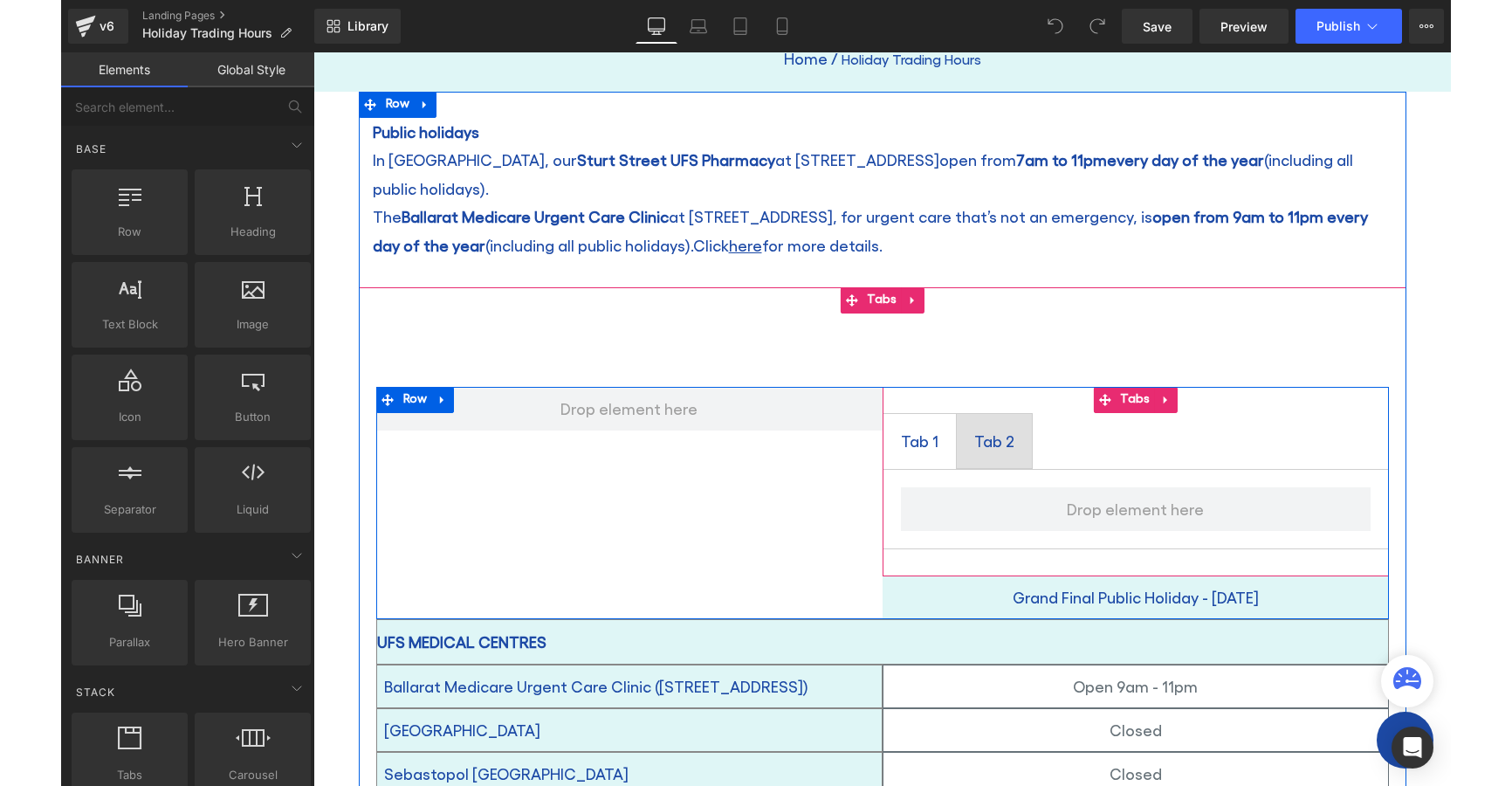
scroll to position [87, 0]
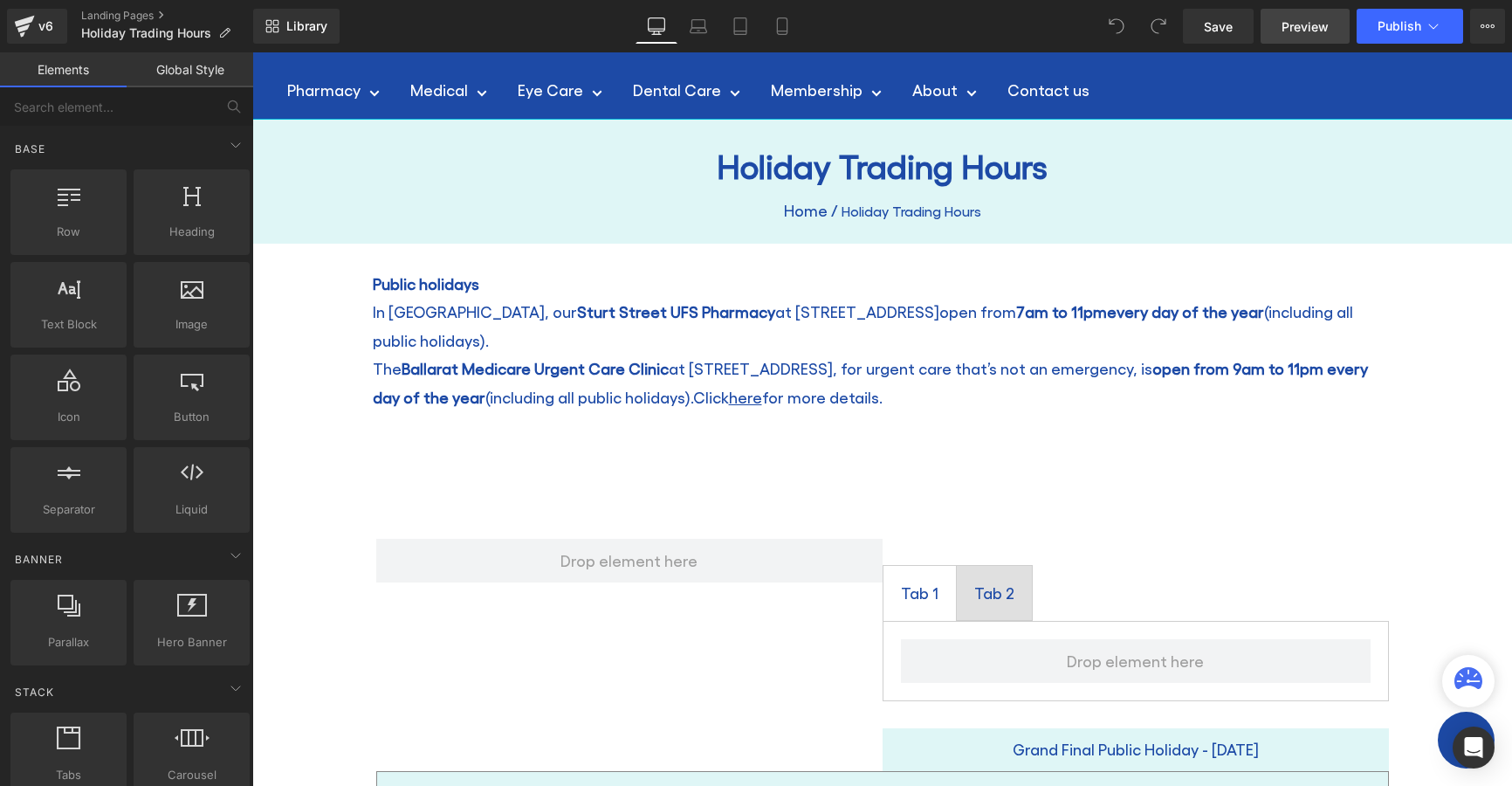
click at [1310, 28] on span "Preview" at bounding box center [1305, 26] width 47 height 18
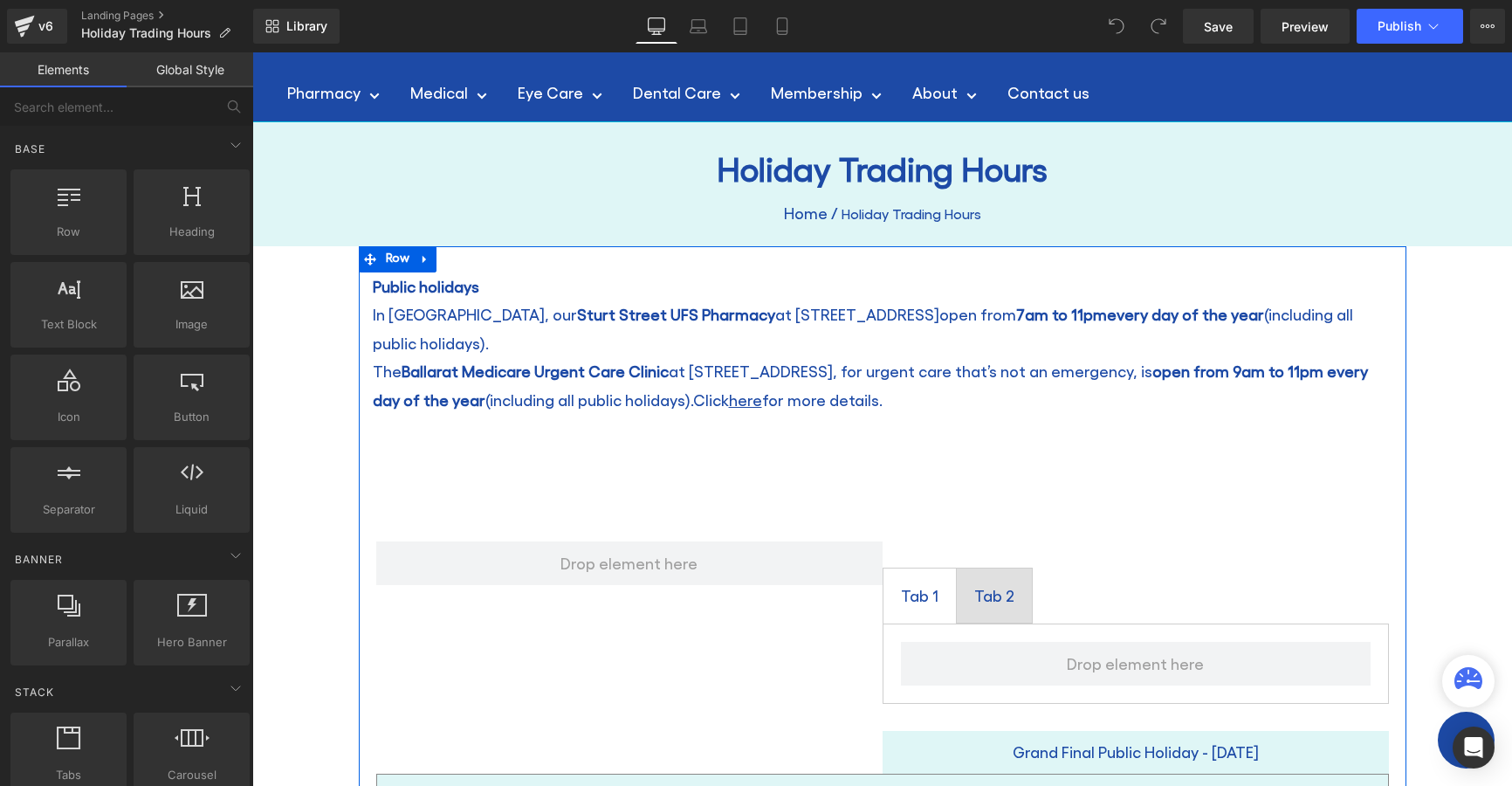
scroll to position [0, 0]
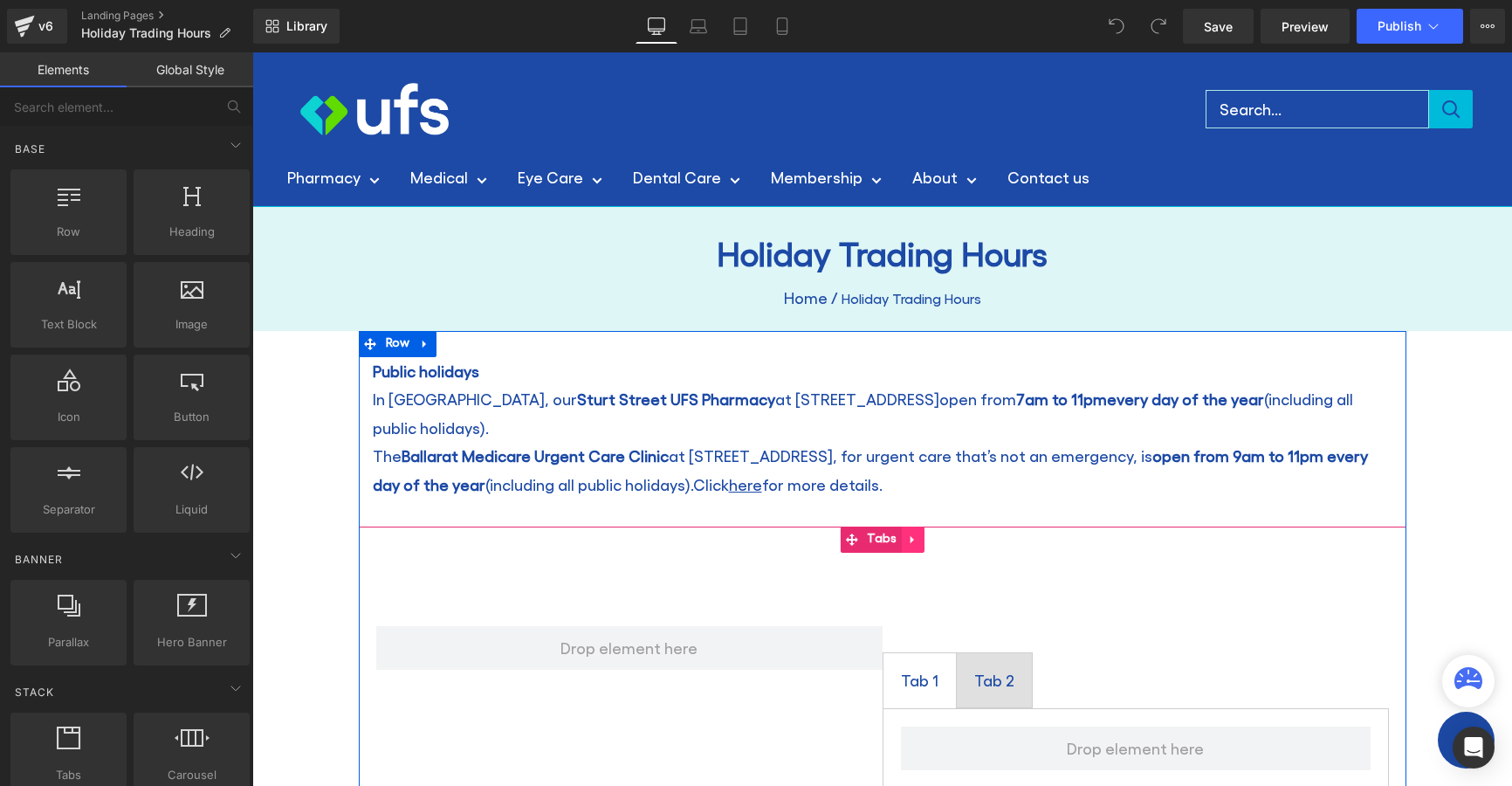
click at [907, 534] on icon at bounding box center [914, 540] width 13 height 13
click at [896, 534] on icon at bounding box center [902, 540] width 13 height 13
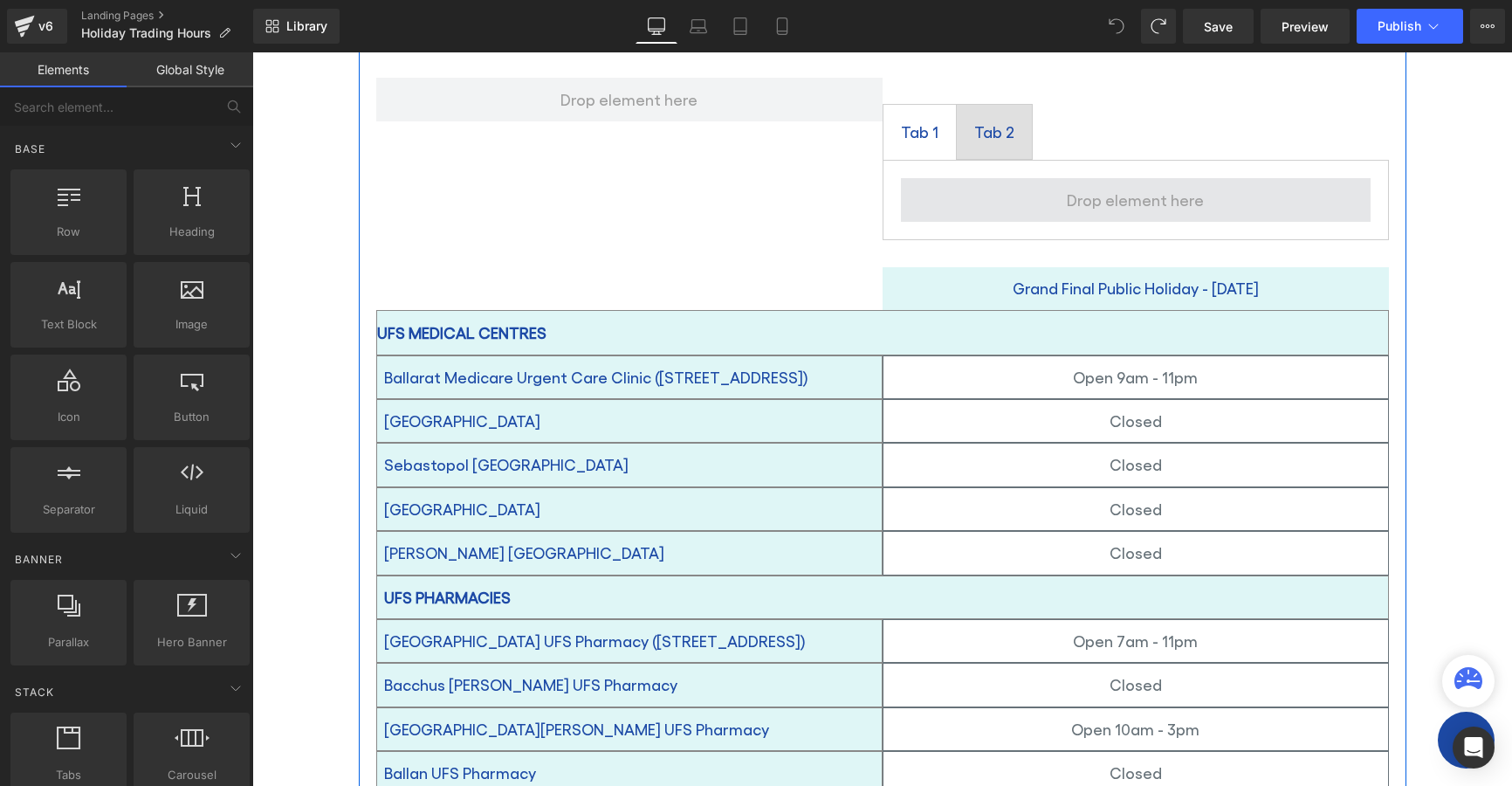
scroll to position [463, 0]
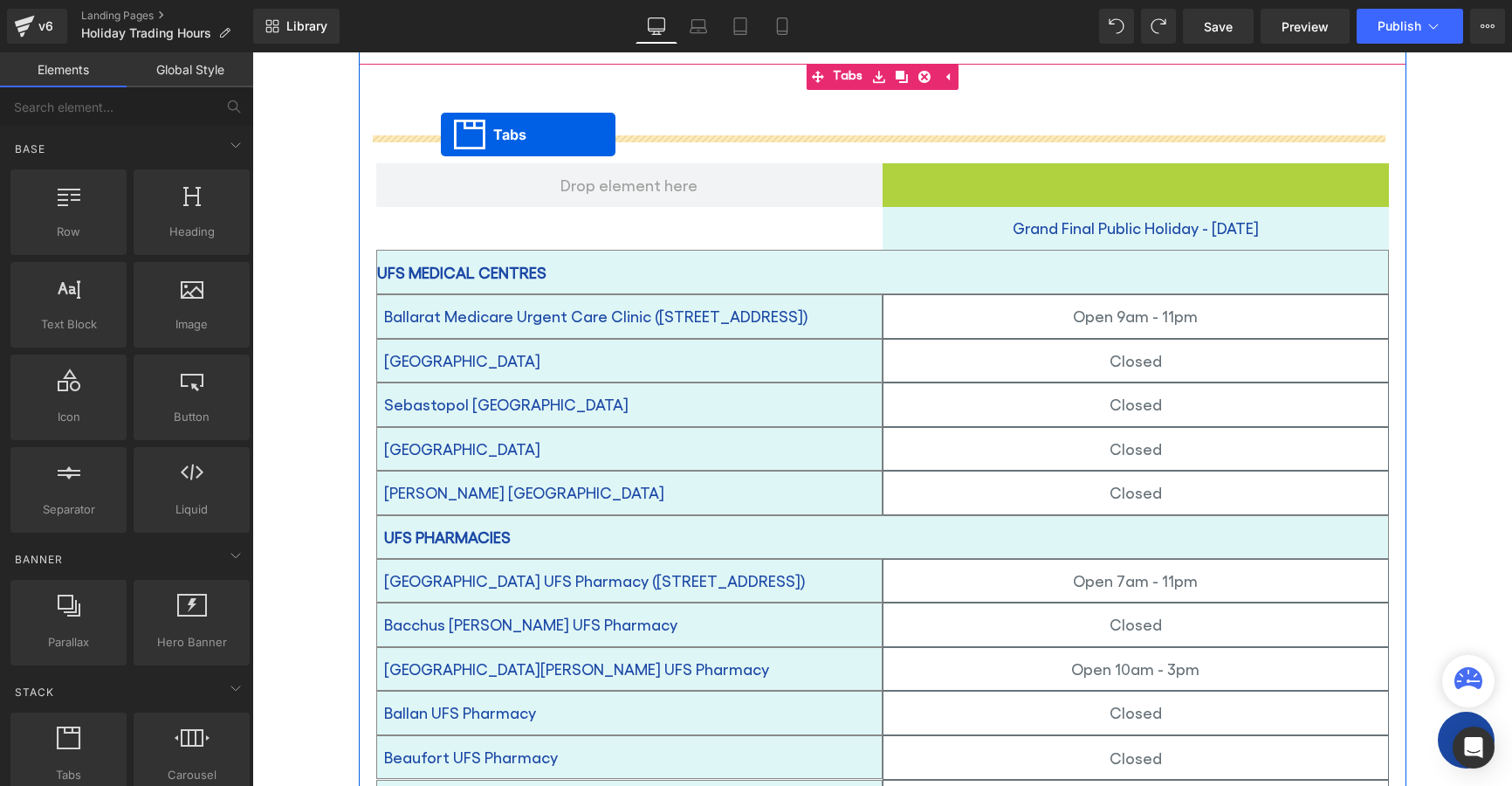
drag, startPoint x: 1101, startPoint y: 151, endPoint x: 440, endPoint y: 134, distance: 661.2
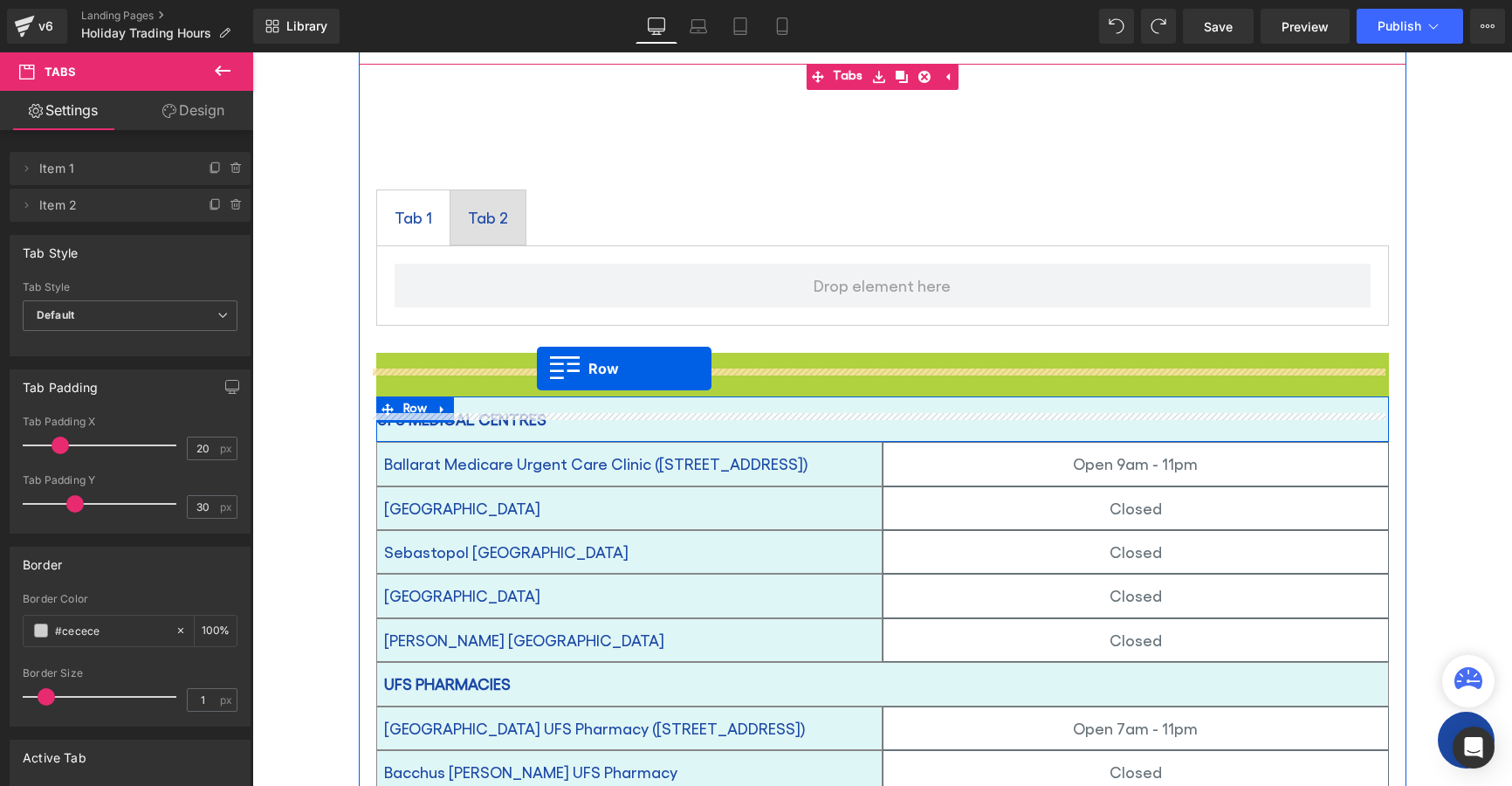
drag, startPoint x: 380, startPoint y: 337, endPoint x: 535, endPoint y: 363, distance: 157.2
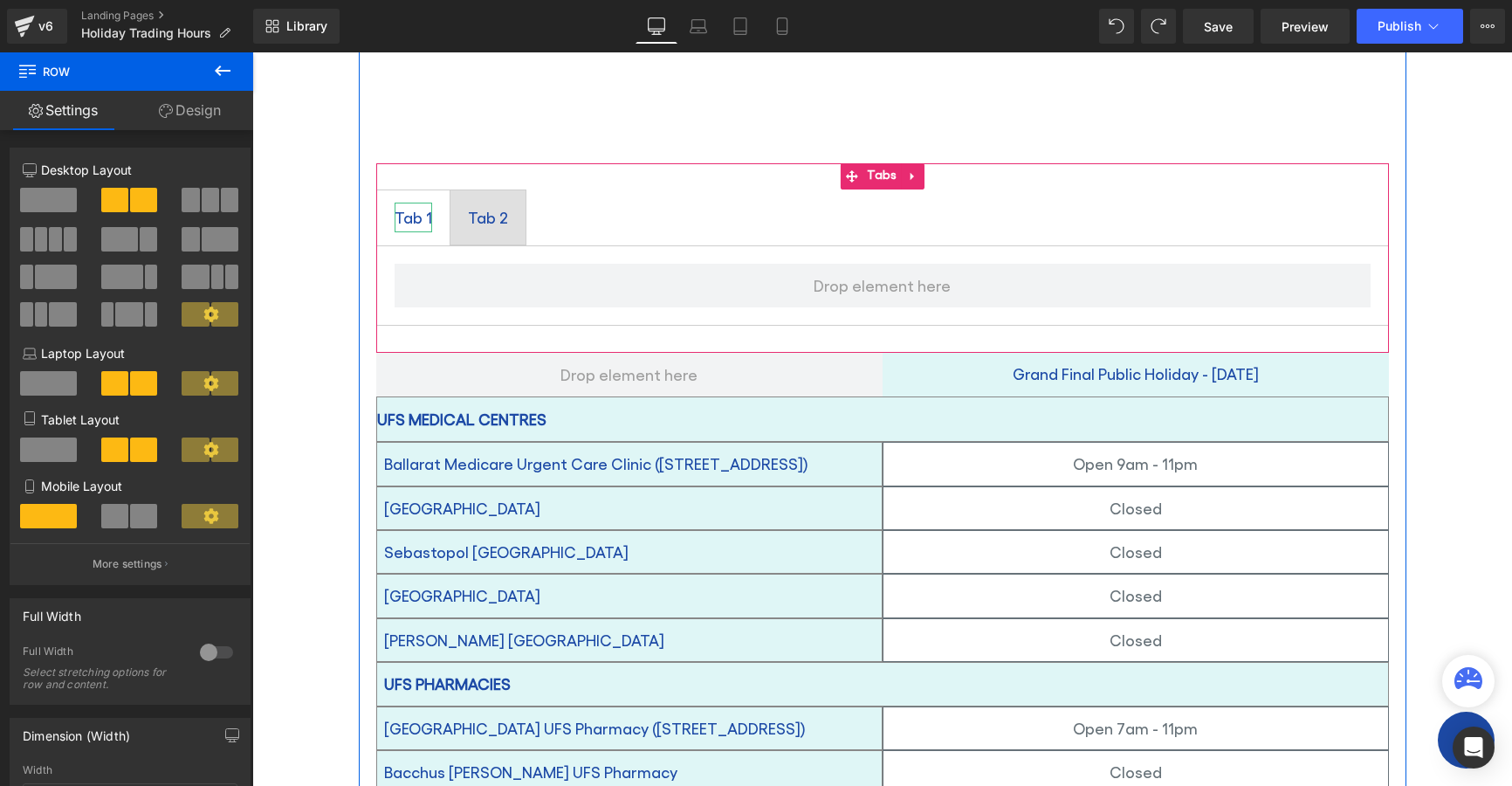
click at [410, 203] on div "Tab 1" at bounding box center [414, 217] width 38 height 30
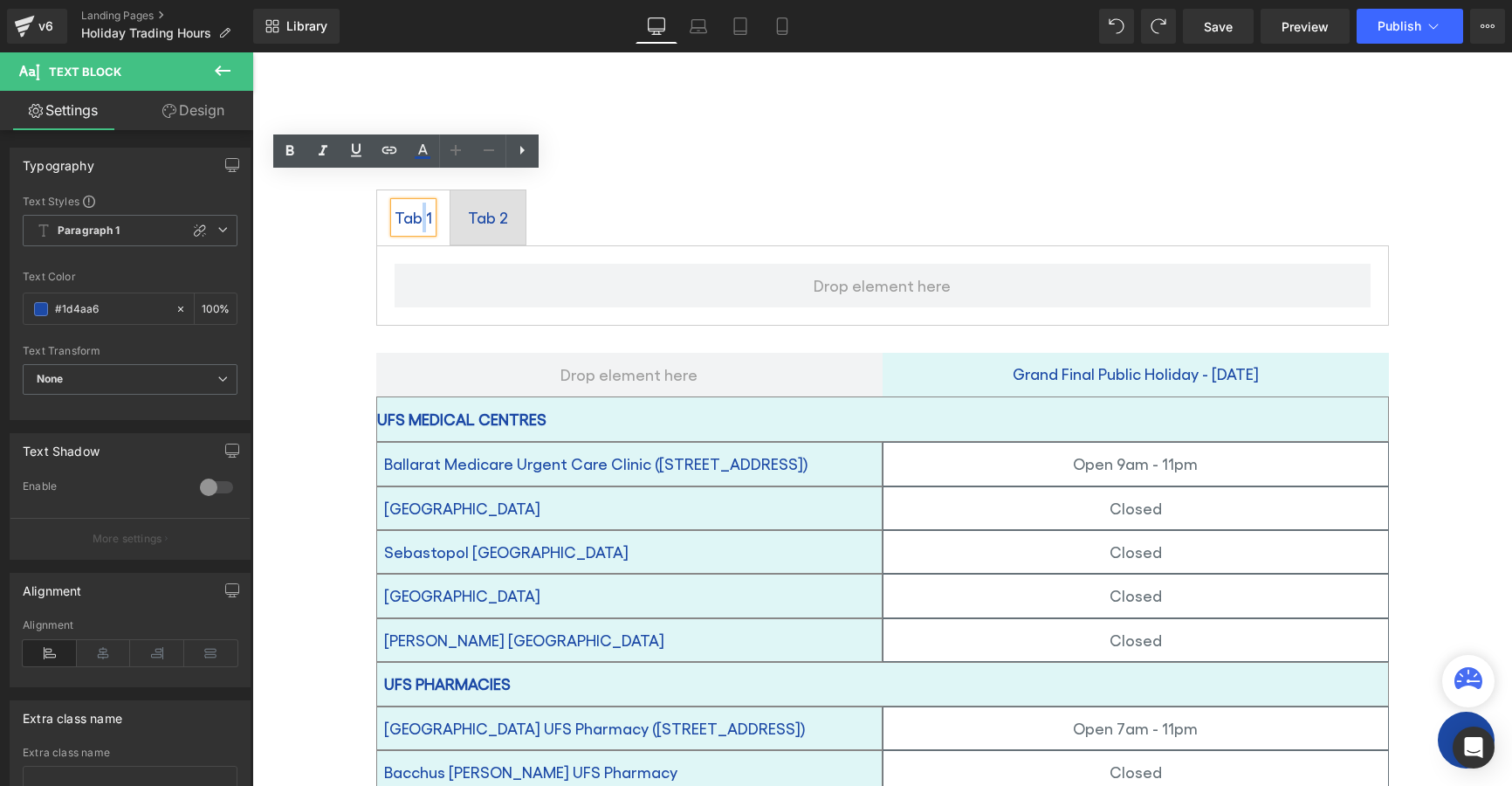
click at [412, 203] on div "Tab 1" at bounding box center [414, 217] width 38 height 30
click at [484, 203] on div "Tab 2" at bounding box center [487, 217] width 40 height 30
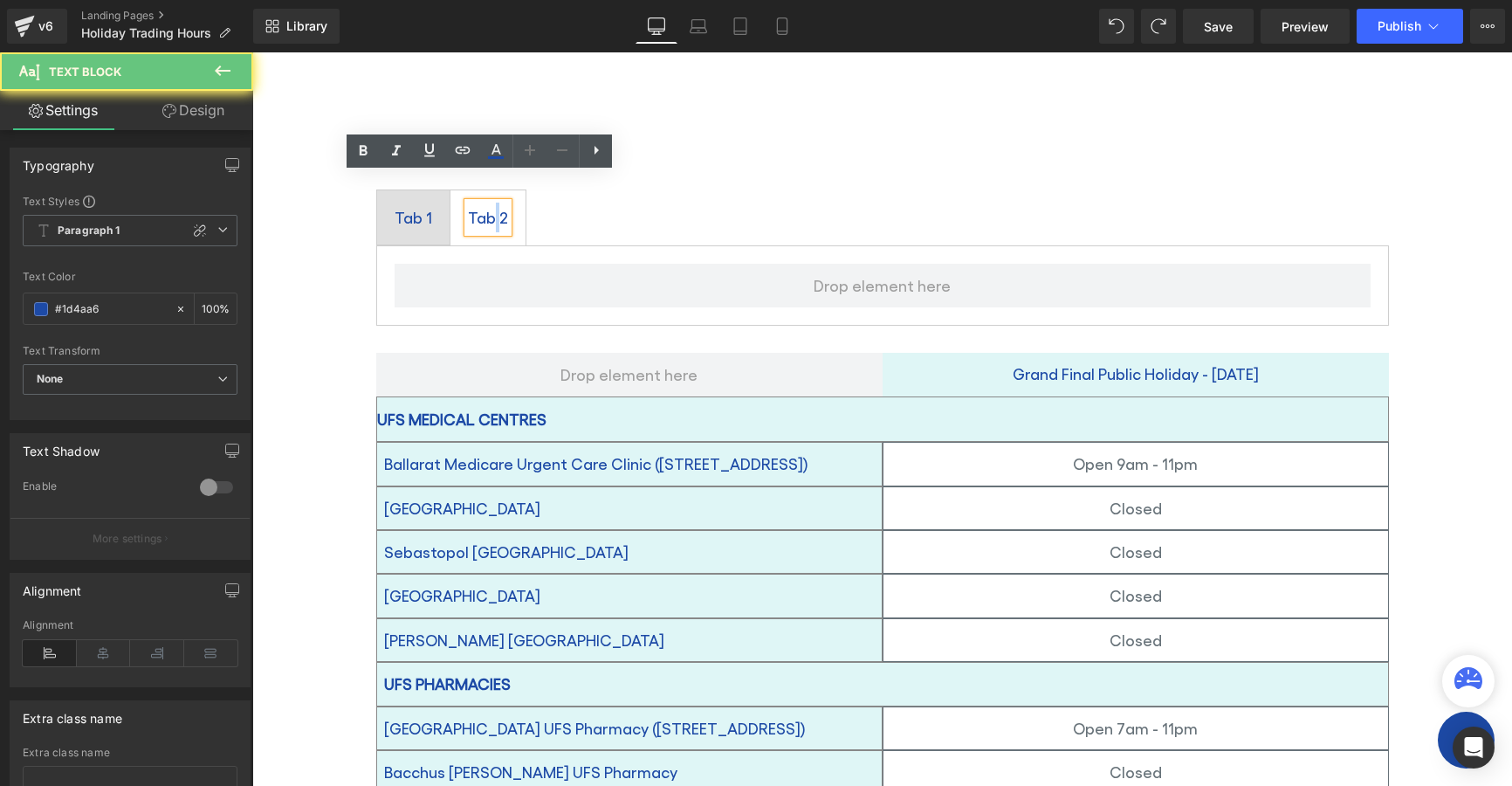
click at [253, 52] on div at bounding box center [253, 52] width 0 height 0
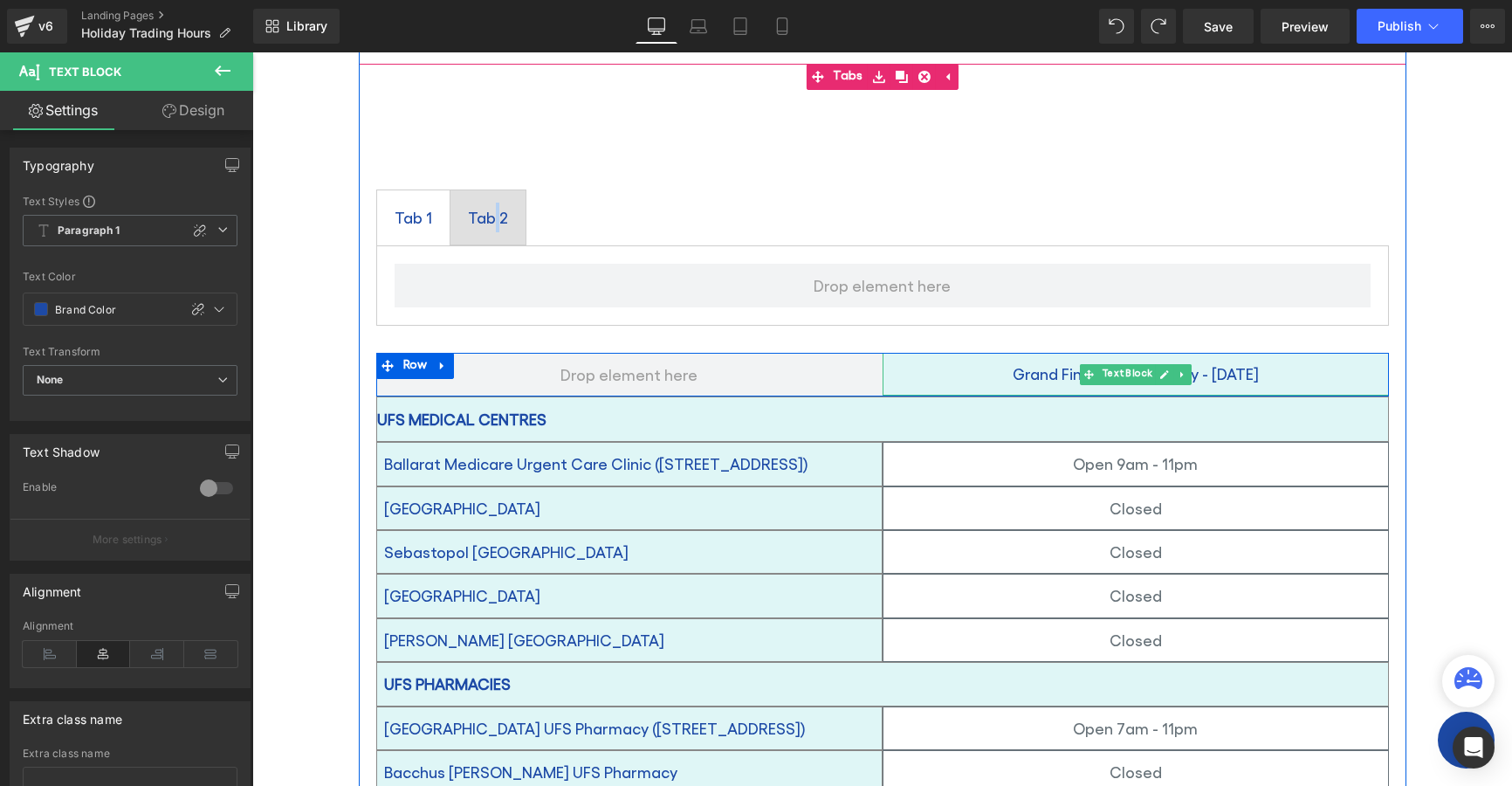
drag, startPoint x: 955, startPoint y: 345, endPoint x: 1345, endPoint y: 341, distance: 390.0
click at [1345, 360] on p "Grand Final Public Holiday - Friday 26 September" at bounding box center [1135, 374] width 506 height 28
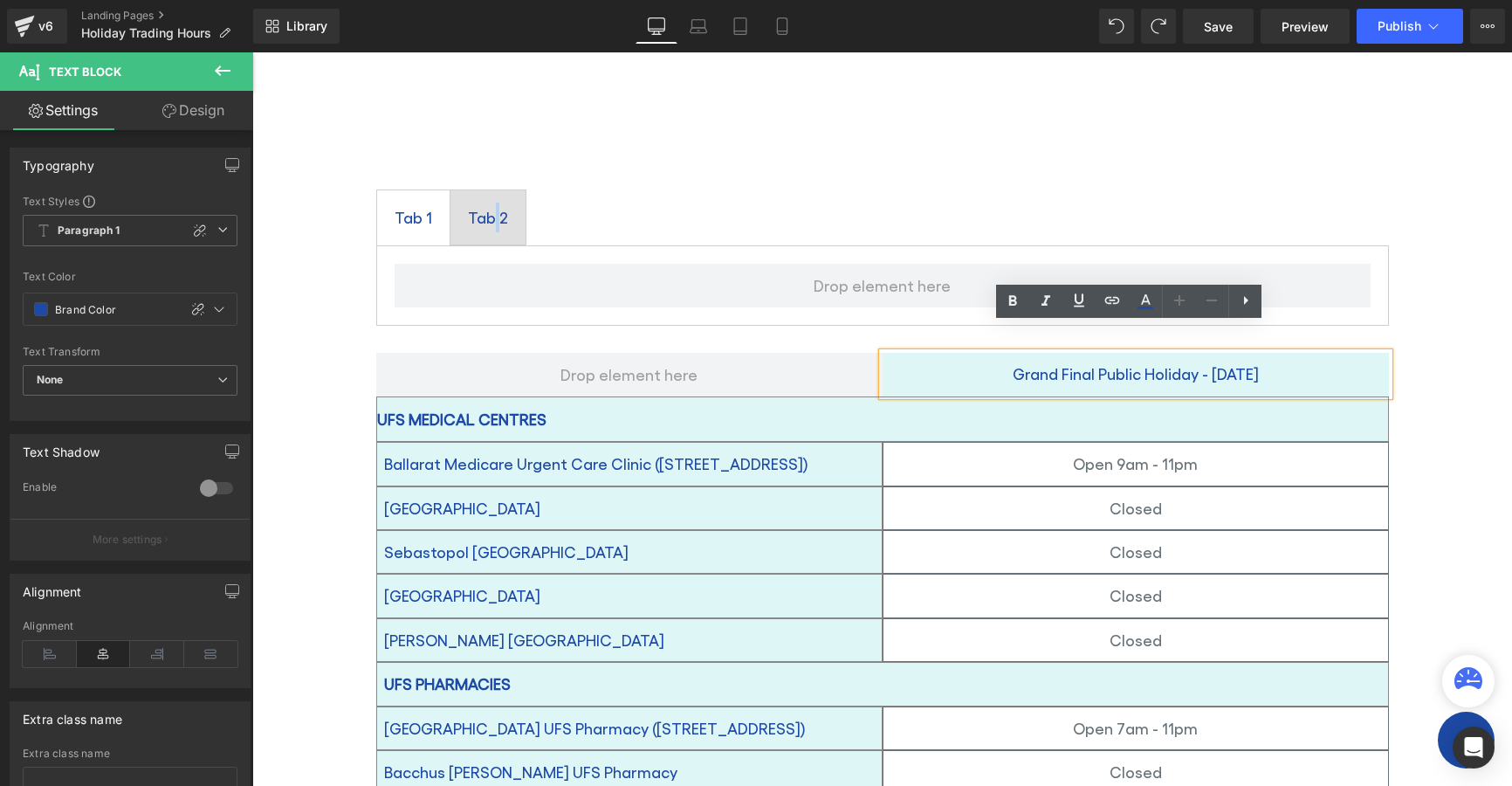
copy p "Grand Final Public Holiday - Friday 26 September"
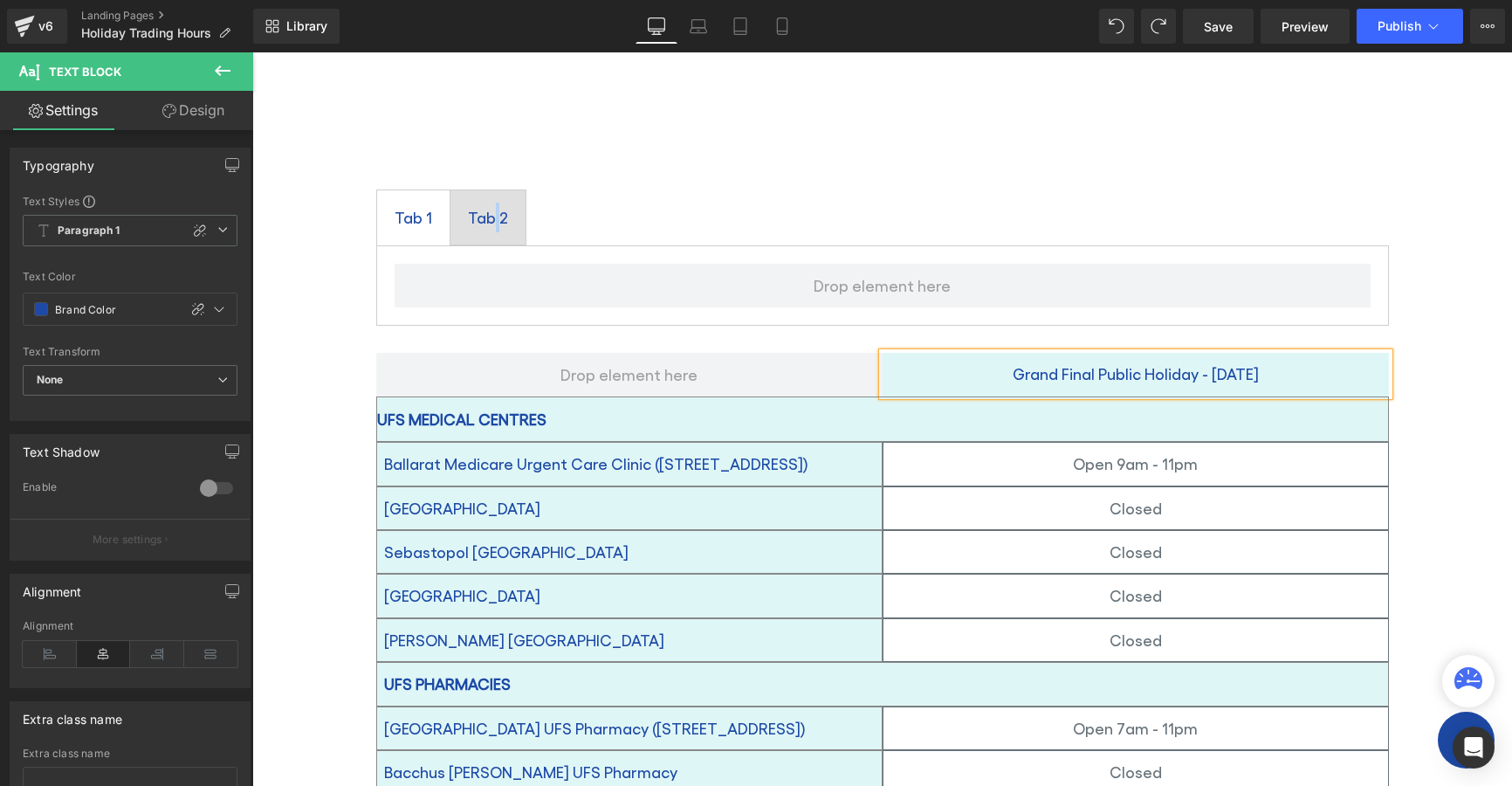
drag, startPoint x: 400, startPoint y: 183, endPoint x: 410, endPoint y: 186, distance: 10.4
click at [400, 203] on div "Tab 1" at bounding box center [414, 217] width 38 height 30
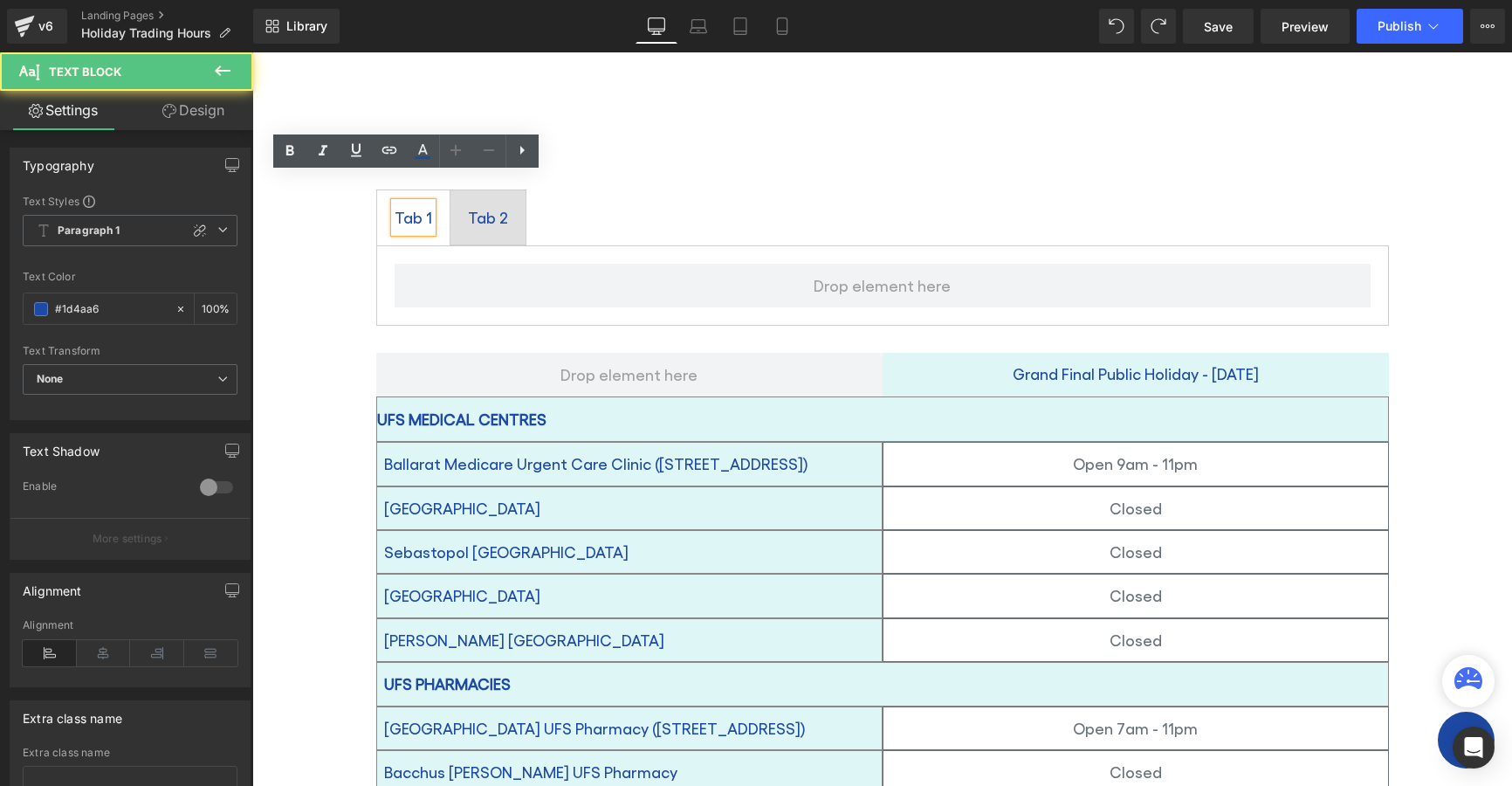
click at [408, 203] on div "Tab 1" at bounding box center [414, 217] width 38 height 30
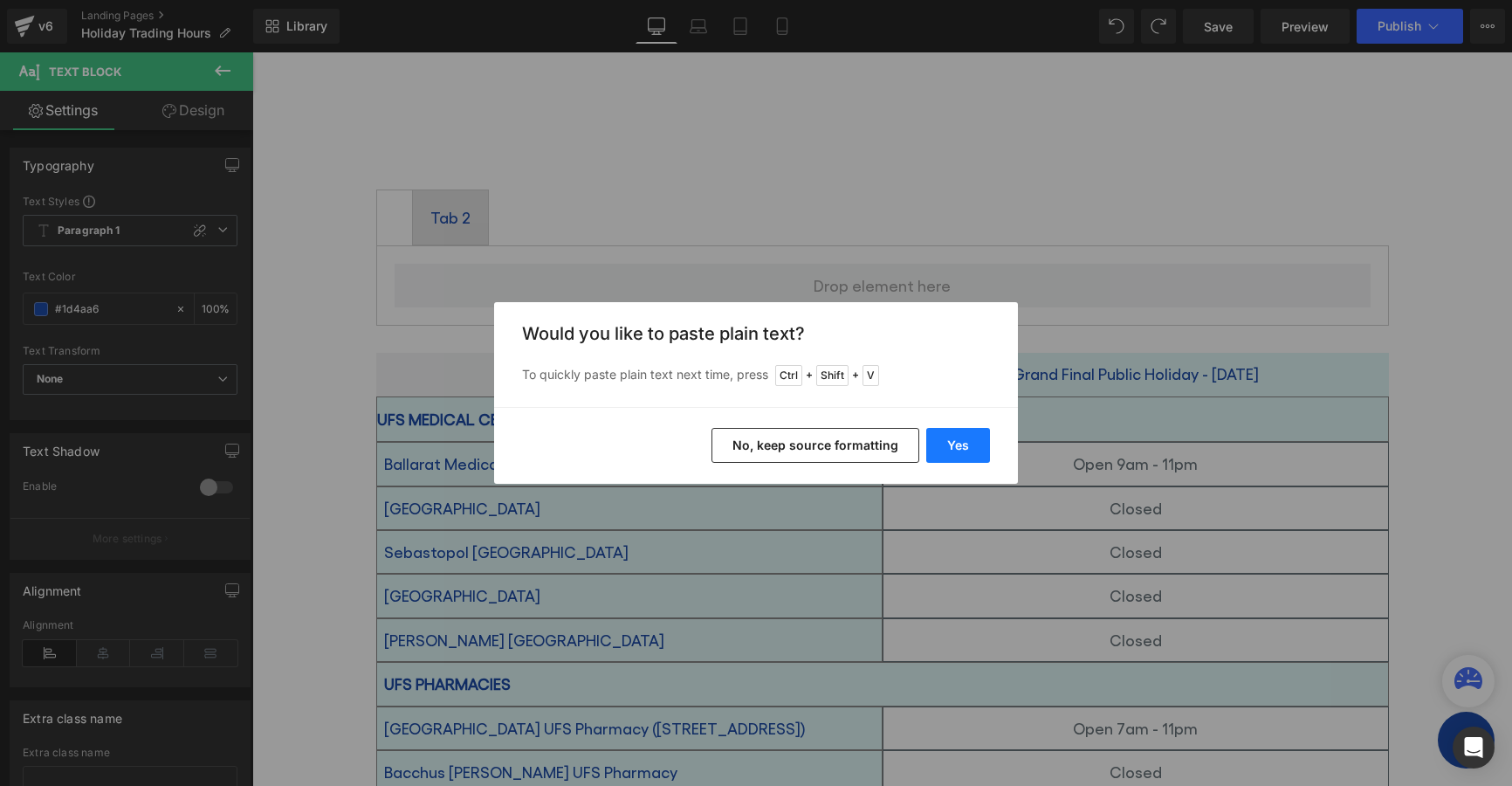
click at [981, 443] on button "Yes" at bounding box center [958, 445] width 64 height 35
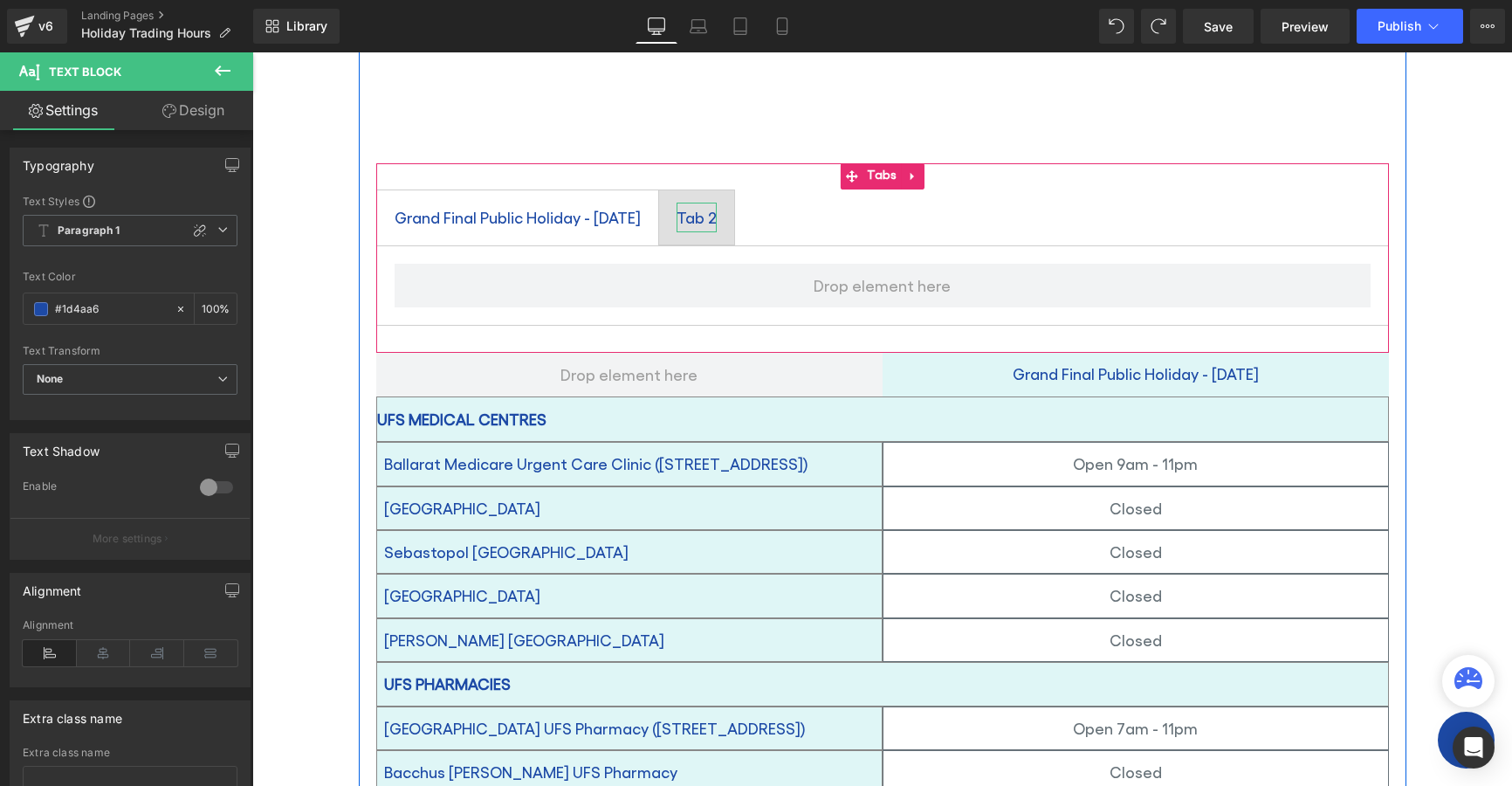
click at [717, 203] on div "Tab 2" at bounding box center [696, 217] width 40 height 30
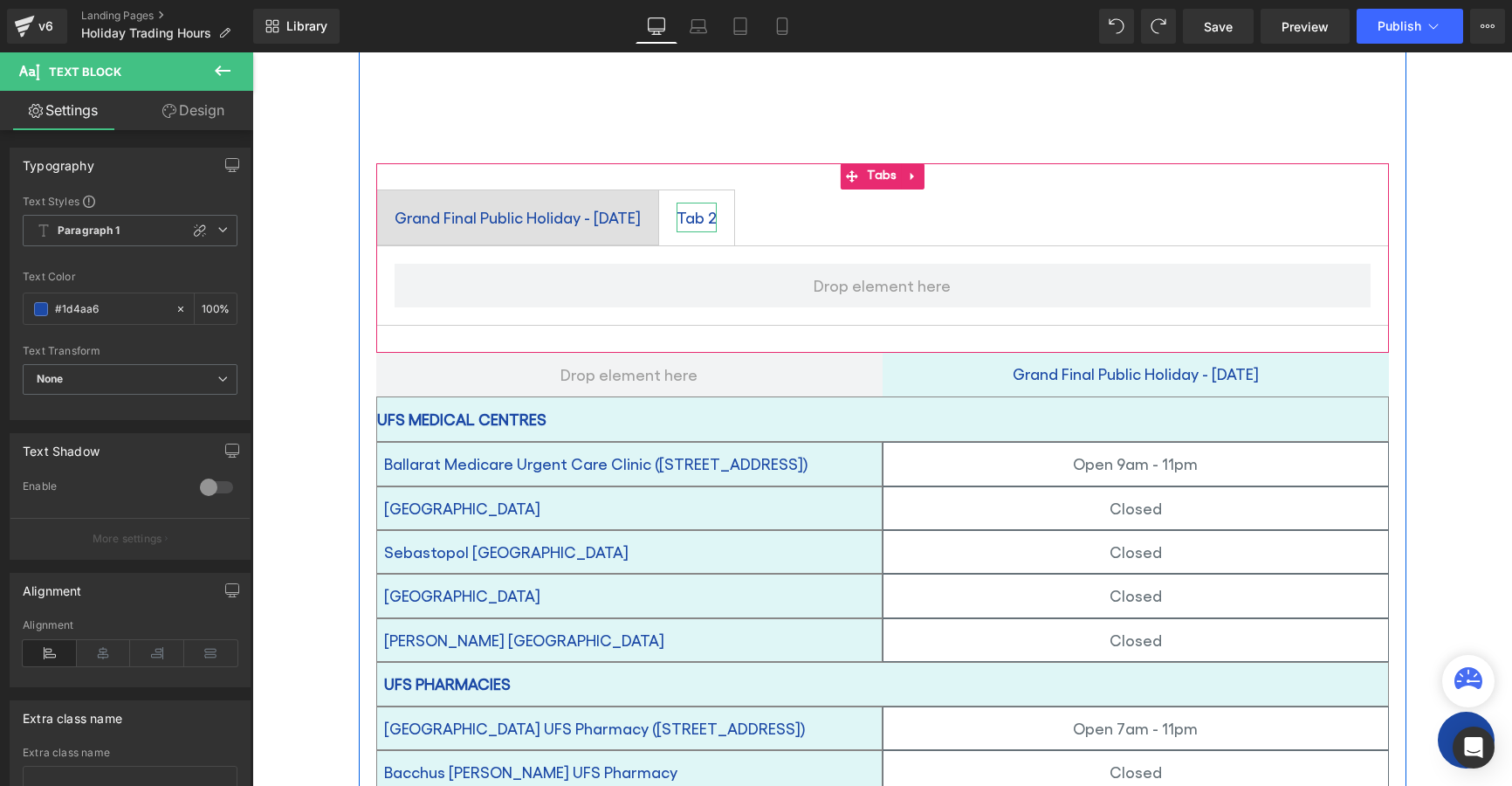
click at [717, 203] on div "Tab 2" at bounding box center [696, 217] width 40 height 30
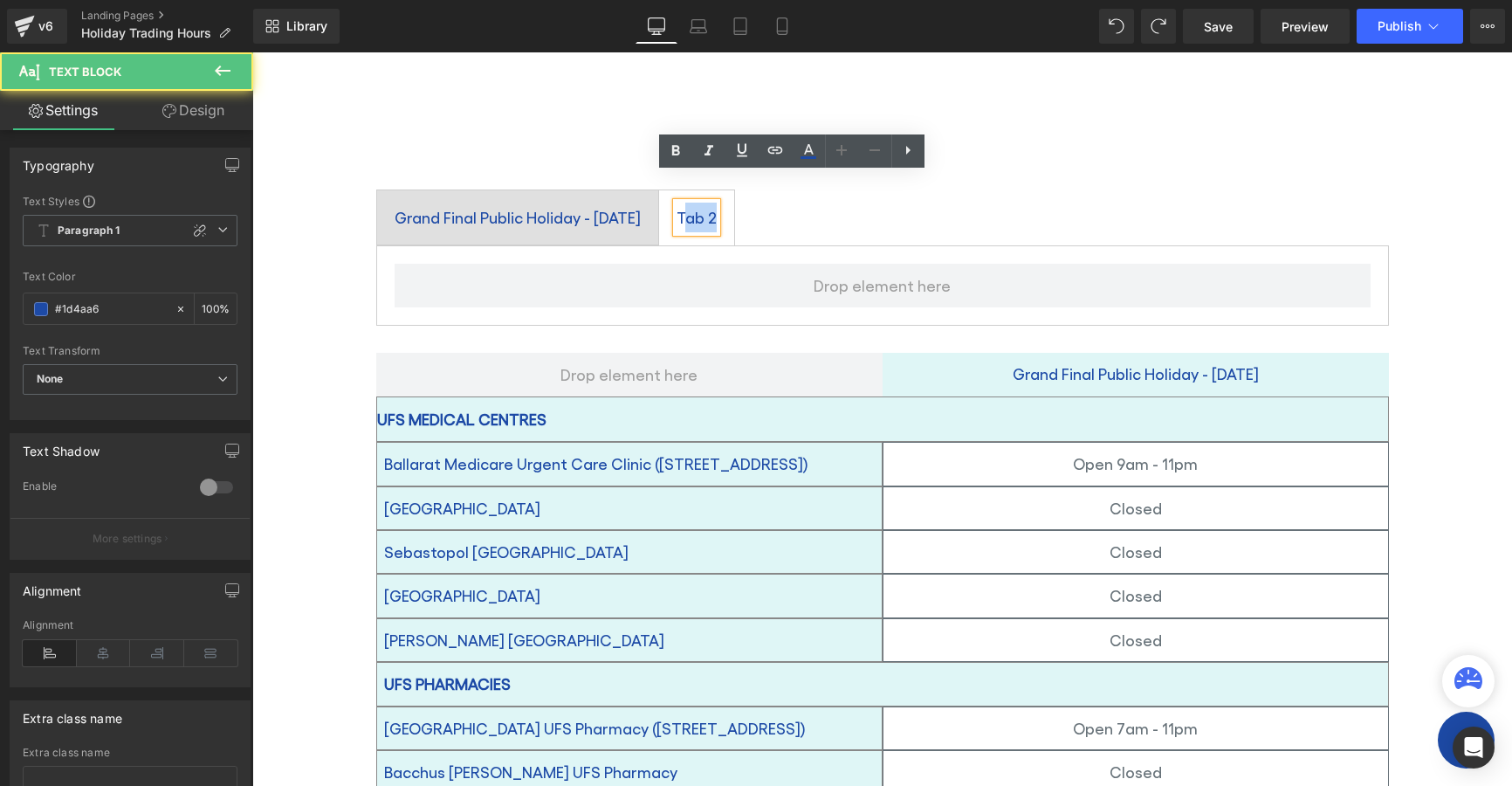
click at [717, 203] on div "Tab 2" at bounding box center [696, 217] width 40 height 30
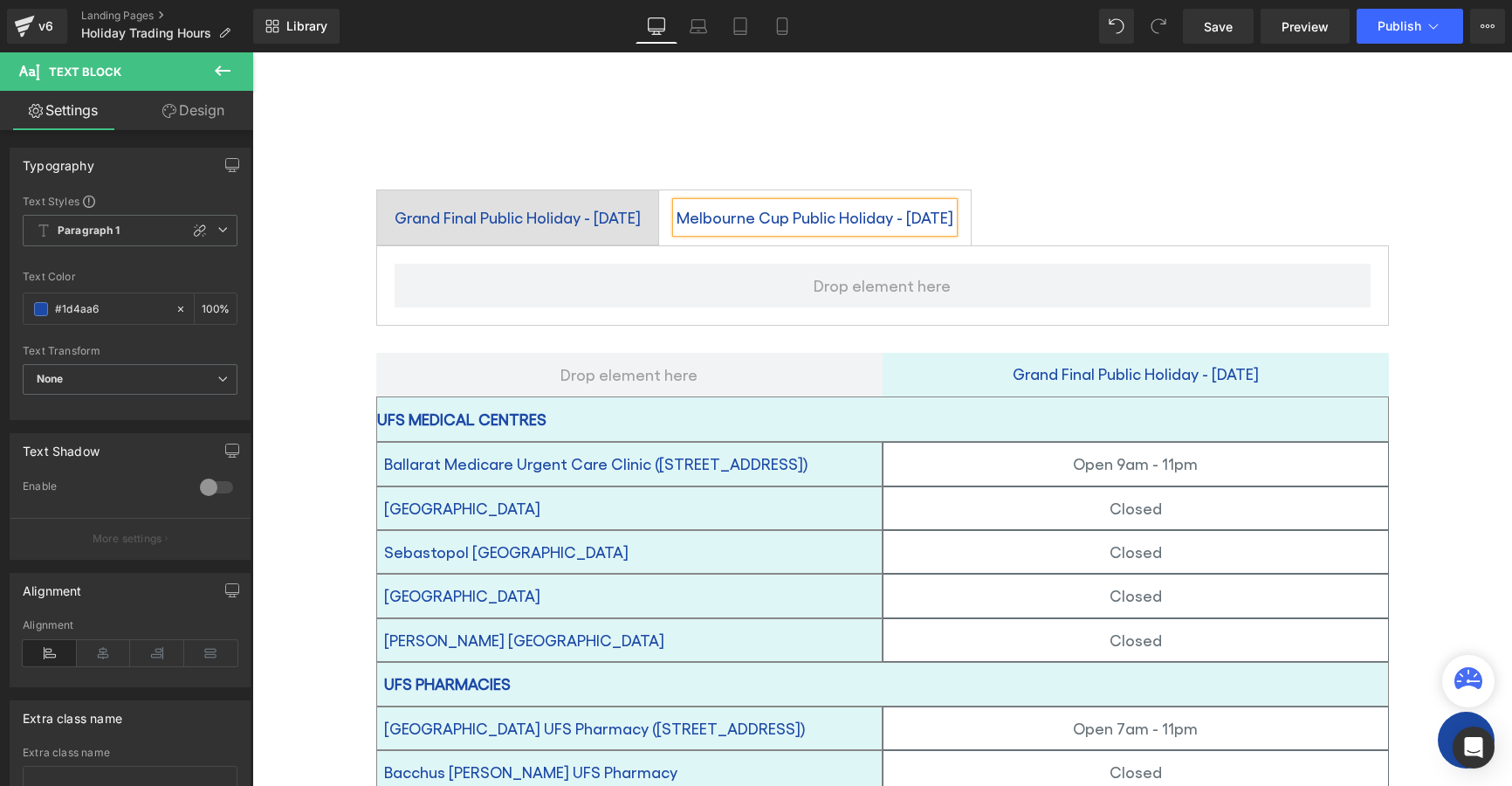
click at [1224, 190] on ul "Grand Final Public Holiday - Friday 26 September Text Block Melbourne Cup Publi…" at bounding box center [882, 218] width 1013 height 56
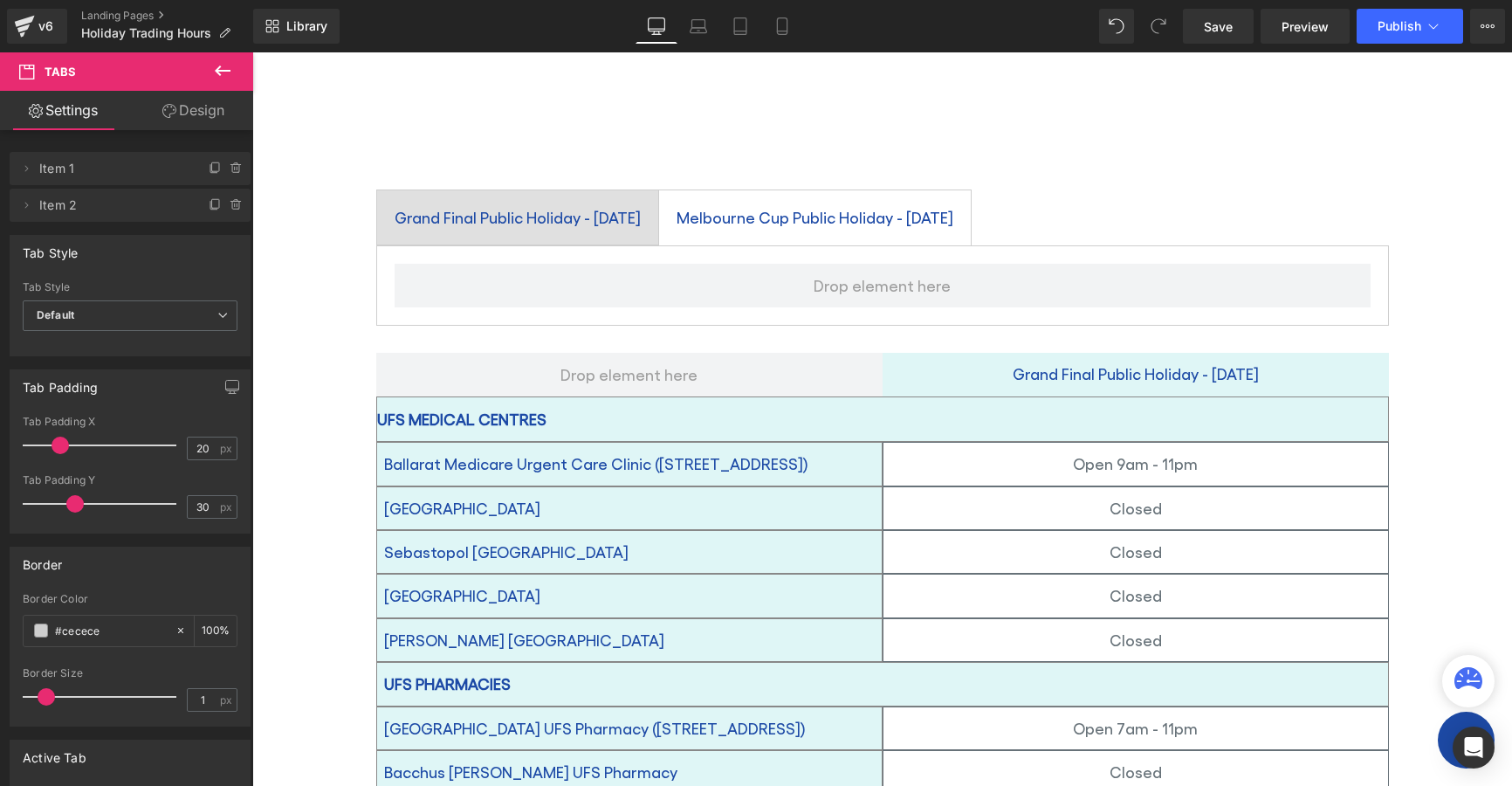
click at [848, 203] on div "Melbourne Cup Public Holiday - Tuesday 4 November" at bounding box center [814, 217] width 277 height 30
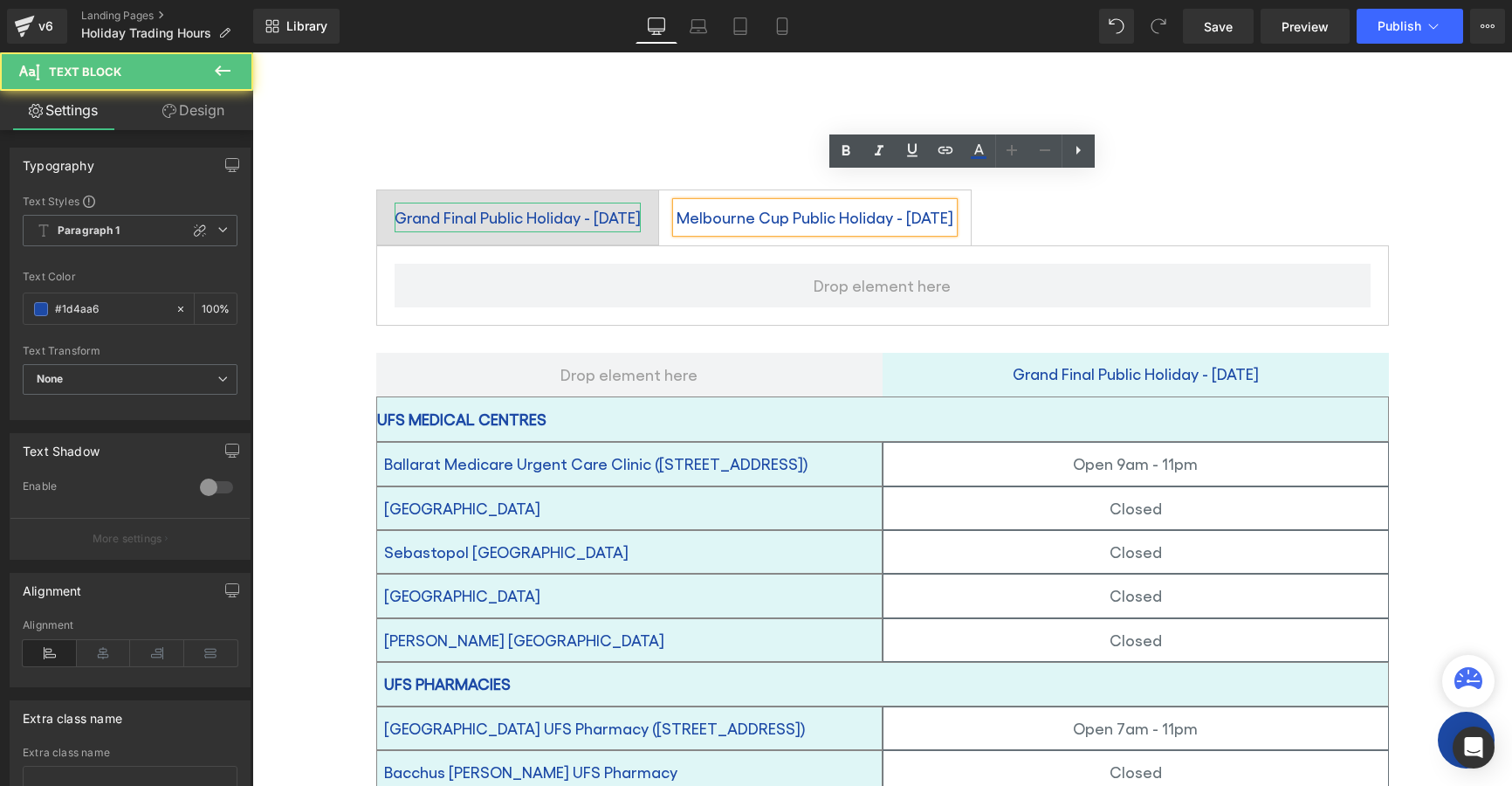
click at [554, 203] on div "Grand Final Public Holiday - Friday 26 September" at bounding box center [518, 217] width 246 height 30
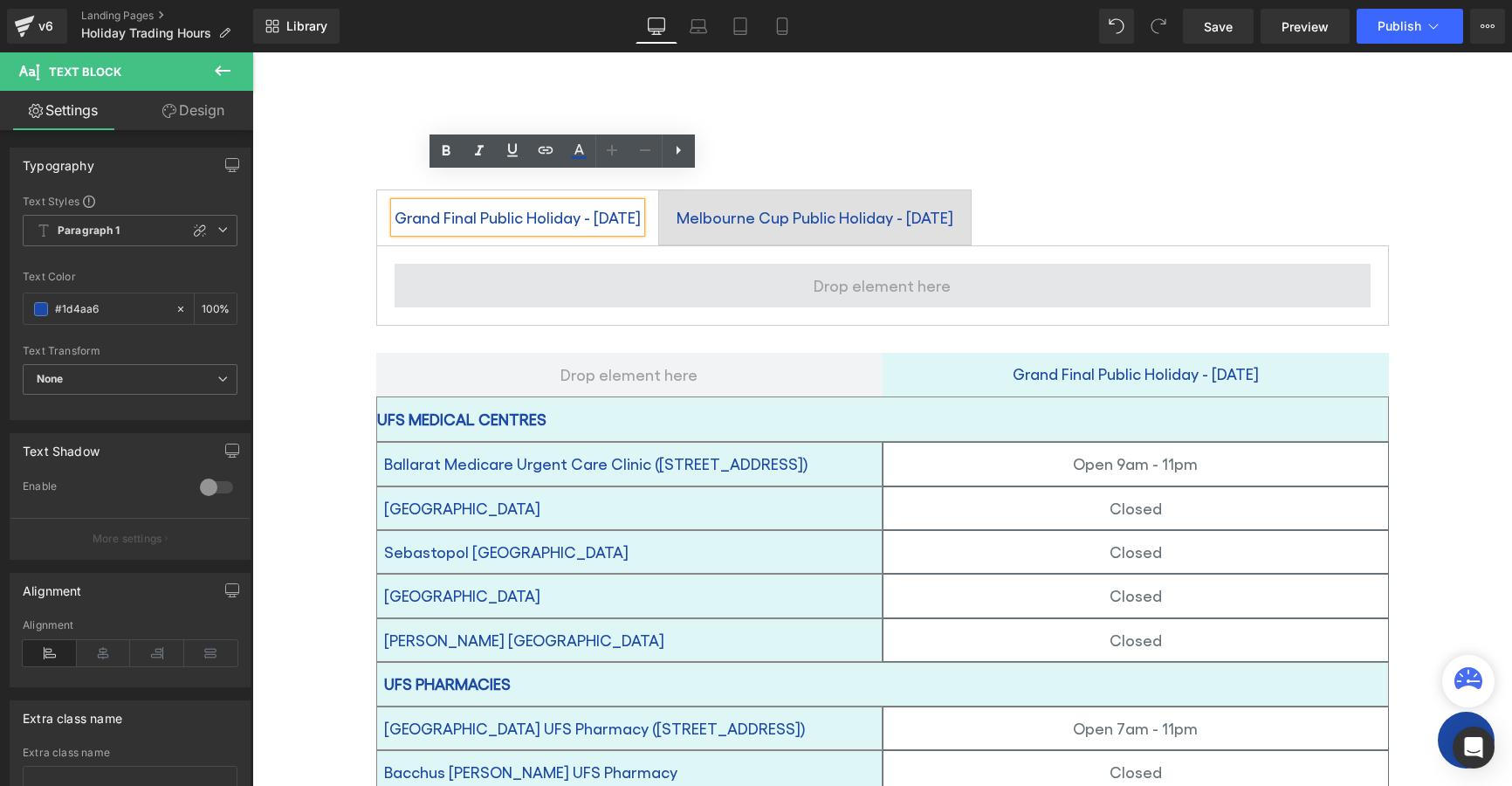
click at [862, 267] on span at bounding box center [882, 285] width 150 height 37
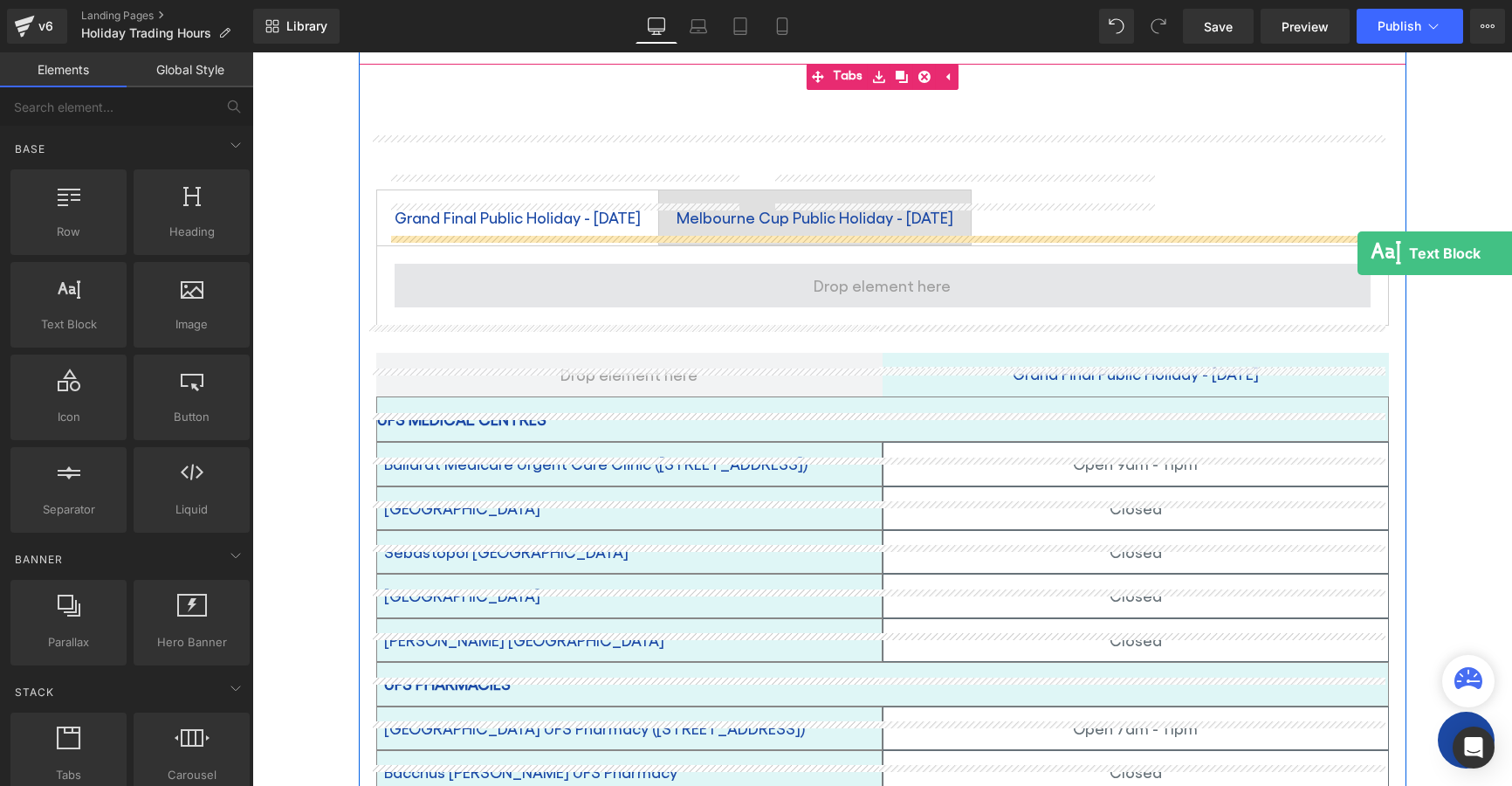
drag, startPoint x: 327, startPoint y: 365, endPoint x: 1358, endPoint y: 254, distance: 1037.0
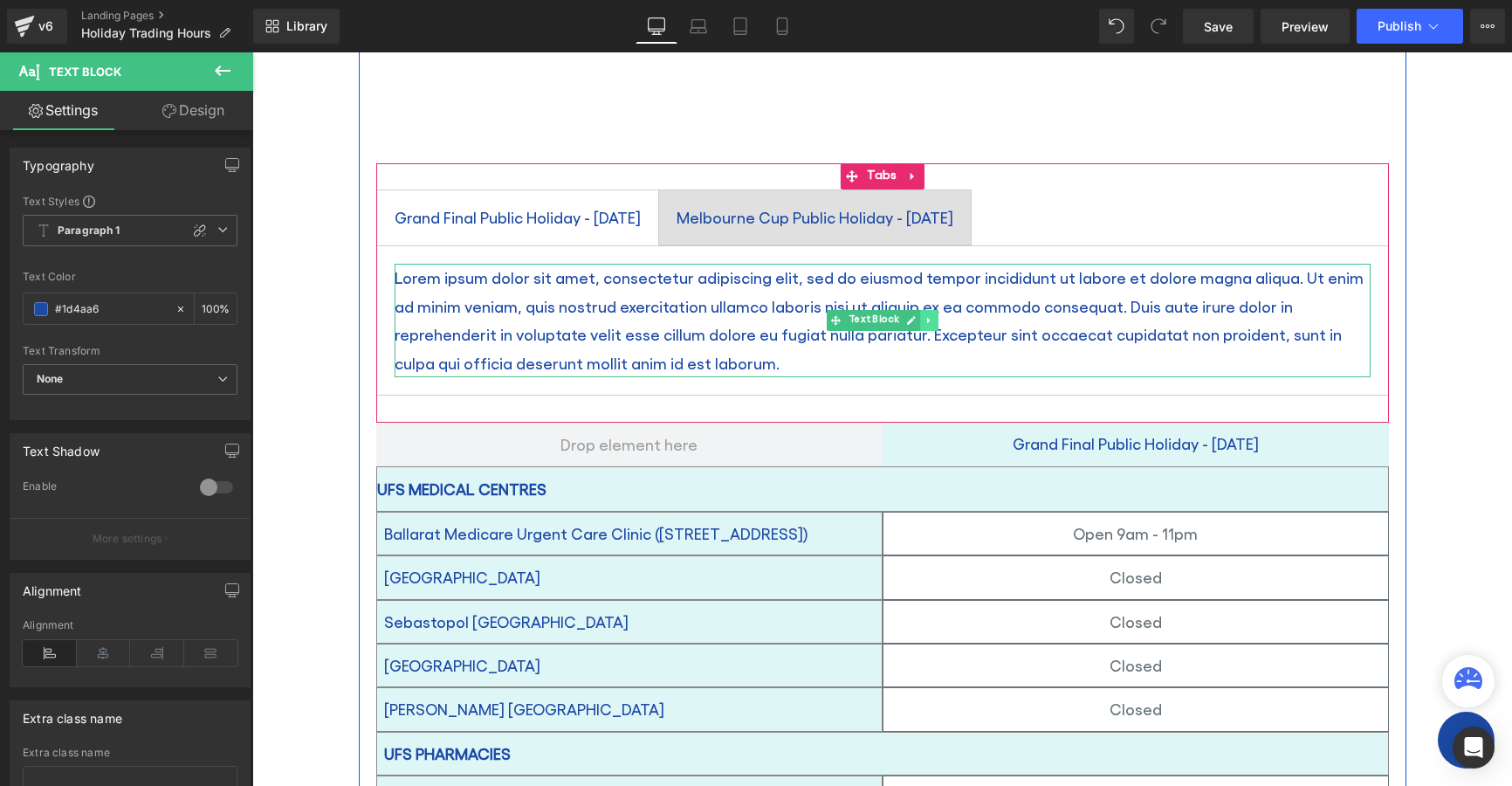
click at [924, 315] on icon at bounding box center [929, 321] width 10 height 11
click at [933, 315] on icon at bounding box center [938, 321] width 10 height 11
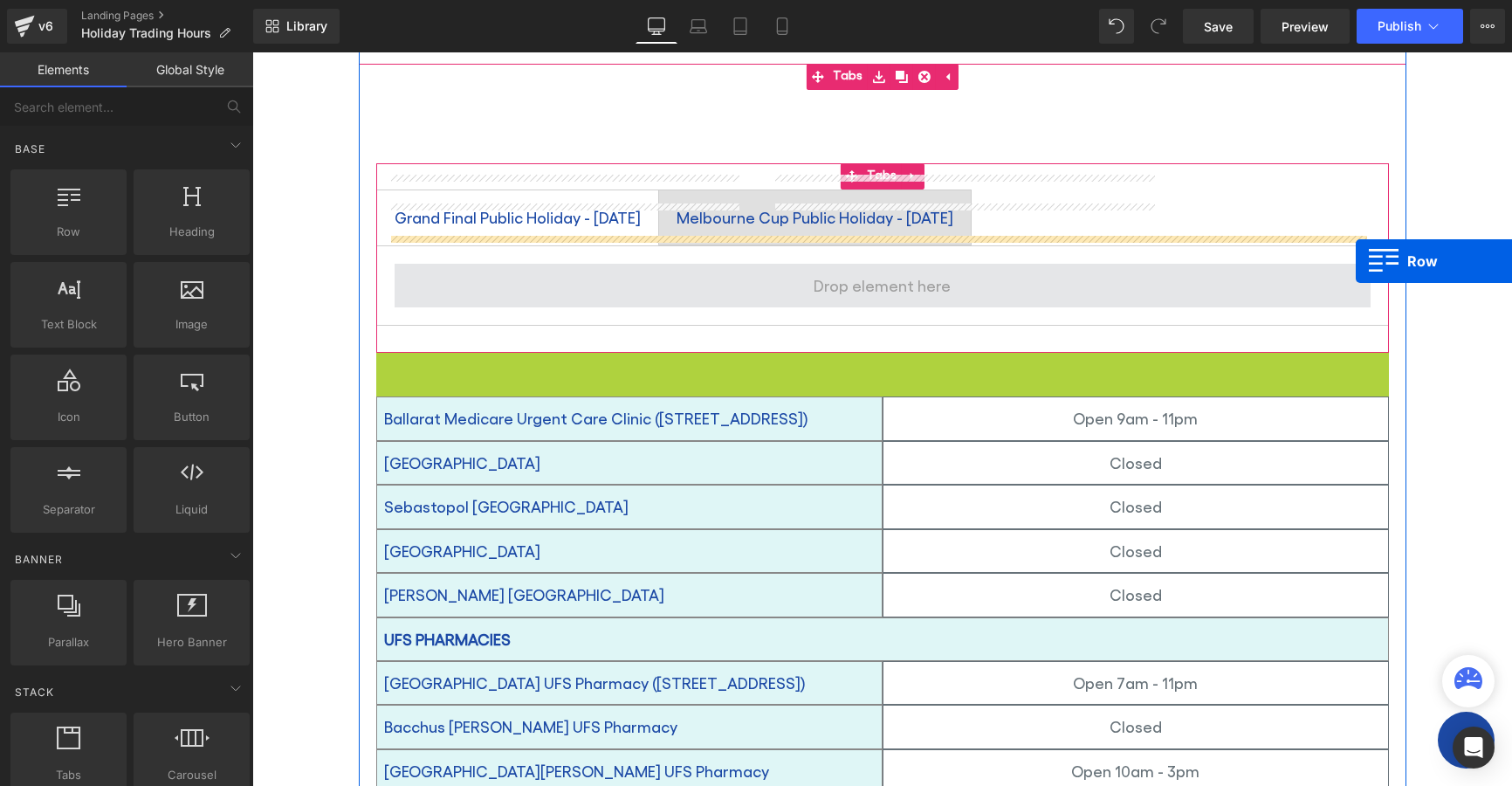
drag, startPoint x: 384, startPoint y: 337, endPoint x: 1356, endPoint y: 261, distance: 975.0
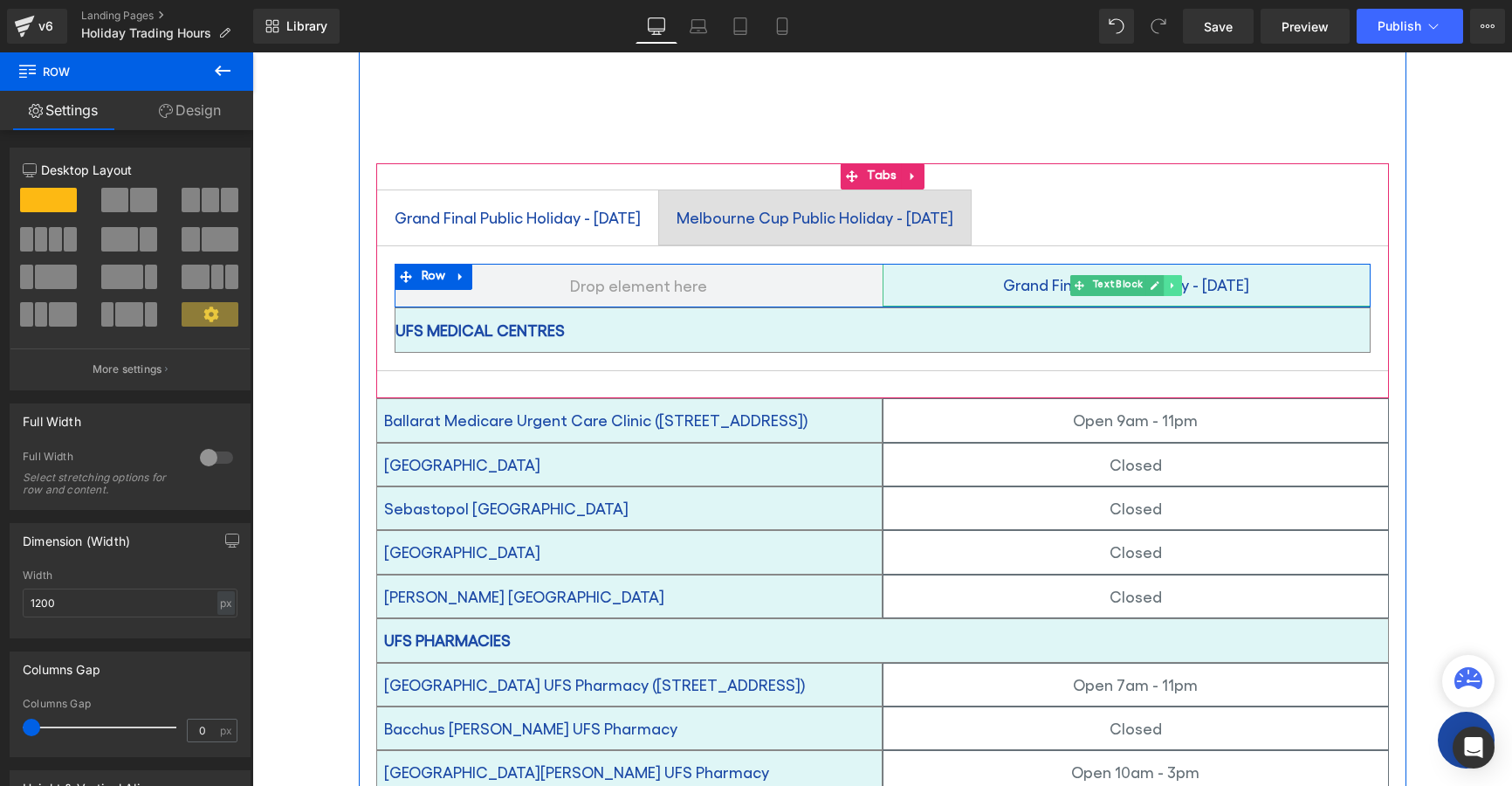
click at [1168, 281] on icon at bounding box center [1173, 286] width 10 height 11
click at [1122, 281] on icon at bounding box center [1127, 286] width 10 height 11
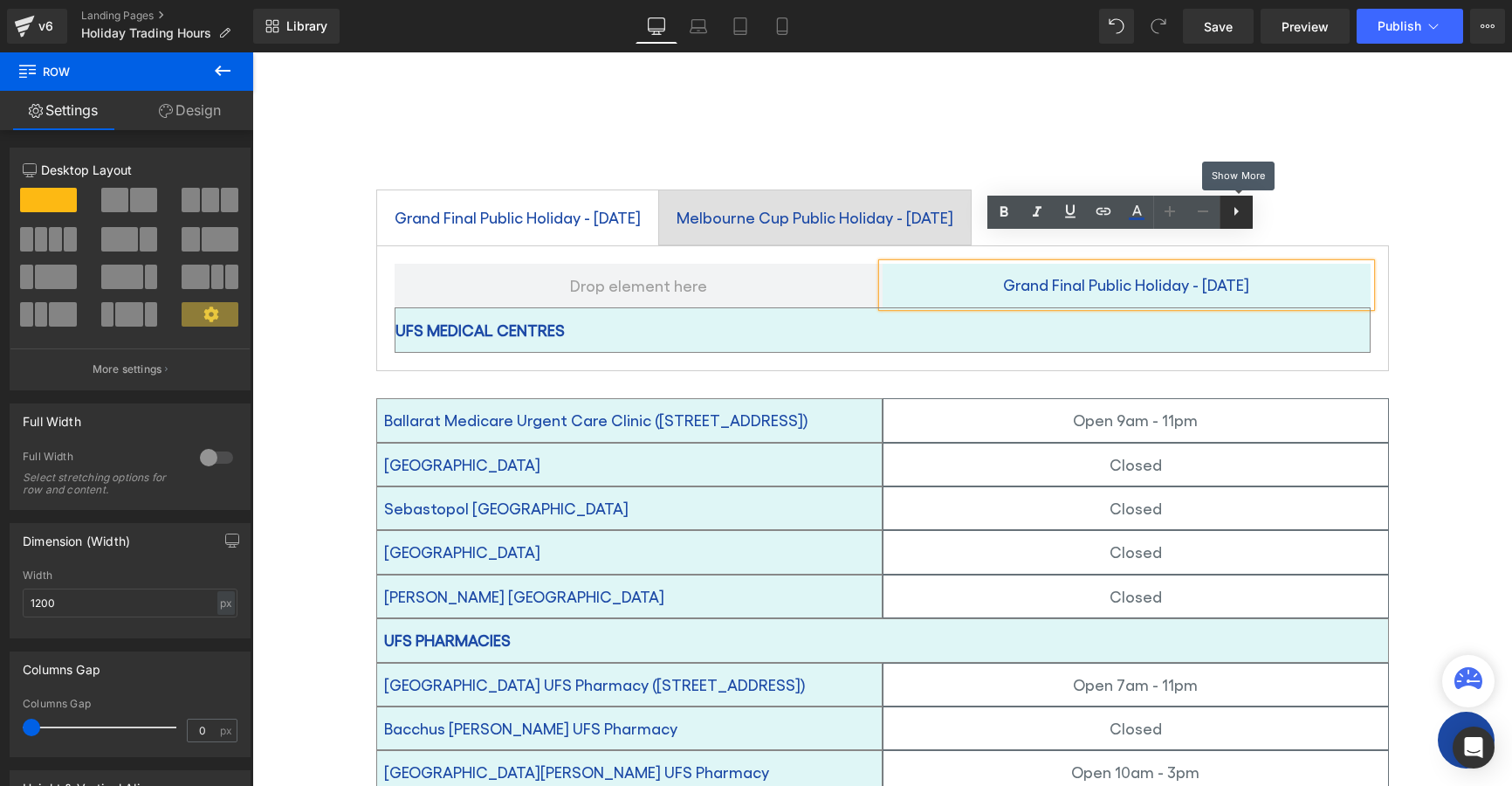
click at [1233, 216] on icon at bounding box center [1236, 211] width 21 height 21
click at [689, 314] on div "UFS MEDICAL CENTRES" at bounding box center [883, 330] width 976 height 46
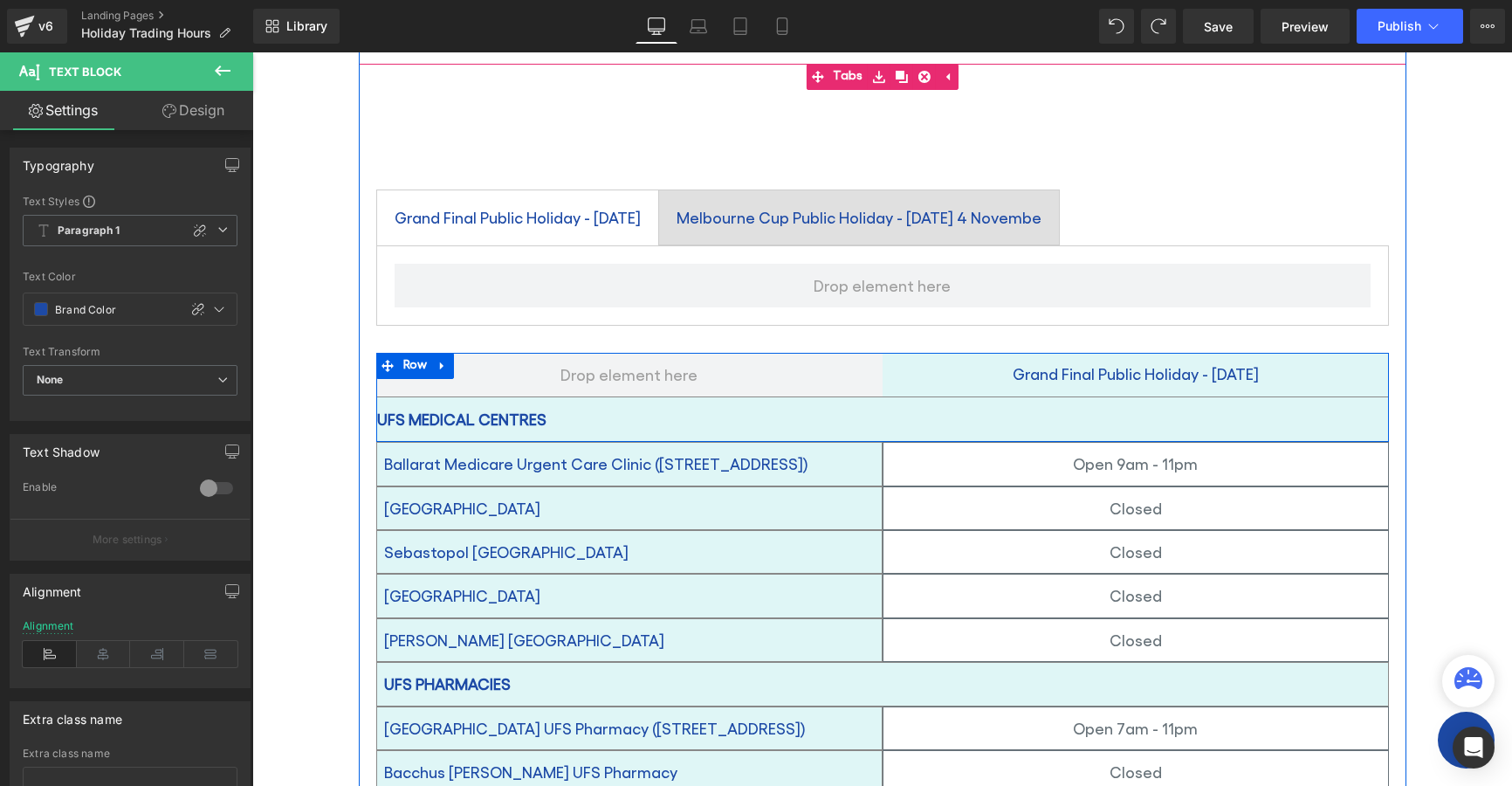
click at [442, 360] on icon at bounding box center [442, 367] width 13 height 13
drag, startPoint x: 485, startPoint y: 339, endPoint x: 585, endPoint y: 333, distance: 100.2
click at [484, 360] on icon at bounding box center [488, 367] width 13 height 13
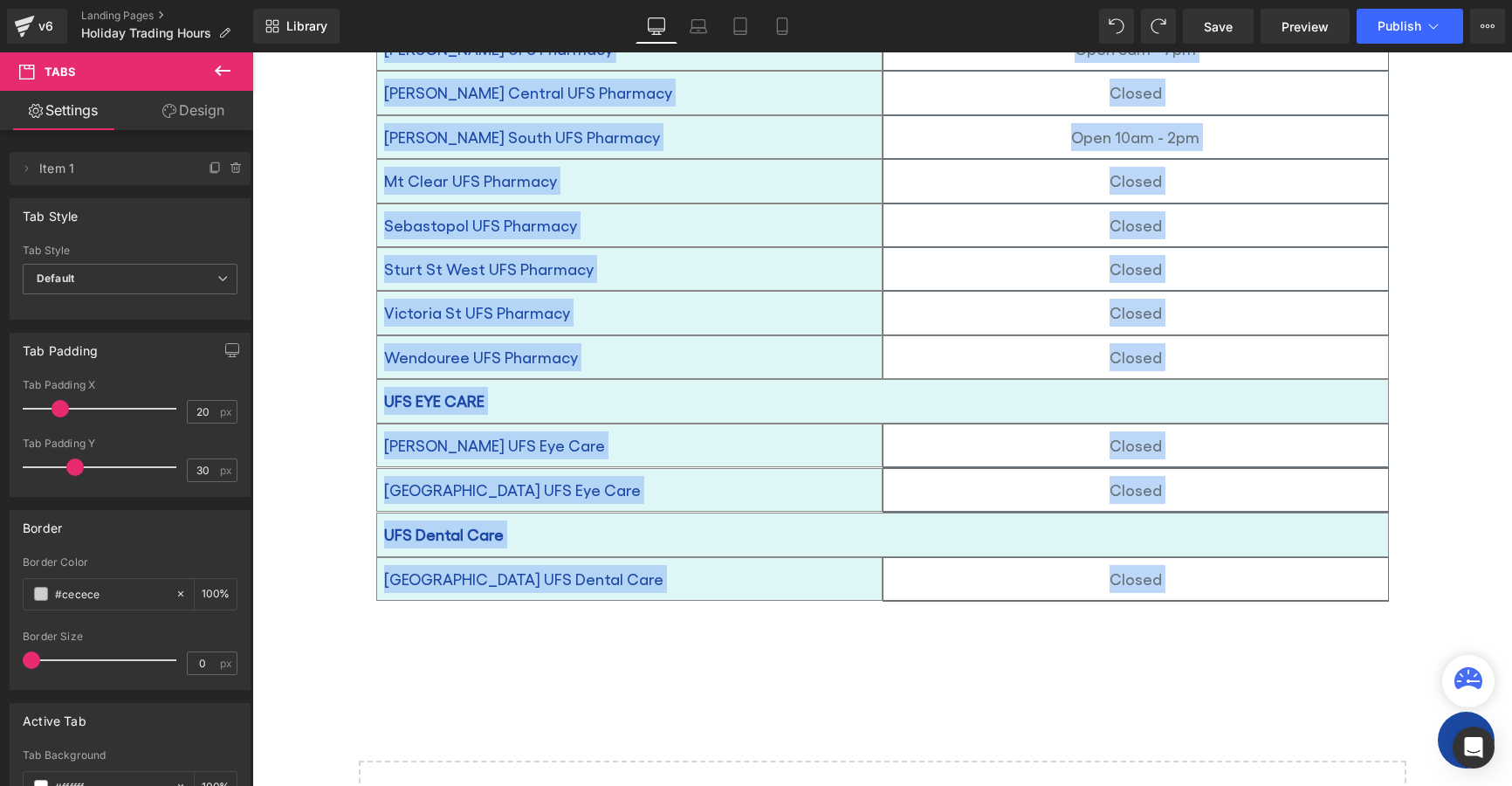
scroll to position [1827, 0]
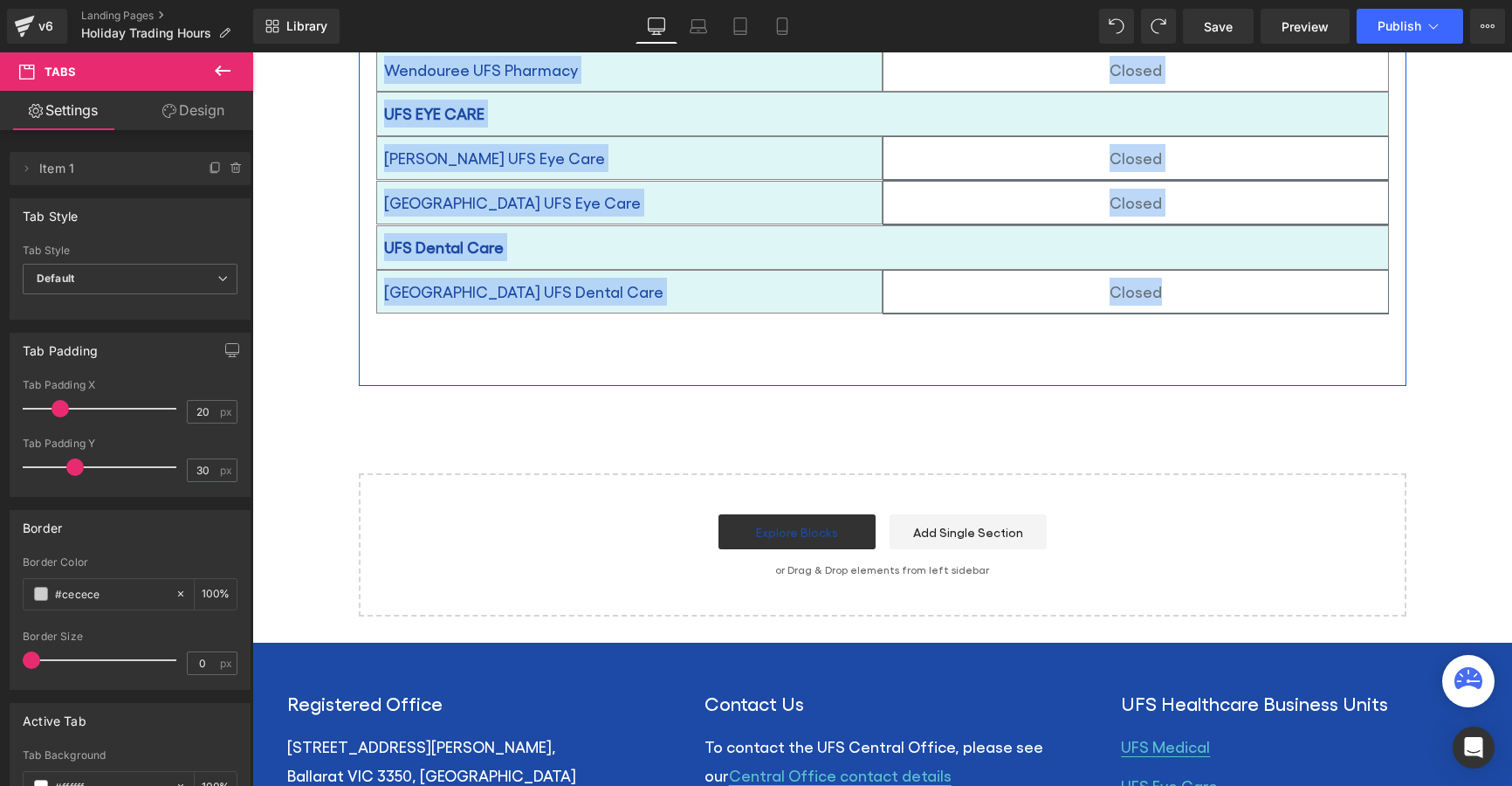
drag, startPoint x: 365, startPoint y: 323, endPoint x: 1088, endPoint y: 348, distance: 723.4
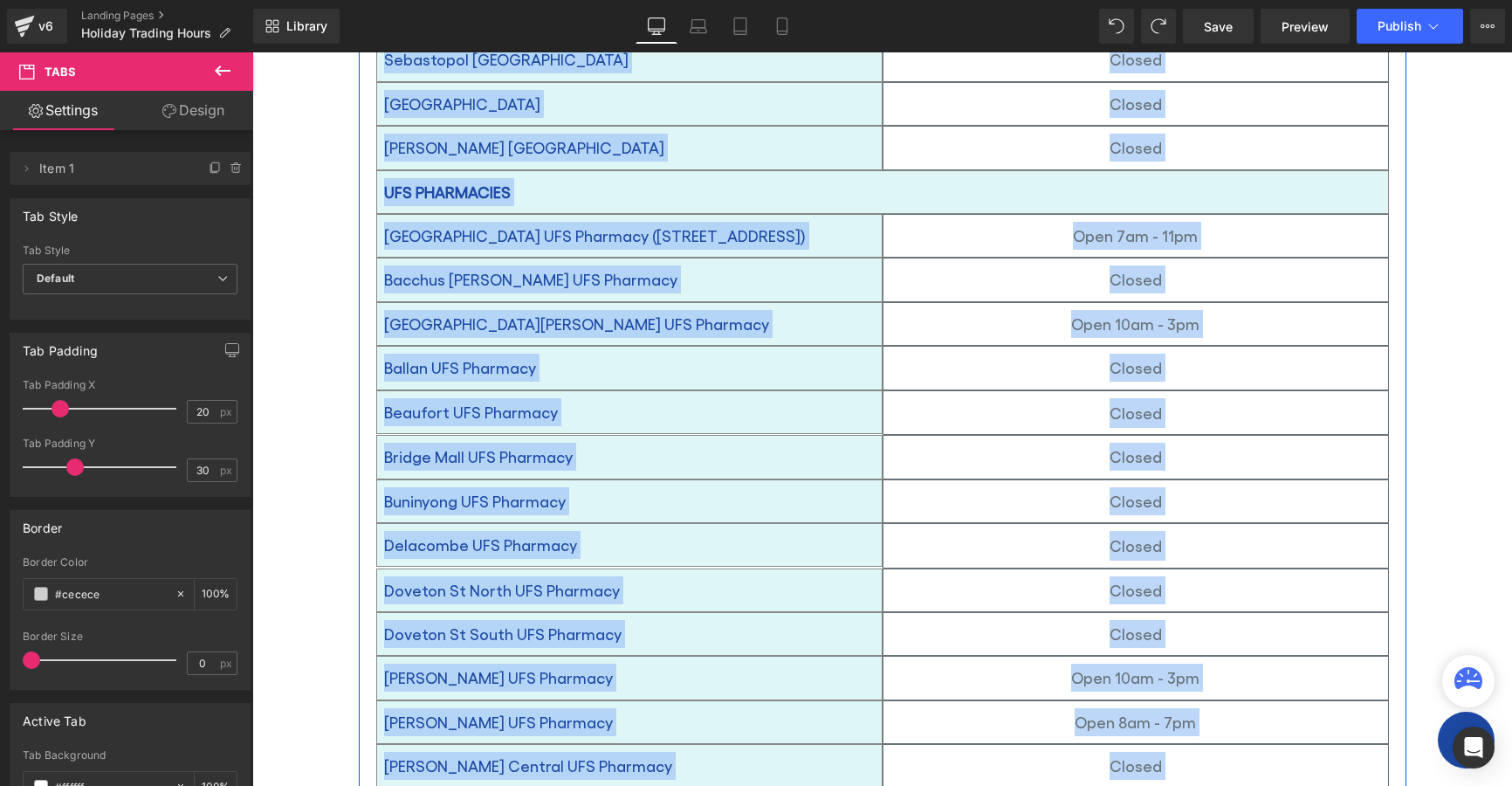
scroll to position [430, 0]
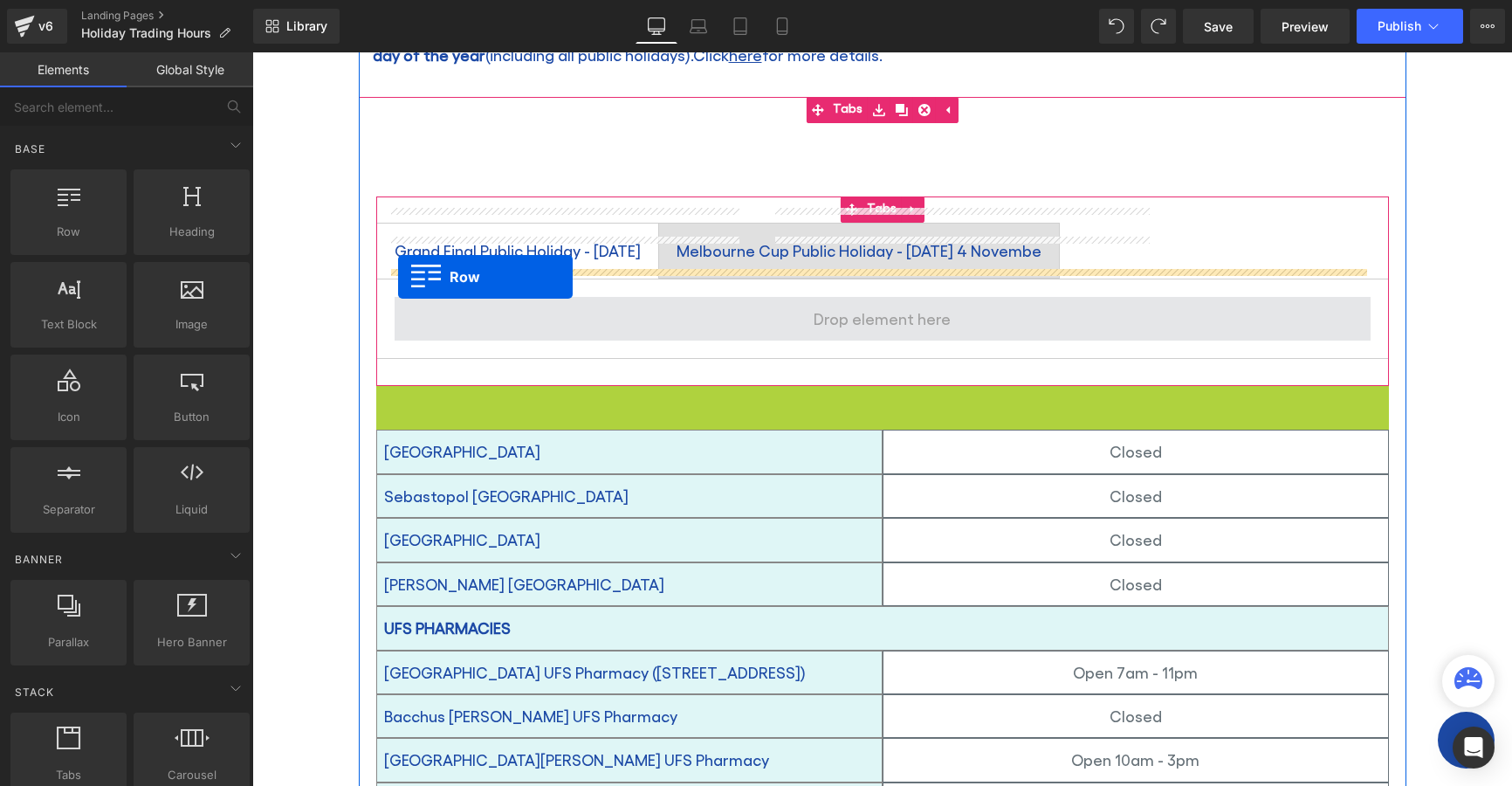
drag, startPoint x: 379, startPoint y: 368, endPoint x: 398, endPoint y: 277, distance: 93.0
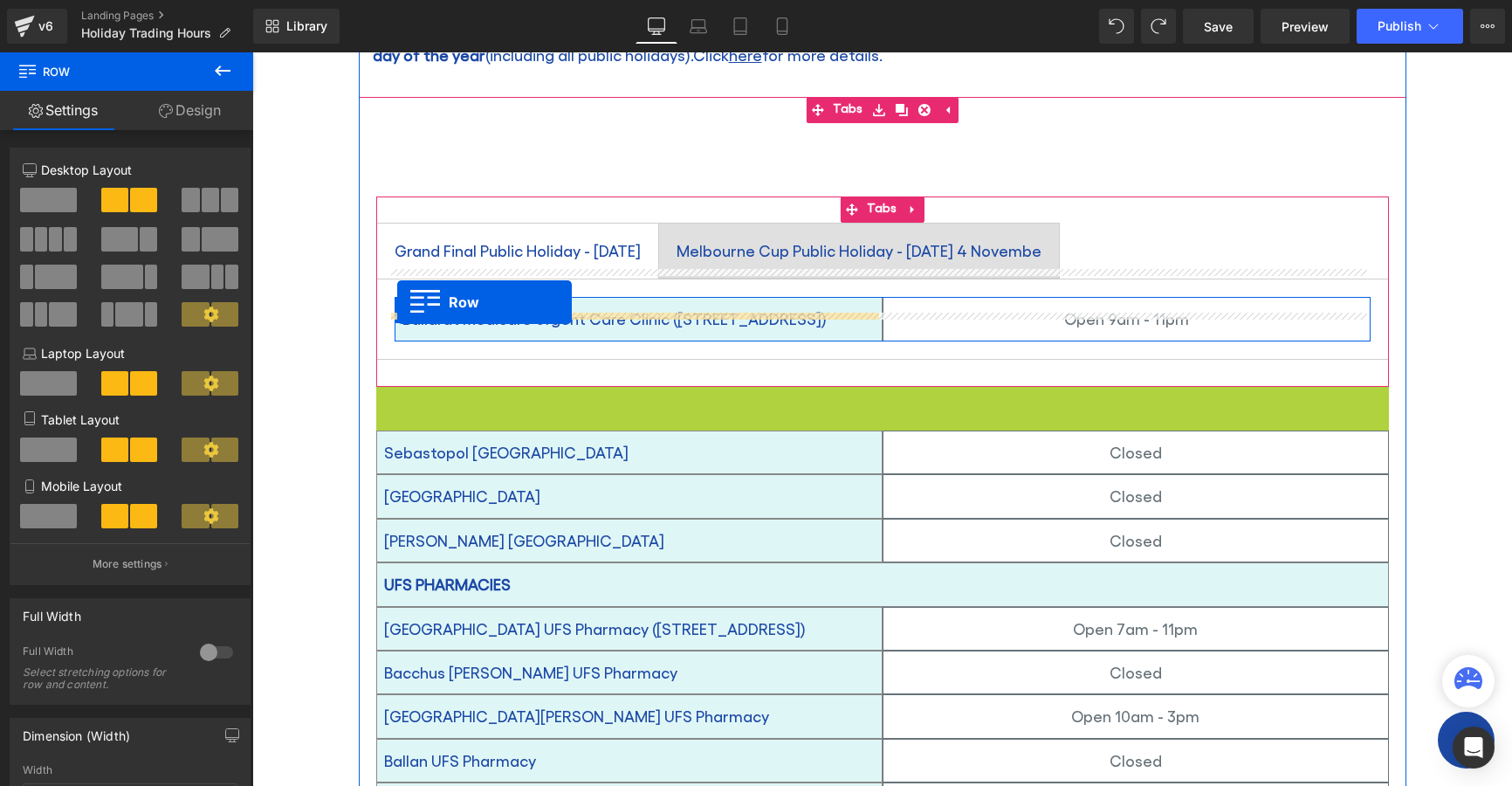
drag, startPoint x: 374, startPoint y: 363, endPoint x: 397, endPoint y: 302, distance: 65.2
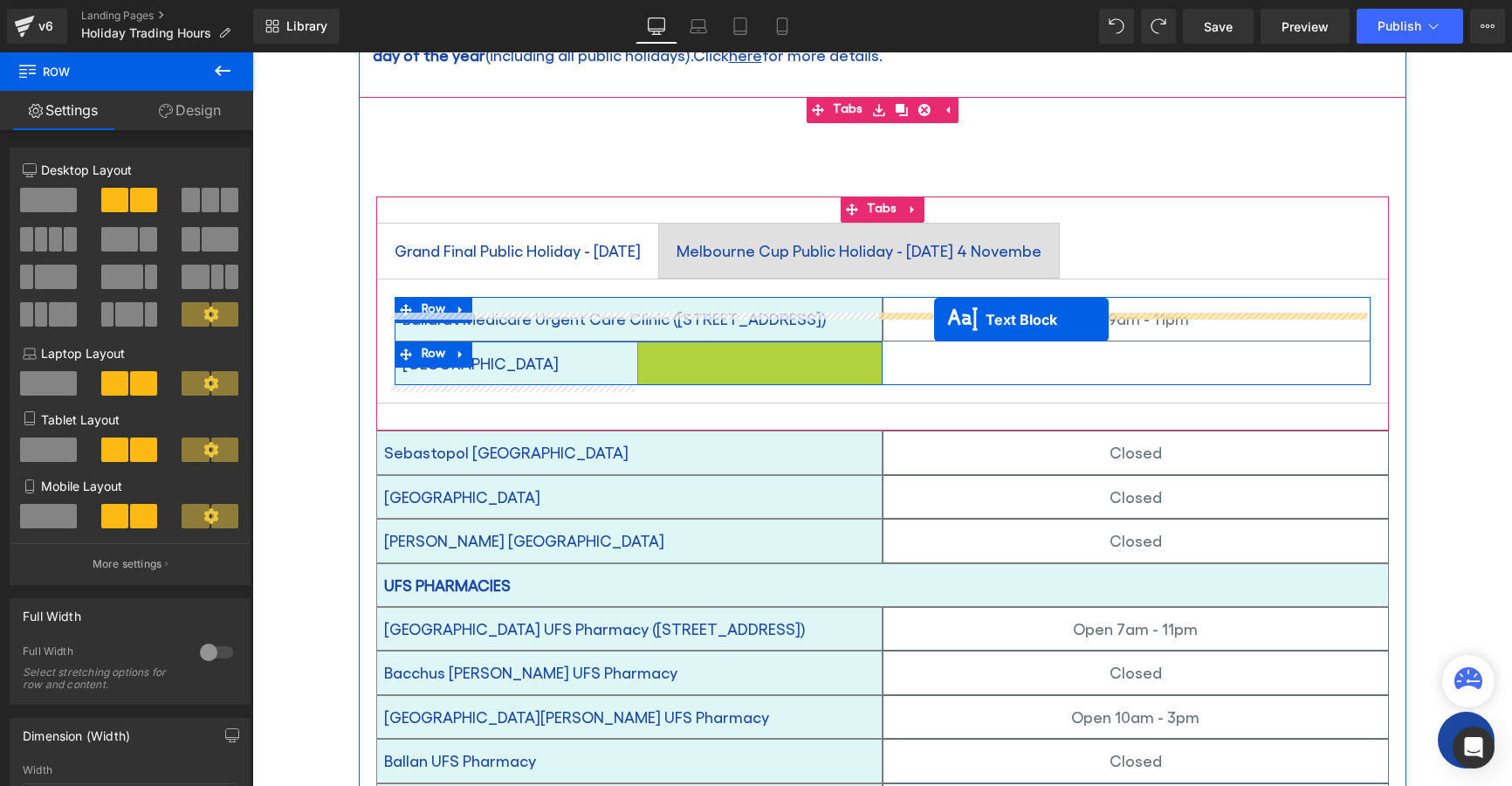
drag, startPoint x: 707, startPoint y: 333, endPoint x: 934, endPoint y: 320, distance: 227.4
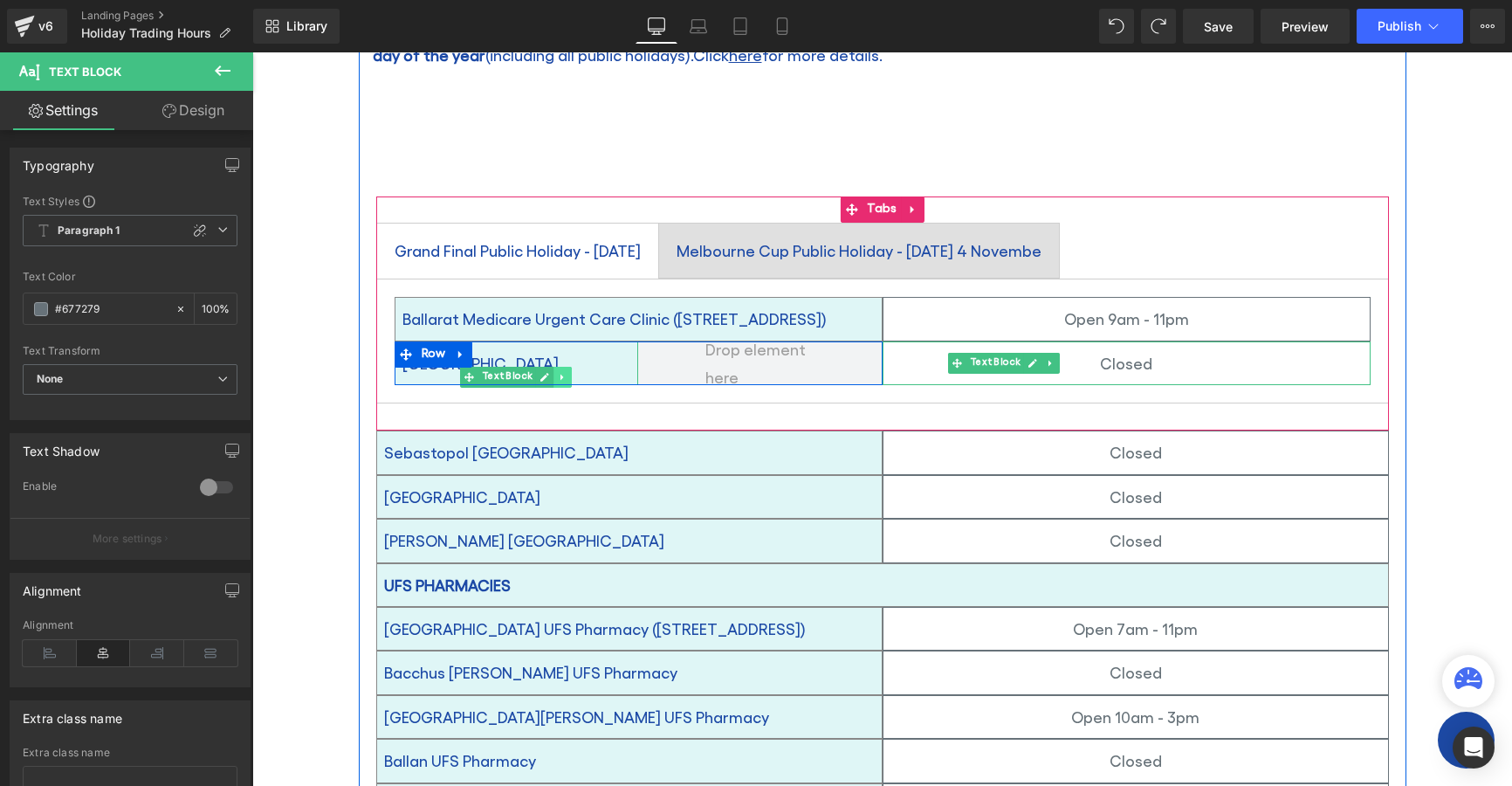
click at [558, 372] on icon at bounding box center [563, 377] width 10 height 11
click at [568, 373] on icon at bounding box center [572, 377] width 10 height 10
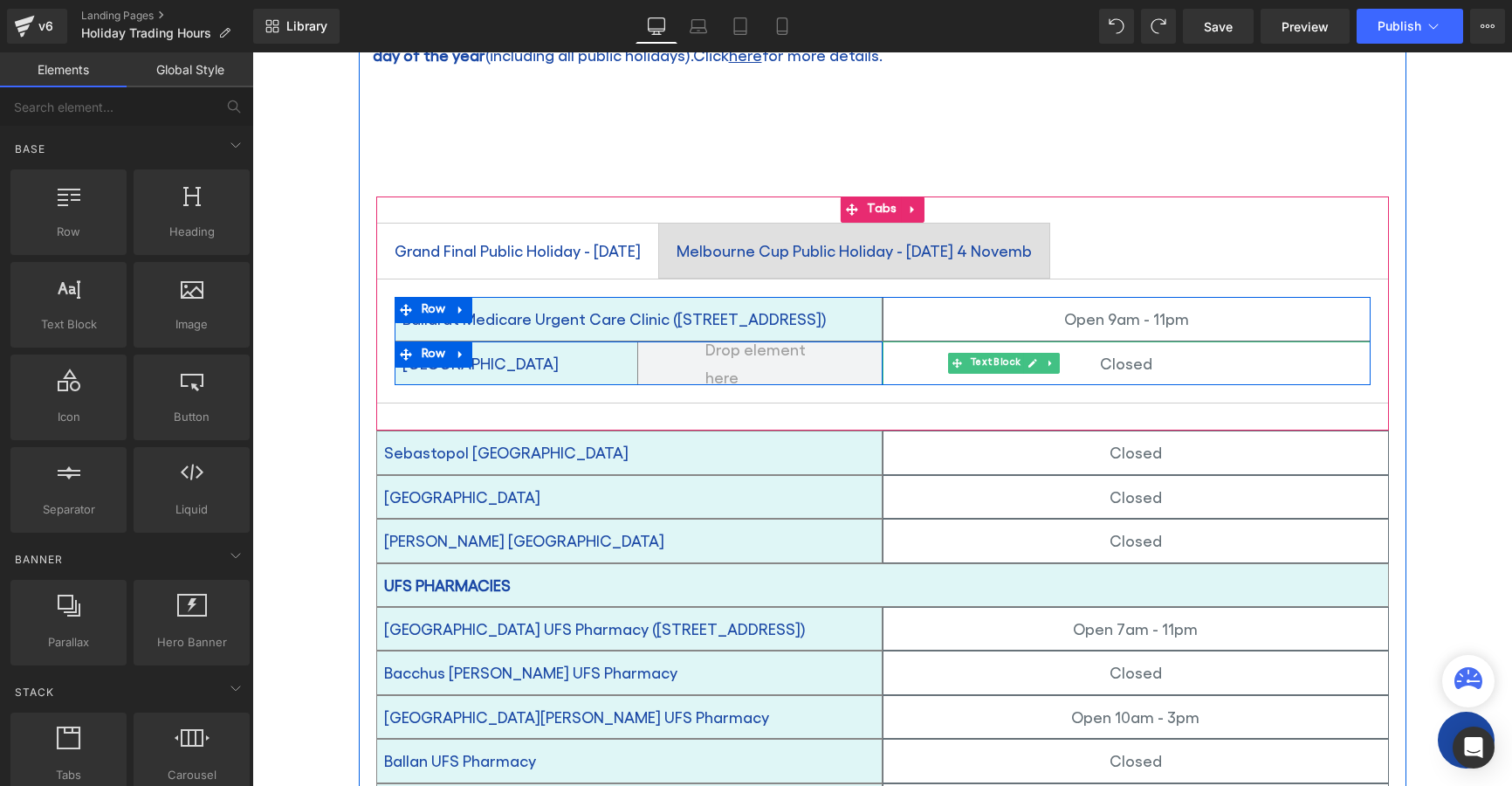
click at [843, 370] on div "Doveton Street UFS Medical Centre Text Block Row" at bounding box center [639, 363] width 488 height 44
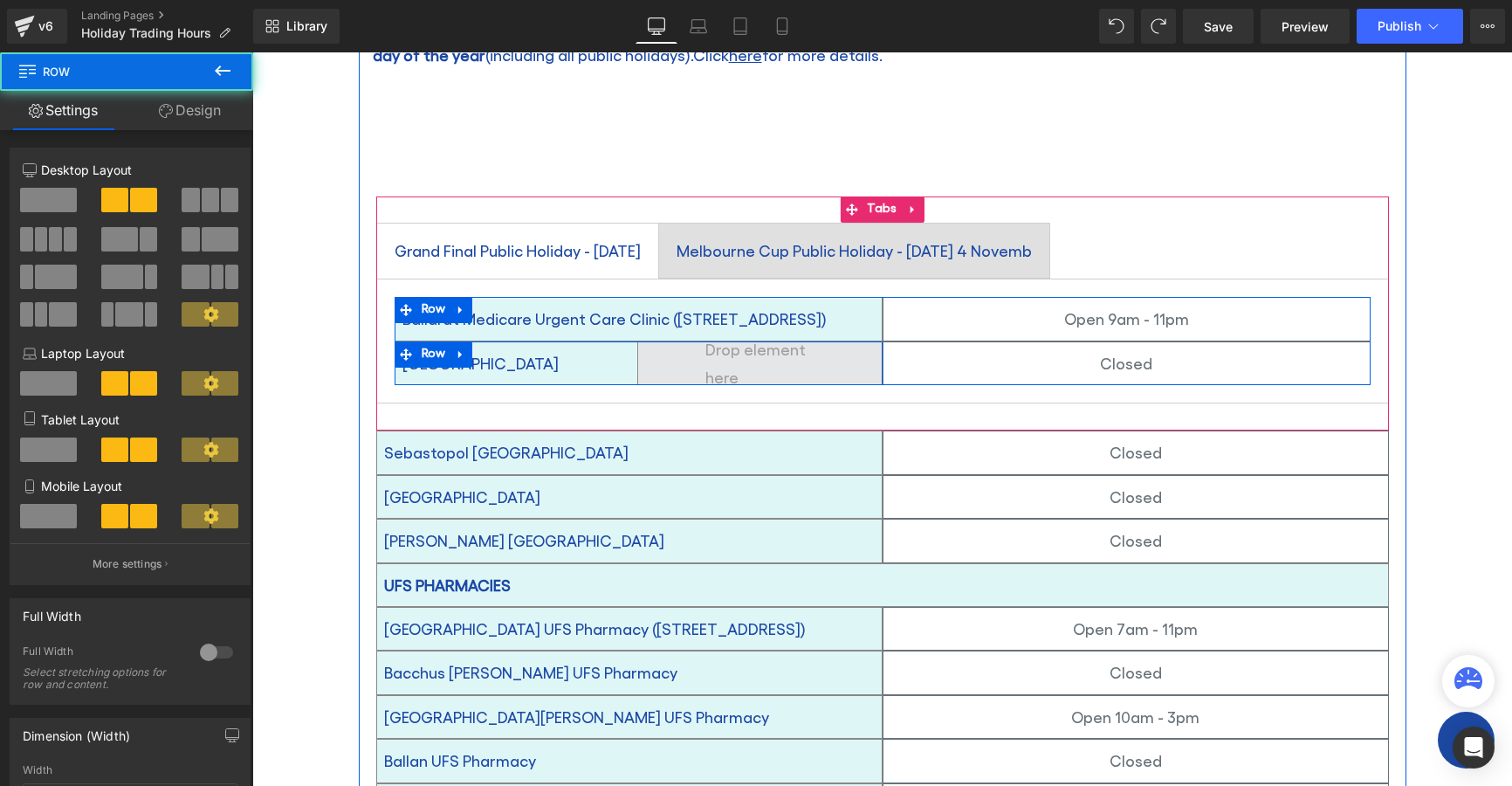
drag, startPoint x: 638, startPoint y: 328, endPoint x: 746, endPoint y: 339, distance: 108.6
click at [643, 358] on div "Doveton Street UFS Medical Centre Text Block Row" at bounding box center [639, 363] width 488 height 44
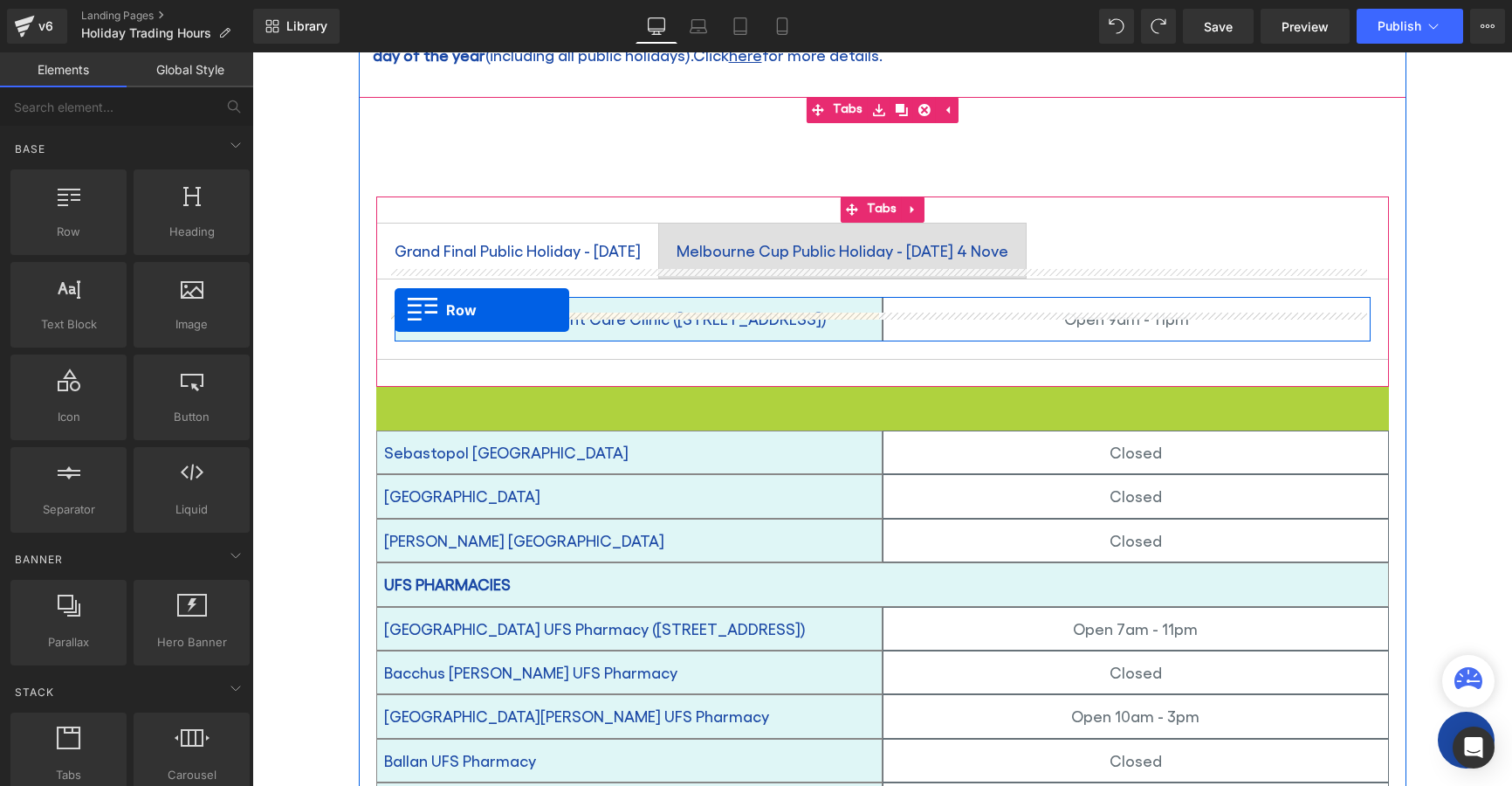
drag, startPoint x: 377, startPoint y: 344, endPoint x: 395, endPoint y: 310, distance: 38.5
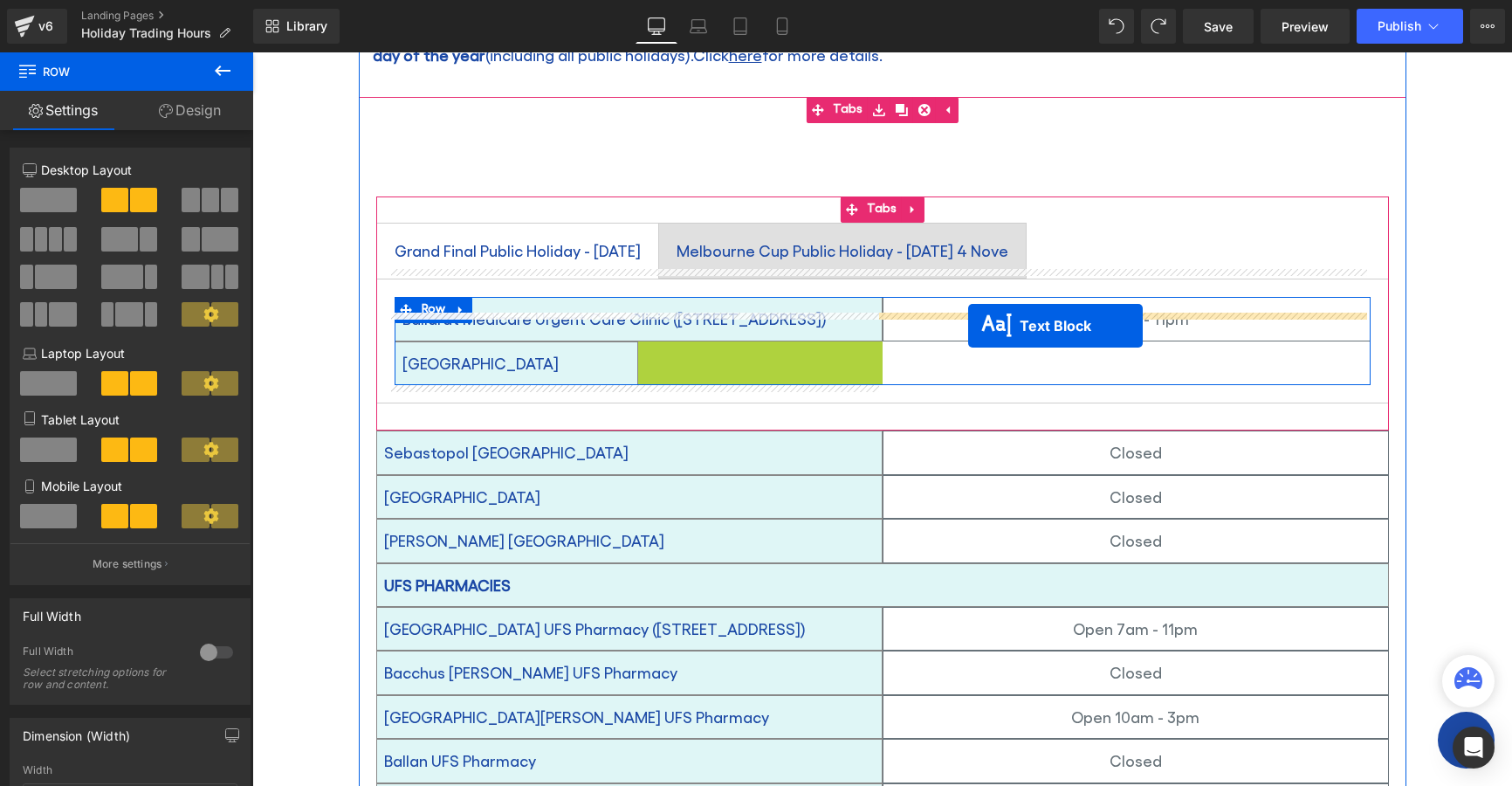
drag, startPoint x: 706, startPoint y: 333, endPoint x: 968, endPoint y: 326, distance: 262.1
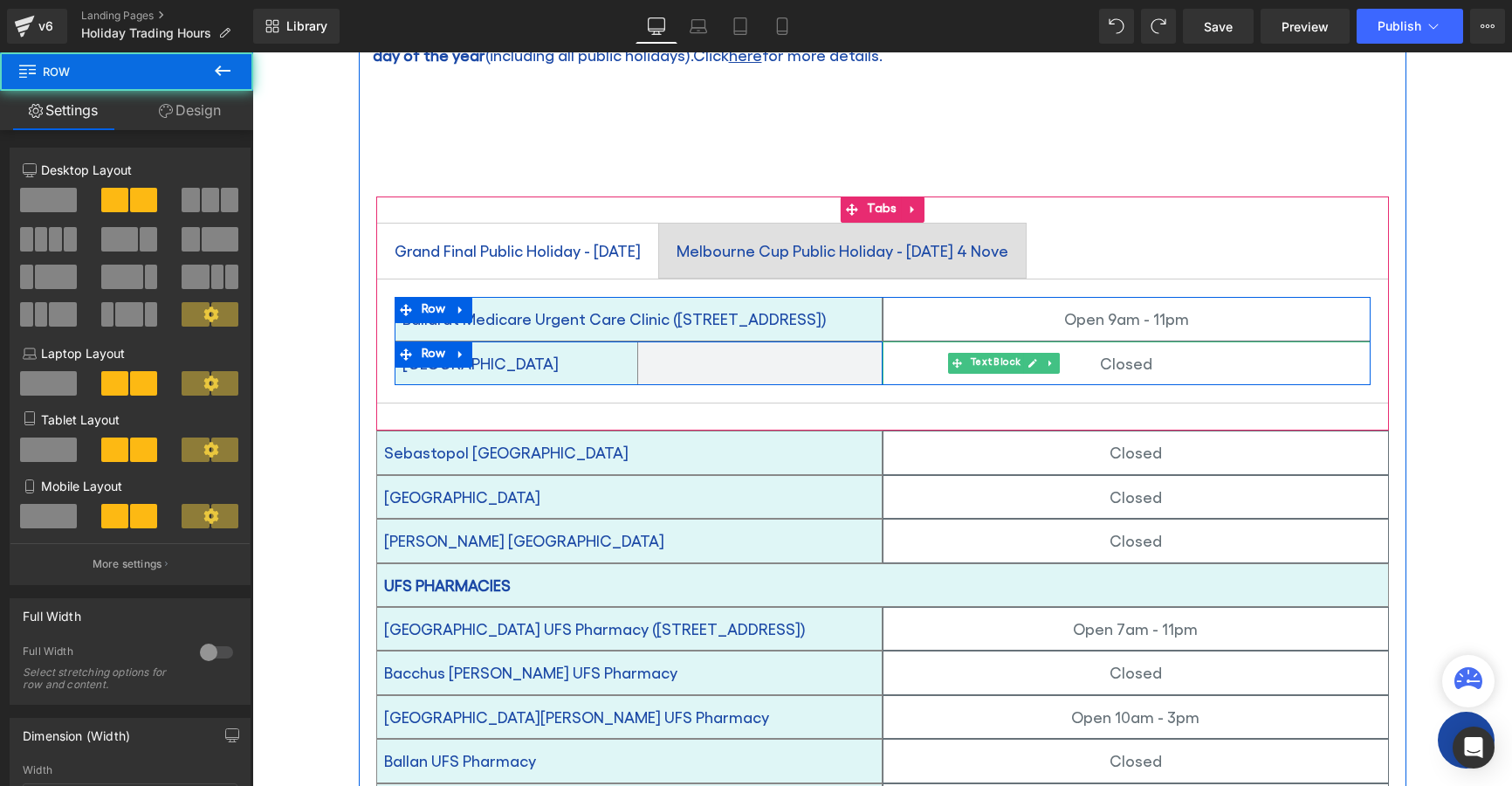
click at [807, 369] on div "Doveton Street UFS Medical Centre Text Block Row" at bounding box center [639, 363] width 488 height 44
click at [800, 353] on span at bounding box center [760, 363] width 245 height 44
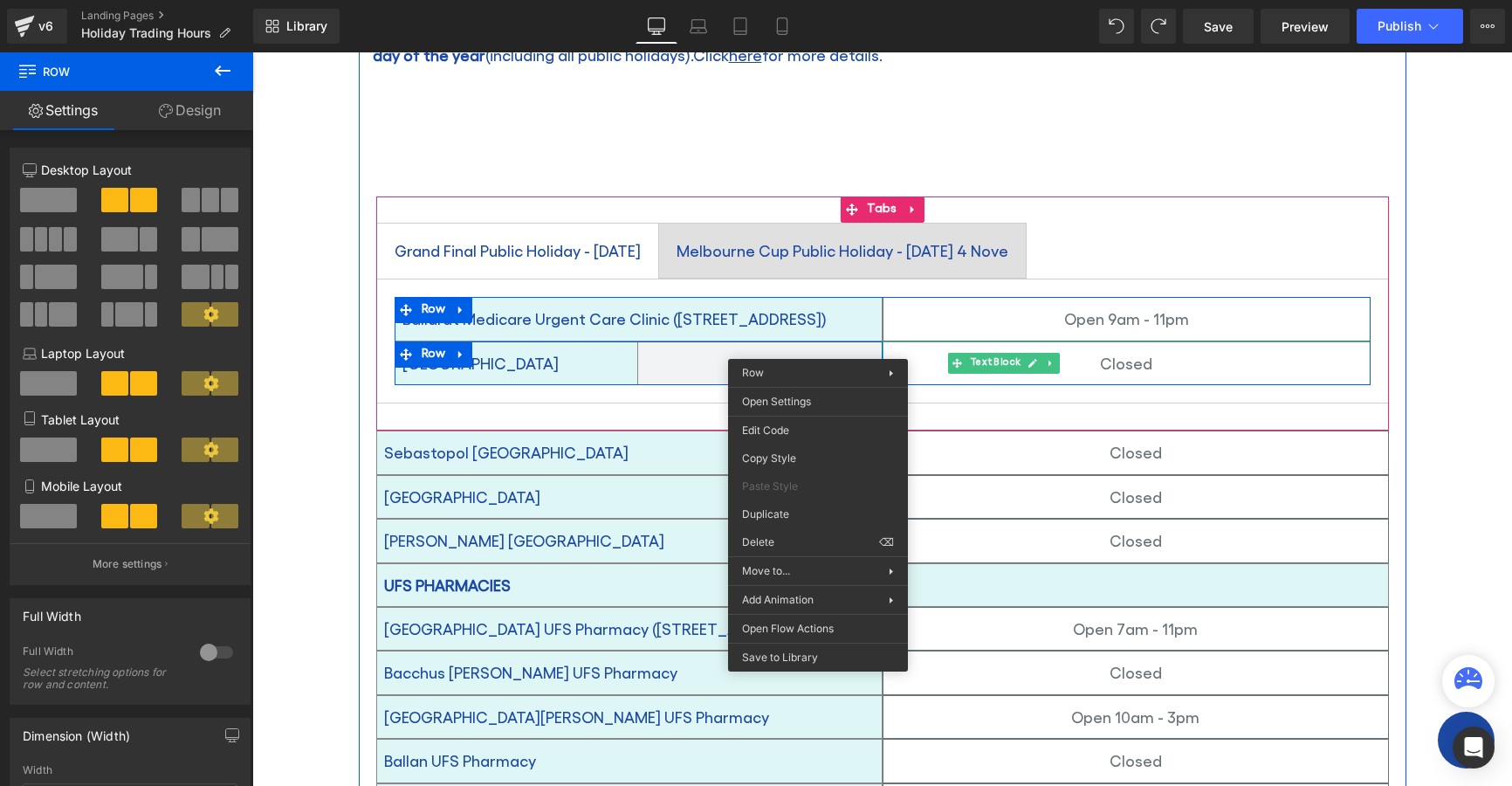
click at [690, 362] on div "Doveton Street UFS Medical Centre Text Block Row" at bounding box center [639, 363] width 488 height 44
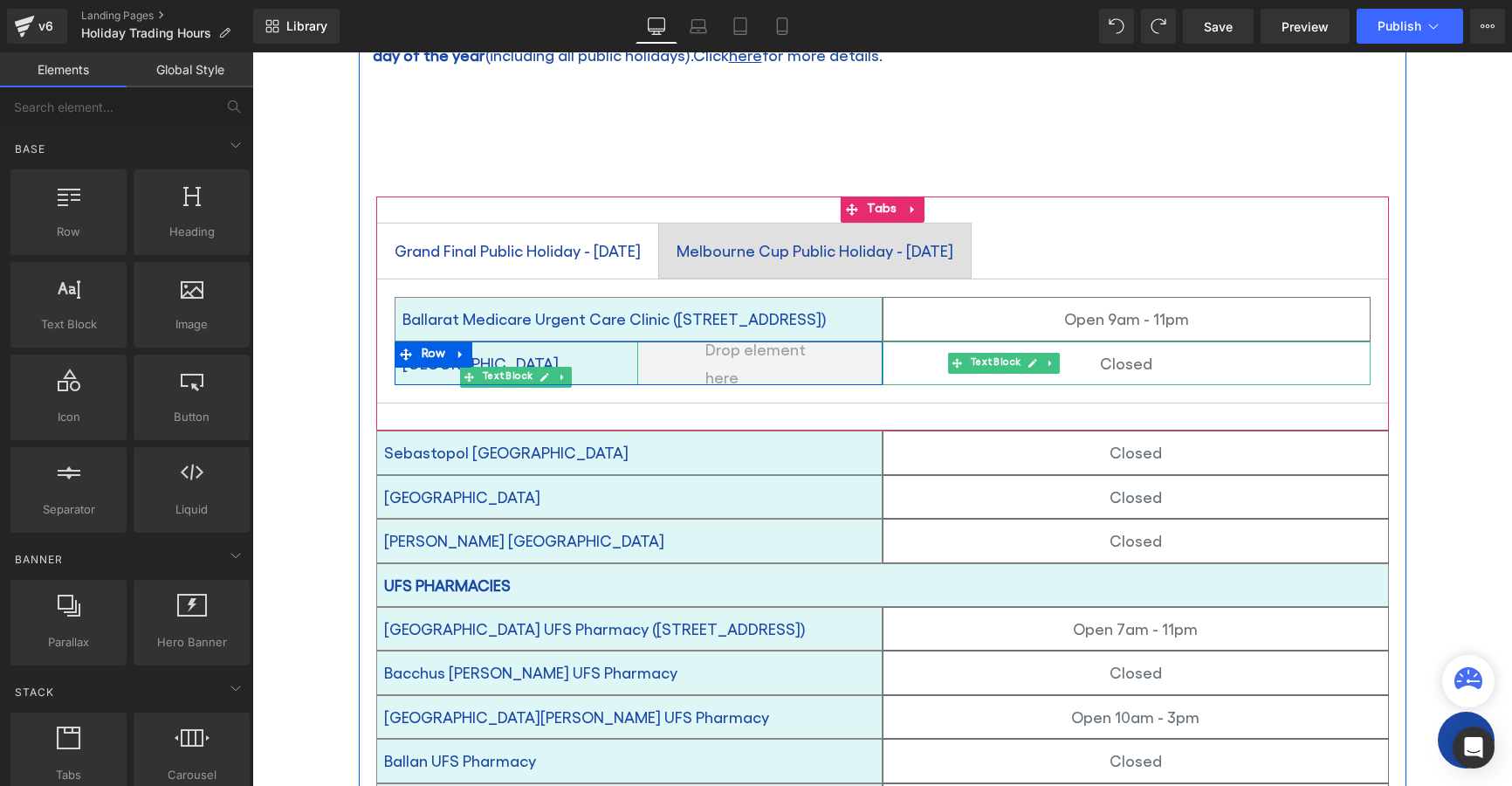
click at [604, 350] on p "[GEOGRAPHIC_DATA]" at bounding box center [516, 363] width 228 height 28
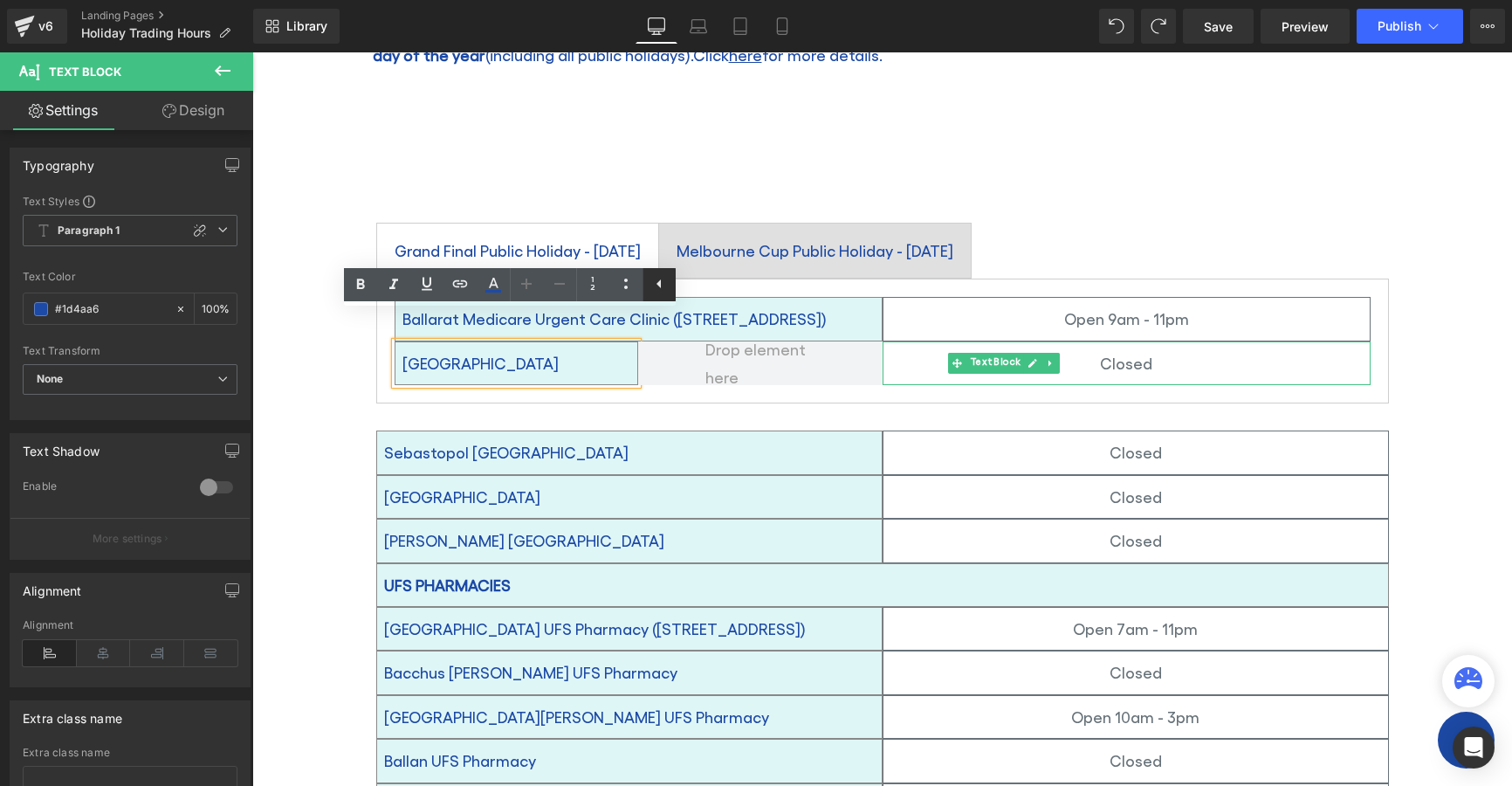
click at [664, 290] on icon at bounding box center [658, 283] width 21 height 21
click at [666, 383] on div "Doveton Street UFS Medical Centre Text Block Row" at bounding box center [639, 363] width 488 height 44
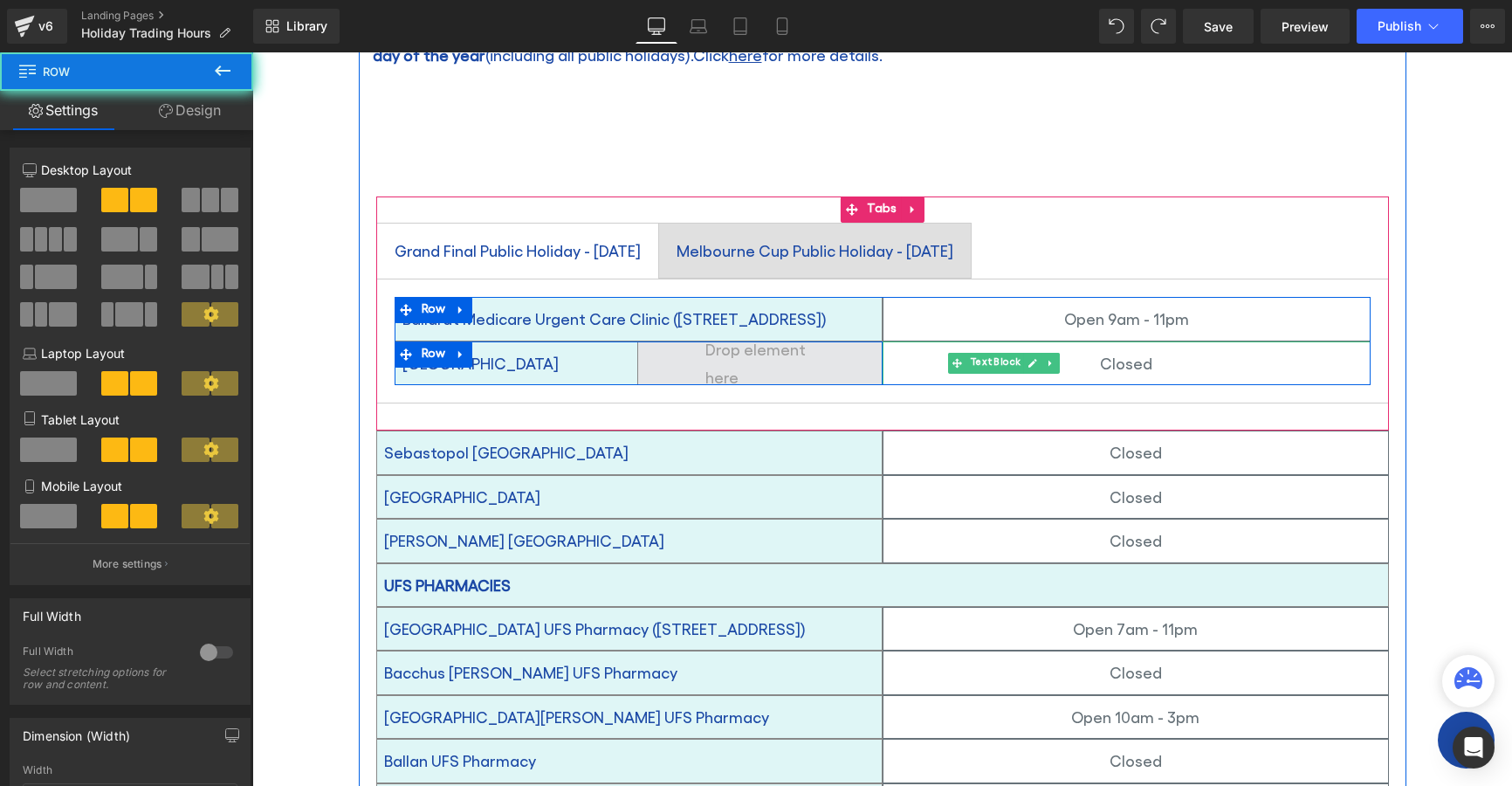
click at [644, 341] on span at bounding box center [760, 363] width 245 height 44
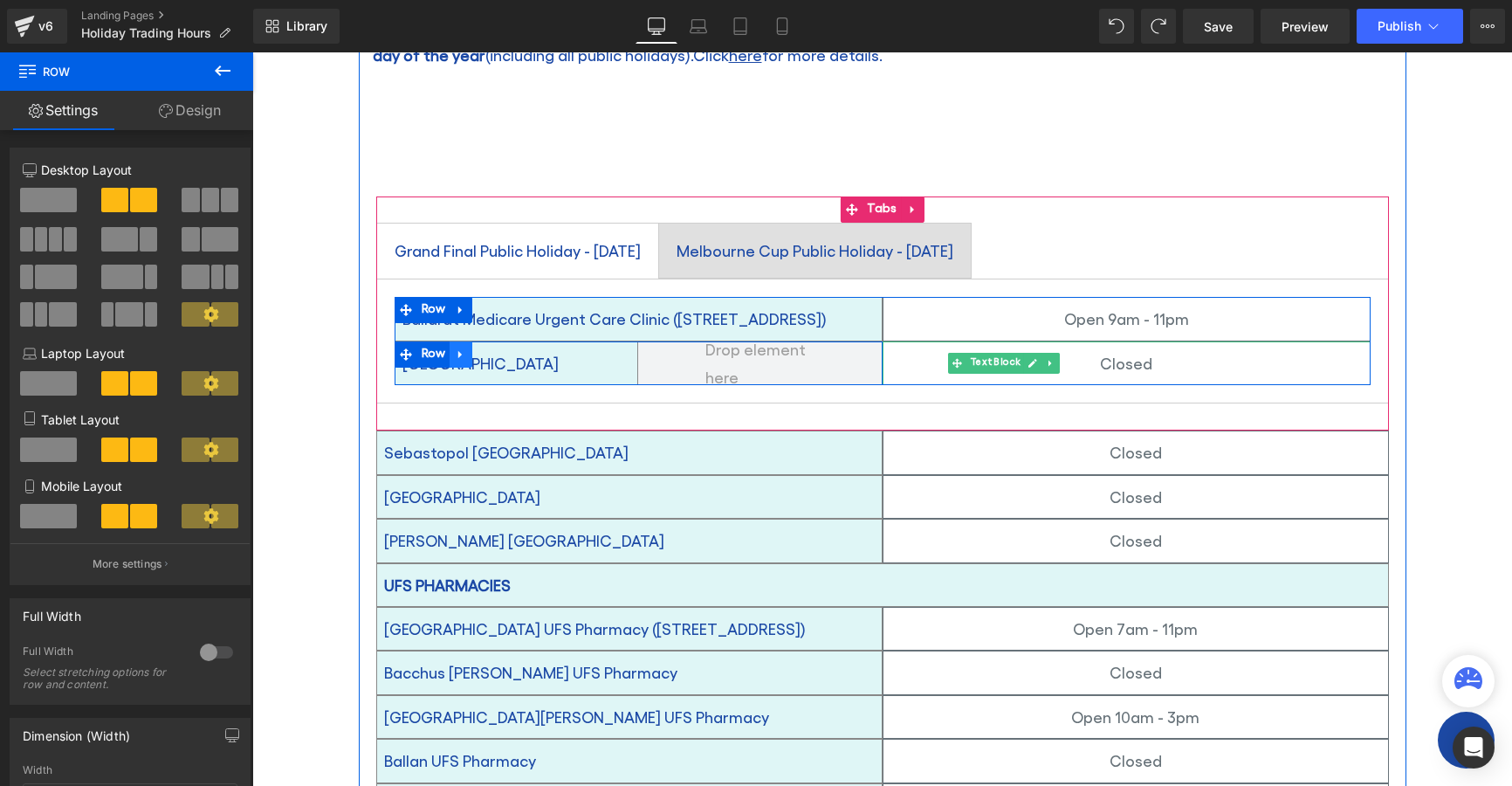
click at [462, 341] on link at bounding box center [460, 354] width 22 height 26
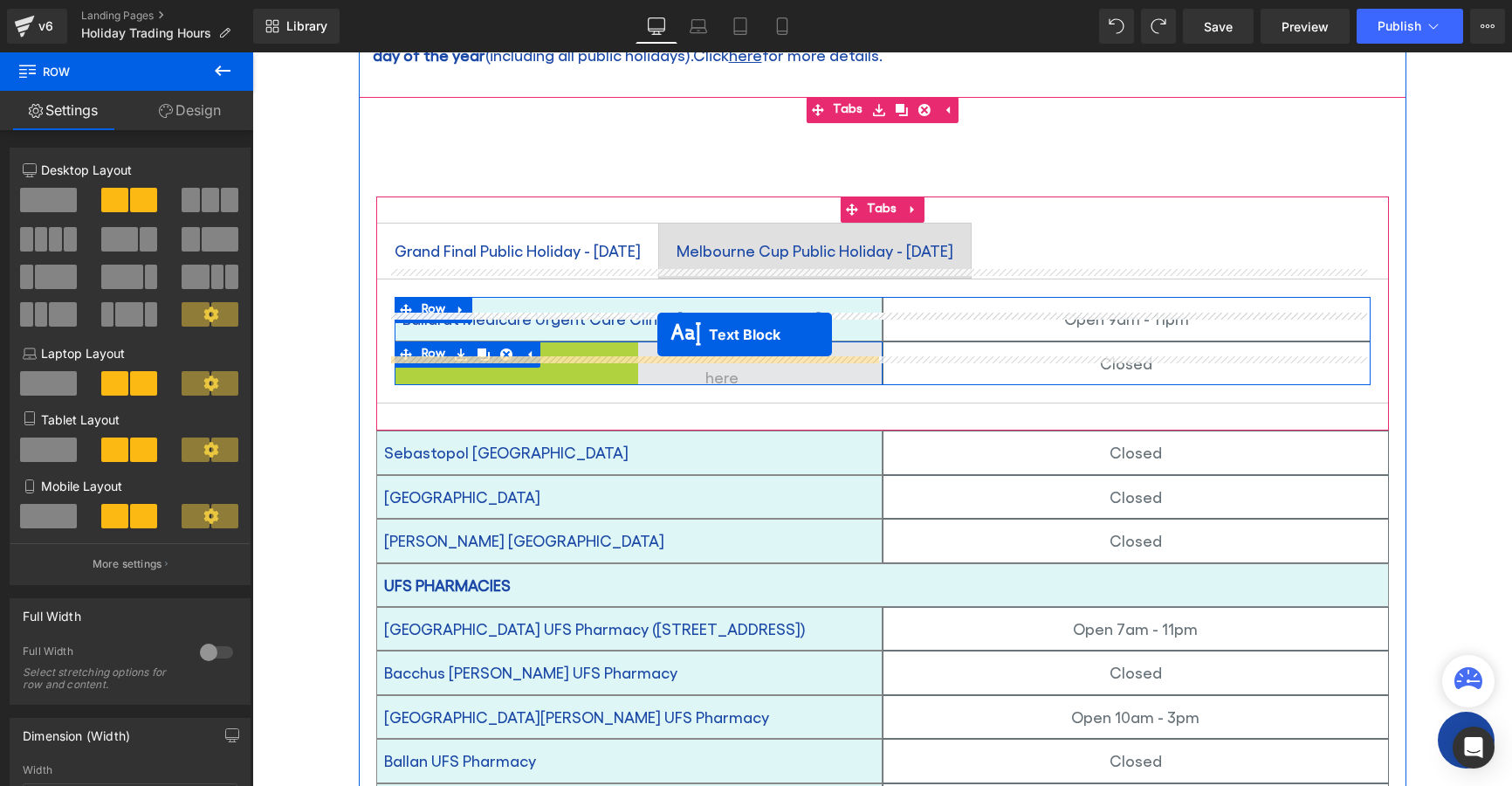
drag, startPoint x: 459, startPoint y: 350, endPoint x: 657, endPoint y: 334, distance: 198.6
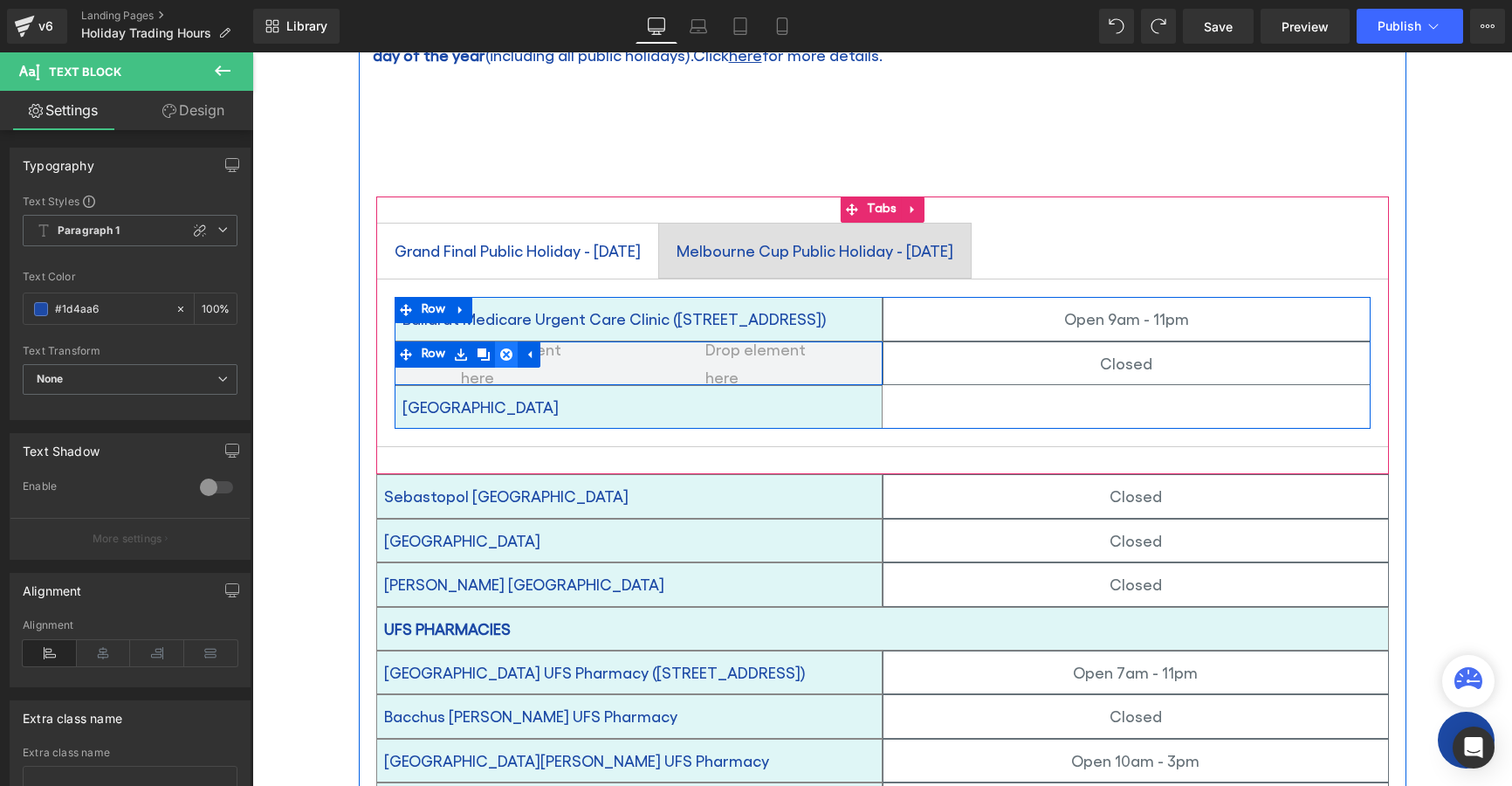
click at [501, 349] on icon at bounding box center [507, 355] width 13 height 13
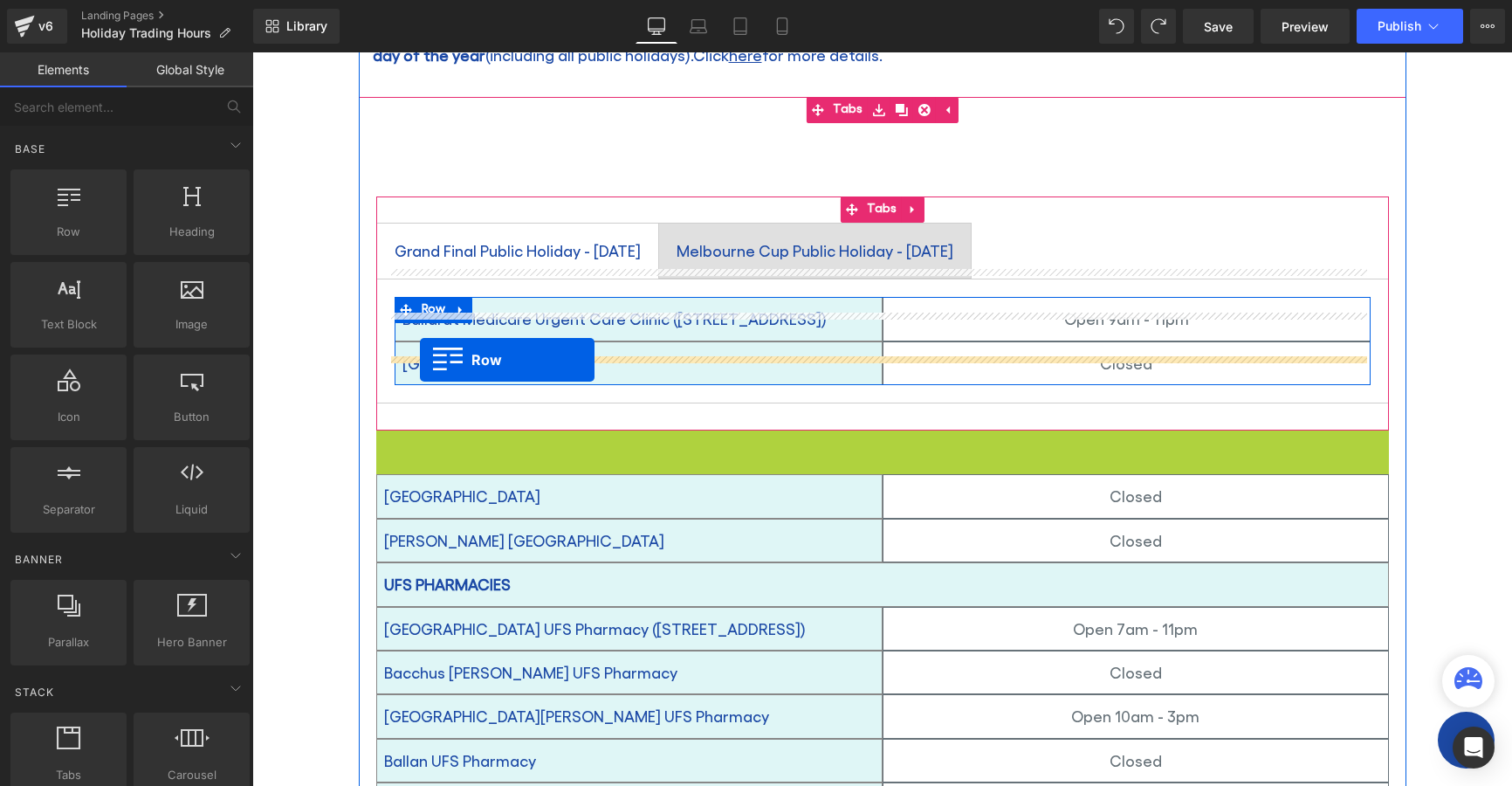
drag, startPoint x: 376, startPoint y: 416, endPoint x: 420, endPoint y: 360, distance: 71.2
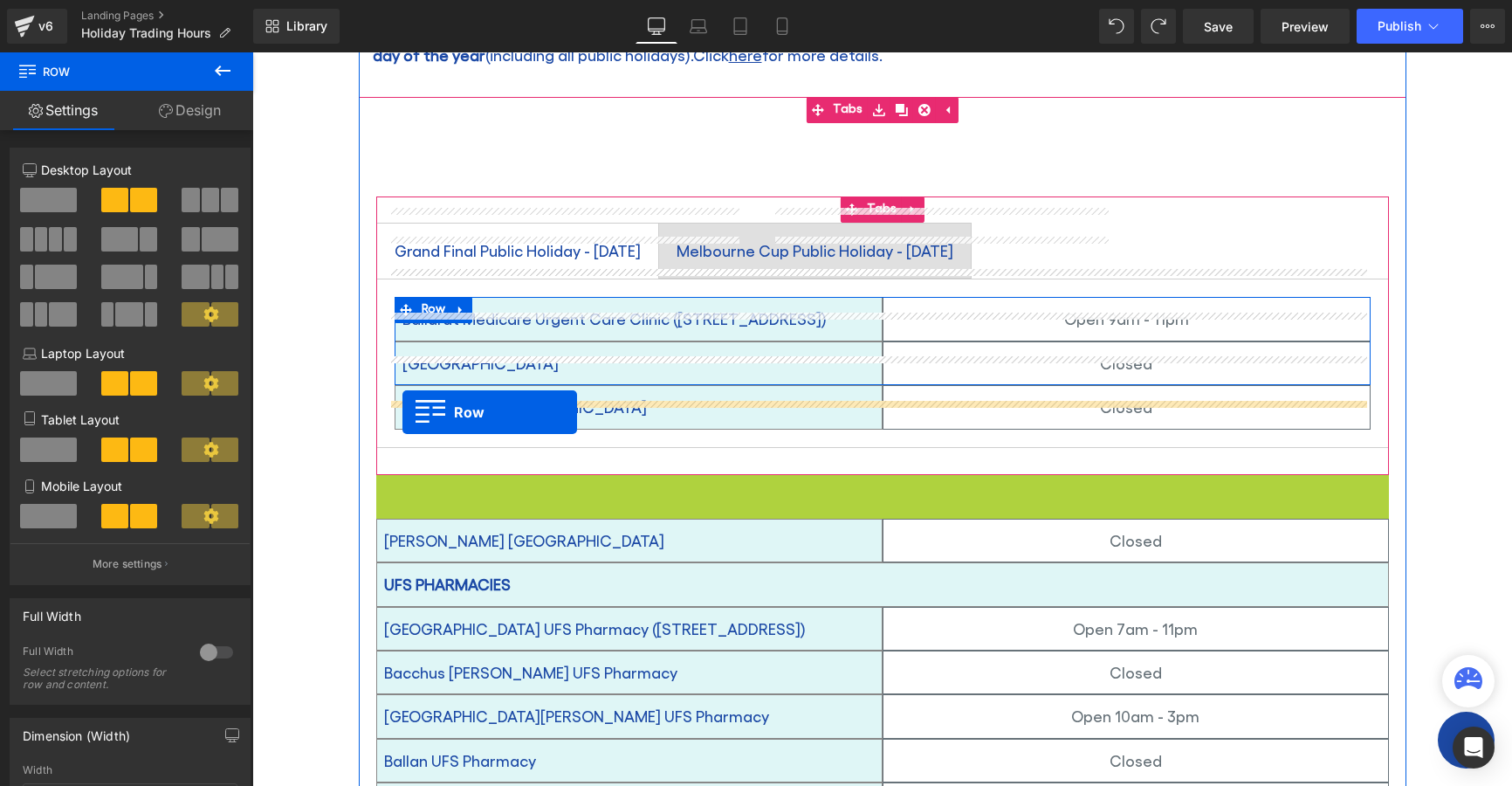
drag, startPoint x: 375, startPoint y: 459, endPoint x: 402, endPoint y: 412, distance: 54.2
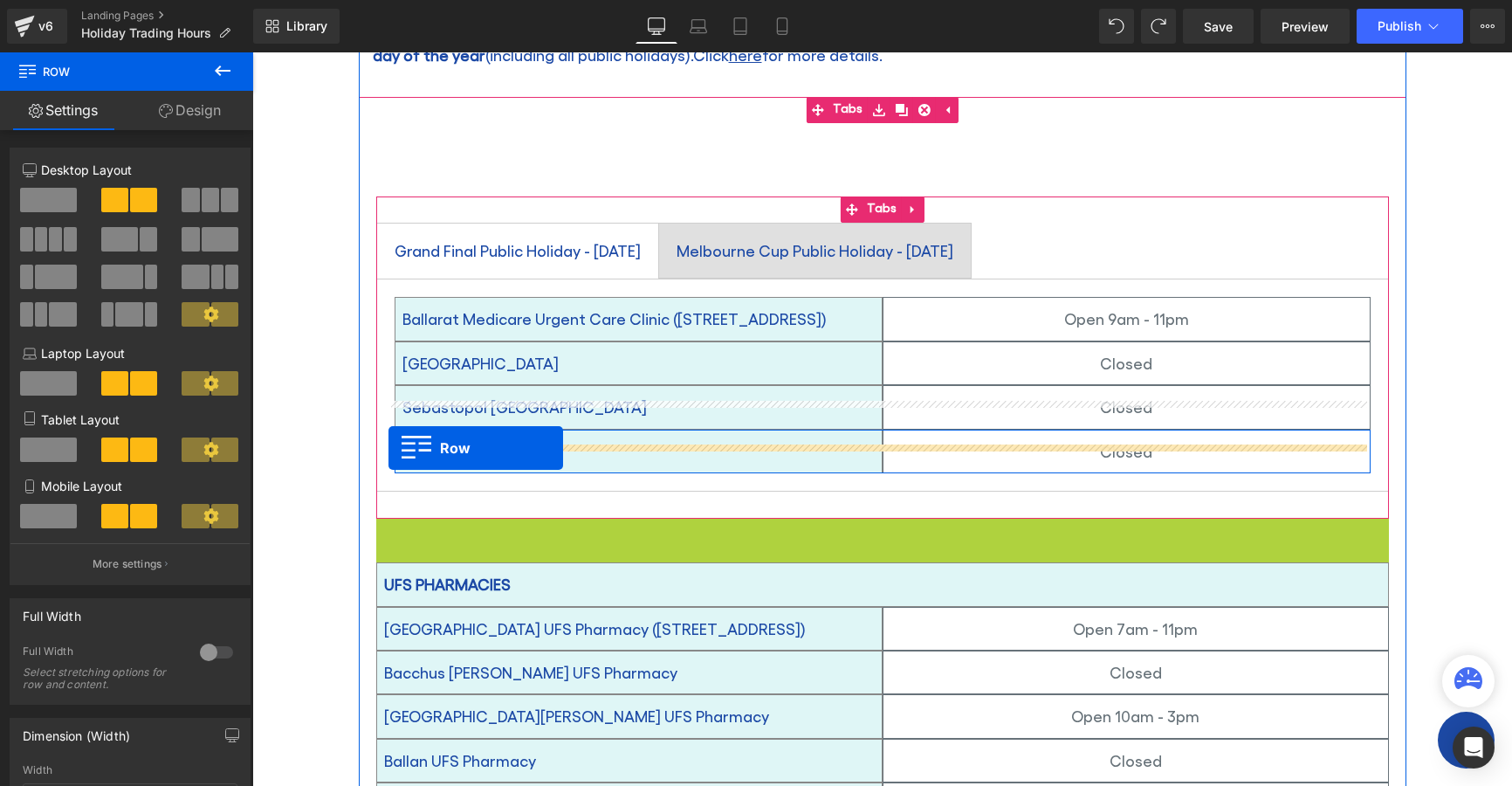
drag, startPoint x: 376, startPoint y: 505, endPoint x: 389, endPoint y: 448, distance: 58.5
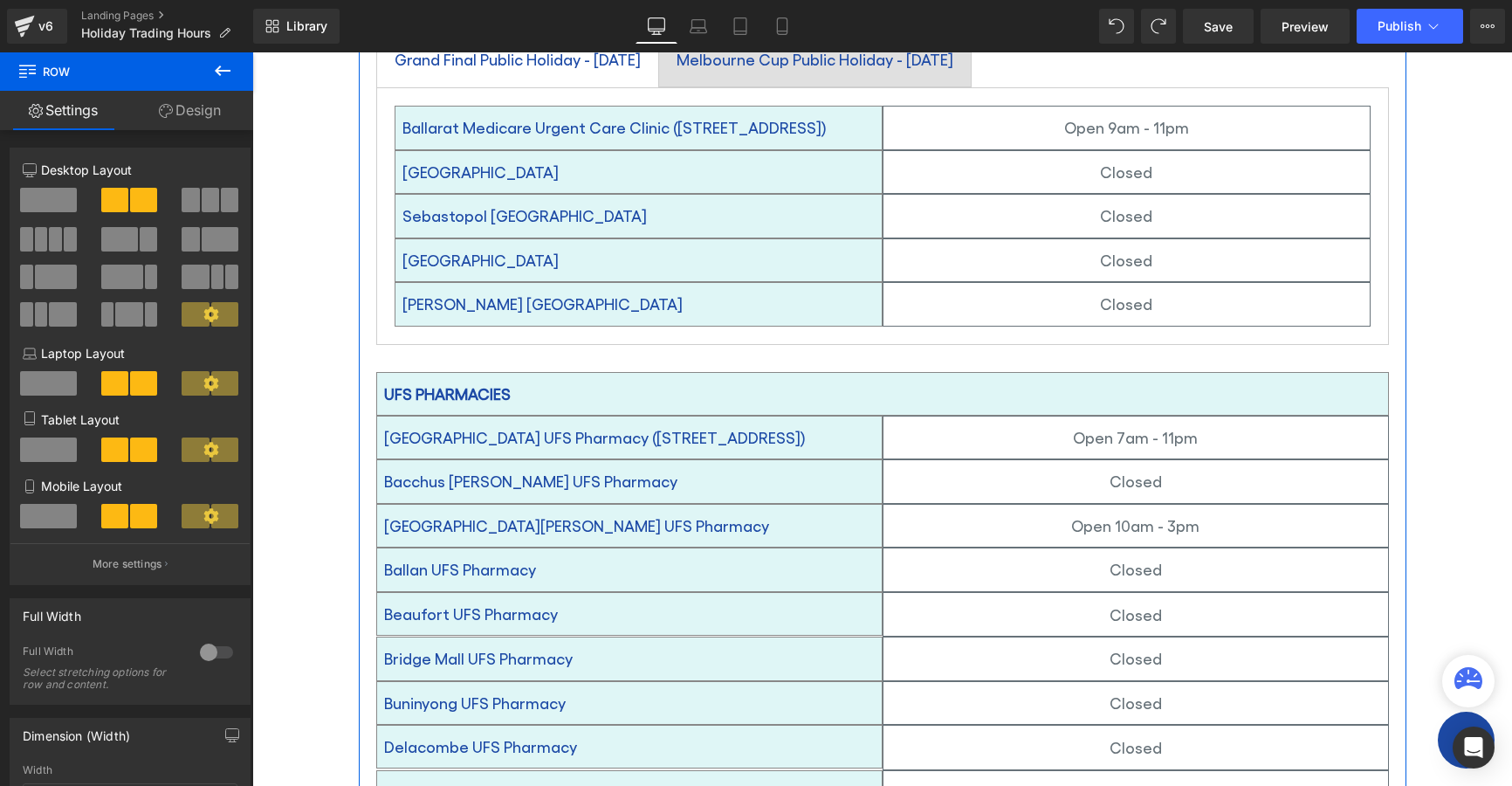
scroll to position [692, 0]
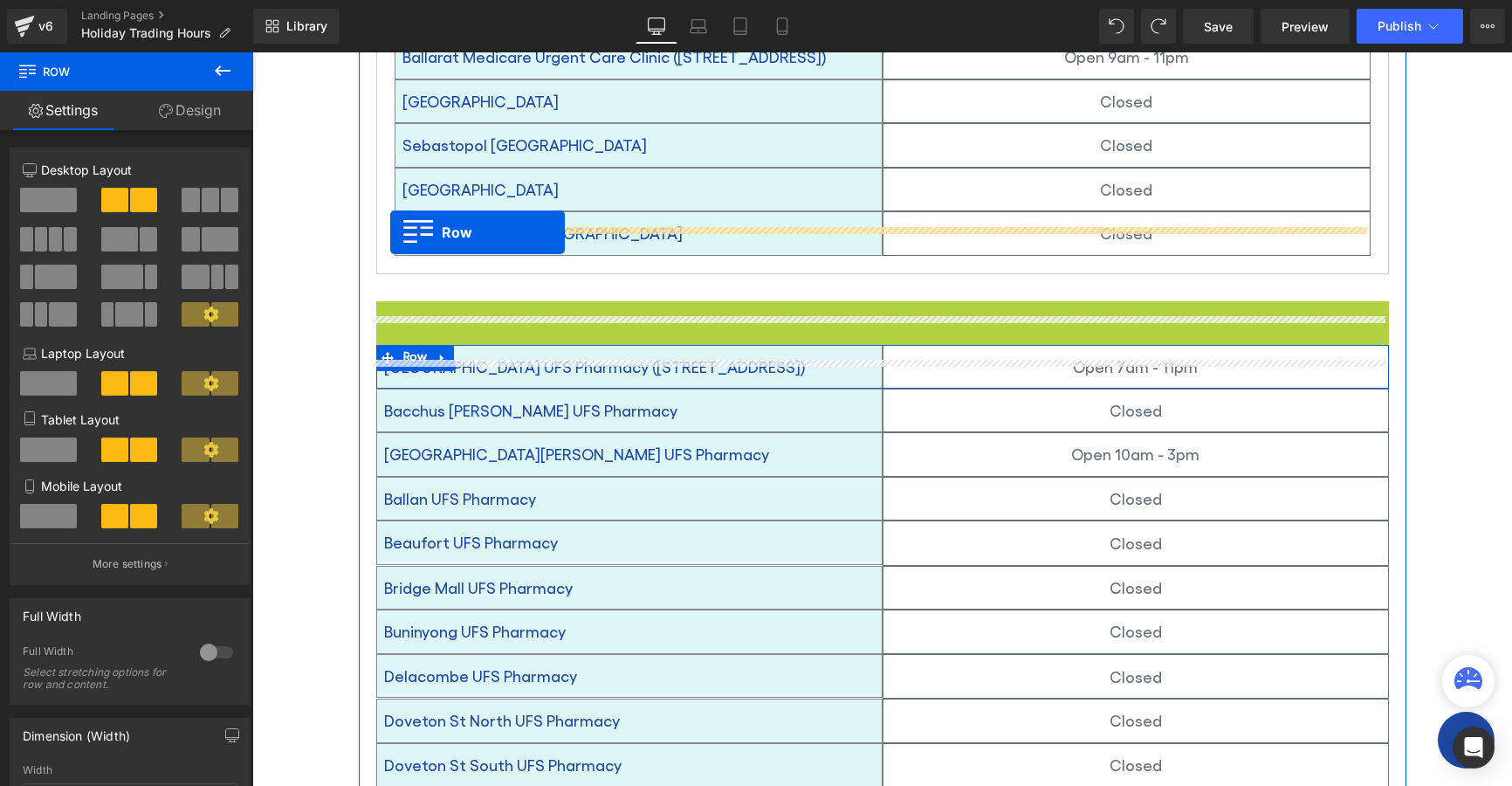
drag, startPoint x: 374, startPoint y: 287, endPoint x: 391, endPoint y: 232, distance: 57.6
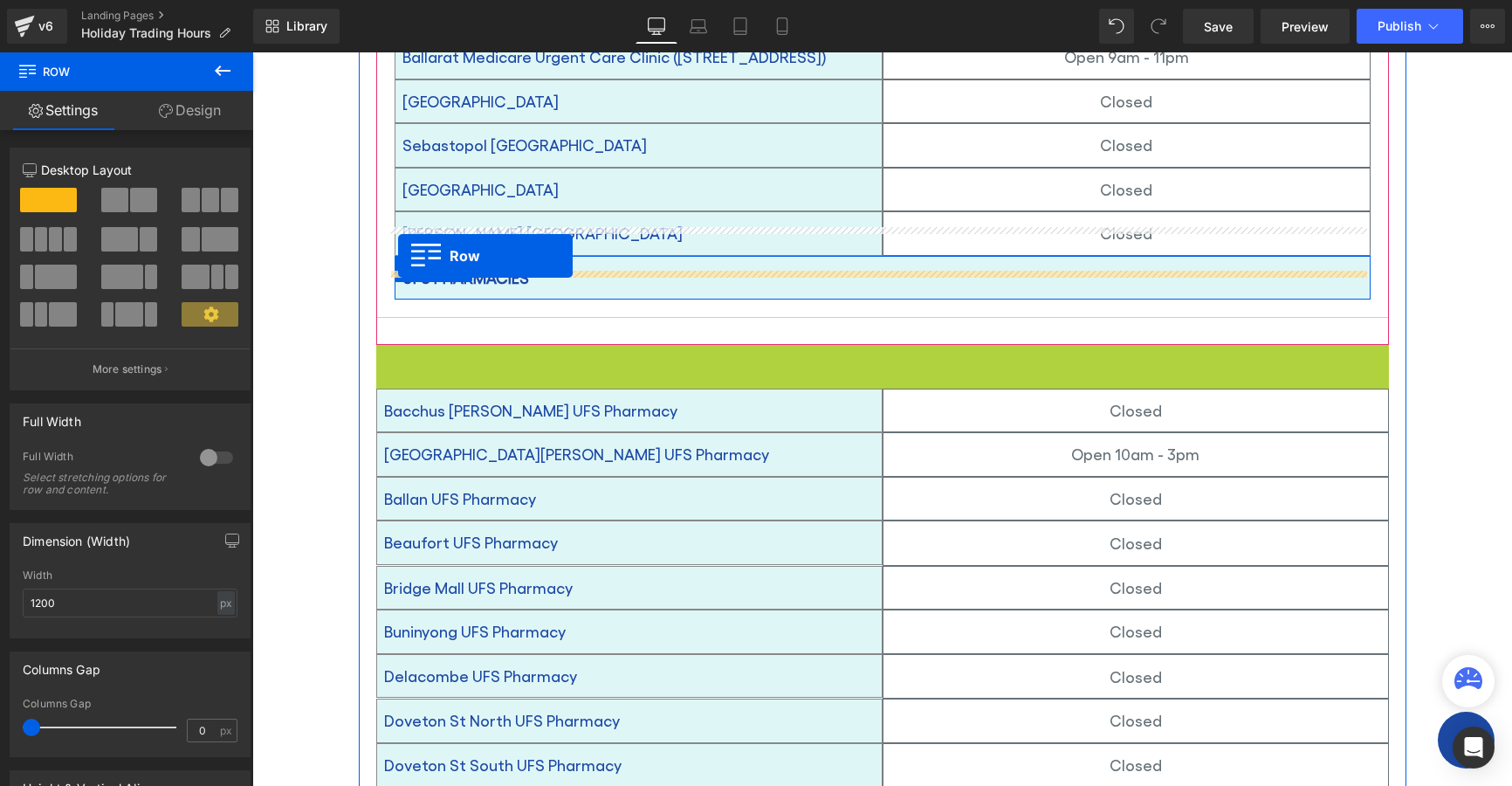
drag, startPoint x: 374, startPoint y: 329, endPoint x: 398, endPoint y: 256, distance: 76.8
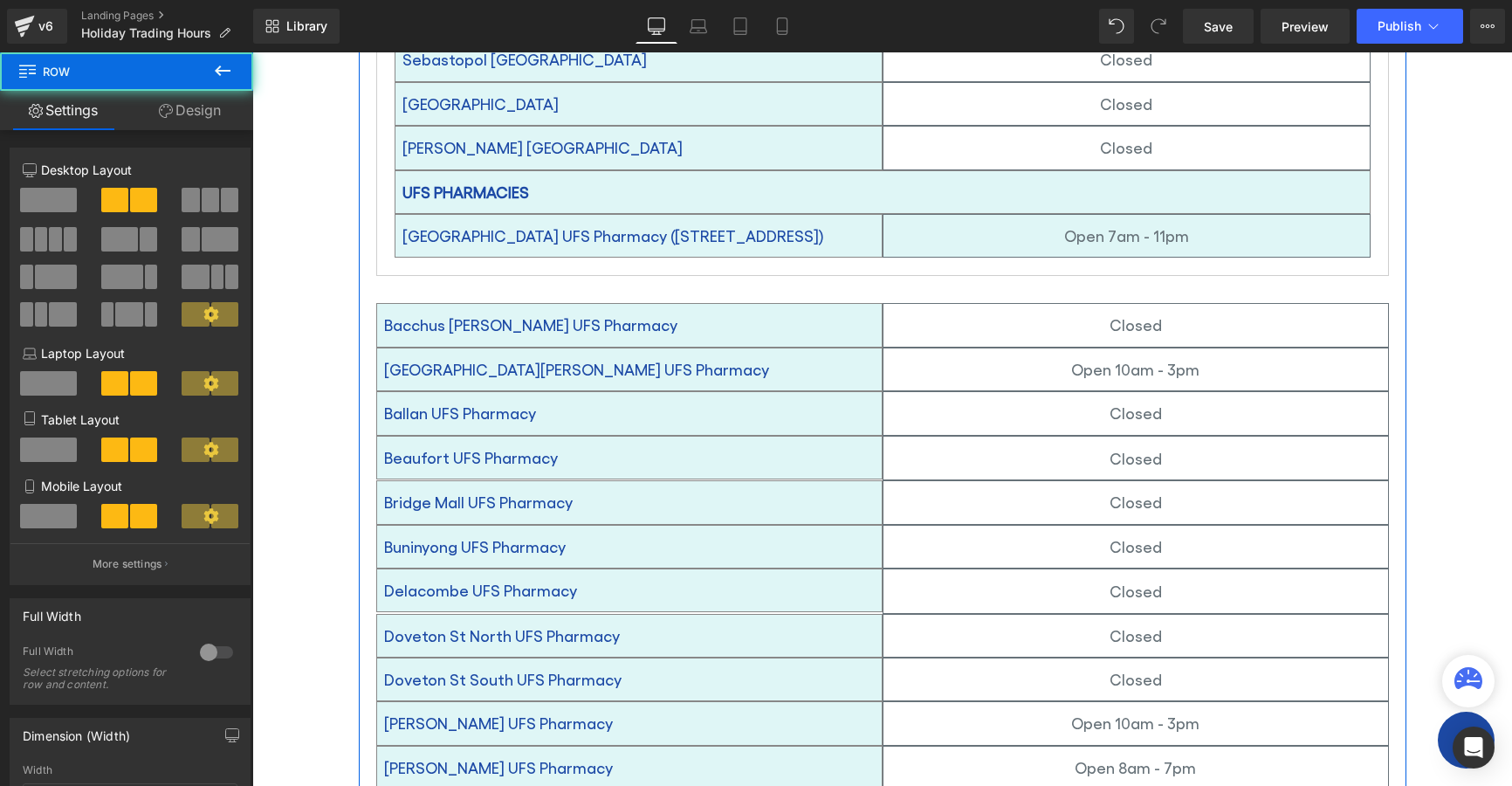
scroll to position [867, 0]
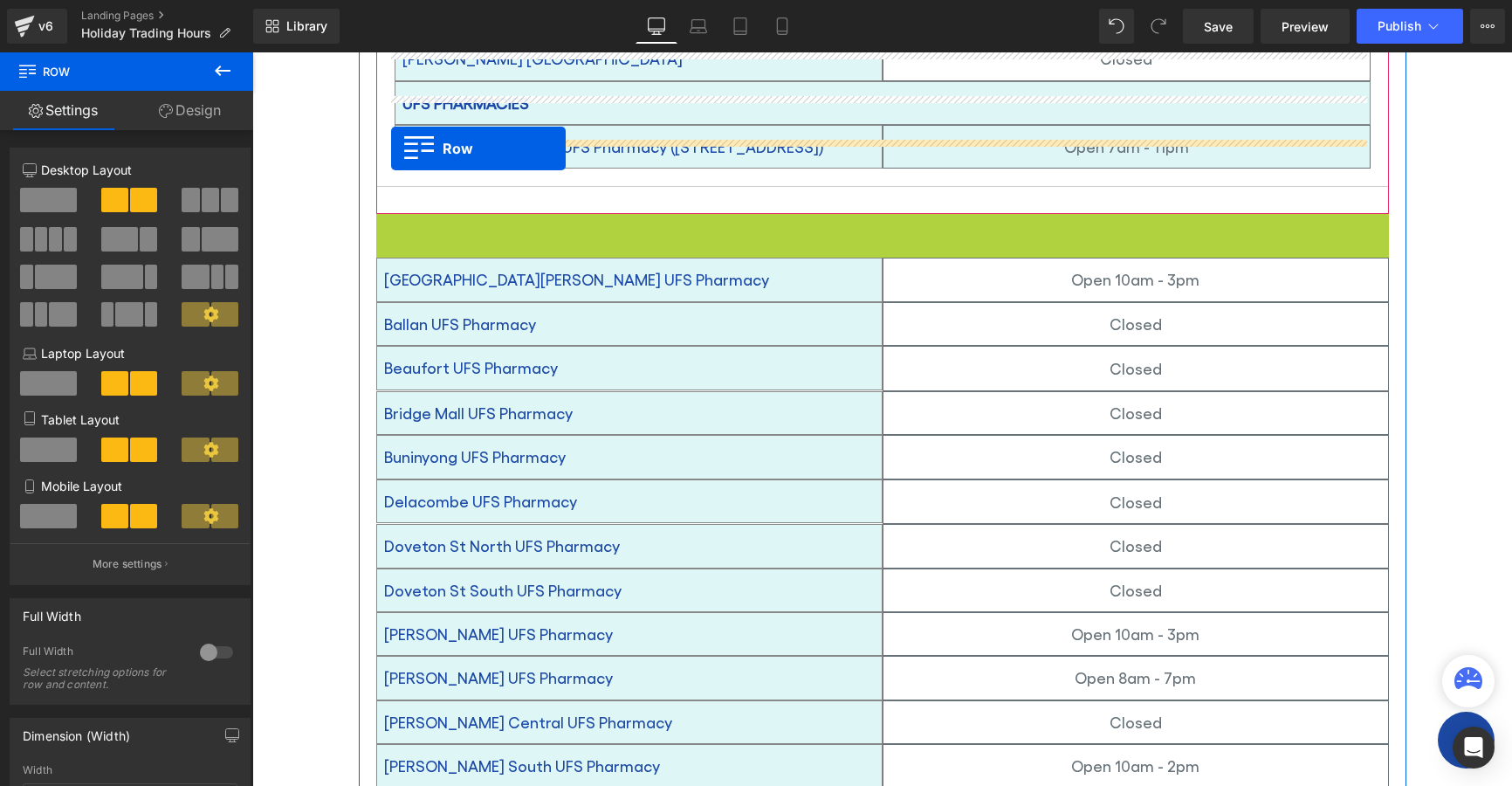
drag, startPoint x: 380, startPoint y: 196, endPoint x: 391, endPoint y: 149, distance: 48.3
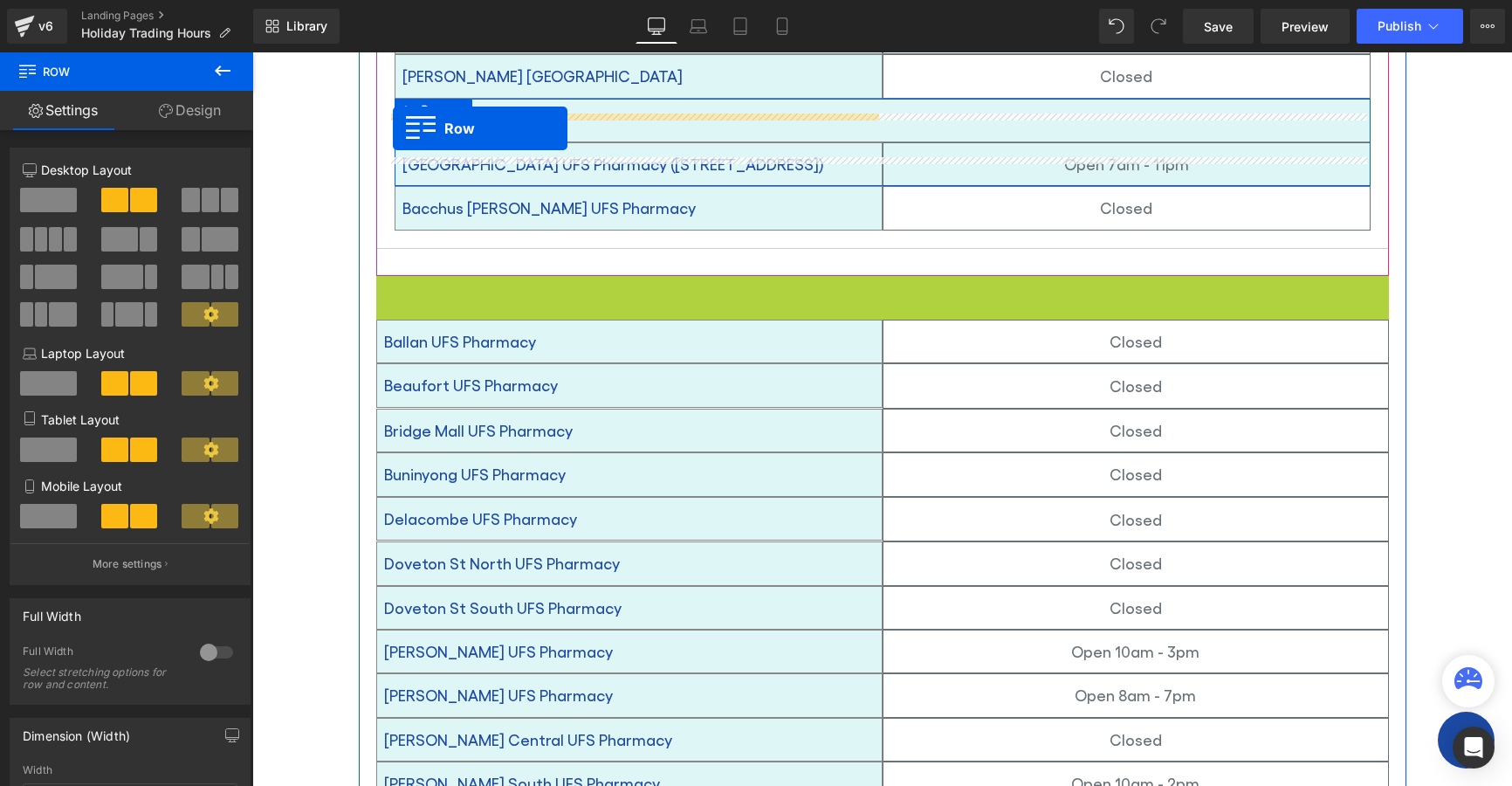
scroll to position [814, 0]
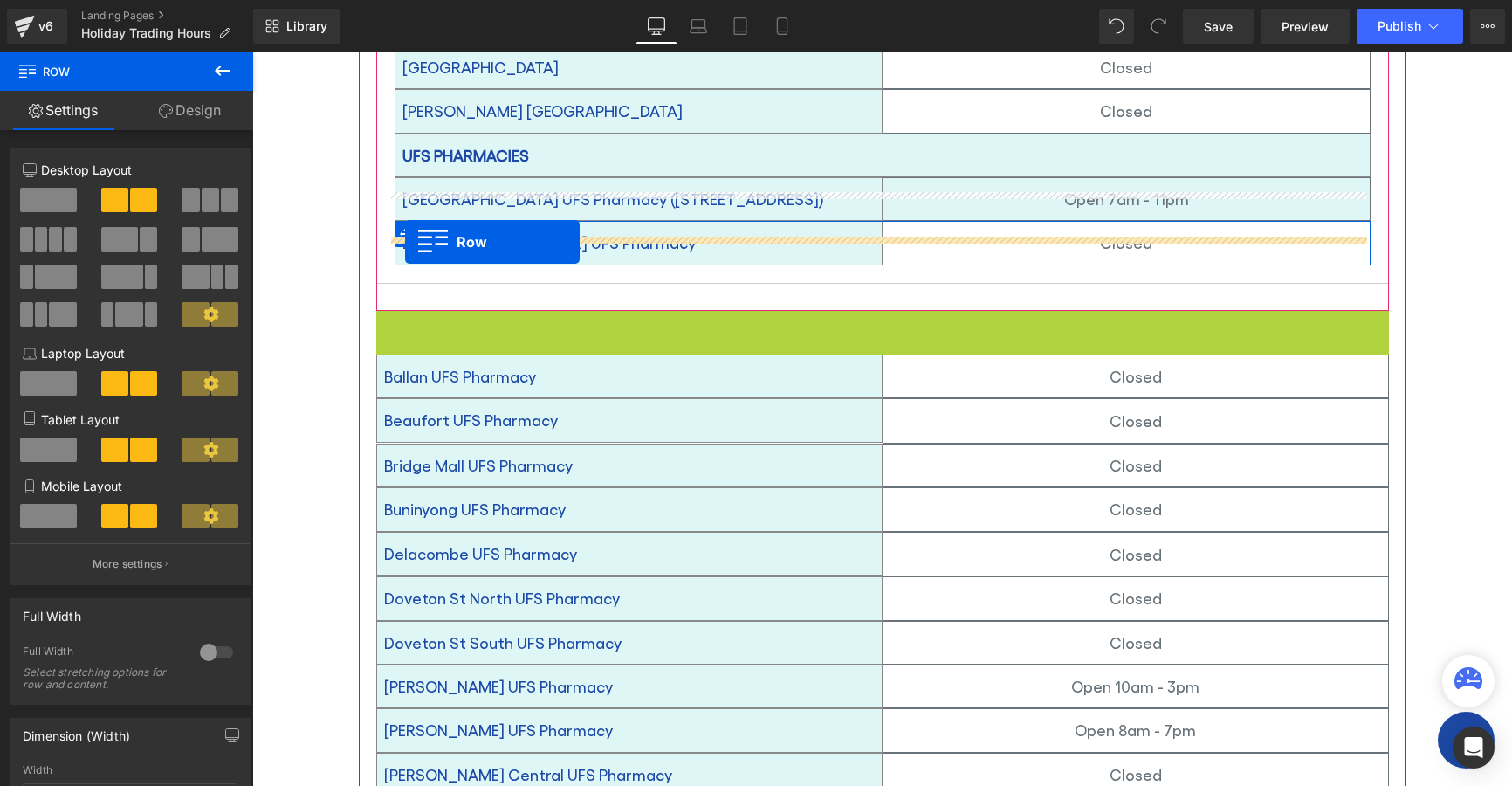
drag, startPoint x: 381, startPoint y: 152, endPoint x: 405, endPoint y: 242, distance: 93.1
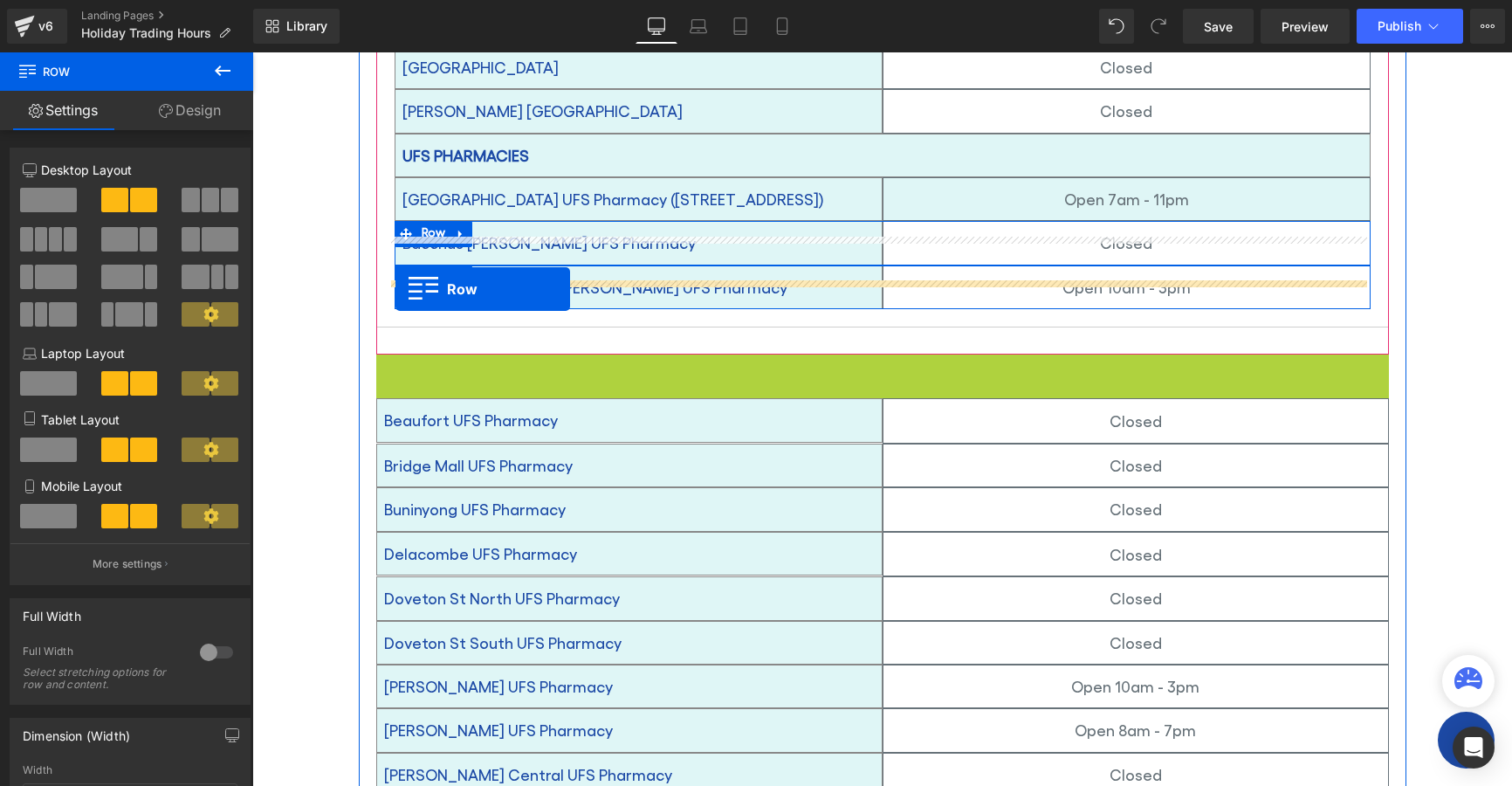
drag, startPoint x: 380, startPoint y: 337, endPoint x: 396, endPoint y: 289, distance: 50.6
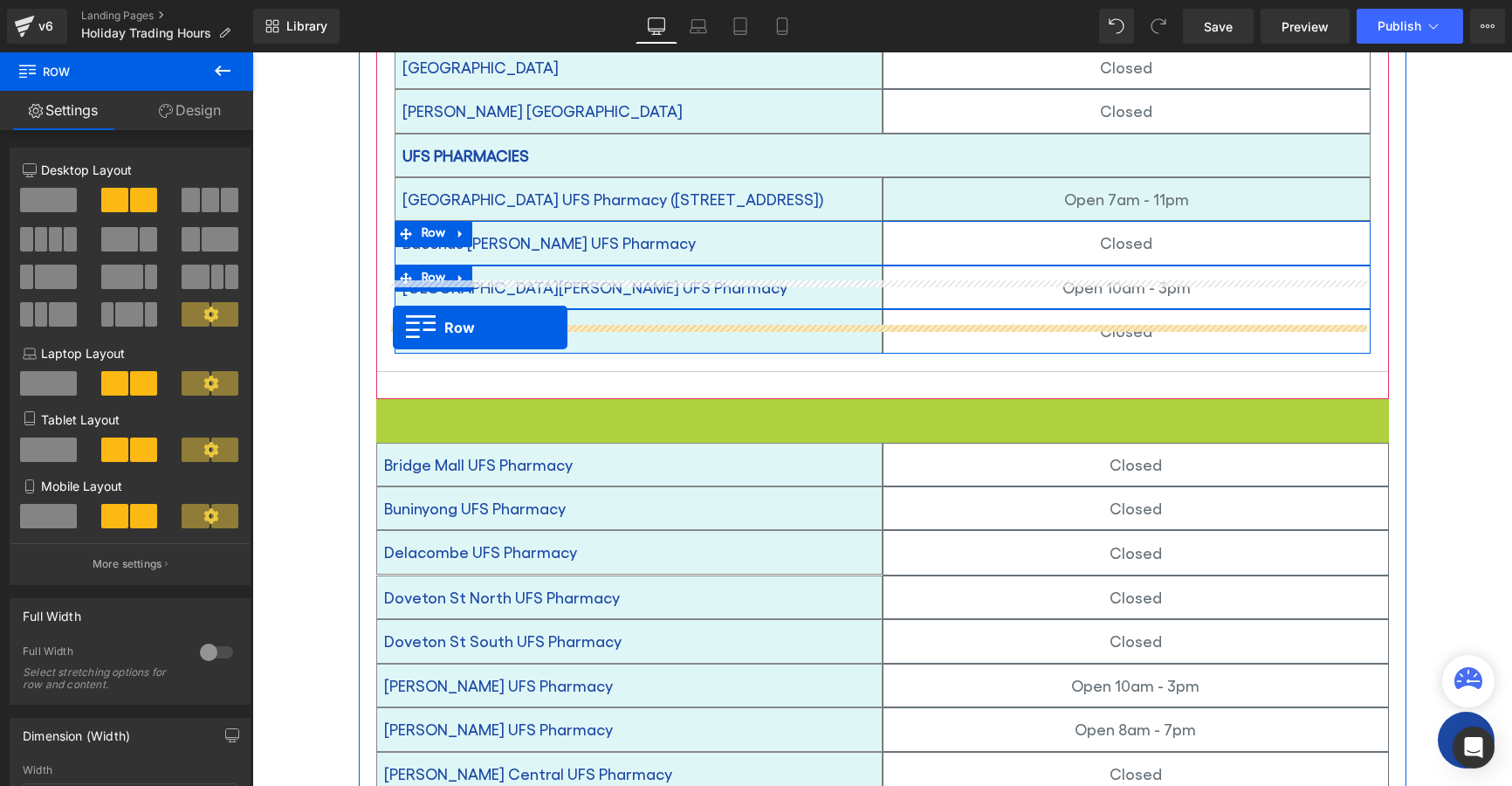
drag, startPoint x: 374, startPoint y: 379, endPoint x: 393, endPoint y: 328, distance: 54.4
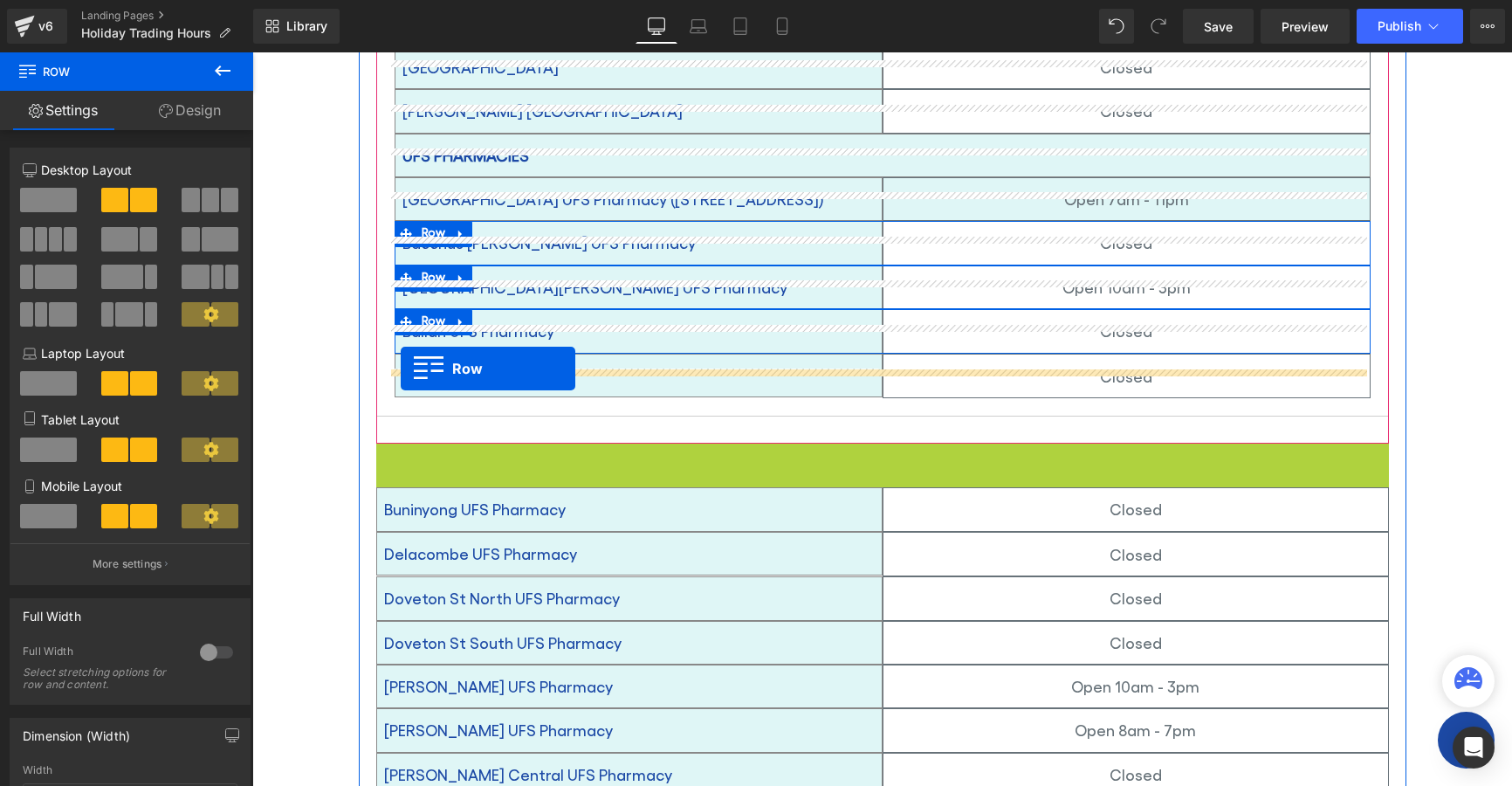
drag, startPoint x: 382, startPoint y: 426, endPoint x: 400, endPoint y: 368, distance: 60.7
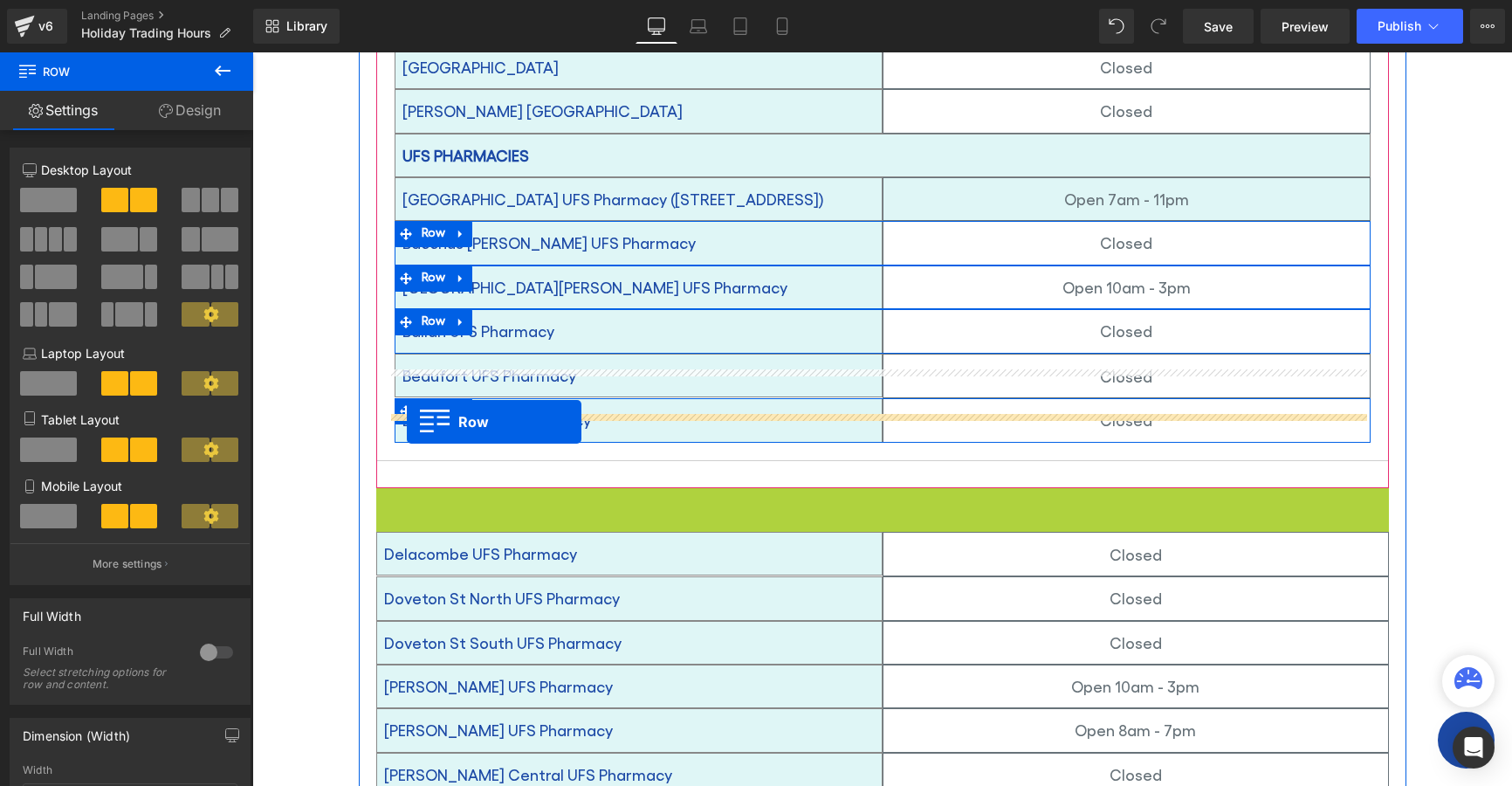
drag, startPoint x: 371, startPoint y: 473, endPoint x: 407, endPoint y: 422, distance: 62.4
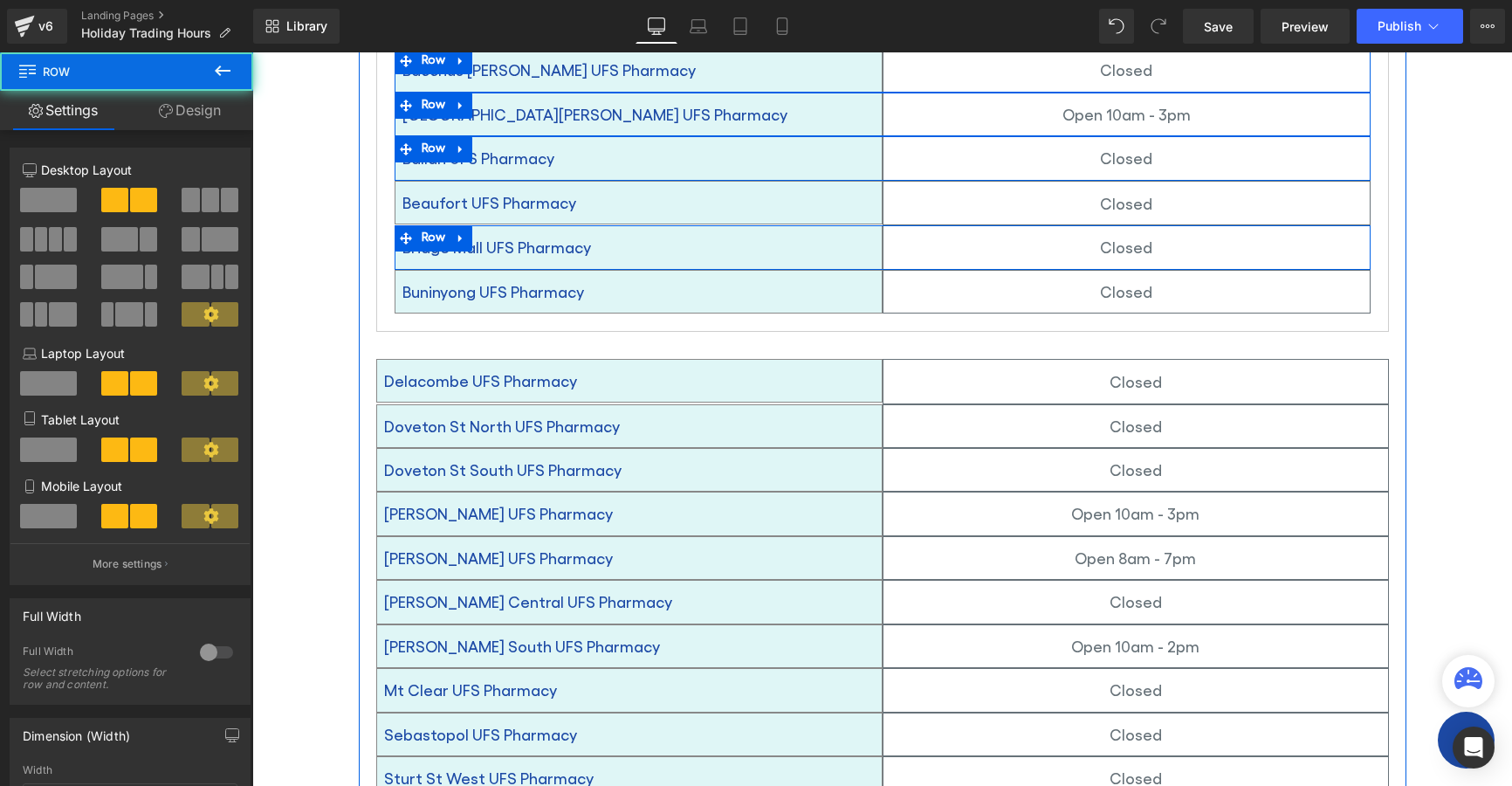
scroll to position [989, 0]
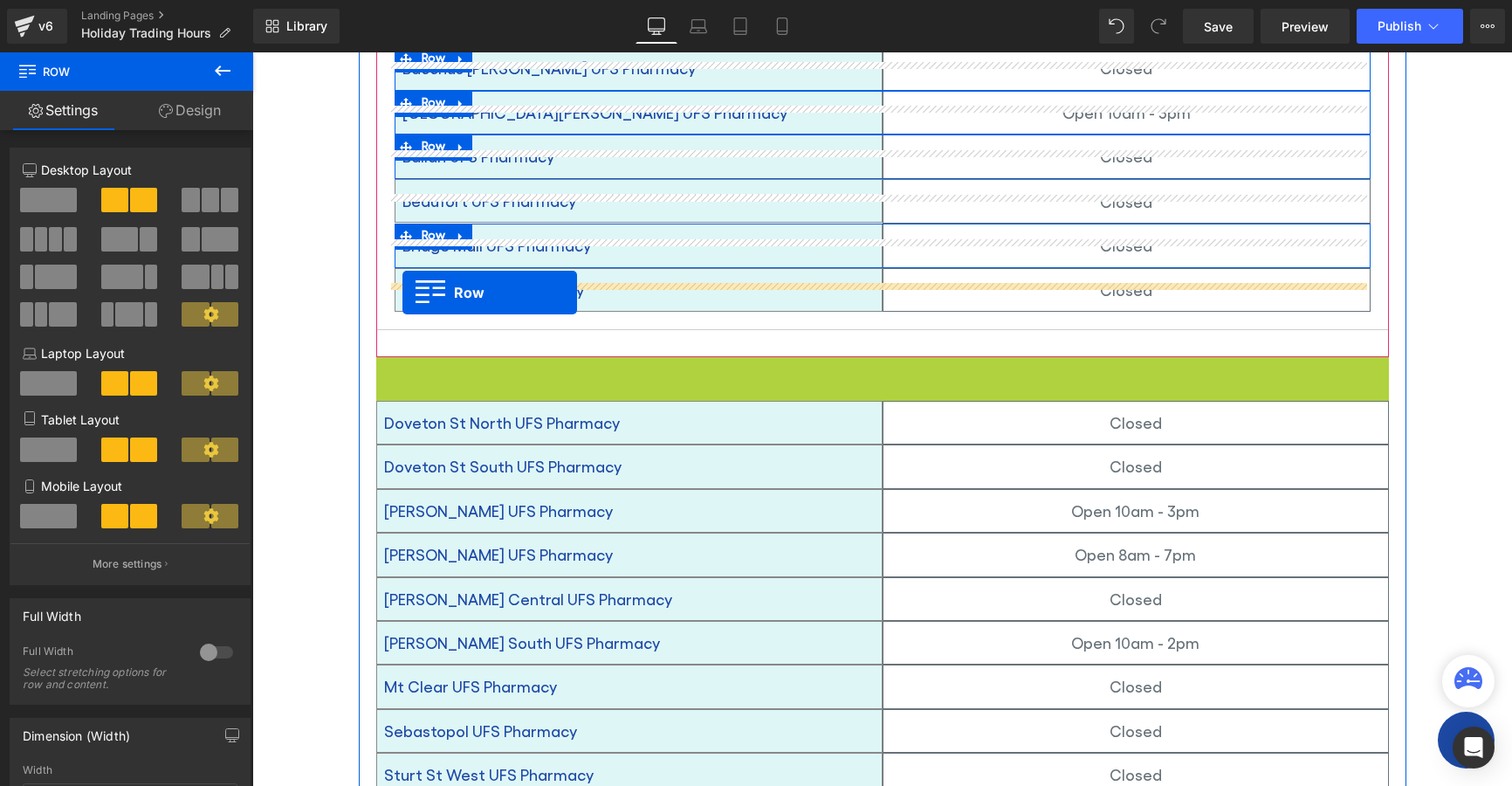
drag, startPoint x: 379, startPoint y: 340, endPoint x: 402, endPoint y: 293, distance: 52.3
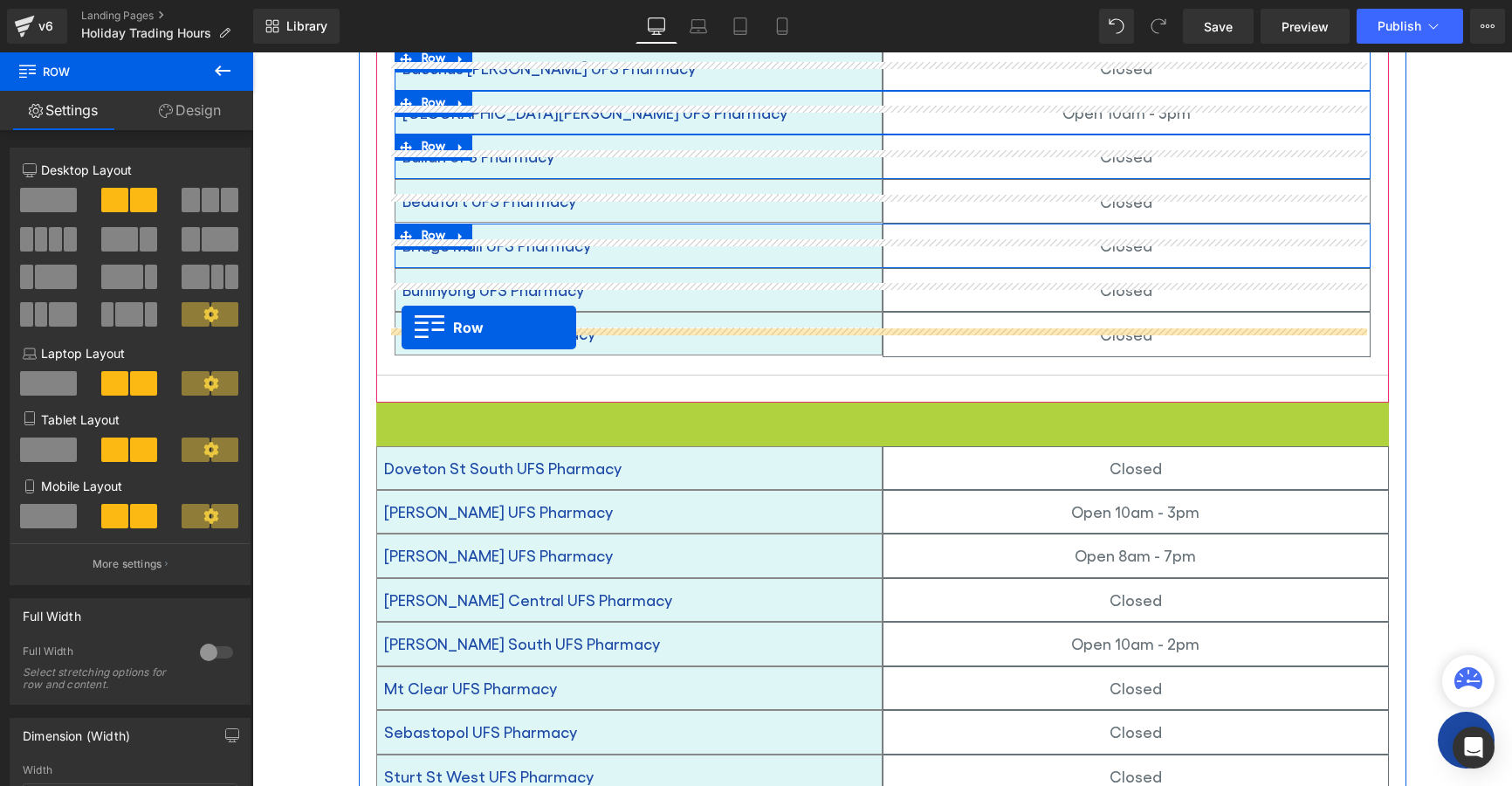
drag, startPoint x: 377, startPoint y: 385, endPoint x: 401, endPoint y: 328, distance: 61.8
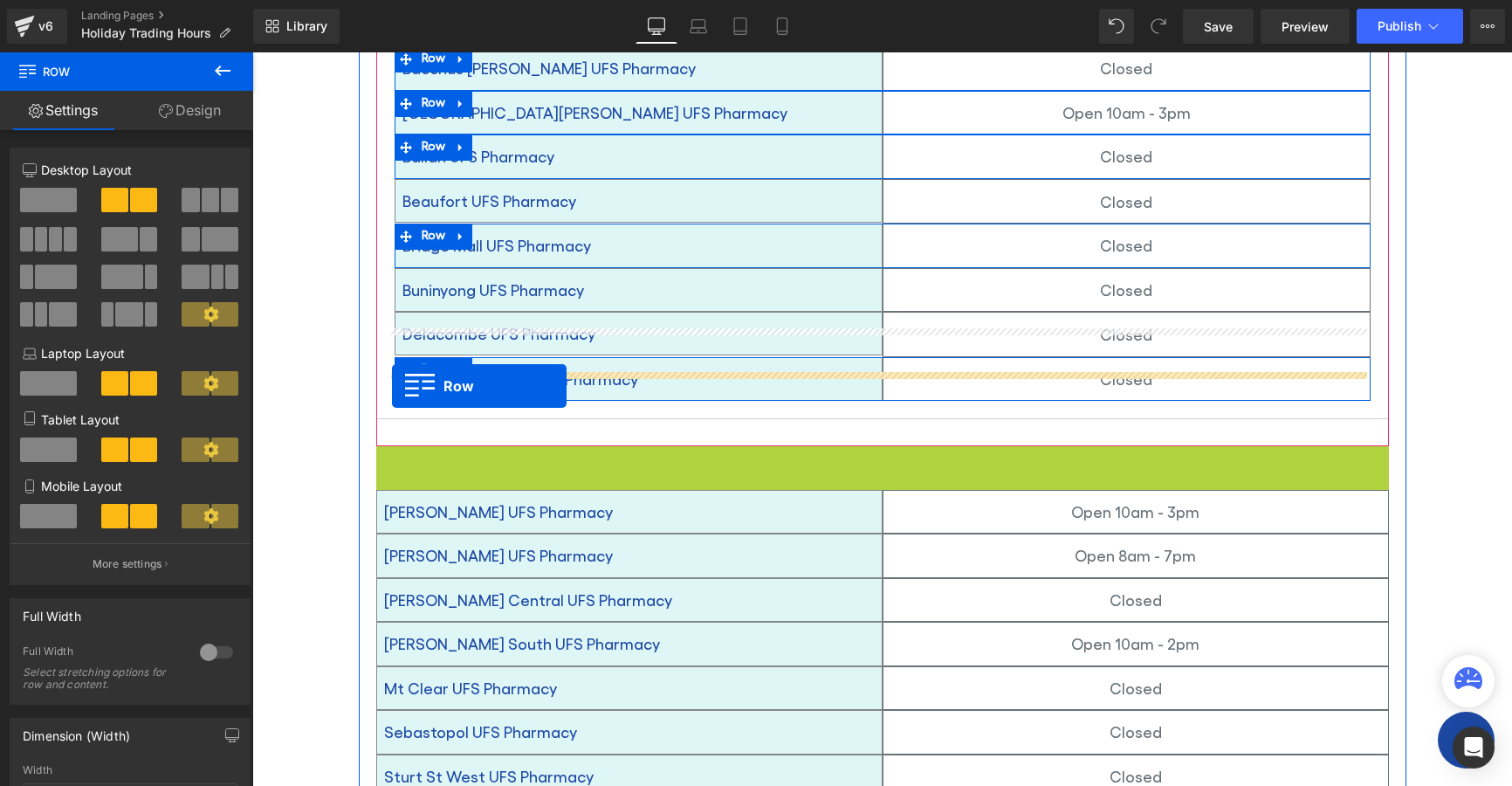
drag, startPoint x: 380, startPoint y: 432, endPoint x: 392, endPoint y: 386, distance: 47.5
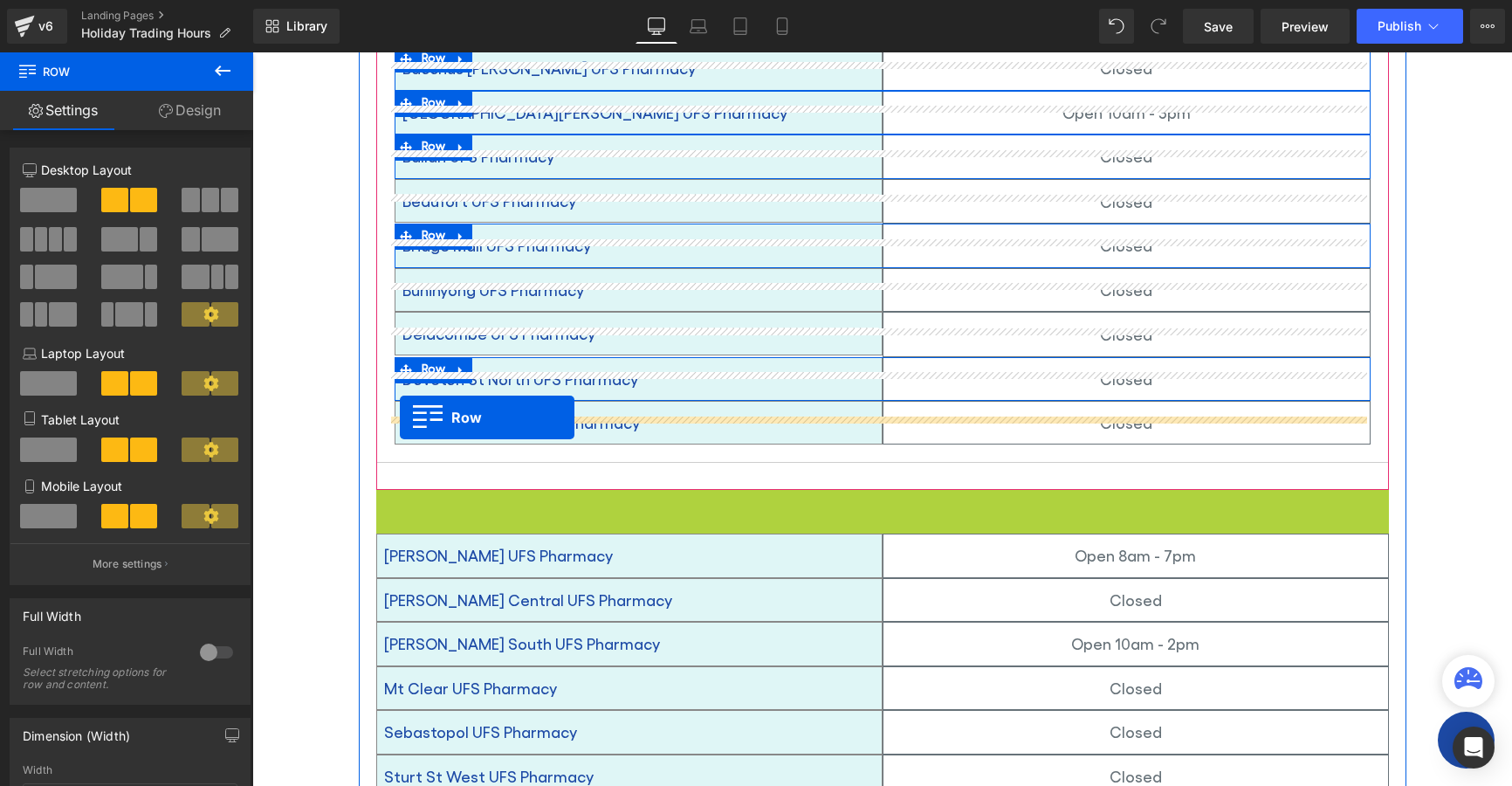
drag, startPoint x: 381, startPoint y: 480, endPoint x: 399, endPoint y: 418, distance: 64.6
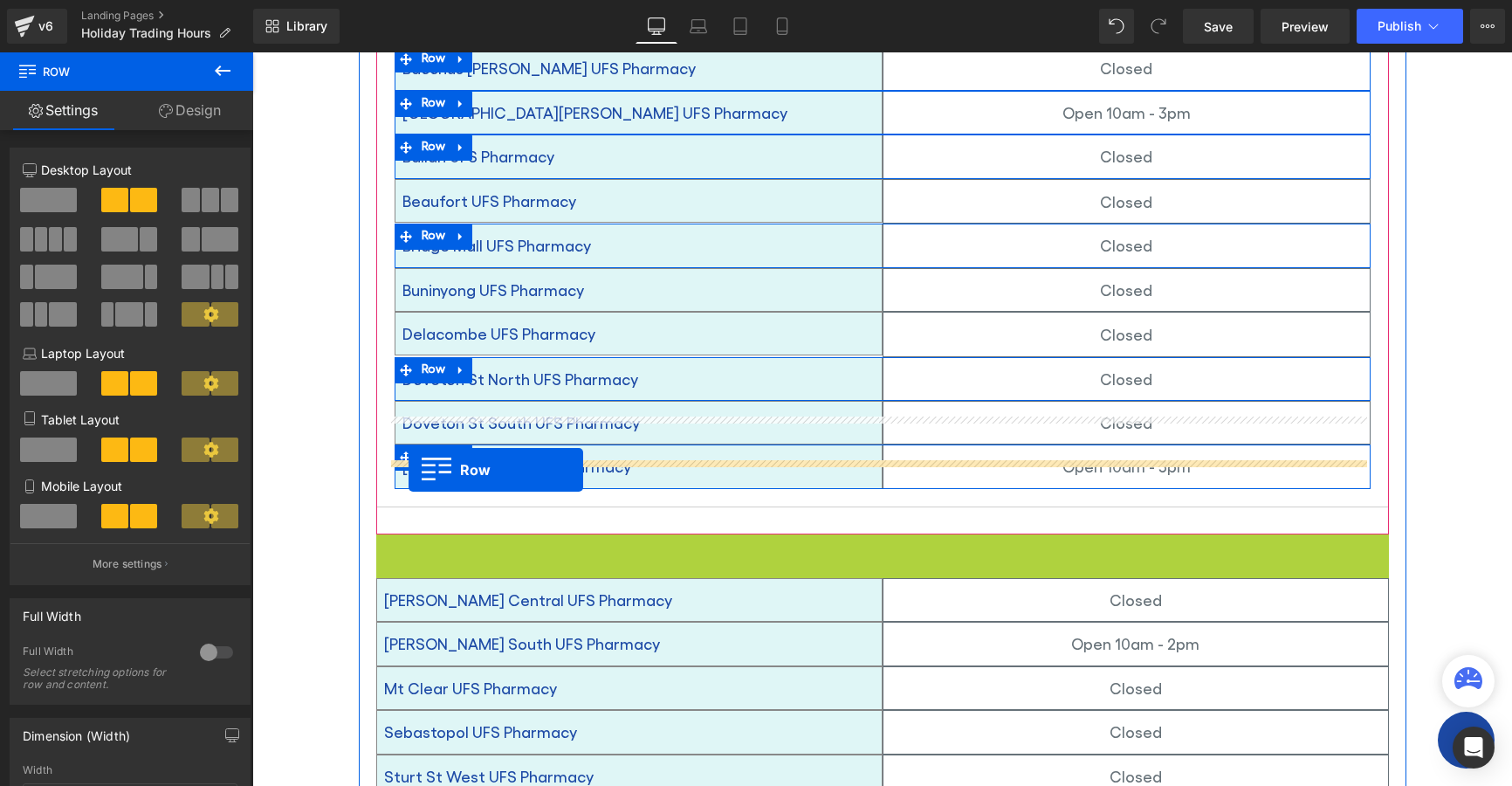
drag, startPoint x: 374, startPoint y: 517, endPoint x: 408, endPoint y: 470, distance: 58.0
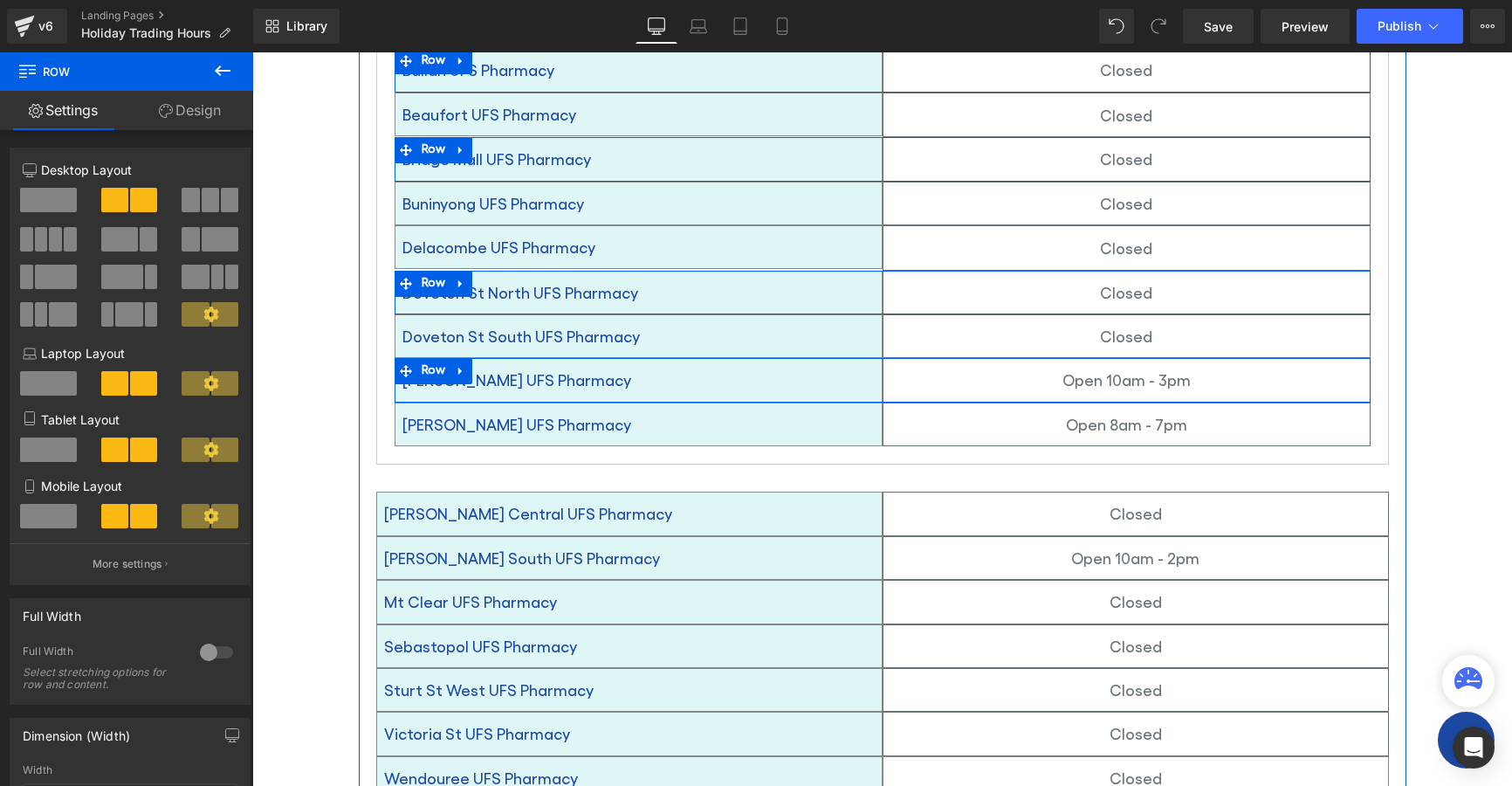
scroll to position [1076, 0]
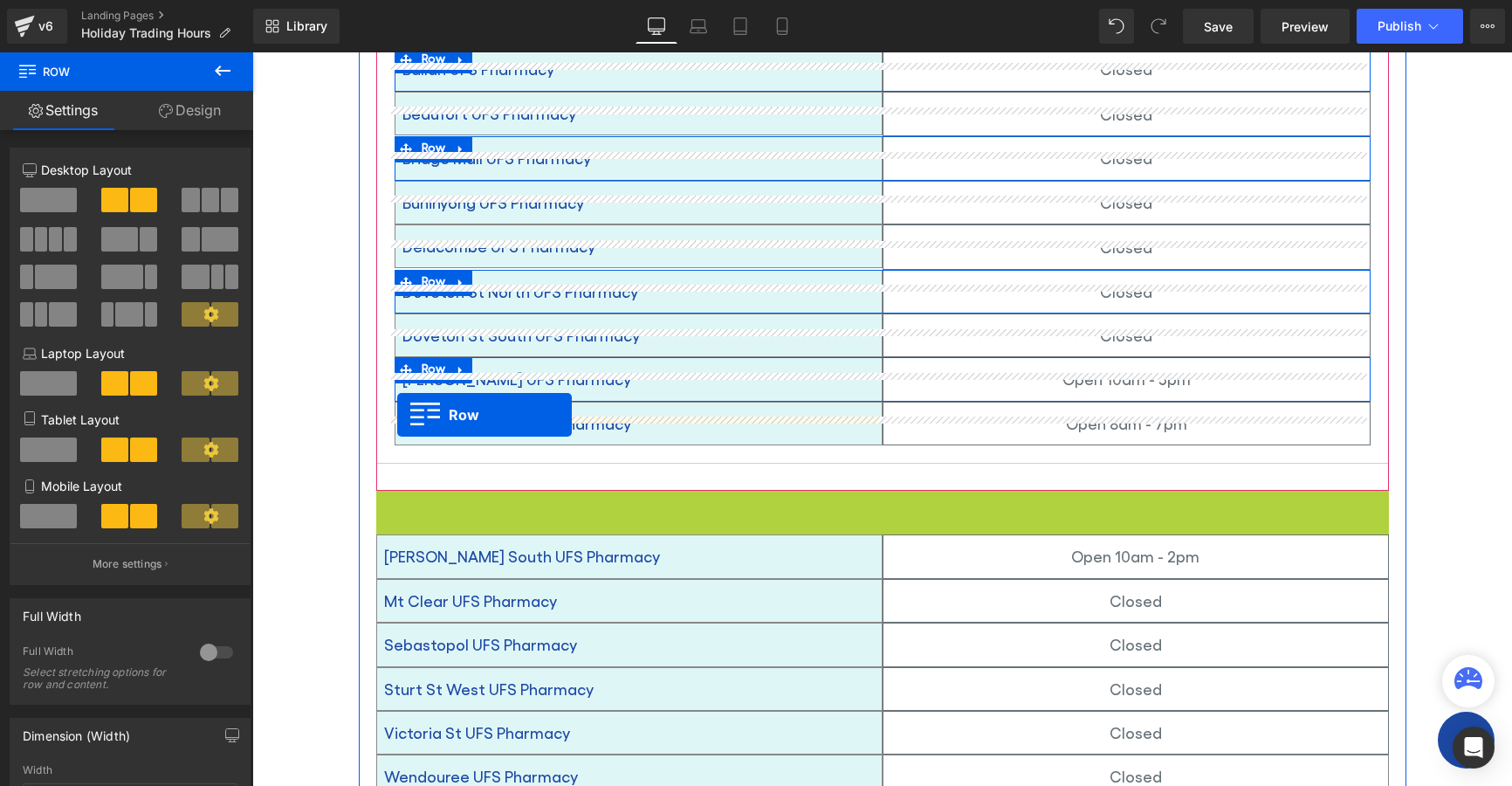
drag, startPoint x: 376, startPoint y: 471, endPoint x: 397, endPoint y: 415, distance: 59.8
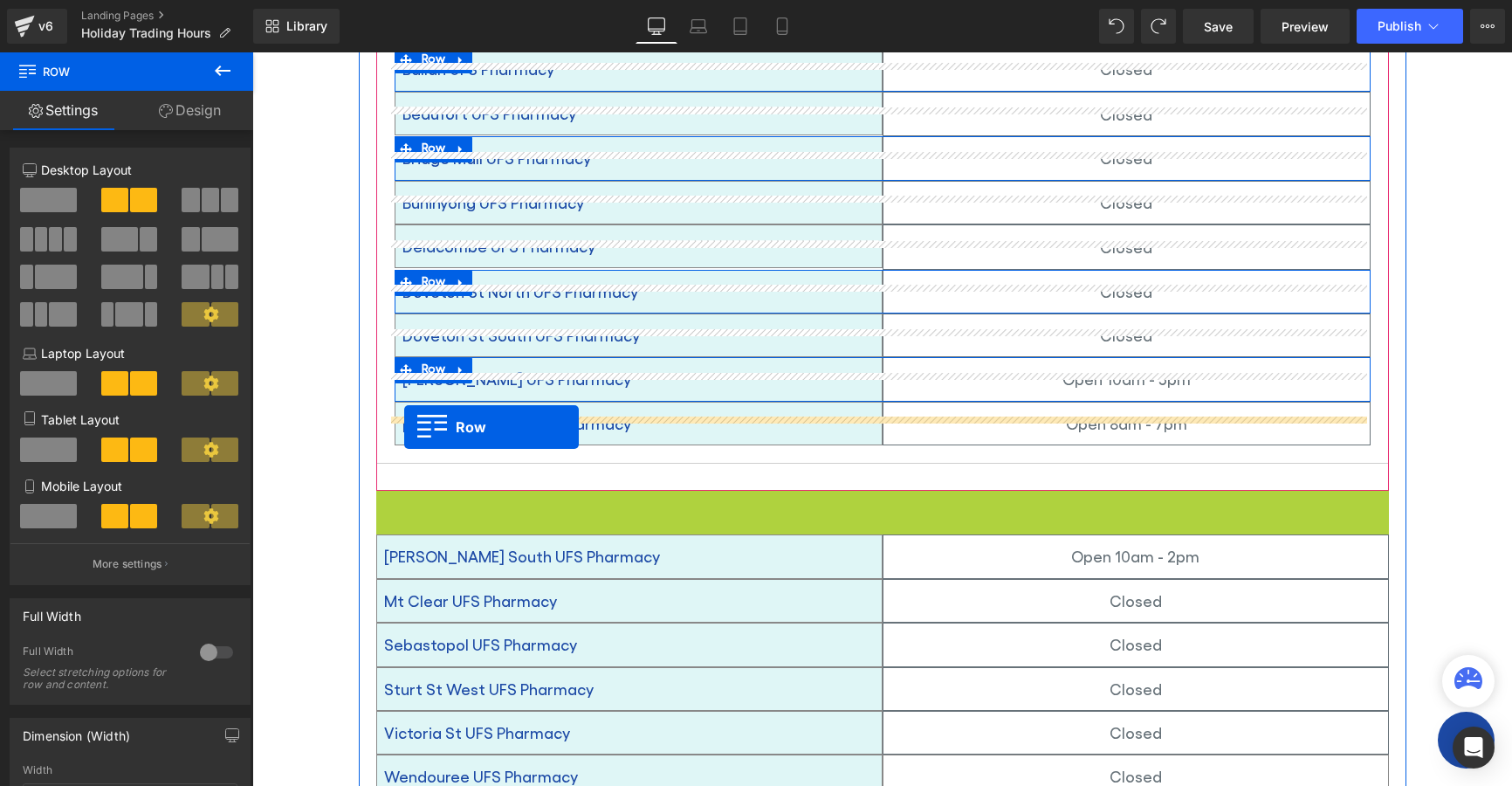
drag, startPoint x: 374, startPoint y: 479, endPoint x: 404, endPoint y: 428, distance: 59.2
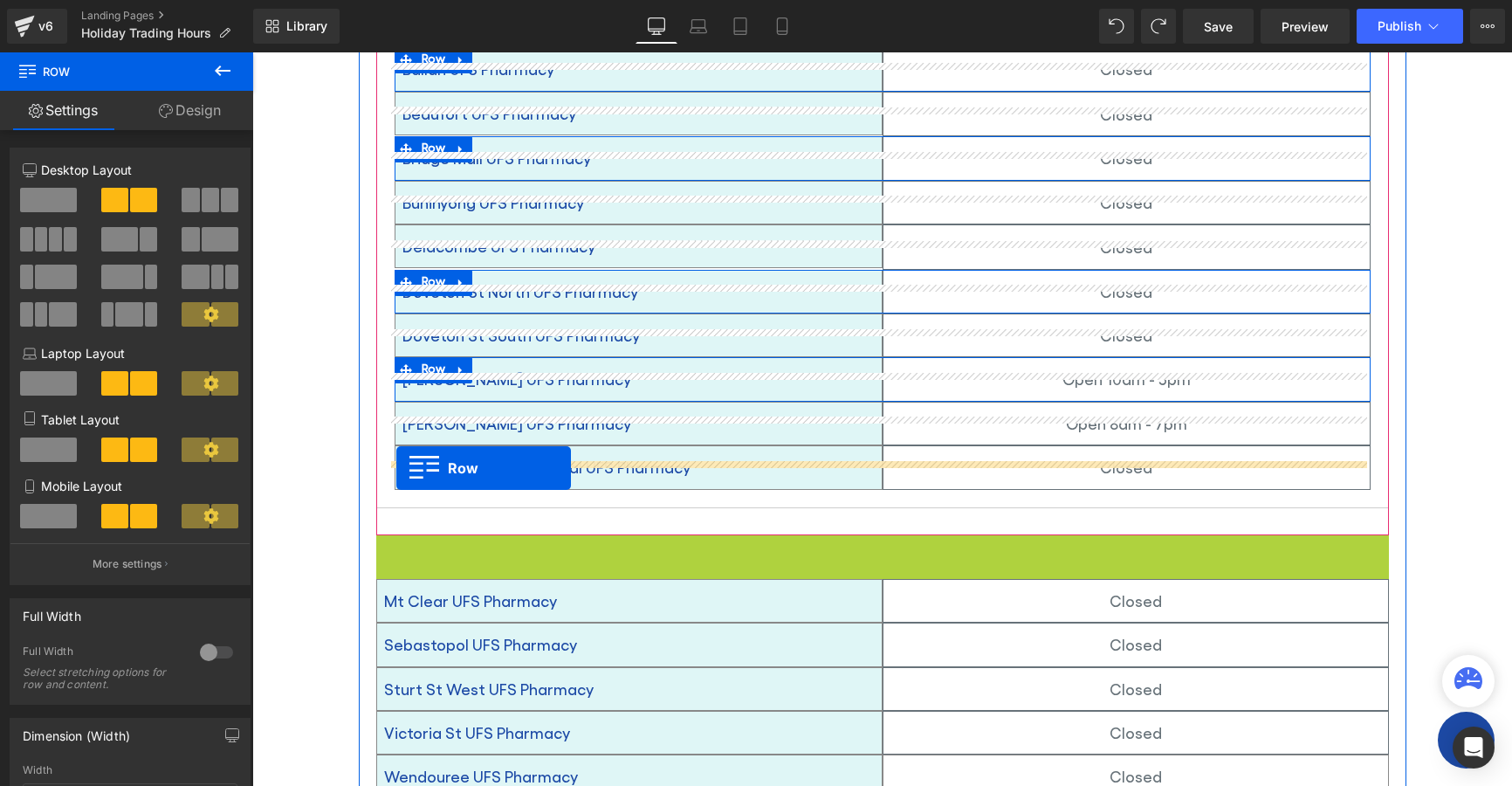
drag, startPoint x: 378, startPoint y: 525, endPoint x: 397, endPoint y: 468, distance: 60.1
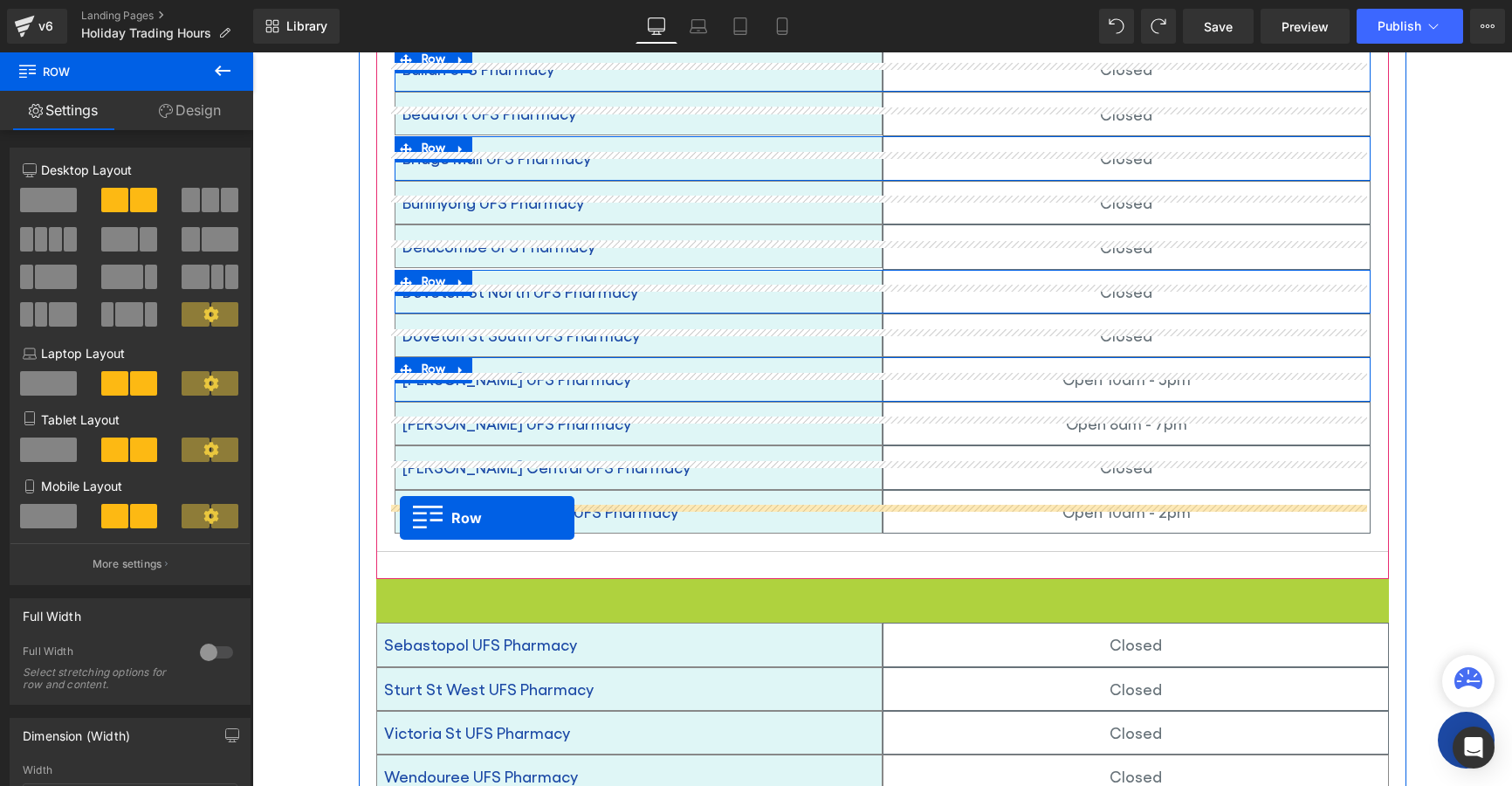
drag, startPoint x: 382, startPoint y: 560, endPoint x: 399, endPoint y: 518, distance: 45.3
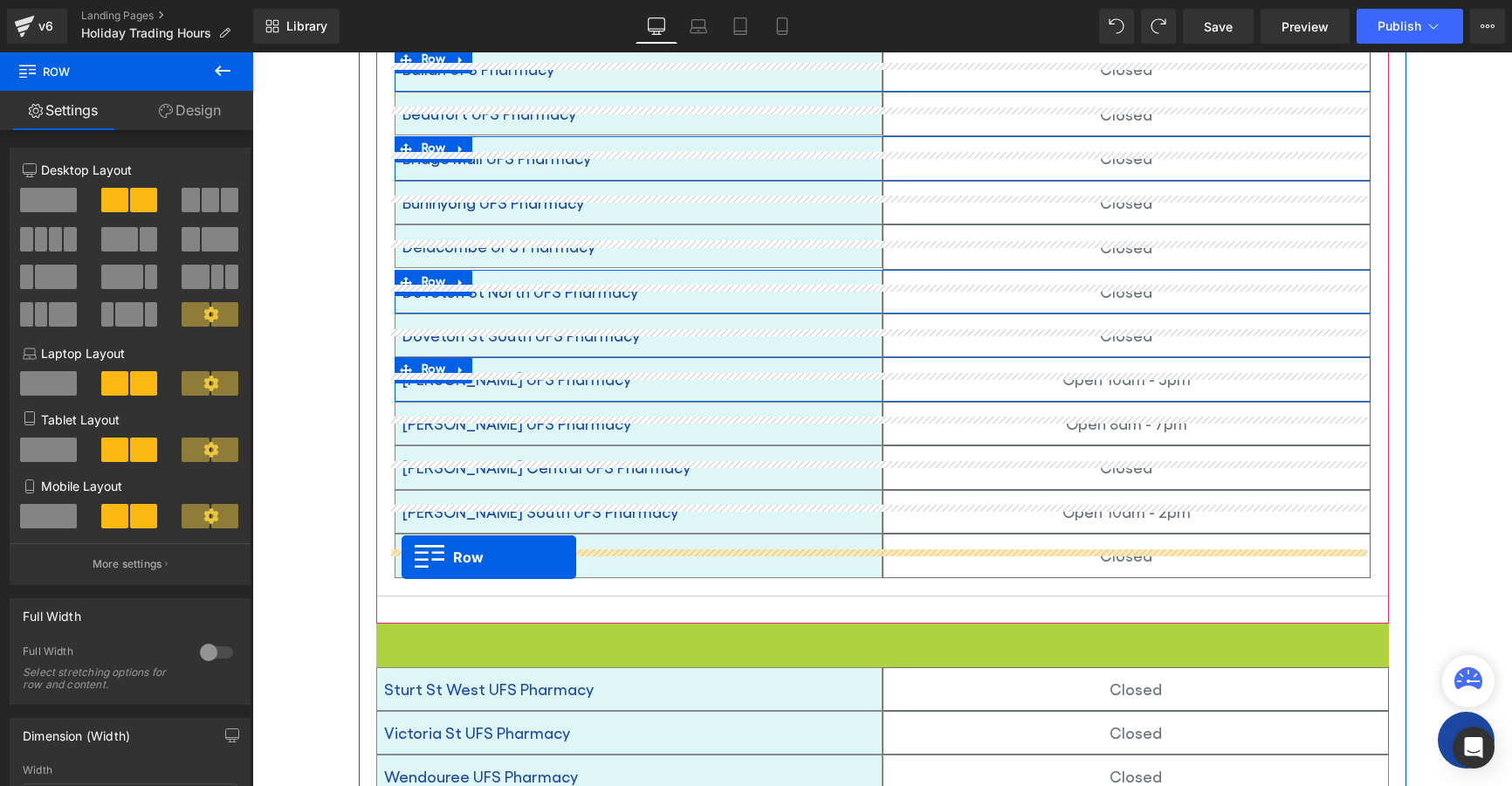
drag, startPoint x: 379, startPoint y: 613, endPoint x: 401, endPoint y: 557, distance: 60.2
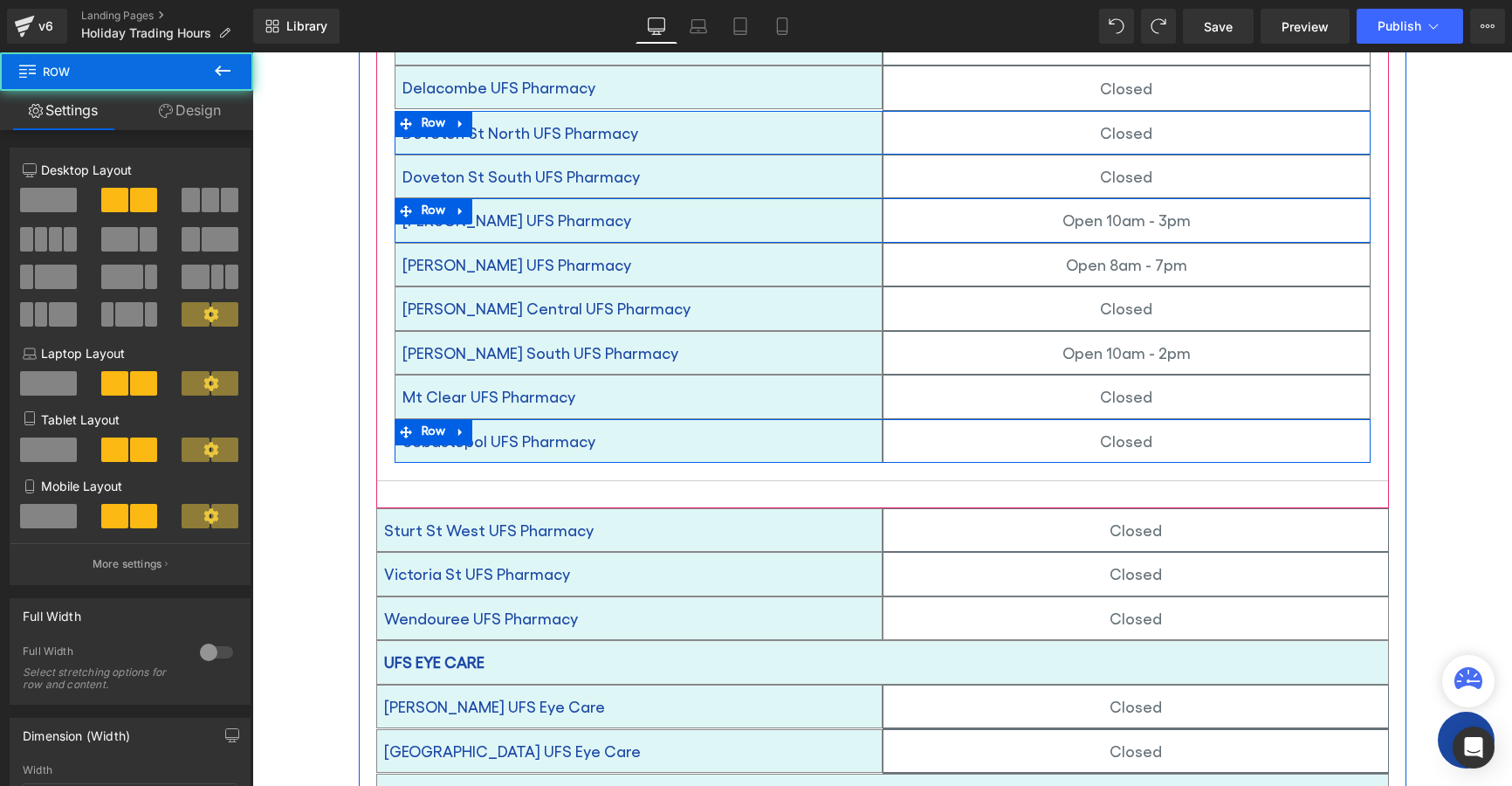
scroll to position [1251, 0]
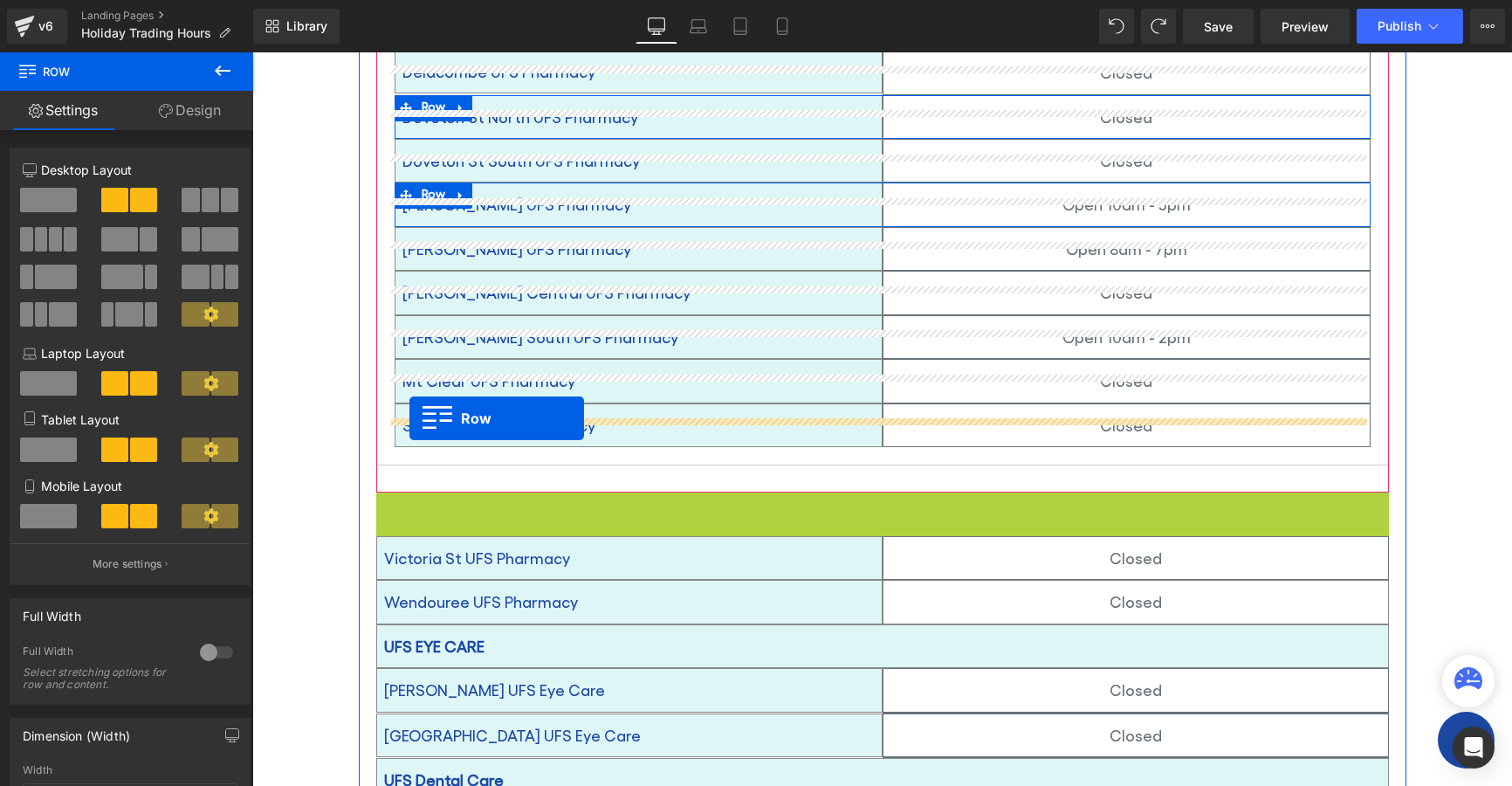
drag, startPoint x: 380, startPoint y: 481, endPoint x: 409, endPoint y: 419, distance: 68.4
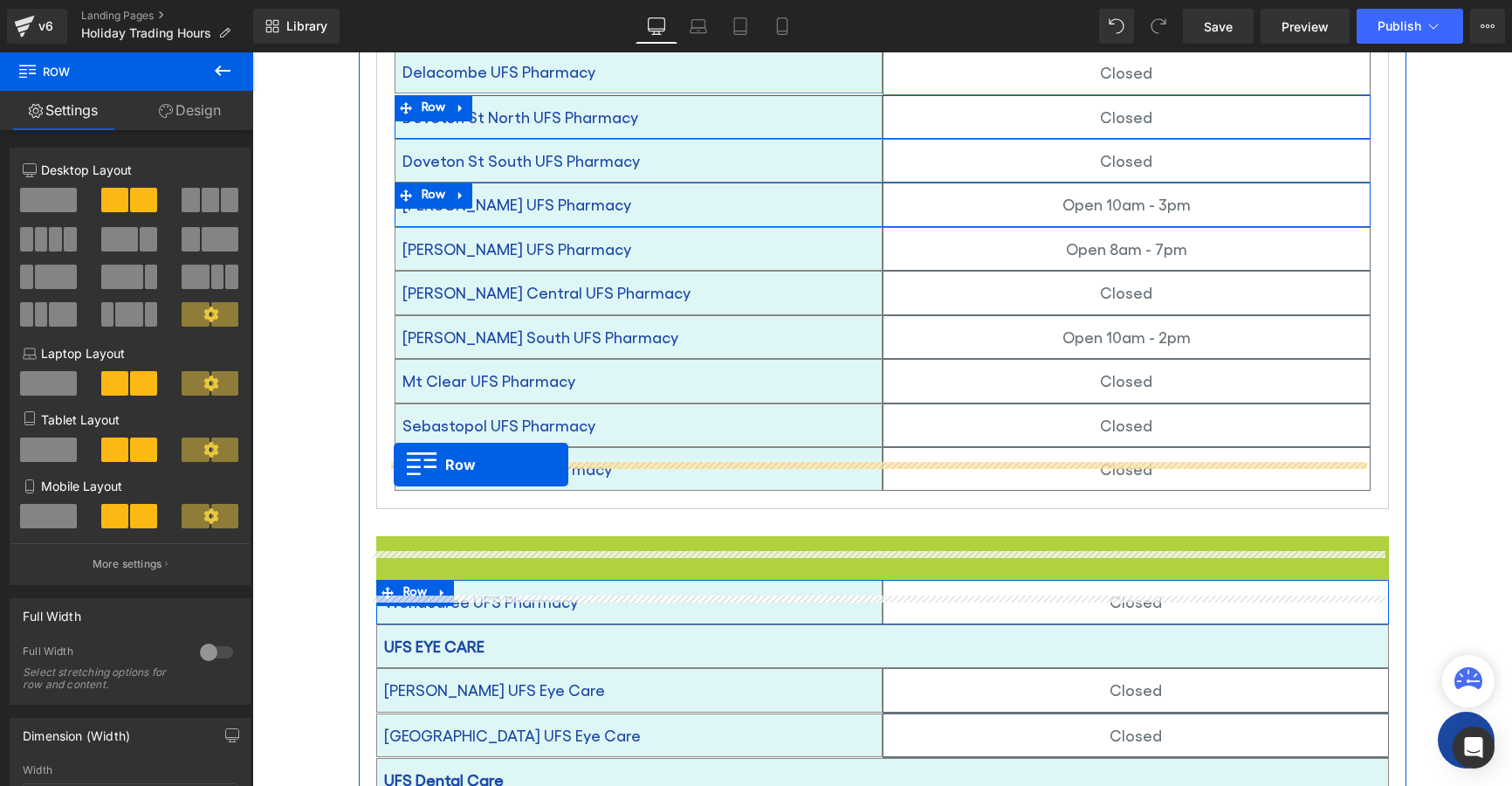
drag, startPoint x: 374, startPoint y: 519, endPoint x: 395, endPoint y: 465, distance: 57.9
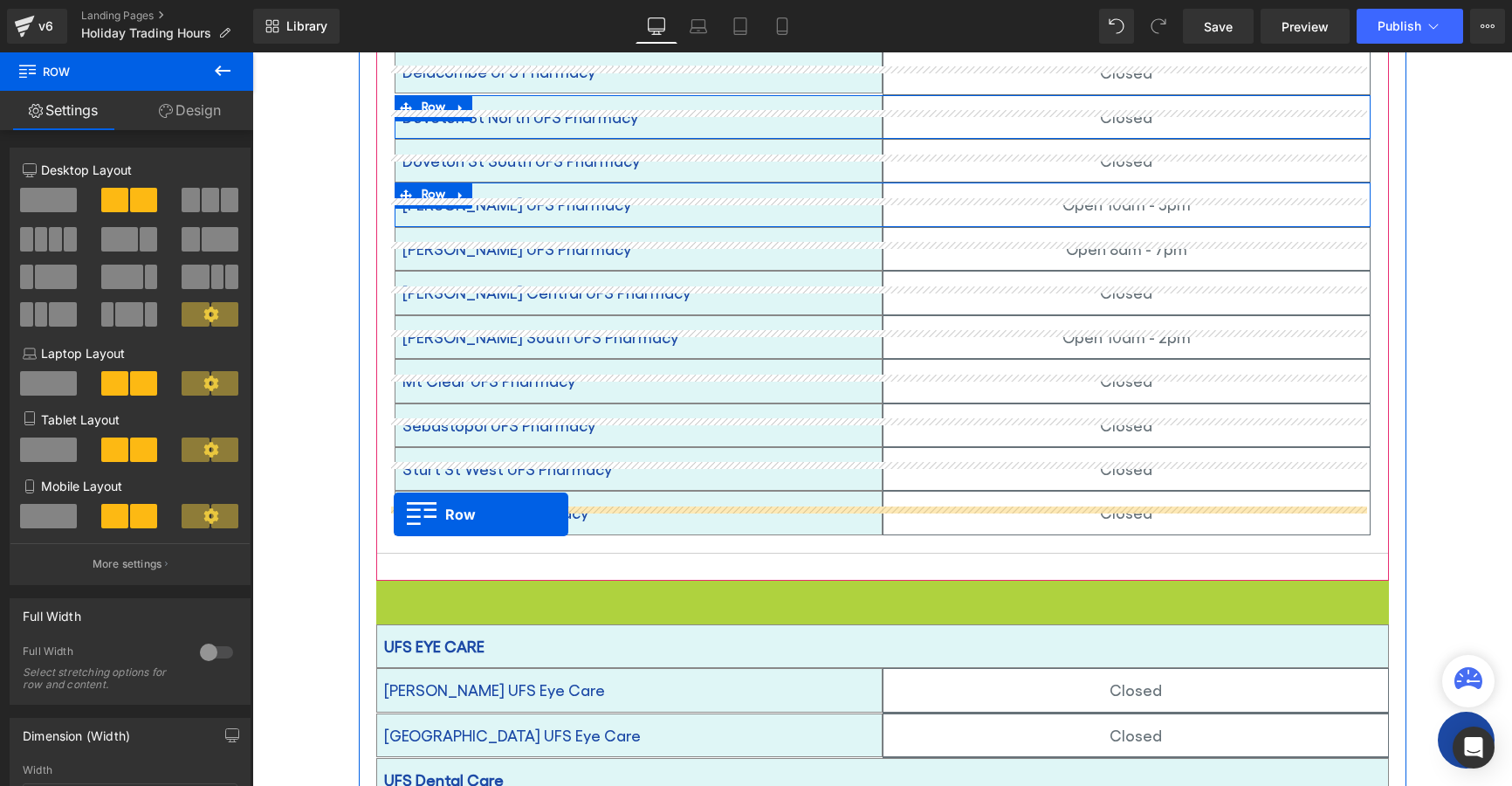
drag, startPoint x: 377, startPoint y: 570, endPoint x: 394, endPoint y: 514, distance: 58.5
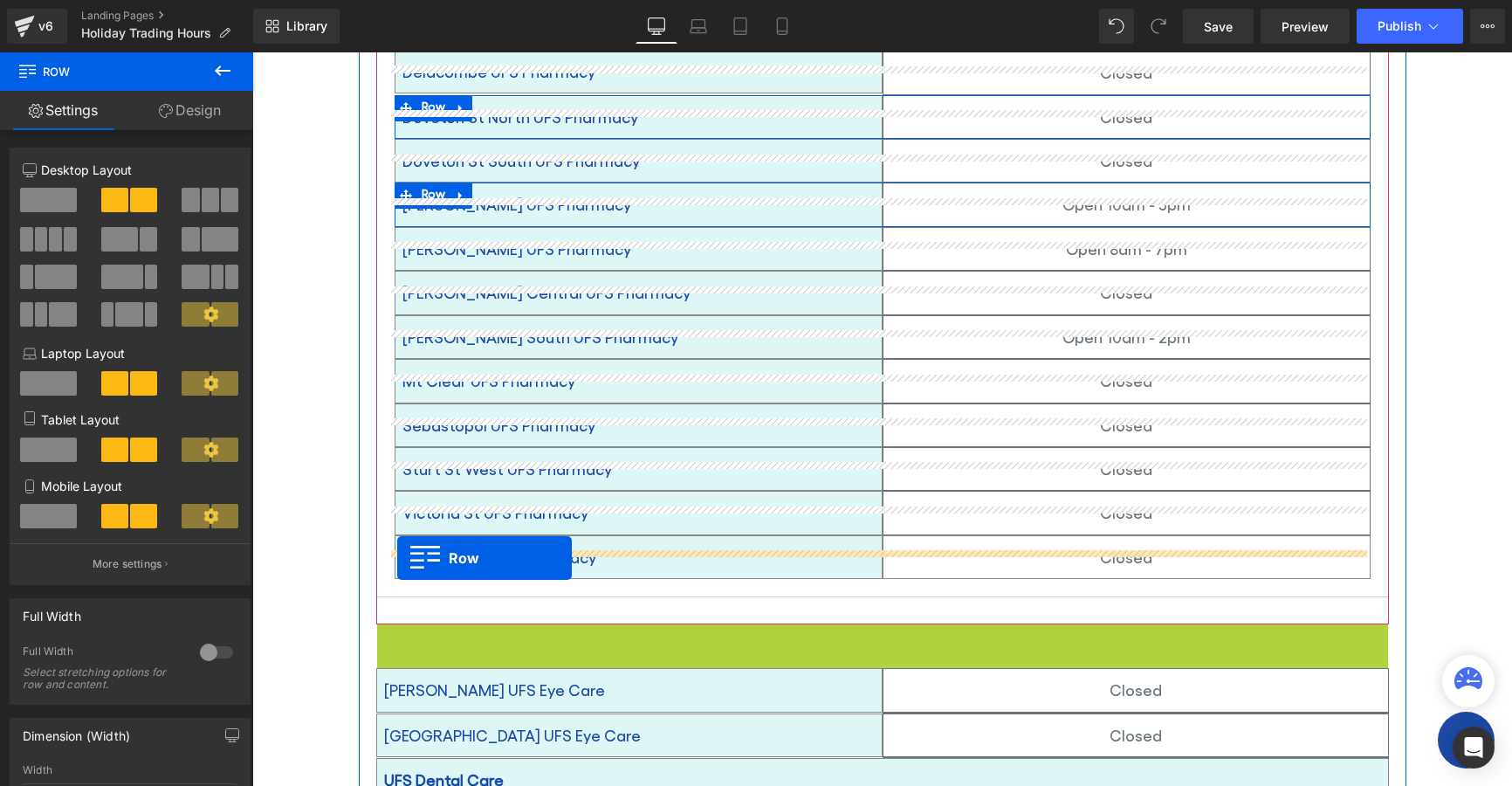
drag, startPoint x: 391, startPoint y: 576, endPoint x: 397, endPoint y: 558, distance: 19.0
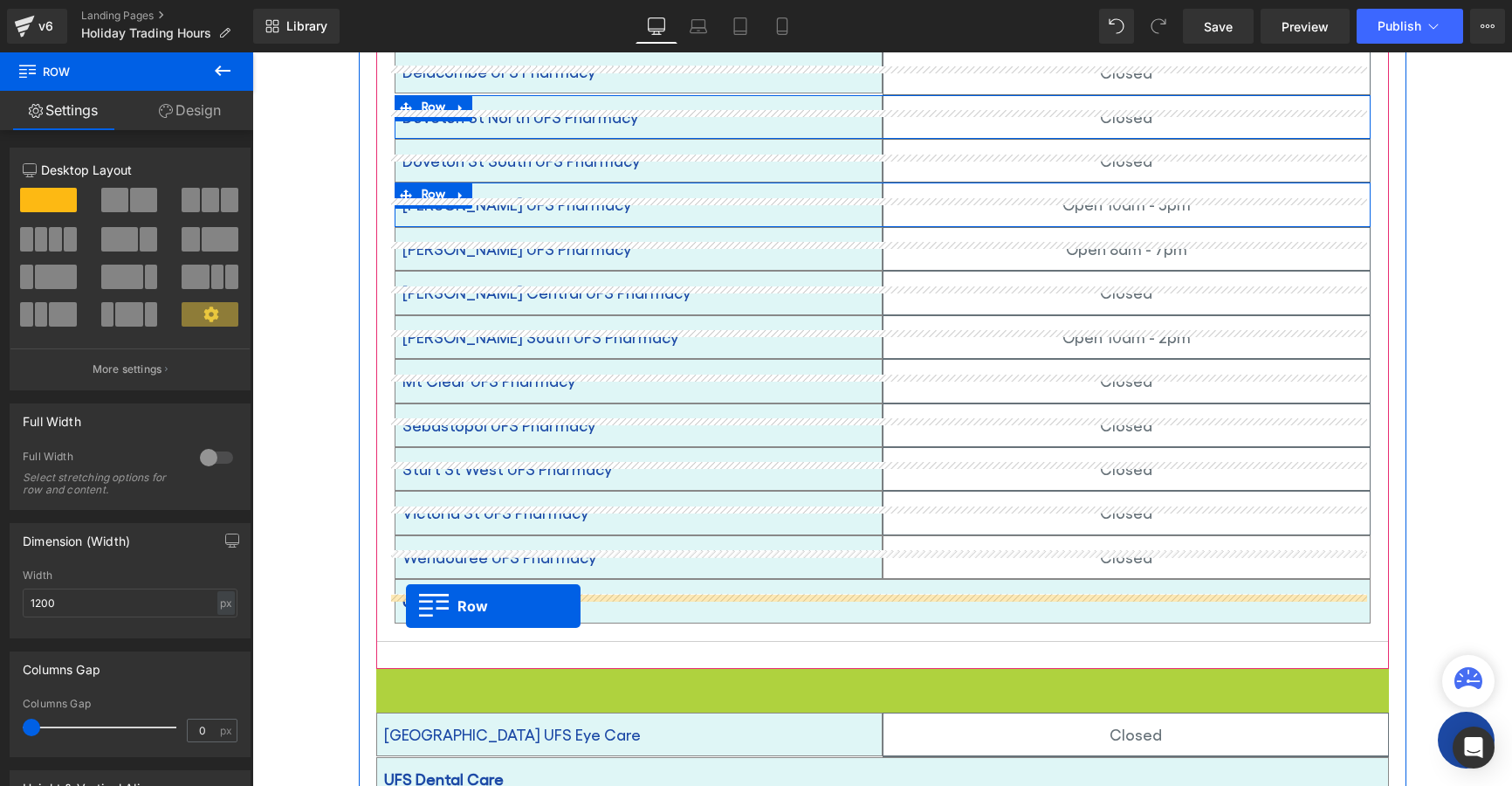
drag, startPoint x: 377, startPoint y: 652, endPoint x: 406, endPoint y: 606, distance: 54.4
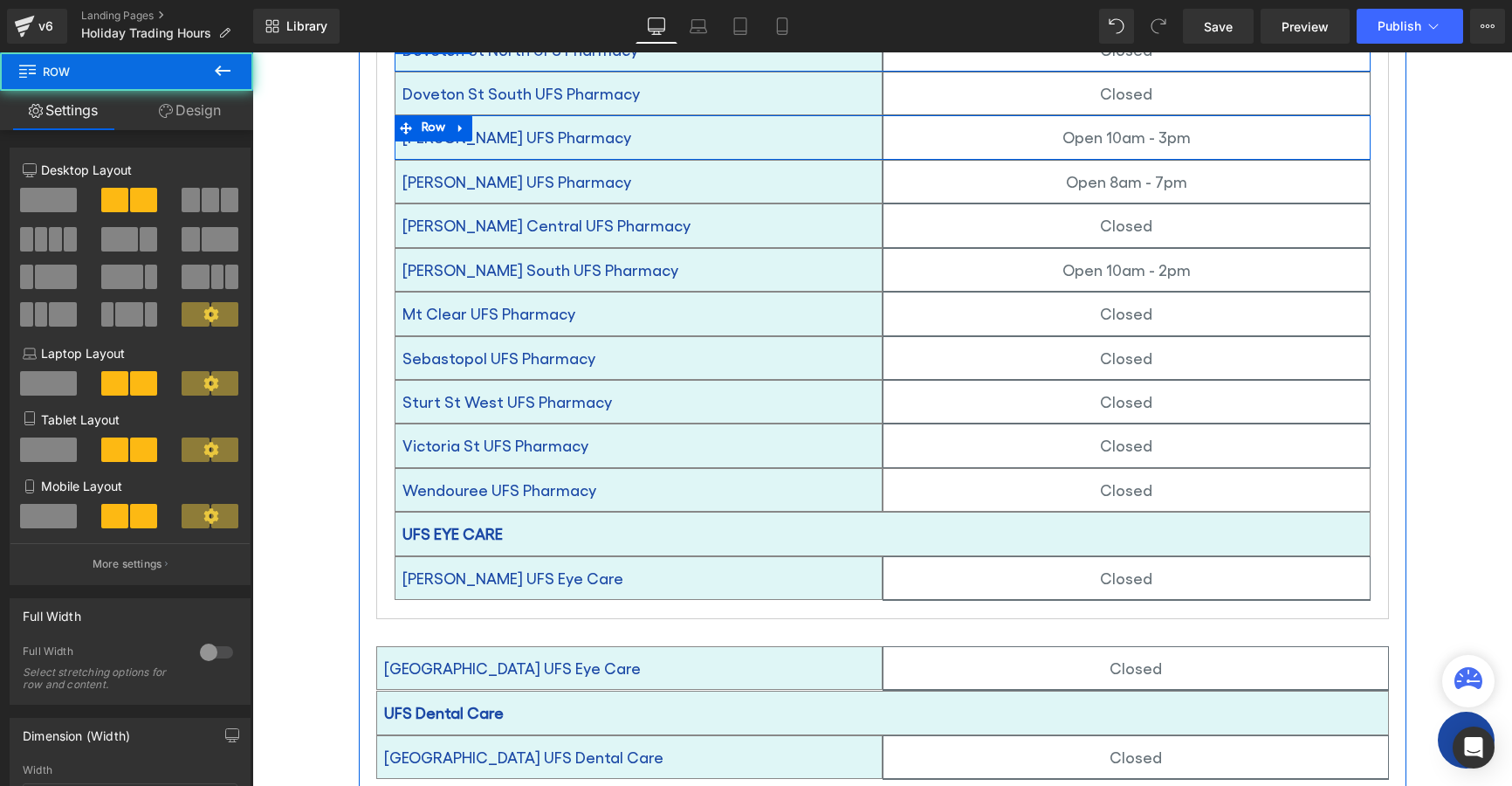
scroll to position [1338, 0]
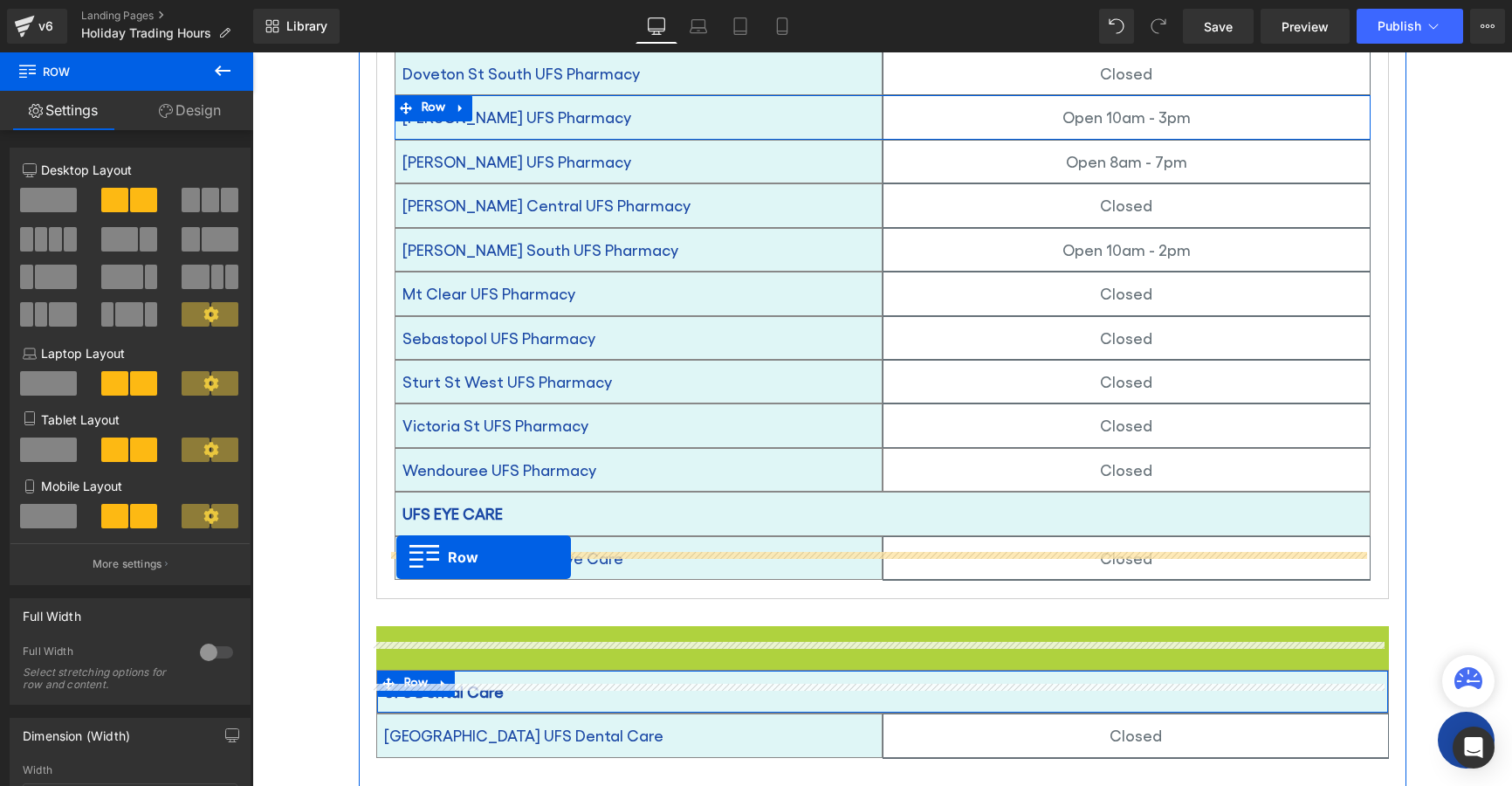
drag, startPoint x: 376, startPoint y: 608, endPoint x: 397, endPoint y: 557, distance: 55.2
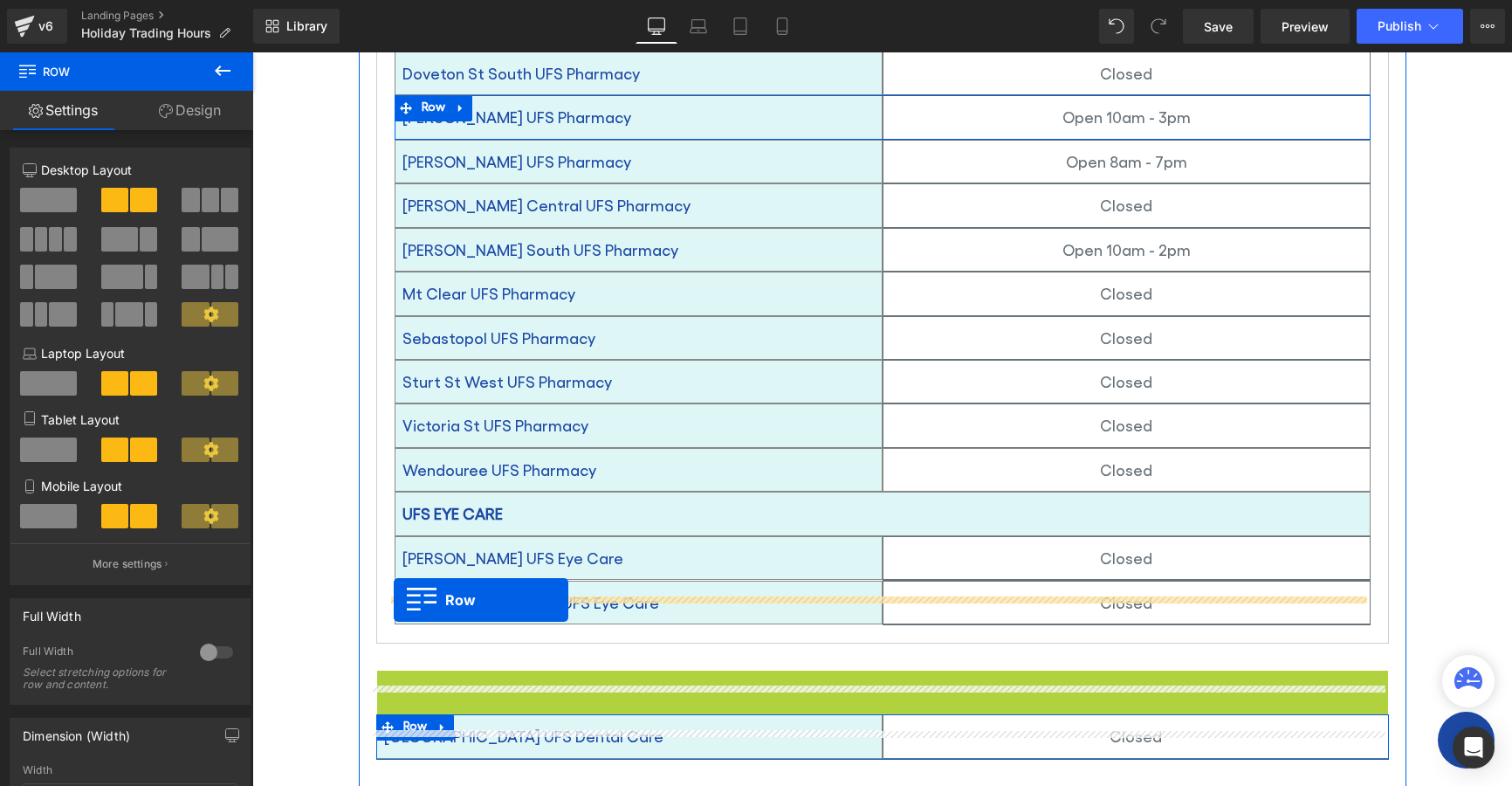
drag, startPoint x: 374, startPoint y: 657, endPoint x: 394, endPoint y: 600, distance: 60.4
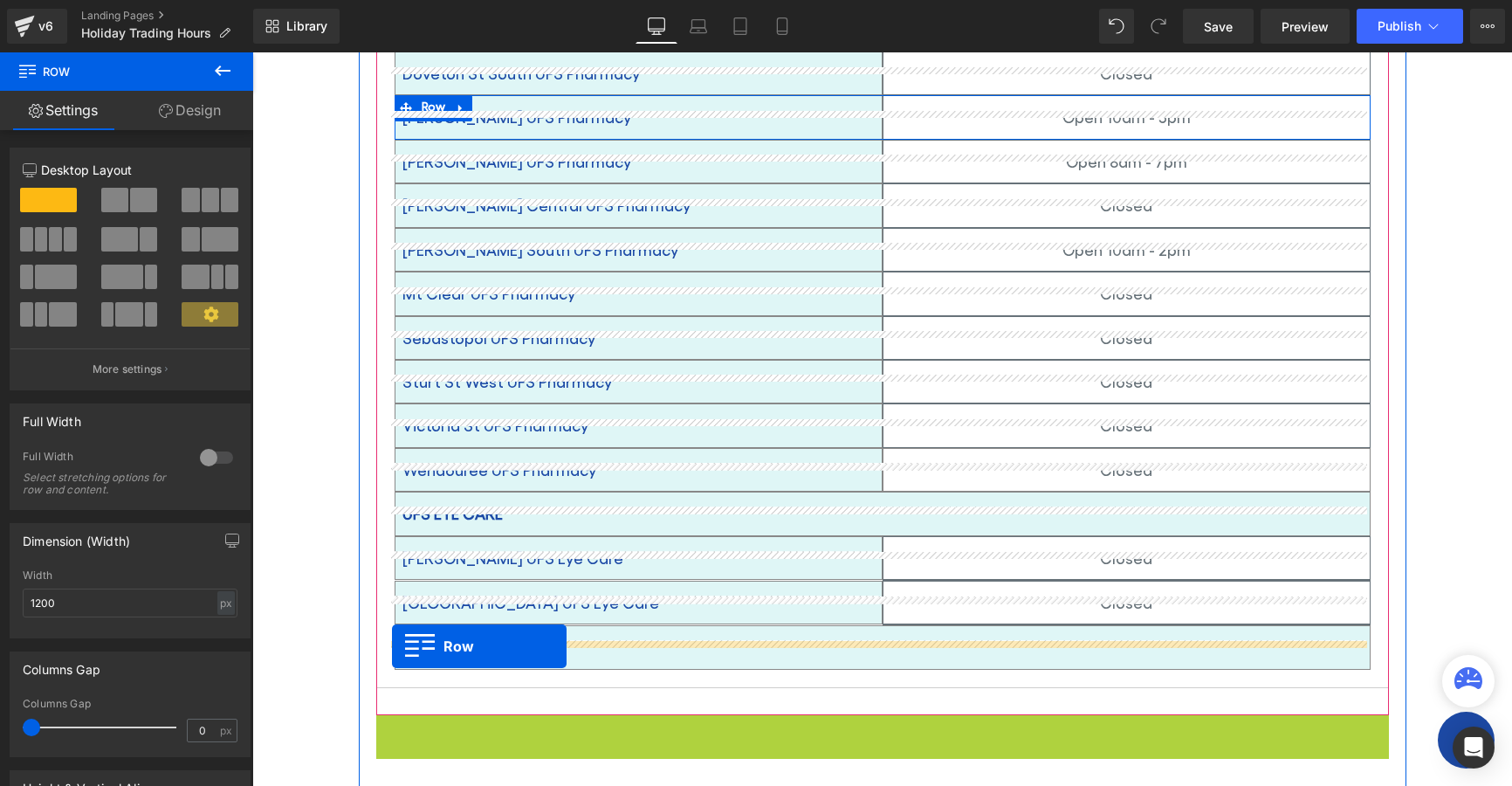
drag, startPoint x: 380, startPoint y: 702, endPoint x: 392, endPoint y: 646, distance: 57.3
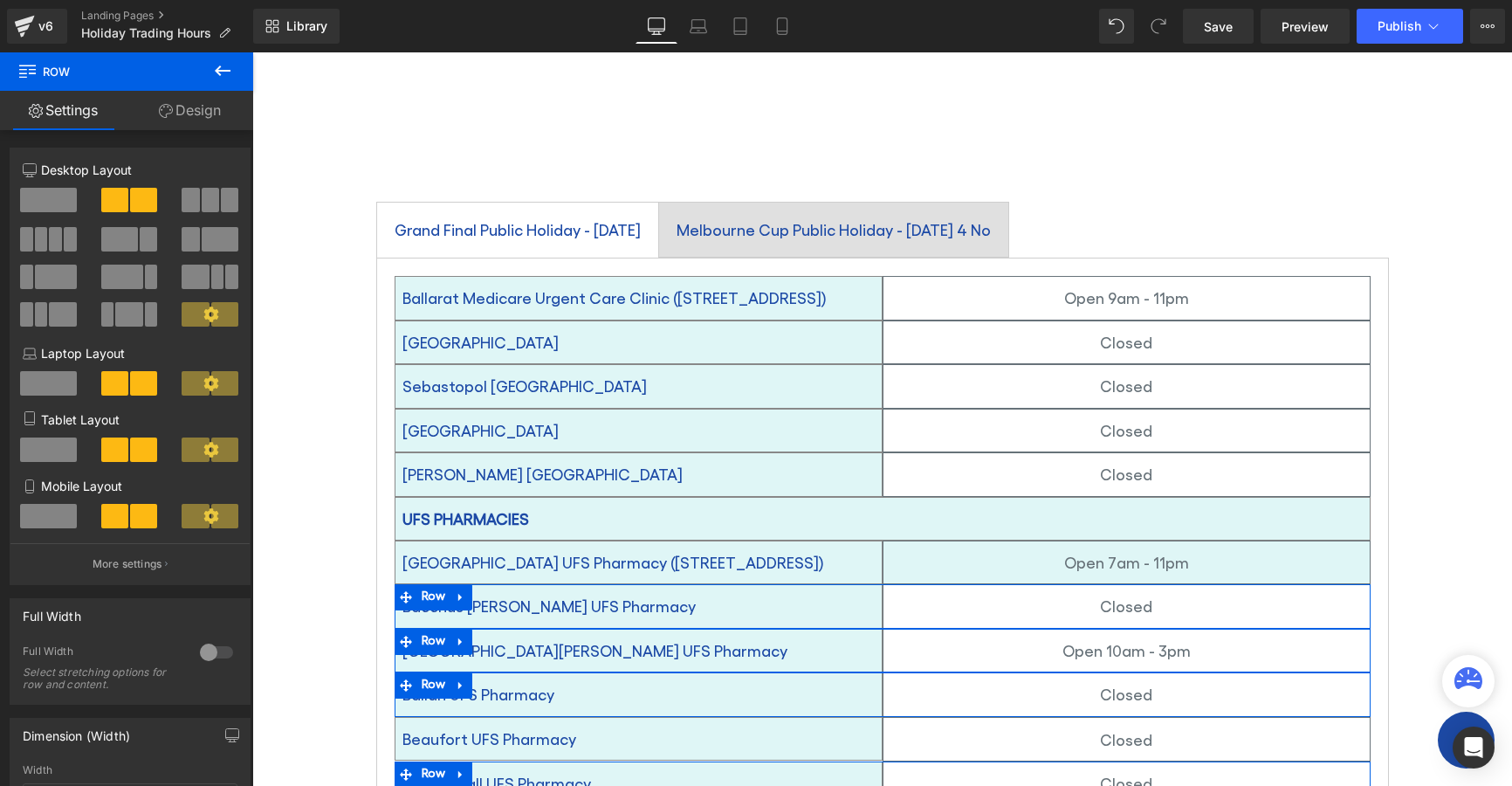
scroll to position [290, 0]
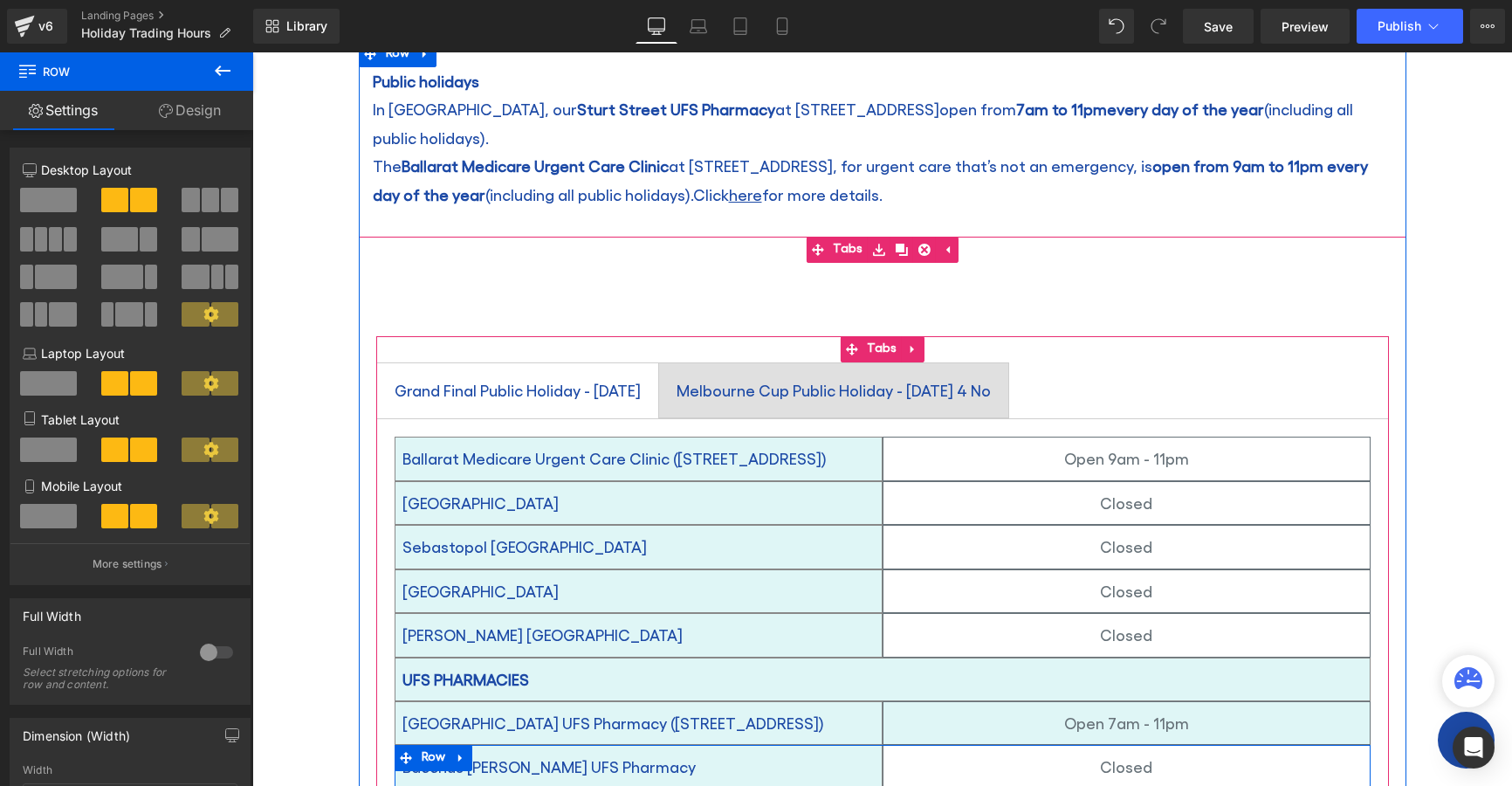
click at [827, 376] on div "Melbourne Cup Public Holiday - Tuesday 4 No Text Block" at bounding box center [833, 390] width 314 height 30
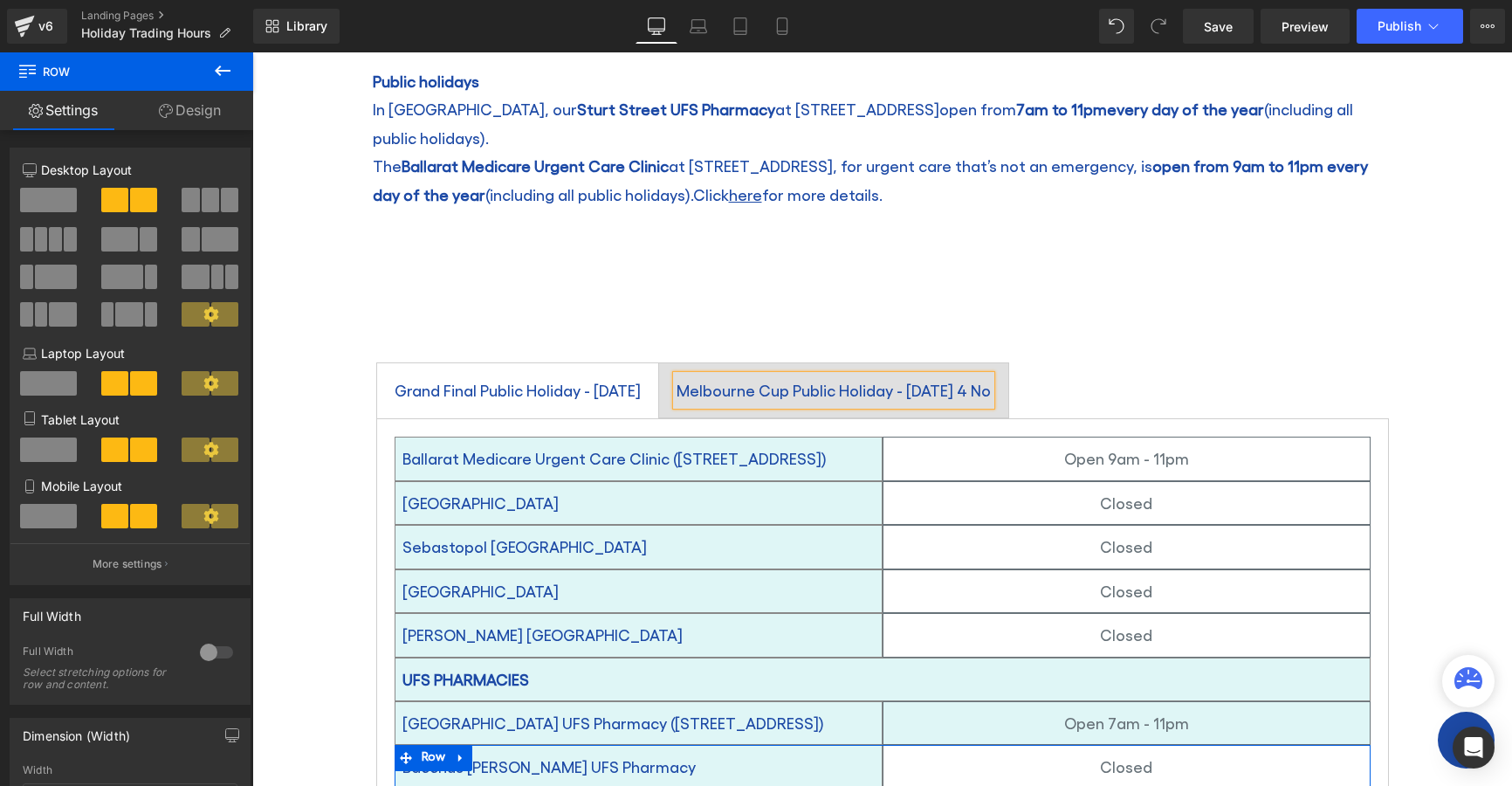
click at [658, 379] on span "Grand Final Public Holiday - Friday 26 September Text Block" at bounding box center [518, 390] width 281 height 54
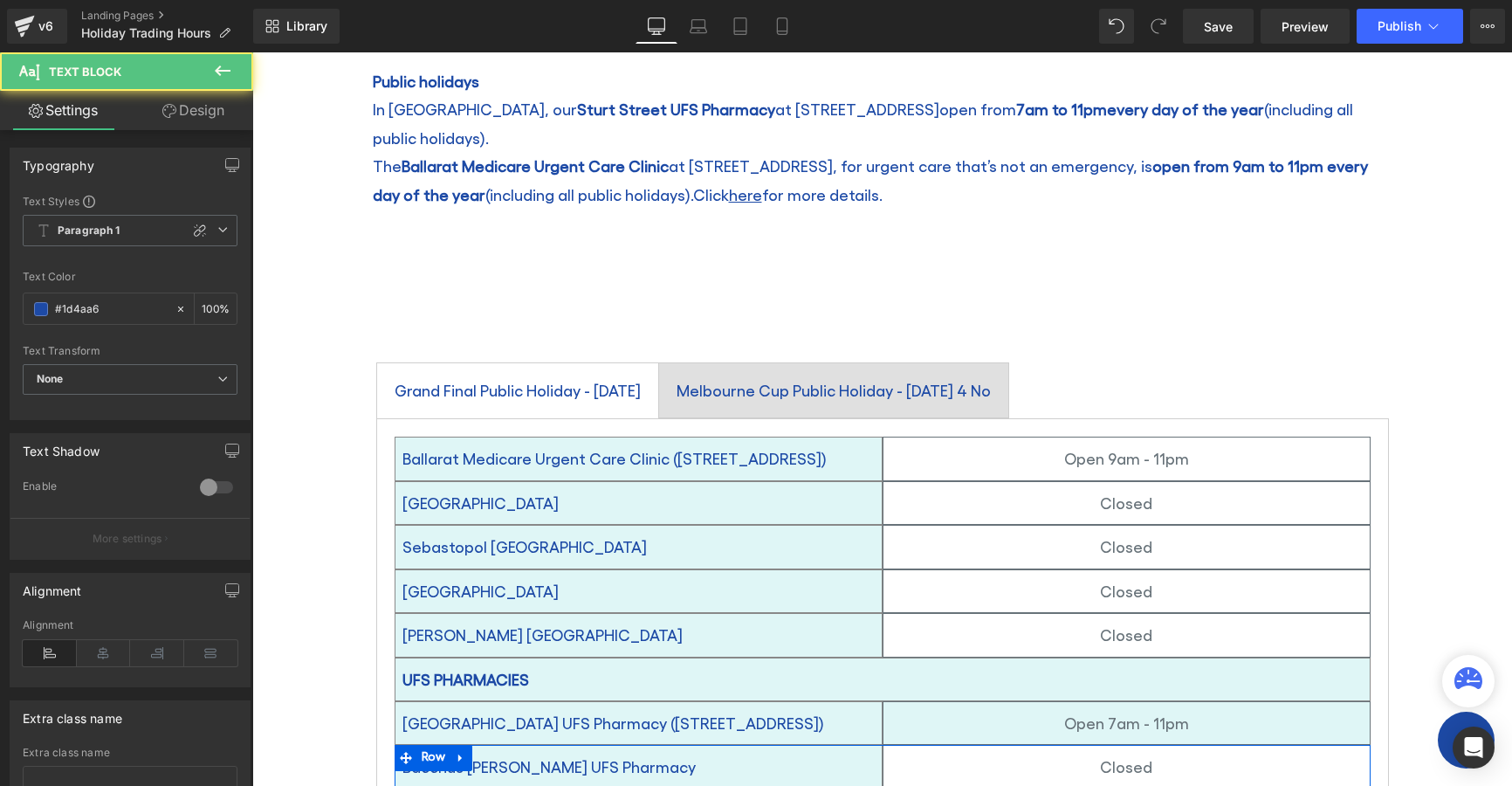
click at [588, 376] on div "Grand Final Public Holiday - Friday 26 September" at bounding box center [518, 390] width 246 height 30
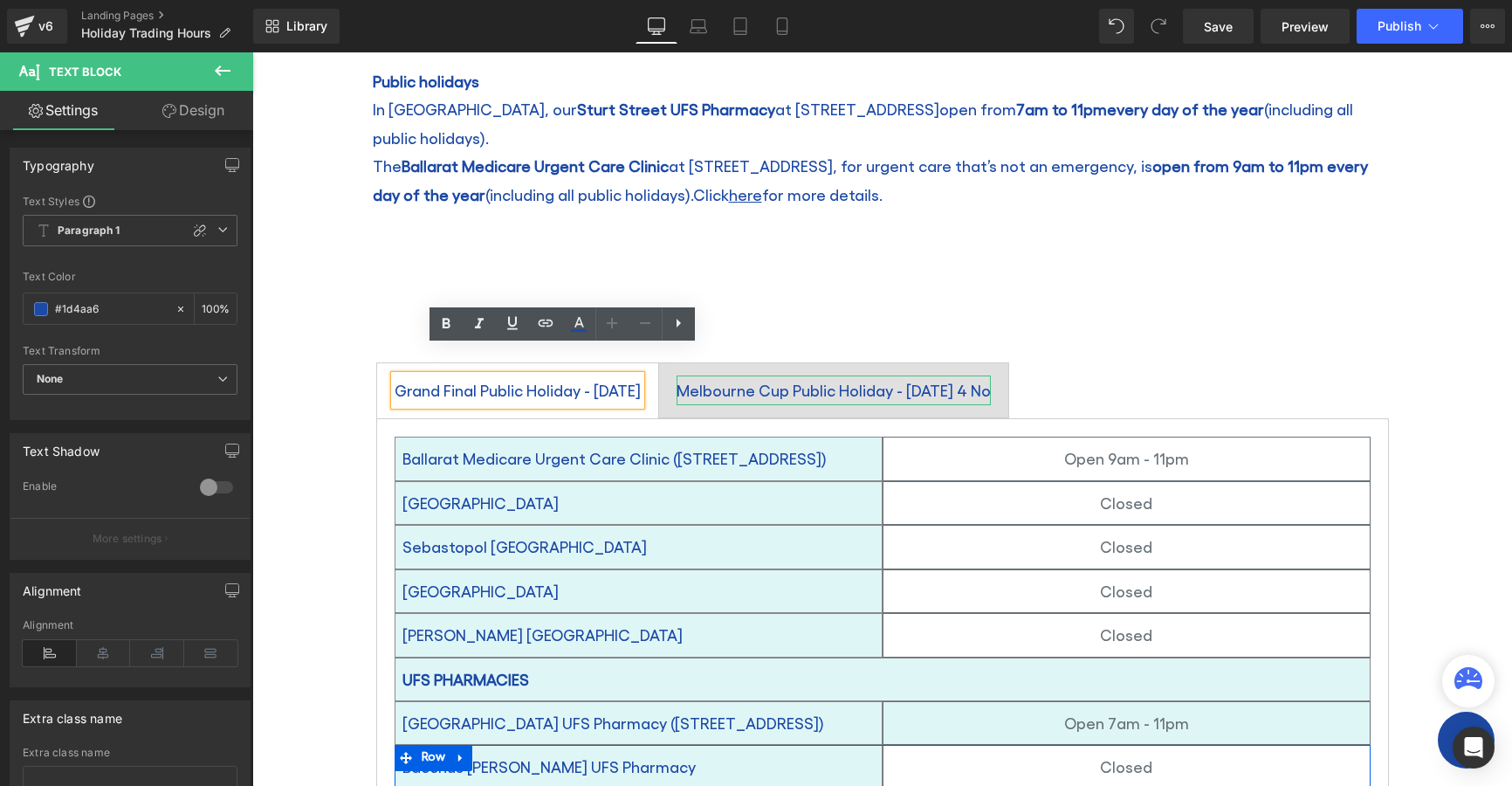
click at [850, 376] on div "Melbourne Cup Public Holiday - Tuesday 4 No" at bounding box center [833, 390] width 314 height 30
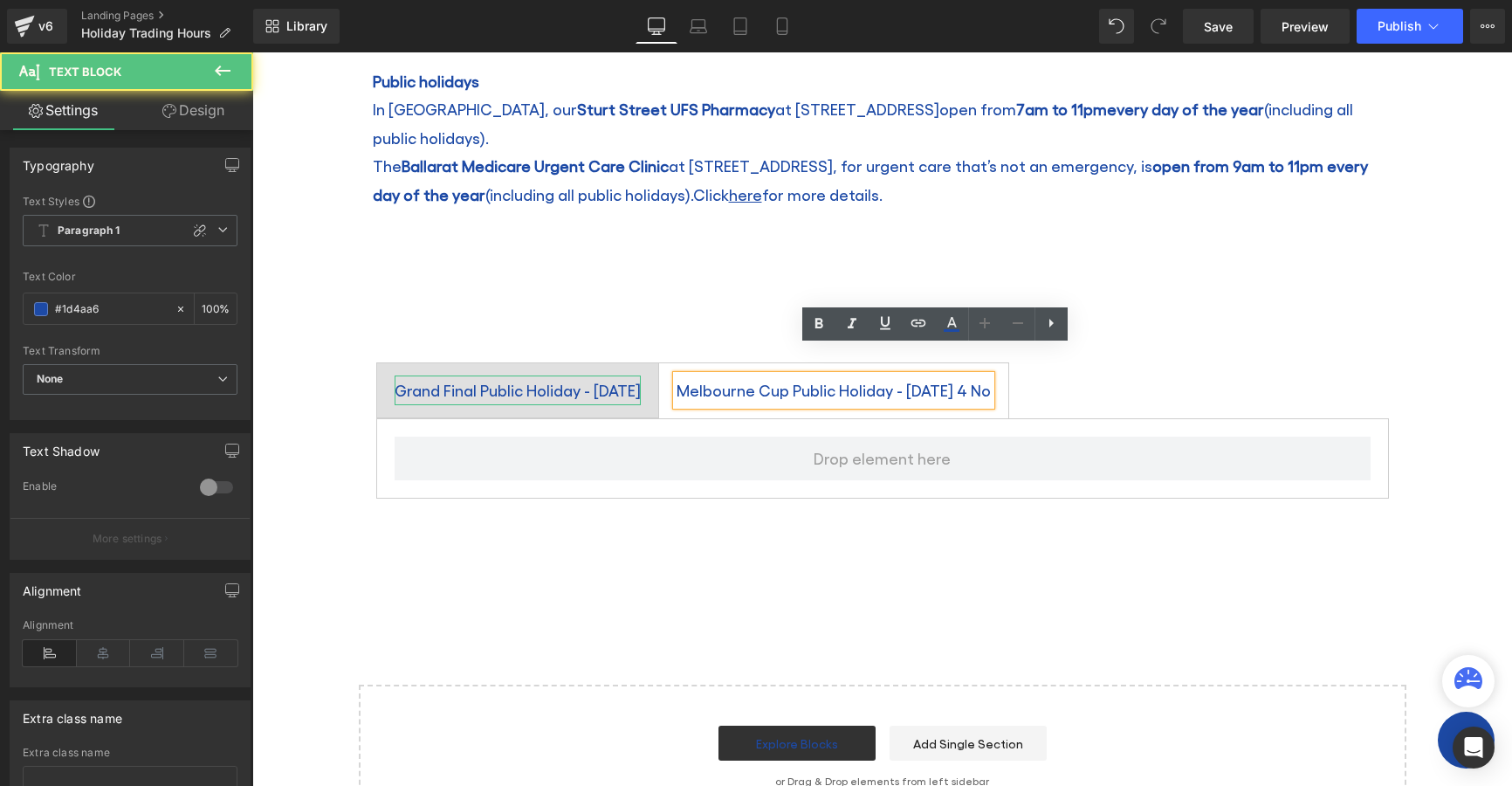
click at [640, 376] on div "Grand Final Public Holiday - Friday 26 September" at bounding box center [518, 390] width 246 height 30
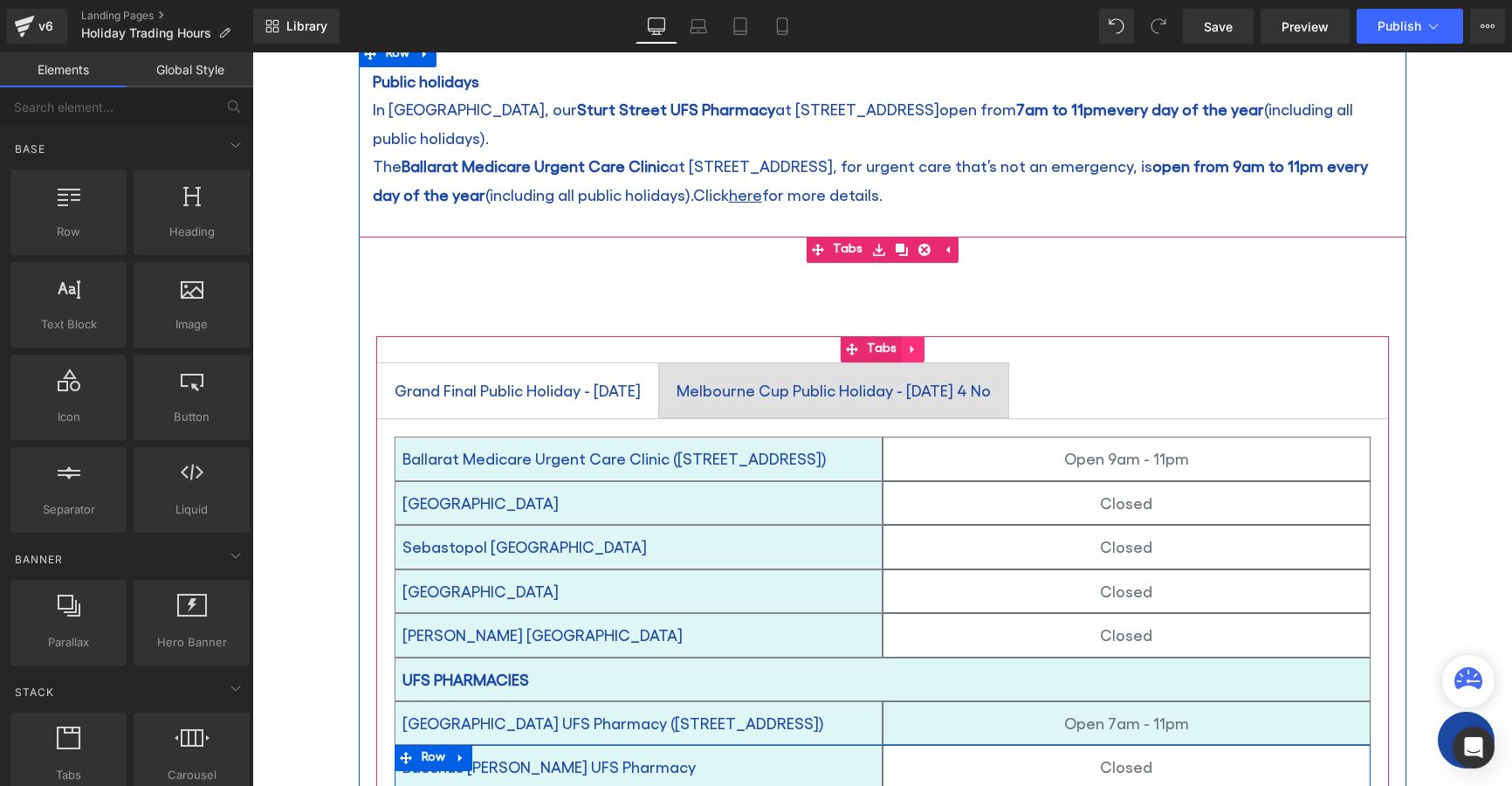
click at [907, 343] on icon at bounding box center [914, 350] width 13 height 13
drag, startPoint x: 895, startPoint y: 319, endPoint x: 978, endPoint y: 649, distance: 340.3
click at [896, 343] on icon at bounding box center [902, 350] width 13 height 13
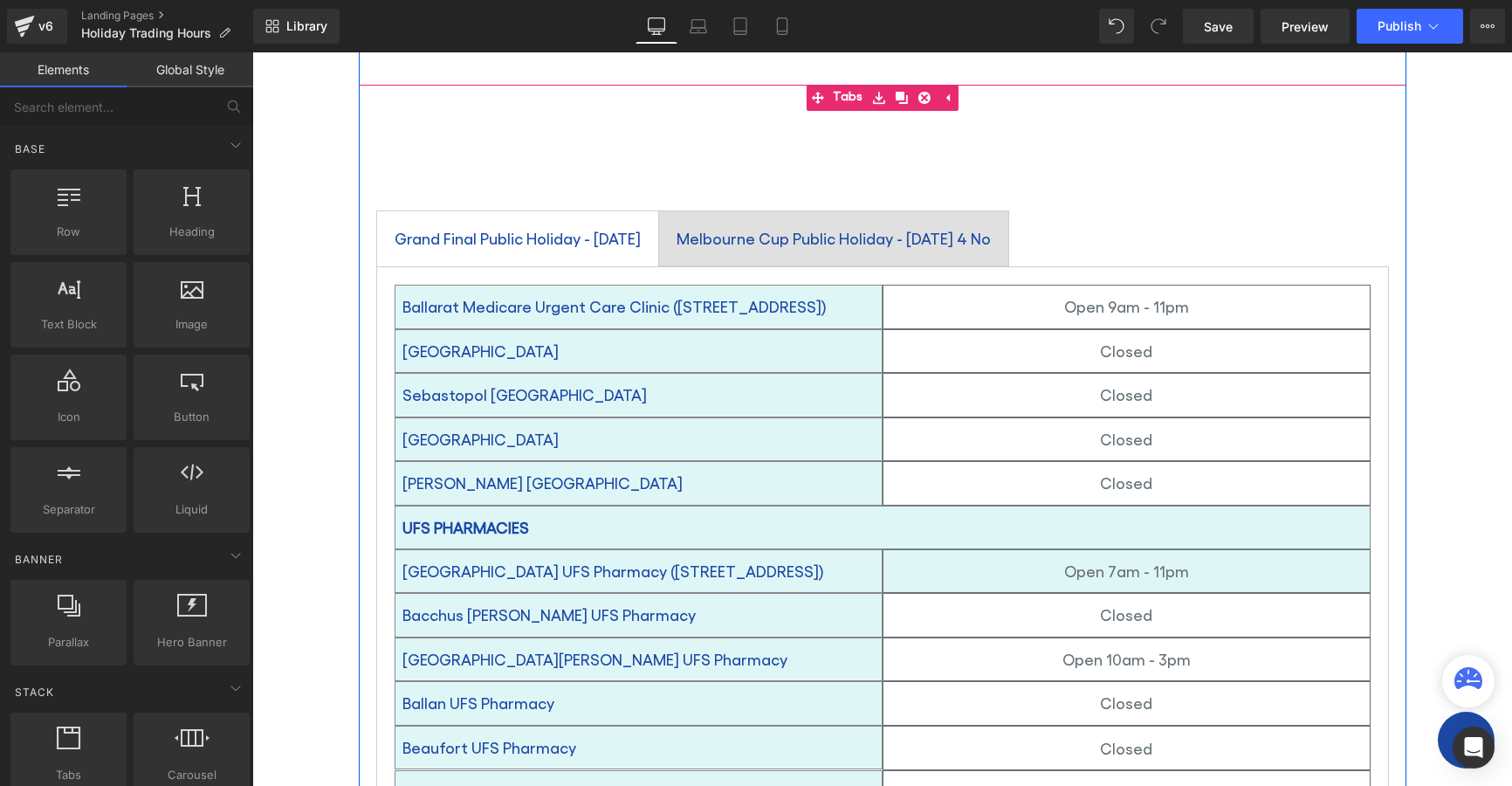
scroll to position [289, 0]
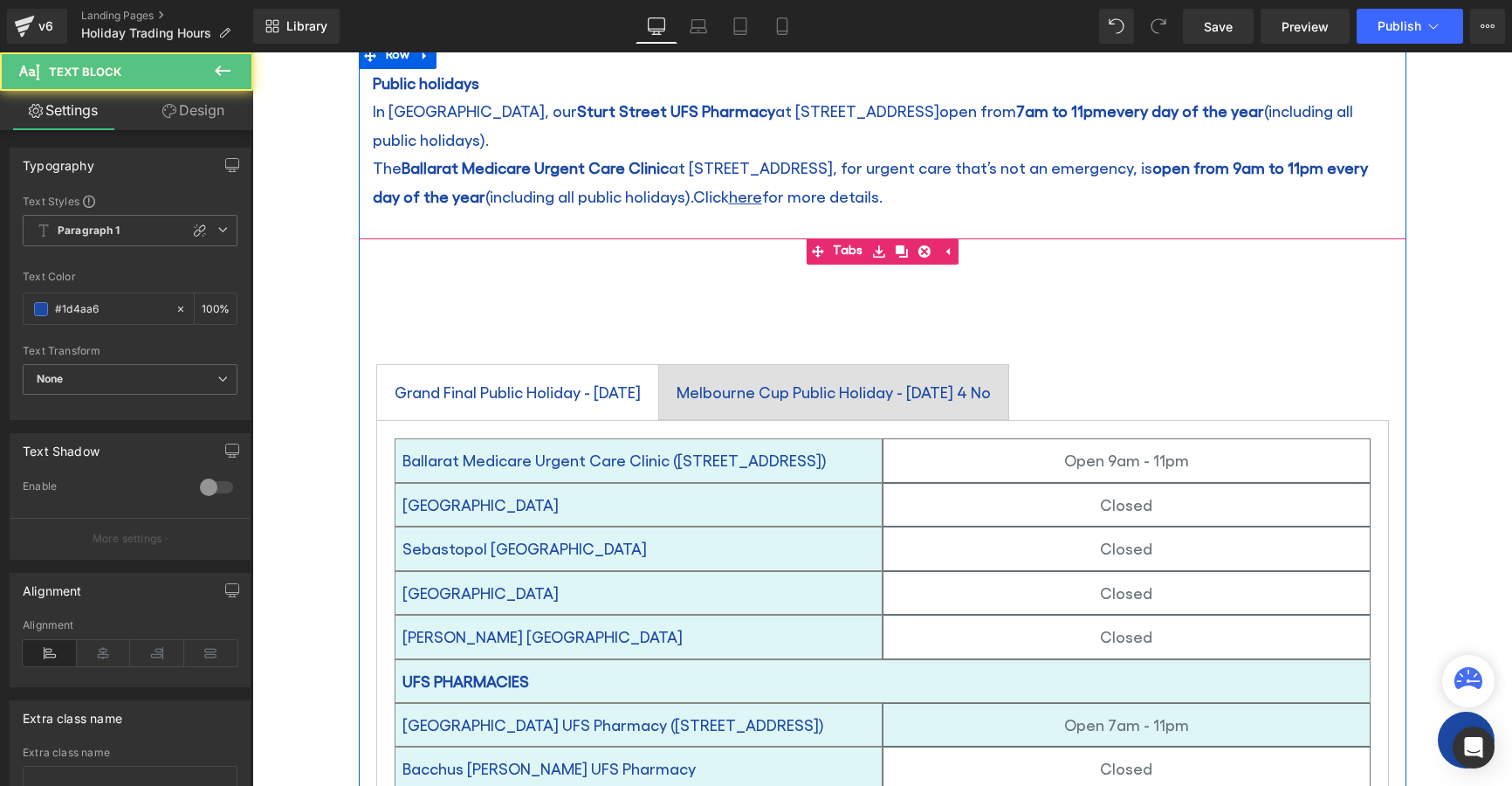
click at [877, 377] on div "Melbourne Cup Public Holiday - Tuesday 4 No" at bounding box center [833, 392] width 314 height 30
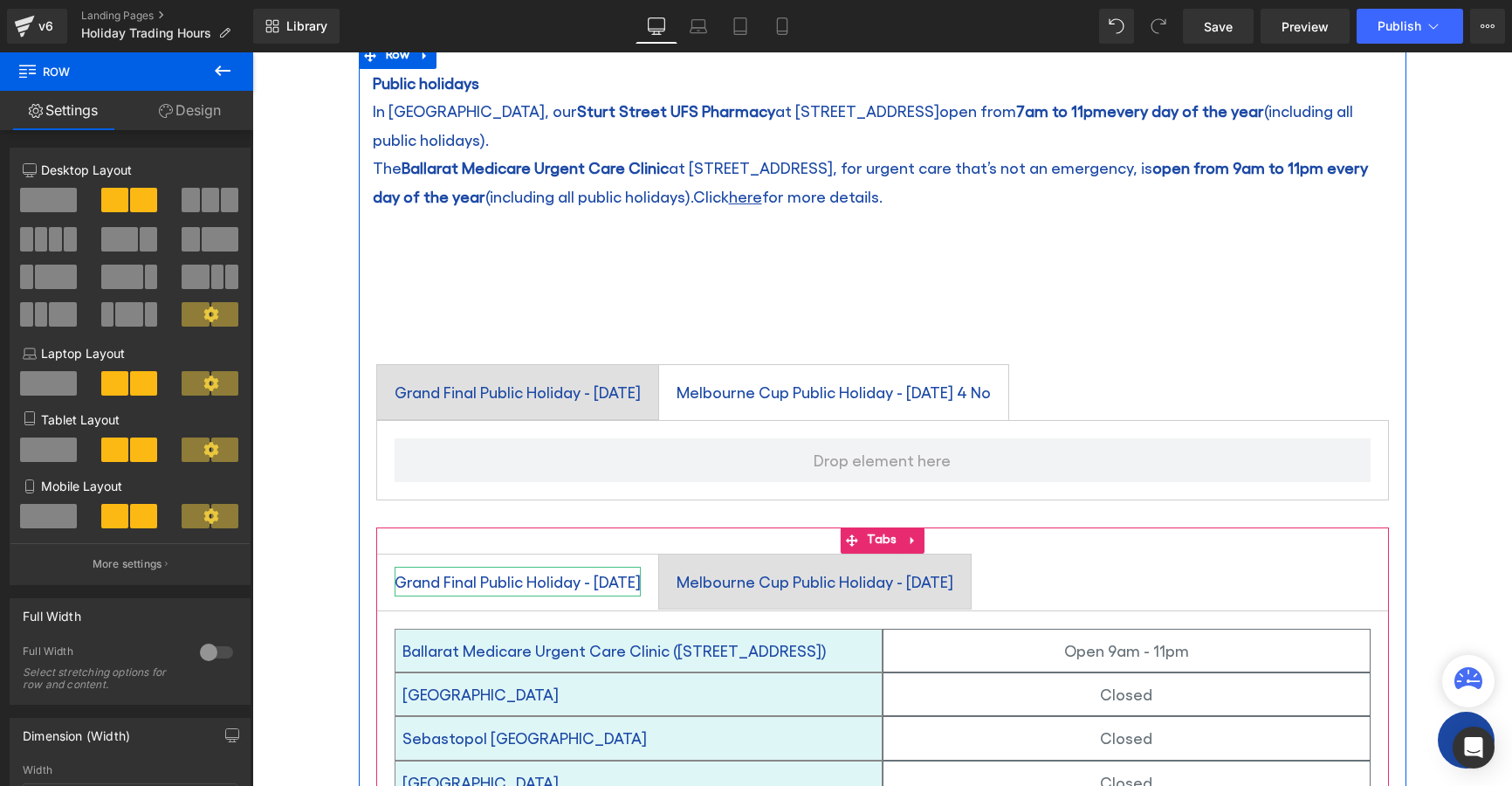
click at [604, 567] on div "Grand Final Public Holiday - Friday 26 September" at bounding box center [518, 582] width 246 height 30
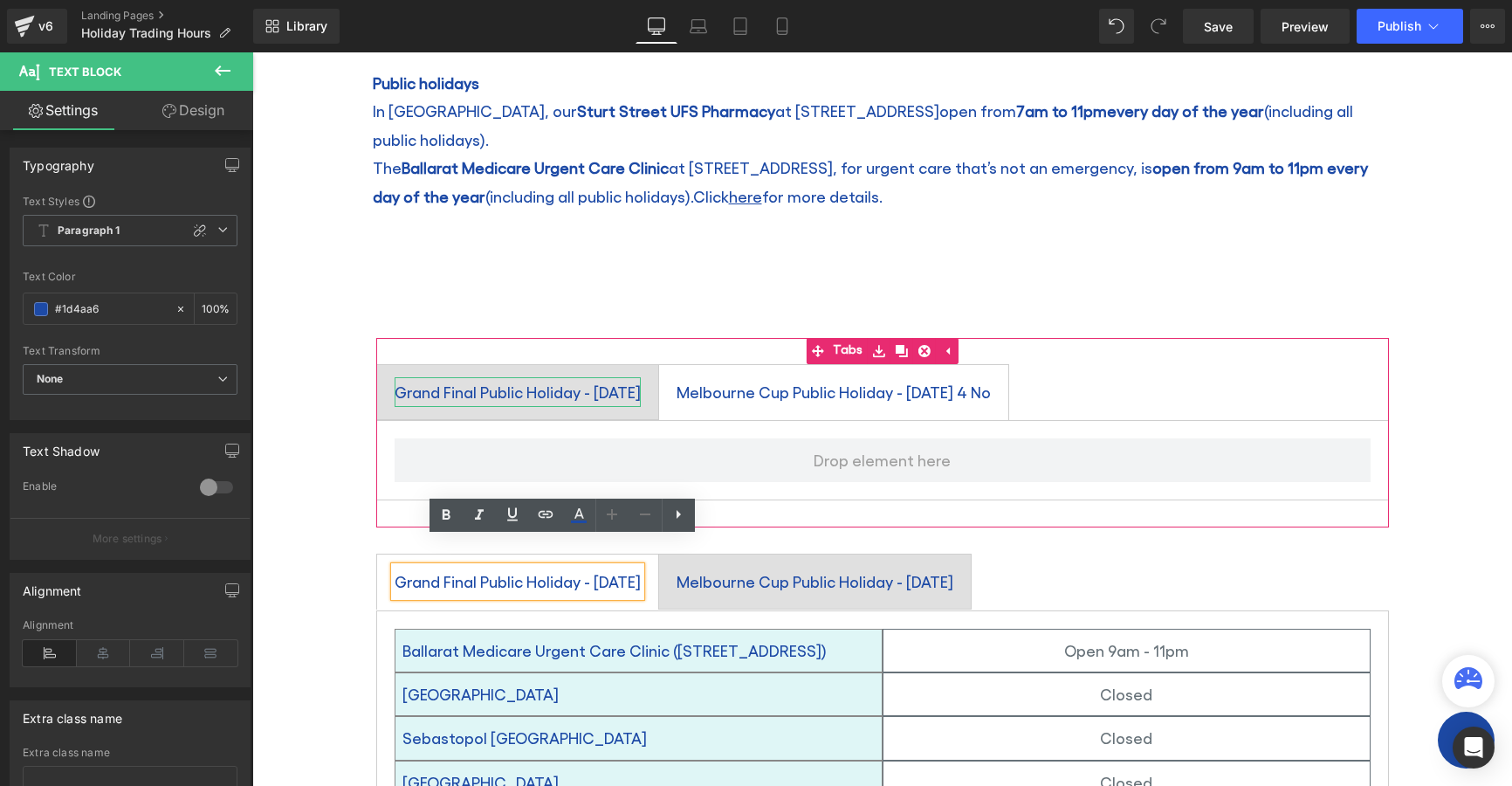
click at [607, 377] on div "Grand Final Public Holiday - Friday 26 September" at bounding box center [518, 392] width 246 height 30
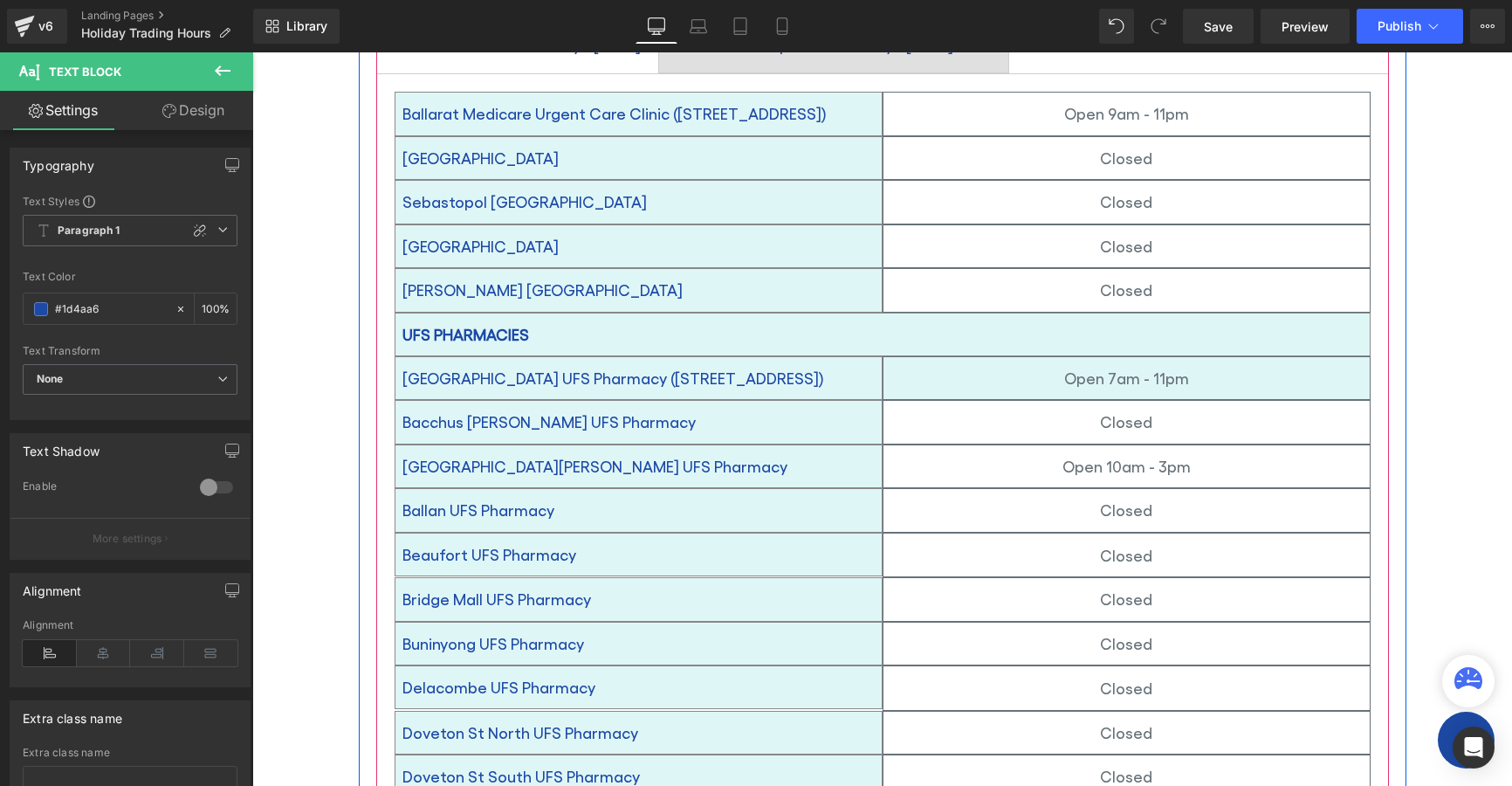
scroll to position [463, 0]
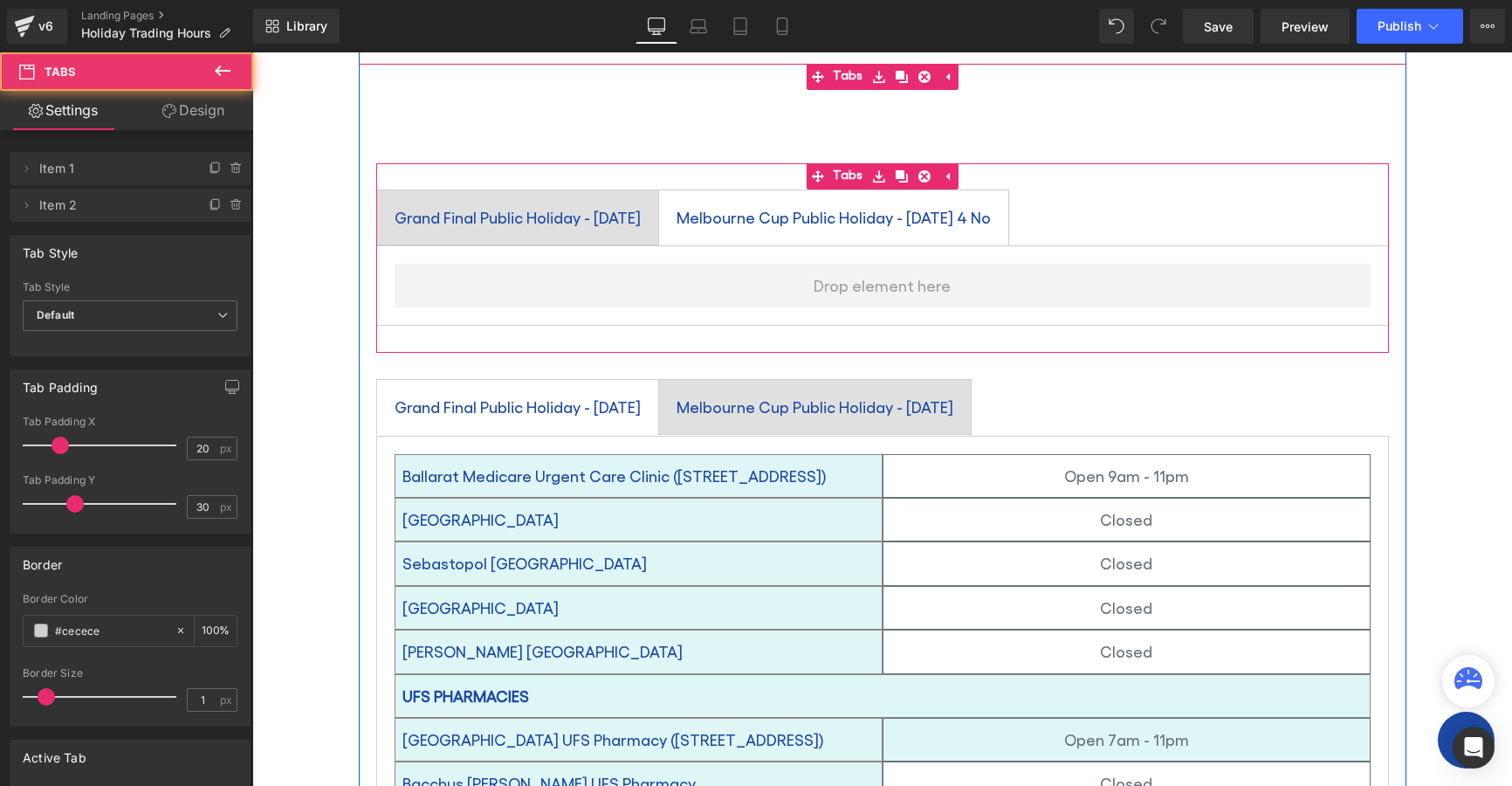
click at [795, 208] on span "Melbourne Cup Public Holiday - Tuesday 4 No Text Block" at bounding box center [834, 217] width 349 height 54
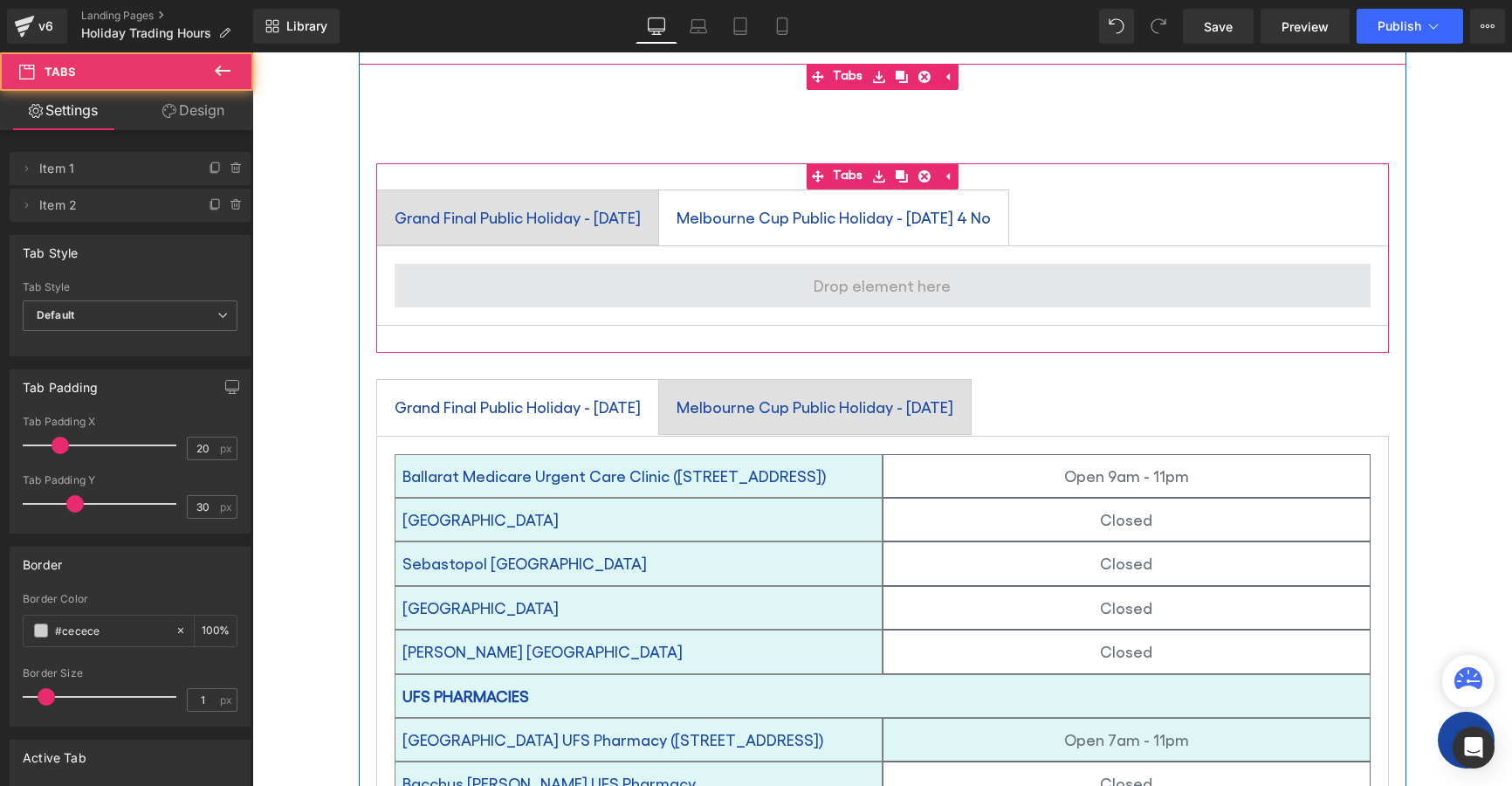
scroll to position [550, 0]
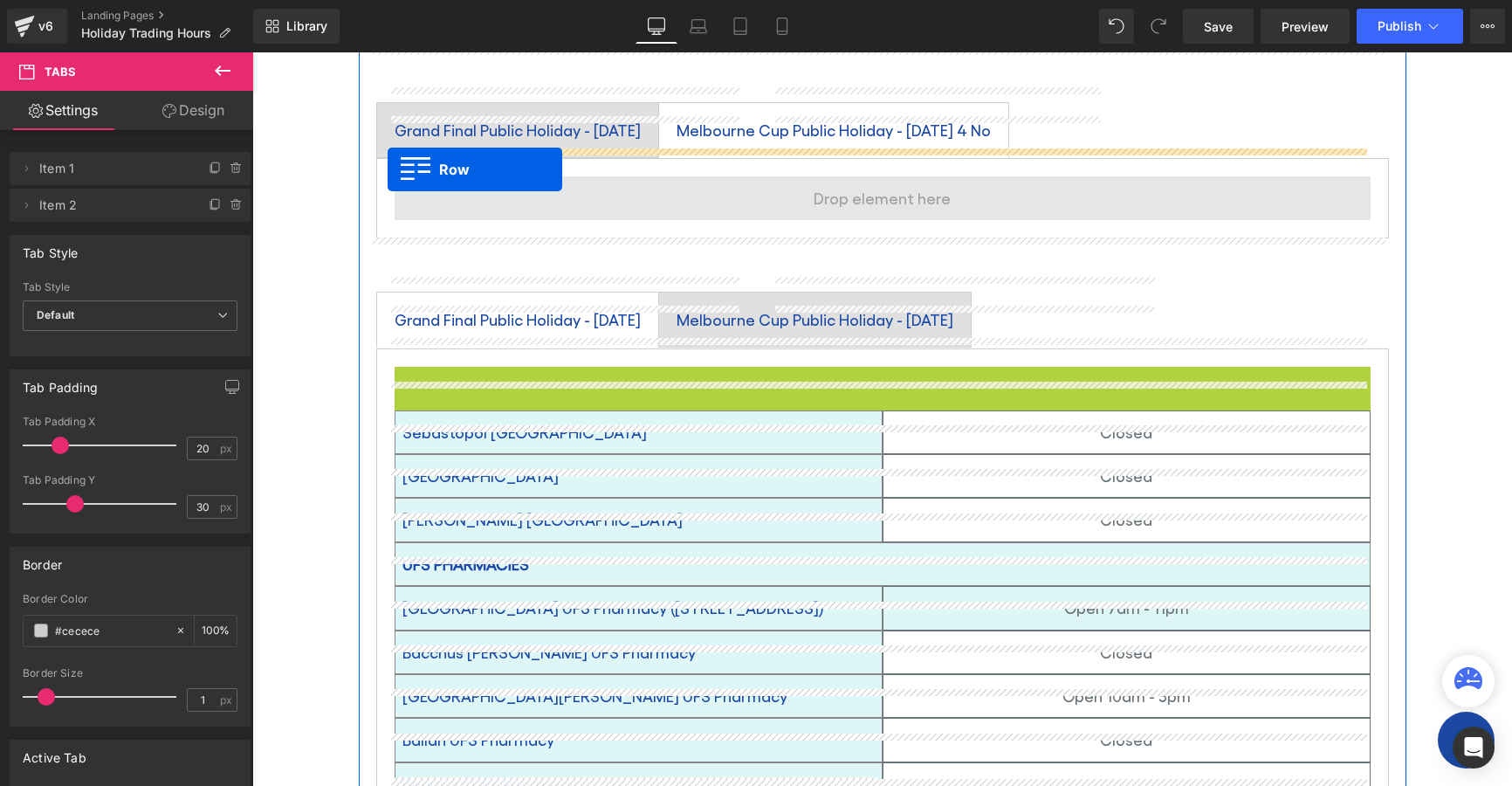
drag, startPoint x: 398, startPoint y: 352, endPoint x: 388, endPoint y: 169, distance: 183.3
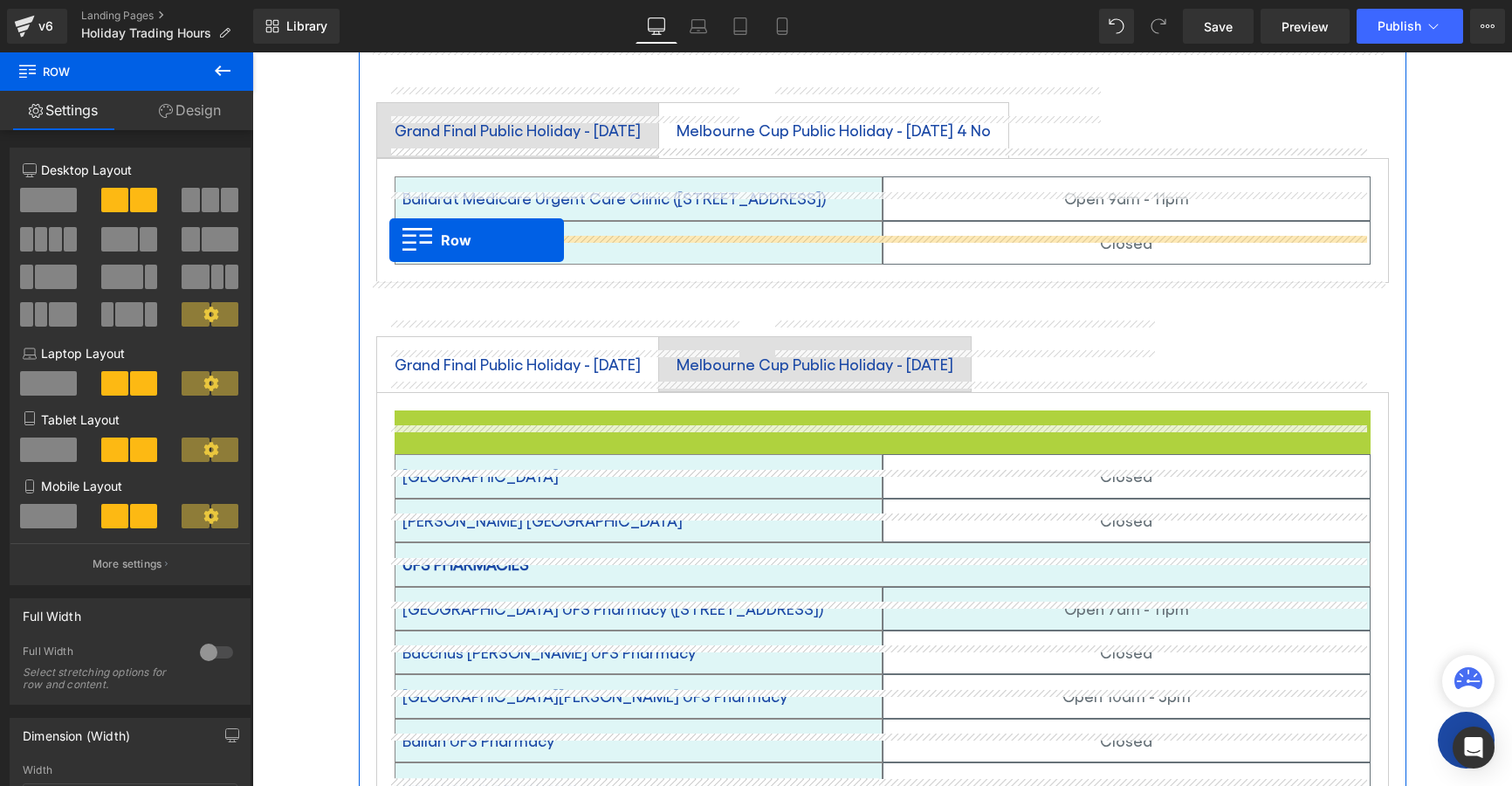
drag, startPoint x: 397, startPoint y: 400, endPoint x: 390, endPoint y: 240, distance: 160.2
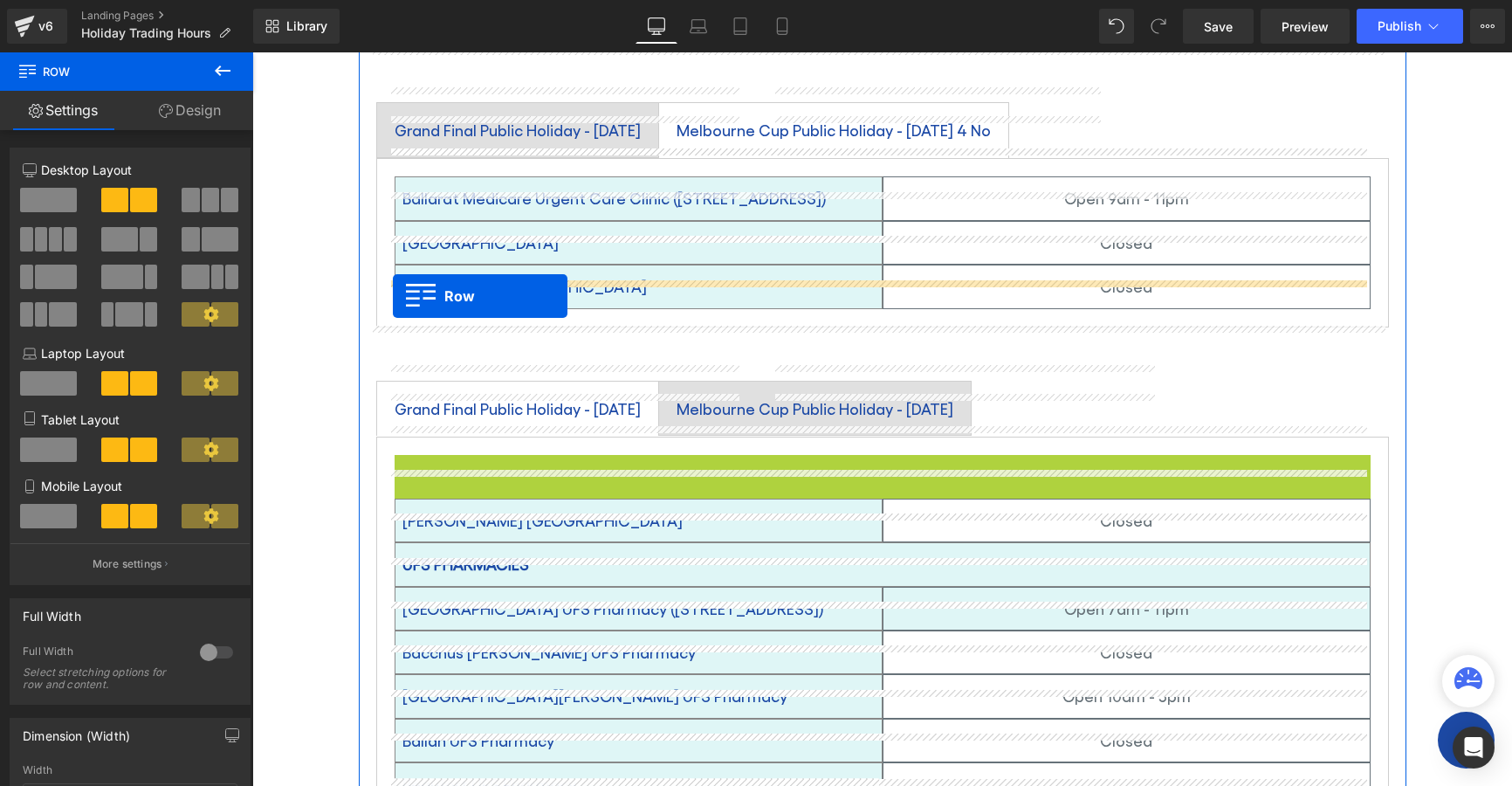
drag, startPoint x: 395, startPoint y: 437, endPoint x: 393, endPoint y: 296, distance: 141.0
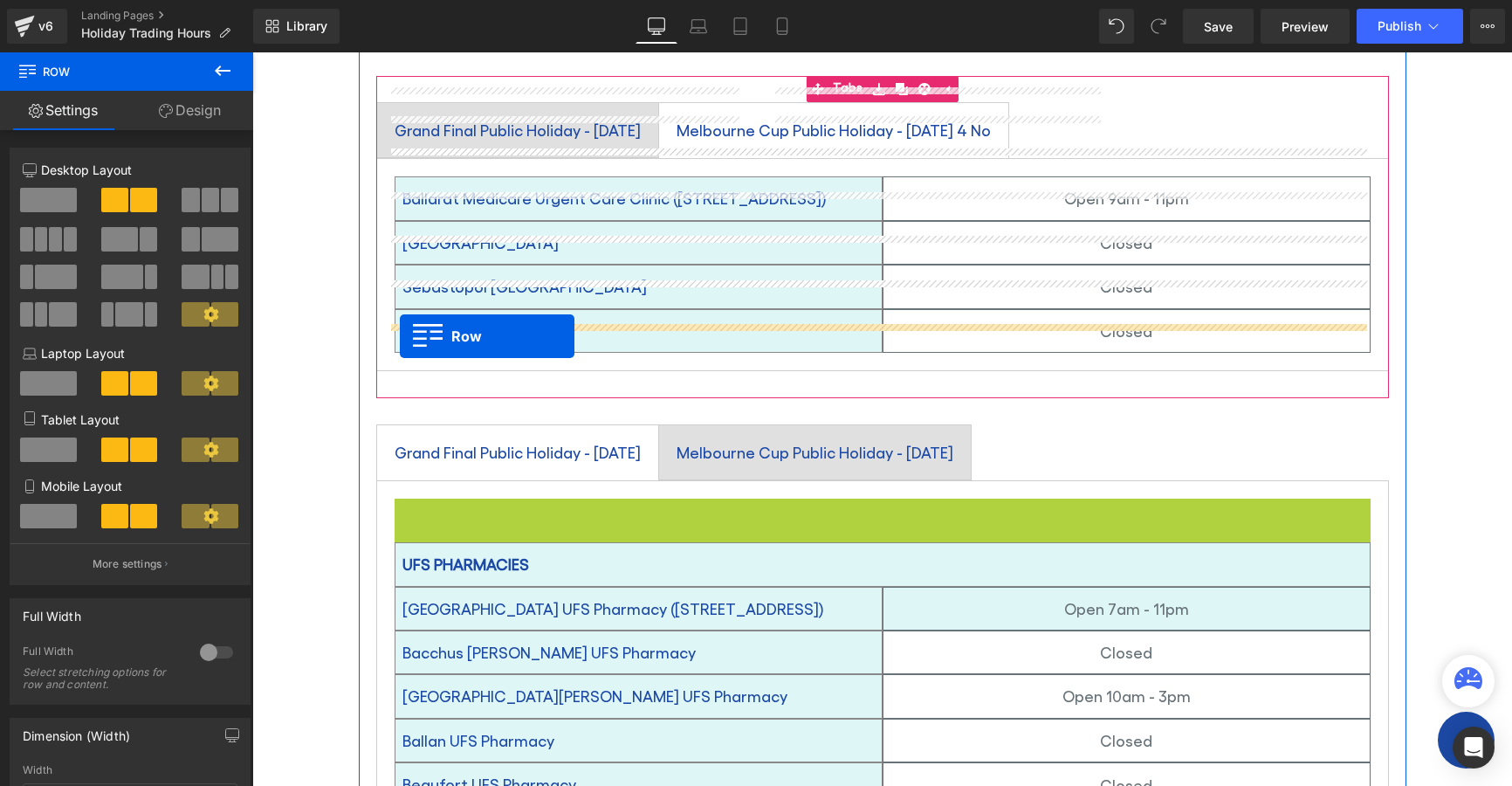
drag, startPoint x: 395, startPoint y: 484, endPoint x: 399, endPoint y: 336, distance: 148.1
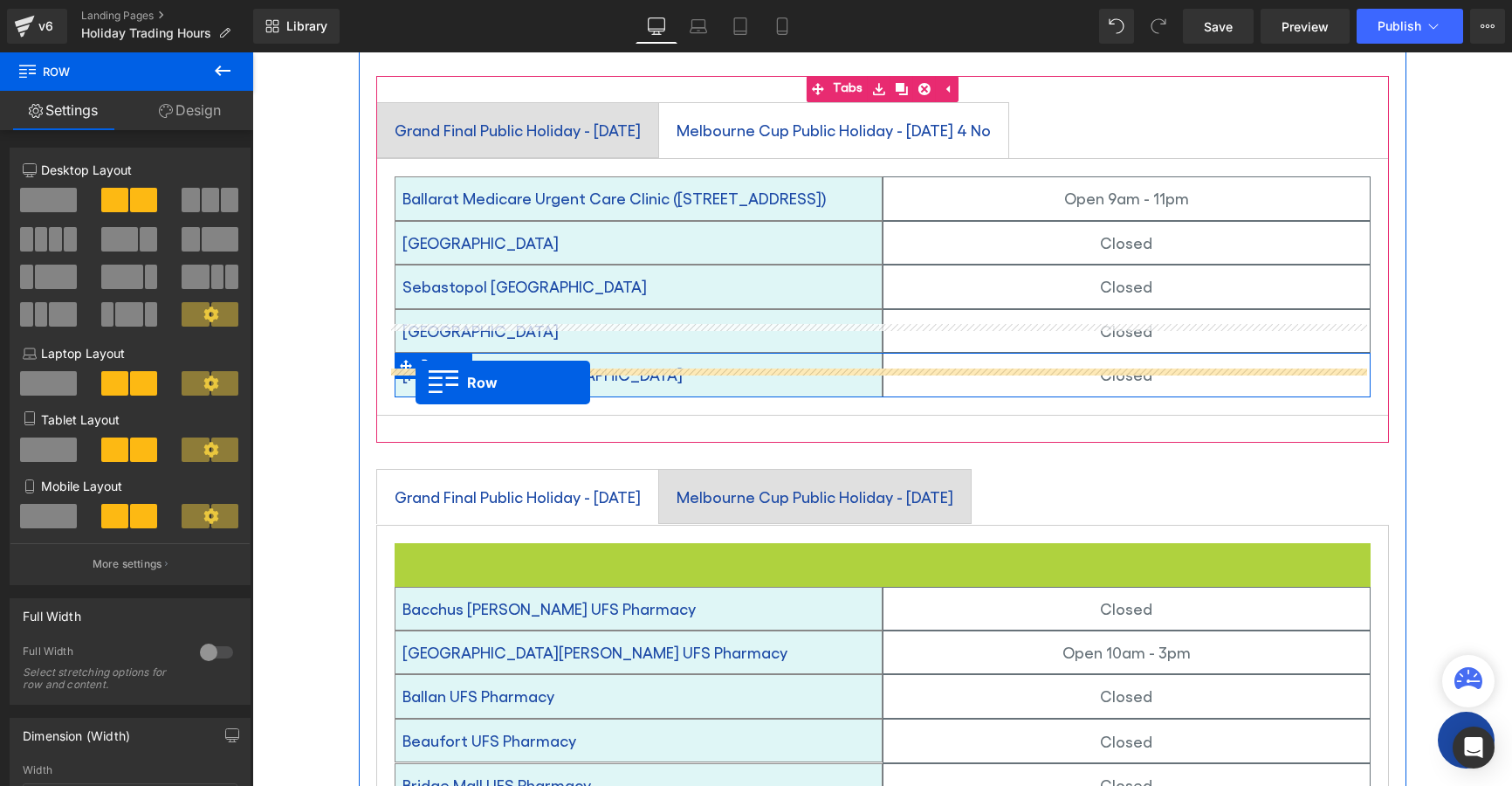
drag, startPoint x: 397, startPoint y: 528, endPoint x: 416, endPoint y: 383, distance: 146.2
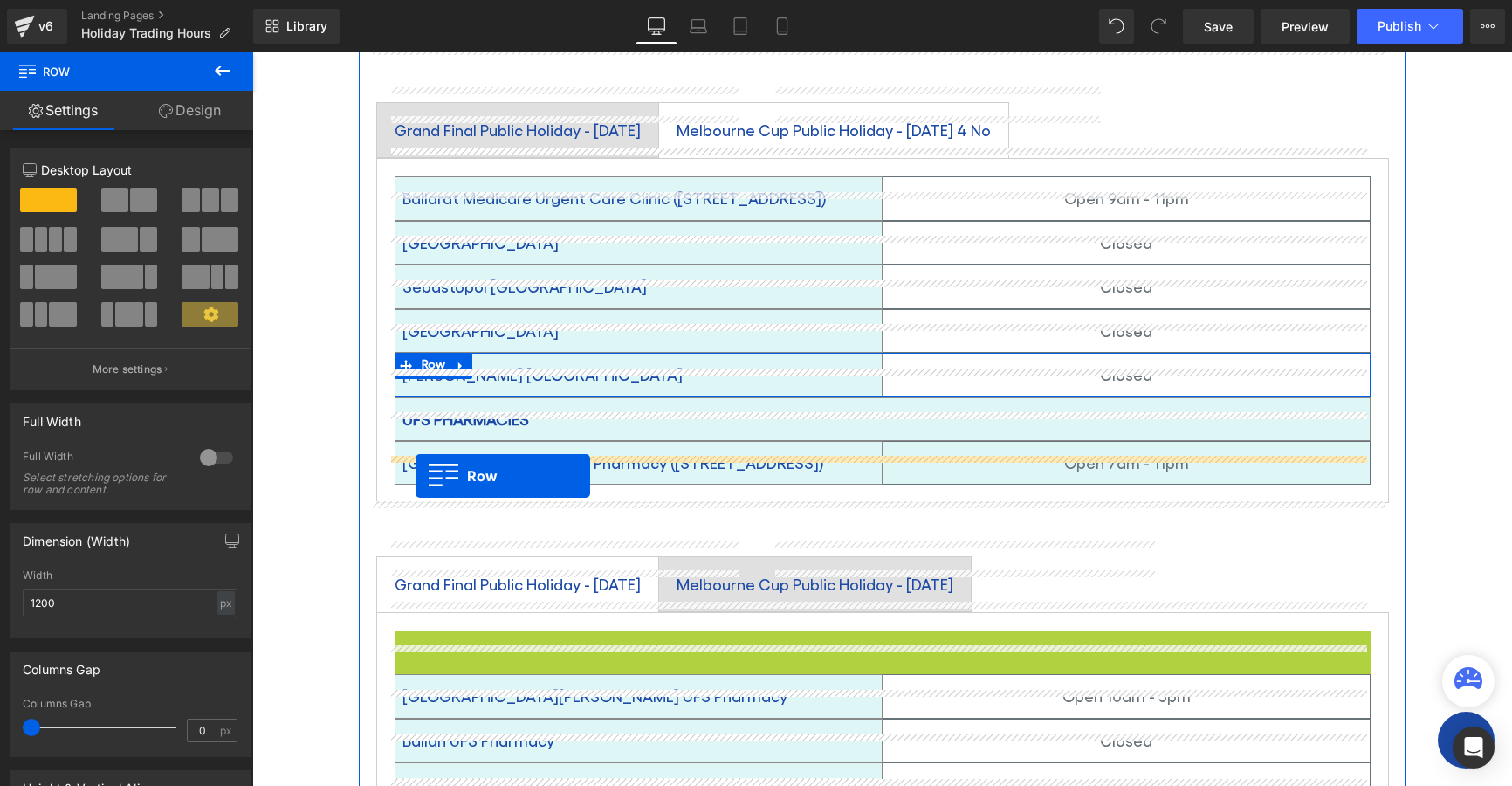
drag, startPoint x: 396, startPoint y: 617, endPoint x: 416, endPoint y: 476, distance: 142.4
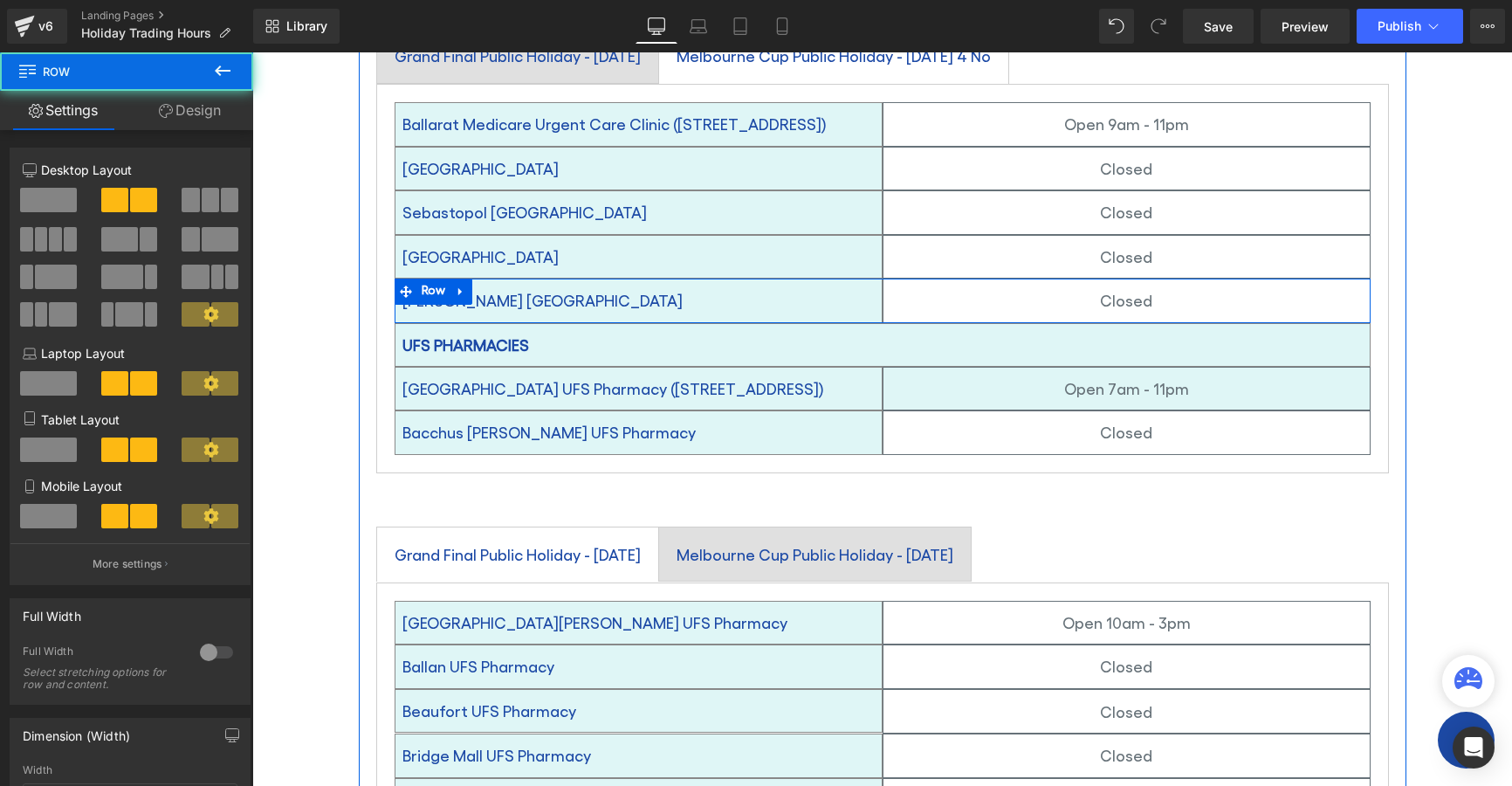
scroll to position [725, 0]
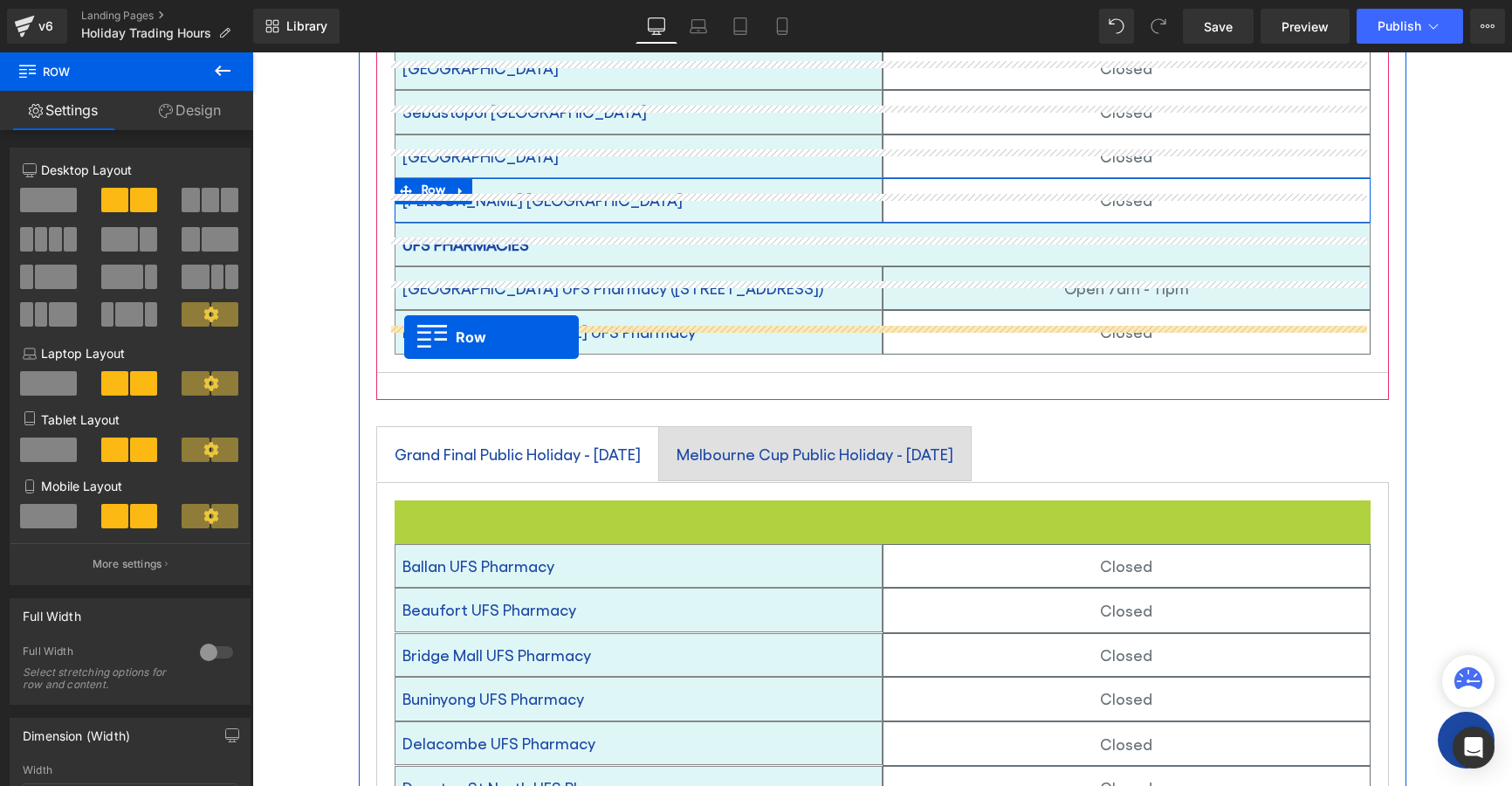
drag, startPoint x: 397, startPoint y: 492, endPoint x: 404, endPoint y: 337, distance: 155.2
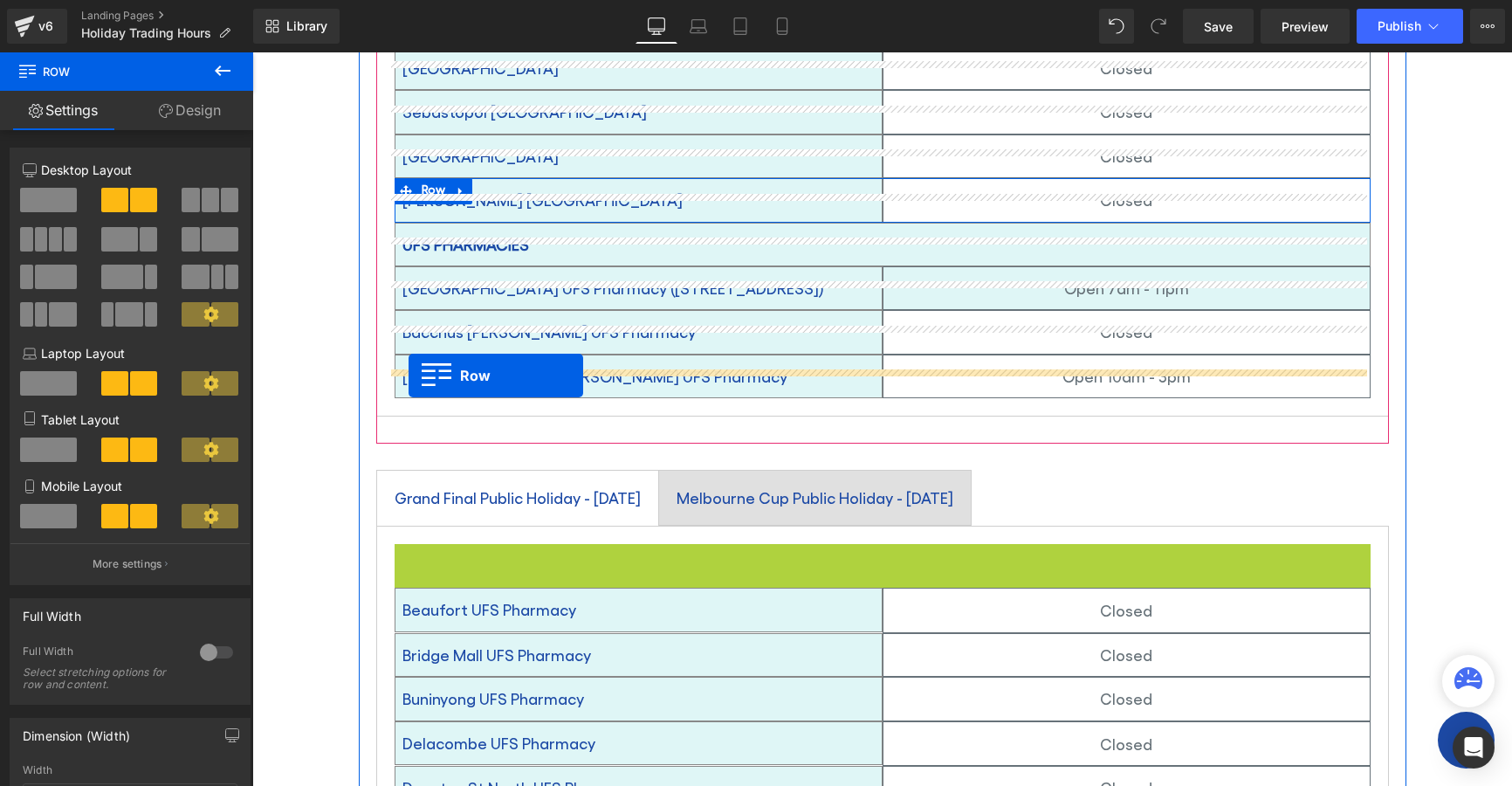
drag, startPoint x: 396, startPoint y: 532, endPoint x: 408, endPoint y: 376, distance: 156.5
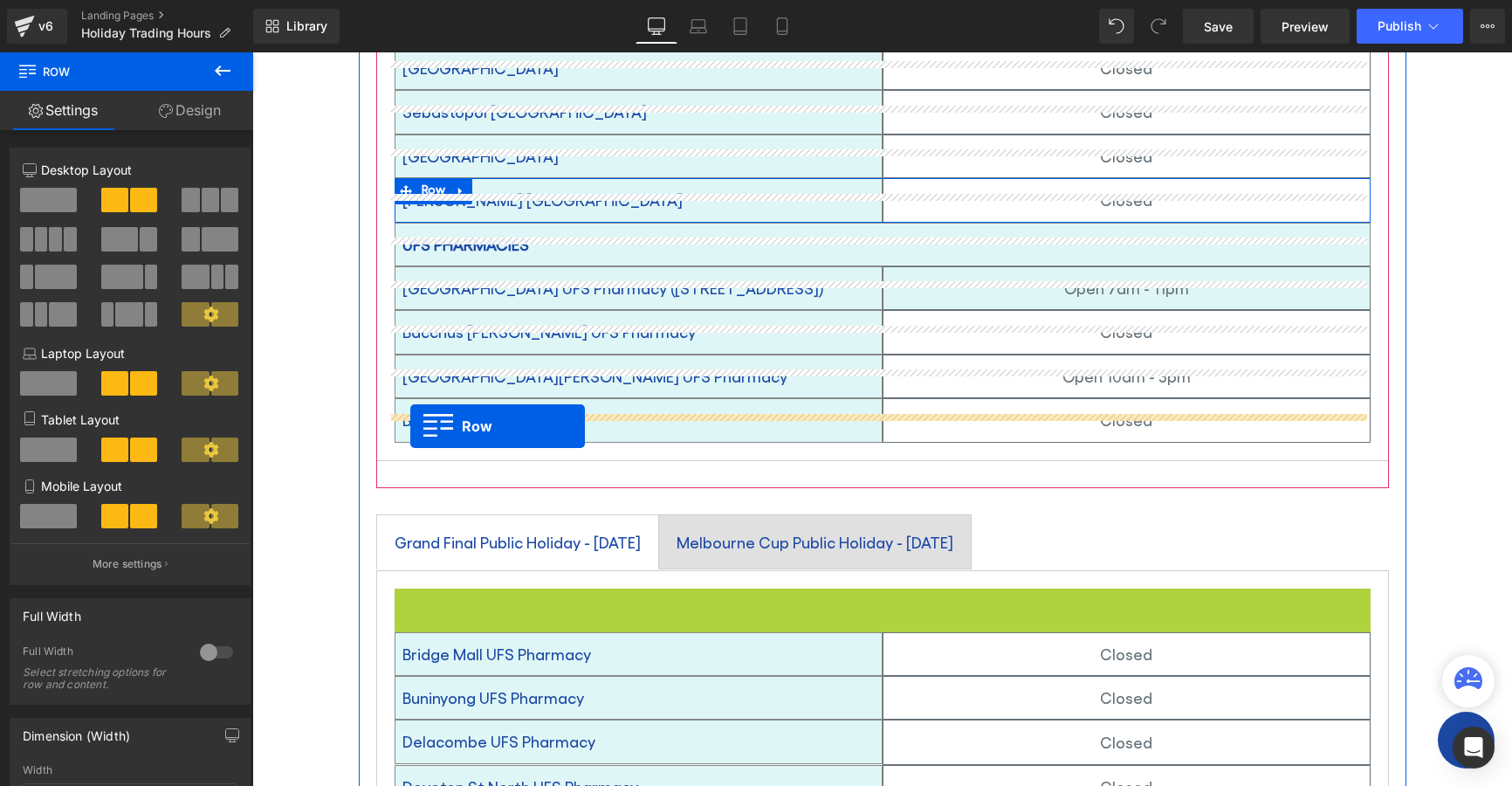
drag, startPoint x: 395, startPoint y: 575, endPoint x: 410, endPoint y: 427, distance: 148.8
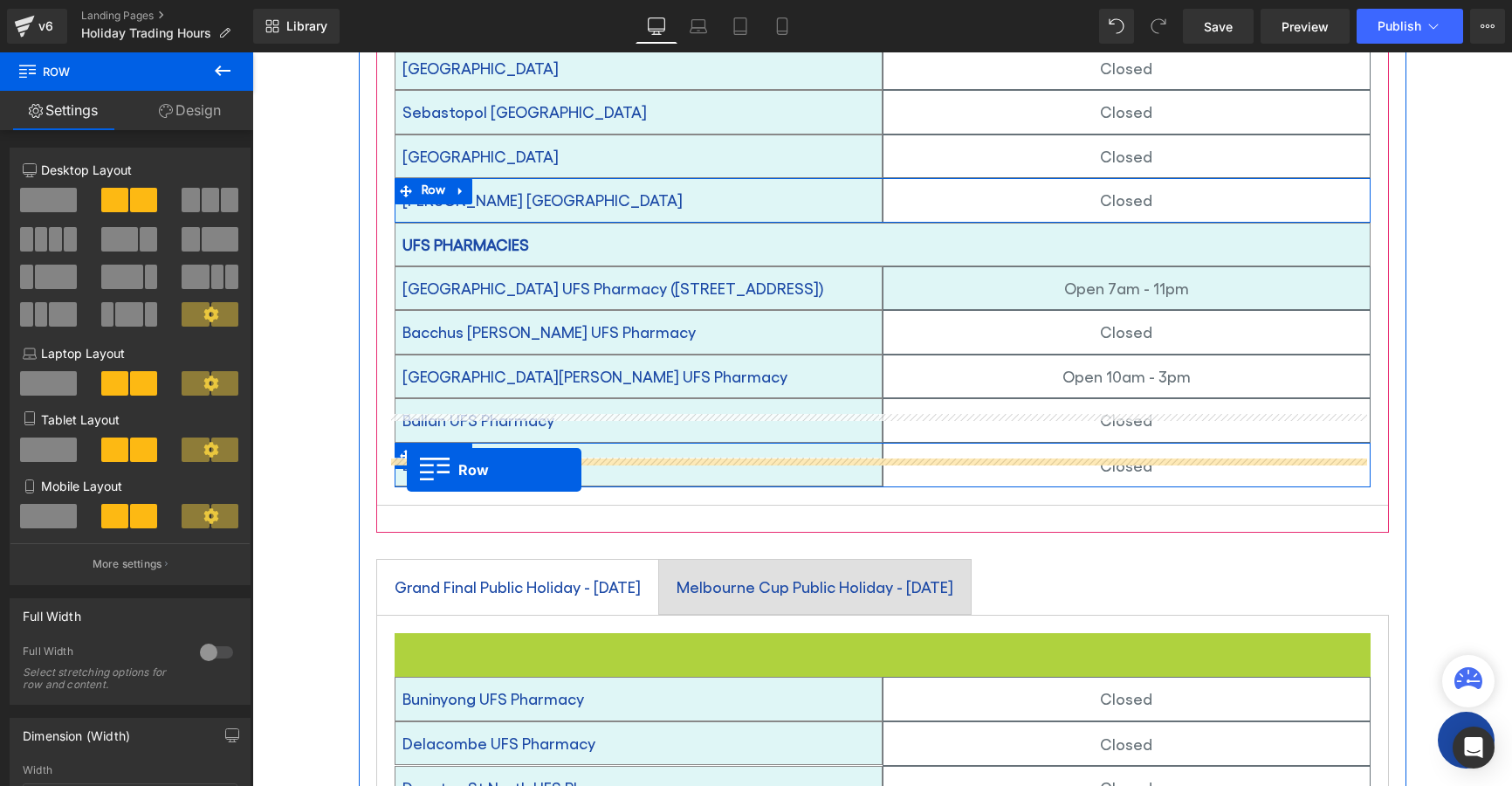
drag, startPoint x: 396, startPoint y: 622, endPoint x: 407, endPoint y: 470, distance: 152.4
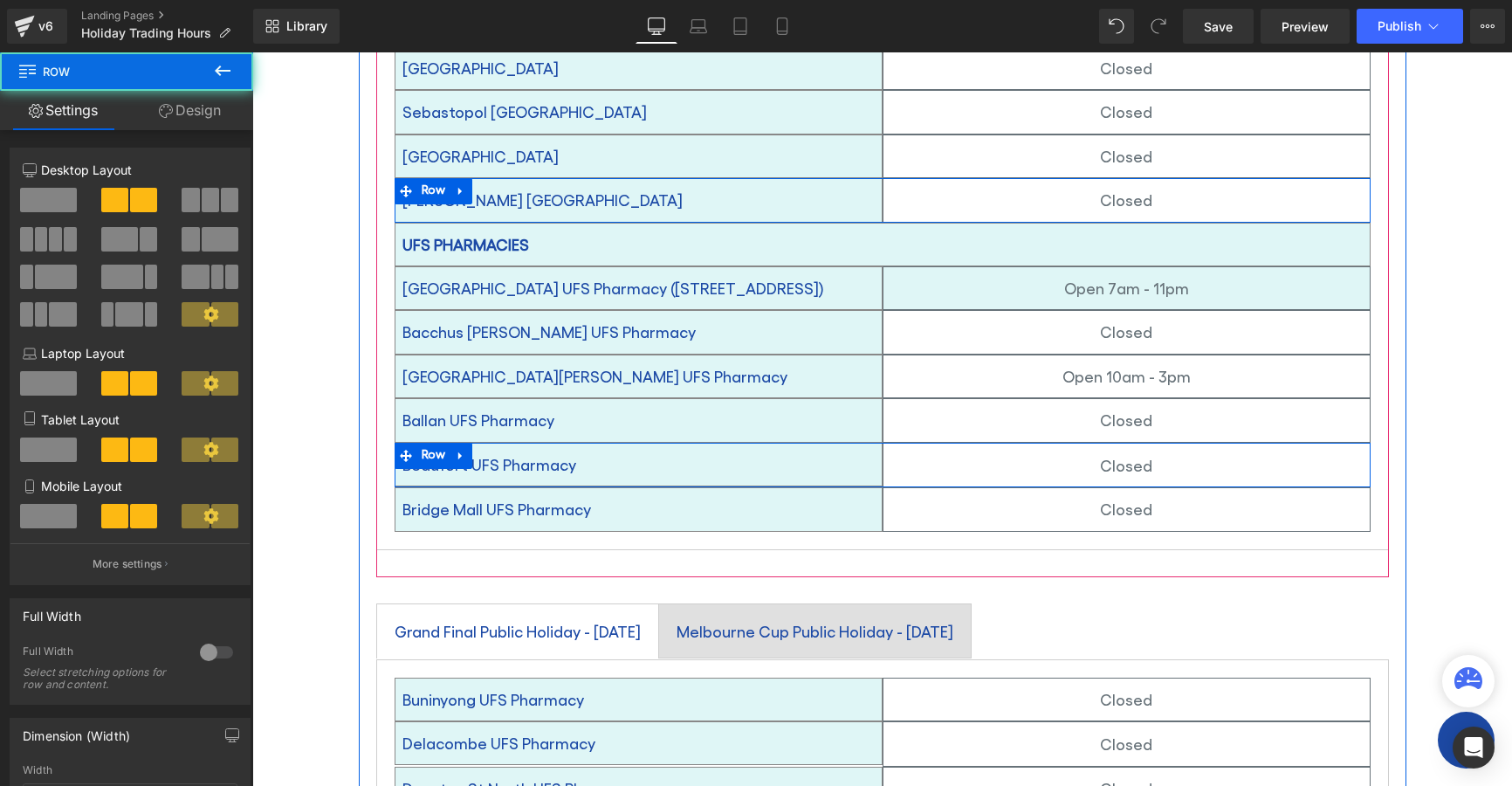
scroll to position [812, 0]
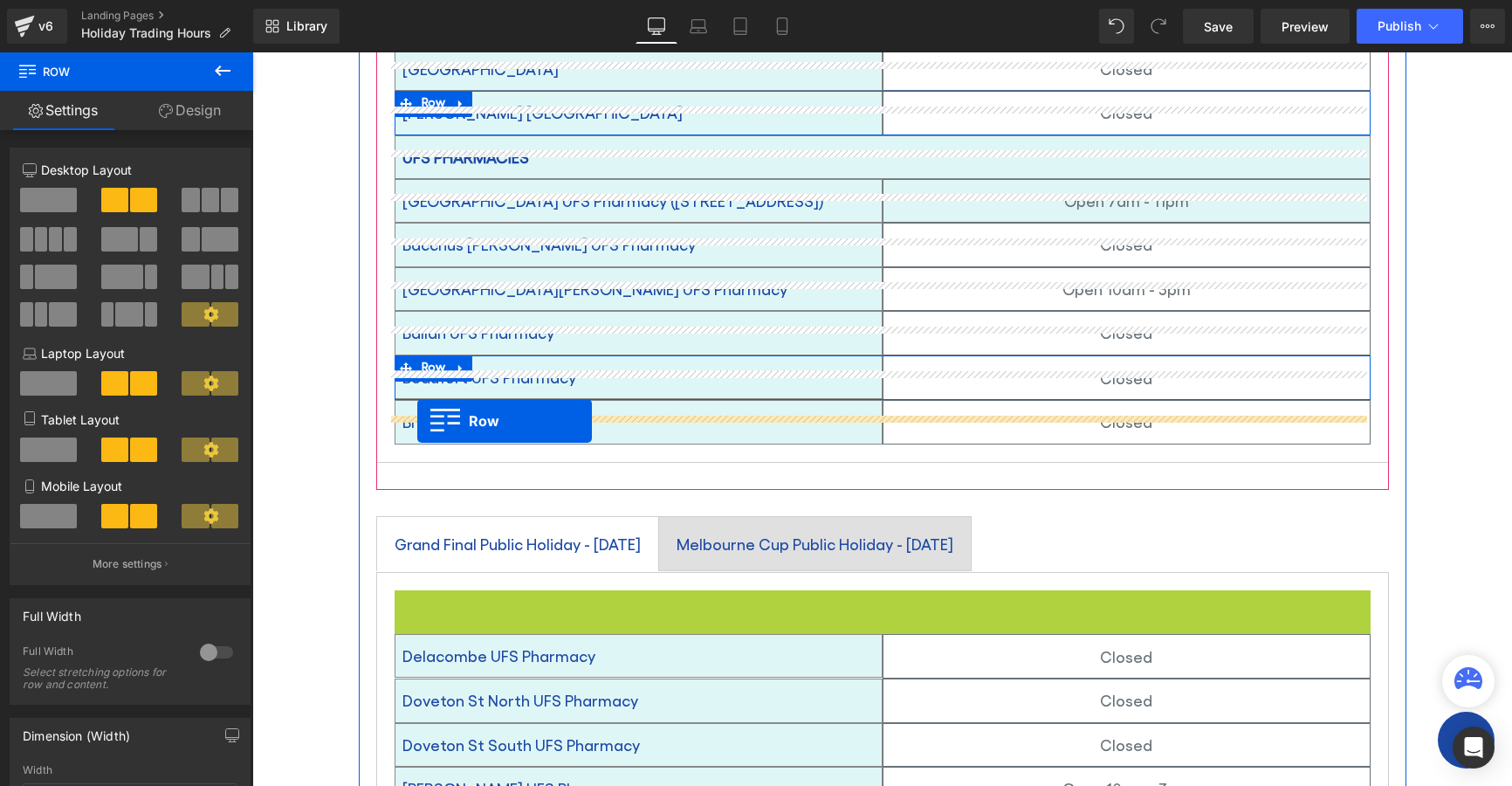
drag, startPoint x: 395, startPoint y: 578, endPoint x: 417, endPoint y: 421, distance: 158.5
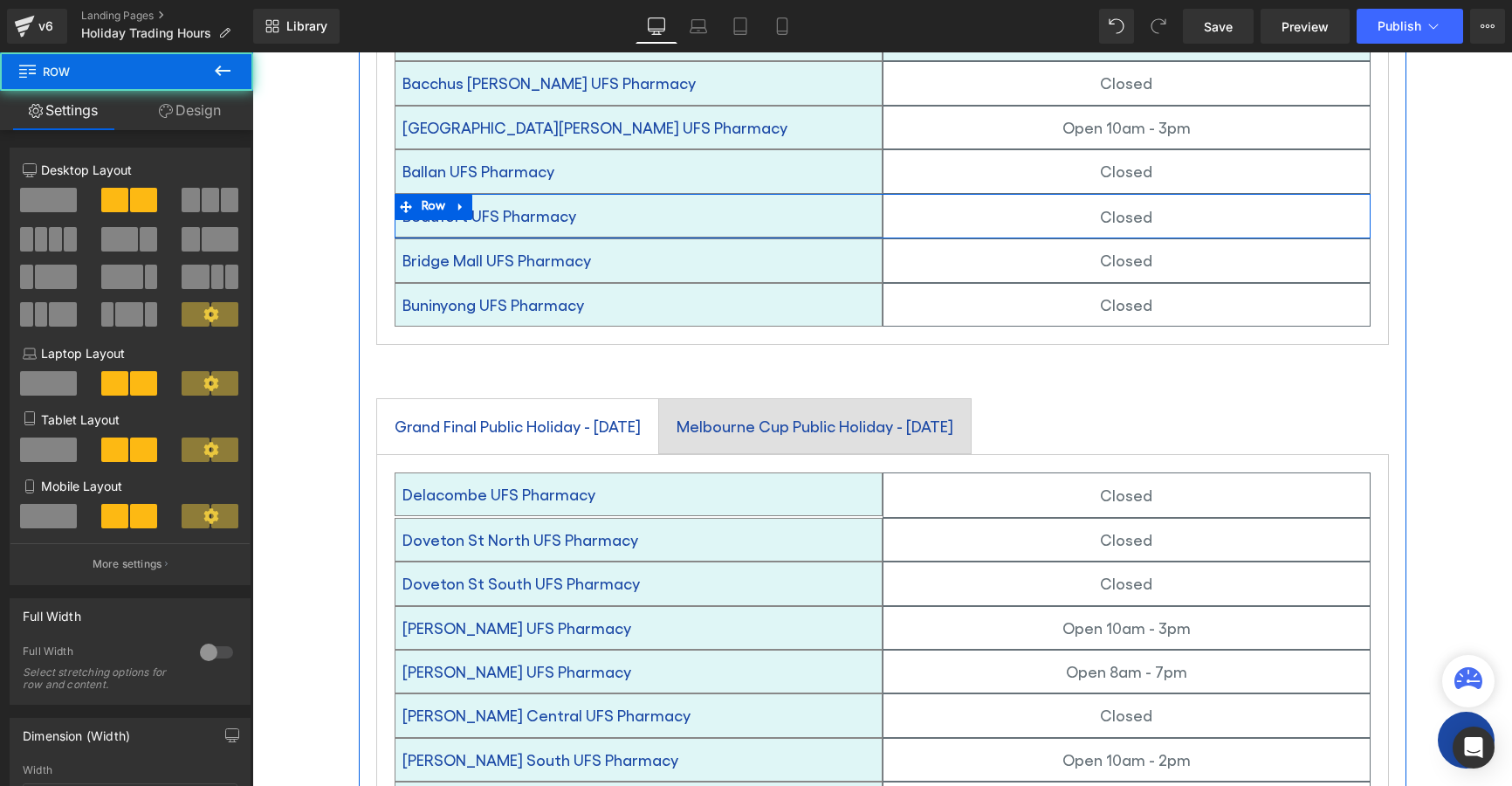
scroll to position [987, 0]
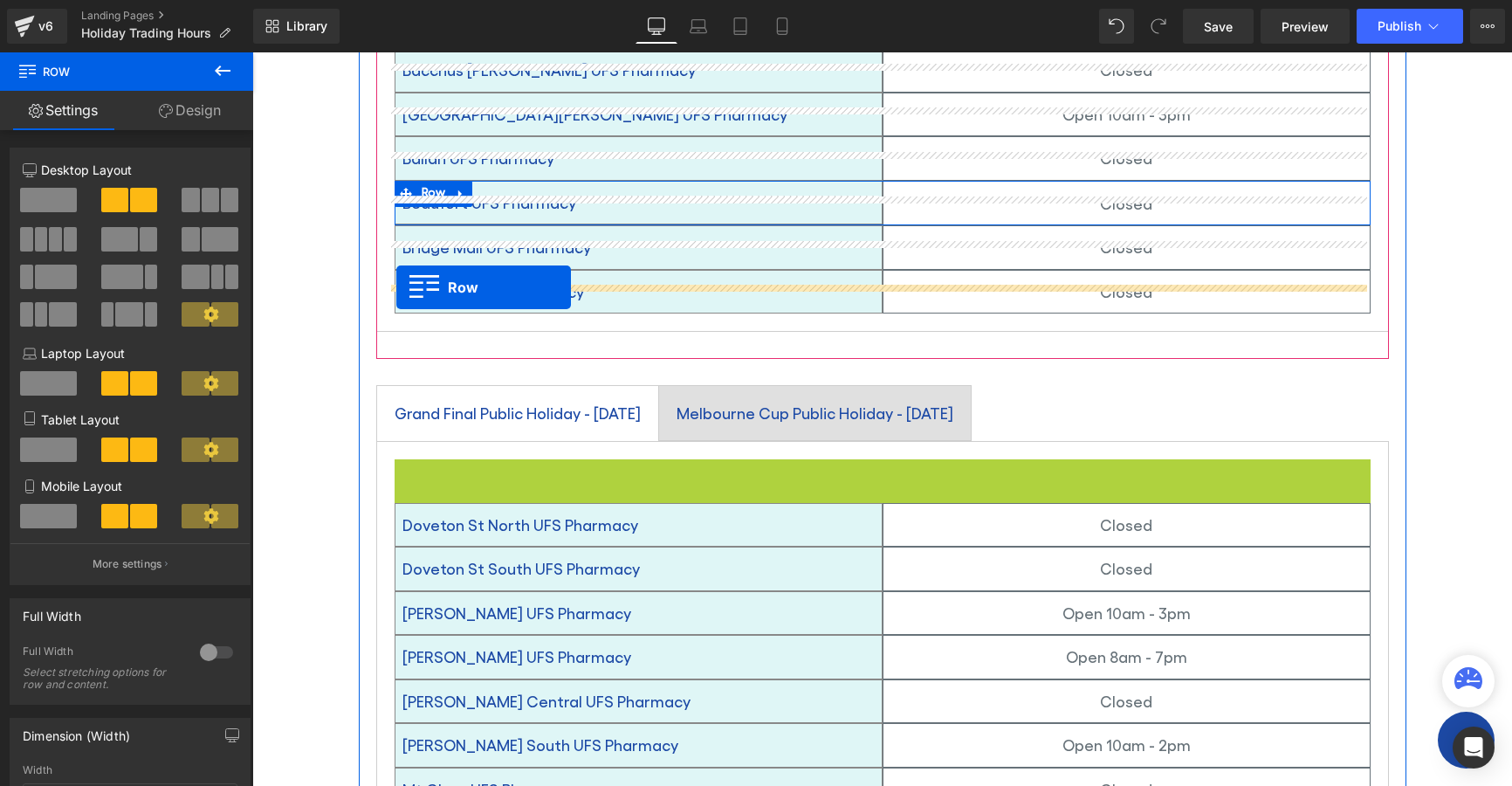
drag, startPoint x: 393, startPoint y: 446, endPoint x: 397, endPoint y: 288, distance: 158.1
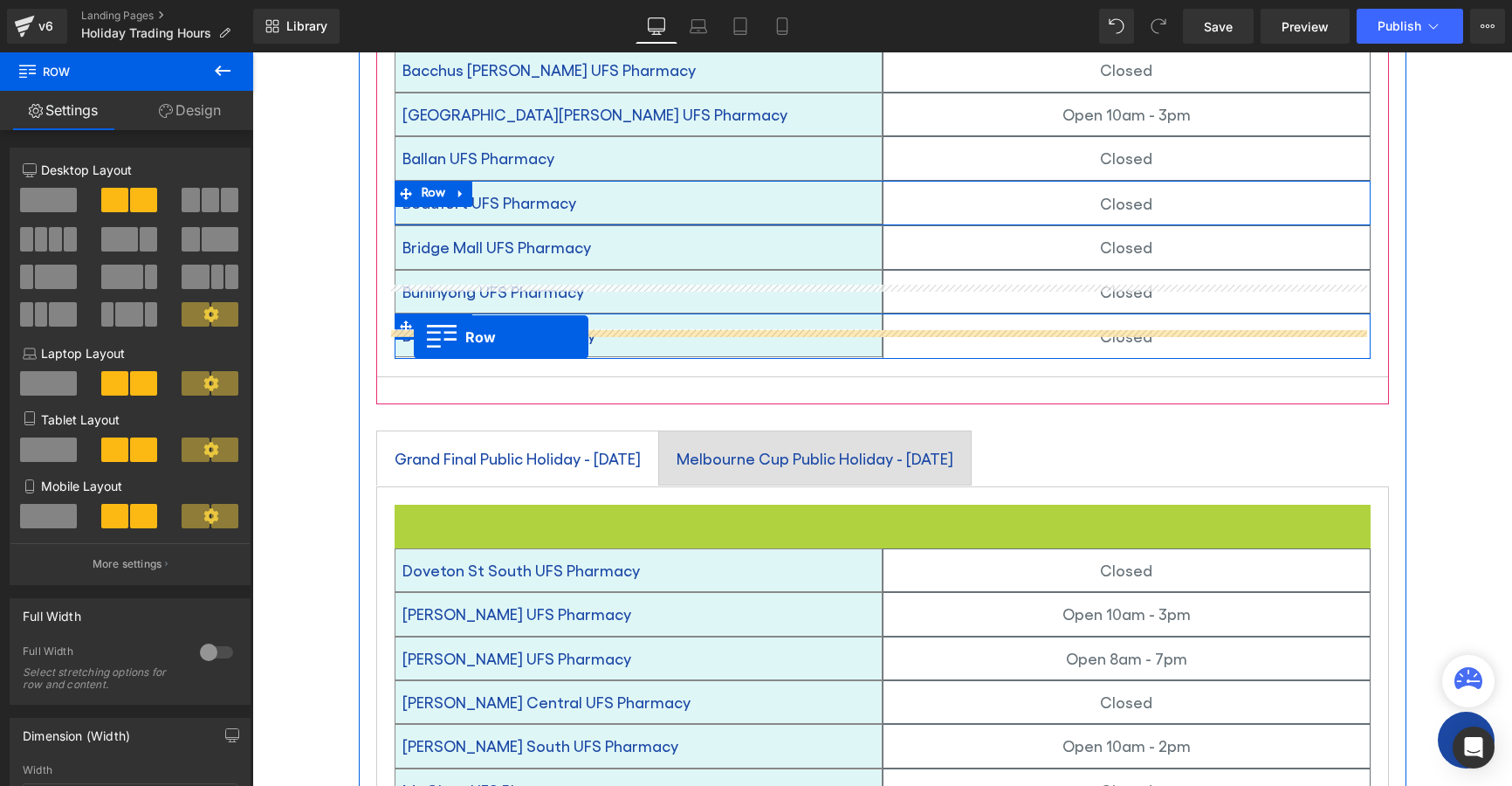
drag, startPoint x: 396, startPoint y: 491, endPoint x: 414, endPoint y: 337, distance: 155.0
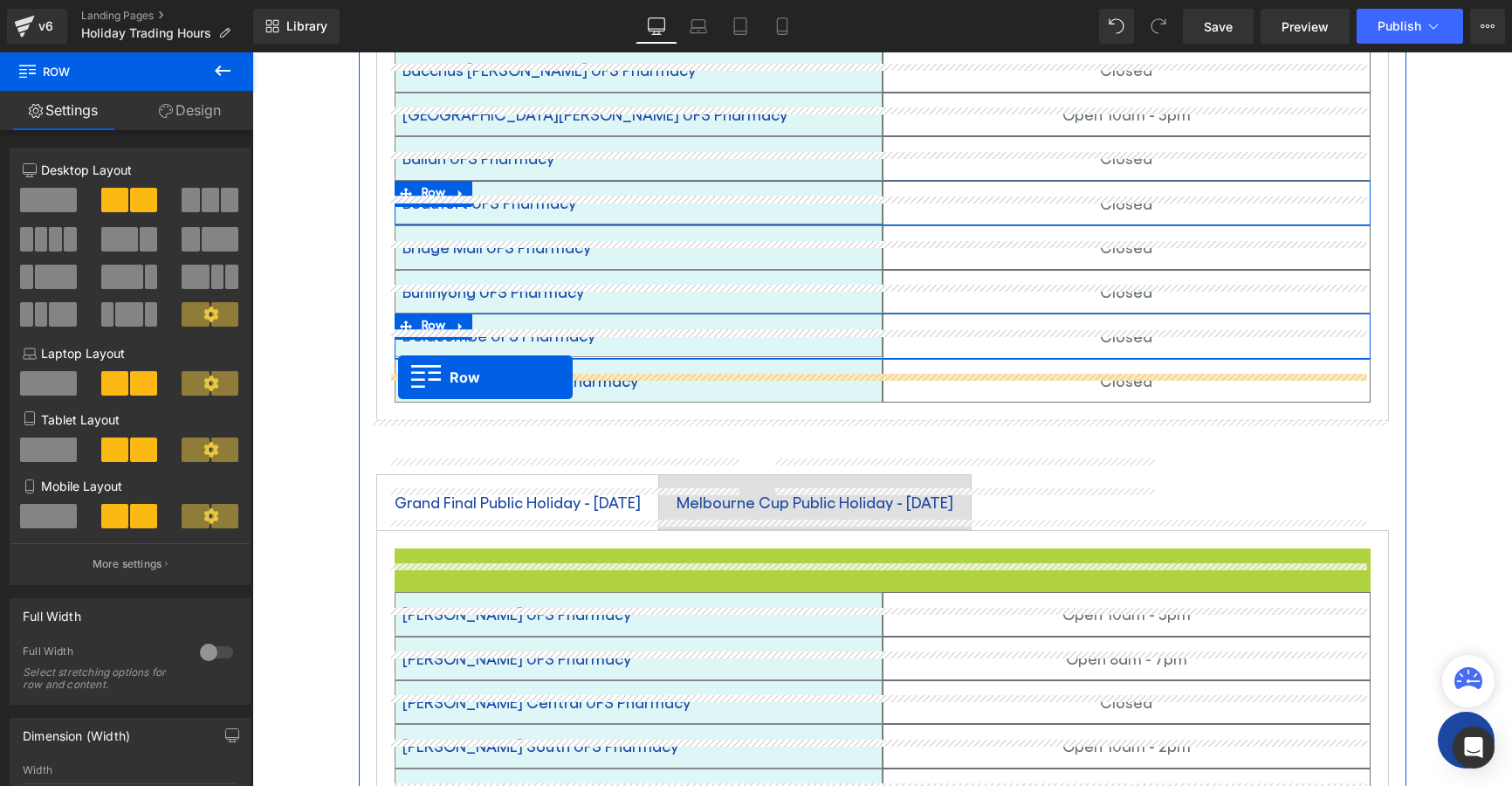
drag, startPoint x: 396, startPoint y: 536, endPoint x: 398, endPoint y: 377, distance: 159.0
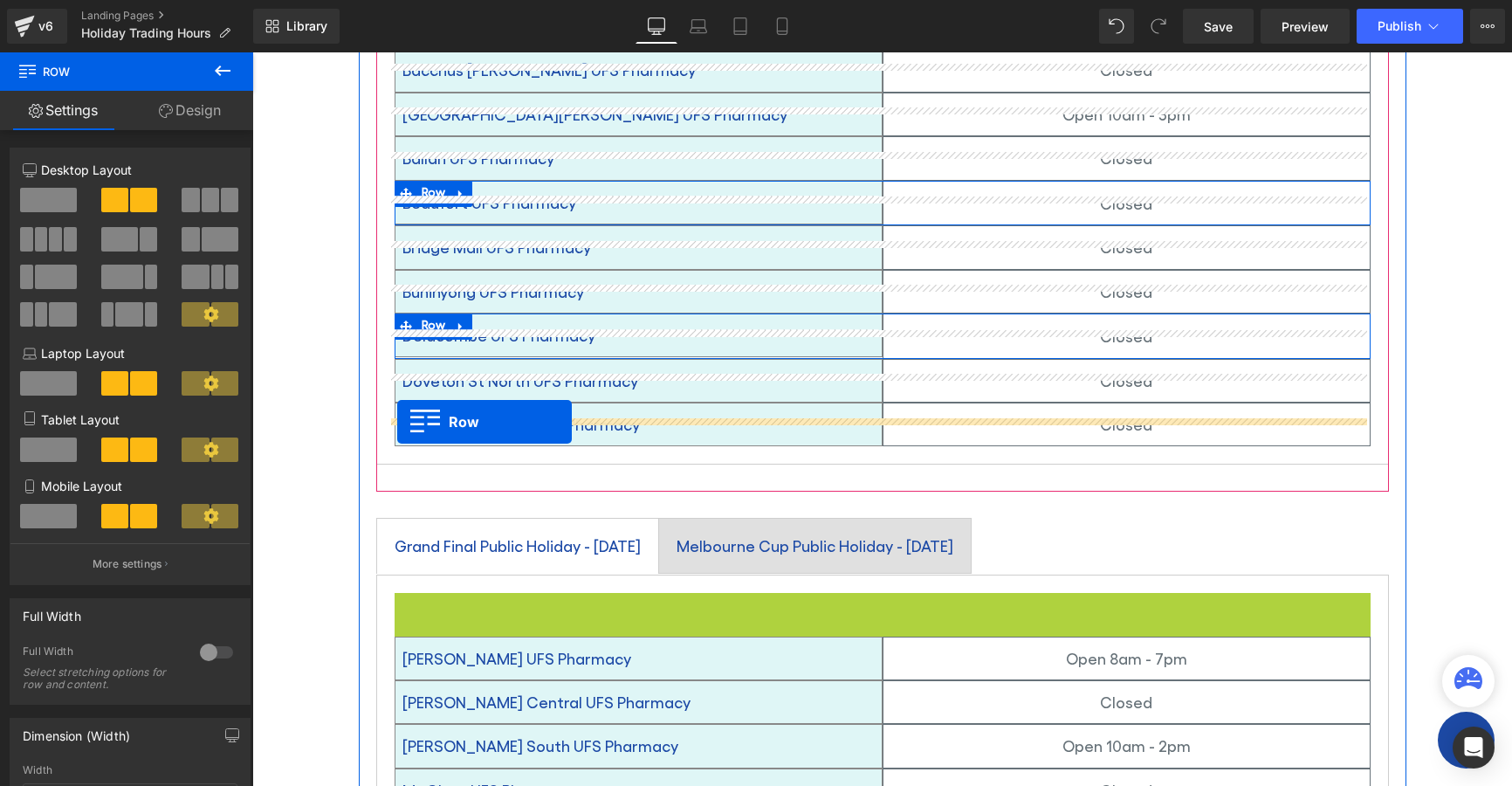
drag, startPoint x: 396, startPoint y: 582, endPoint x: 397, endPoint y: 422, distance: 160.0
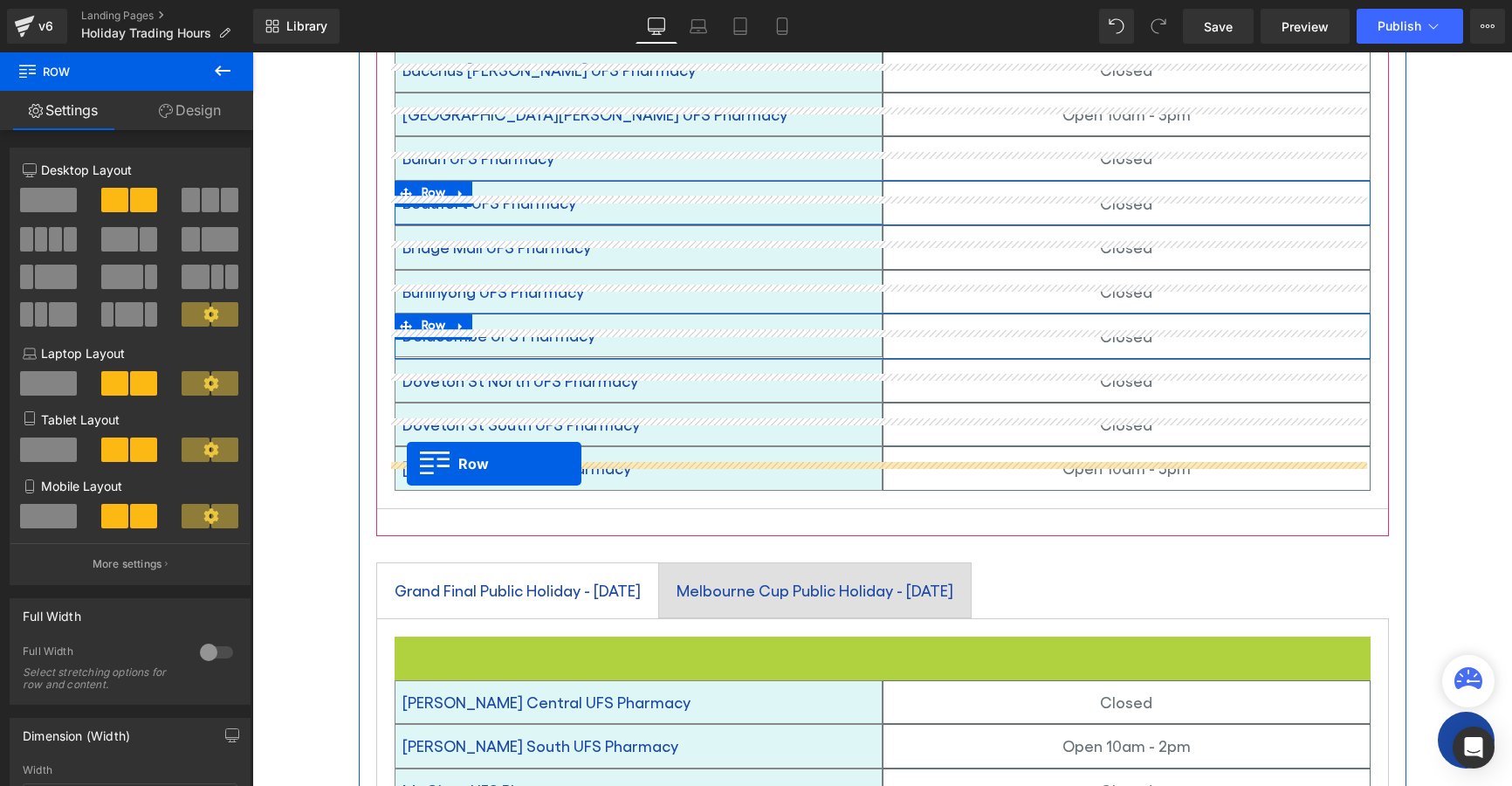
drag, startPoint x: 397, startPoint y: 622, endPoint x: 407, endPoint y: 464, distance: 158.3
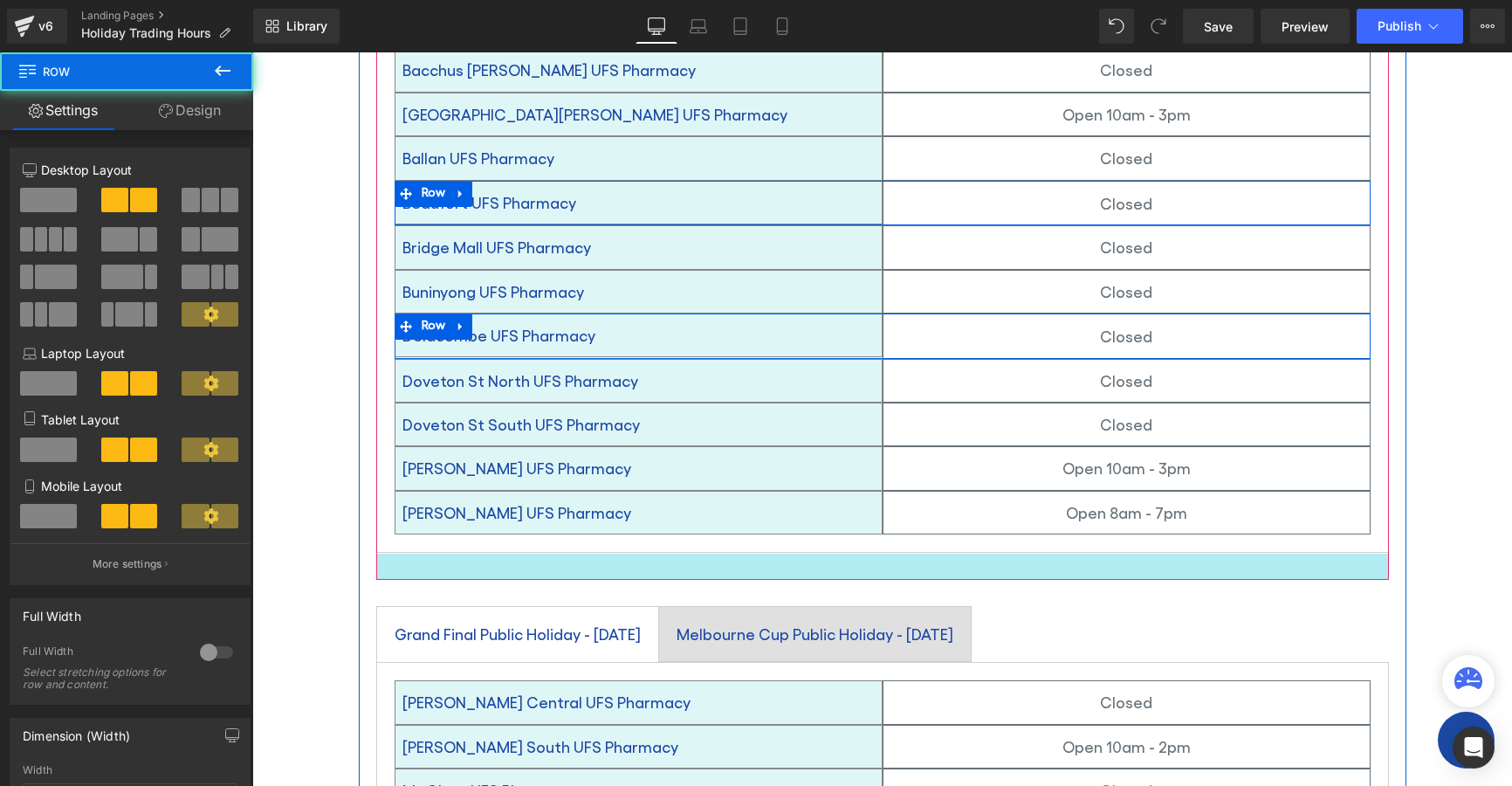
scroll to position [1162, 0]
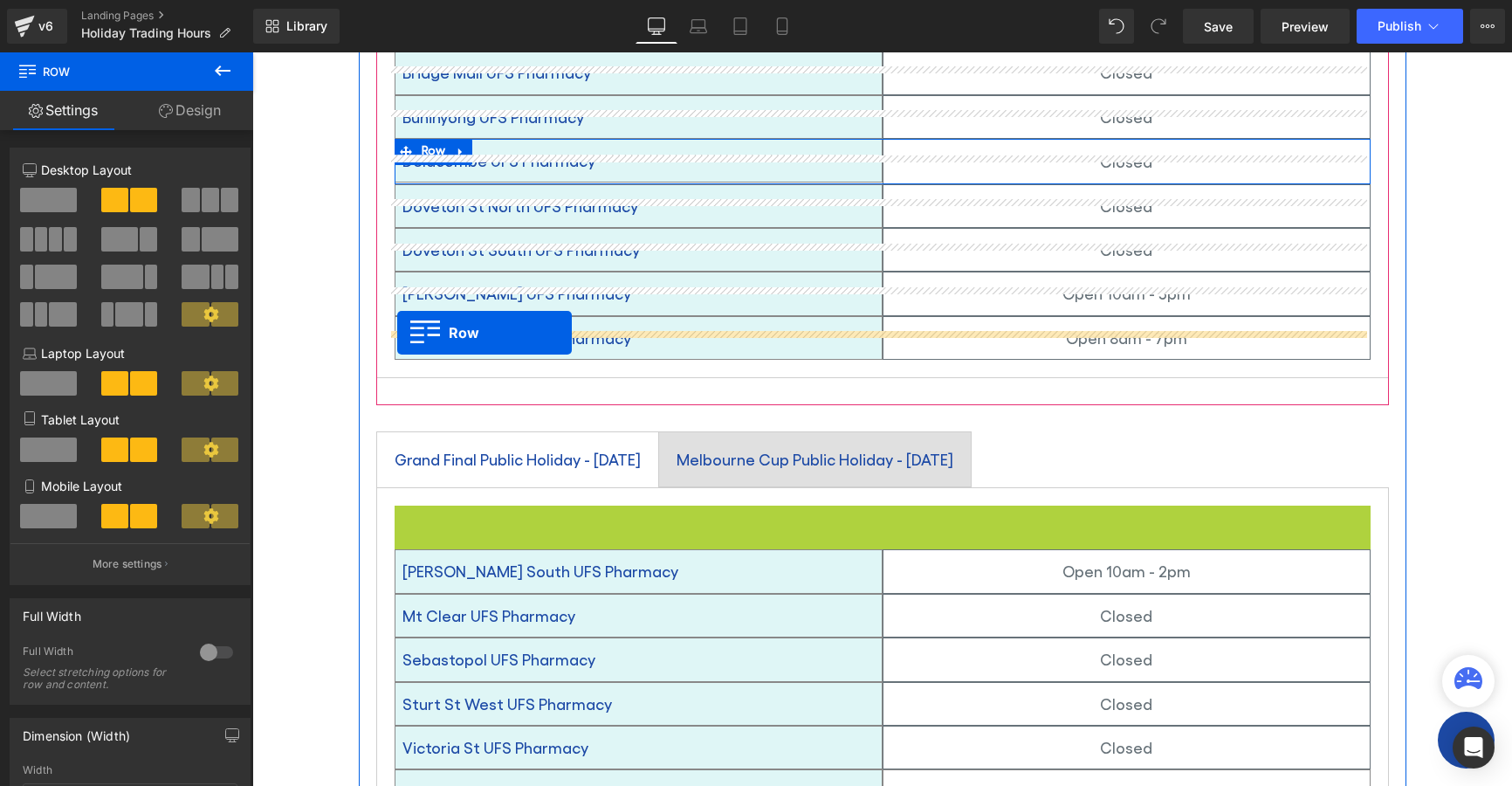
drag, startPoint x: 396, startPoint y: 493, endPoint x: 397, endPoint y: 333, distance: 160.0
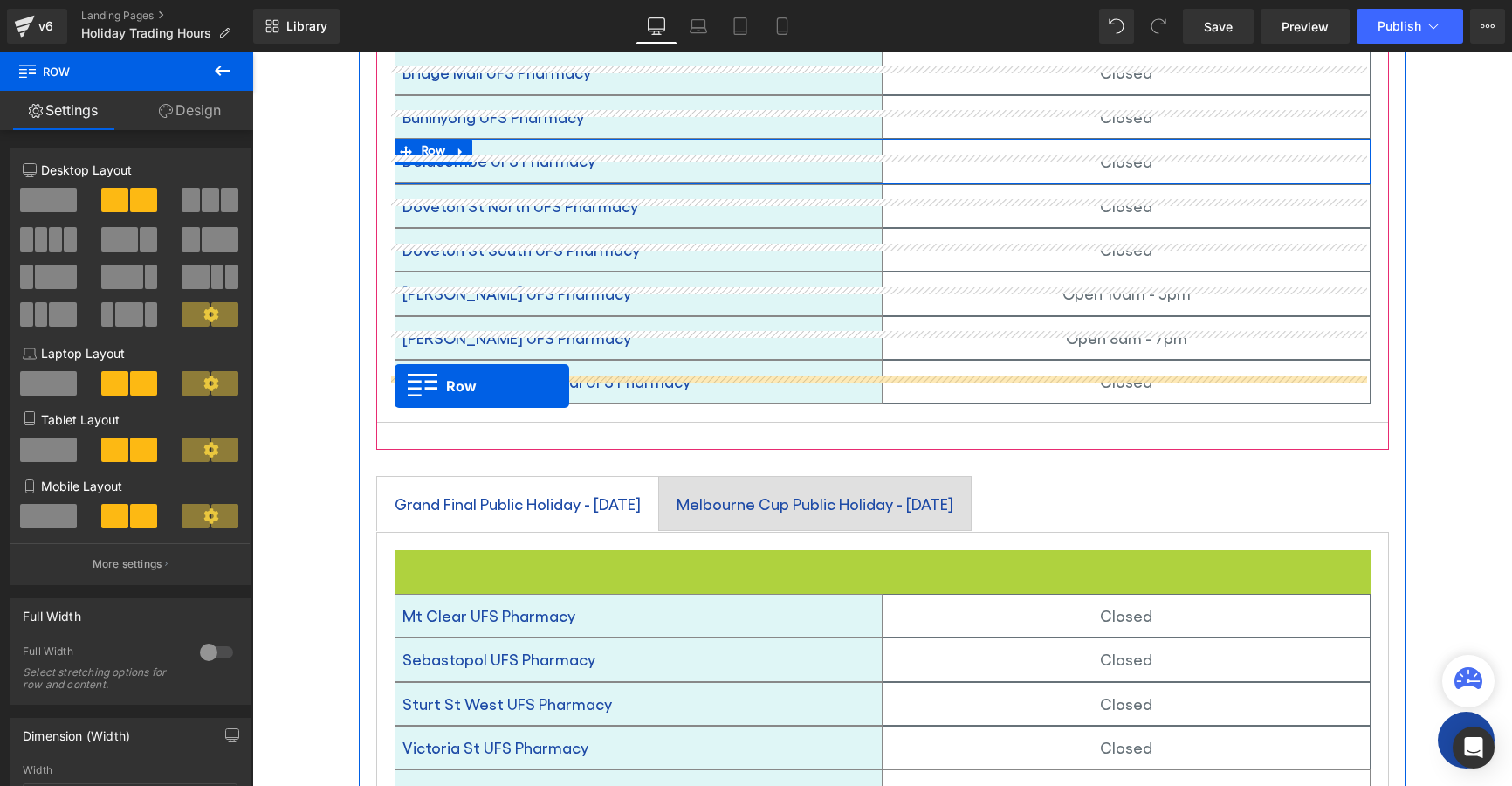
drag, startPoint x: 397, startPoint y: 537, endPoint x: 395, endPoint y: 386, distance: 151.0
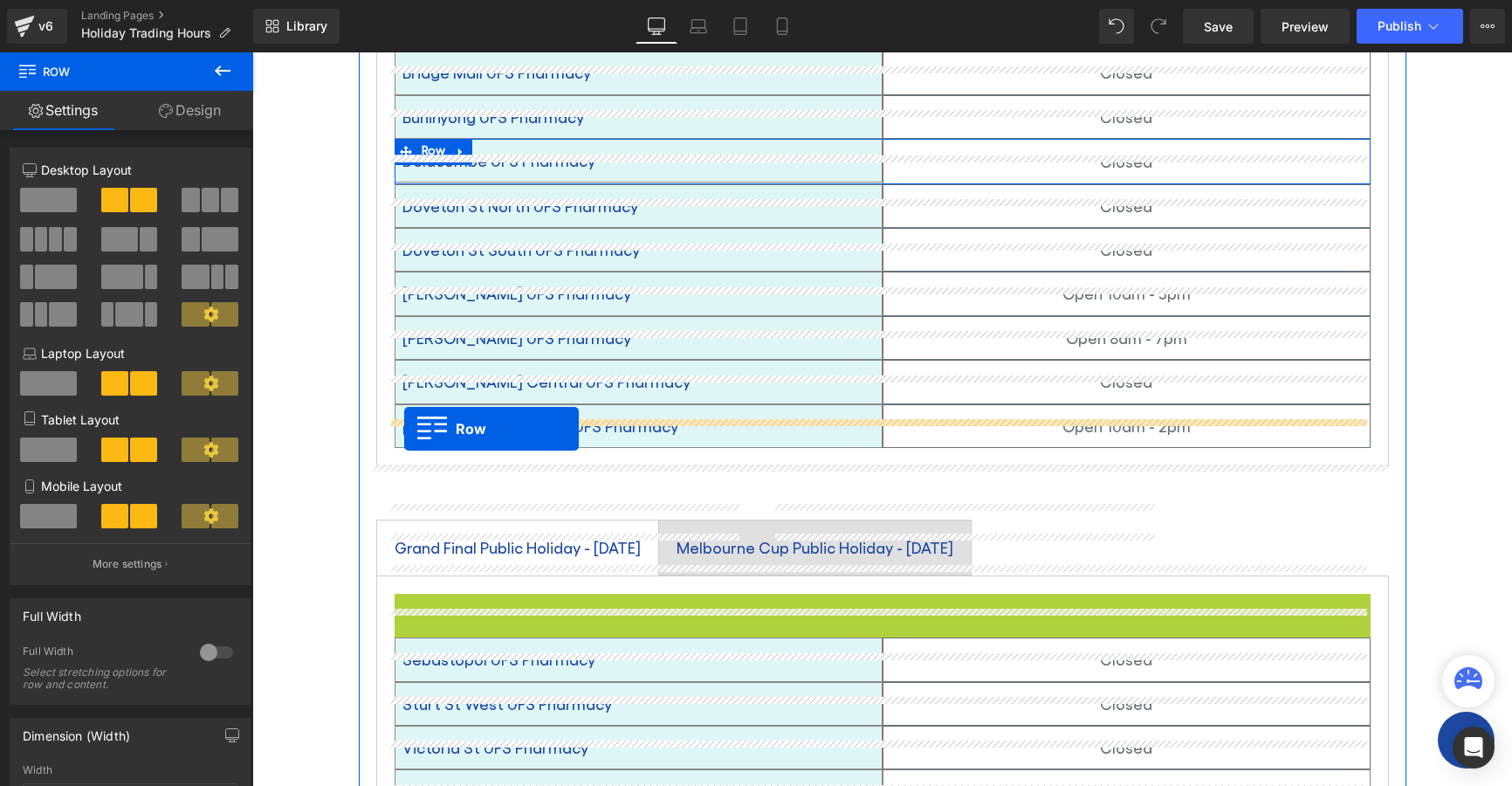
drag, startPoint x: 398, startPoint y: 579, endPoint x: 404, endPoint y: 429, distance: 150.1
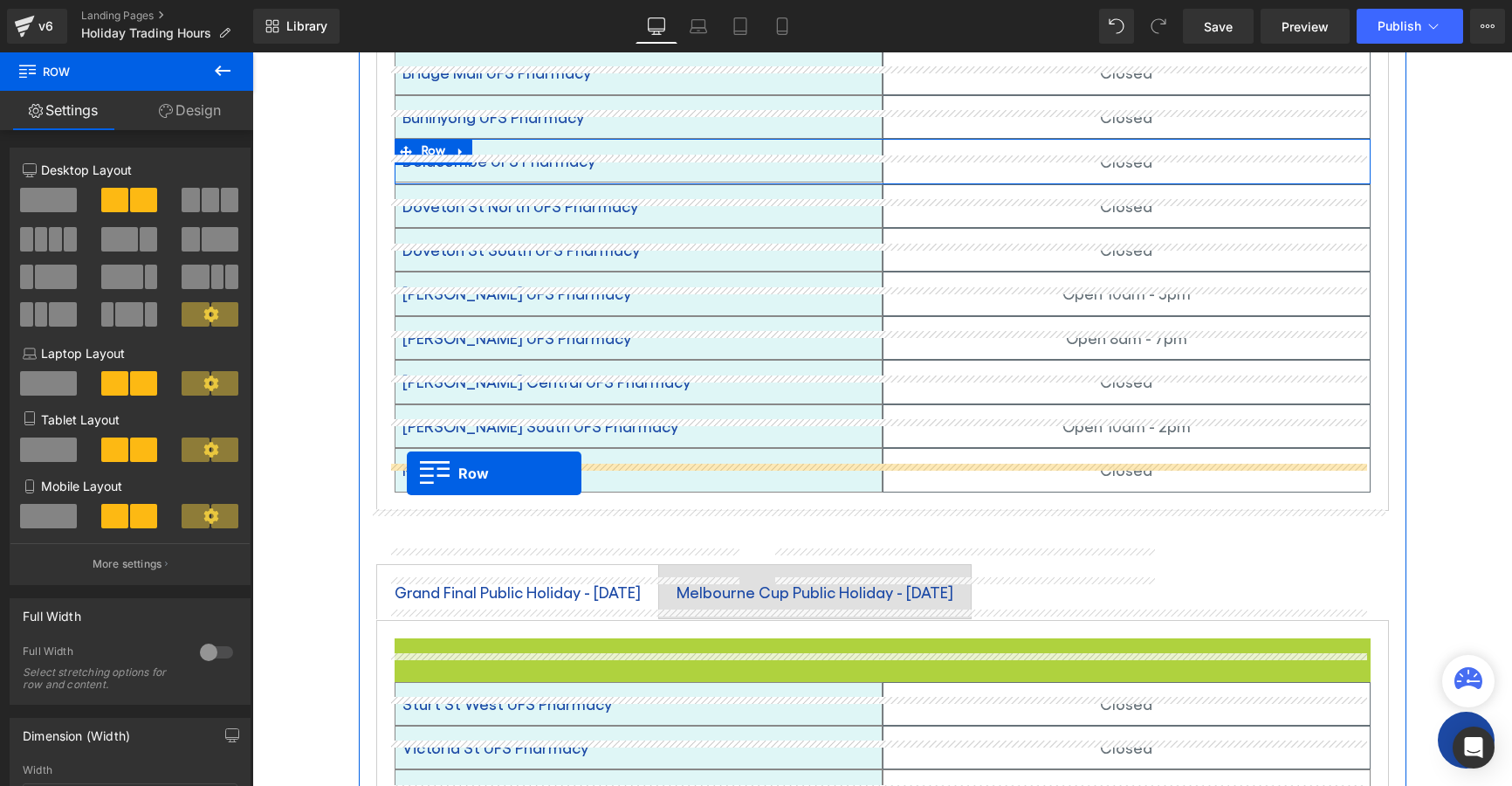
drag, startPoint x: 399, startPoint y: 622, endPoint x: 407, endPoint y: 473, distance: 149.2
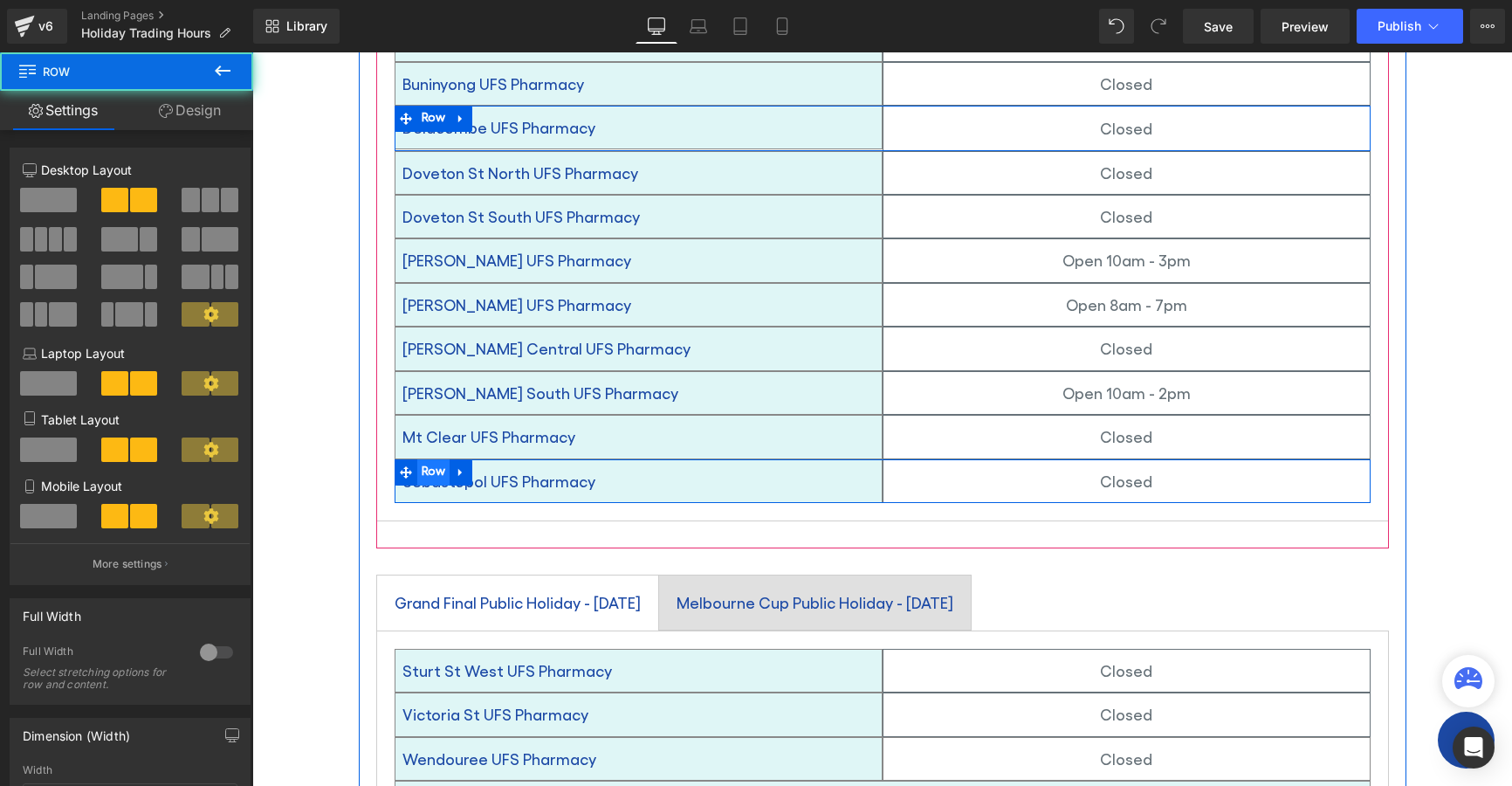
scroll to position [1249, 0]
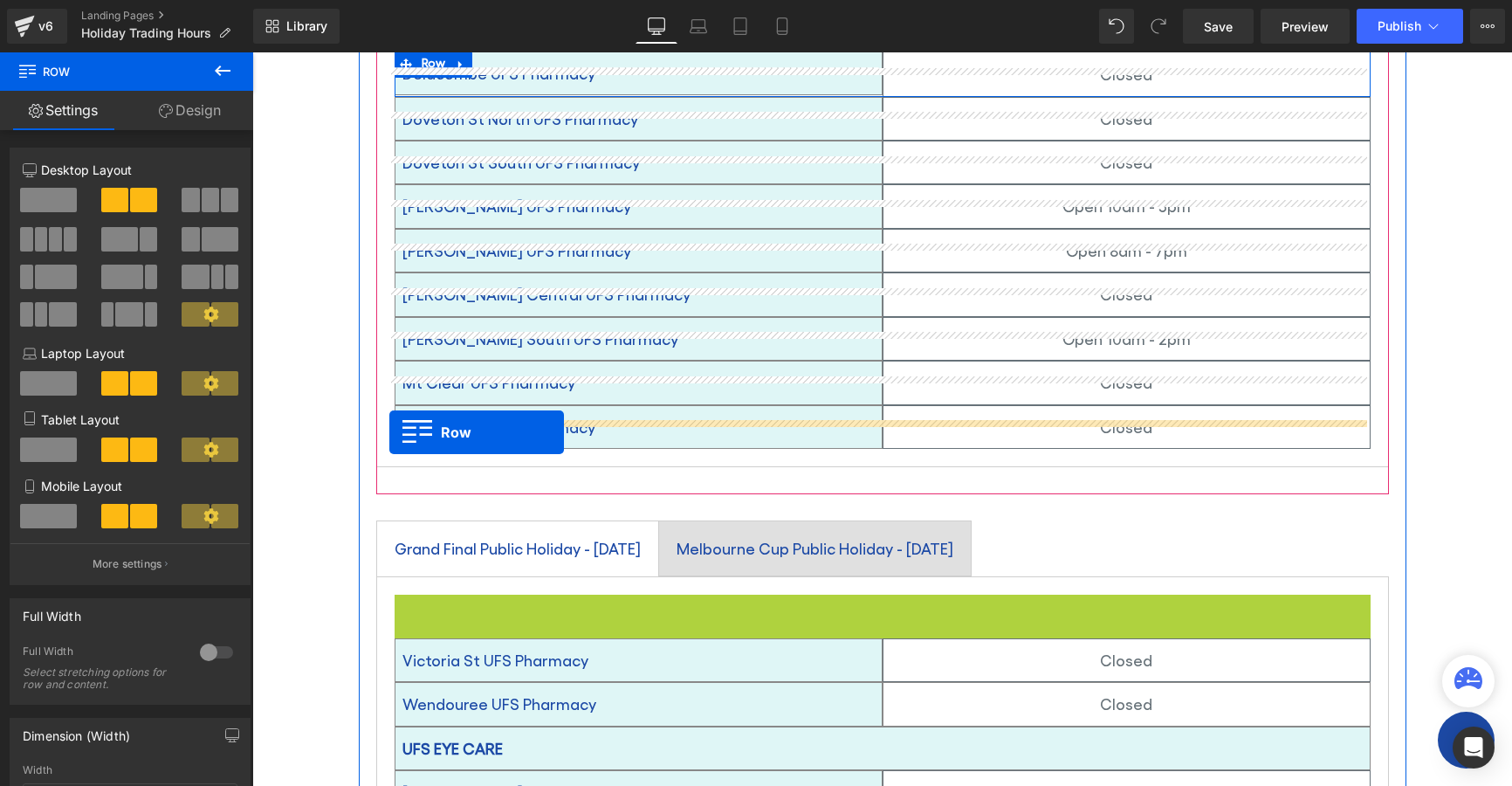
drag, startPoint x: 396, startPoint y: 576, endPoint x: 390, endPoint y: 432, distance: 144.1
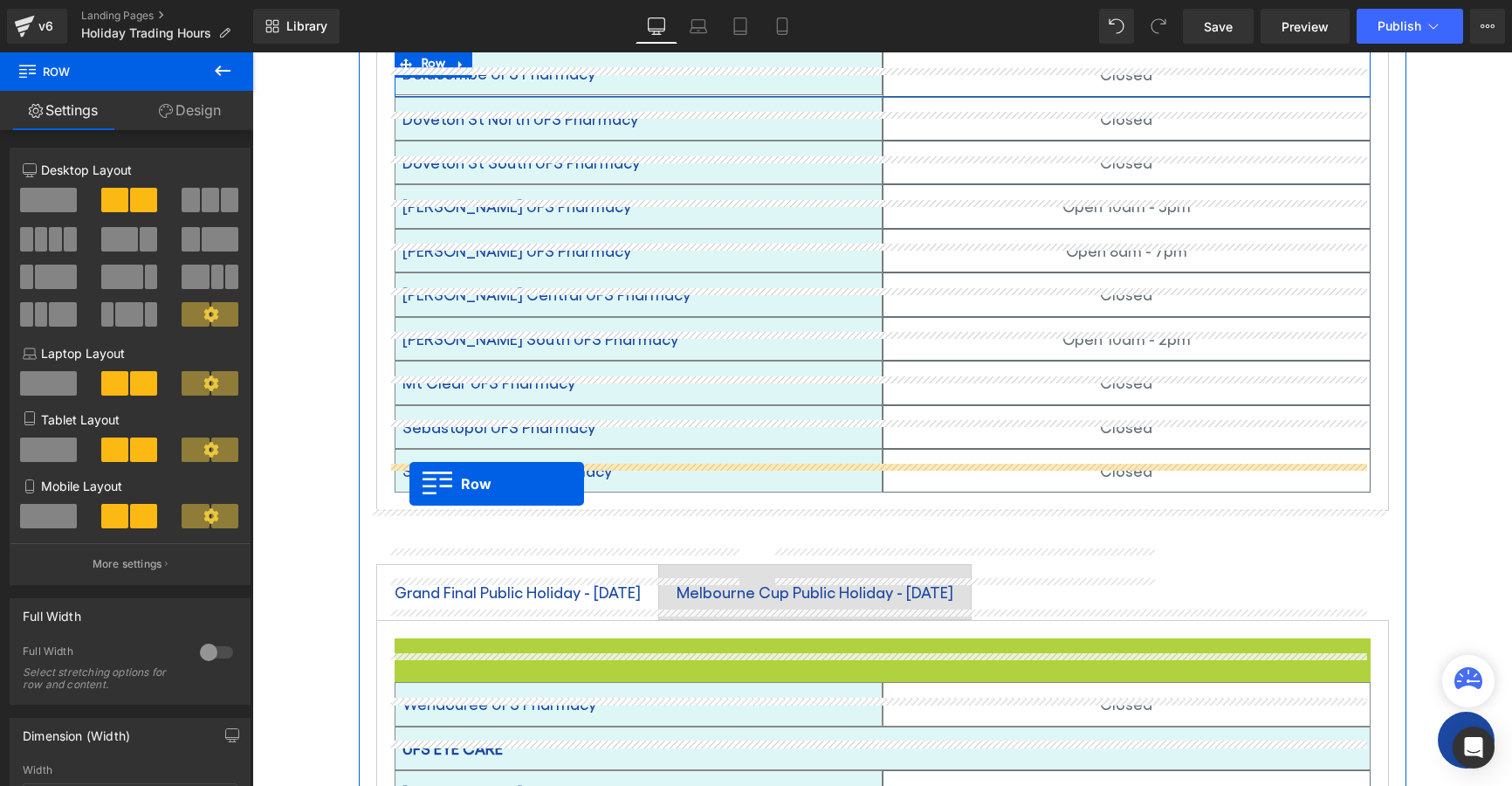
drag, startPoint x: 398, startPoint y: 626, endPoint x: 409, endPoint y: 484, distance: 142.4
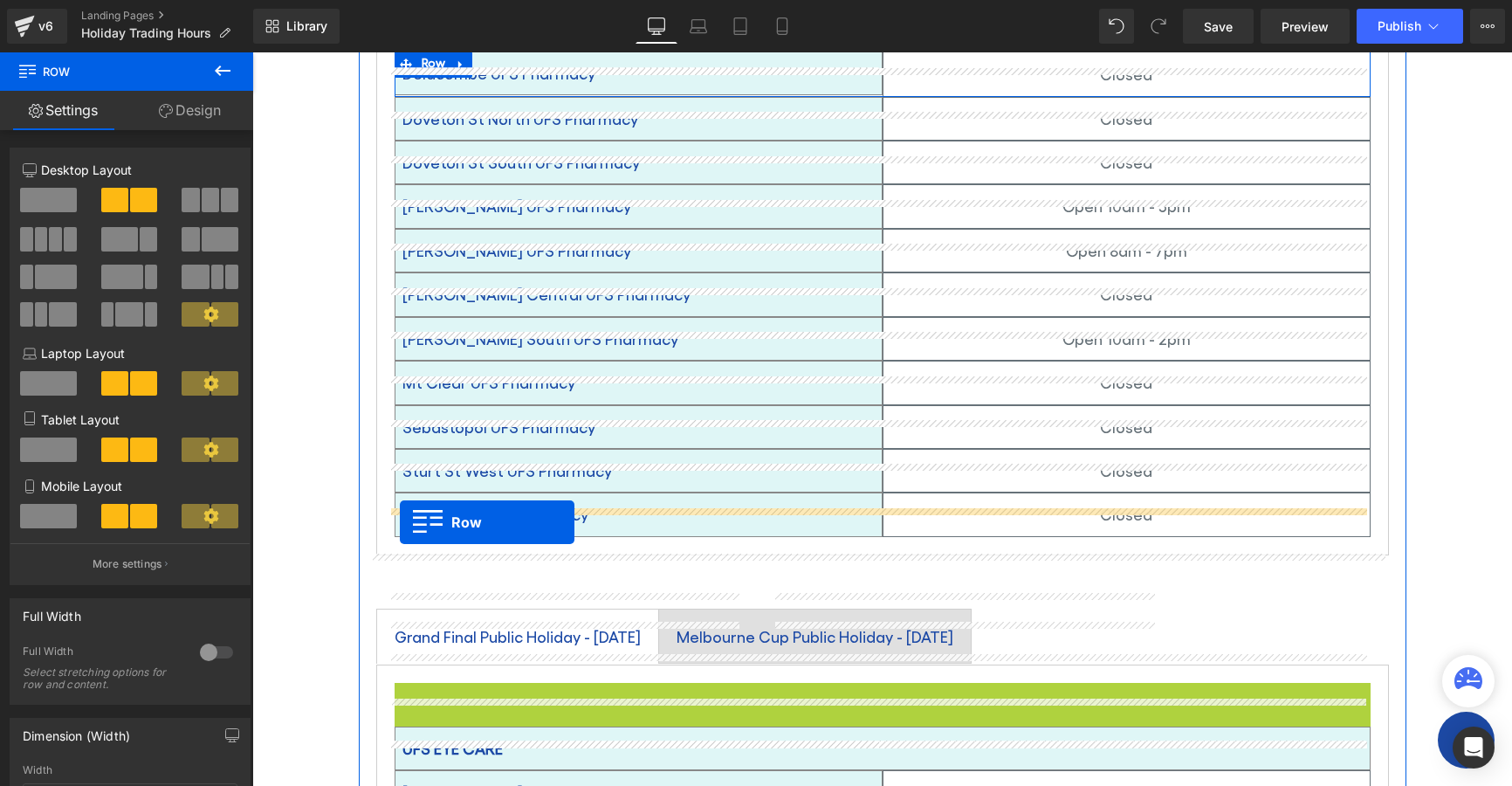
drag, startPoint x: 396, startPoint y: 669, endPoint x: 399, endPoint y: 523, distance: 146.0
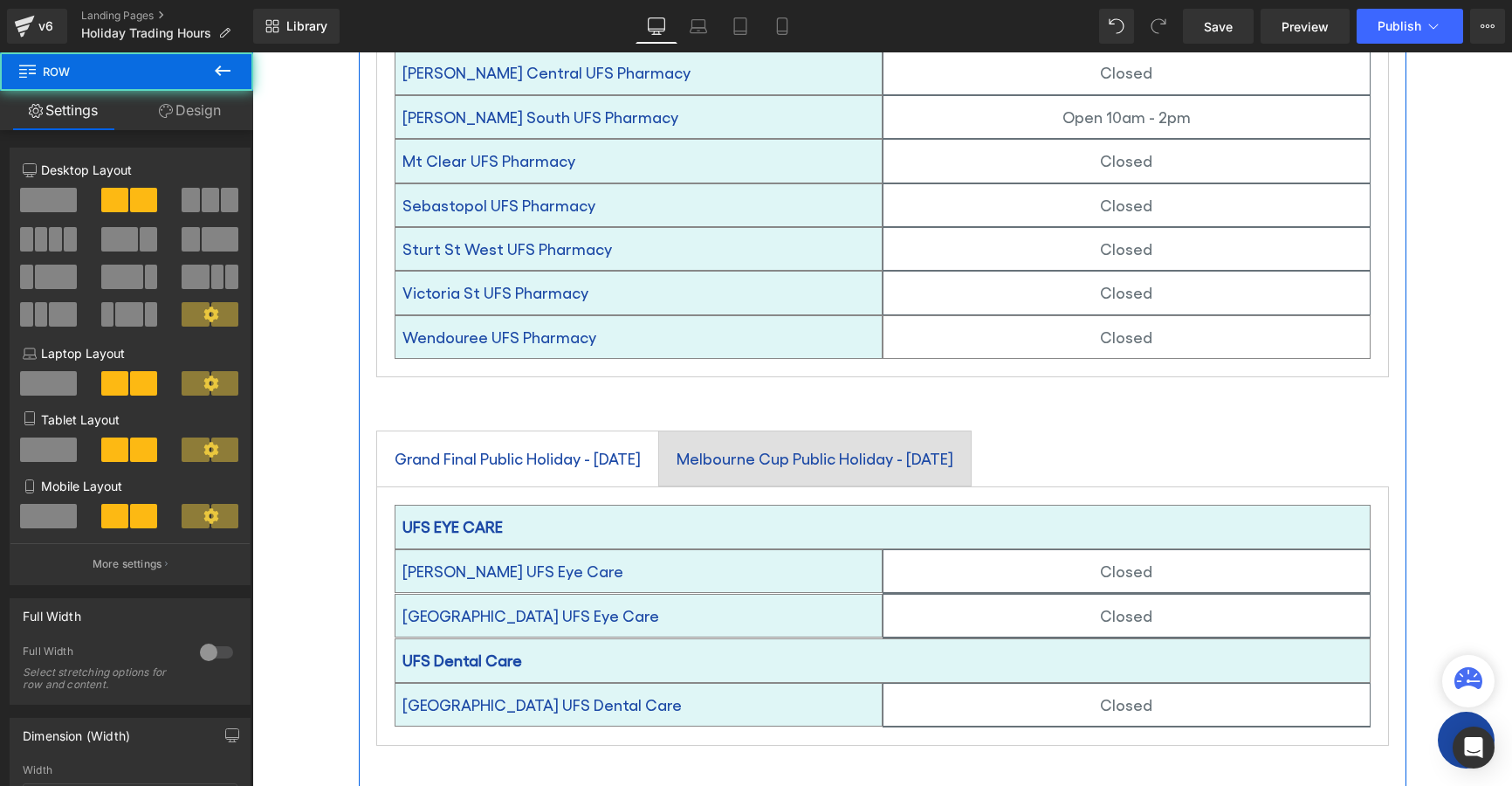
scroll to position [1511, 0]
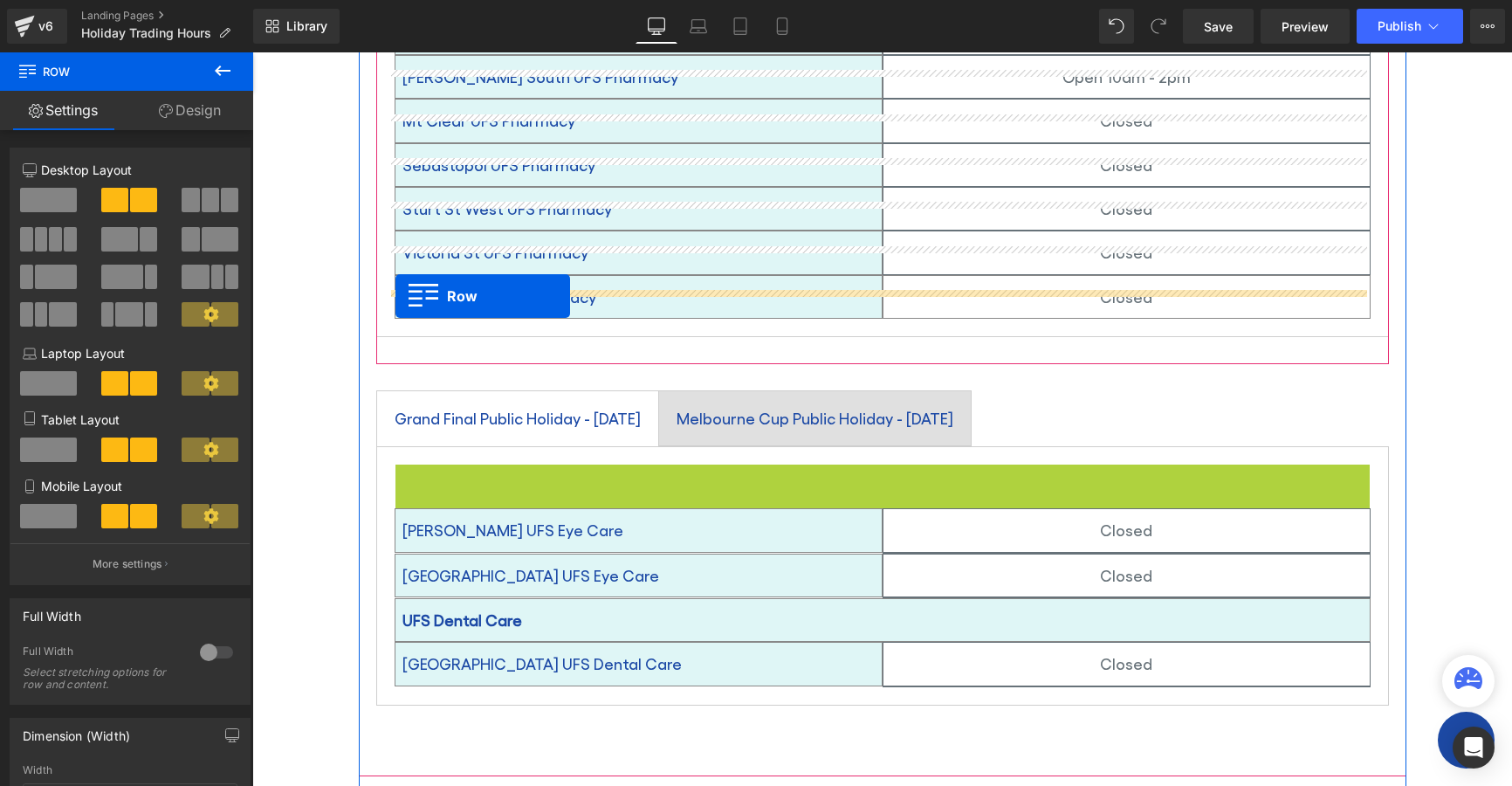
drag, startPoint x: 393, startPoint y: 453, endPoint x: 396, endPoint y: 296, distance: 157.0
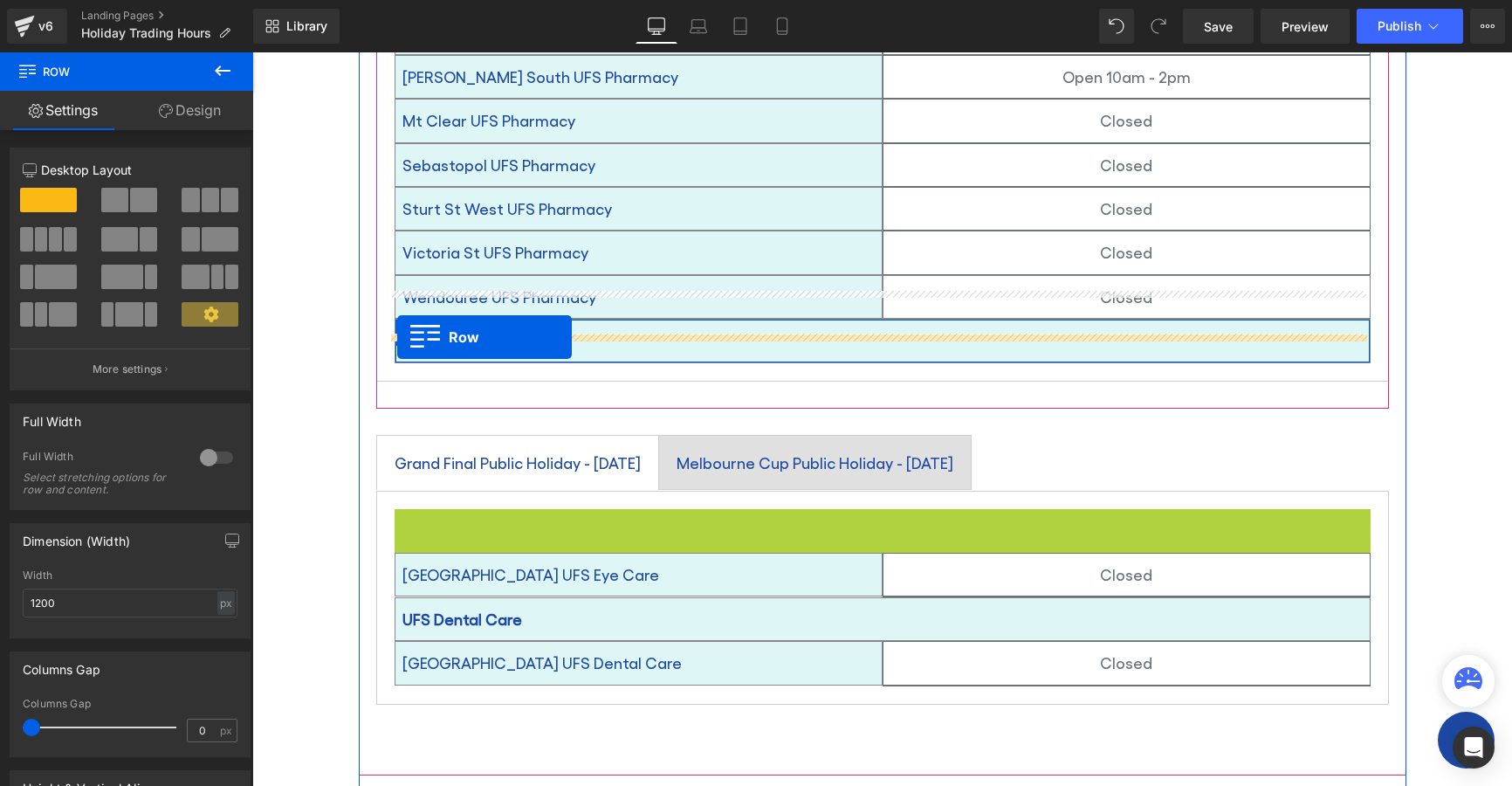
drag, startPoint x: 397, startPoint y: 498, endPoint x: 399, endPoint y: 338, distance: 160.0
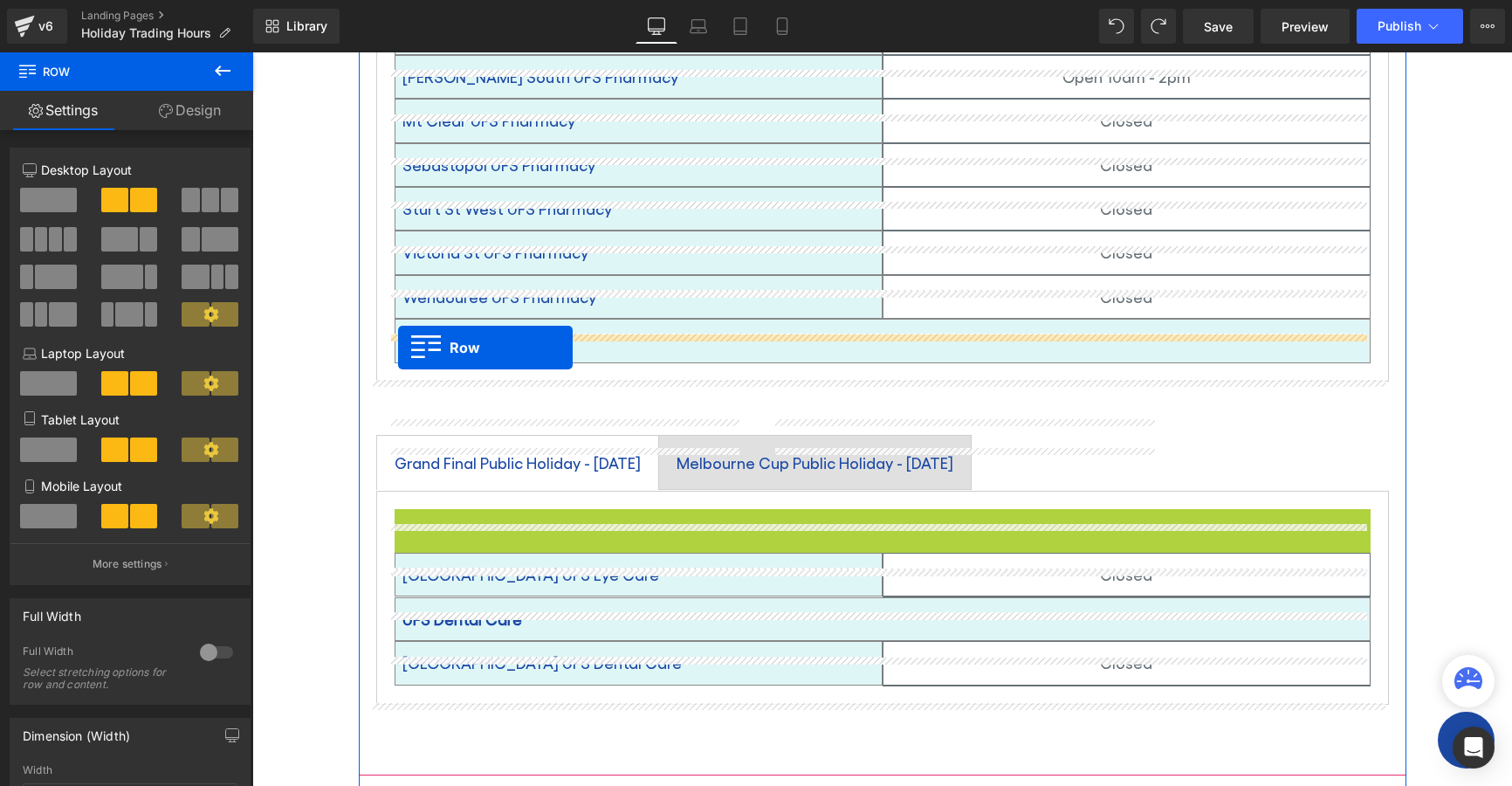
drag, startPoint x: 397, startPoint y: 495, endPoint x: 399, endPoint y: 347, distance: 148.0
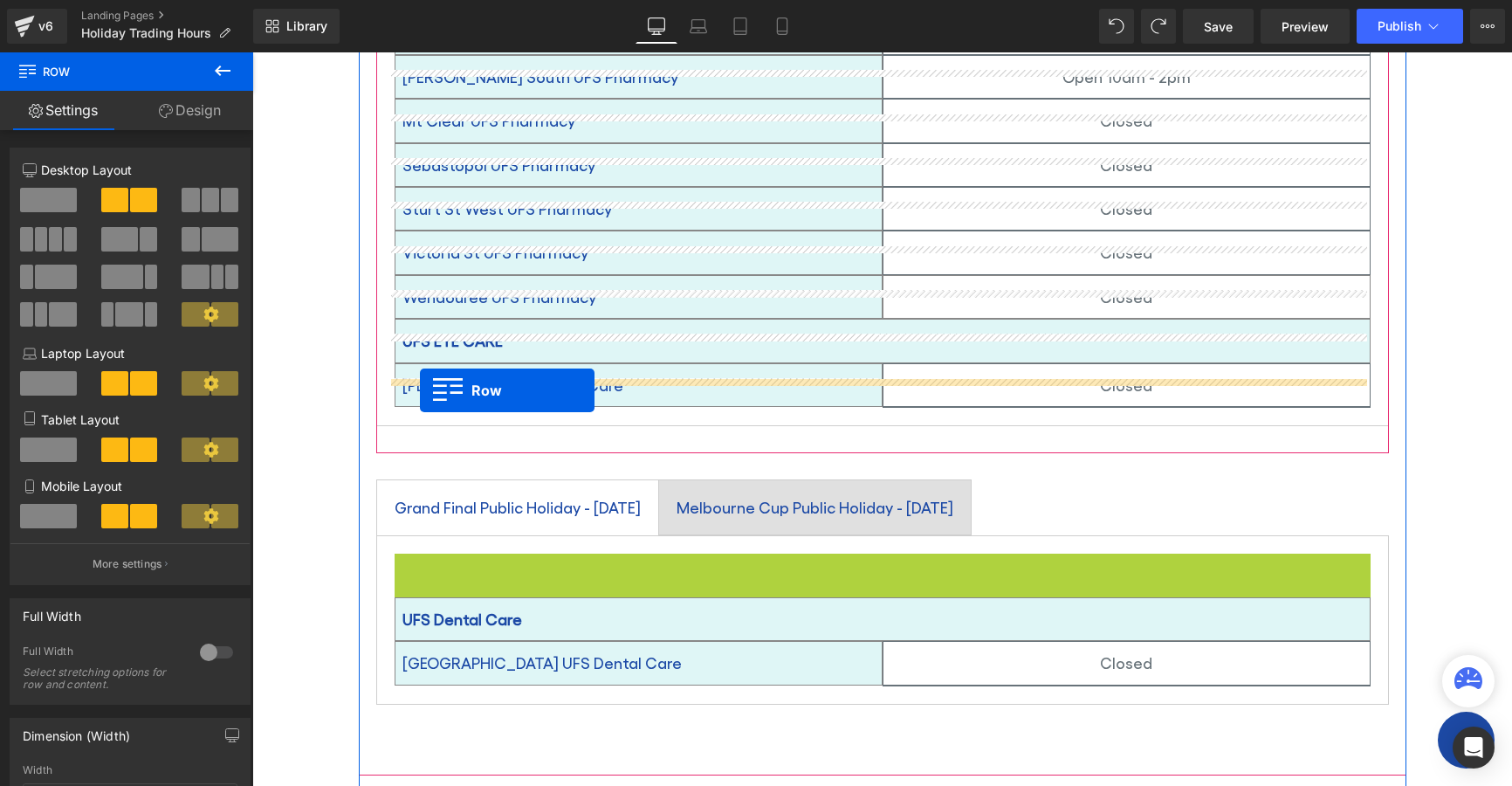
drag, startPoint x: 399, startPoint y: 541, endPoint x: 420, endPoint y: 391, distance: 151.5
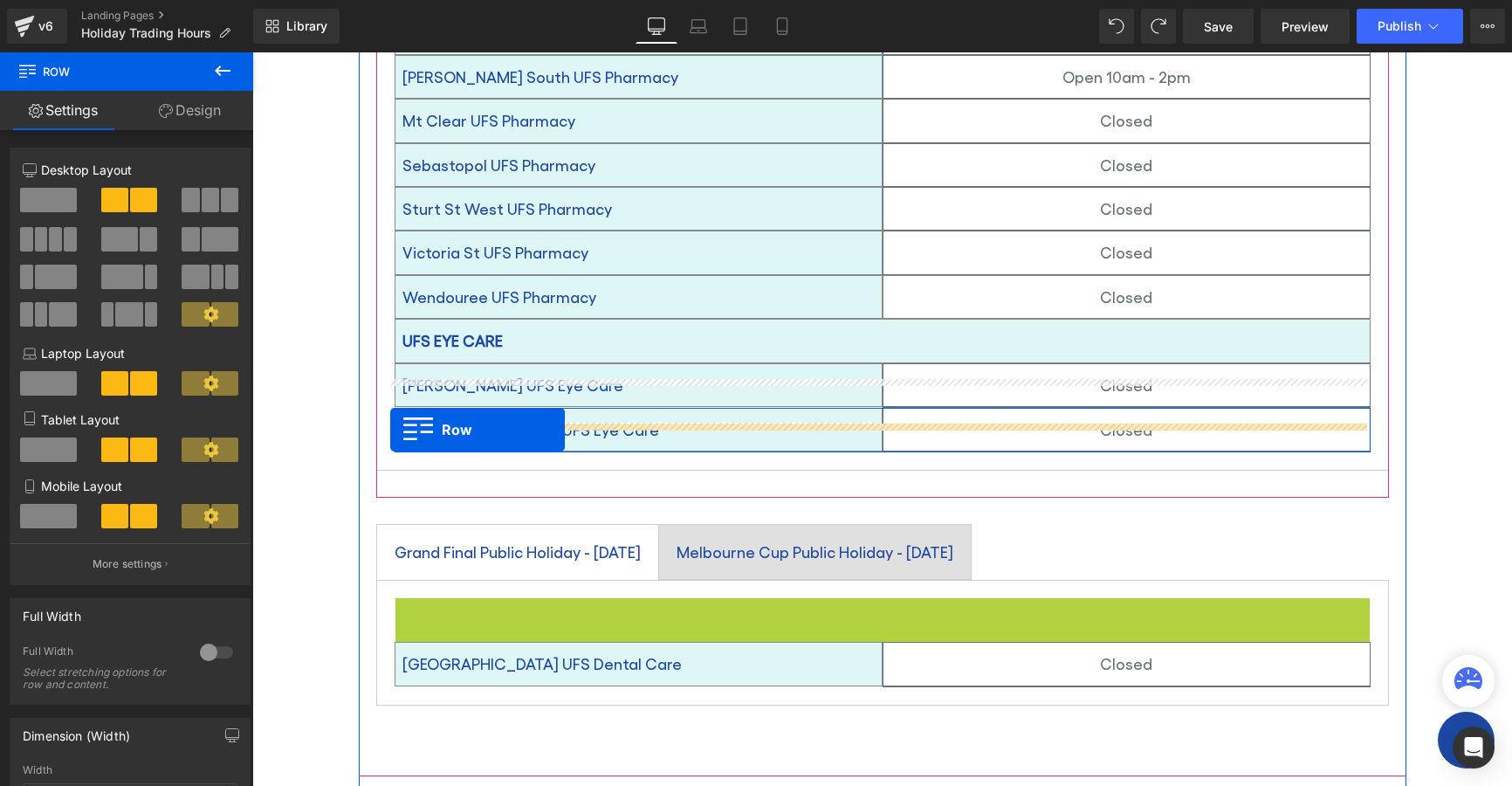
drag, startPoint x: 386, startPoint y: 491, endPoint x: 391, endPoint y: 430, distance: 61.2
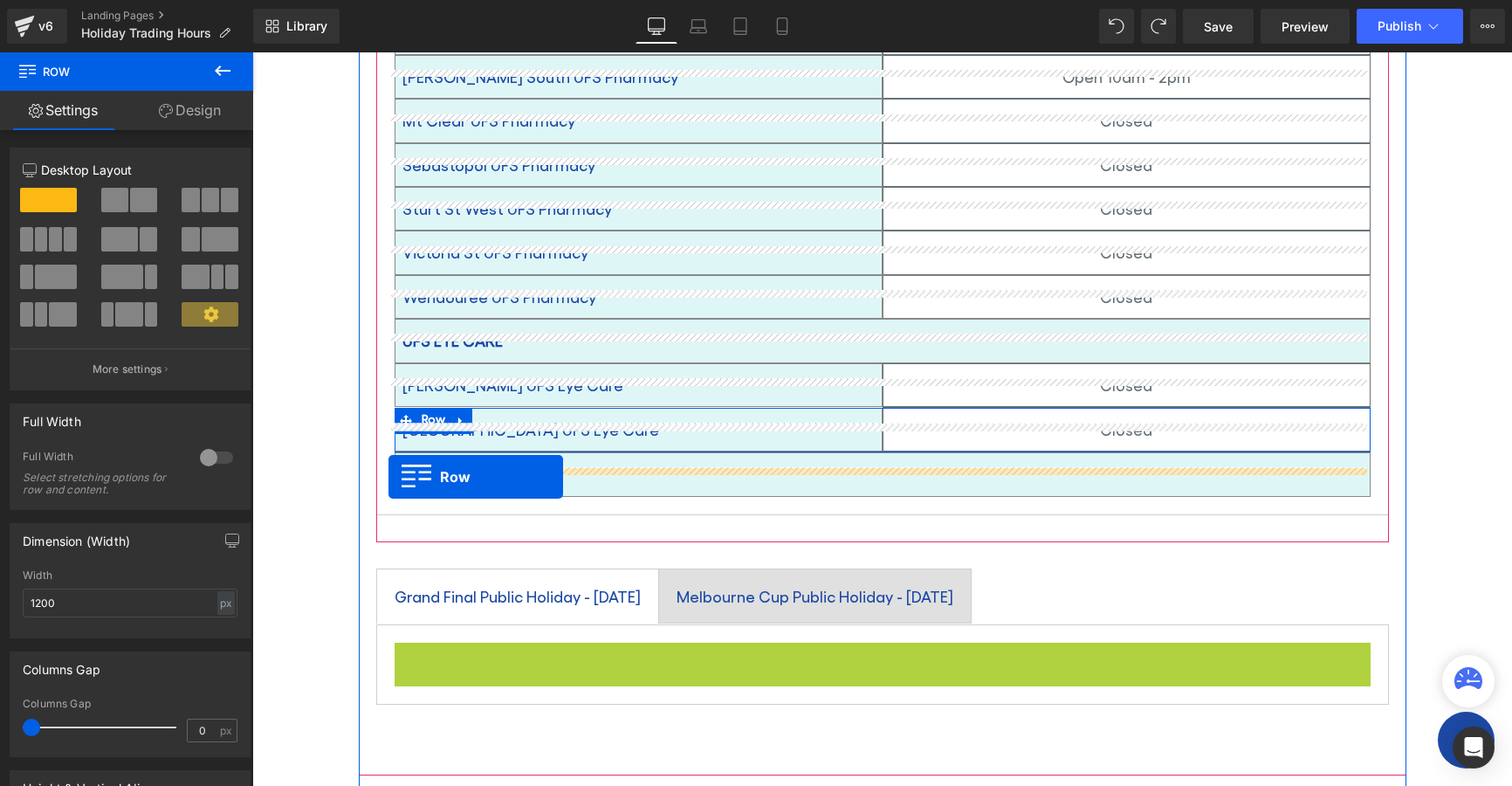
drag, startPoint x: 394, startPoint y: 629, endPoint x: 388, endPoint y: 476, distance: 153.1
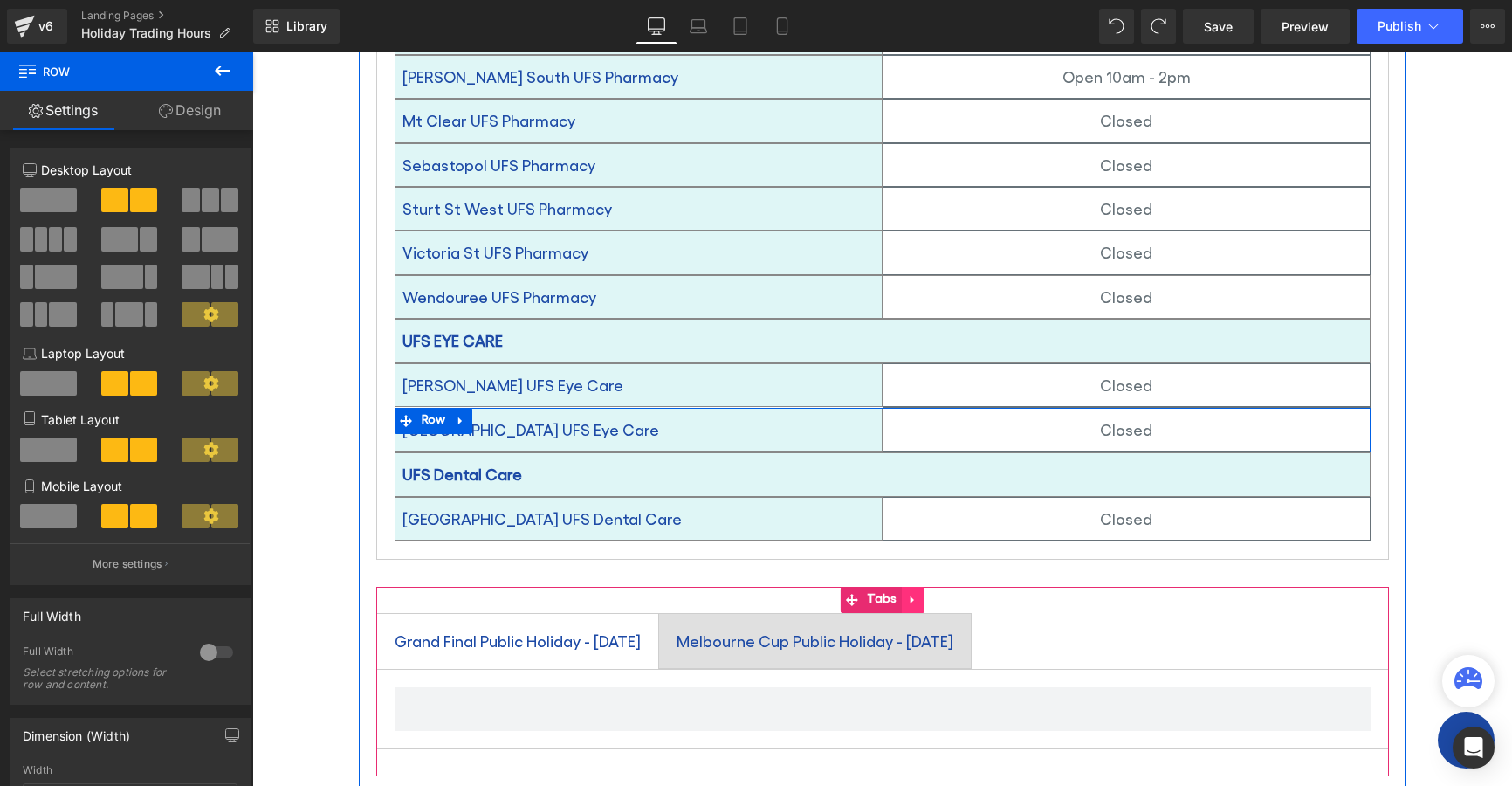
click at [908, 594] on icon at bounding box center [914, 600] width 13 height 13
drag, startPoint x: 915, startPoint y: 576, endPoint x: 992, endPoint y: 646, distance: 104.1
click at [918, 594] on icon at bounding box center [924, 600] width 13 height 13
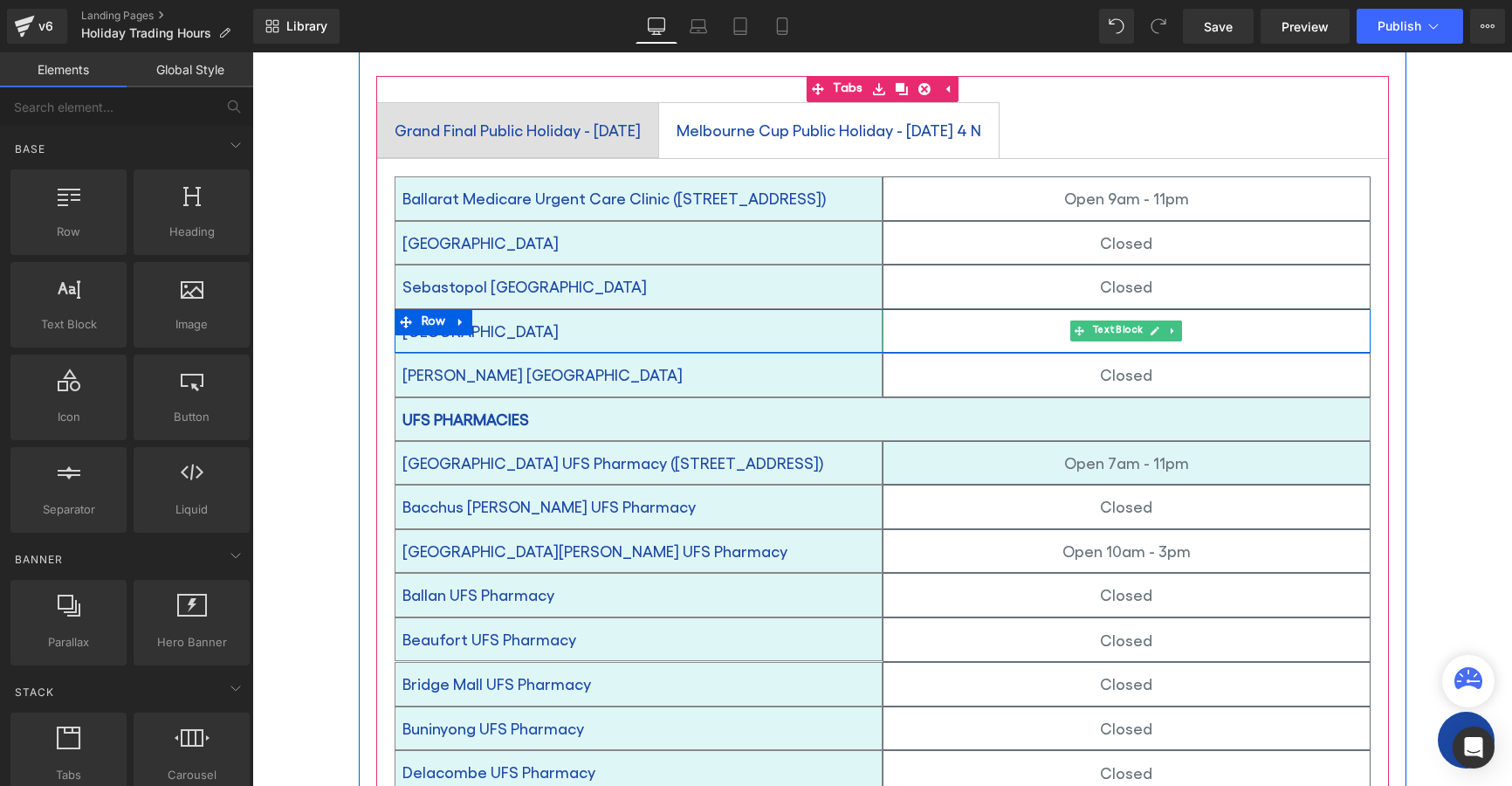
scroll to position [201, 0]
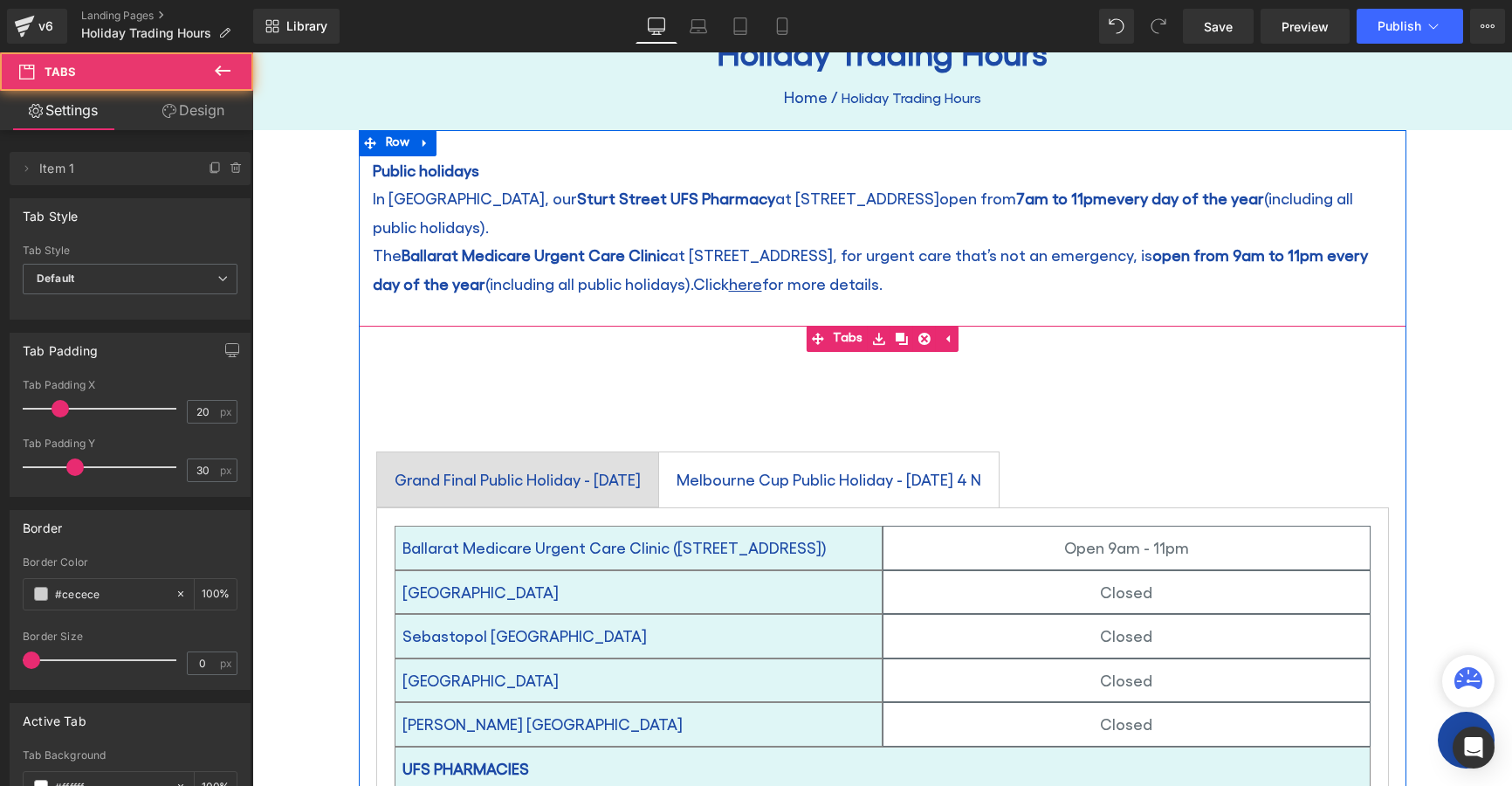
click at [714, 367] on ul "Text Block" at bounding box center [883, 380] width 1048 height 56
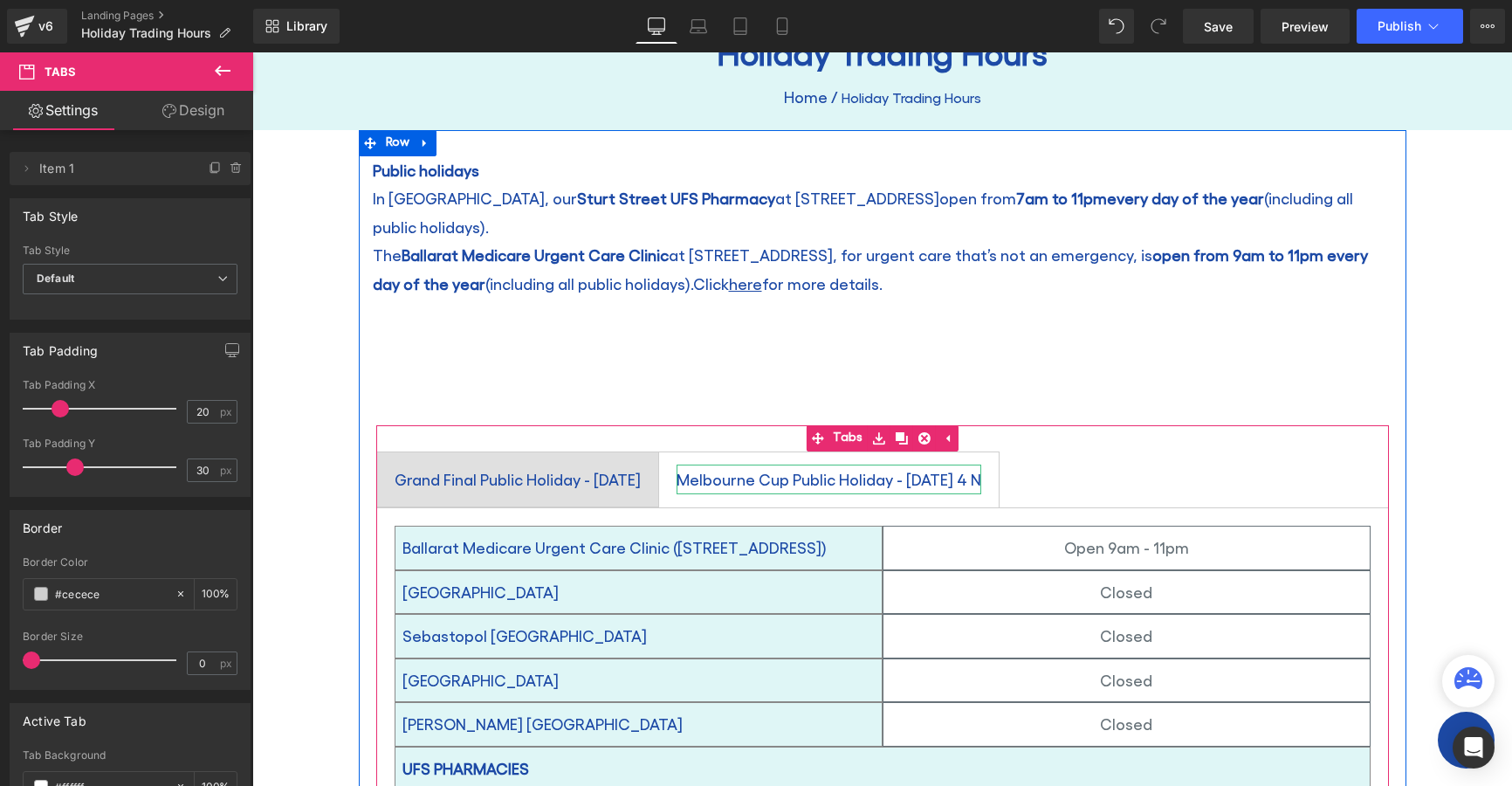
click at [982, 465] on div "Melbourne Cup Public Holiday - Tuesday 4 N" at bounding box center [829, 479] width 305 height 30
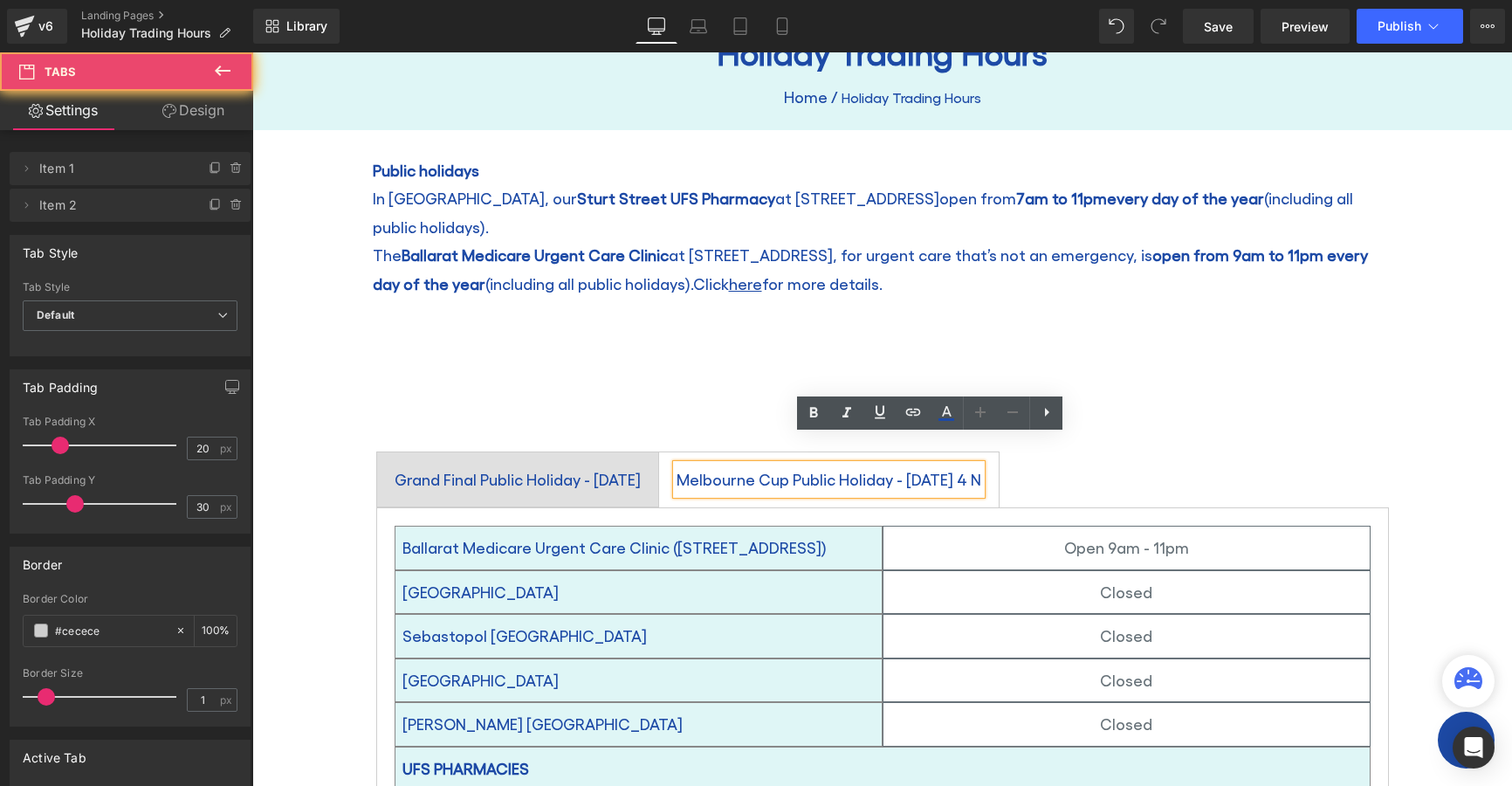
click at [1178, 452] on ul "Grand Final Public Holiday - Friday 26 September Text Block Melbourne Cup Publi…" at bounding box center [882, 479] width 1013 height 56
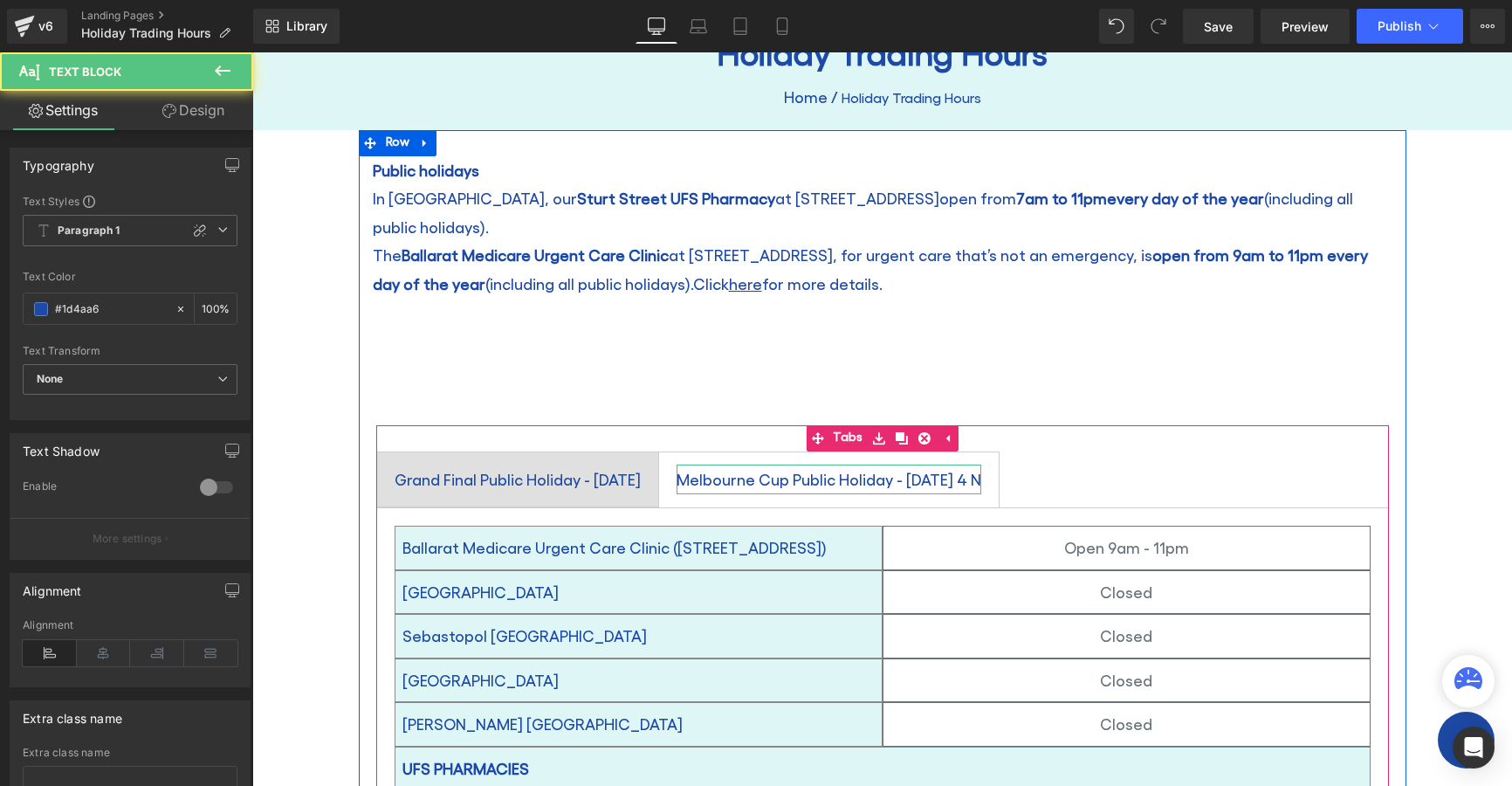
click at [982, 465] on div "Melbourne Cup Public Holiday - Tuesday 4 N" at bounding box center [829, 479] width 305 height 30
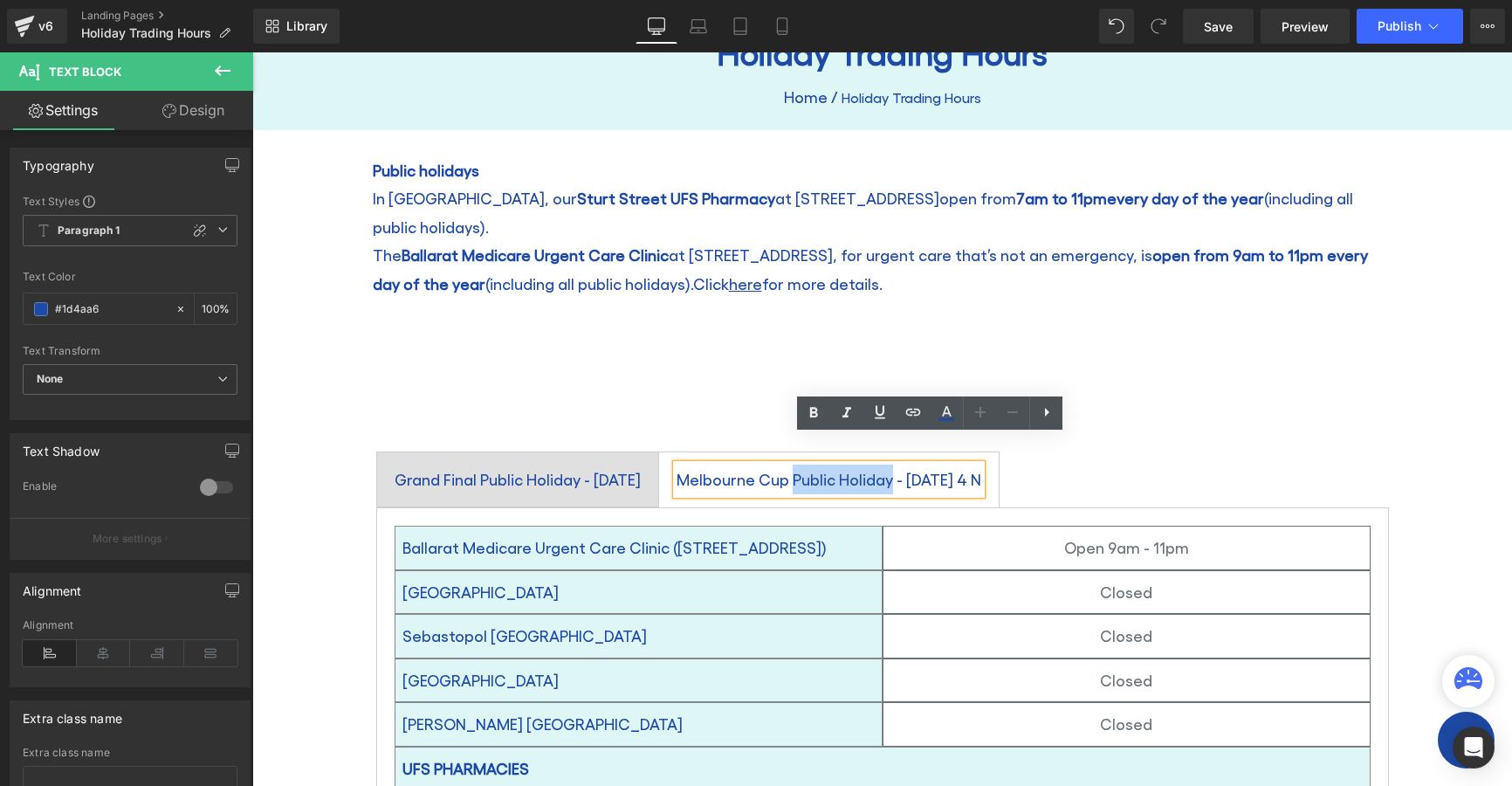
drag, startPoint x: 989, startPoint y: 455, endPoint x: 889, endPoint y: 457, distance: 100.0
click at [889, 465] on div "Melbourne Cup Public Holiday - Tuesday 4 N" at bounding box center [829, 479] width 305 height 30
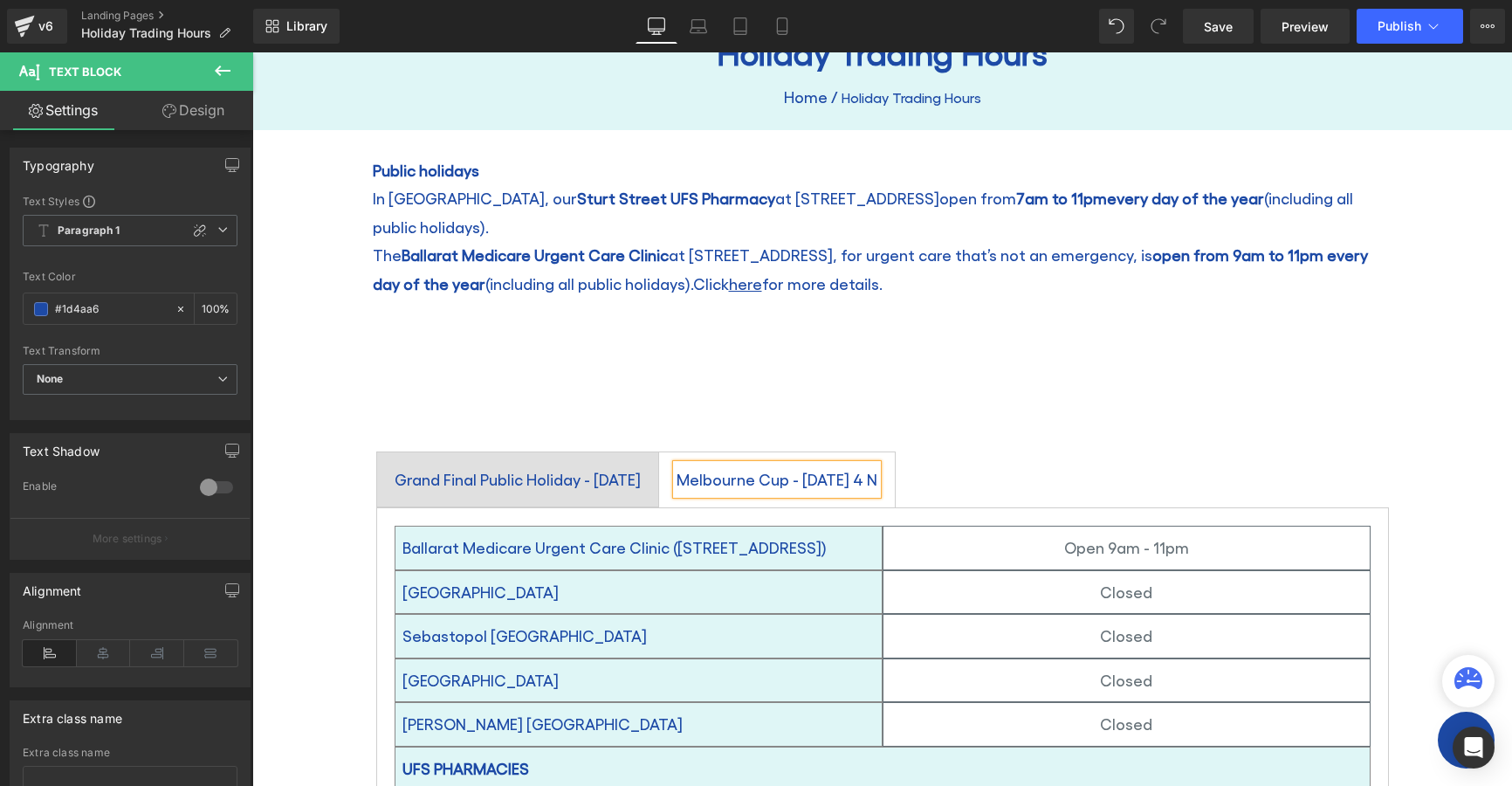
drag, startPoint x: 980, startPoint y: 453, endPoint x: 1007, endPoint y: 443, distance: 28.8
click at [878, 465] on div "Melbourne Cup - Tuesday 4 N" at bounding box center [777, 479] width 201 height 30
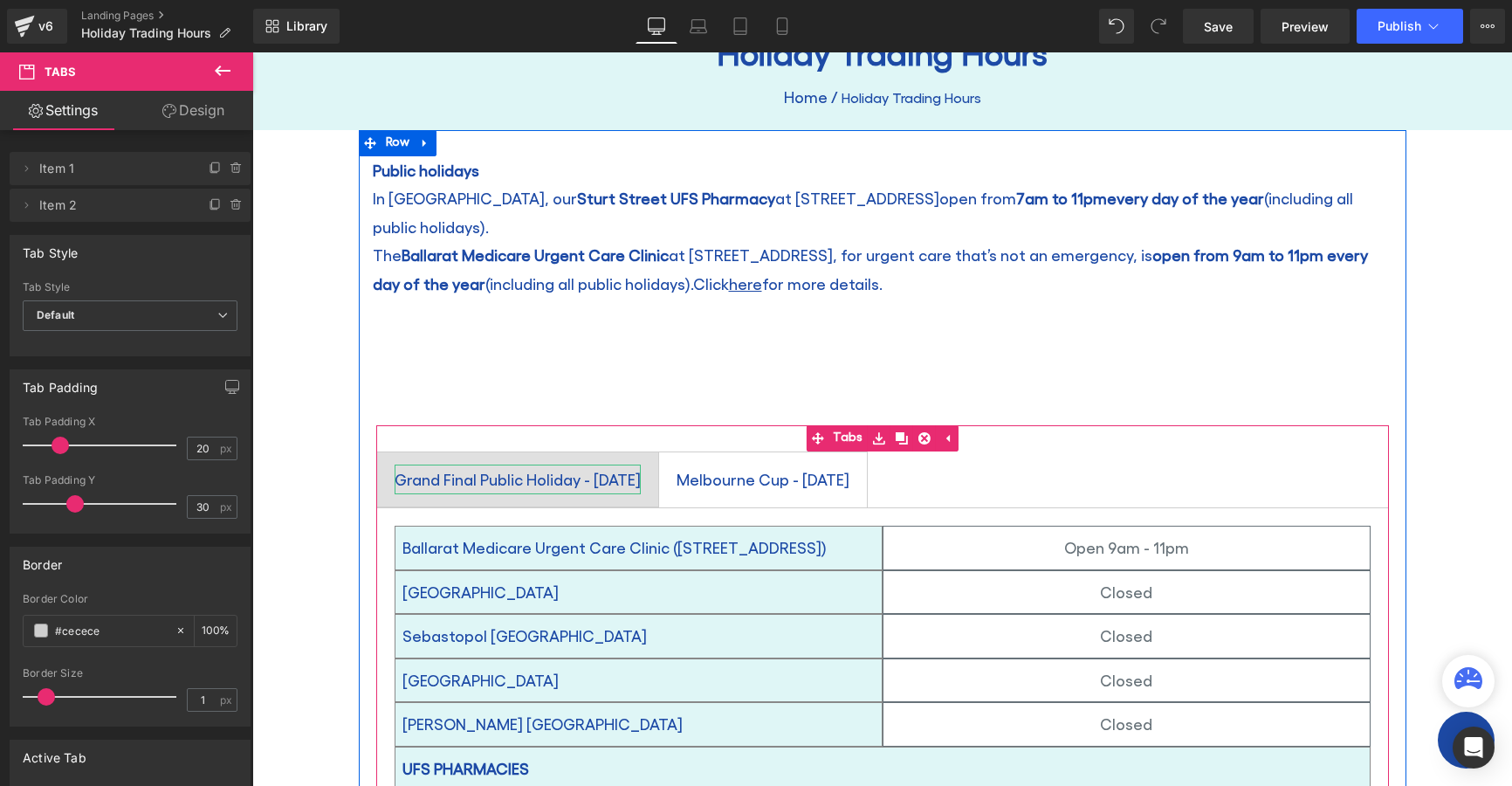
click at [559, 465] on div "Grand Final Public Holiday - Friday 26 September" at bounding box center [518, 479] width 246 height 30
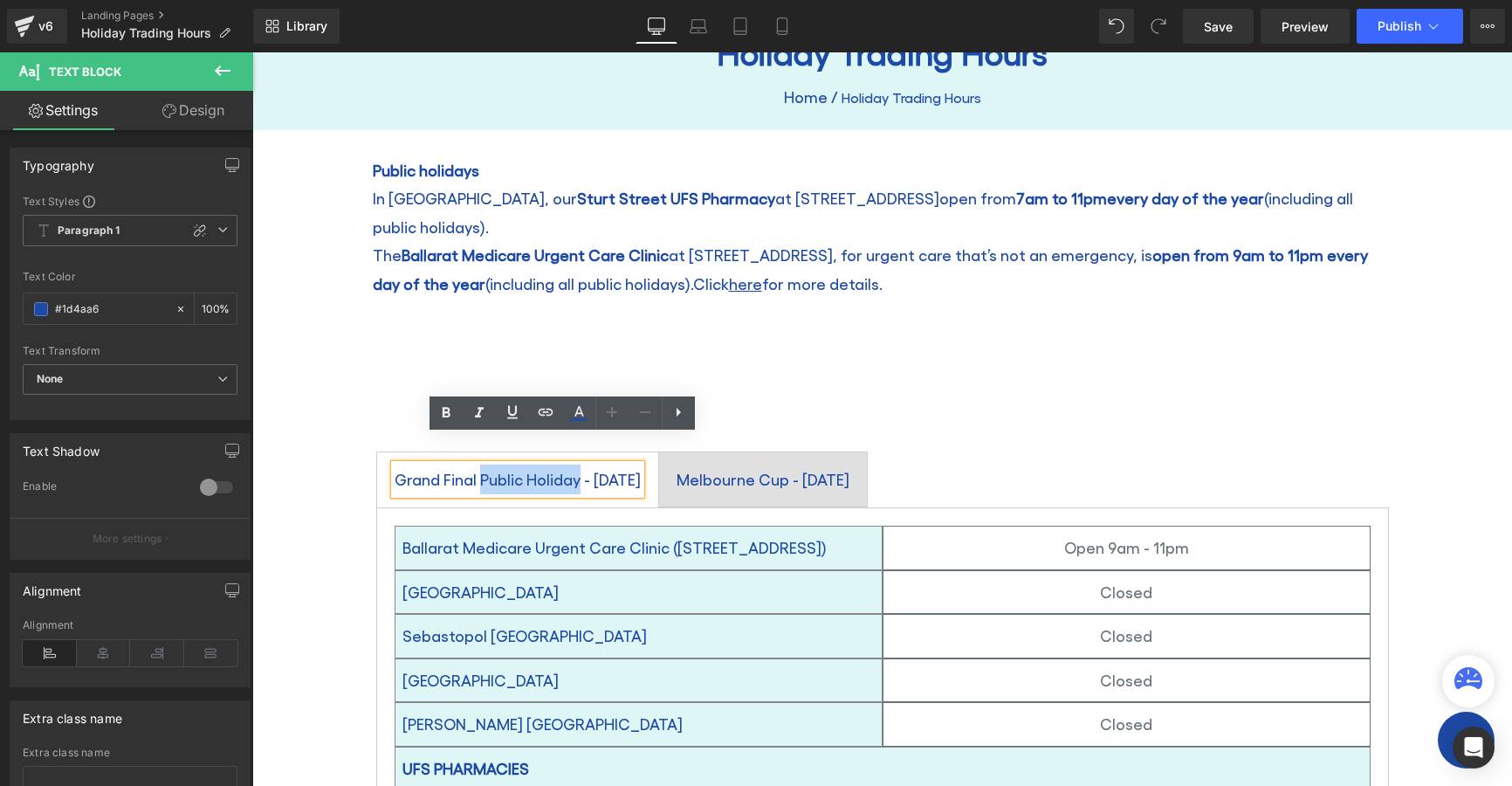
drag, startPoint x: 574, startPoint y: 453, endPoint x: 482, endPoint y: 456, distance: 92.0
click at [477, 465] on div "Grand Final Public Holiday - Friday 26 September" at bounding box center [518, 479] width 246 height 30
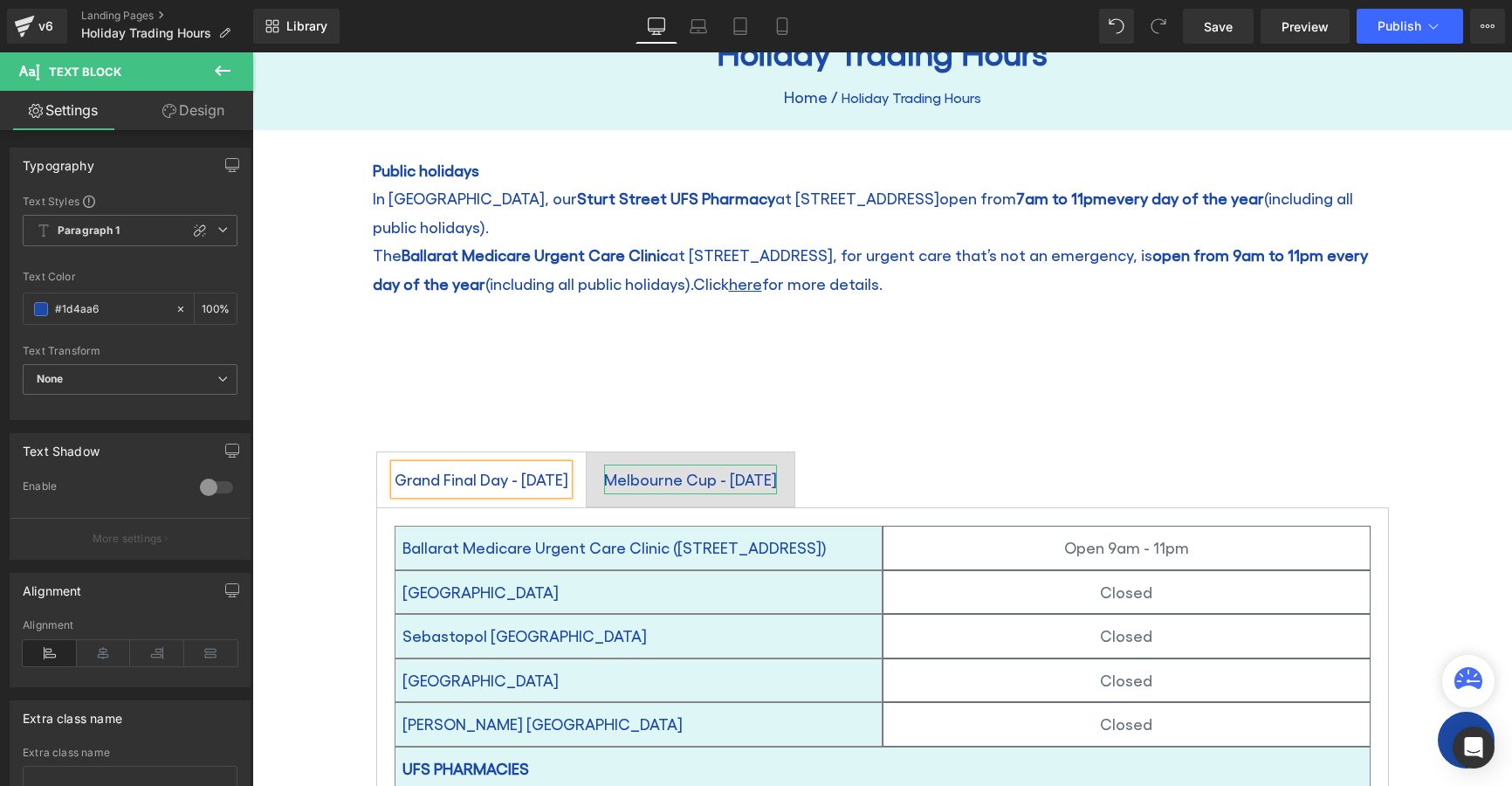
click at [777, 465] on div "Melbourne Cup - Tuesday 4 November" at bounding box center [691, 479] width 173 height 30
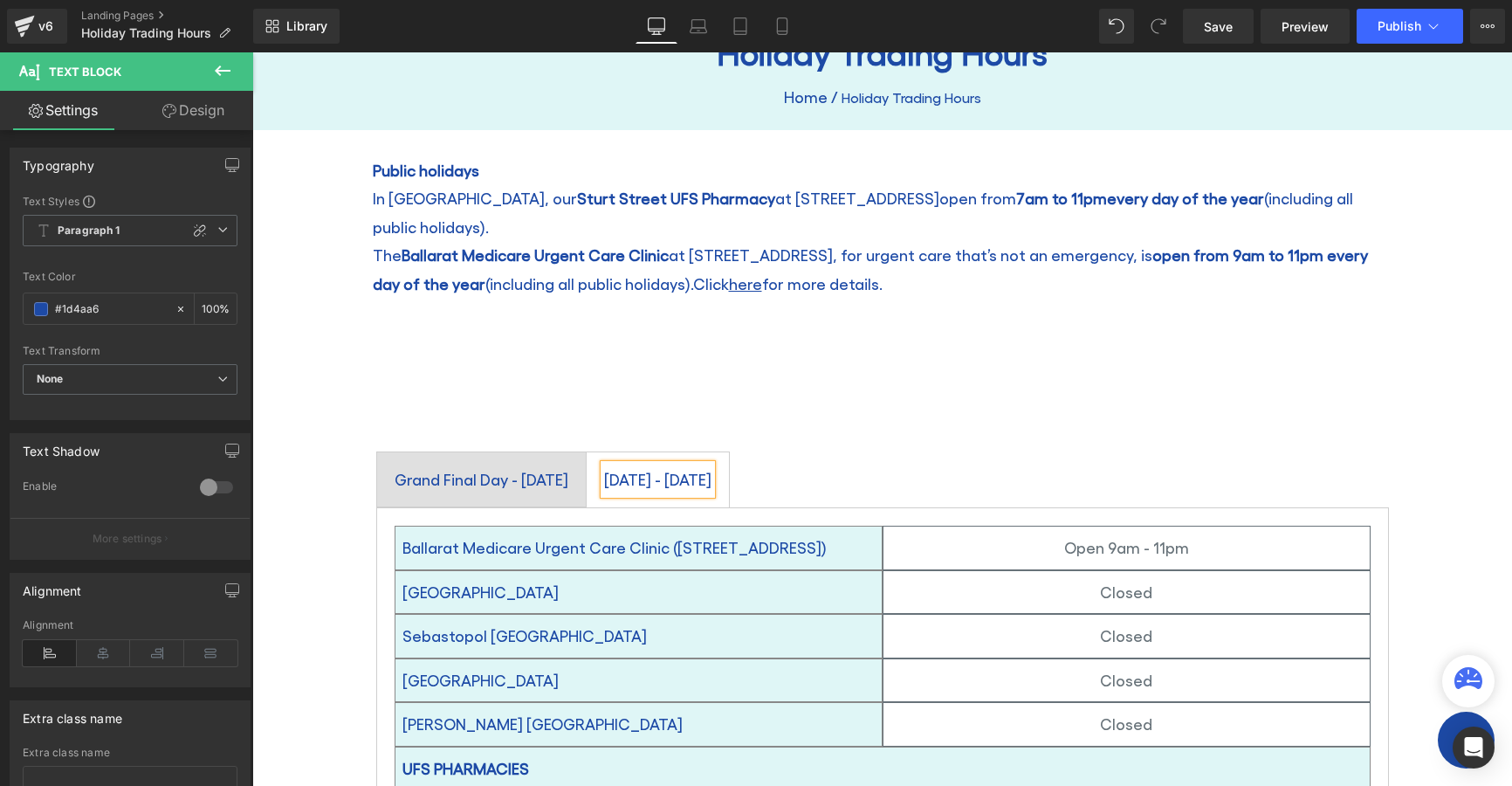
click at [991, 352] on ul "Text Block" at bounding box center [883, 380] width 1048 height 56
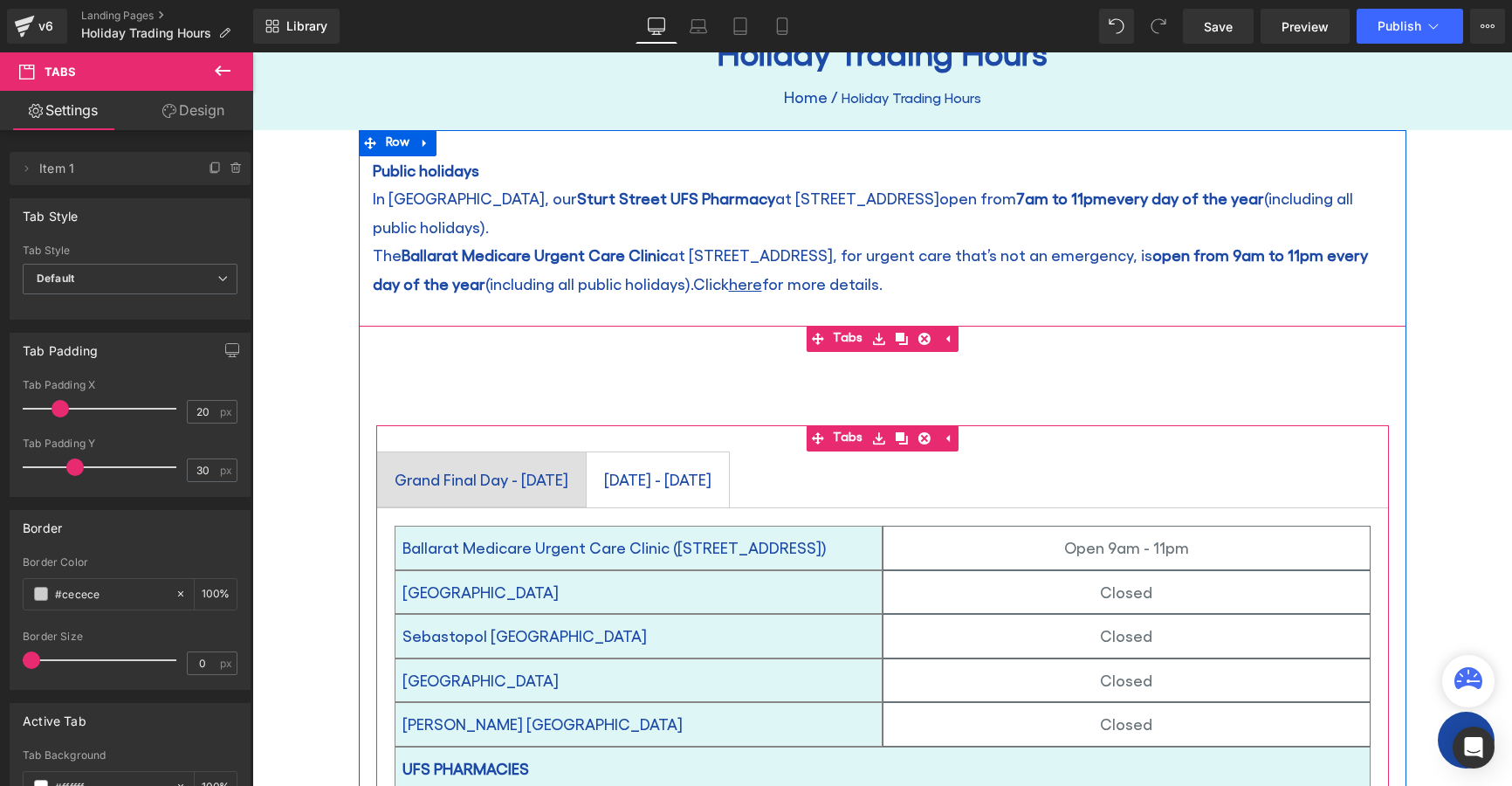
click at [729, 469] on span "[DATE] - [DATE] Text Block" at bounding box center [657, 479] width 142 height 54
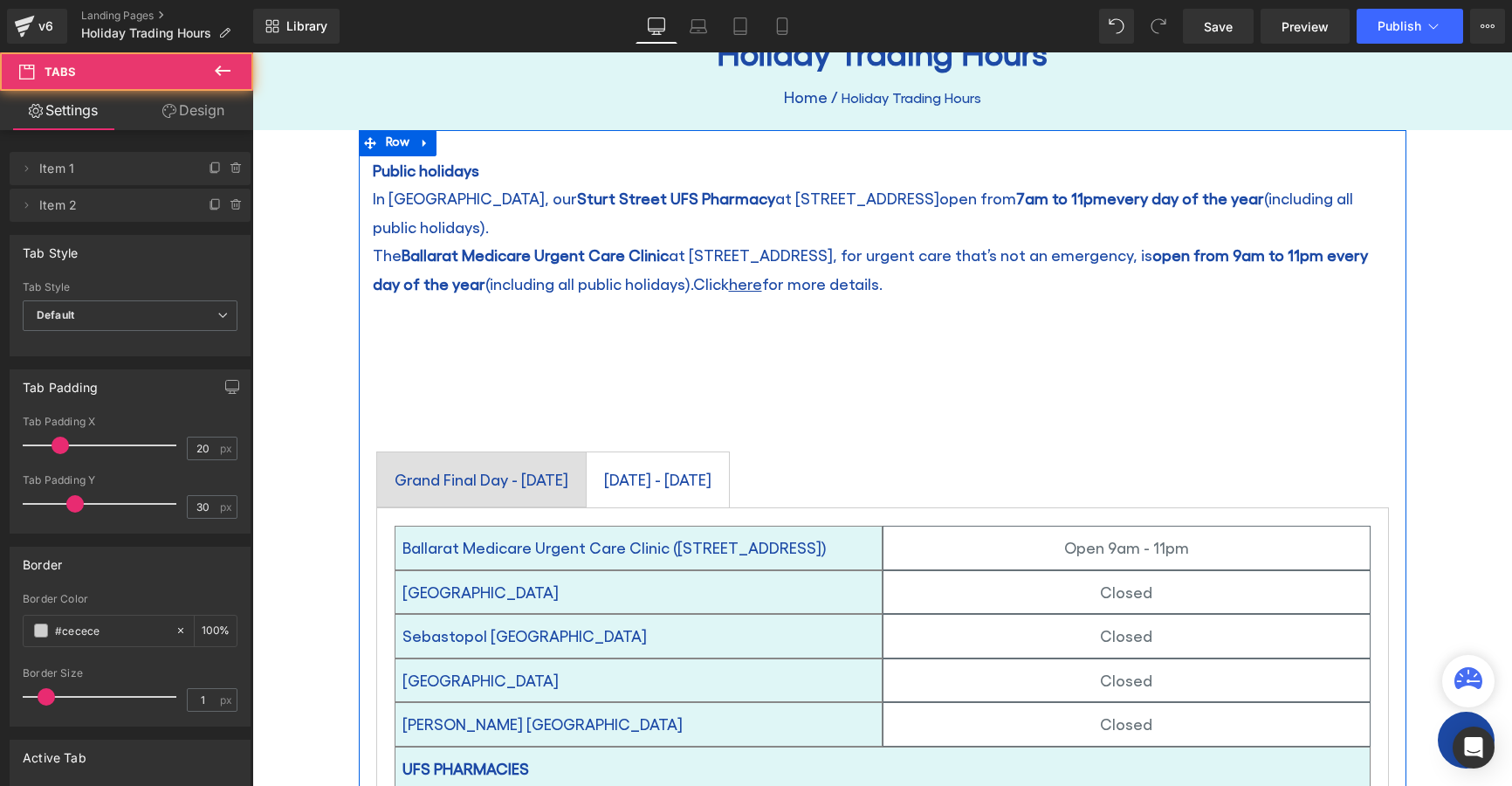
click at [729, 469] on span "[DATE] - [DATE] Text Block" at bounding box center [657, 479] width 142 height 54
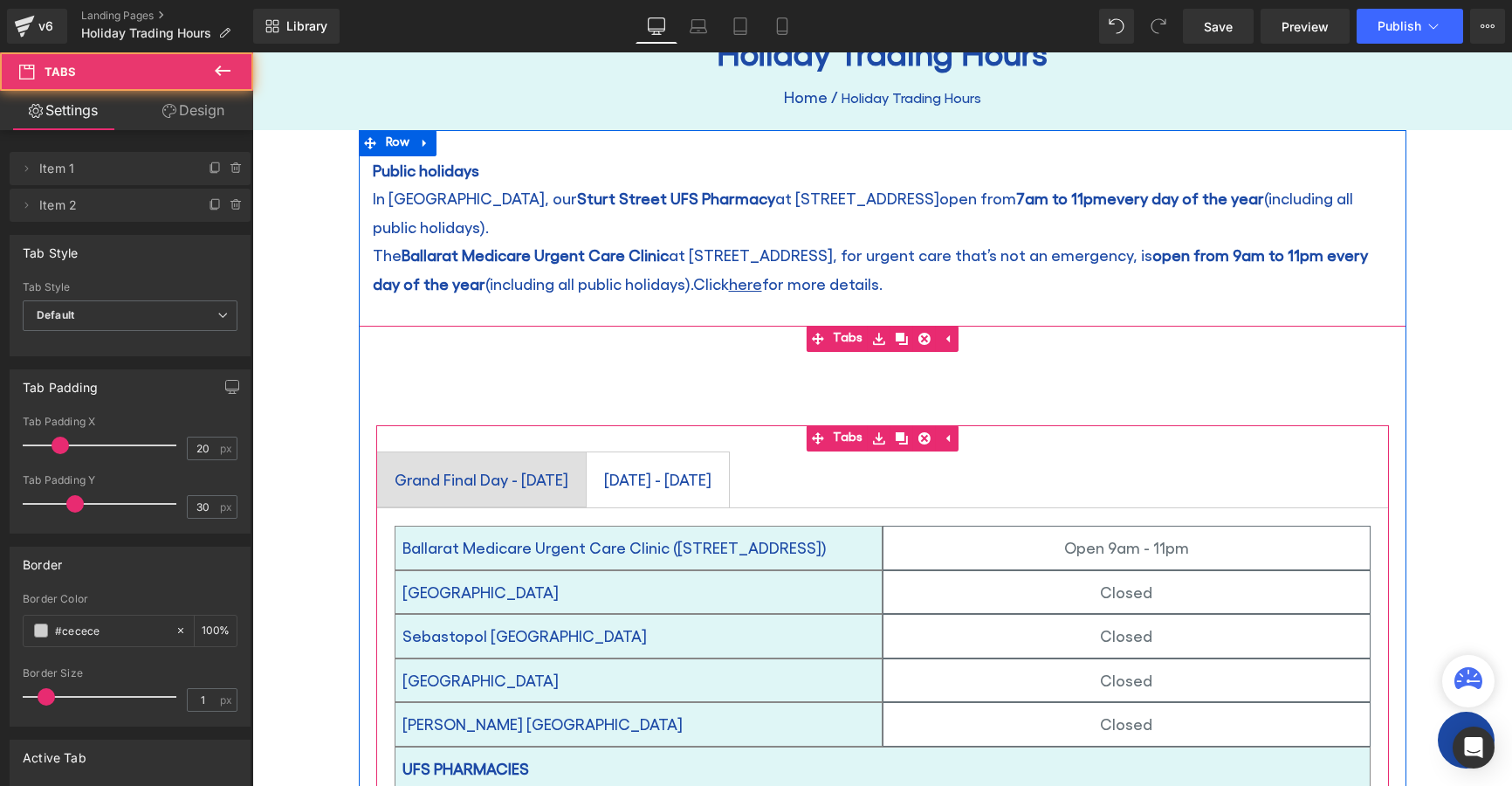
click at [253, 52] on div at bounding box center [253, 52] width 0 height 0
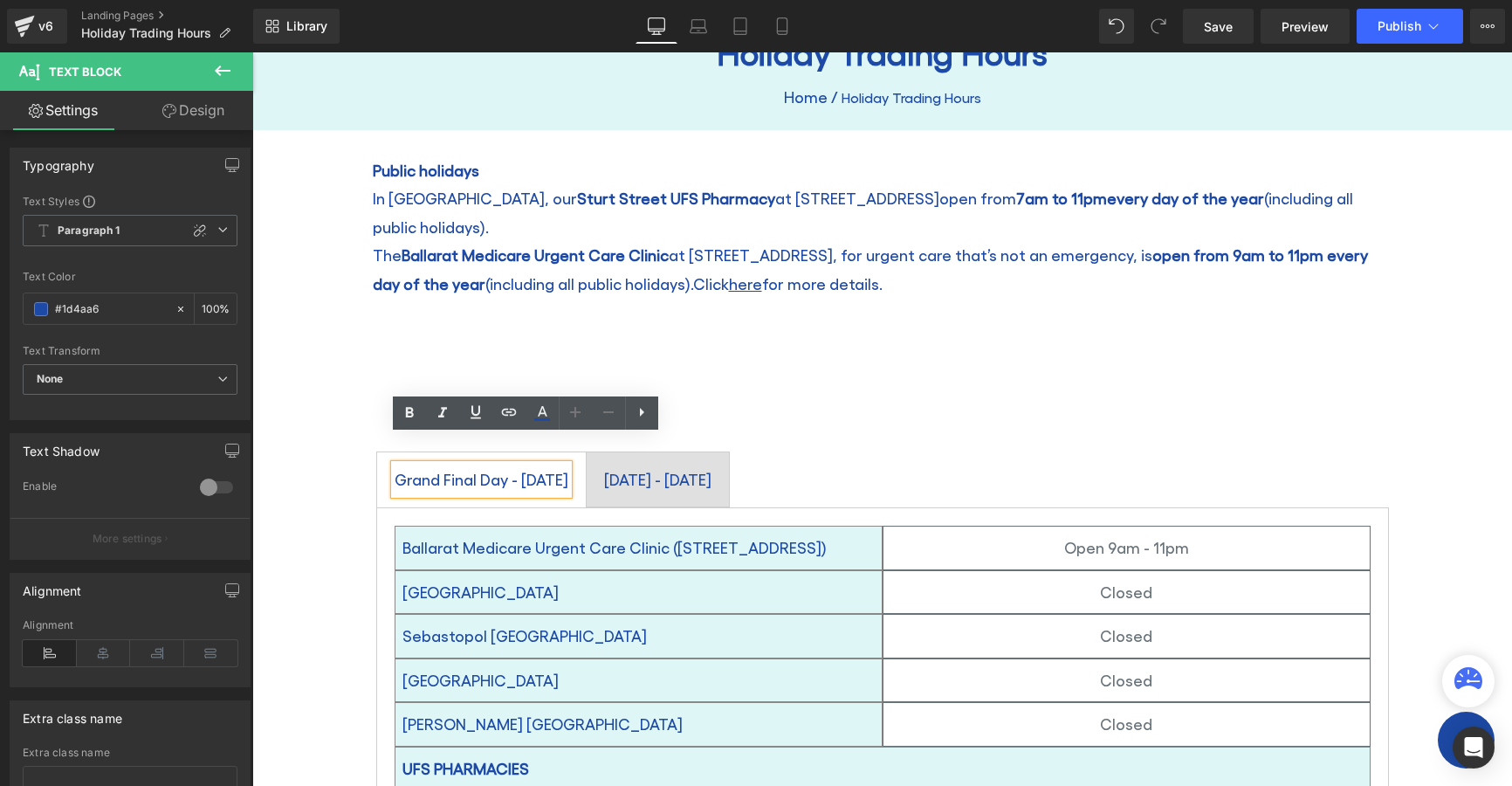
click at [586, 471] on span "Grand Final Day - [DATE] Text Block" at bounding box center [481, 479] width 209 height 54
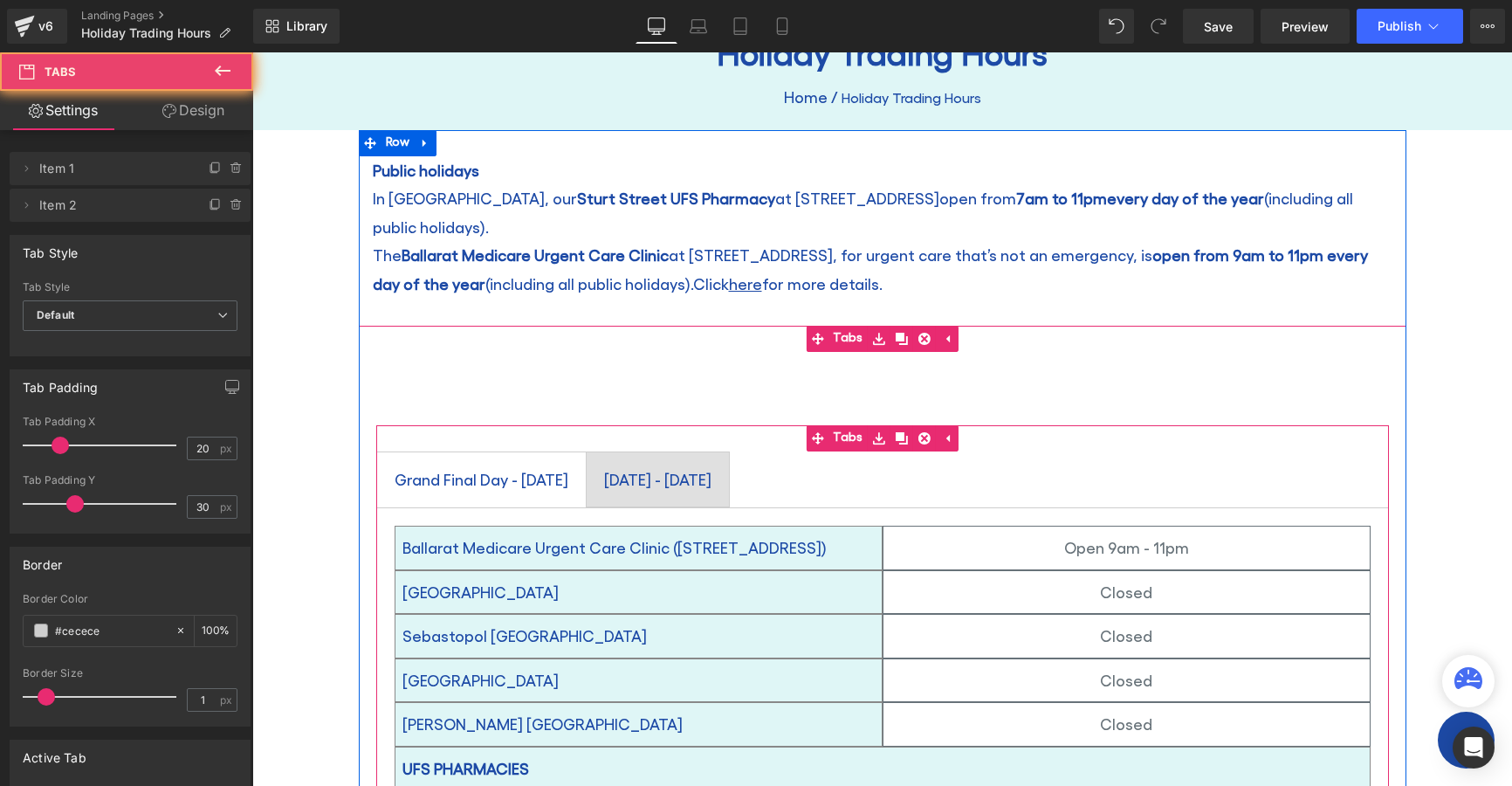
click at [748, 479] on ul "Grand Final Day - [DATE] Text Block [DATE] - [DATE] Text Block" at bounding box center [882, 479] width 1013 height 56
click at [711, 465] on div "[DATE] - [DATE] Text Block" at bounding box center [658, 479] width 107 height 30
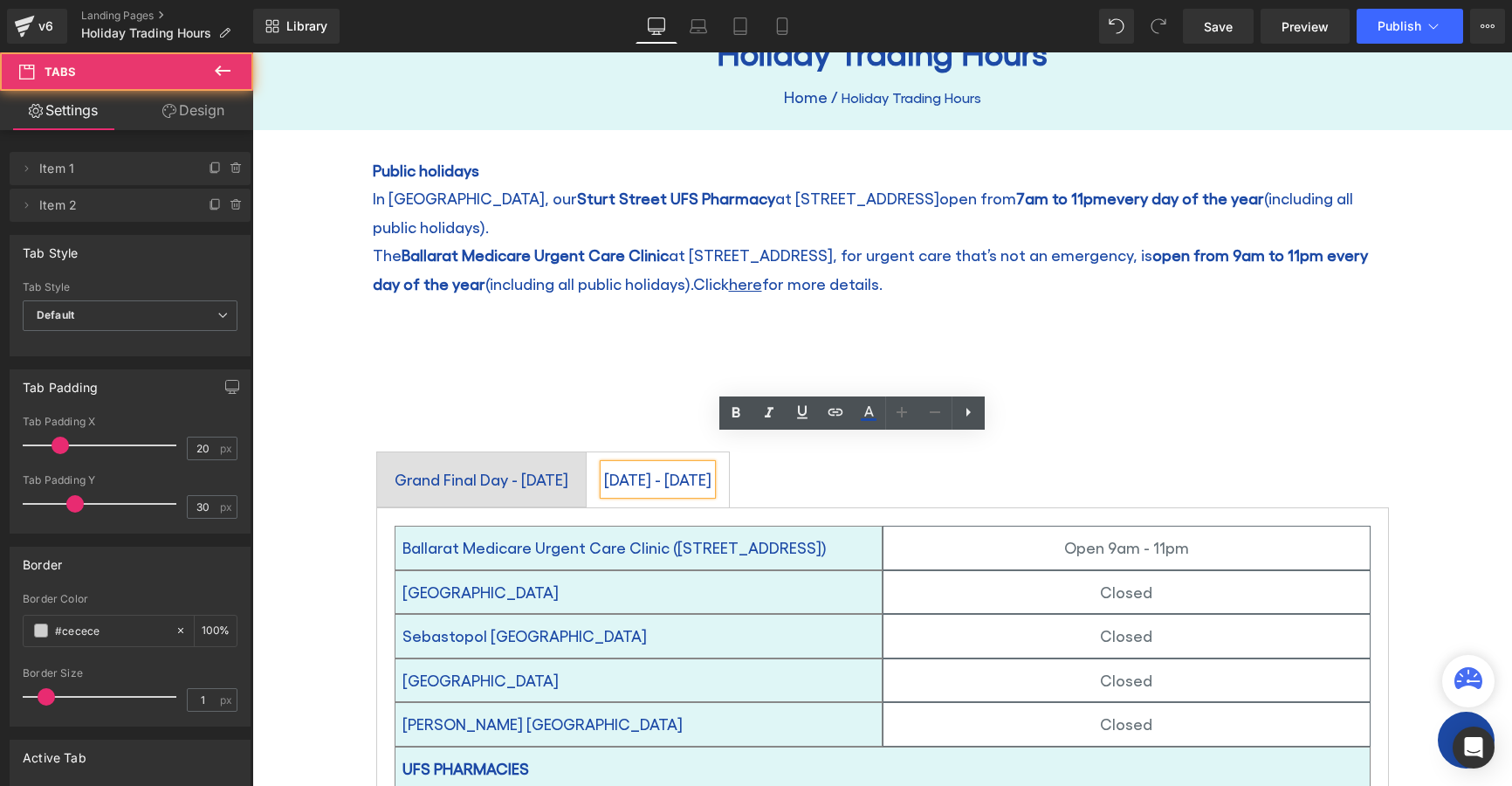
click at [586, 453] on span "Grand Final Day - [DATE] Text Block" at bounding box center [481, 479] width 209 height 54
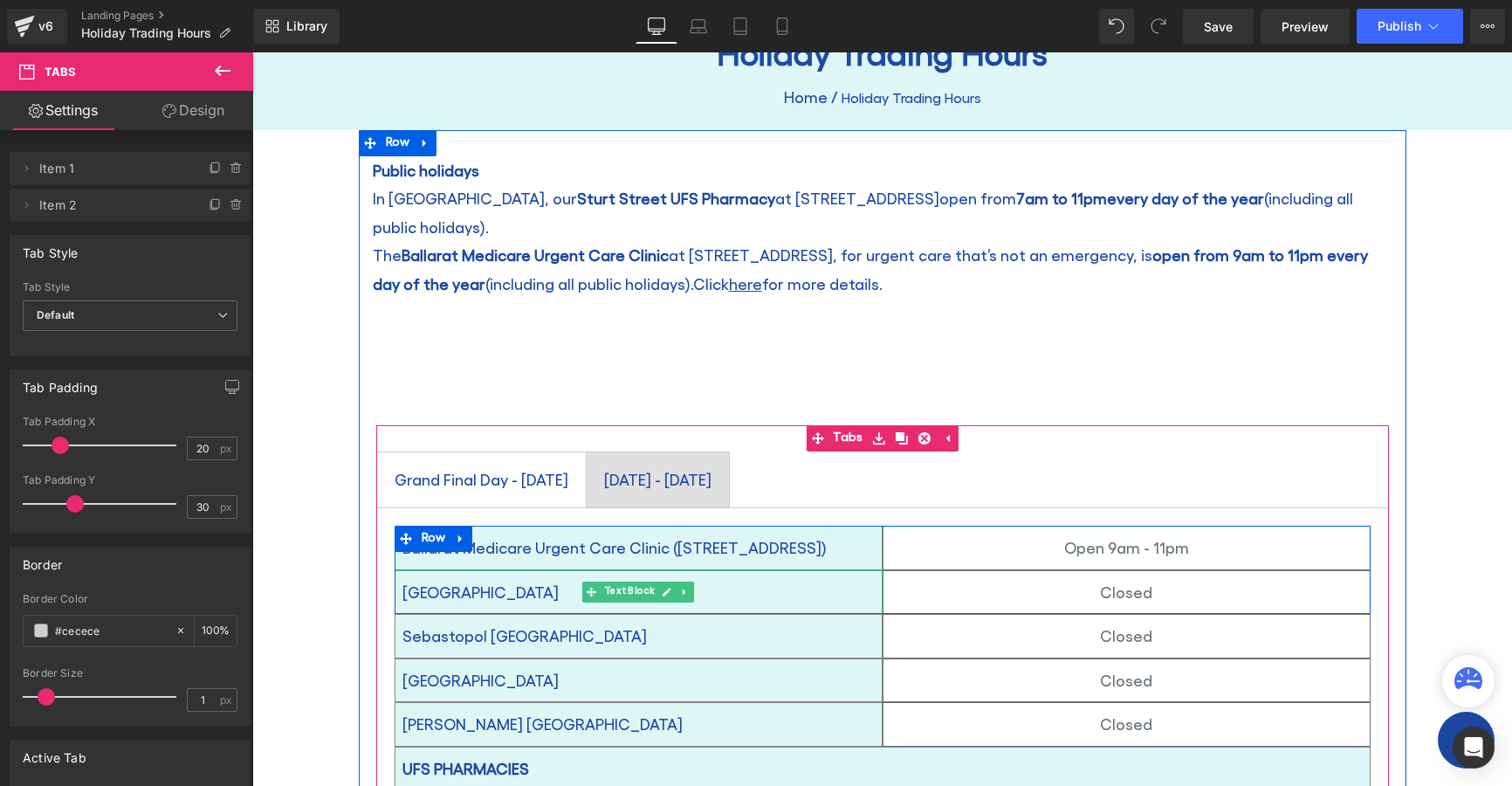
click at [430, 578] on p "[GEOGRAPHIC_DATA]" at bounding box center [638, 592] width 472 height 28
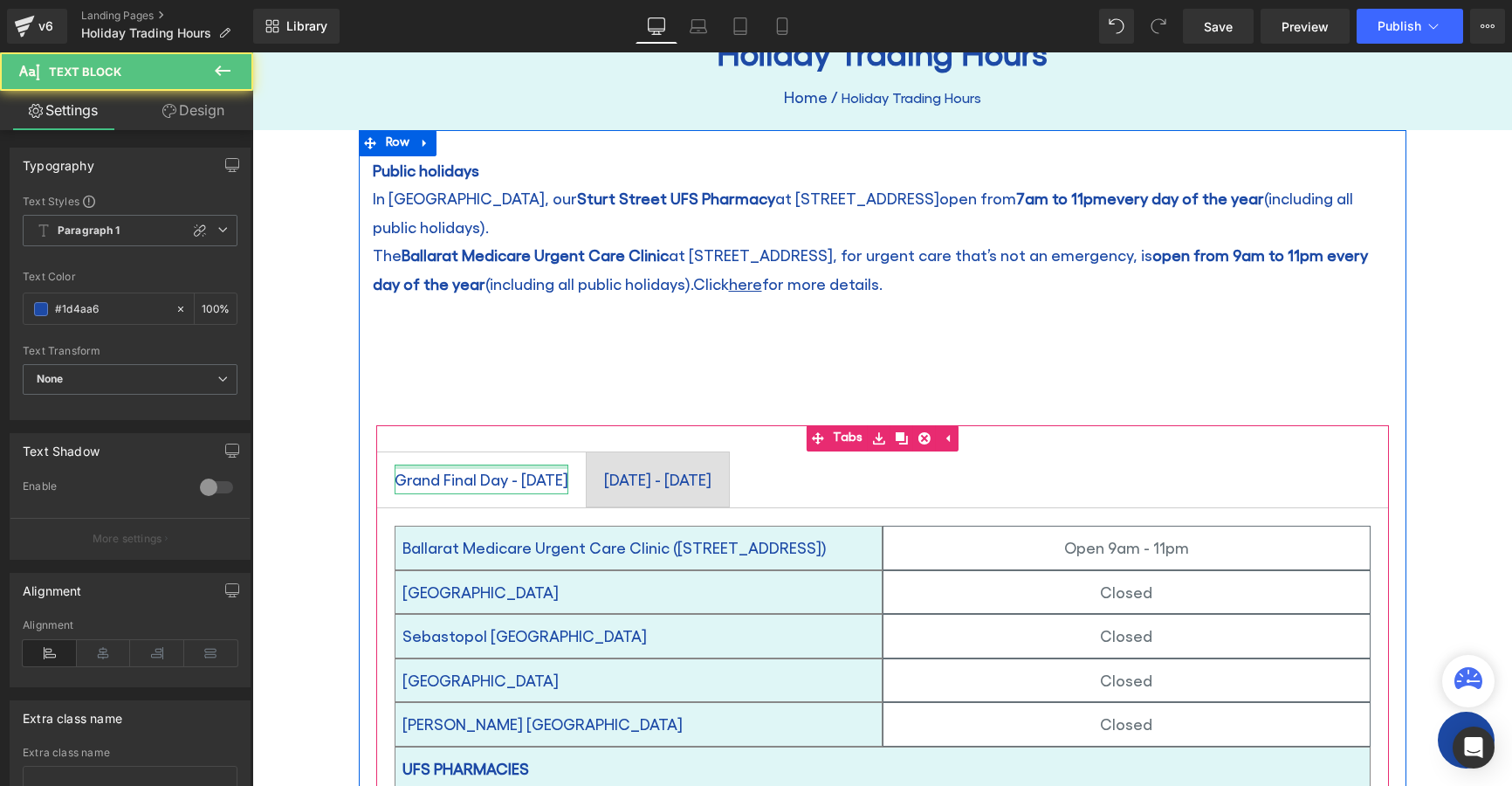
click at [417, 465] on div at bounding box center [482, 467] width 174 height 4
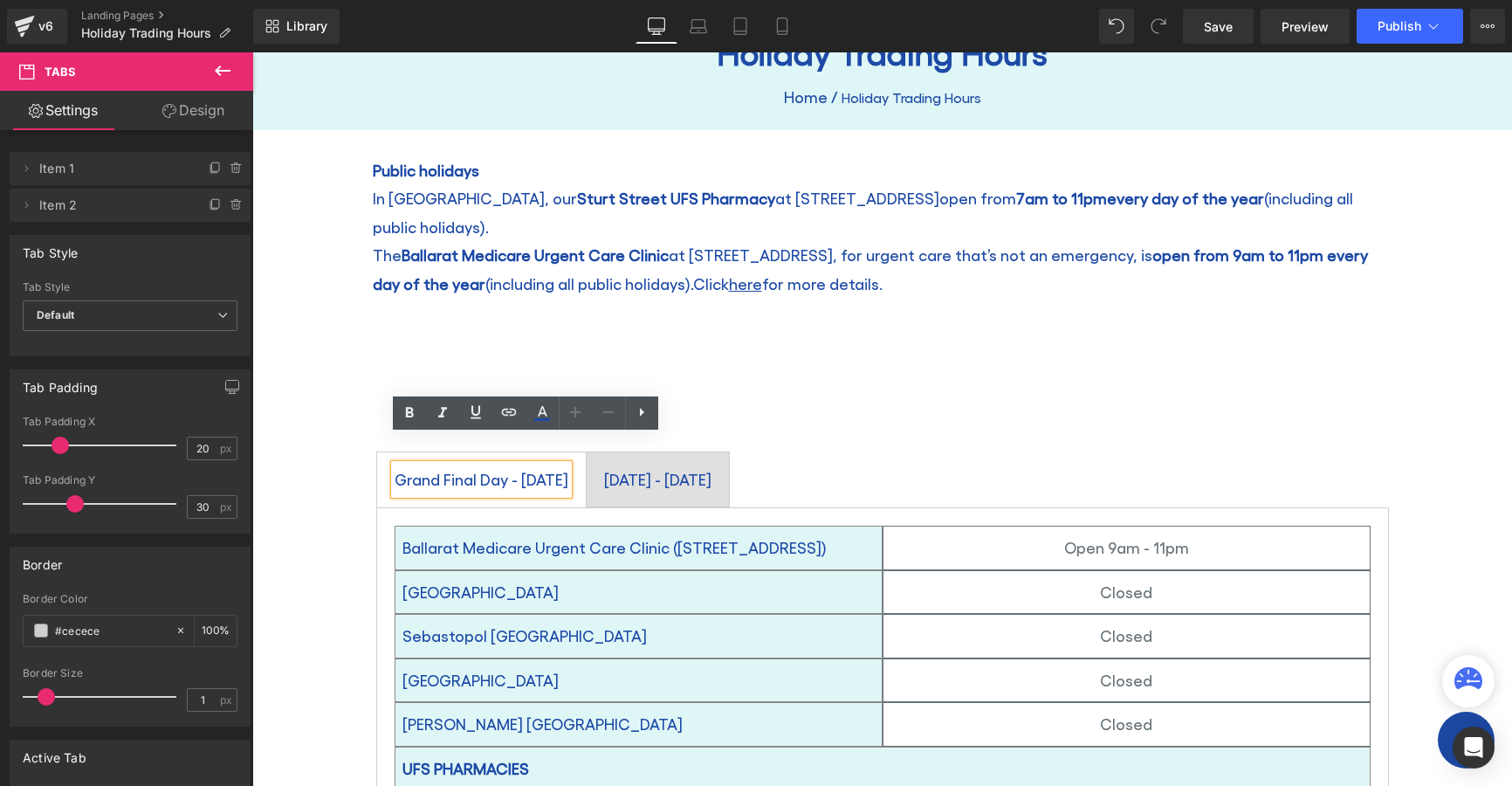
click at [377, 453] on span "Grand Final Day - [DATE] Text Block" at bounding box center [481, 479] width 209 height 54
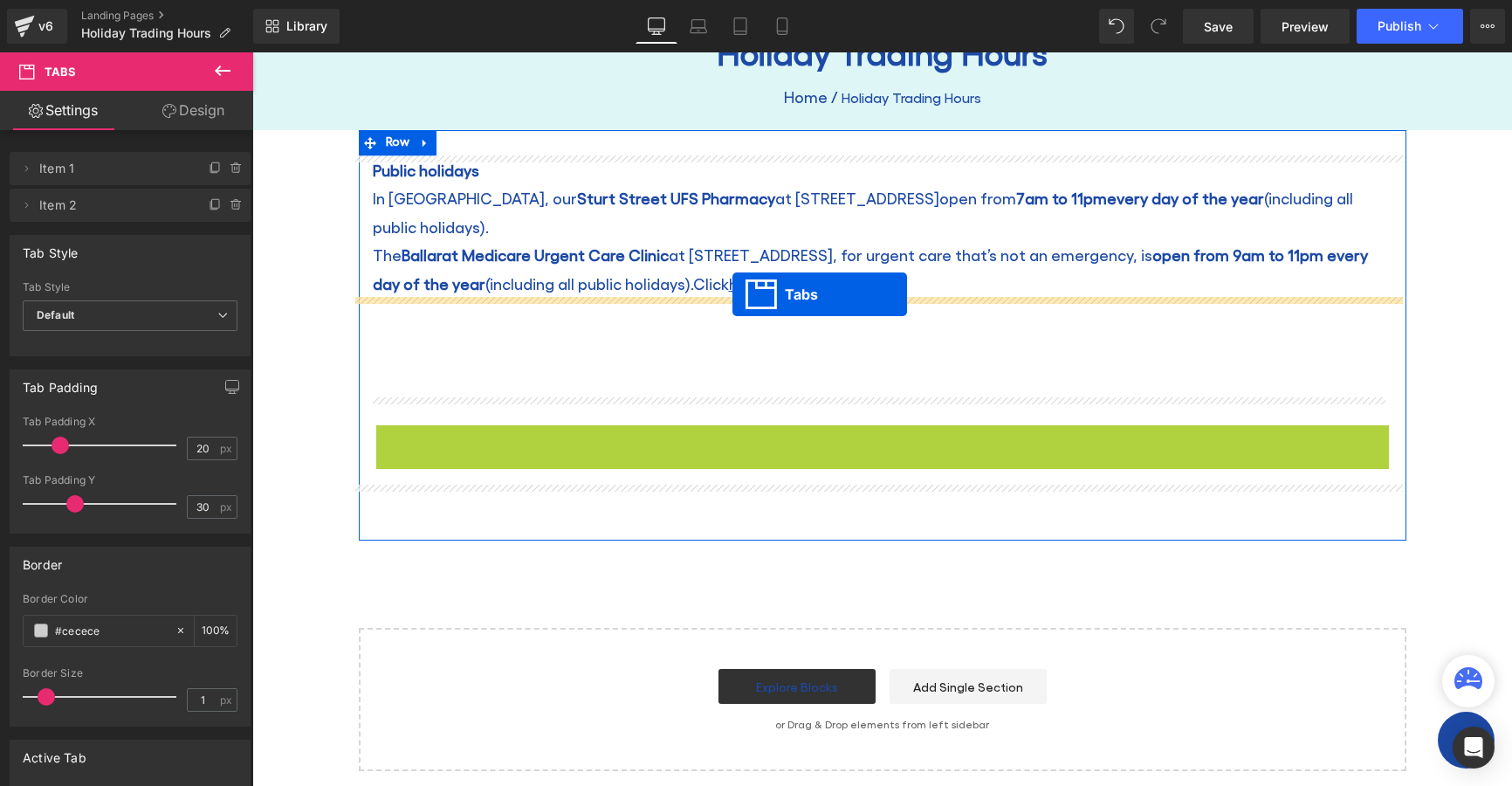
drag, startPoint x: 808, startPoint y: 412, endPoint x: 733, endPoint y: 294, distance: 139.8
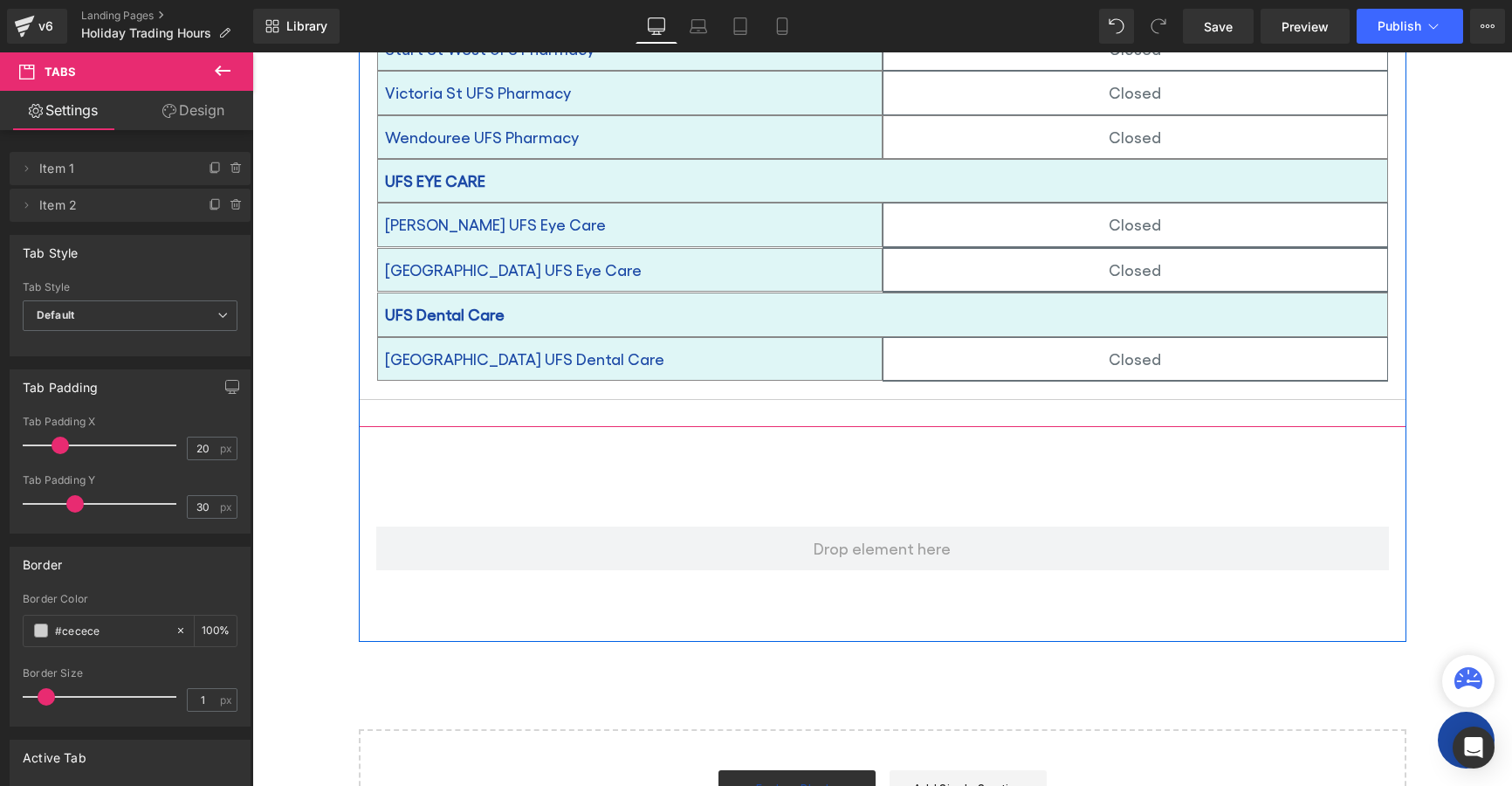
scroll to position [1599, 0]
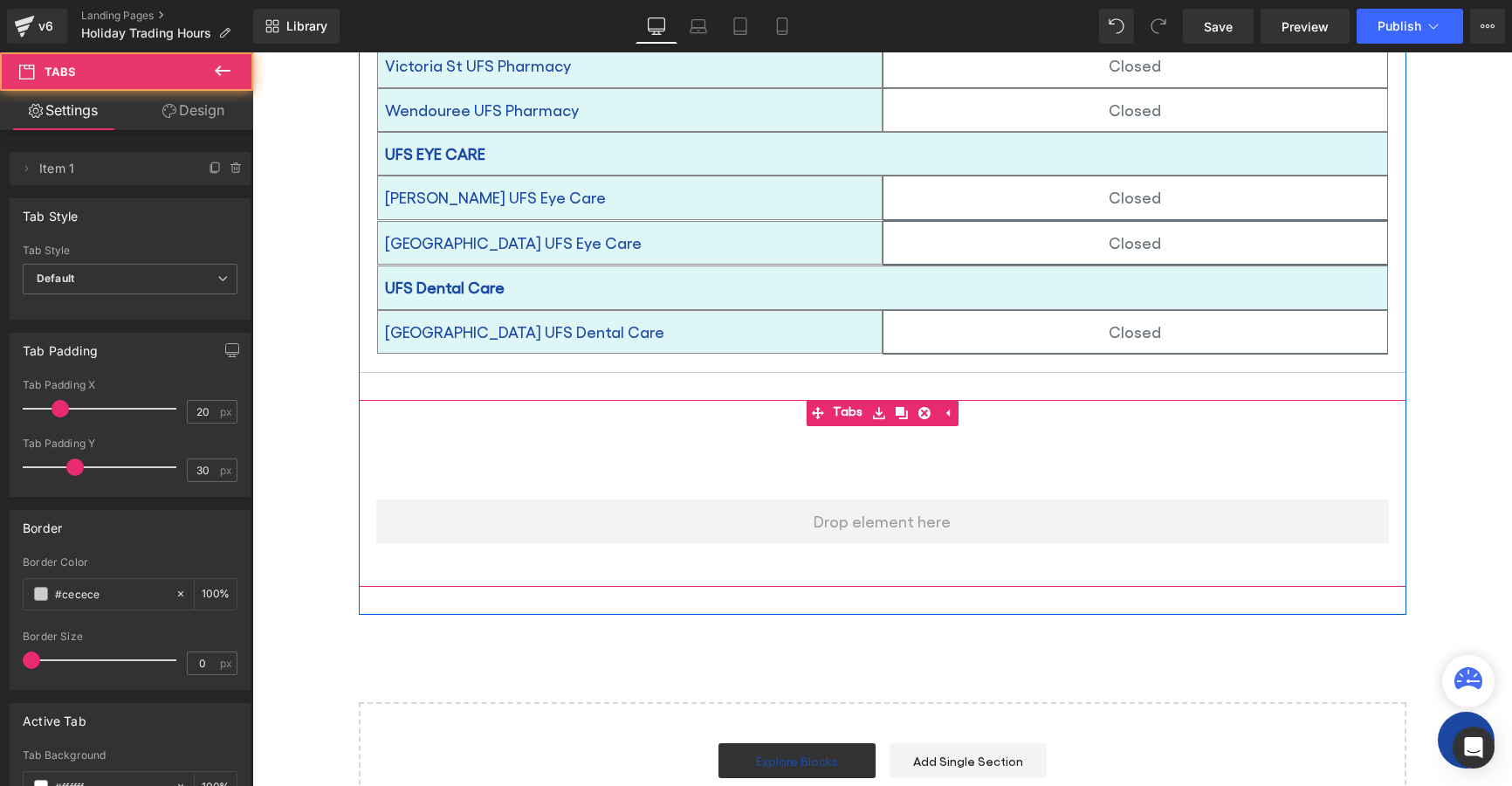
click at [818, 427] on ul "Text Block" at bounding box center [883, 454] width 1048 height 56
click at [918, 407] on icon at bounding box center [924, 413] width 13 height 13
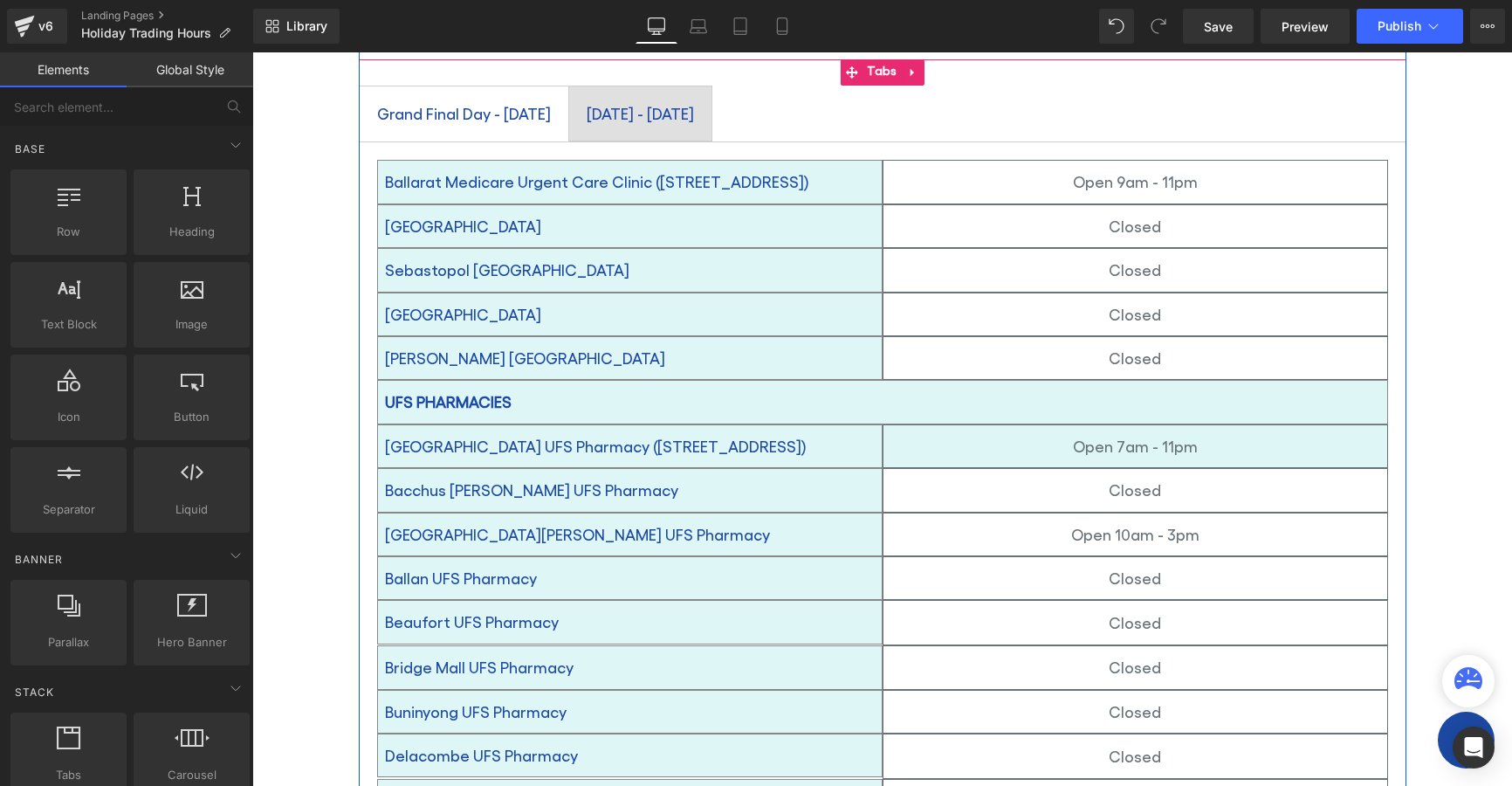
scroll to position [376, 0]
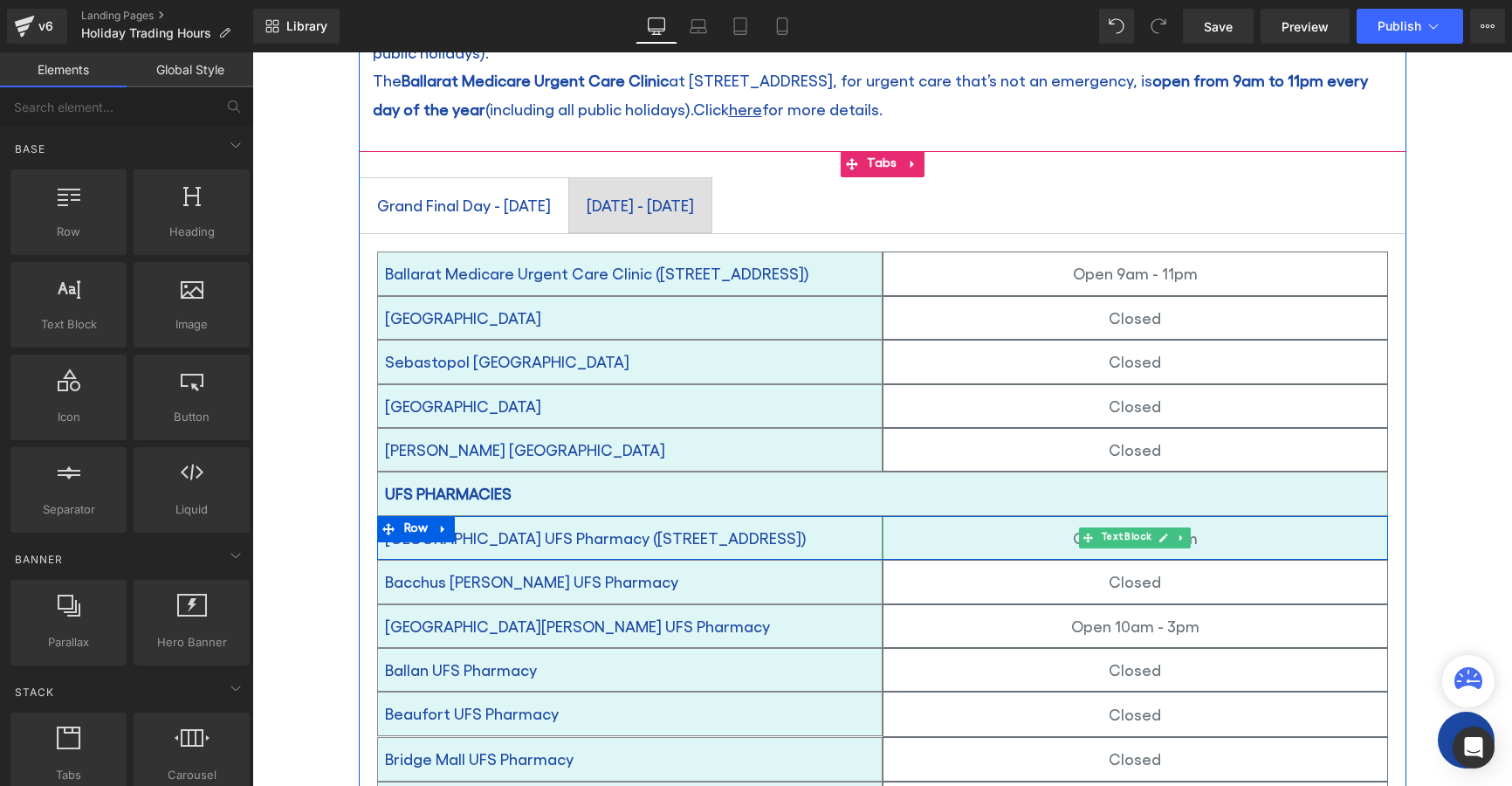
drag, startPoint x: 949, startPoint y: 509, endPoint x: 960, endPoint y: 508, distance: 11.0
click at [949, 524] on p "Open 7am - 11pm" at bounding box center [1135, 538] width 503 height 28
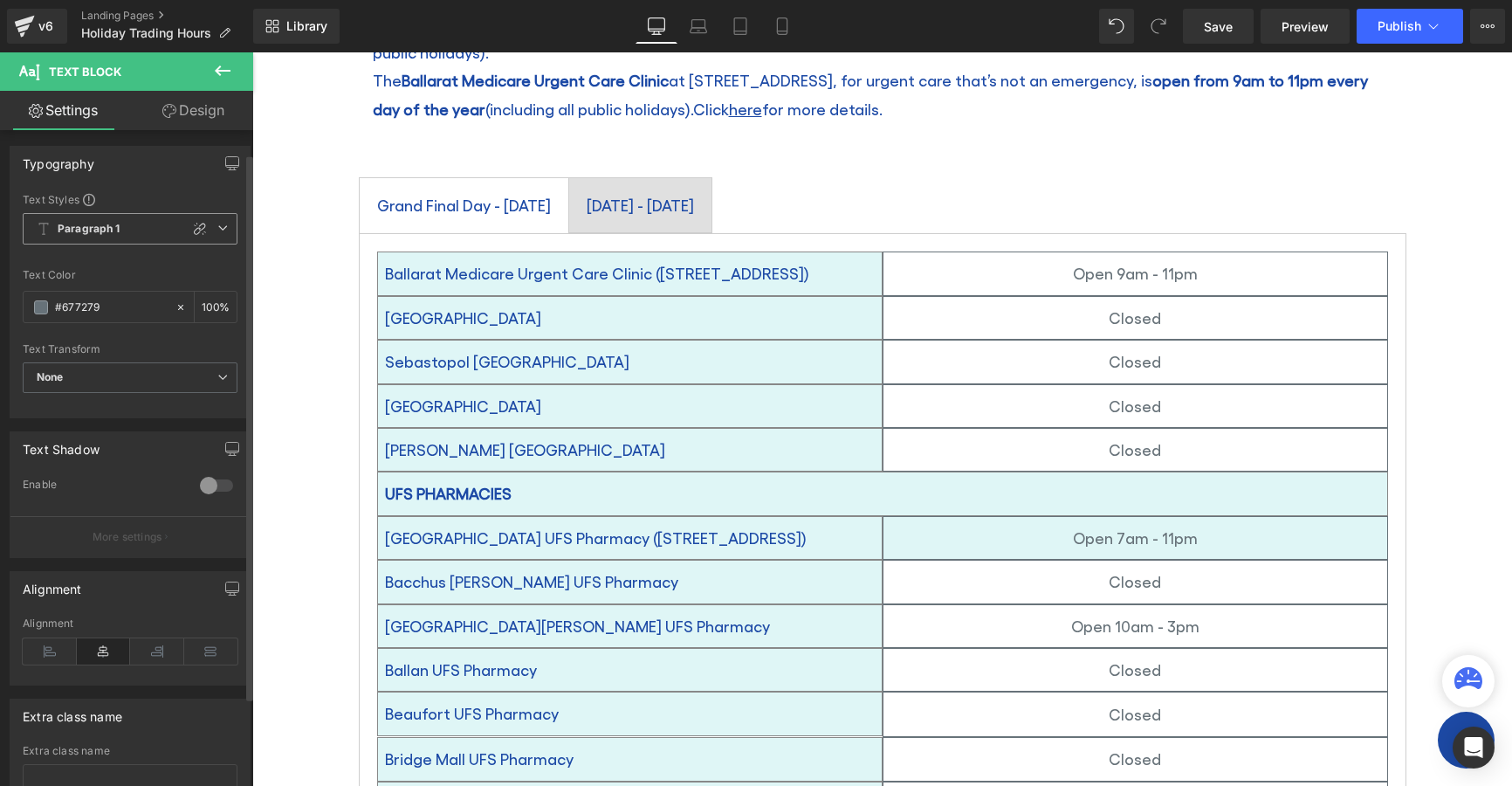
scroll to position [0, 0]
click at [192, 107] on link "Design" at bounding box center [193, 110] width 126 height 39
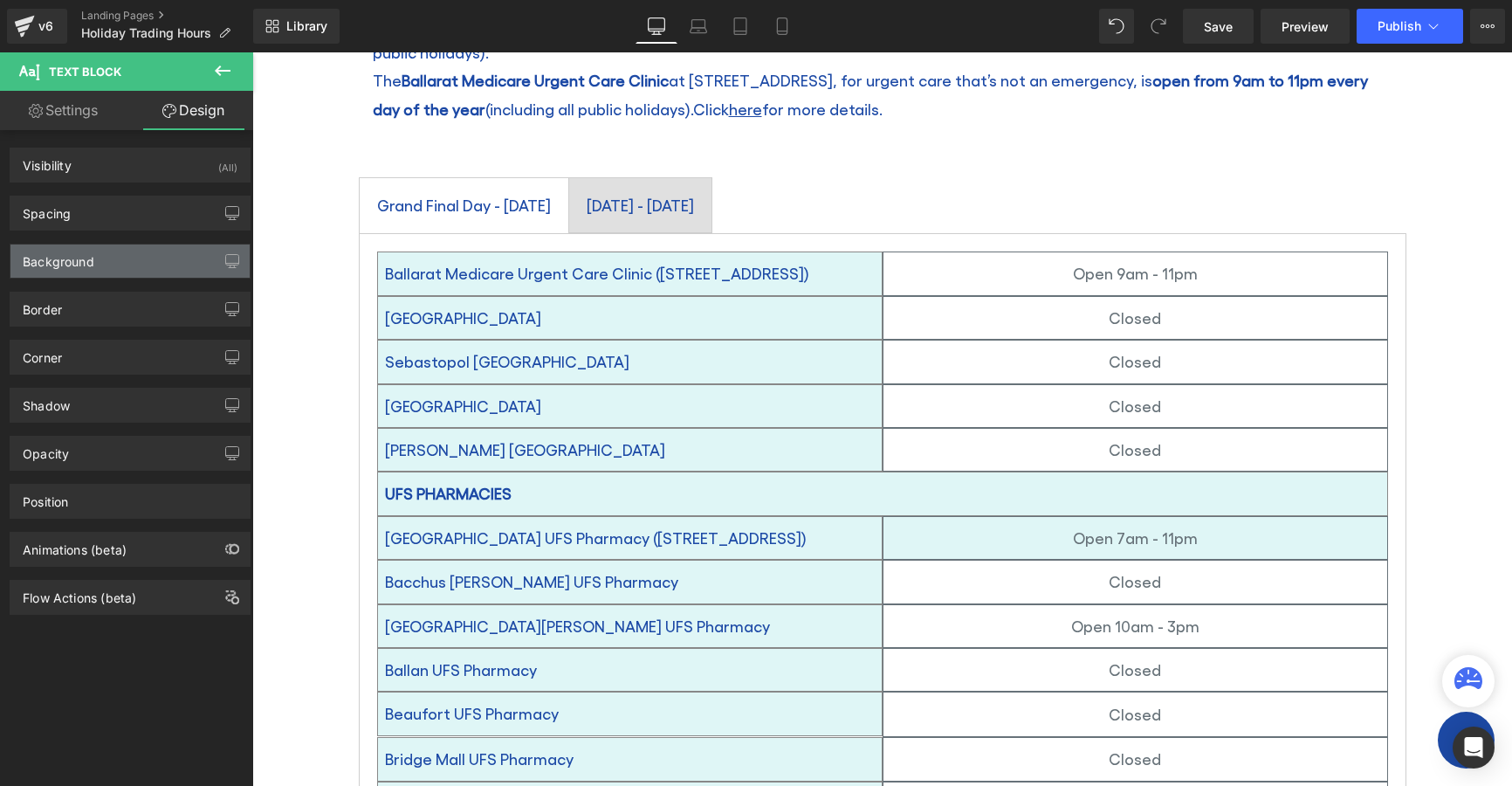
click at [84, 269] on div "Background" at bounding box center [130, 261] width 239 height 33
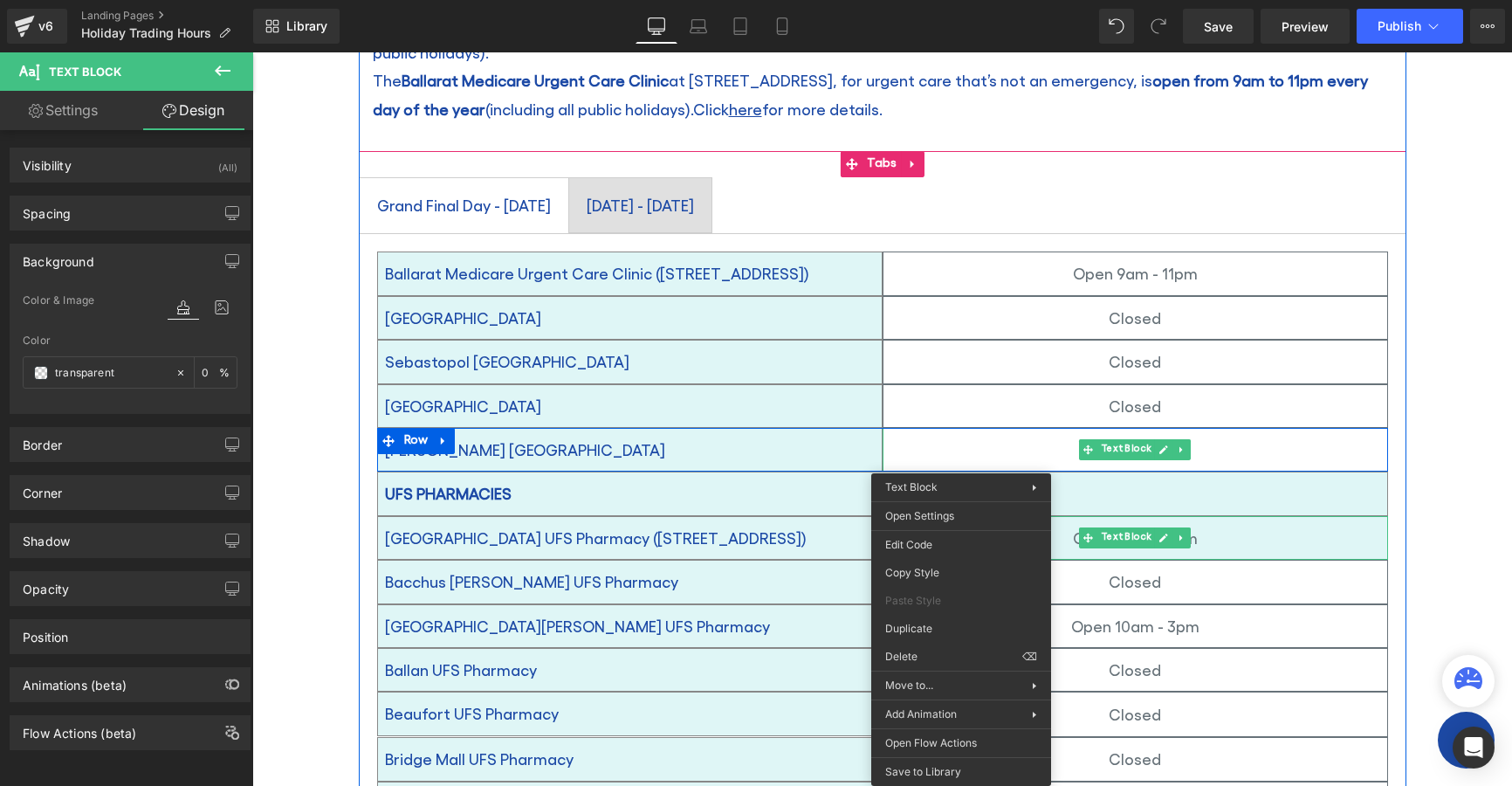
click at [1242, 436] on p "Closed" at bounding box center [1135, 449] width 503 height 28
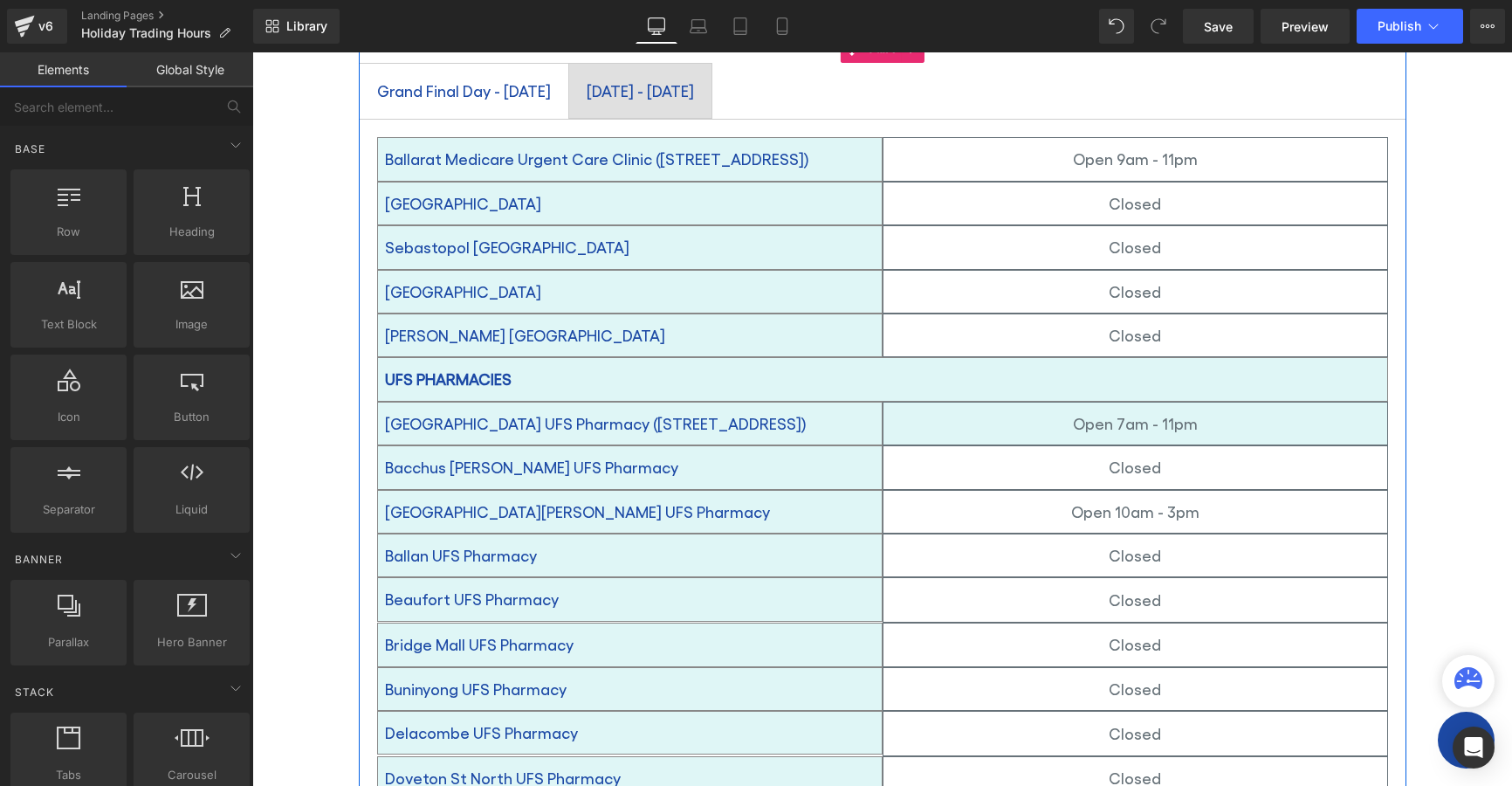
scroll to position [463, 0]
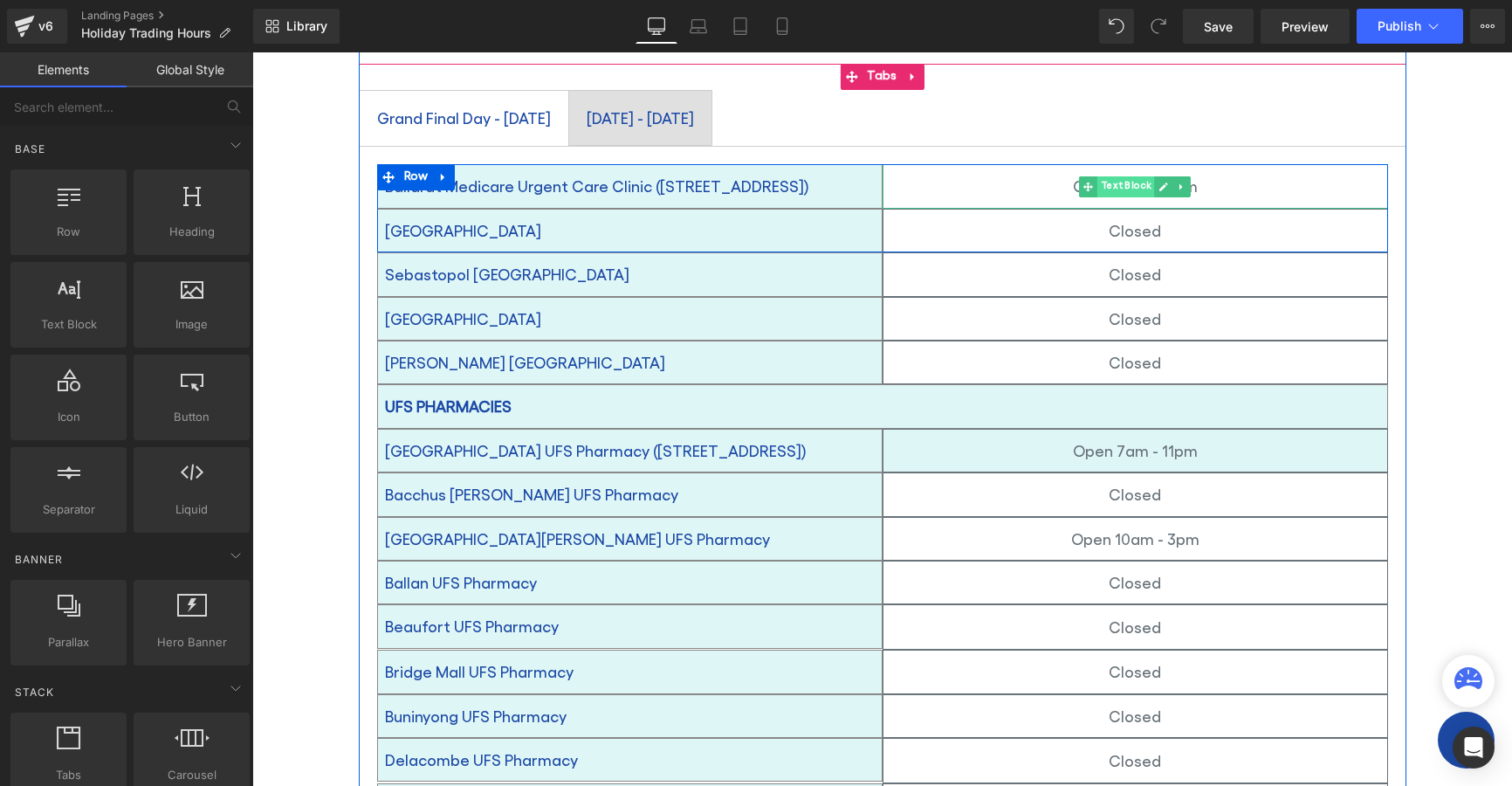
click at [1121, 177] on span "Text Block" at bounding box center [1126, 186] width 57 height 21
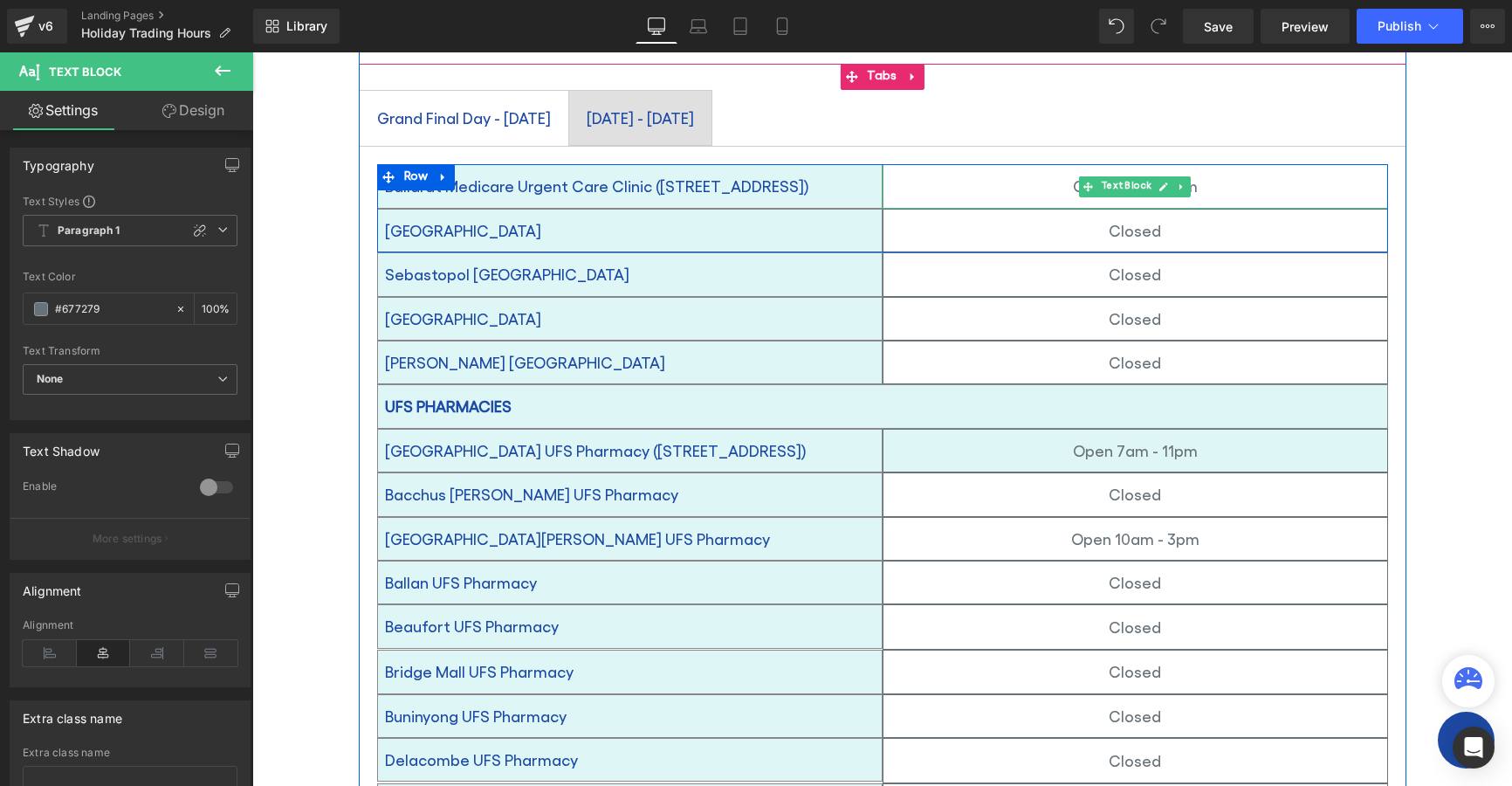
click at [1248, 172] on p "Open 9am - 11pm" at bounding box center [1135, 186] width 503 height 28
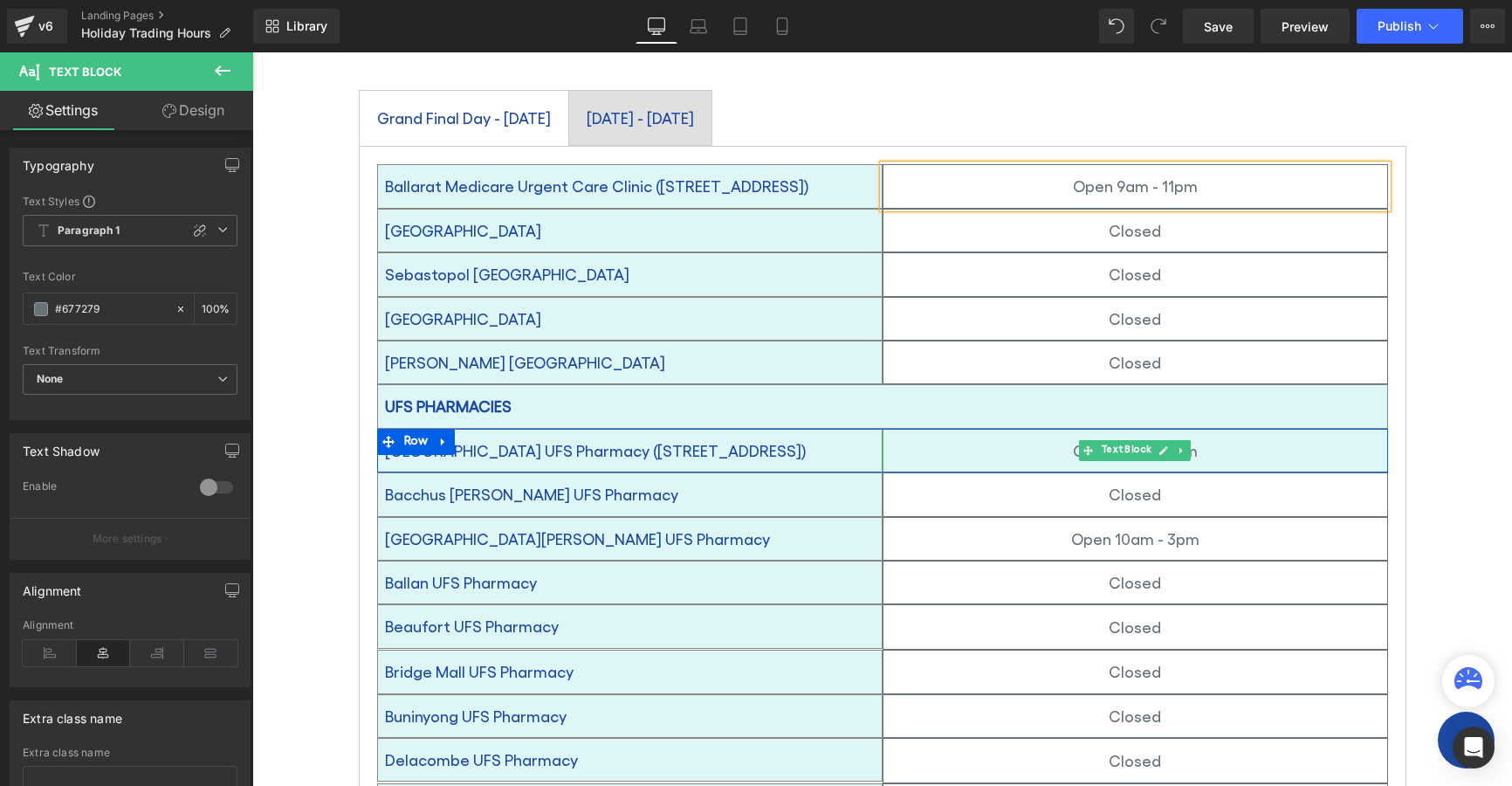
click at [1017, 436] on p "Open 7am - 11pm" at bounding box center [1135, 450] width 503 height 28
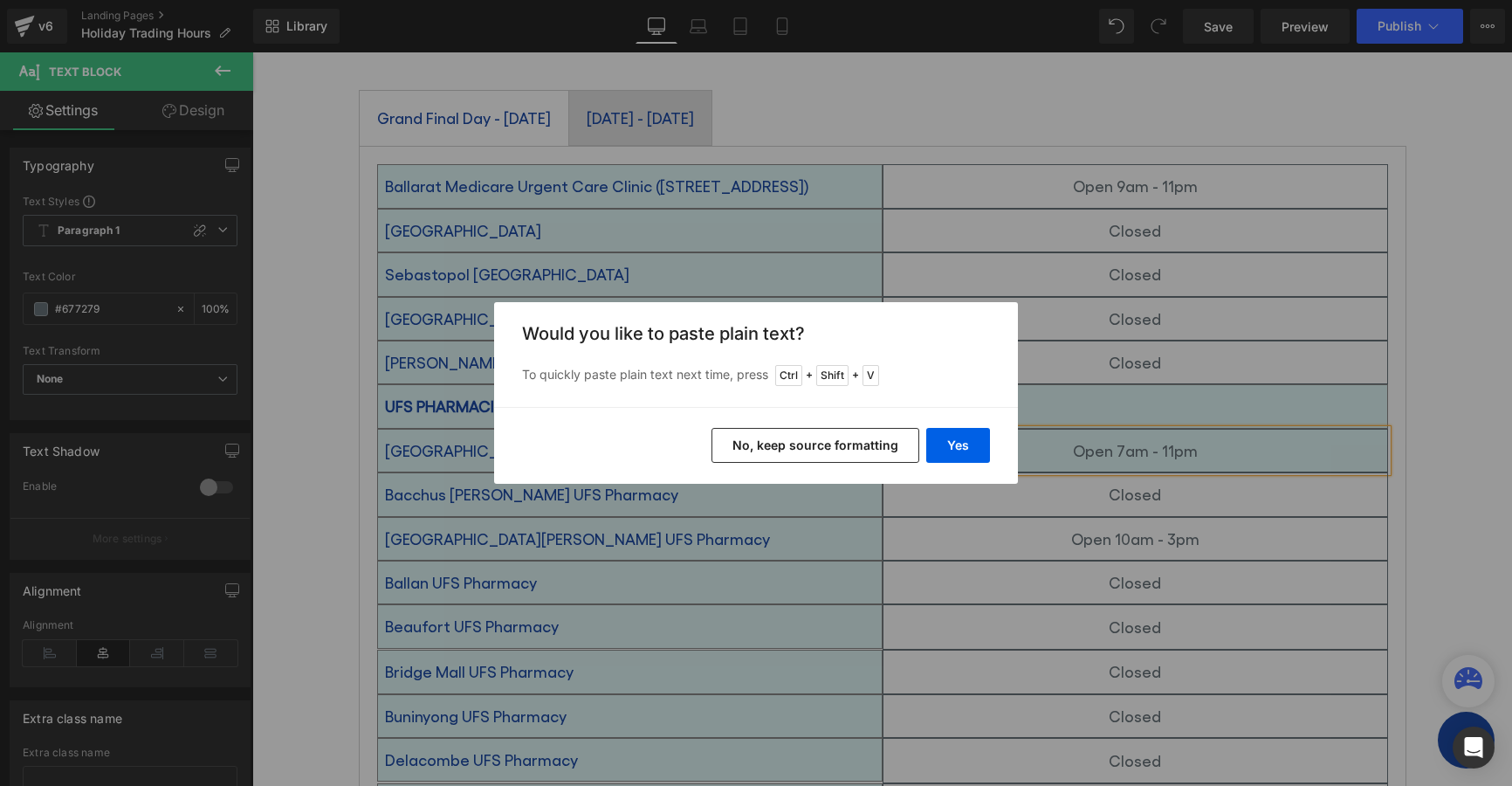
click at [868, 451] on button "No, keep source formatting" at bounding box center [815, 445] width 208 height 35
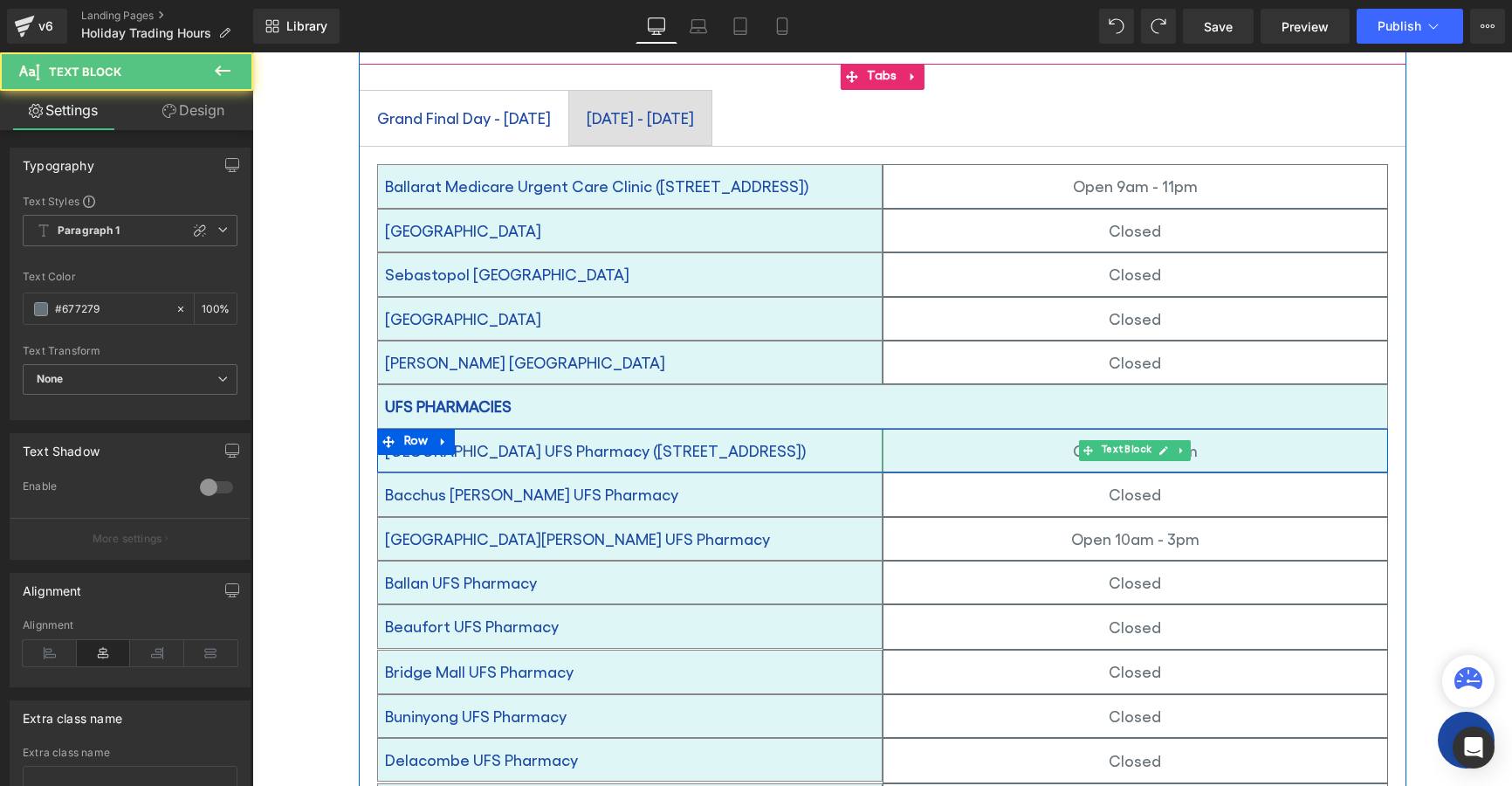
click at [1244, 436] on p "Open 7am - 11pm" at bounding box center [1135, 450] width 503 height 28
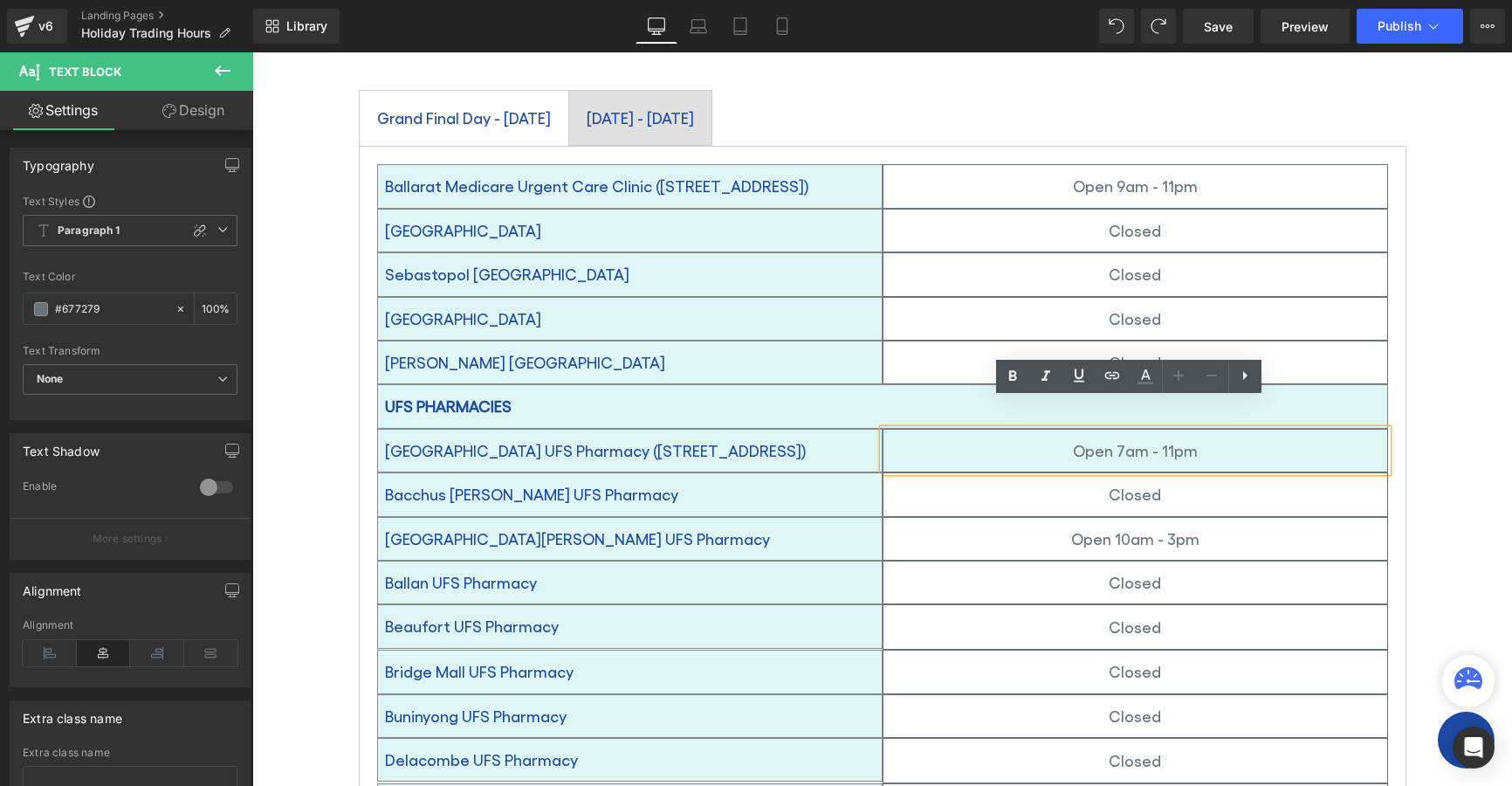
click at [1249, 436] on p "Open 7am - 11pm" at bounding box center [1135, 450] width 503 height 28
click at [1244, 376] on icon at bounding box center [1245, 376] width 4 height 9
click at [1247, 379] on icon at bounding box center [1244, 375] width 21 height 21
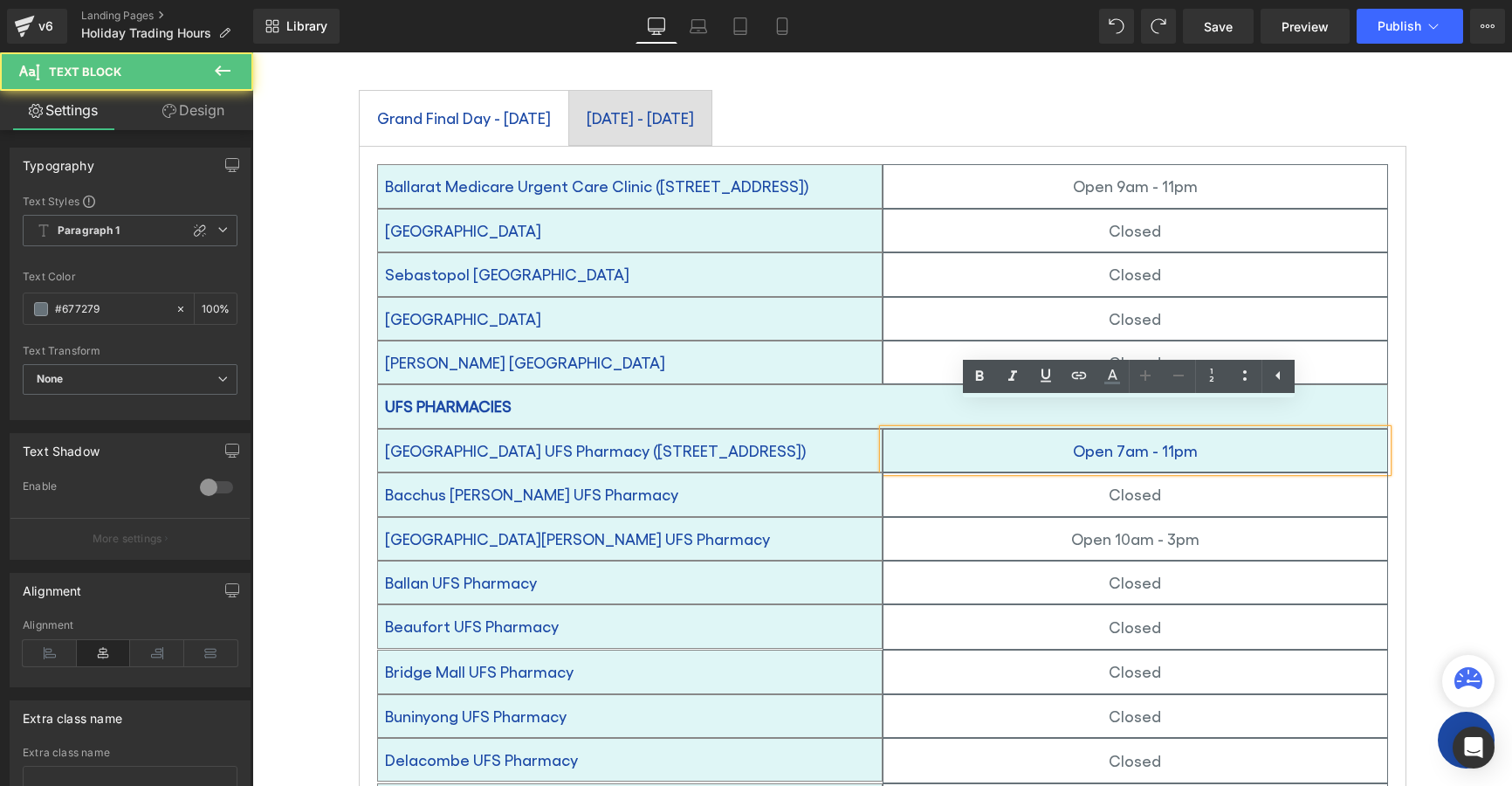
click at [1228, 436] on p "Open 7am - 11pm" at bounding box center [1135, 450] width 503 height 28
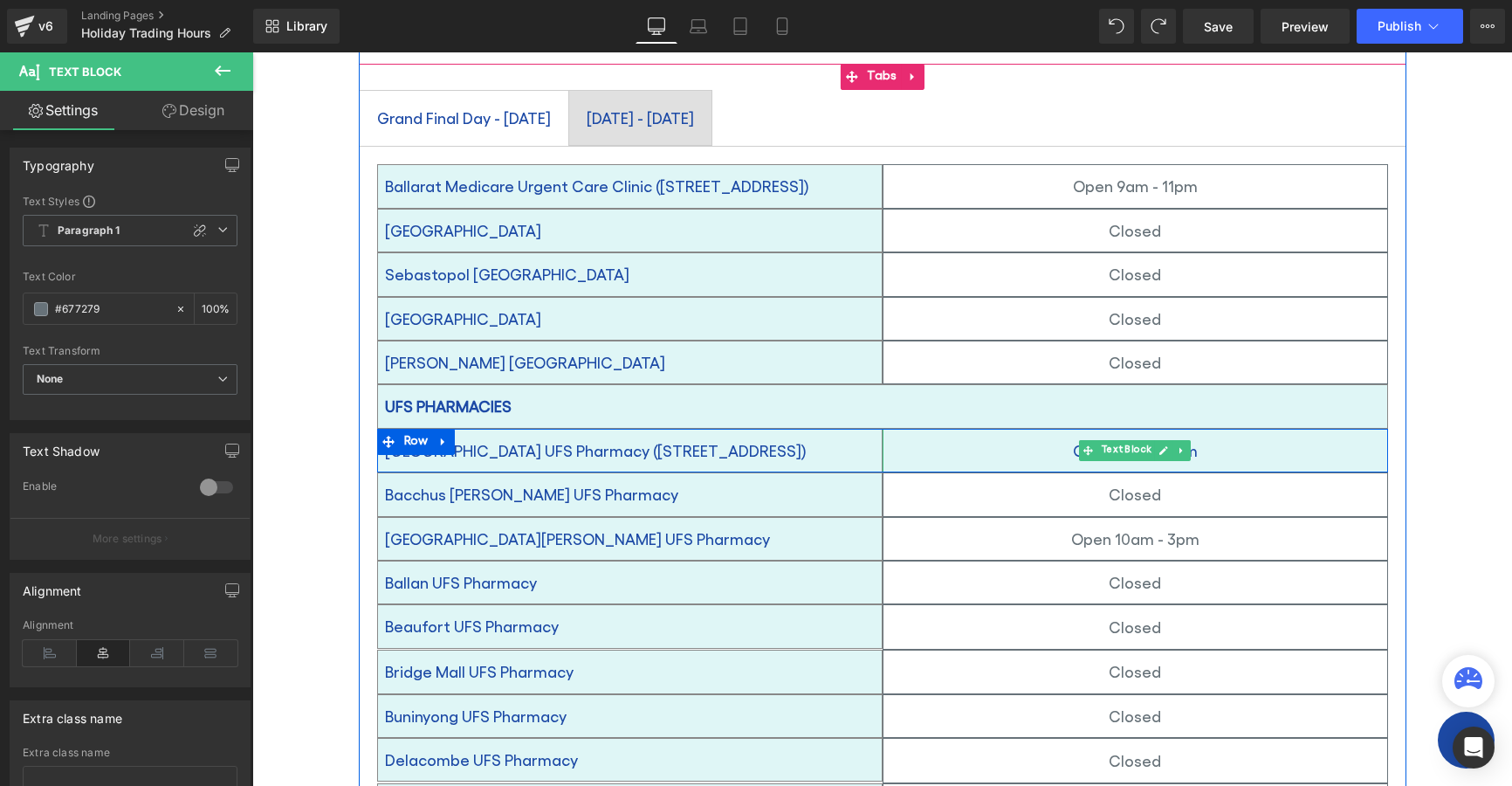
click at [1284, 436] on p "Open 7am - 11pm" at bounding box center [1135, 450] width 503 height 28
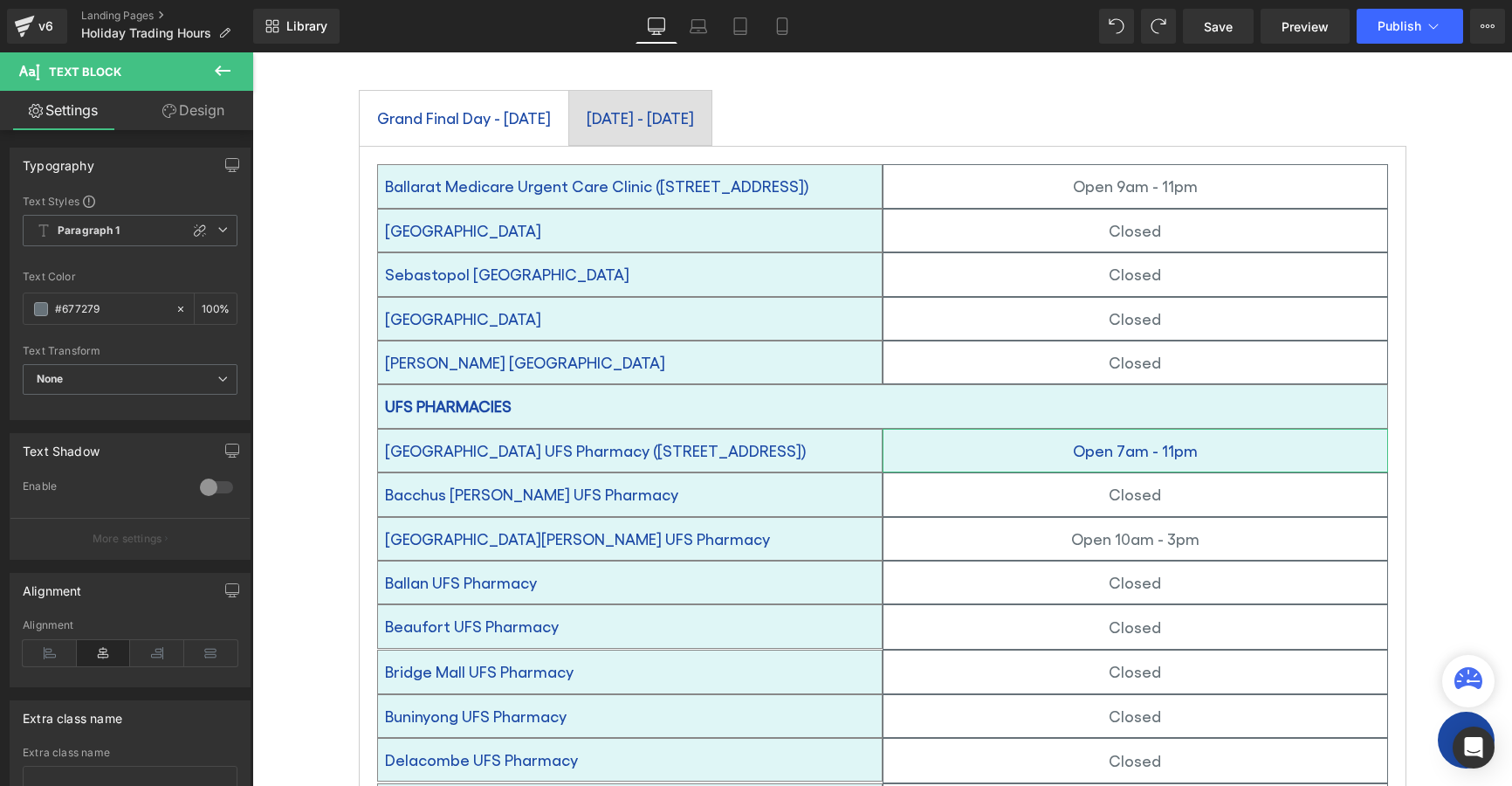
click at [175, 115] on link "Design" at bounding box center [193, 110] width 126 height 39
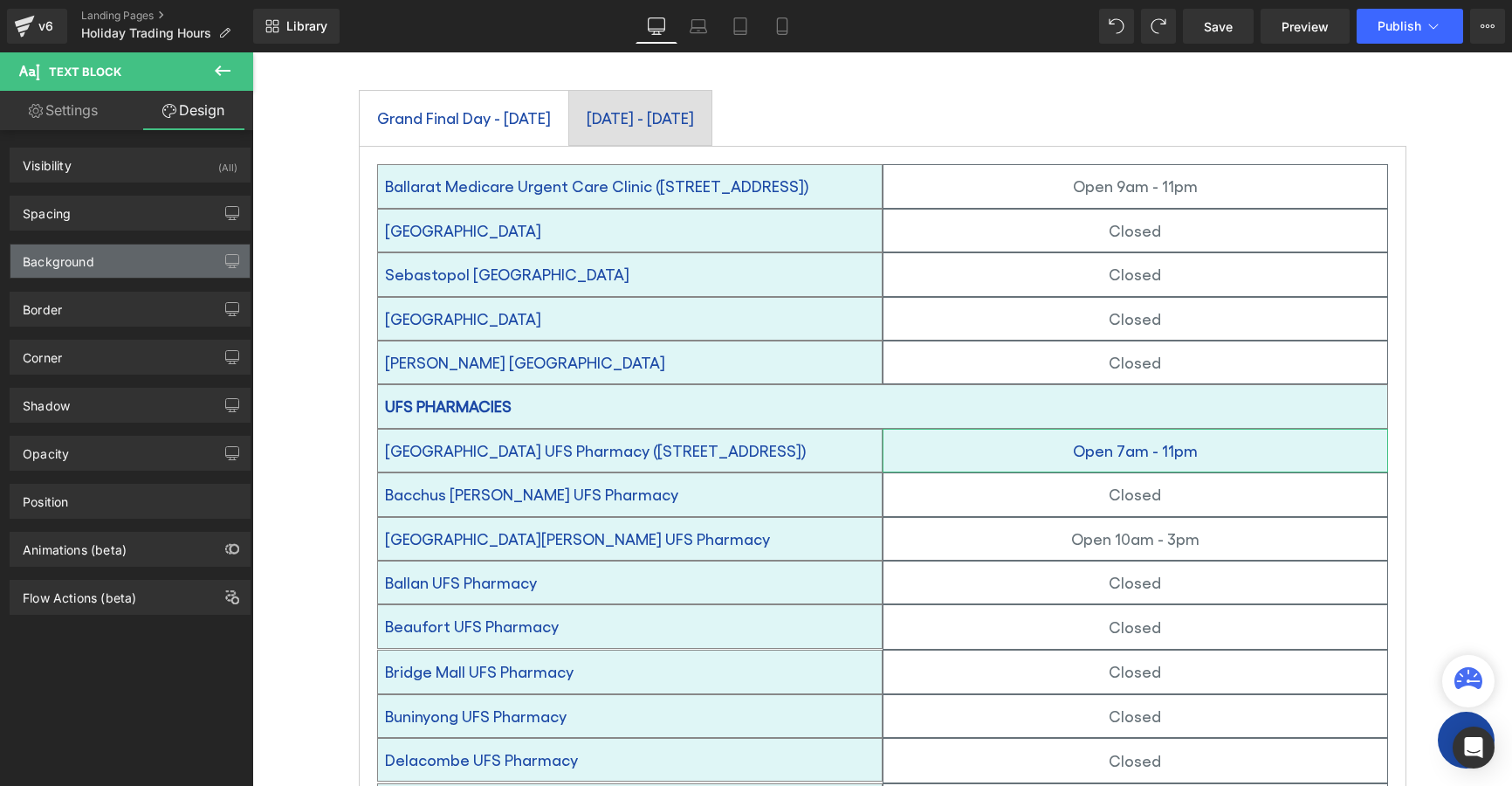
click at [169, 254] on div "Background" at bounding box center [130, 261] width 239 height 33
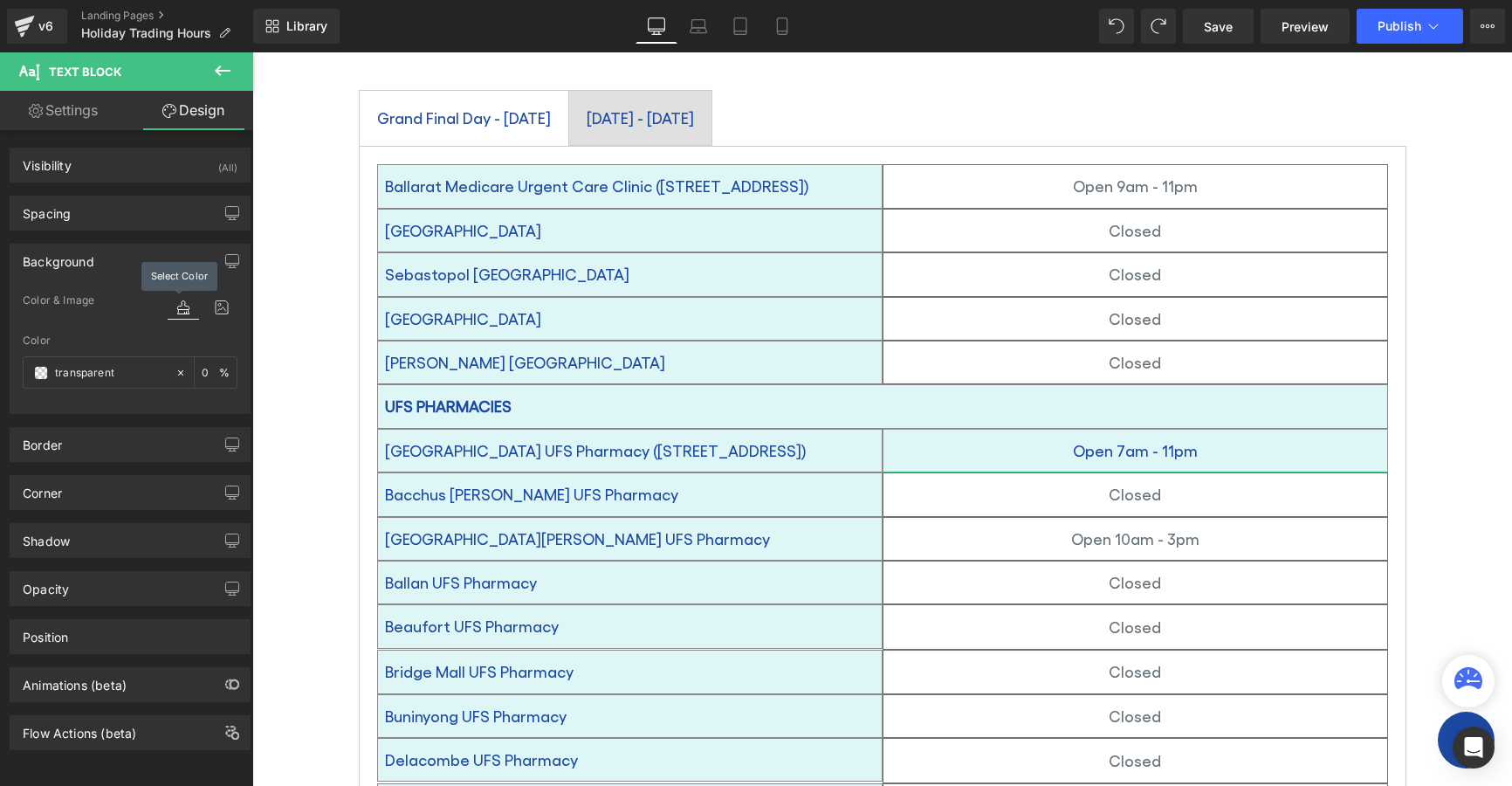
click at [176, 305] on icon at bounding box center [183, 307] width 31 height 22
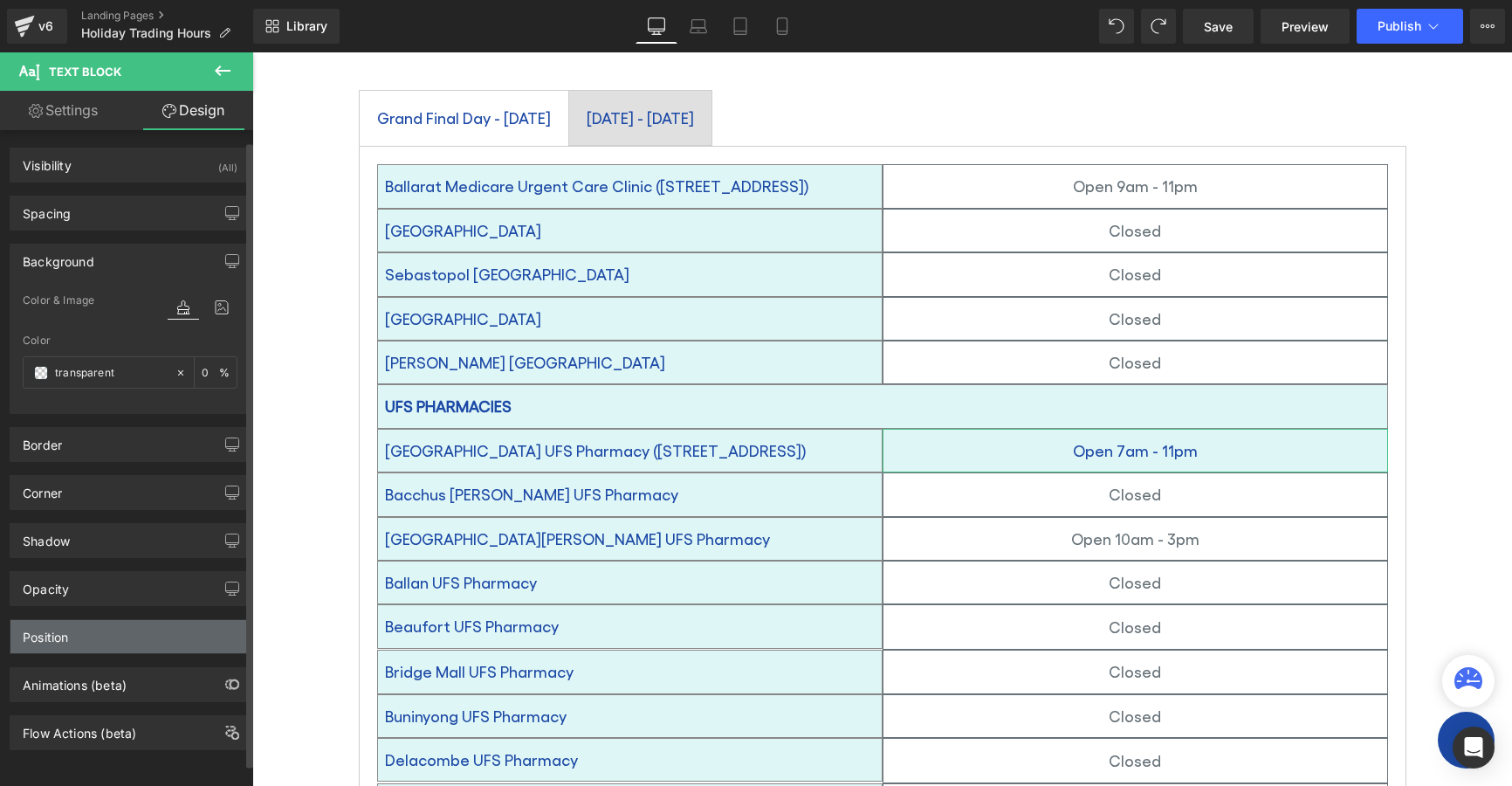
scroll to position [0, 0]
click at [73, 113] on link "Settings" at bounding box center [63, 110] width 126 height 39
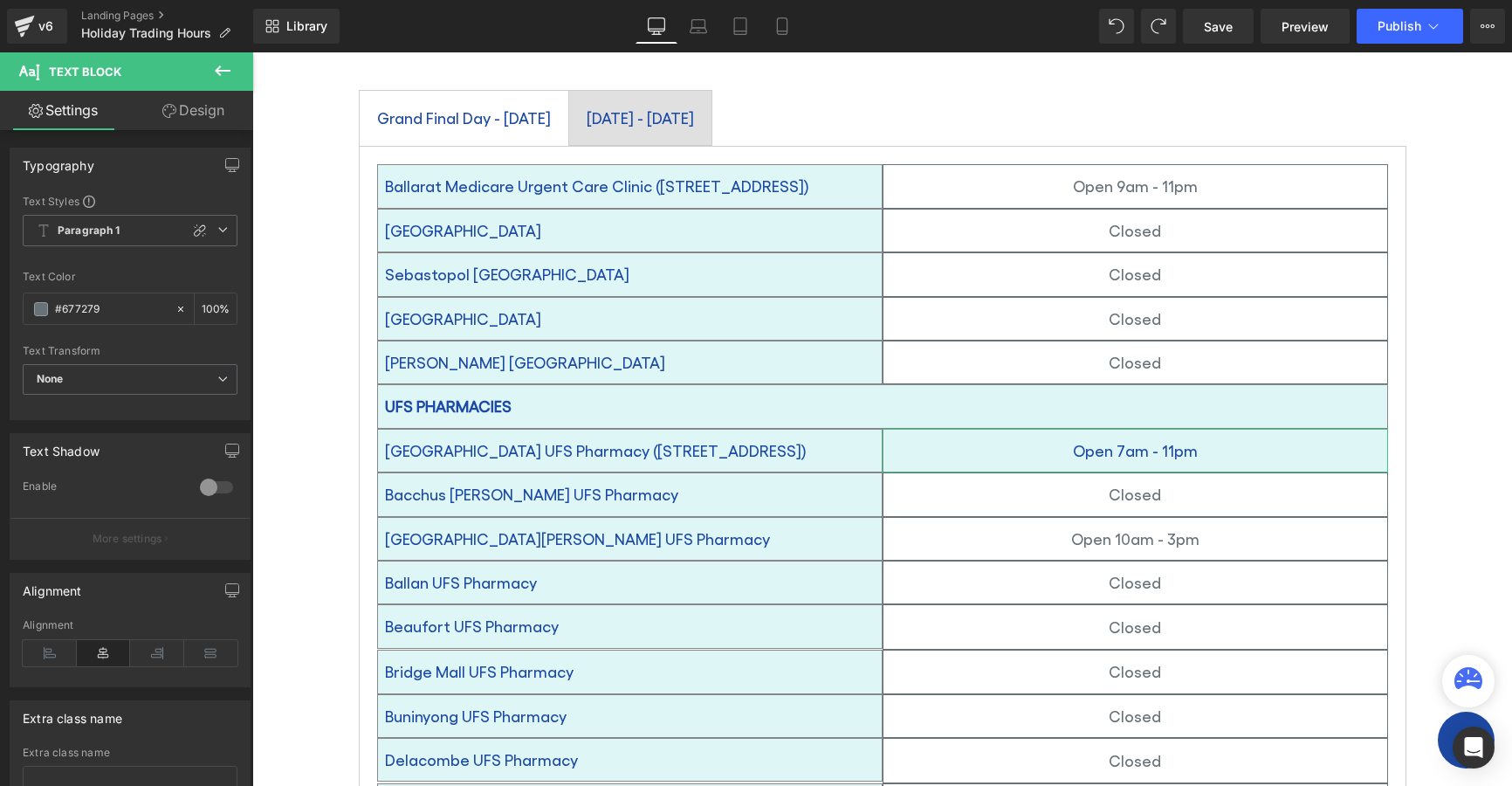
click at [184, 110] on link "Design" at bounding box center [193, 110] width 126 height 39
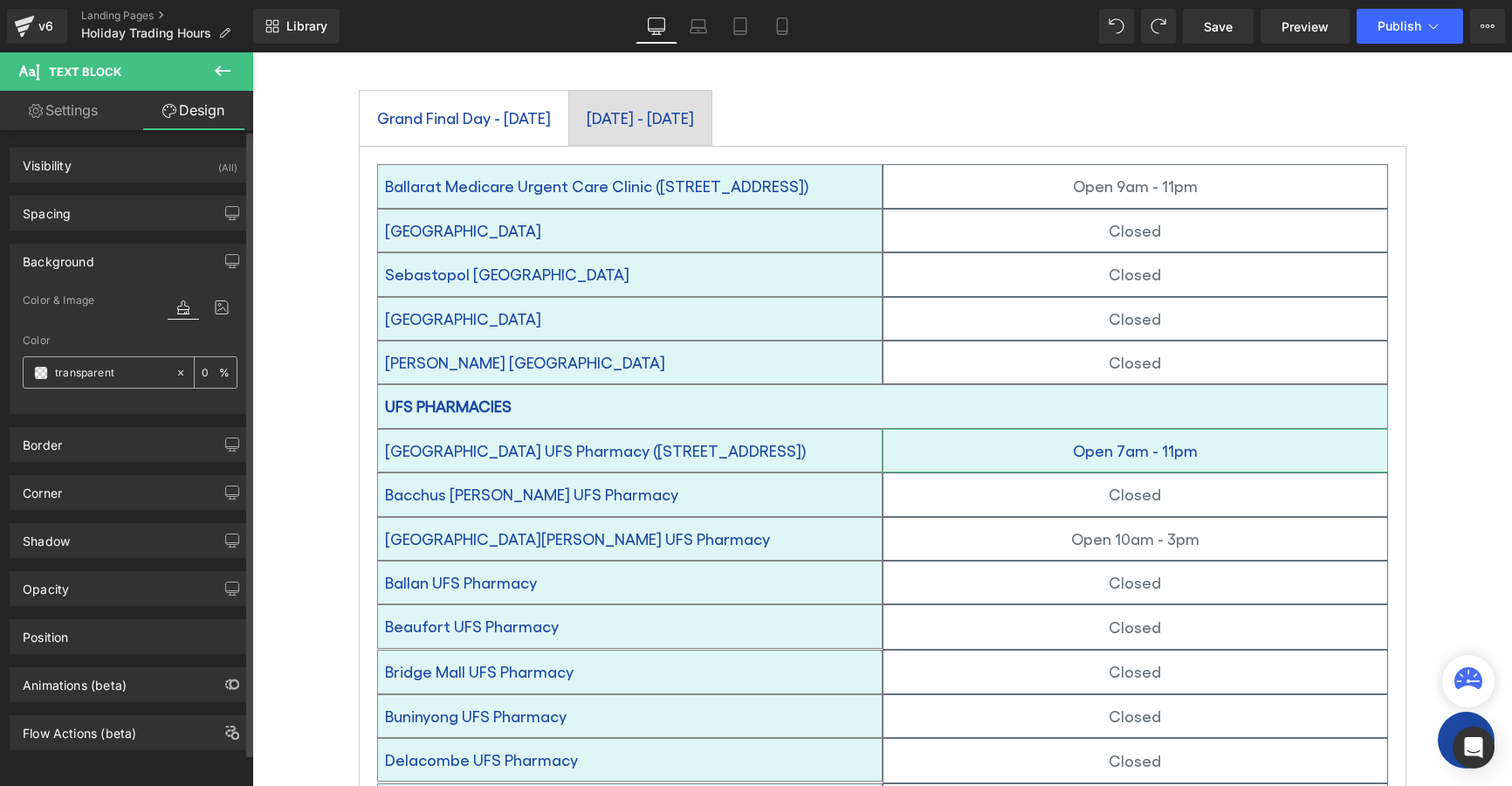
click at [130, 373] on input "transparent" at bounding box center [110, 372] width 112 height 19
click at [134, 372] on input "transparent" at bounding box center [110, 372] width 112 height 19
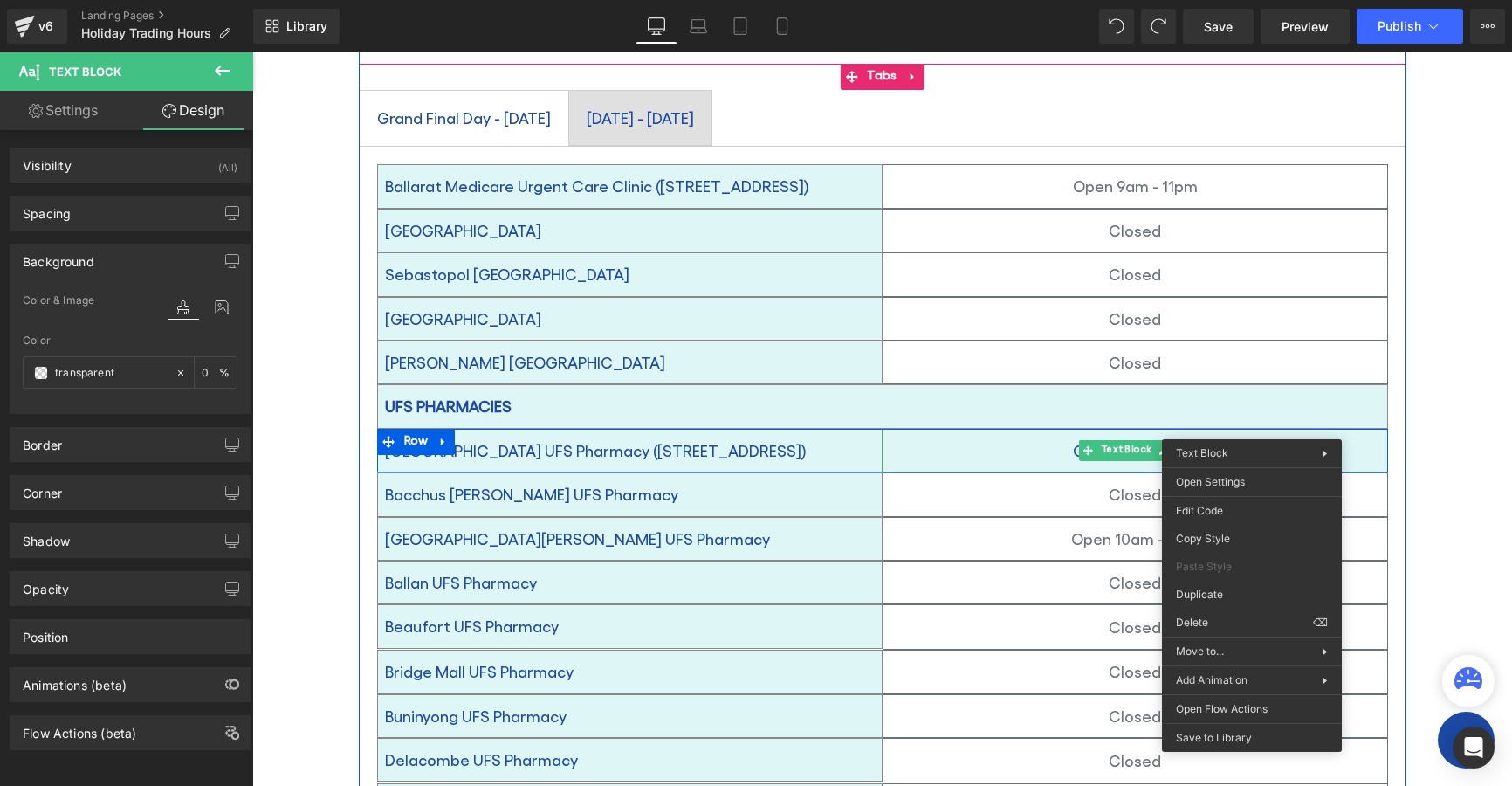
click at [962, 436] on p "Open 7am - 11pm" at bounding box center [1135, 450] width 503 height 28
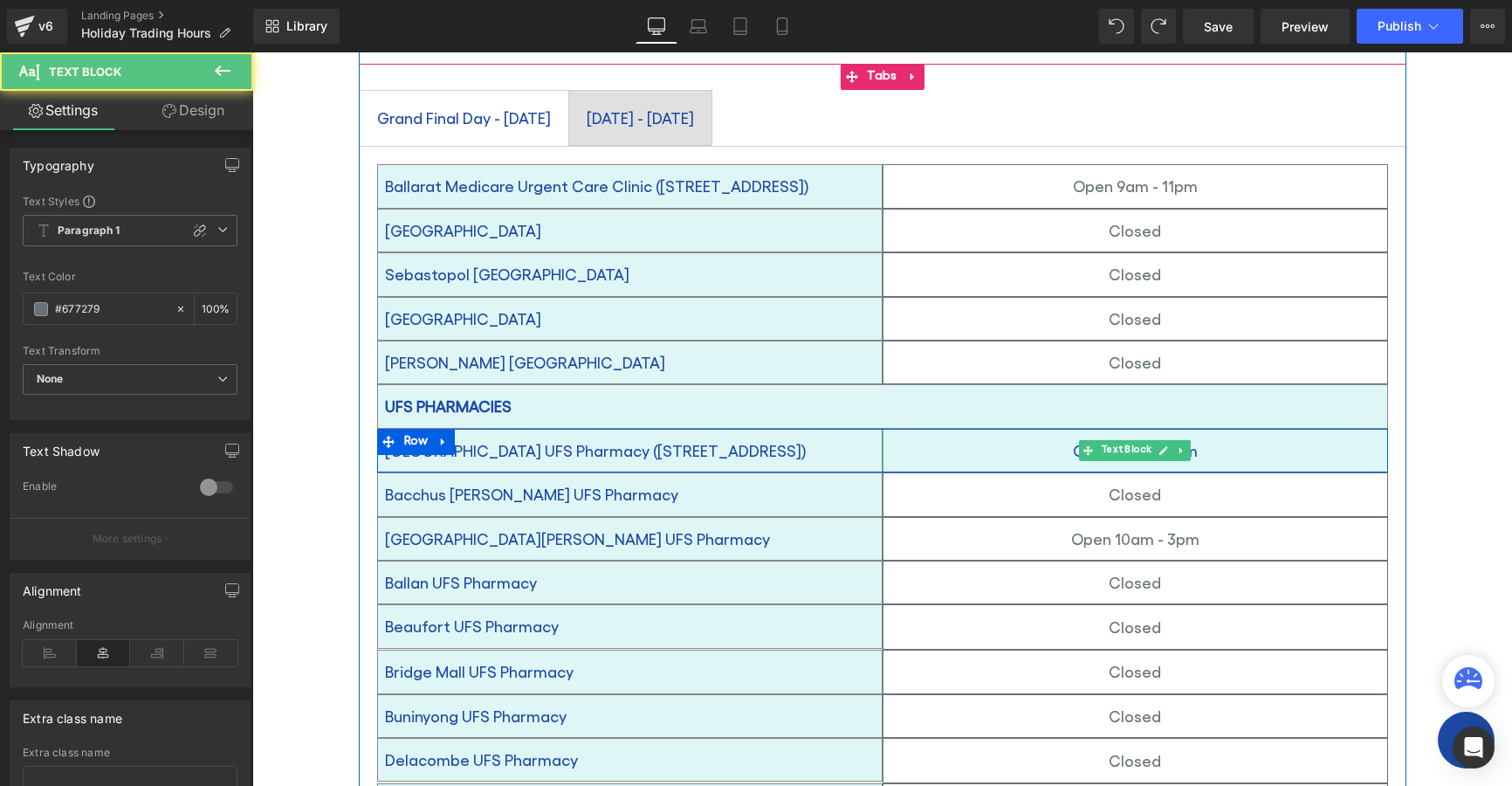
click at [1304, 436] on p "Open 7am - 11pm" at bounding box center [1135, 450] width 503 height 28
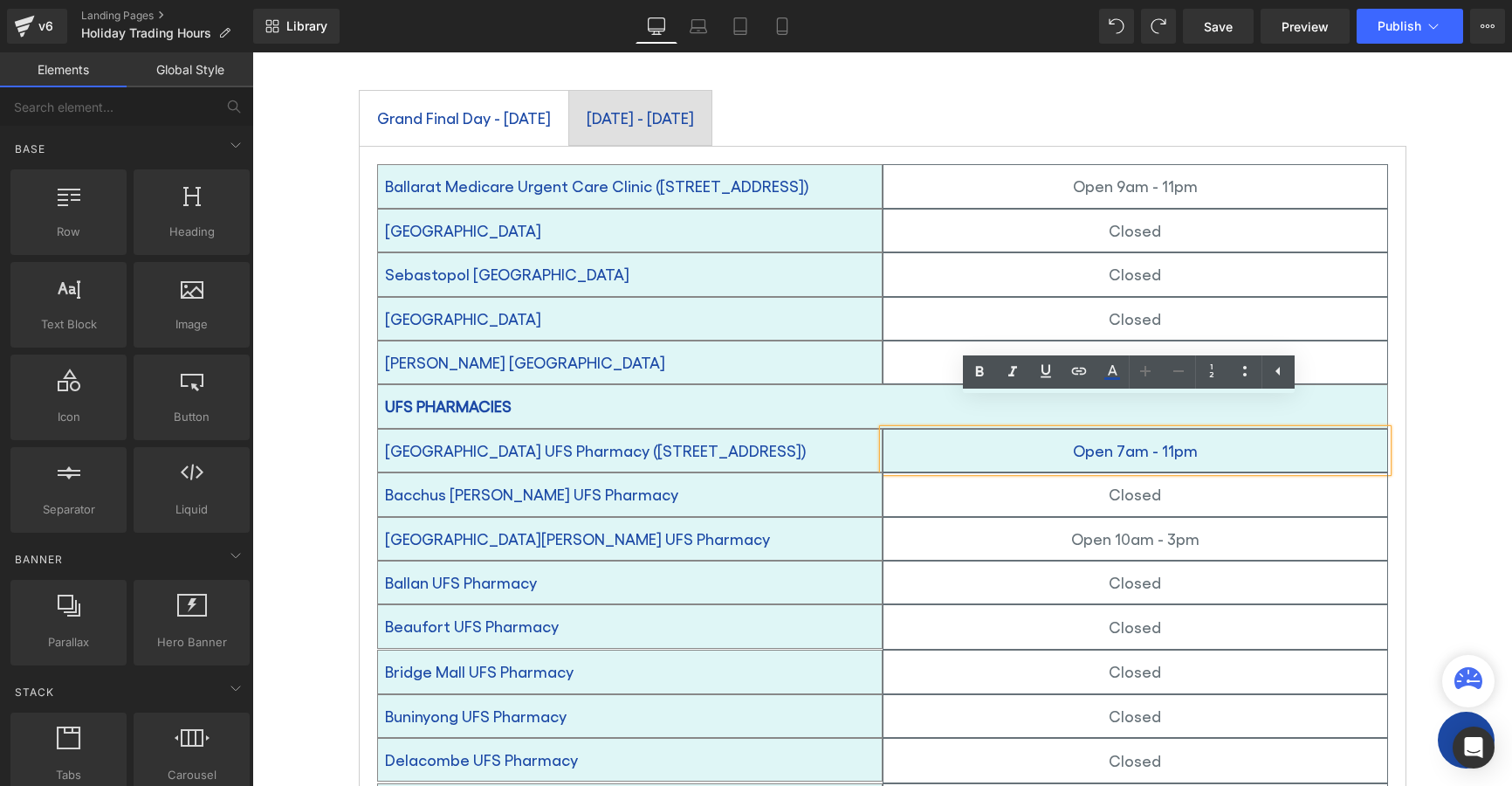
click at [1370, 441] on div "Holiday Trading Hours Heading Home / Holiday Trading Hours Breadcrumbs Row Row …" at bounding box center [882, 769] width 1260 height 2051
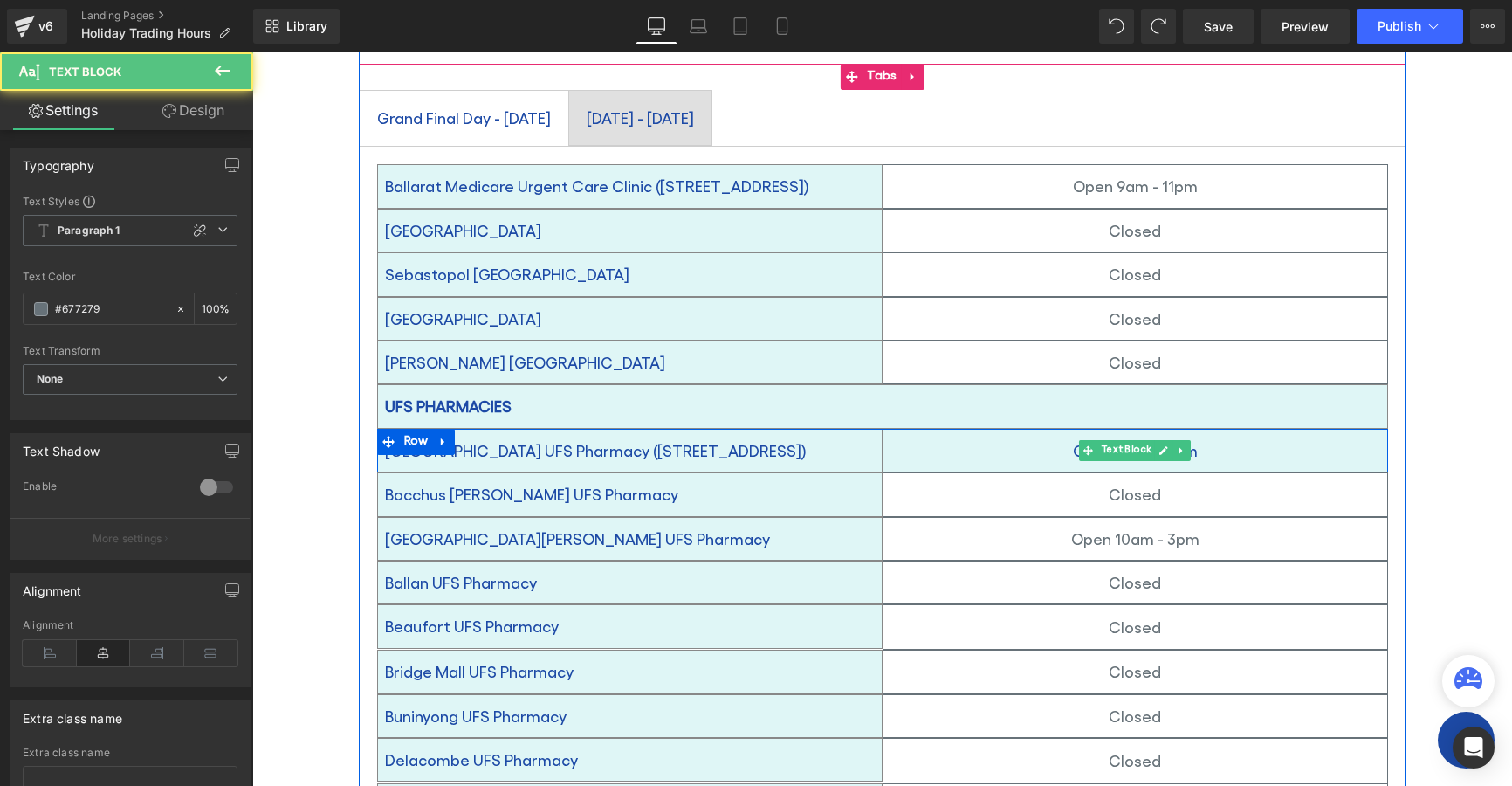
click at [942, 436] on p "Open 7am - 11pm" at bounding box center [1135, 450] width 503 height 28
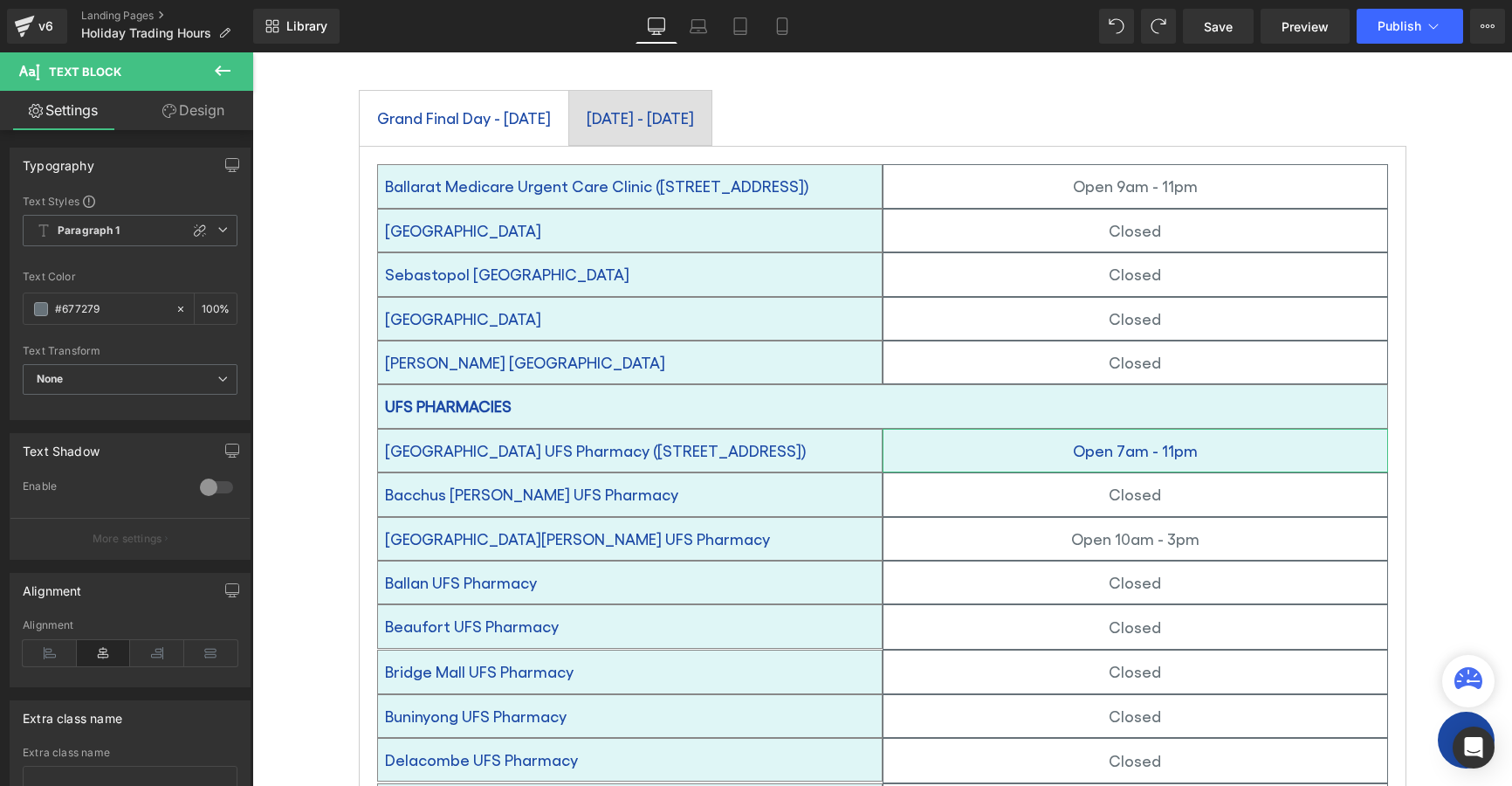
click at [176, 112] on link "Design" at bounding box center [193, 110] width 126 height 39
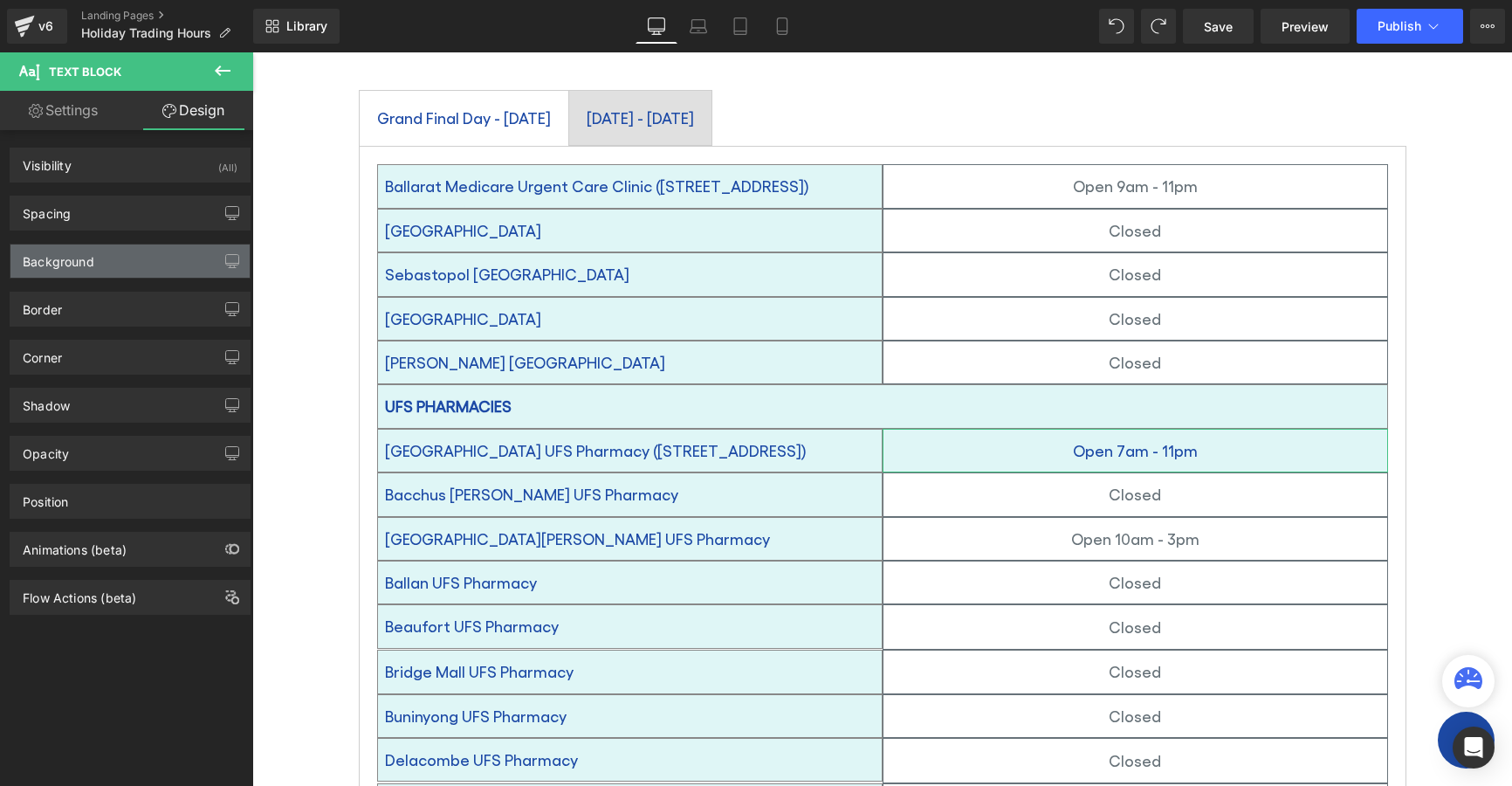
click at [137, 247] on div "Background" at bounding box center [130, 261] width 239 height 33
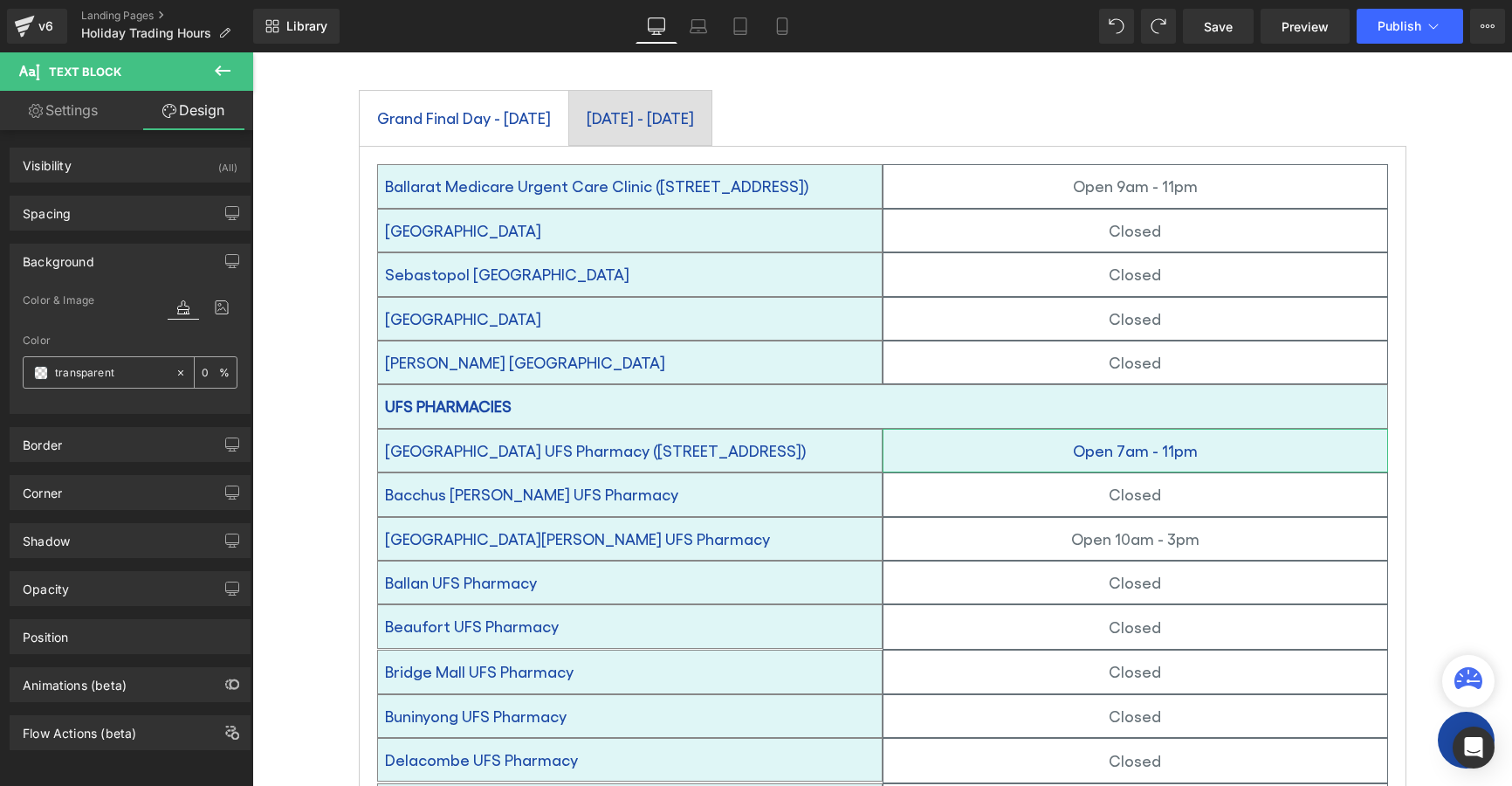
click at [76, 375] on input "transparent" at bounding box center [110, 372] width 112 height 19
click at [60, 377] on input "transparent" at bounding box center [110, 372] width 112 height 19
click at [37, 370] on span at bounding box center [41, 373] width 14 height 14
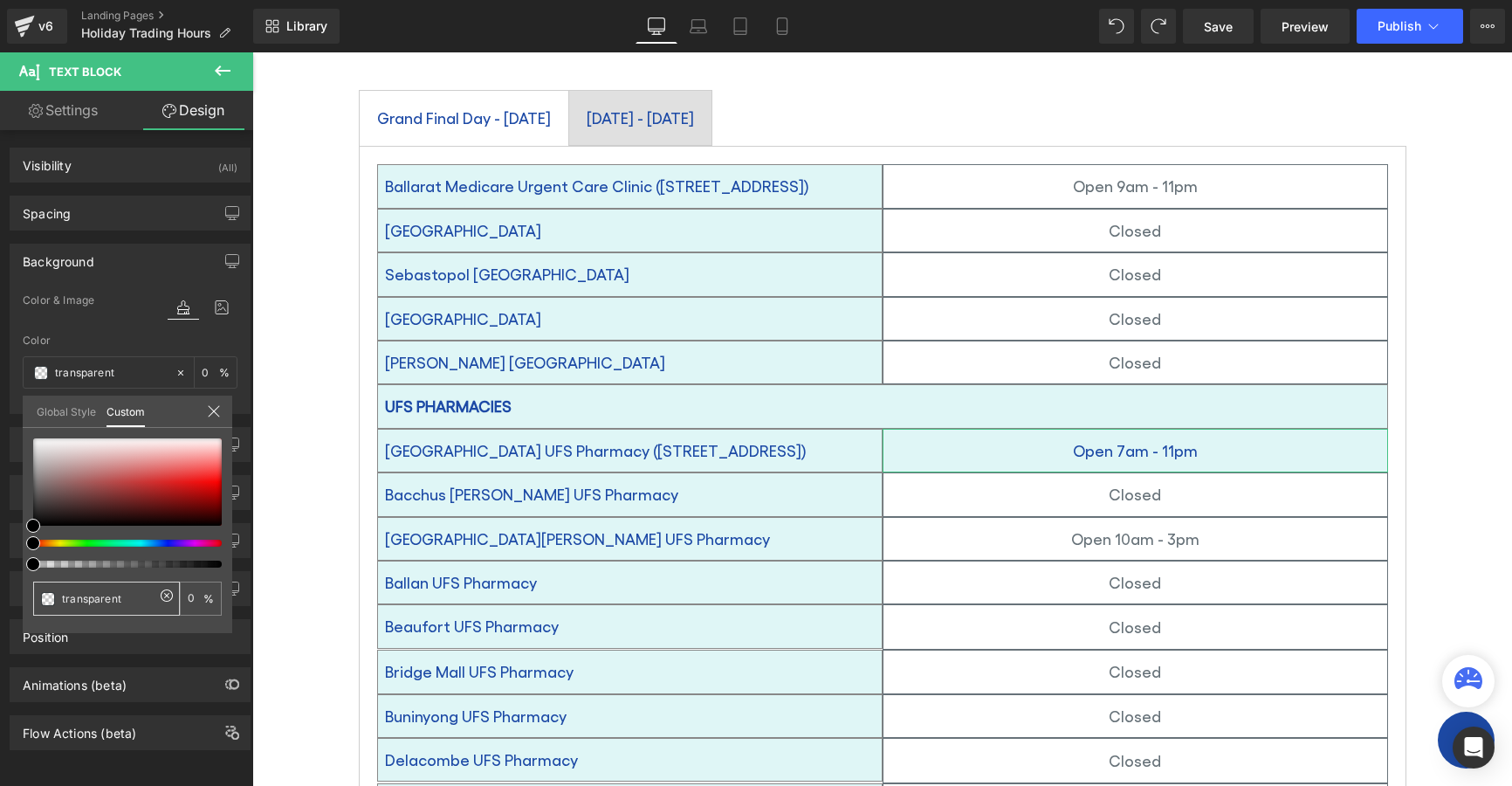
click at [50, 600] on span at bounding box center [48, 600] width 14 height 14
click at [214, 408] on icon at bounding box center [214, 411] width 14 height 14
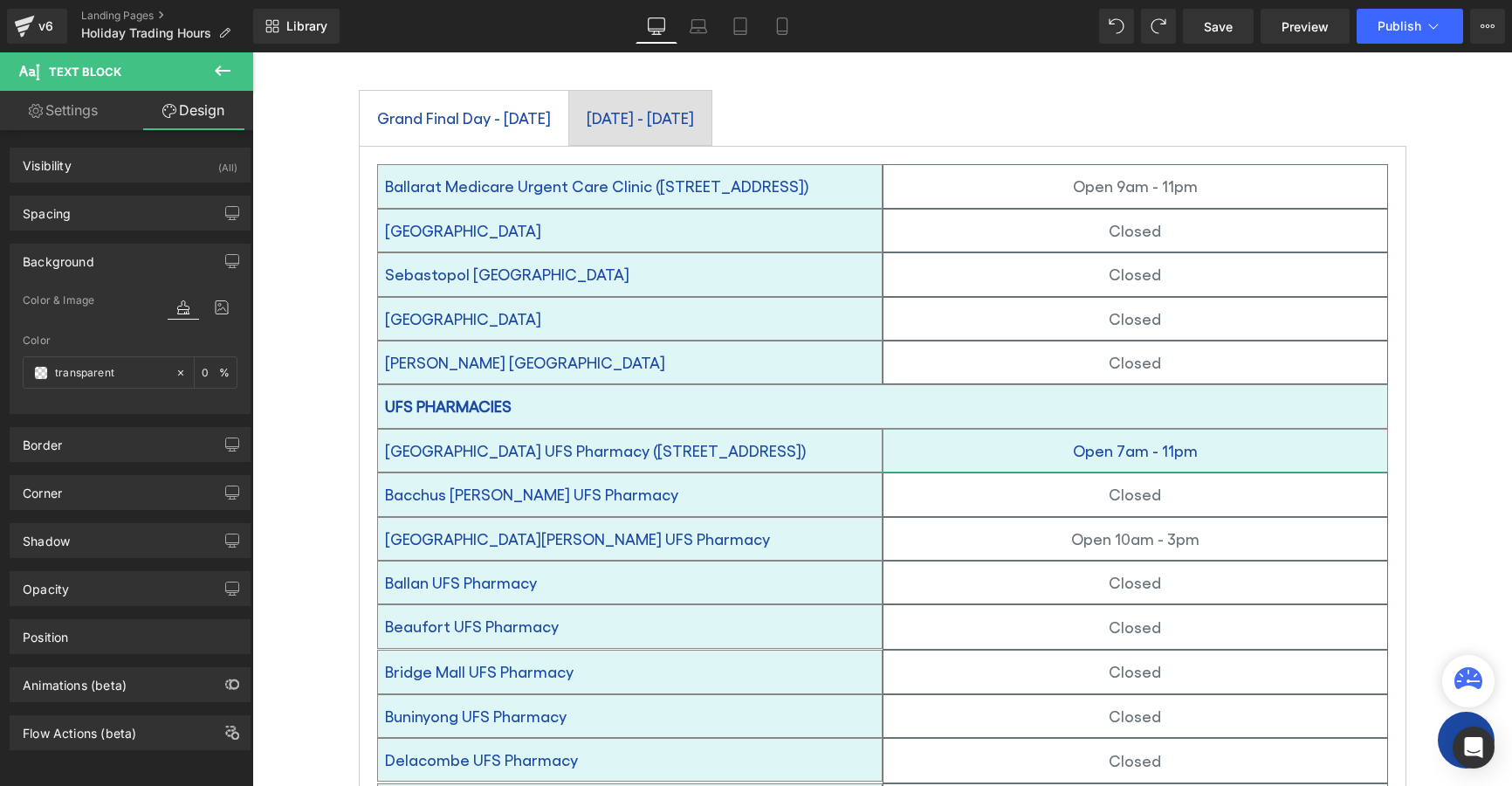
click at [122, 318] on div "Color & Image color" at bounding box center [130, 313] width 215 height 45
click at [202, 369] on input "0" at bounding box center [210, 372] width 17 height 19
click at [140, 343] on div "Color" at bounding box center [130, 341] width 215 height 13
click at [202, 368] on input "10" at bounding box center [210, 372] width 17 height 19
type input "0"
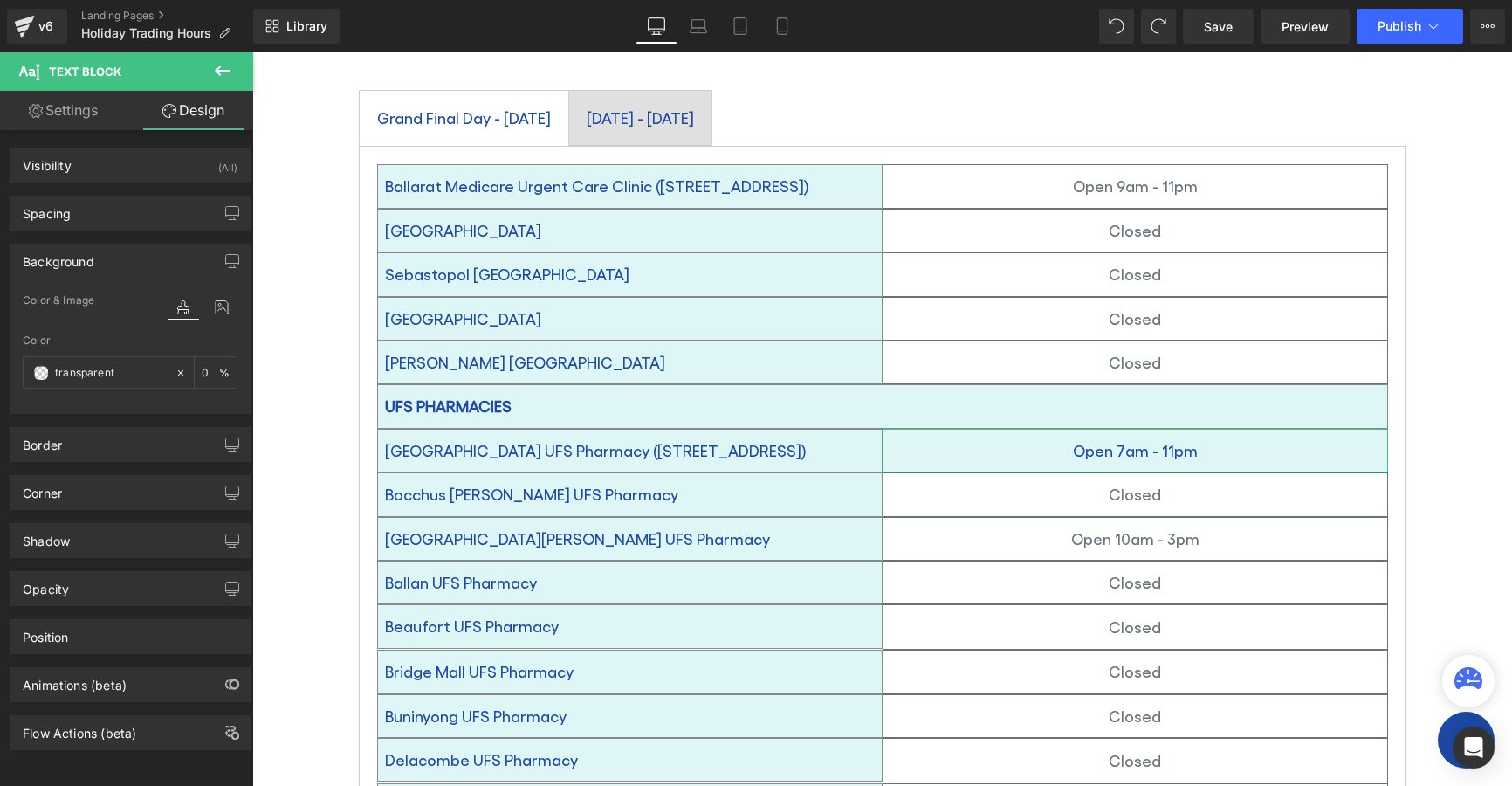
click at [116, 340] on div "Color" at bounding box center [130, 341] width 215 height 13
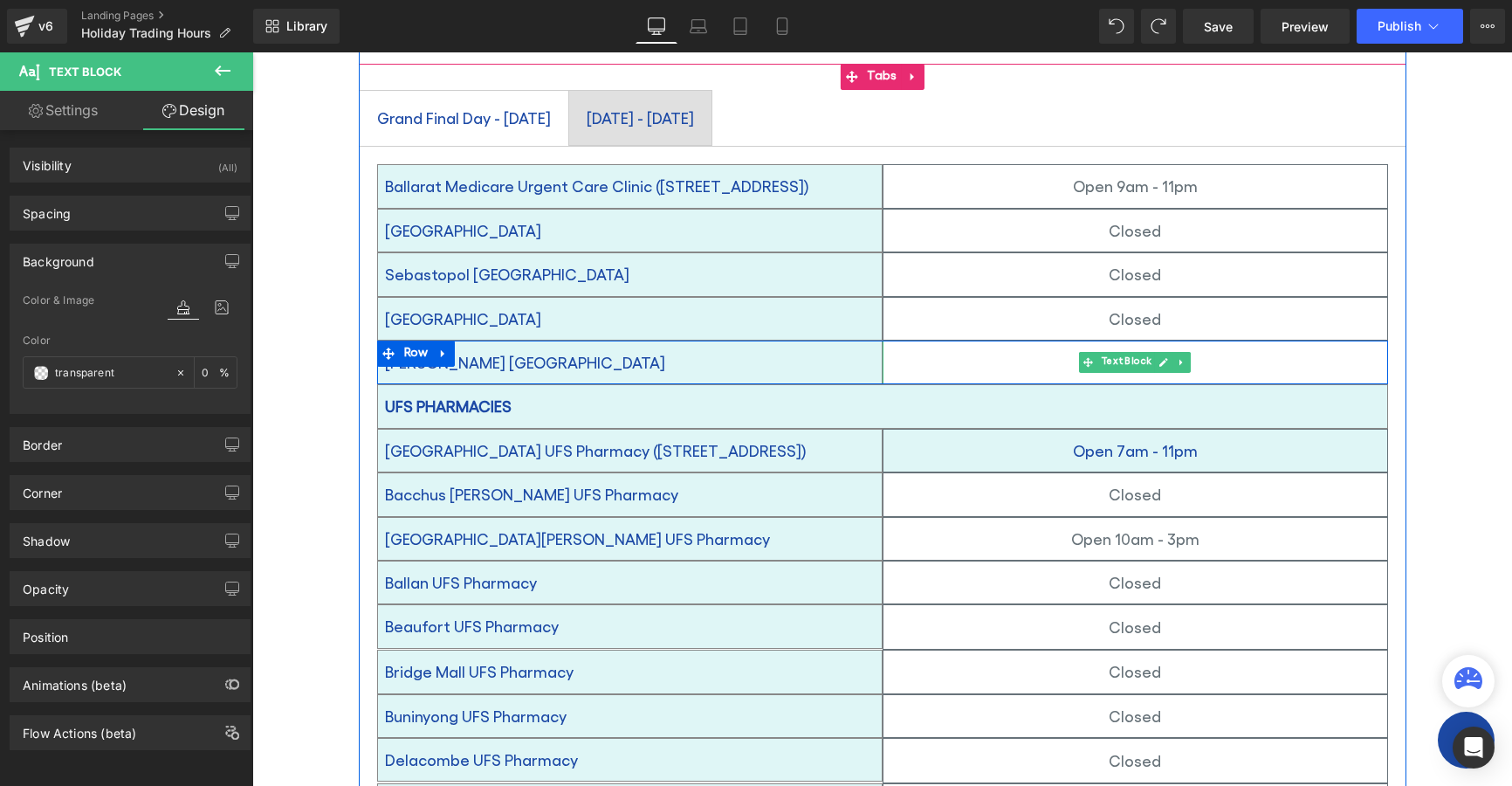
click at [1043, 349] on p "Closed" at bounding box center [1135, 362] width 503 height 28
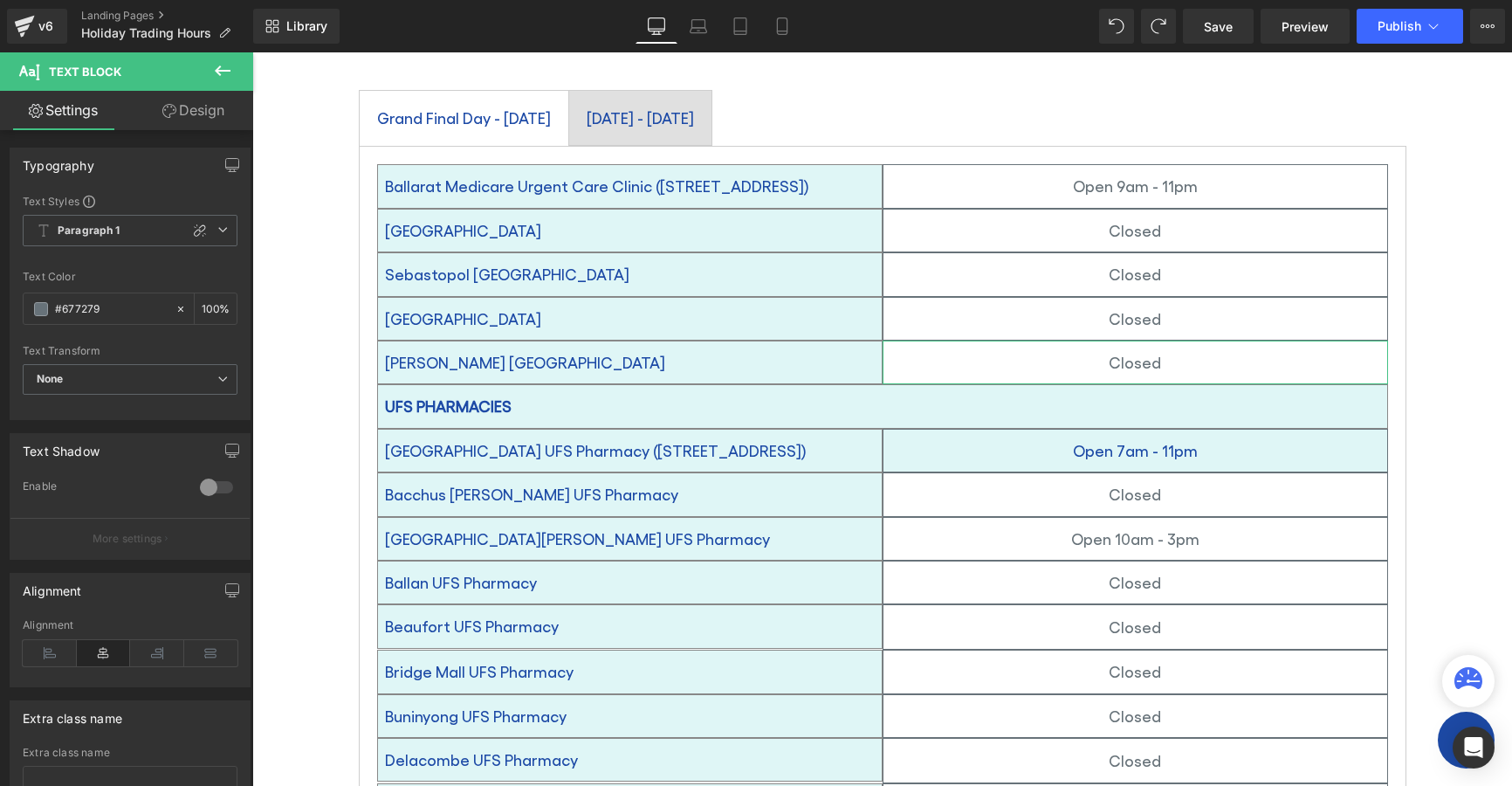
click at [167, 105] on icon at bounding box center [169, 111] width 14 height 14
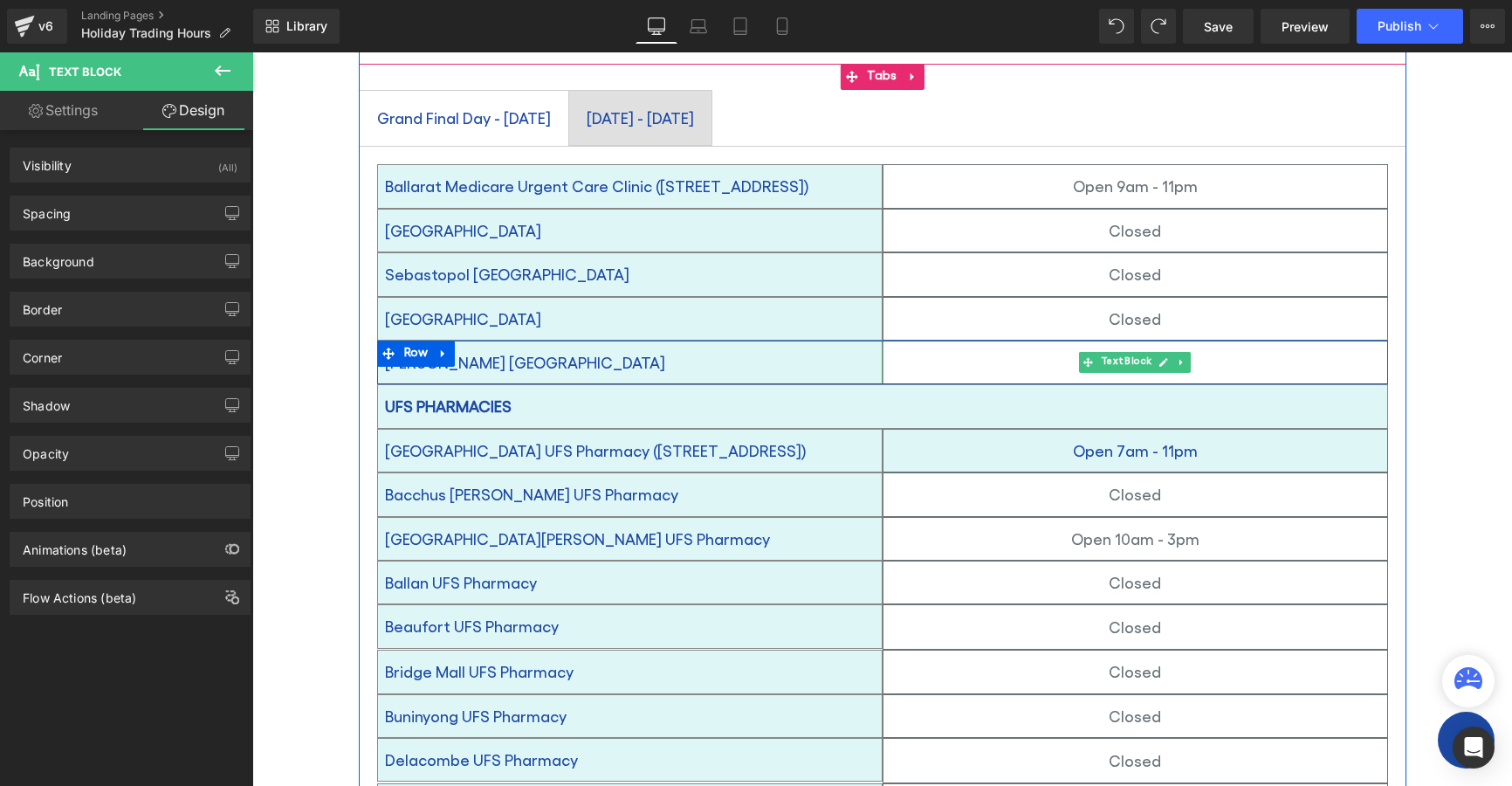
click at [934, 349] on p "Closed" at bounding box center [1135, 362] width 503 height 28
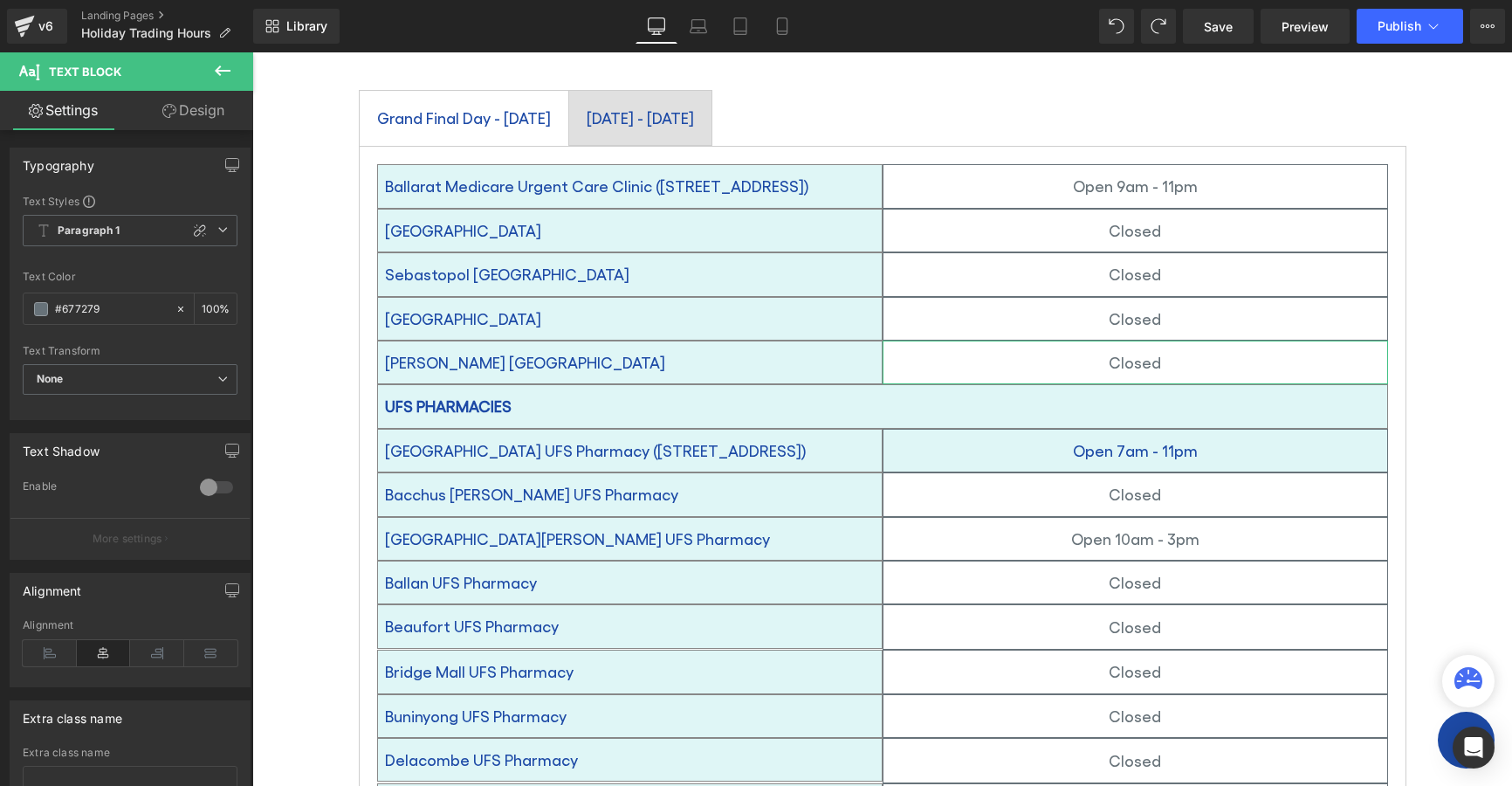
click at [194, 117] on link "Design" at bounding box center [193, 110] width 126 height 39
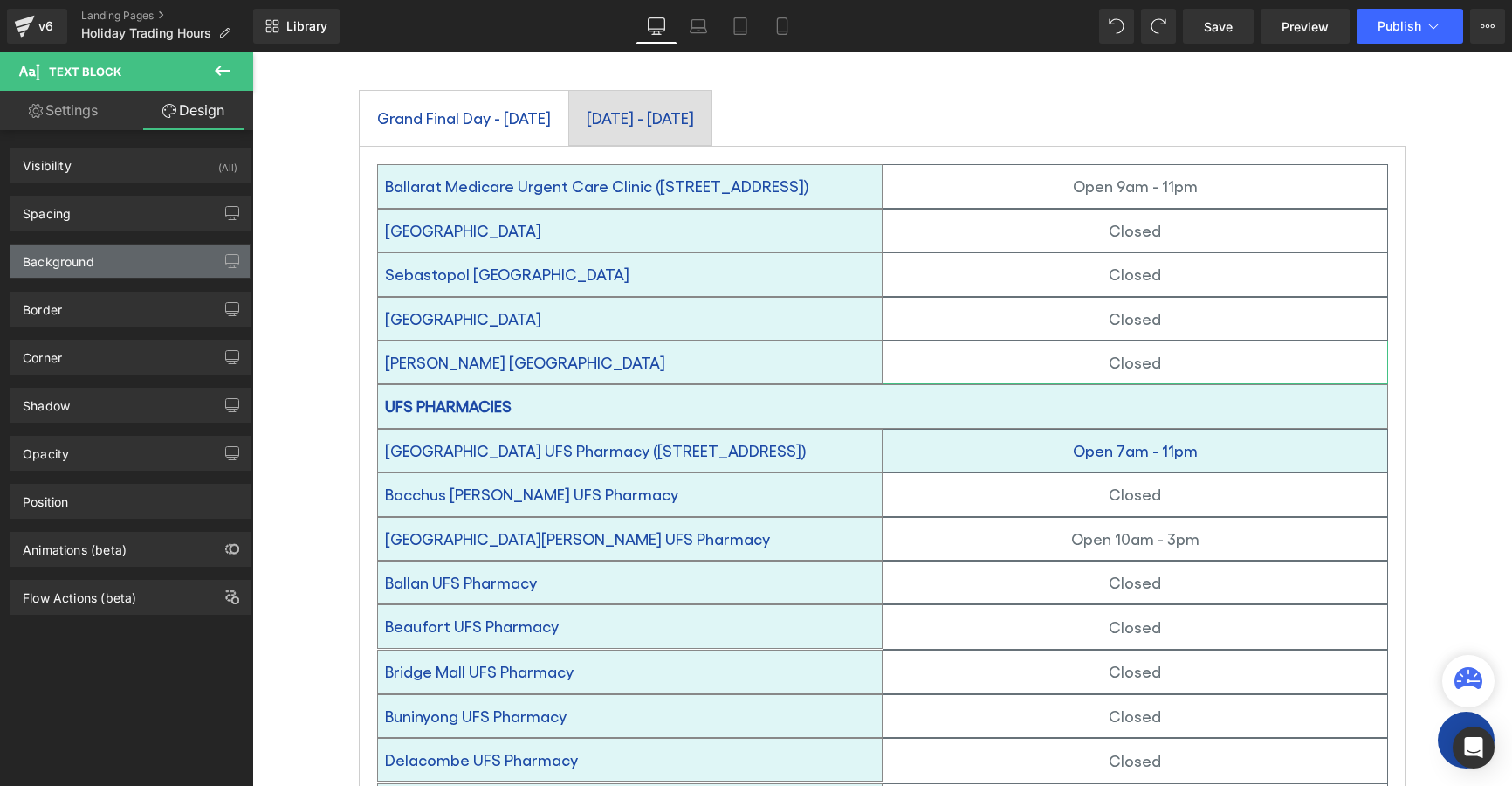
click at [105, 262] on div "Background" at bounding box center [130, 261] width 239 height 33
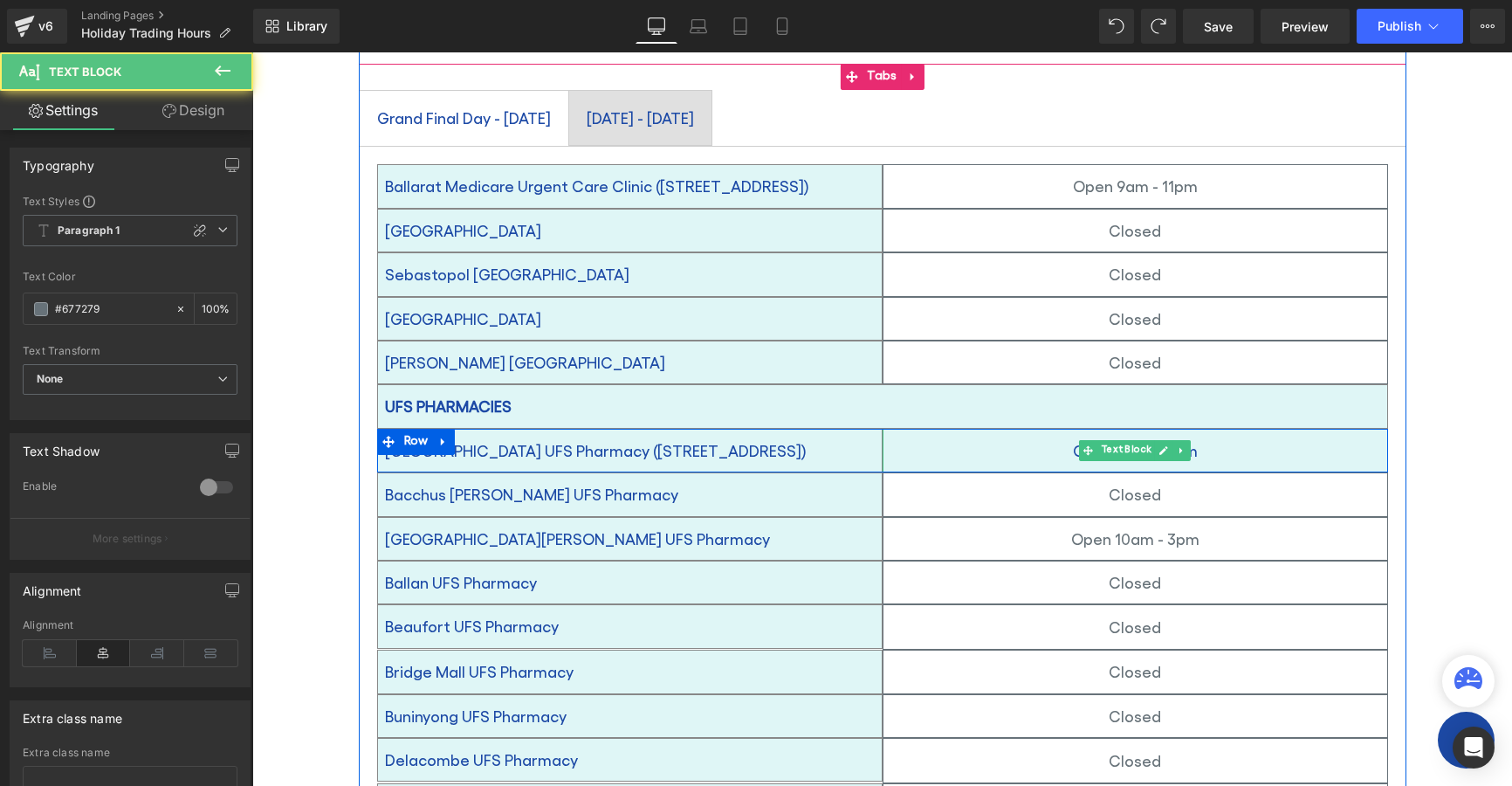
click at [1001, 436] on p "Open 7am - 11pm" at bounding box center [1135, 450] width 503 height 28
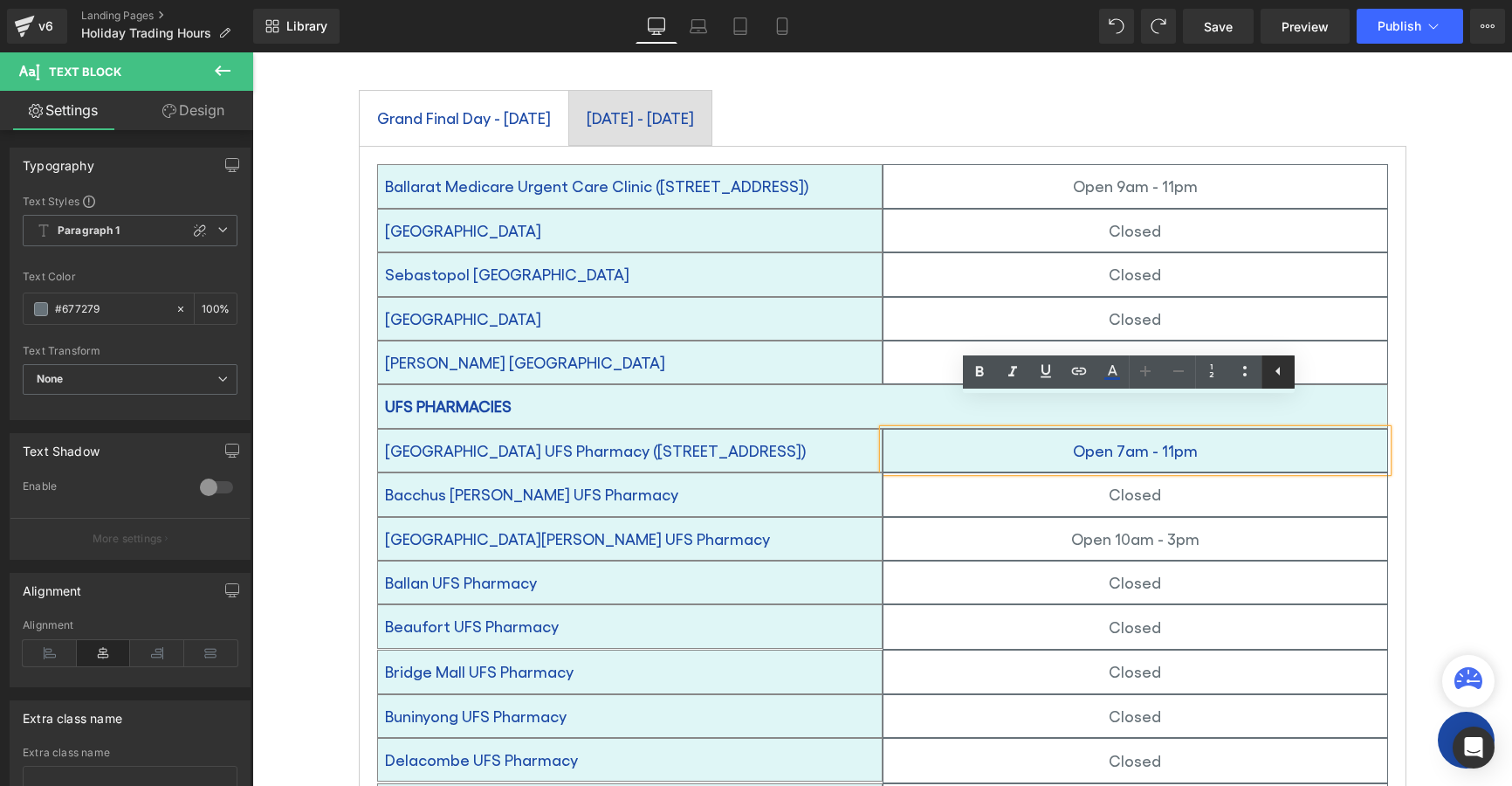
click at [1284, 376] on icon at bounding box center [1277, 371] width 21 height 21
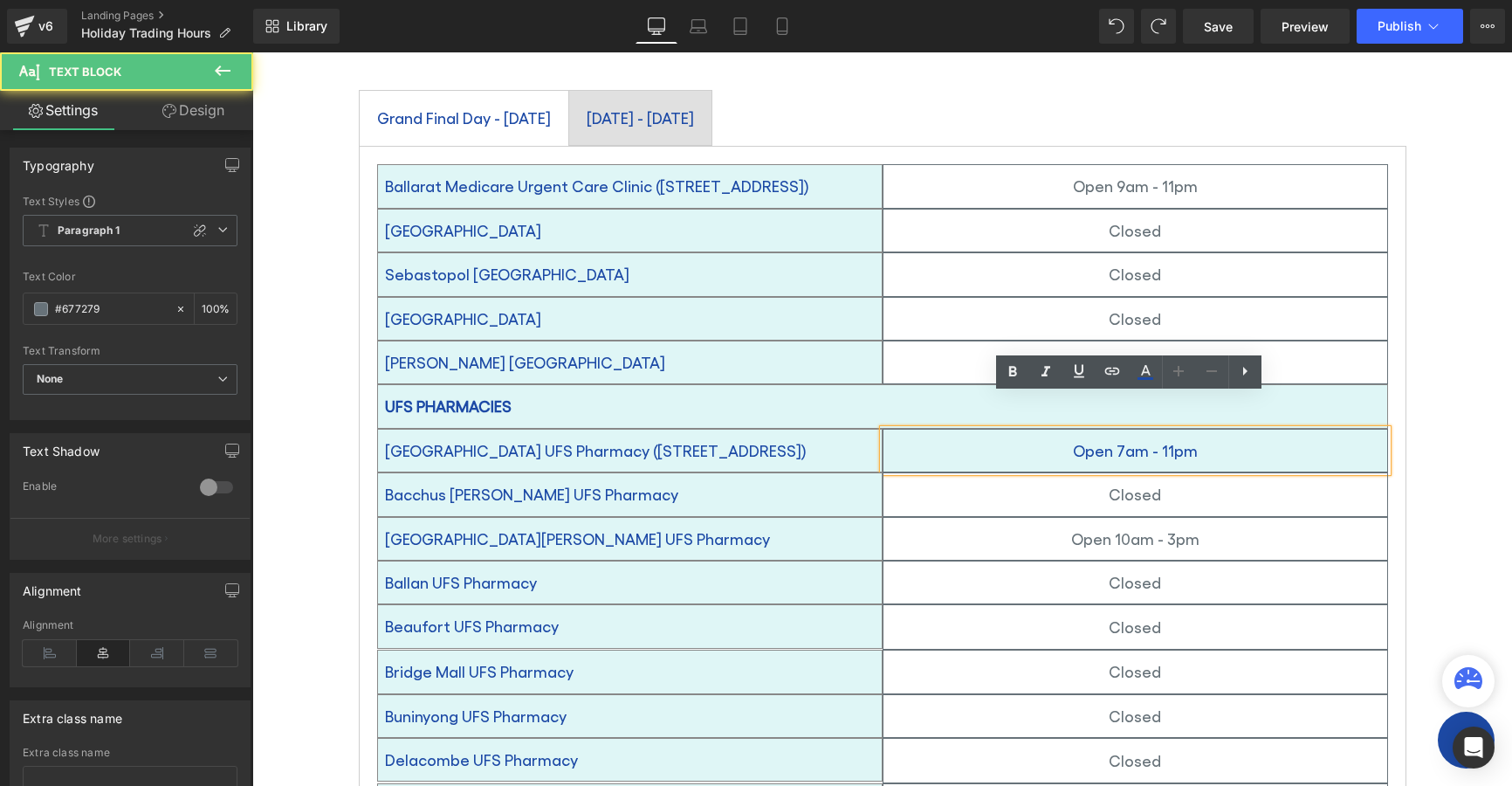
click at [1242, 436] on p "Open 7am - 11pm" at bounding box center [1135, 450] width 503 height 28
click at [958, 440] on div "Open 7am - 11pm" at bounding box center [1135, 451] width 505 height 44
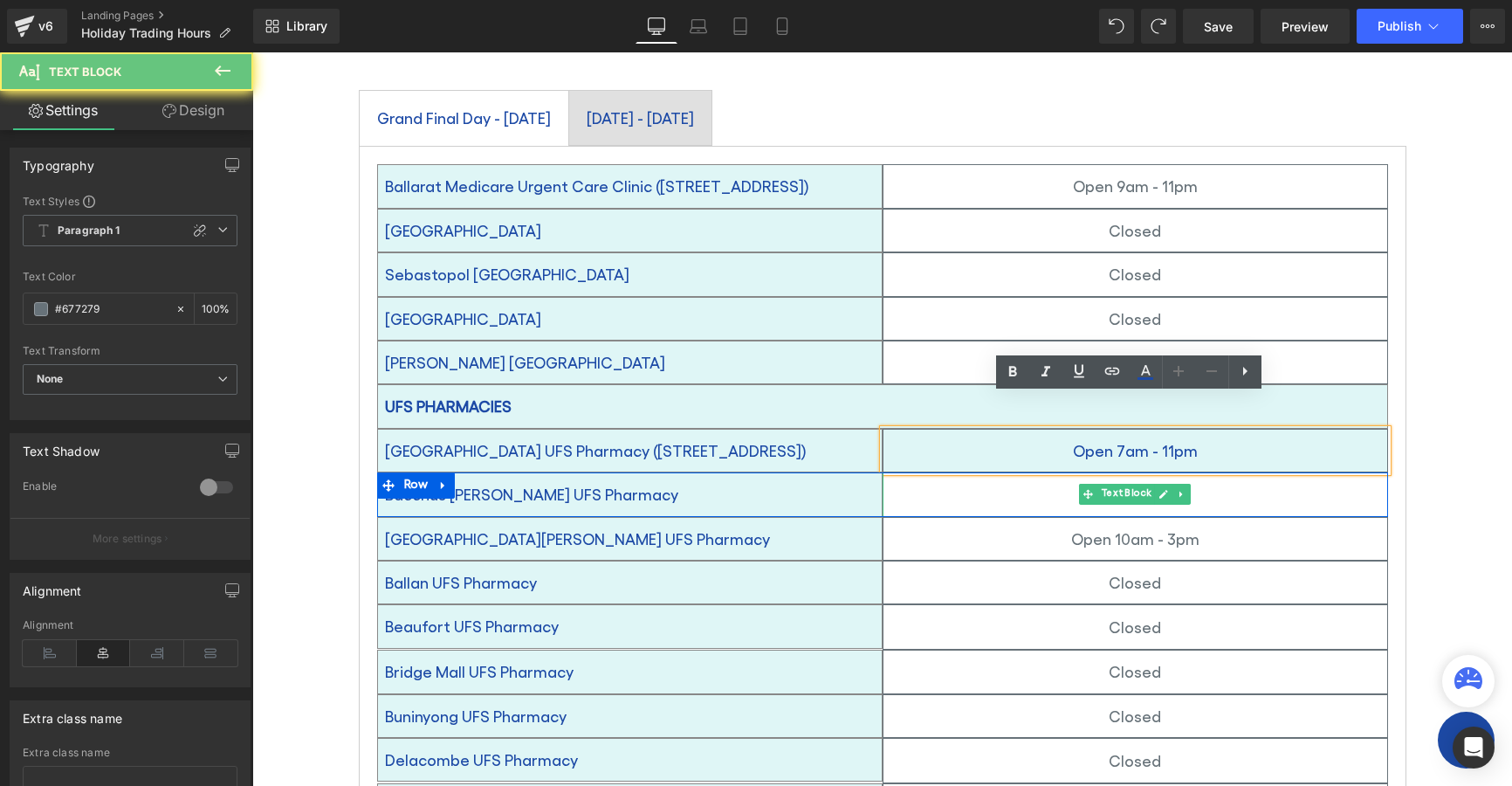
click at [965, 480] on p "Closed" at bounding box center [1135, 494] width 503 height 28
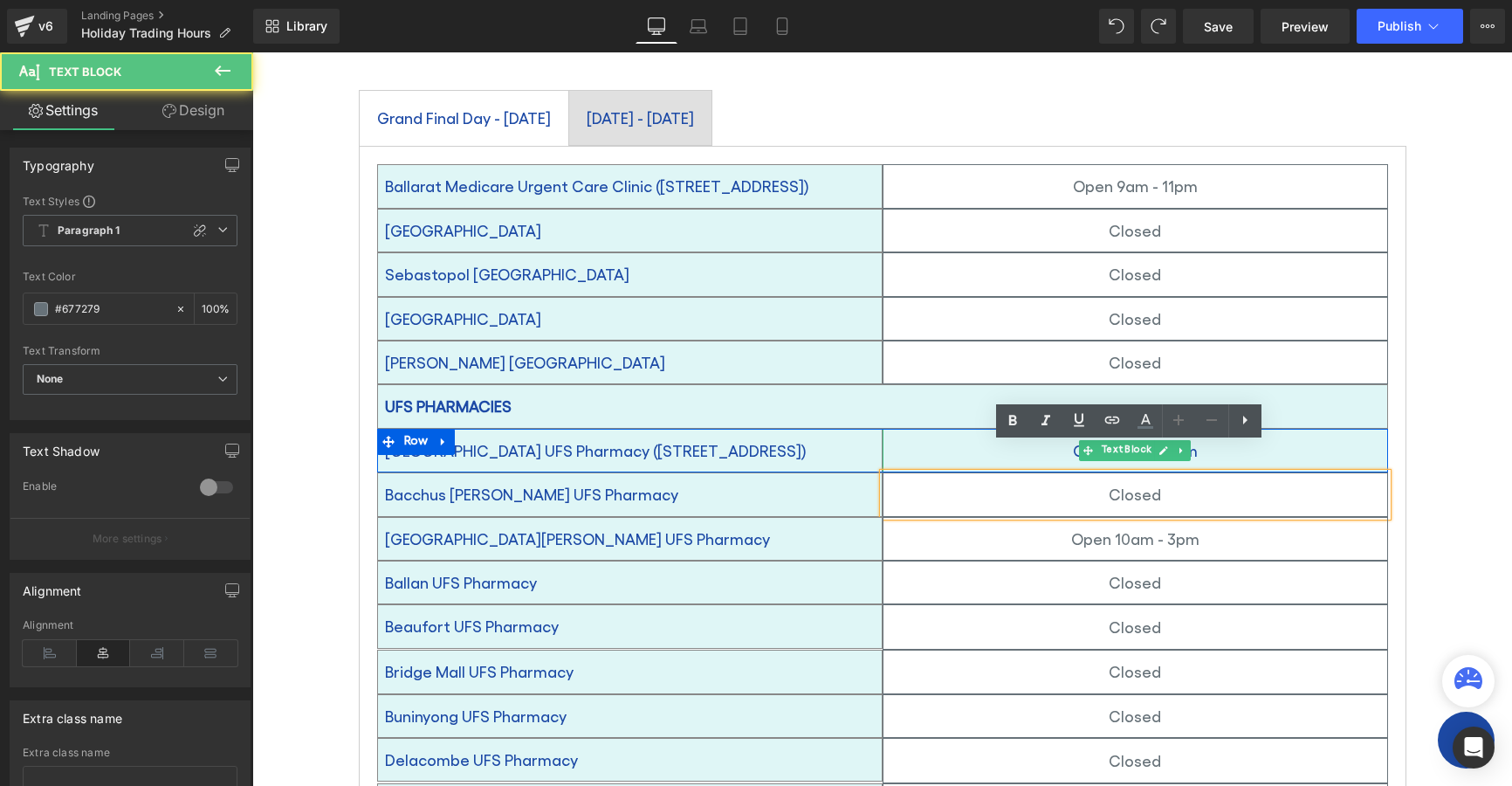
click at [948, 436] on p "Open 7am - 11pm" at bounding box center [1135, 450] width 503 height 28
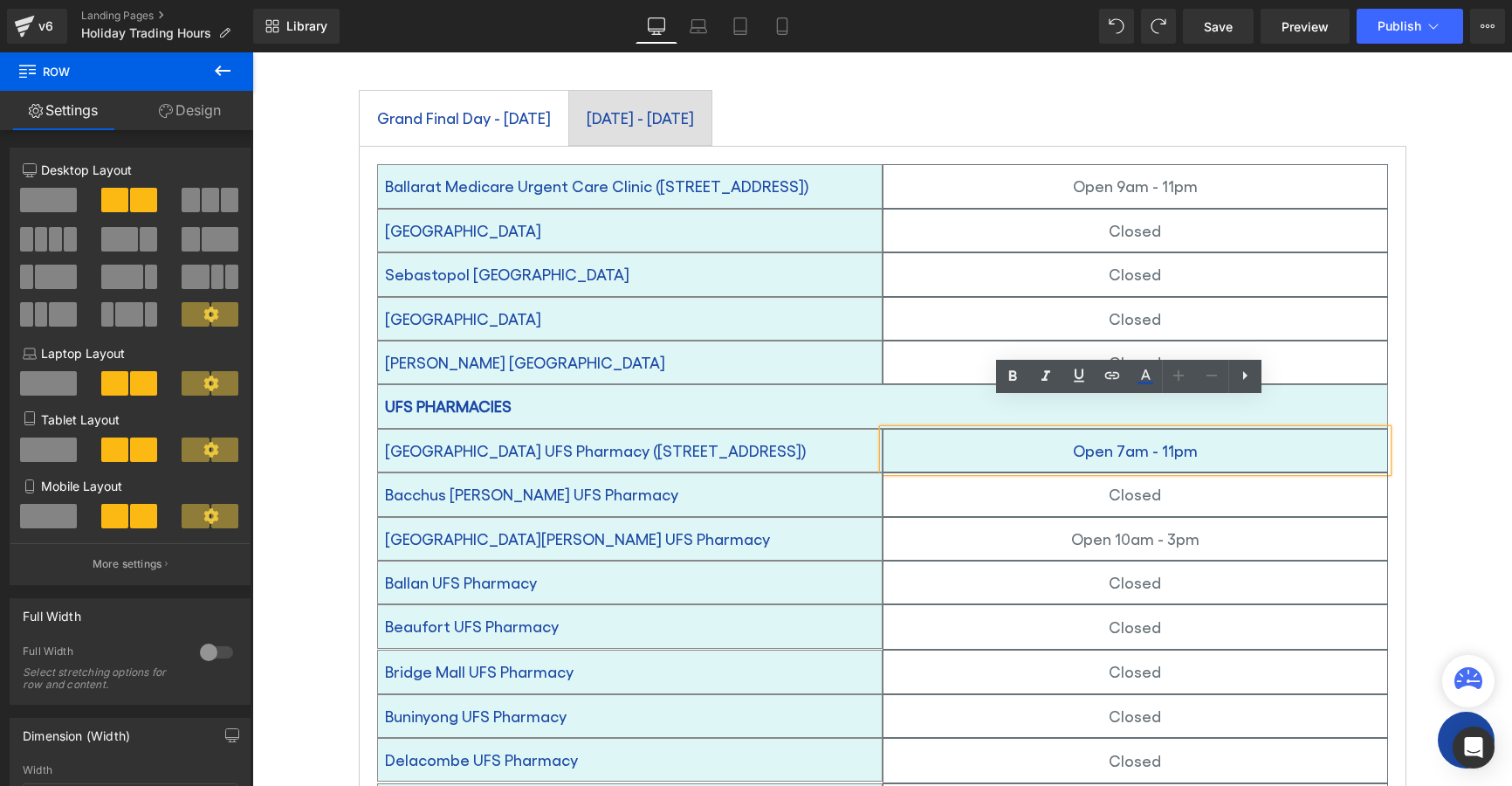
click at [253, 52] on div at bounding box center [253, 52] width 0 height 0
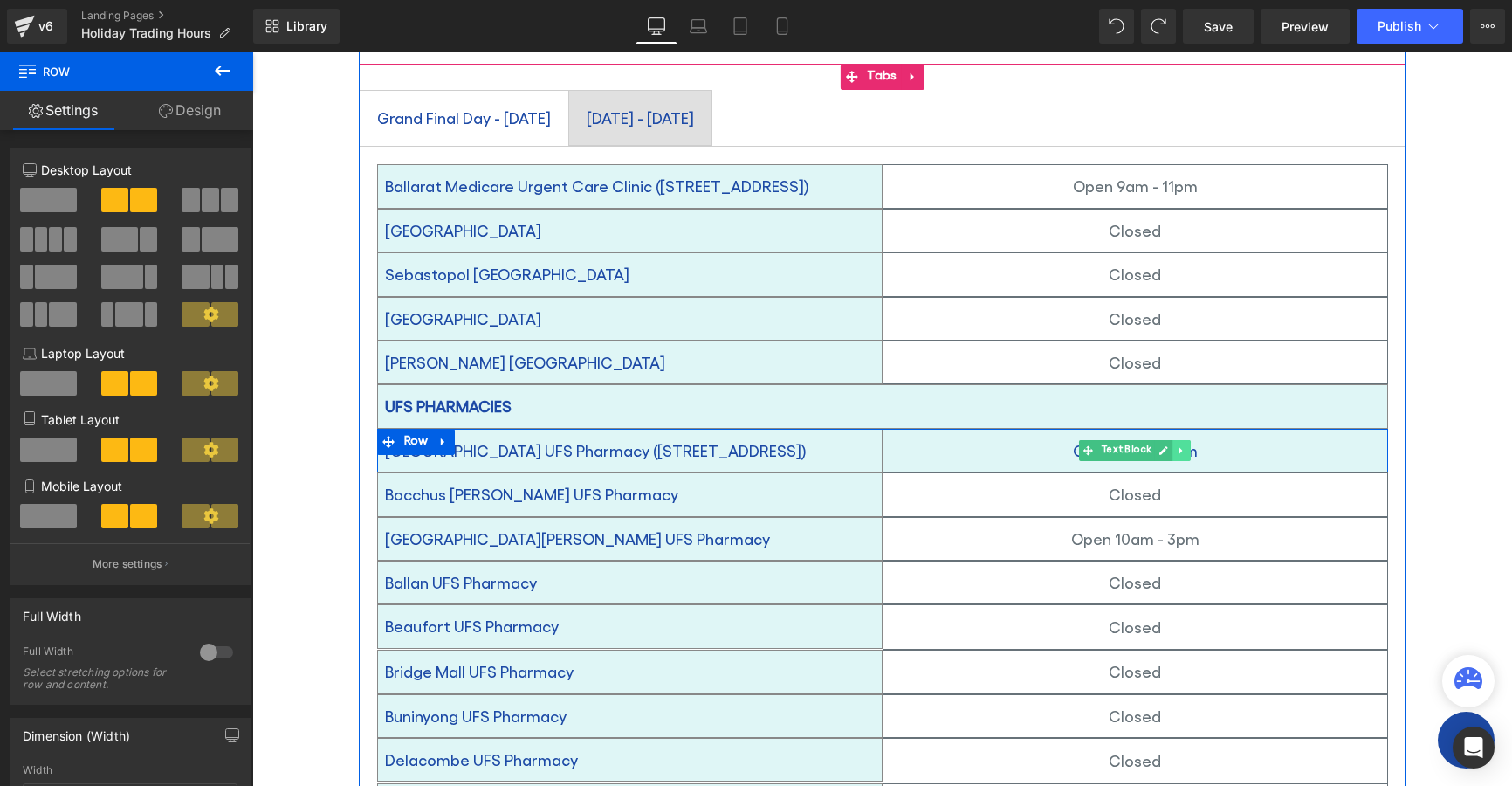
click at [1177, 445] on icon at bounding box center [1181, 451] width 10 height 11
click at [1132, 446] on icon at bounding box center [1137, 451] width 9 height 9
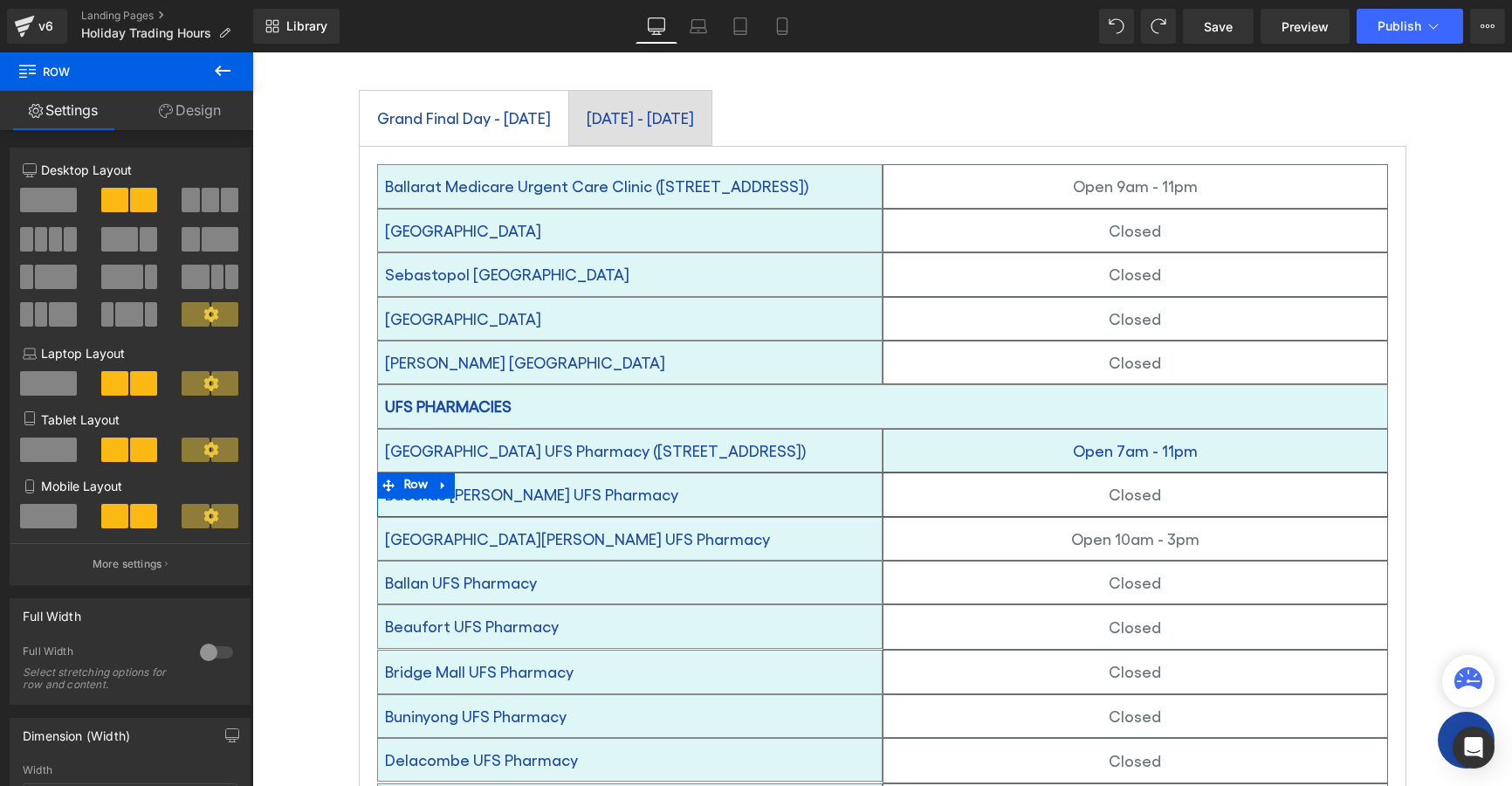
click at [195, 108] on link "Design" at bounding box center [189, 110] width 126 height 39
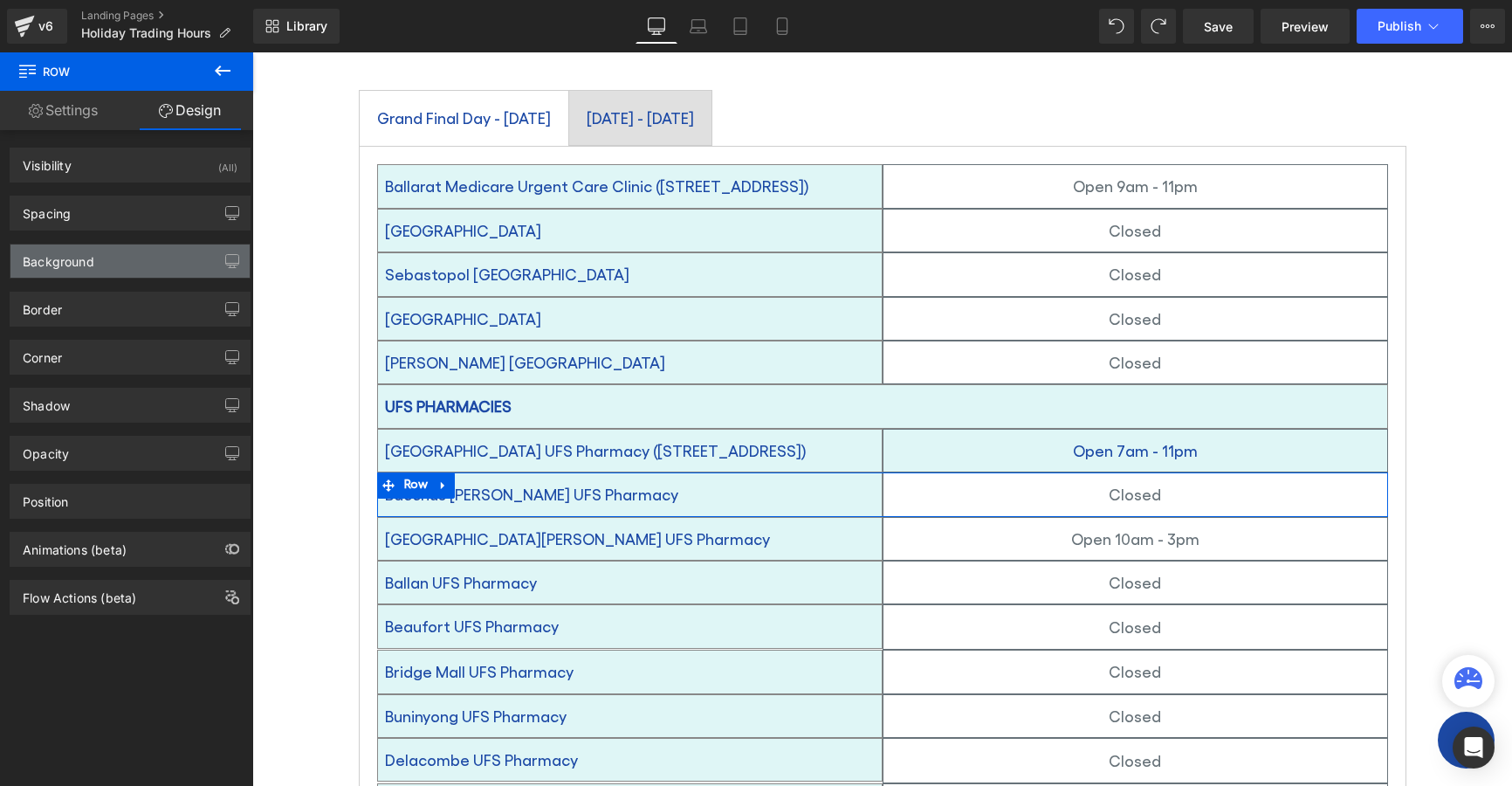
click at [94, 268] on div "Background" at bounding box center [130, 261] width 239 height 33
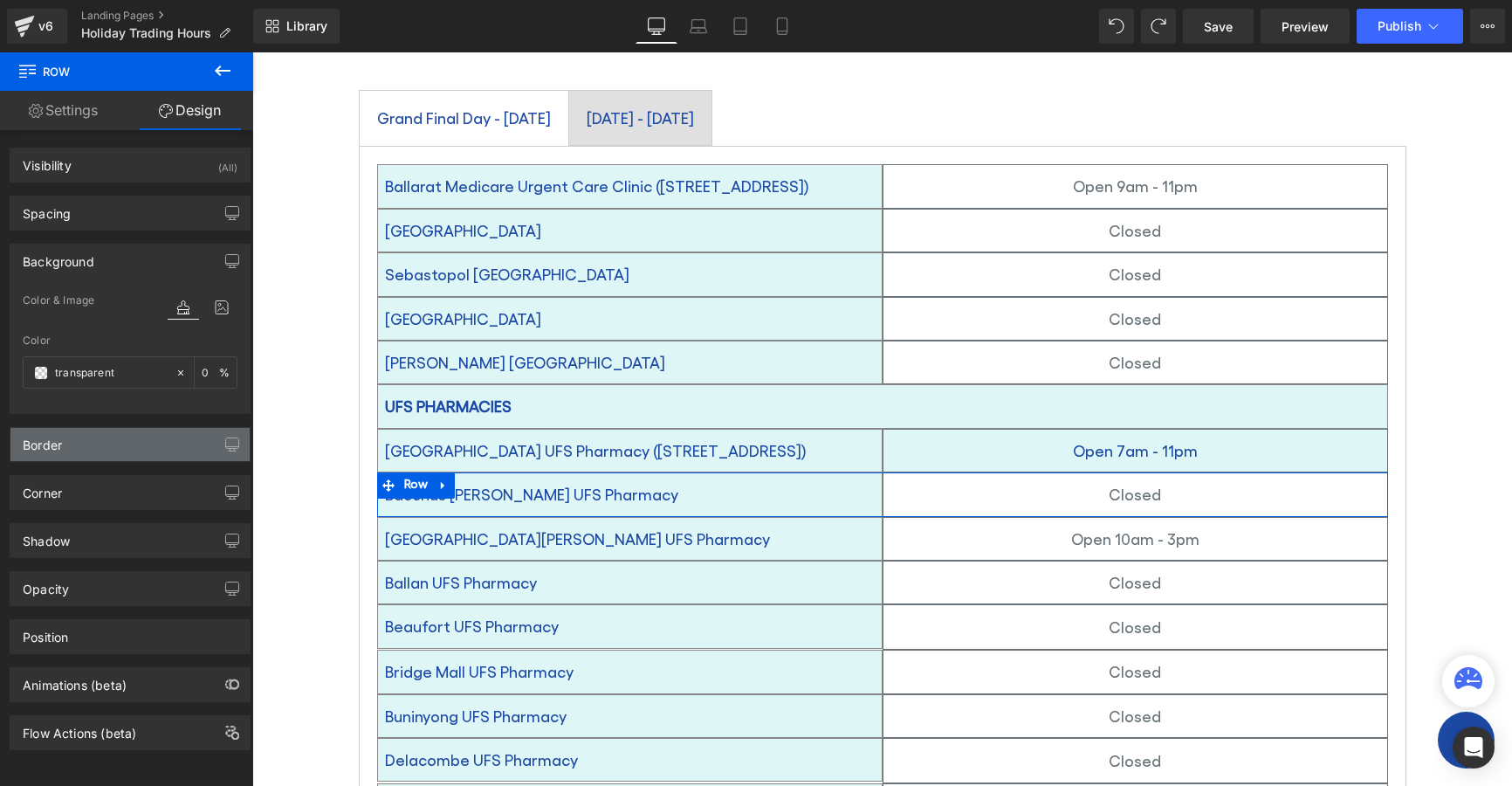
click at [82, 452] on div "Border" at bounding box center [130, 445] width 239 height 33
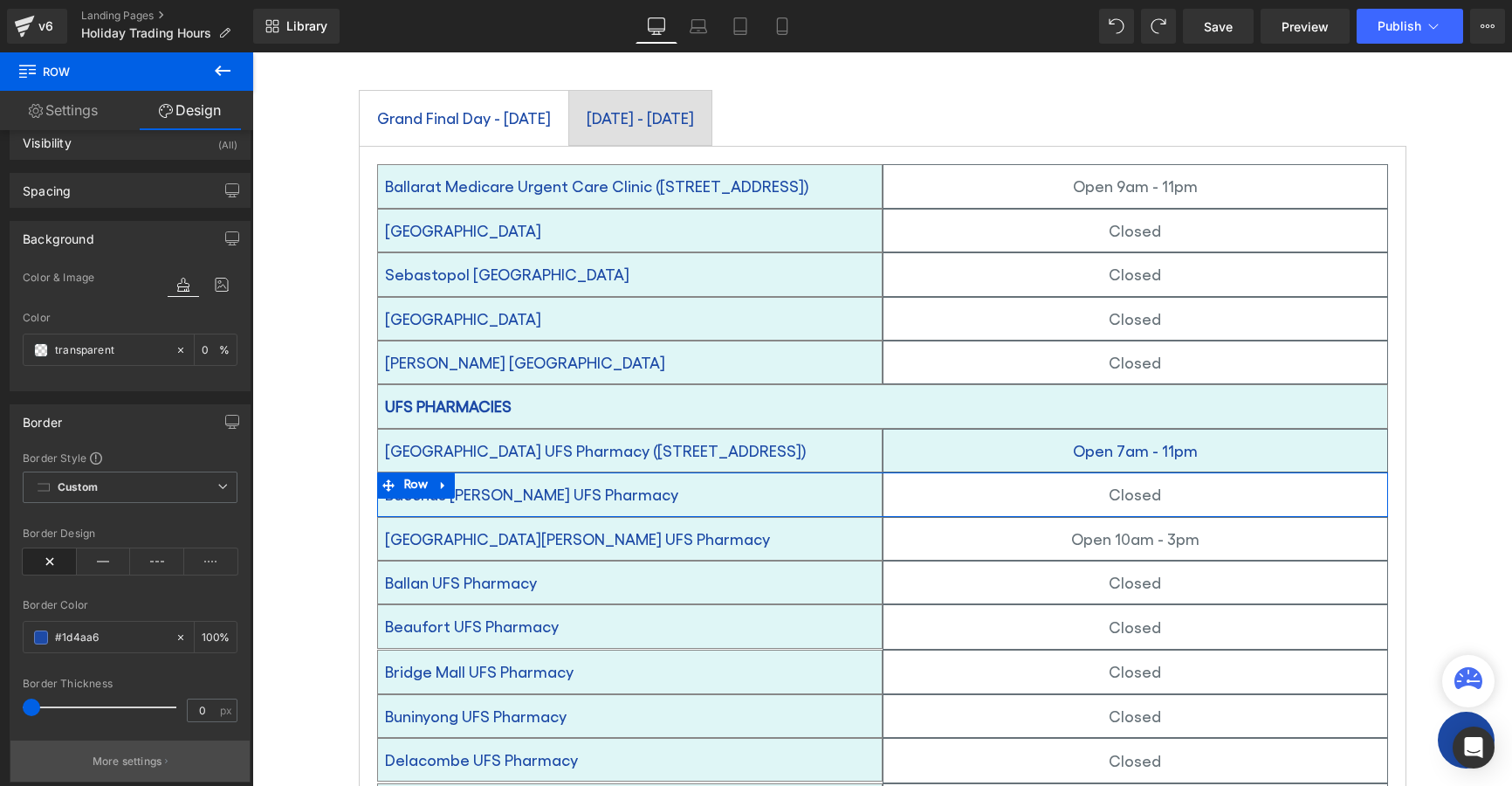
scroll to position [7, 0]
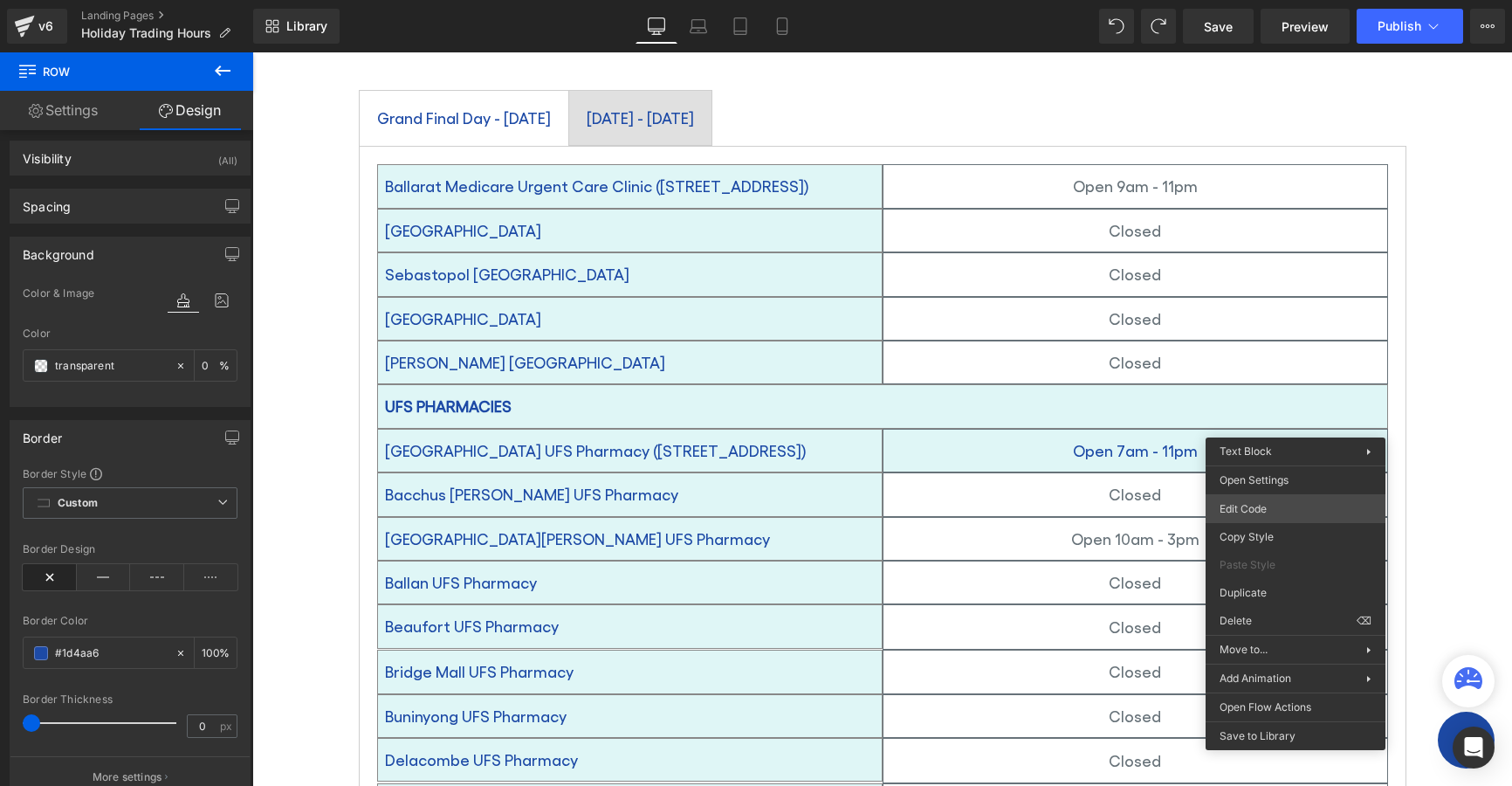
click at [1295, 510] on body "Text Block You are previewing how the will restyle your page. You can not edit …" at bounding box center [756, 393] width 1512 height 786
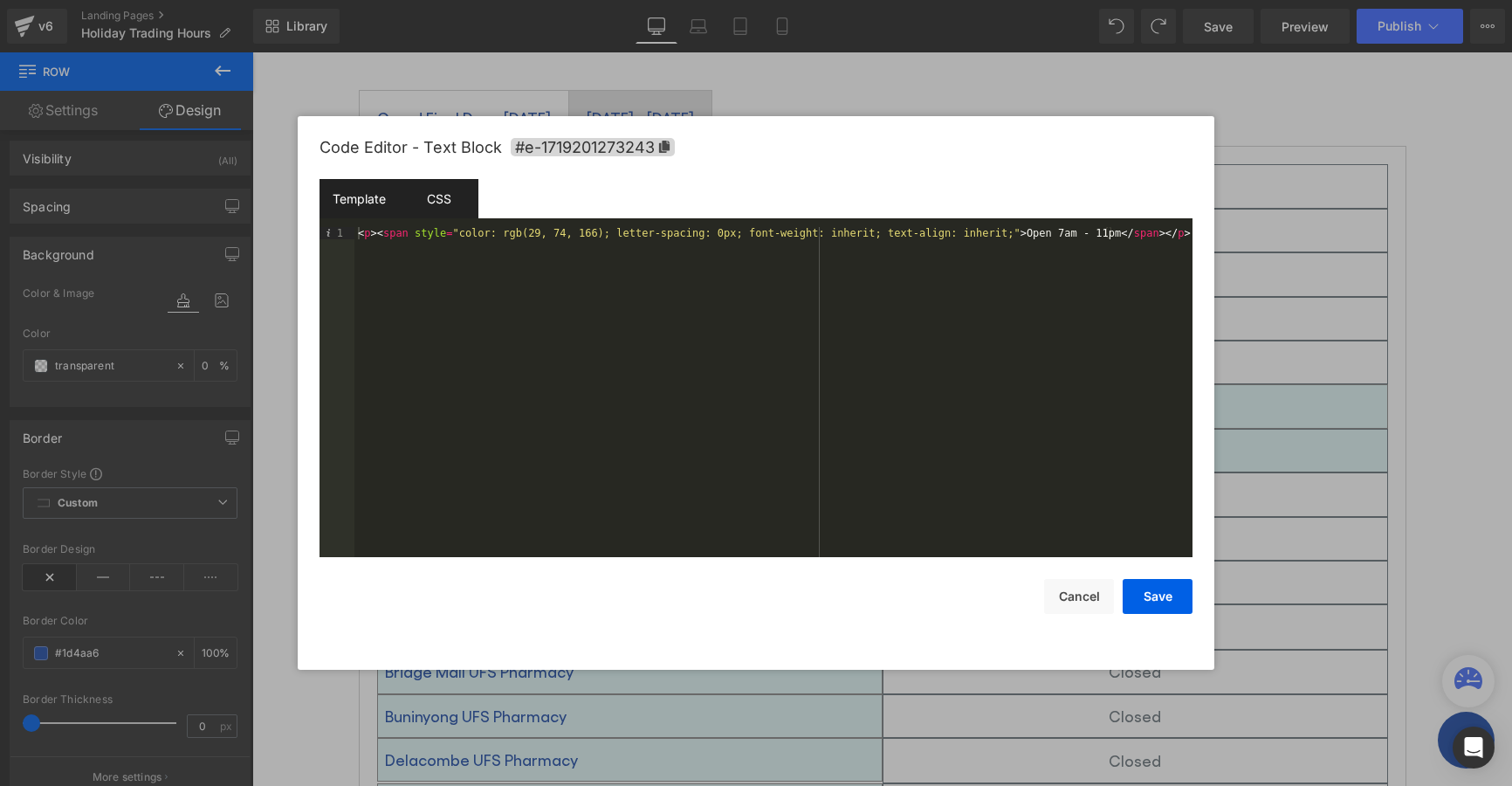
click at [438, 199] on div "CSS" at bounding box center [438, 199] width 80 height 39
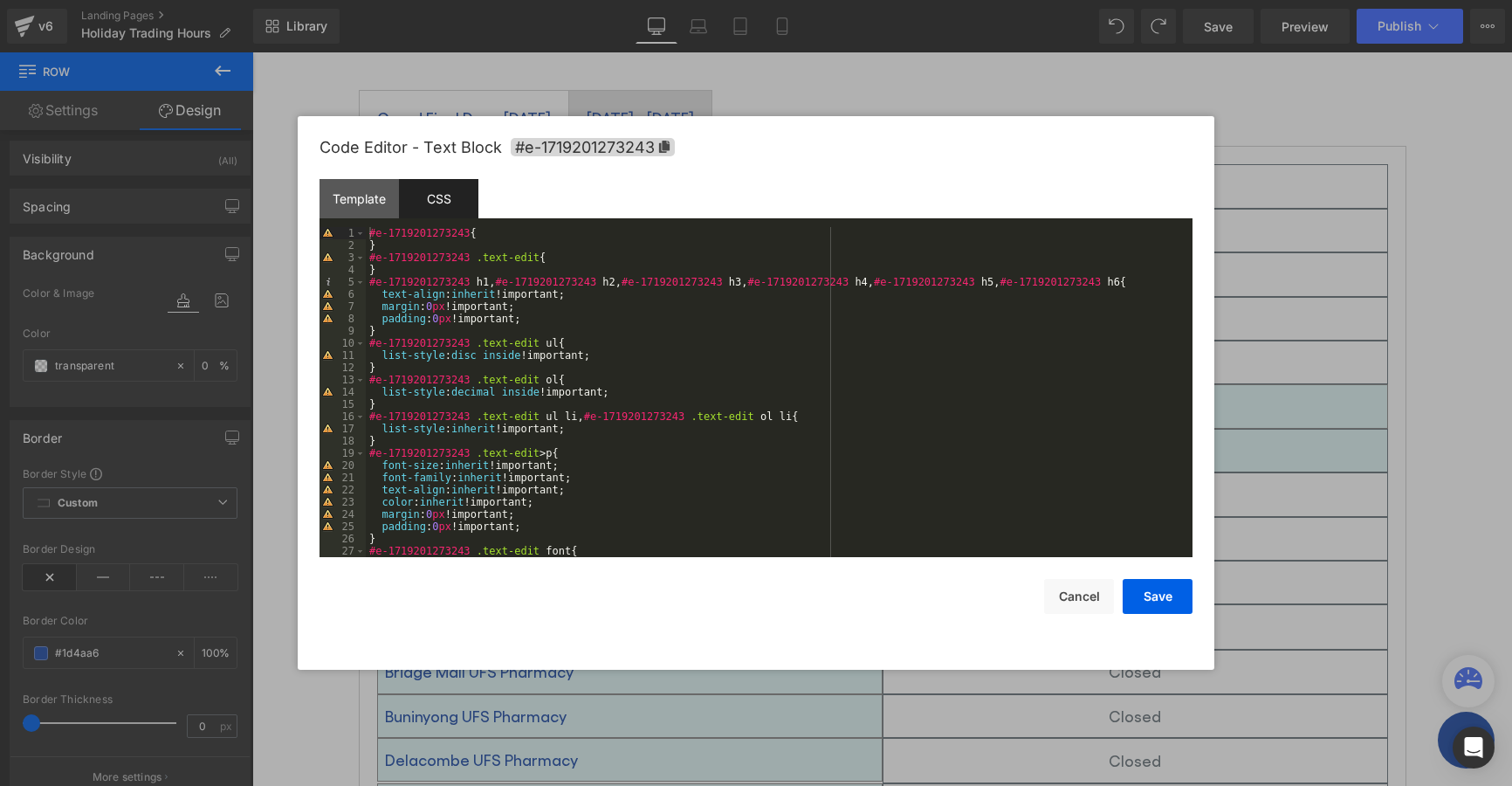
click at [507, 256] on div "#e-1719201273243 { } #e-1719201273243 .text-edit { } #e-1719201273243 h1 , #e-1…" at bounding box center [775, 404] width 820 height 355
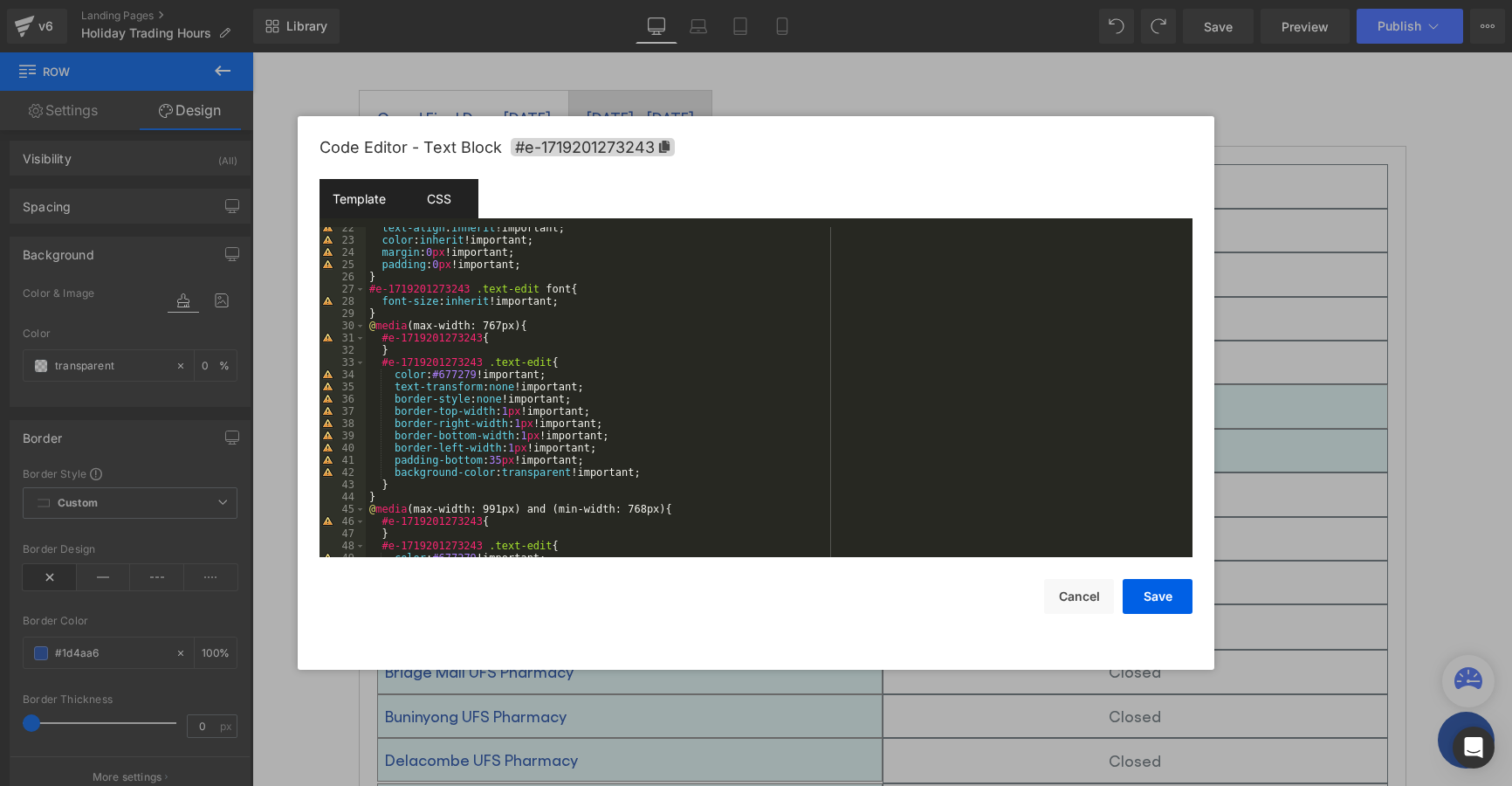
click at [368, 201] on div "Template" at bounding box center [359, 199] width 80 height 39
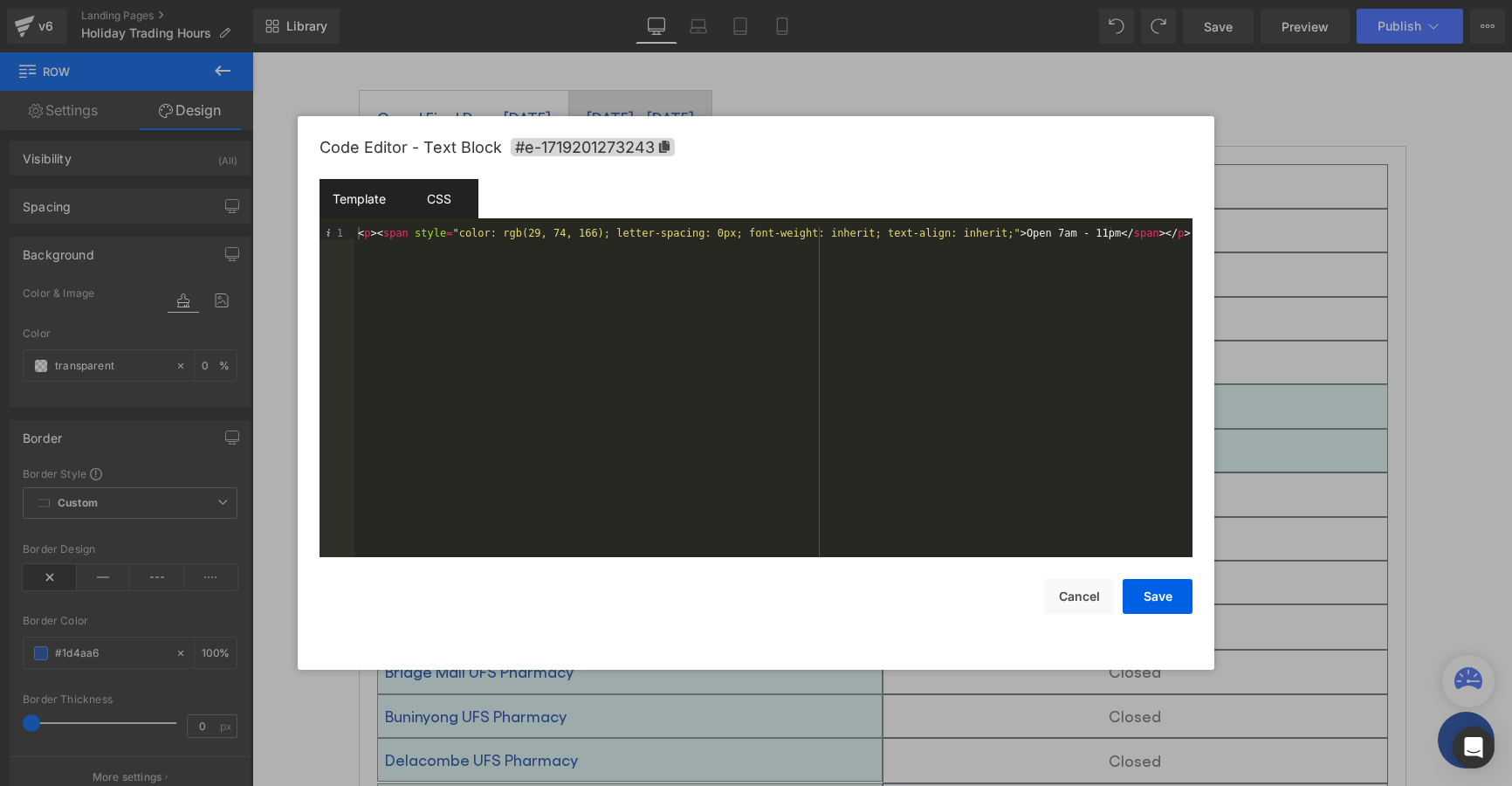
click at [447, 216] on div "CSS" at bounding box center [438, 199] width 80 height 39
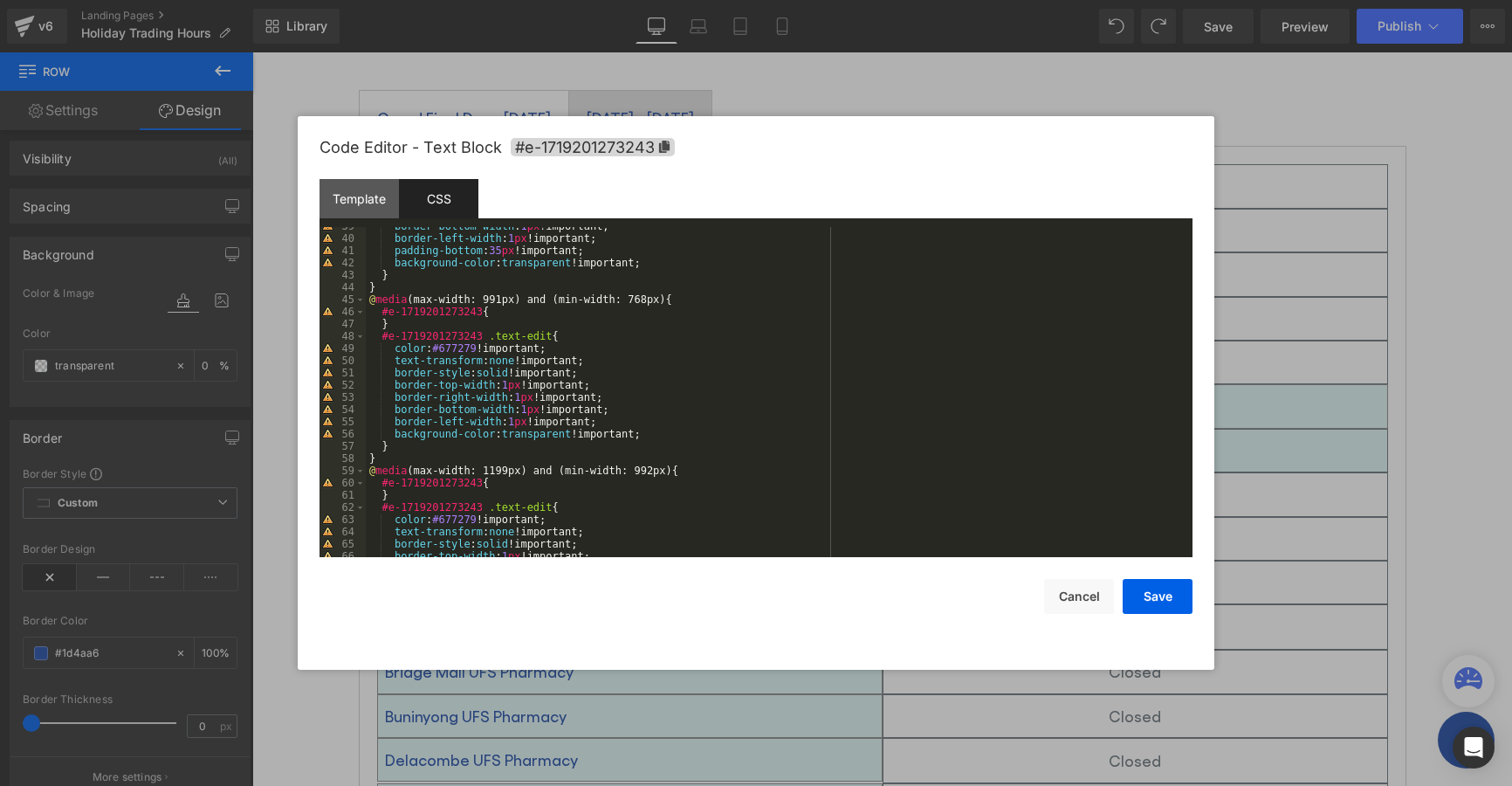
scroll to position [576, 0]
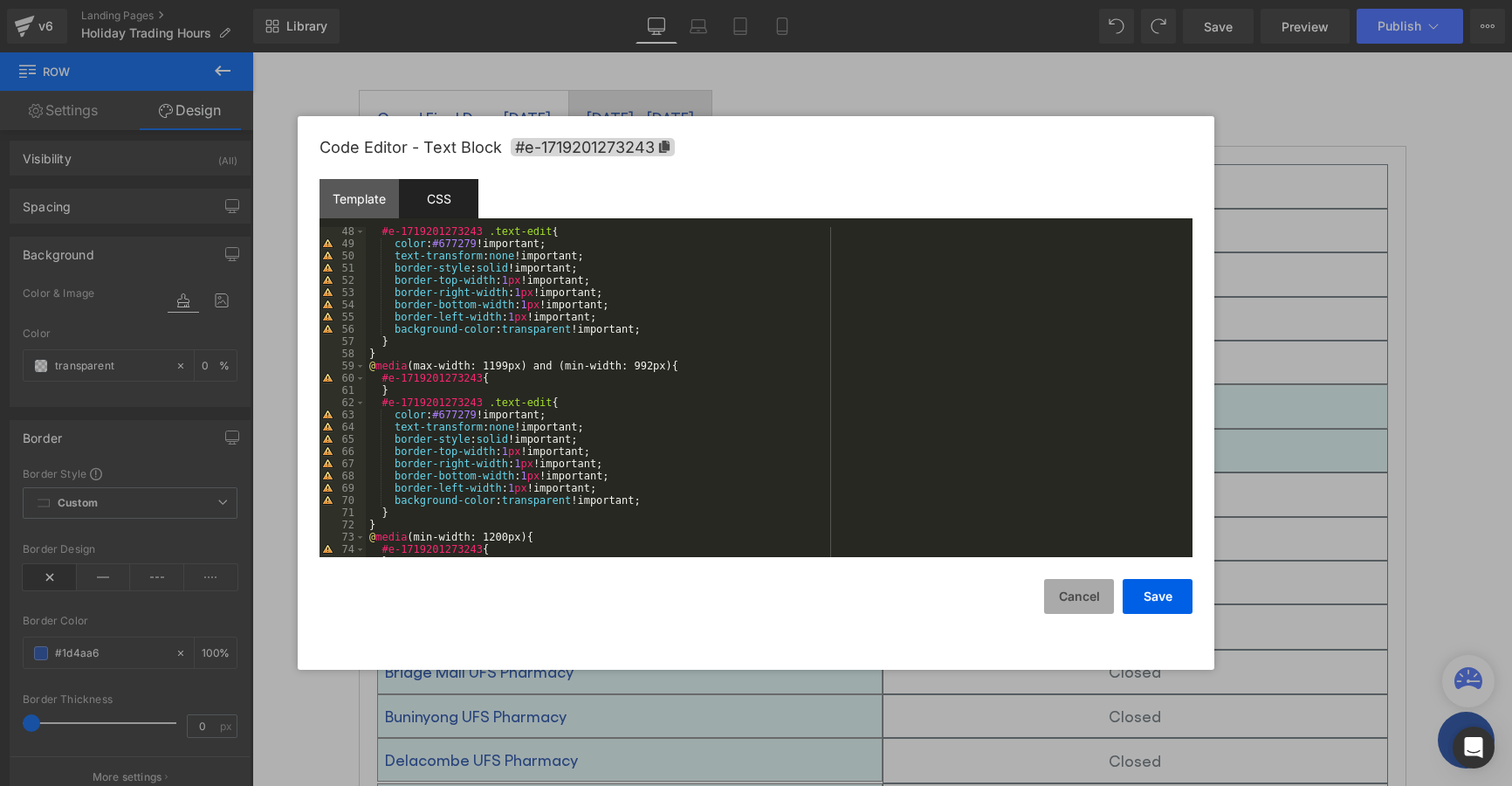
click at [1076, 605] on button "Cancel" at bounding box center [1079, 596] width 70 height 35
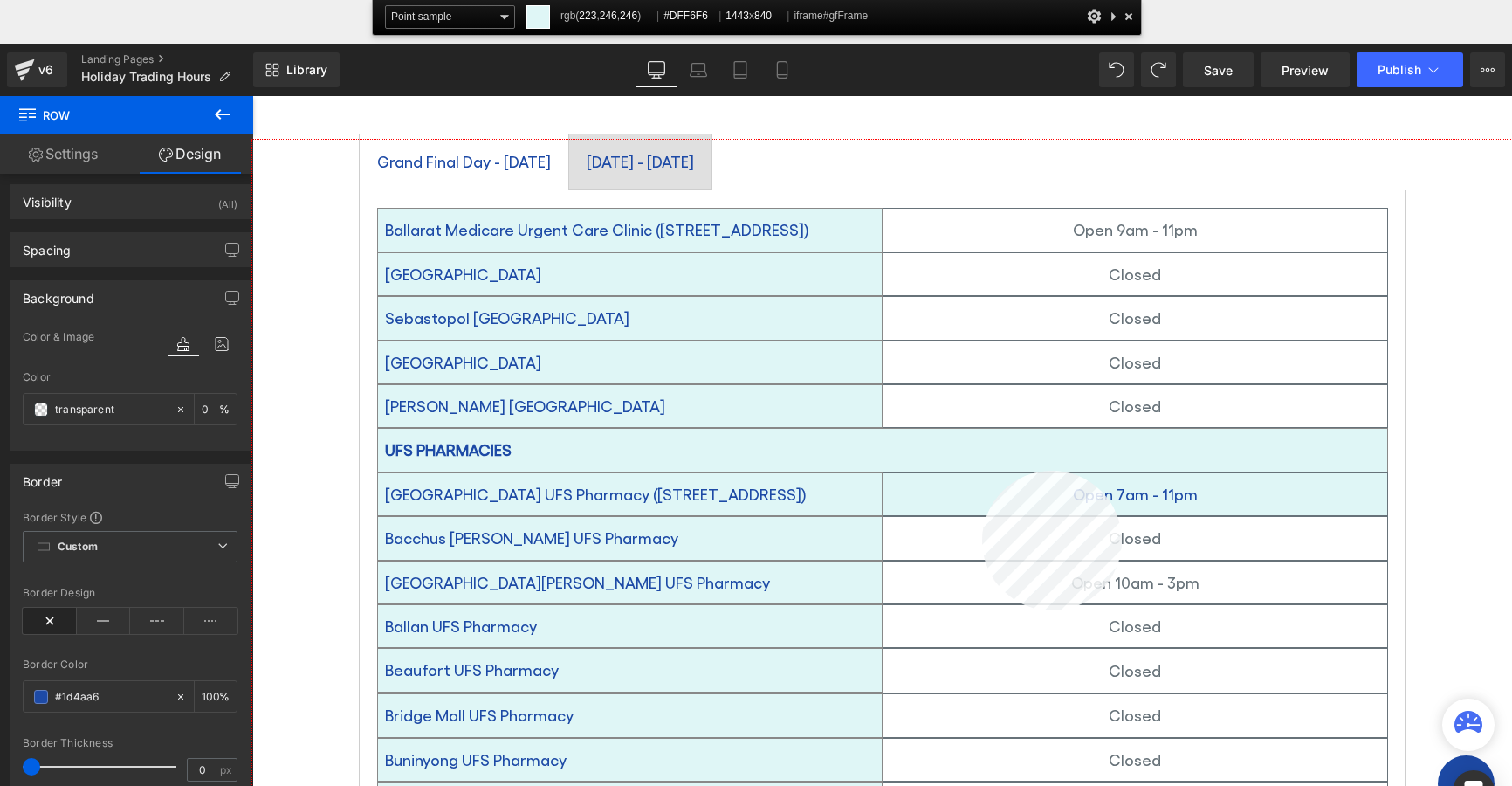
click at [982, 471] on div at bounding box center [882, 506] width 1260 height 734
click at [1128, 16] on div at bounding box center [1129, 16] width 17 height 22
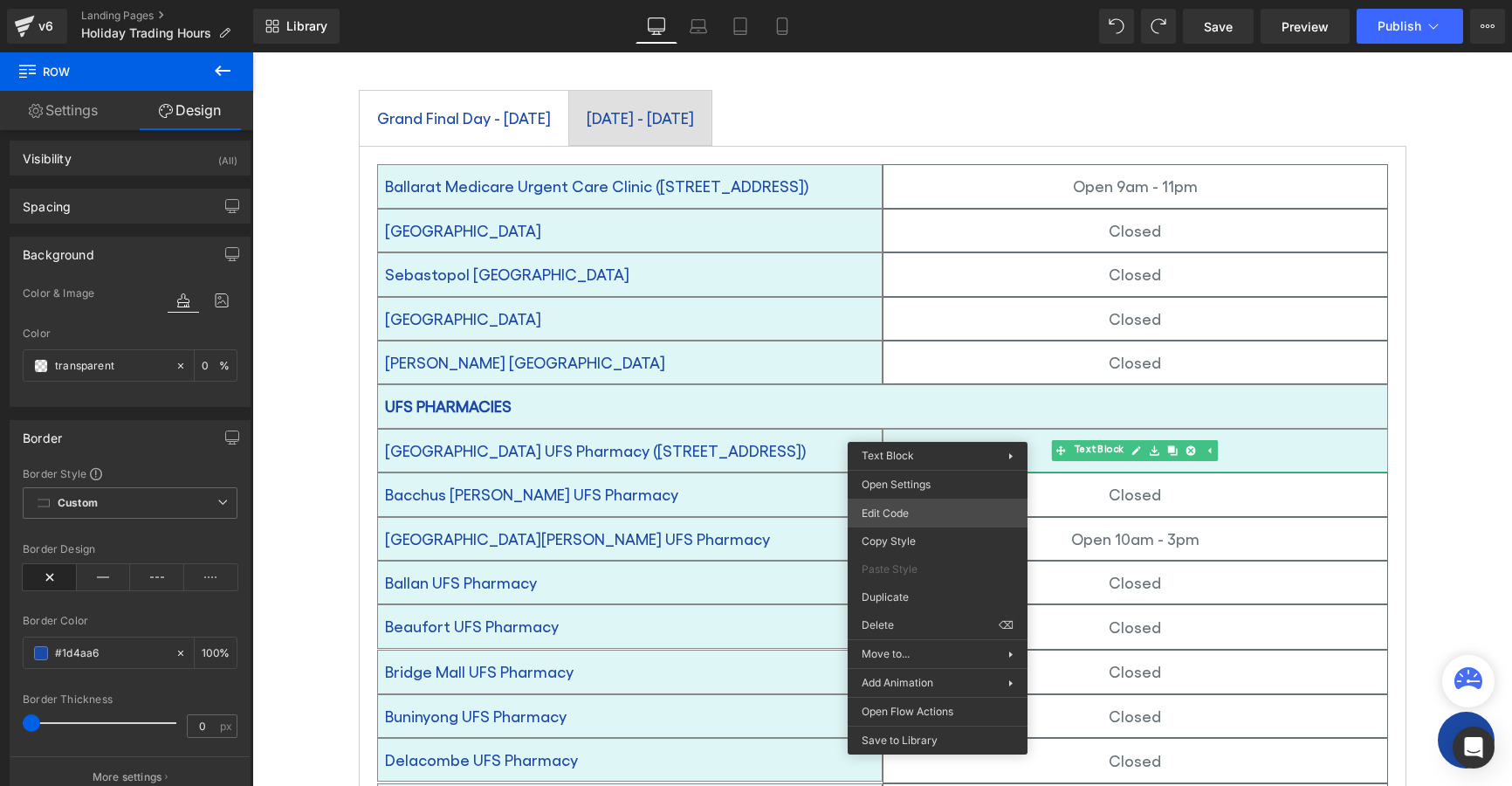
click at [935, 0] on div "Text Block You are previewing how the will restyle your page. You can not edit …" at bounding box center [756, 0] width 1512 height 0
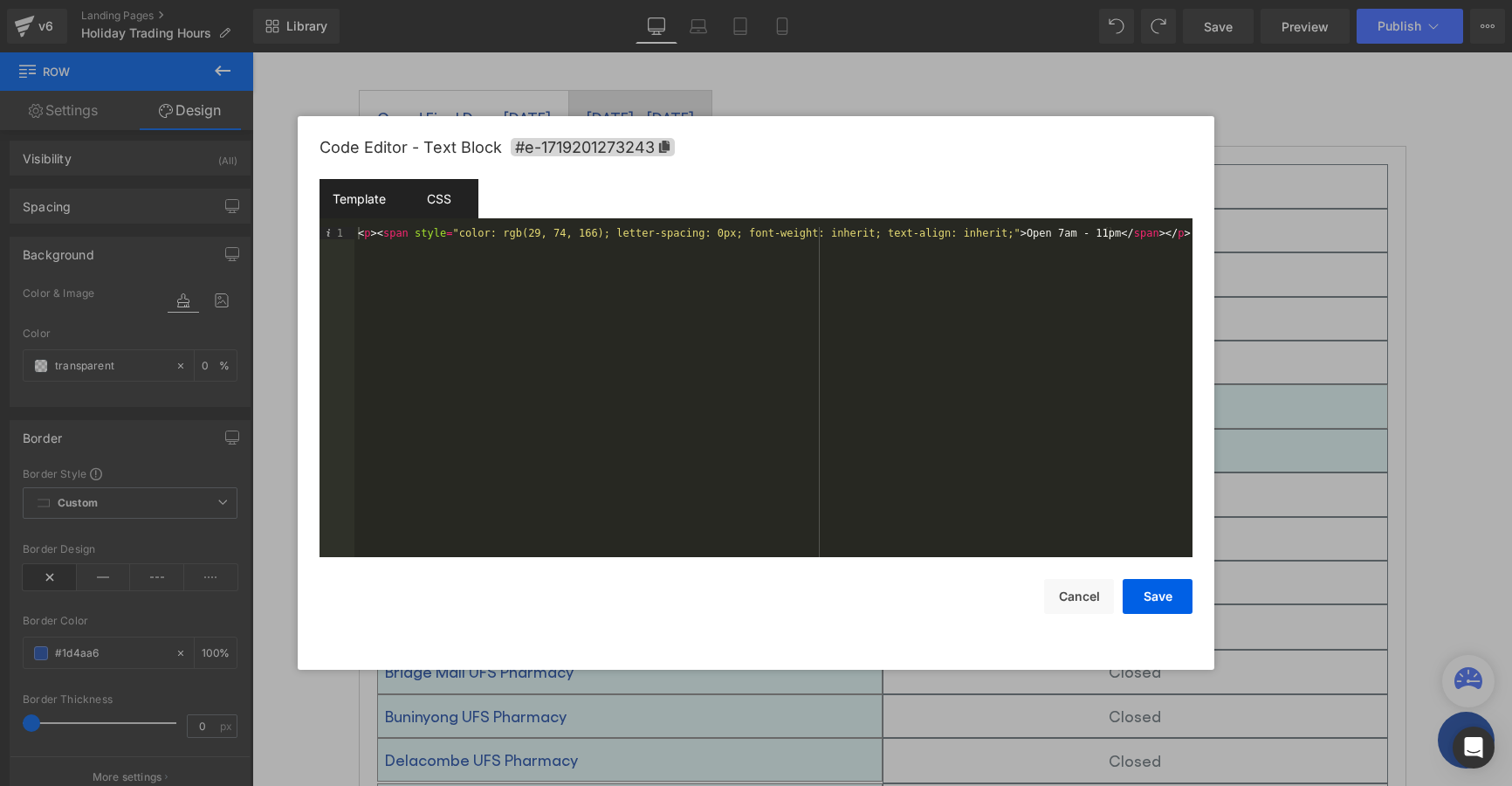
click at [445, 196] on div "CSS" at bounding box center [438, 199] width 80 height 39
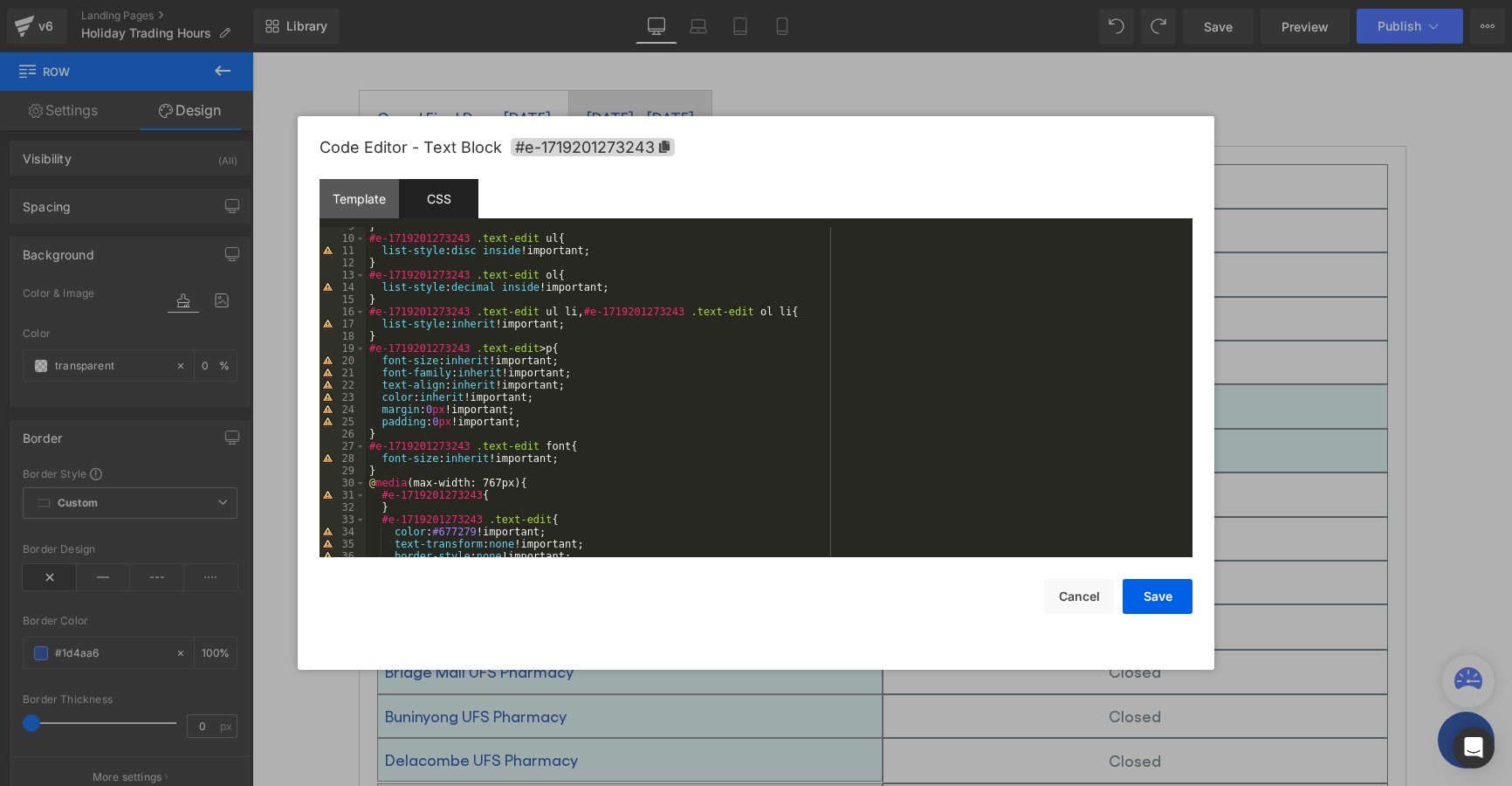
scroll to position [157, 0]
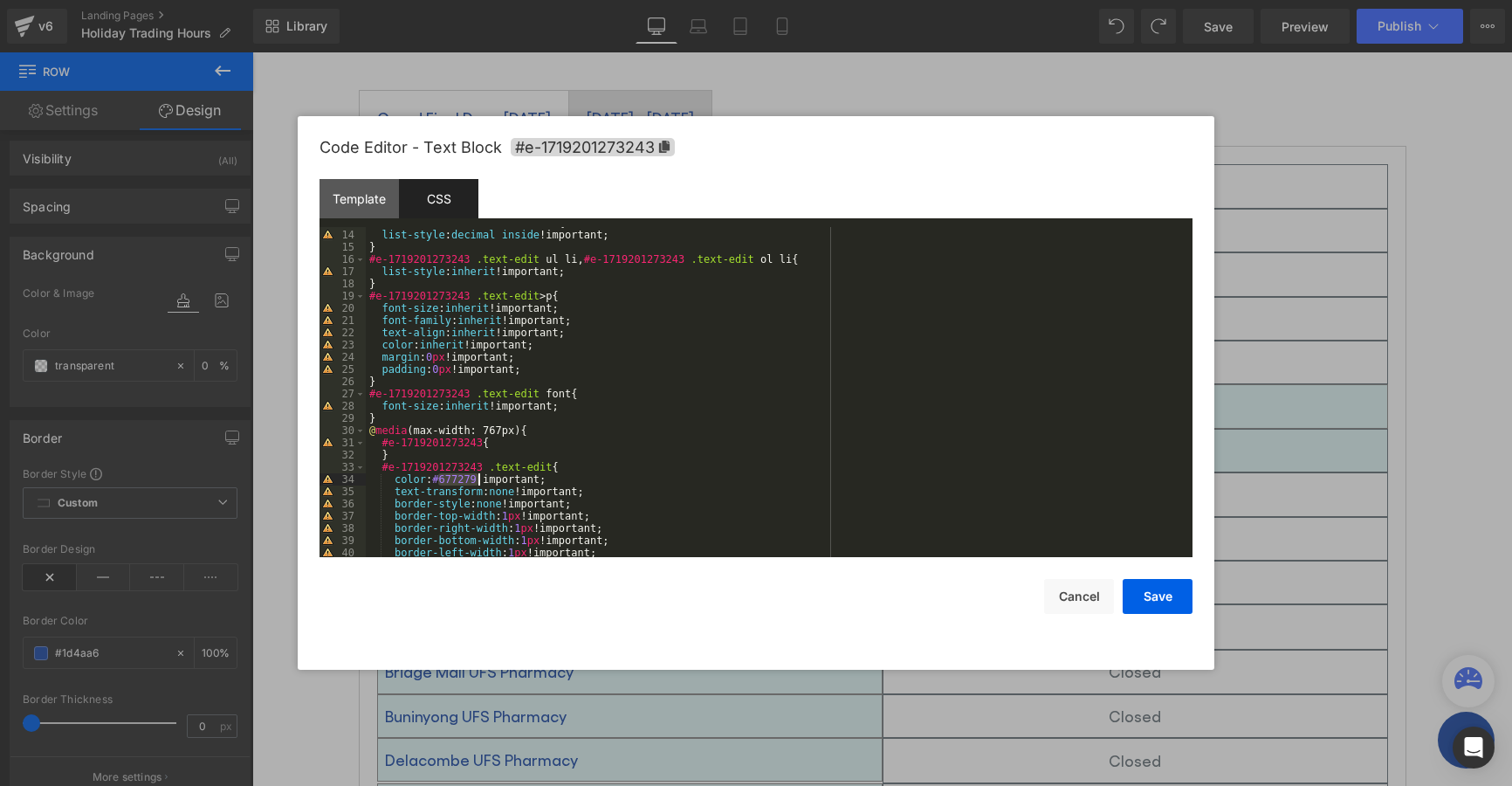
drag, startPoint x: 437, startPoint y: 478, endPoint x: 477, endPoint y: 474, distance: 40.2
click at [477, 474] on div "#e-1719201273243 .text-edit ol { list-style : decimal inside !important; } #e-1…" at bounding box center [775, 394] width 820 height 355
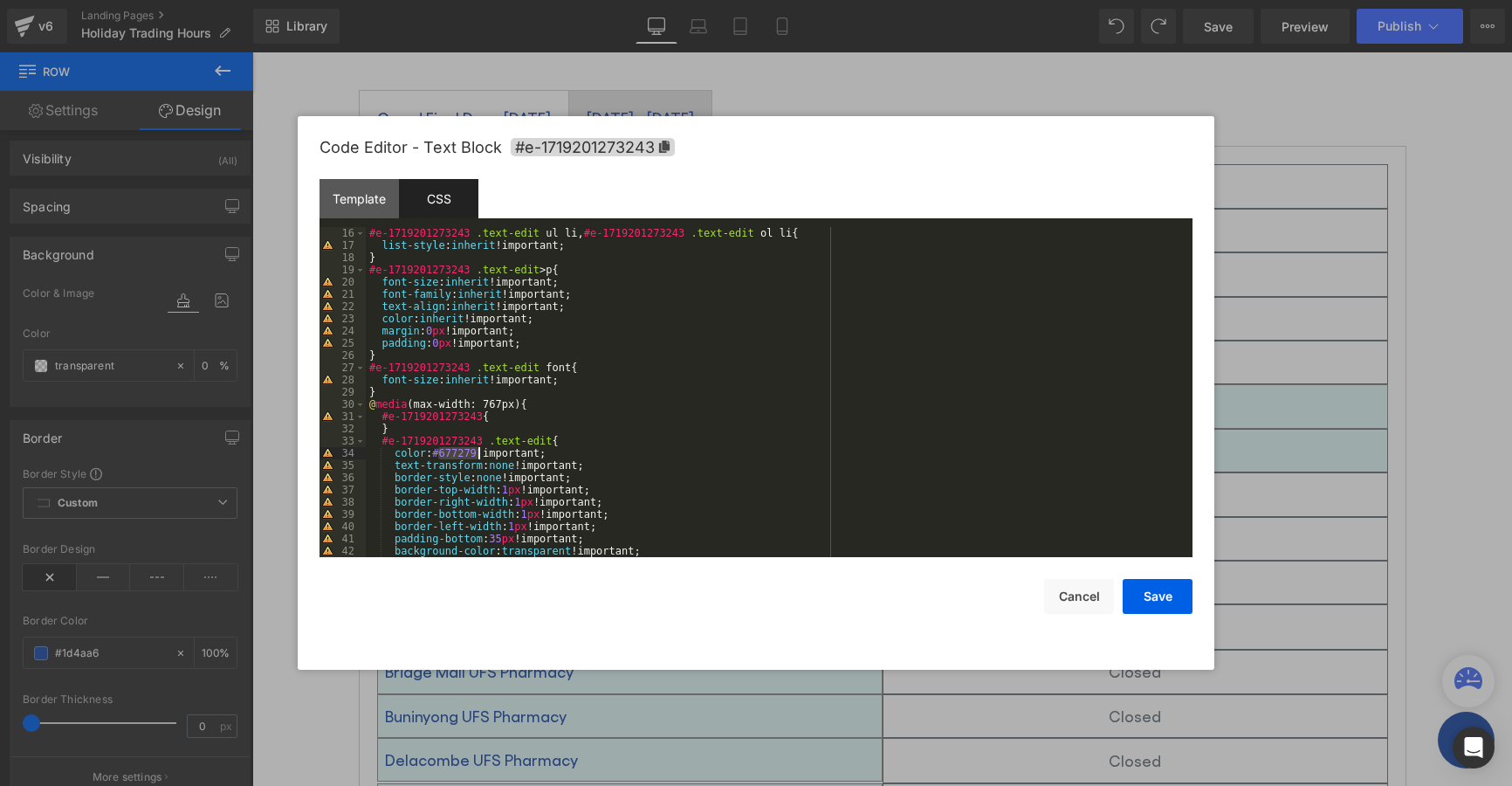
scroll to position [0, 0]
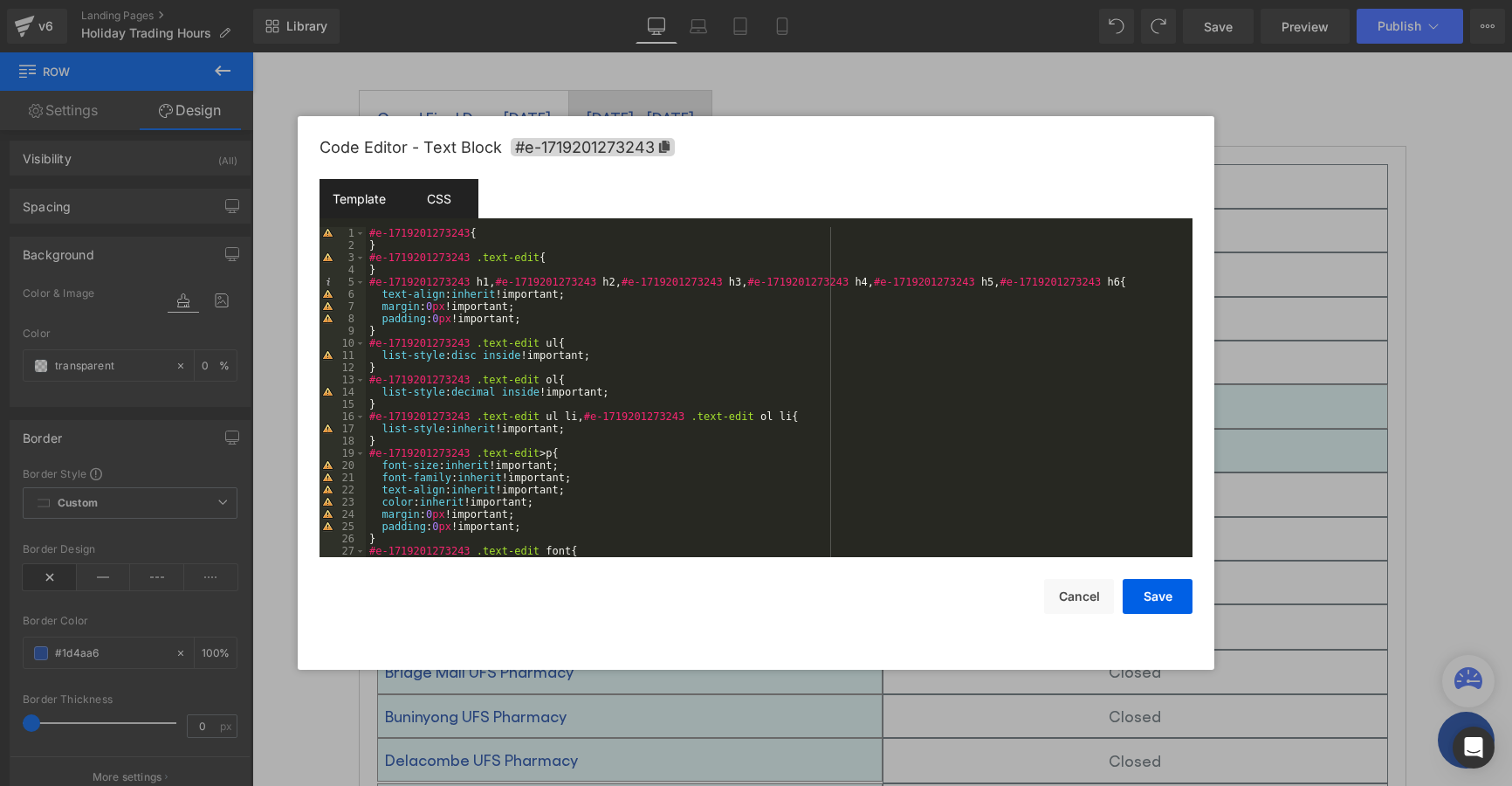
click at [348, 212] on div "Template" at bounding box center [359, 199] width 80 height 39
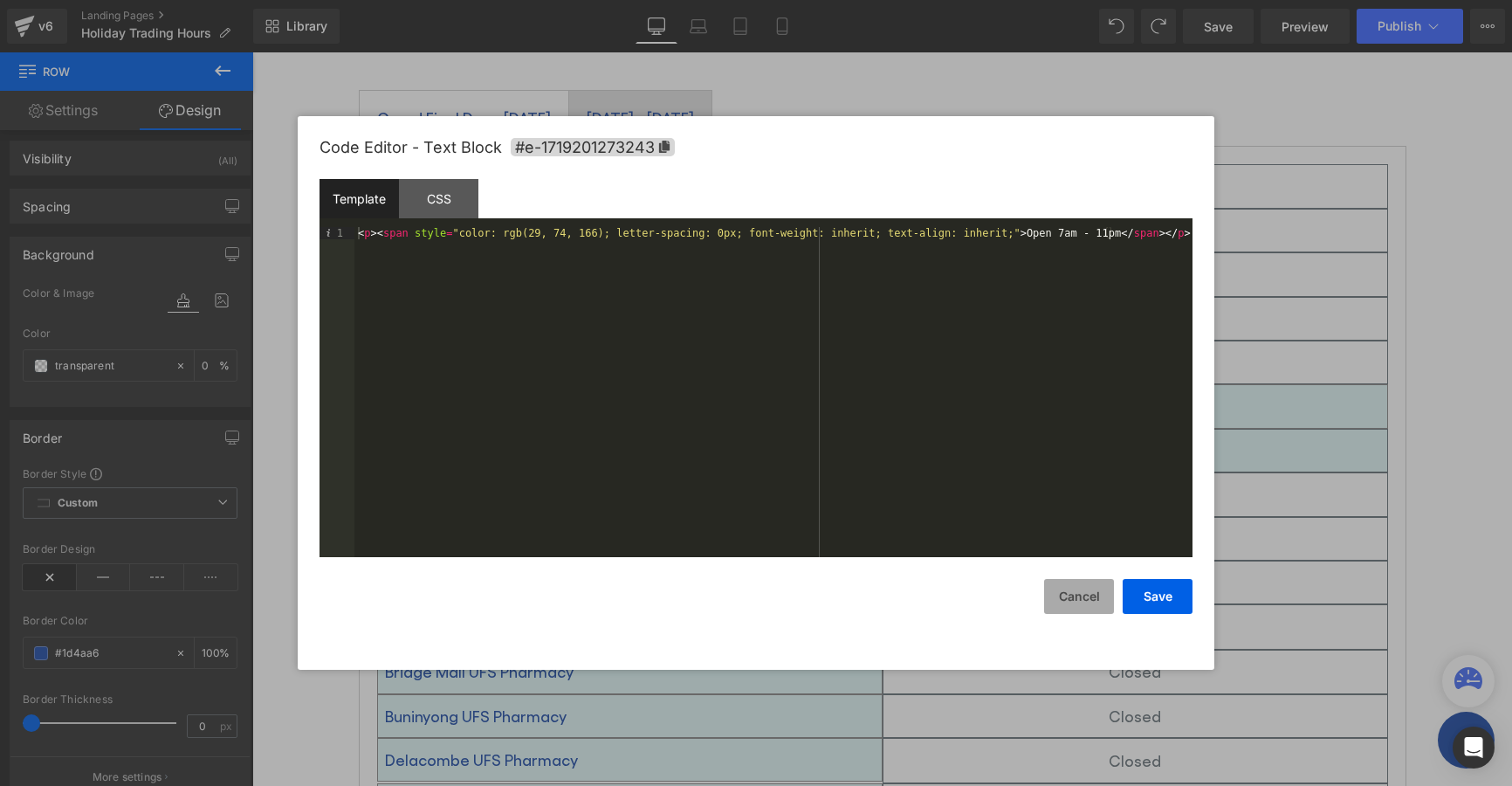
click at [1087, 593] on button "Cancel" at bounding box center [1079, 596] width 70 height 35
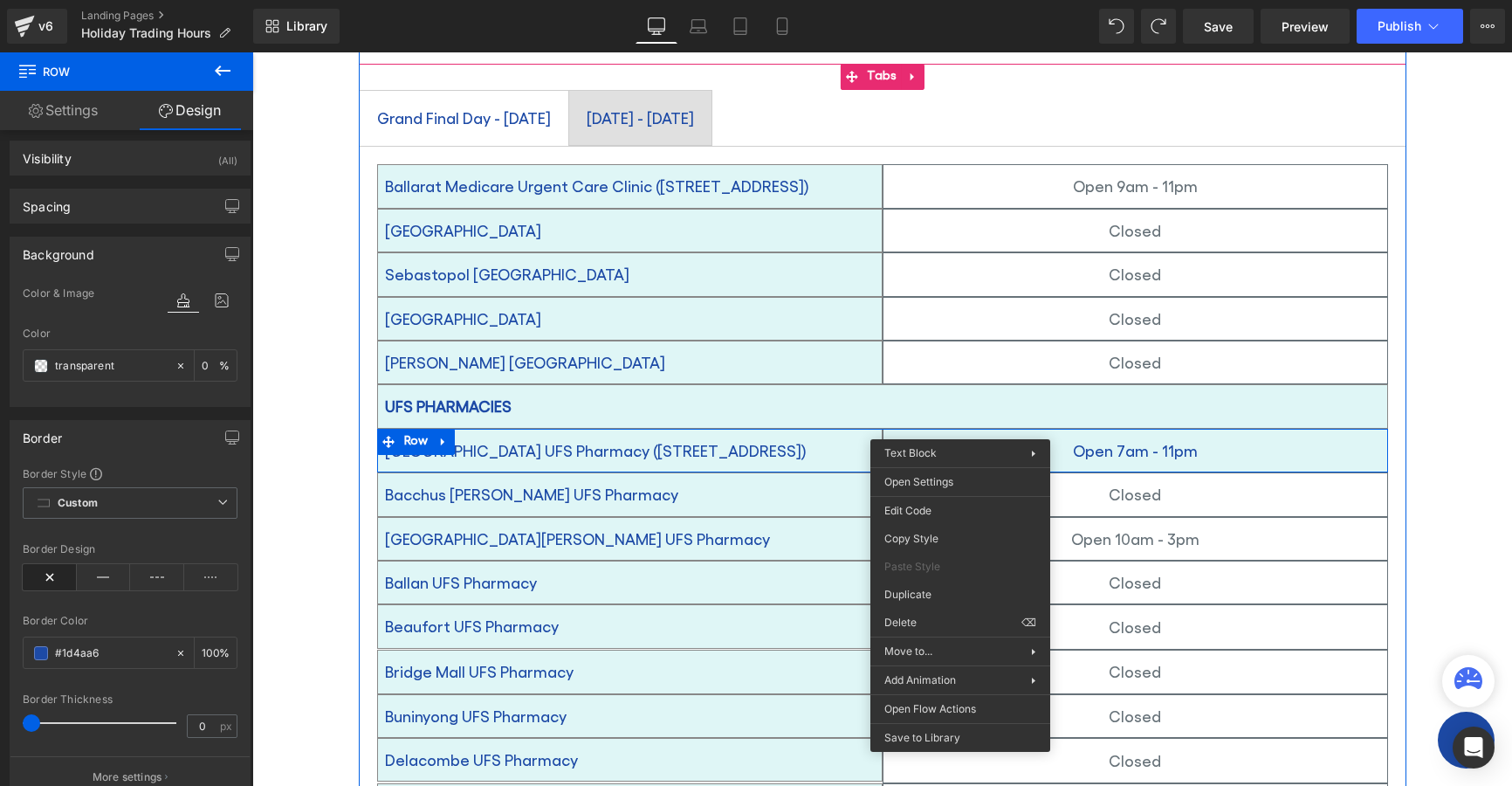
click at [1090, 440] on link "Text Block" at bounding box center [1117, 450] width 75 height 21
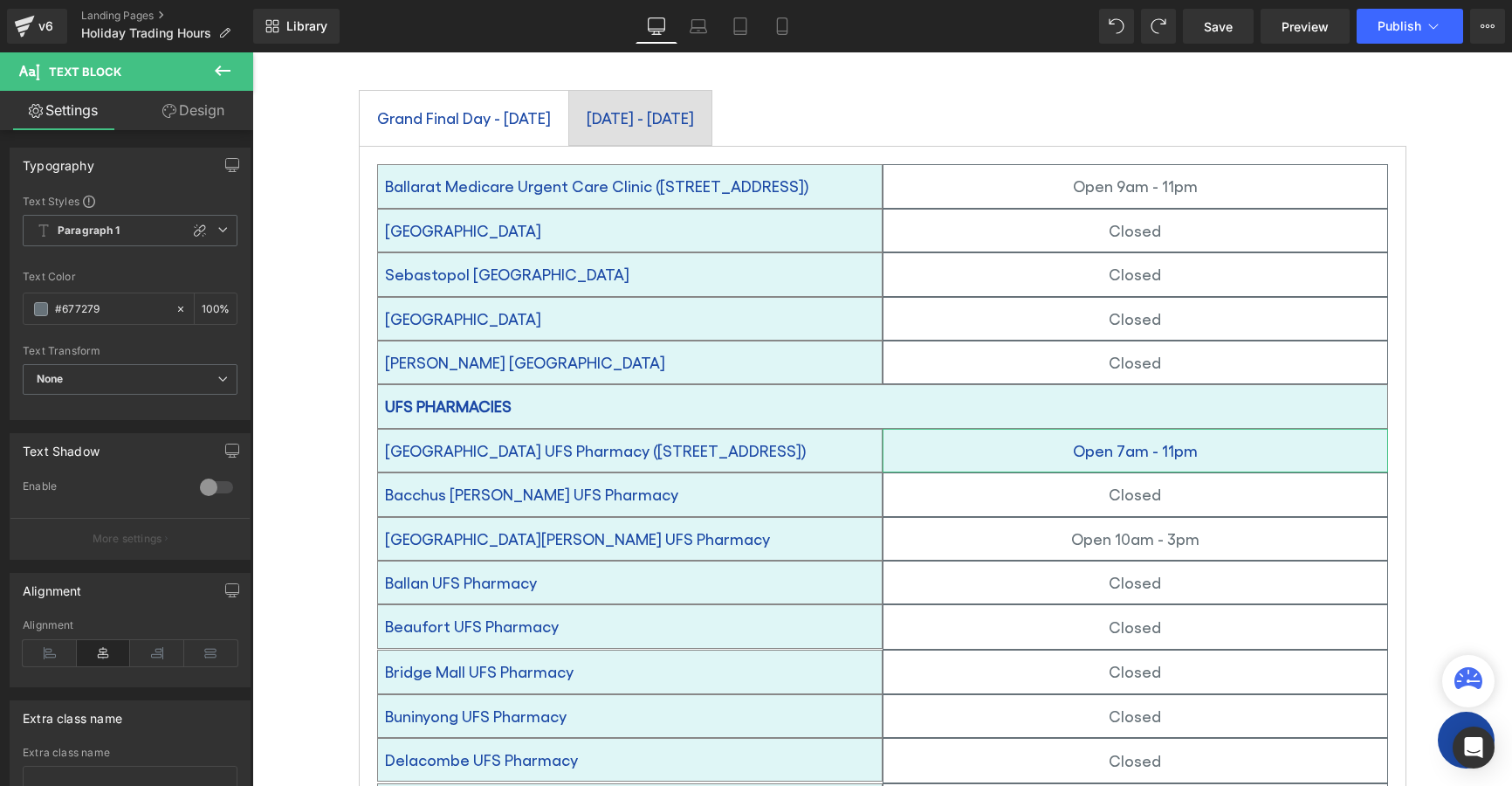
click at [211, 117] on link "Design" at bounding box center [193, 110] width 126 height 39
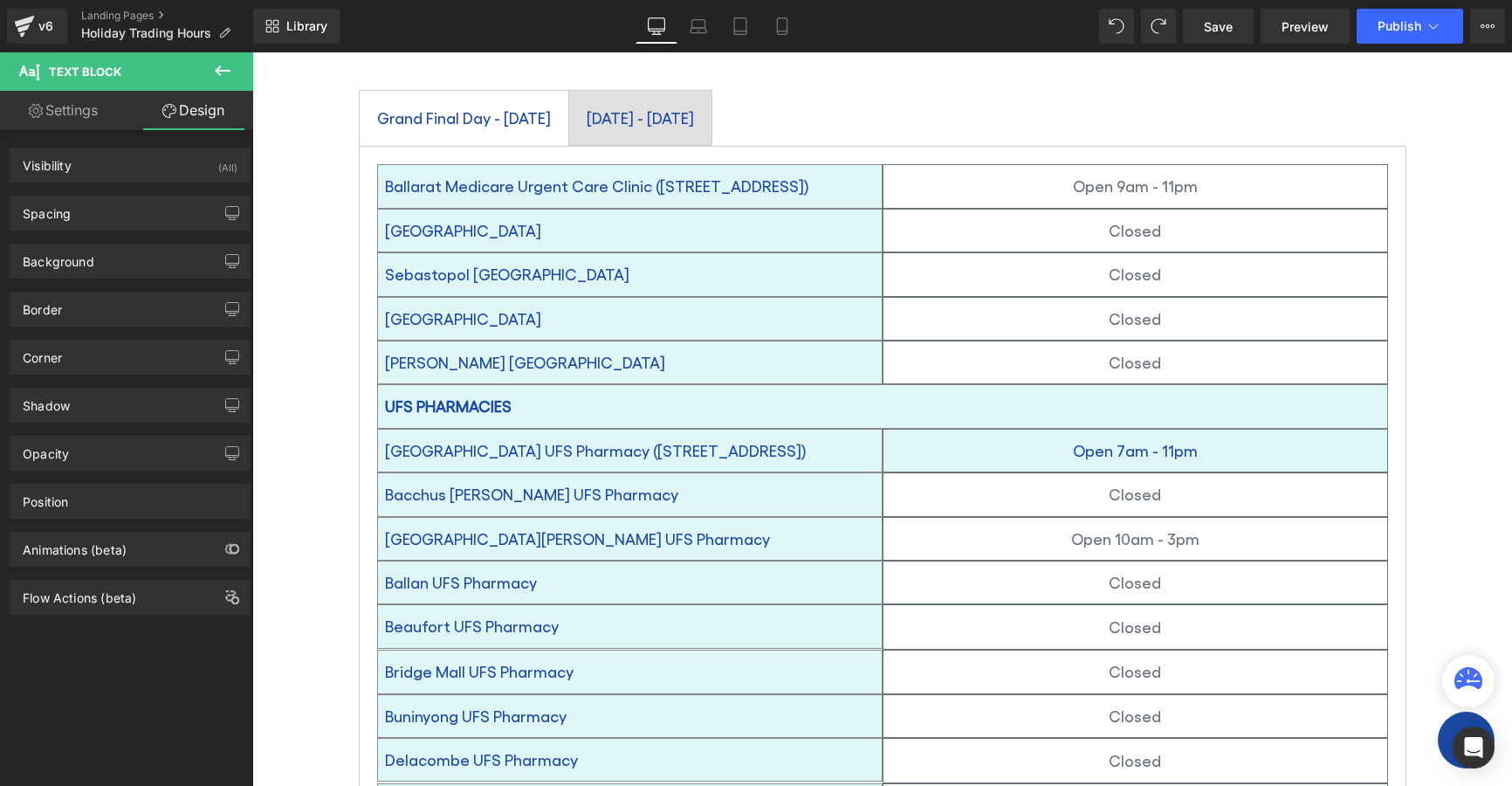
click at [68, 76] on span "Text Block" at bounding box center [85, 72] width 73 height 14
click at [22, 73] on icon at bounding box center [29, 69] width 20 height 20
click at [222, 74] on icon at bounding box center [222, 70] width 21 height 21
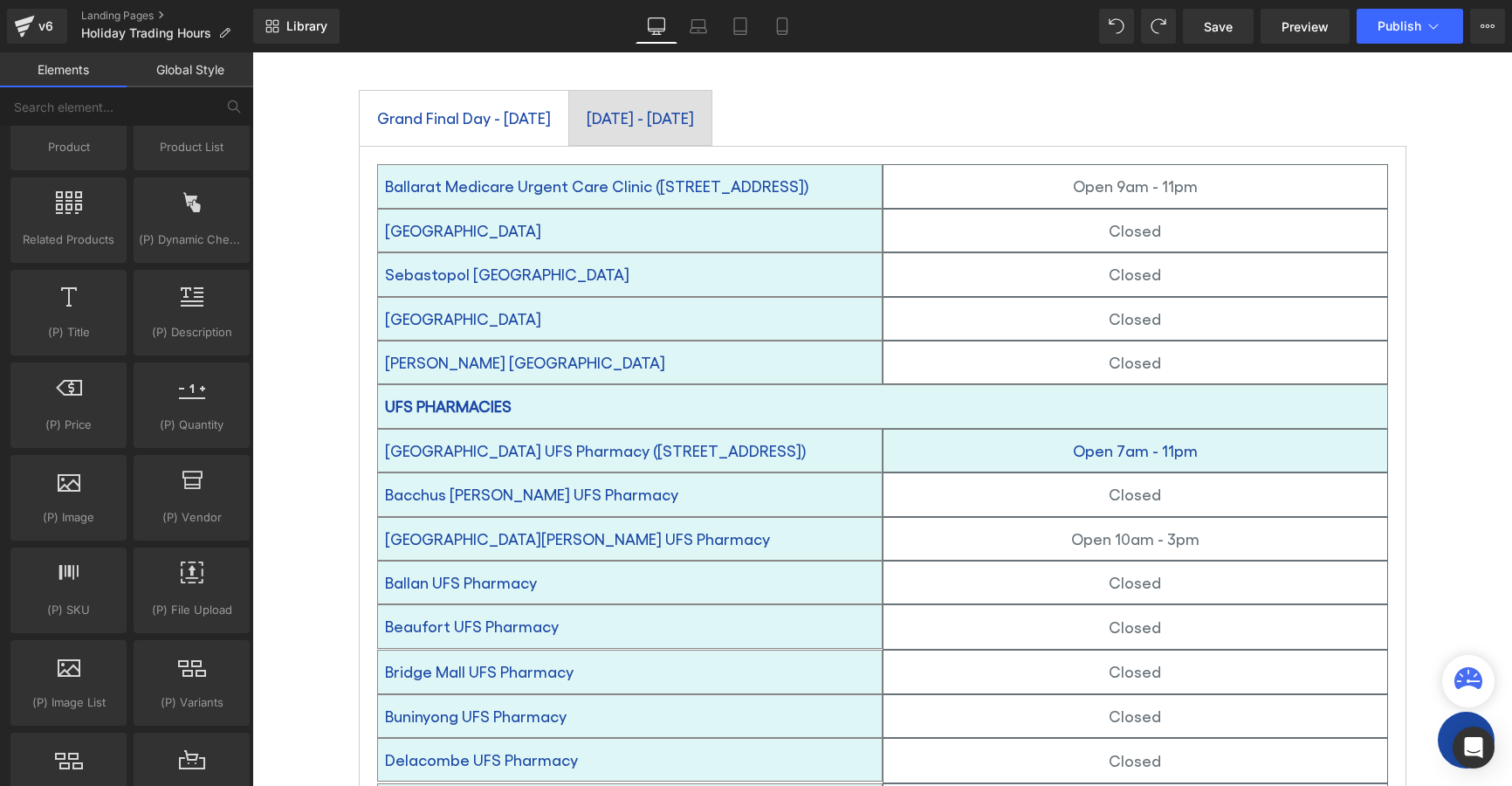
scroll to position [1747, 0]
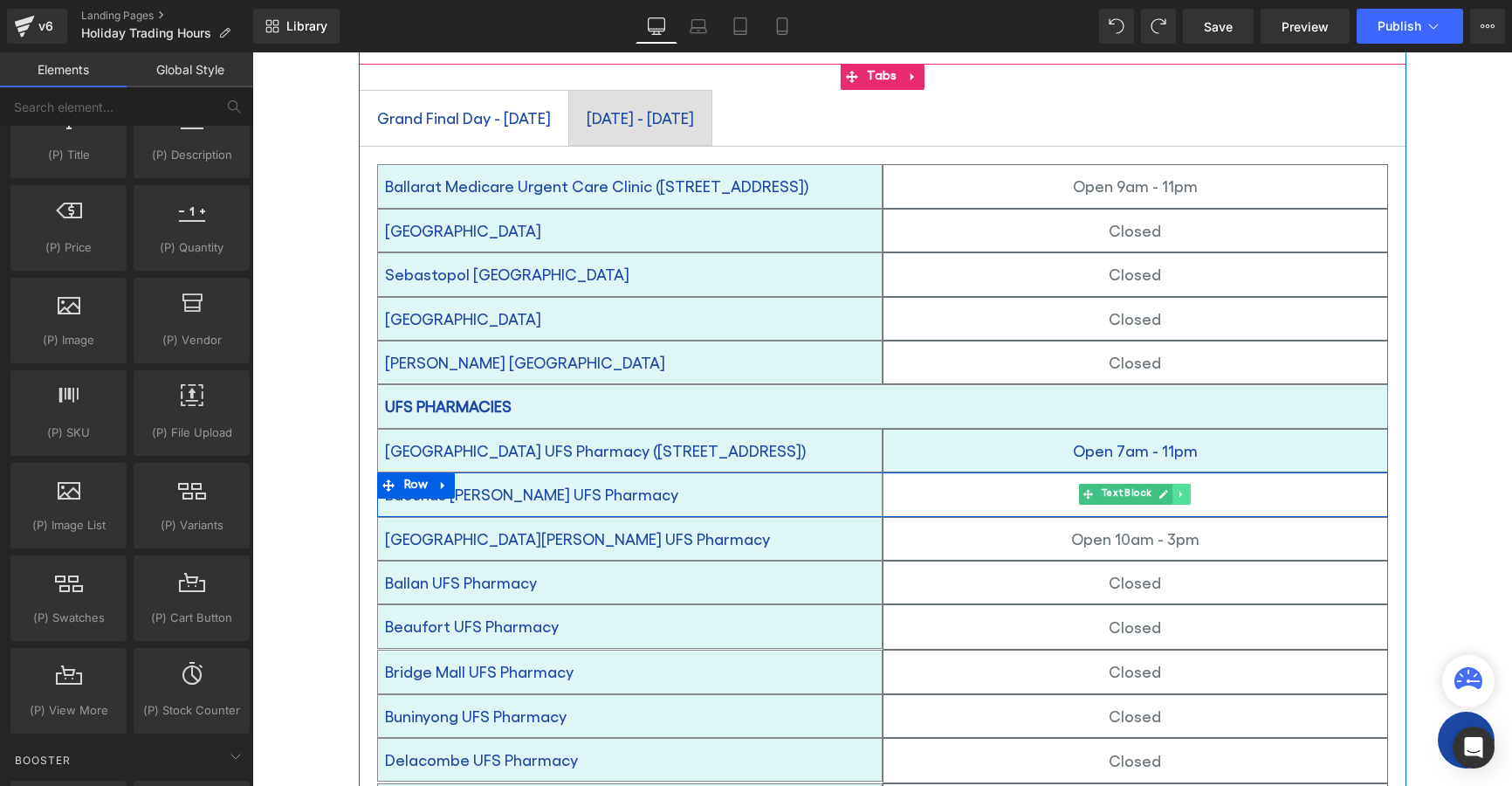
click at [1177, 489] on icon at bounding box center [1181, 495] width 10 height 11
click at [1168, 489] on icon at bounding box center [1173, 495] width 10 height 11
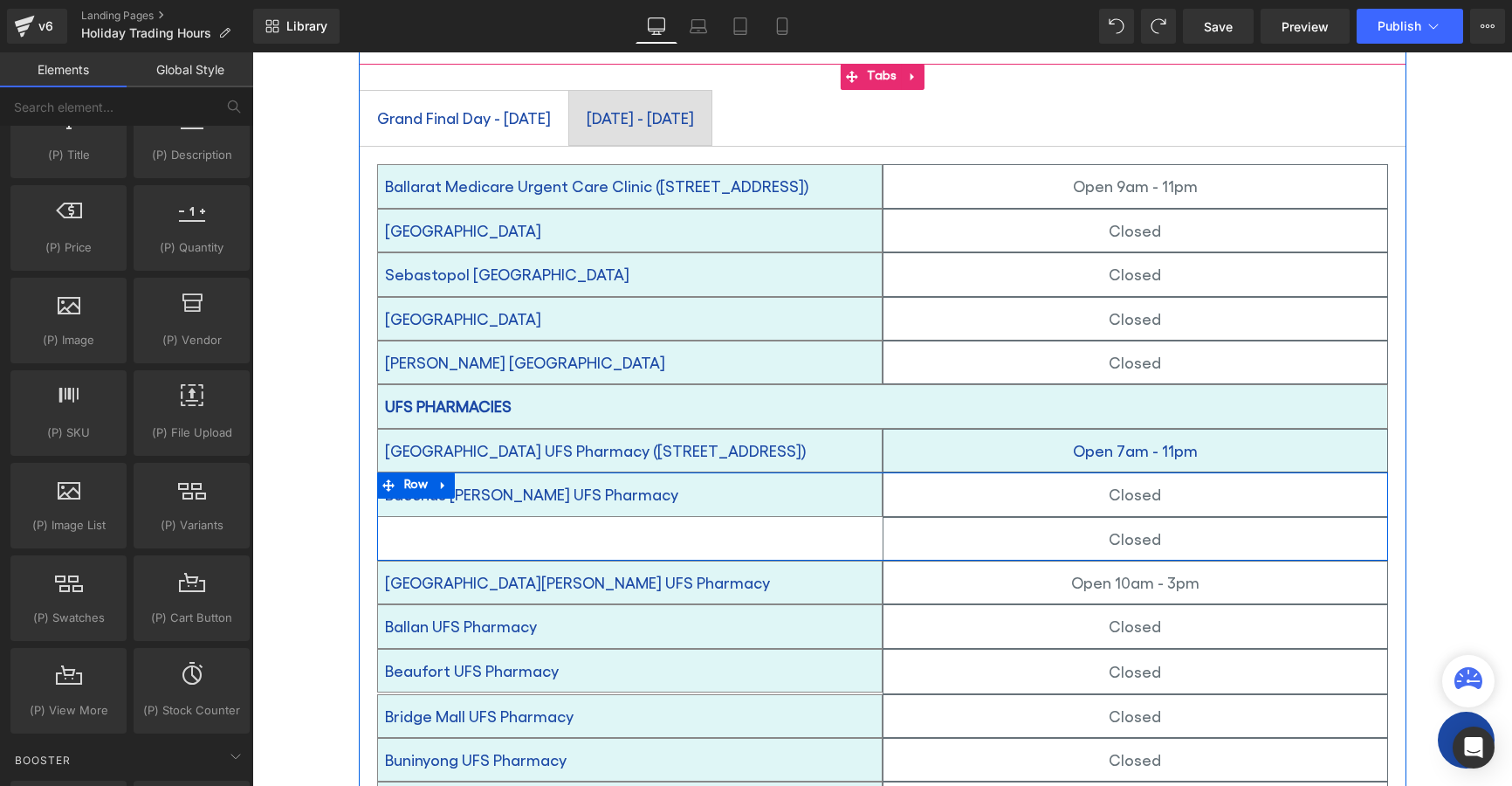
click at [392, 506] on div "Bacchus Marsh UFS Pharmacy Text Block Closed Text Block Closed Text Block Row" at bounding box center [882, 516] width 1011 height 88
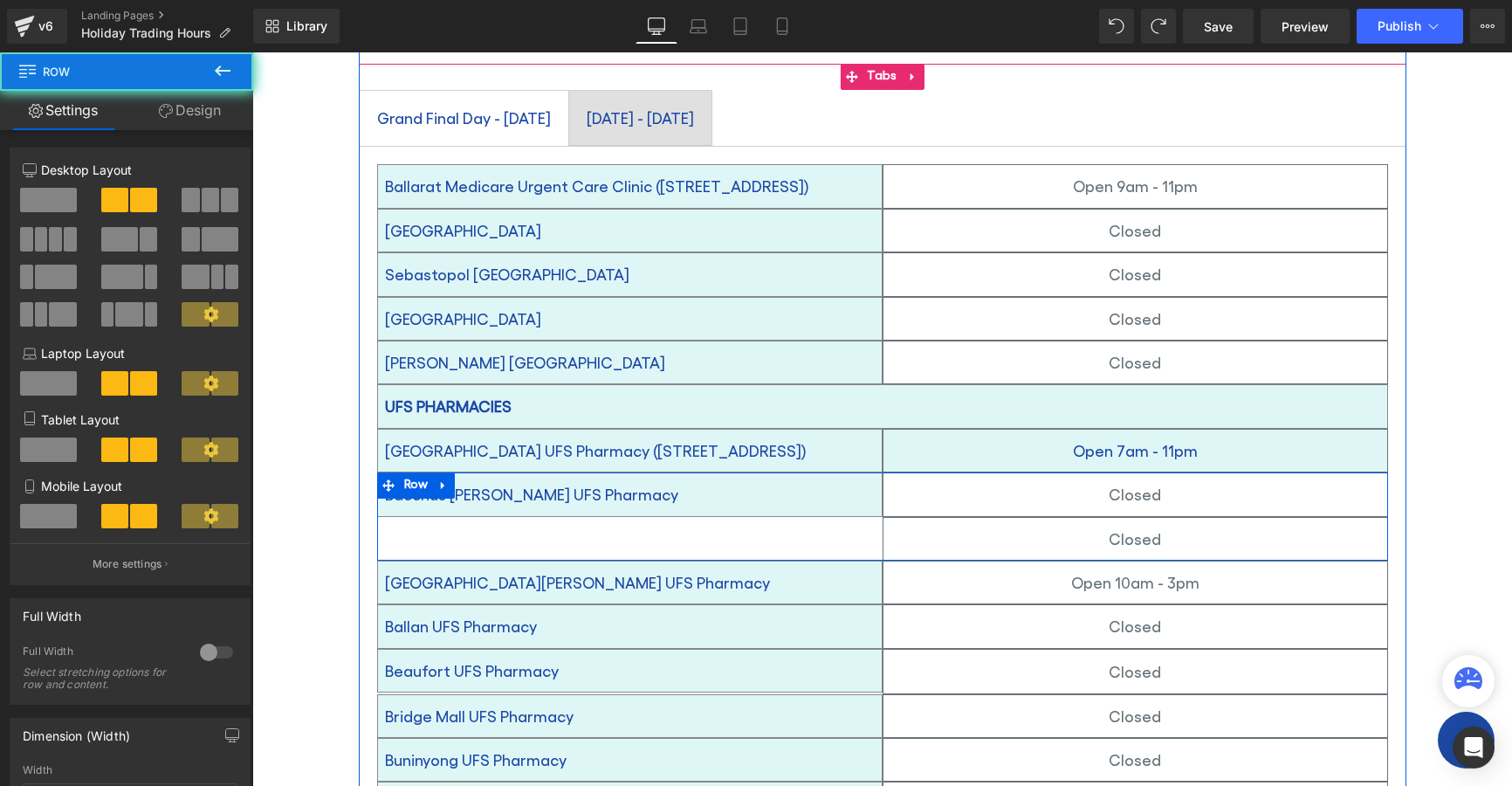
click at [700, 512] on div "Bacchus Marsh UFS Pharmacy Text Block Closed Text Block Closed Text Block Row" at bounding box center [882, 516] width 1011 height 88
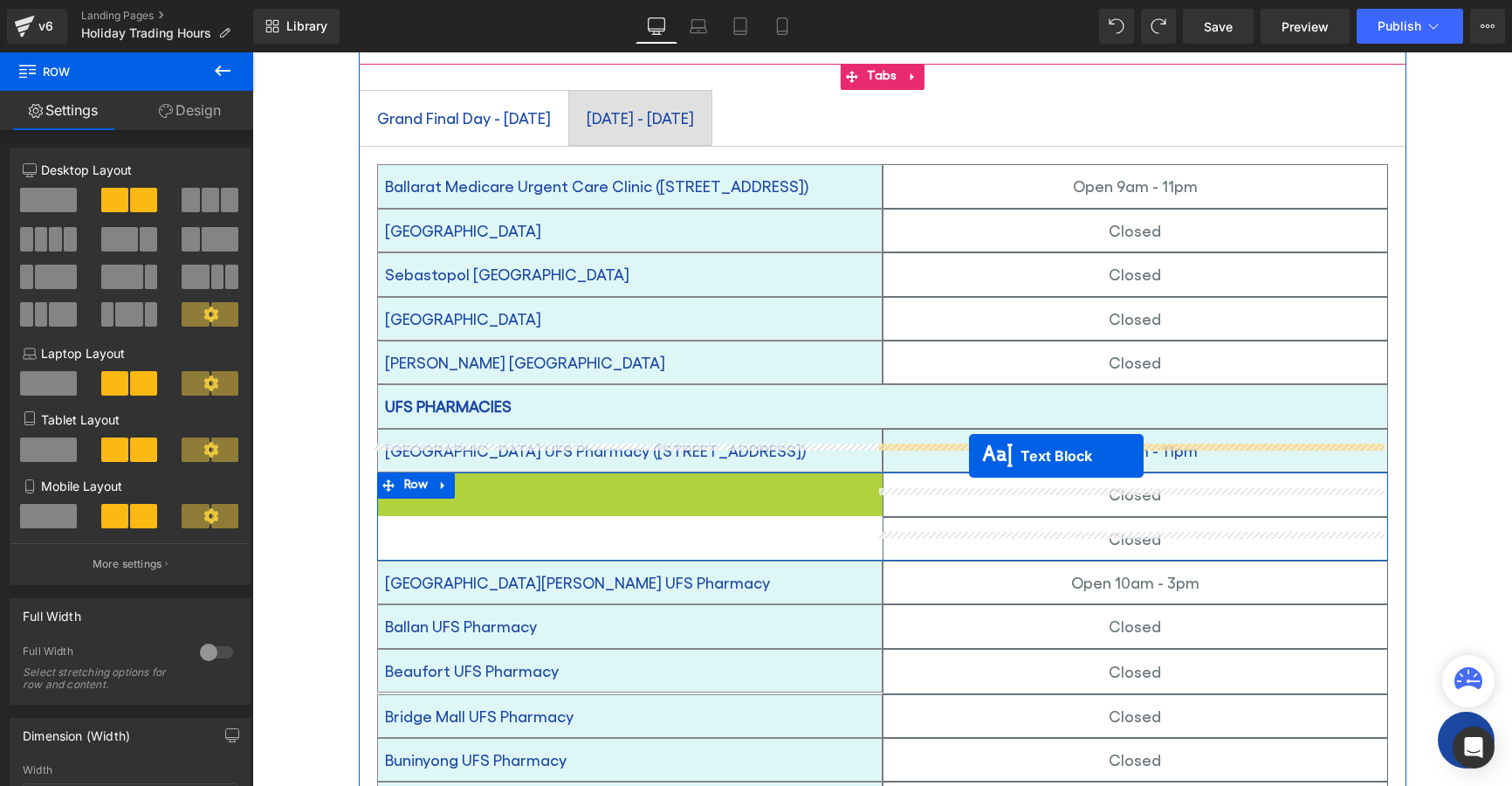
drag, startPoint x: 579, startPoint y: 471, endPoint x: 969, endPoint y: 456, distance: 390.3
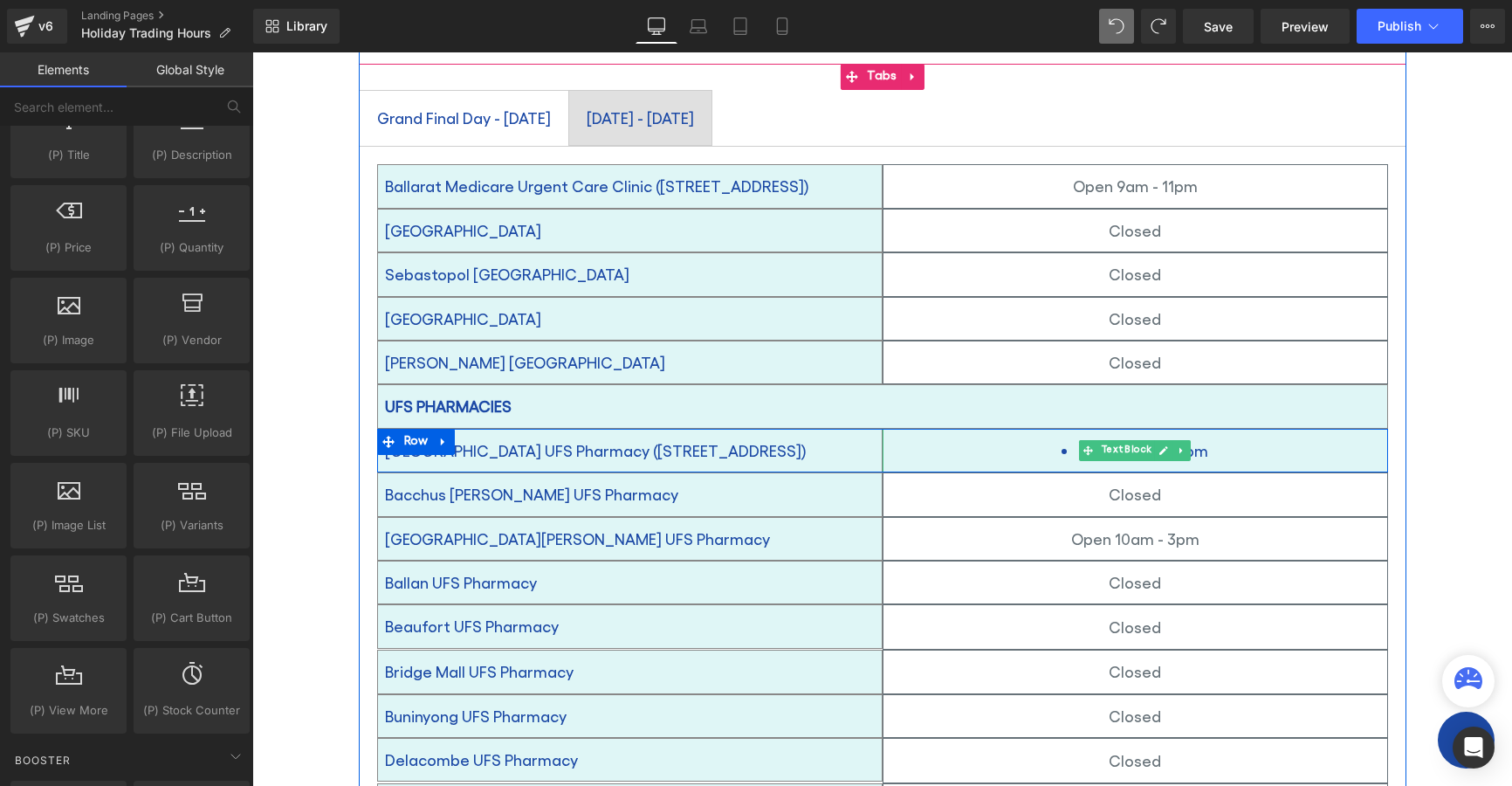
click at [1063, 436] on li "Open 7am - 11pm" at bounding box center [1135, 450] width 503 height 28
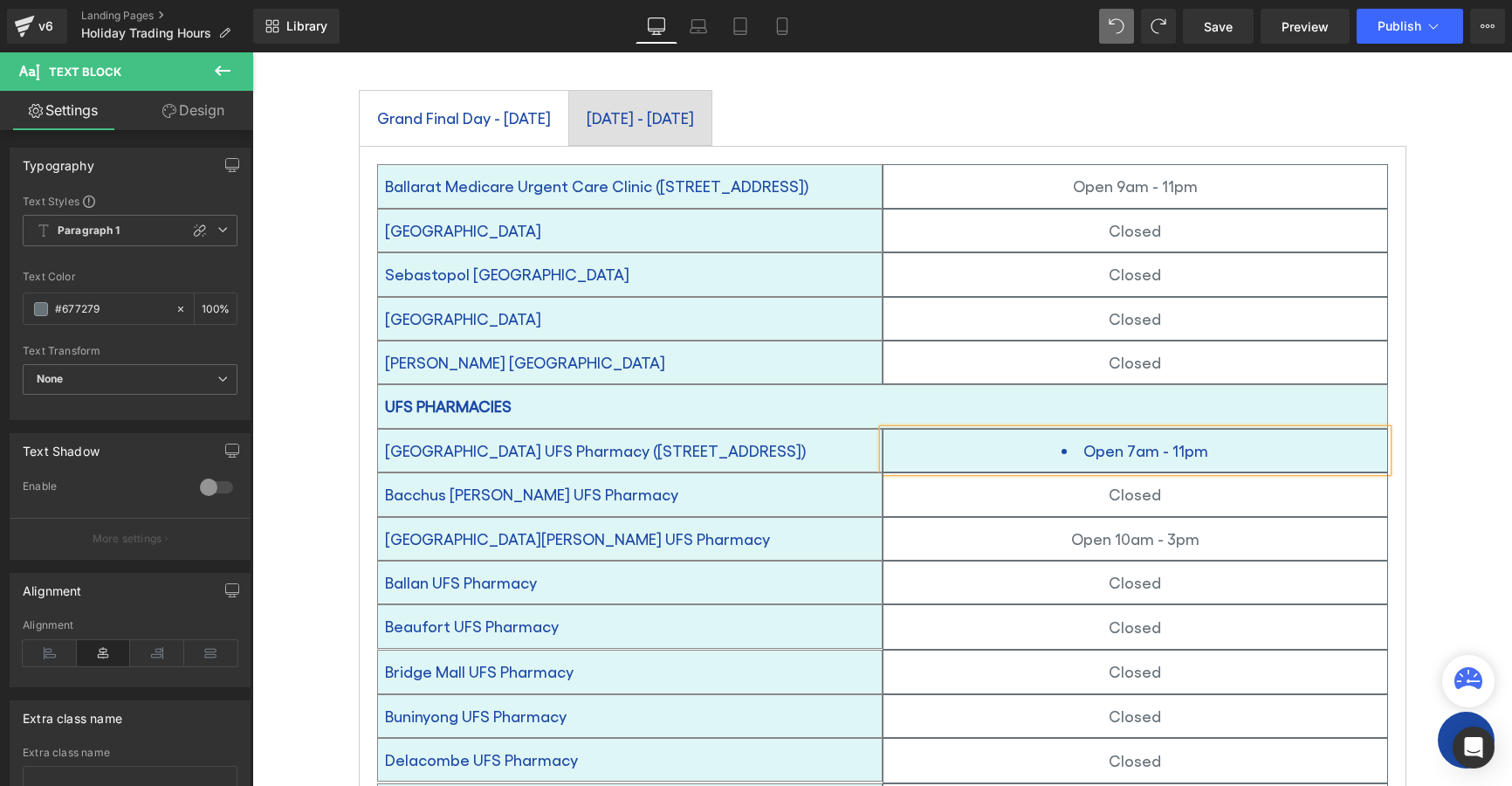
click at [1132, 436] on li "Open 7am - 11pm" at bounding box center [1135, 450] width 503 height 28
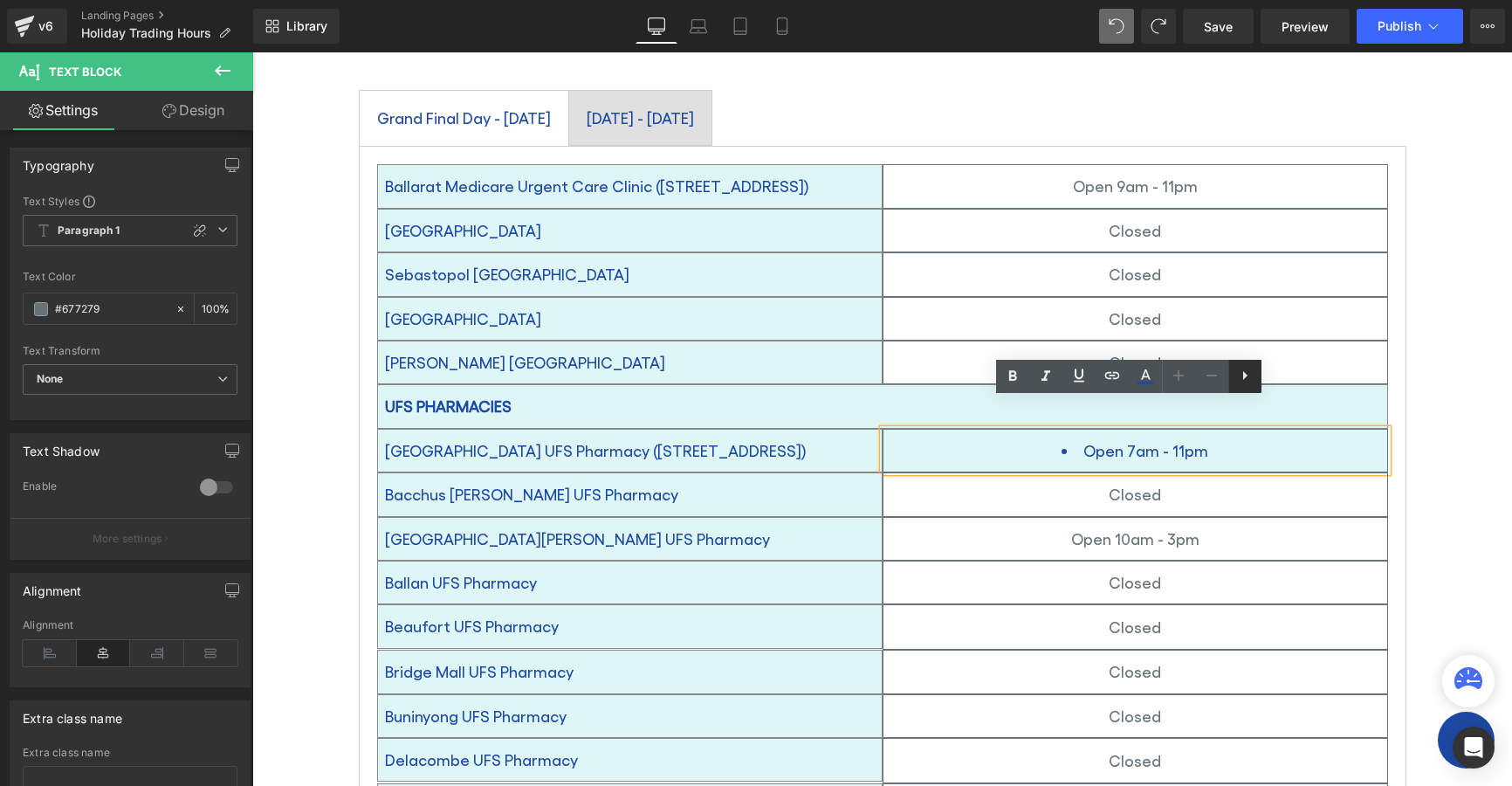
click at [1251, 379] on icon at bounding box center [1244, 375] width 21 height 21
click at [1242, 374] on icon at bounding box center [1244, 375] width 21 height 21
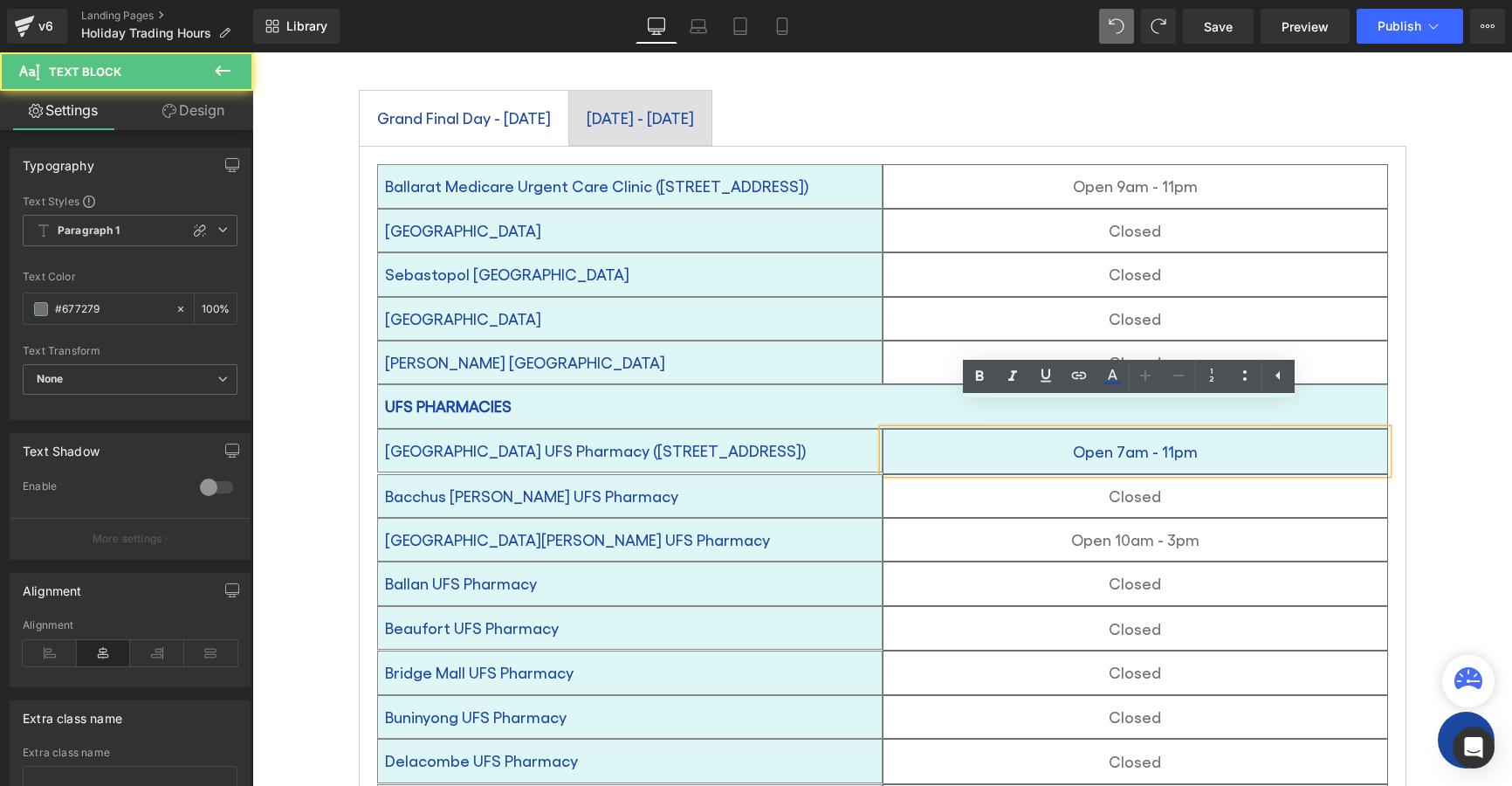
click at [1250, 429] on div "Open 7am - 11pm" at bounding box center [1135, 452] width 505 height 46
drag, startPoint x: 1464, startPoint y: 449, endPoint x: 1463, endPoint y: 429, distance: 20.0
click at [1464, 448] on div "Holiday Trading Hours Heading Home / Holiday Trading Hours Breadcrumbs Row Row …" at bounding box center [882, 769] width 1260 height 2051
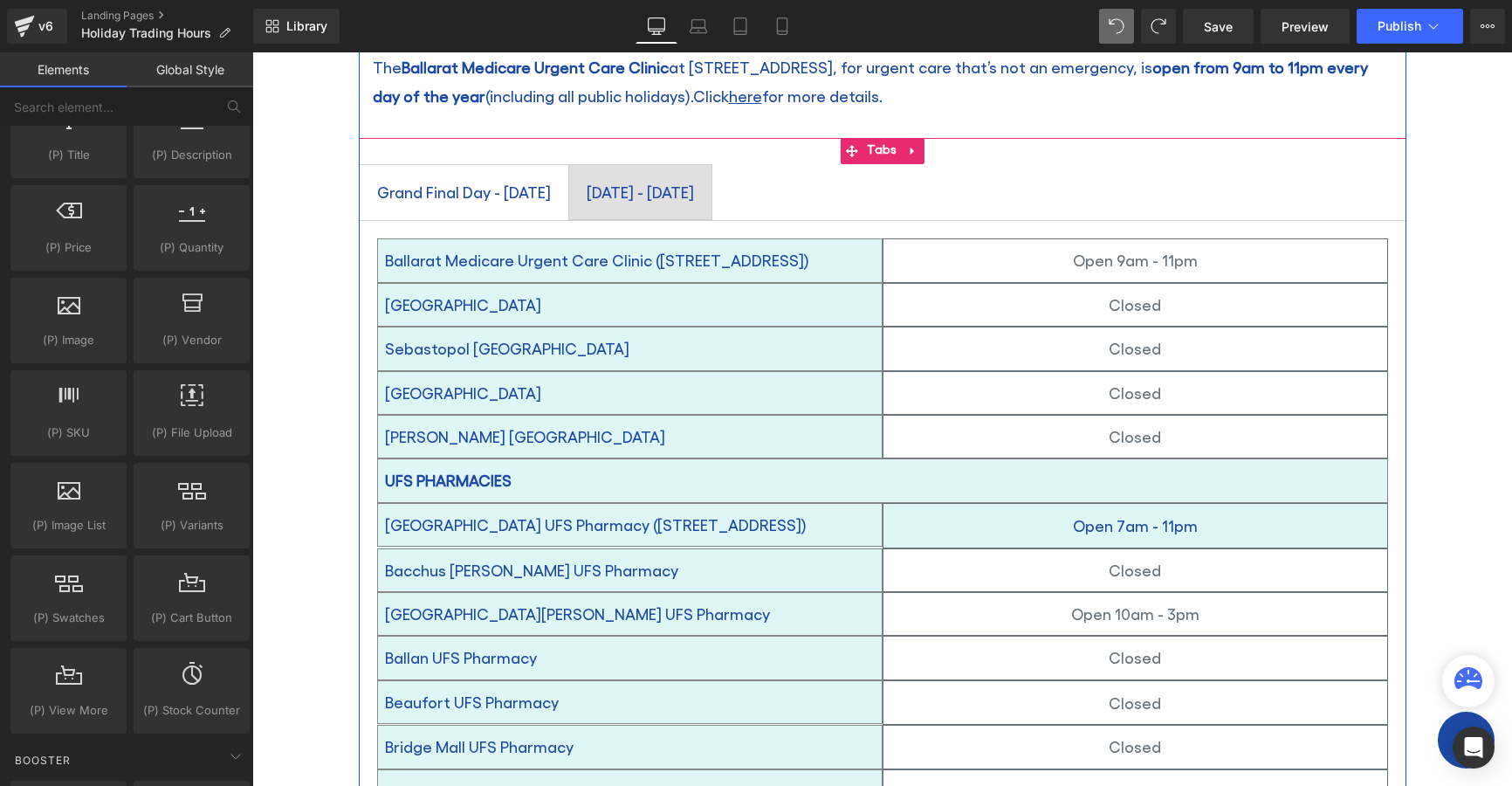
scroll to position [201, 0]
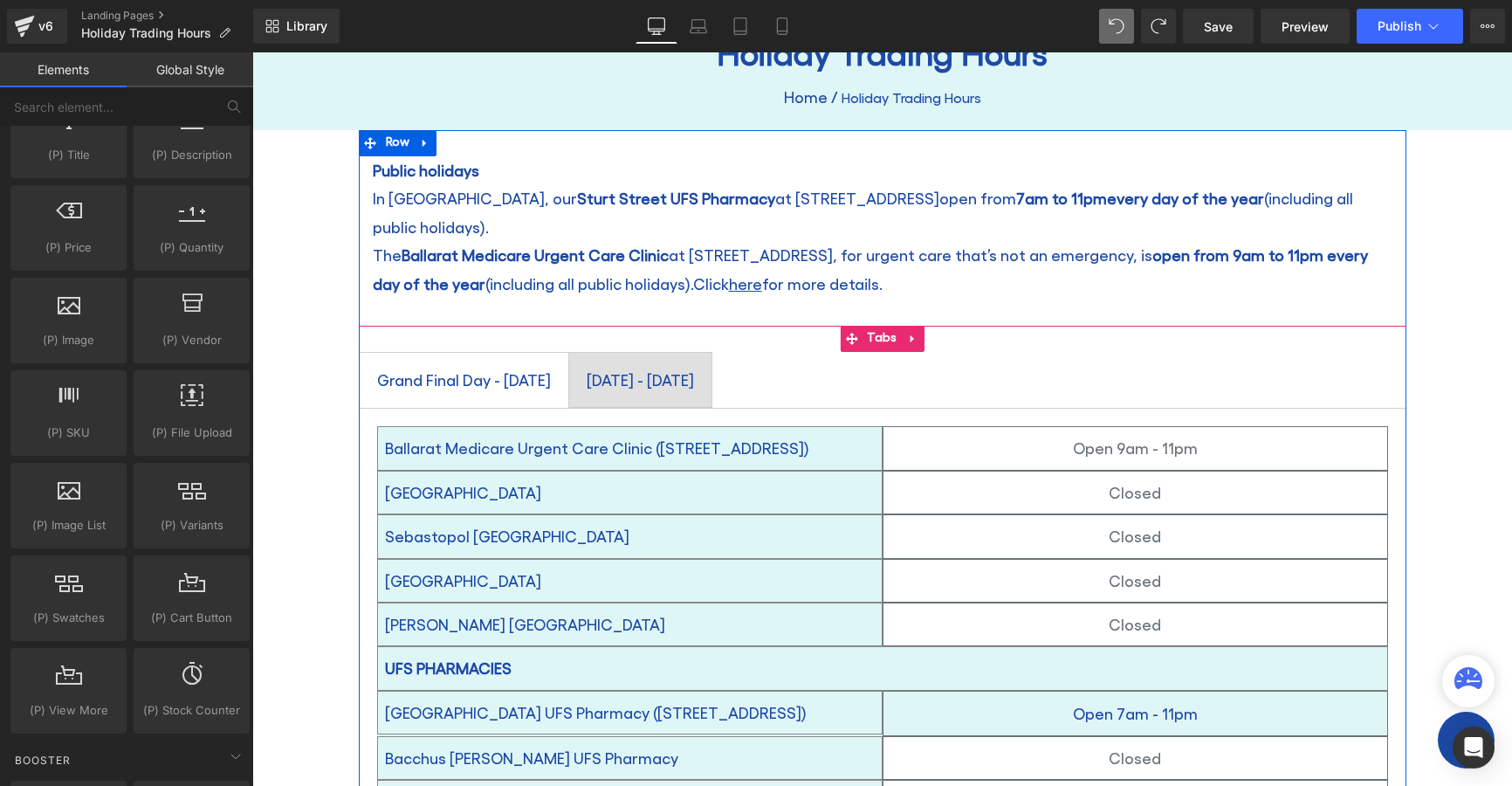
drag, startPoint x: 549, startPoint y: 370, endPoint x: 786, endPoint y: 391, distance: 237.9
click at [550, 369] on span "Grand Final Day - [DATE] Text Block" at bounding box center [464, 380] width 209 height 54
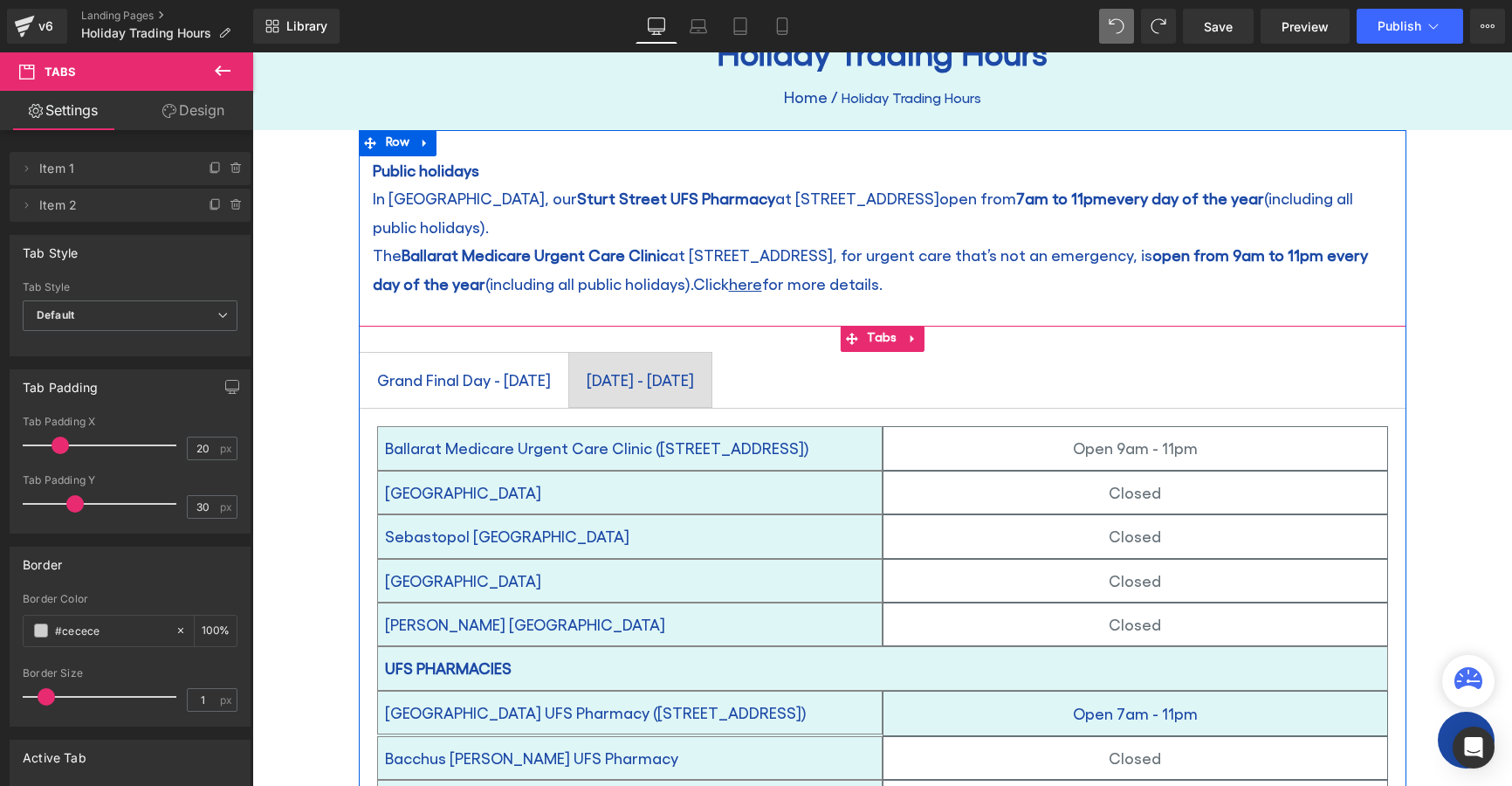
click at [253, 52] on div at bounding box center [253, 52] width 0 height 0
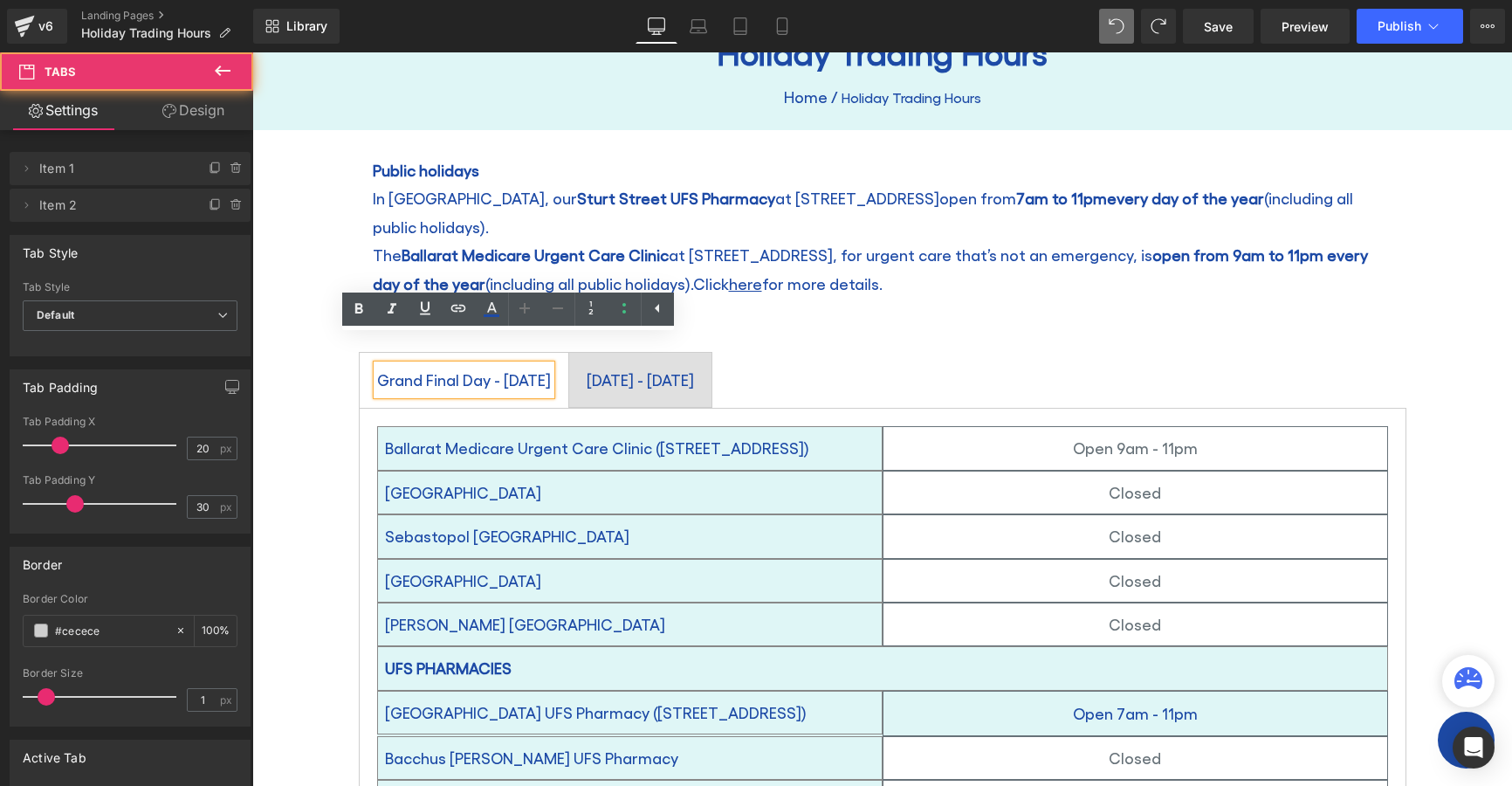
click at [569, 373] on span "Grand Final Day - [DATE] Text Block" at bounding box center [464, 380] width 209 height 54
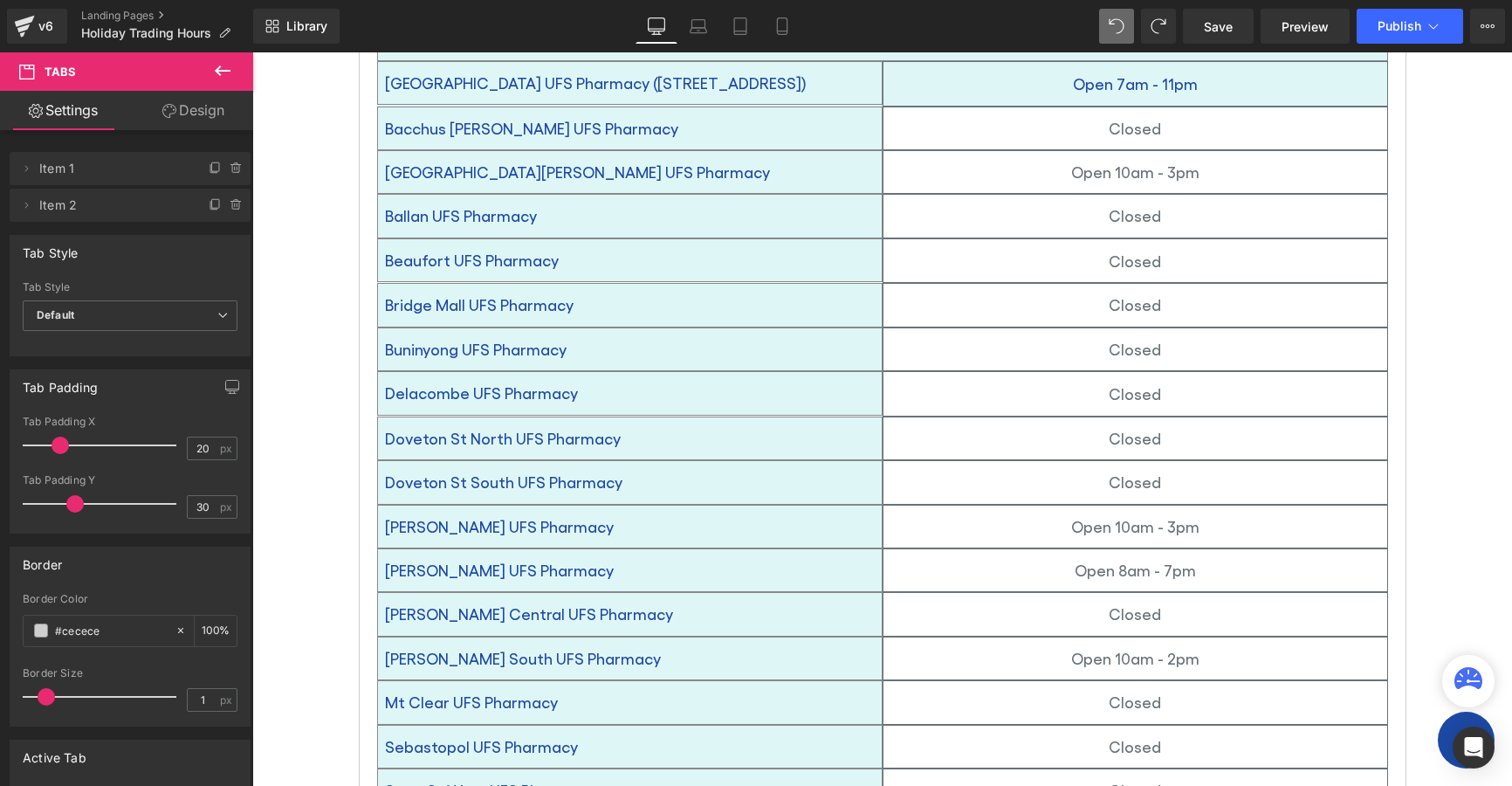
scroll to position [550, 0]
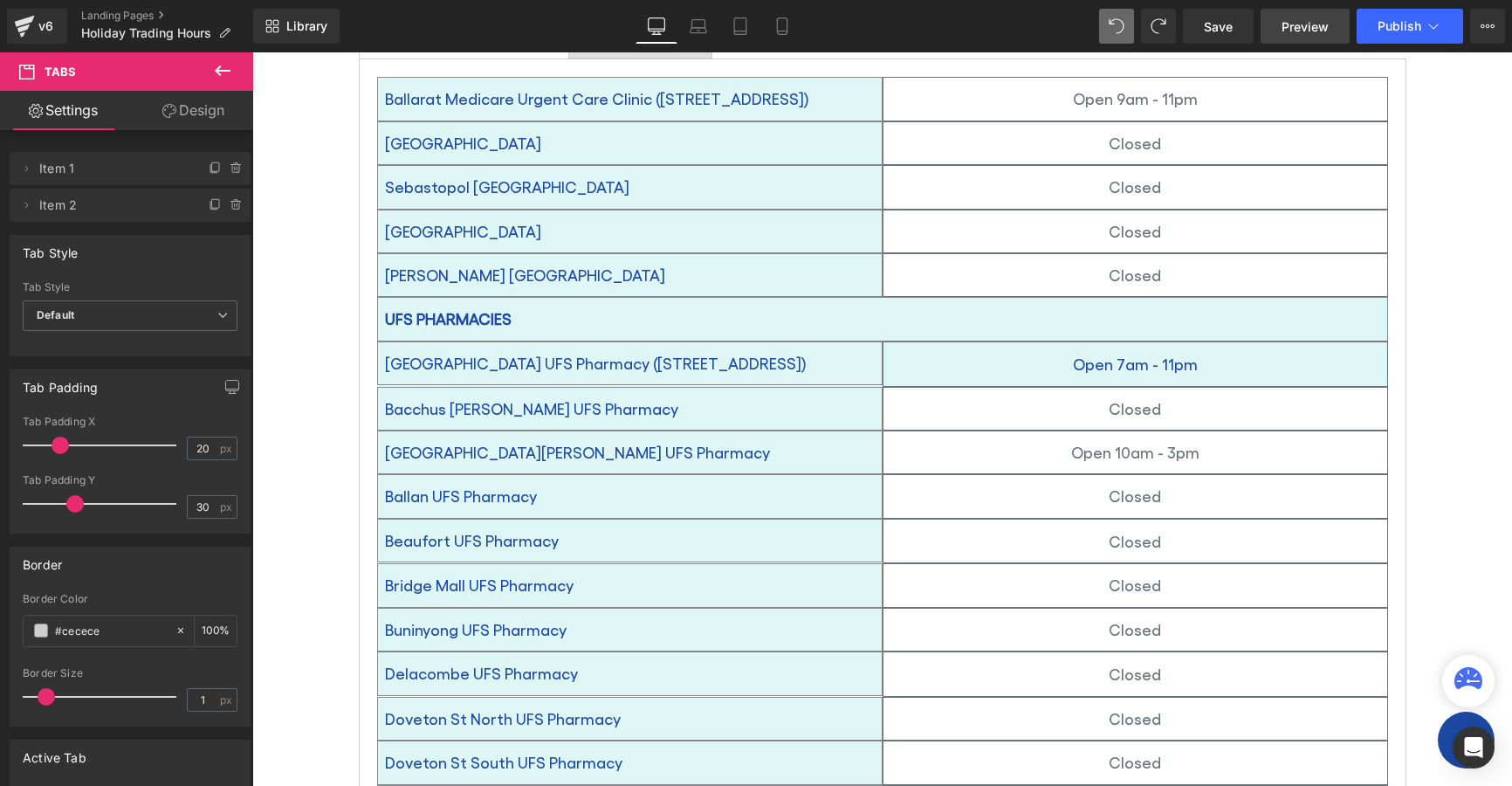
click at [1313, 24] on span "Preview" at bounding box center [1305, 26] width 47 height 18
click at [291, 358] on div "Holiday Trading Hours Heading Home / Holiday Trading Hours Breadcrumbs Row Row …" at bounding box center [882, 682] width 1260 height 2051
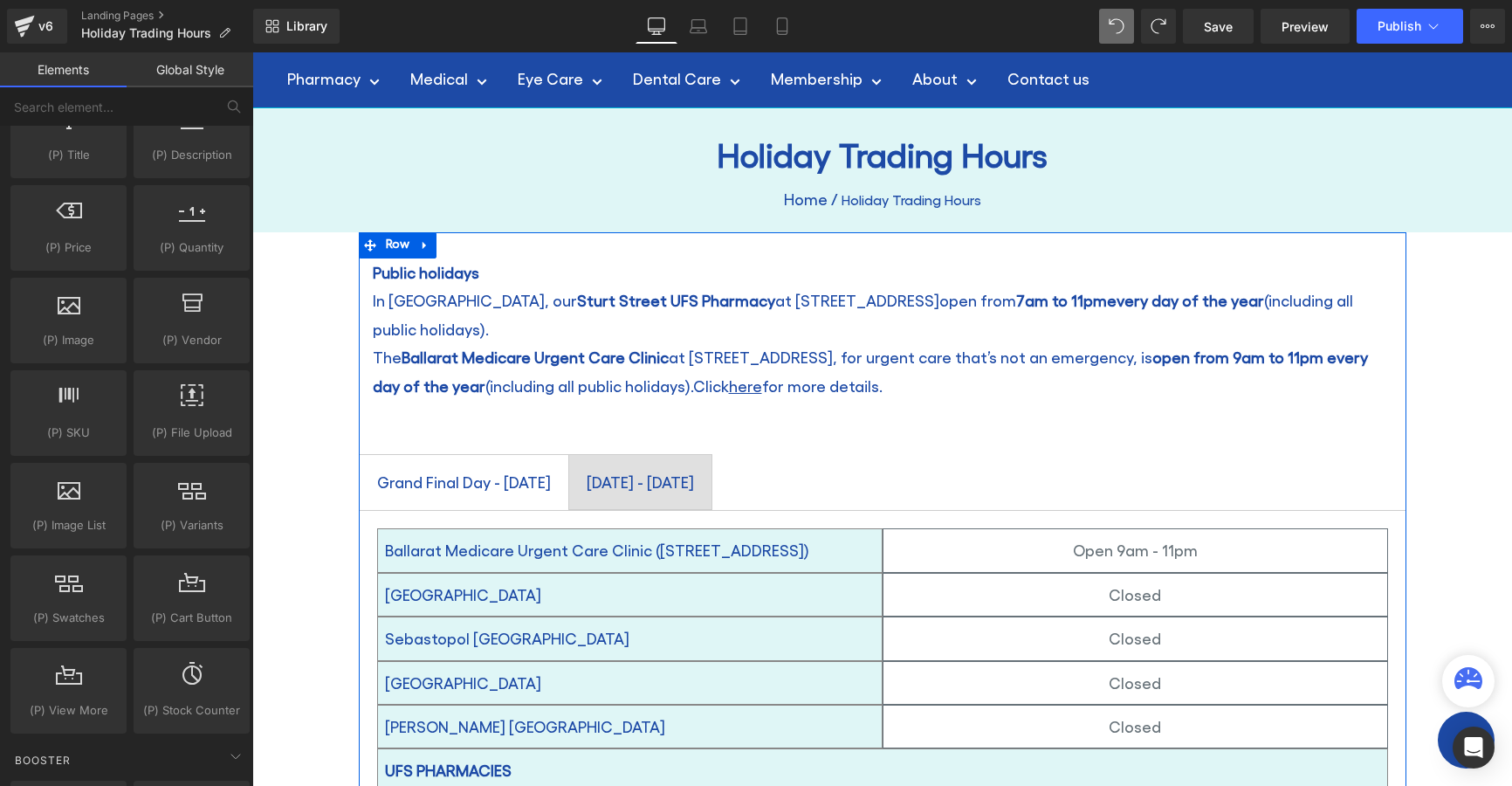
scroll to position [0, 0]
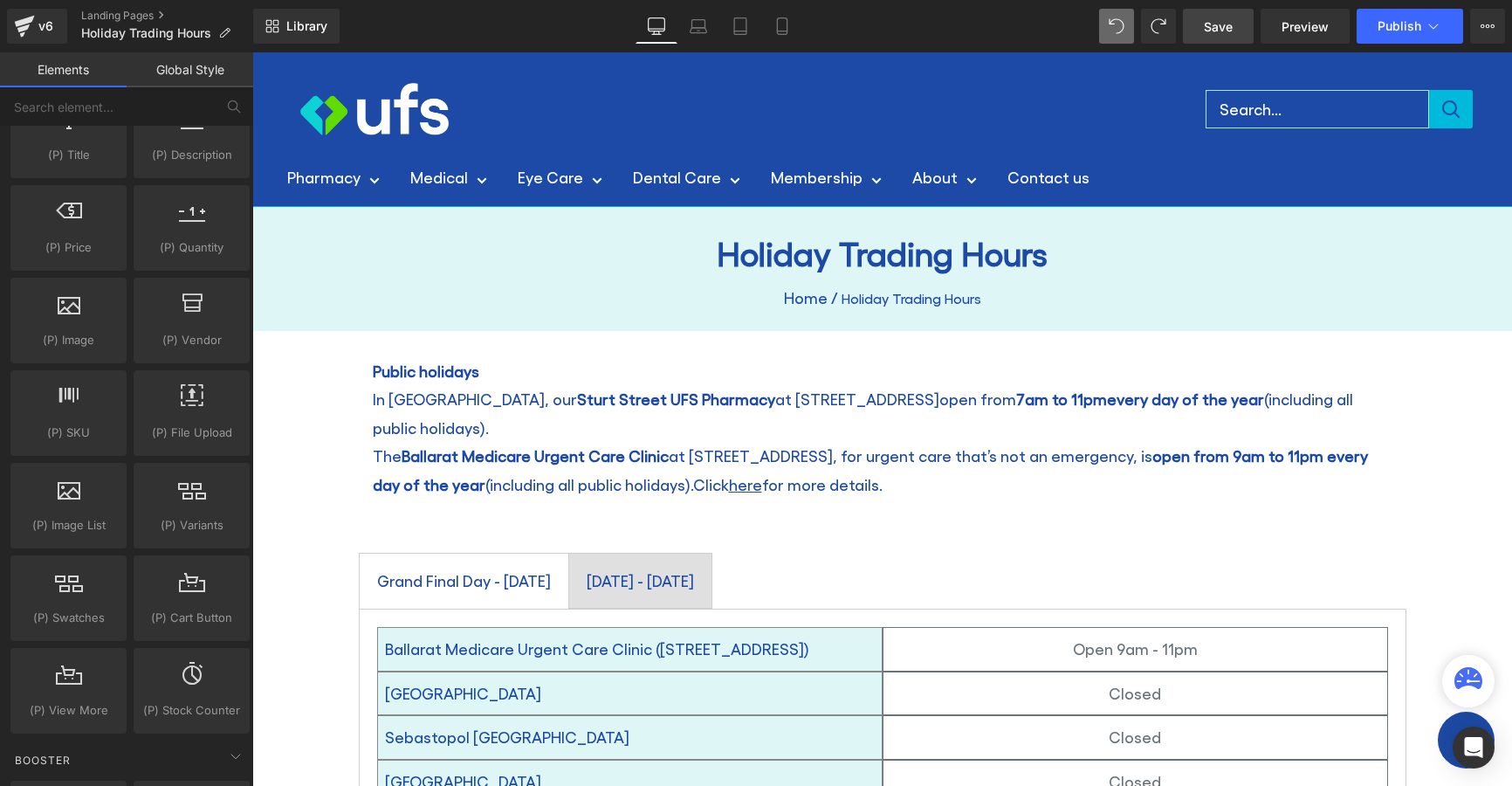
click at [1217, 23] on span "Save" at bounding box center [1218, 26] width 29 height 18
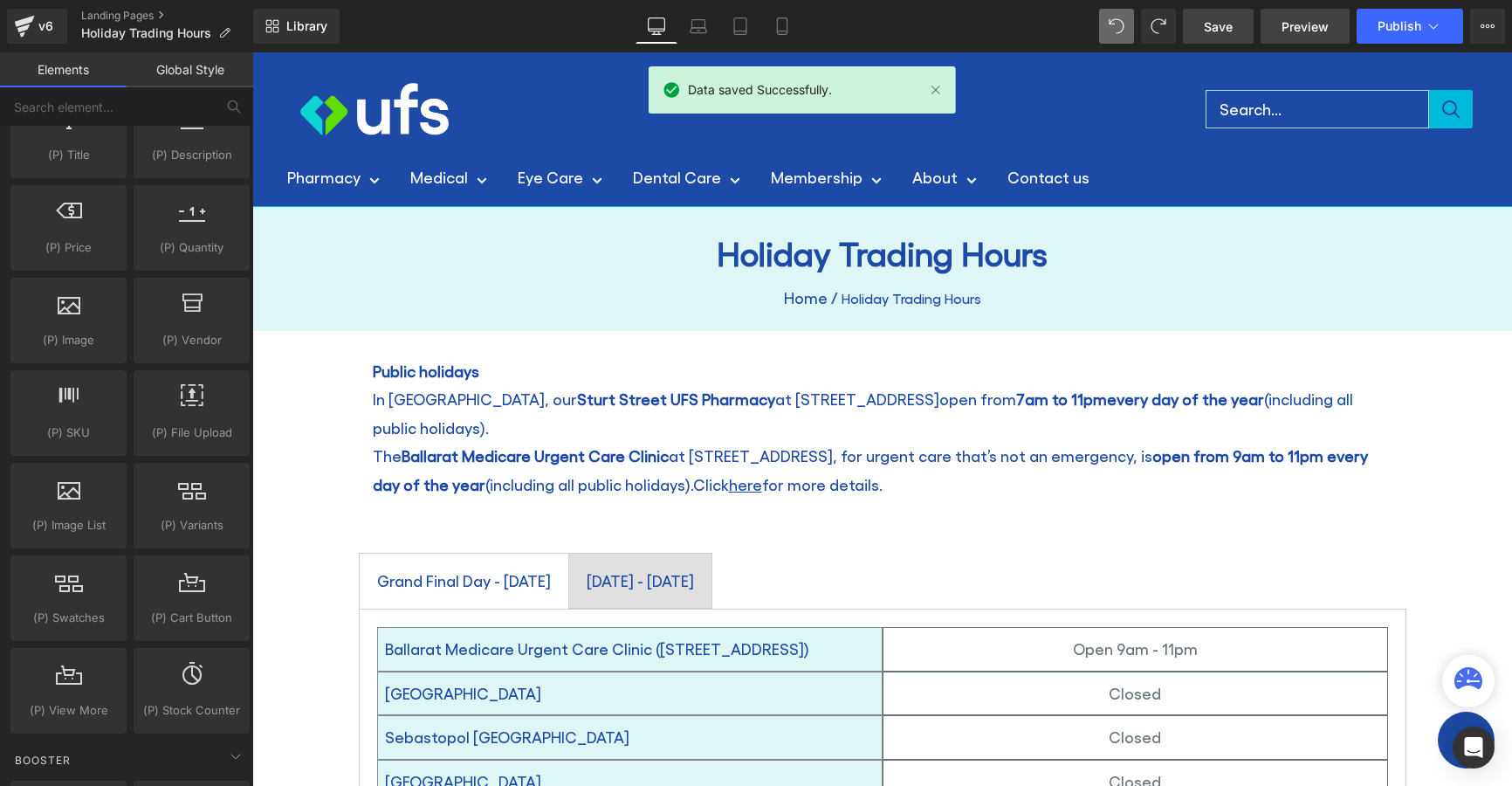
click at [1305, 28] on span "Preview" at bounding box center [1305, 26] width 47 height 18
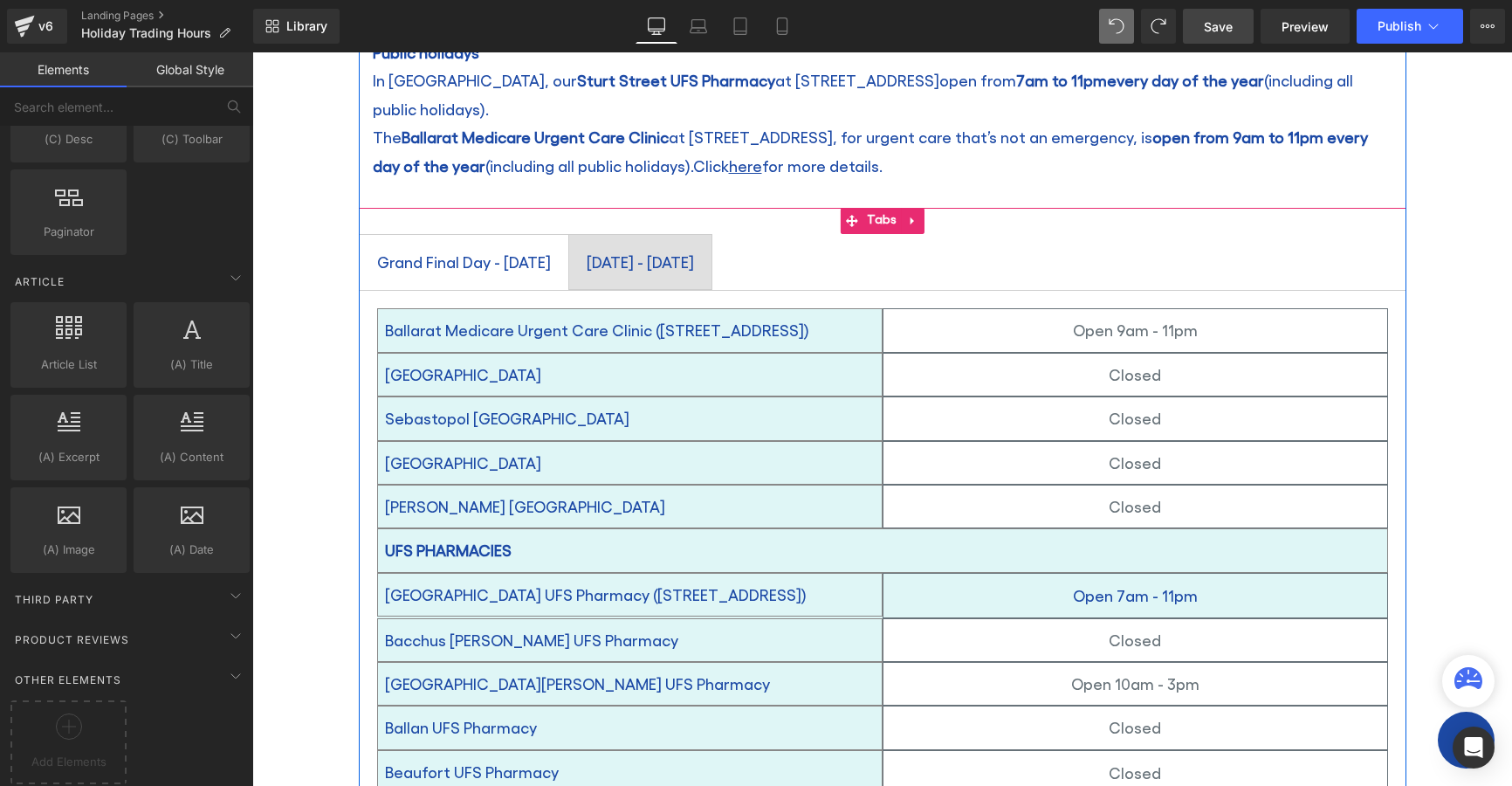
scroll to position [350, 0]
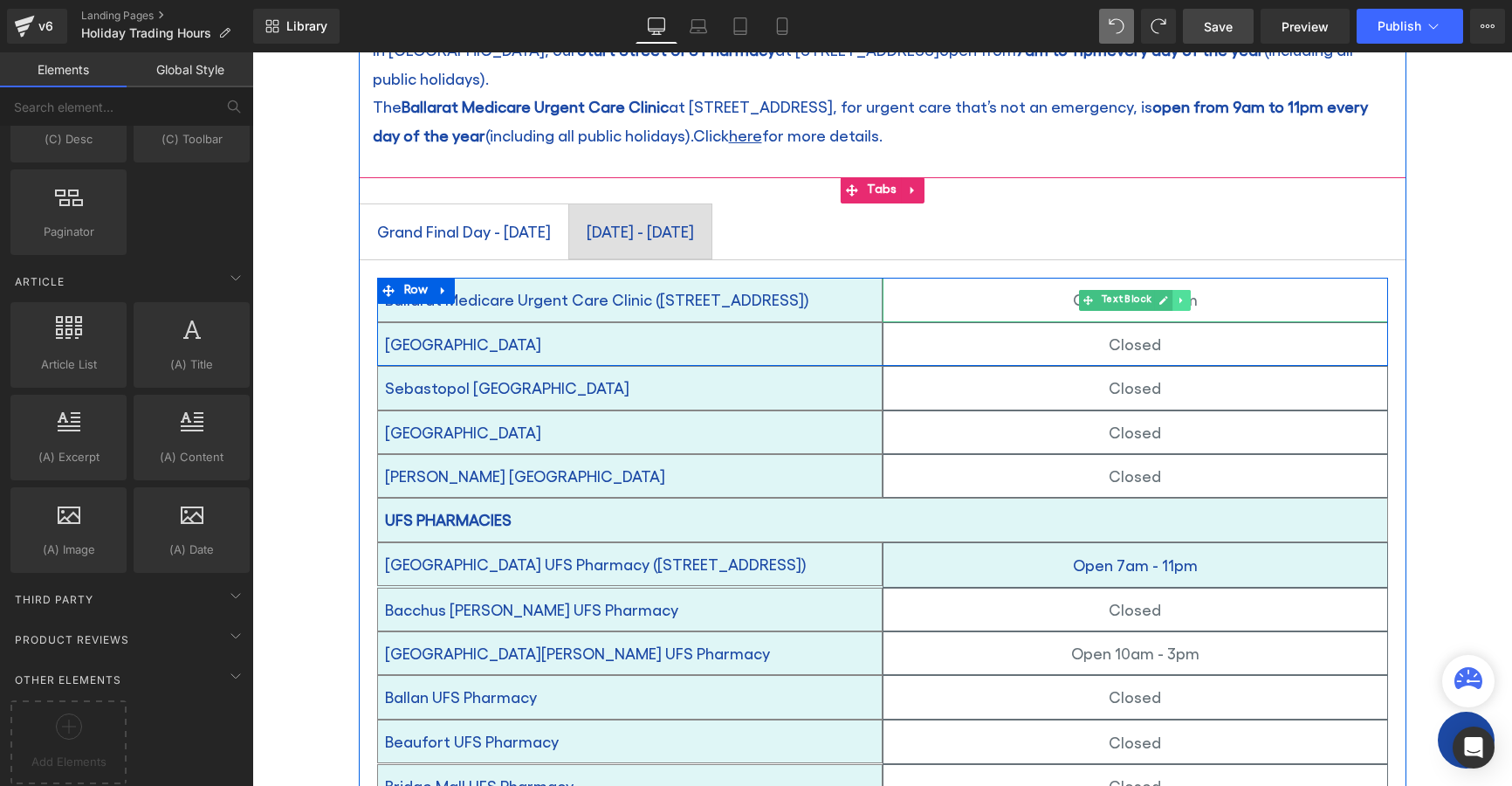
click at [1177, 295] on icon at bounding box center [1181, 300] width 10 height 11
click at [1261, 286] on p "Open 9am - 11pm" at bounding box center [1135, 299] width 503 height 28
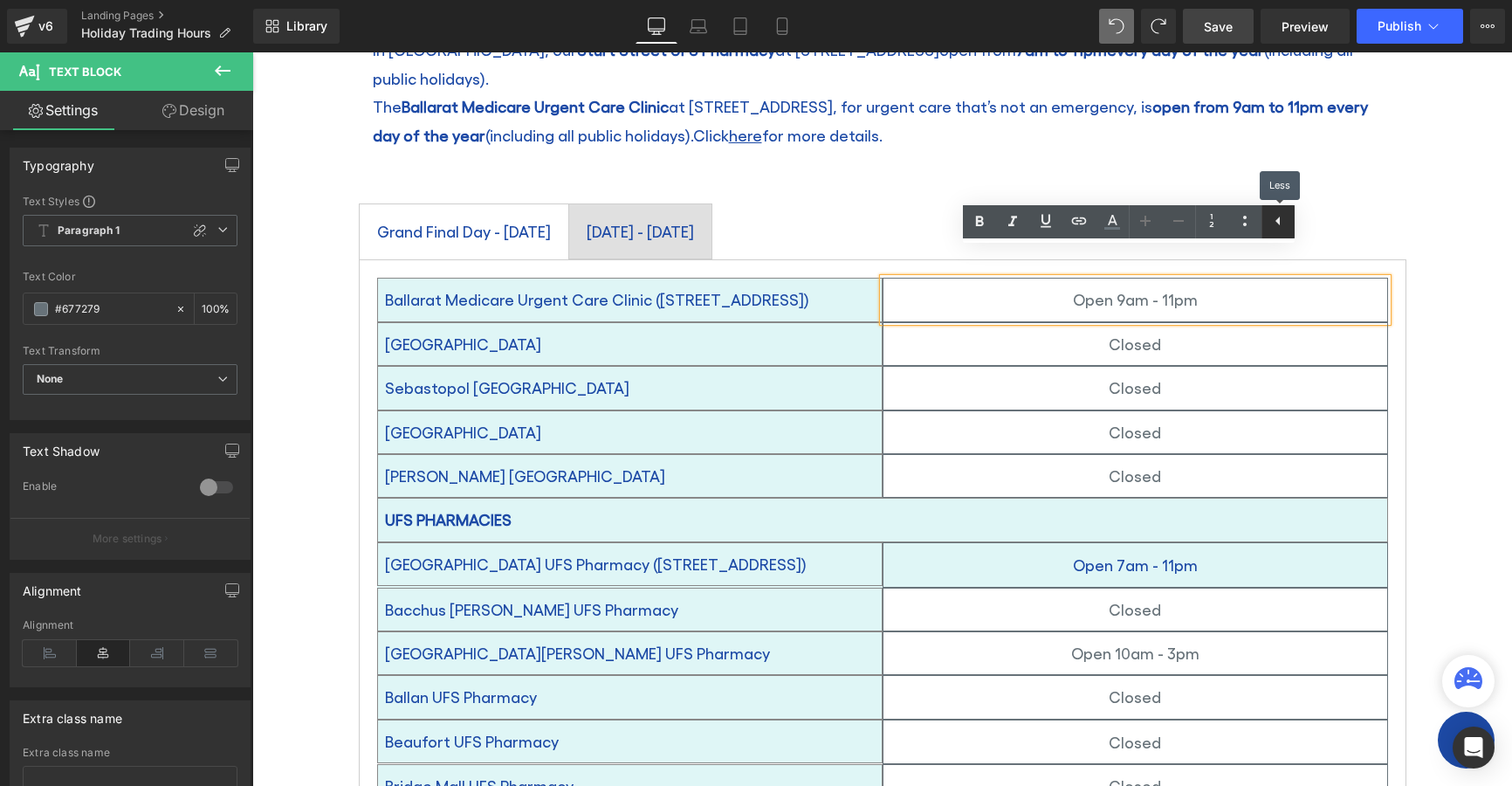
click at [1278, 222] on icon at bounding box center [1277, 221] width 4 height 9
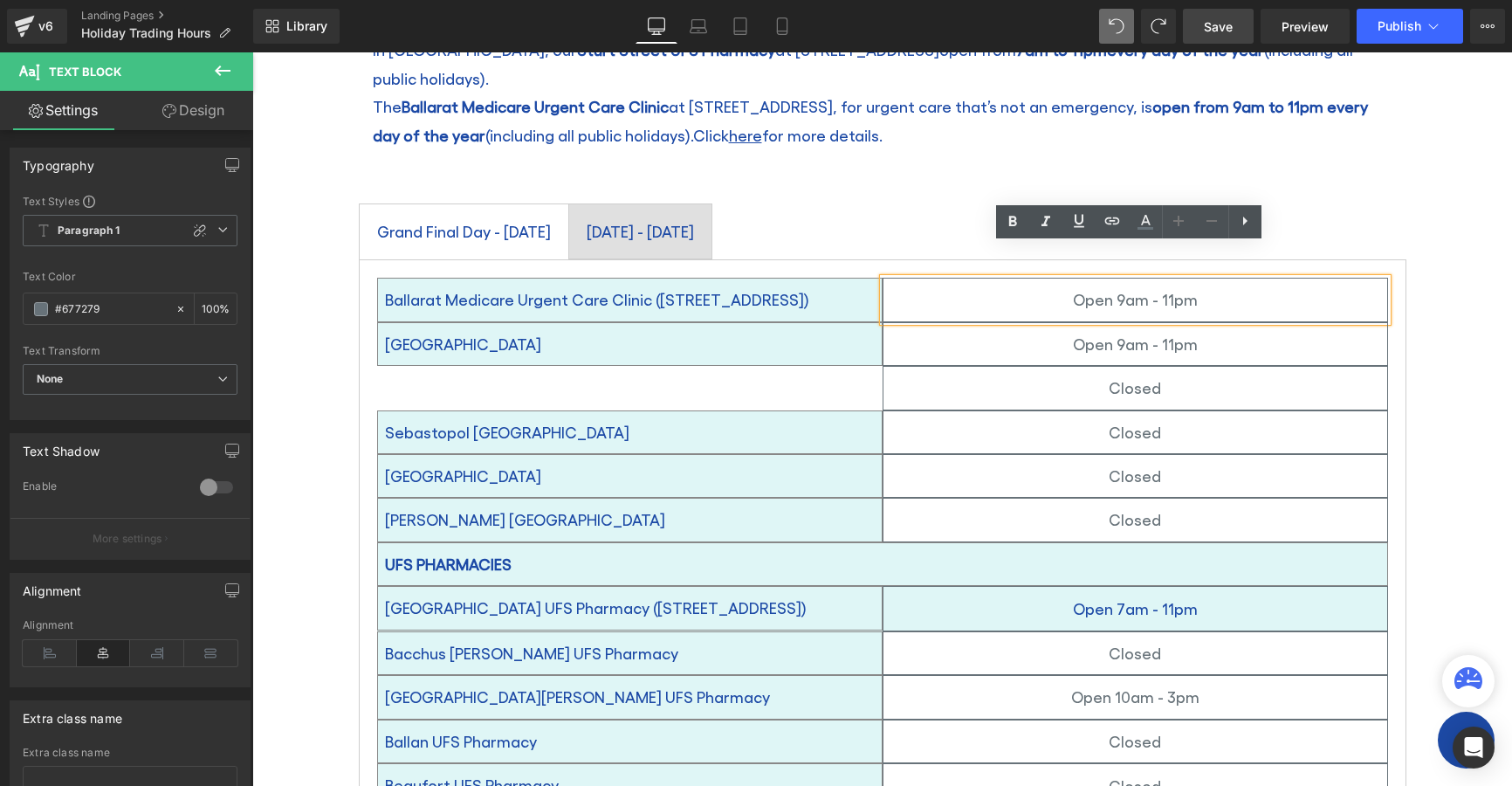
click at [837, 363] on div "Ballarat Medicare Urgent Care Clinic (Level 1, 1010 Sturt St) Text Block Doveto…" at bounding box center [882, 343] width 1011 height 132
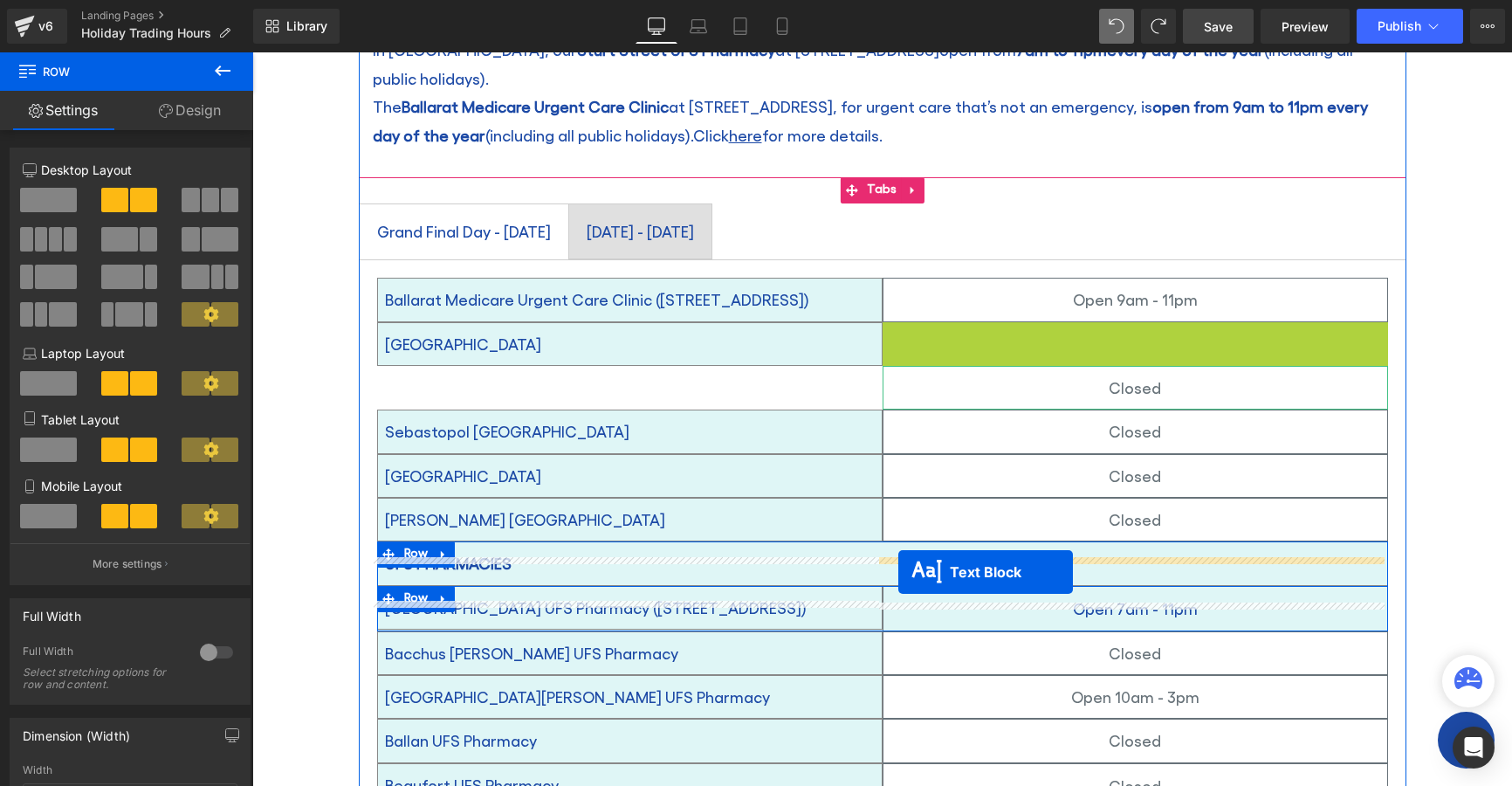
drag, startPoint x: 1087, startPoint y: 315, endPoint x: 898, endPoint y: 572, distance: 319.0
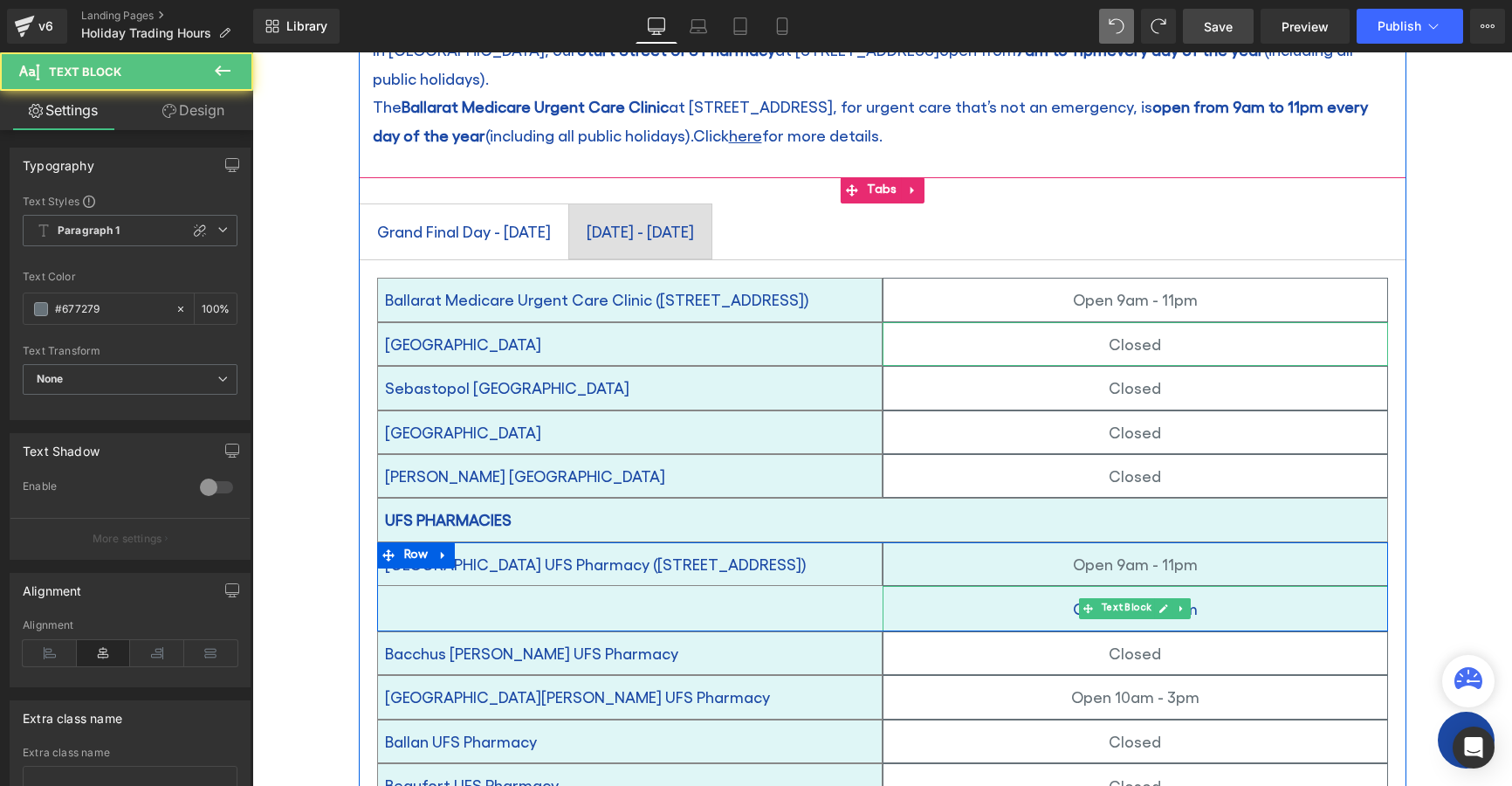
click at [1269, 591] on div "Open 7am - 11pm" at bounding box center [1135, 609] width 505 height 46
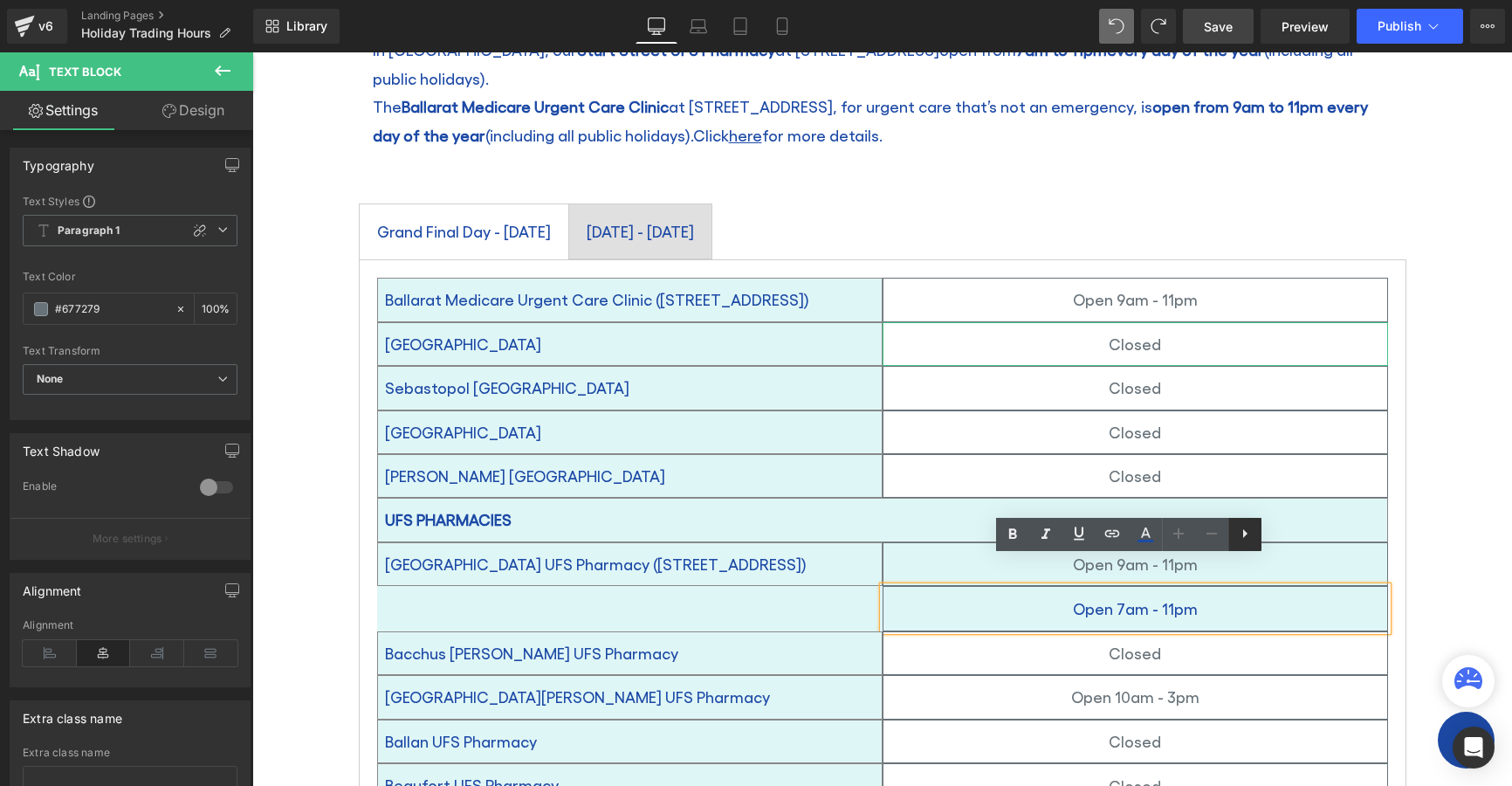
click at [1257, 541] on link at bounding box center [1244, 534] width 33 height 33
click at [1247, 595] on div "Open 7am - 11pm" at bounding box center [1135, 609] width 505 height 46
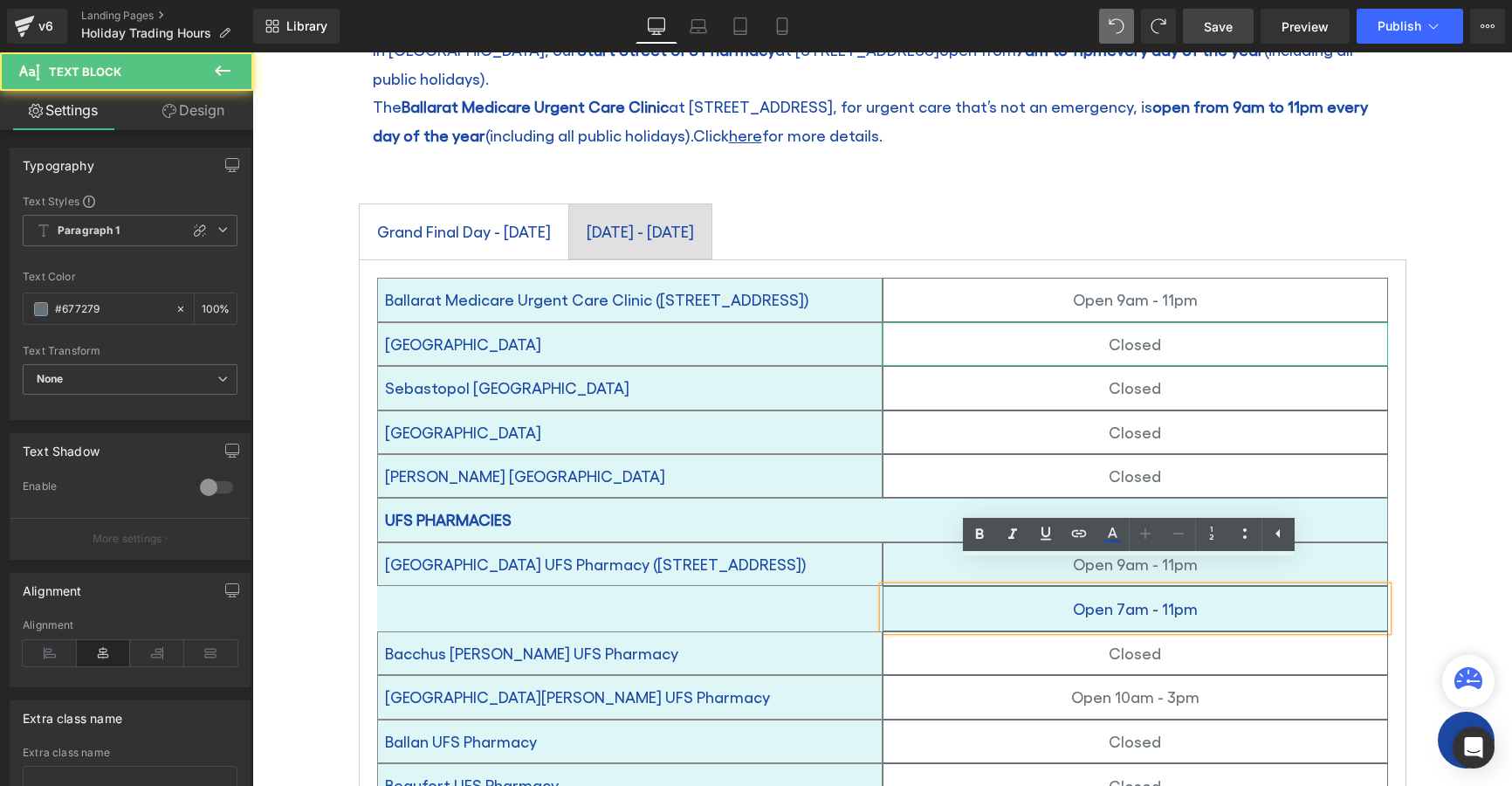
click at [1181, 600] on span "Open 7am - 11pm" at bounding box center [1135, 609] width 125 height 18
click at [1033, 586] on div "Open 7am - 11pm" at bounding box center [1135, 609] width 505 height 46
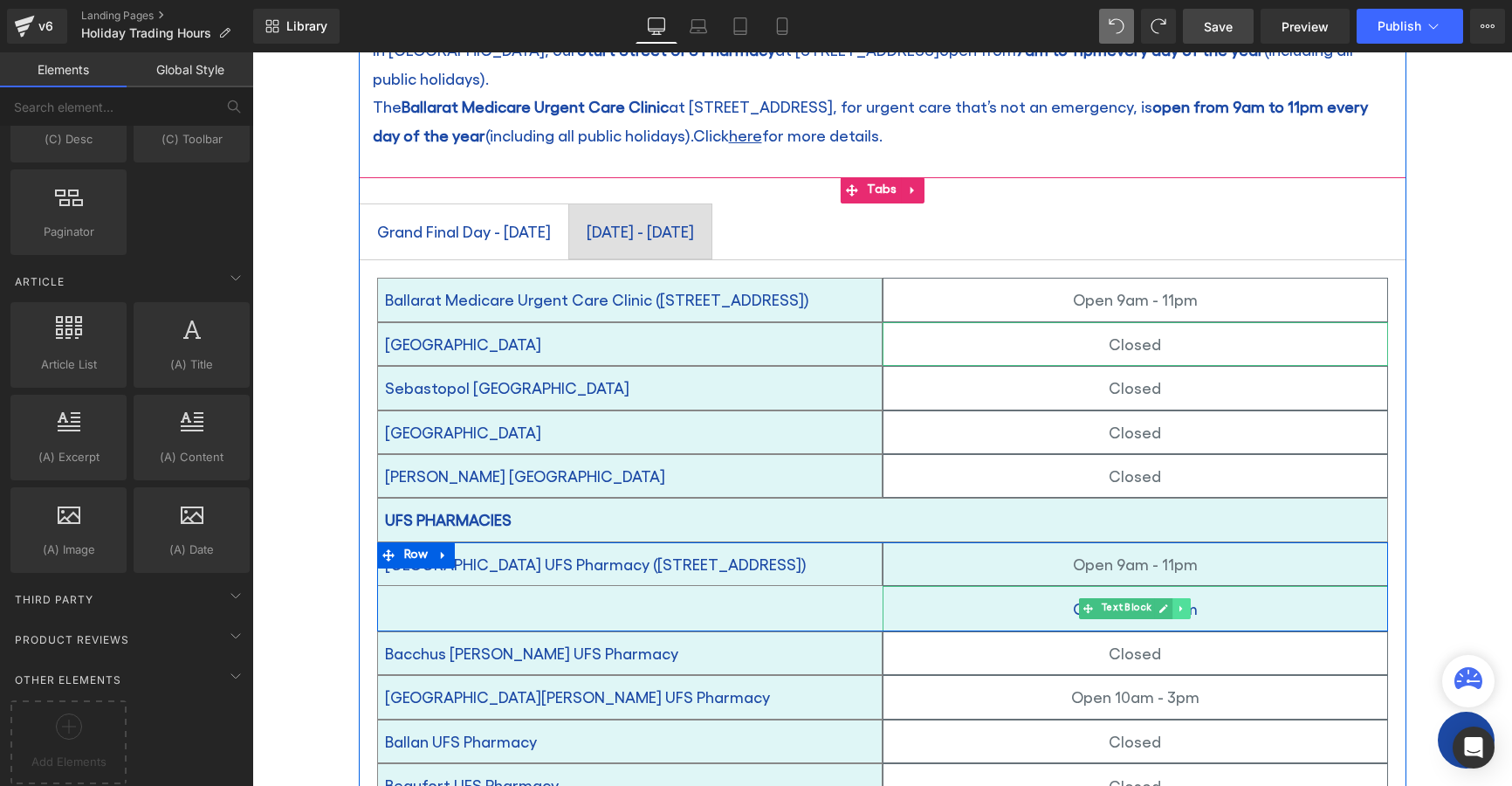
click at [1177, 604] on icon at bounding box center [1181, 609] width 10 height 11
click at [1186, 604] on icon at bounding box center [1190, 609] width 10 height 10
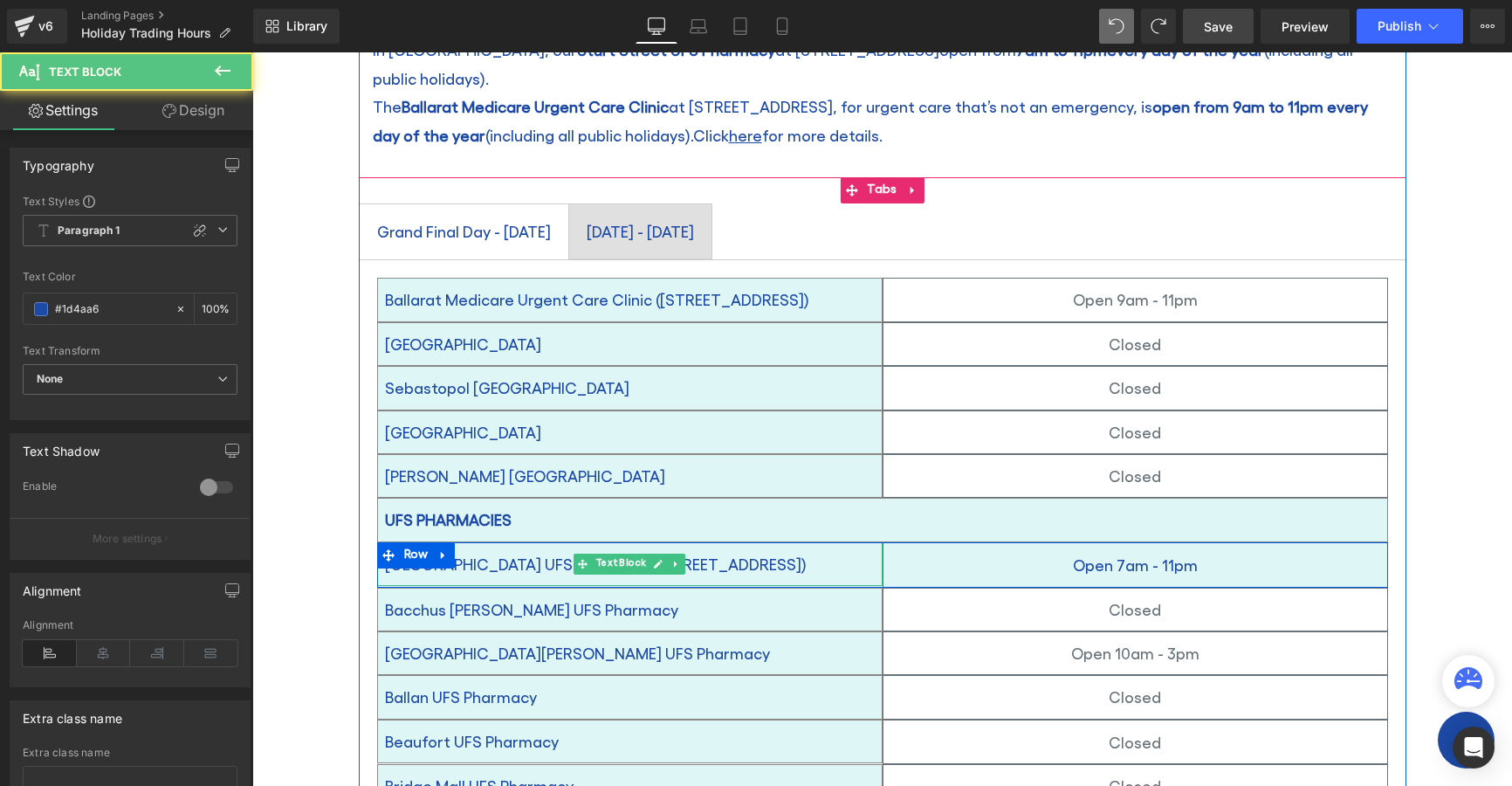
click at [820, 550] on p "[GEOGRAPHIC_DATA] UFS Pharmacy ([STREET_ADDRESS])" at bounding box center [633, 564] width 497 height 28
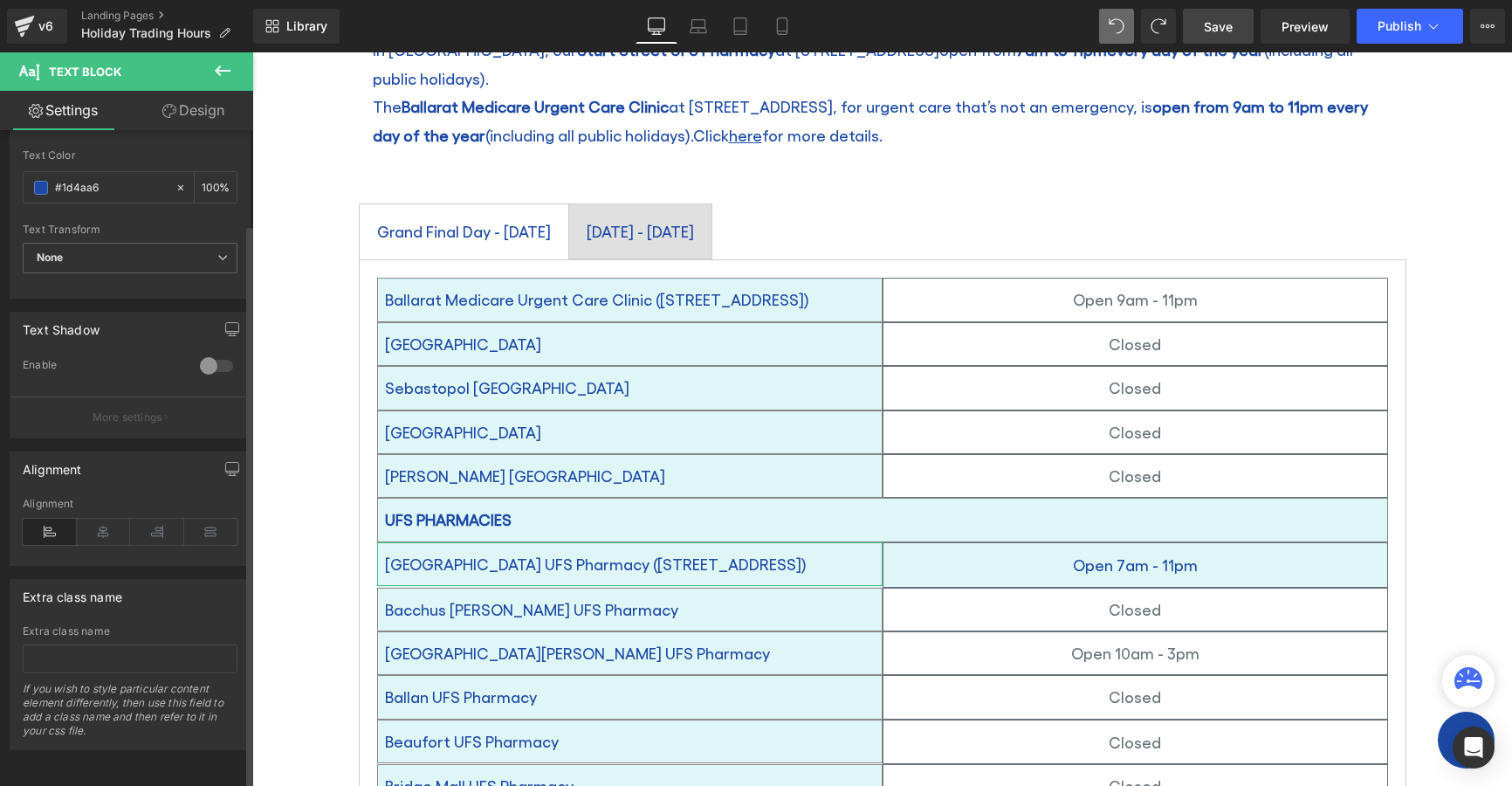
scroll to position [0, 0]
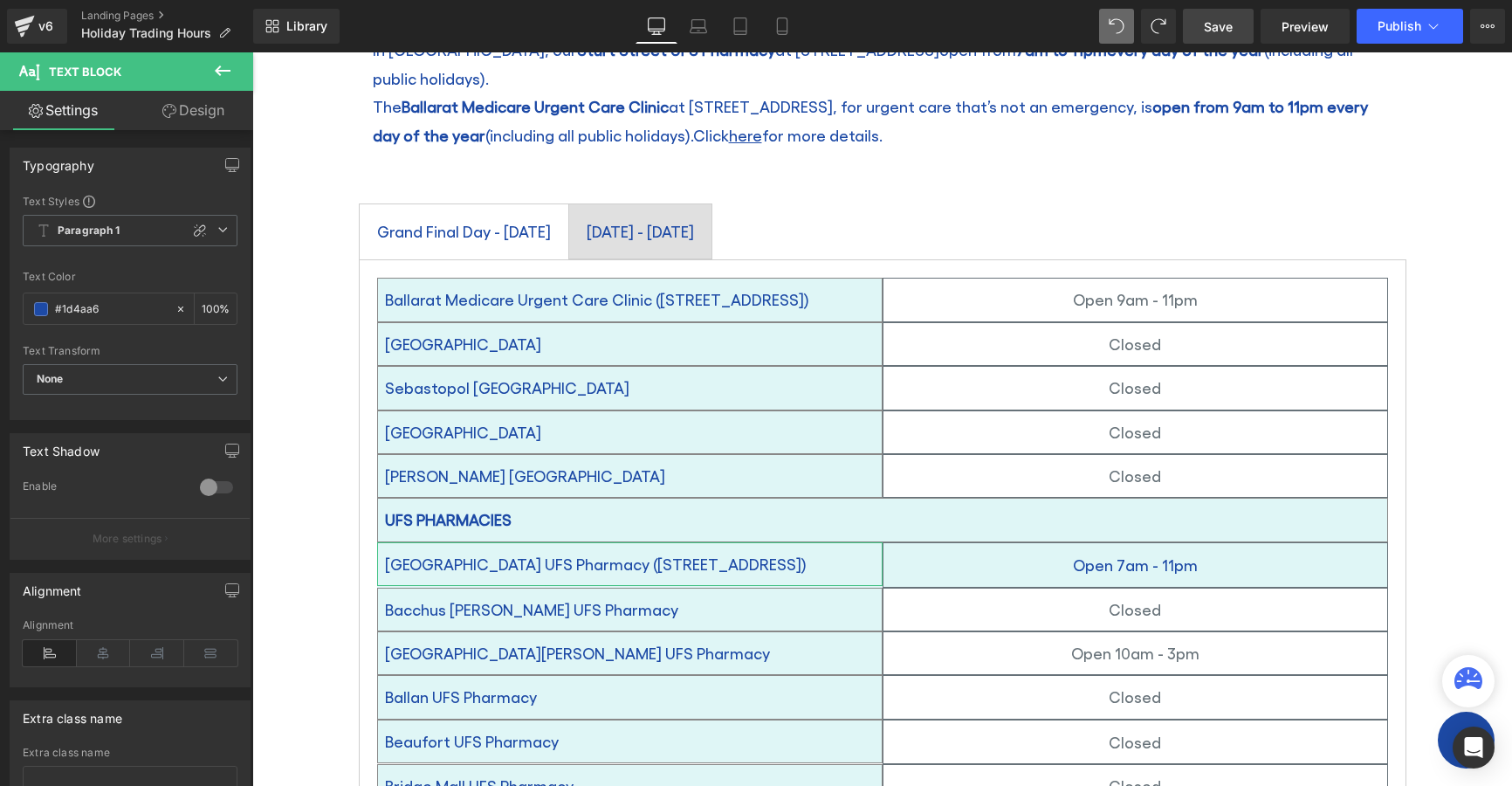
drag, startPoint x: 170, startPoint y: 101, endPoint x: 375, endPoint y: 225, distance: 239.6
click at [170, 101] on link "Design" at bounding box center [193, 110] width 126 height 39
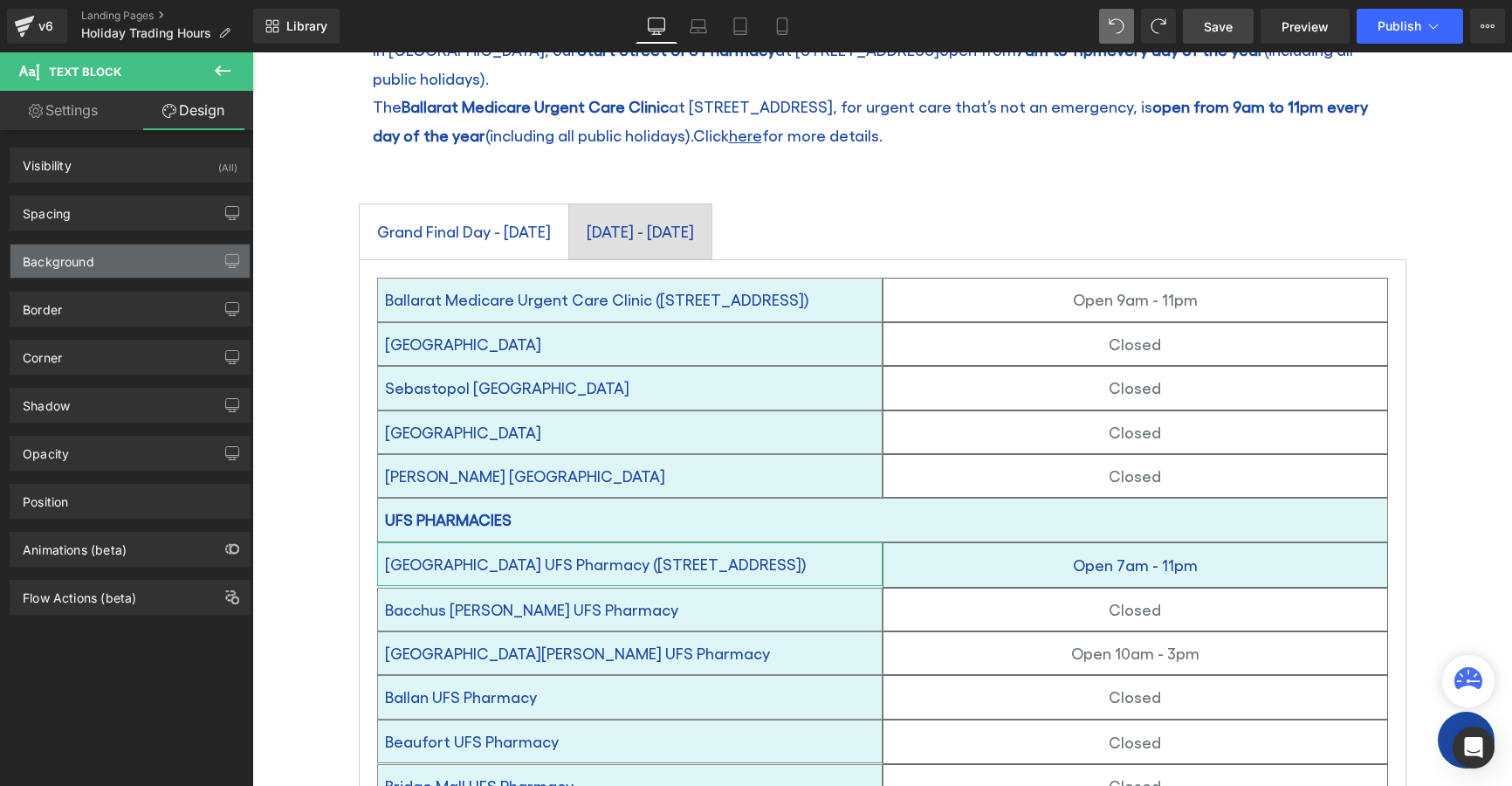
click at [150, 260] on div "Background" at bounding box center [130, 261] width 239 height 33
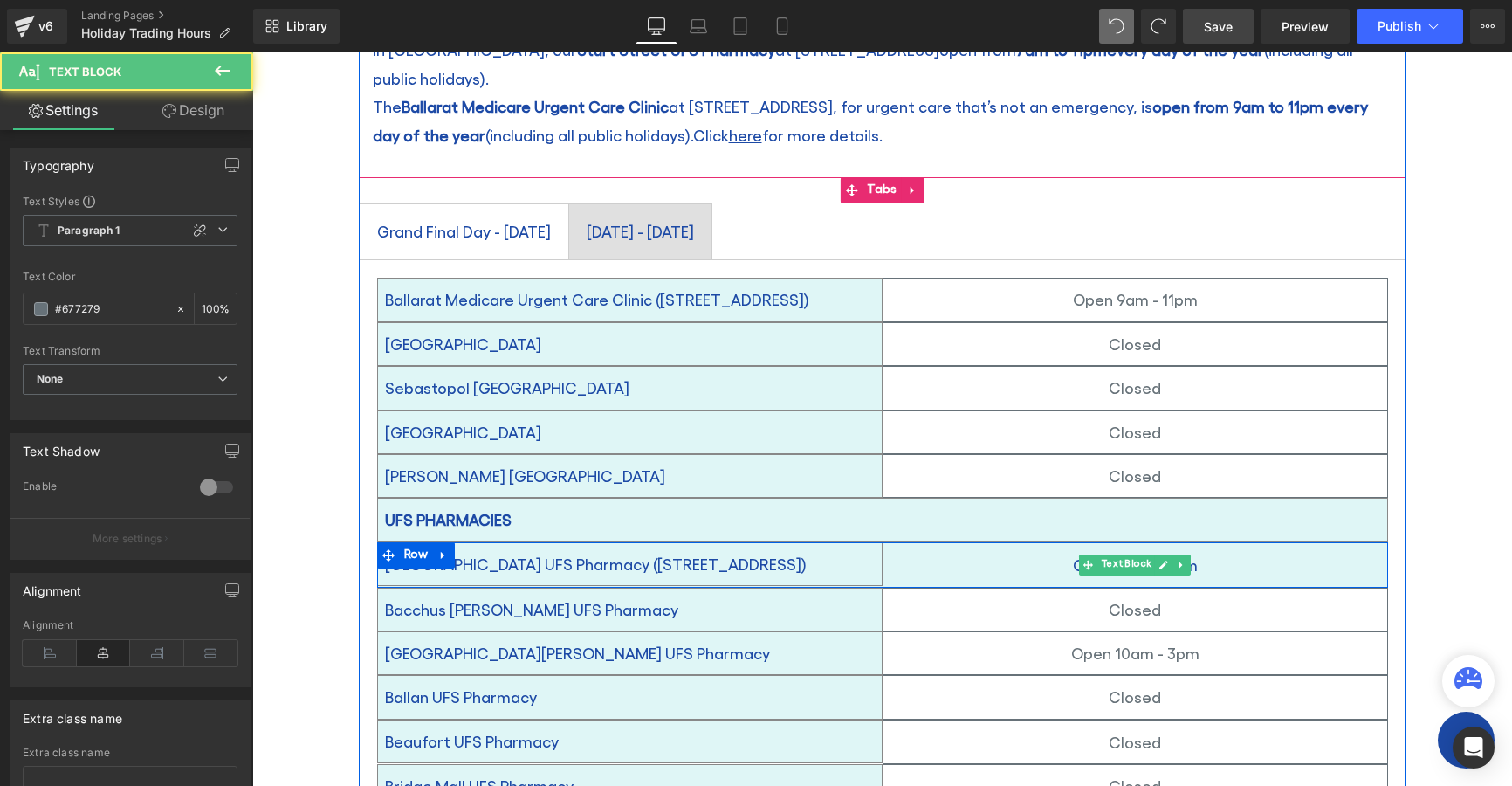
click at [901, 542] on div "Open 7am - 11pm" at bounding box center [1135, 565] width 505 height 46
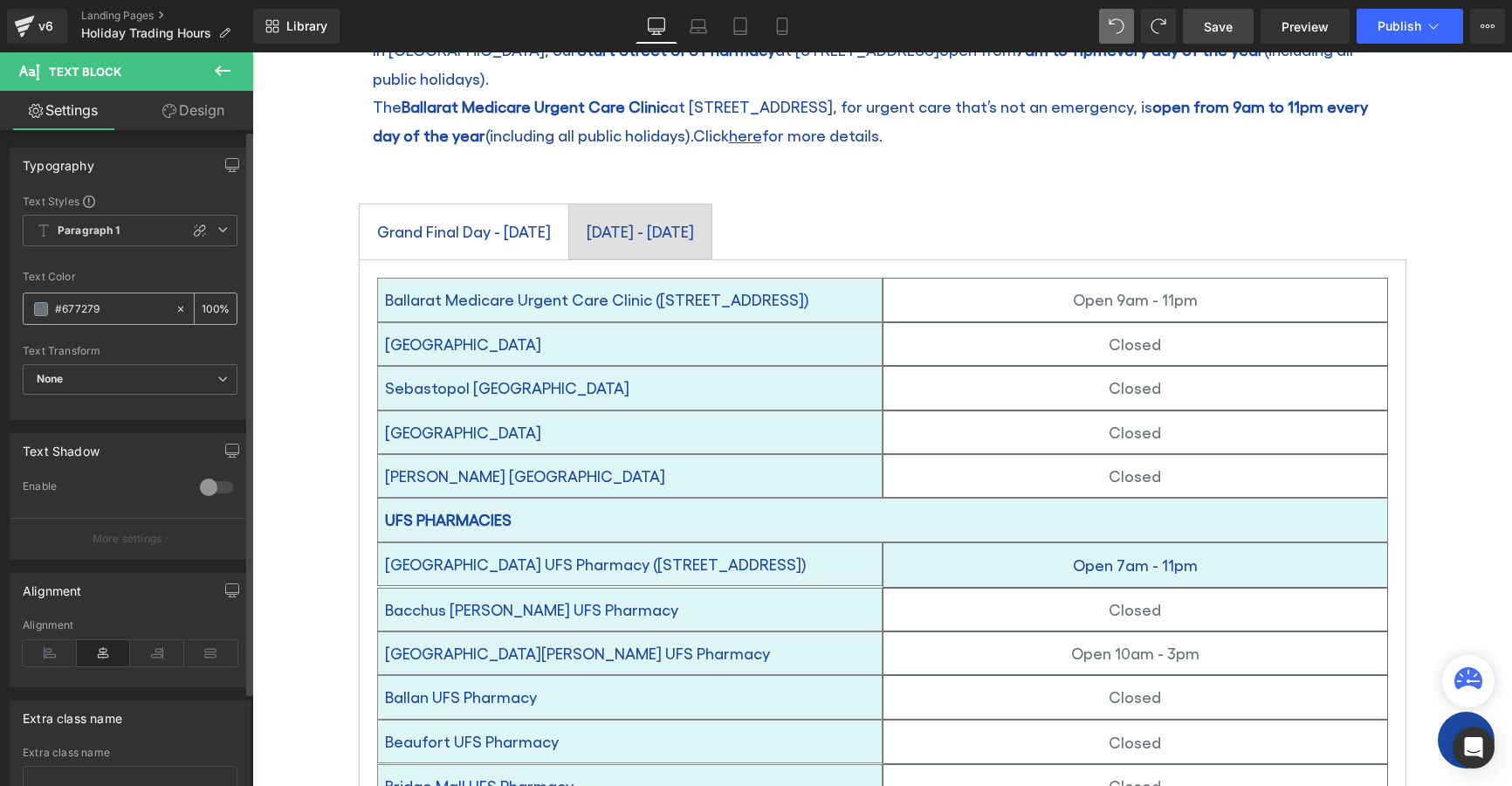
click at [82, 313] on input "#677279" at bounding box center [110, 308] width 112 height 19
click at [190, 114] on link "Design" at bounding box center [193, 110] width 126 height 39
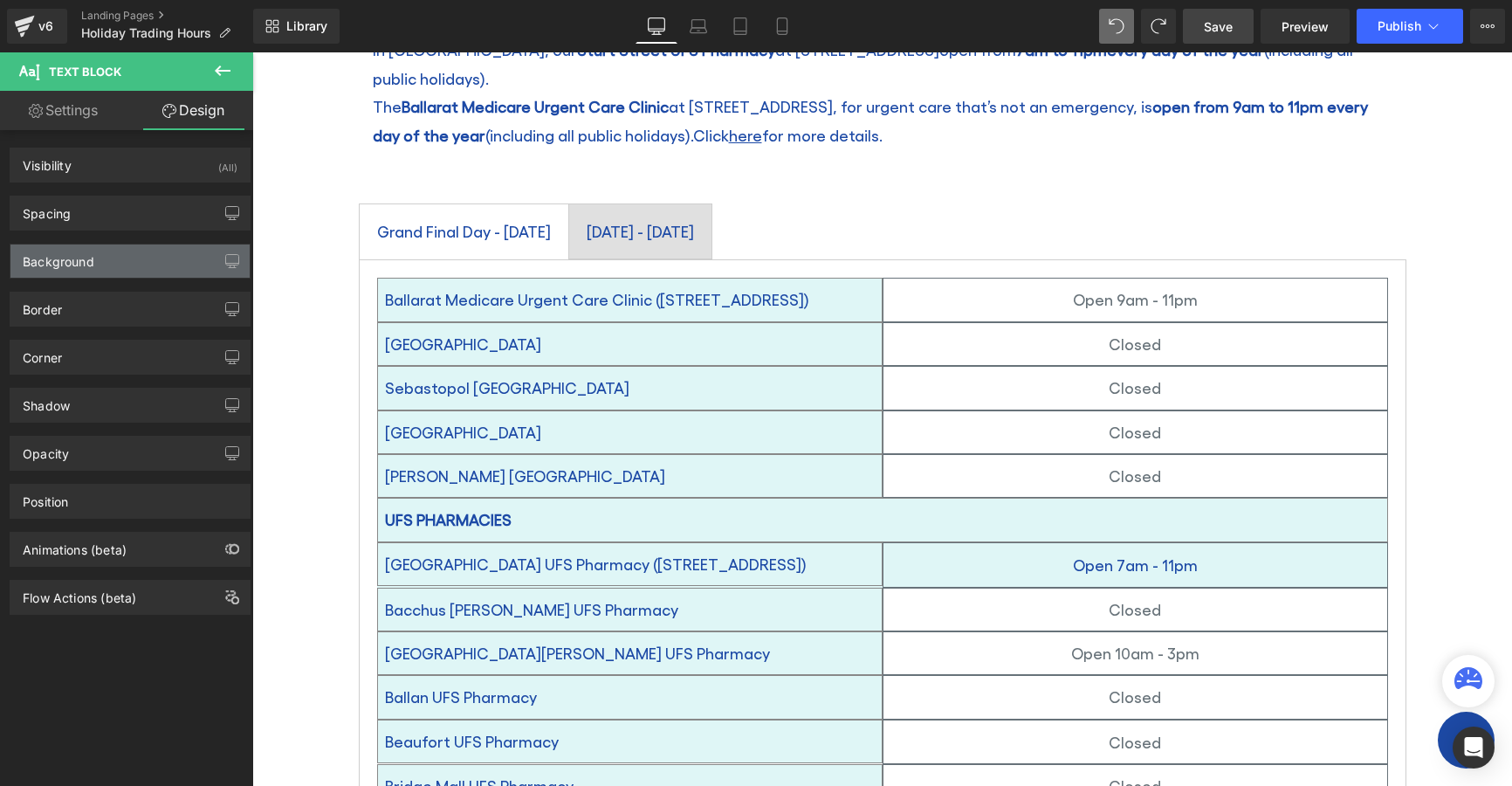
click at [105, 264] on div "Background" at bounding box center [130, 261] width 239 height 33
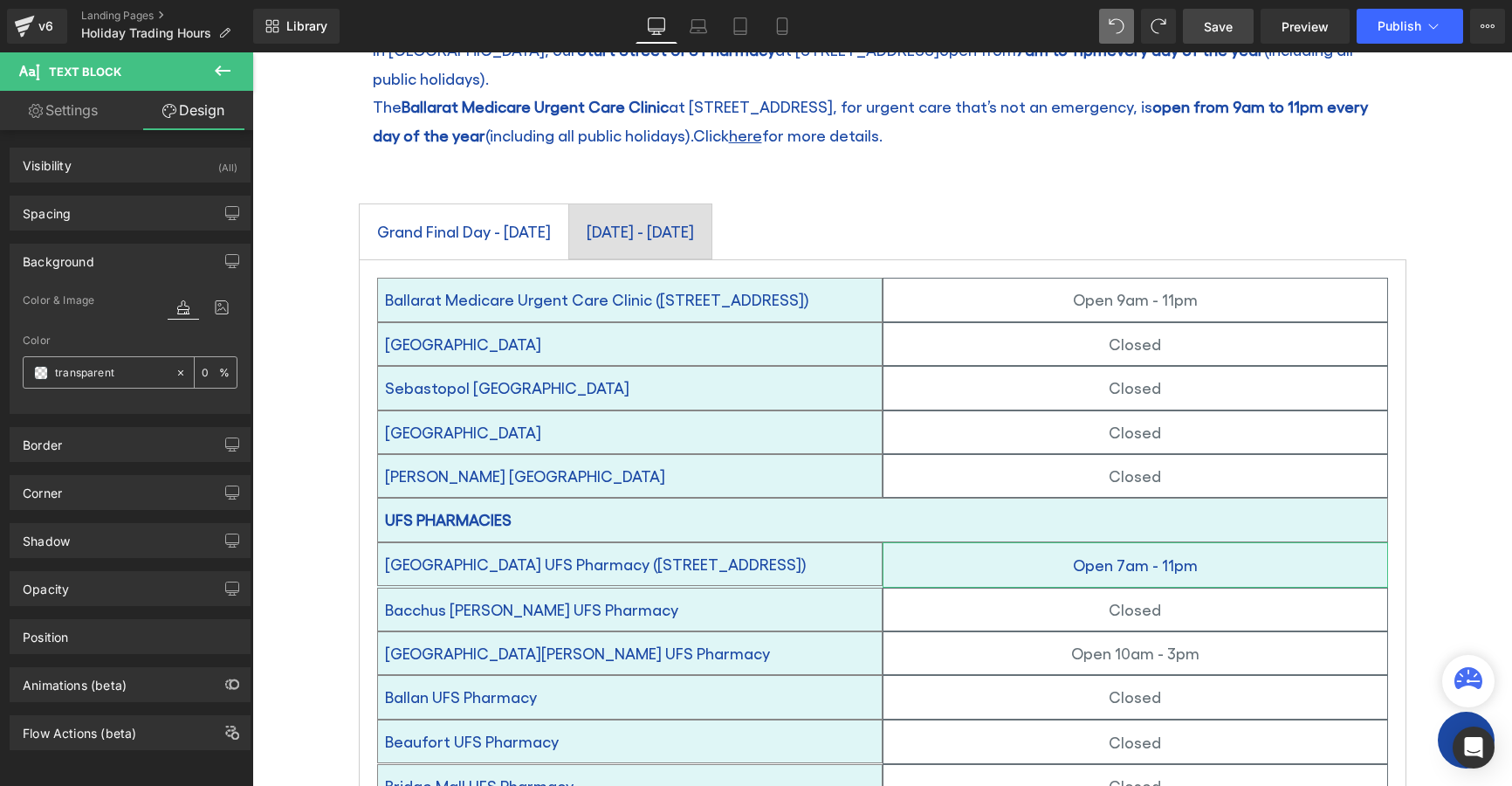
click at [92, 367] on input "transparent" at bounding box center [110, 372] width 112 height 19
click at [33, 372] on div "transparent" at bounding box center [99, 373] width 151 height 30
click at [42, 368] on span at bounding box center [41, 373] width 14 height 14
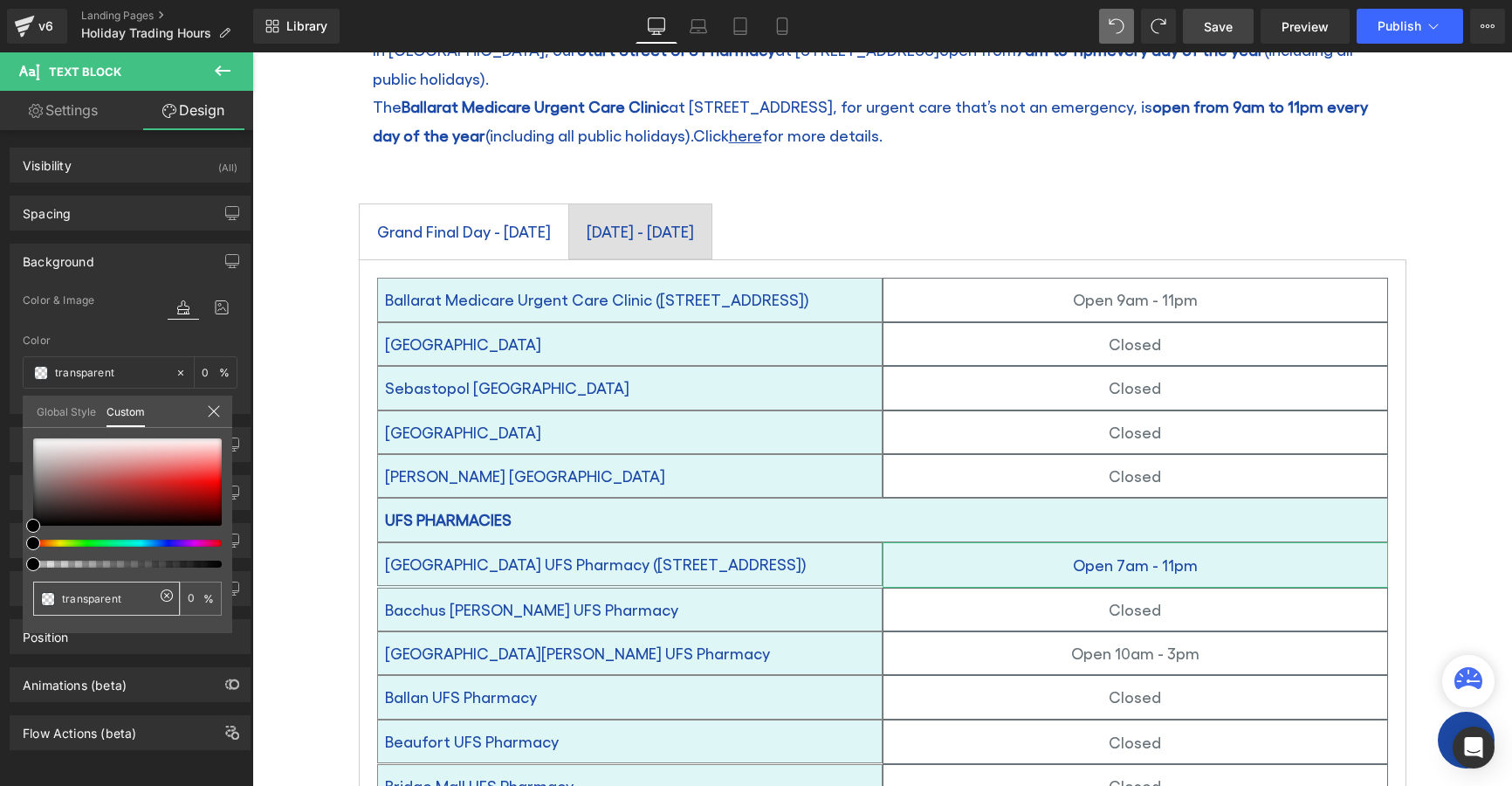
click at [106, 601] on input "transparent" at bounding box center [107, 599] width 92 height 18
click at [66, 402] on link "Global Style" at bounding box center [66, 410] width 59 height 30
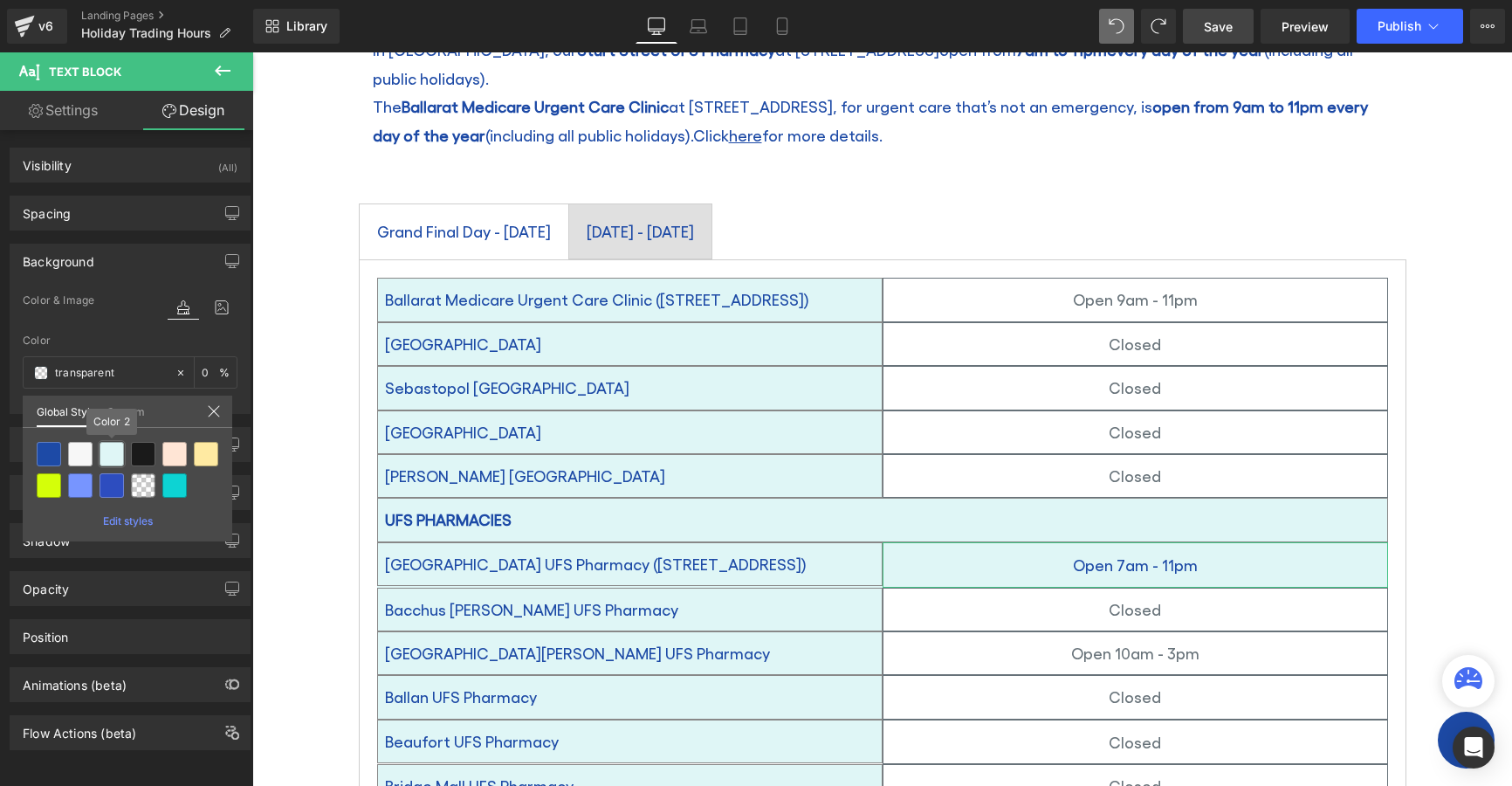
click at [114, 453] on div at bounding box center [111, 453] width 24 height 24
type input "Color 2"
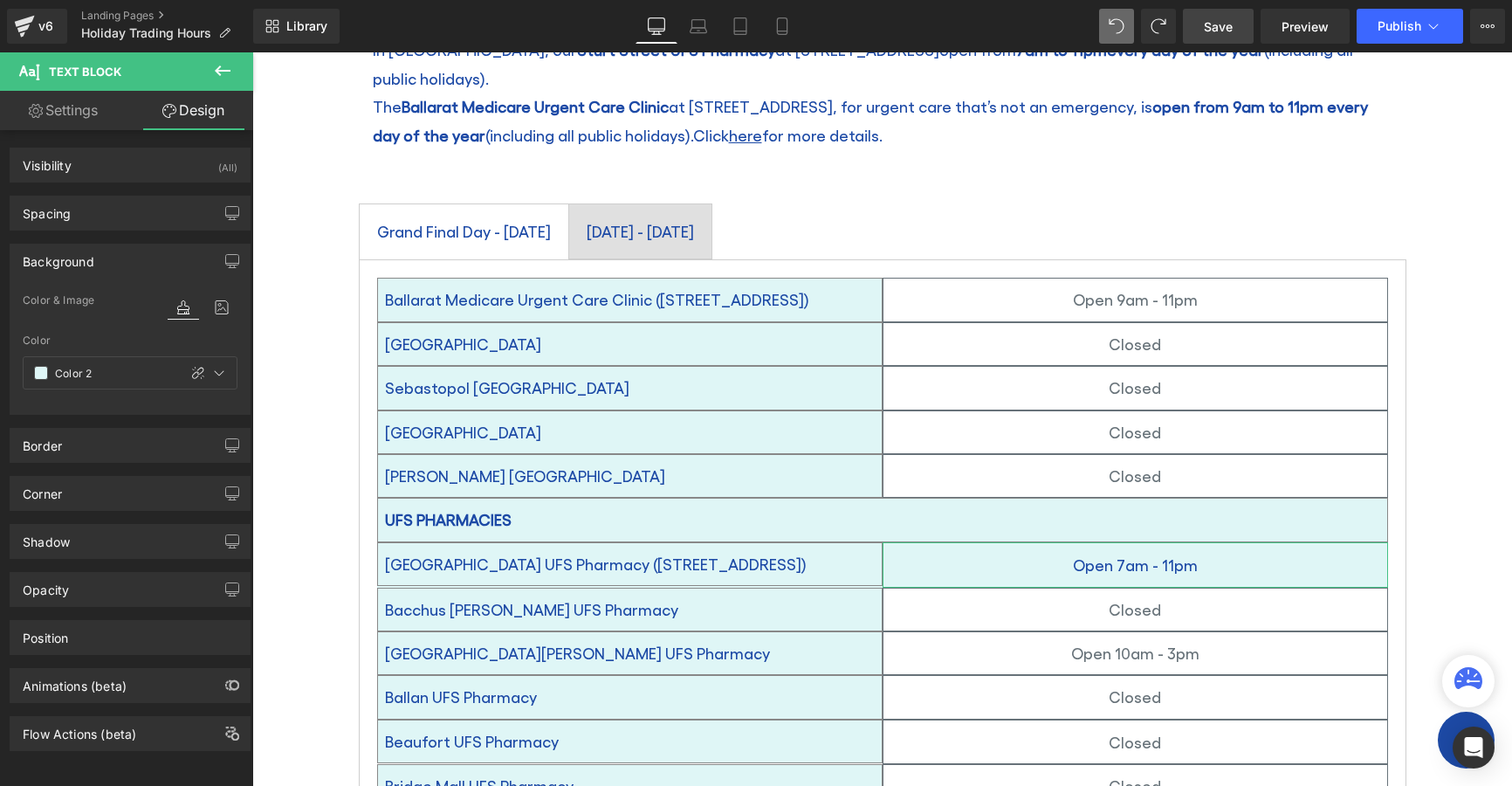
click at [159, 337] on div "Color" at bounding box center [130, 341] width 215 height 13
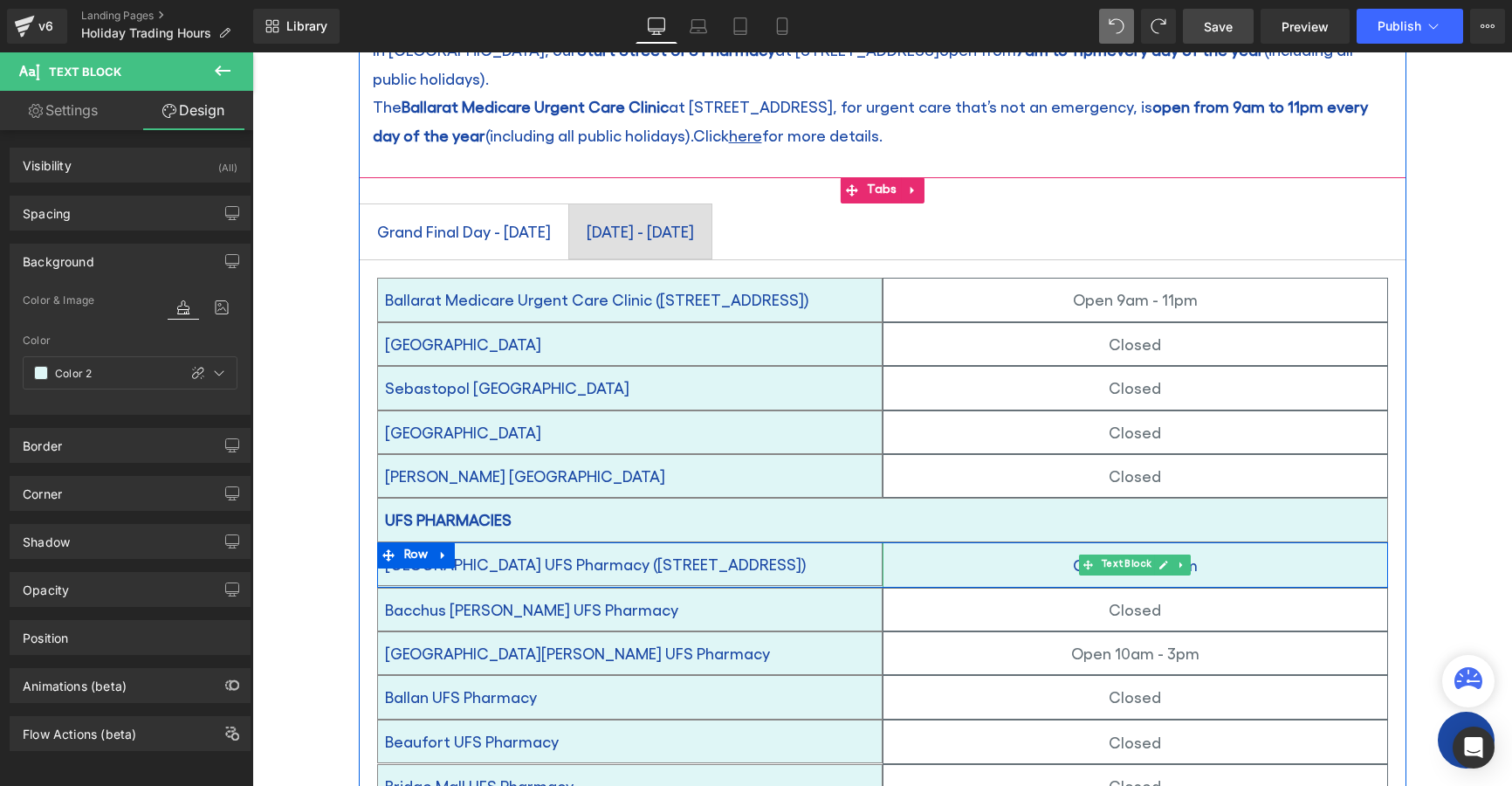
click at [970, 542] on div "Open 7am - 11pm" at bounding box center [1135, 565] width 505 height 46
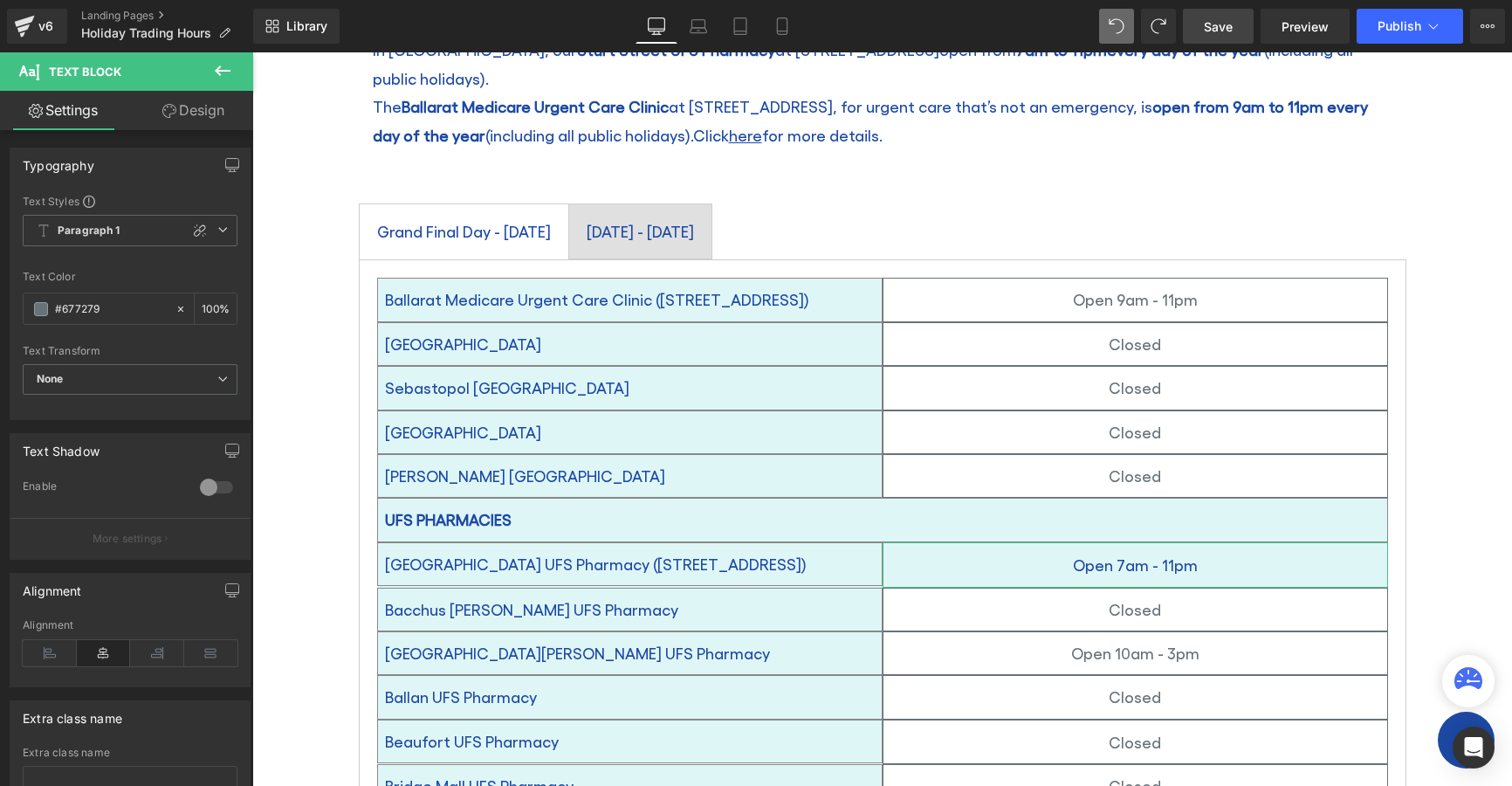
click at [197, 111] on link "Design" at bounding box center [193, 110] width 126 height 39
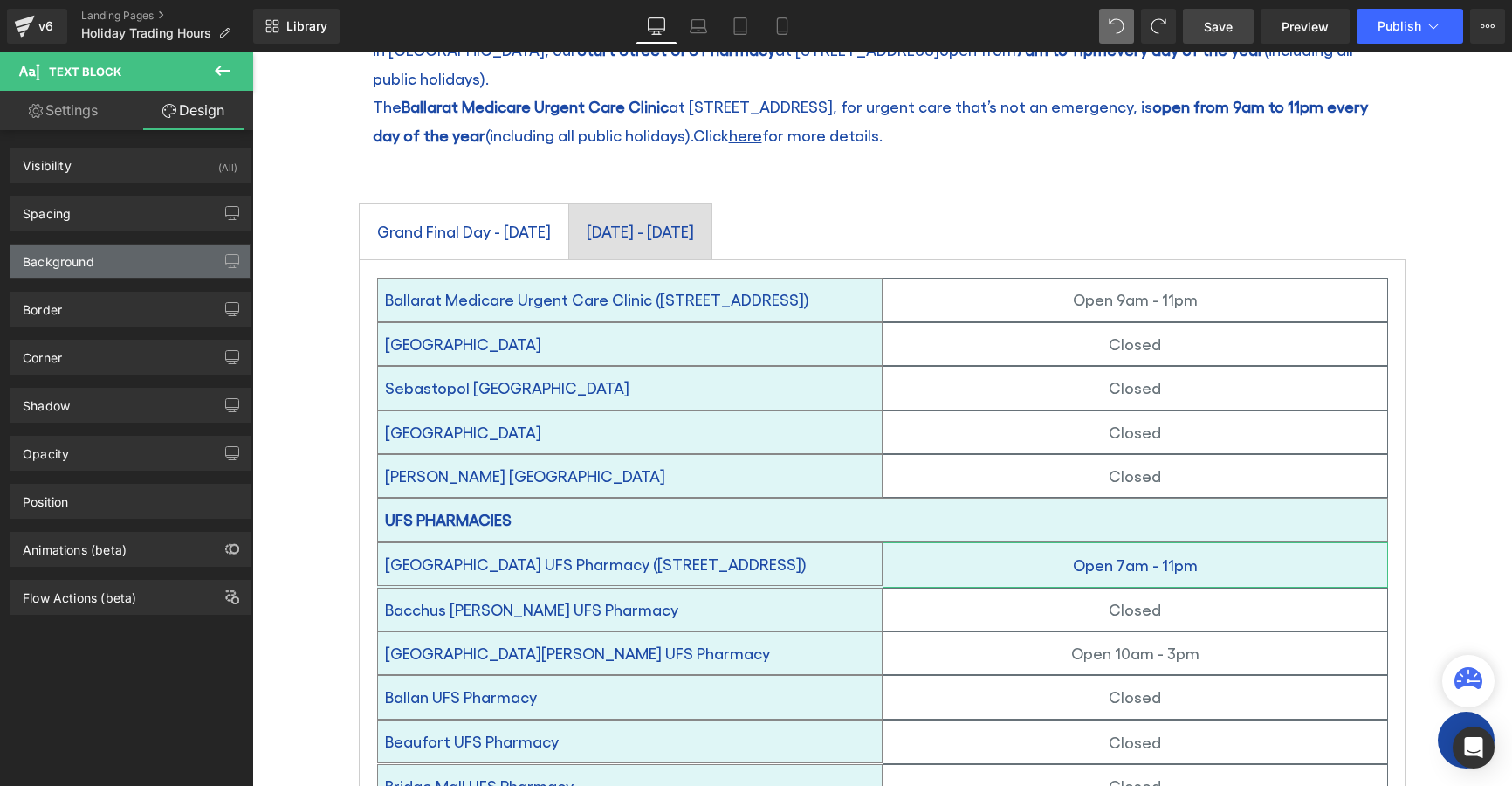
click at [108, 266] on div "Background" at bounding box center [130, 261] width 239 height 33
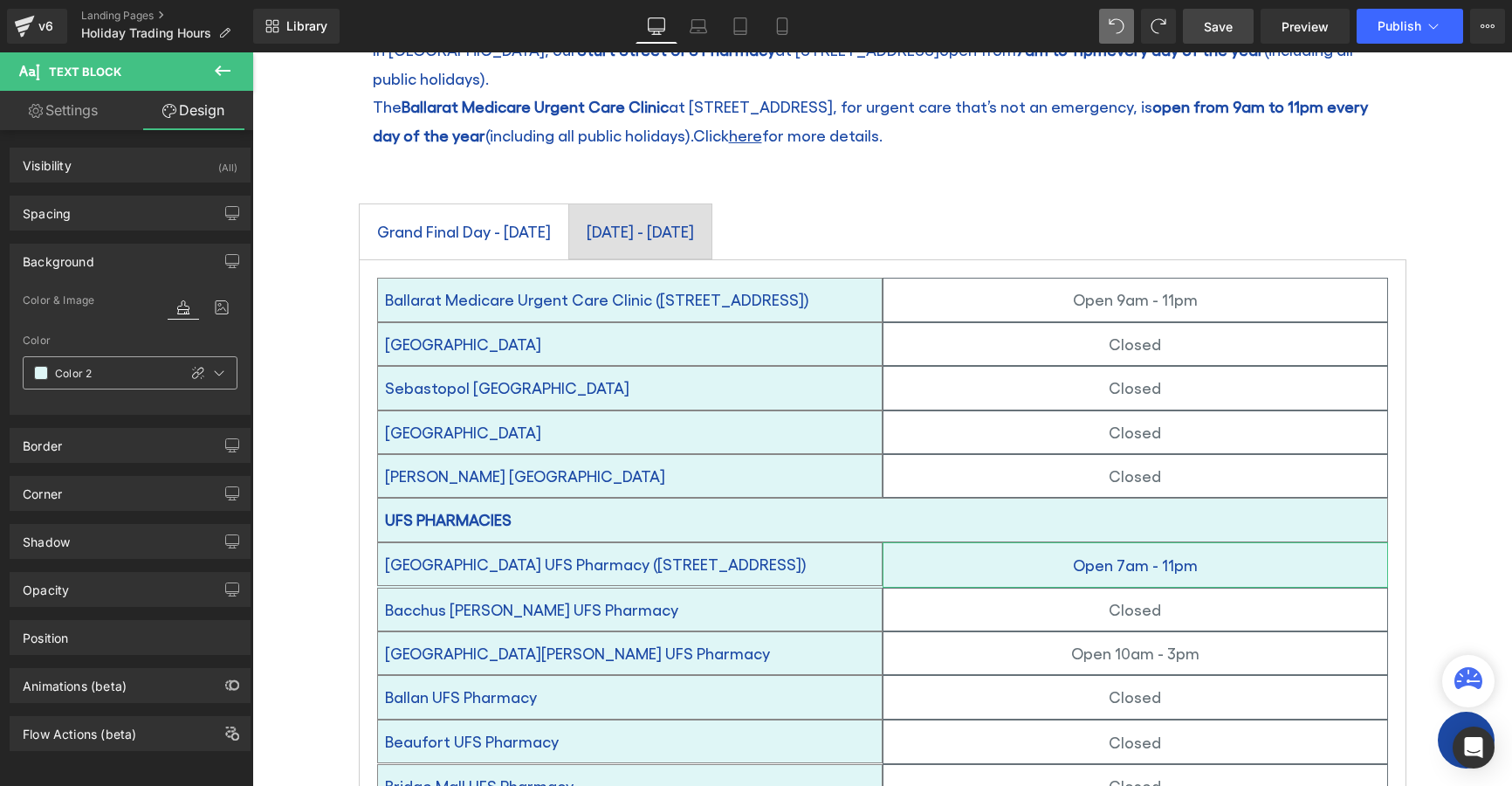
click at [42, 372] on span at bounding box center [41, 373] width 14 height 14
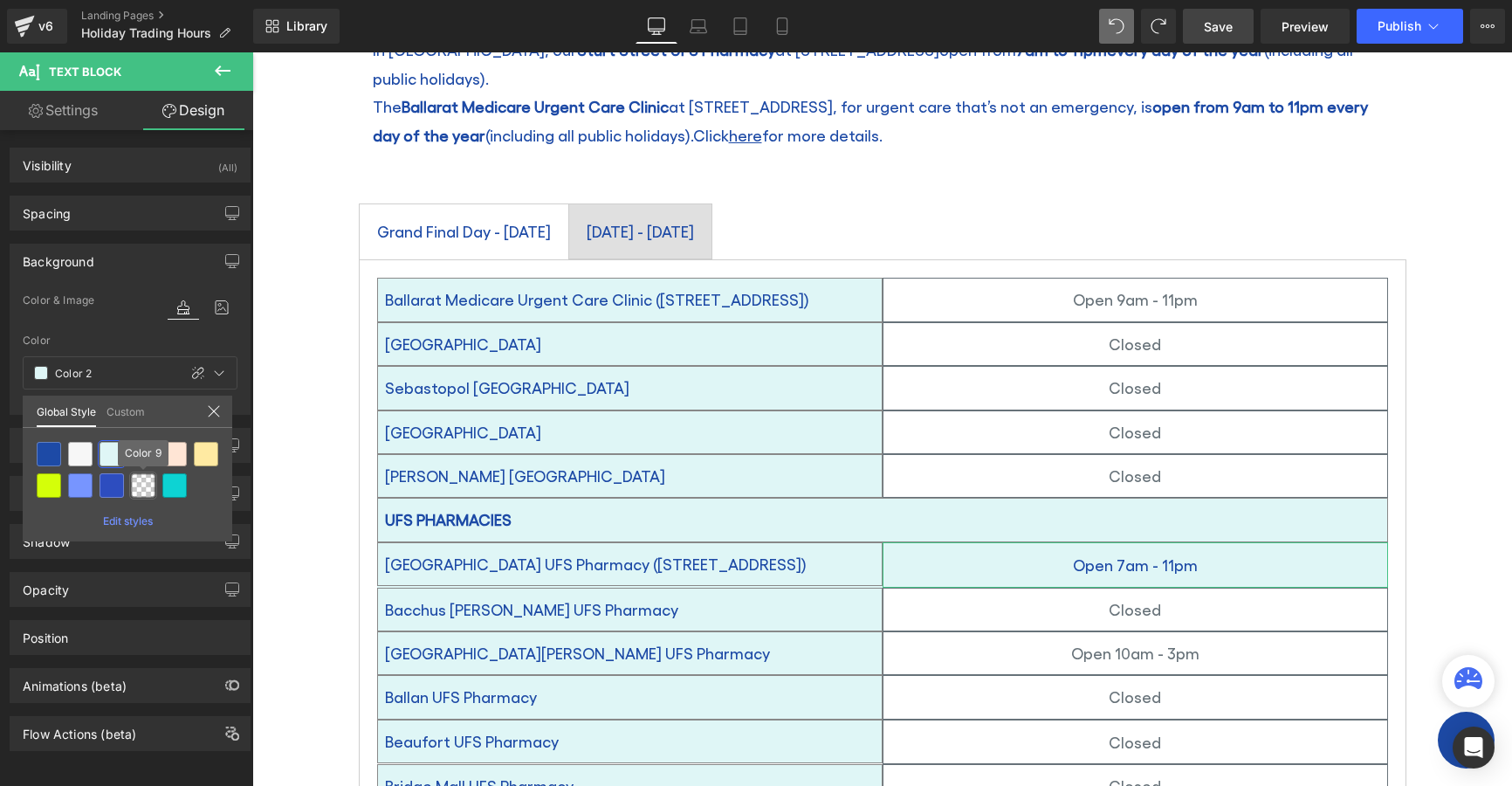
click at [147, 485] on div at bounding box center [142, 485] width 24 height 24
type input "Color 9"
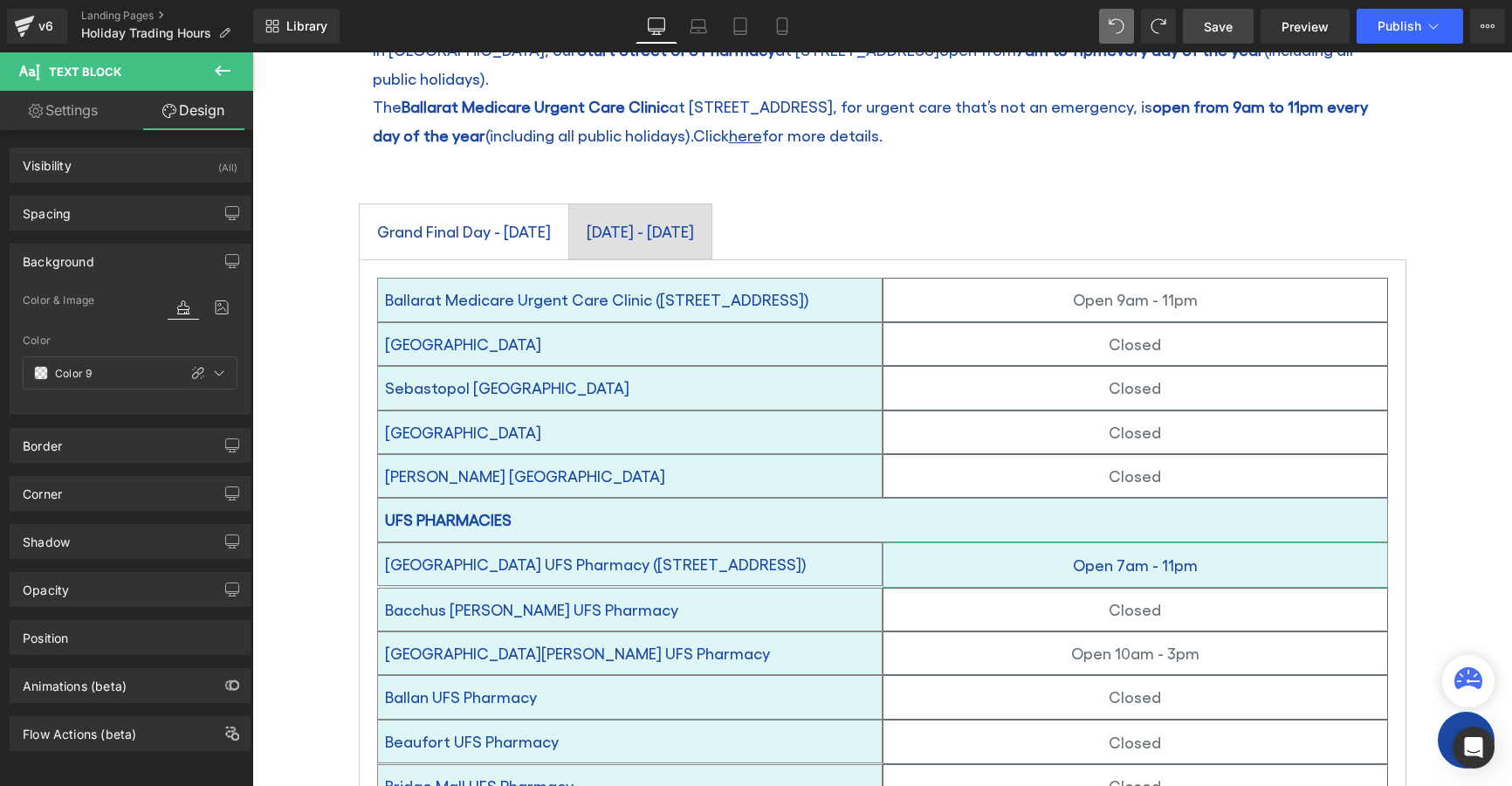
click at [132, 332] on div "Color & Image color" at bounding box center [130, 313] width 215 height 45
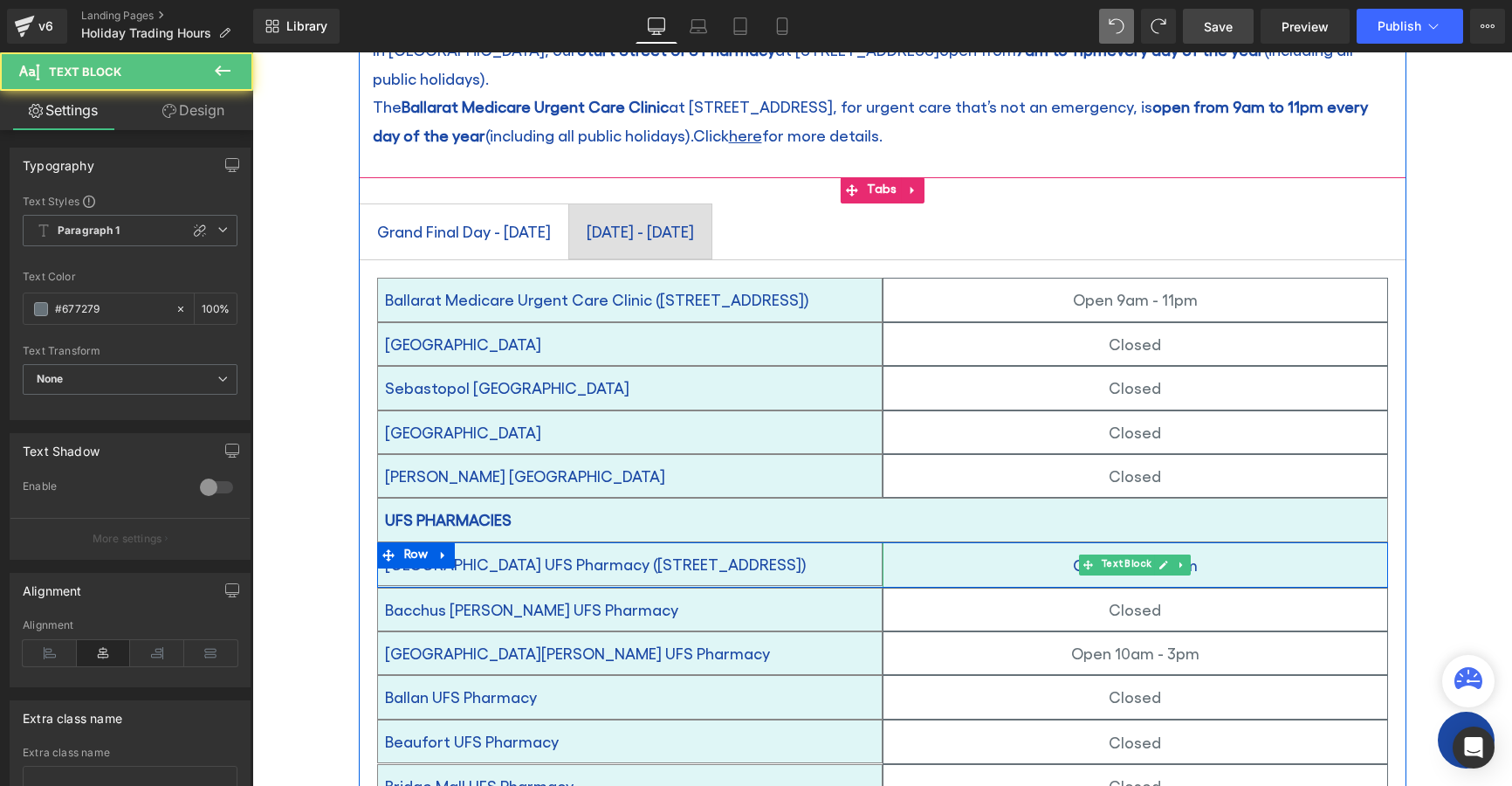
click at [975, 542] on div "Open 7am - 11pm" at bounding box center [1135, 565] width 505 height 46
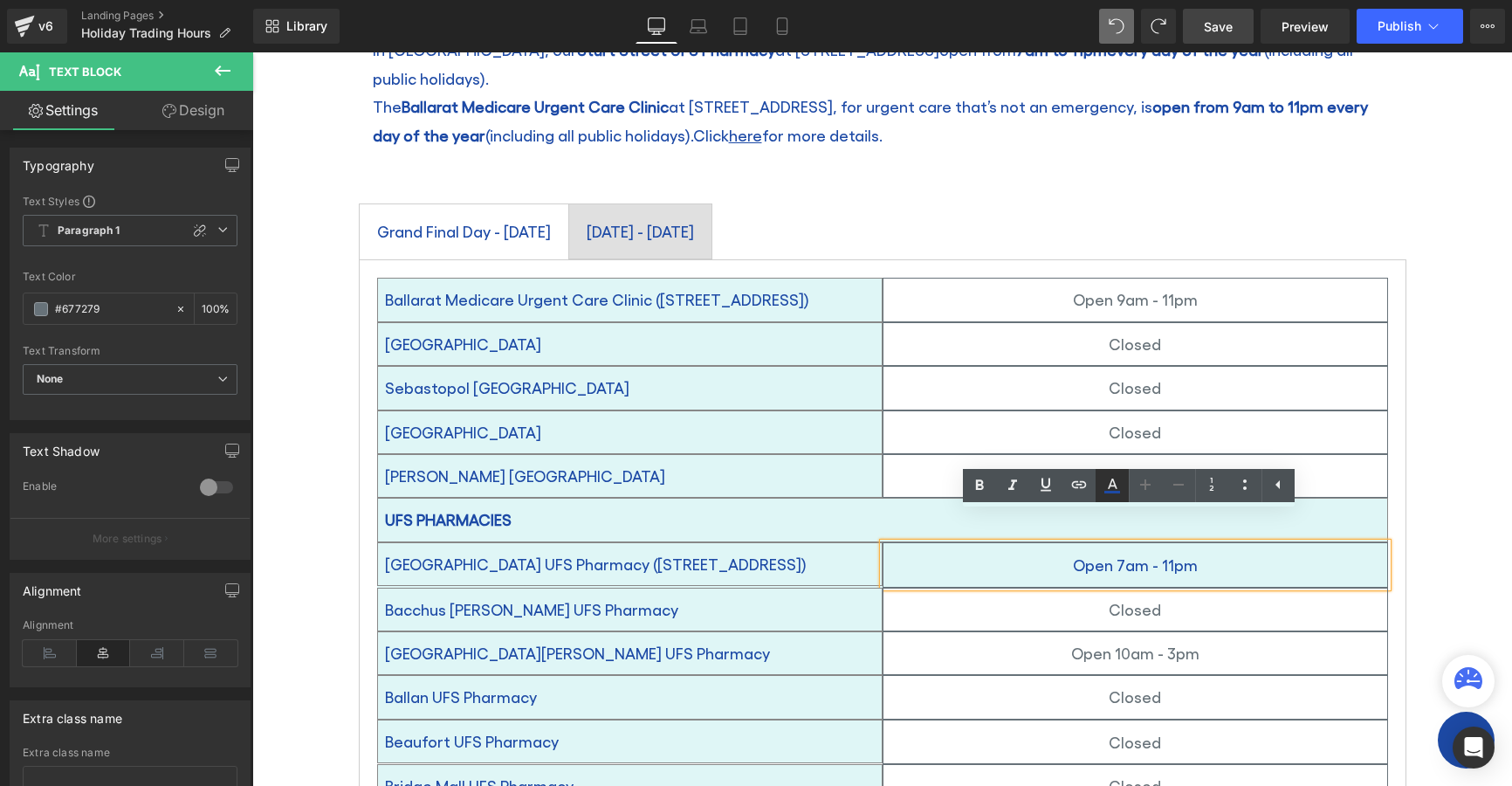
click at [1111, 489] on icon at bounding box center [1112, 485] width 21 height 21
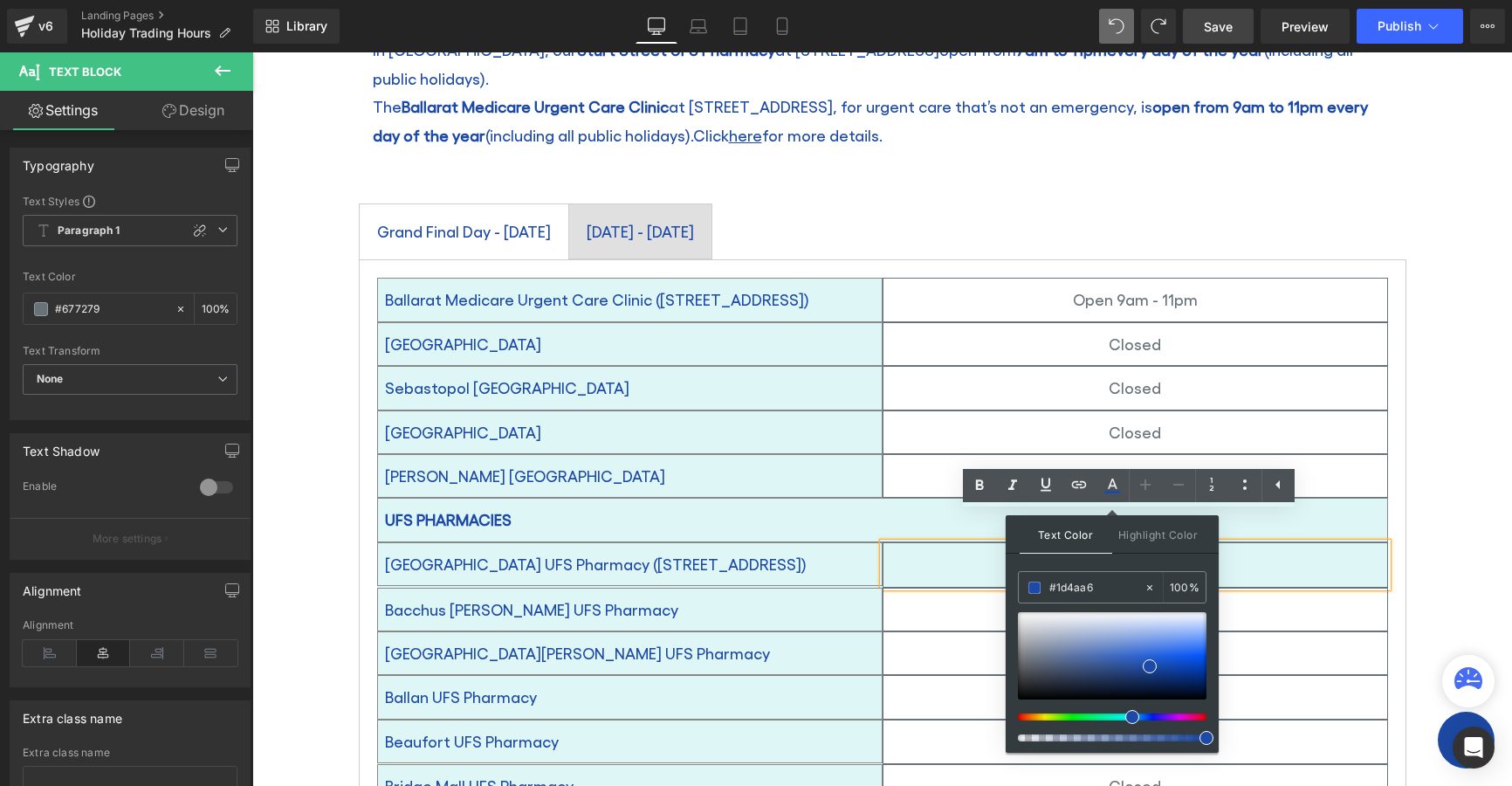
click at [1292, 639] on p "Open 10am - 3pm" at bounding box center [1135, 652] width 503 height 28
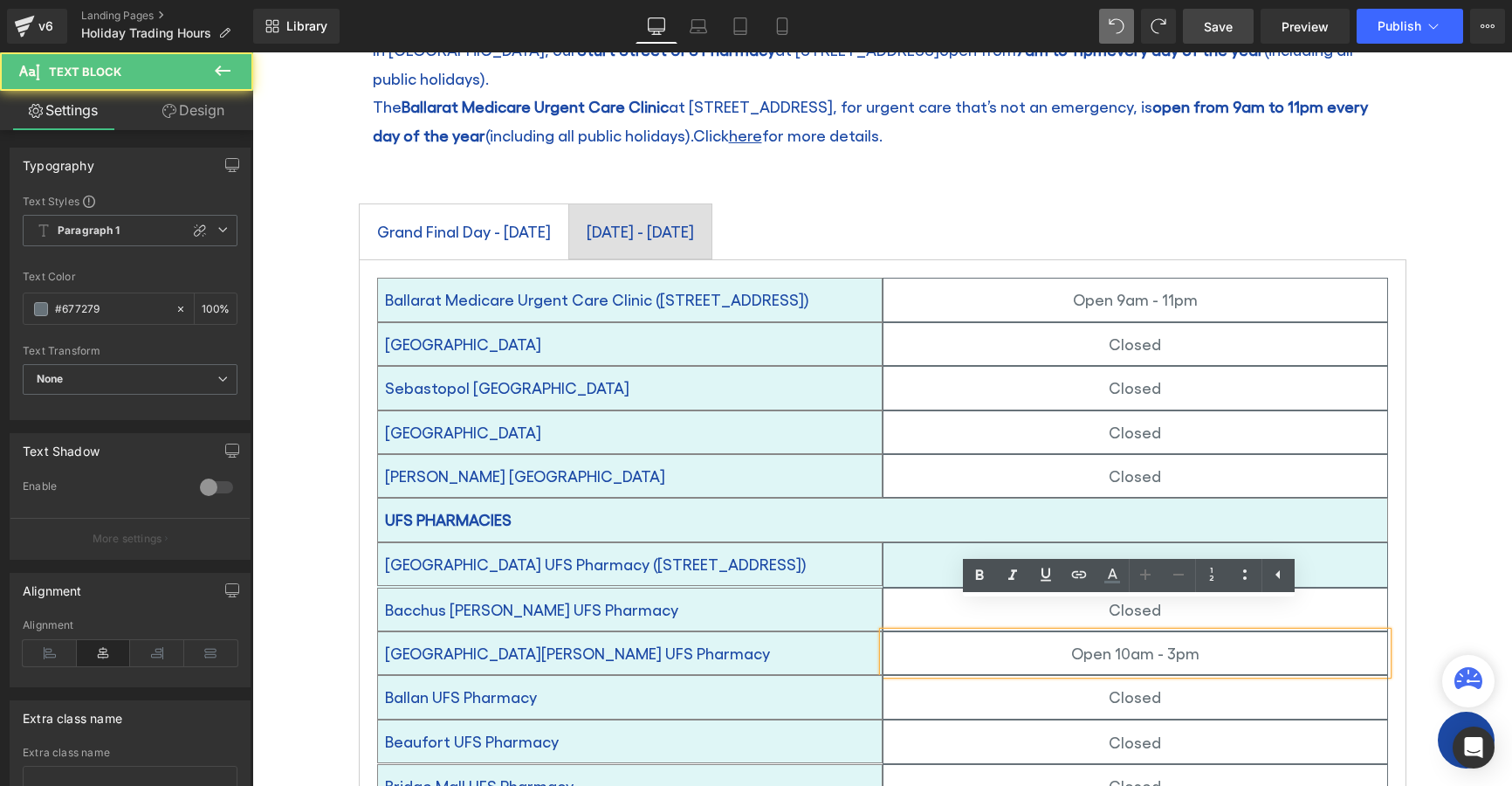
click at [1136, 639] on p "Open 10am - 3pm" at bounding box center [1135, 652] width 503 height 28
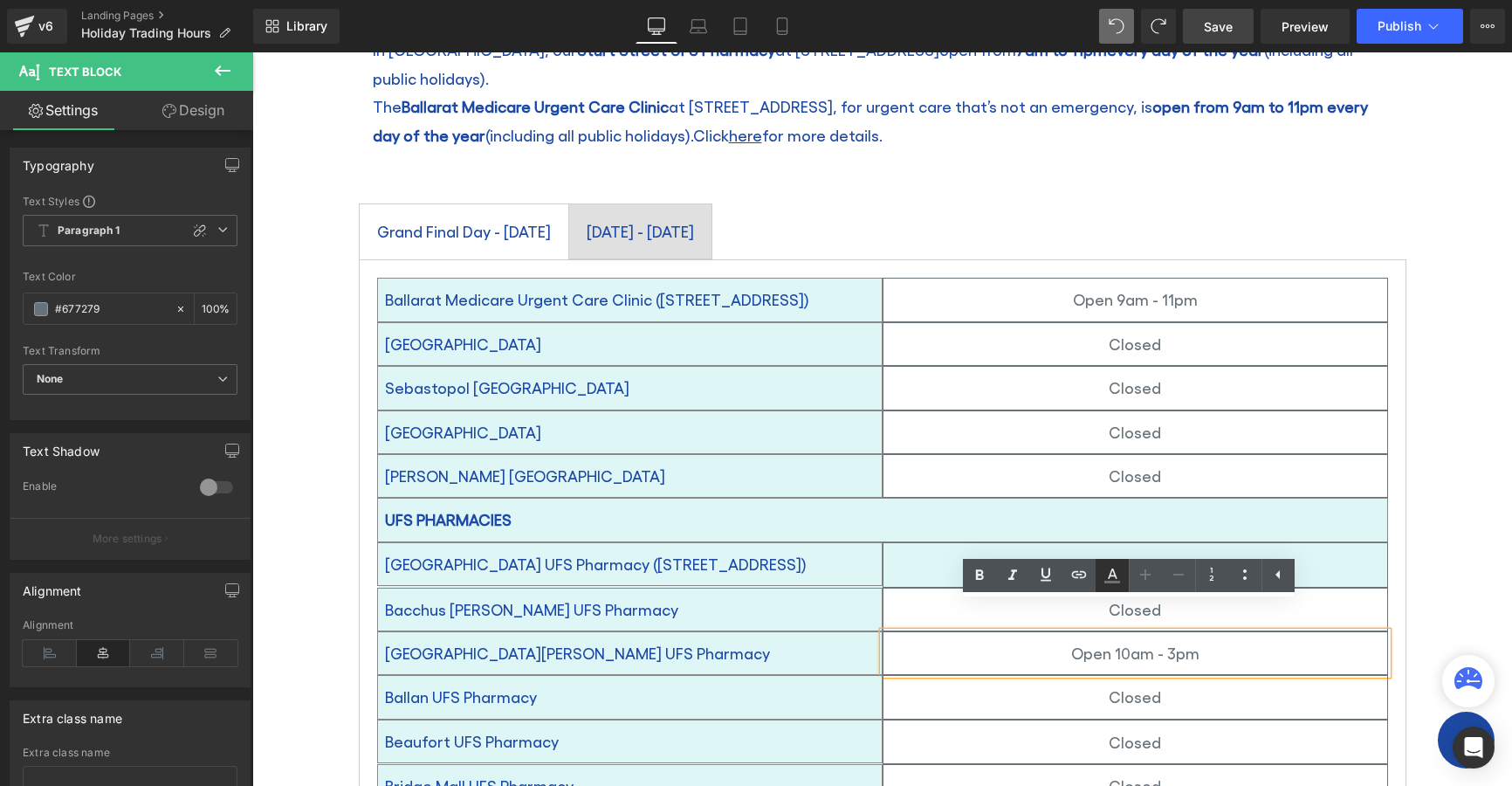
click at [1114, 583] on icon at bounding box center [1112, 575] width 21 height 21
type input "#677279"
type input "100"
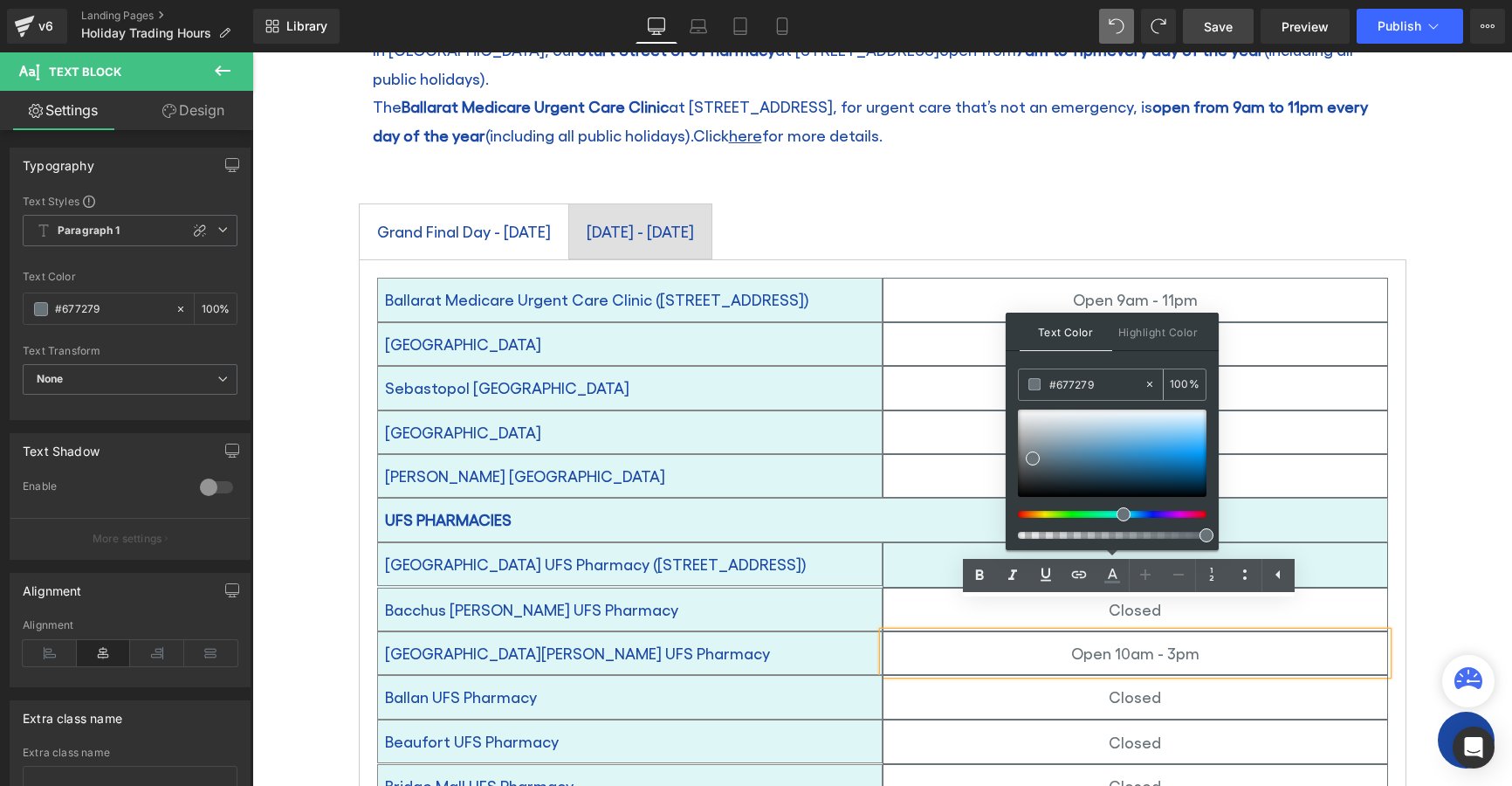
drag, startPoint x: 1100, startPoint y: 384, endPoint x: 1041, endPoint y: 381, distance: 59.1
click at [1041, 381] on div "#677279" at bounding box center [1080, 384] width 125 height 30
drag, startPoint x: 1423, startPoint y: 501, endPoint x: 1441, endPoint y: 482, distance: 26.2
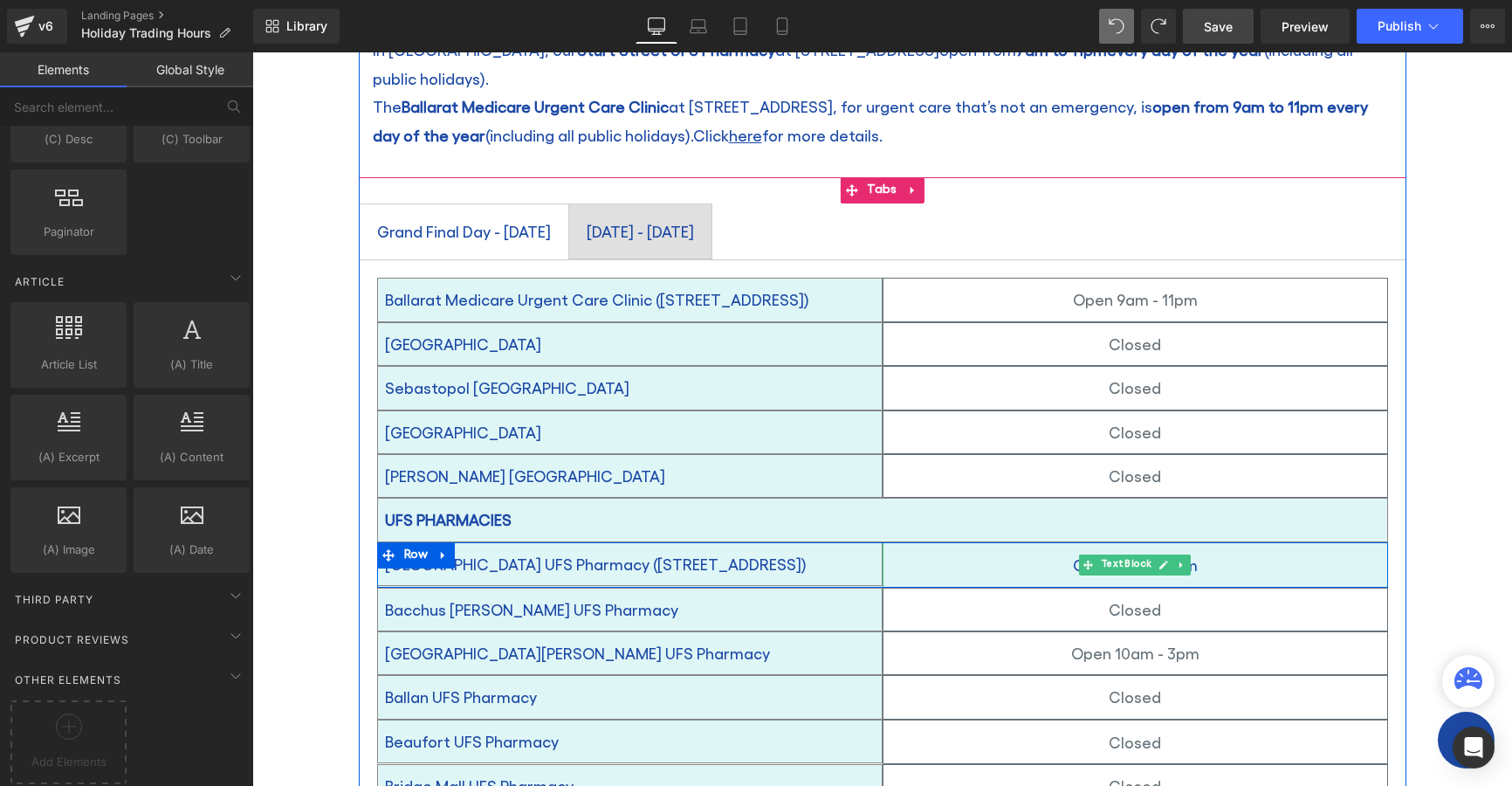
click at [1185, 556] on span "Open 7am - 11pm" at bounding box center [1135, 565] width 125 height 18
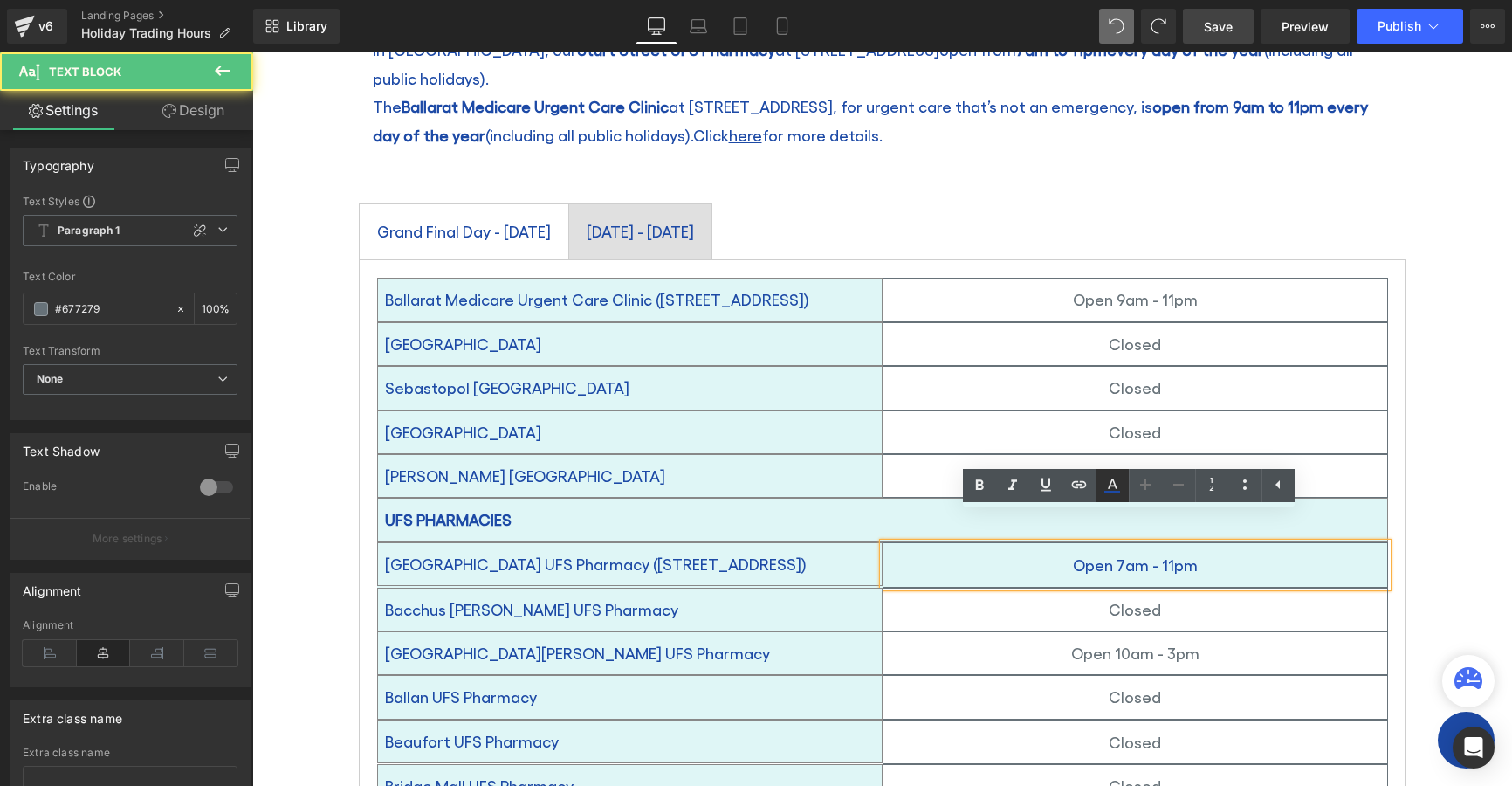
click at [1120, 485] on icon at bounding box center [1112, 485] width 21 height 21
type input "#1d4aa6"
type input "100"
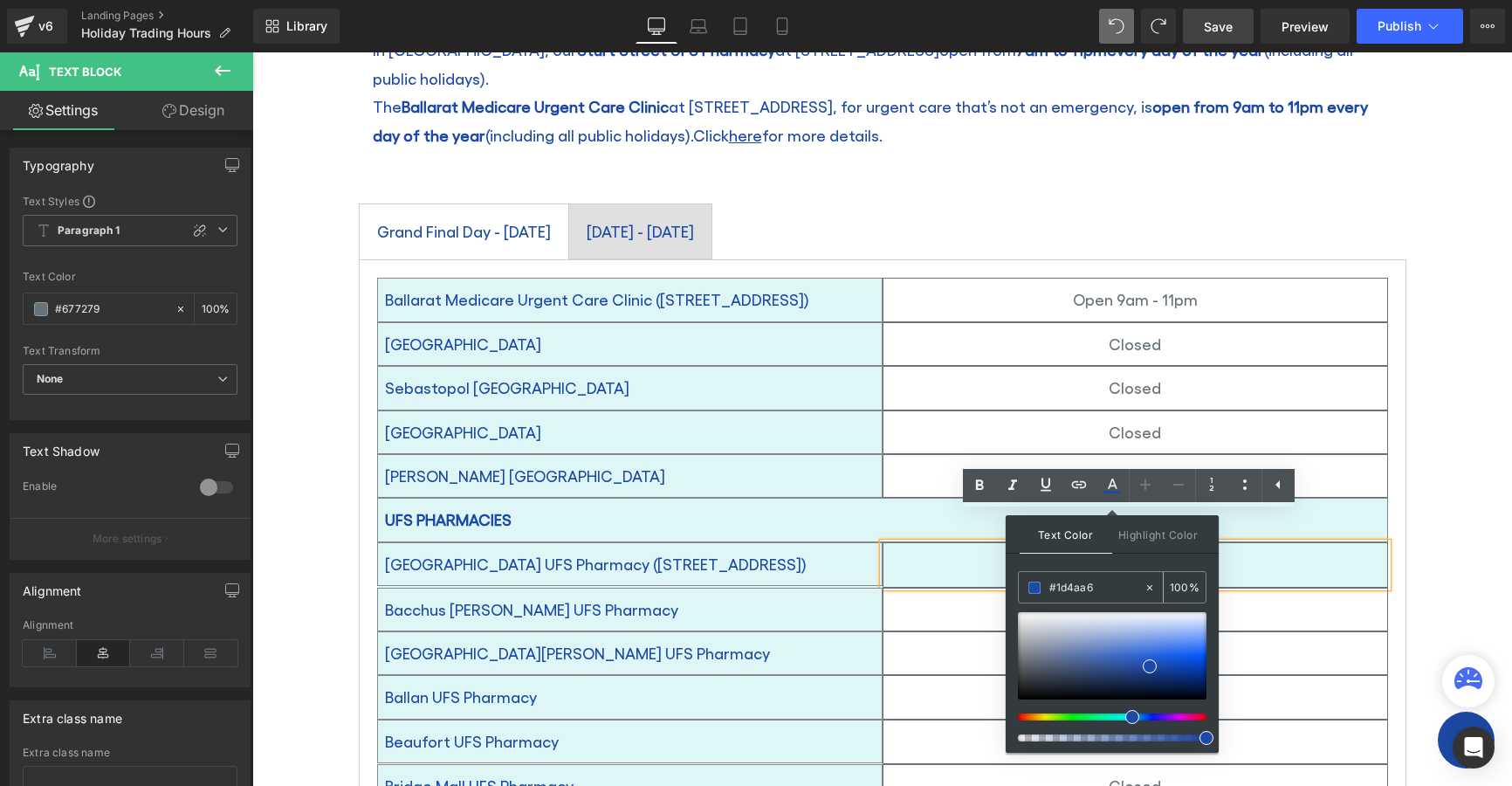
click at [1147, 587] on icon at bounding box center [1150, 588] width 13 height 13
type input "none"
type input "0"
click at [1082, 582] on input "none" at bounding box center [1096, 587] width 94 height 19
paste input "#677279"
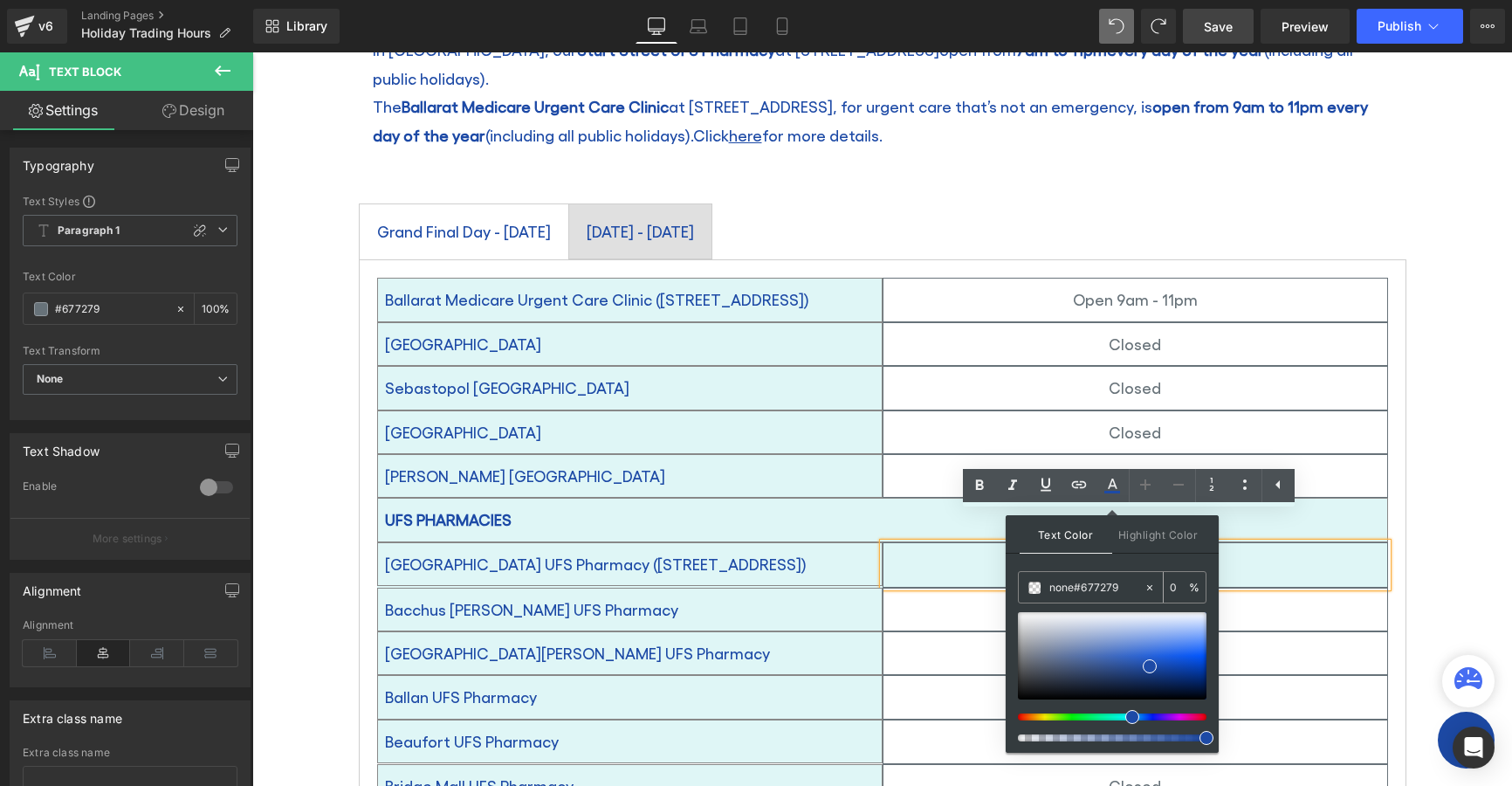
drag, startPoint x: 1073, startPoint y: 589, endPoint x: 1018, endPoint y: 582, distance: 55.4
click at [1018, 582] on div "none#677279 0 %" at bounding box center [1113, 587] width 189 height 32
type input "#677279"
type input "100"
click at [1035, 585] on span at bounding box center [1035, 588] width 13 height 13
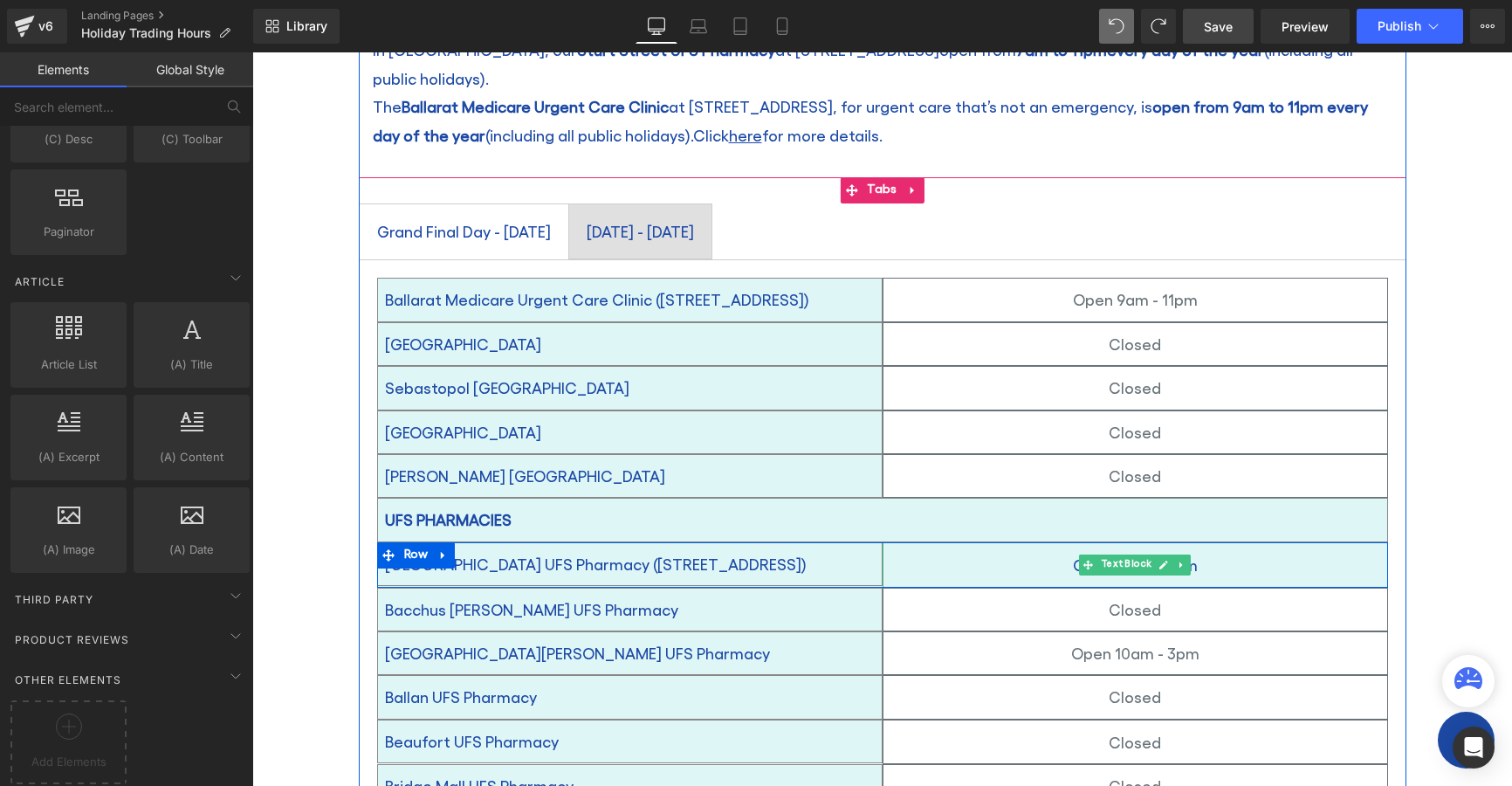
click at [1186, 556] on span "Open 7am - 11pm" at bounding box center [1135, 565] width 125 height 18
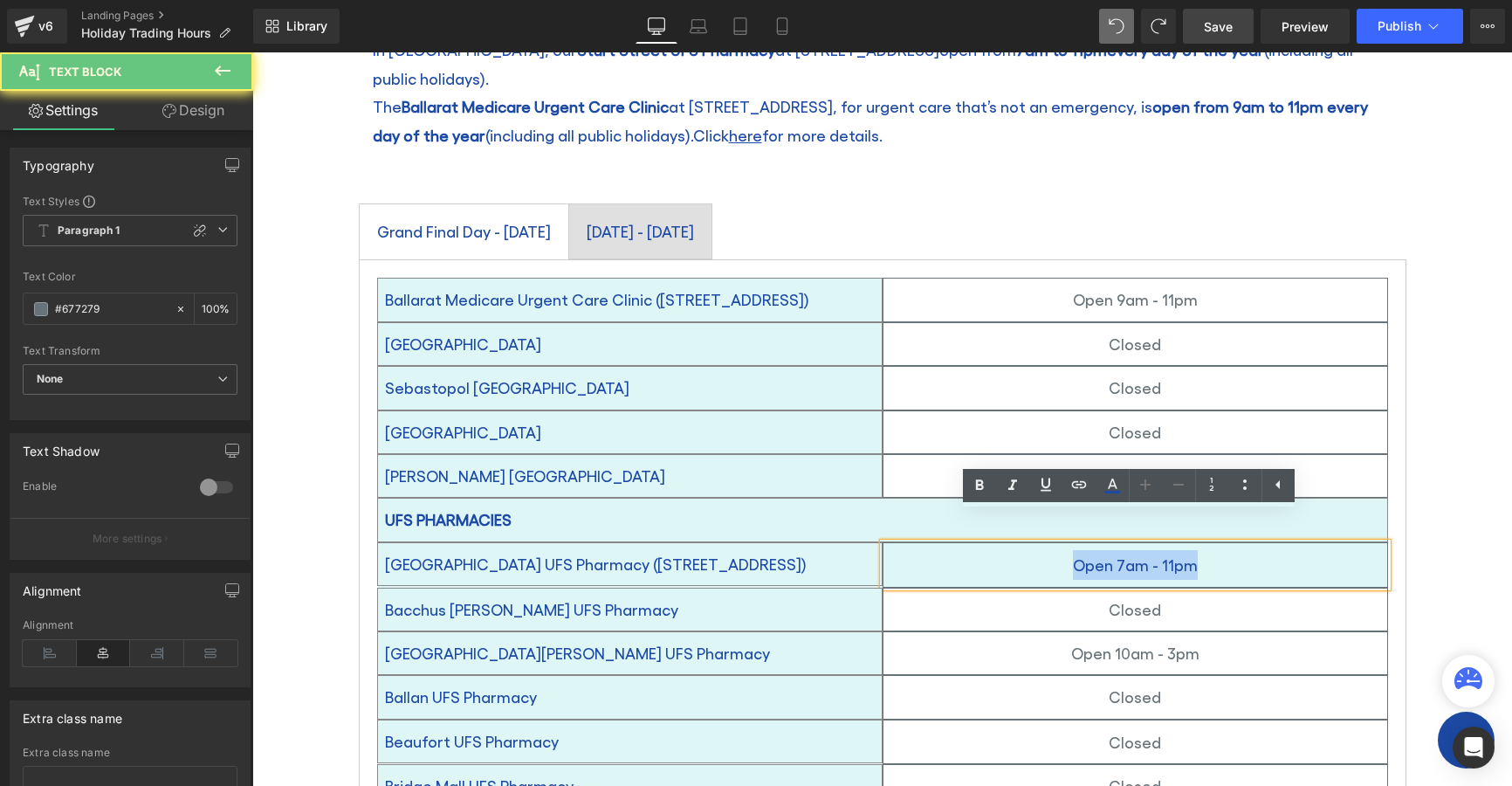
drag, startPoint x: 1087, startPoint y: 523, endPoint x: 1052, endPoint y: 523, distance: 35.0
click at [1052, 542] on div "Open 7am - 11pm" at bounding box center [1135, 565] width 505 height 46
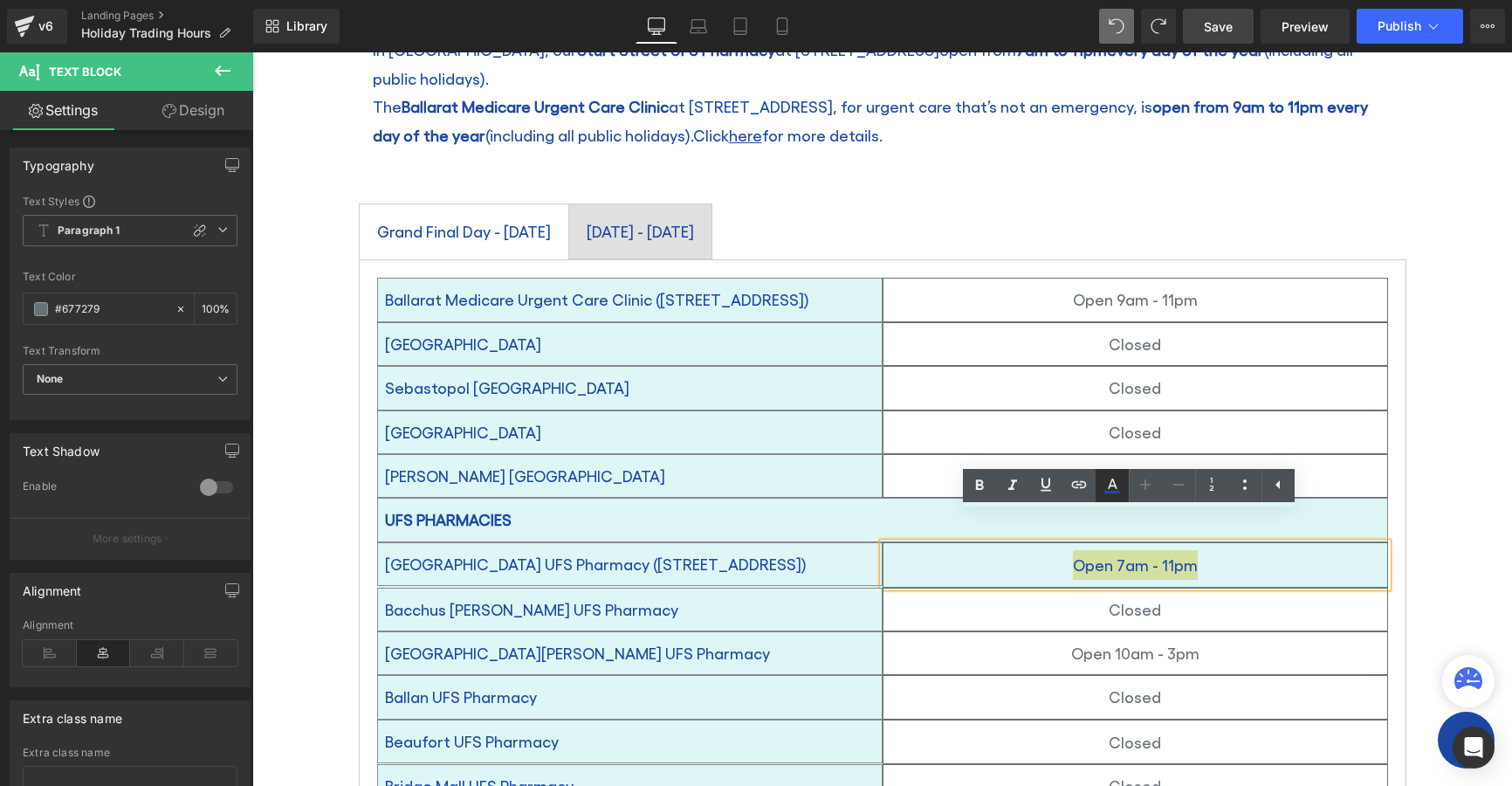
click at [1107, 480] on icon at bounding box center [1112, 485] width 21 height 21
type input "#1d4aa6"
type input "100"
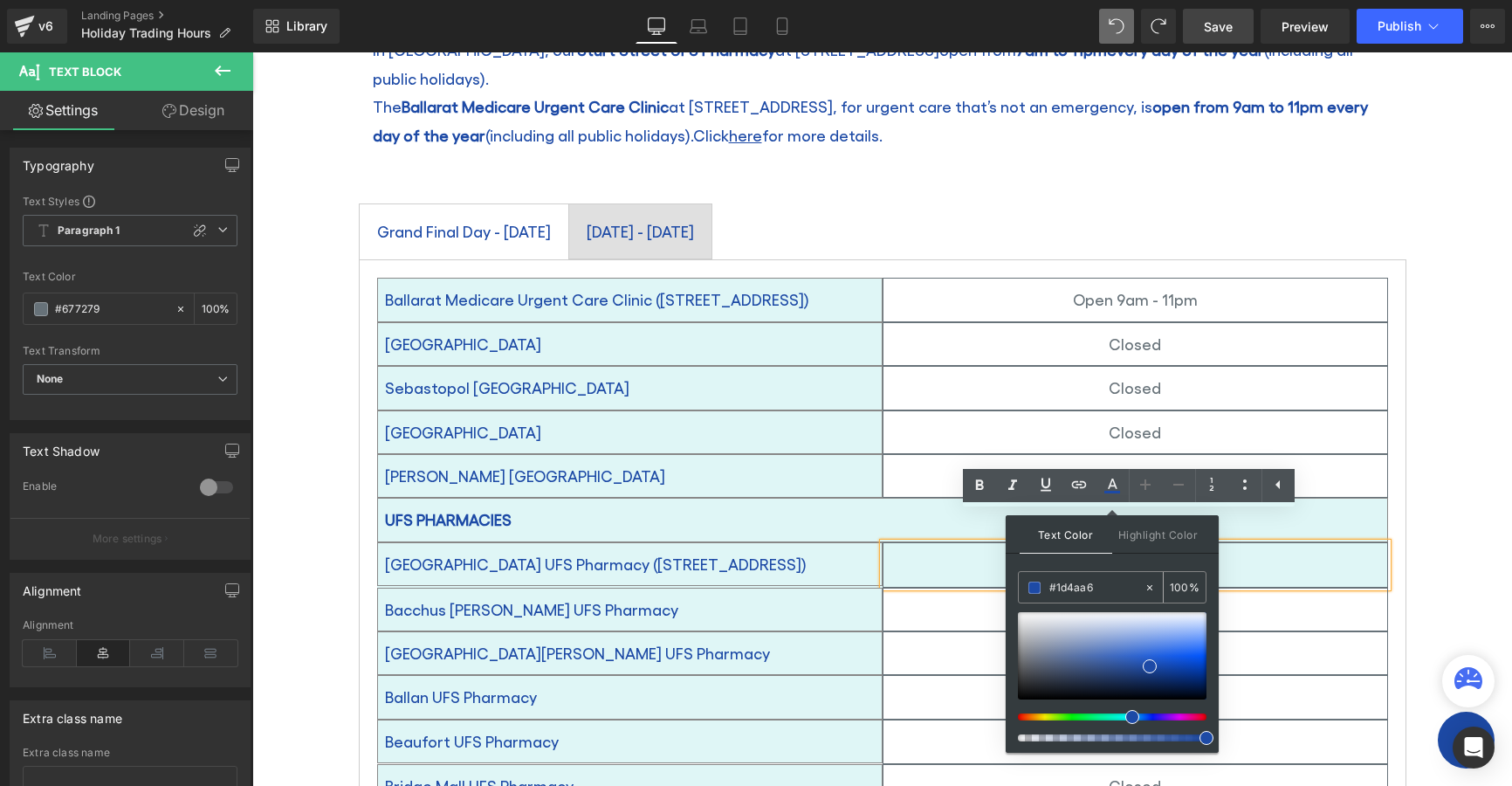
click at [1147, 584] on icon at bounding box center [1150, 588] width 13 height 13
type input "none"
type input "0"
click at [1035, 589] on span at bounding box center [1035, 588] width 13 height 13
click at [1048, 582] on div "none" at bounding box center [1080, 587] width 125 height 30
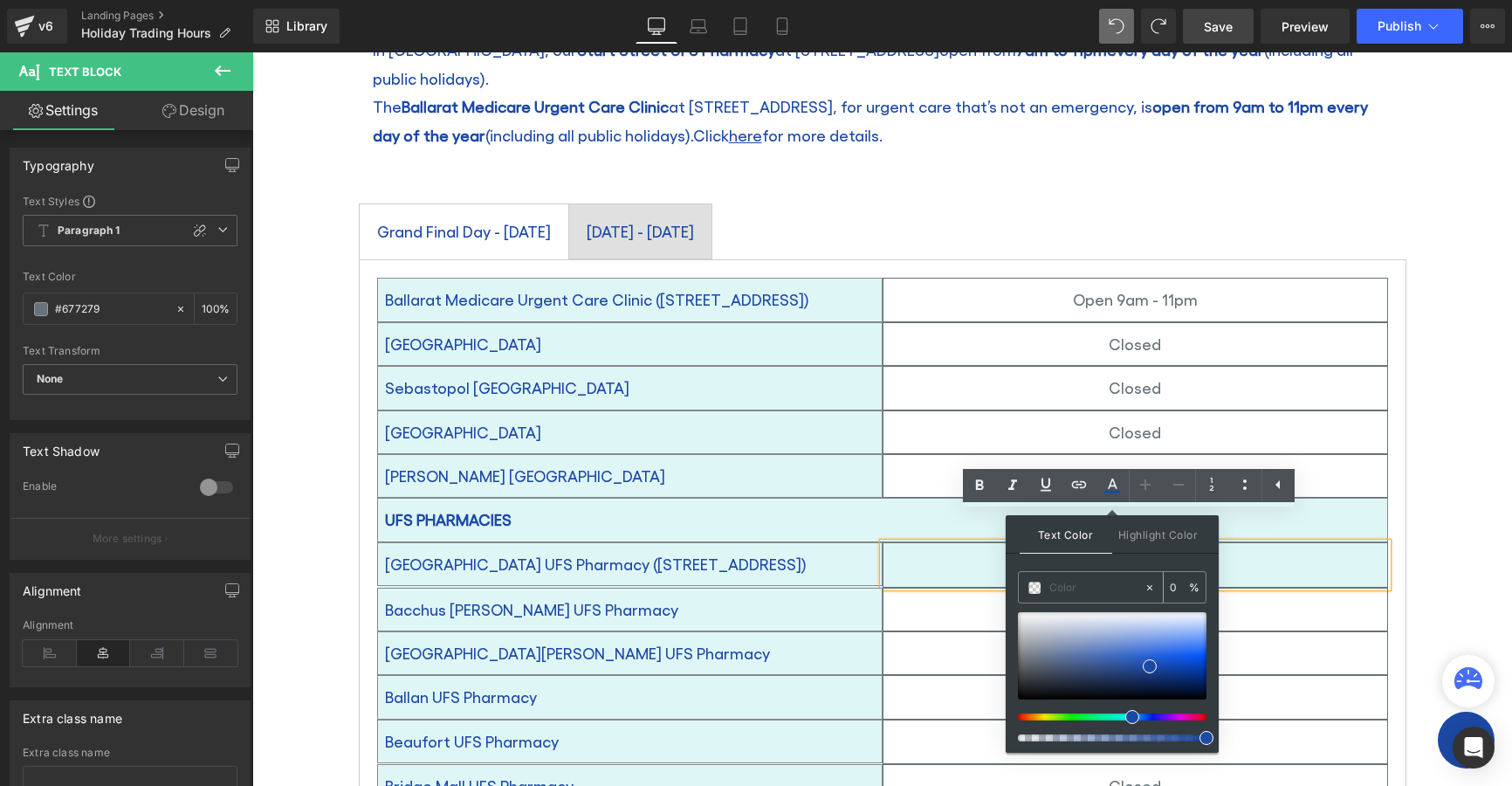
paste input "#677279"
type input "#677279"
type input "100"
type input "#677279"
click at [1070, 585] on input "#677279" at bounding box center [1096, 587] width 94 height 19
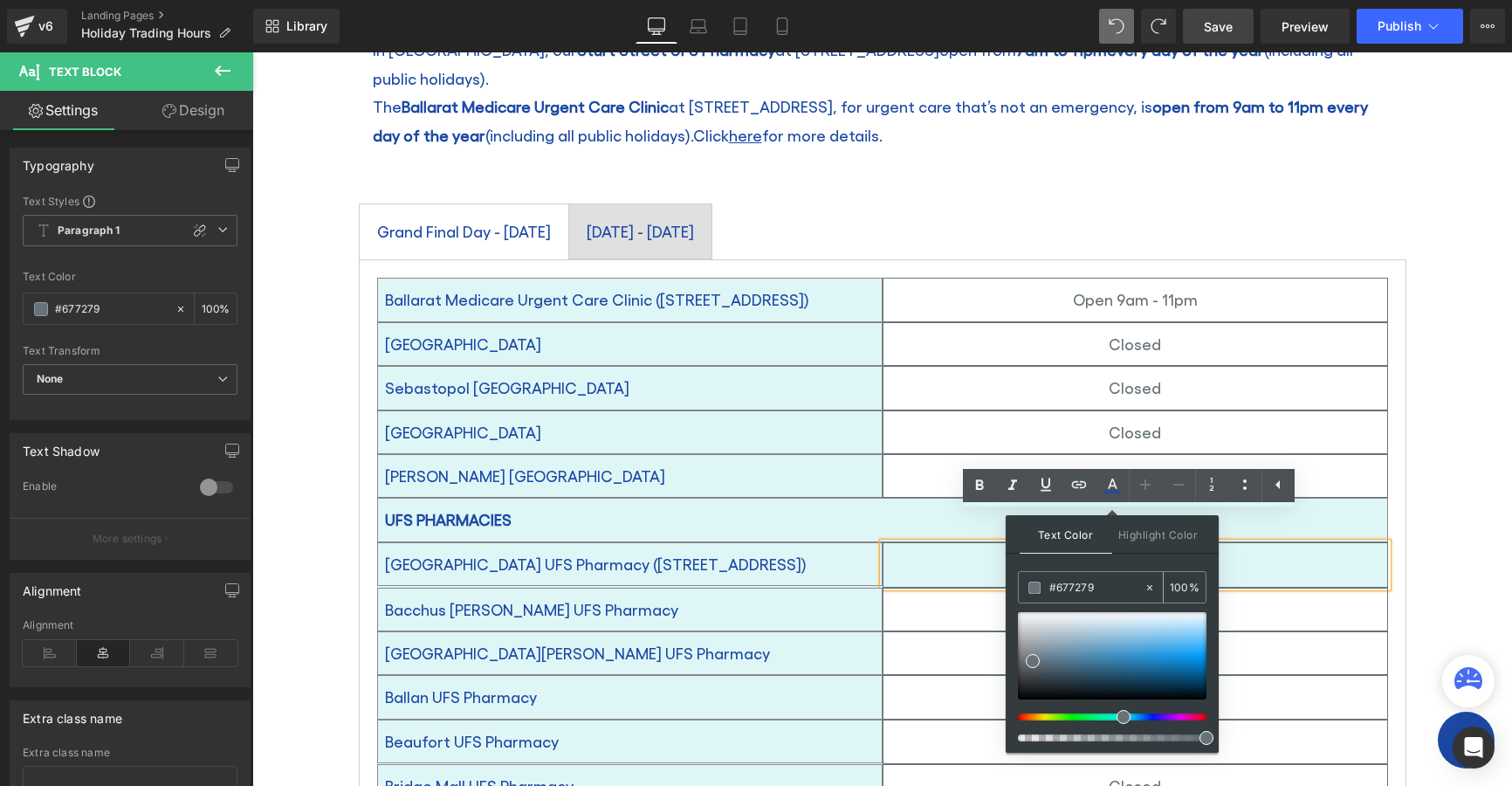
click at [1176, 587] on input "100" at bounding box center [1179, 586] width 19 height 19
click at [1034, 660] on span at bounding box center [1033, 661] width 14 height 14
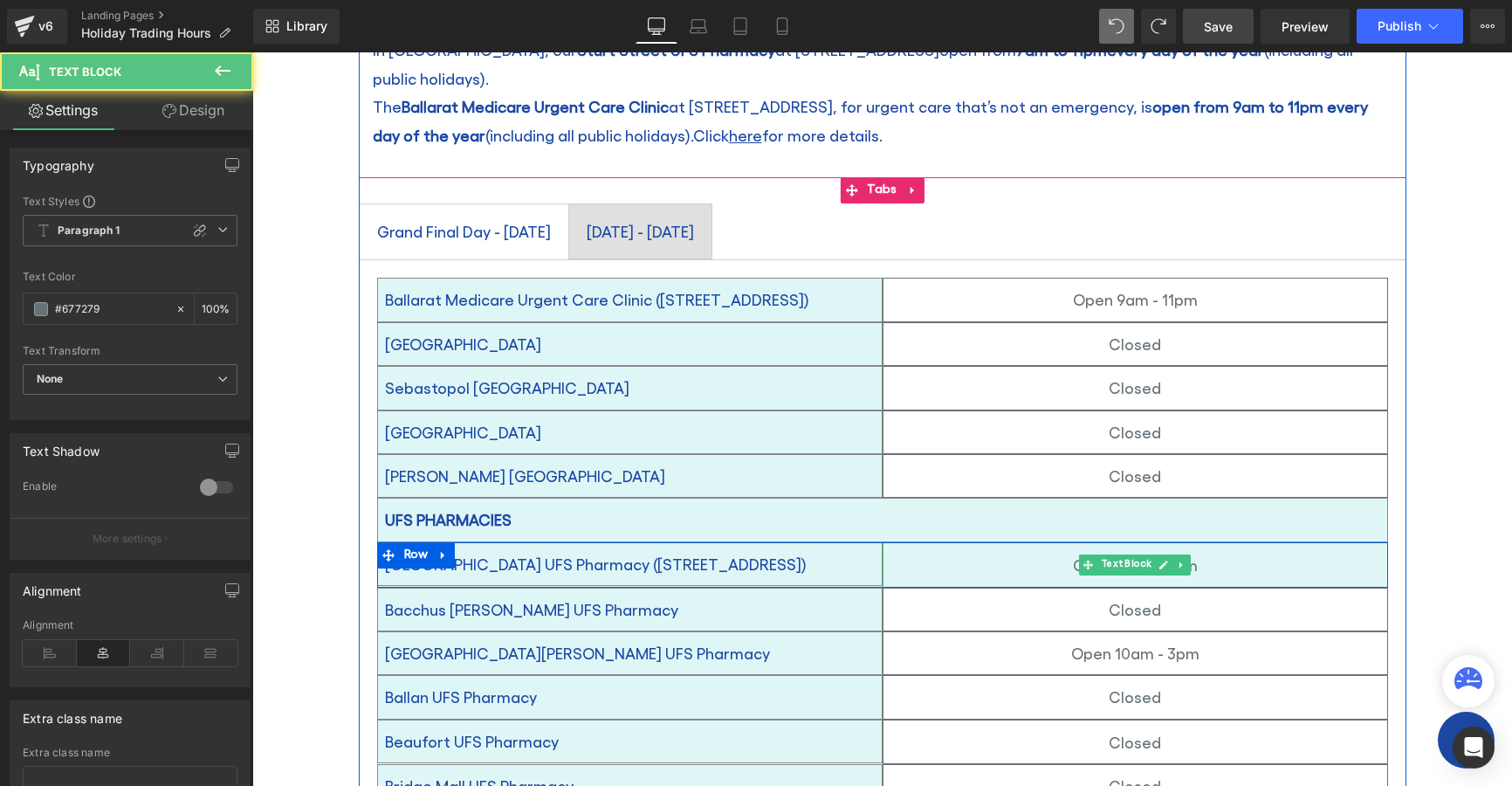
click at [1224, 542] on div "Open 7am - 11pm" at bounding box center [1135, 565] width 505 height 46
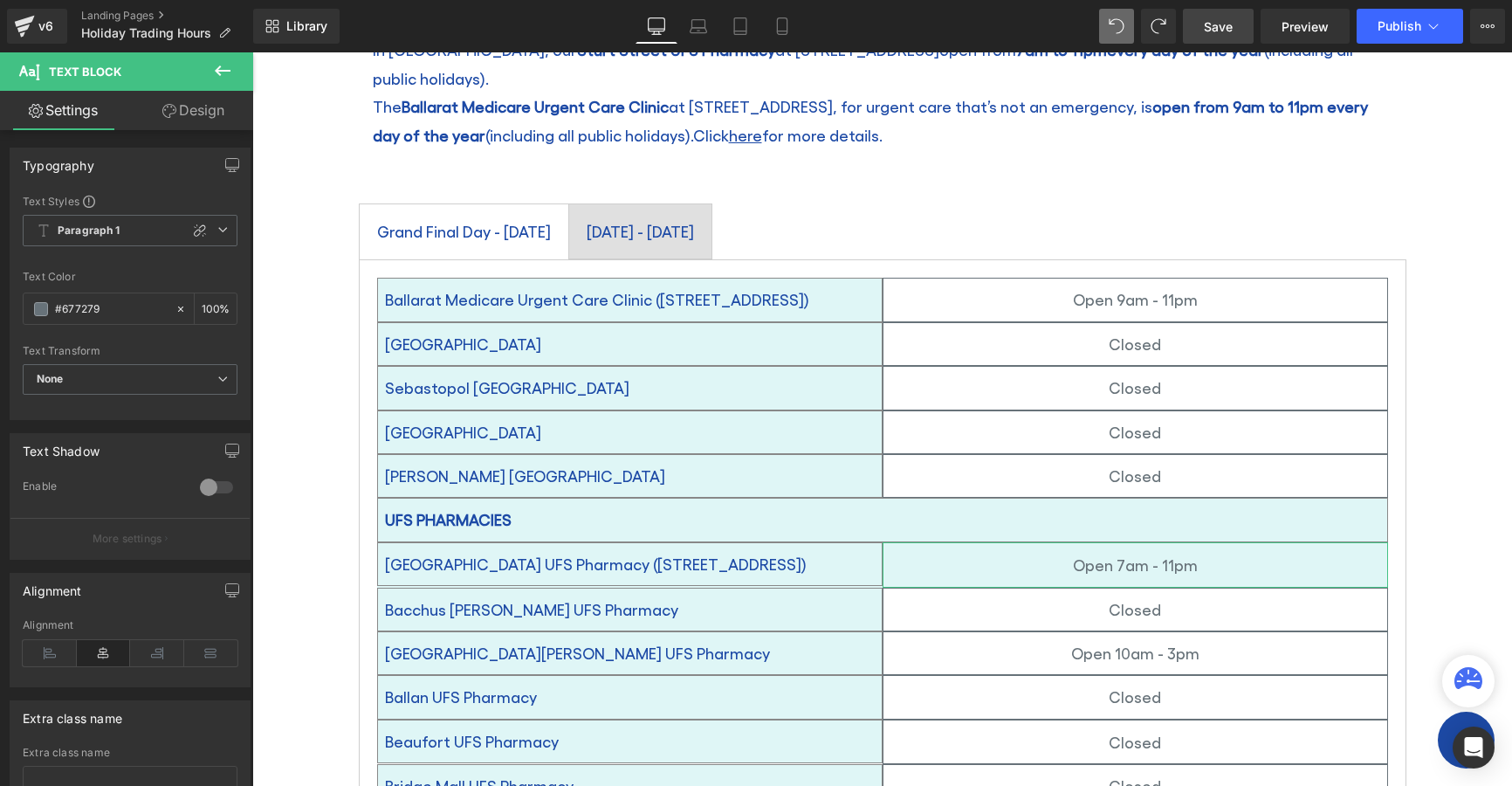
click at [181, 114] on link "Design" at bounding box center [193, 110] width 126 height 39
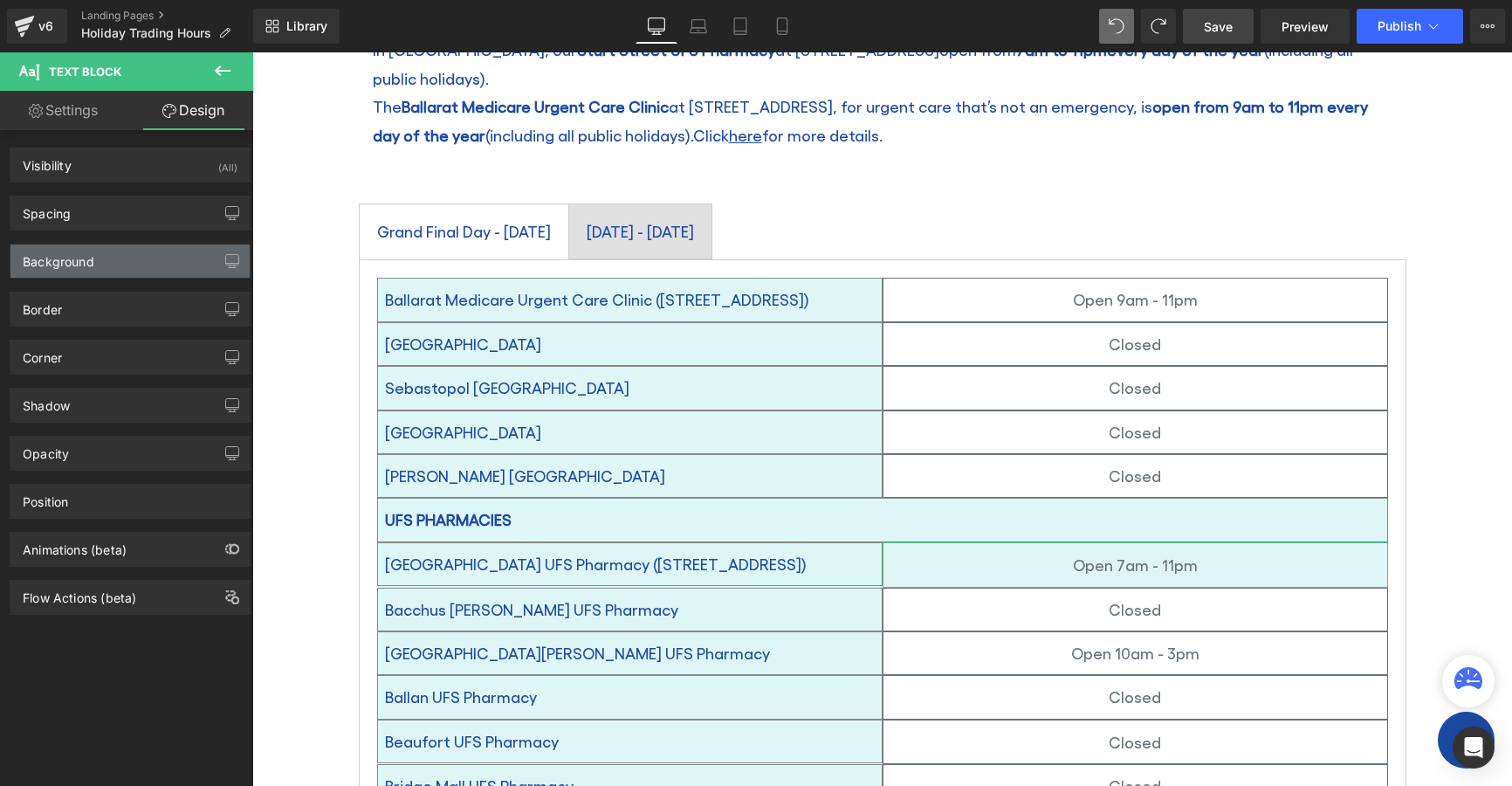
click at [52, 270] on div "Background" at bounding box center [130, 261] width 239 height 33
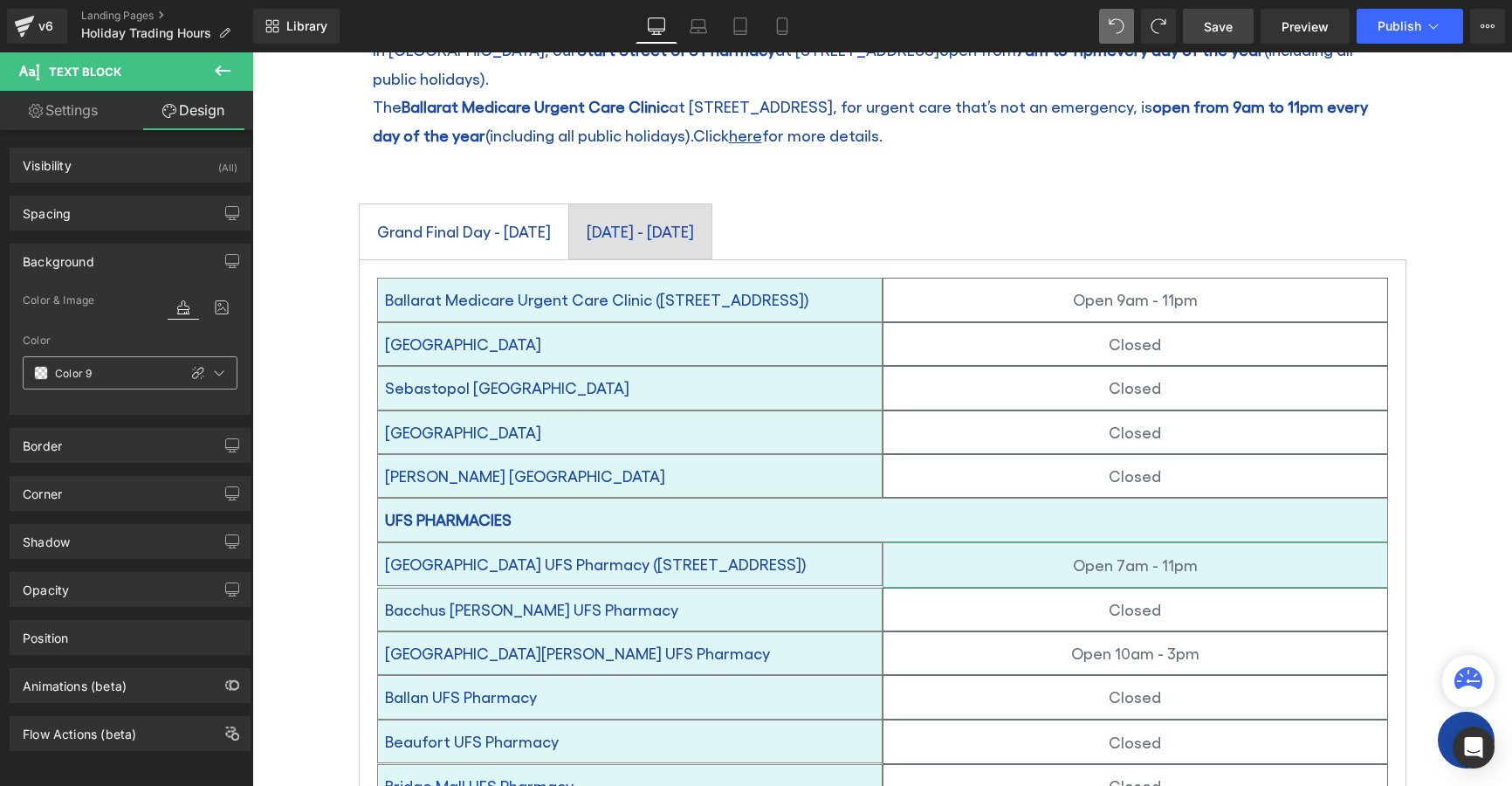
click at [36, 372] on span at bounding box center [41, 373] width 14 height 14
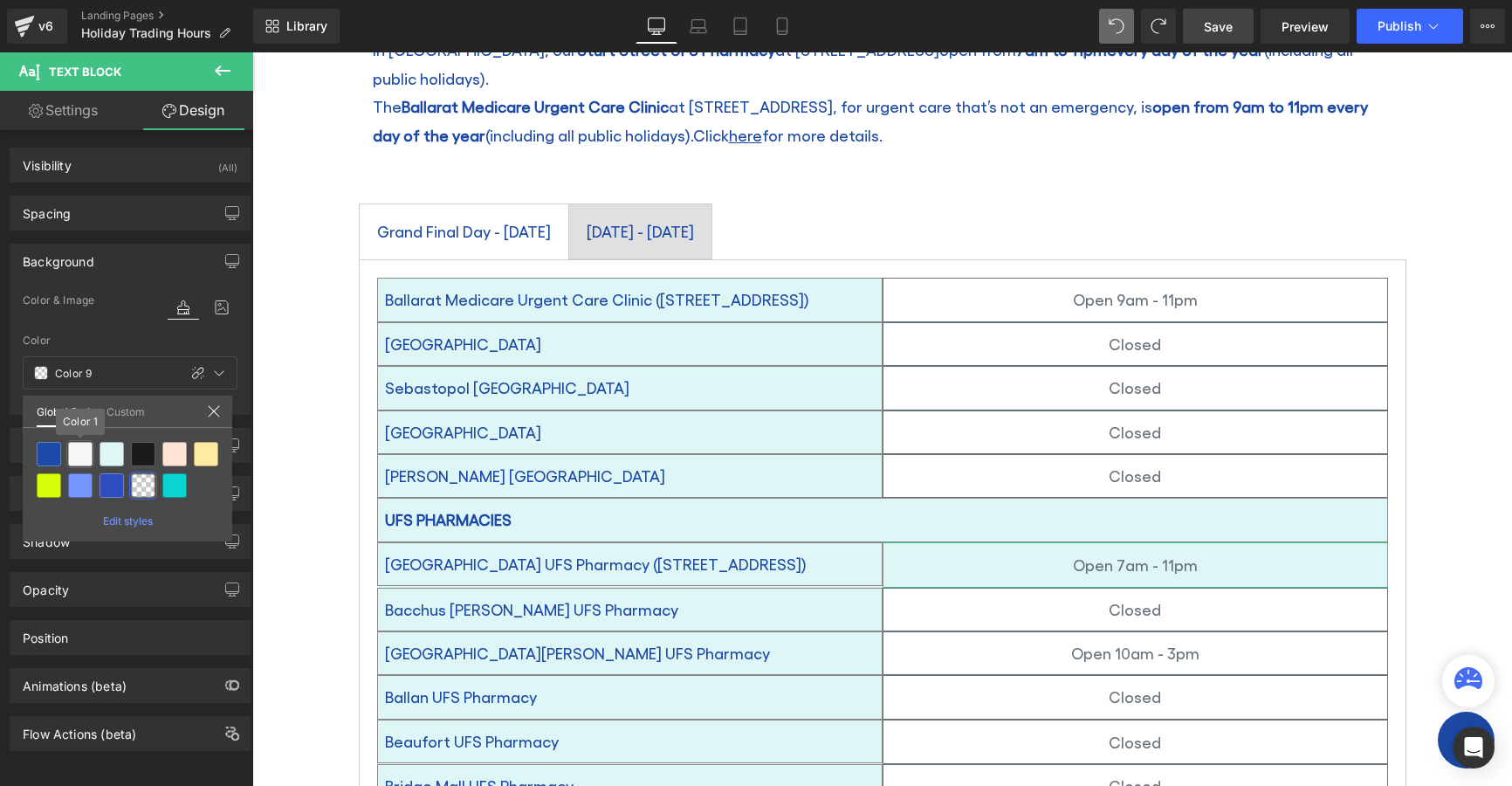
click at [77, 448] on div at bounding box center [80, 453] width 24 height 24
type input "Color 1"
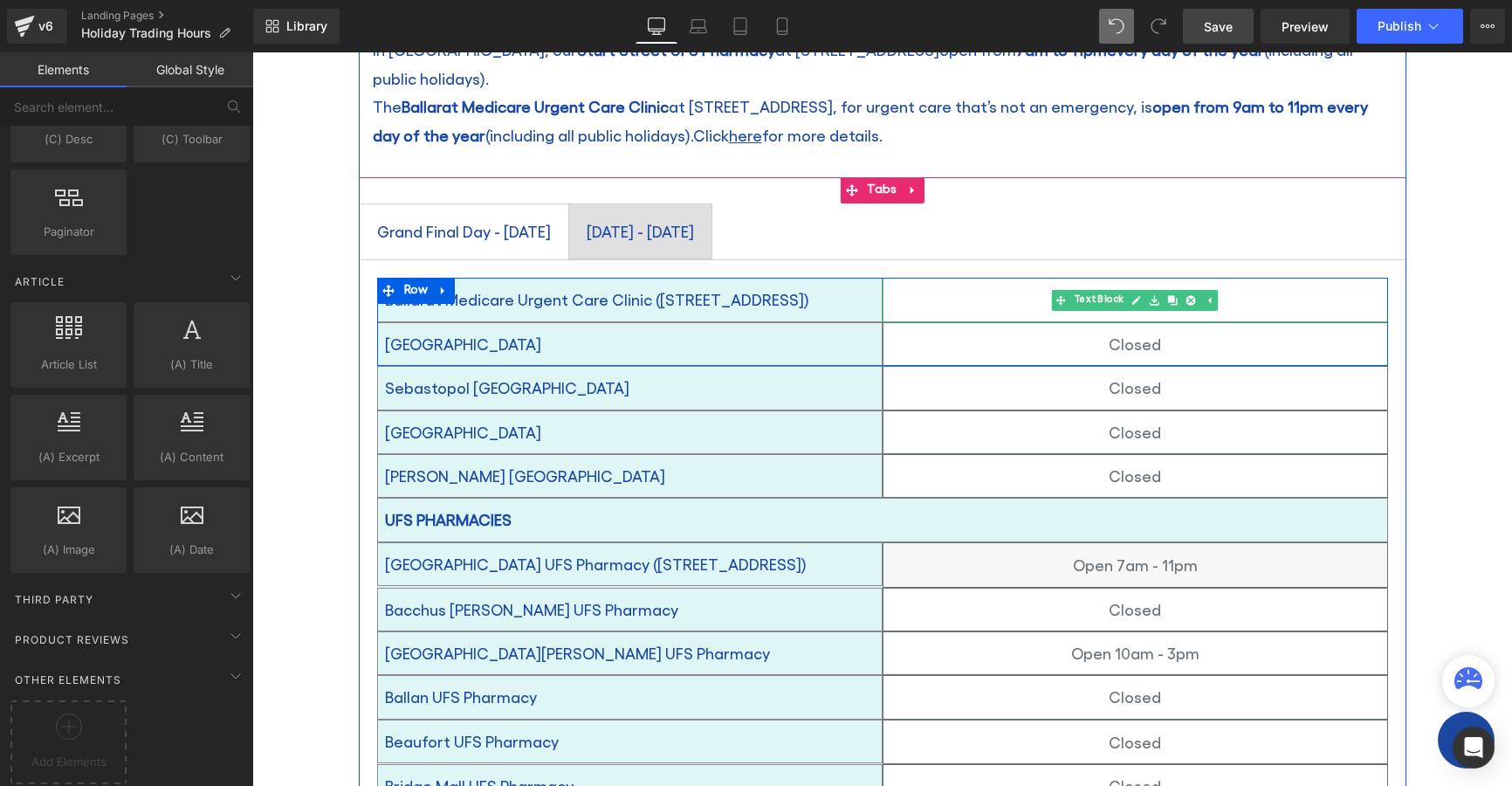
click at [985, 286] on p "Open 9am - 11pm" at bounding box center [1135, 299] width 503 height 28
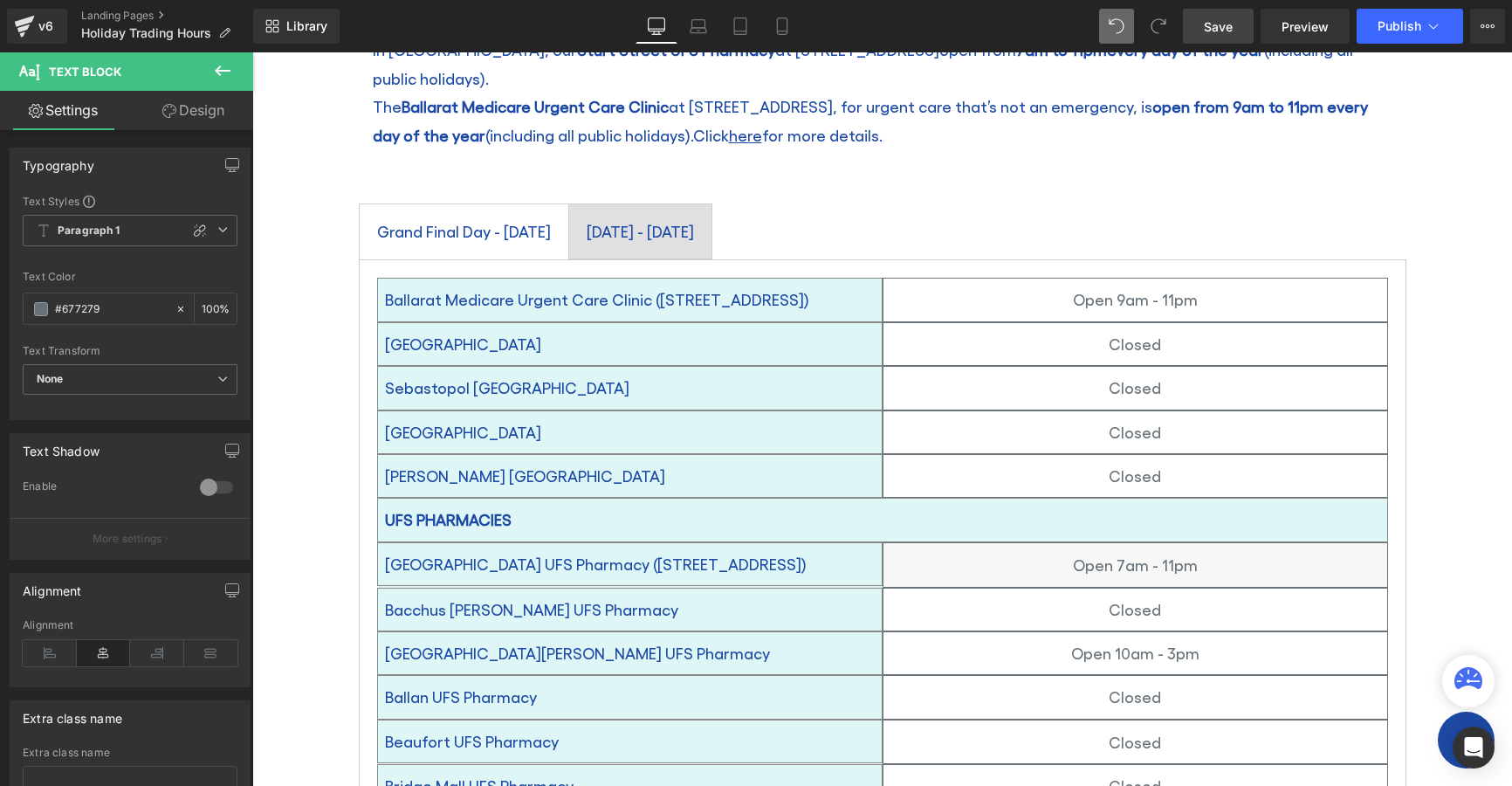
click at [171, 111] on icon at bounding box center [169, 111] width 14 height 14
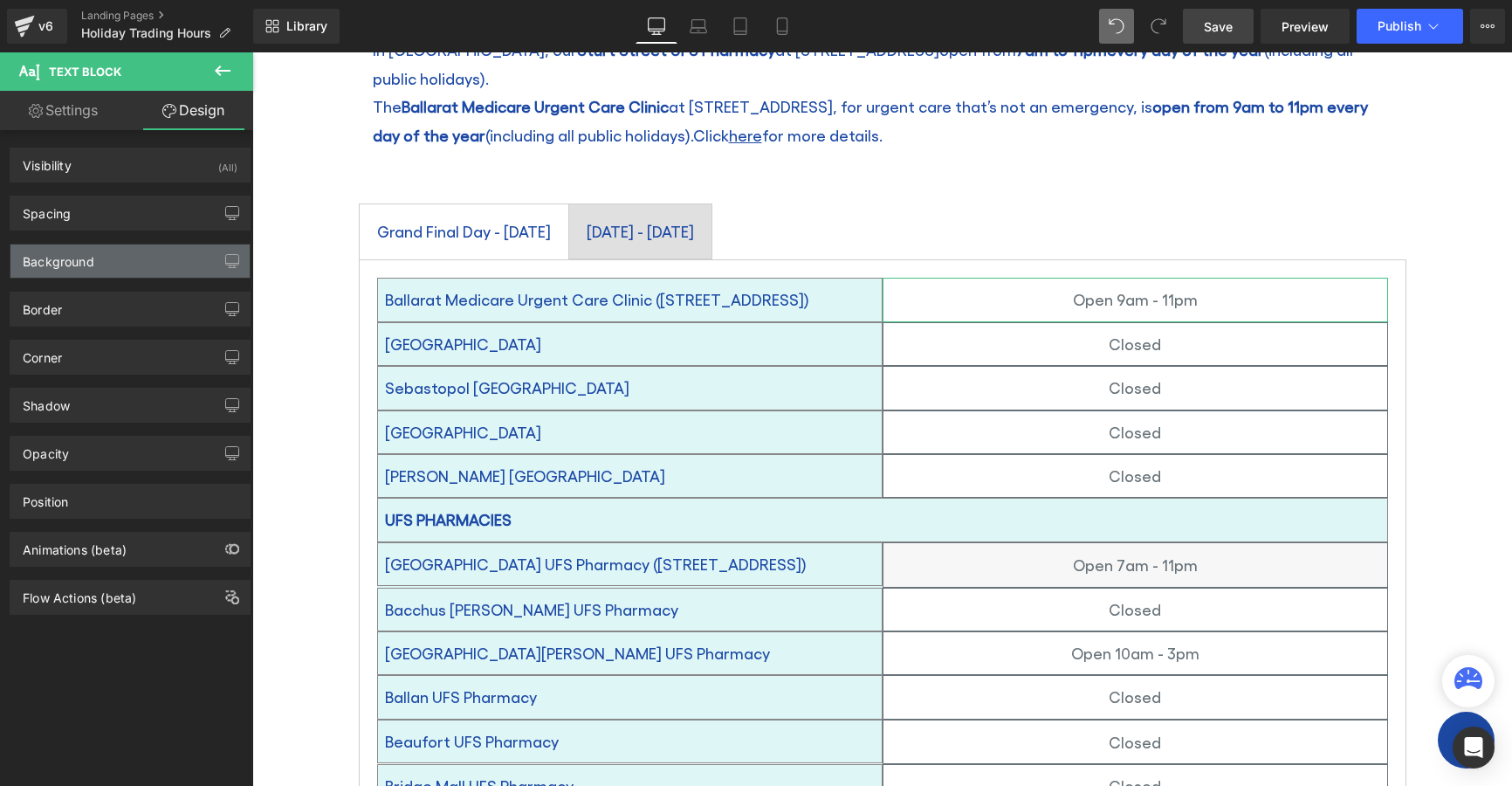
click at [57, 259] on div "Background" at bounding box center [58, 256] width 72 height 24
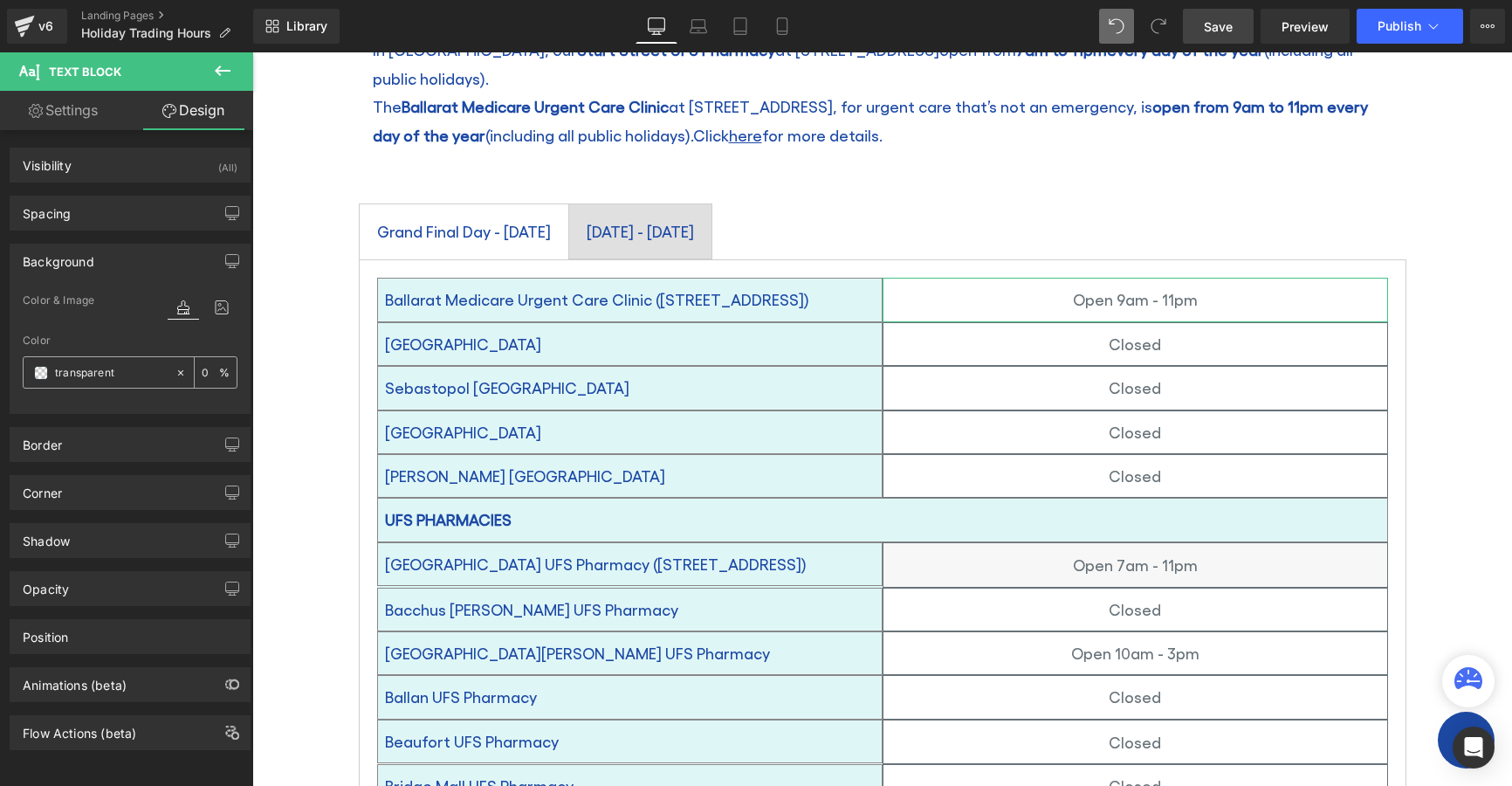
click at [43, 373] on span at bounding box center [41, 373] width 14 height 14
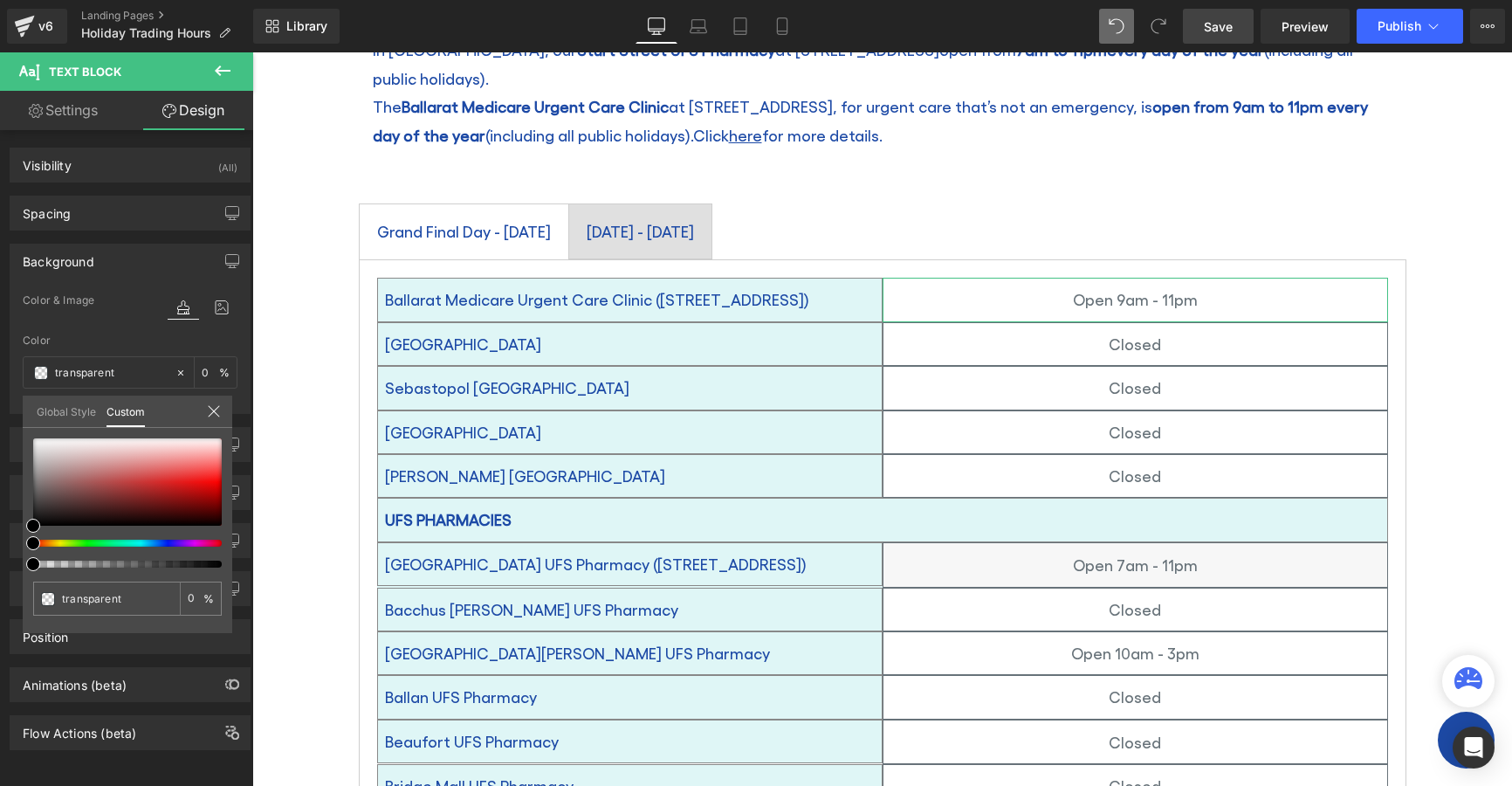
click at [80, 401] on link "Global Style" at bounding box center [66, 410] width 59 height 30
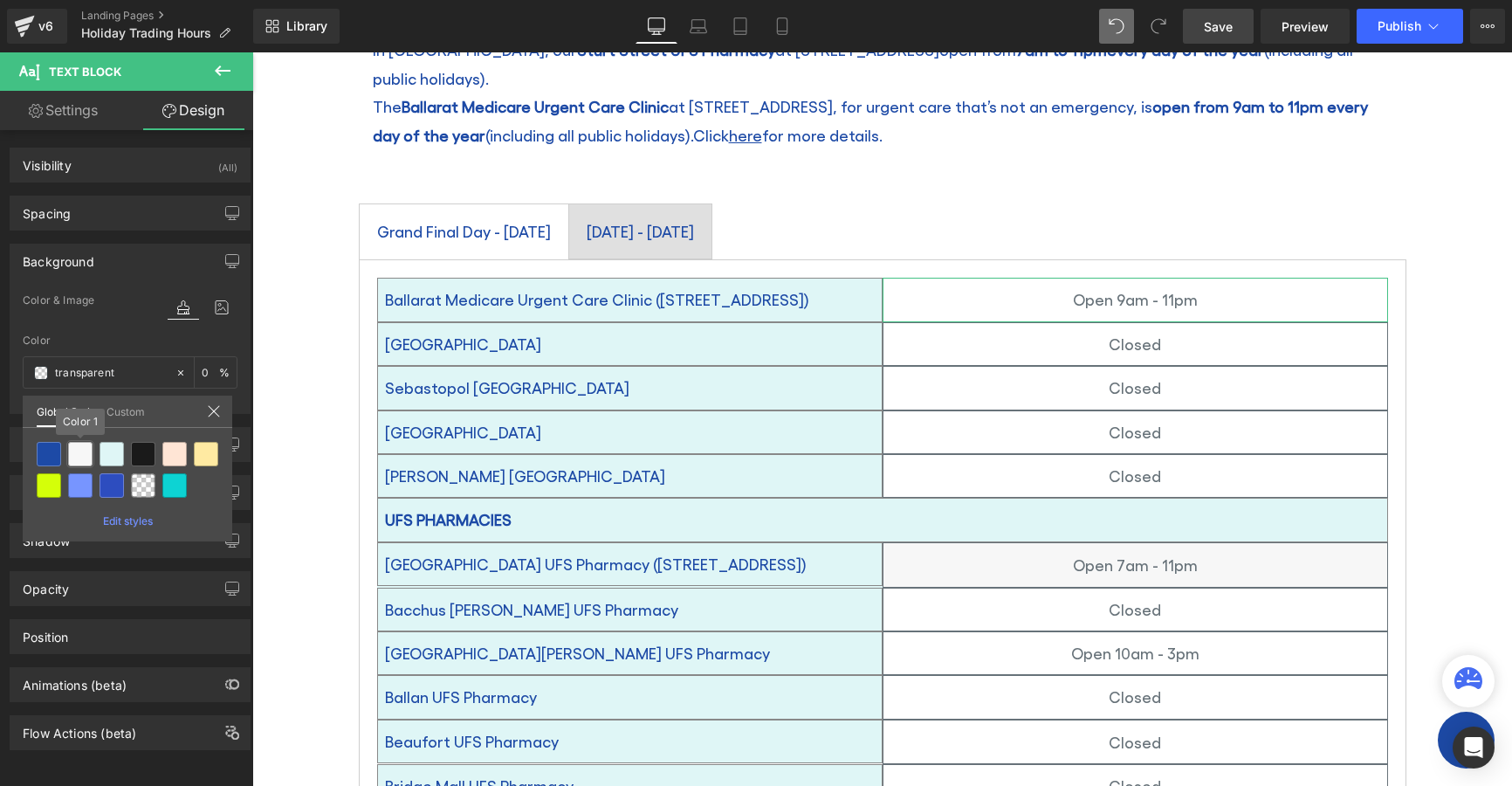
click at [75, 453] on div at bounding box center [80, 453] width 24 height 24
type input "Color 1"
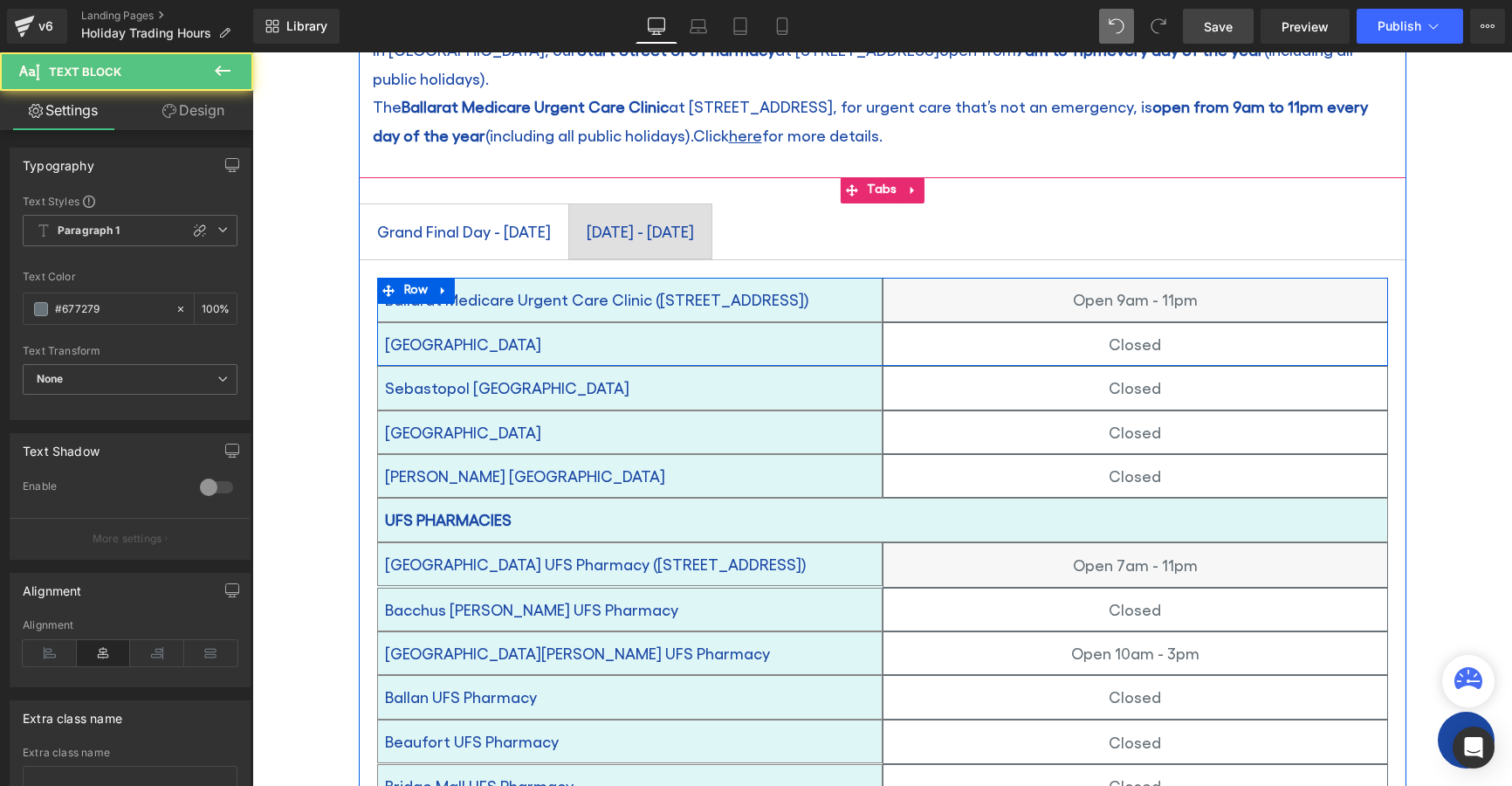
click at [940, 330] on p "Closed" at bounding box center [1135, 343] width 503 height 28
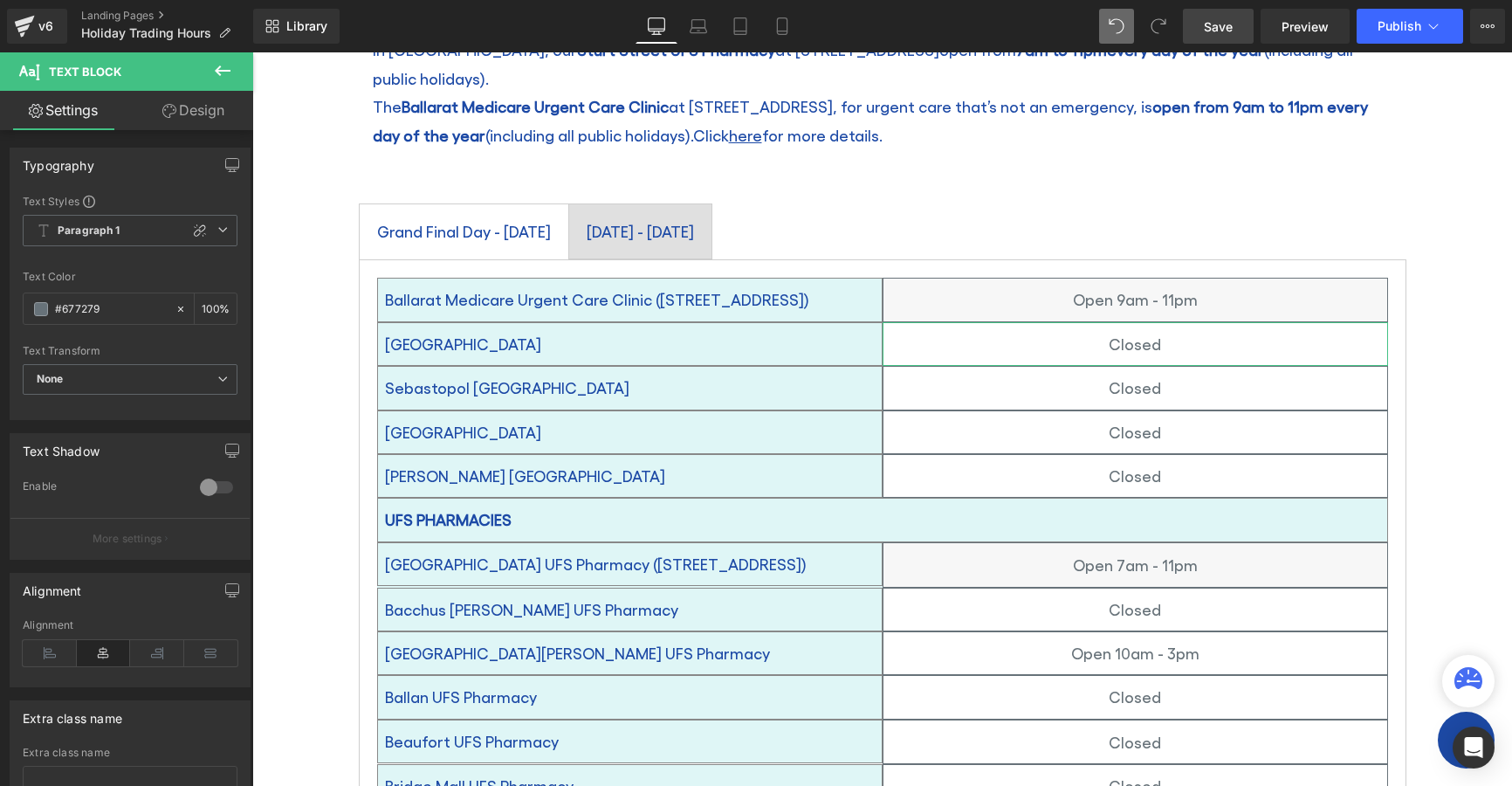
click at [186, 106] on link "Design" at bounding box center [193, 110] width 126 height 39
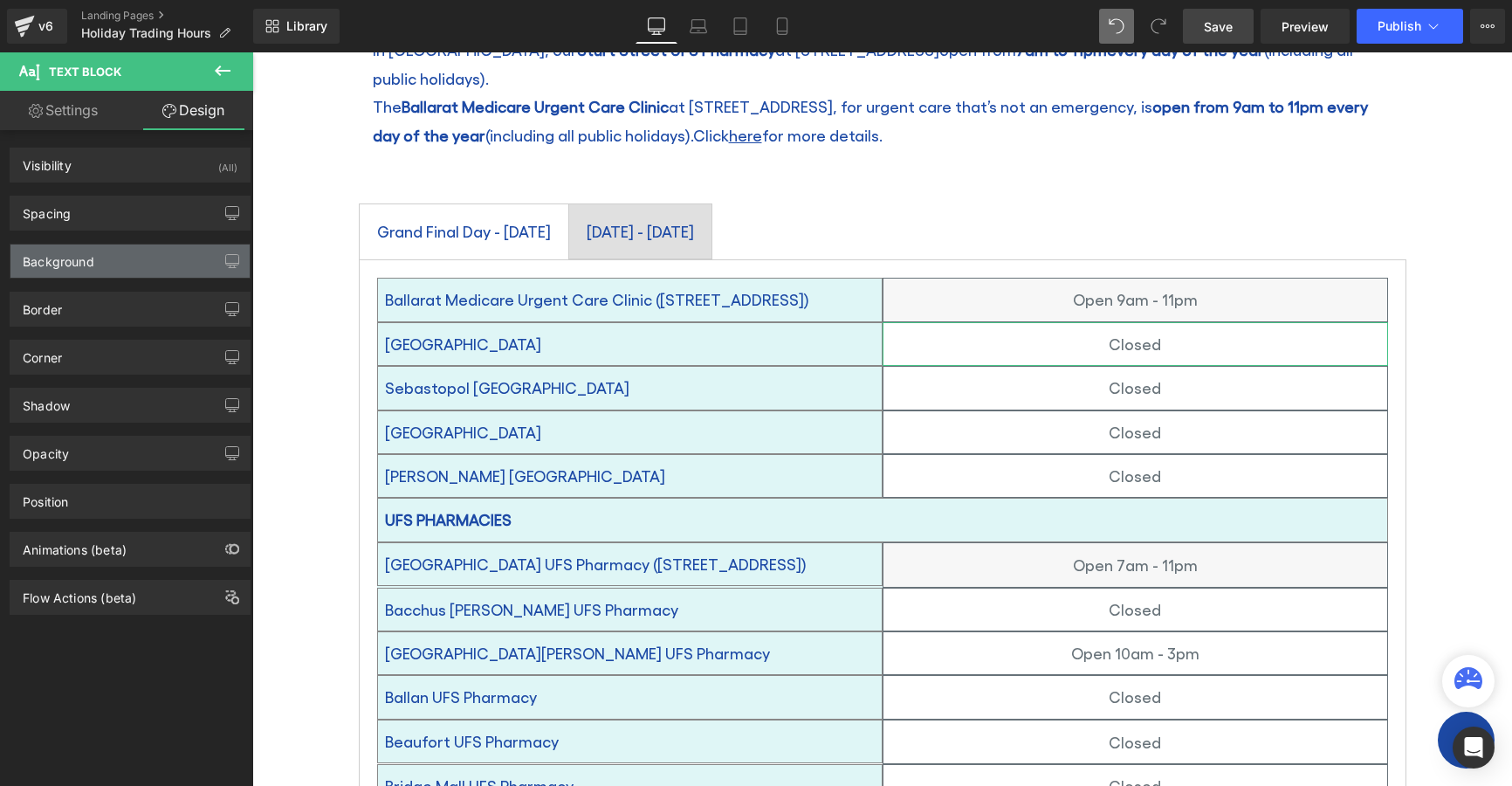
click at [43, 255] on div "Background" at bounding box center [58, 256] width 72 height 24
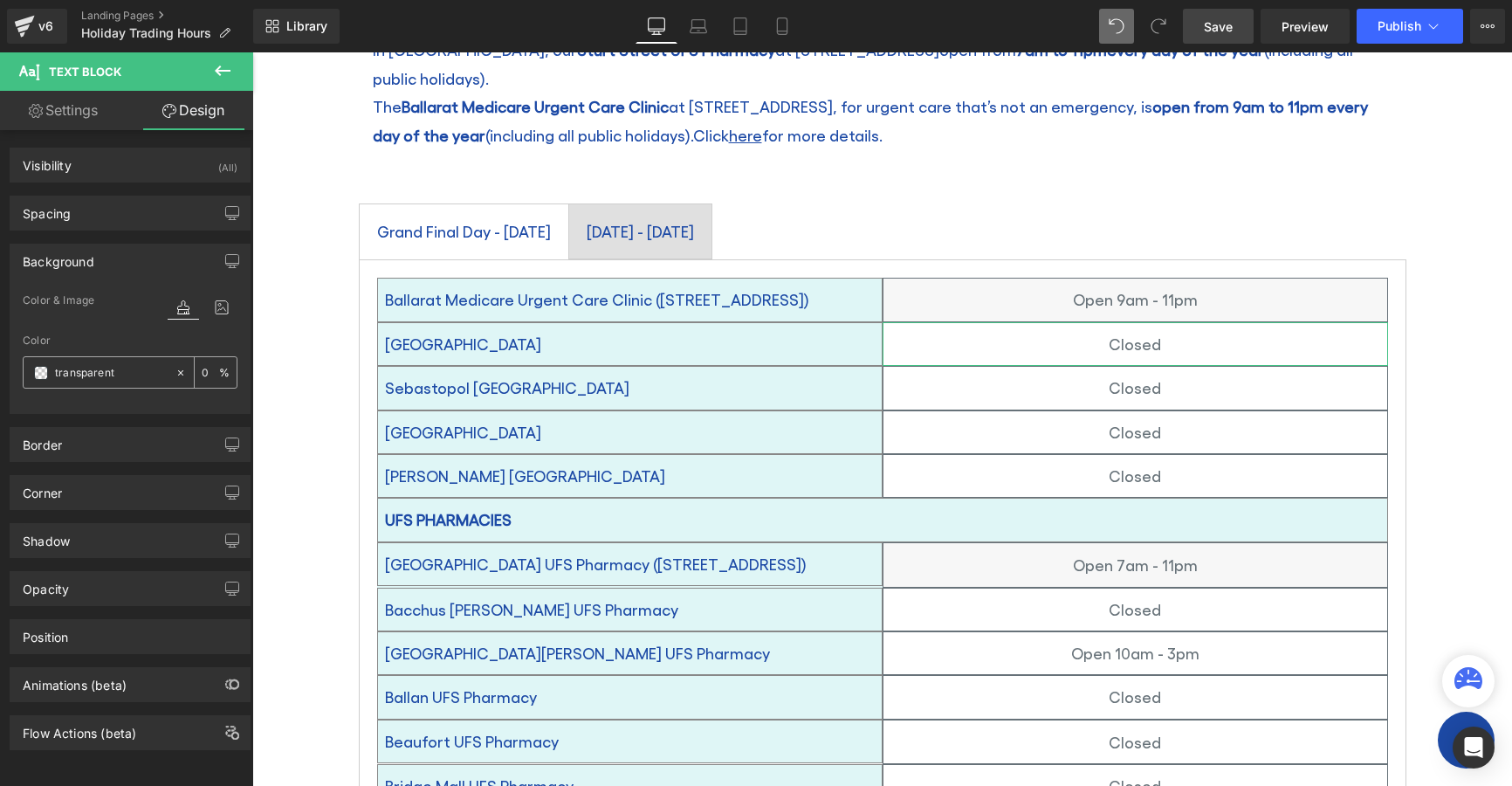
click at [39, 370] on span at bounding box center [41, 373] width 14 height 14
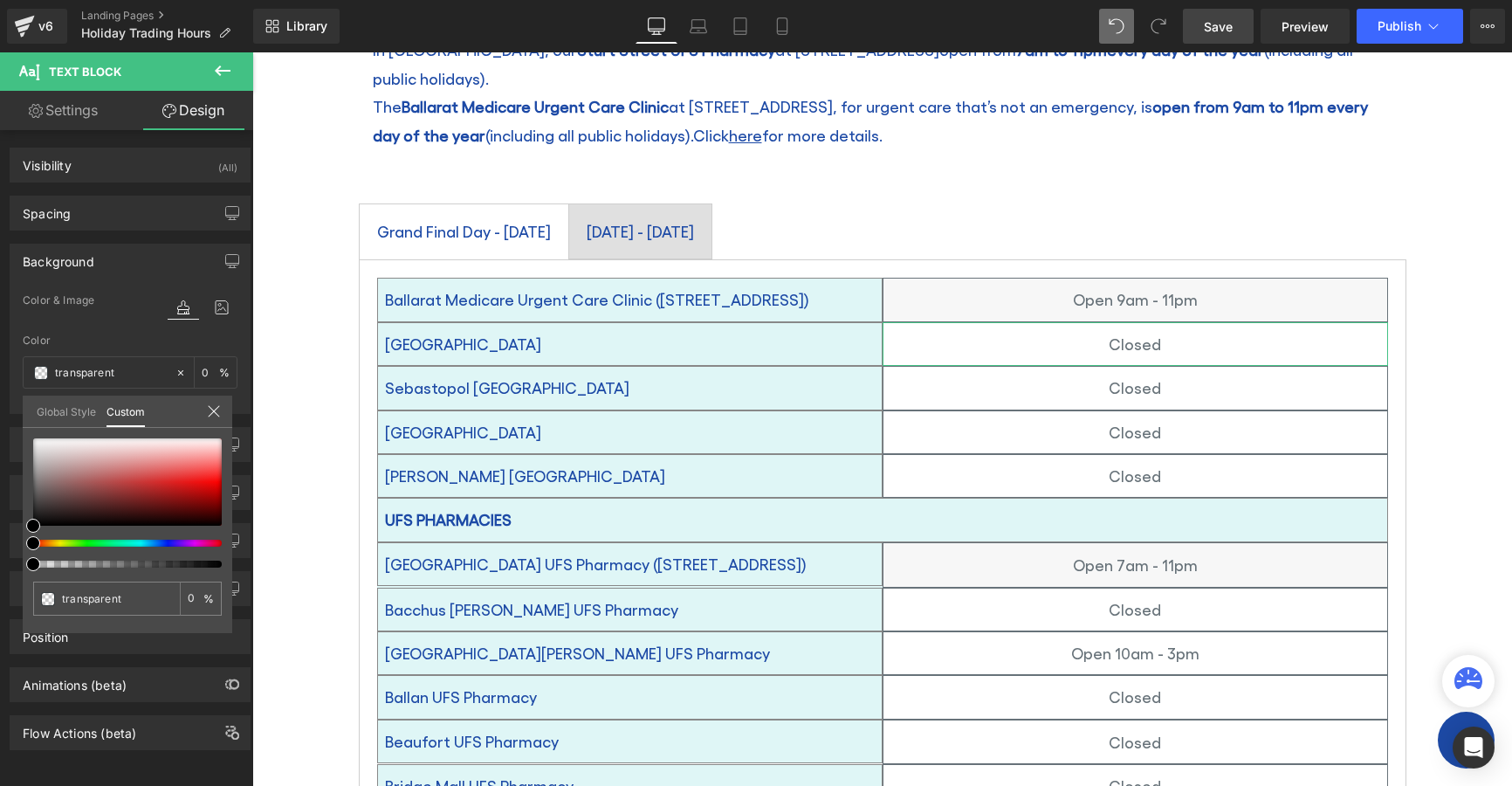
click at [54, 408] on link "Global Style" at bounding box center [66, 410] width 59 height 30
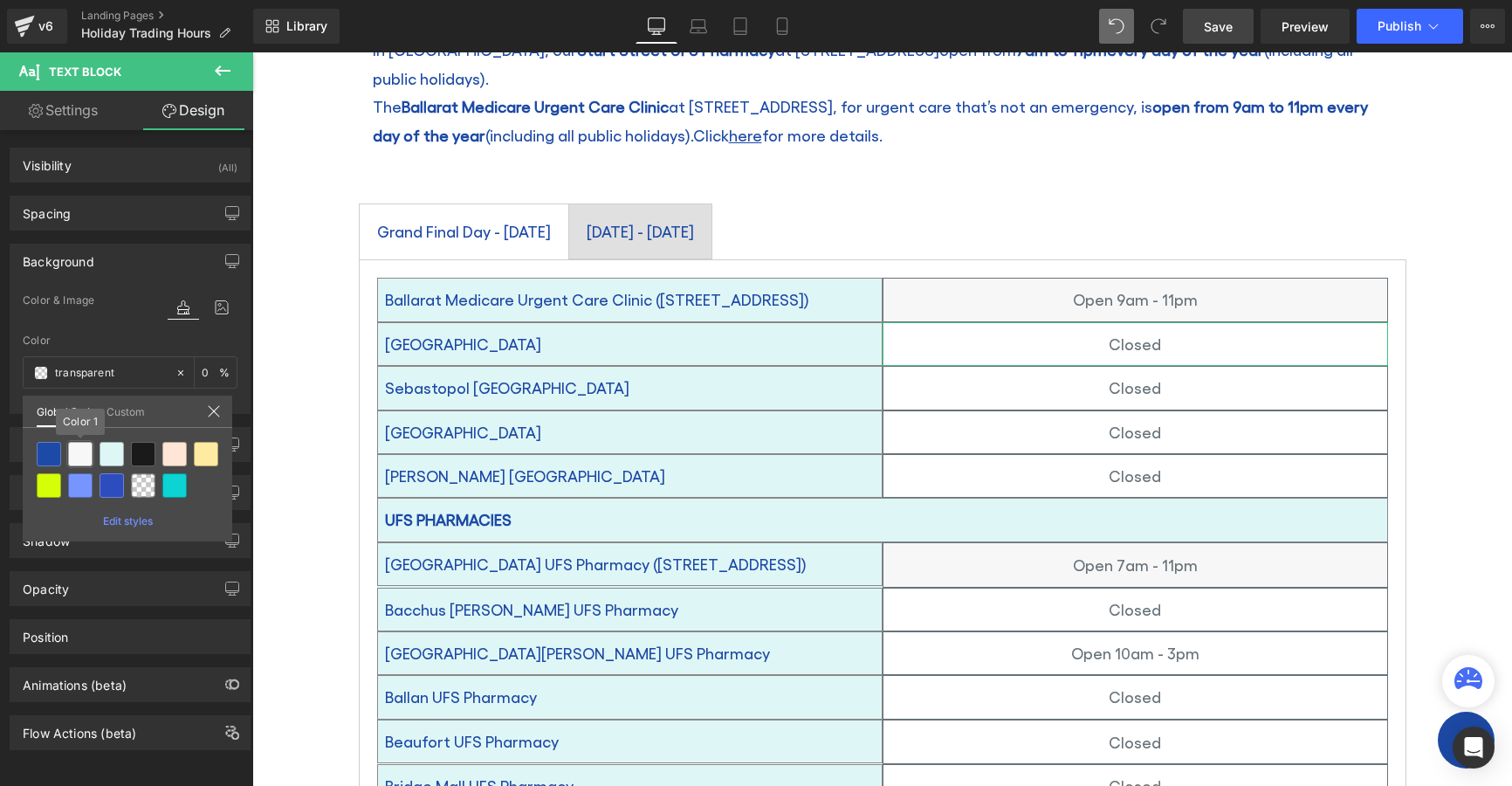
click at [77, 453] on div at bounding box center [80, 453] width 24 height 24
type input "Color 1"
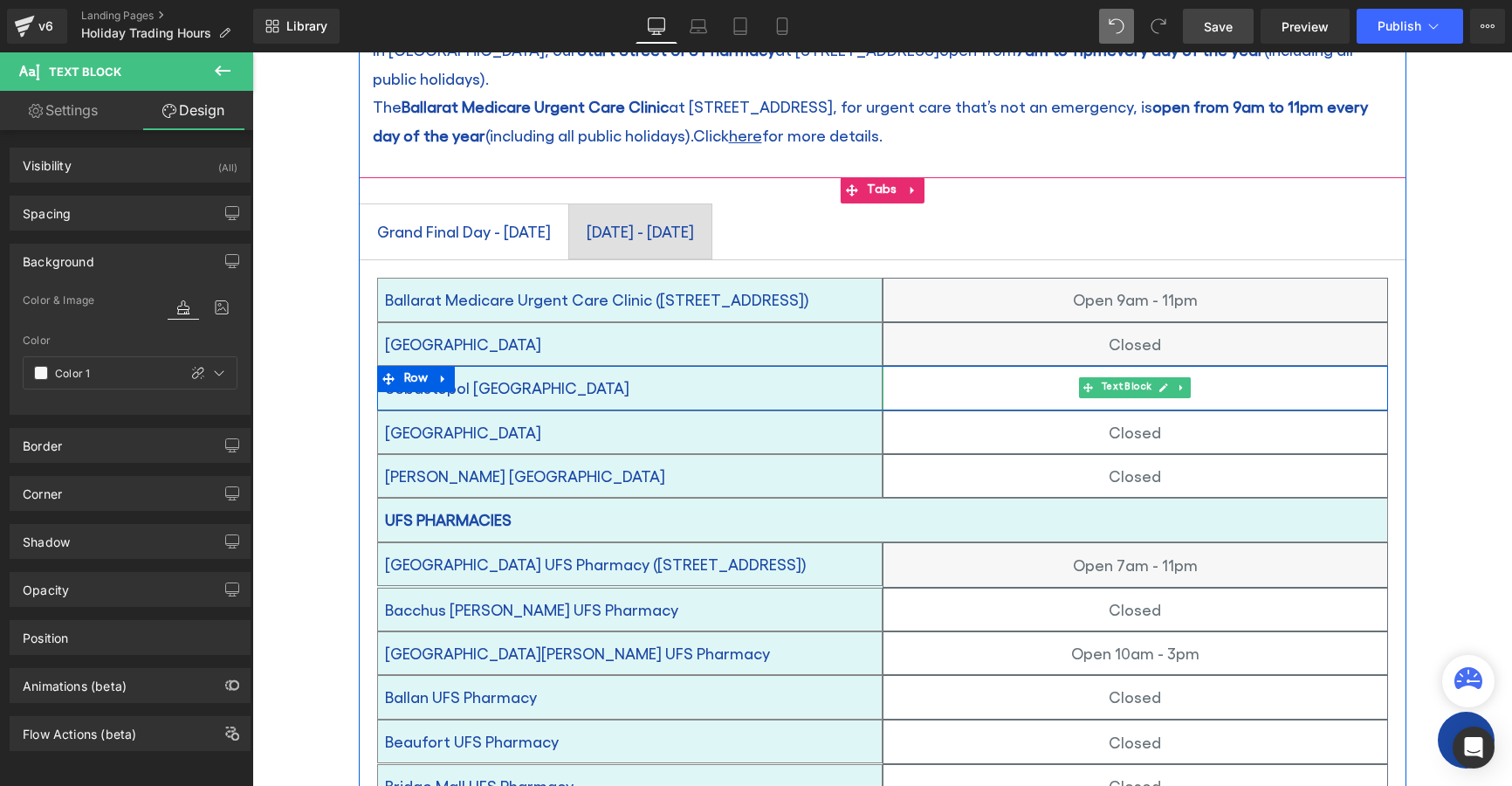
click at [975, 374] on p "Closed" at bounding box center [1135, 387] width 503 height 28
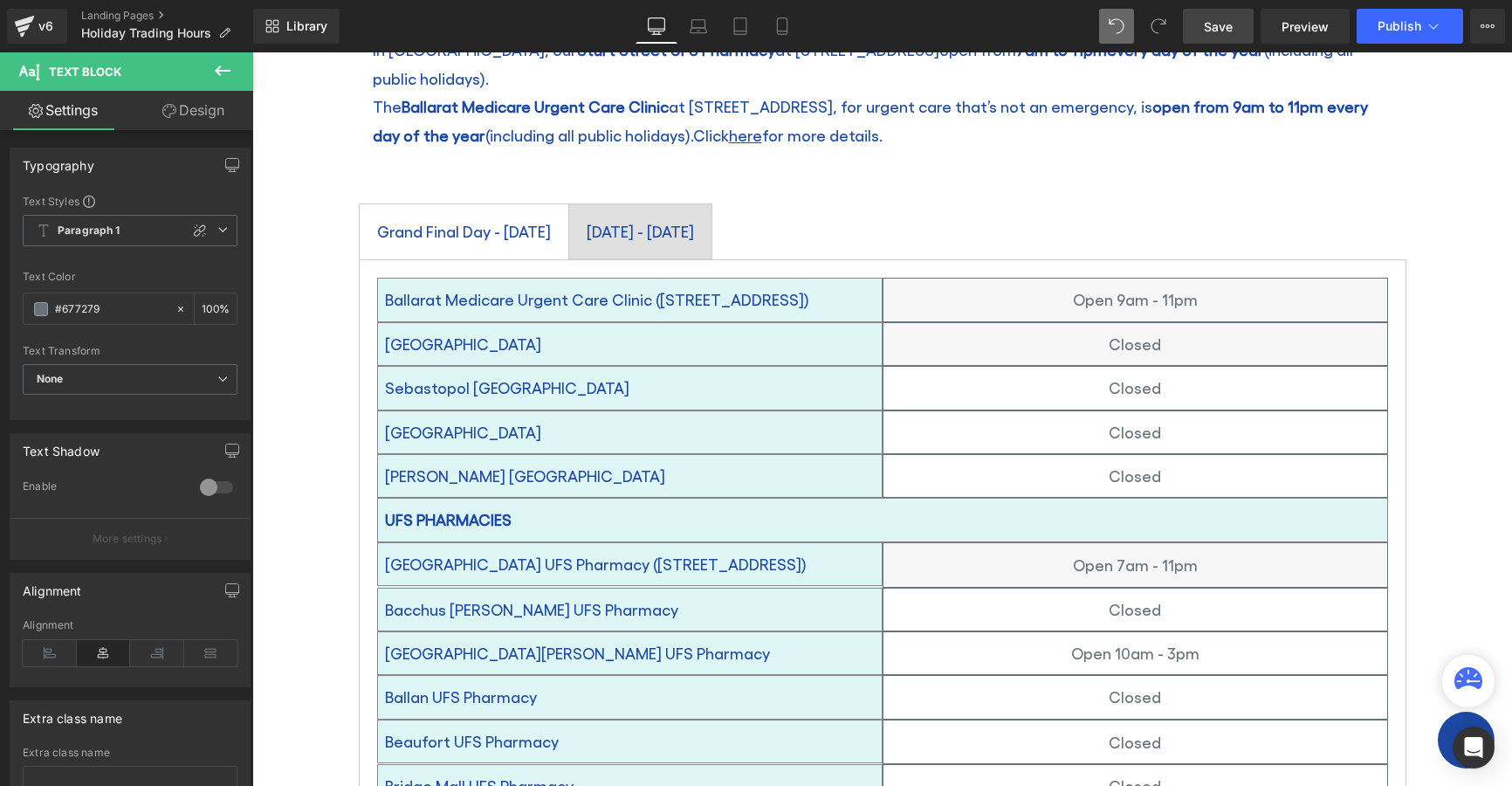
click at [178, 118] on link "Design" at bounding box center [193, 110] width 126 height 39
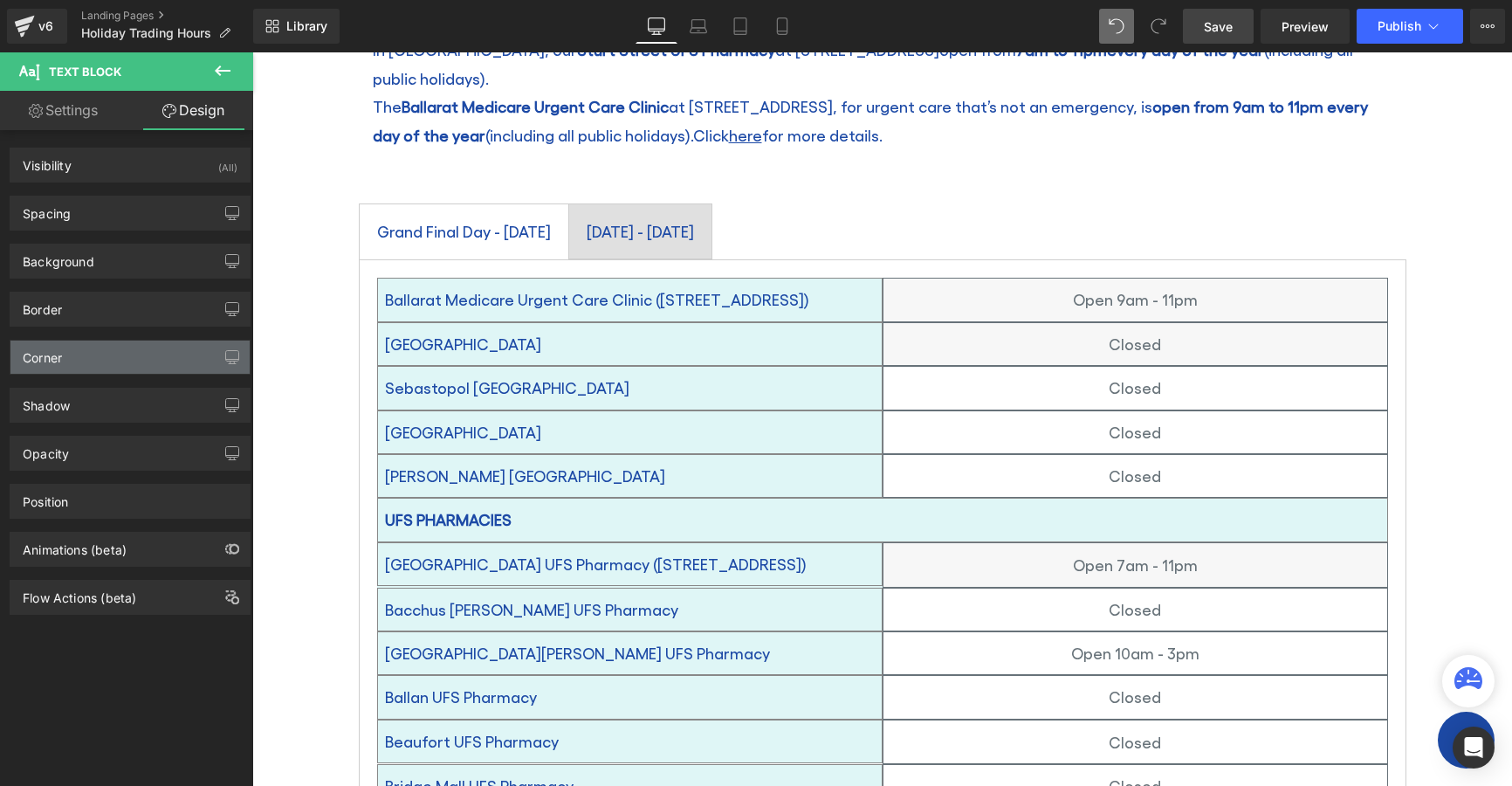
type input "transparent"
type input "0"
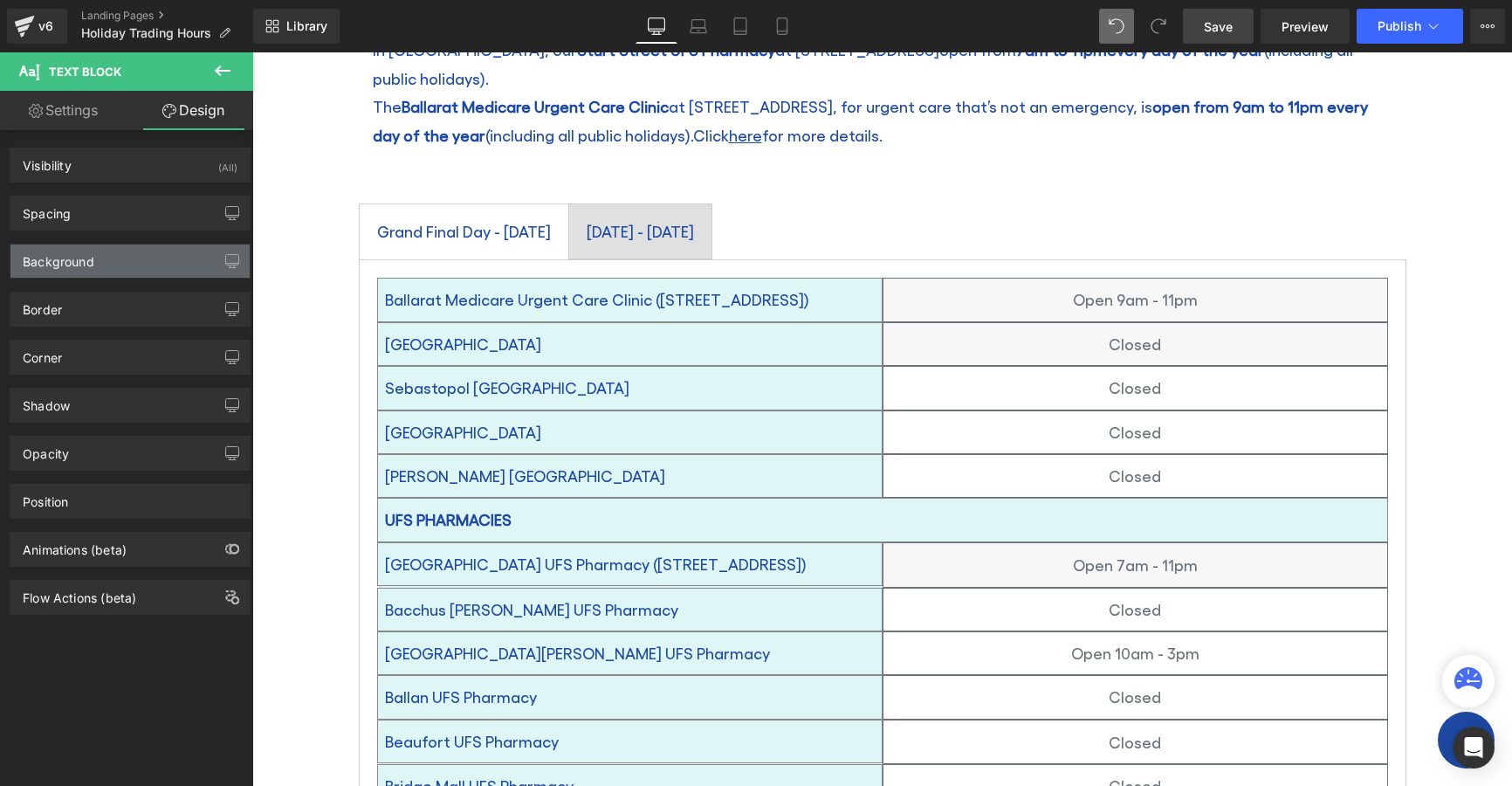
click at [49, 268] on div "Background" at bounding box center [58, 256] width 72 height 24
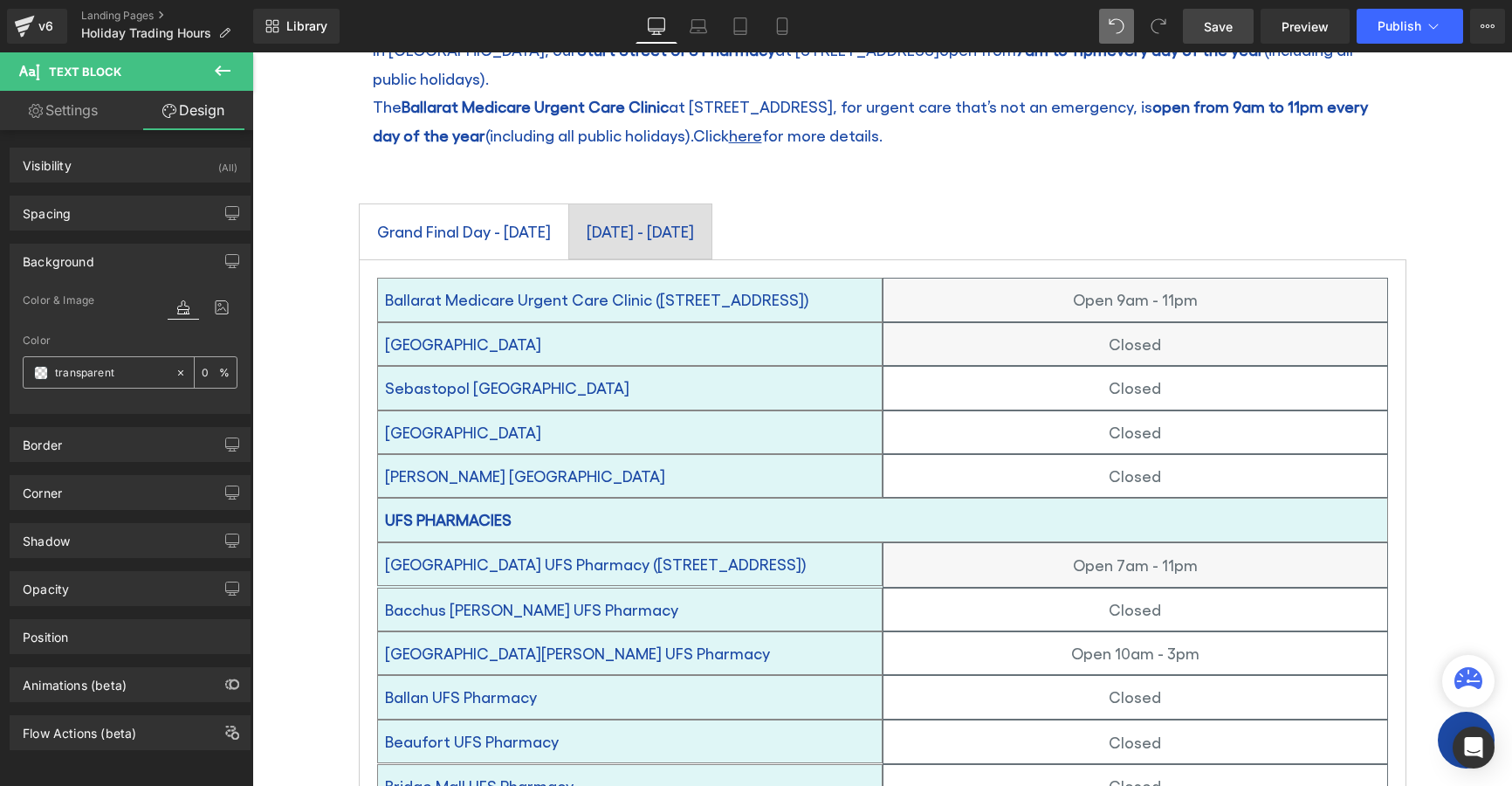
click at [39, 372] on span at bounding box center [41, 373] width 14 height 14
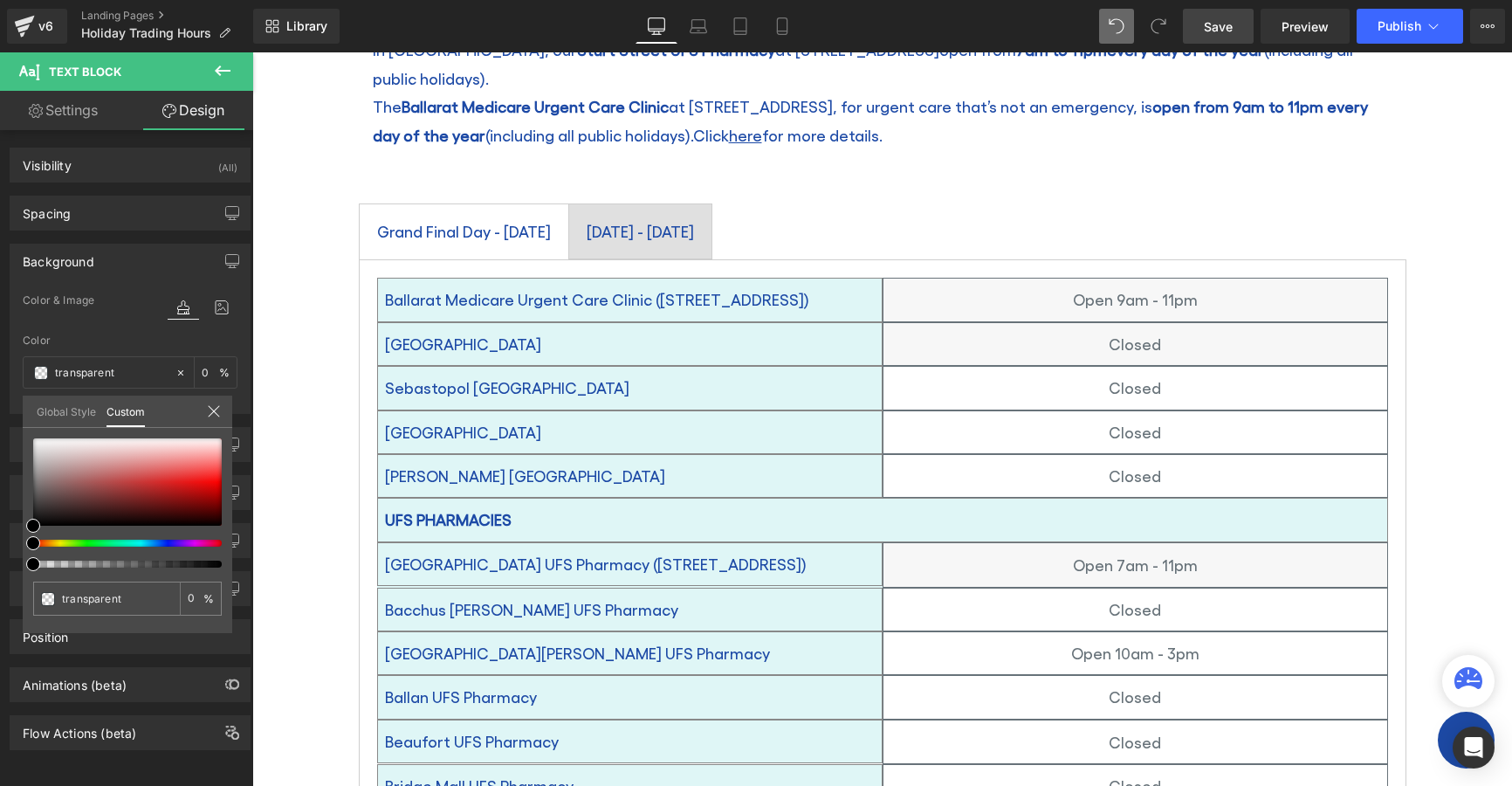
click at [43, 402] on link "Global Style" at bounding box center [66, 410] width 59 height 30
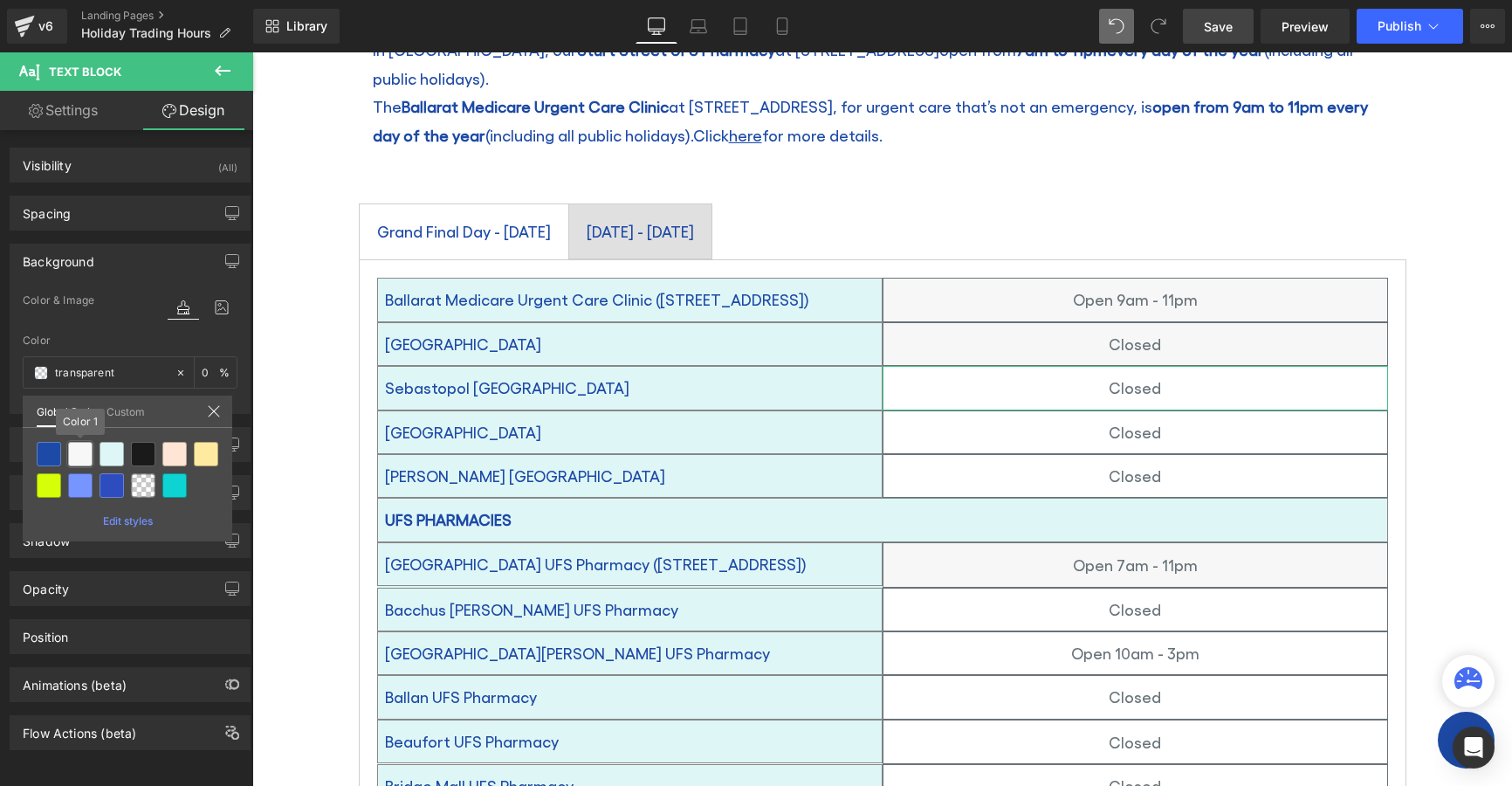
click at [76, 450] on div at bounding box center [80, 453] width 24 height 24
type input "Color 1"
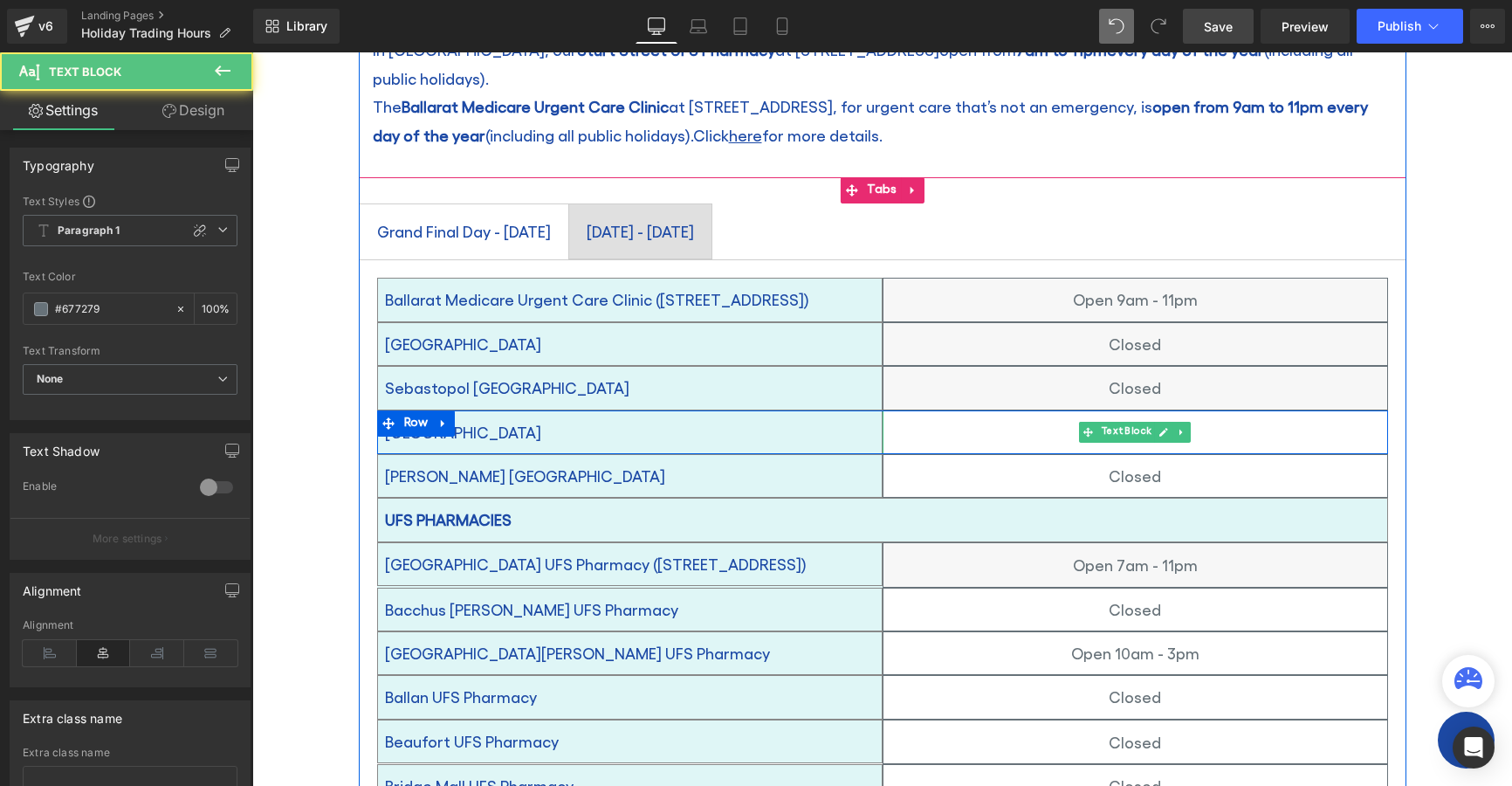
click at [1024, 419] on p "Closed" at bounding box center [1135, 432] width 503 height 28
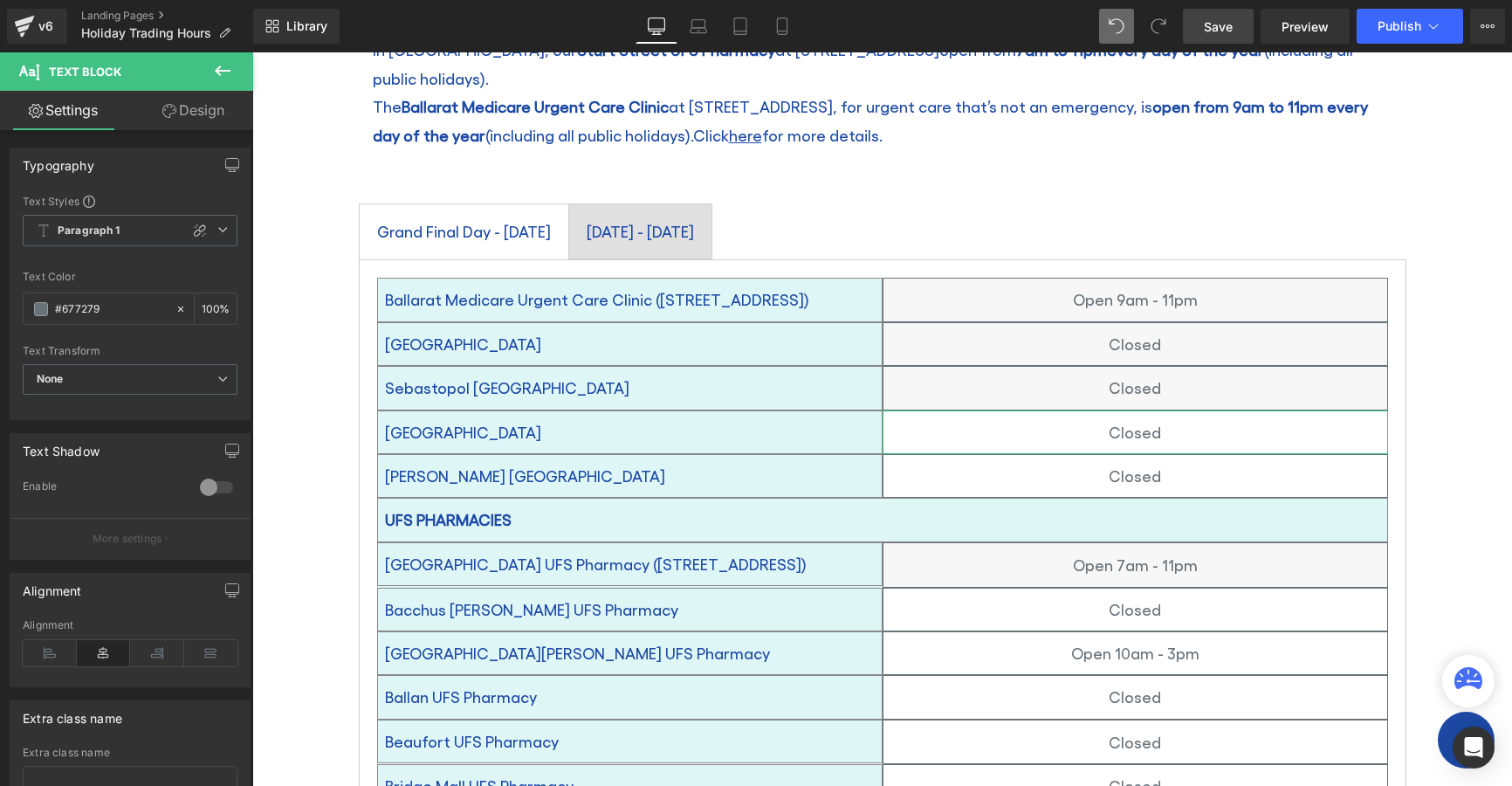
click at [203, 111] on link "Design" at bounding box center [193, 110] width 126 height 39
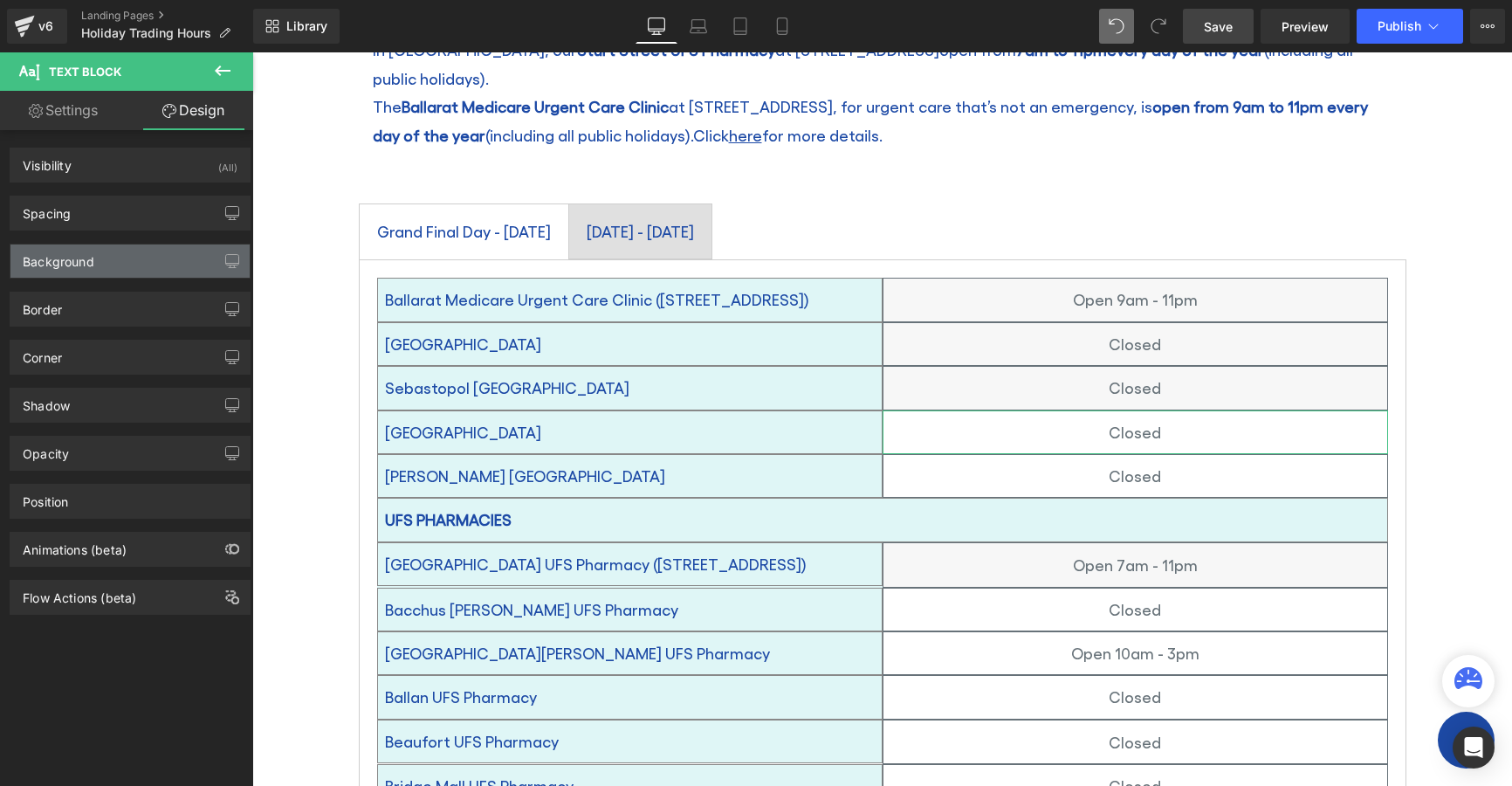
click at [68, 263] on div "Background" at bounding box center [58, 256] width 72 height 24
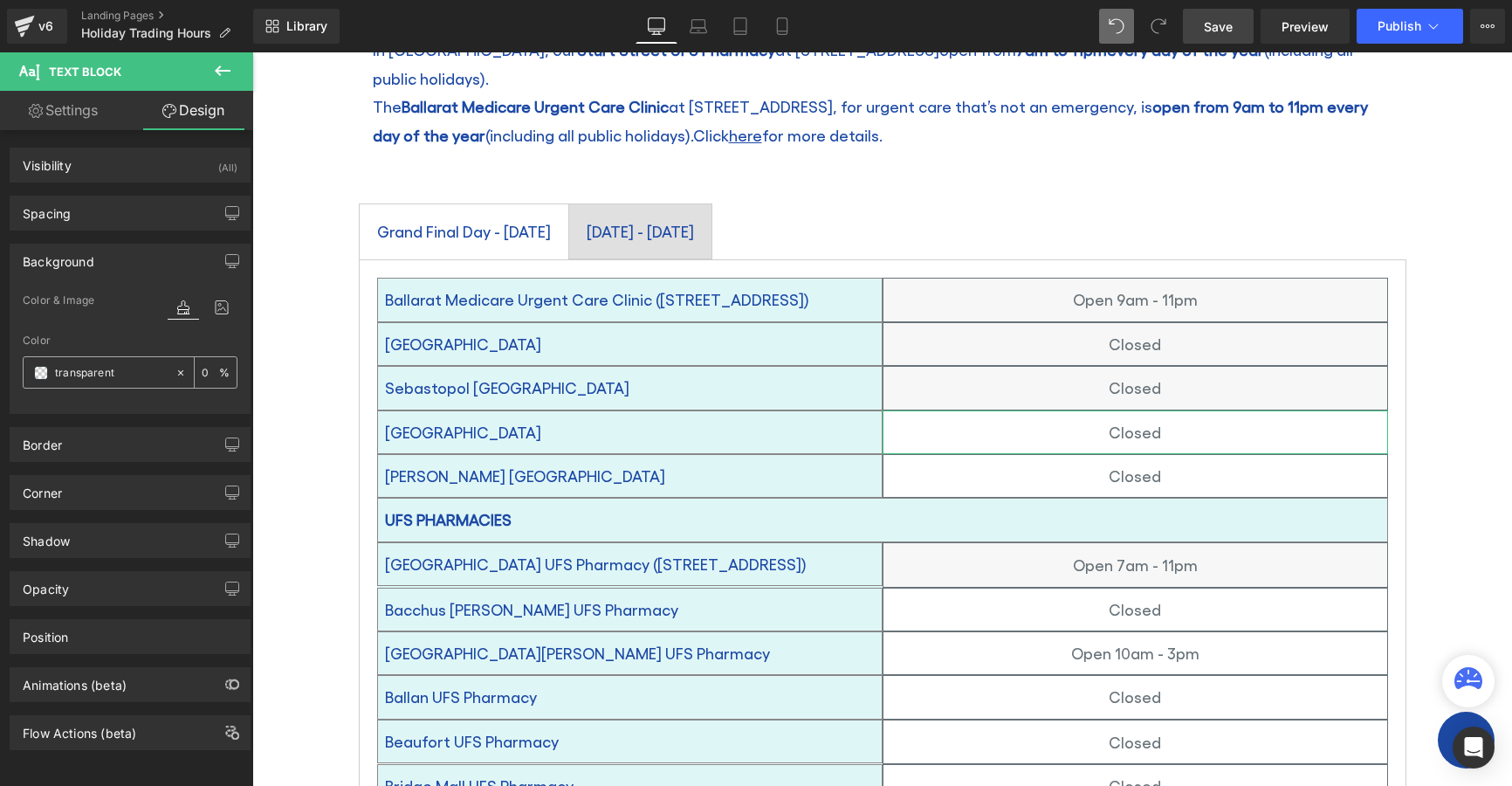
click at [45, 367] on span at bounding box center [41, 373] width 14 height 14
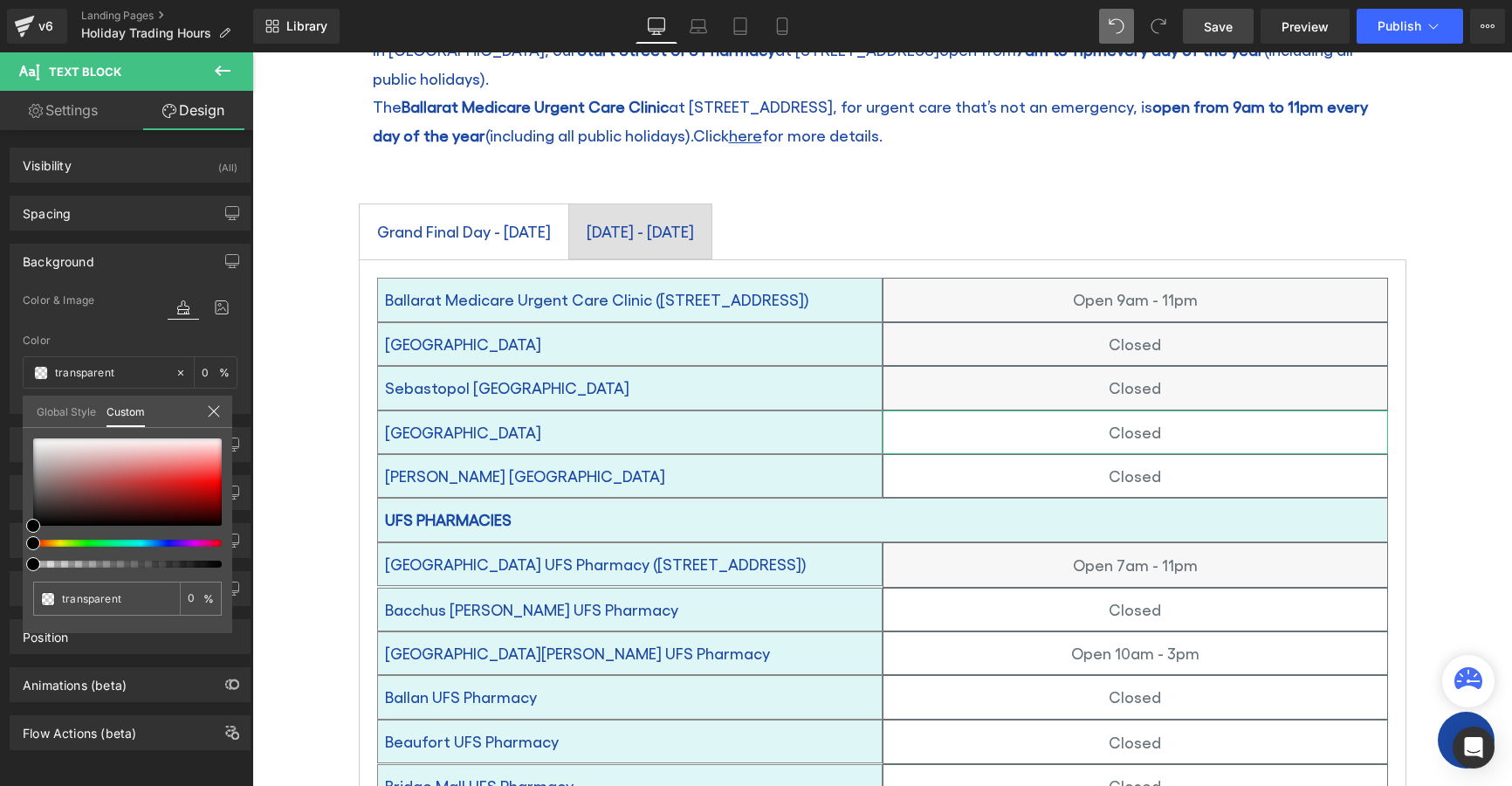
click at [64, 406] on link "Global Style" at bounding box center [66, 410] width 59 height 30
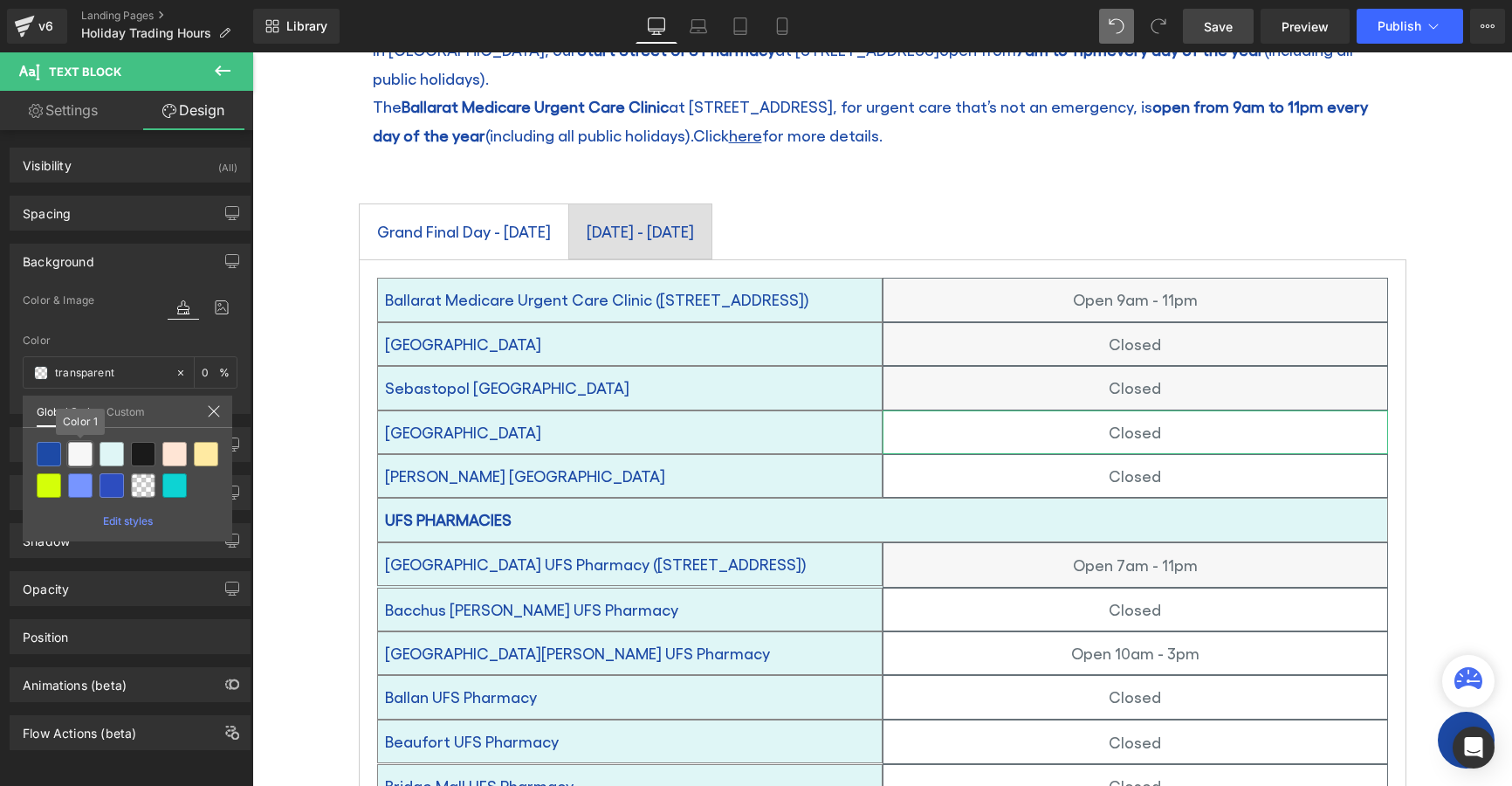
click at [74, 447] on div at bounding box center [80, 453] width 24 height 24
type input "Color 1"
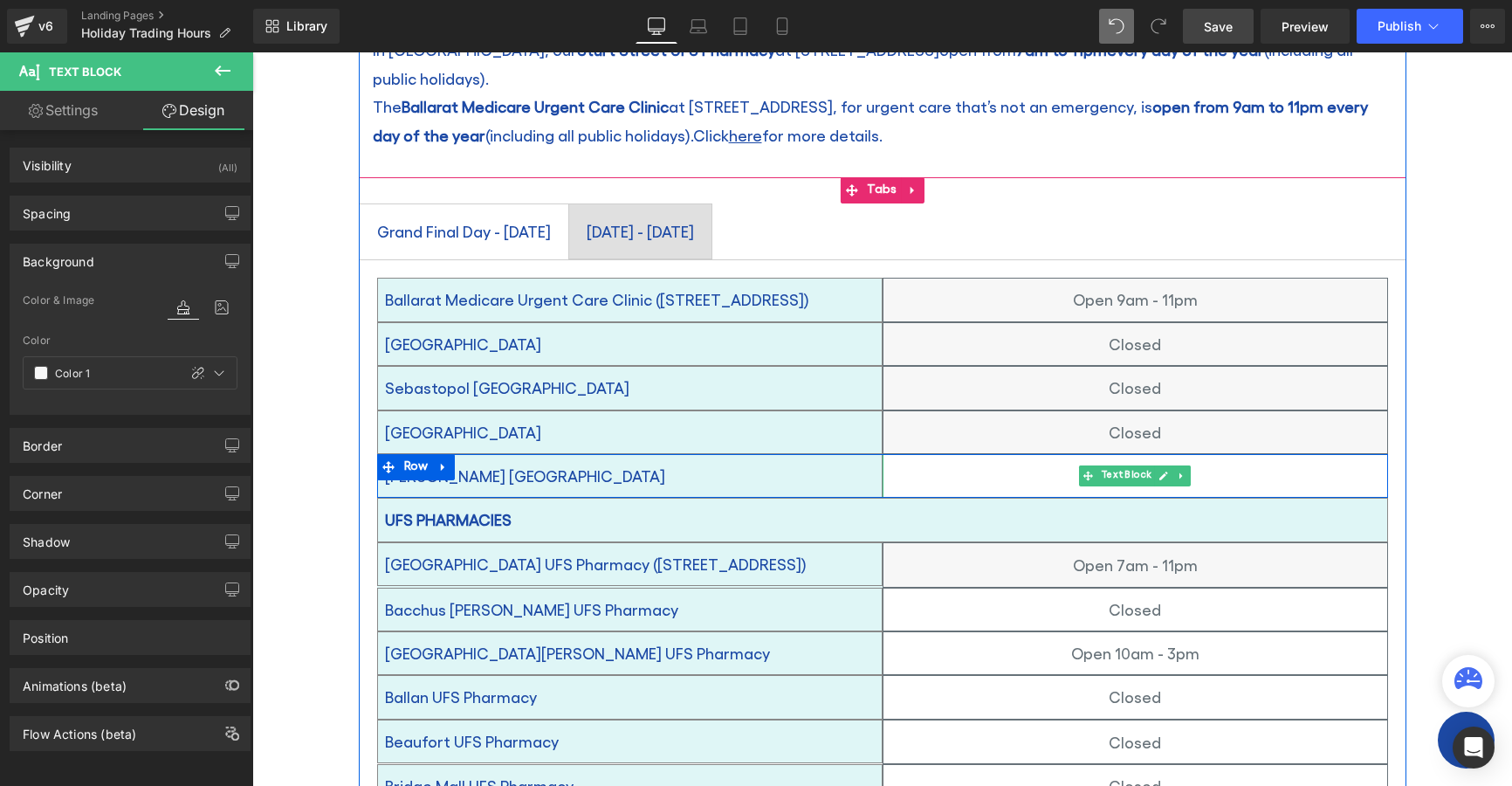
click at [963, 462] on p "Closed" at bounding box center [1135, 476] width 503 height 28
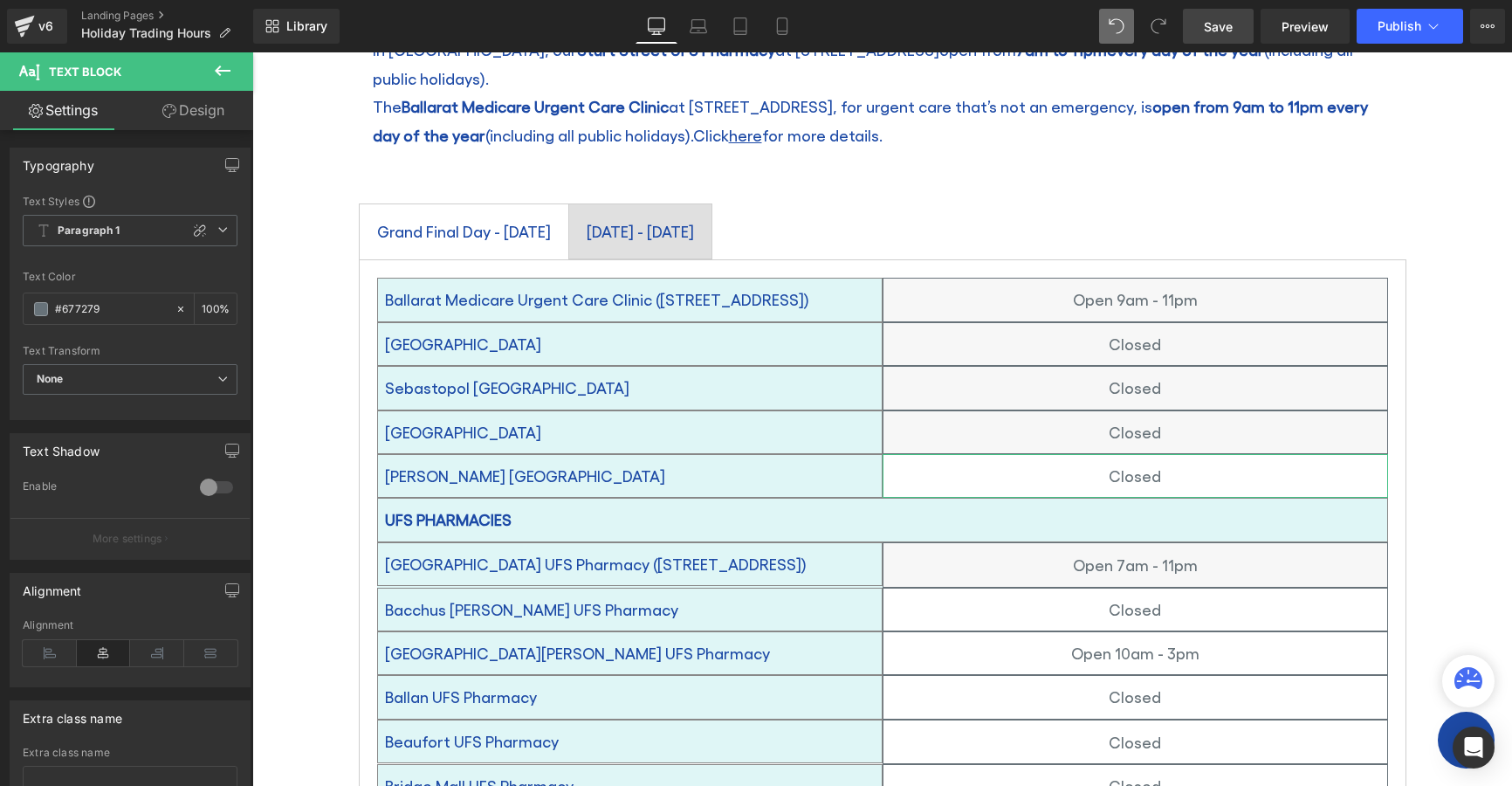
click at [186, 110] on link "Design" at bounding box center [193, 110] width 126 height 39
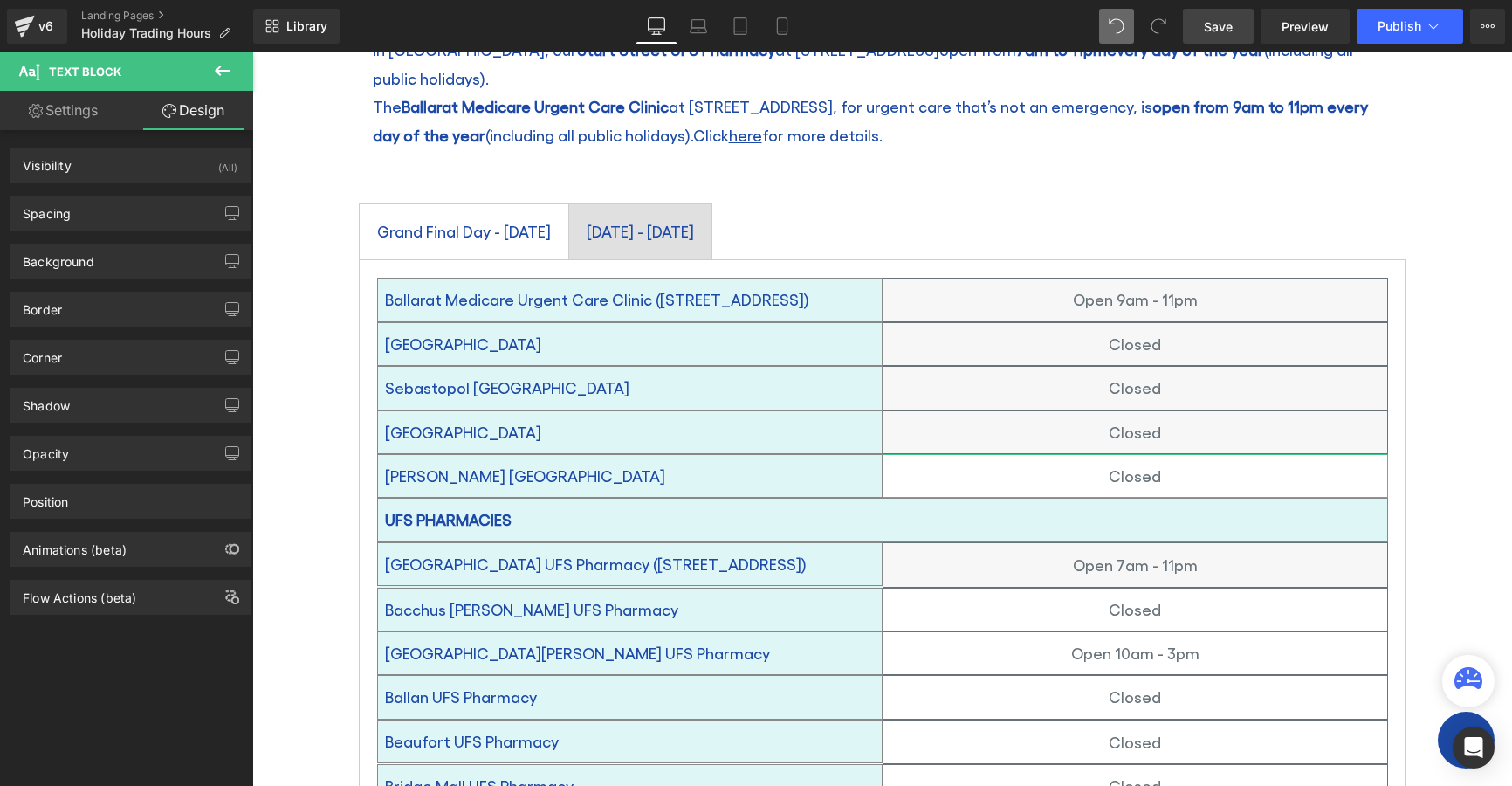
type input "transparent"
type input "0"
click at [83, 266] on div "Background" at bounding box center [58, 256] width 72 height 24
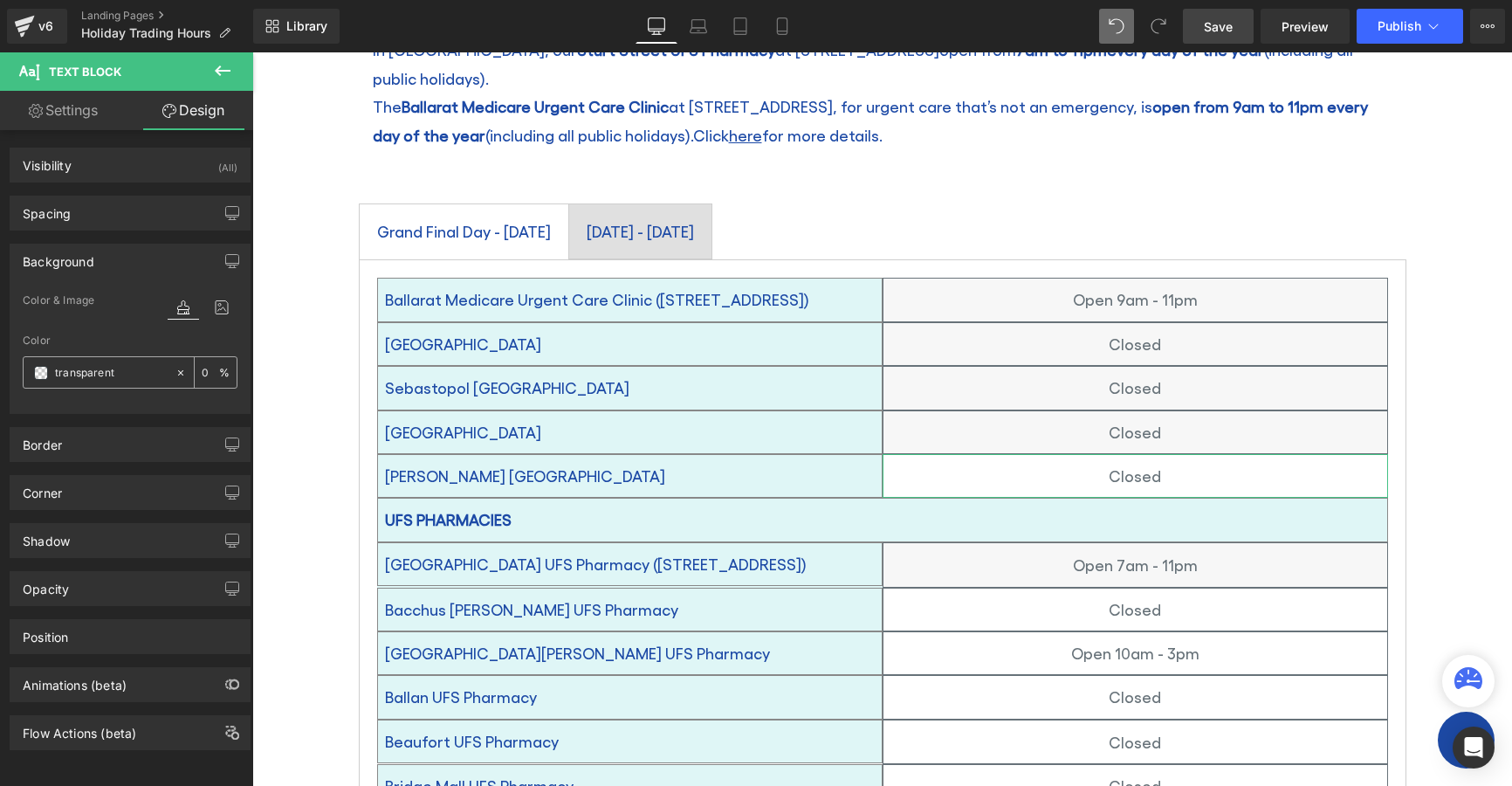
click at [39, 371] on span at bounding box center [41, 373] width 14 height 14
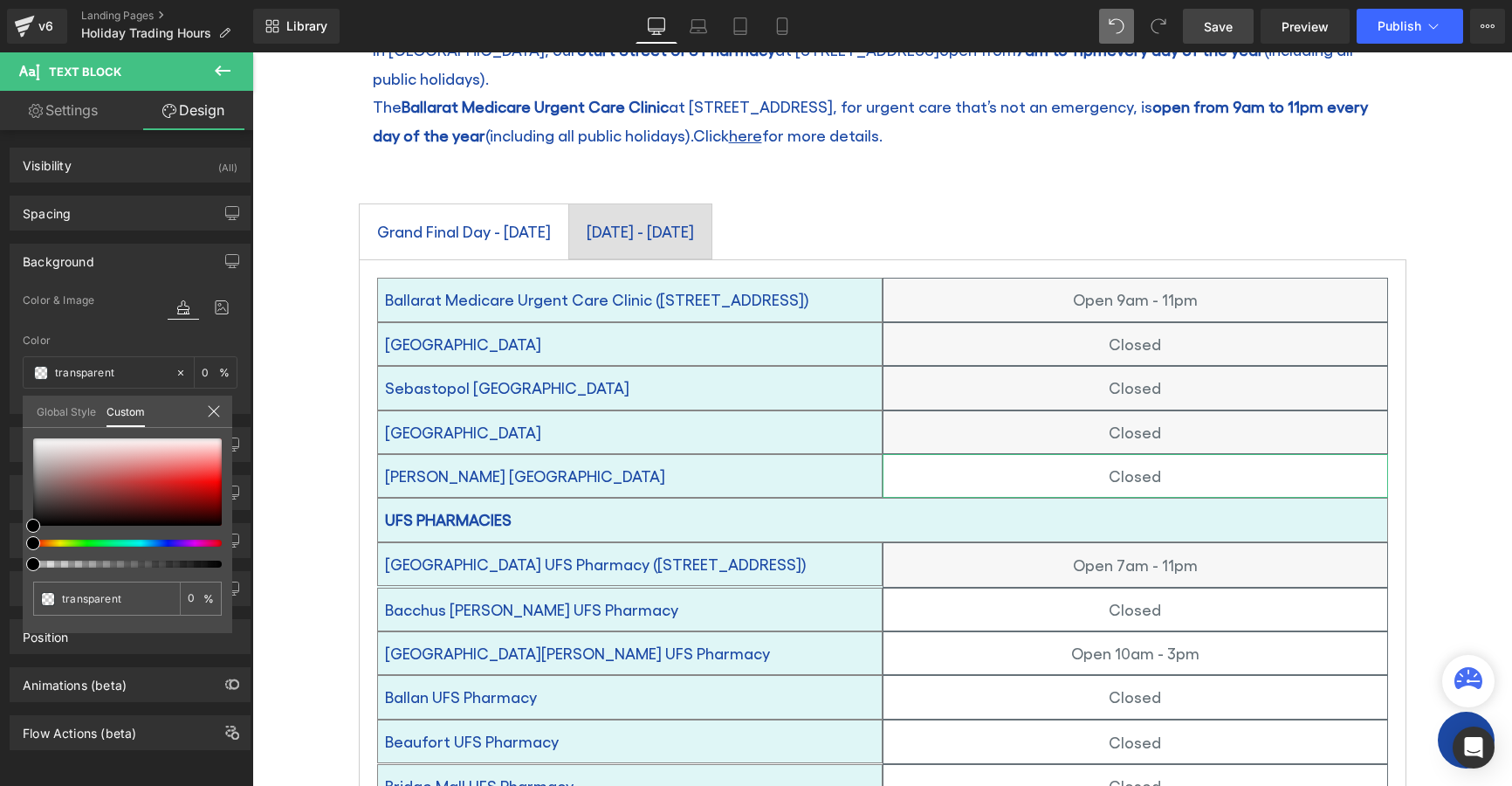
click at [62, 410] on link "Global Style" at bounding box center [66, 410] width 59 height 30
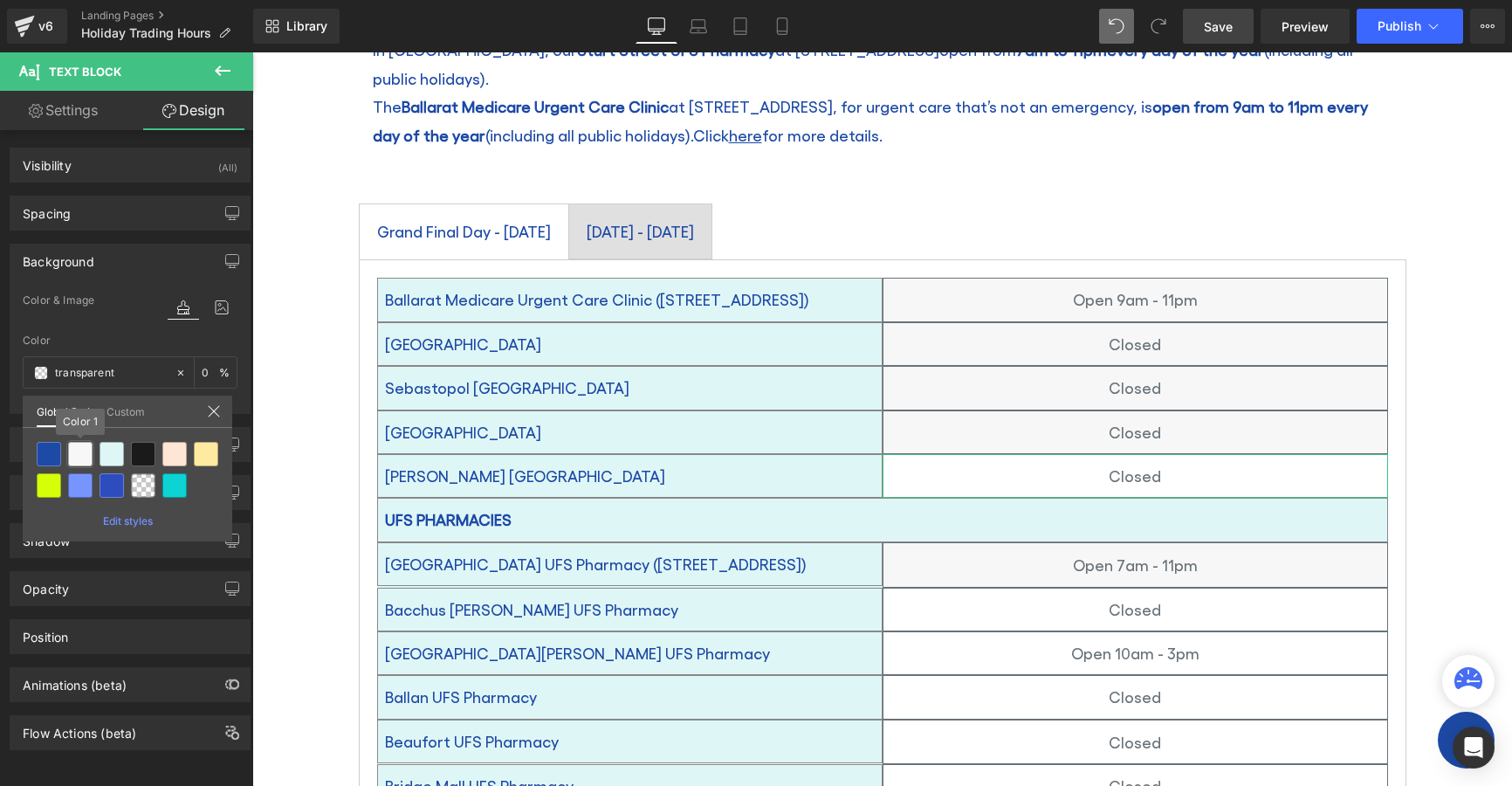
click at [75, 457] on div at bounding box center [80, 453] width 24 height 24
type input "Color 1"
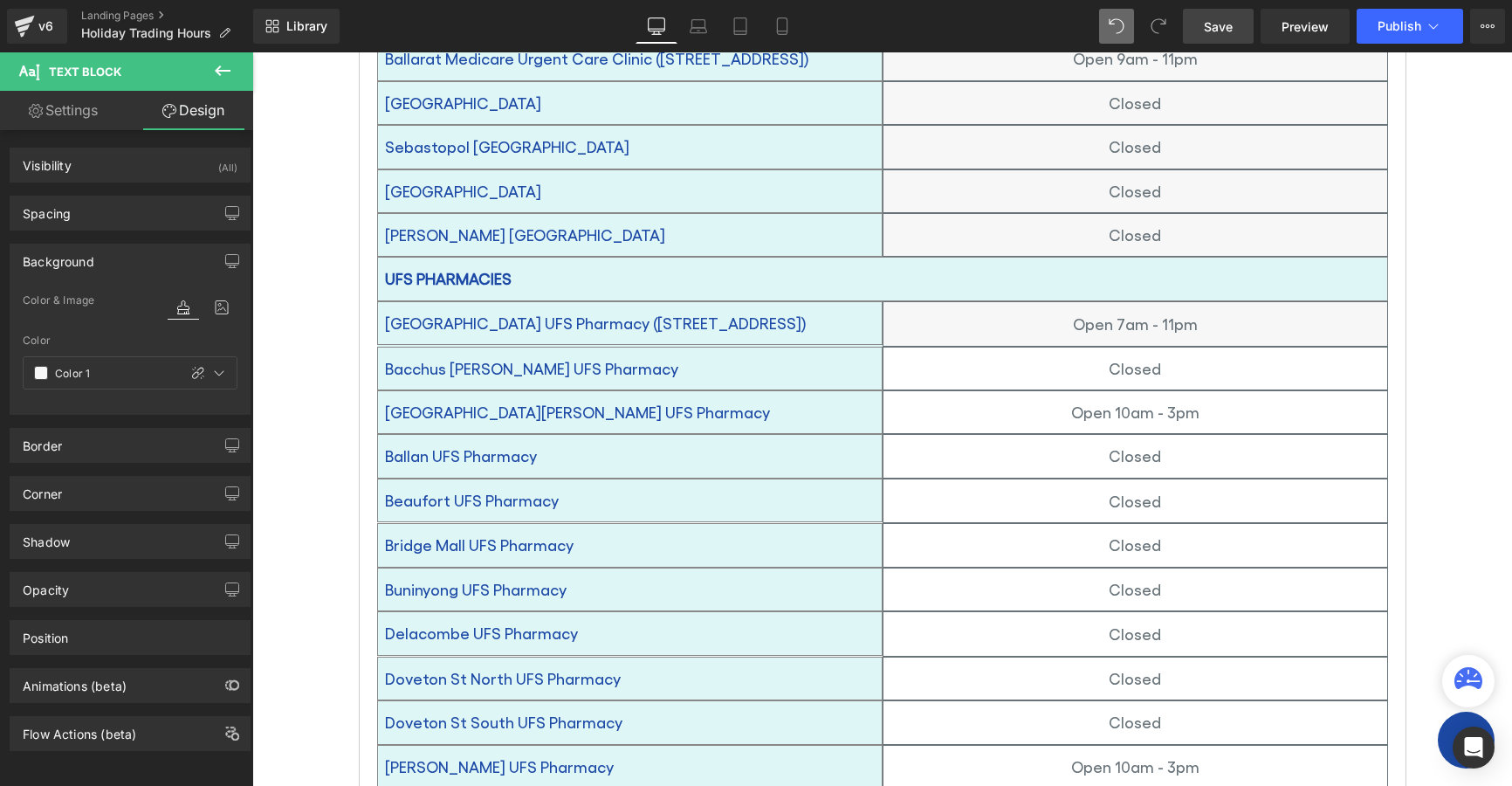
scroll to position [611, 0]
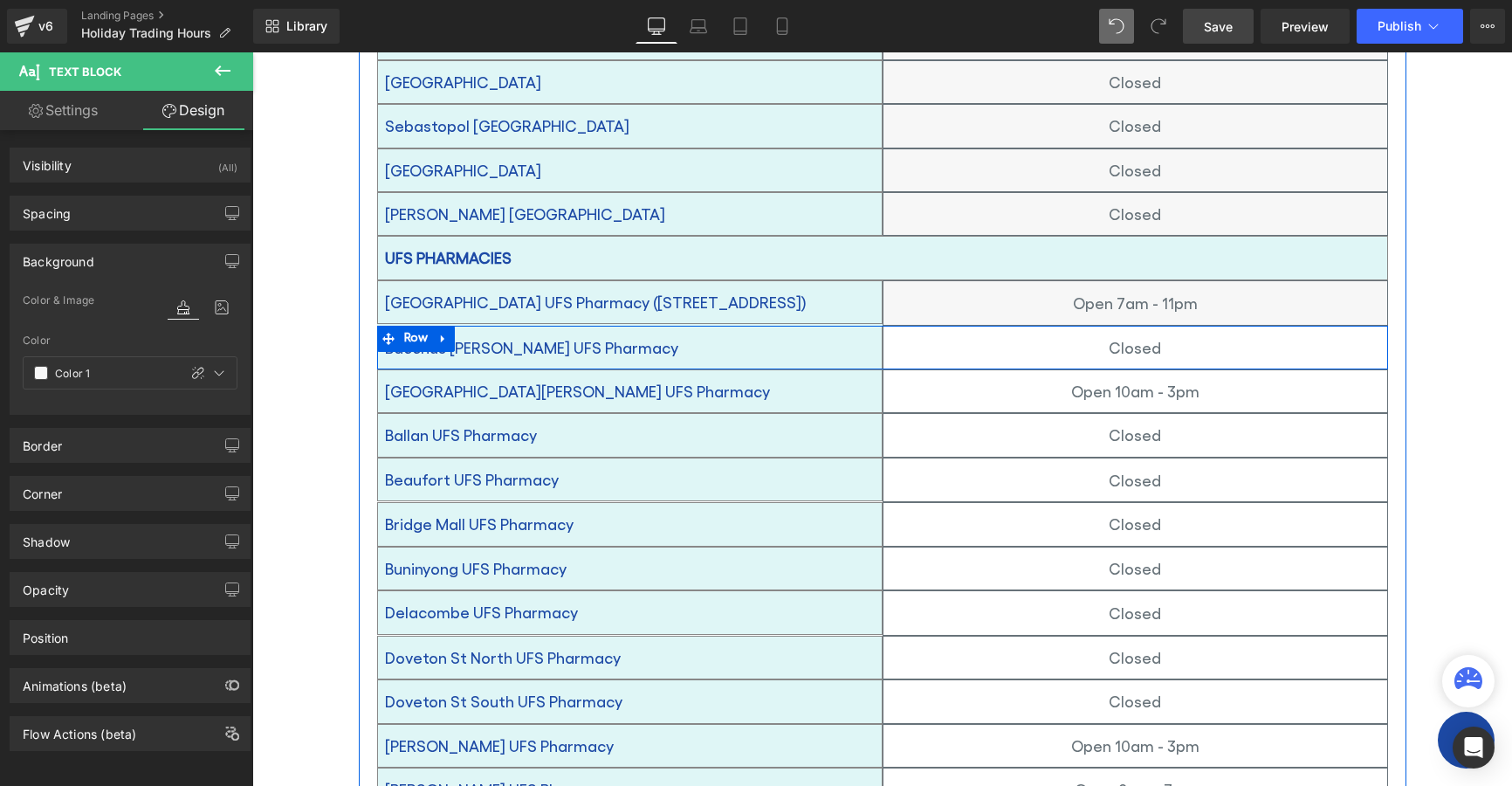
click at [1202, 337] on li at bounding box center [1208, 347] width 18 height 21
click at [194, 111] on link "Design" at bounding box center [193, 110] width 126 height 39
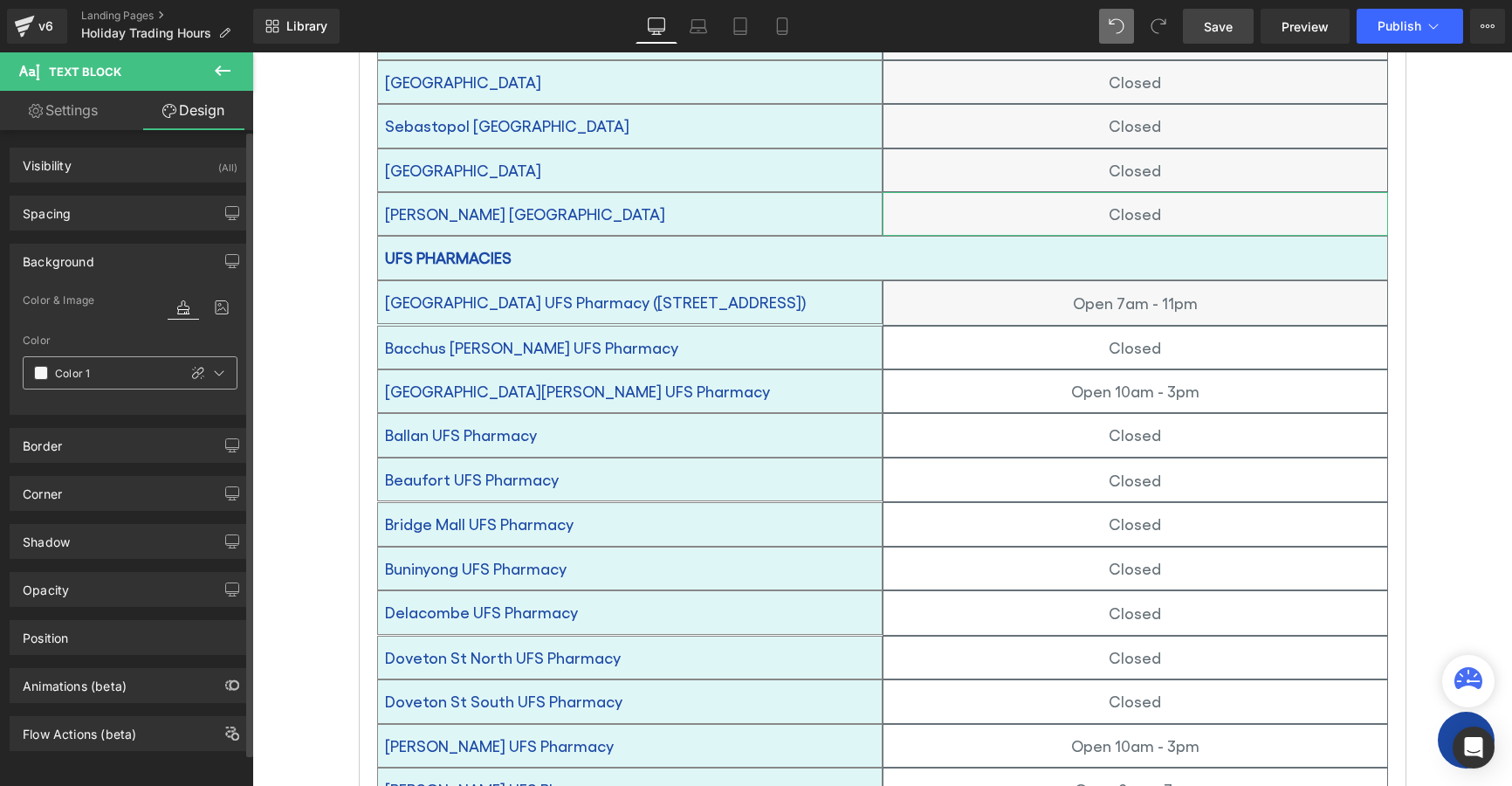
click at [41, 370] on span at bounding box center [41, 373] width 14 height 14
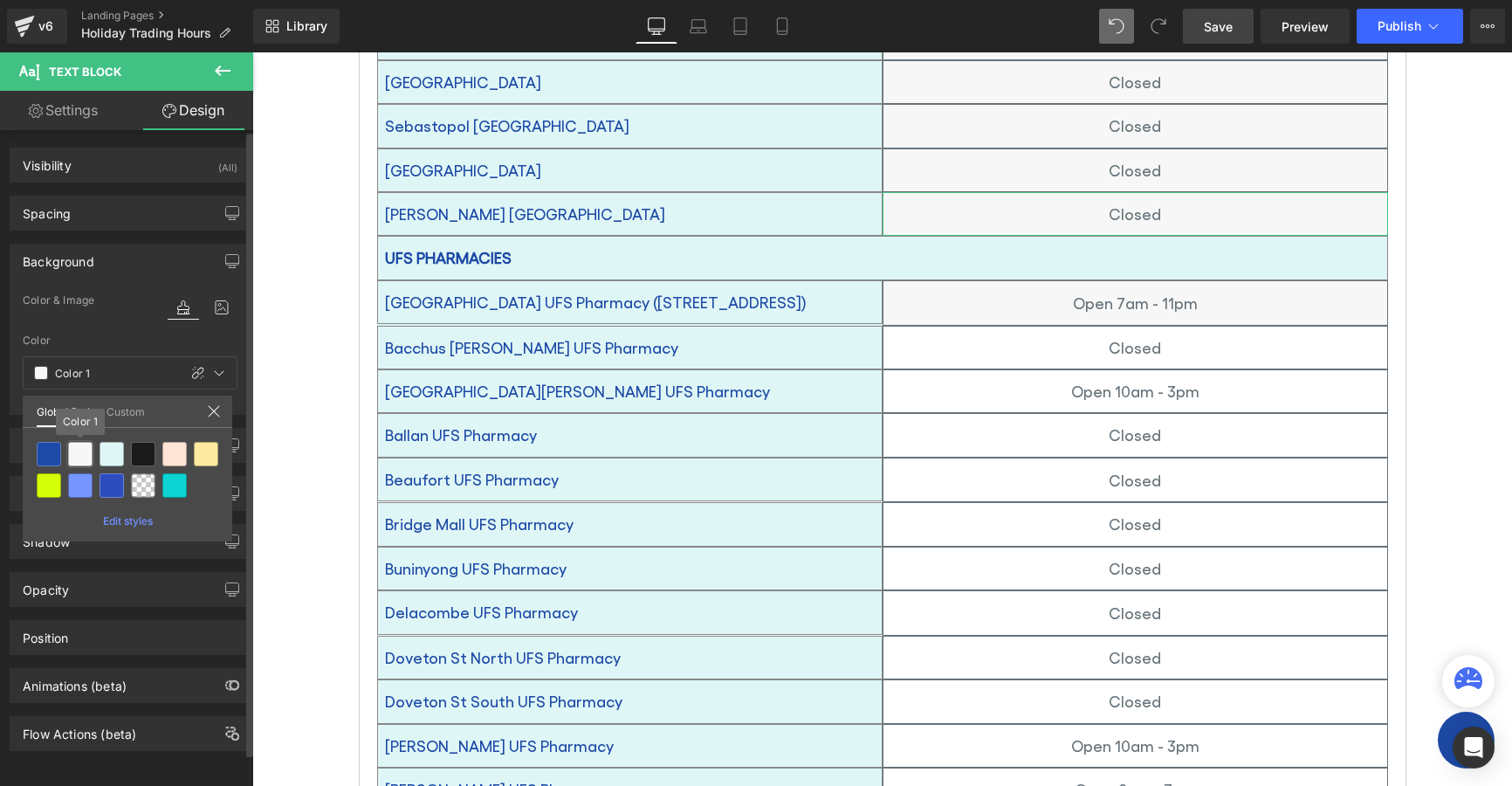
click at [79, 445] on div at bounding box center [80, 453] width 24 height 24
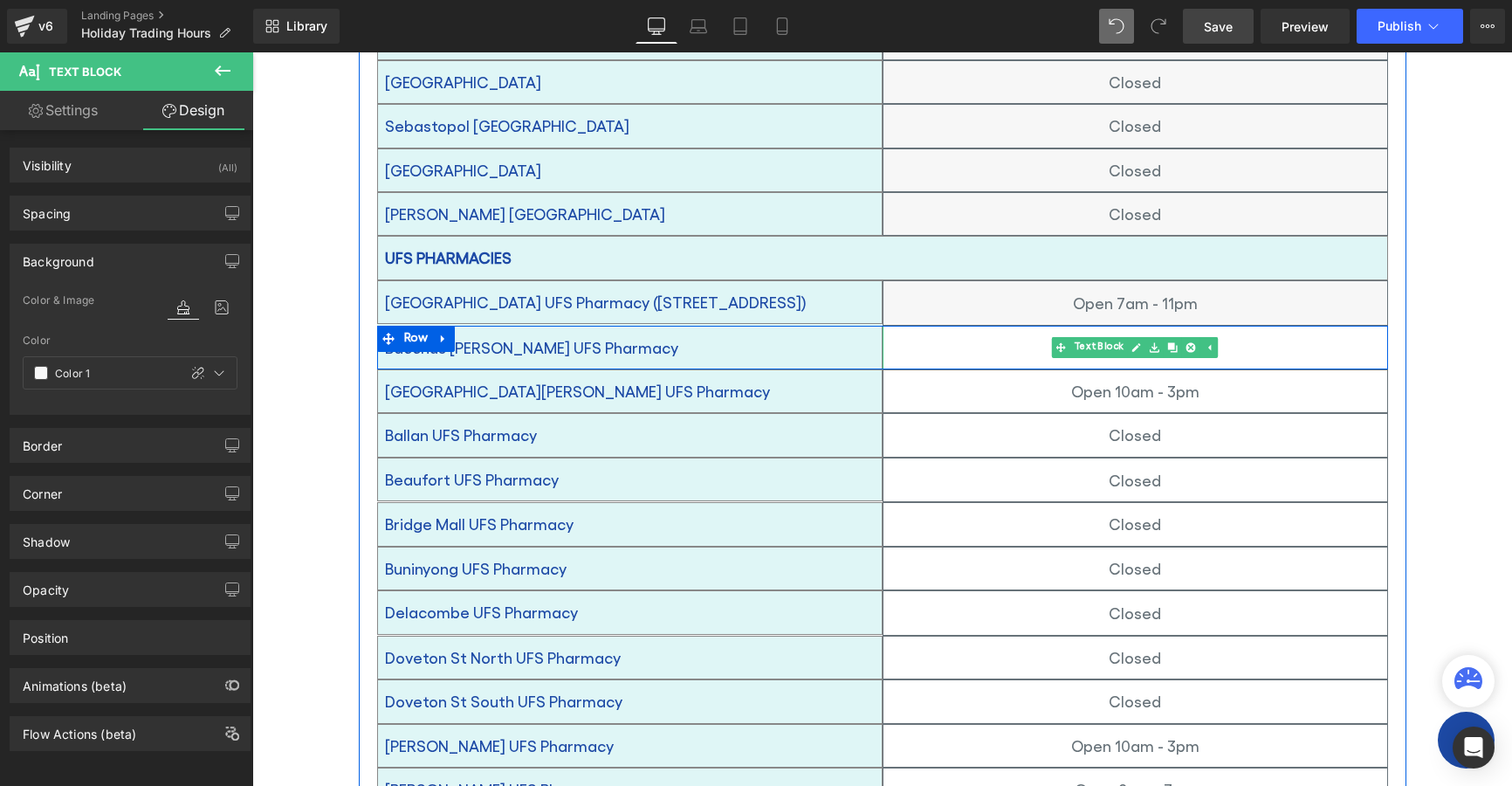
click at [1070, 333] on p "Closed" at bounding box center [1135, 347] width 503 height 28
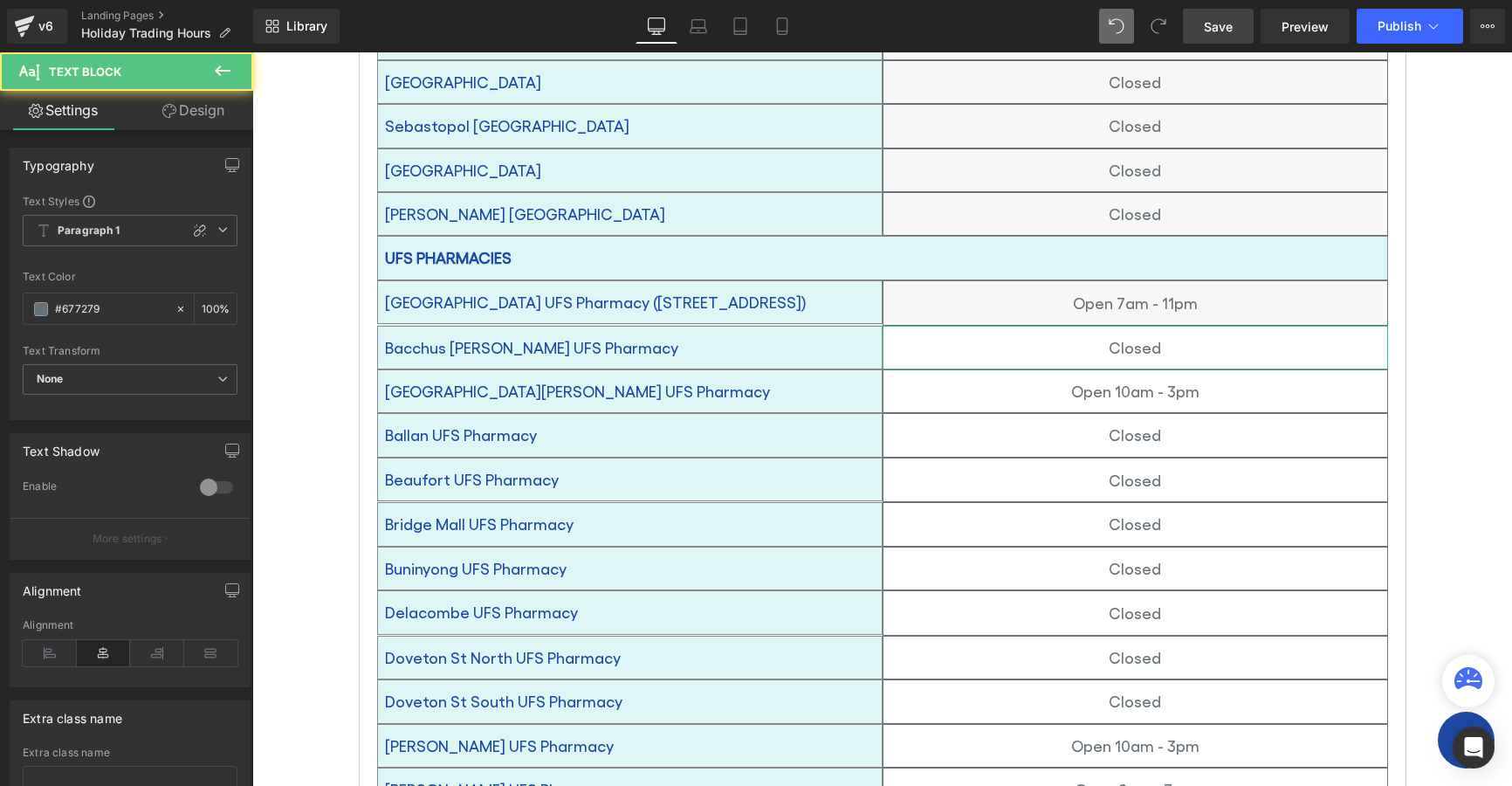
click at [177, 113] on link "Design" at bounding box center [193, 110] width 126 height 39
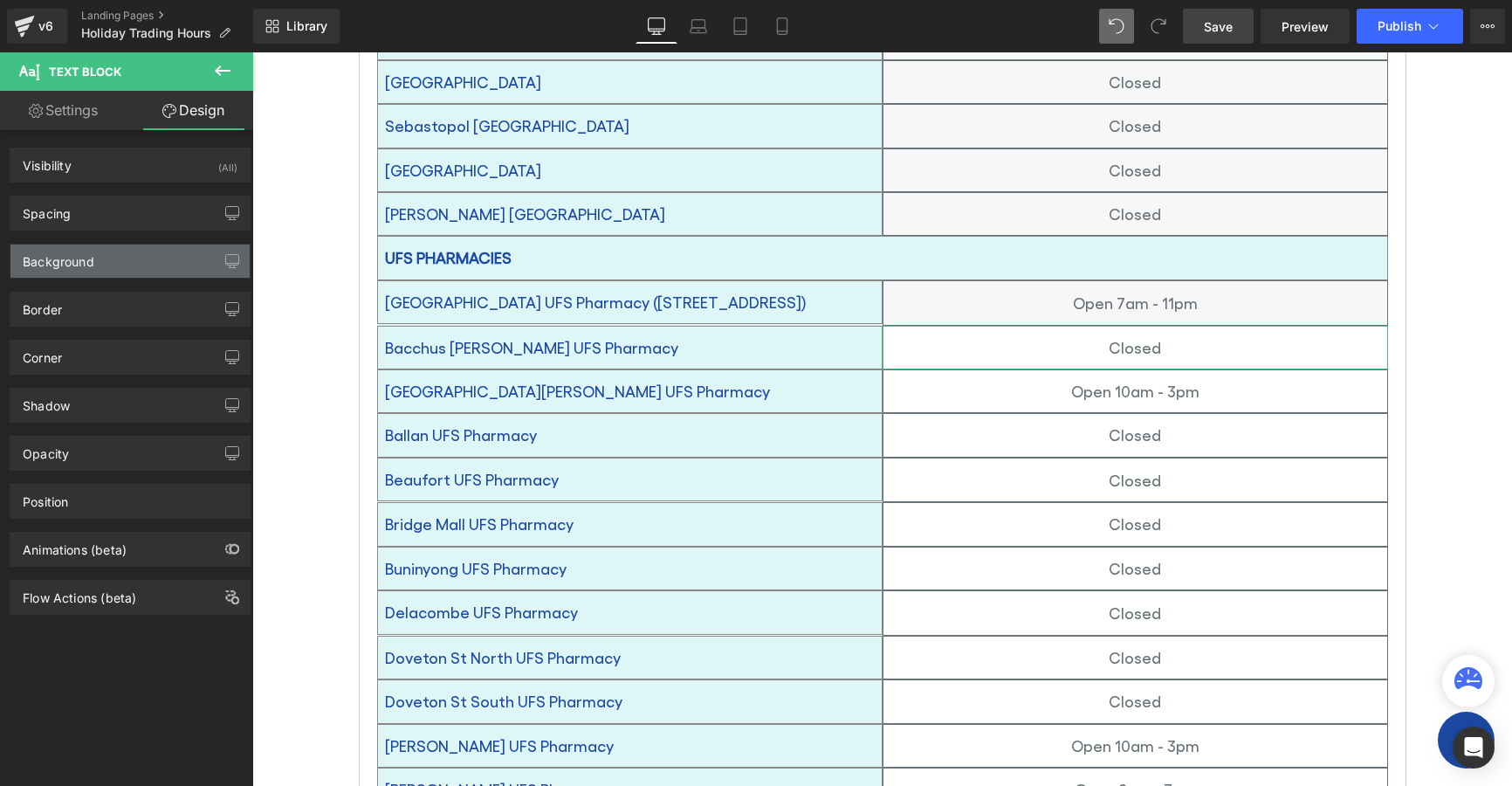
click at [72, 264] on div "Background" at bounding box center [58, 256] width 72 height 24
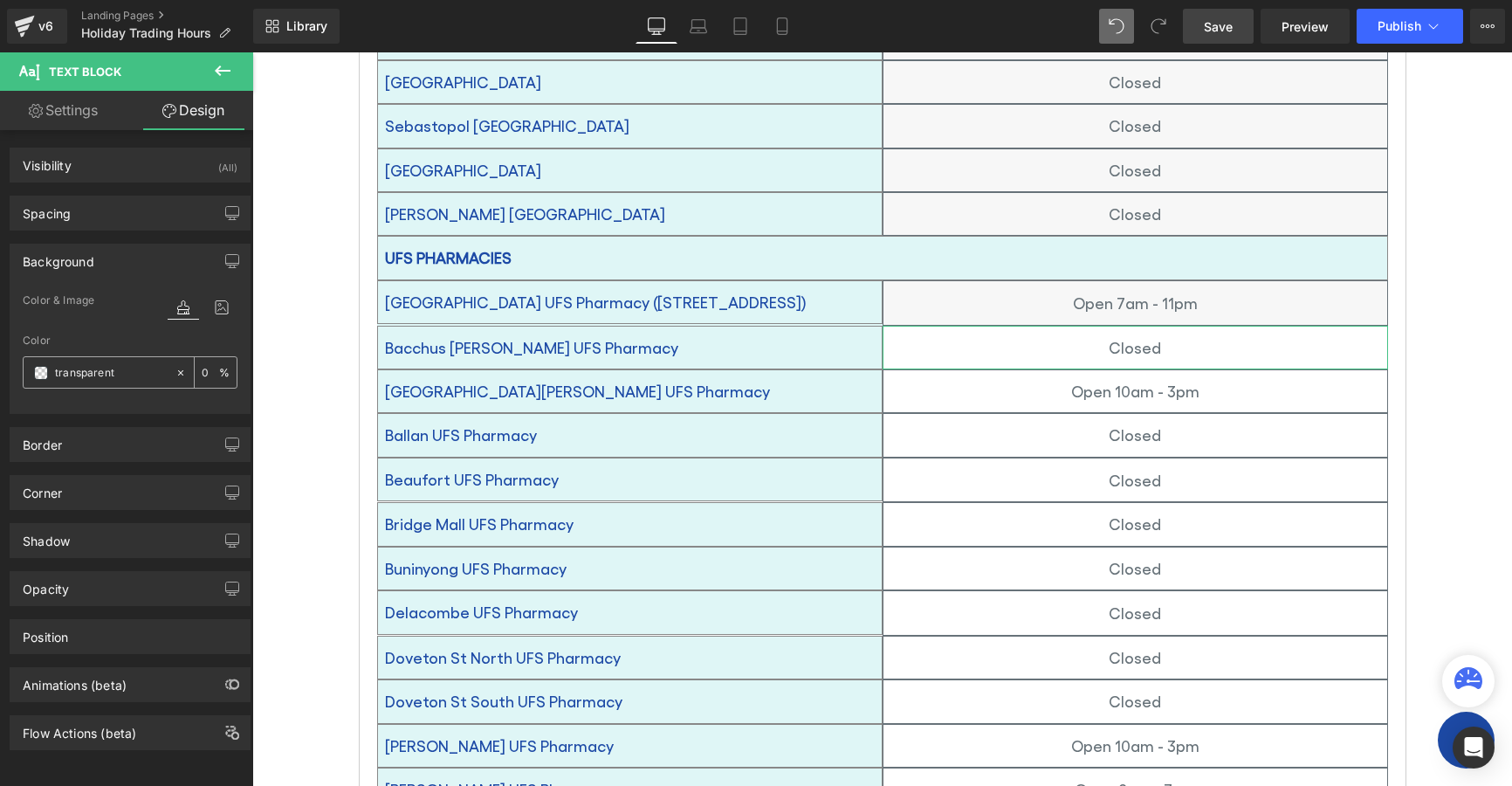
click at [44, 371] on span at bounding box center [41, 373] width 14 height 14
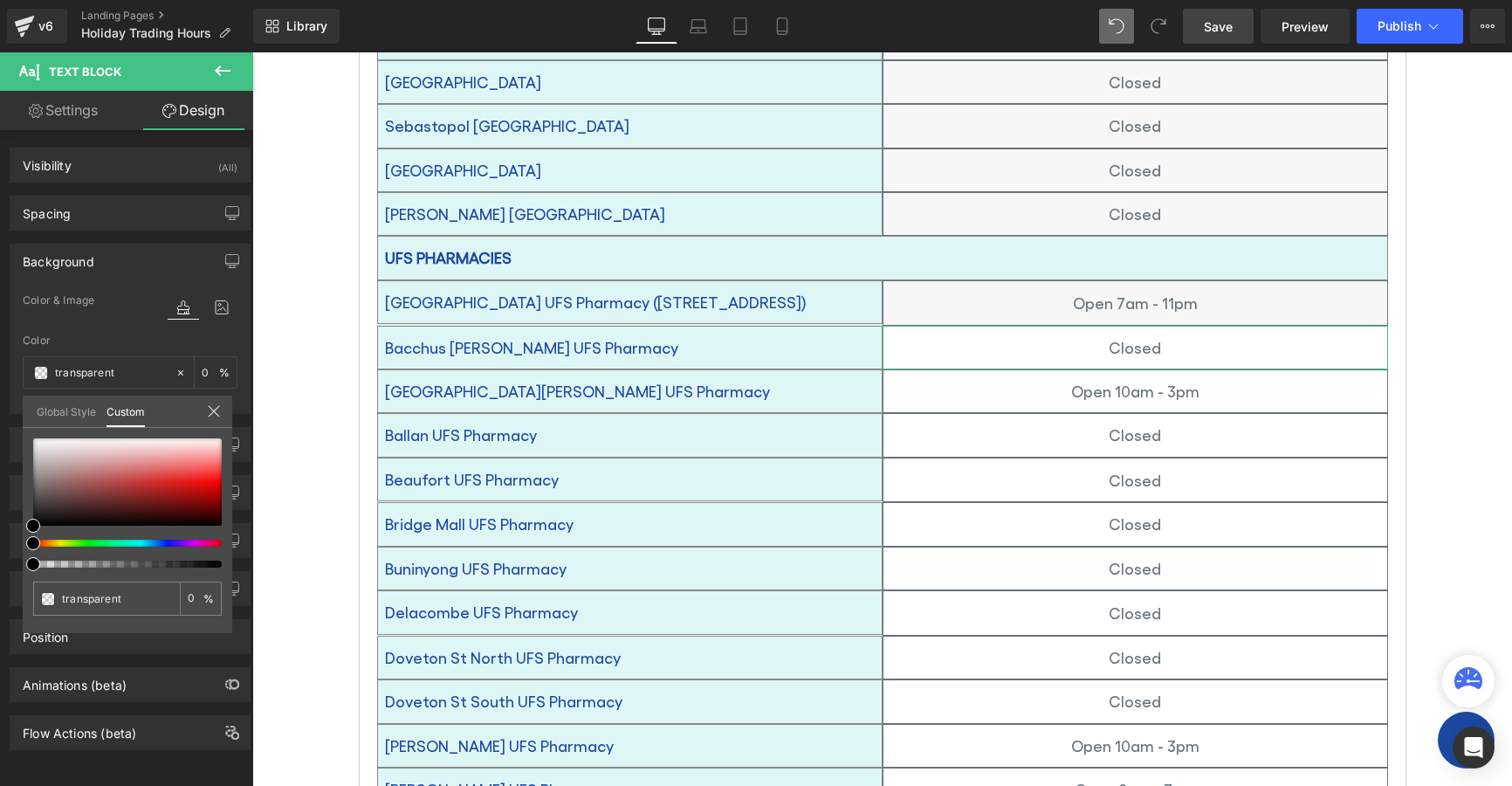
click at [61, 400] on link "Global Style" at bounding box center [66, 410] width 59 height 30
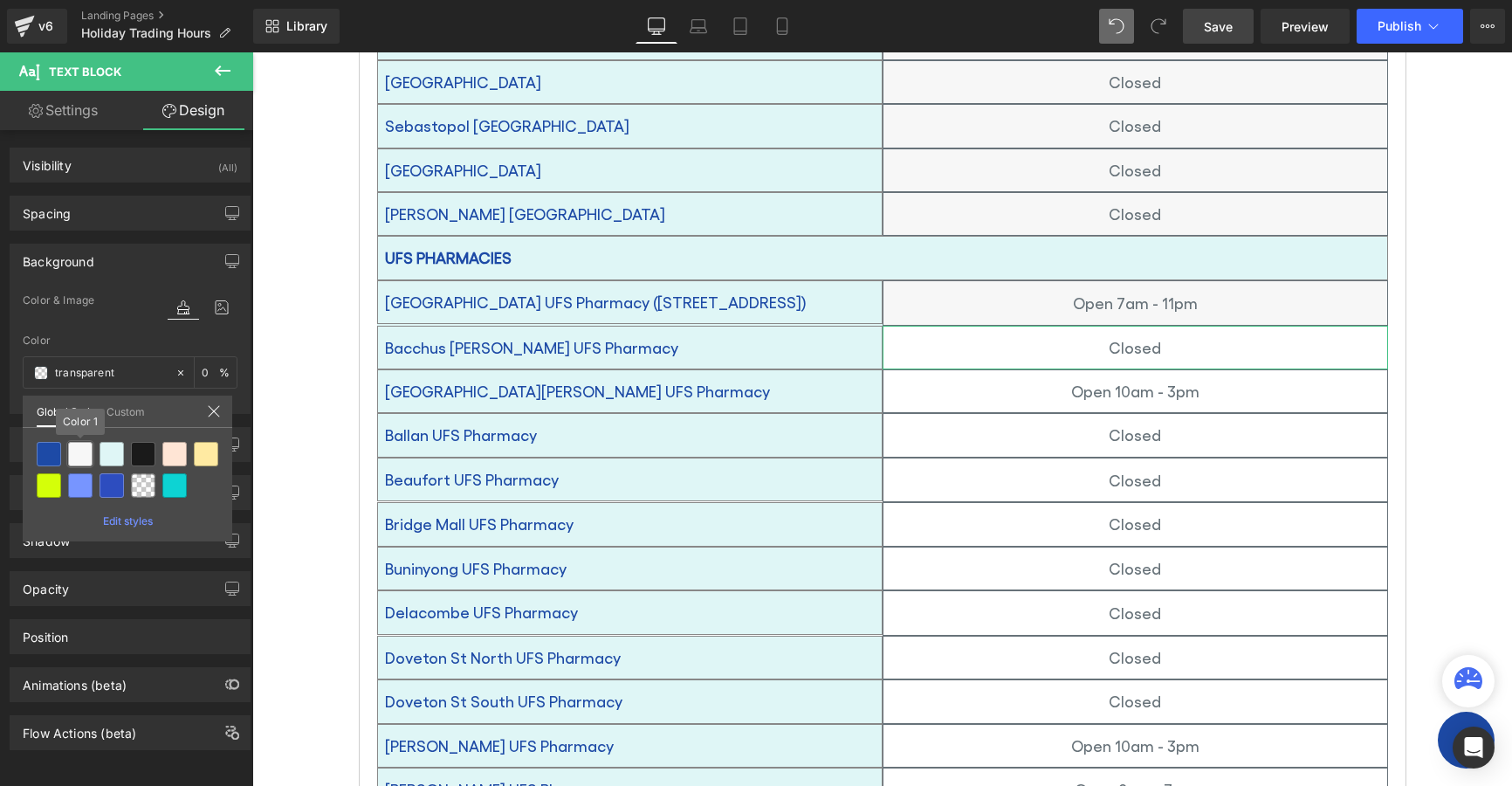
click at [78, 448] on div at bounding box center [80, 453] width 24 height 24
type input "Color 1"
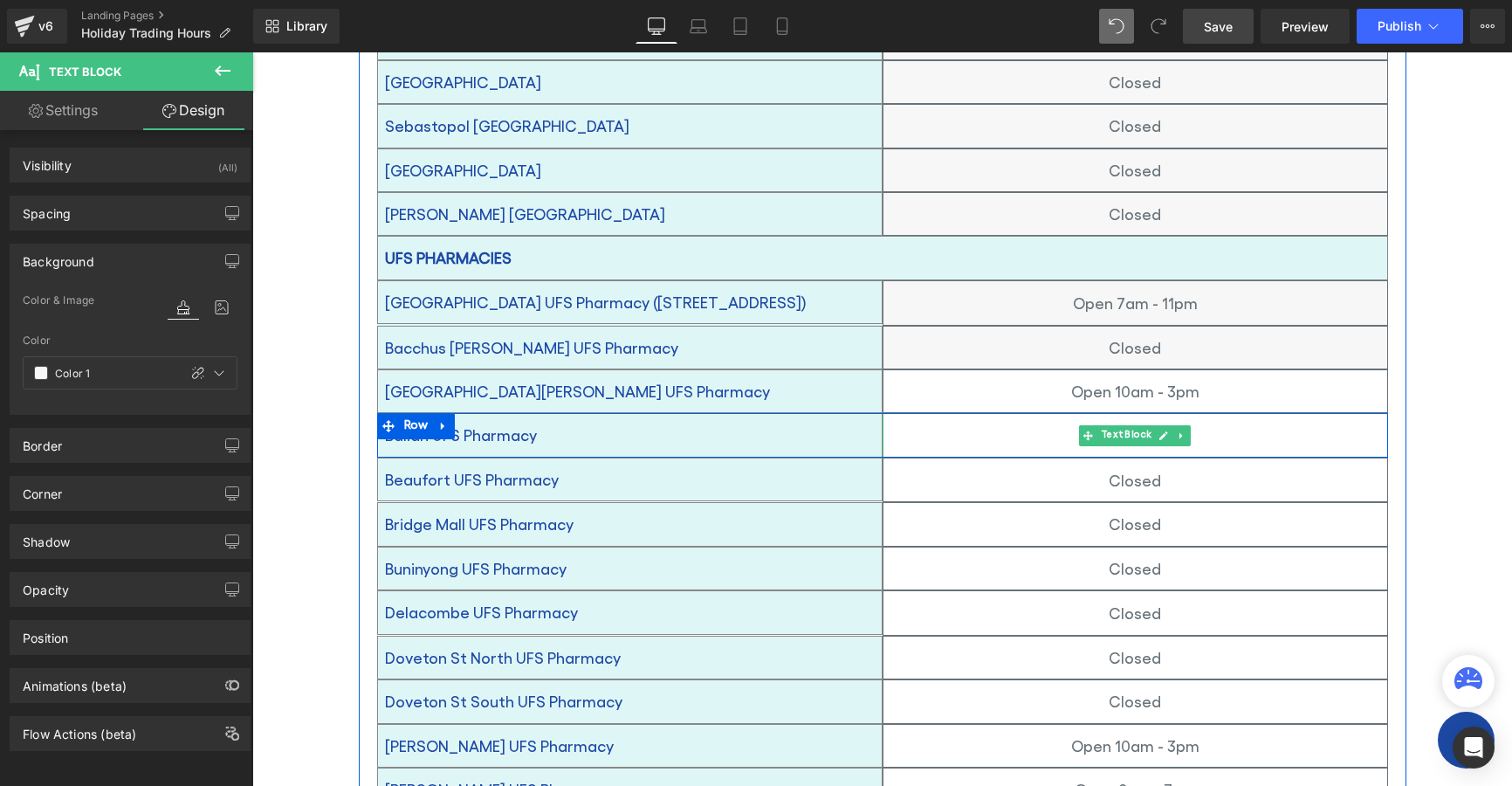
click at [1072, 421] on p "Closed" at bounding box center [1135, 435] width 503 height 28
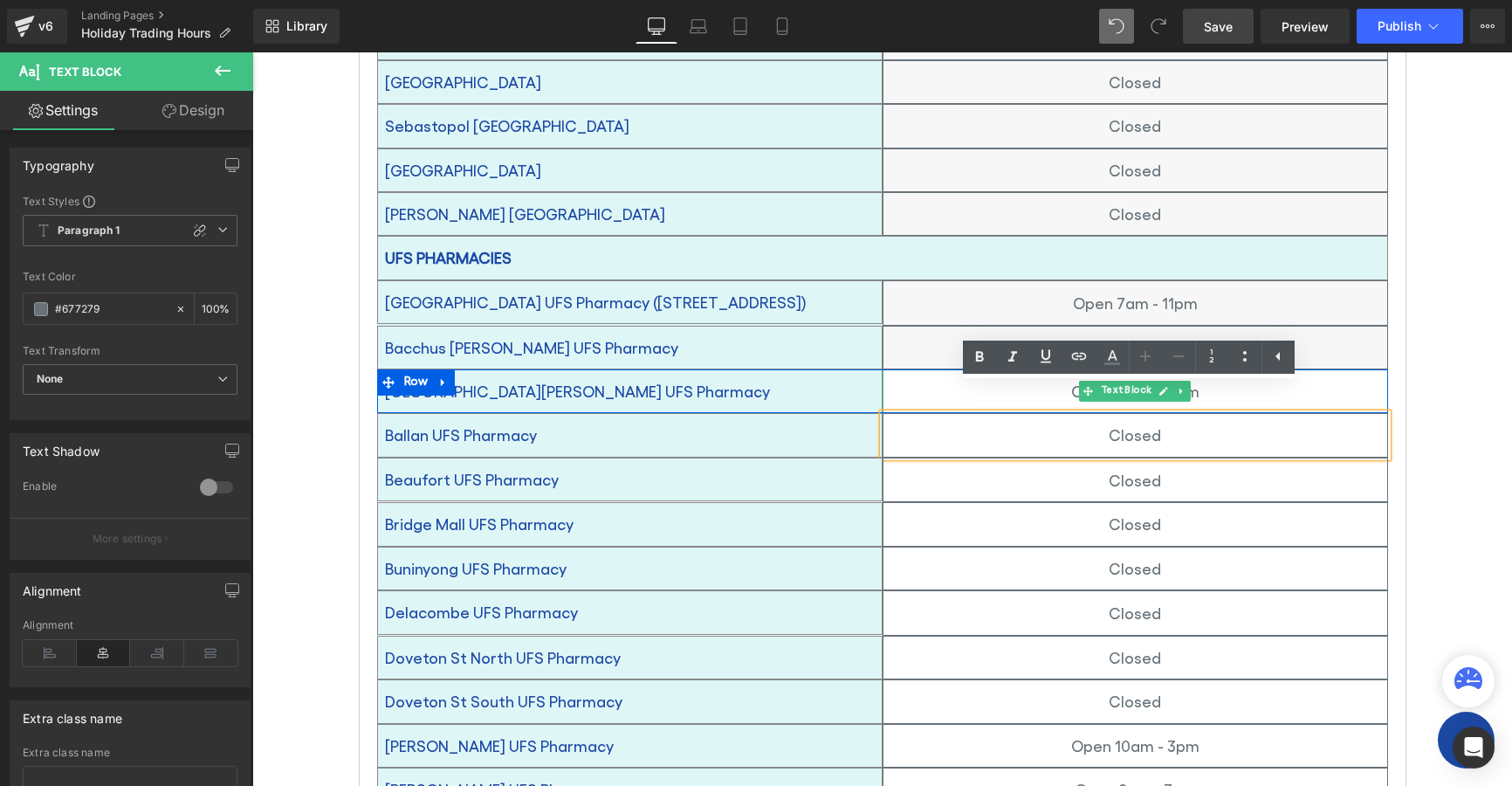
click at [925, 377] on p "Open 10am - 3pm" at bounding box center [1135, 391] width 503 height 28
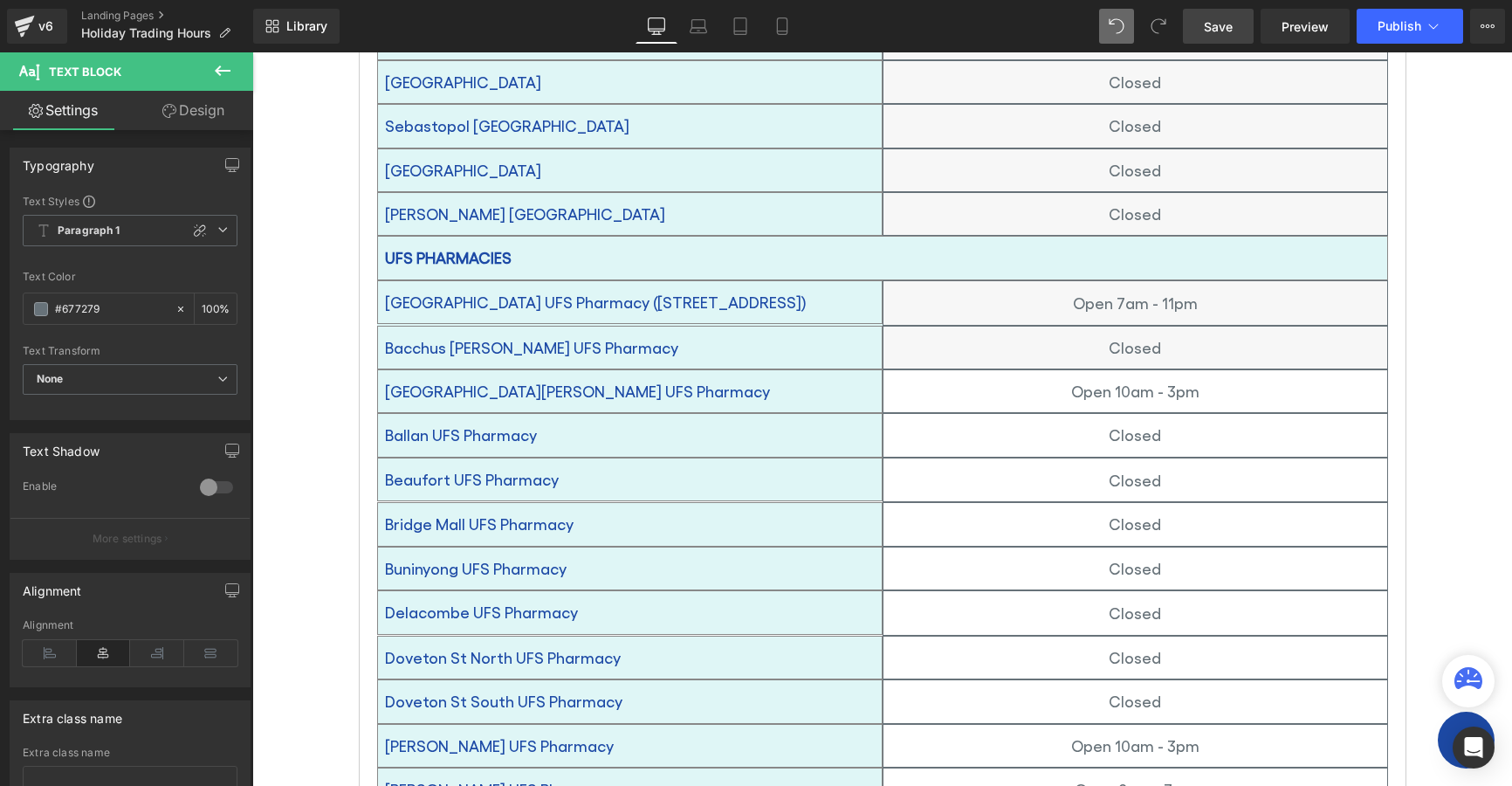
click at [207, 114] on link "Design" at bounding box center [193, 110] width 126 height 39
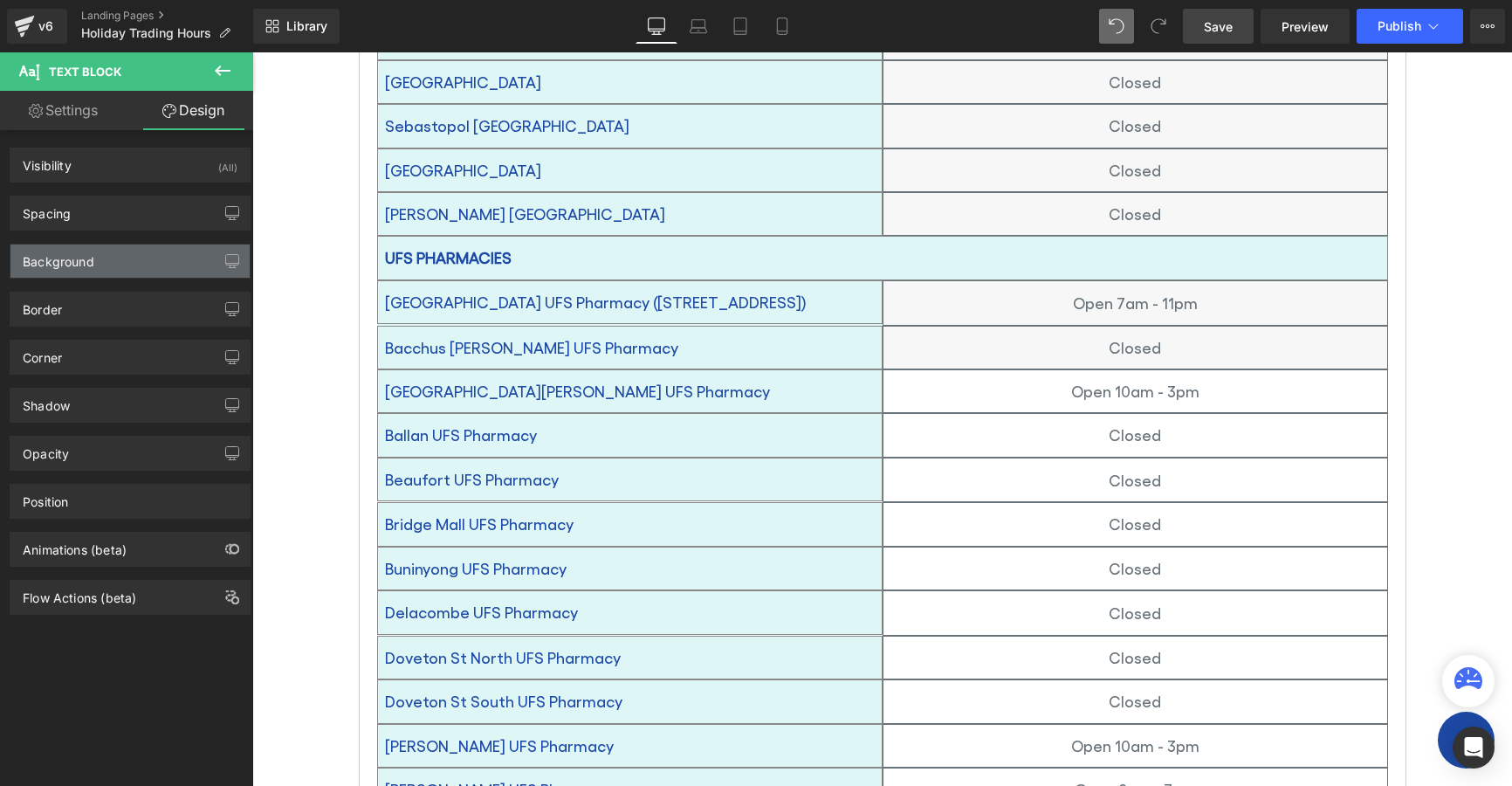
click at [46, 263] on div "Background" at bounding box center [58, 256] width 72 height 24
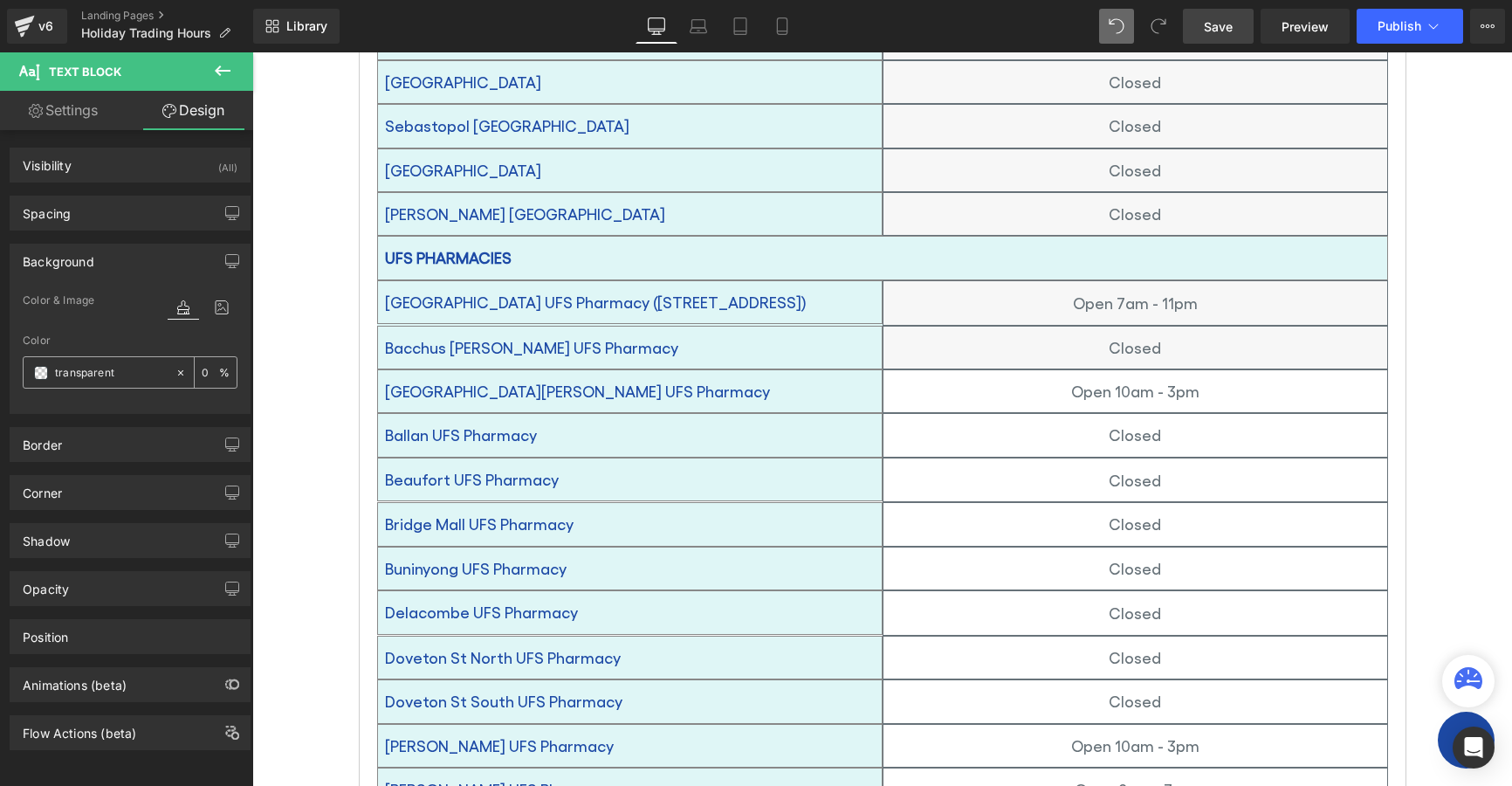
click at [48, 371] on div "transparent" at bounding box center [99, 373] width 151 height 30
click at [43, 374] on span at bounding box center [41, 373] width 14 height 14
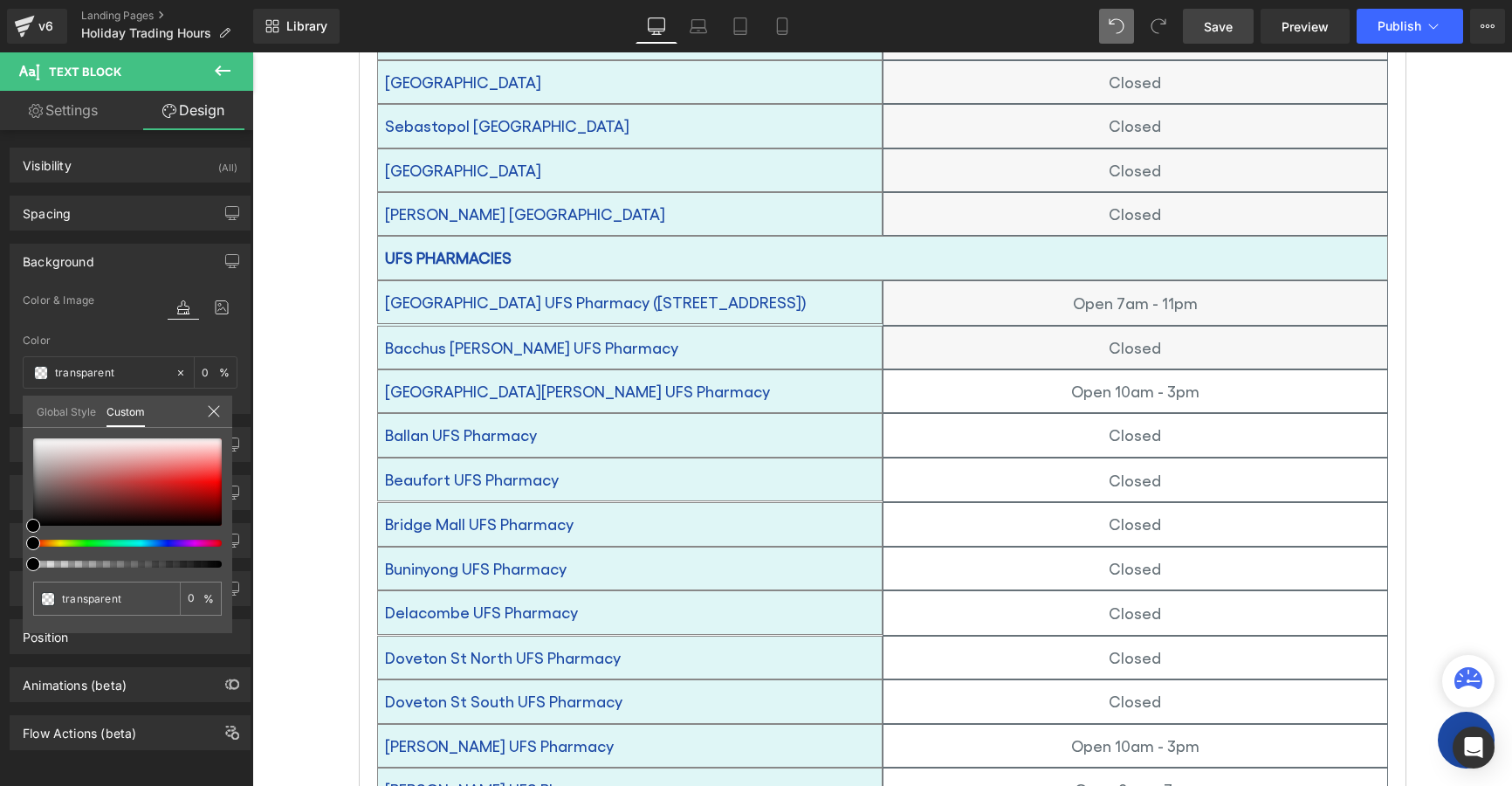
click at [50, 408] on link "Global Style" at bounding box center [66, 410] width 59 height 30
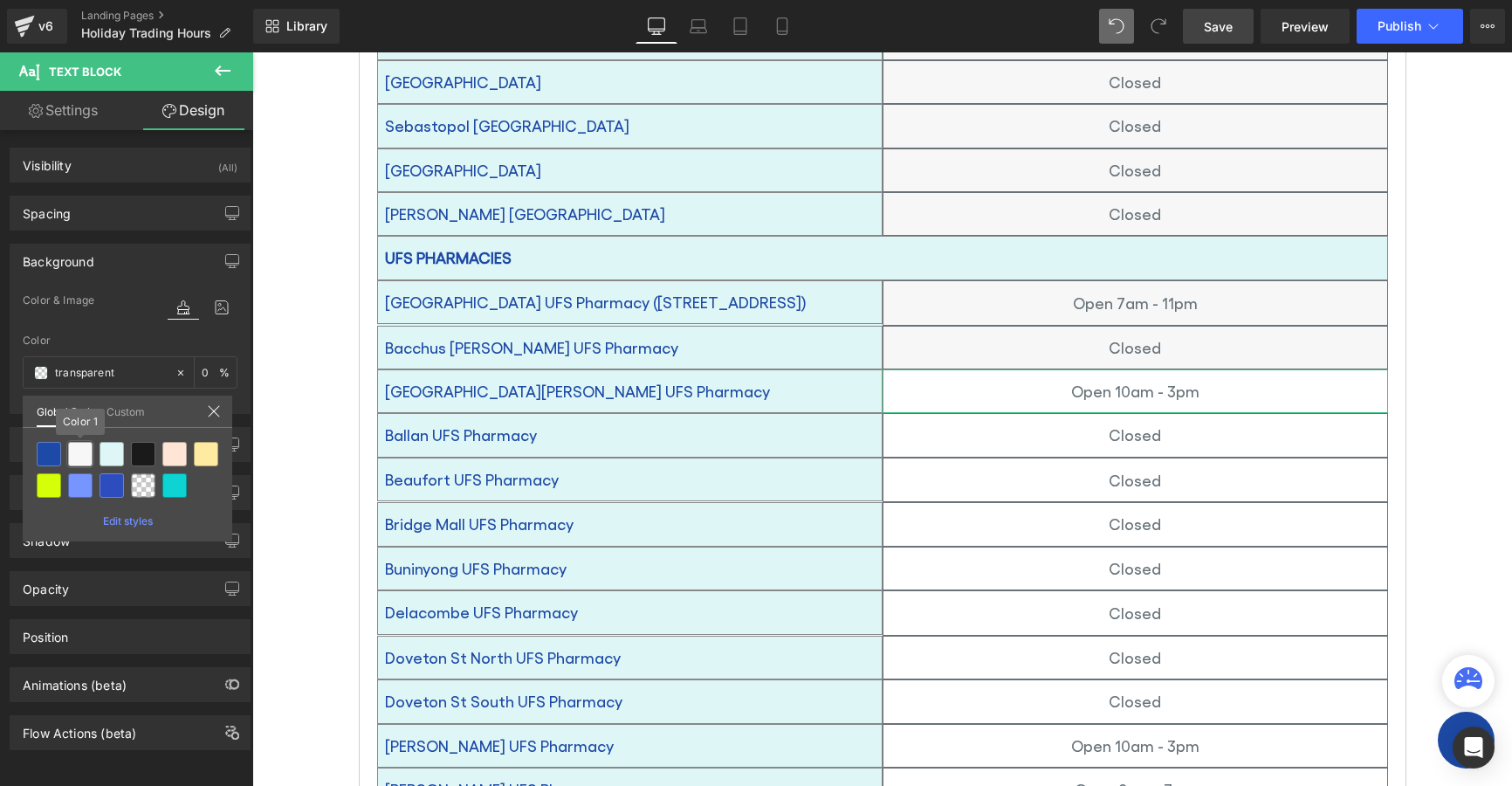
click at [79, 453] on div at bounding box center [80, 453] width 24 height 24
type input "Color 1"
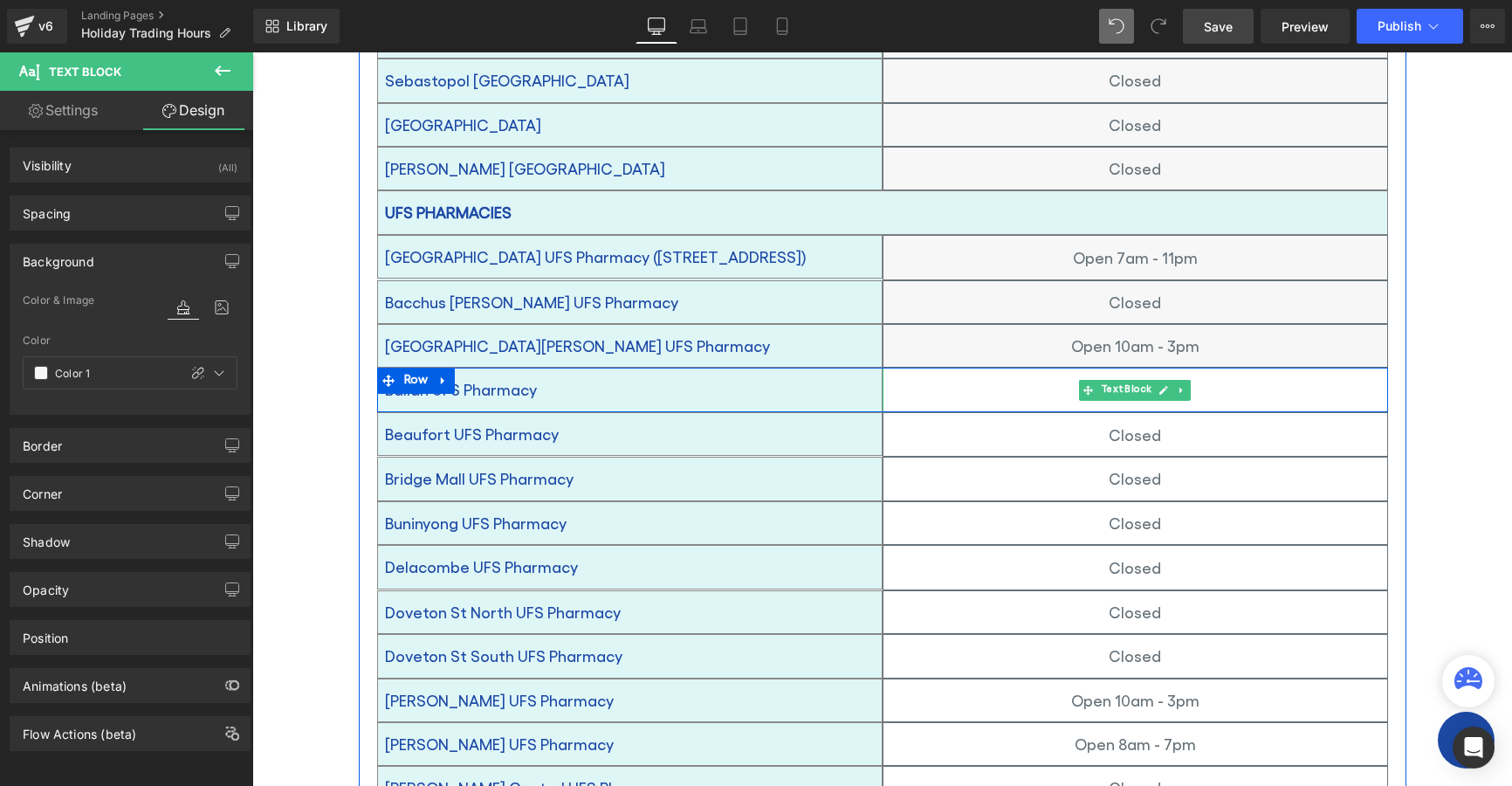
scroll to position [699, 0]
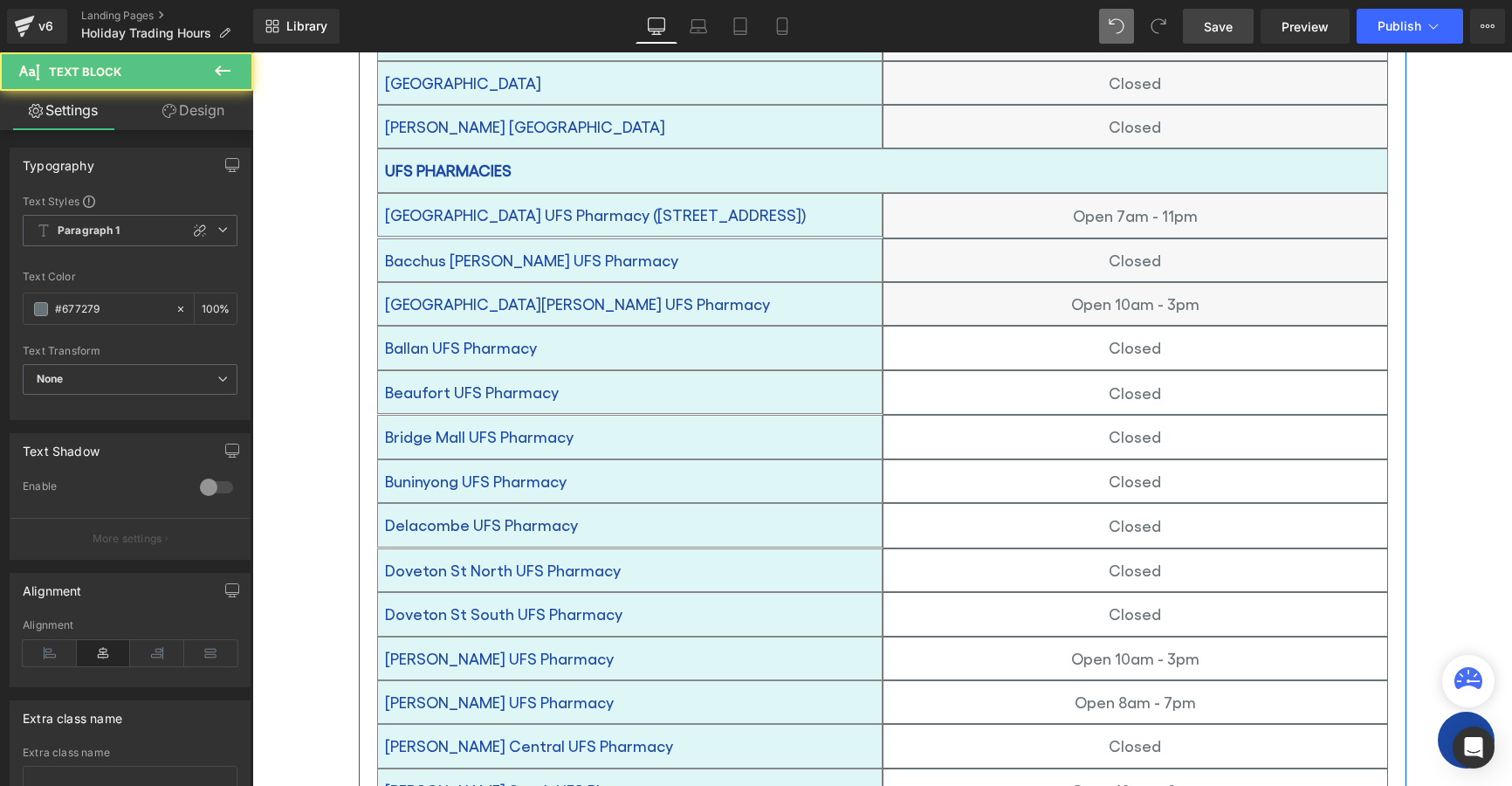
click at [993, 333] on p "Closed" at bounding box center [1135, 347] width 503 height 28
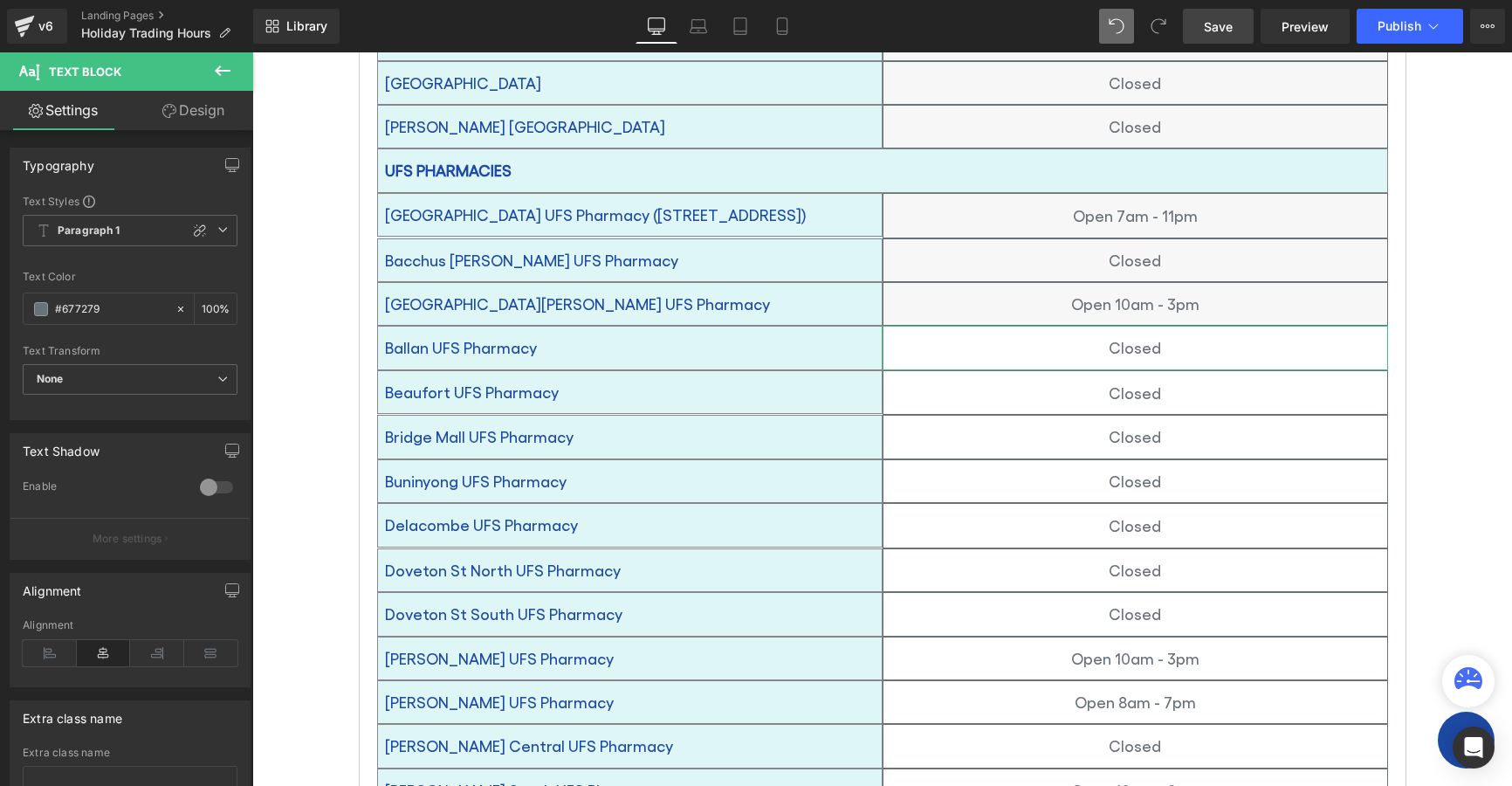
click at [187, 117] on link "Design" at bounding box center [193, 110] width 126 height 39
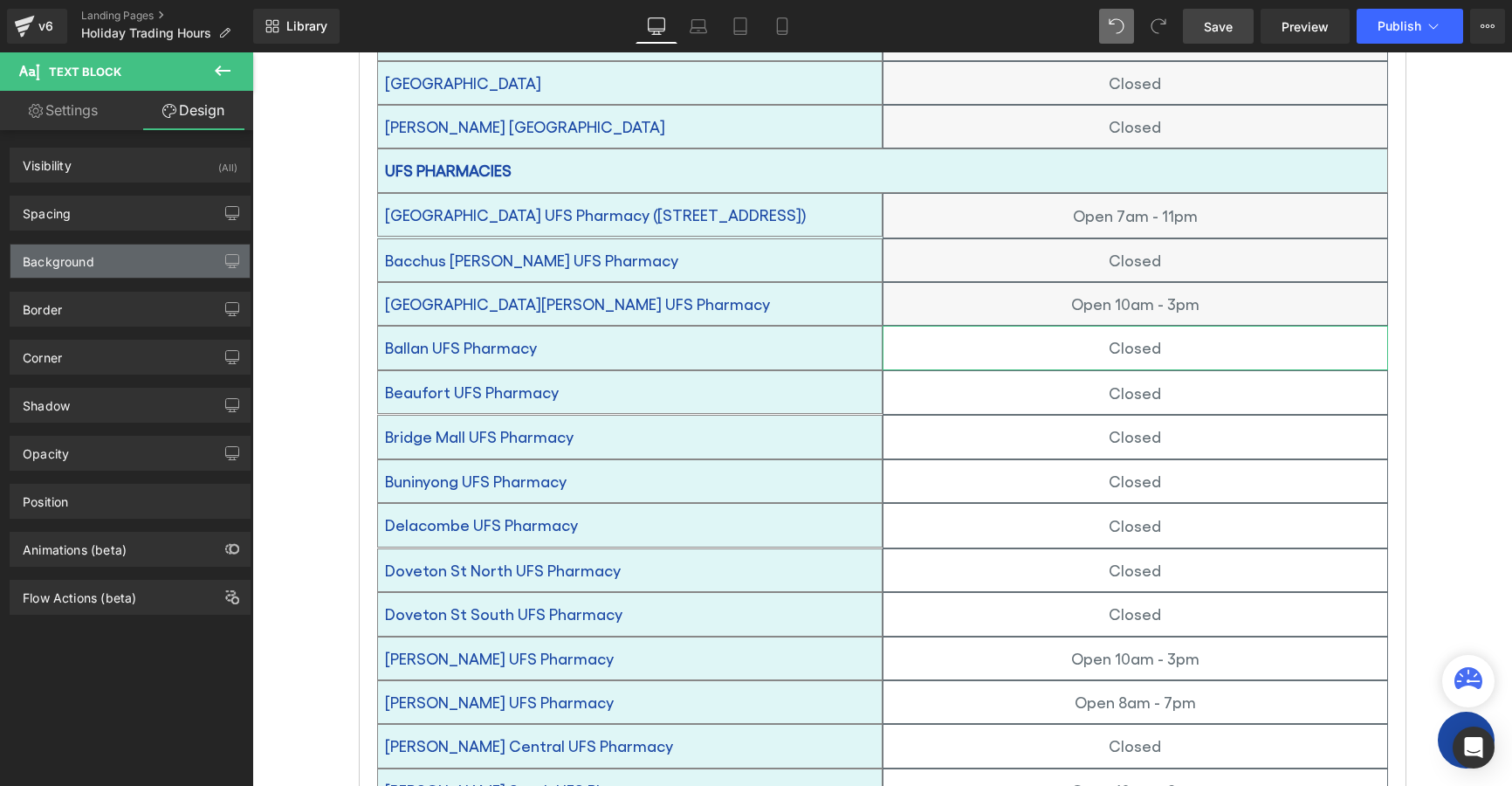
click at [35, 272] on div "Background" at bounding box center [130, 261] width 239 height 33
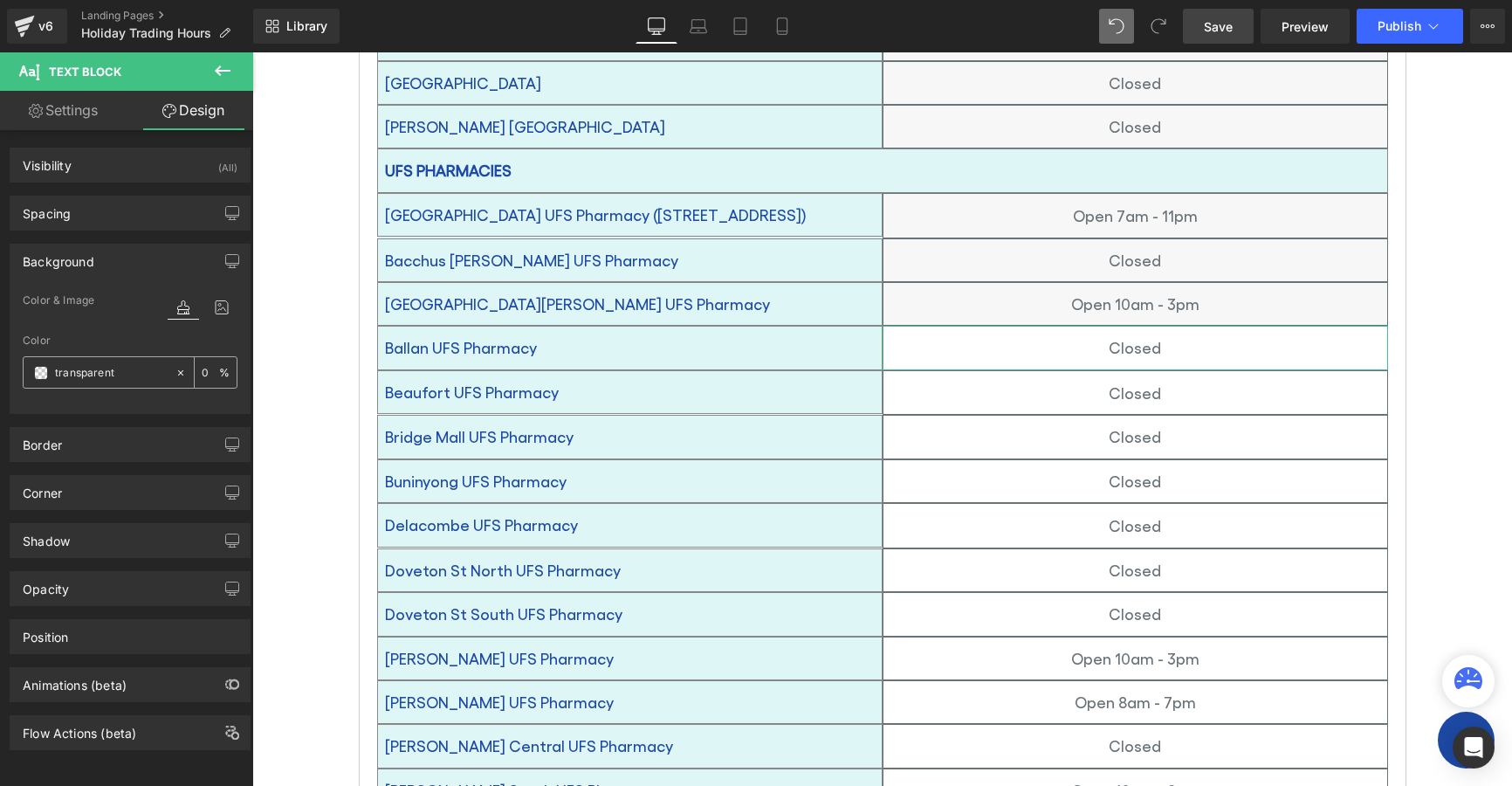
click at [42, 373] on span at bounding box center [41, 373] width 14 height 14
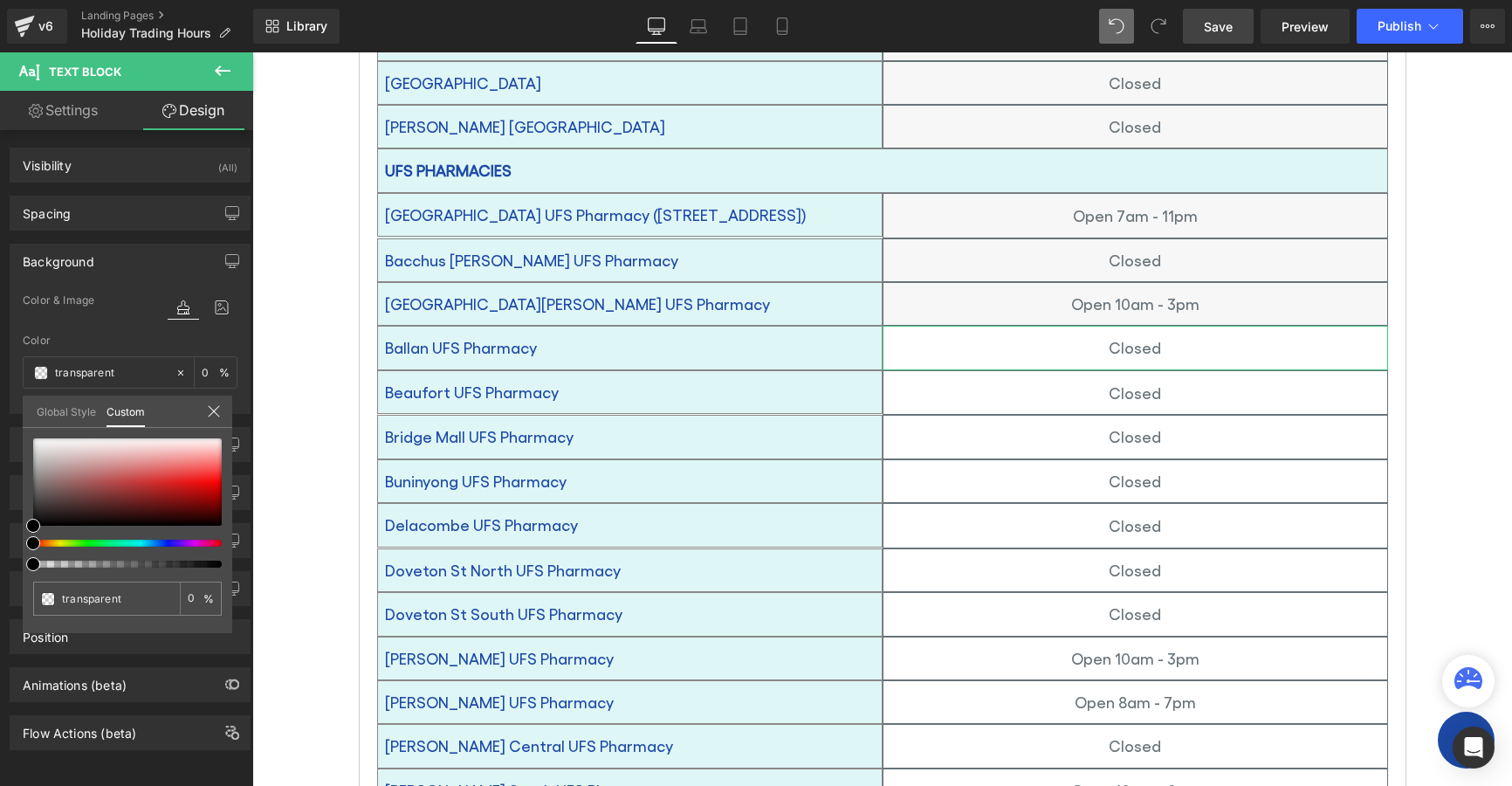
click at [47, 408] on link "Global Style" at bounding box center [66, 410] width 59 height 30
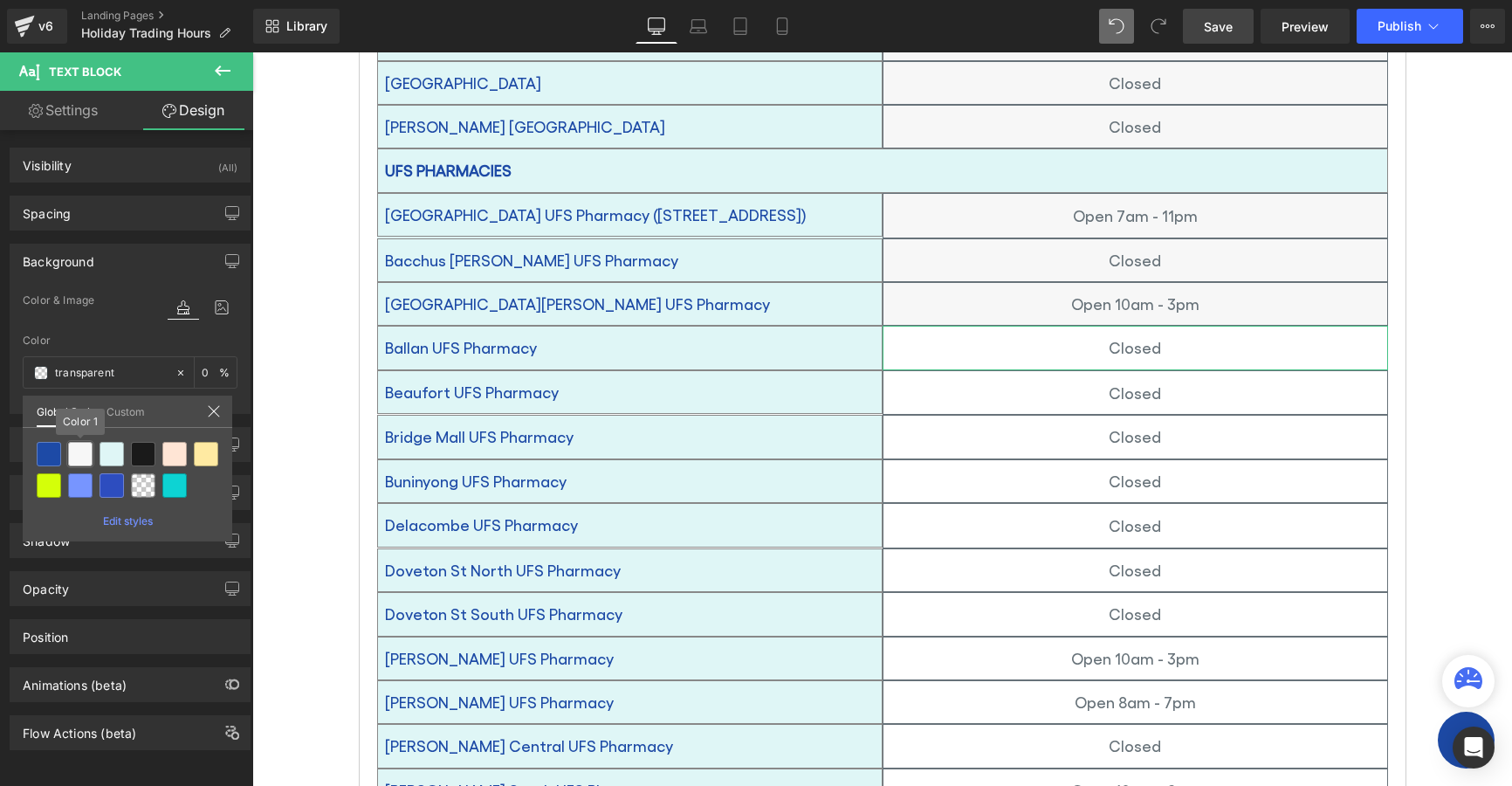
click at [77, 452] on div at bounding box center [80, 453] width 24 height 24
type input "Color 1"
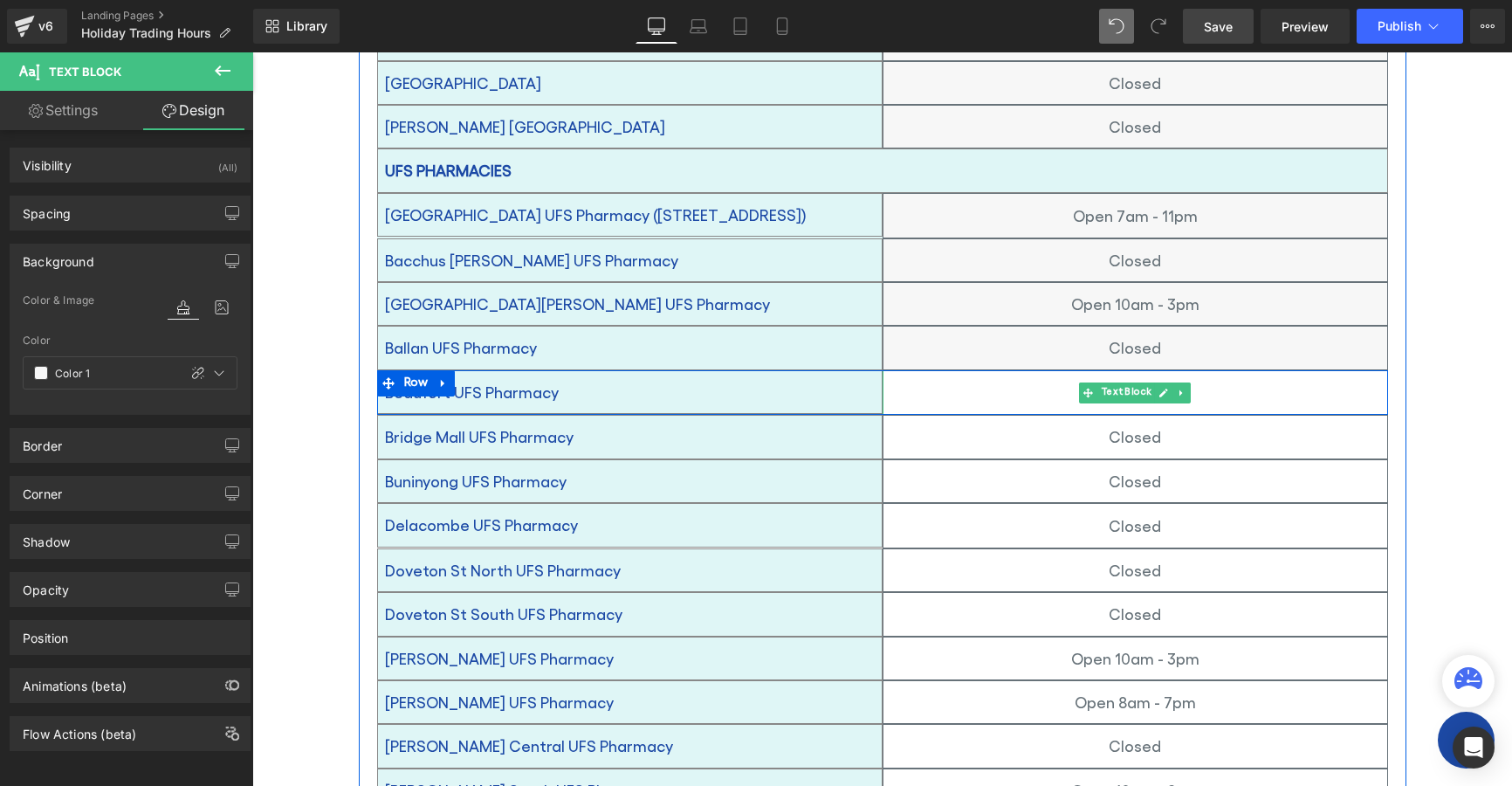
click at [1025, 370] on div "Closed" at bounding box center [1135, 393] width 505 height 46
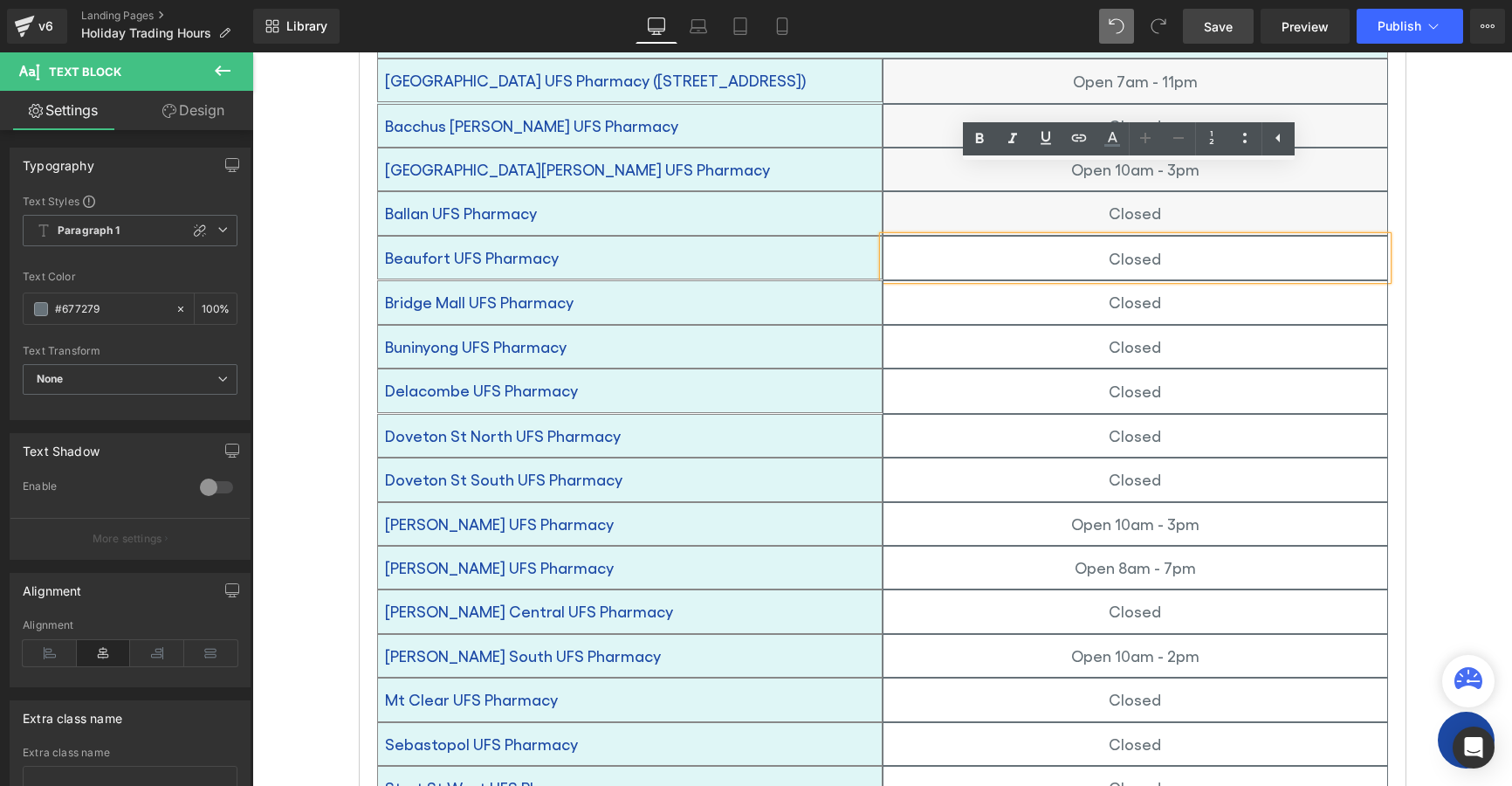
scroll to position [874, 0]
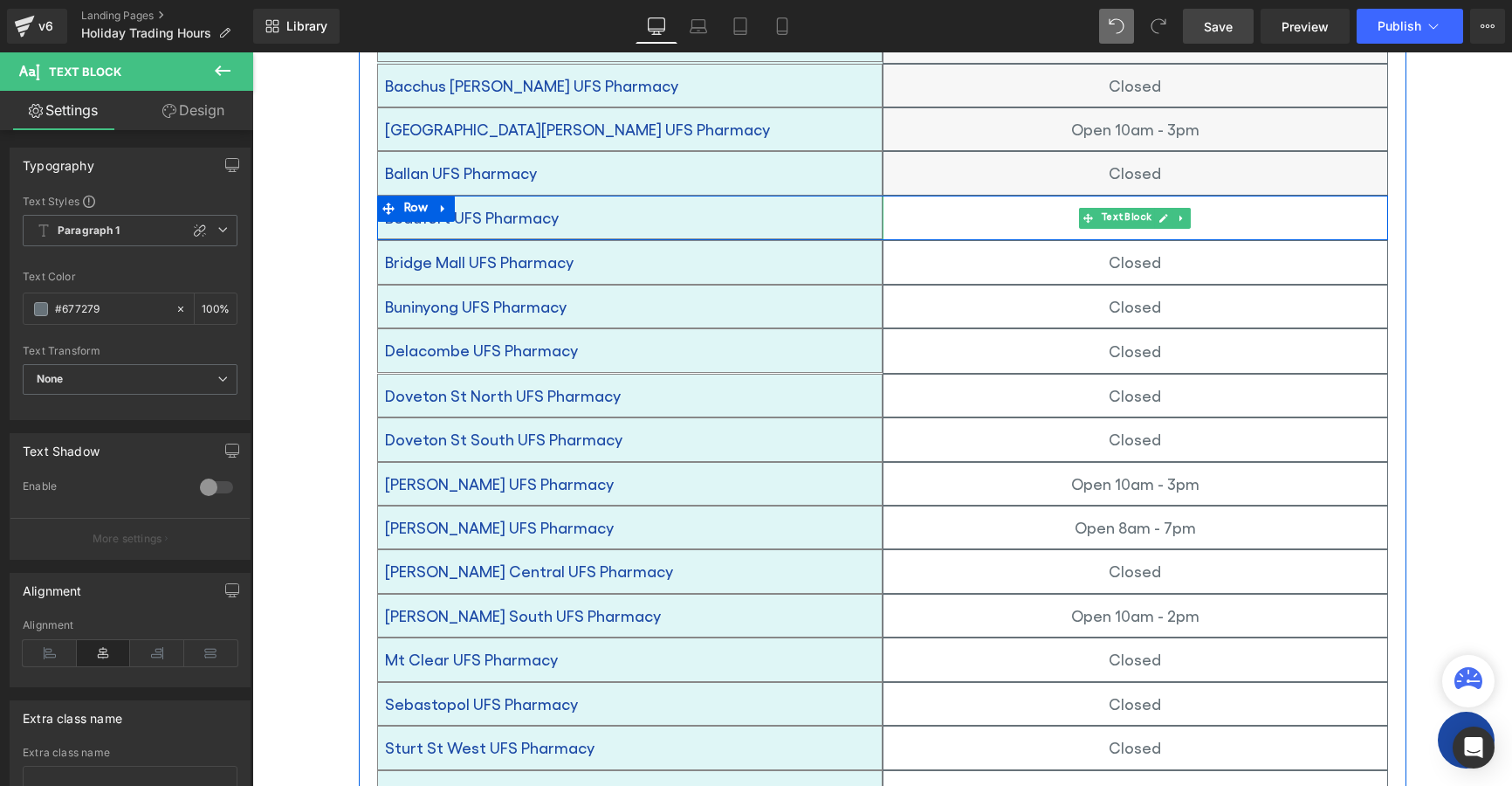
click at [1025, 195] on div "Closed" at bounding box center [1135, 218] width 505 height 46
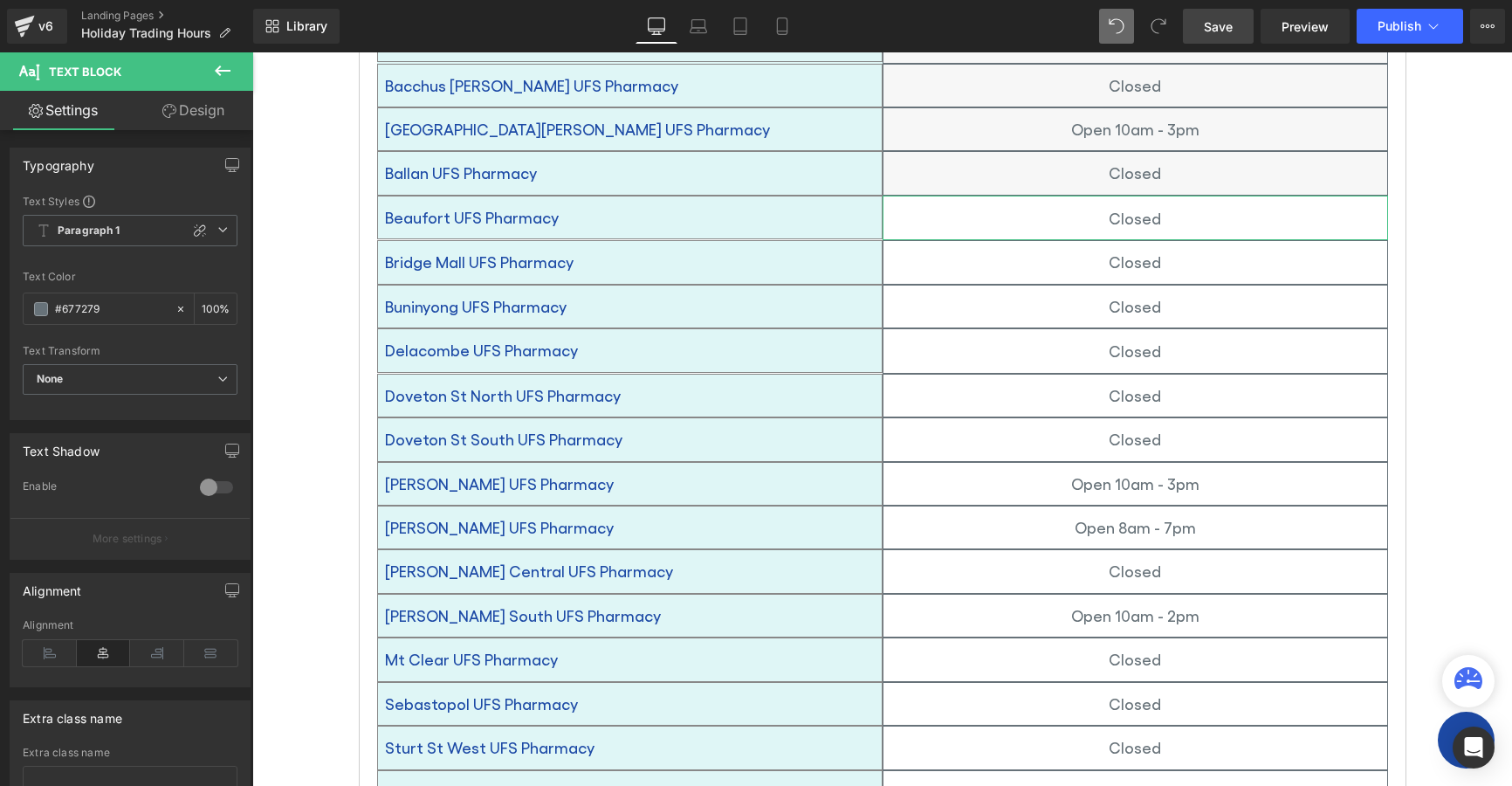
click at [190, 116] on link "Design" at bounding box center [193, 110] width 126 height 39
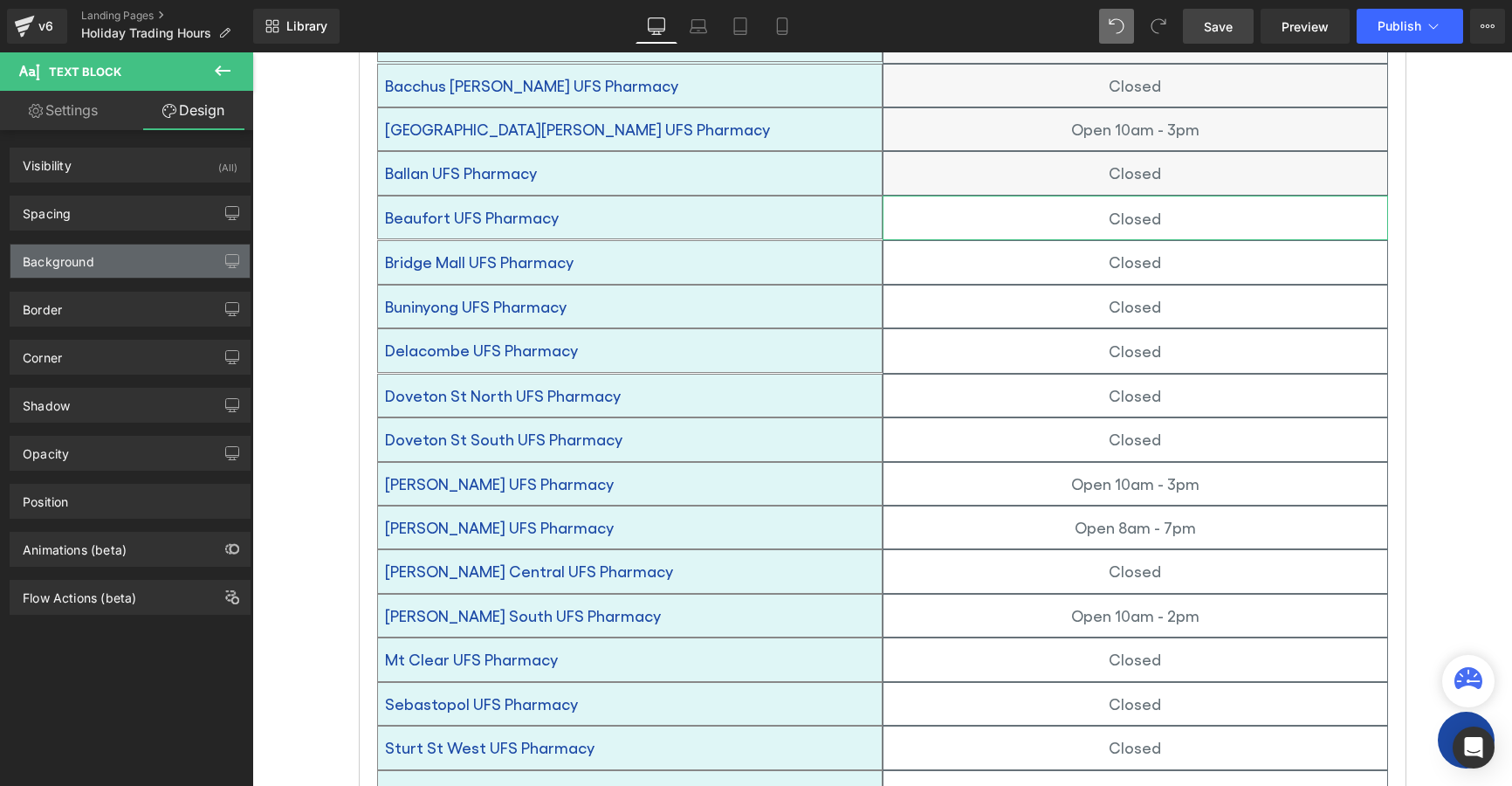
click at [79, 261] on div "Background" at bounding box center [58, 256] width 72 height 24
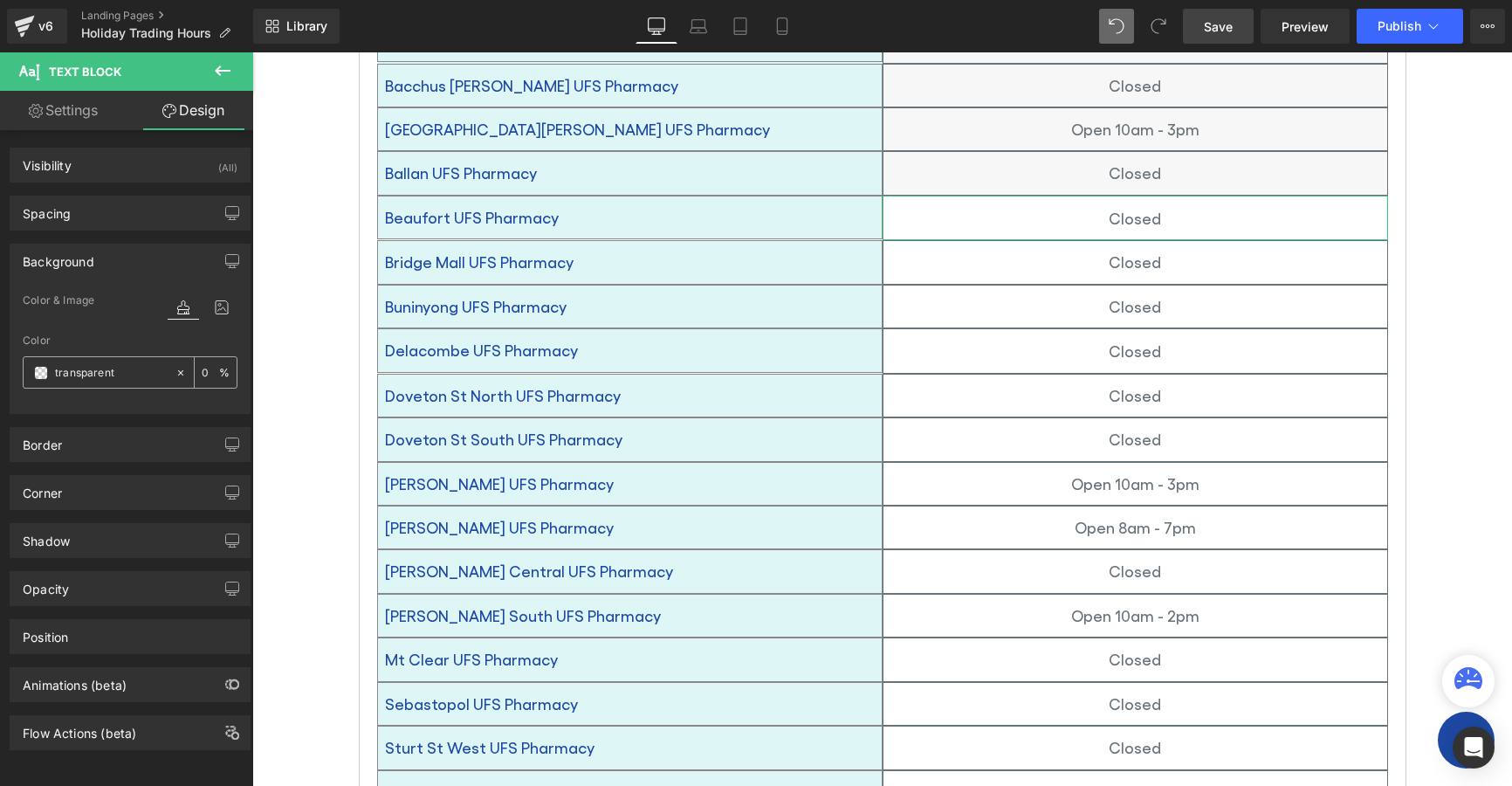
click at [41, 376] on span at bounding box center [41, 373] width 14 height 14
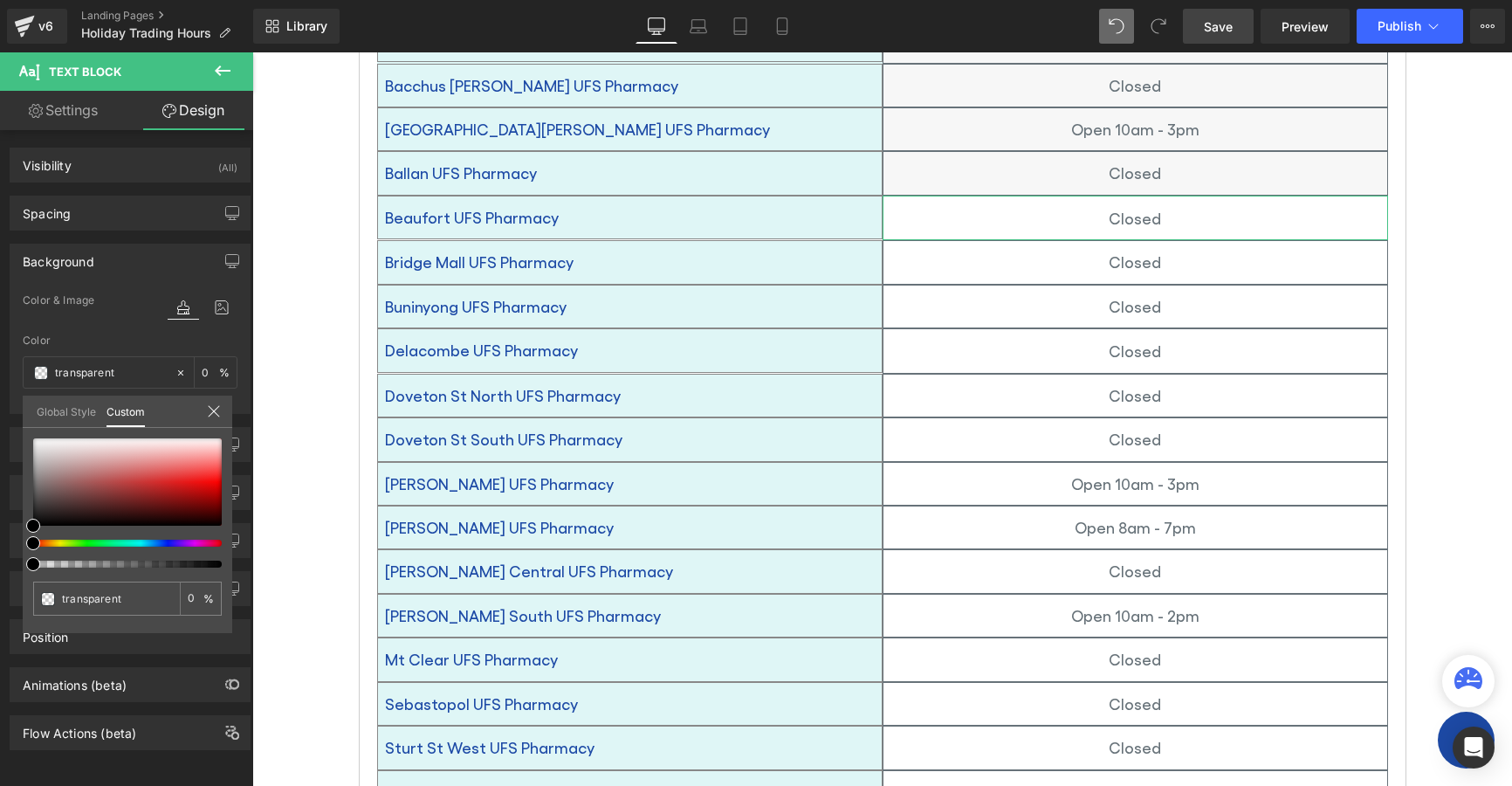
click at [47, 411] on link "Global Style" at bounding box center [66, 410] width 59 height 30
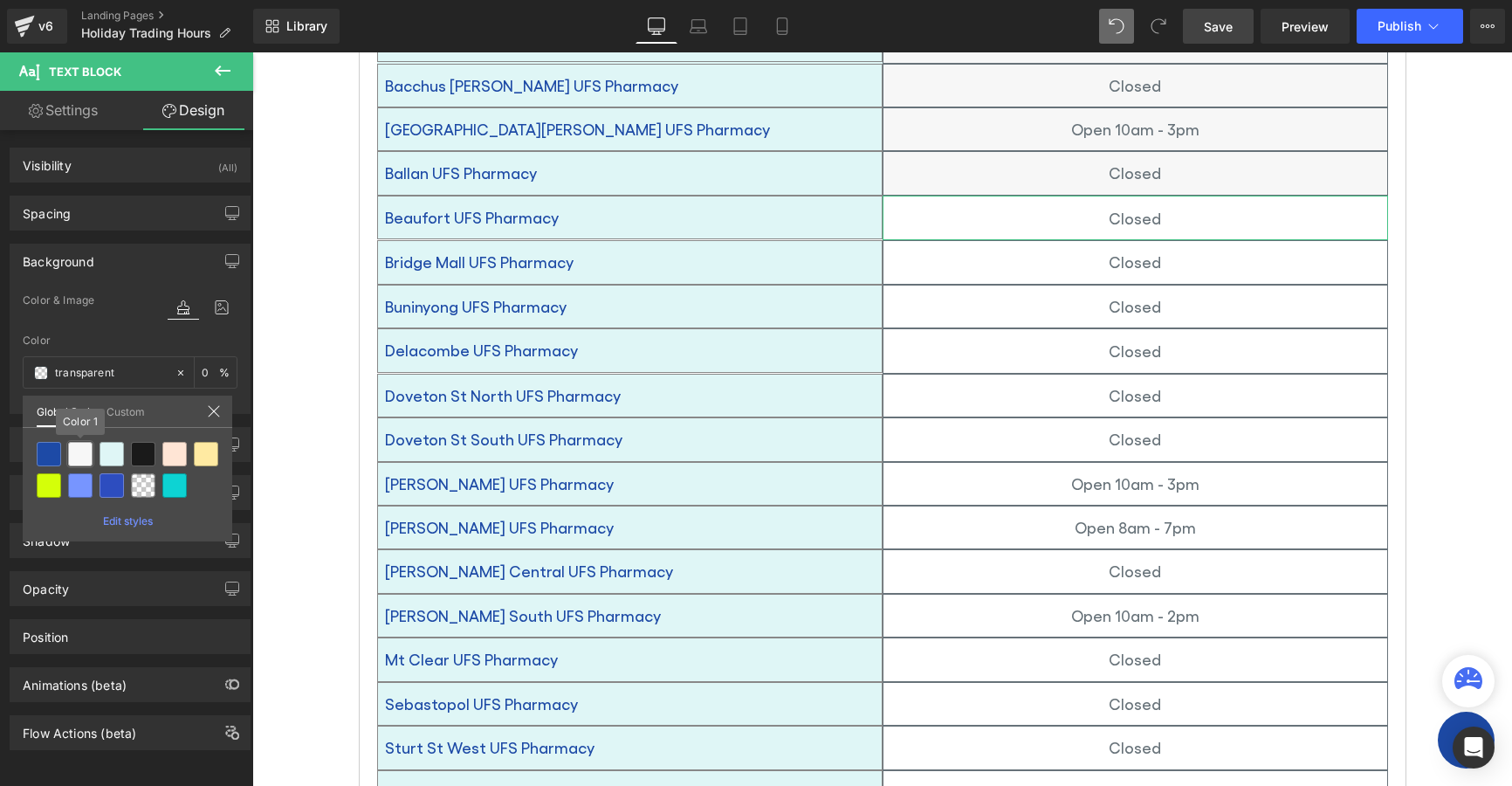
click at [73, 452] on div at bounding box center [80, 453] width 24 height 24
type input "Color 1"
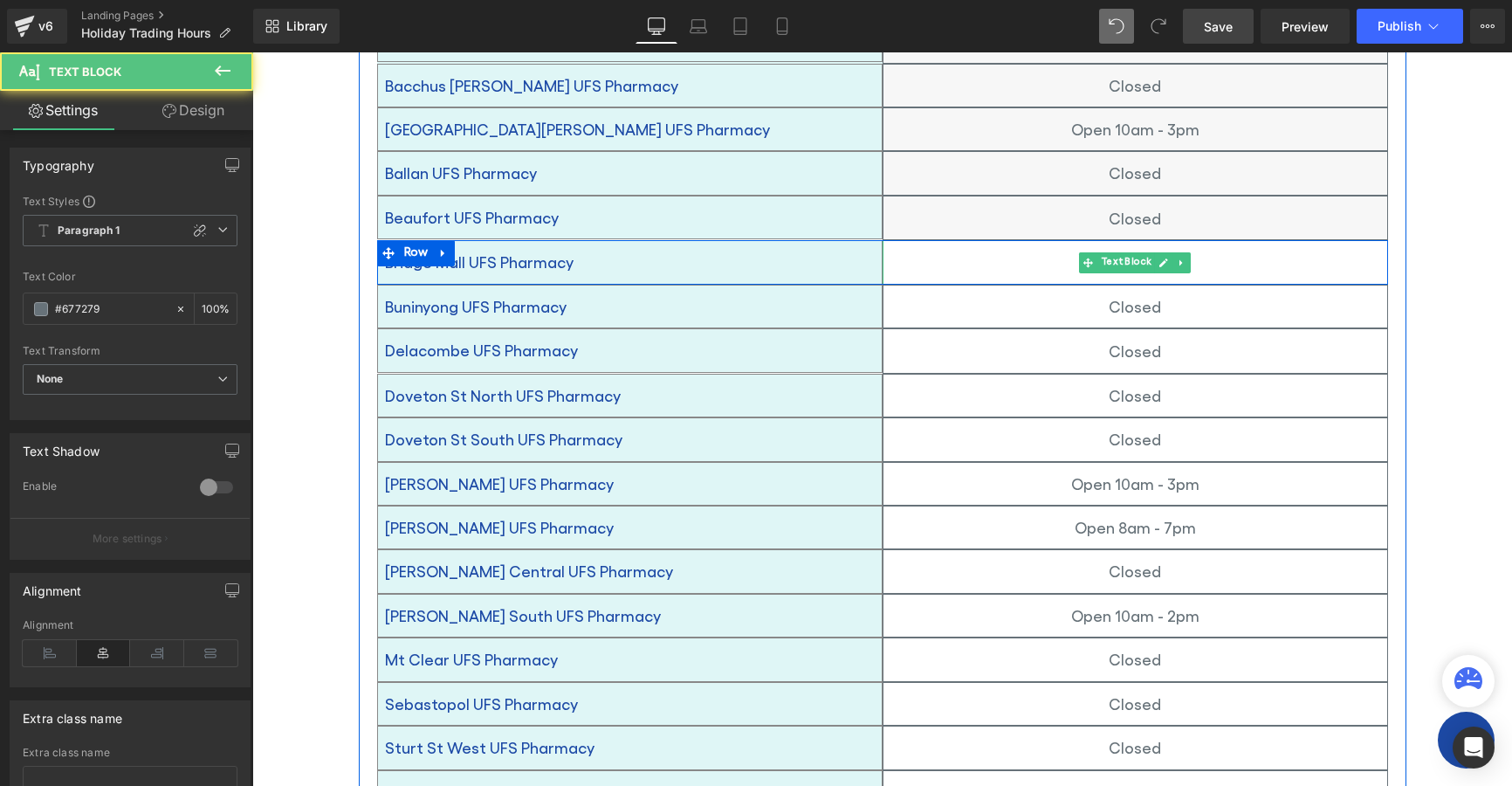
click at [904, 248] on p "Closed" at bounding box center [1135, 262] width 503 height 28
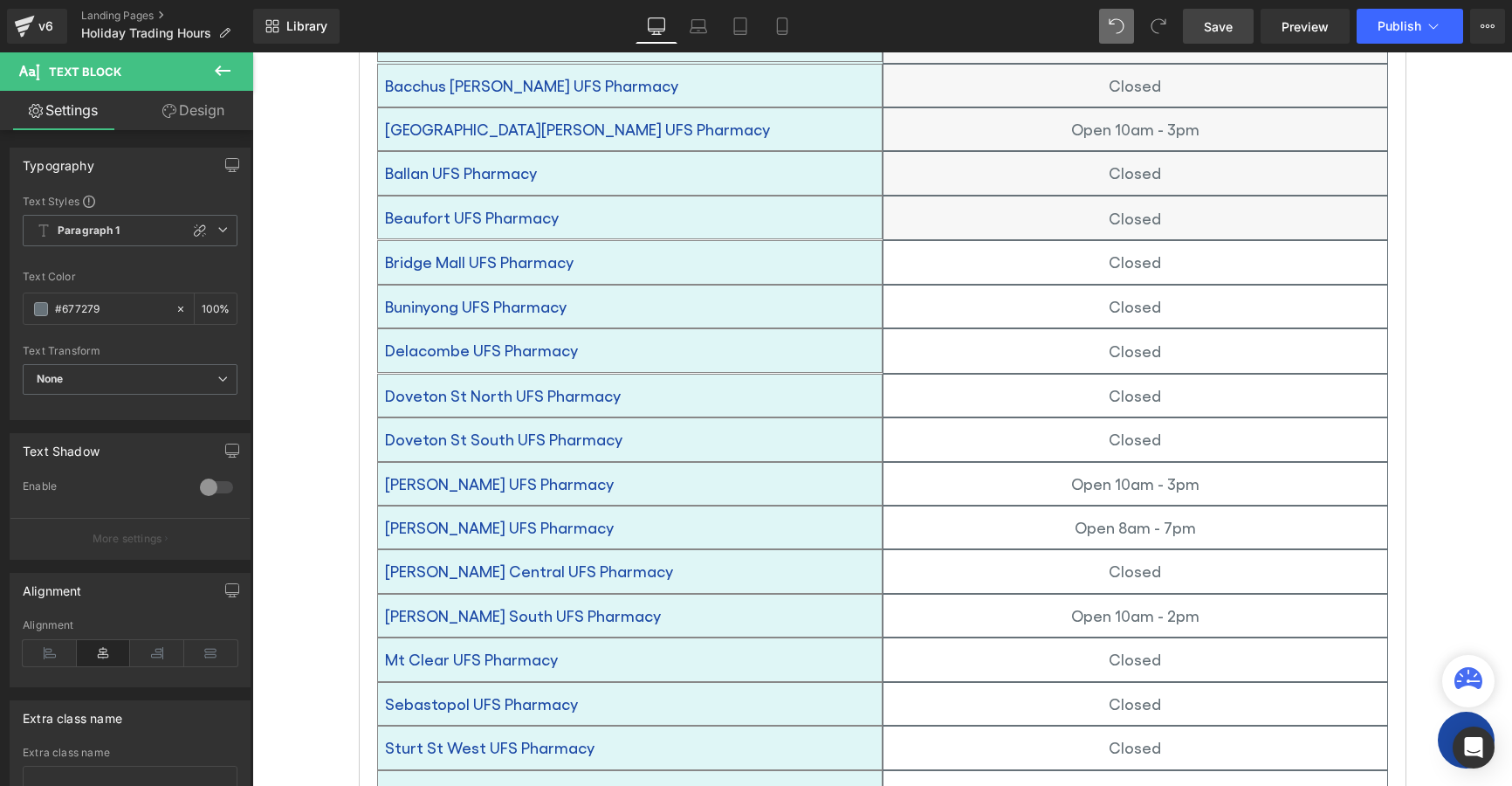
click at [192, 101] on link "Design" at bounding box center [193, 110] width 126 height 39
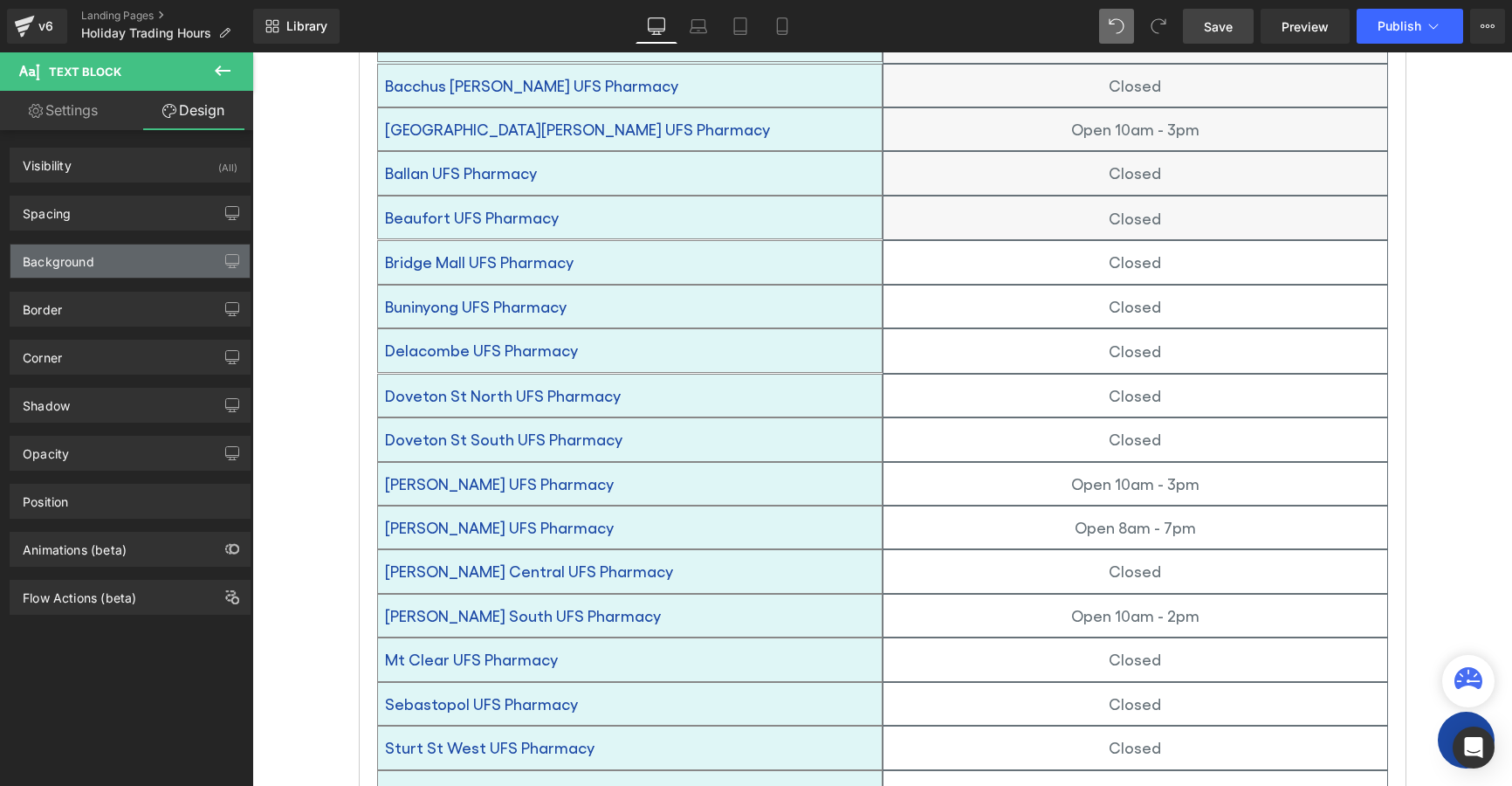
click at [91, 267] on div "Background" at bounding box center [58, 256] width 72 height 24
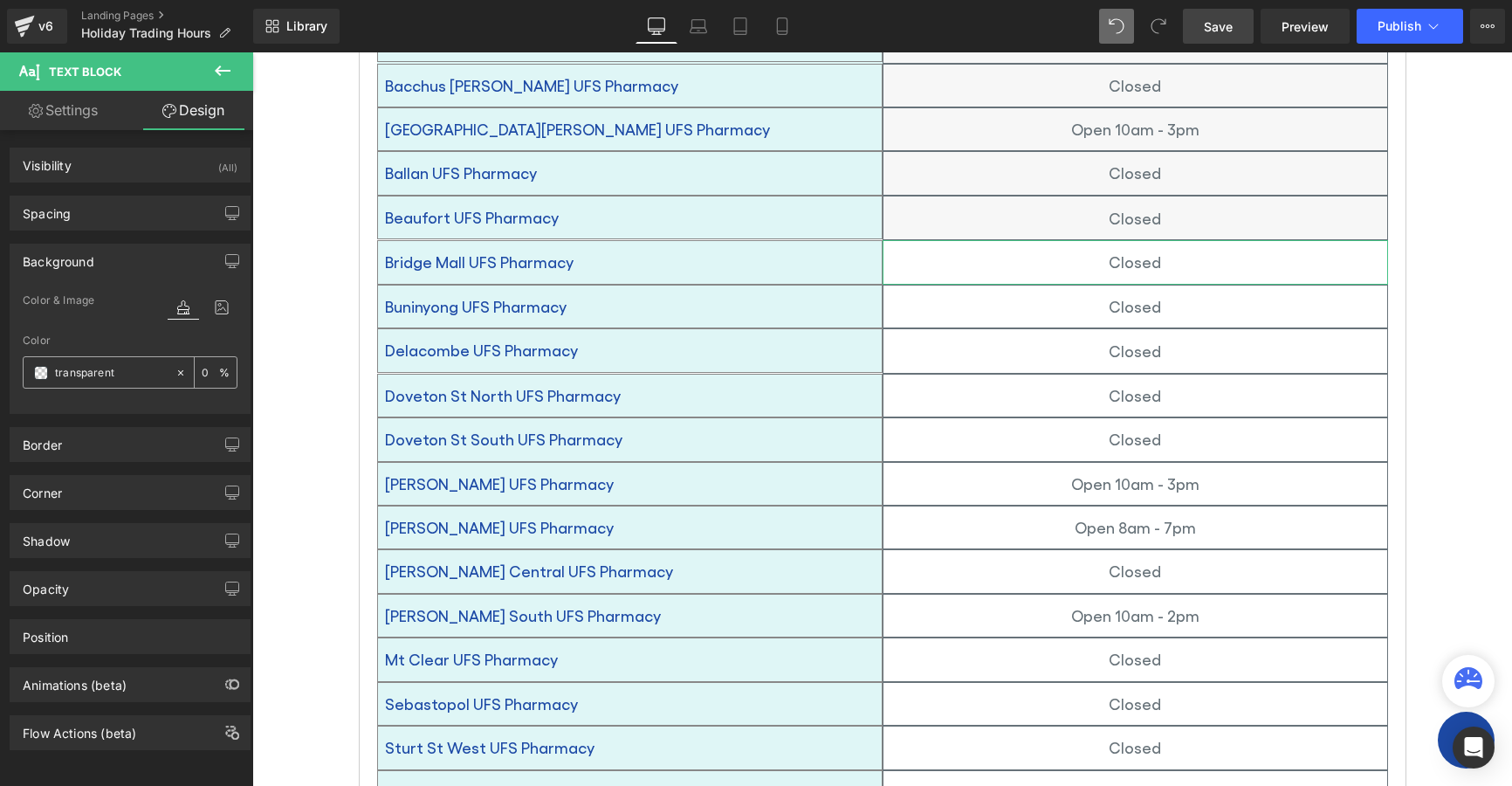
click at [37, 369] on span at bounding box center [41, 373] width 14 height 14
click at [39, 374] on span at bounding box center [41, 373] width 14 height 14
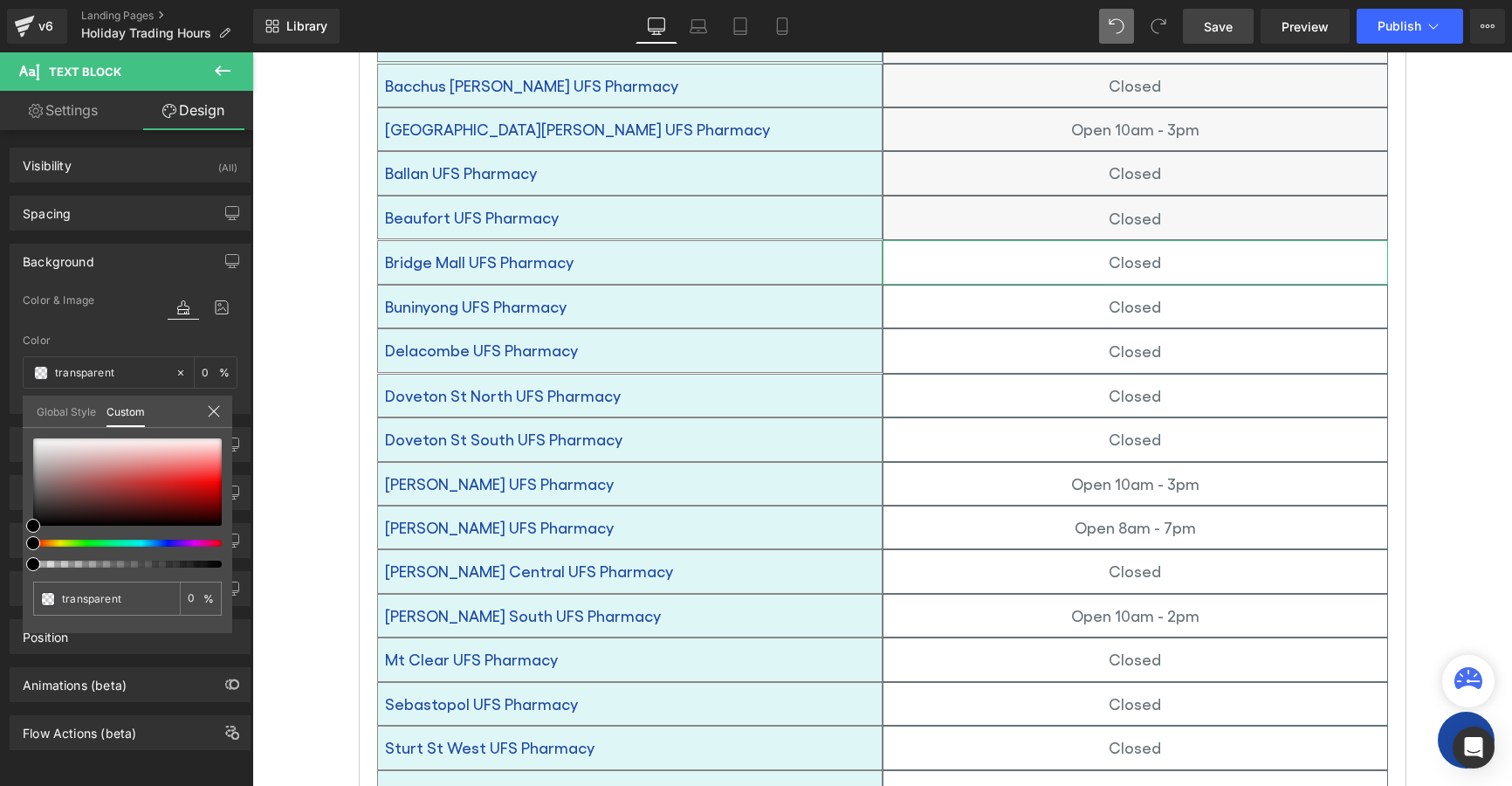
click at [47, 410] on link "Global Style" at bounding box center [66, 410] width 59 height 30
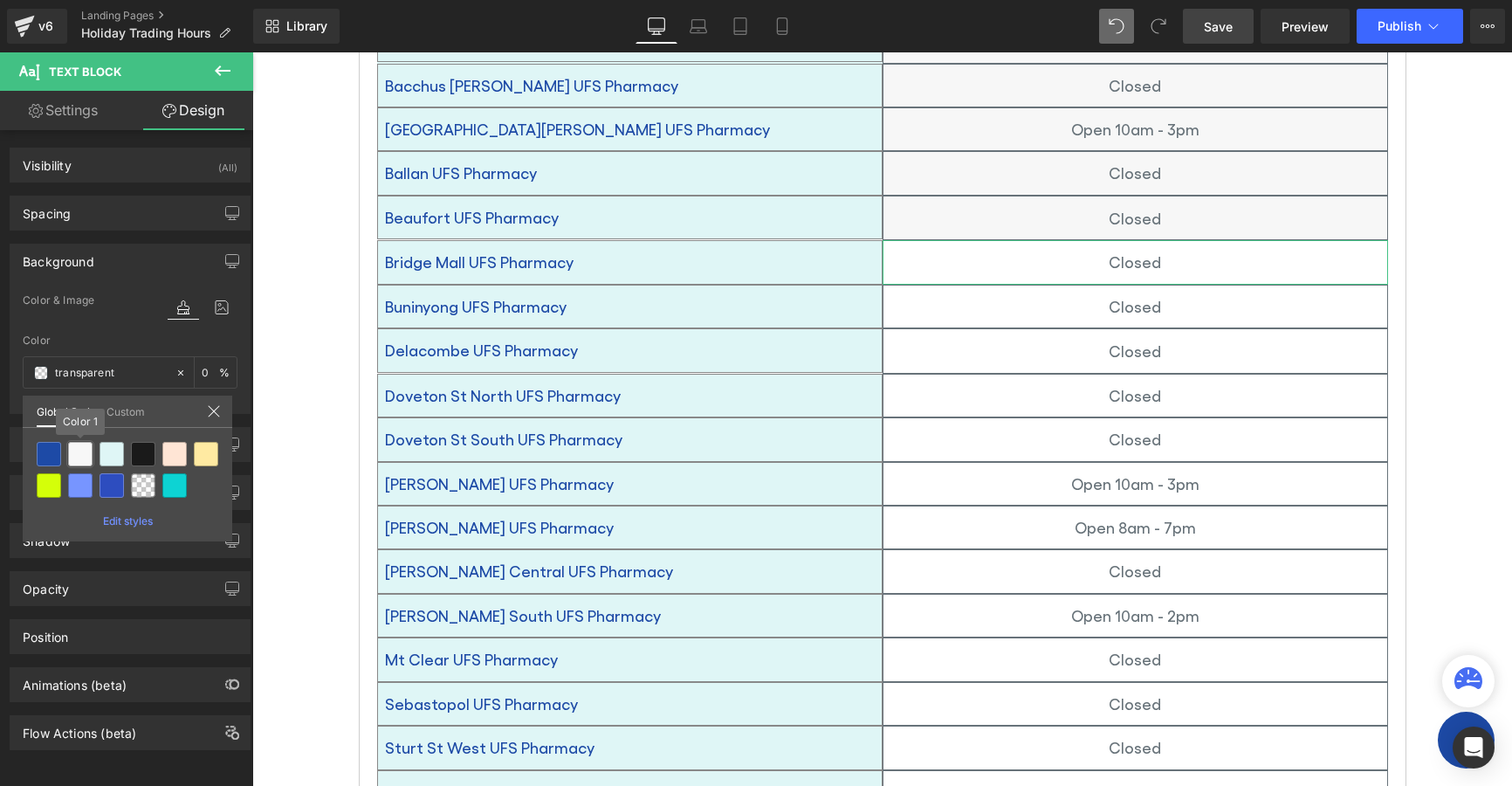
click at [73, 453] on div at bounding box center [80, 453] width 24 height 24
type input "Color 1"
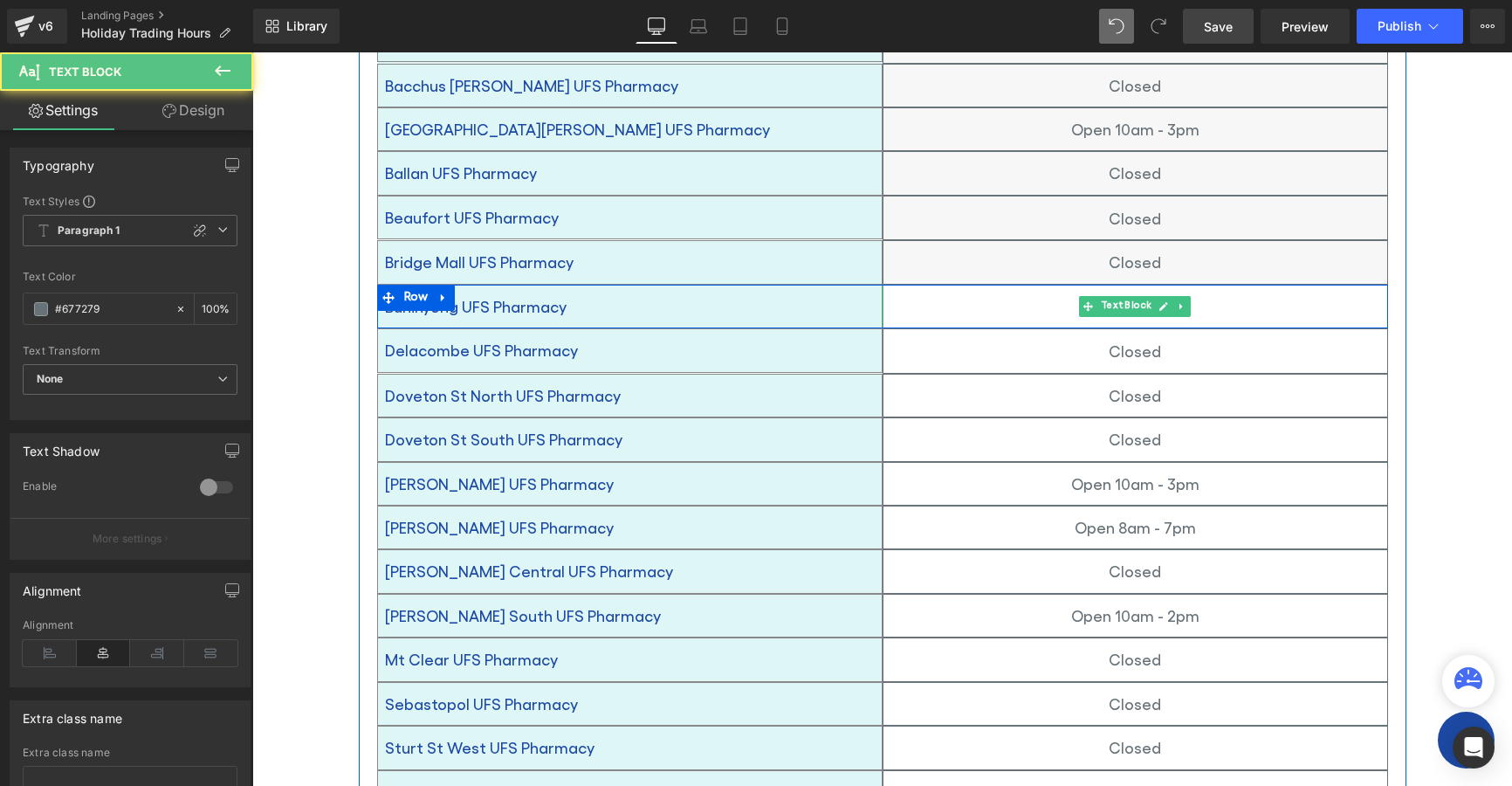
click at [966, 294] on div "Closed" at bounding box center [1135, 307] width 505 height 44
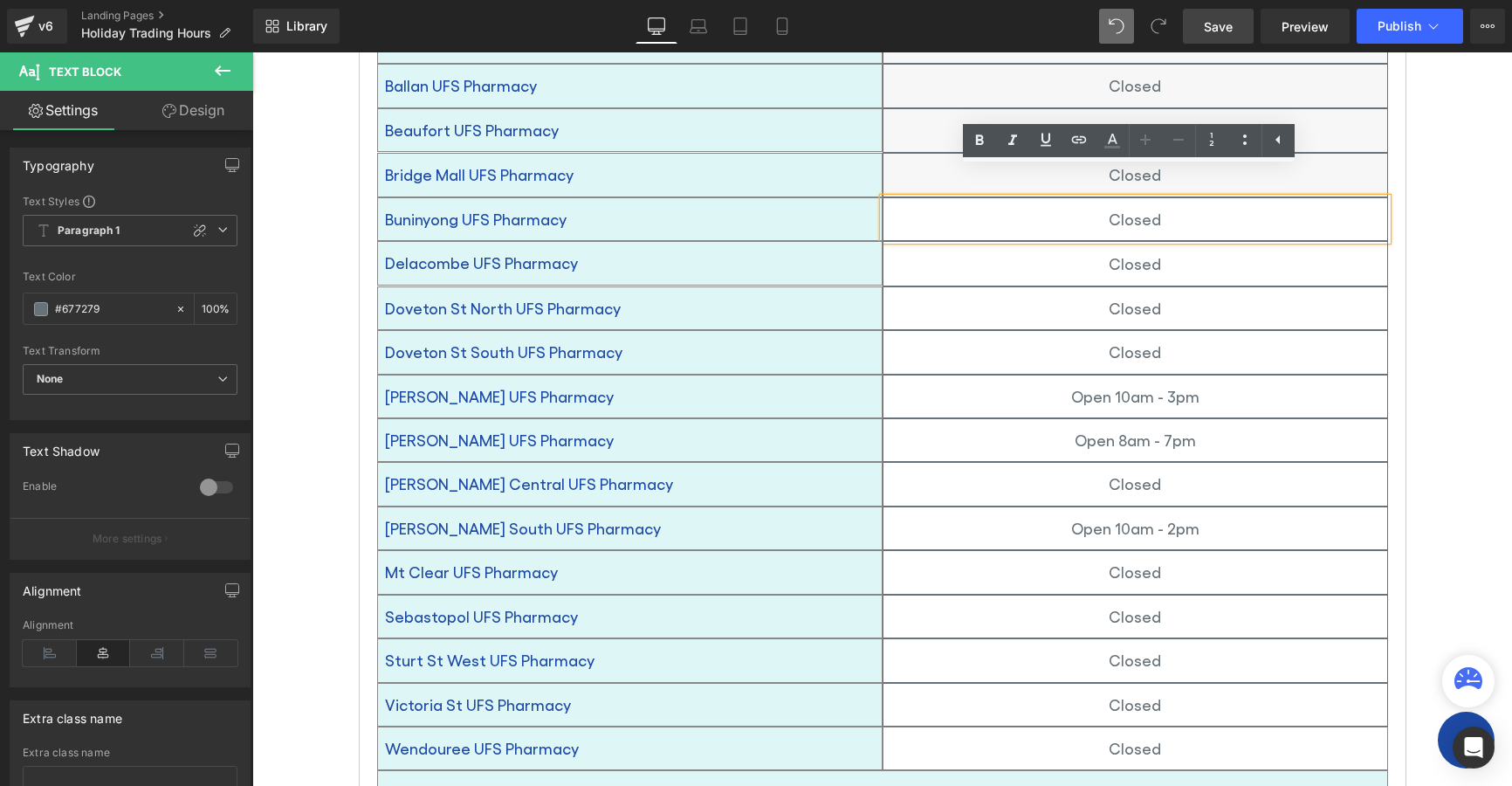
scroll to position [1049, 0]
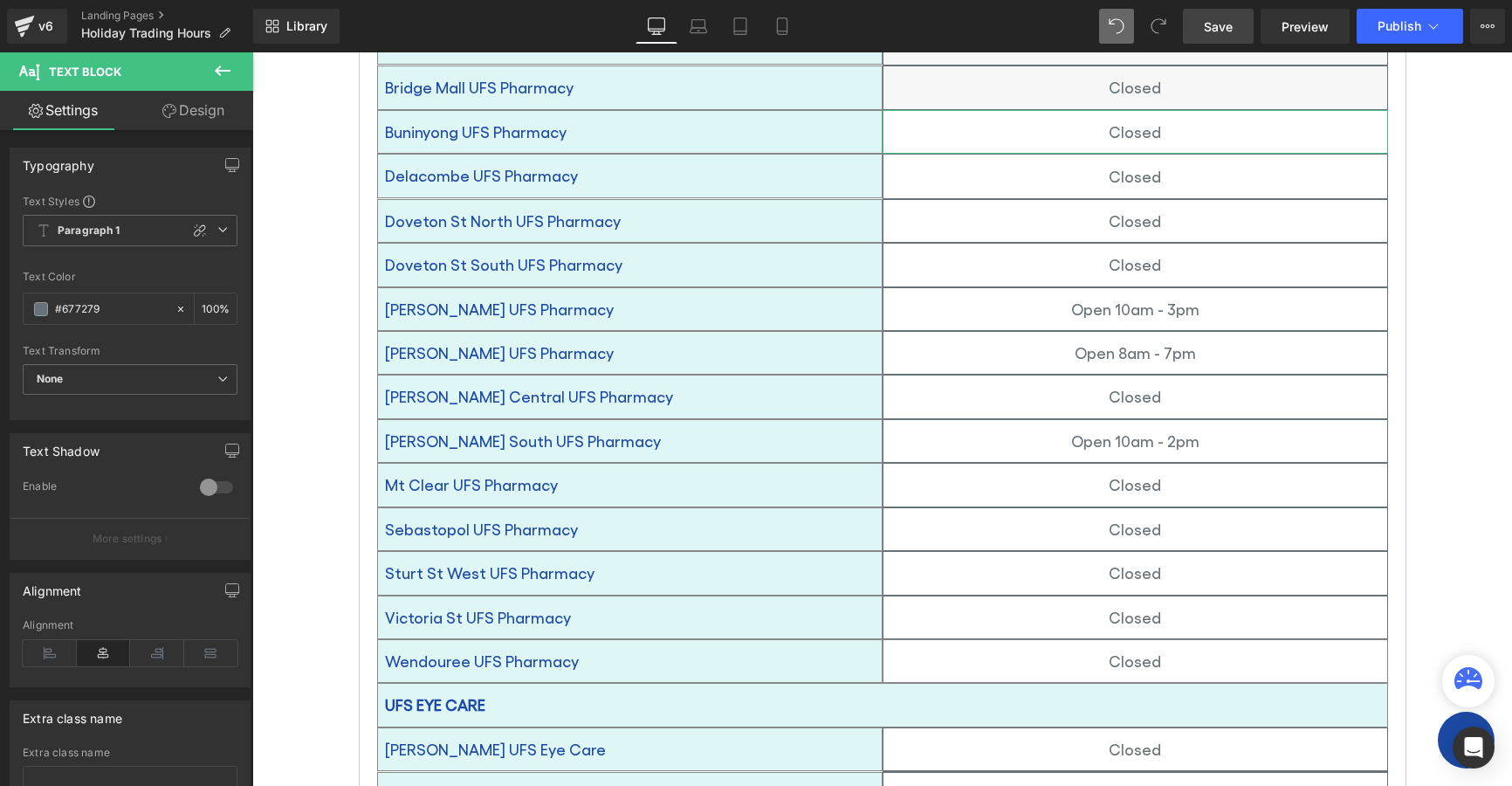
drag, startPoint x: 170, startPoint y: 106, endPoint x: 87, endPoint y: 266, distance: 180.2
click at [171, 106] on icon at bounding box center [169, 111] width 14 height 14
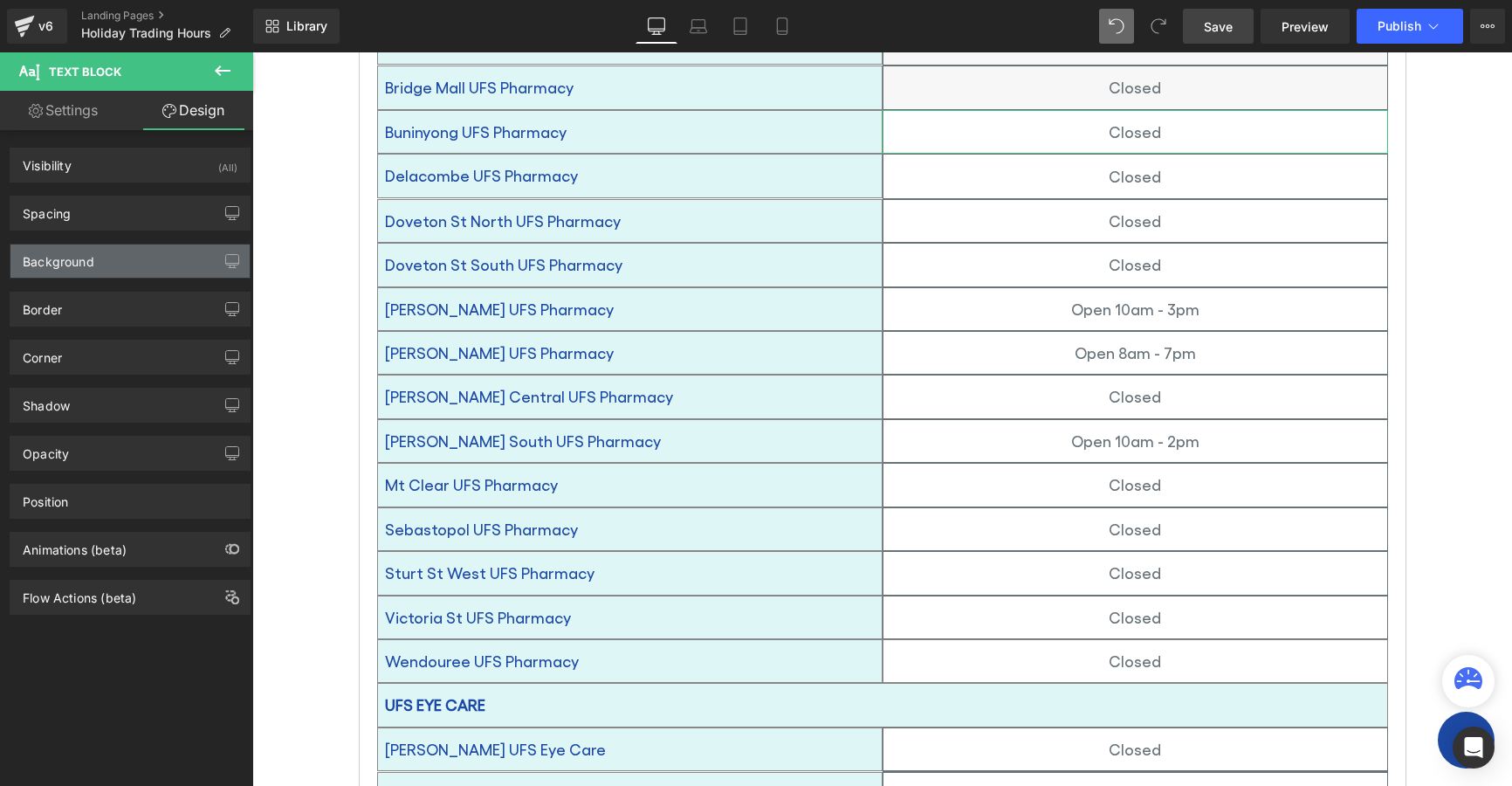
click at [62, 263] on div "Background" at bounding box center [58, 256] width 72 height 24
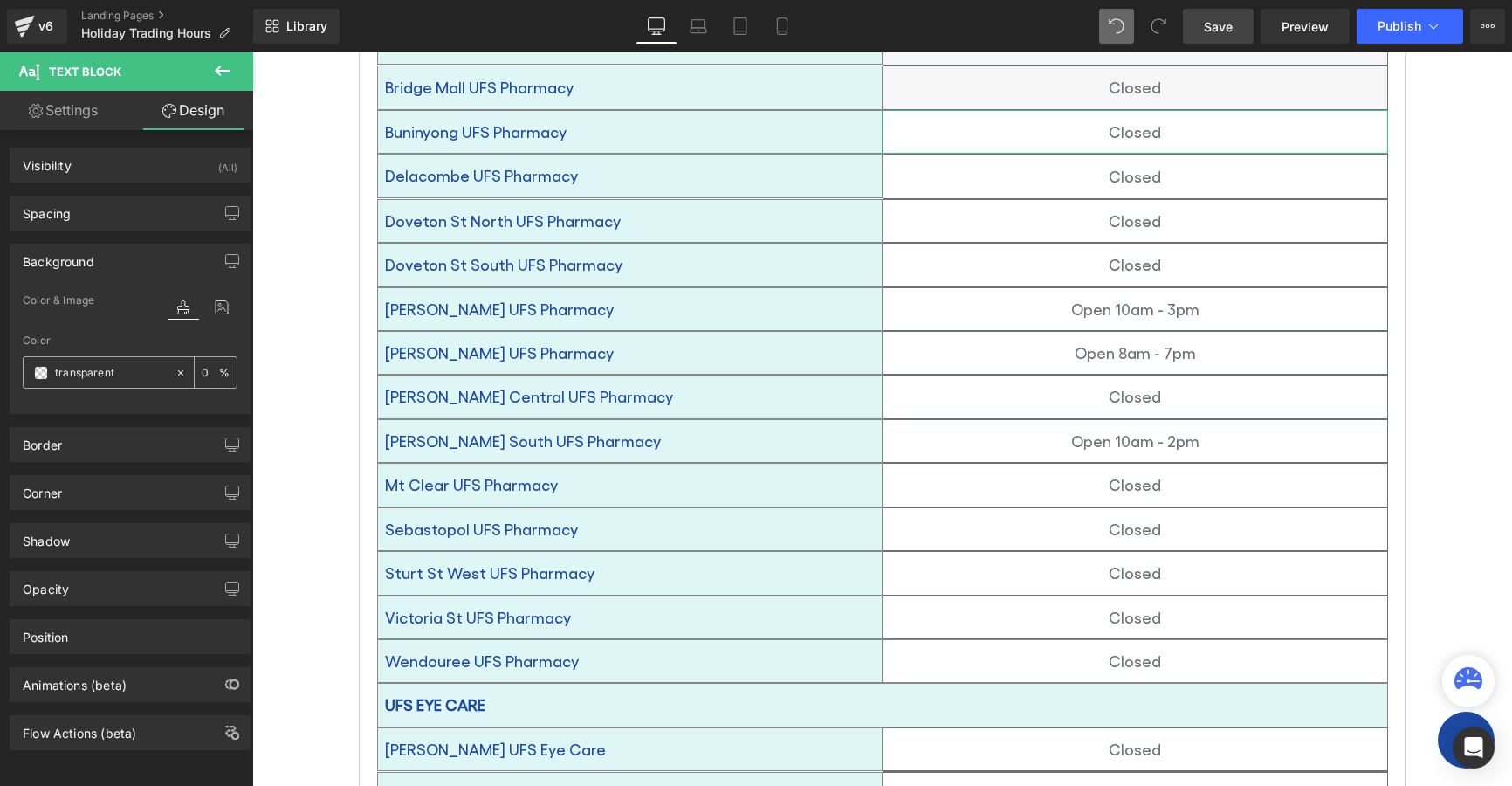
click at [43, 370] on span at bounding box center [41, 373] width 14 height 14
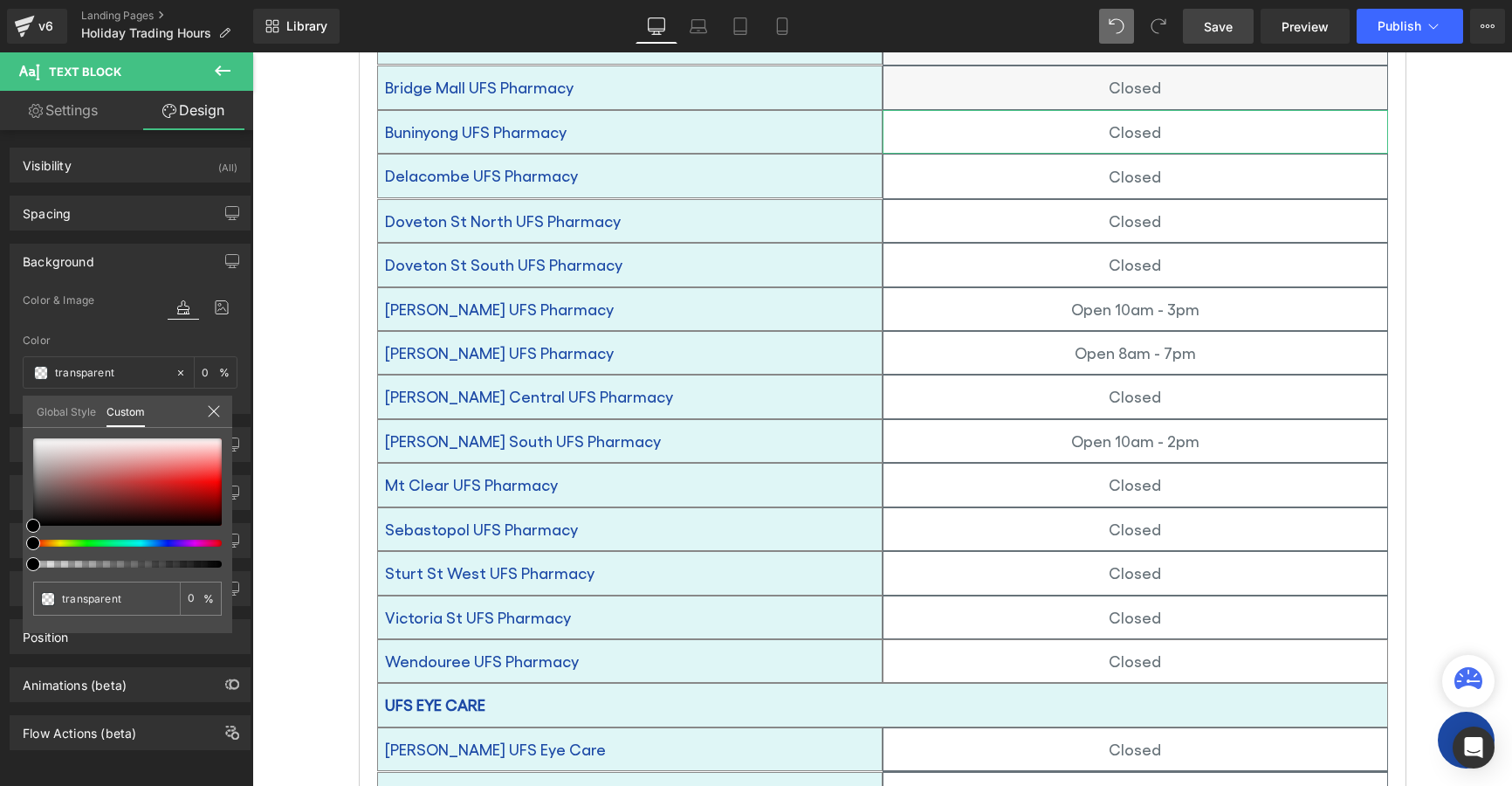
click at [54, 416] on link "Global Style" at bounding box center [66, 410] width 59 height 30
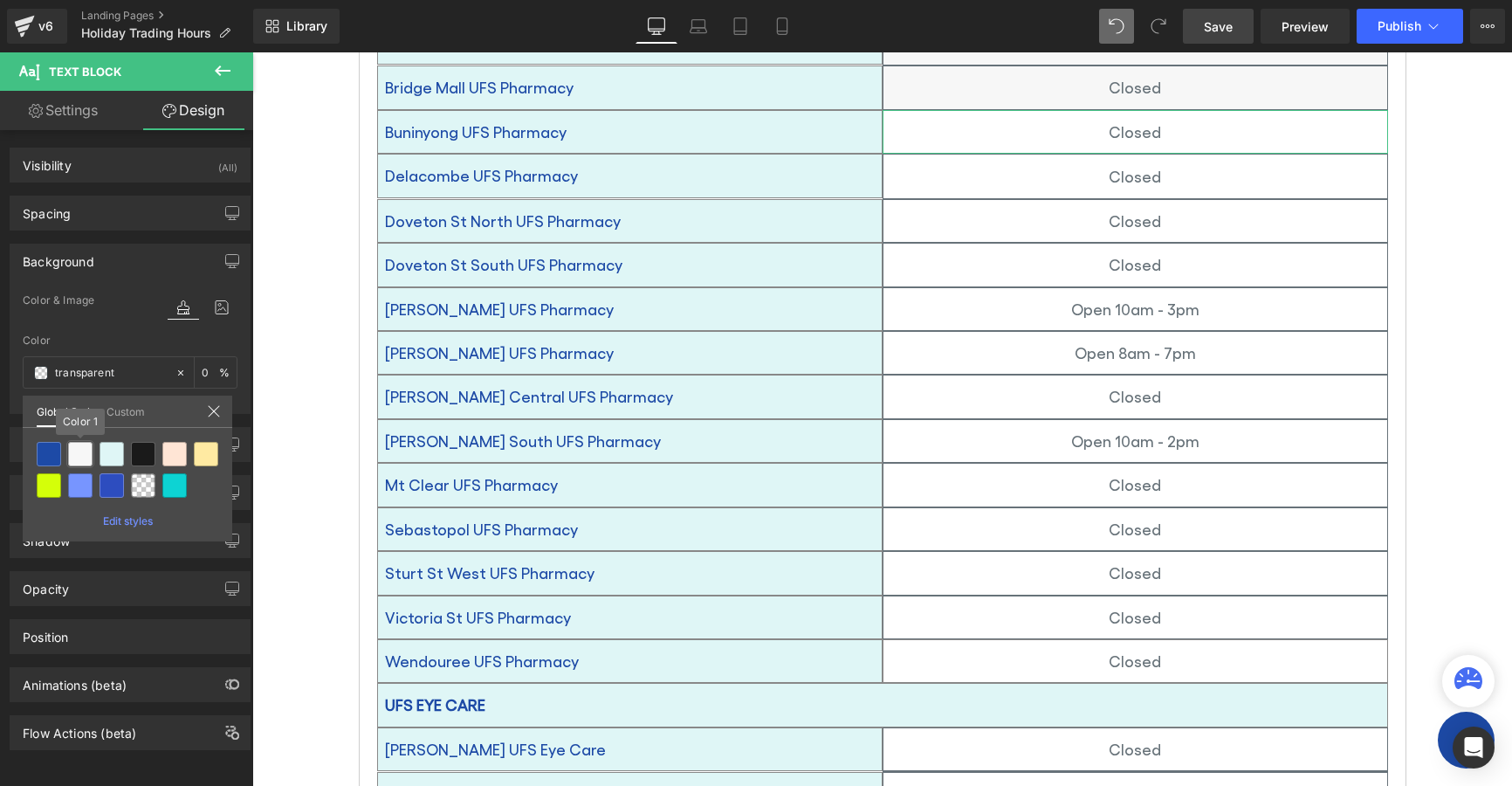
click at [81, 449] on div at bounding box center [80, 453] width 24 height 24
type input "Color 1"
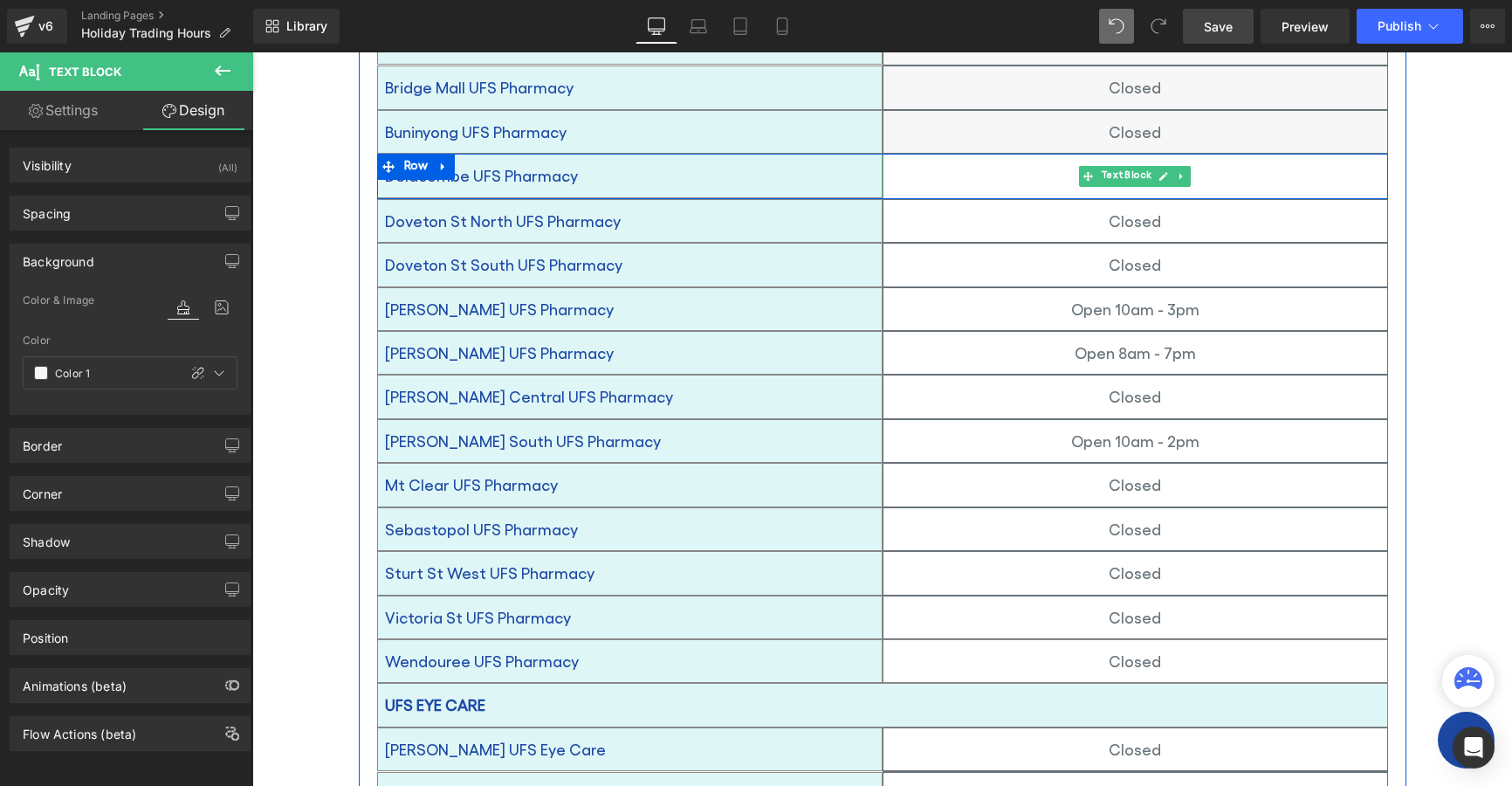
click at [989, 154] on div "Closed" at bounding box center [1135, 177] width 505 height 46
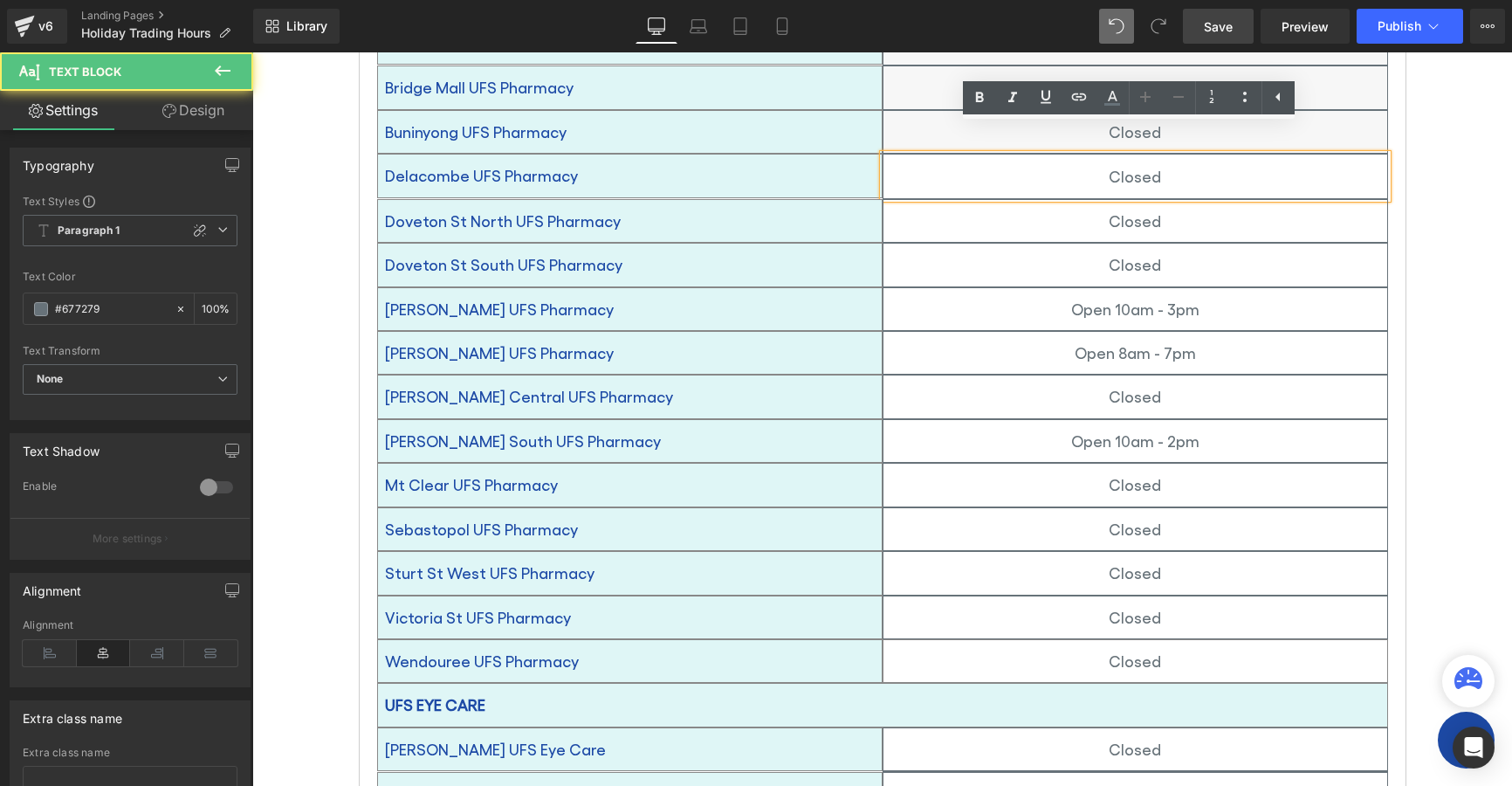
click at [210, 112] on link "Design" at bounding box center [193, 110] width 126 height 39
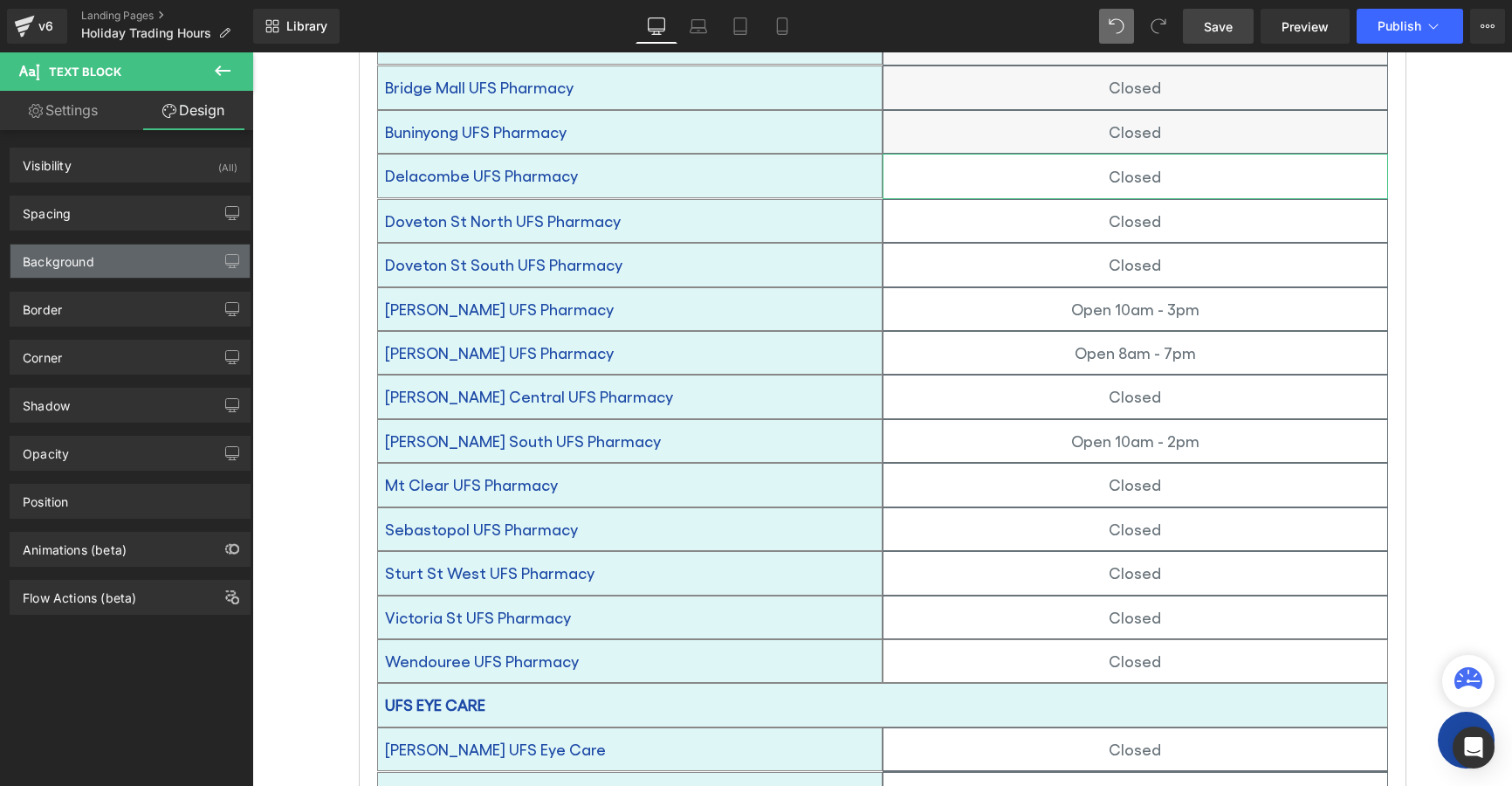
click at [43, 261] on div "Background" at bounding box center [58, 256] width 72 height 24
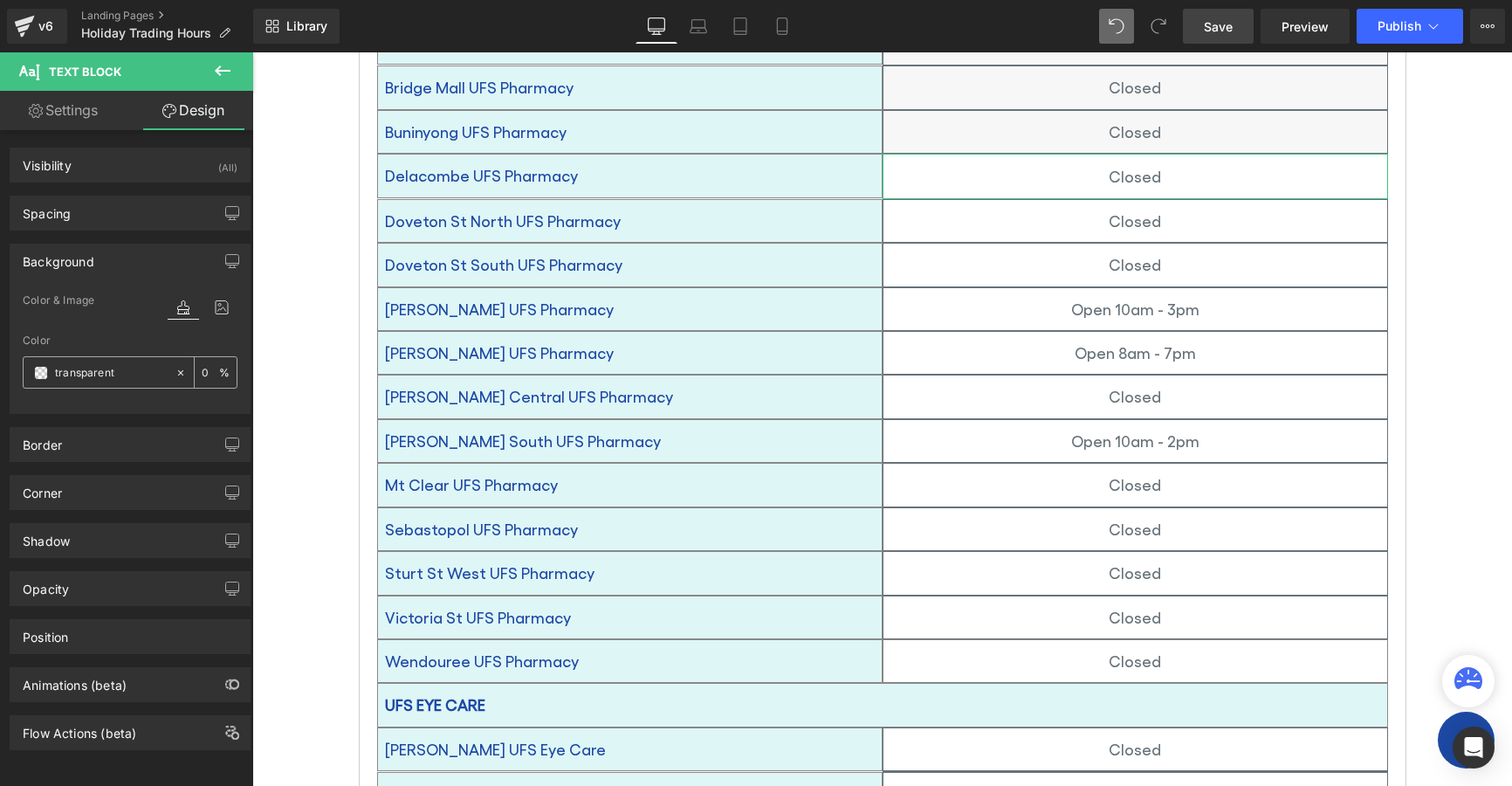
click at [36, 370] on span at bounding box center [41, 373] width 14 height 14
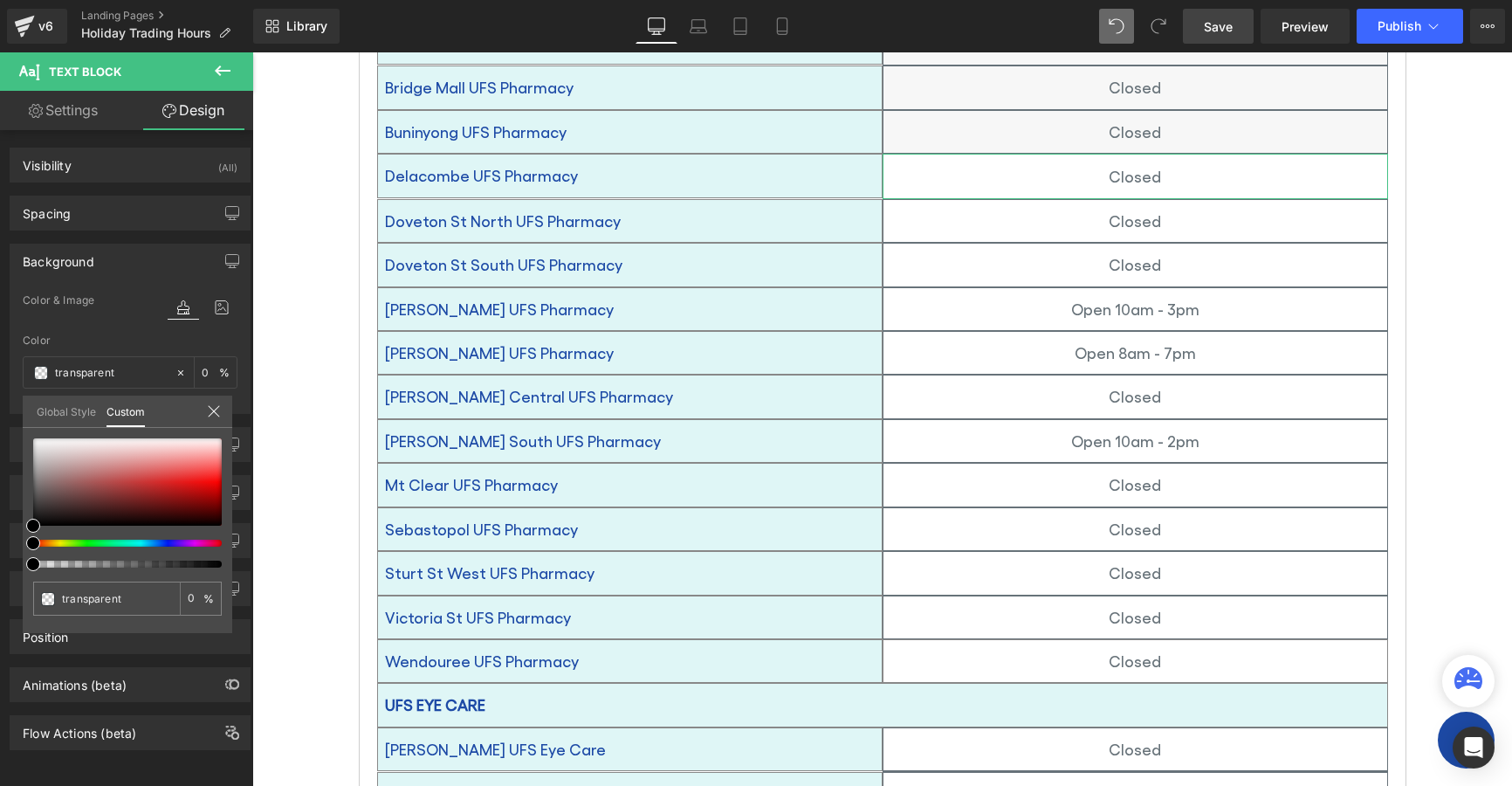
click at [54, 416] on link "Global Style" at bounding box center [66, 410] width 59 height 30
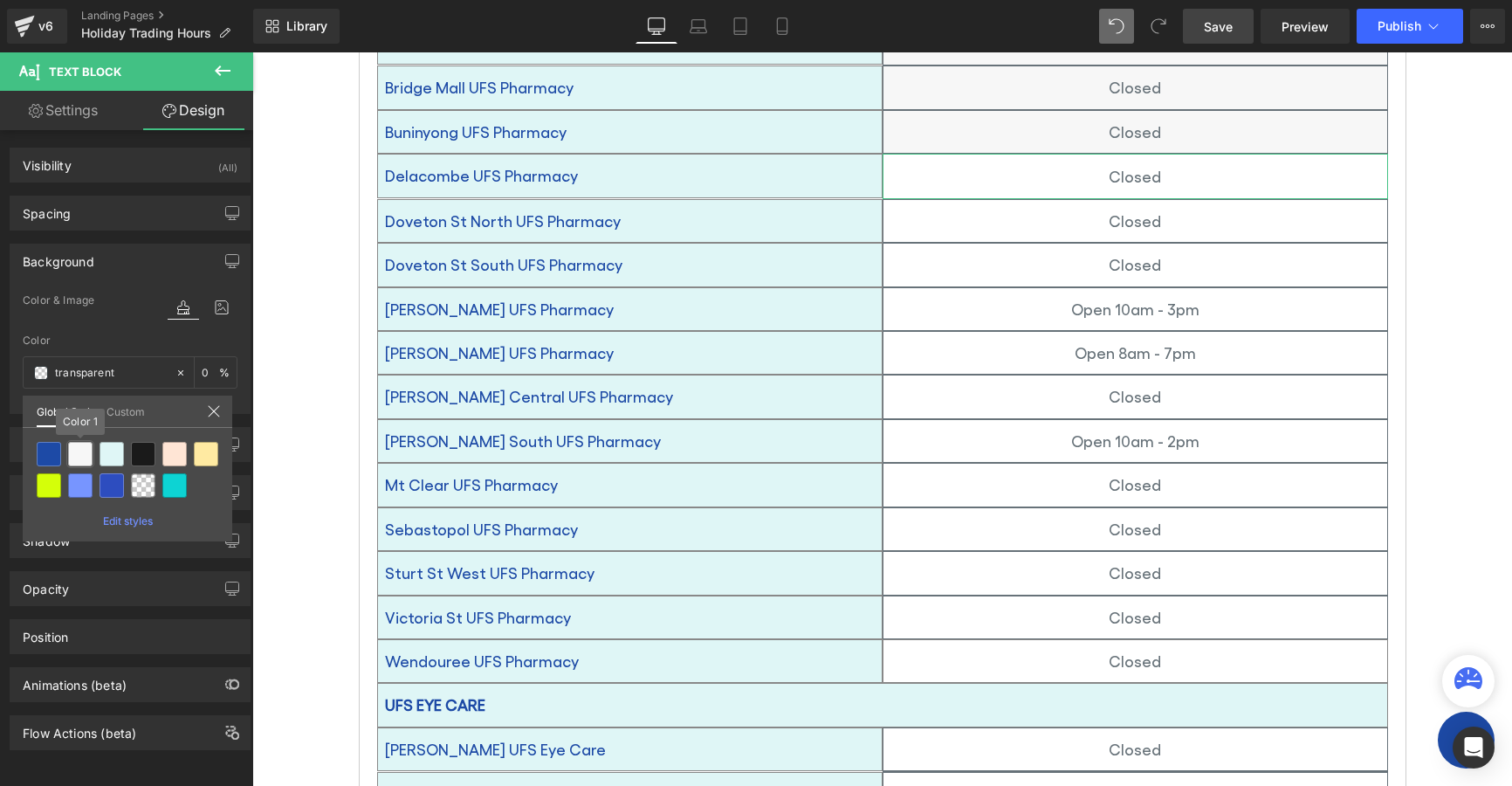
drag, startPoint x: 79, startPoint y: 462, endPoint x: 183, endPoint y: 447, distance: 105.1
click at [82, 461] on div at bounding box center [80, 453] width 24 height 24
type input "Color 1"
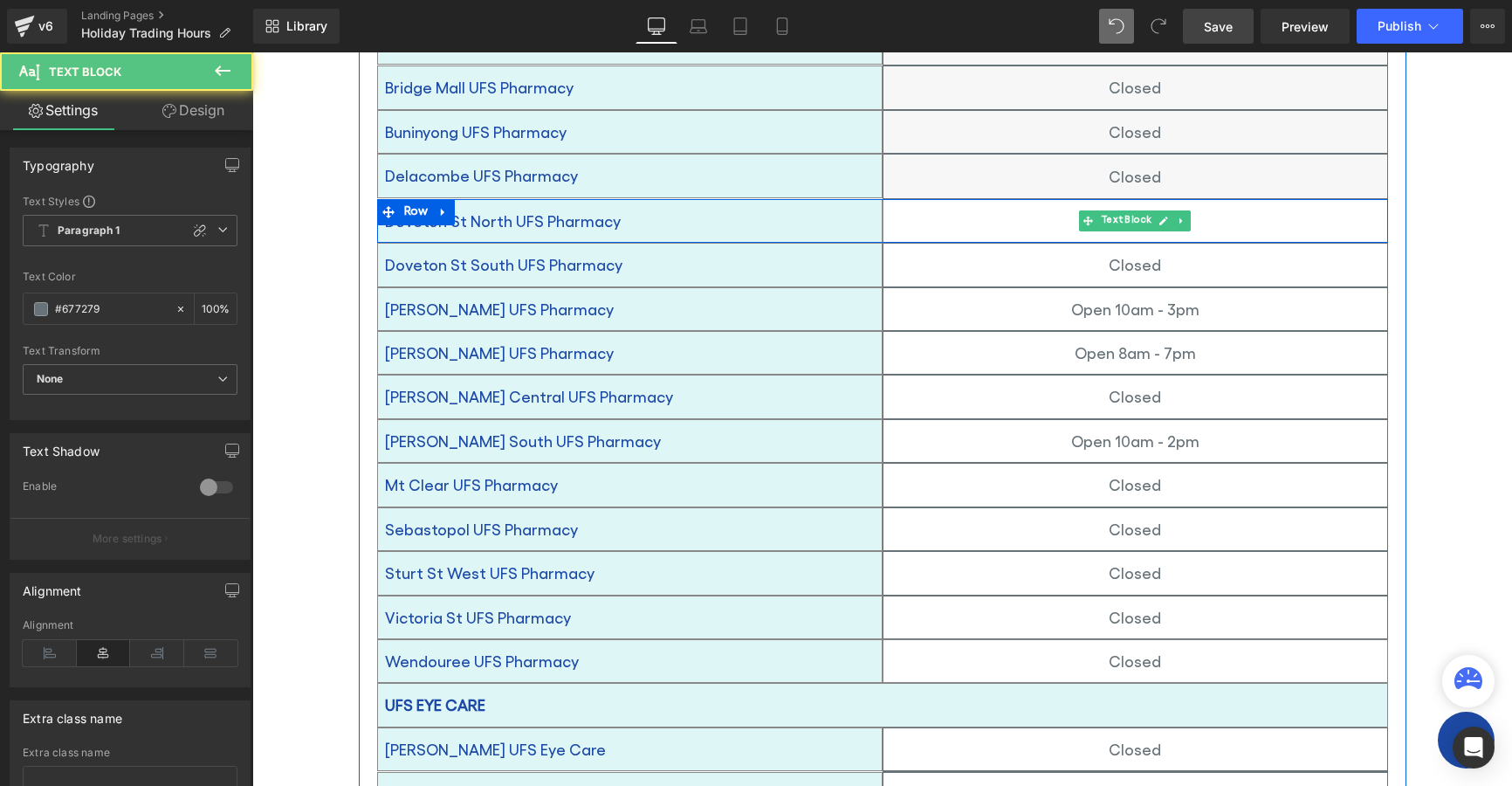
click at [1036, 207] on p "Closed" at bounding box center [1135, 220] width 503 height 28
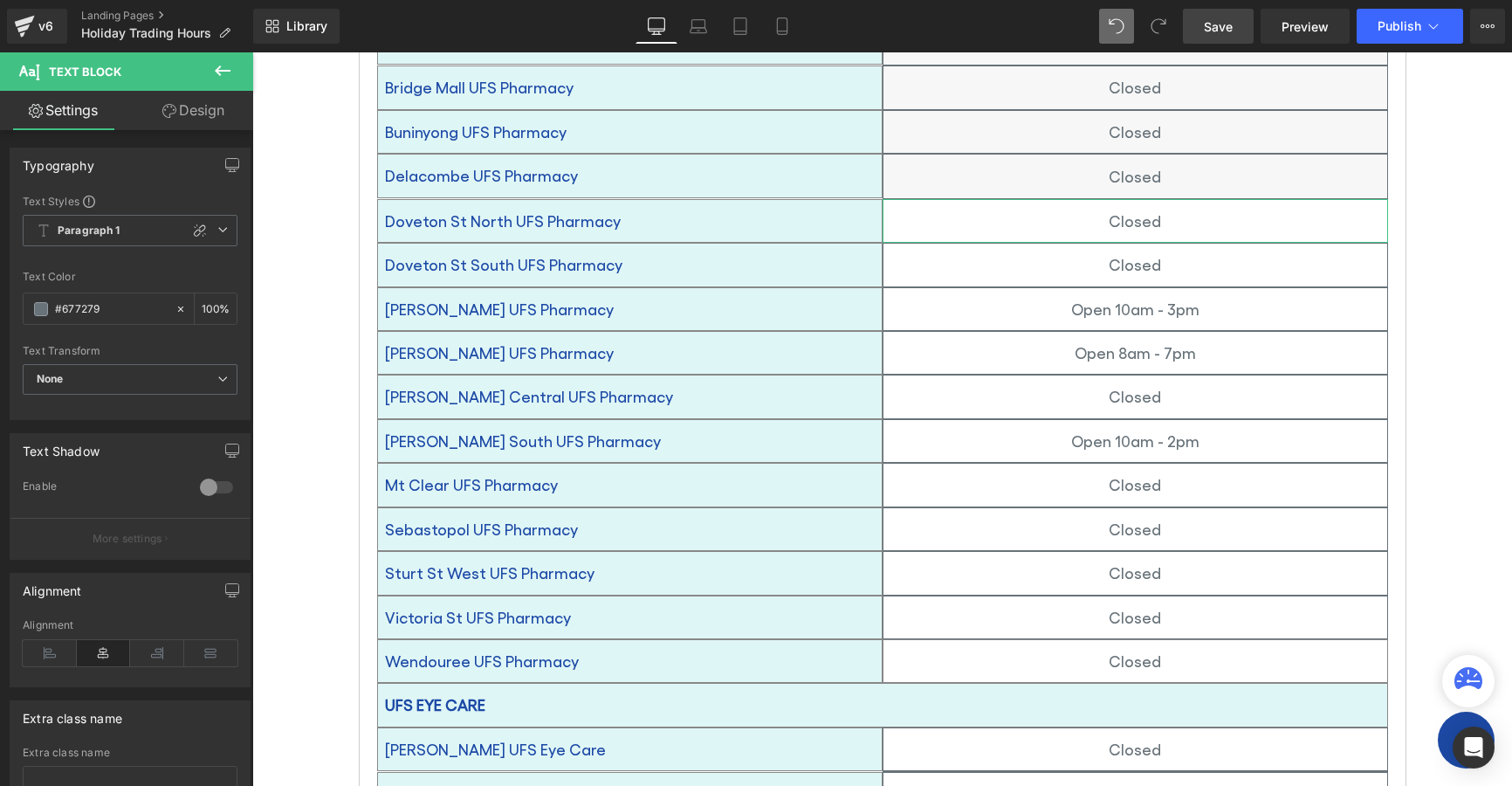
click at [197, 106] on link "Design" at bounding box center [193, 110] width 126 height 39
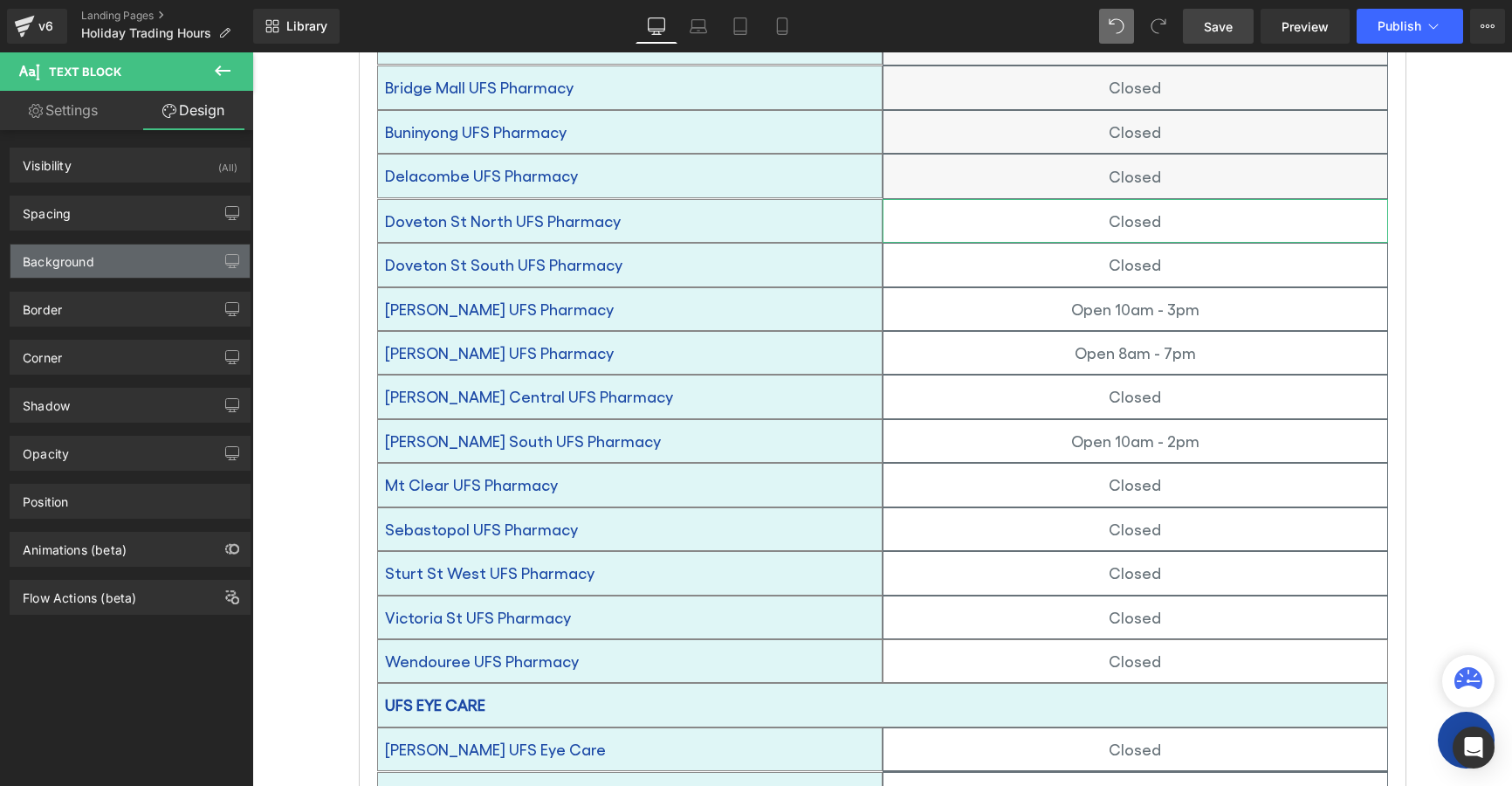
click at [67, 258] on div "Background" at bounding box center [58, 256] width 72 height 24
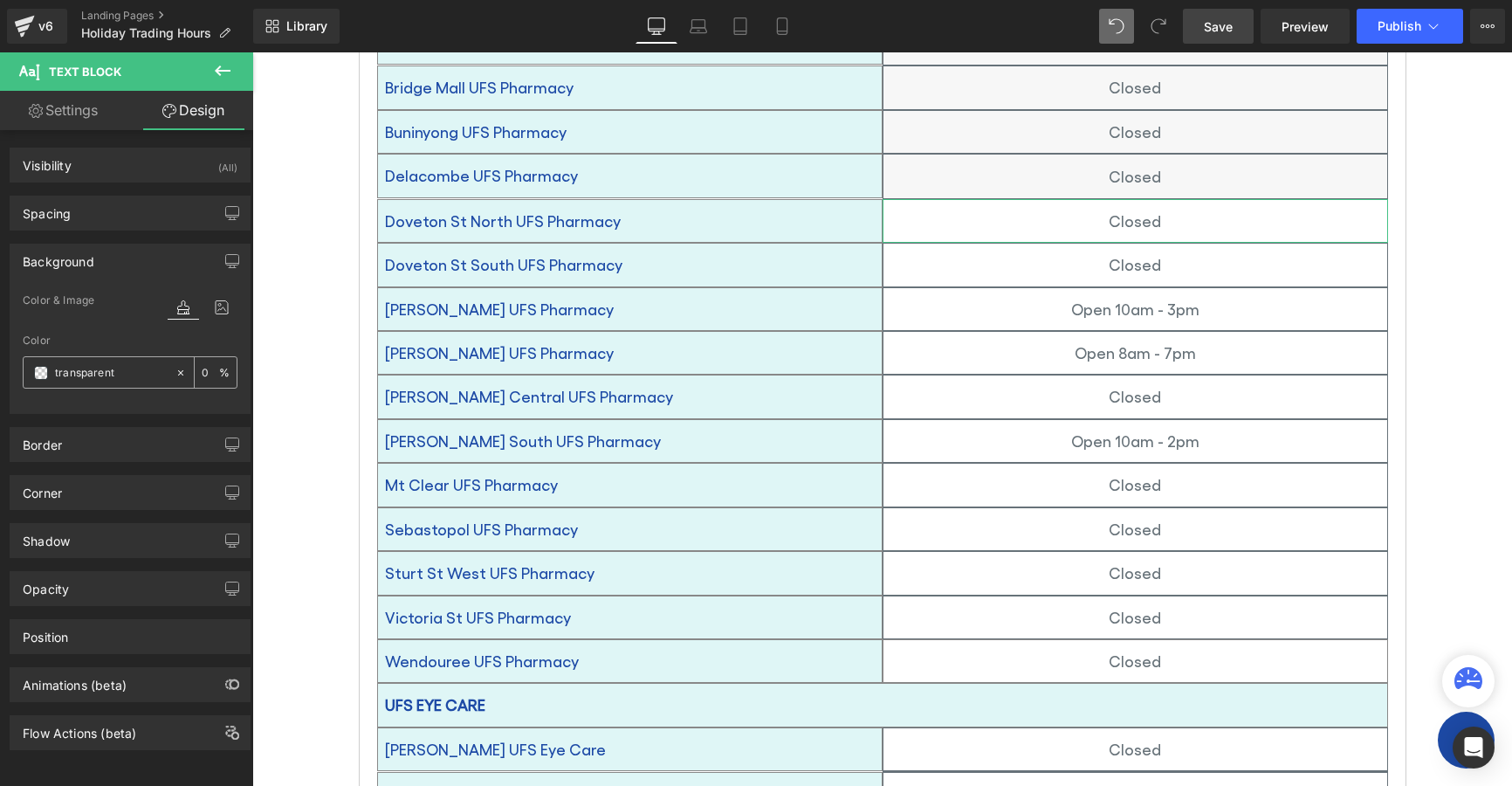
click at [41, 368] on span at bounding box center [41, 373] width 14 height 14
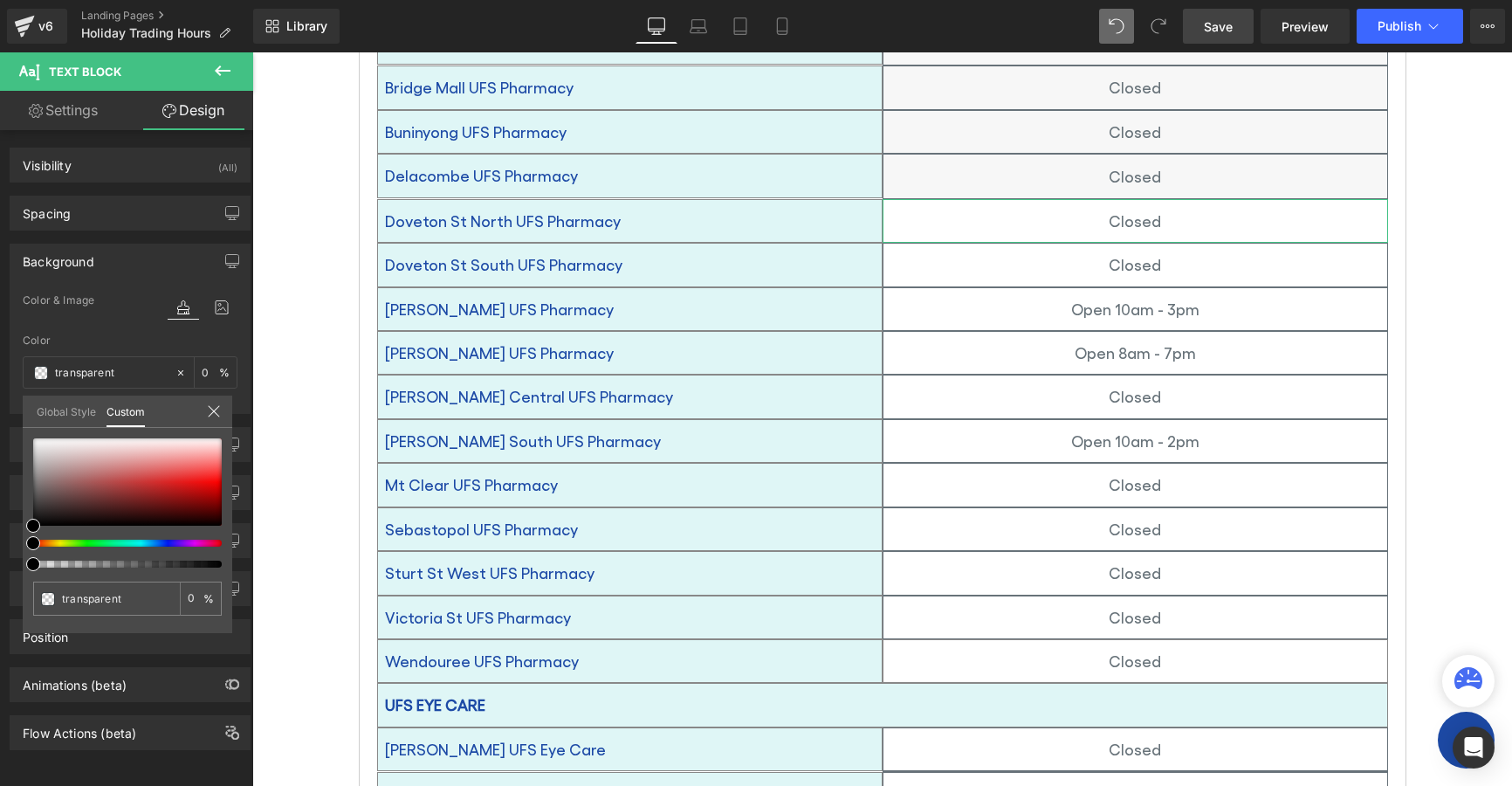
click at [56, 410] on link "Global Style" at bounding box center [66, 410] width 59 height 30
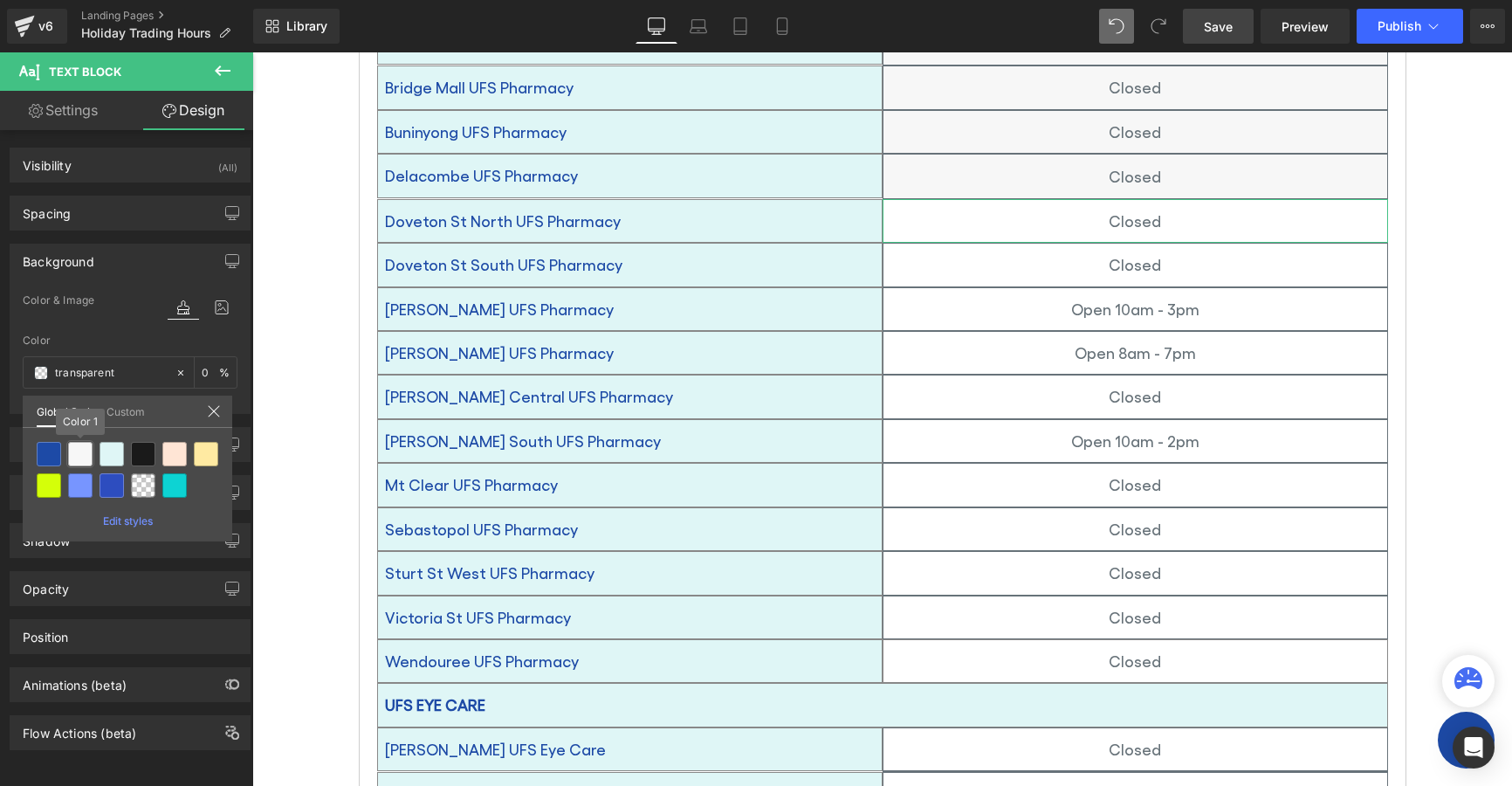
click at [78, 454] on div at bounding box center [80, 453] width 24 height 24
type input "Color 1"
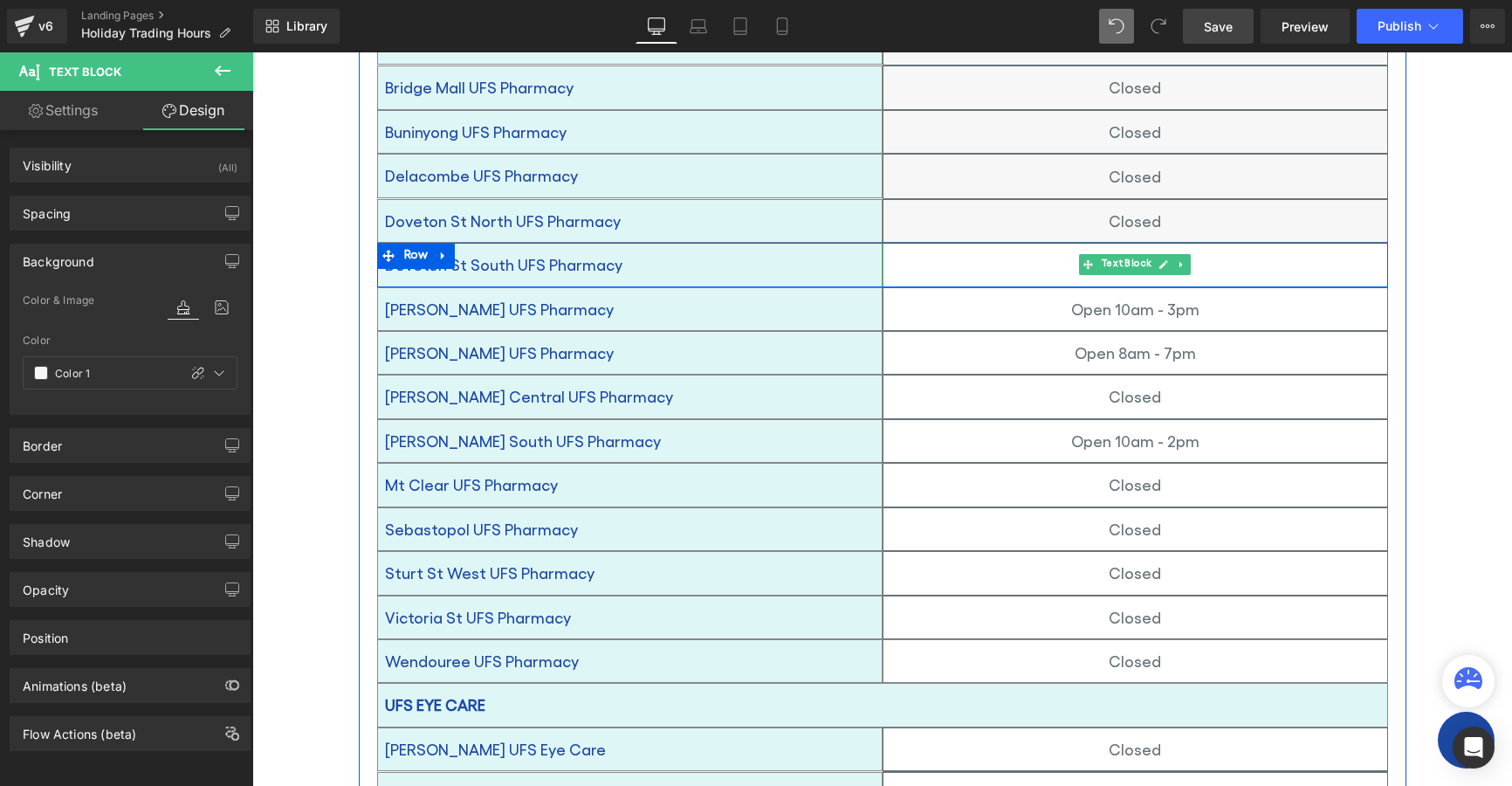
drag, startPoint x: 915, startPoint y: 246, endPoint x: 952, endPoint y: 238, distance: 37.9
click at [915, 251] on p "Closed" at bounding box center [1135, 264] width 503 height 28
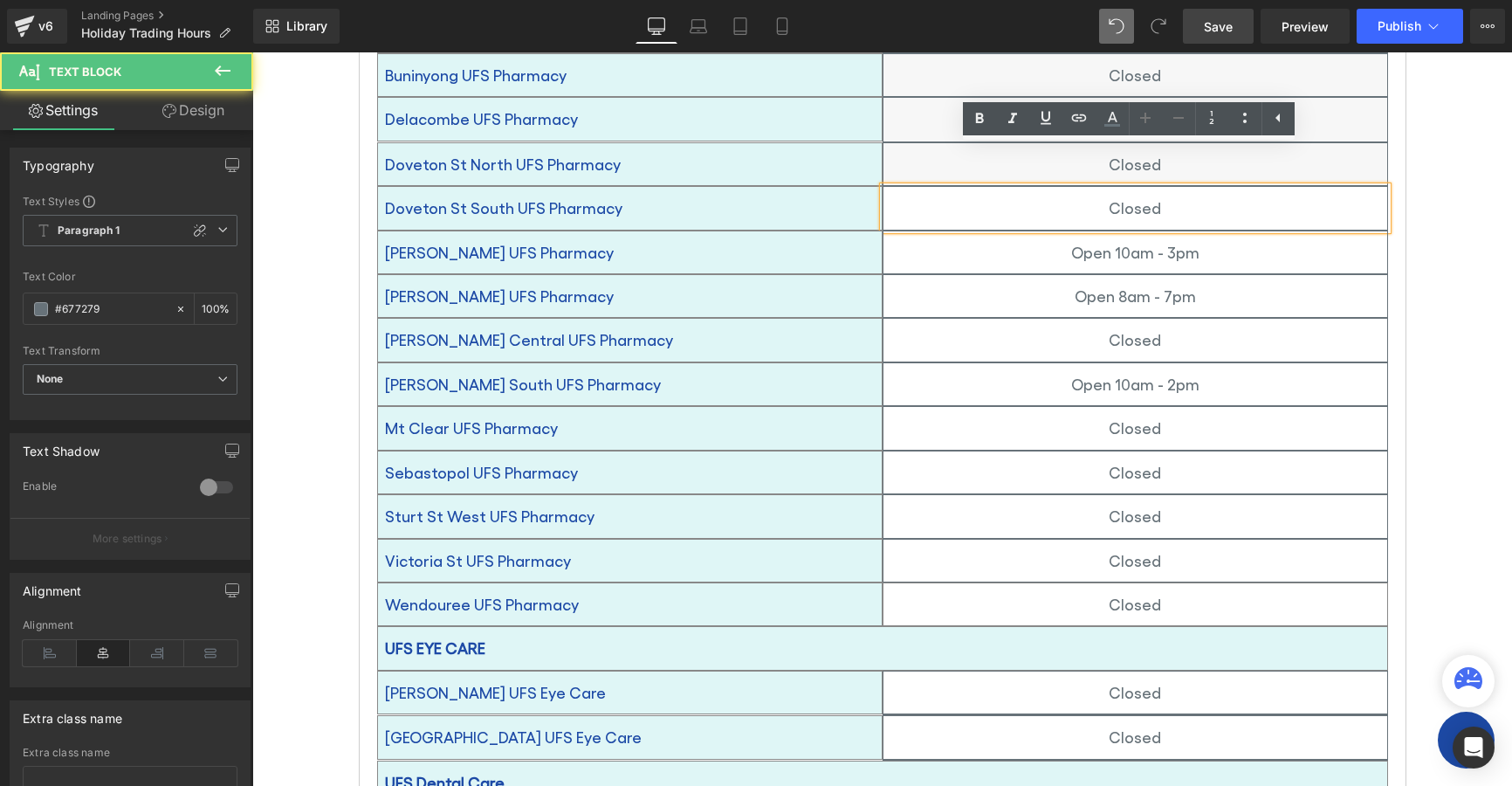
scroll to position [1136, 0]
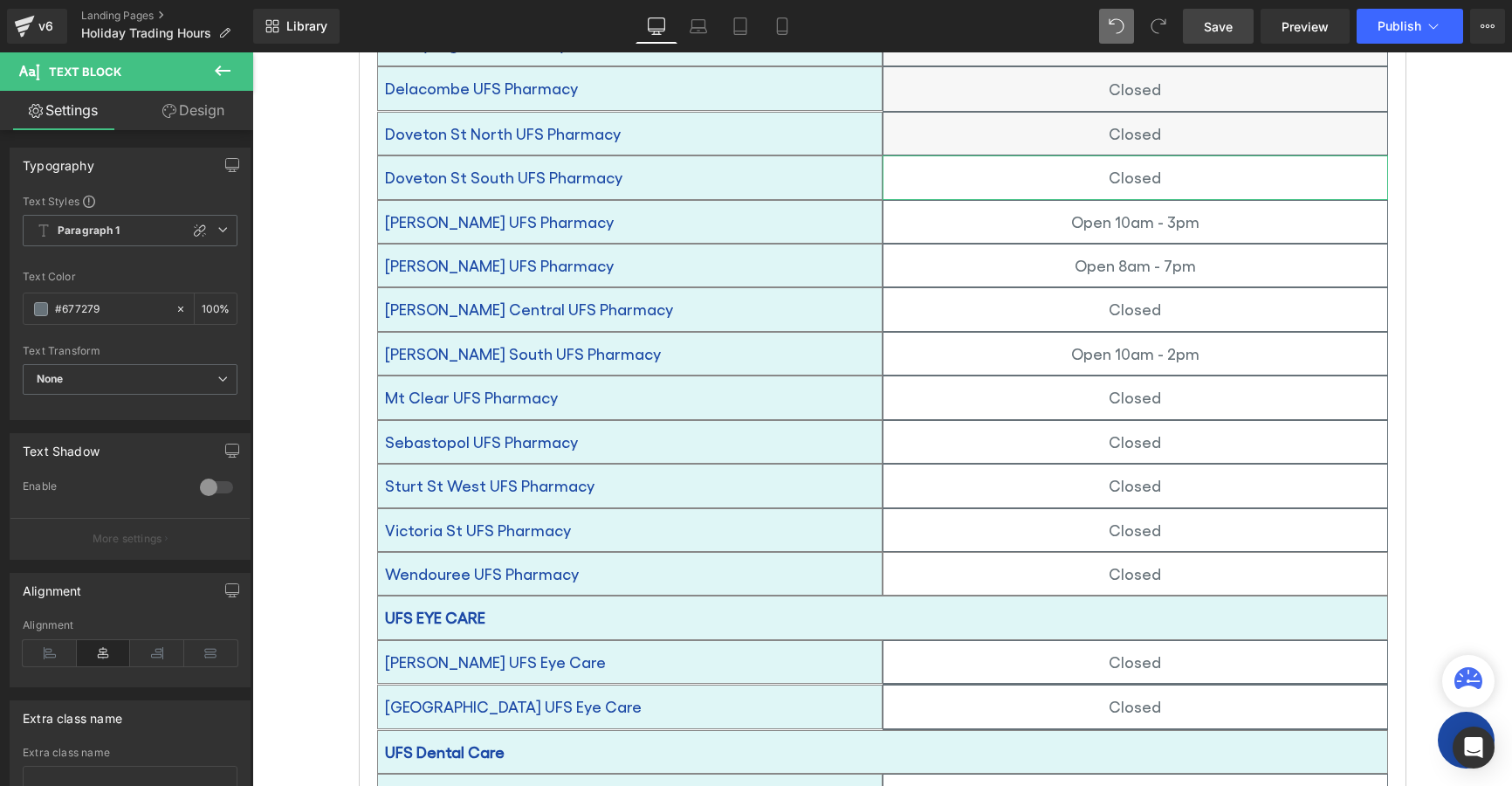
click at [197, 106] on link "Design" at bounding box center [193, 110] width 126 height 39
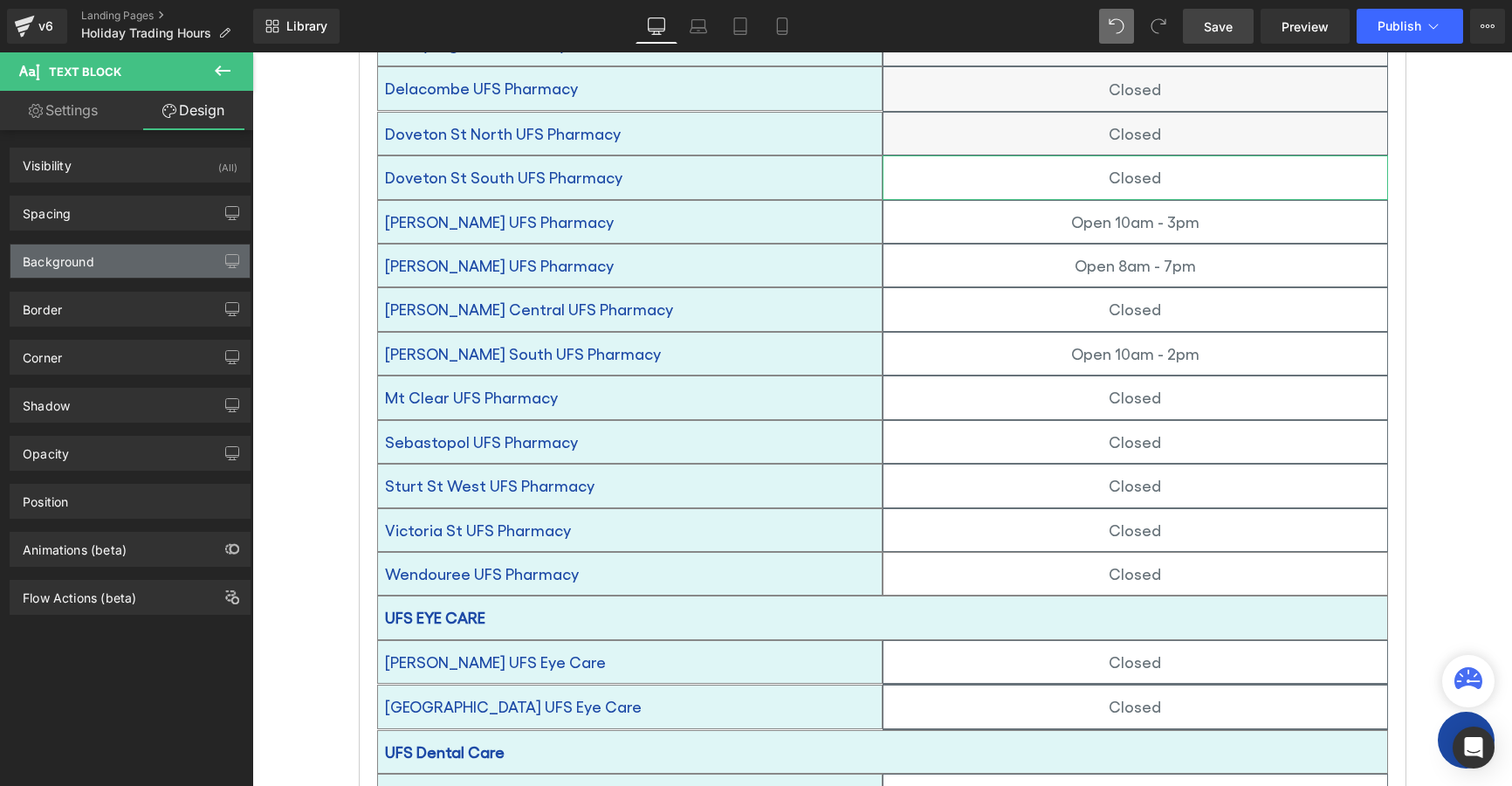
click at [73, 268] on div "Background" at bounding box center [58, 256] width 72 height 24
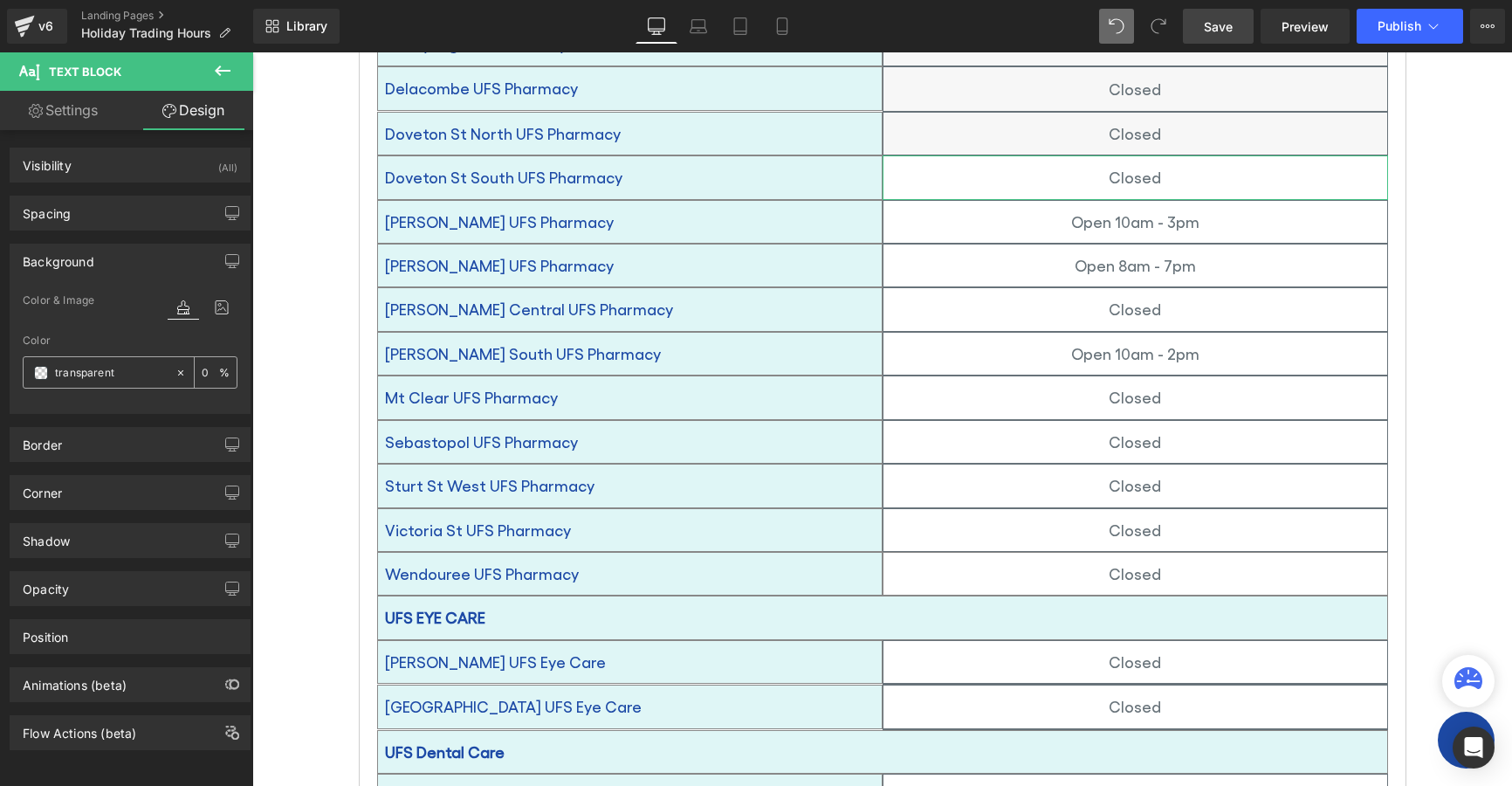
click at [44, 373] on span at bounding box center [41, 373] width 14 height 14
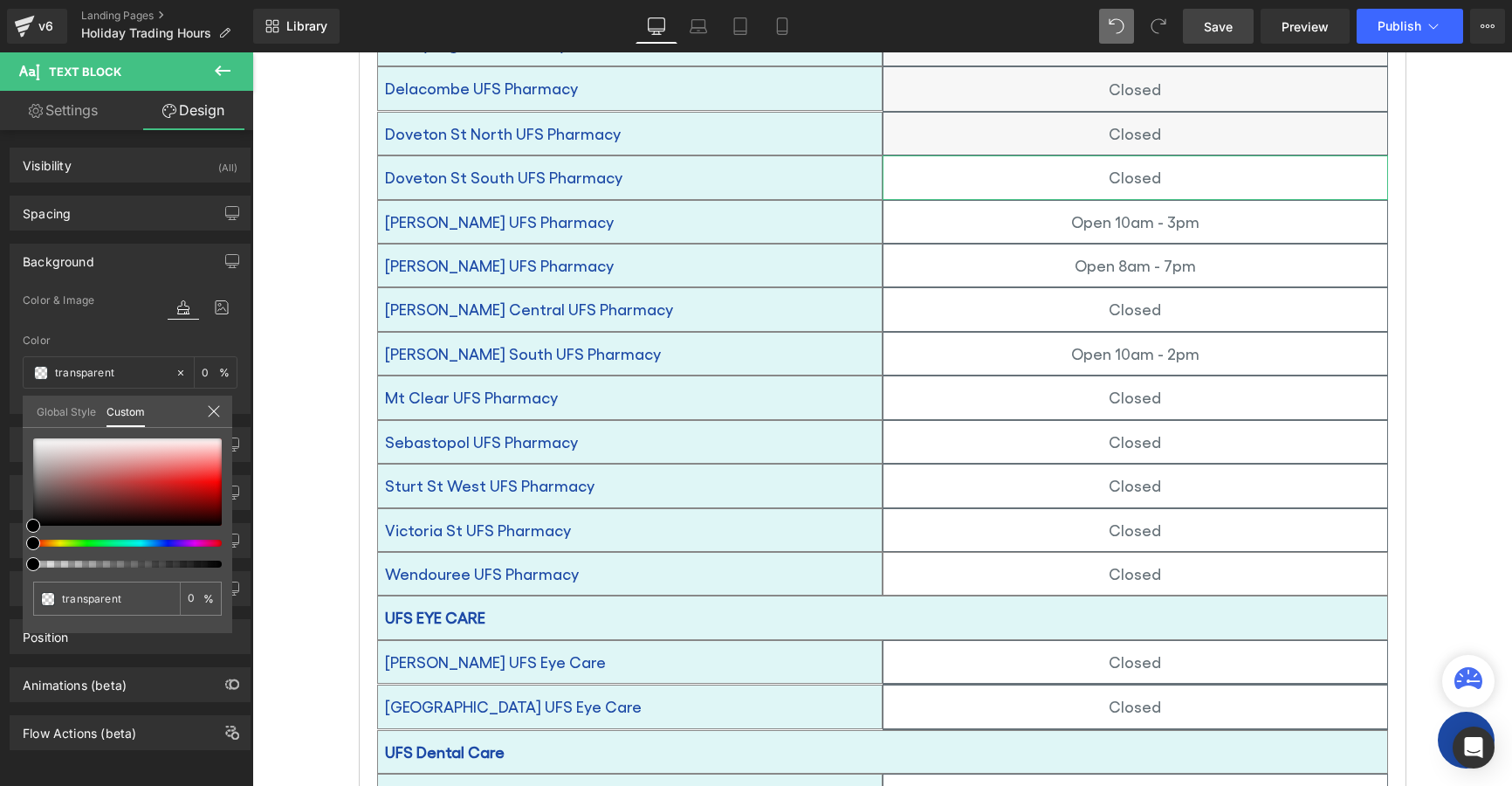
click at [45, 415] on link "Global Style" at bounding box center [66, 410] width 59 height 30
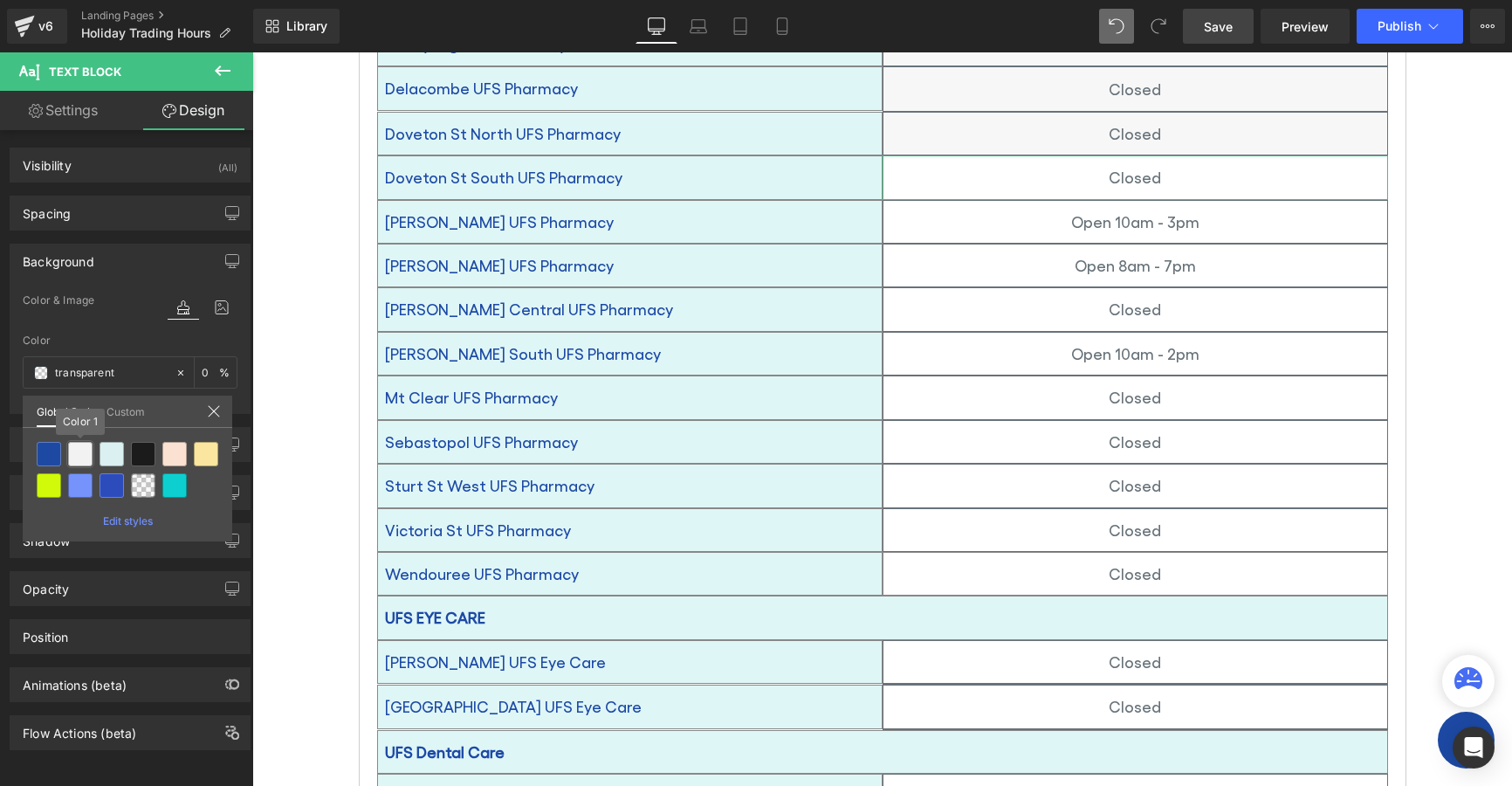
click at [77, 454] on div at bounding box center [80, 453] width 24 height 24
type input "Color 1"
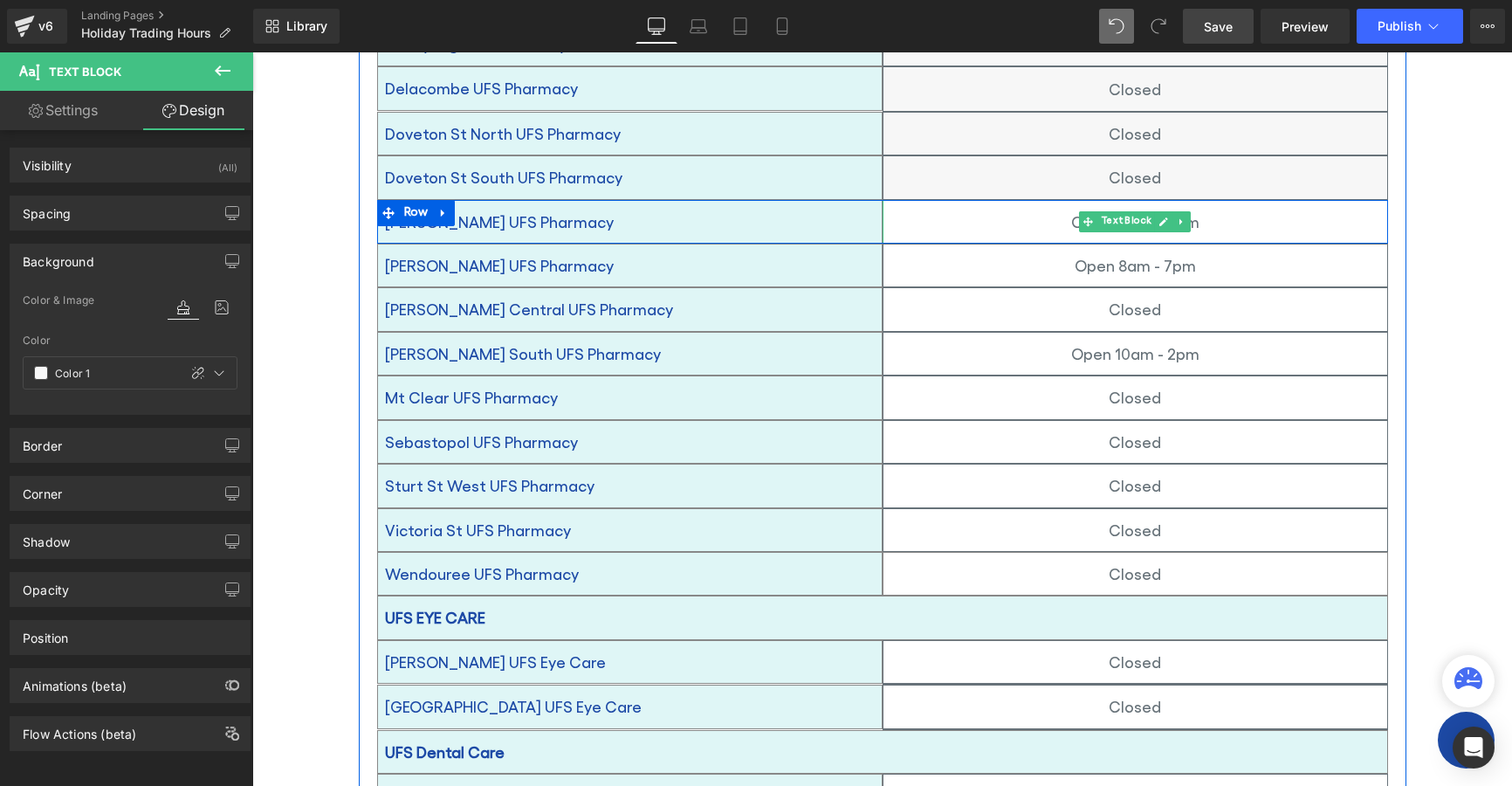
click at [984, 208] on p "Open 10am - 3pm" at bounding box center [1135, 221] width 503 height 28
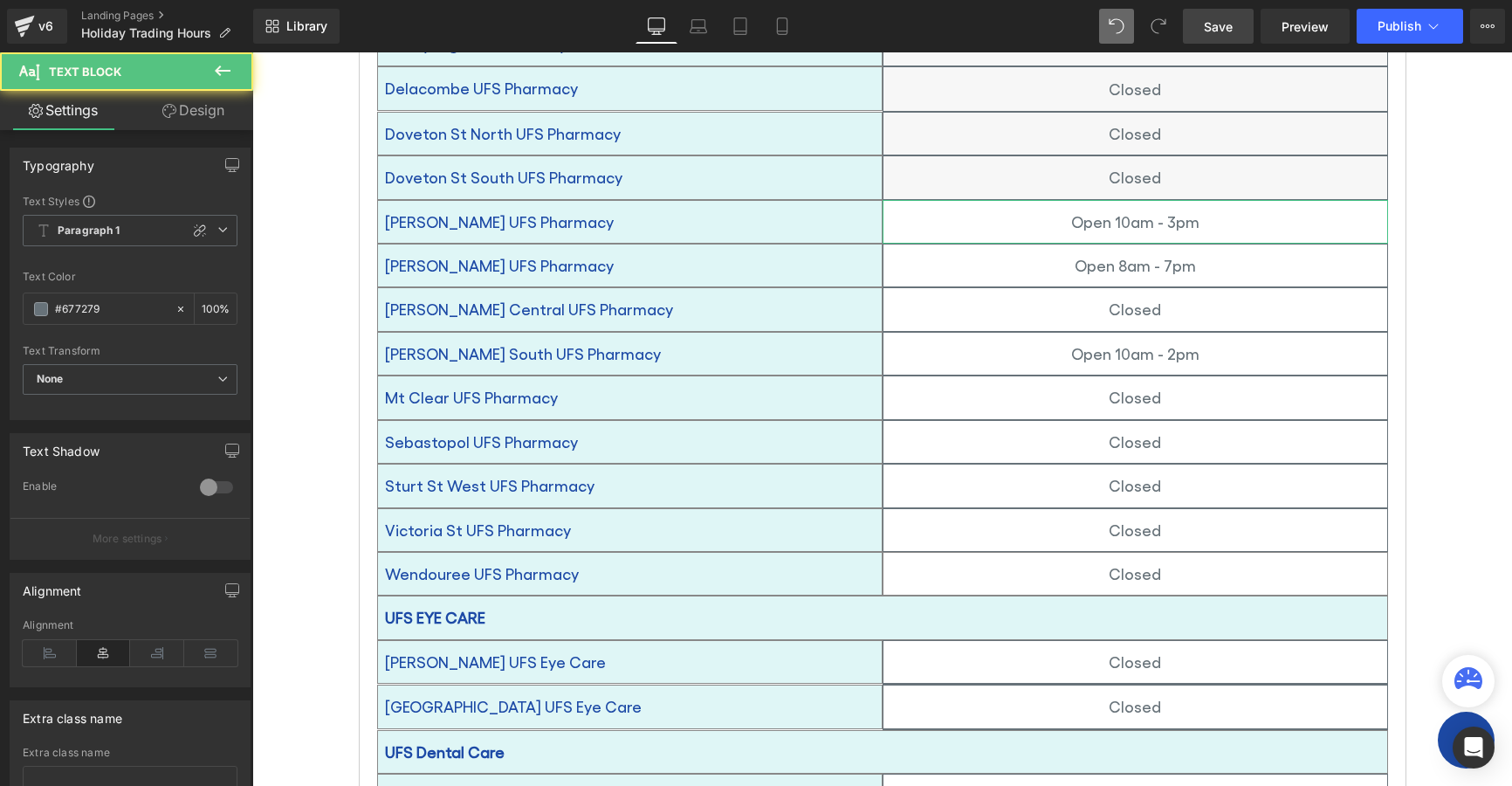
click at [188, 104] on link "Design" at bounding box center [193, 110] width 126 height 39
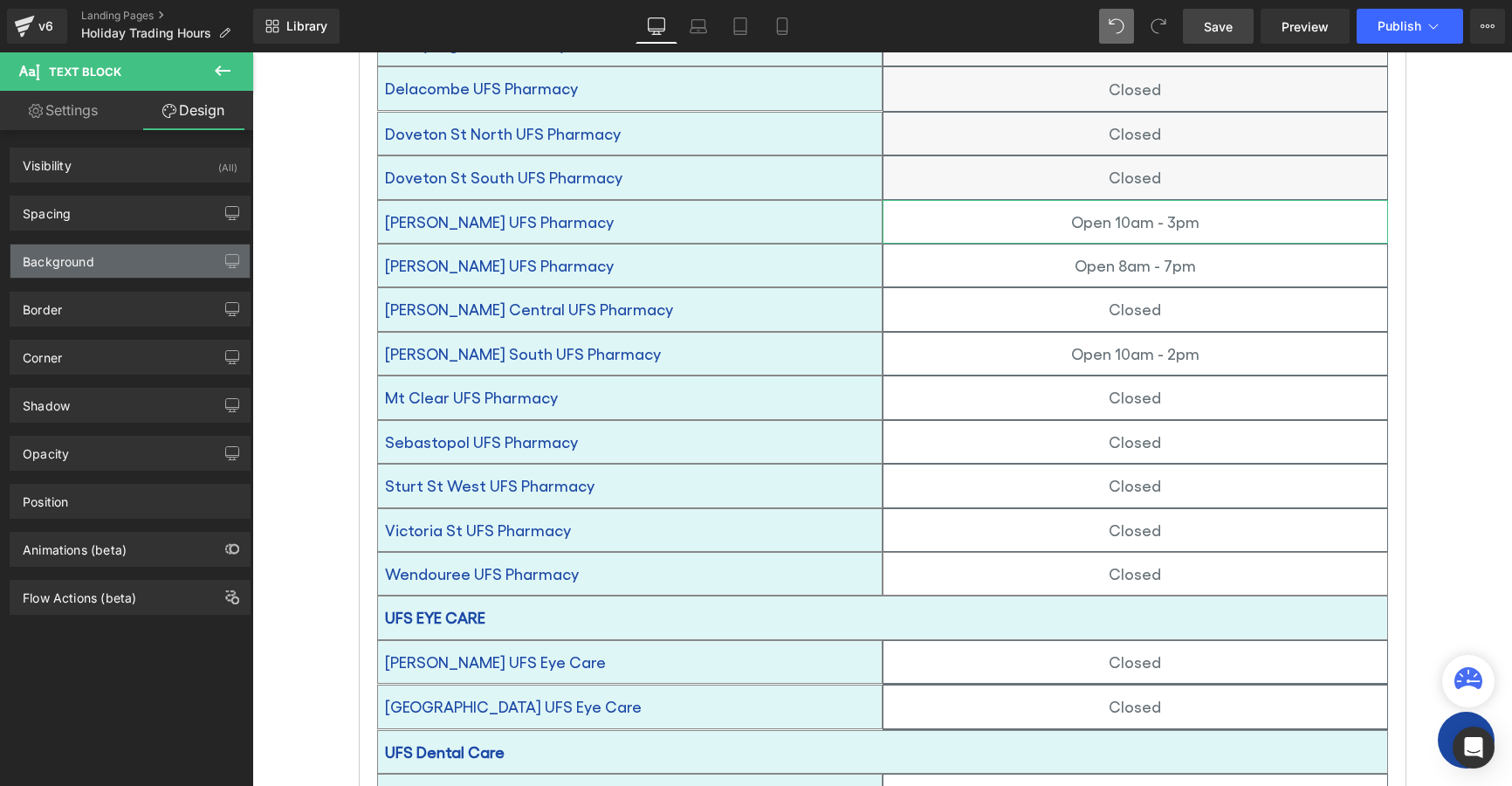
click at [64, 261] on div "Background" at bounding box center [58, 256] width 72 height 24
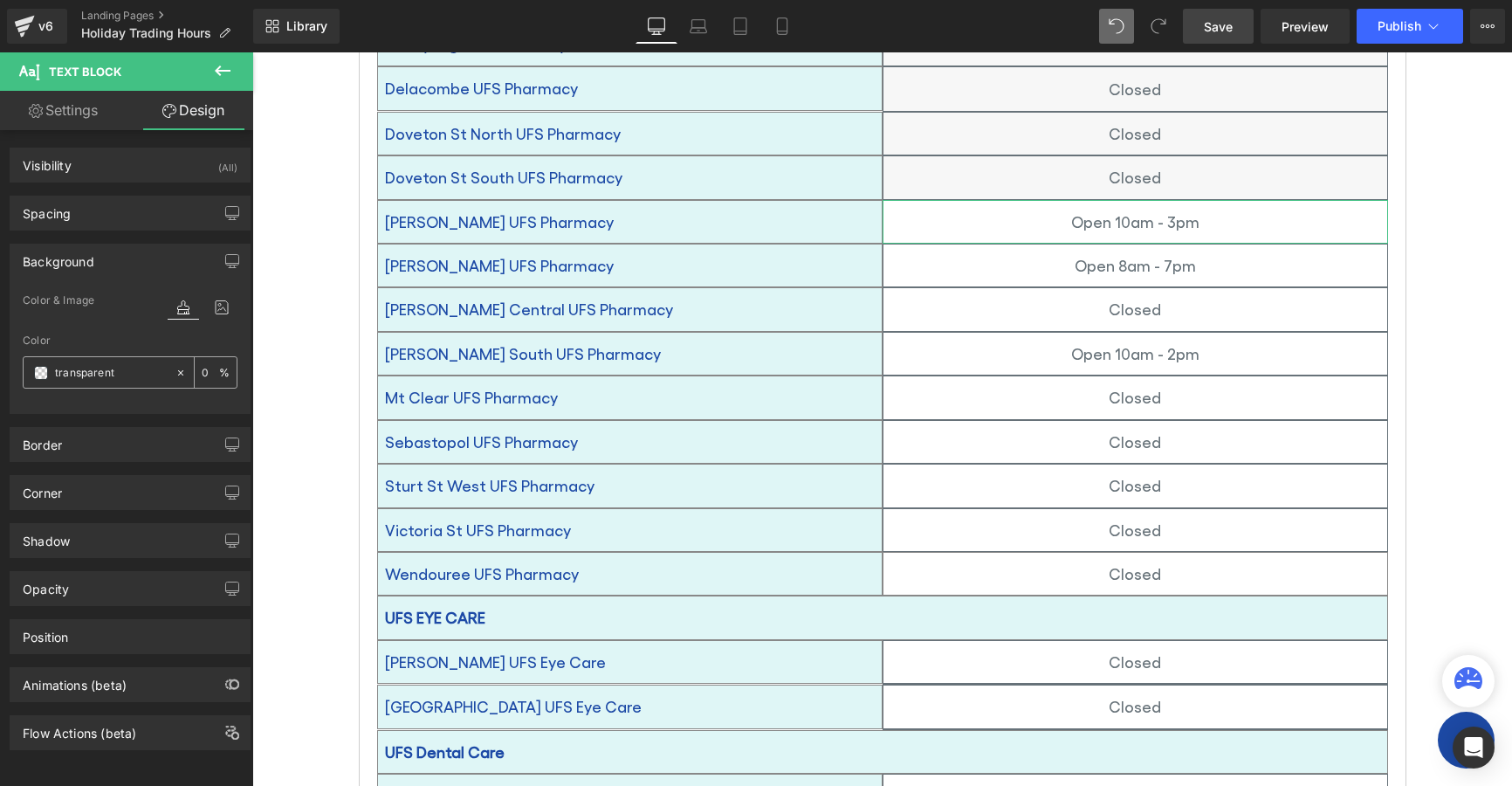
click at [42, 376] on span at bounding box center [41, 373] width 14 height 14
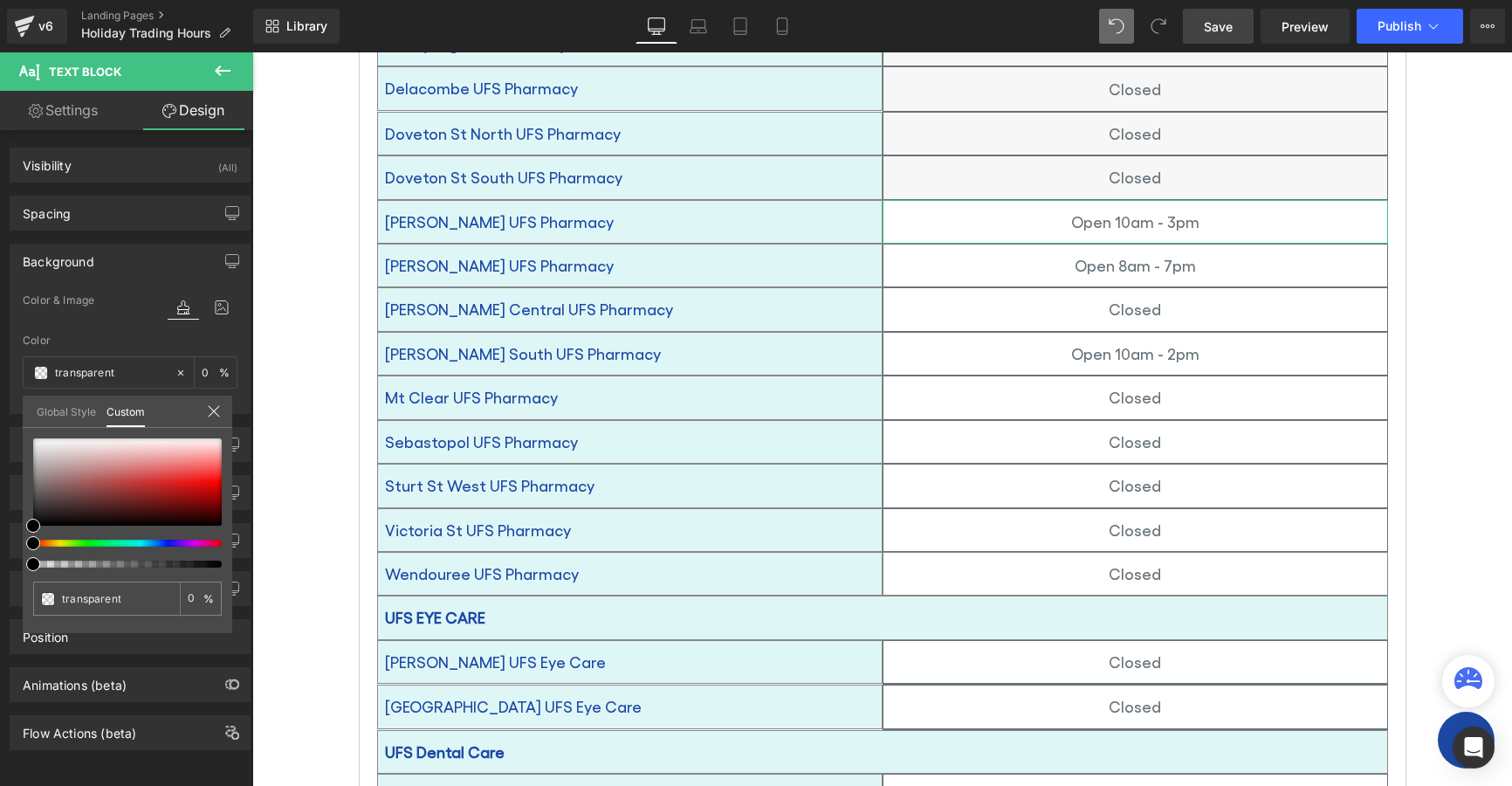
click at [60, 417] on link "Global Style" at bounding box center [66, 410] width 59 height 30
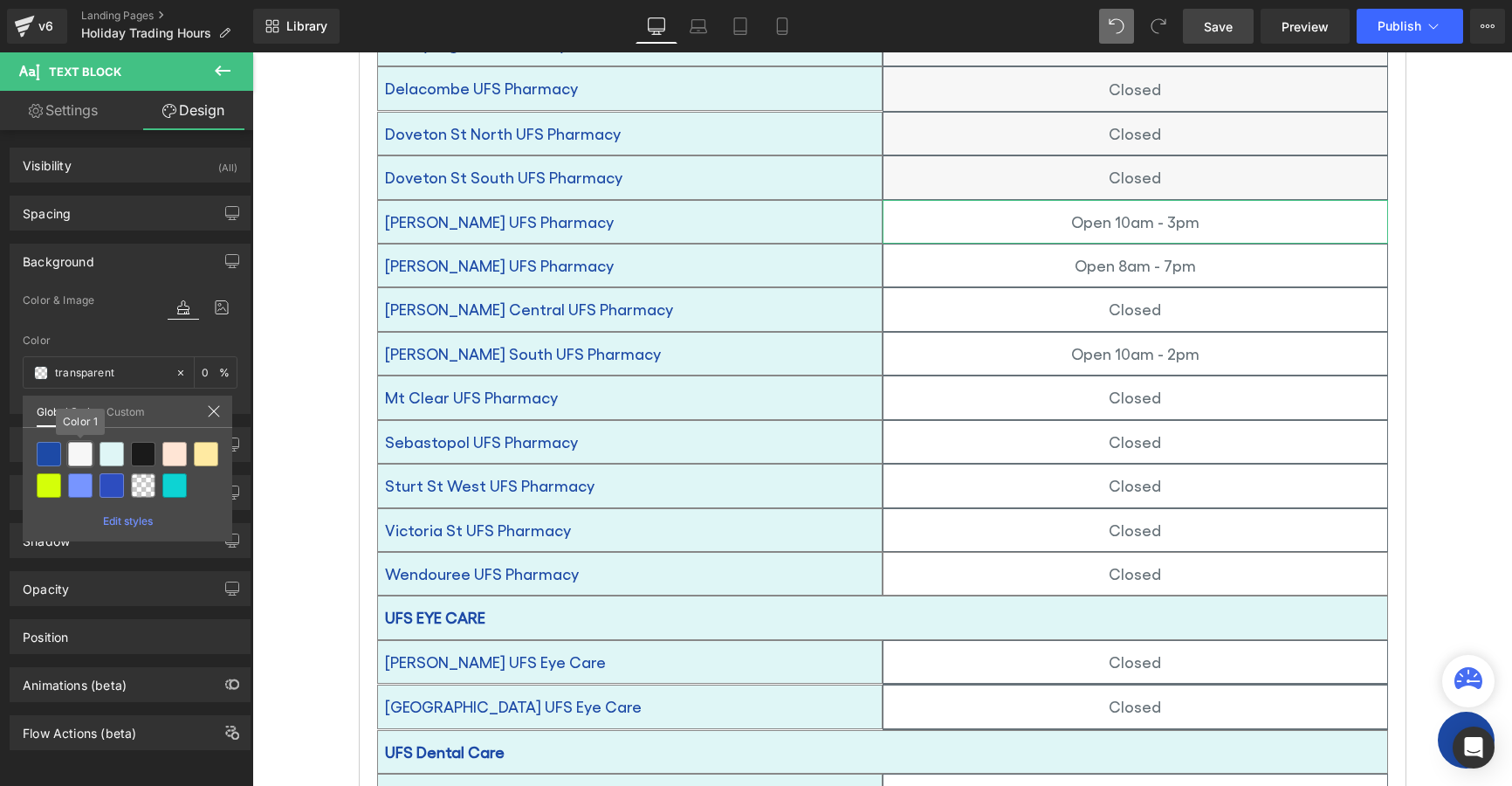
click at [81, 451] on div at bounding box center [80, 453] width 24 height 24
type input "Color 1"
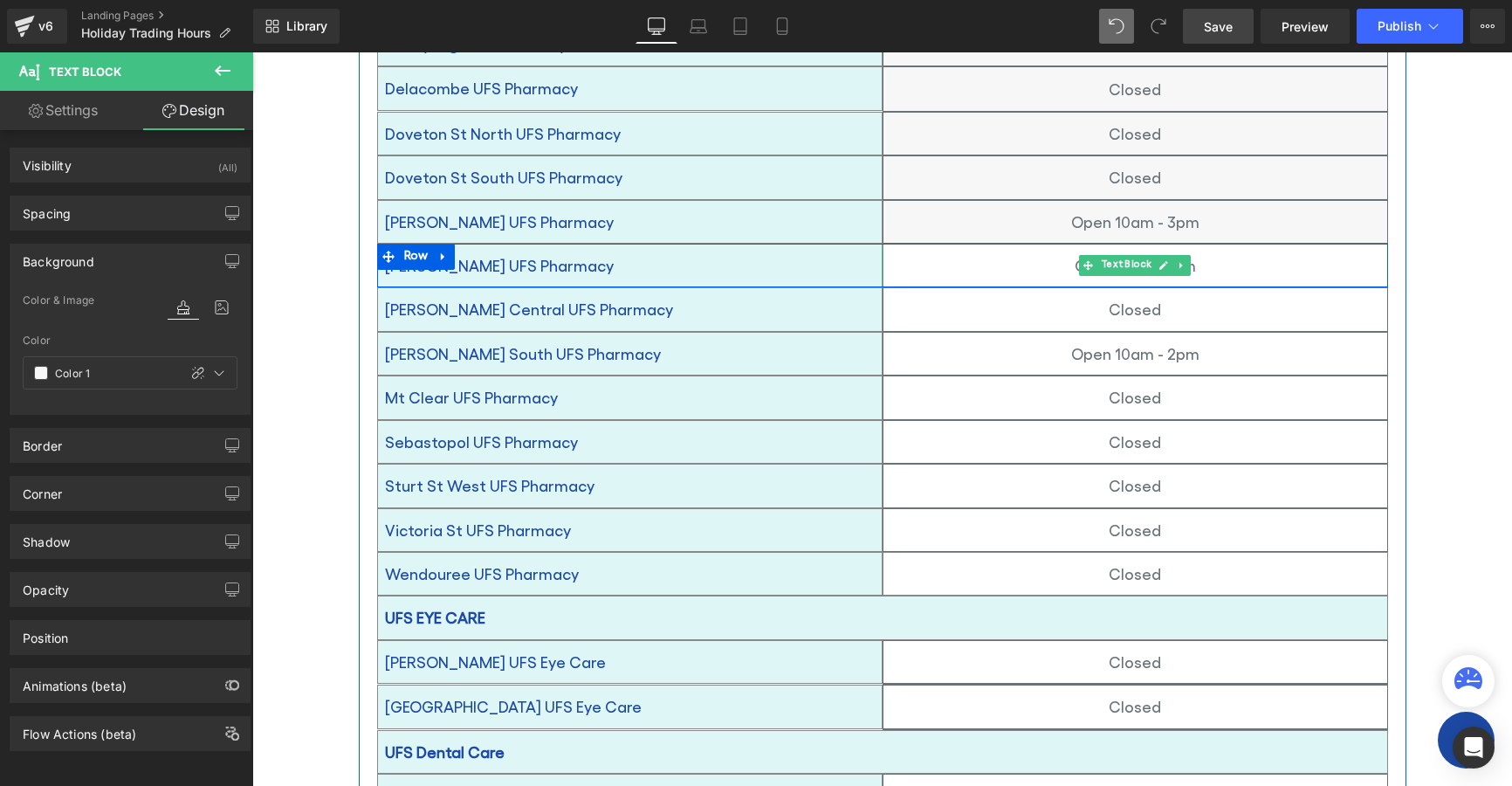
click at [957, 252] on p "Open 8am - 7pm" at bounding box center [1135, 265] width 503 height 28
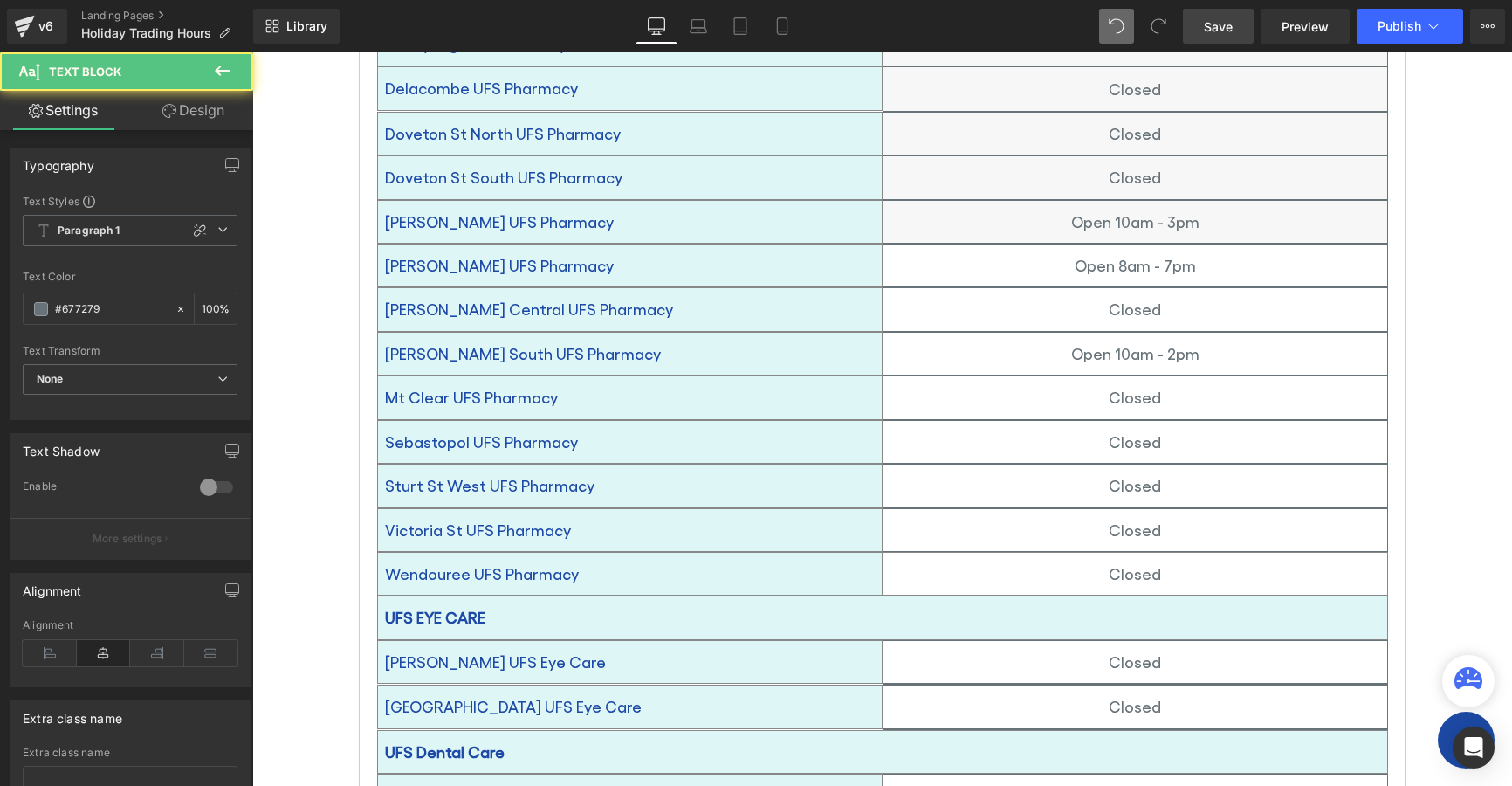
click at [193, 114] on link "Design" at bounding box center [193, 110] width 126 height 39
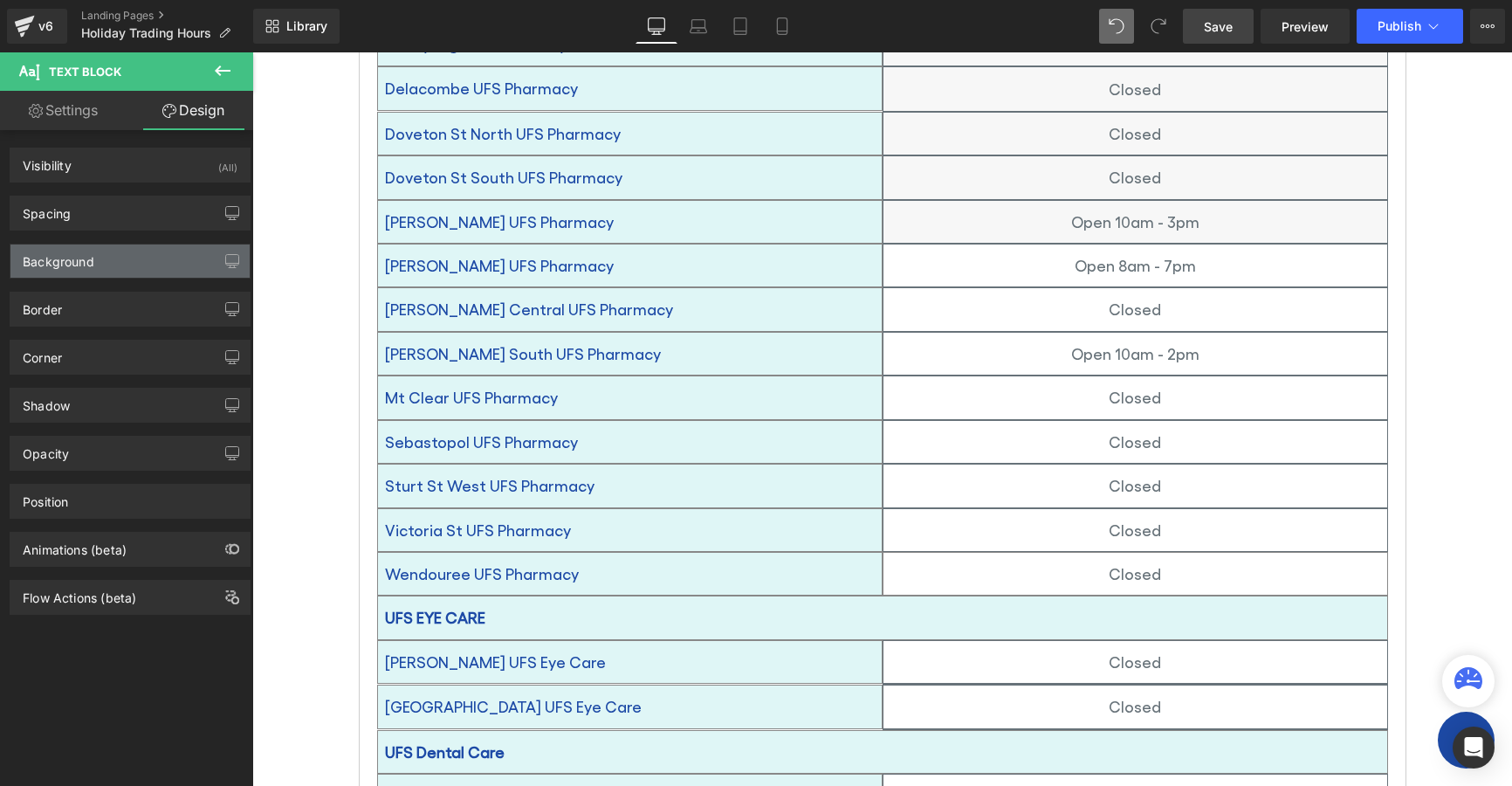
click at [55, 261] on div "Background" at bounding box center [58, 256] width 72 height 24
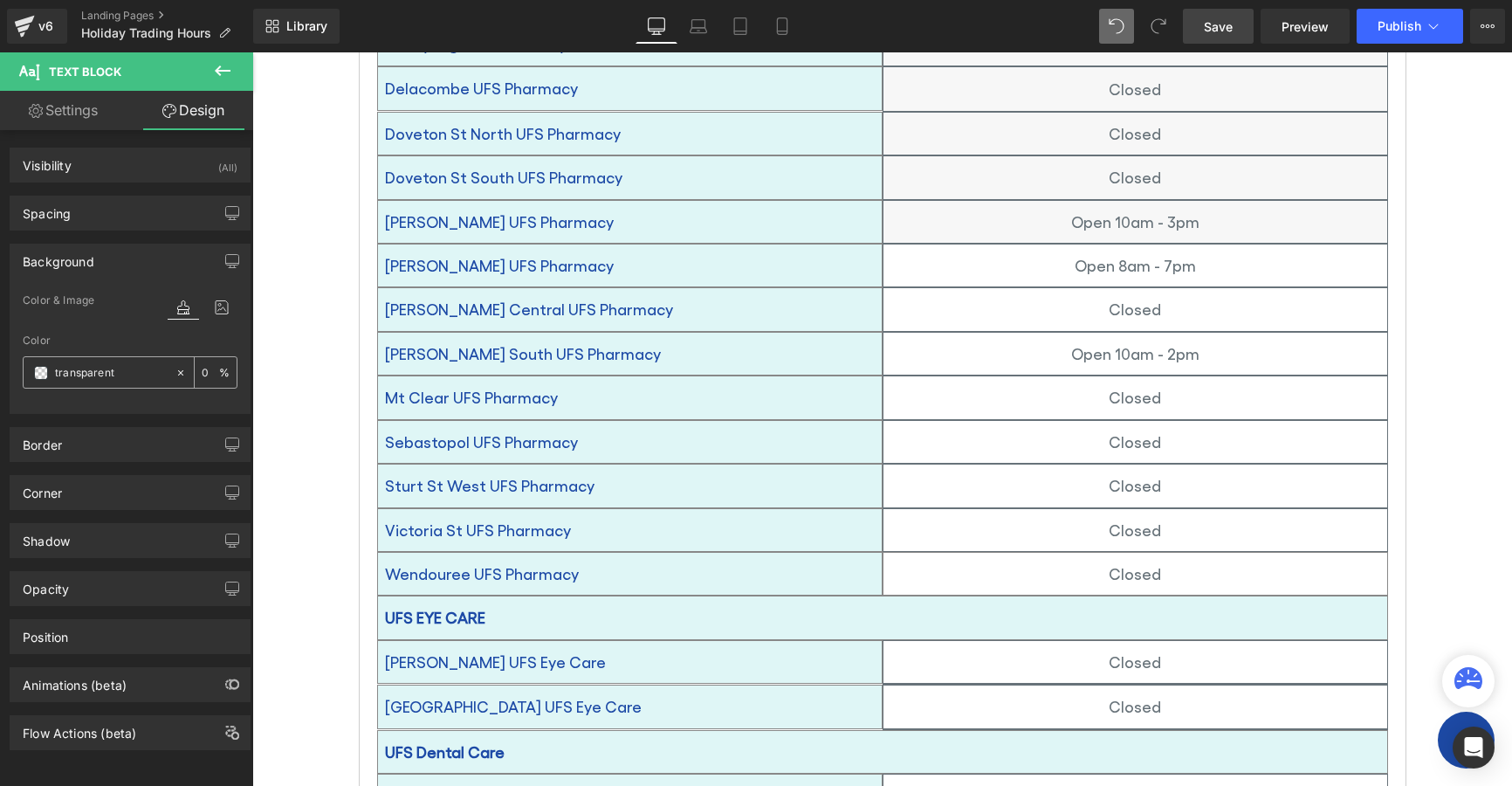
click at [39, 371] on span at bounding box center [41, 373] width 14 height 14
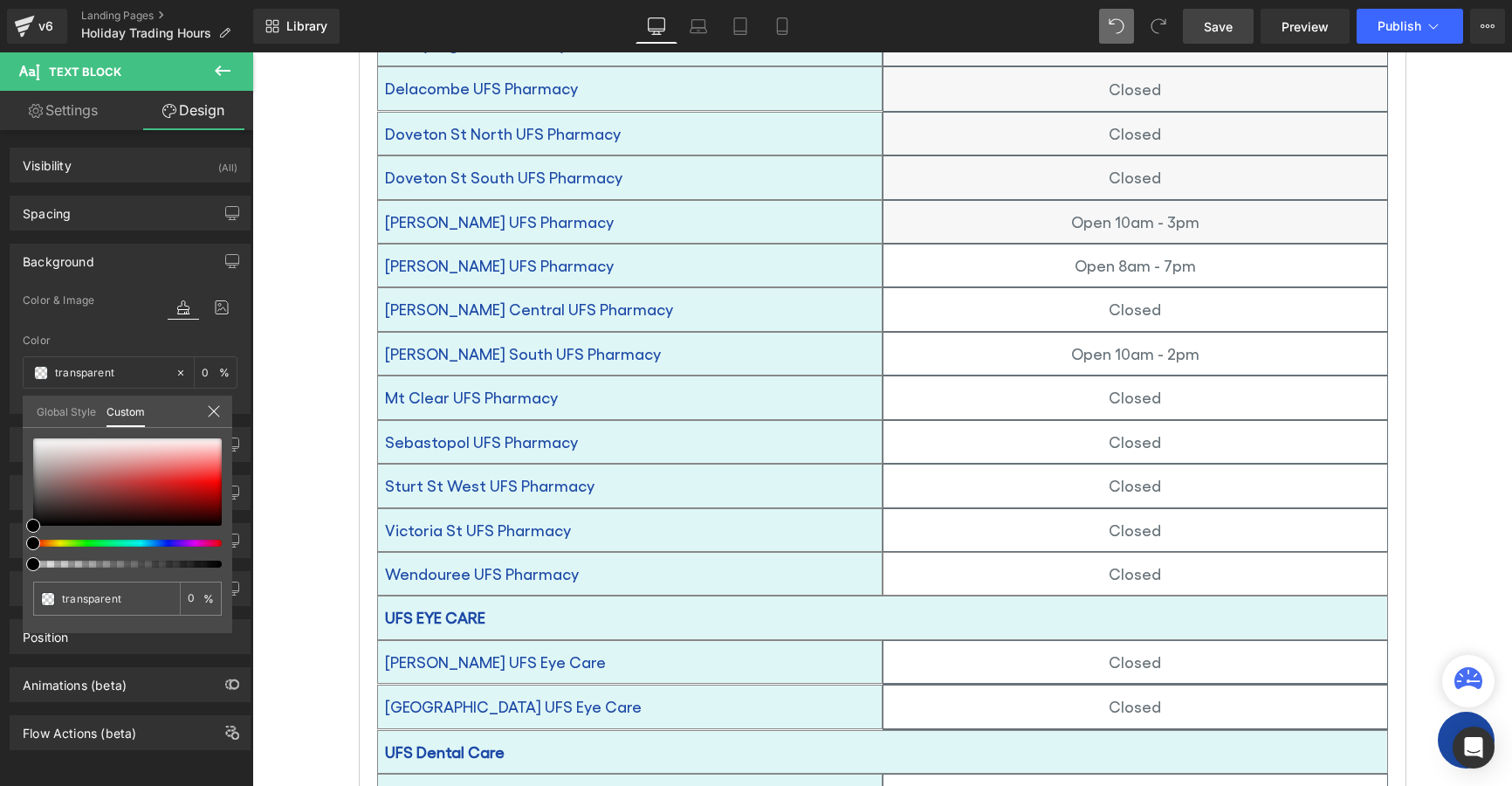
click at [62, 402] on link "Global Style" at bounding box center [66, 410] width 59 height 30
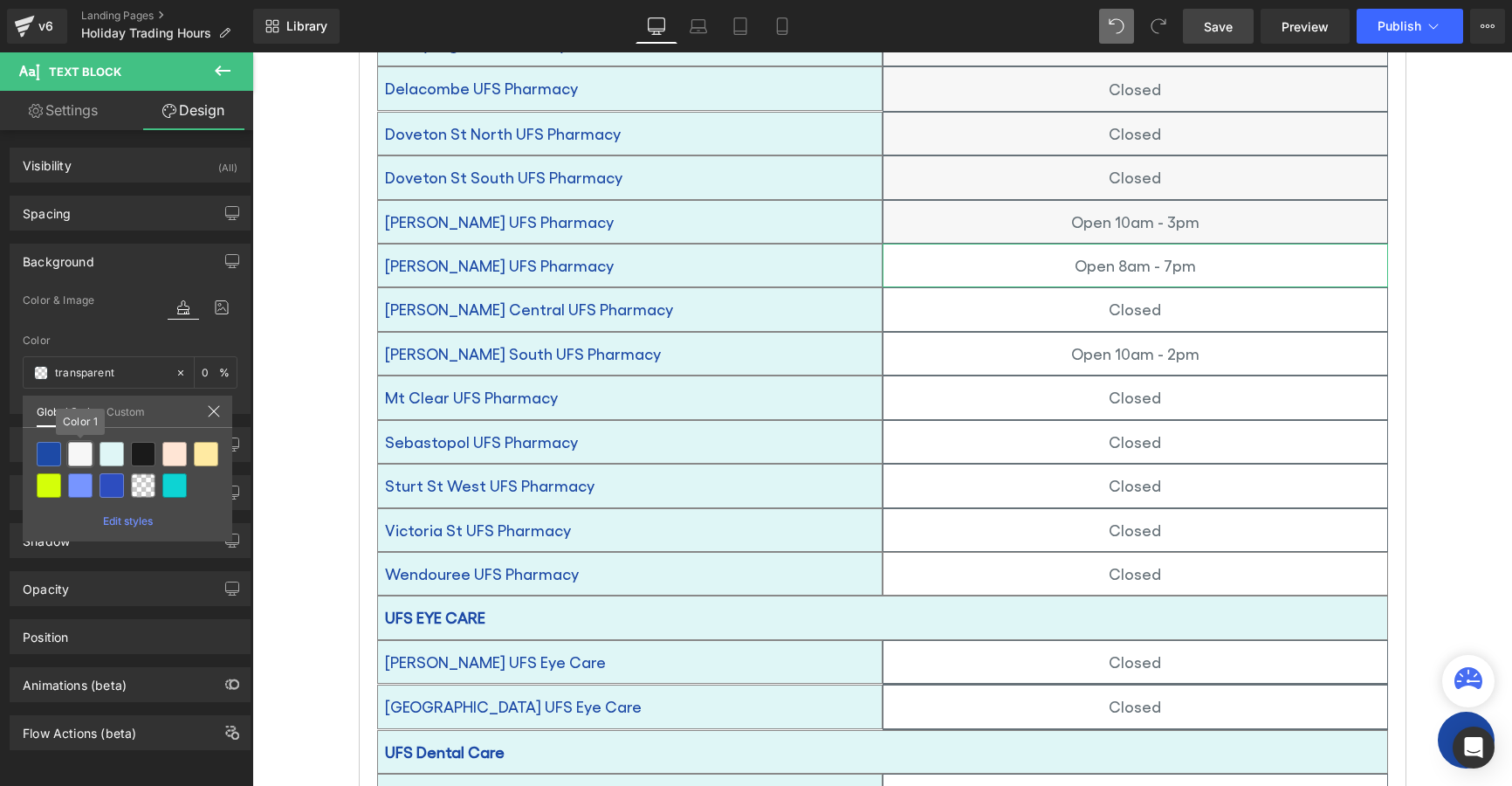
click at [81, 461] on div at bounding box center [80, 453] width 24 height 24
type input "Color 1"
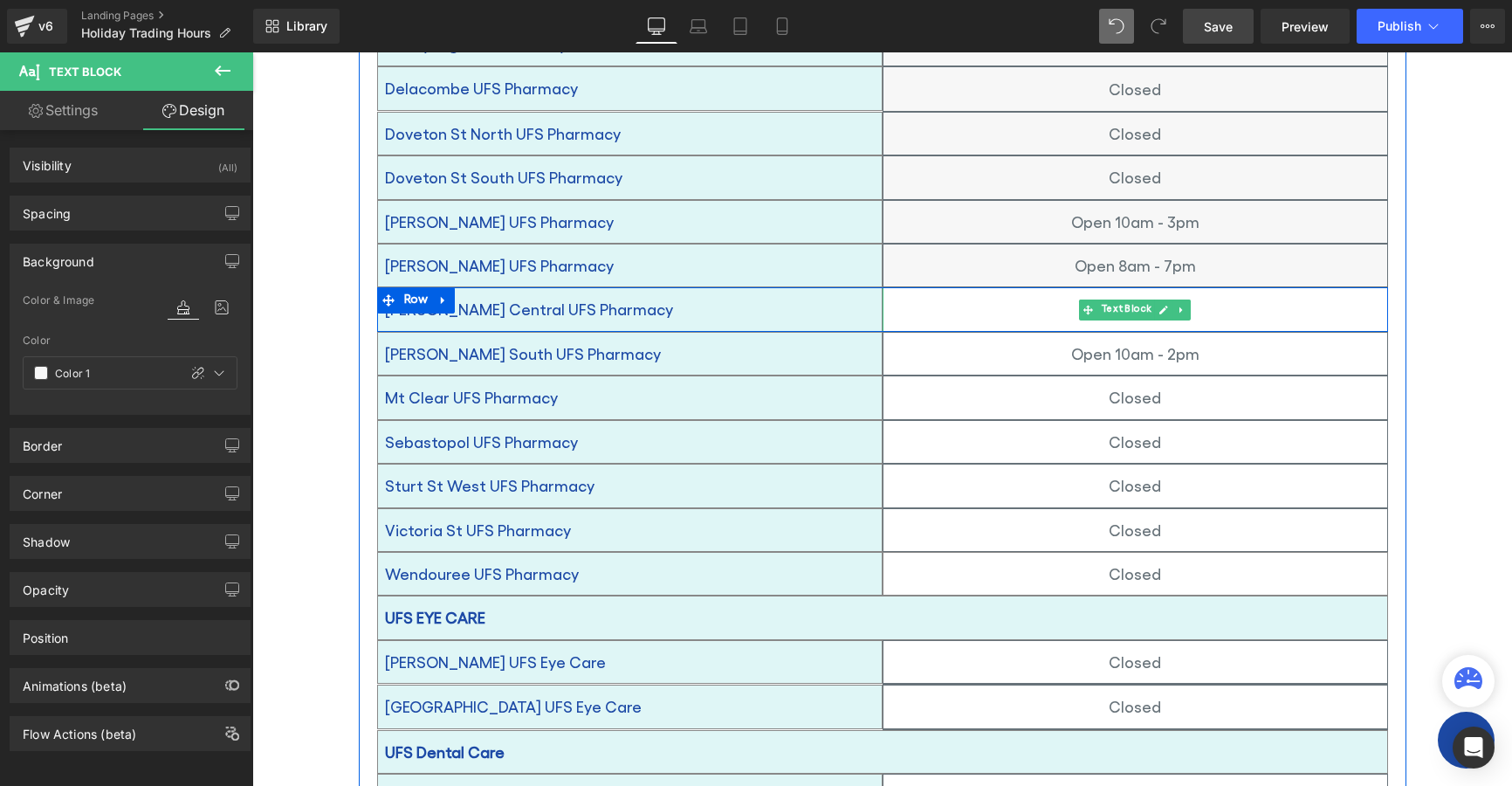
click at [992, 295] on p "Closed" at bounding box center [1135, 308] width 503 height 28
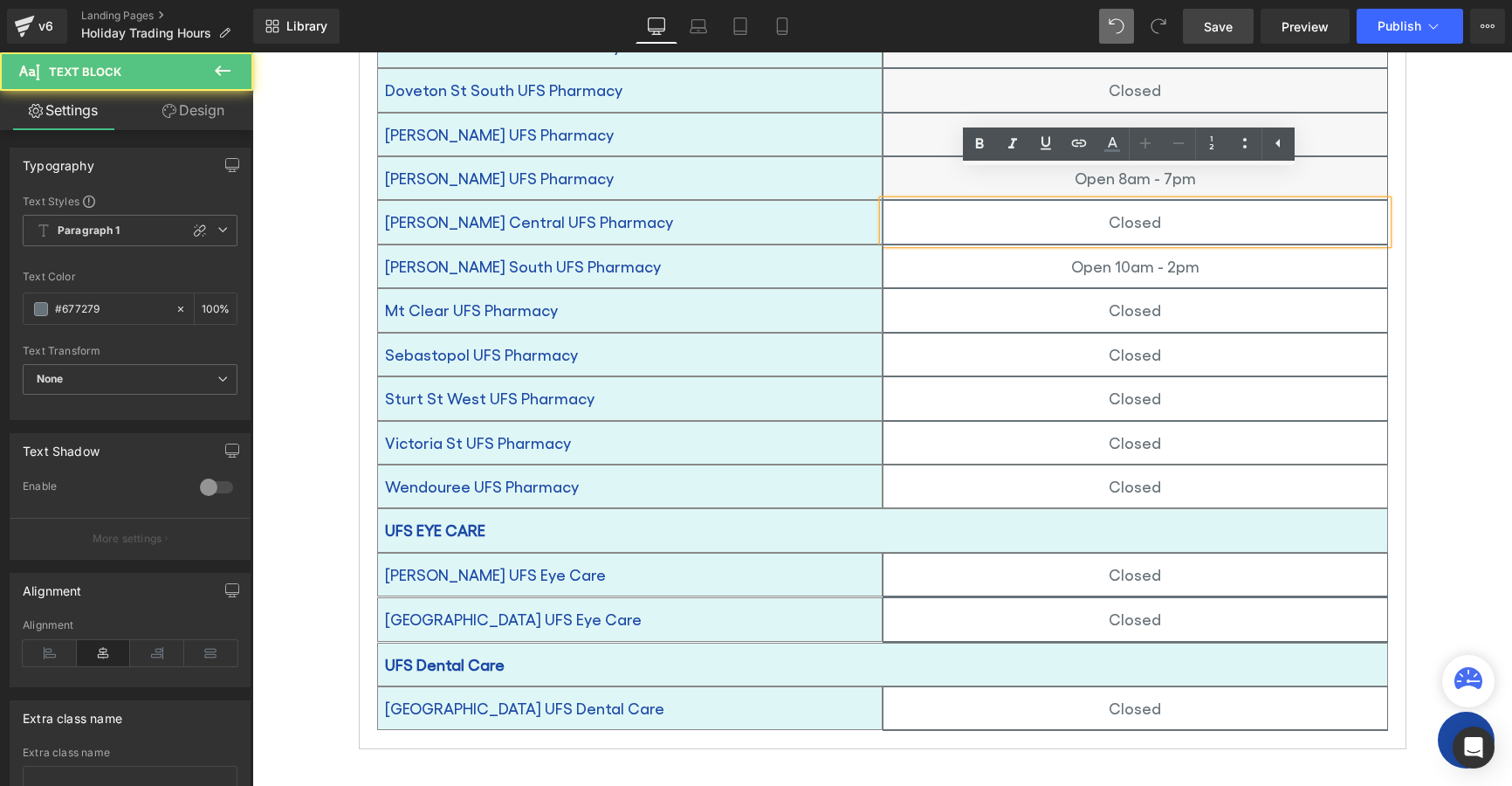
scroll to position [1310, 0]
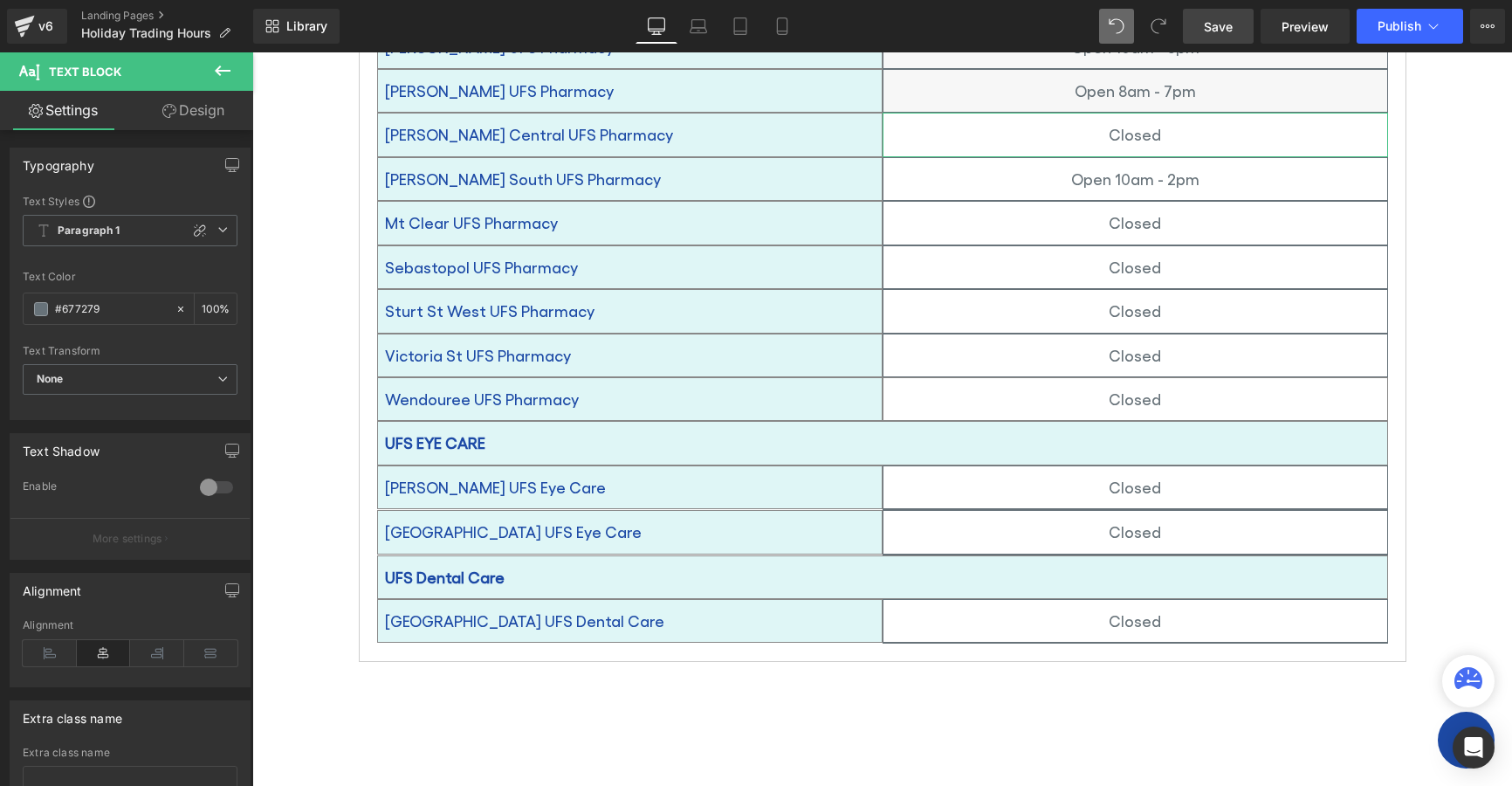
click at [187, 108] on link "Design" at bounding box center [193, 110] width 126 height 39
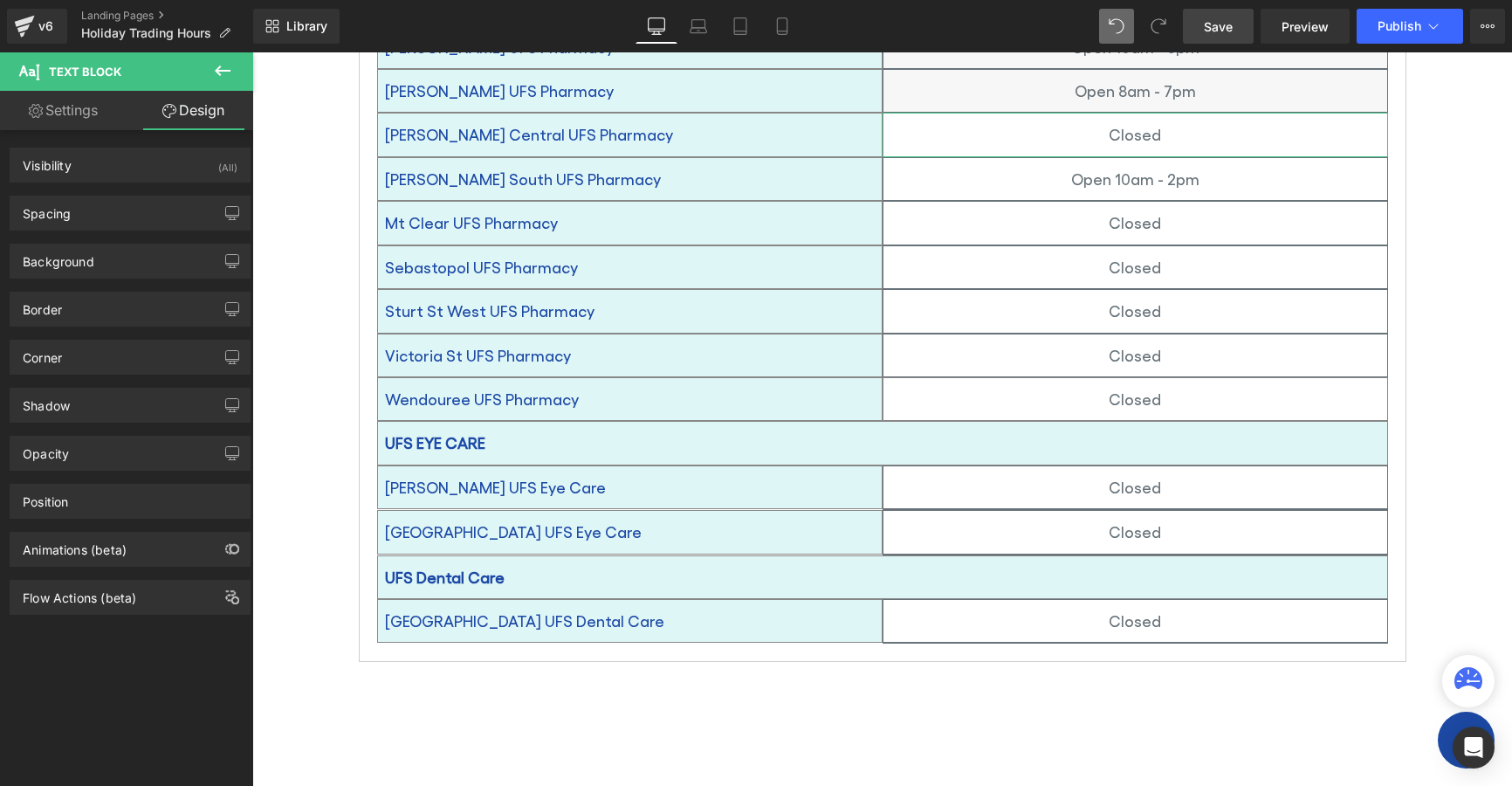
type input "transparent"
type input "0"
click at [39, 271] on div "Background" at bounding box center [130, 261] width 239 height 33
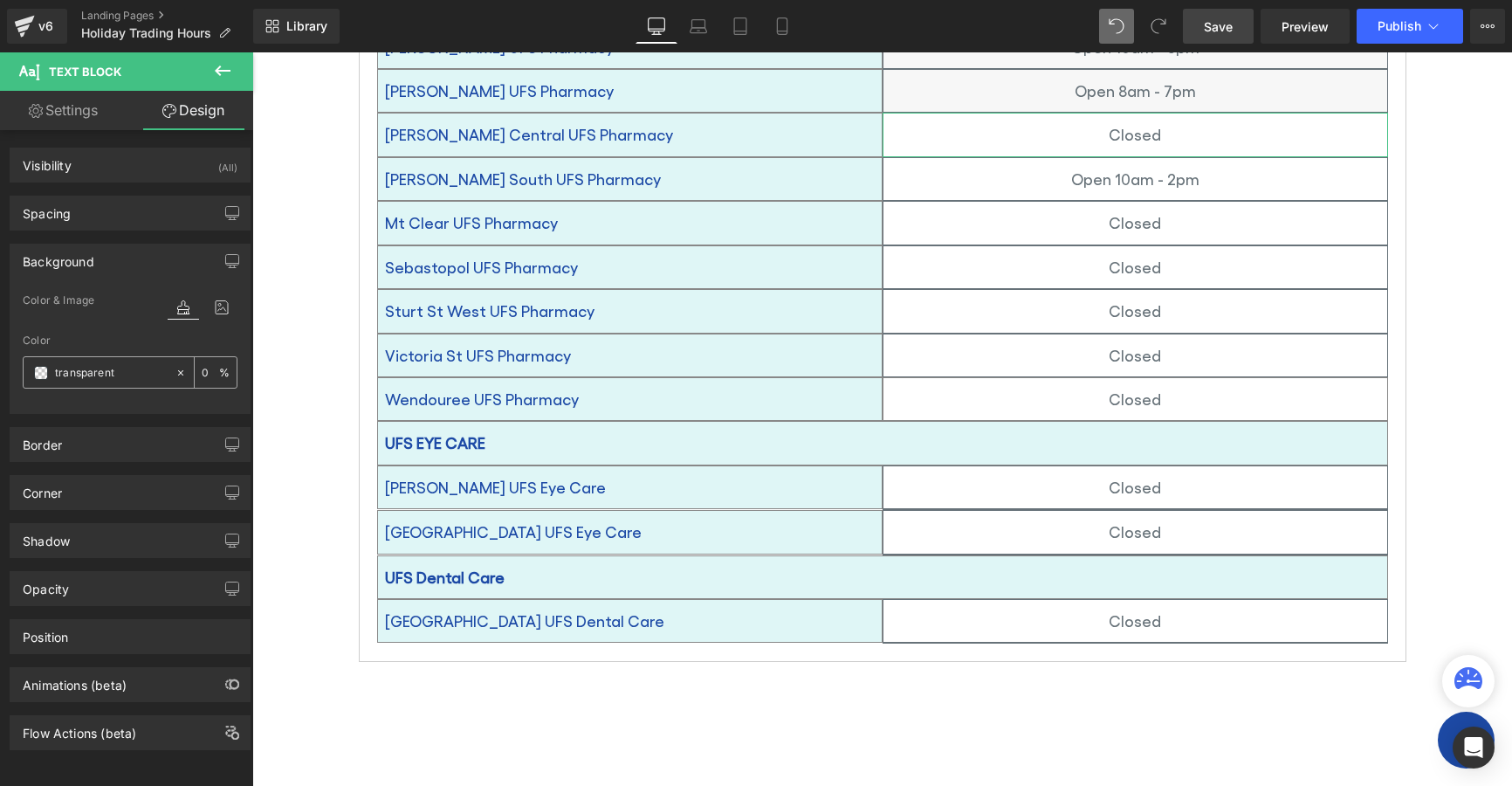
click at [45, 372] on span at bounding box center [41, 373] width 14 height 14
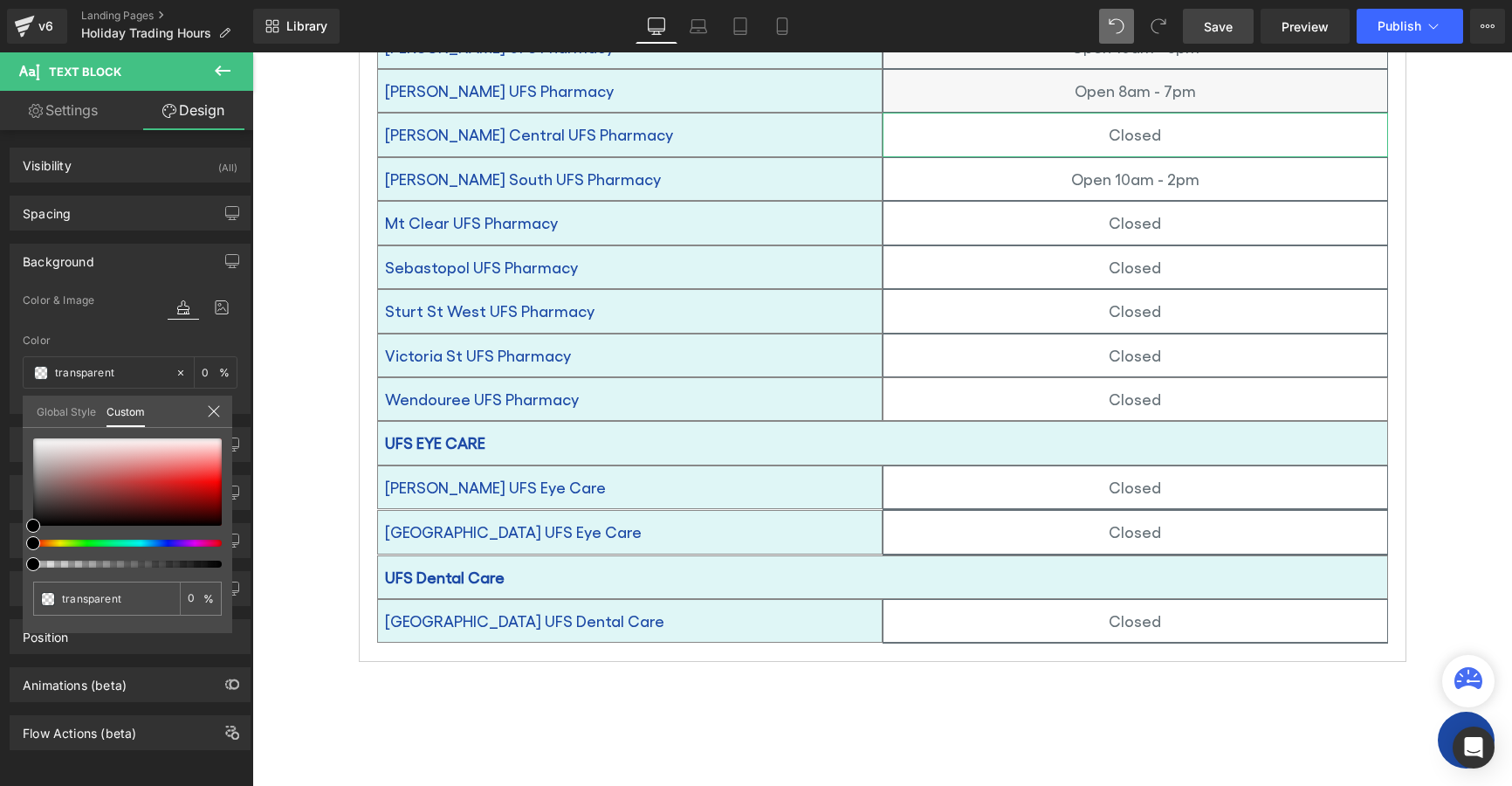
click at [51, 406] on link "Global Style" at bounding box center [66, 410] width 59 height 30
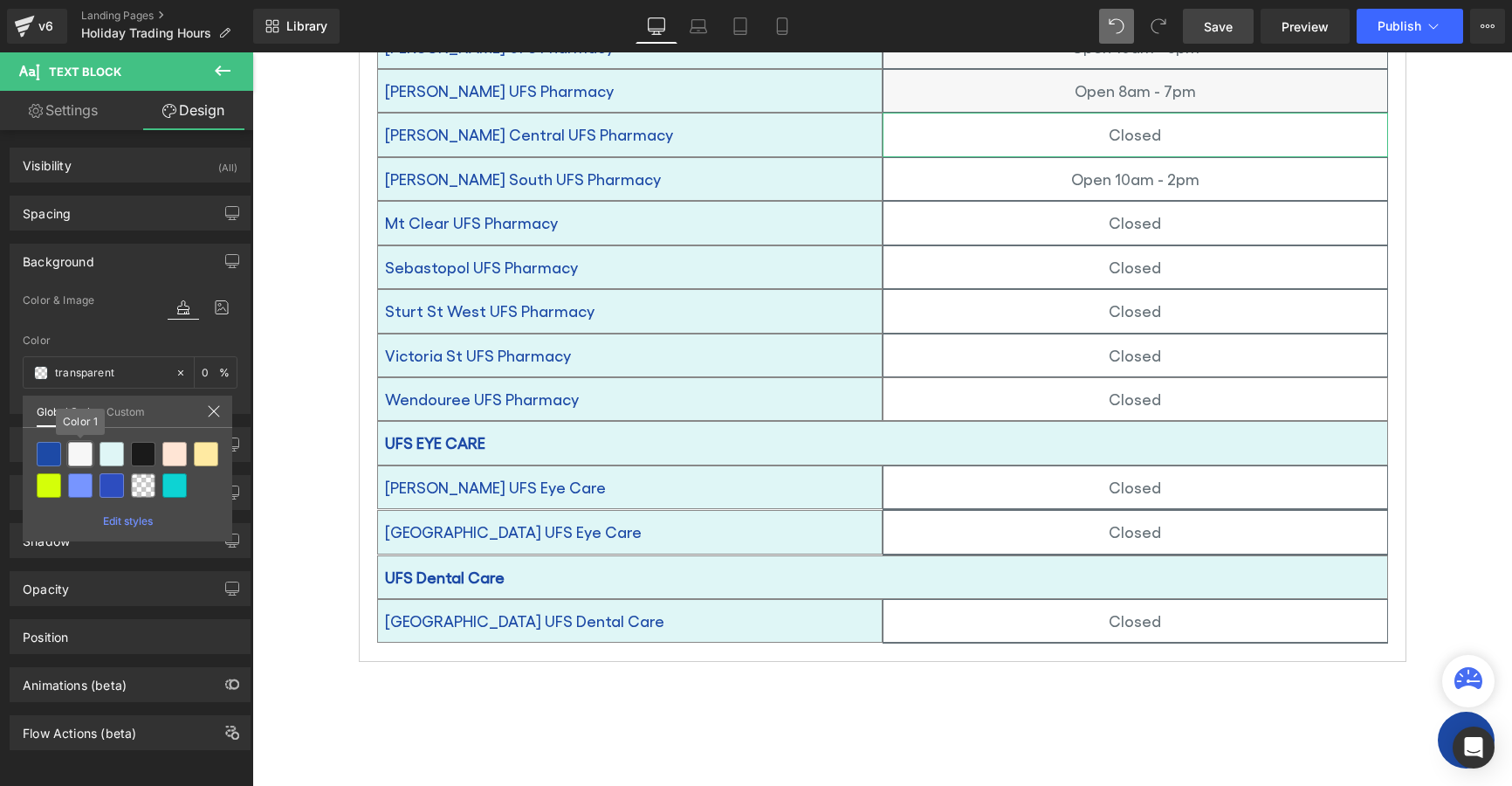
click at [72, 450] on div at bounding box center [80, 453] width 24 height 24
type input "Color 1"
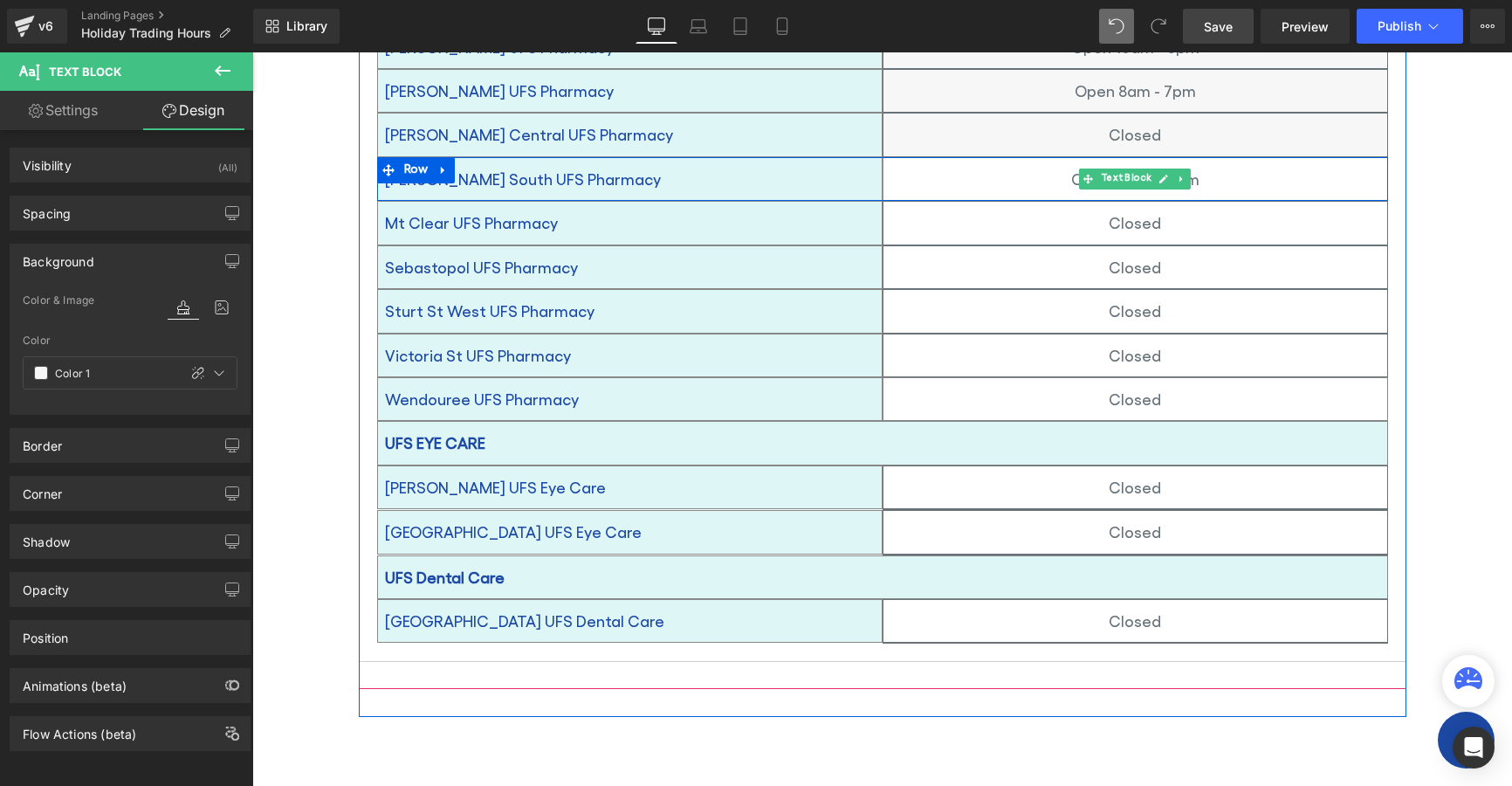
click at [906, 165] on p "Open 10am - 2pm" at bounding box center [1135, 178] width 503 height 28
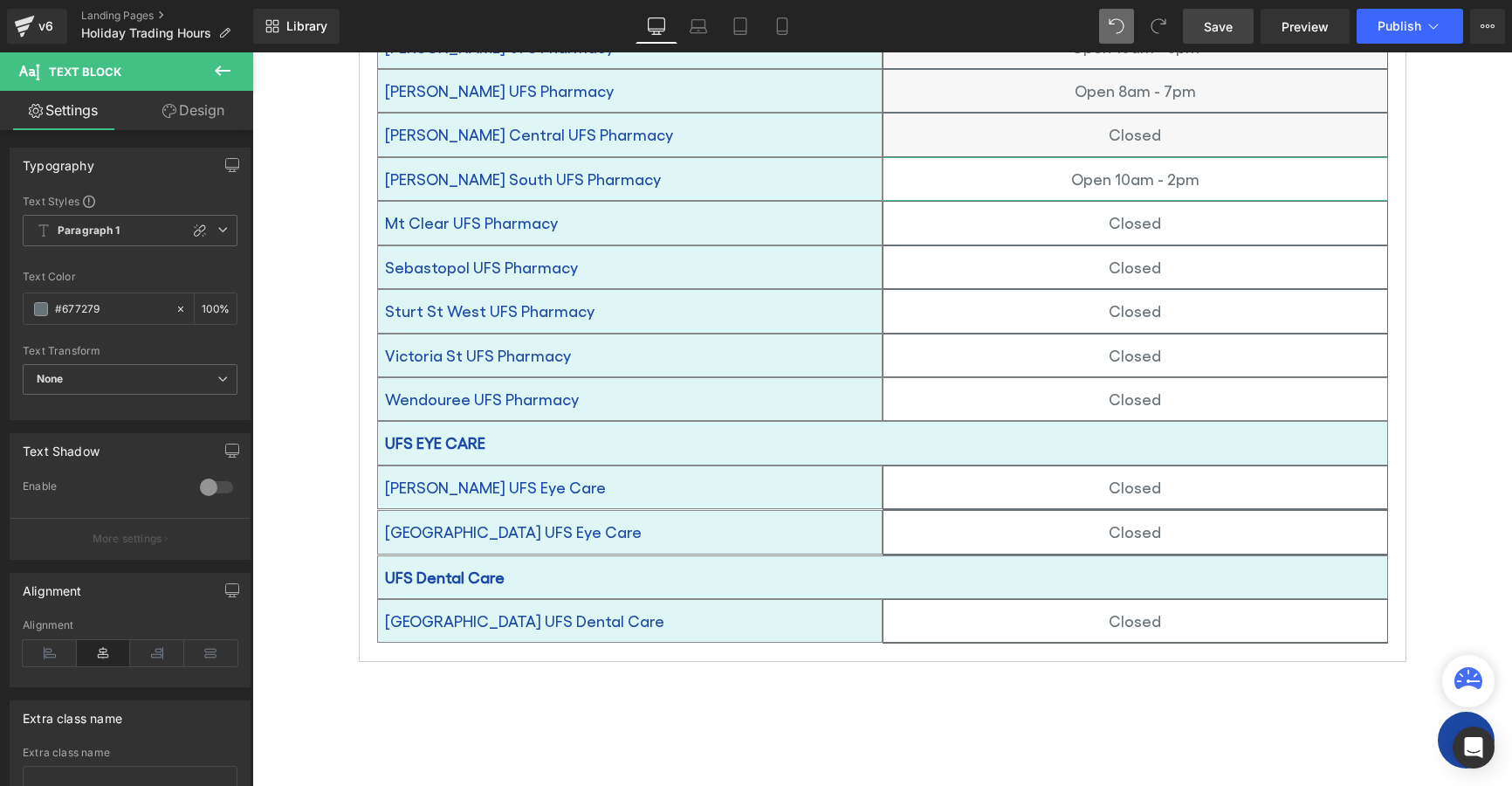
click at [203, 116] on link "Design" at bounding box center [193, 110] width 126 height 39
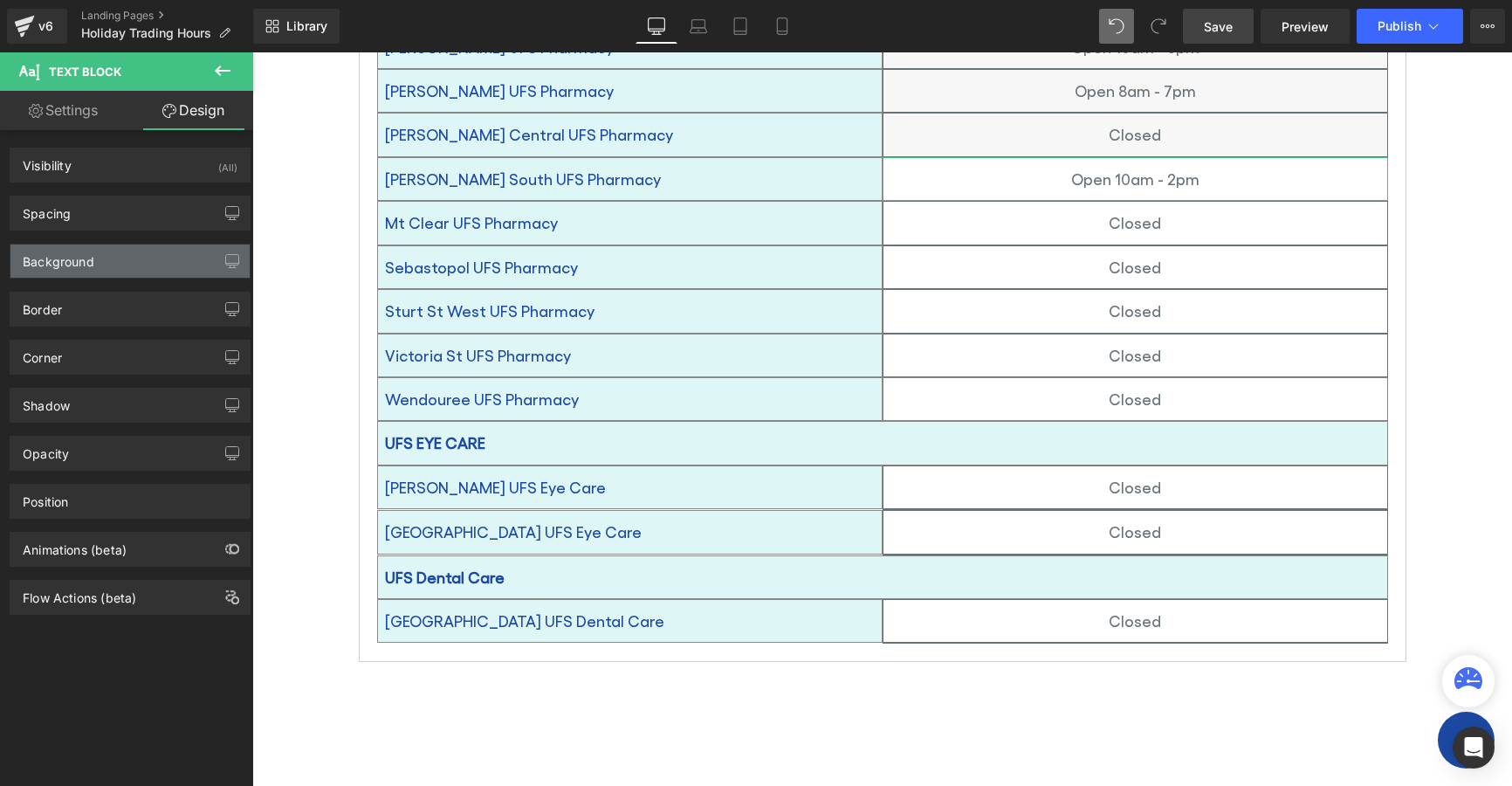
click at [73, 267] on div "Background" at bounding box center [58, 256] width 72 height 24
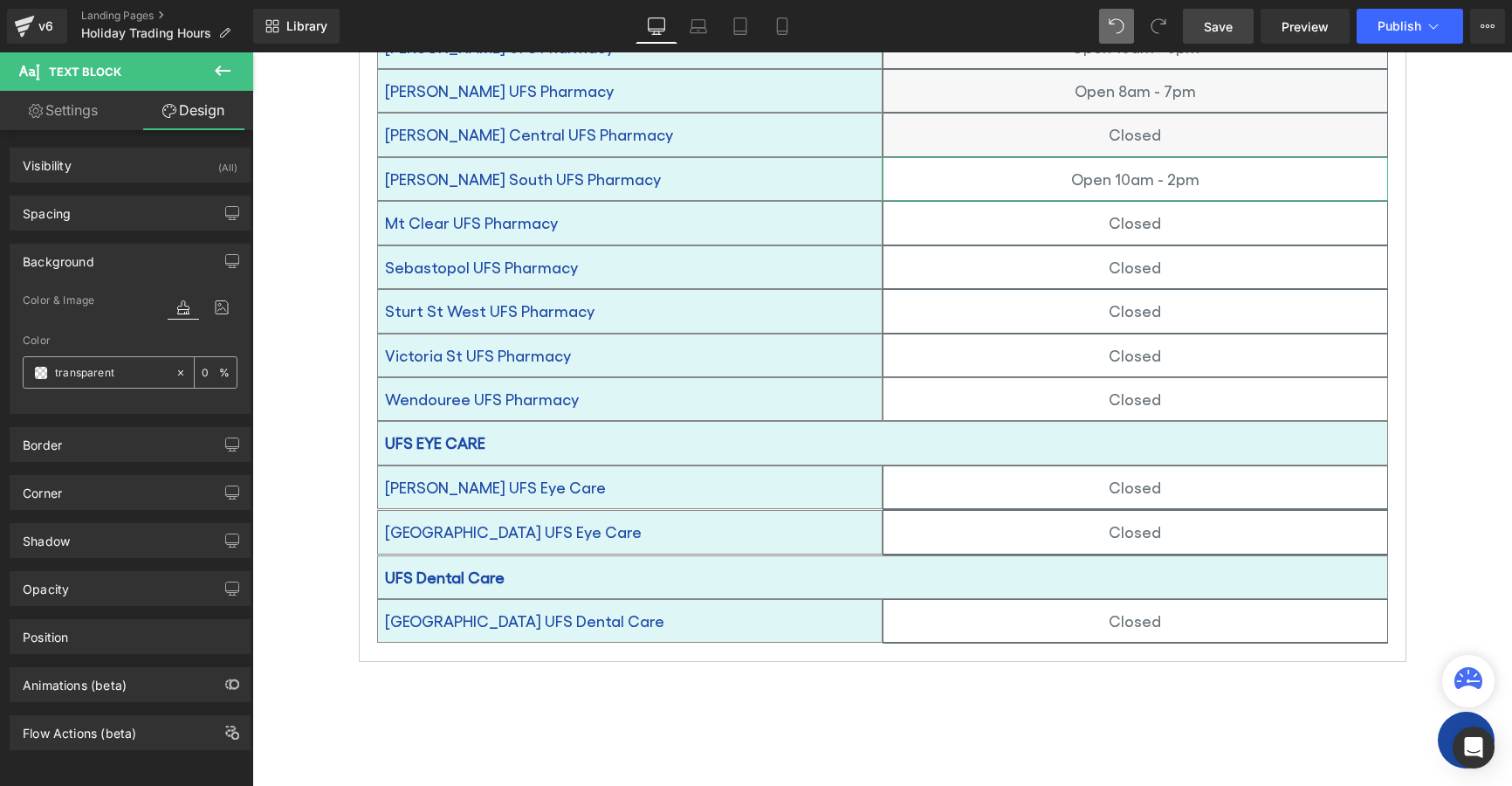
click at [42, 373] on span at bounding box center [41, 373] width 14 height 14
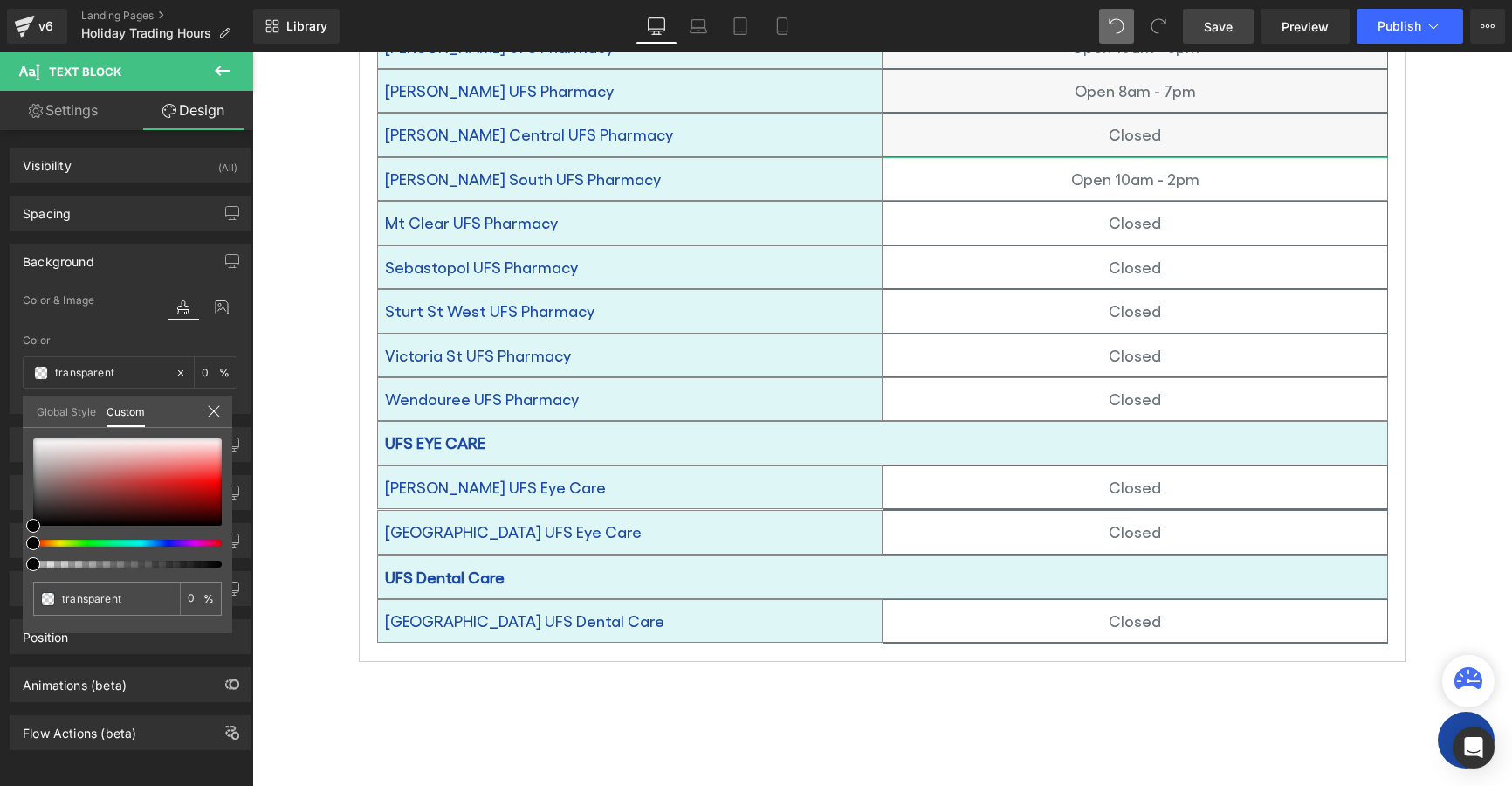
drag, startPoint x: 59, startPoint y: 410, endPoint x: 34, endPoint y: 377, distance: 41.4
click at [59, 407] on link "Global Style" at bounding box center [66, 410] width 59 height 30
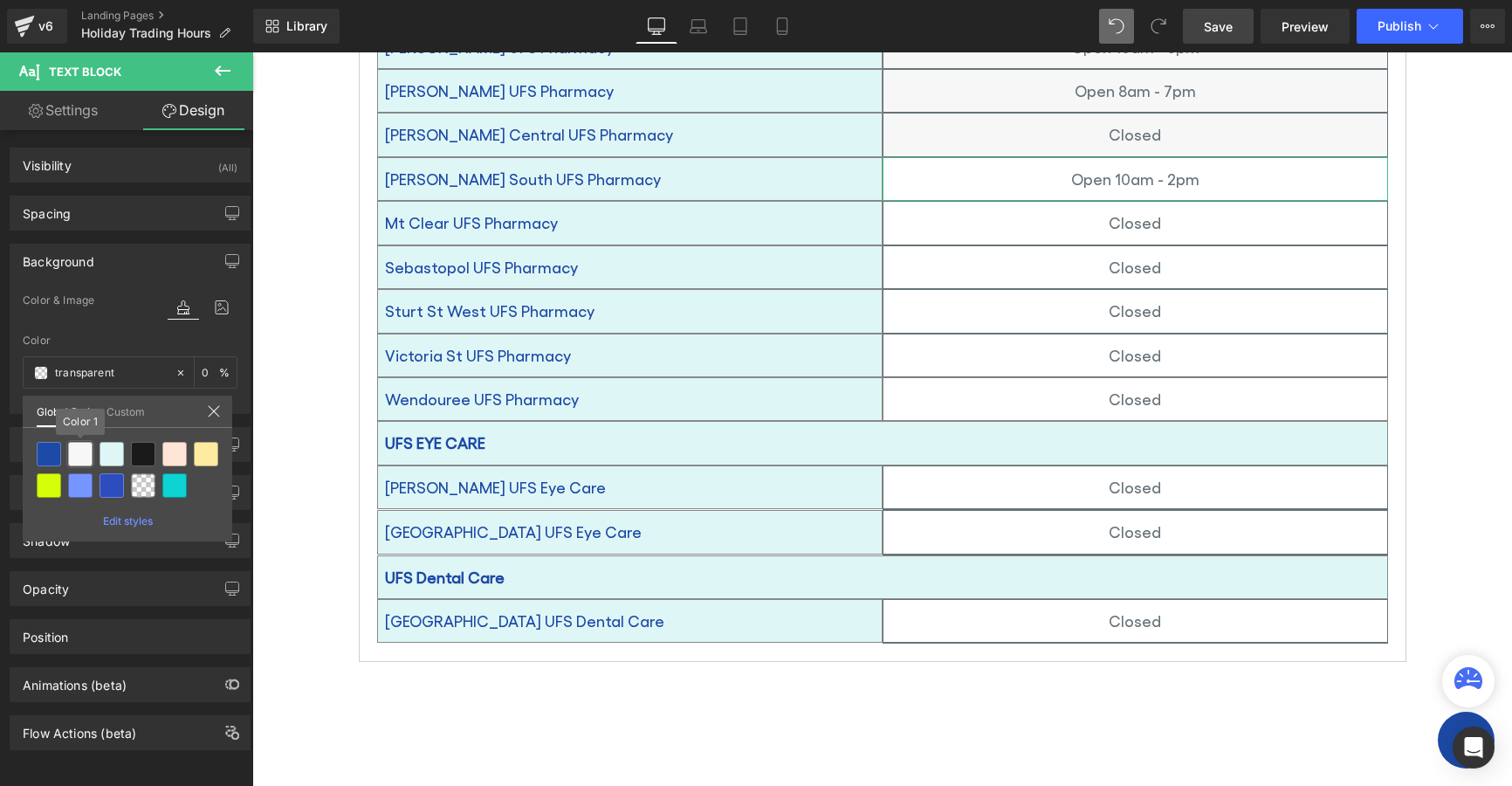
click at [74, 454] on div at bounding box center [80, 453] width 24 height 24
type input "Color 1"
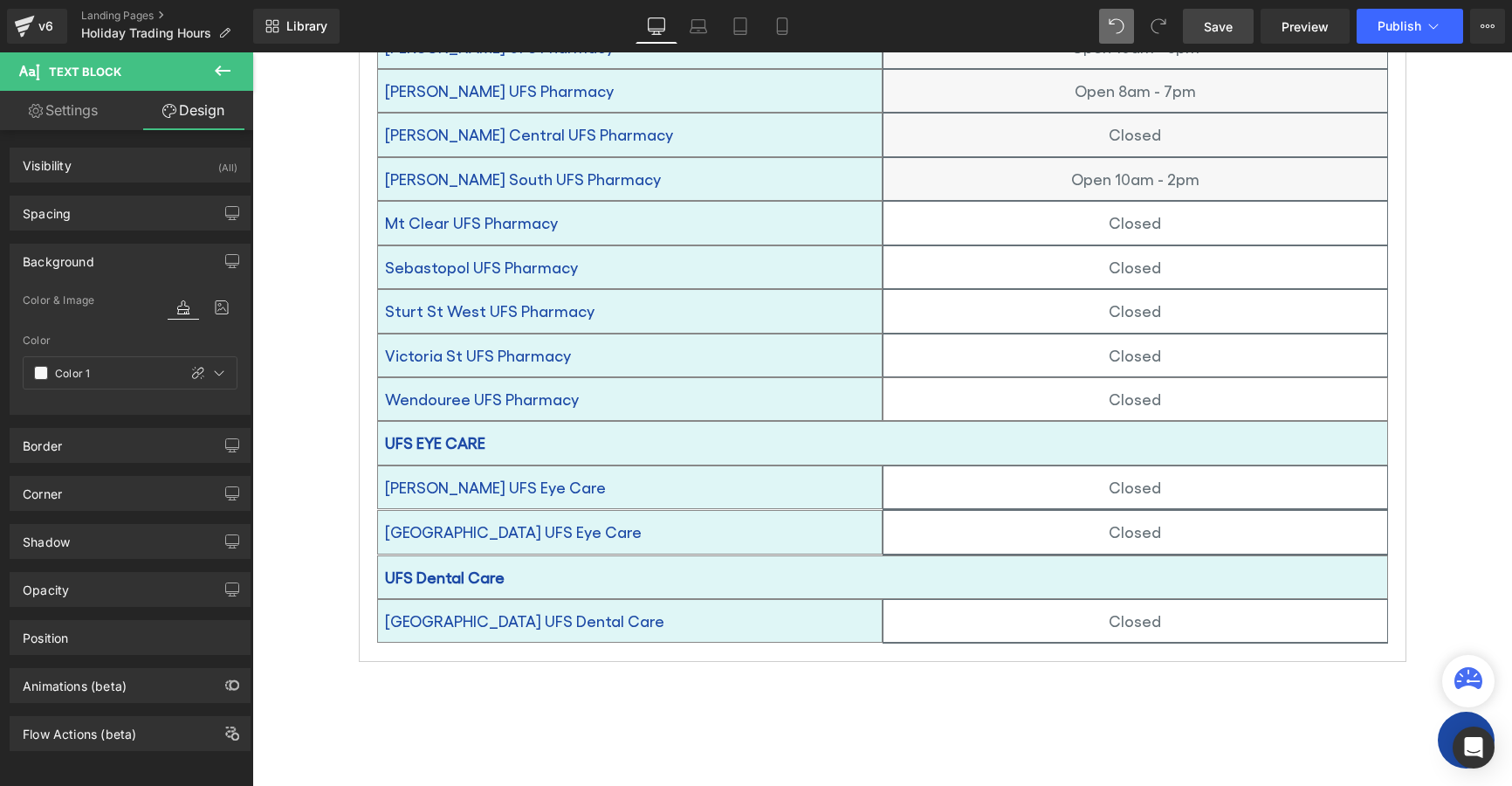
click at [950, 209] on p "Closed" at bounding box center [1135, 222] width 503 height 28
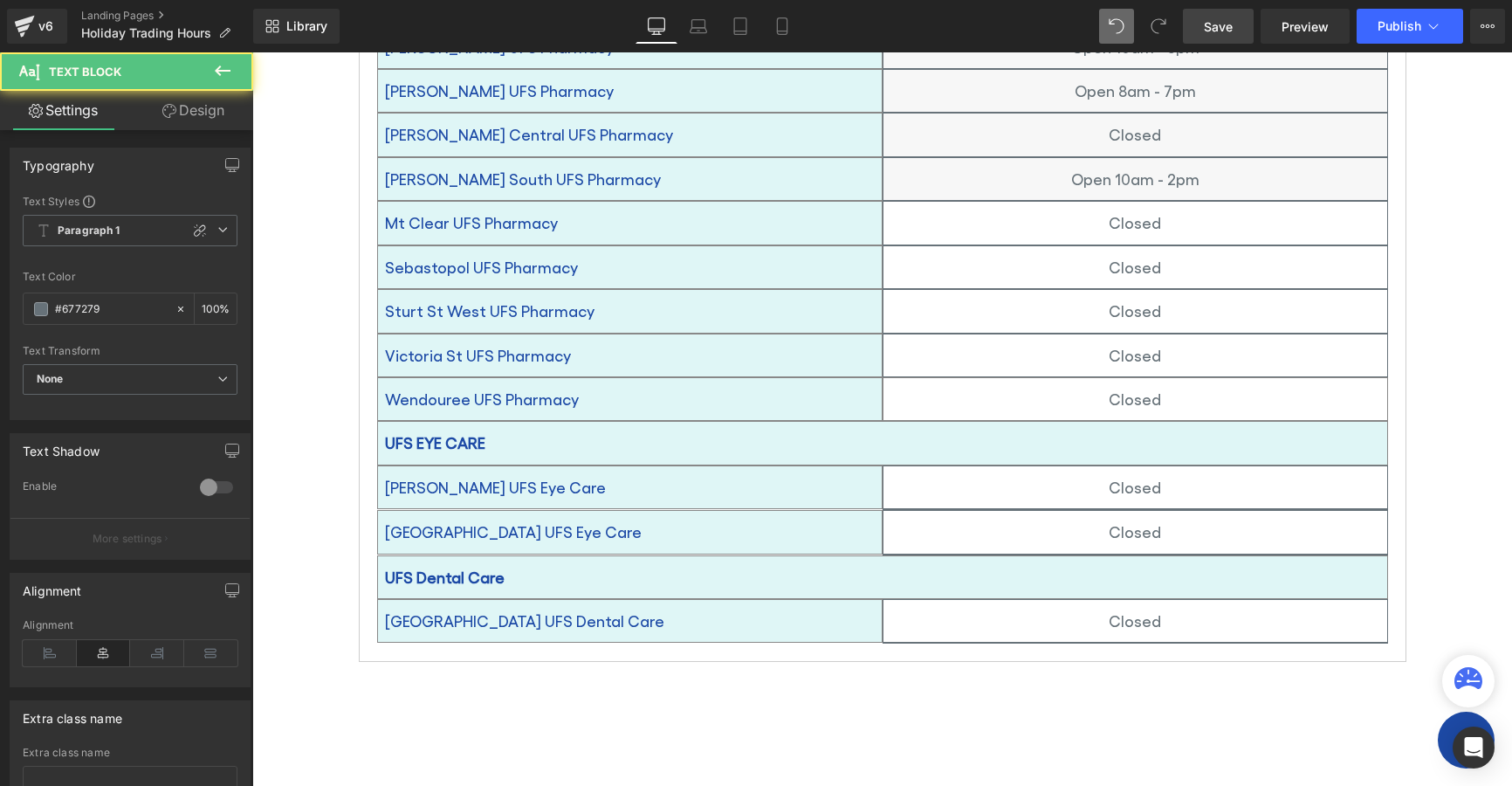
click at [187, 103] on link "Design" at bounding box center [193, 110] width 126 height 39
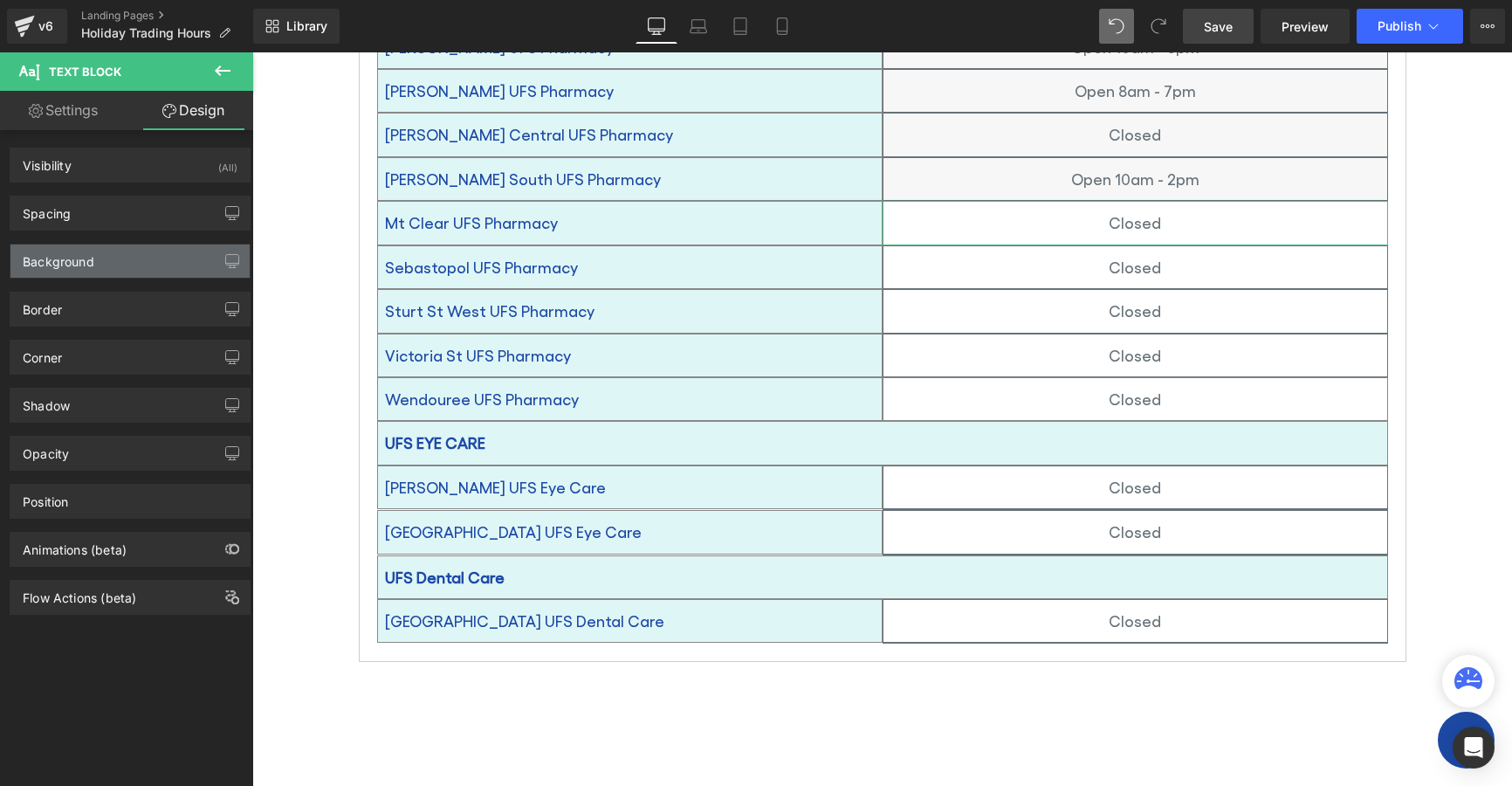
click at [52, 260] on div "Background" at bounding box center [58, 256] width 72 height 24
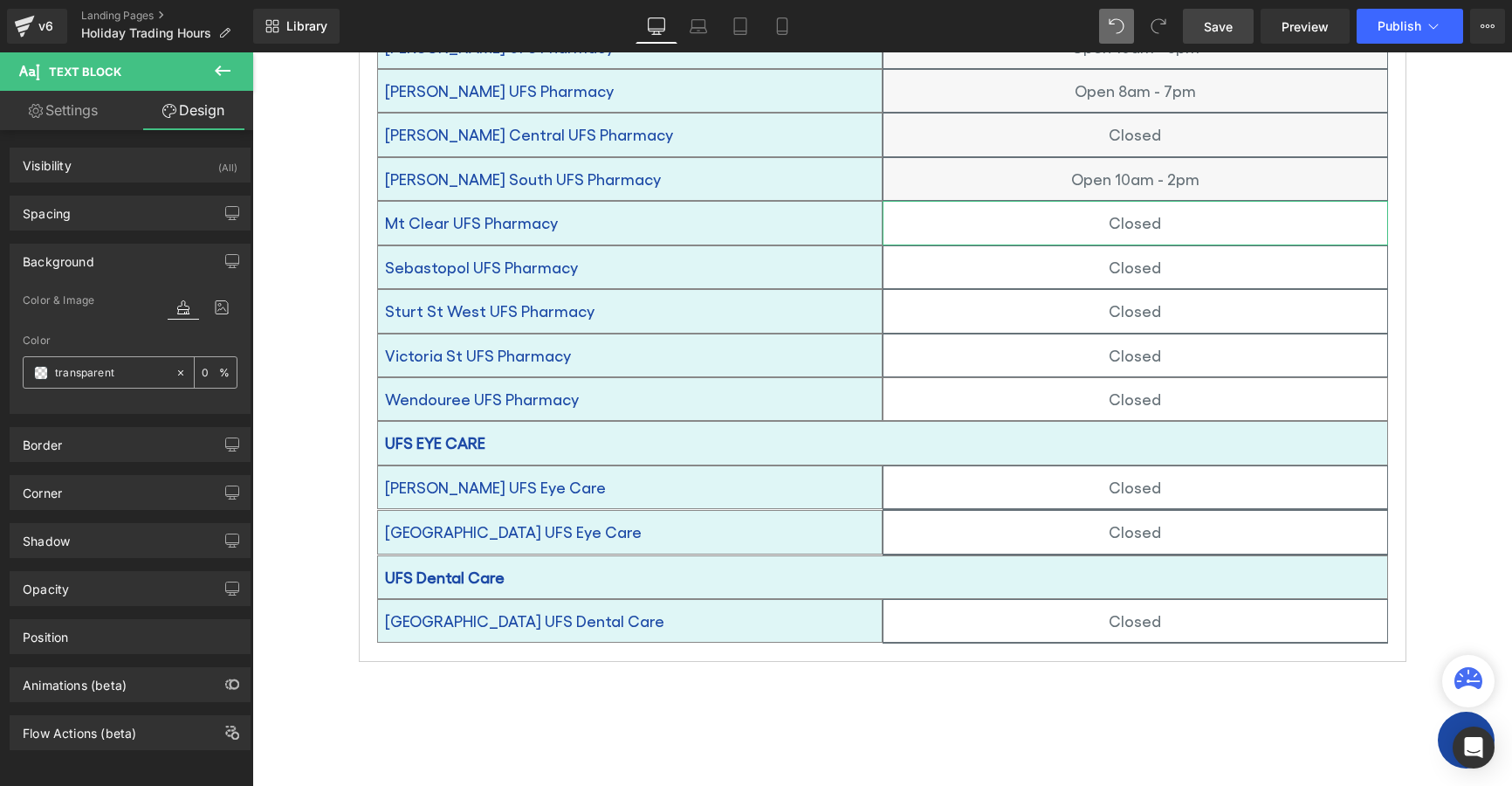
click at [39, 373] on span at bounding box center [41, 373] width 14 height 14
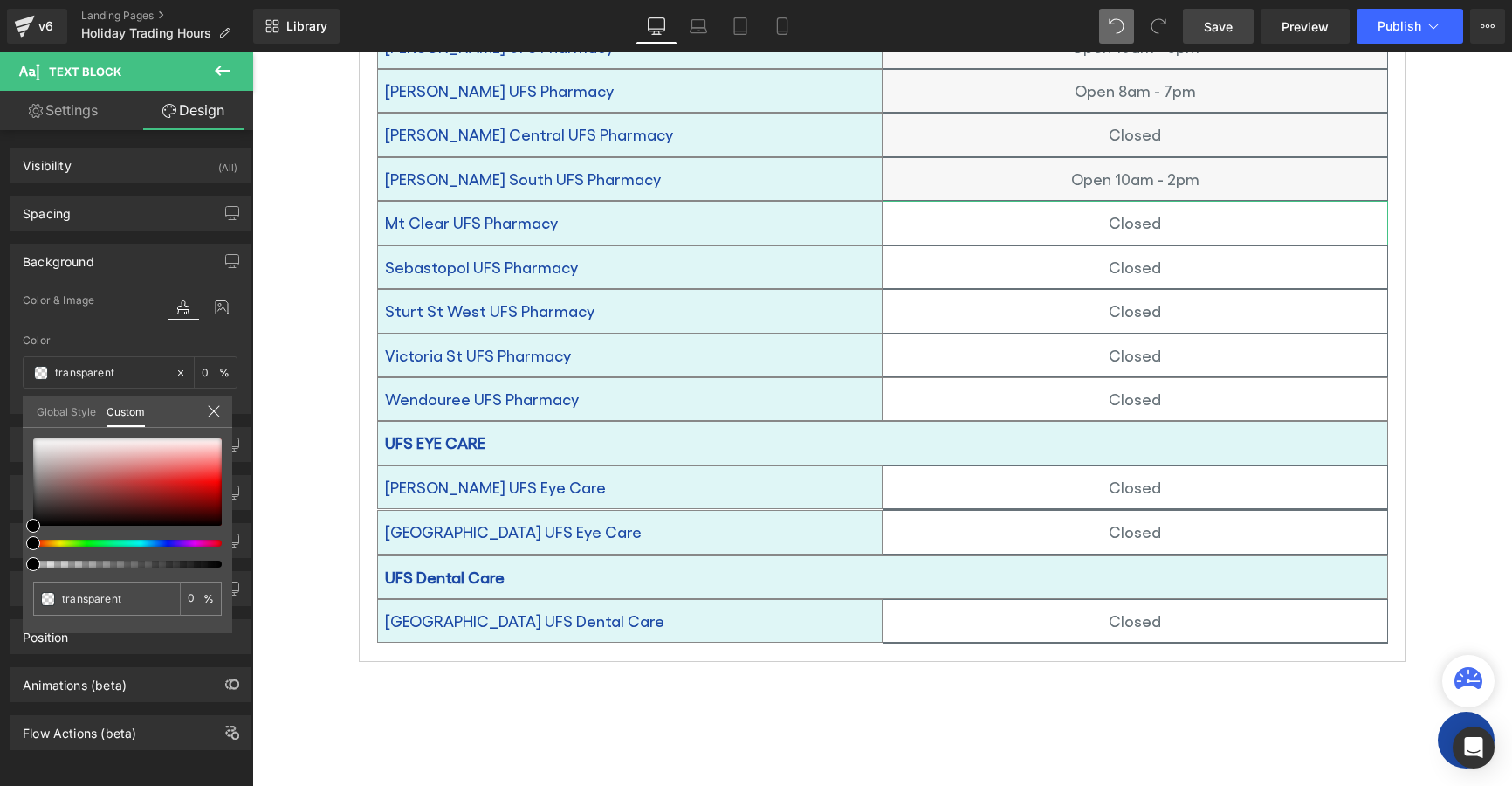
click at [55, 419] on link "Global Style" at bounding box center [66, 410] width 59 height 30
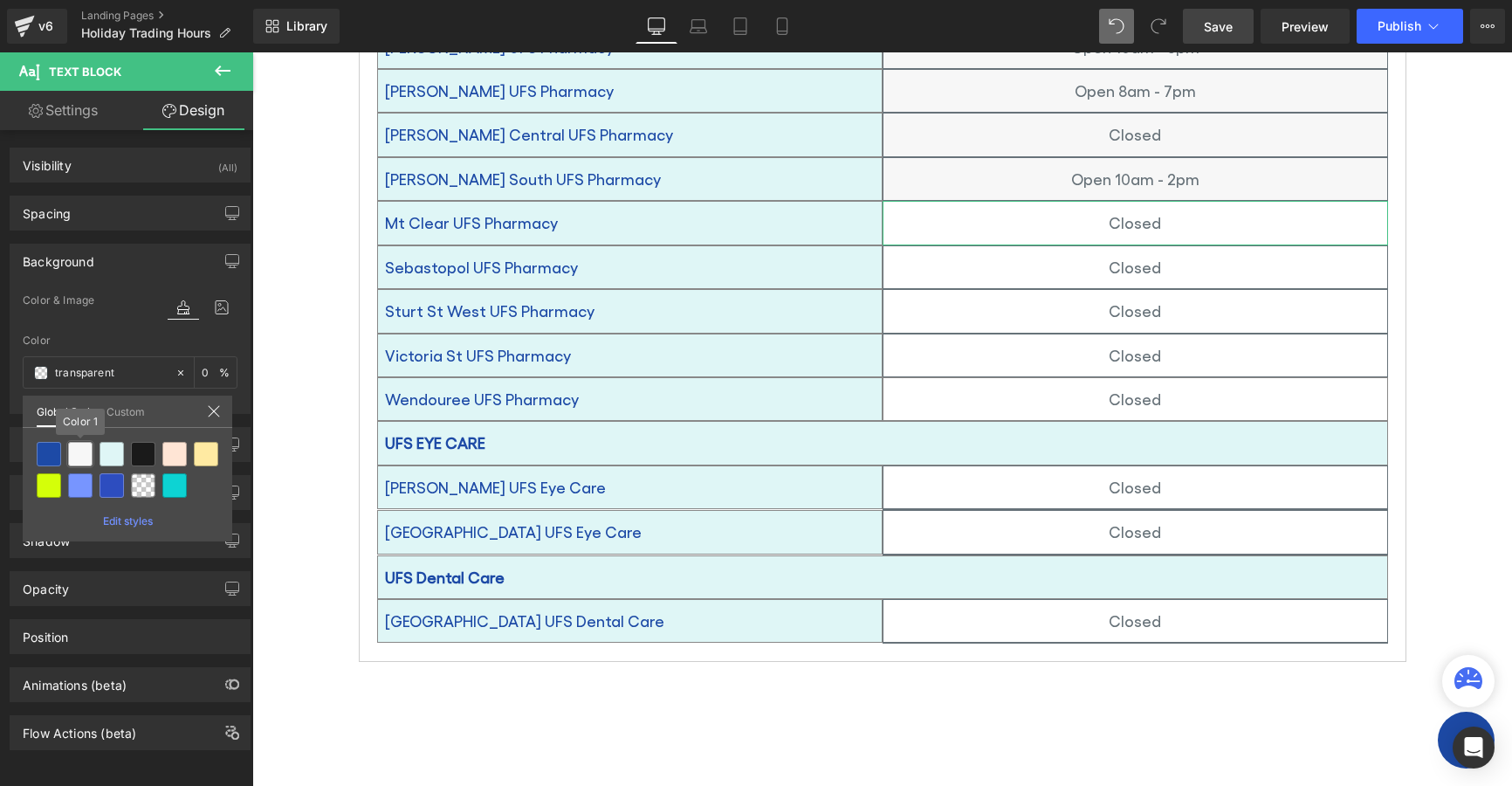
drag, startPoint x: 75, startPoint y: 453, endPoint x: 7, endPoint y: 427, distance: 72.8
click at [75, 453] on div at bounding box center [80, 453] width 24 height 24
type input "Color 1"
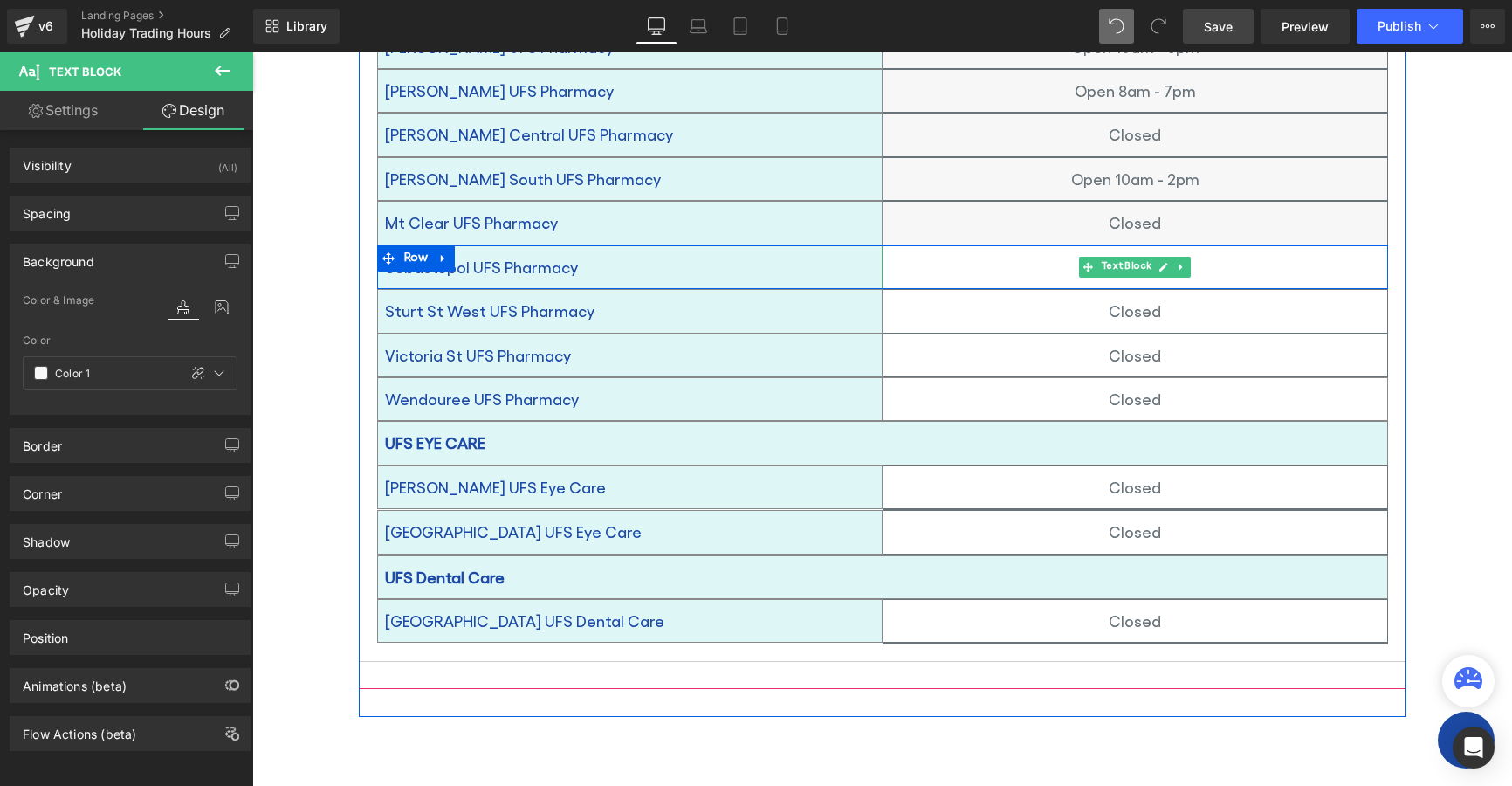
click at [984, 254] on p "Closed" at bounding box center [1135, 267] width 503 height 28
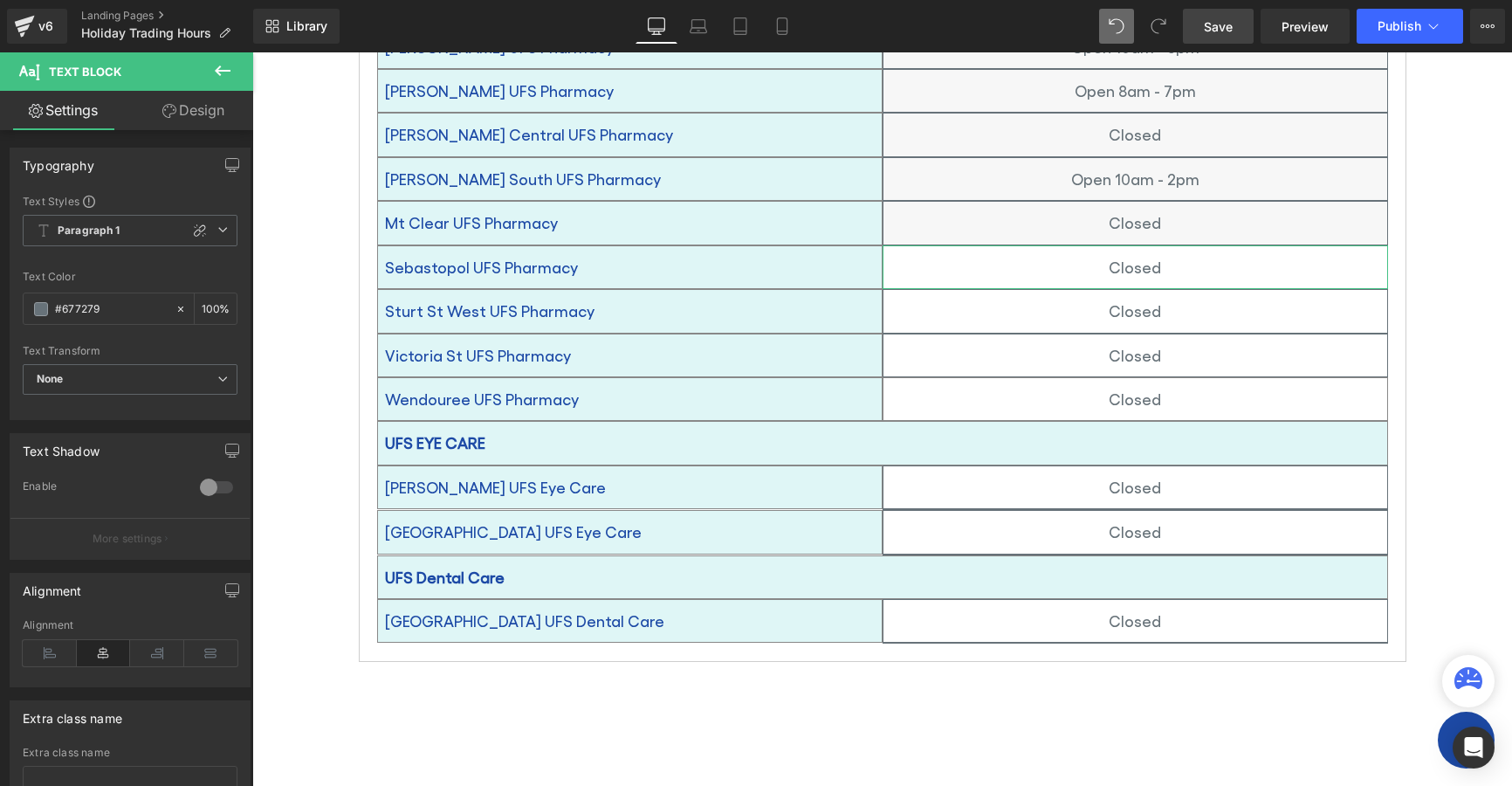
click at [183, 117] on link "Design" at bounding box center [193, 110] width 126 height 39
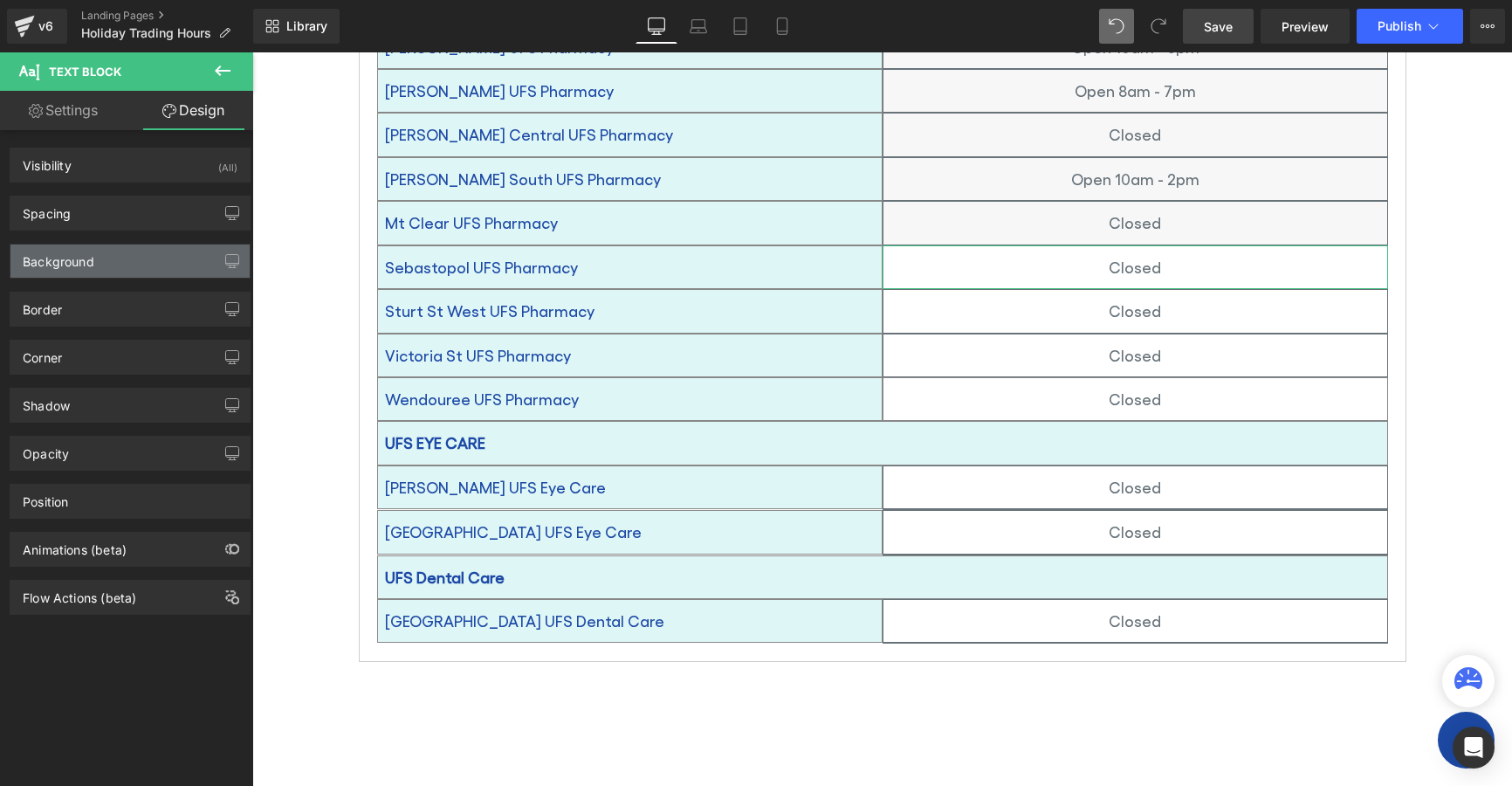
click at [86, 259] on div "Background" at bounding box center [58, 256] width 72 height 24
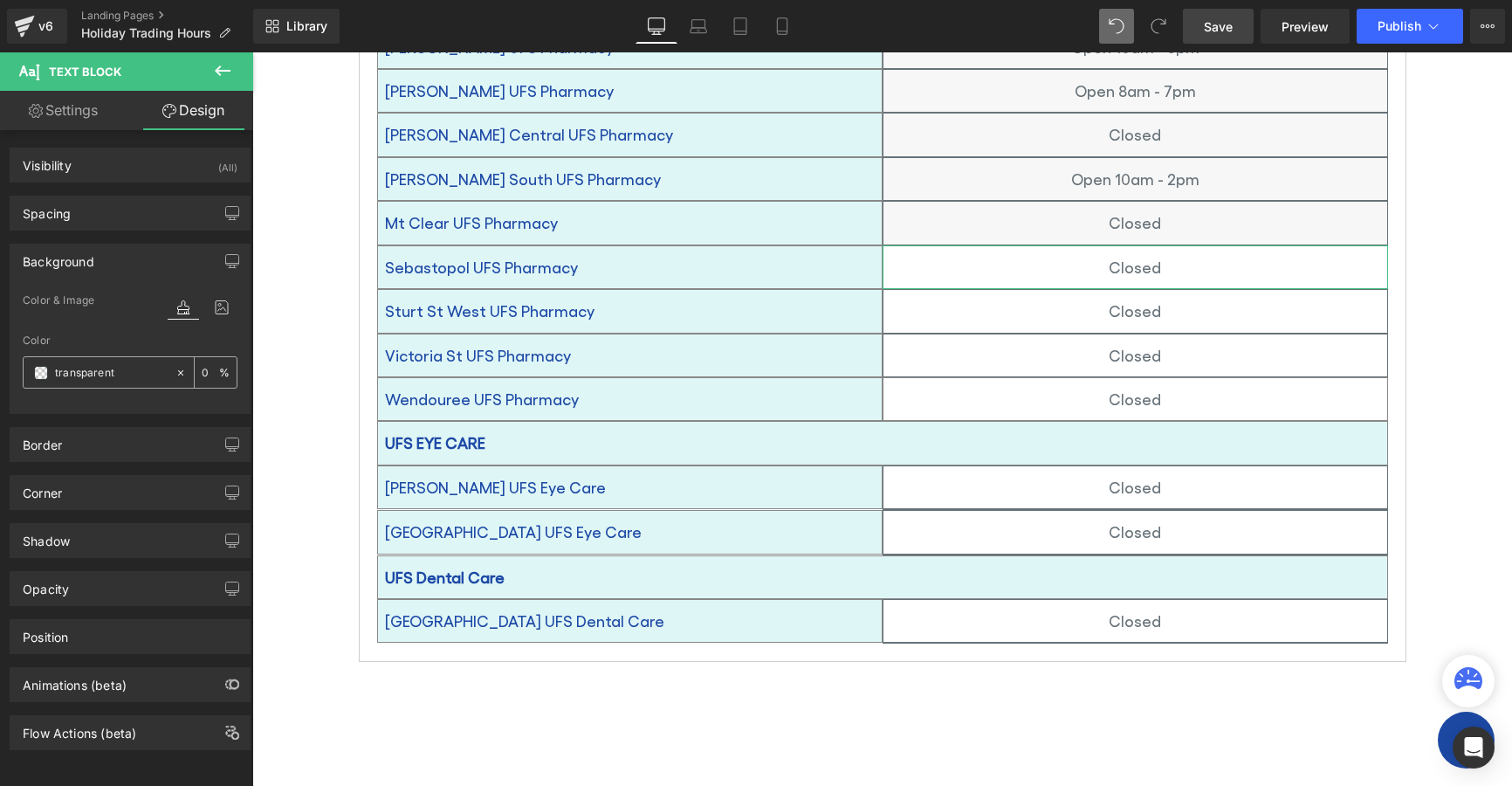
click at [39, 371] on span at bounding box center [41, 373] width 14 height 14
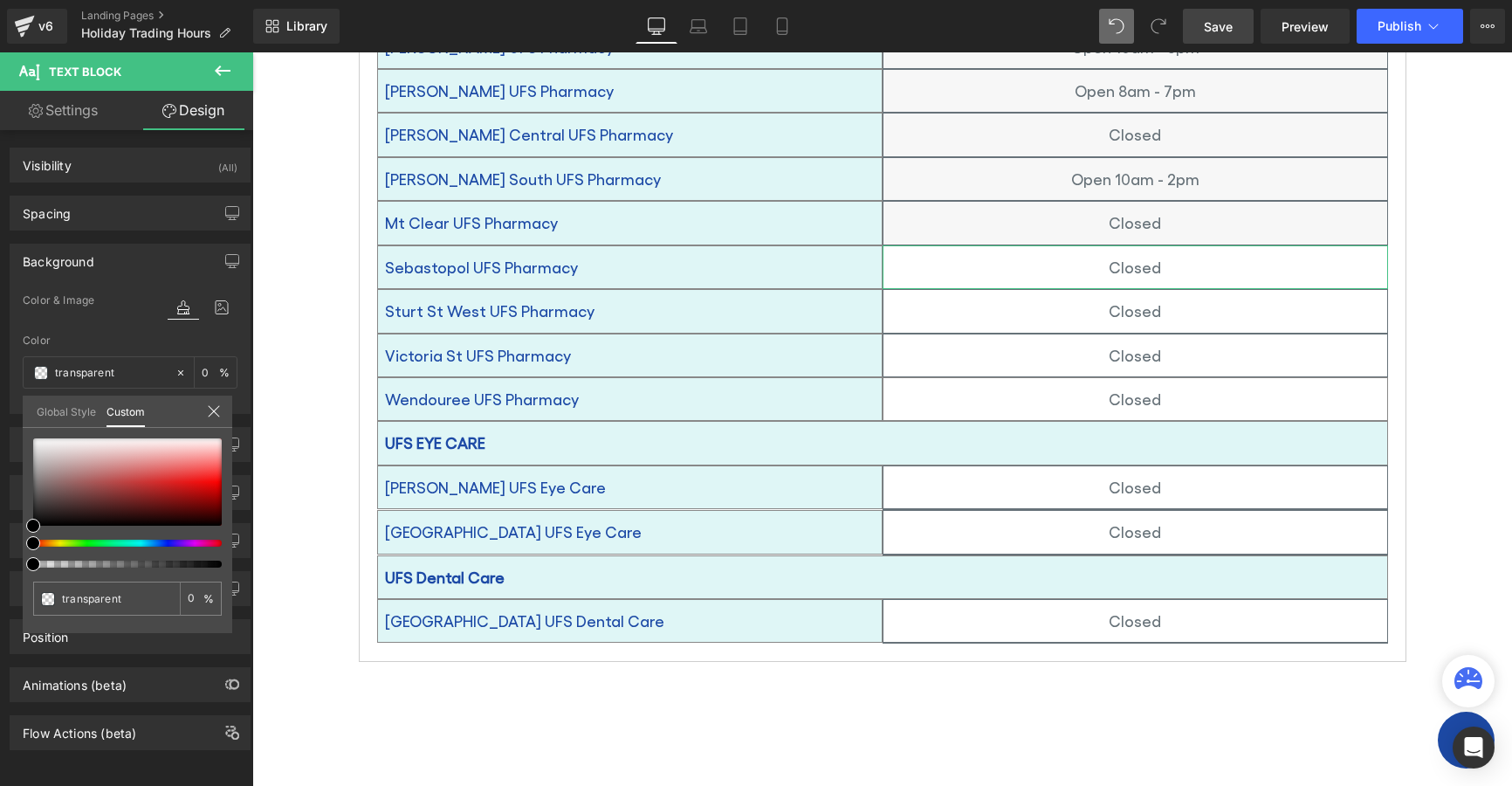
drag, startPoint x: 56, startPoint y: 402, endPoint x: 51, endPoint y: 415, distance: 13.9
click at [56, 402] on link "Global Style" at bounding box center [66, 410] width 59 height 30
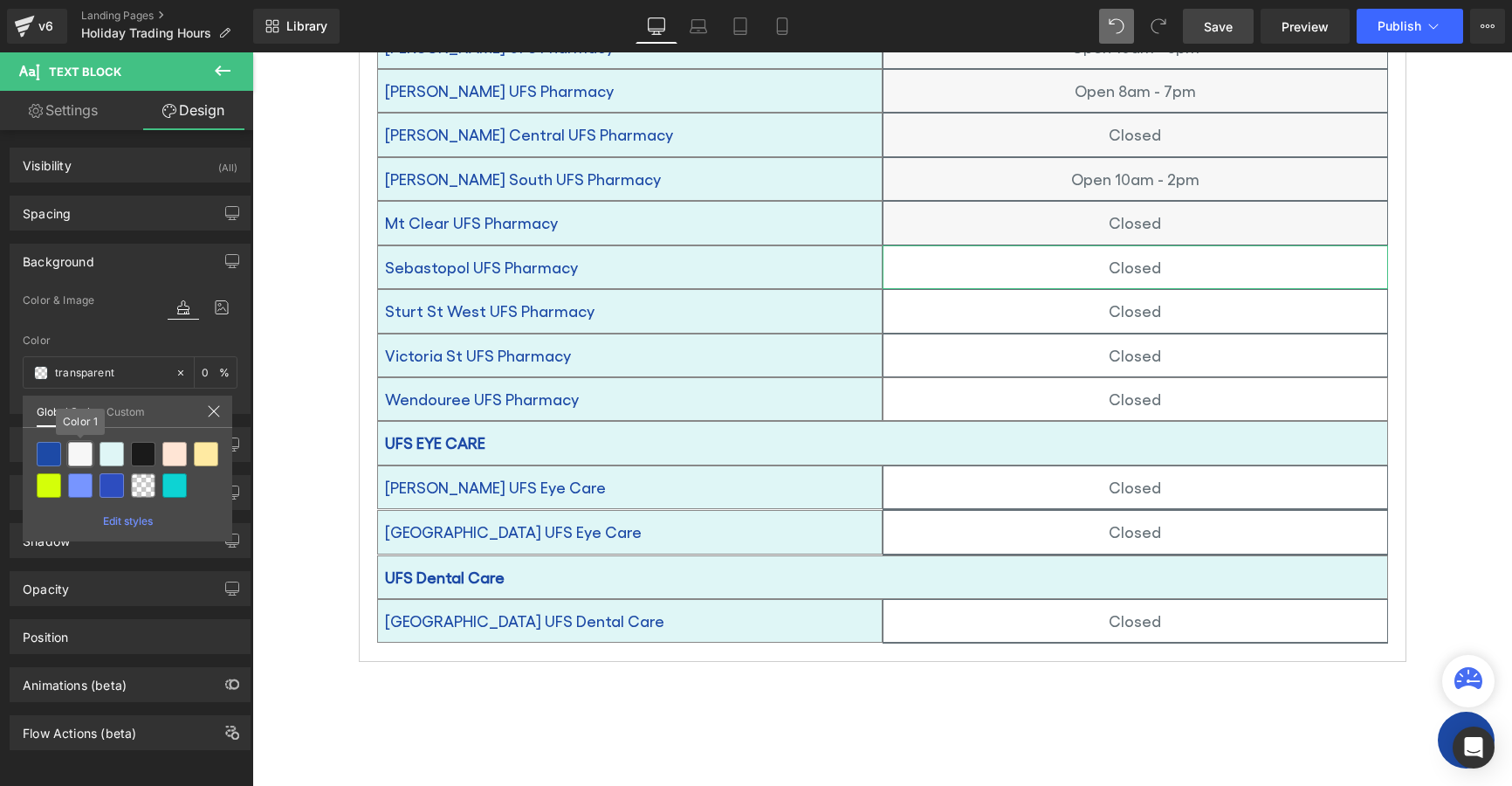
drag, startPoint x: 81, startPoint y: 448, endPoint x: 210, endPoint y: 406, distance: 135.7
click at [81, 447] on div at bounding box center [80, 453] width 24 height 24
type input "Color 1"
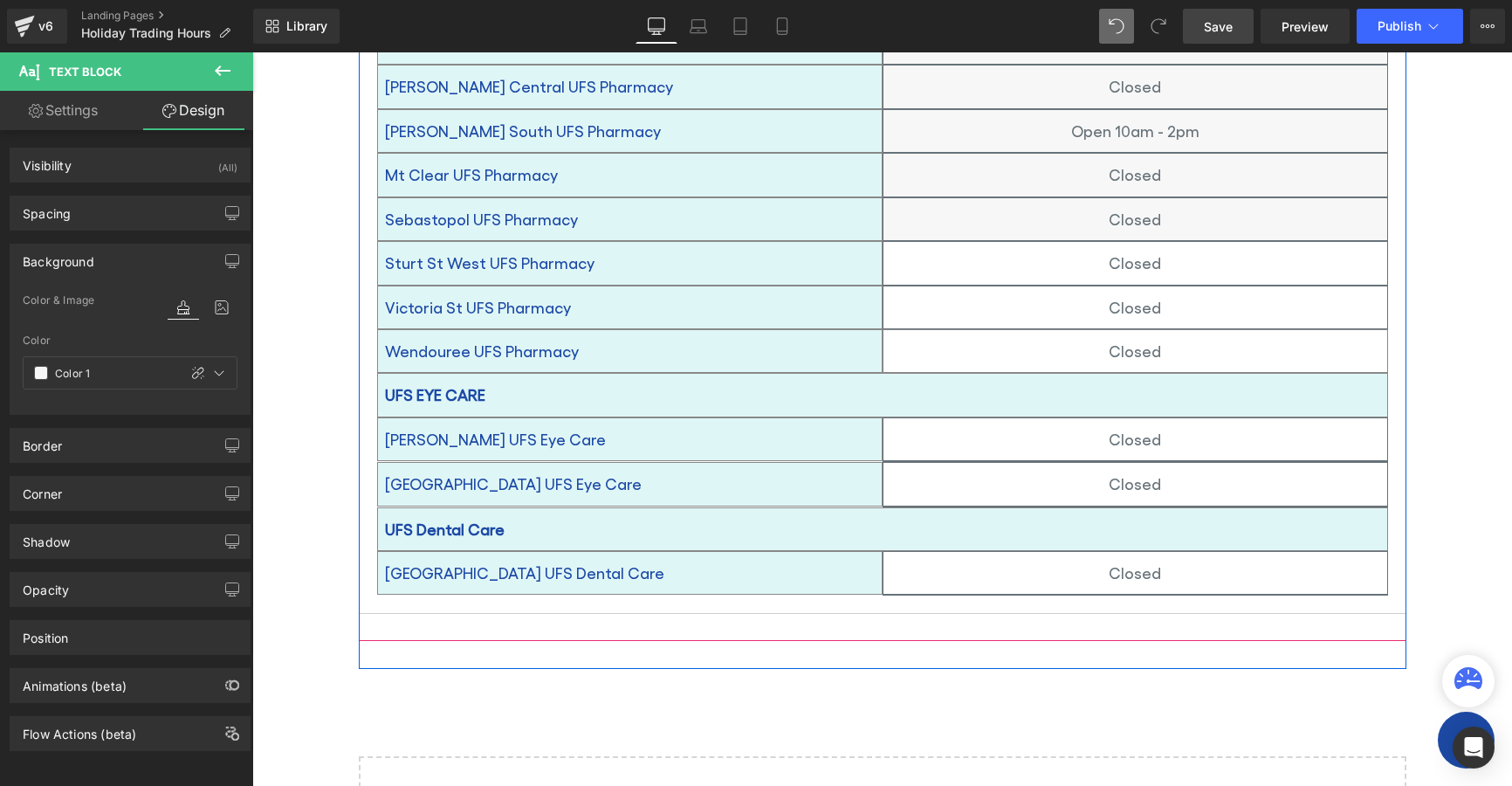
scroll to position [1398, 0]
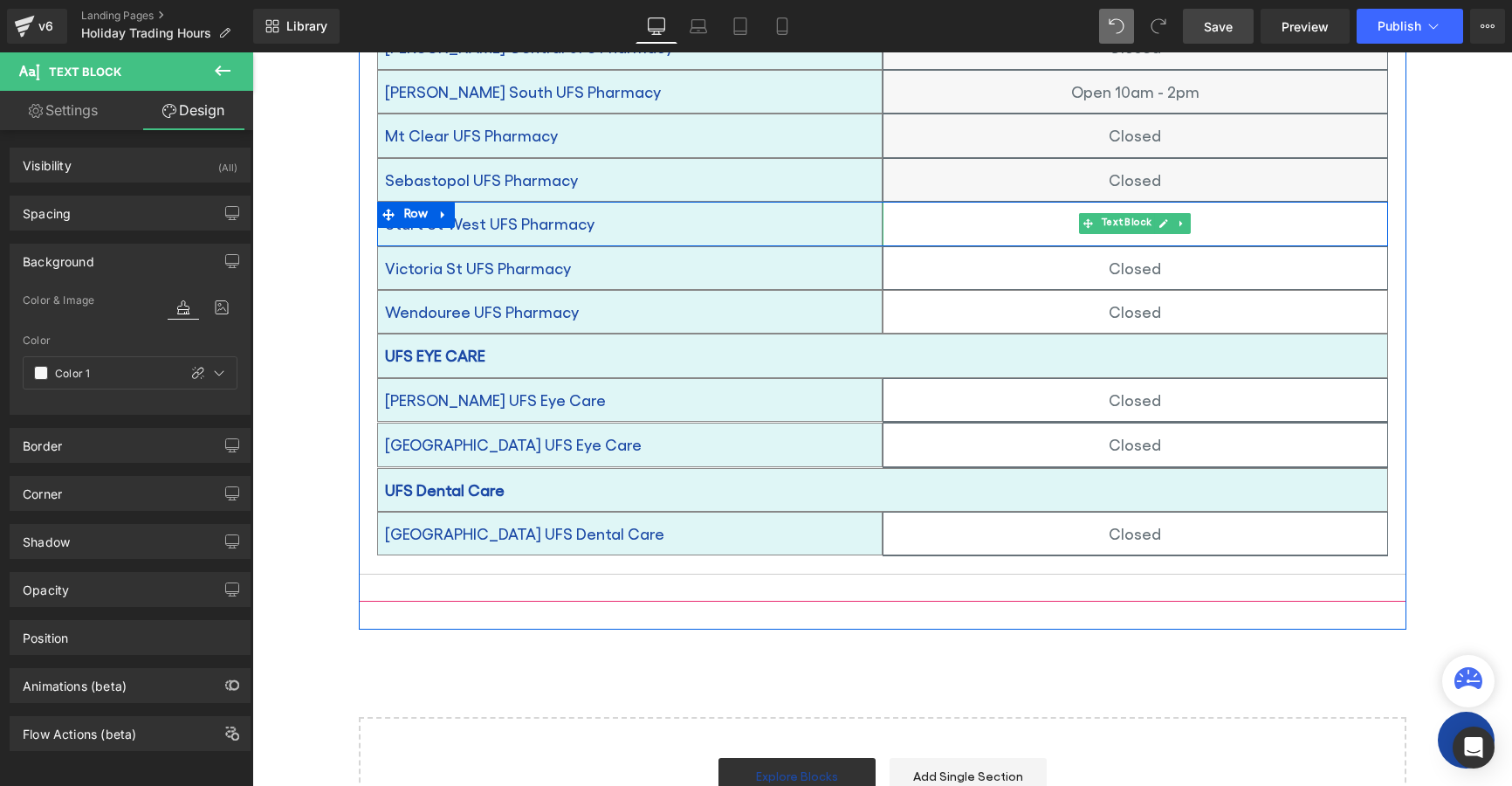
click at [966, 210] on p "Closed" at bounding box center [1135, 223] width 503 height 28
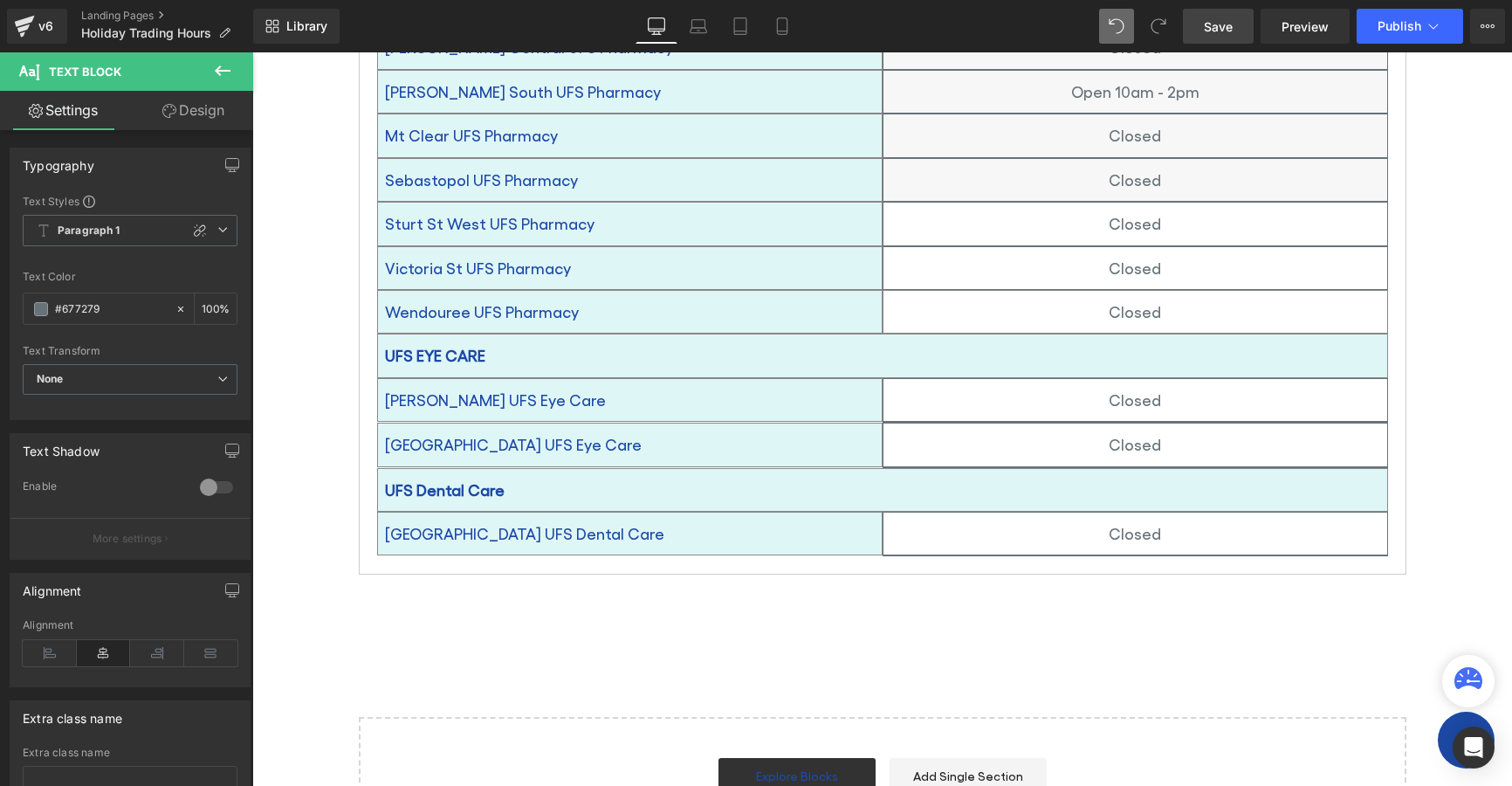
click at [172, 109] on icon at bounding box center [169, 111] width 14 height 14
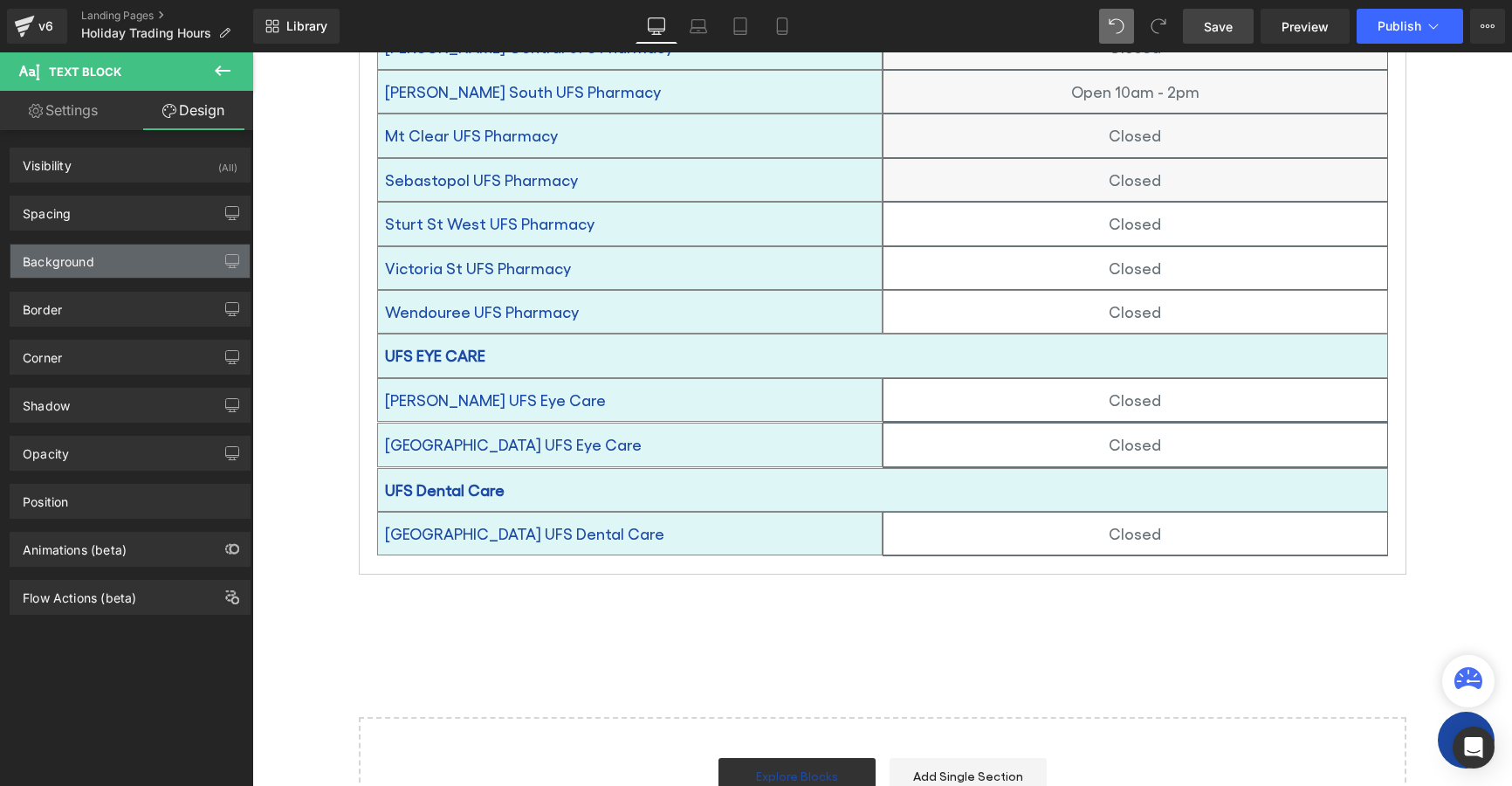
click at [77, 261] on div "Background" at bounding box center [58, 256] width 72 height 24
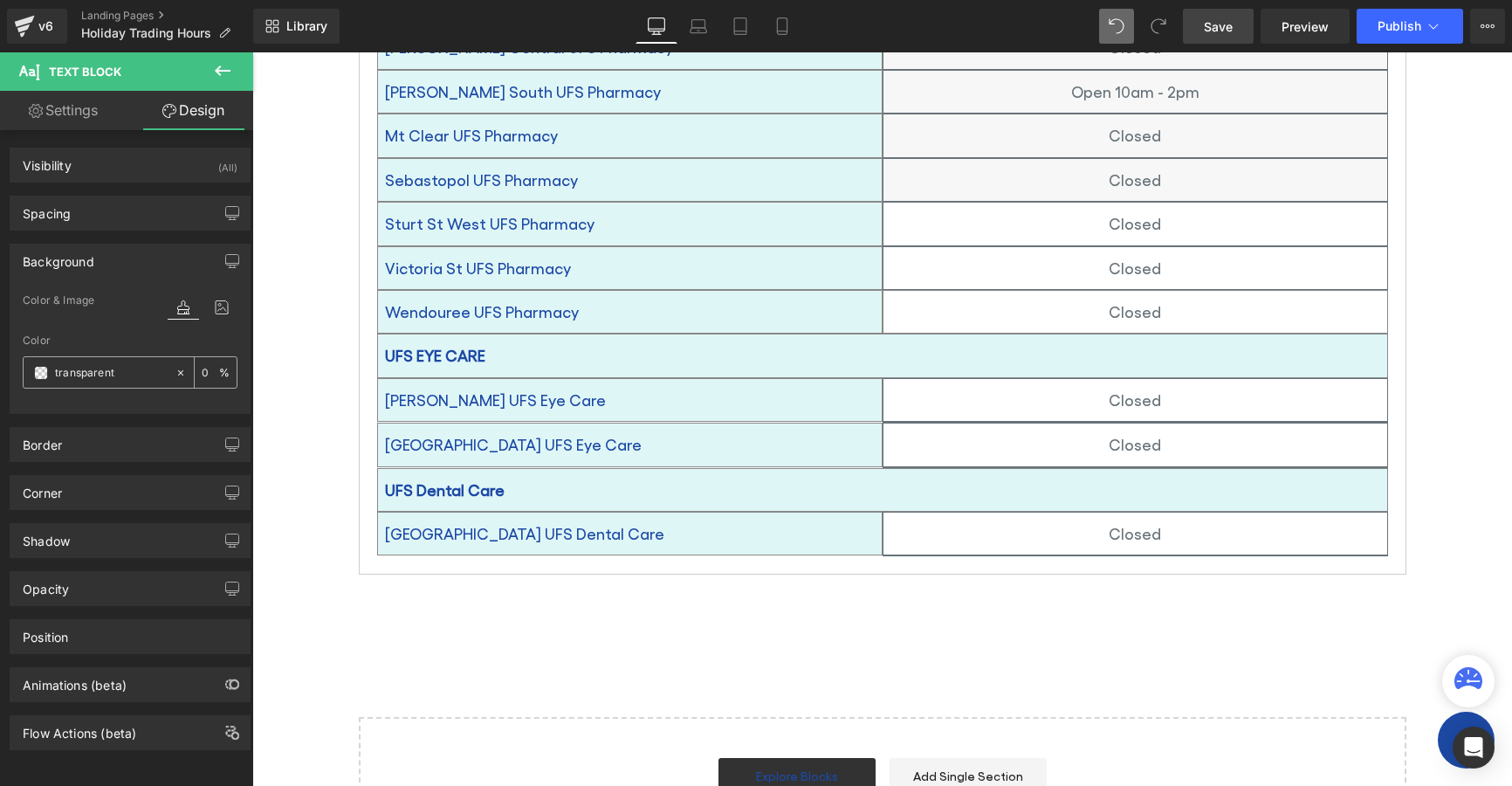
click at [36, 373] on span at bounding box center [41, 373] width 14 height 14
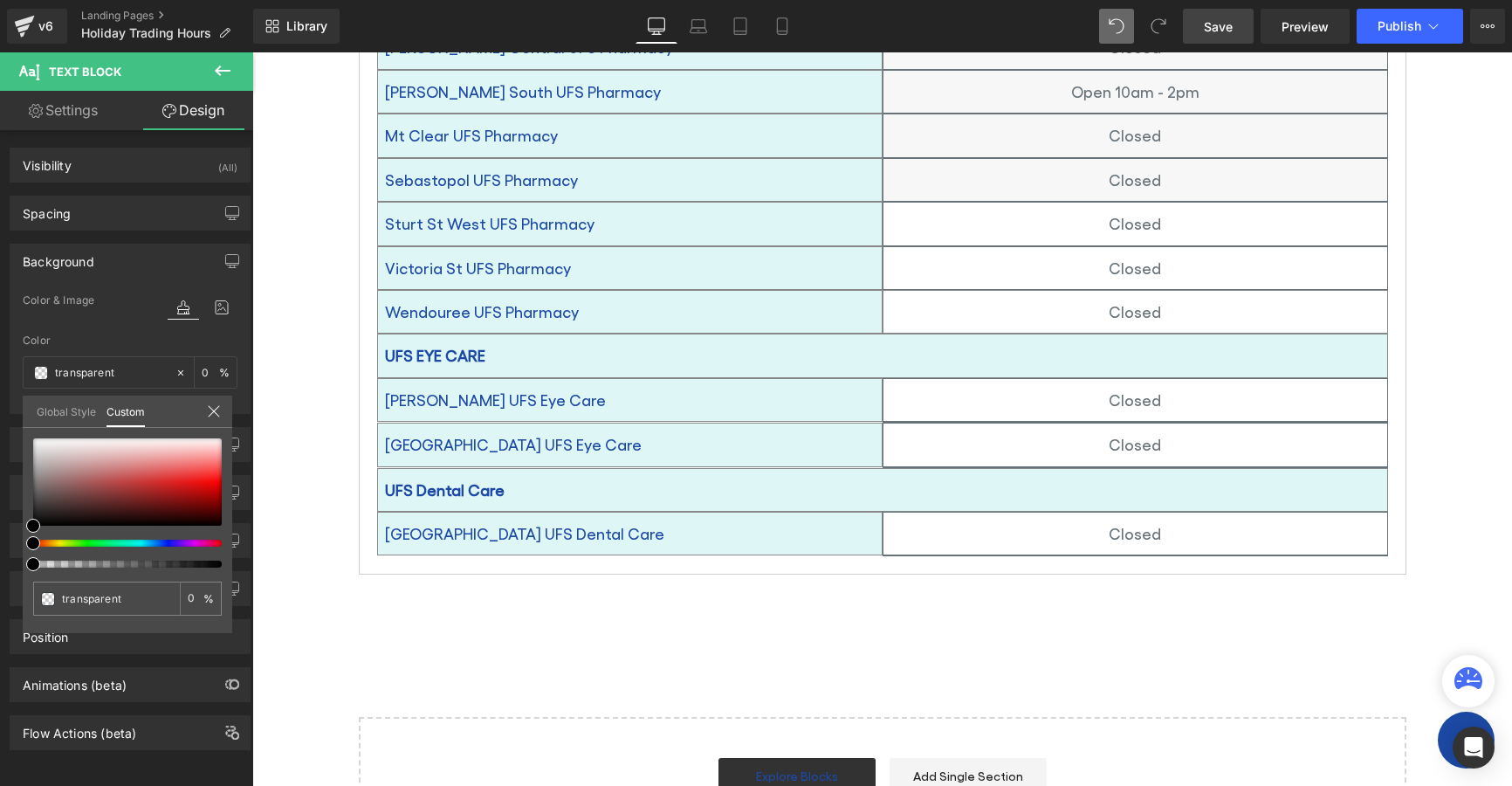
click at [60, 413] on link "Global Style" at bounding box center [66, 410] width 59 height 30
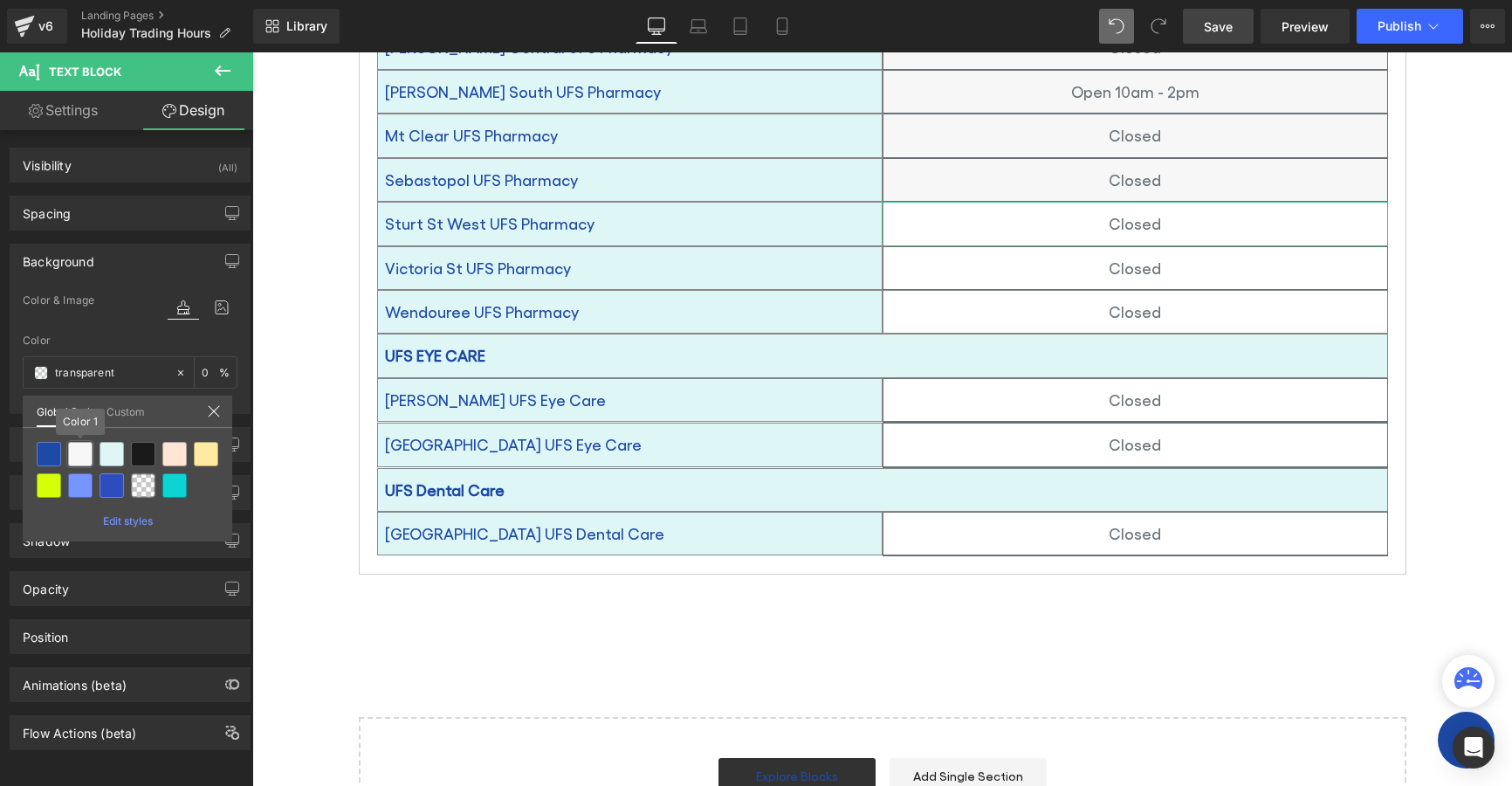
click at [77, 451] on div at bounding box center [80, 453] width 24 height 24
type input "Color 1"
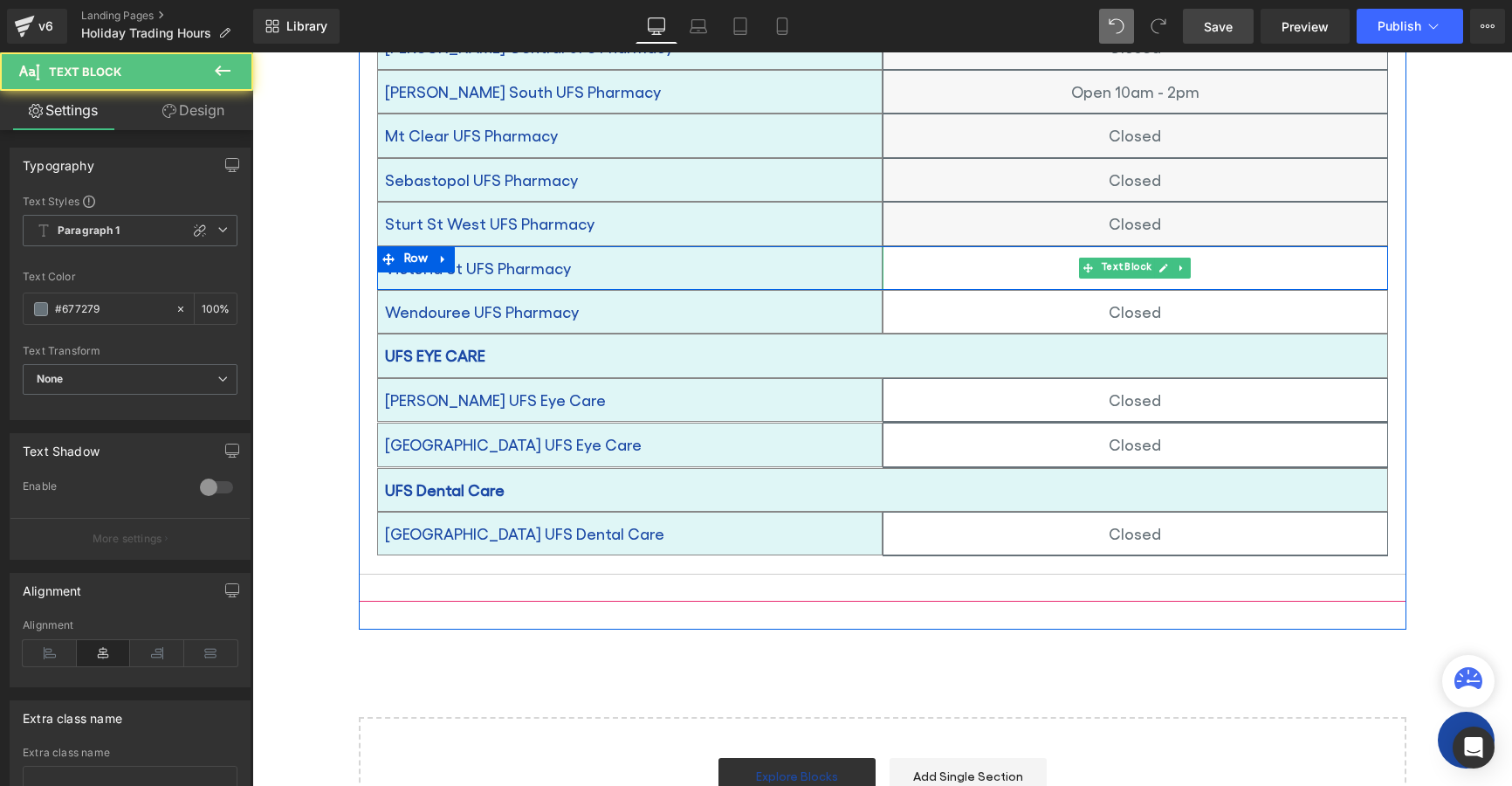
click at [993, 255] on p "Closed" at bounding box center [1135, 268] width 503 height 28
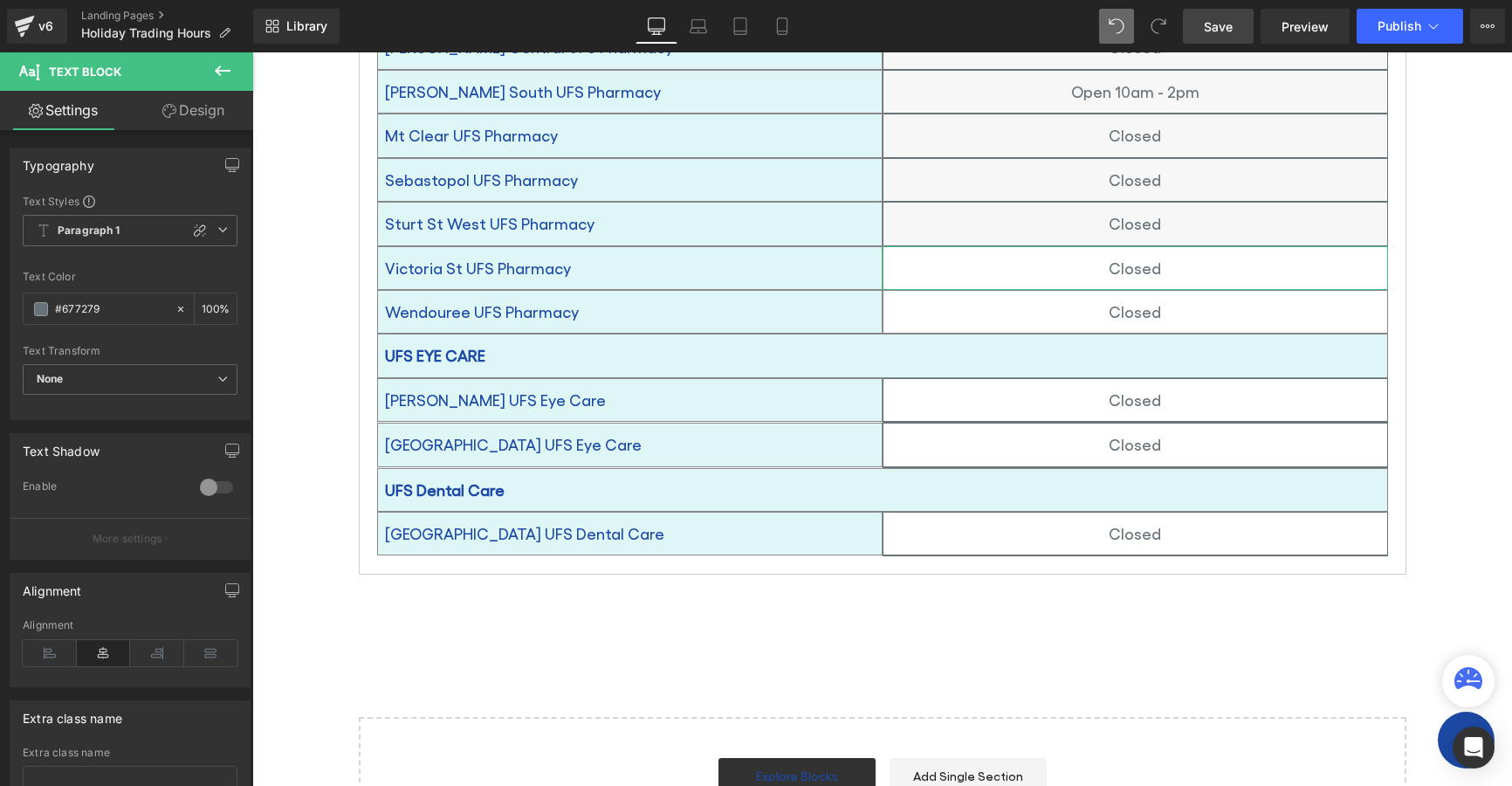
click at [194, 109] on link "Design" at bounding box center [193, 110] width 126 height 39
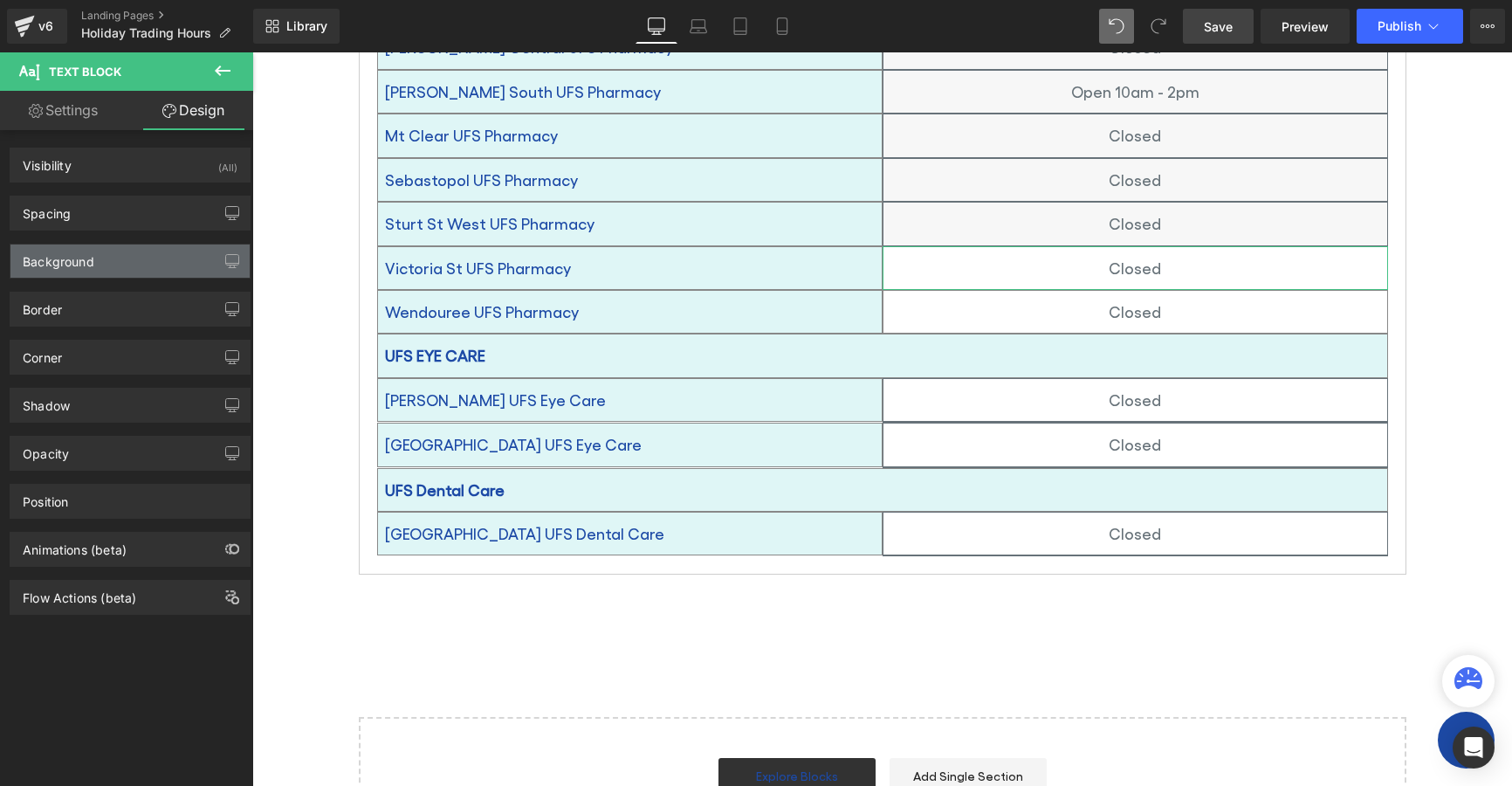
click at [64, 272] on div "Background" at bounding box center [130, 261] width 239 height 33
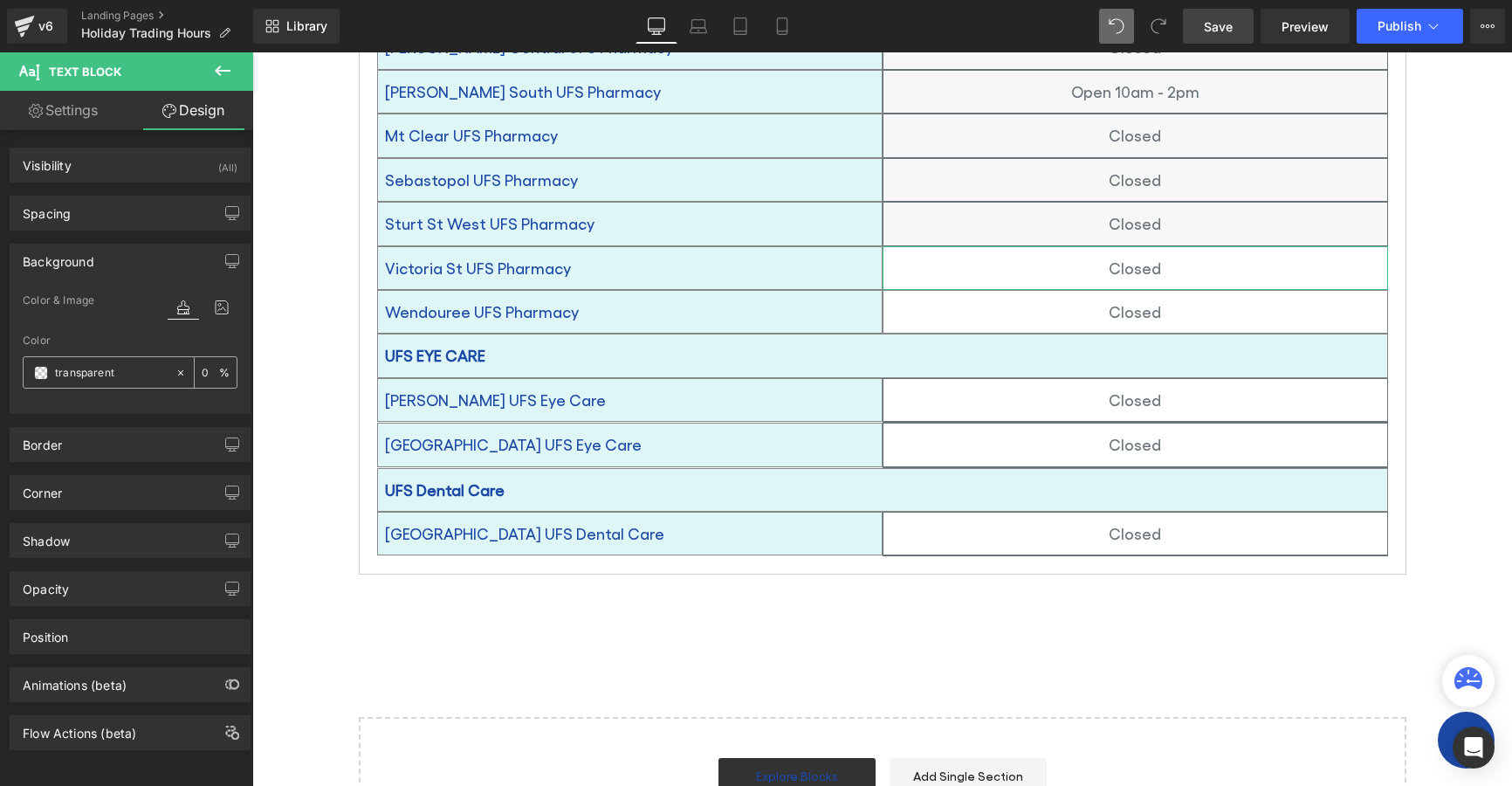
click at [37, 376] on span at bounding box center [41, 373] width 14 height 14
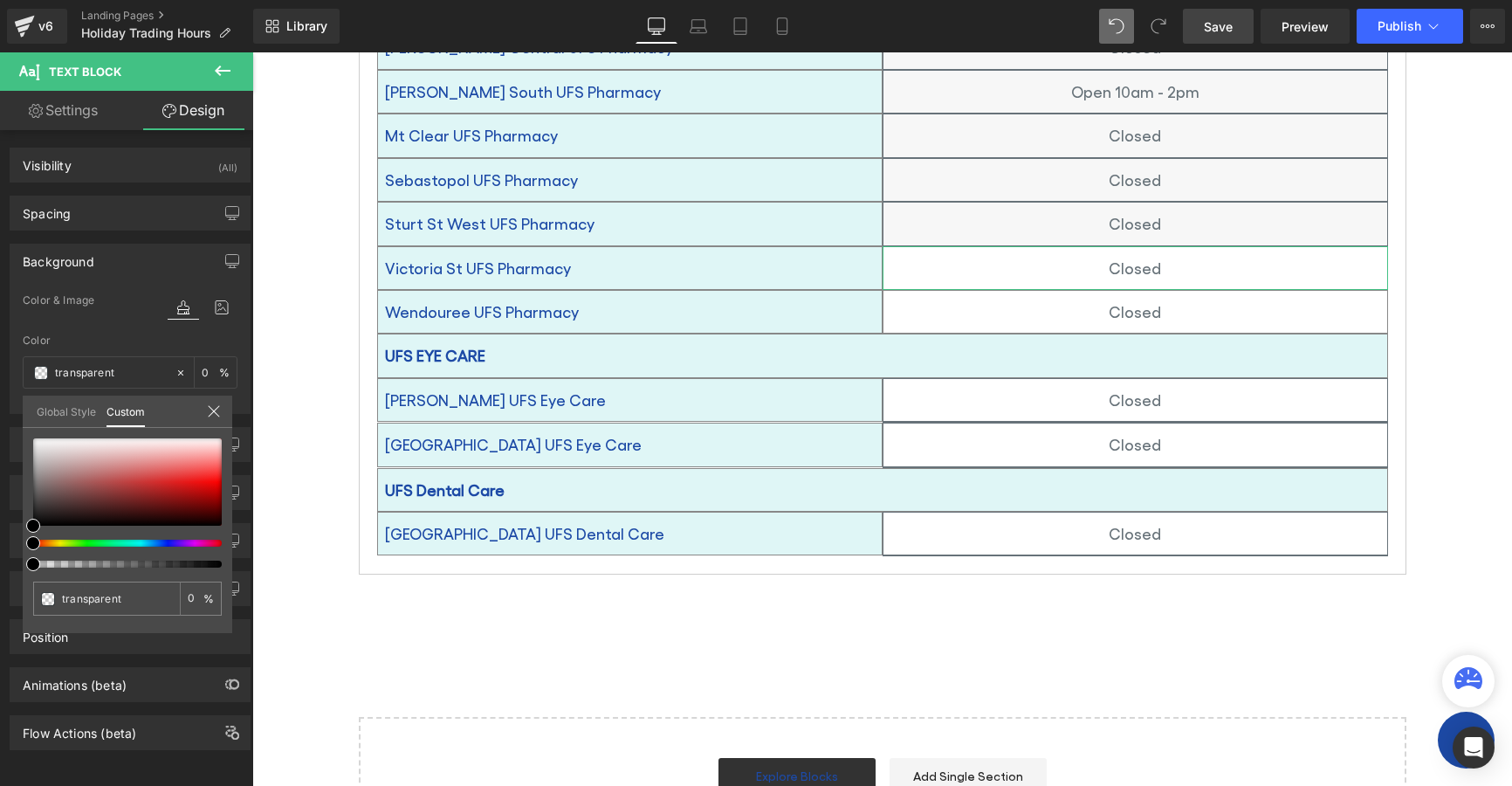
click at [73, 408] on link "Global Style" at bounding box center [66, 410] width 59 height 30
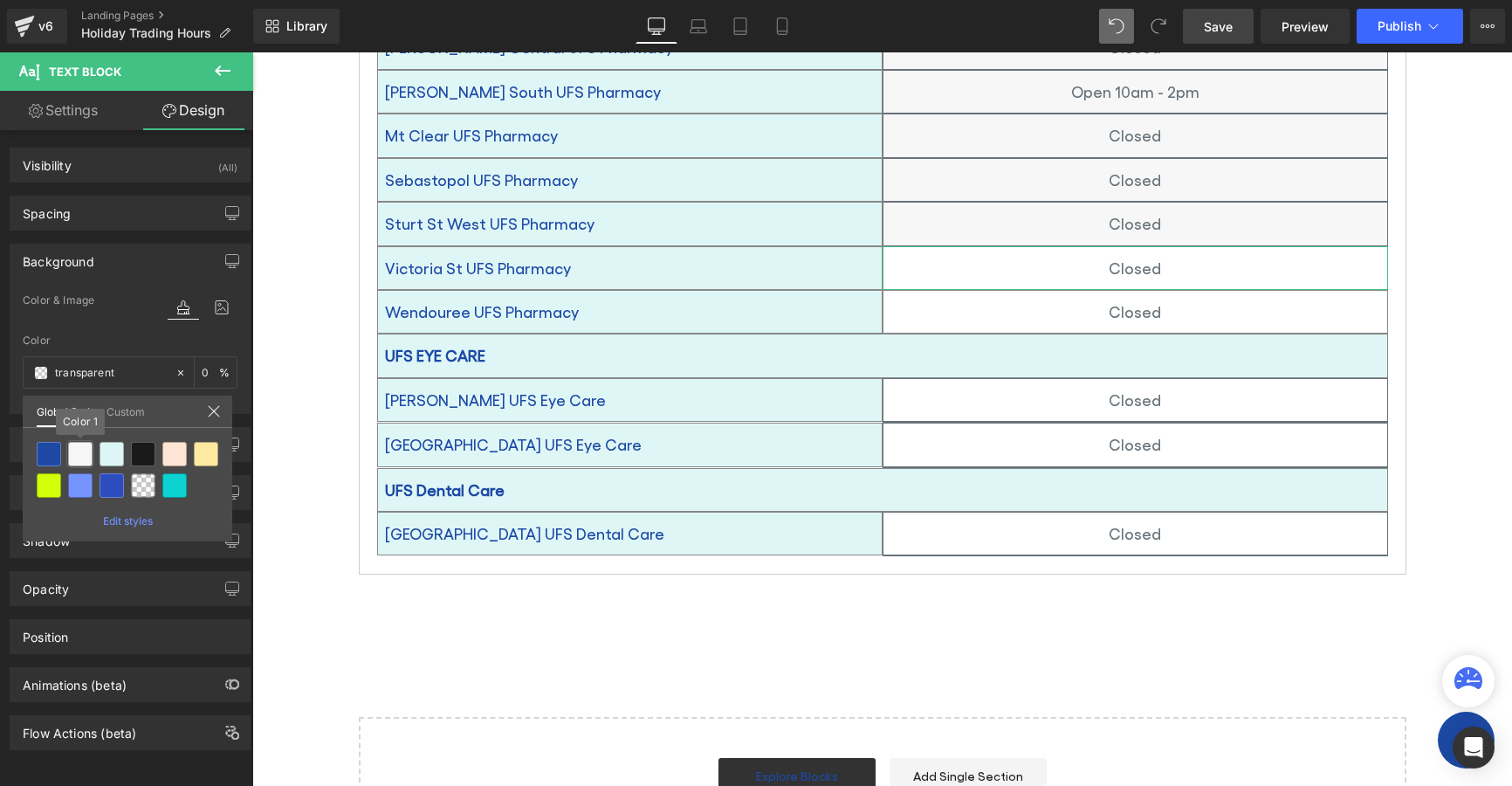
drag, startPoint x: 82, startPoint y: 453, endPoint x: 92, endPoint y: 454, distance: 10.0
click at [84, 453] on div at bounding box center [80, 453] width 24 height 24
type input "Color 1"
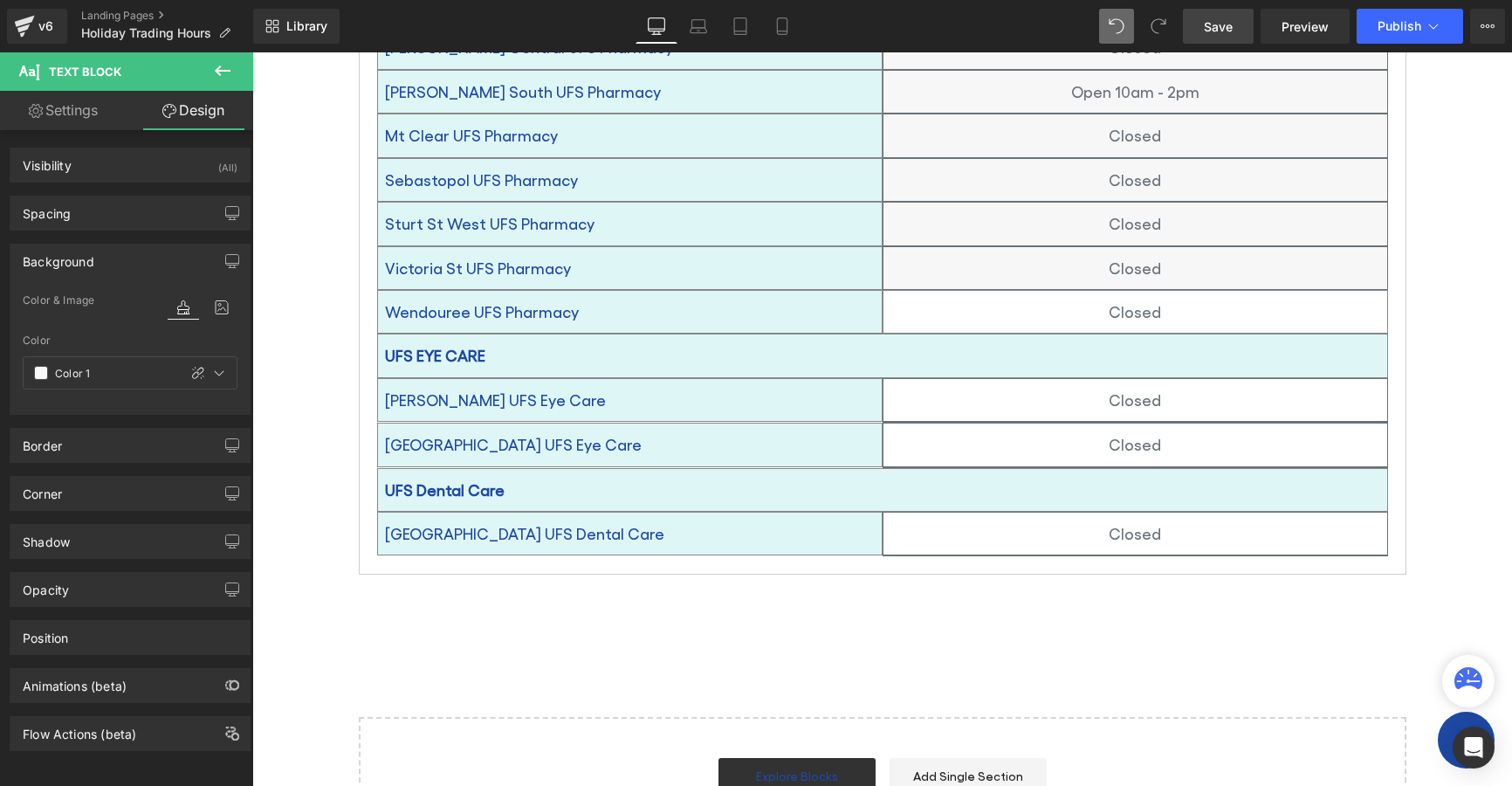
click at [1066, 298] on p "Closed" at bounding box center [1135, 311] width 503 height 28
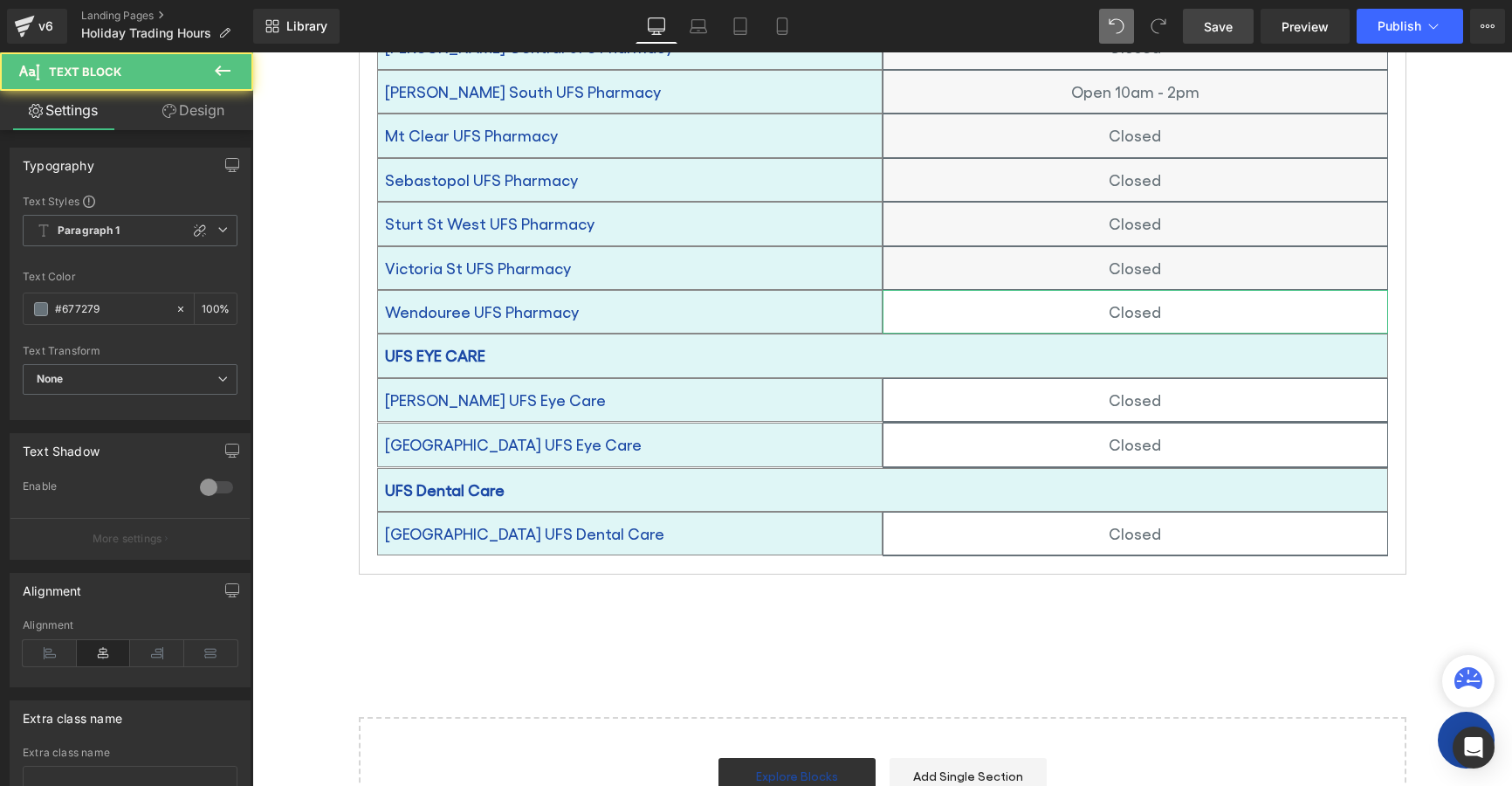
click at [191, 115] on link "Design" at bounding box center [193, 110] width 126 height 39
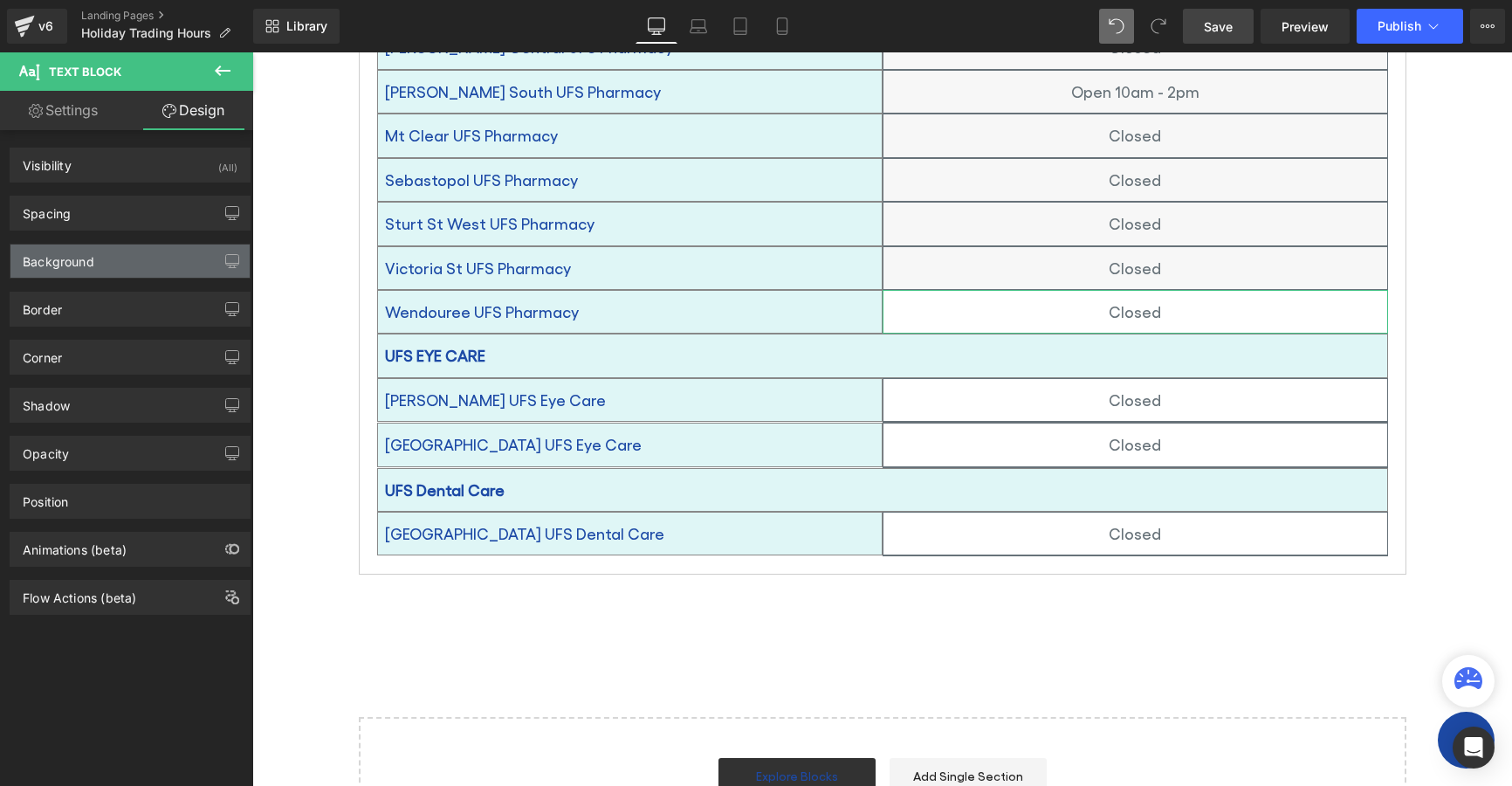
click at [71, 267] on div "Background" at bounding box center [58, 256] width 72 height 24
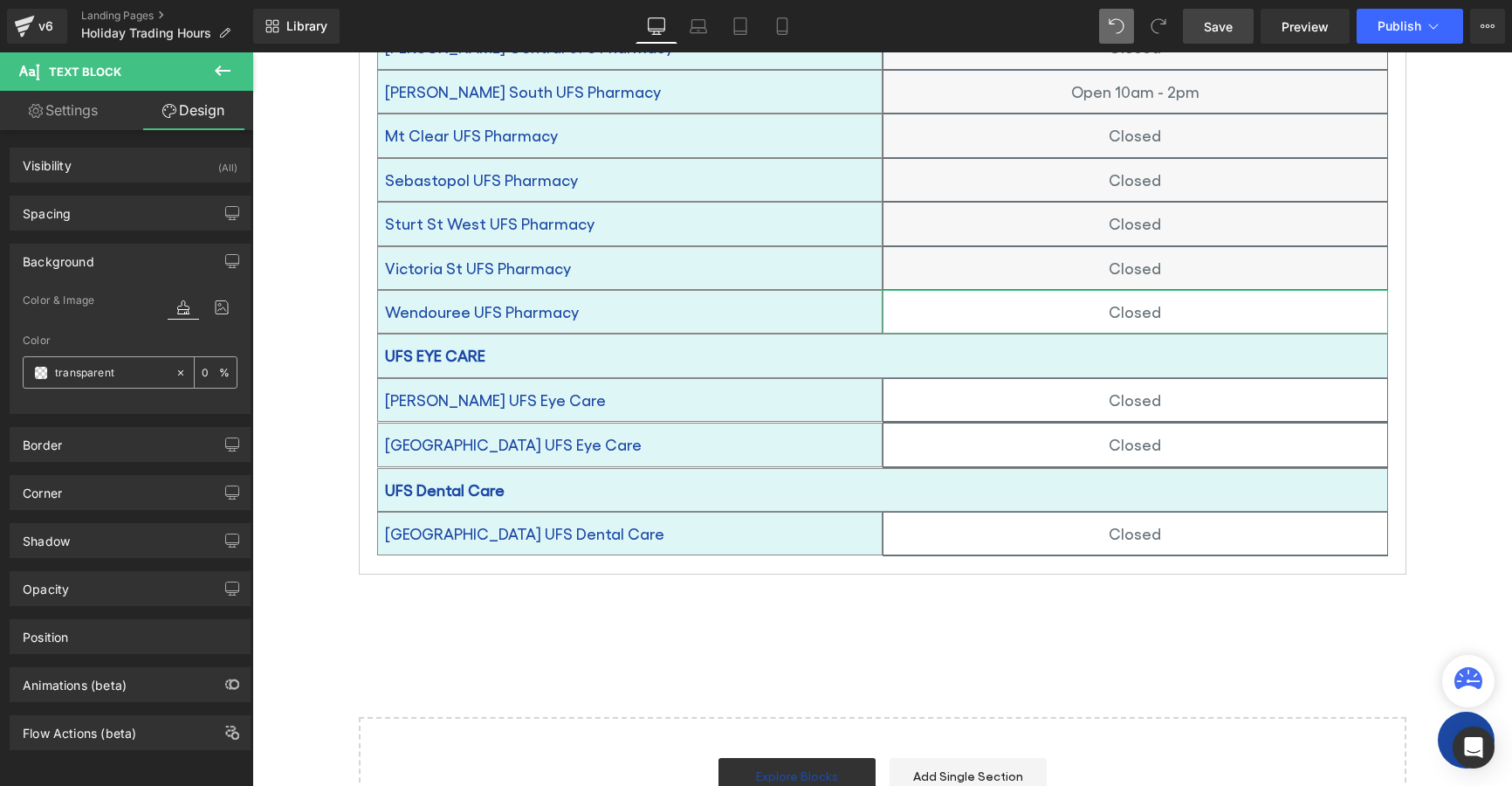
click at [43, 372] on span at bounding box center [41, 373] width 14 height 14
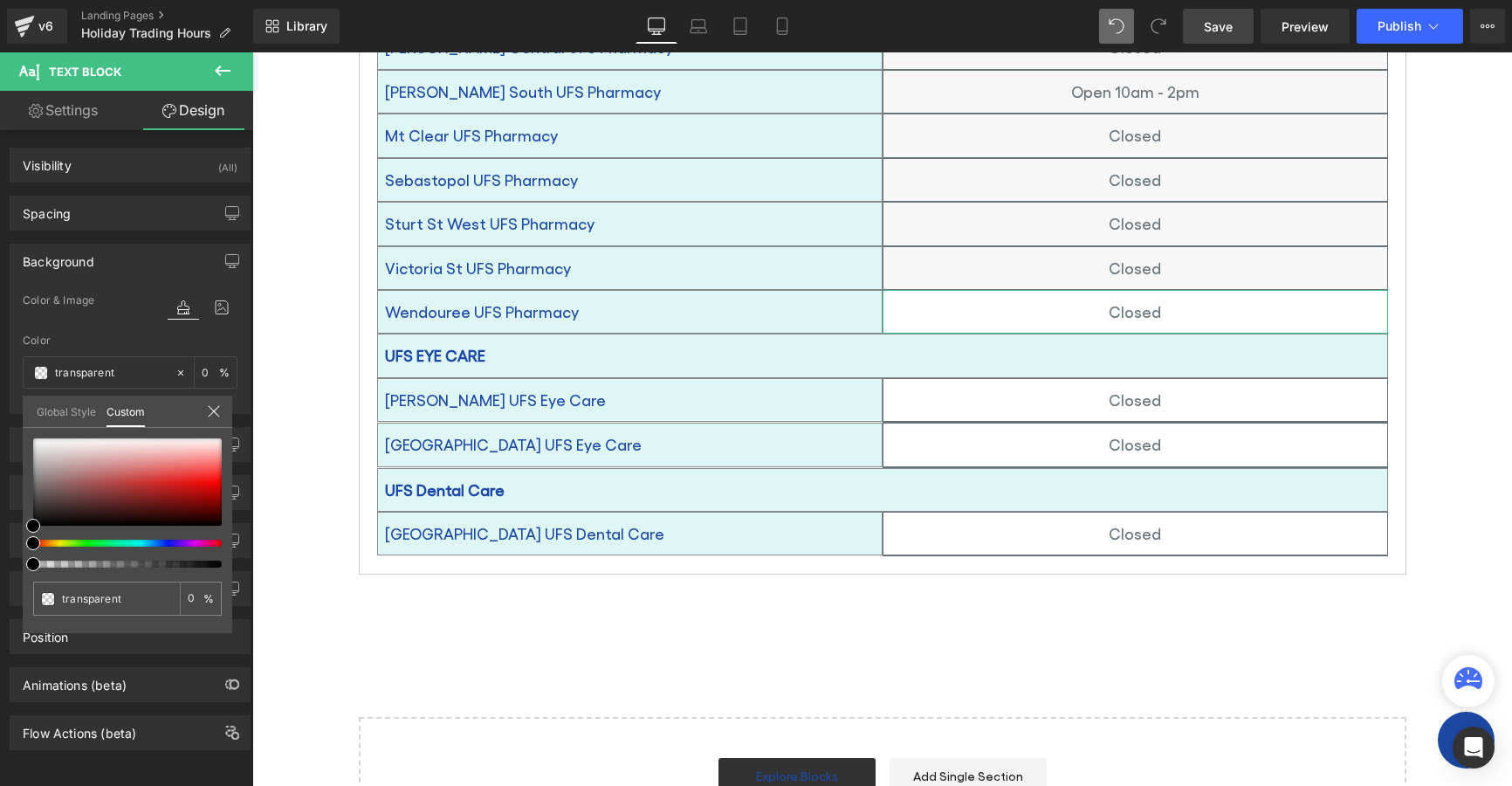
click at [57, 406] on link "Global Style" at bounding box center [66, 410] width 59 height 30
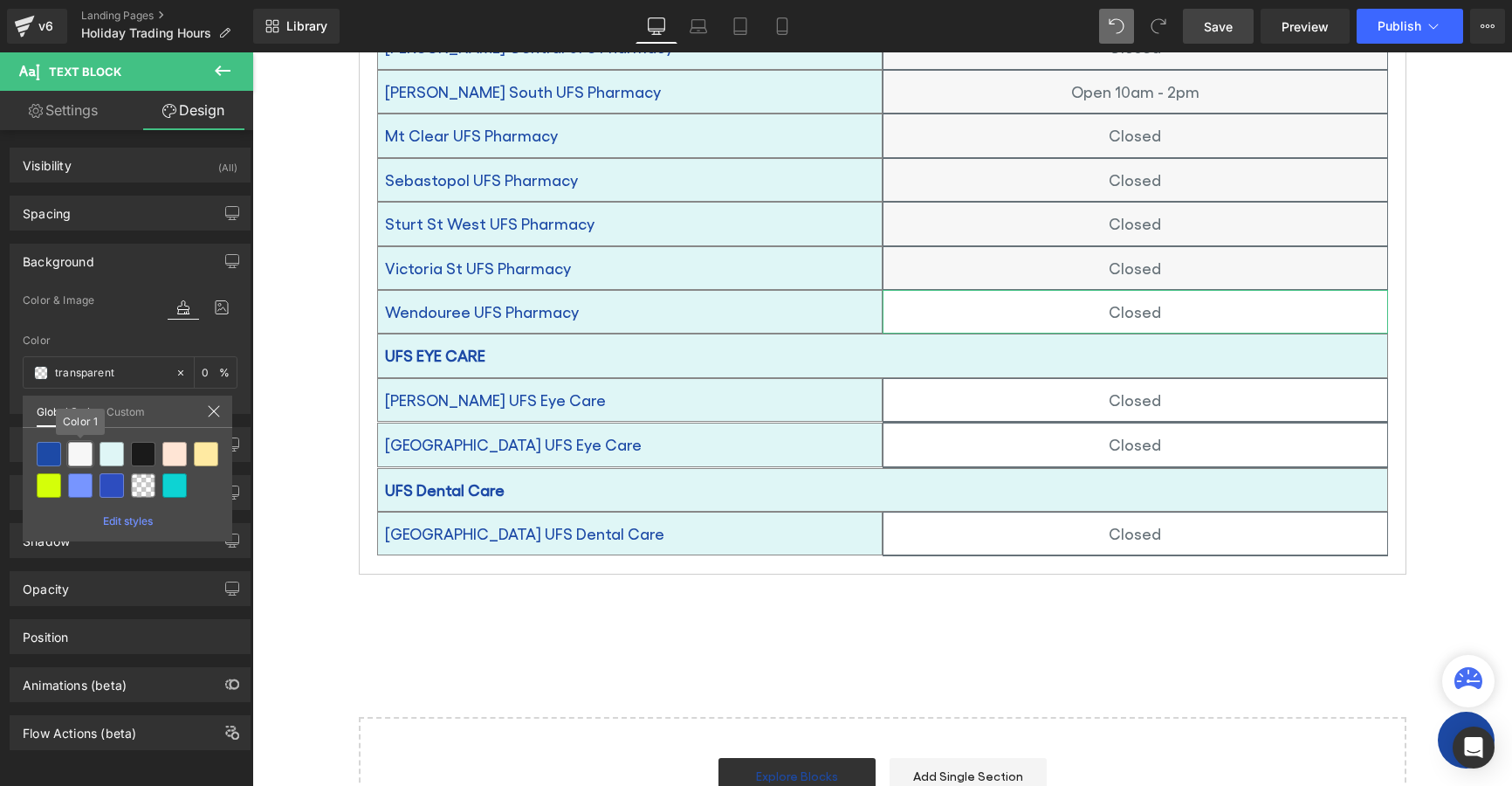
click at [76, 455] on div at bounding box center [80, 453] width 24 height 24
type input "Color 1"
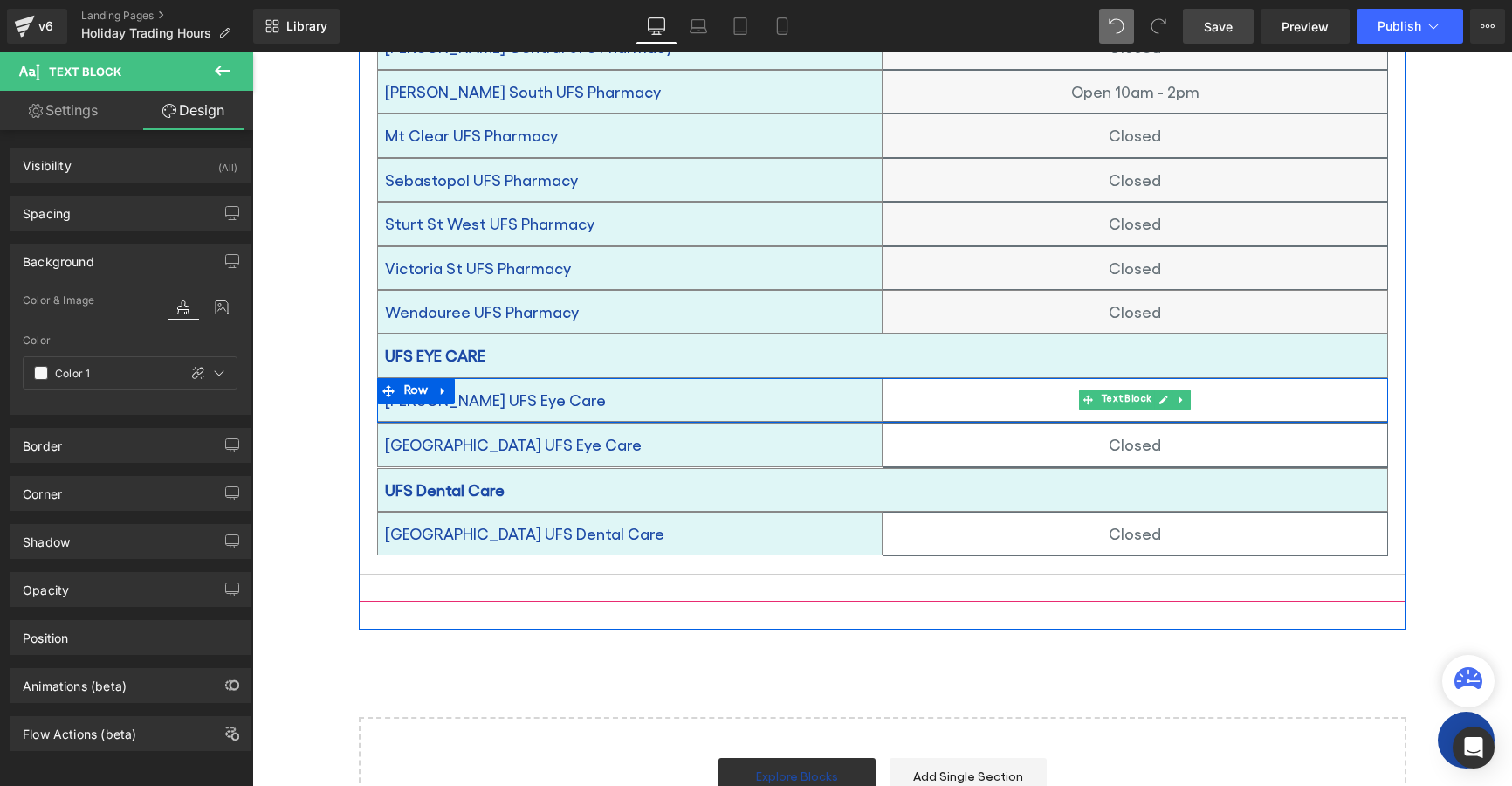
click at [987, 386] on p "Closed" at bounding box center [1135, 400] width 503 height 28
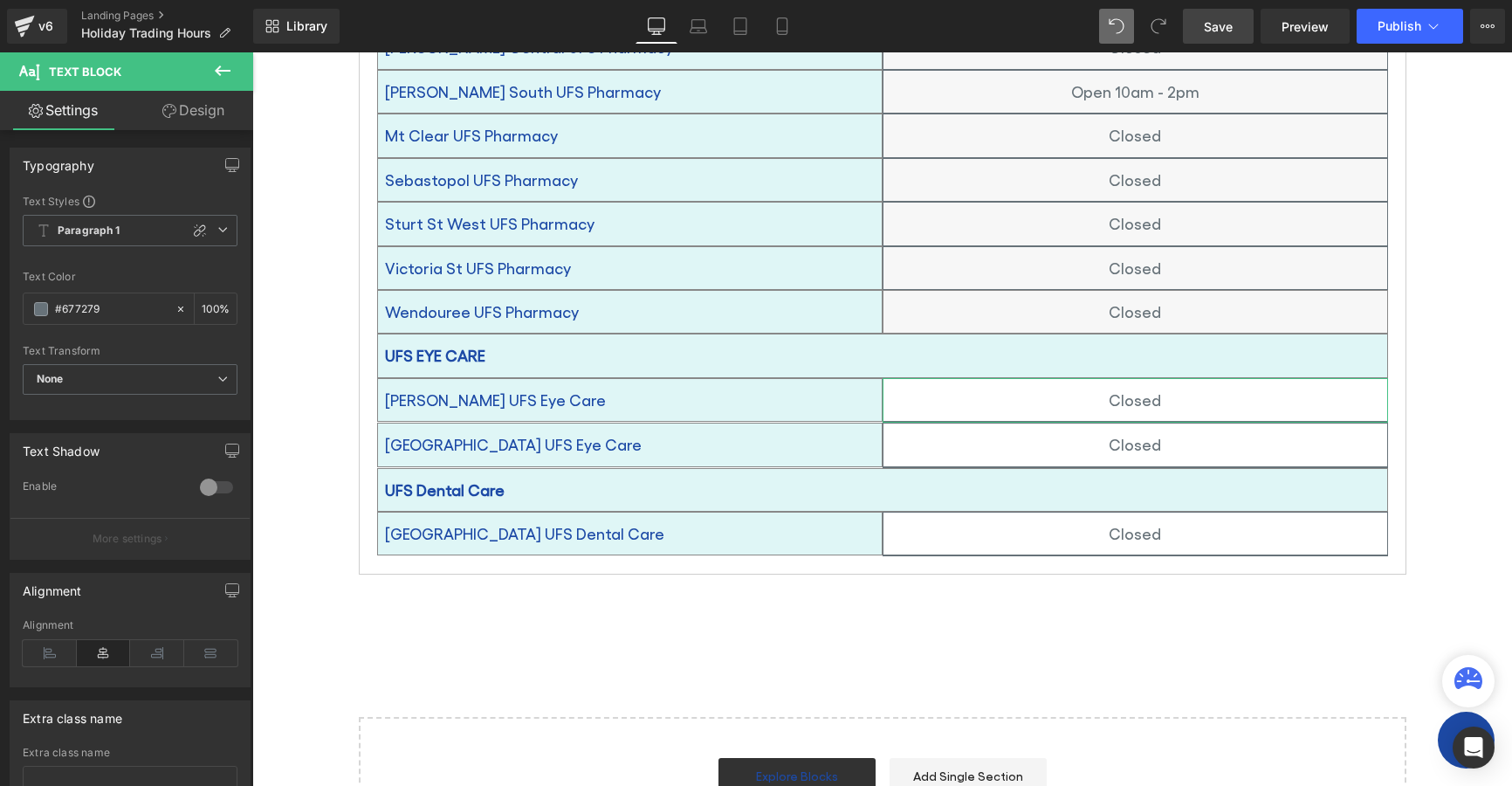
click at [172, 107] on icon at bounding box center [169, 111] width 14 height 14
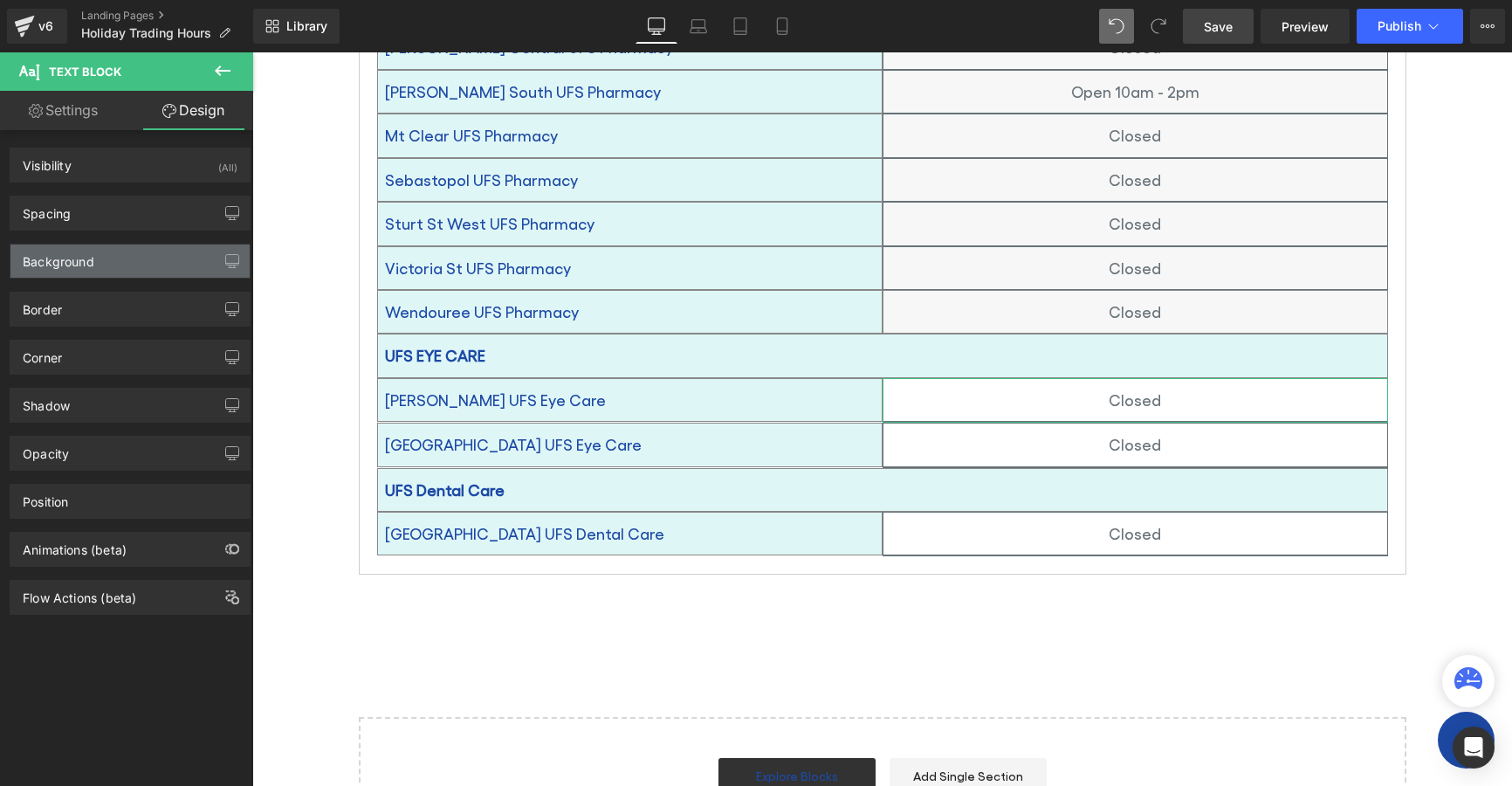
click at [47, 267] on div "Background" at bounding box center [58, 256] width 72 height 24
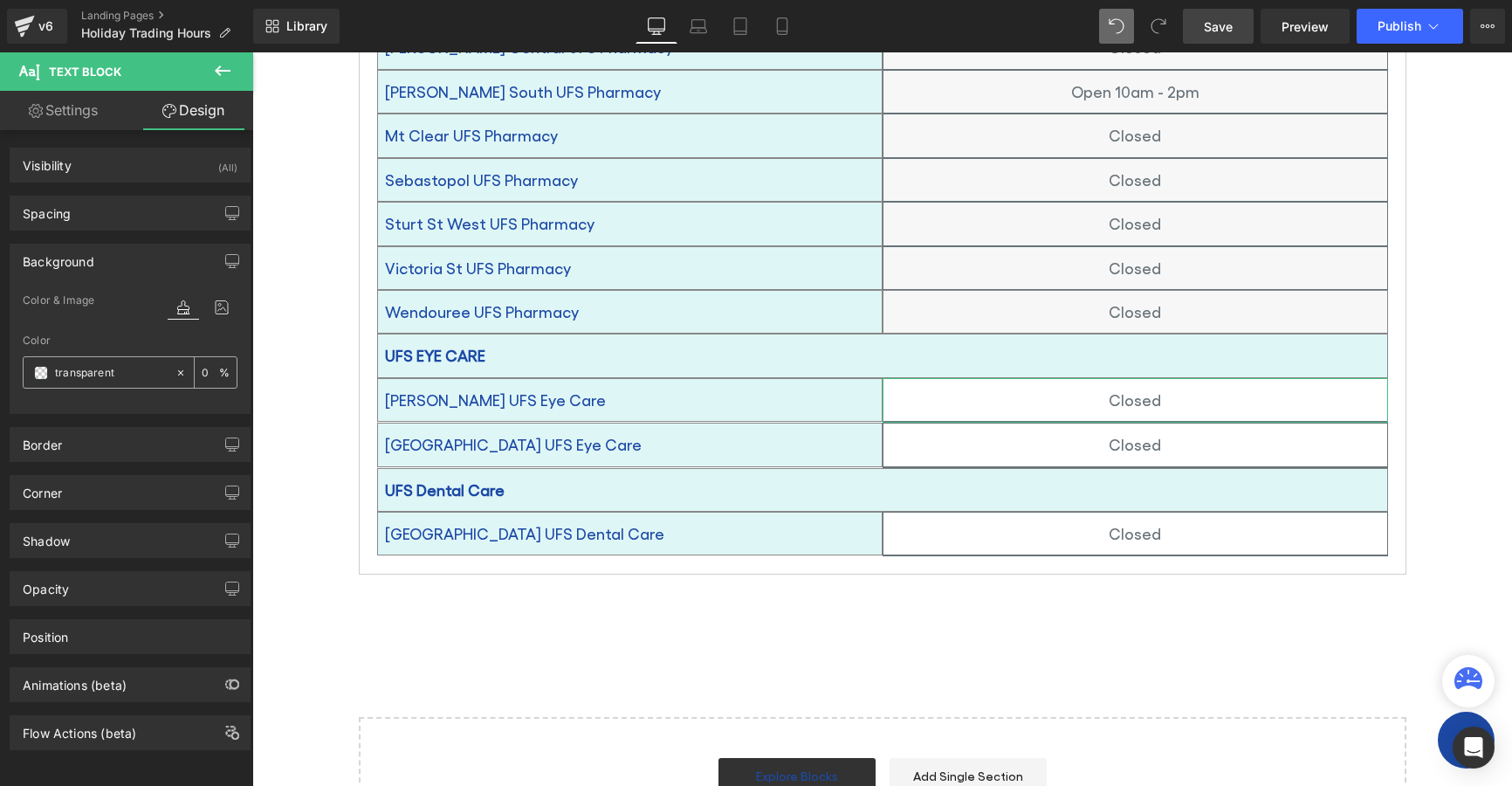
click at [39, 374] on span at bounding box center [41, 373] width 14 height 14
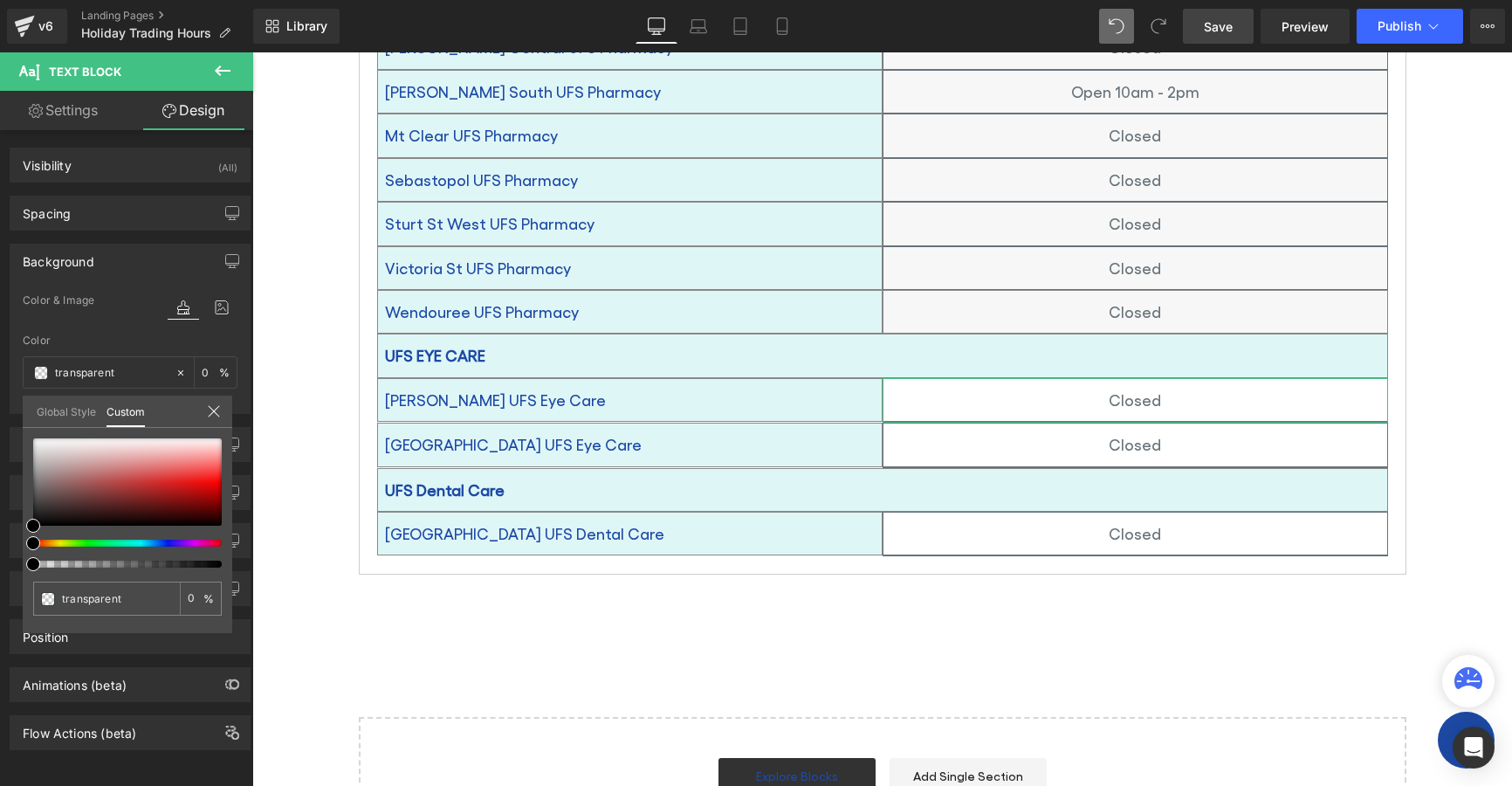
click at [52, 401] on link "Global Style" at bounding box center [66, 410] width 59 height 30
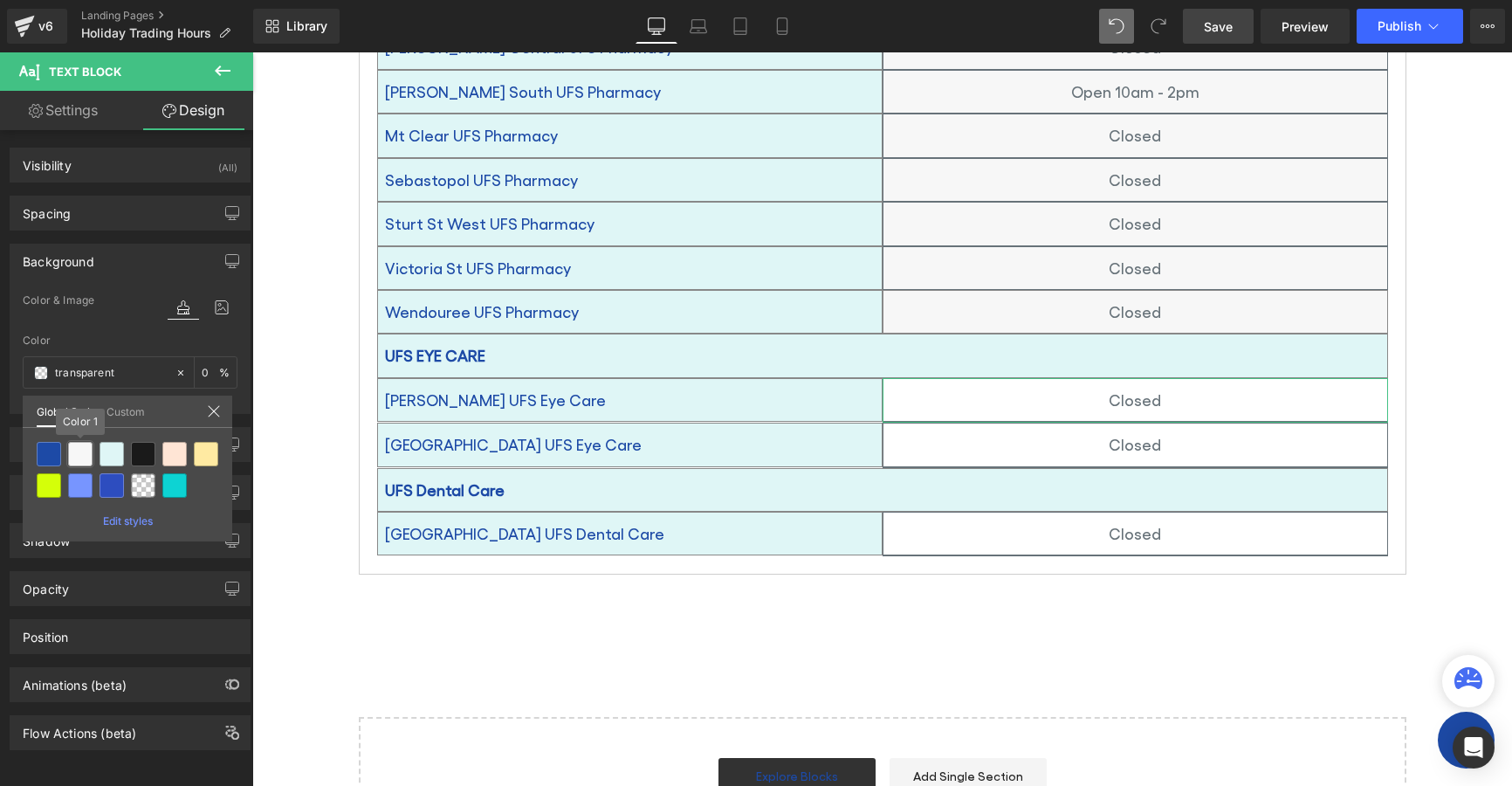
click at [81, 451] on div at bounding box center [80, 453] width 24 height 24
type input "Color 1"
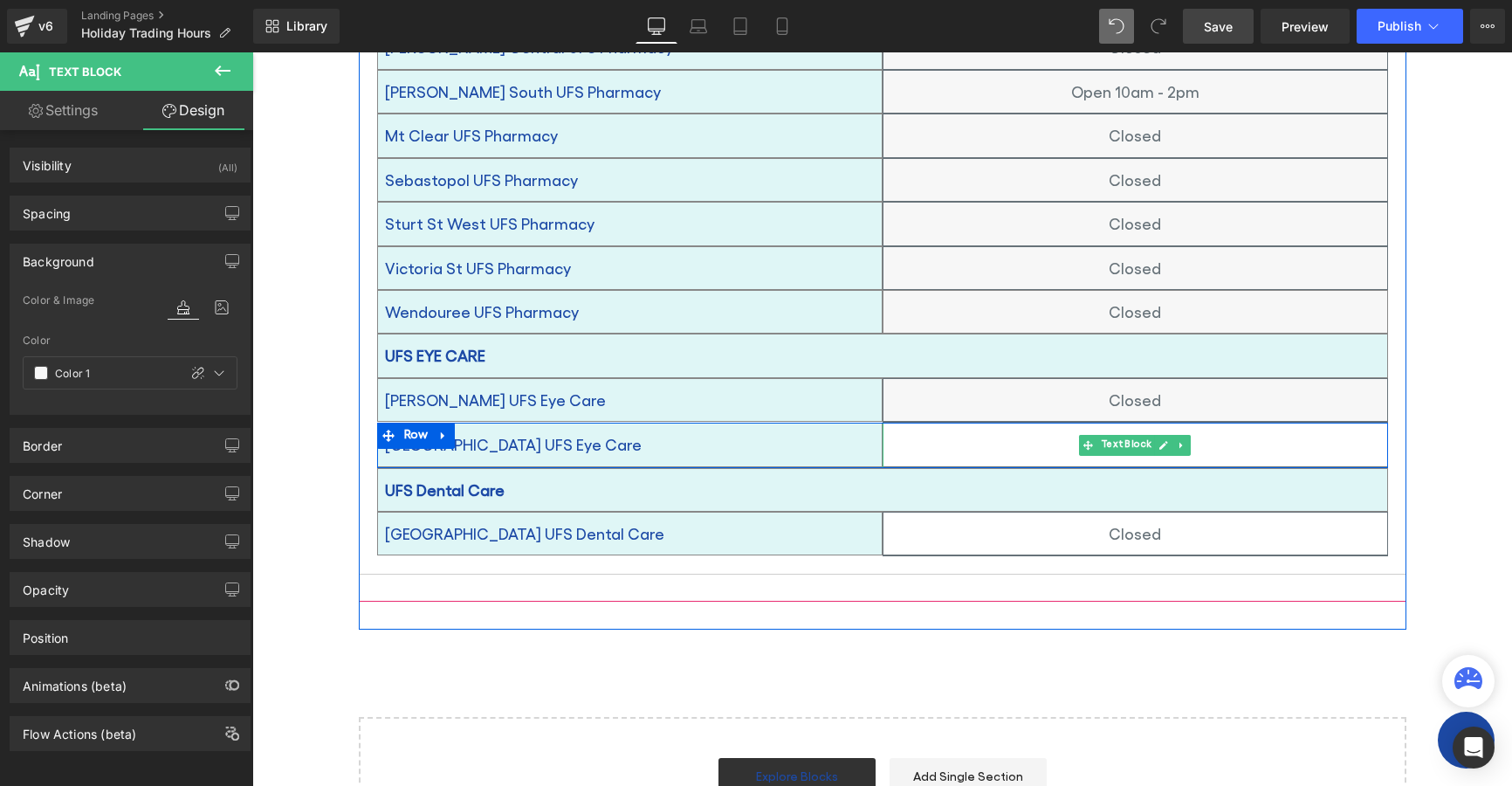
click at [992, 431] on p "Closed" at bounding box center [1135, 445] width 503 height 28
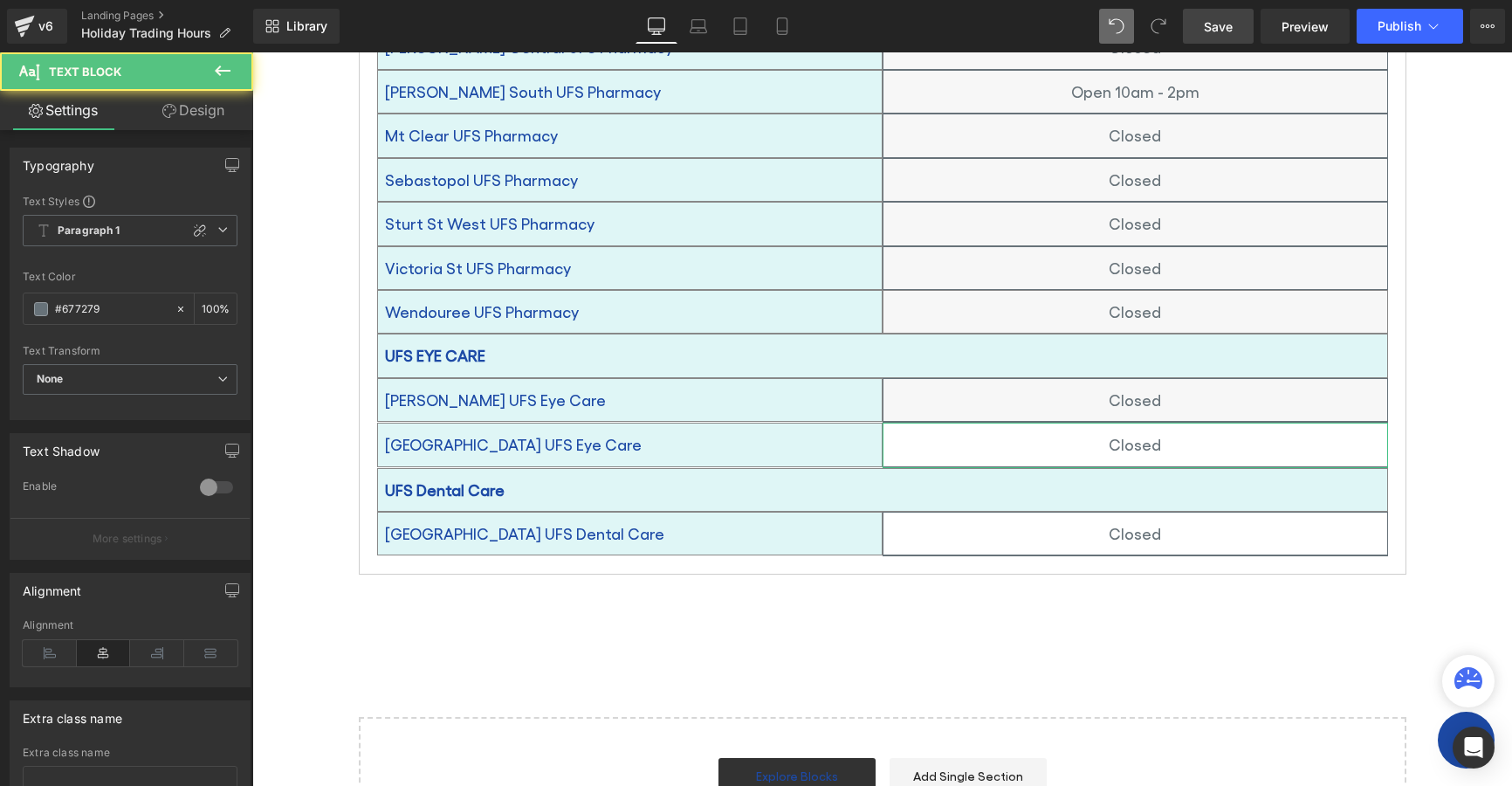
click at [186, 114] on link "Design" at bounding box center [193, 110] width 126 height 39
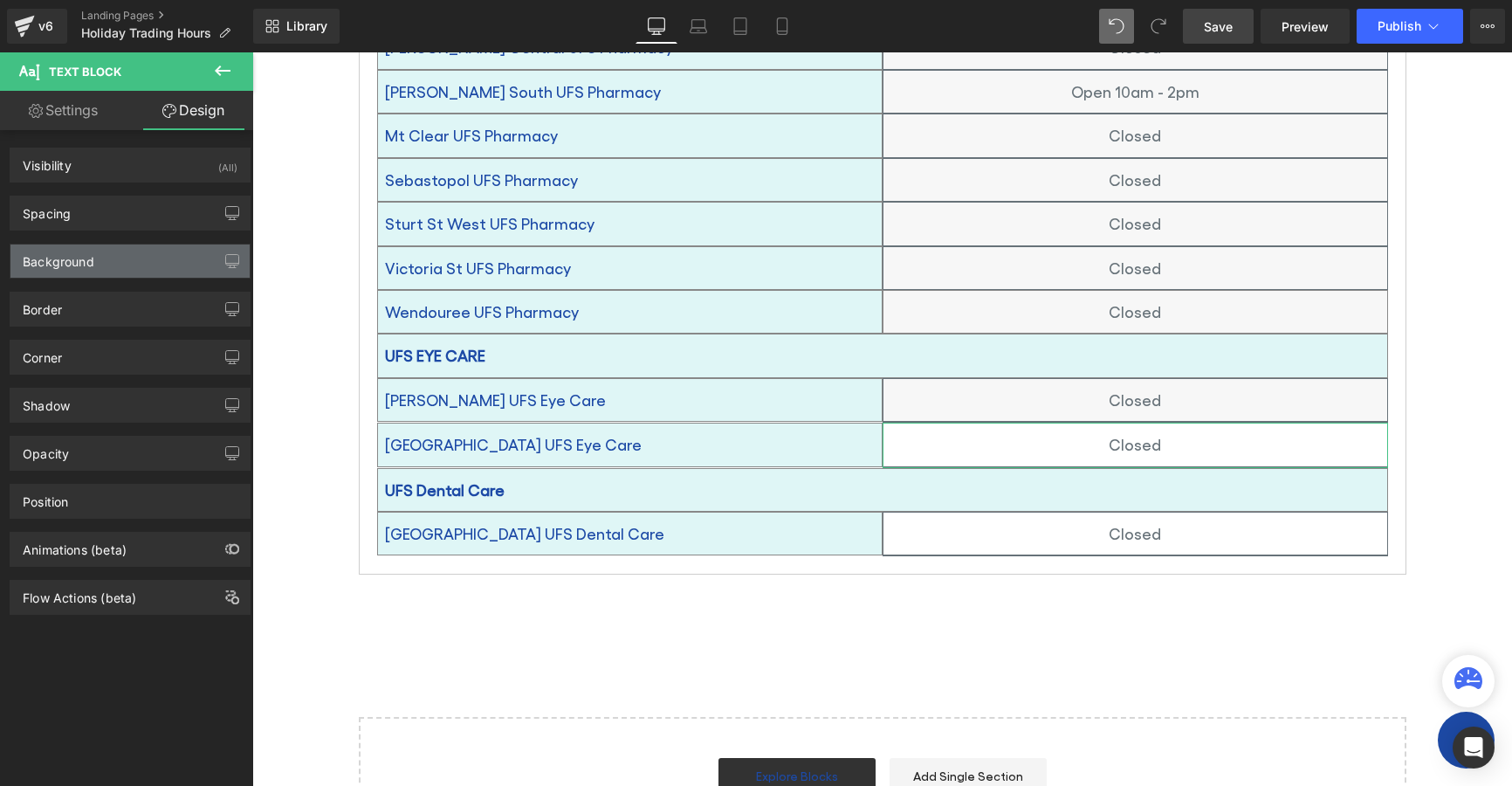
click at [35, 259] on div "Background" at bounding box center [58, 256] width 72 height 24
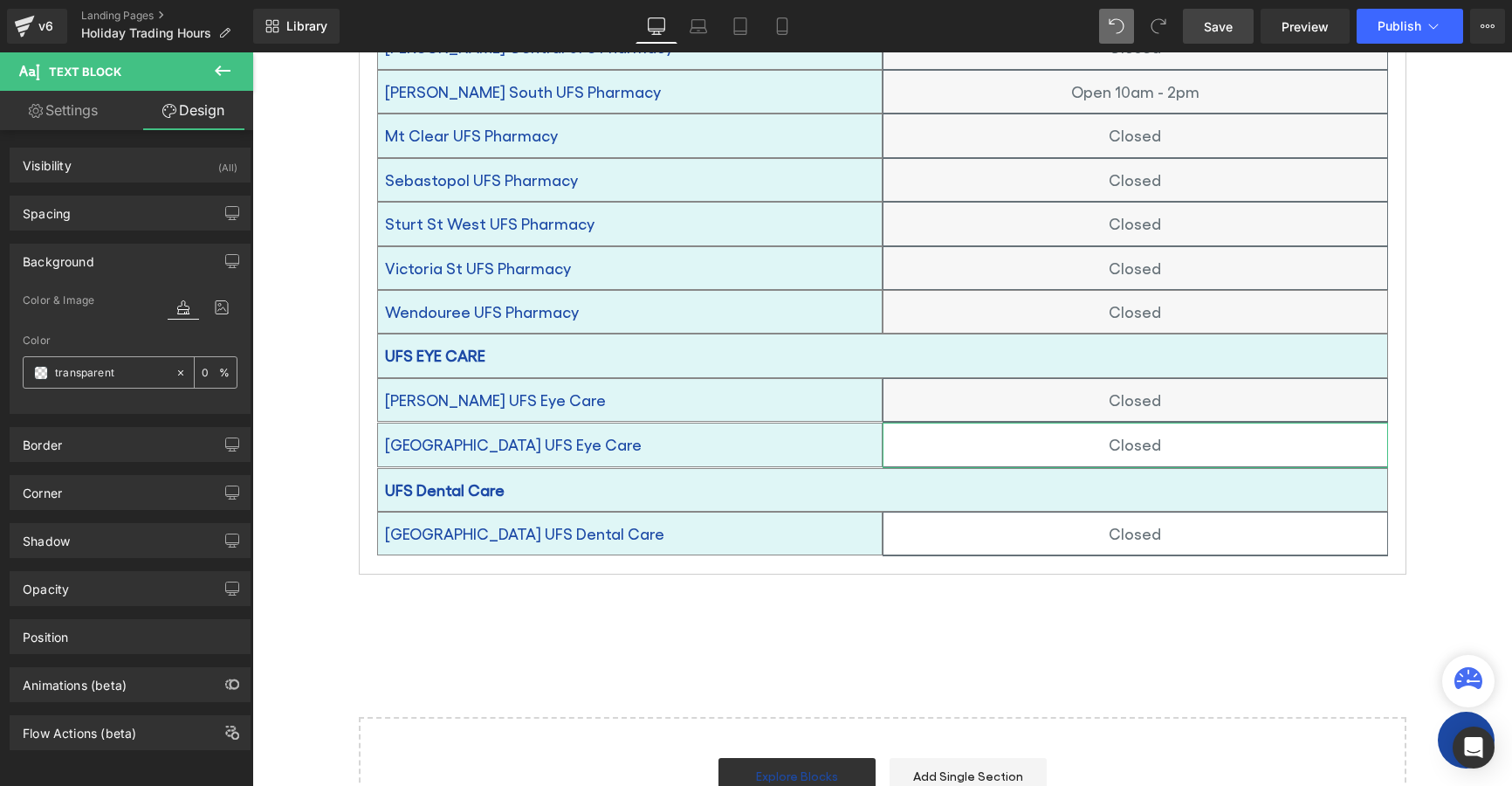
click at [40, 373] on span at bounding box center [41, 373] width 14 height 14
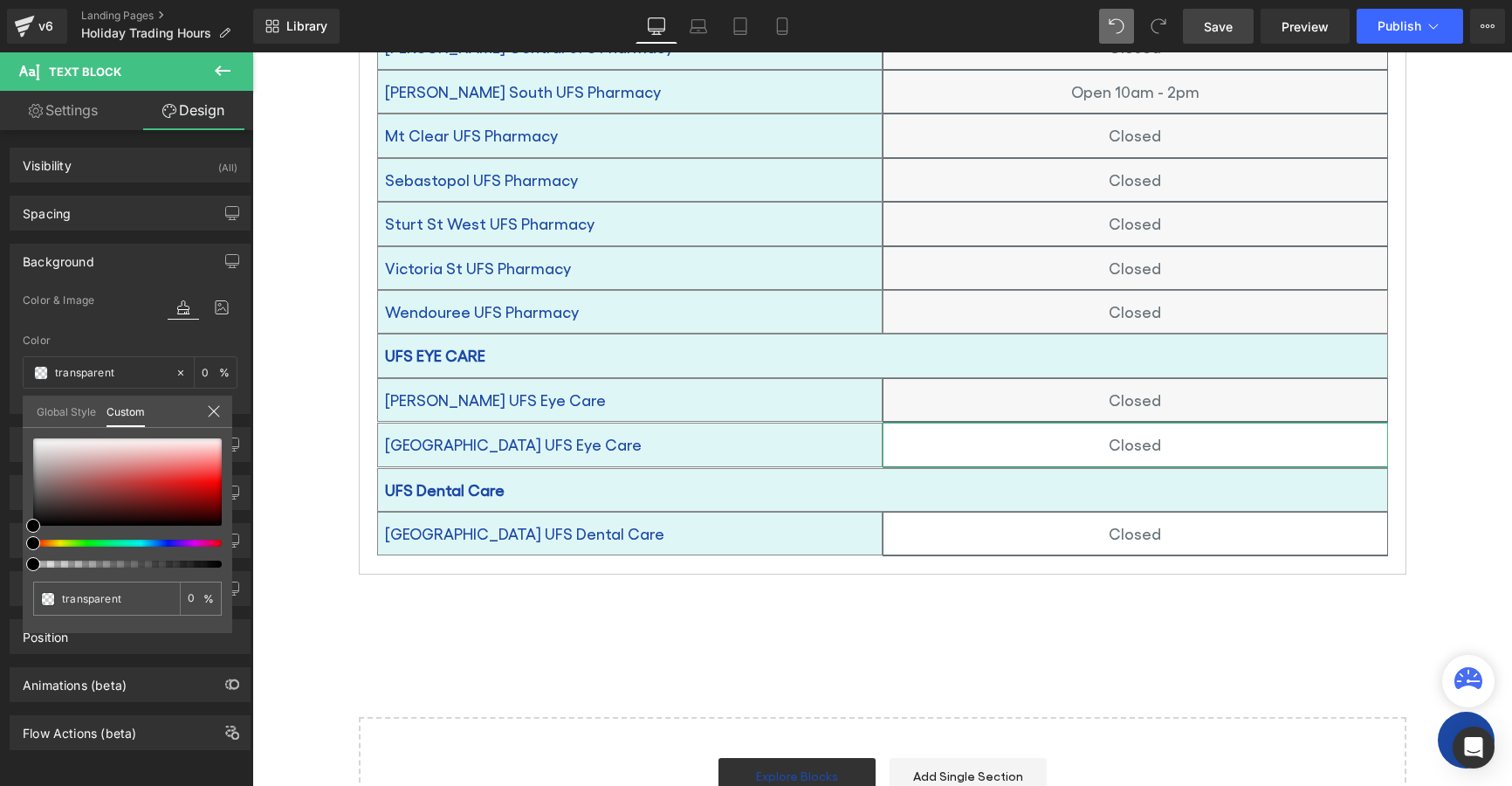
click at [52, 407] on link "Global Style" at bounding box center [66, 410] width 59 height 30
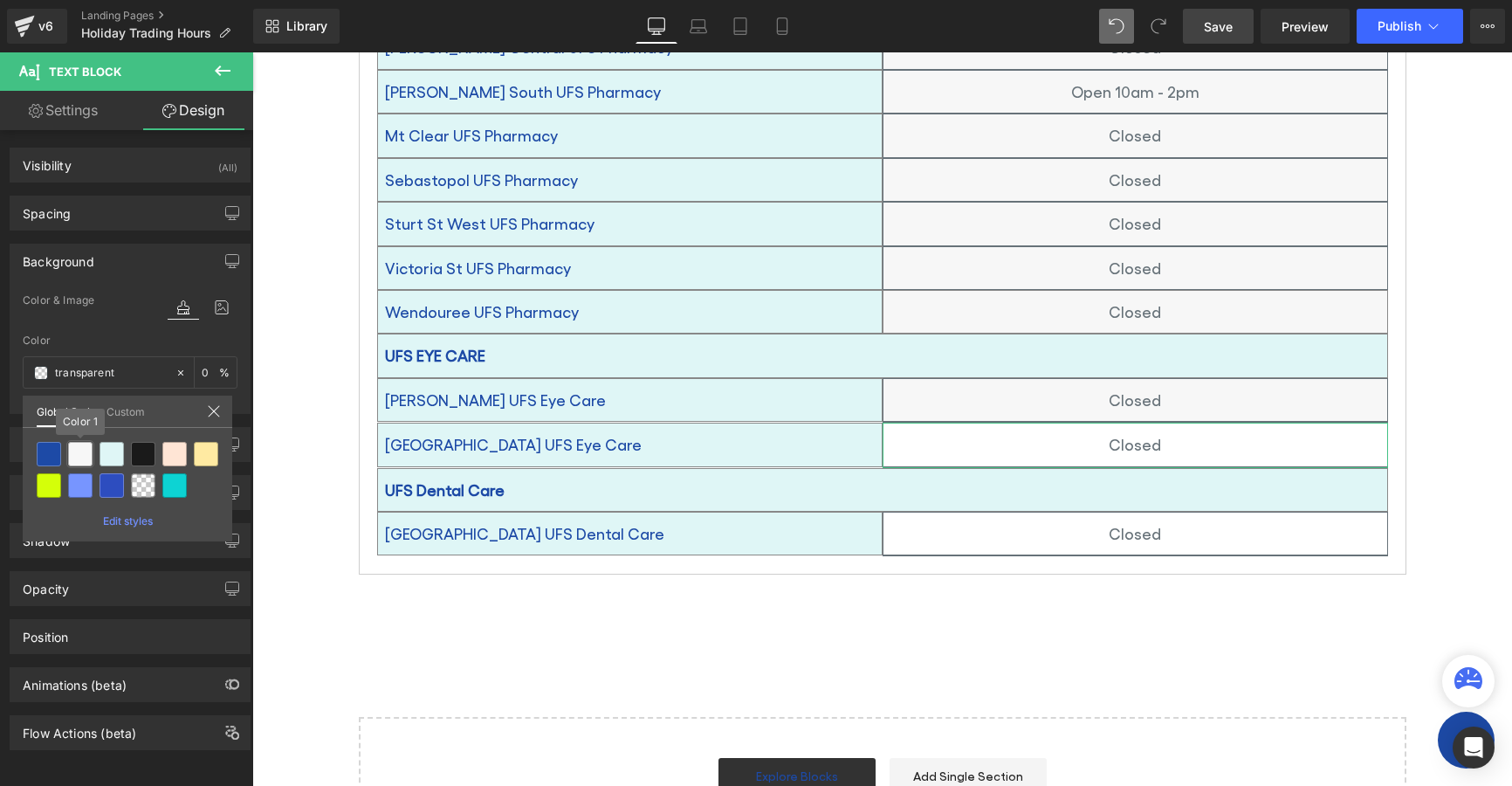
click at [80, 454] on div at bounding box center [80, 453] width 24 height 24
type input "Color 1"
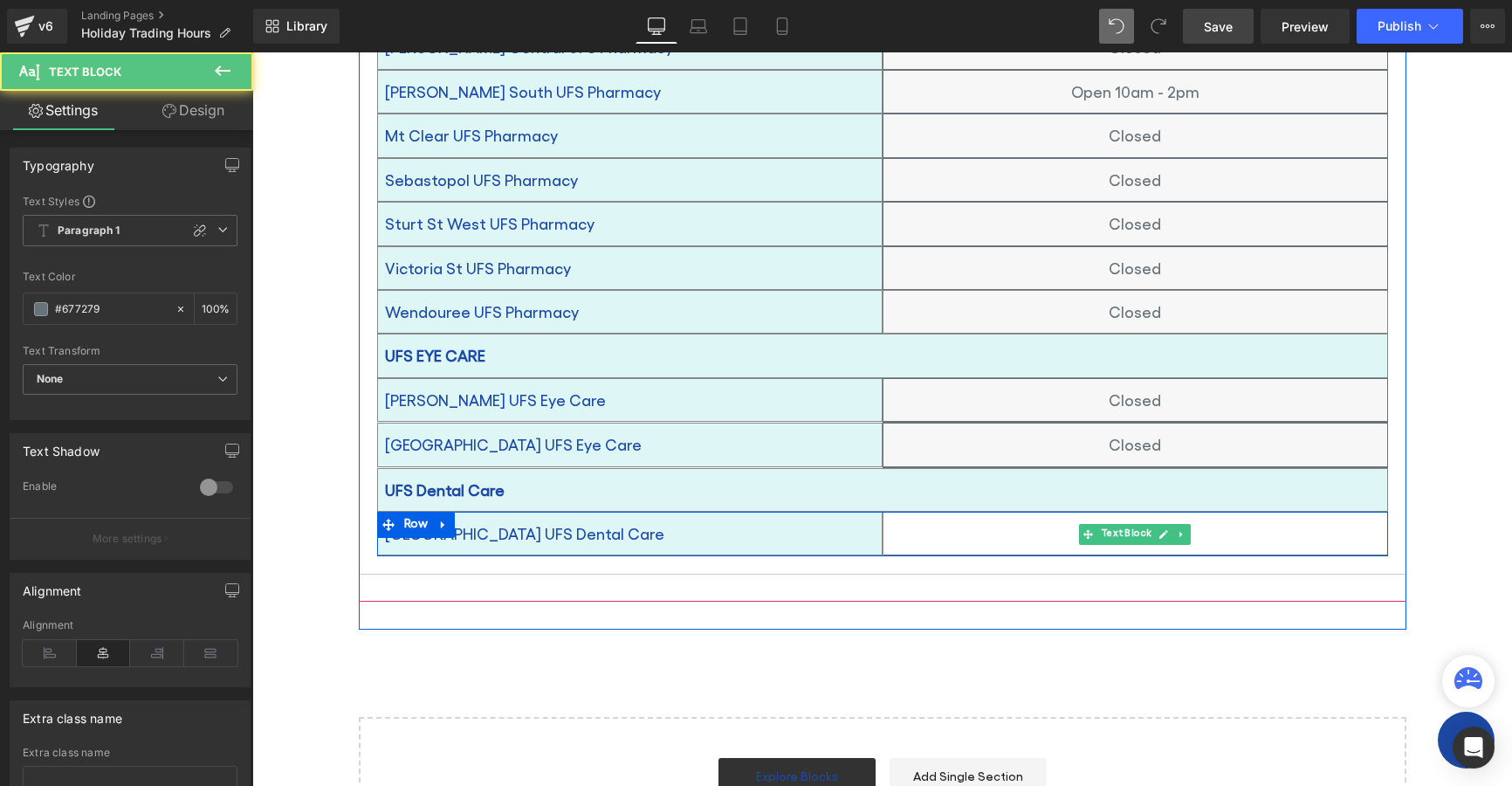
drag, startPoint x: 1040, startPoint y: 511, endPoint x: 440, endPoint y: 276, distance: 644.4
click at [1039, 520] on p "Closed" at bounding box center [1135, 533] width 503 height 28
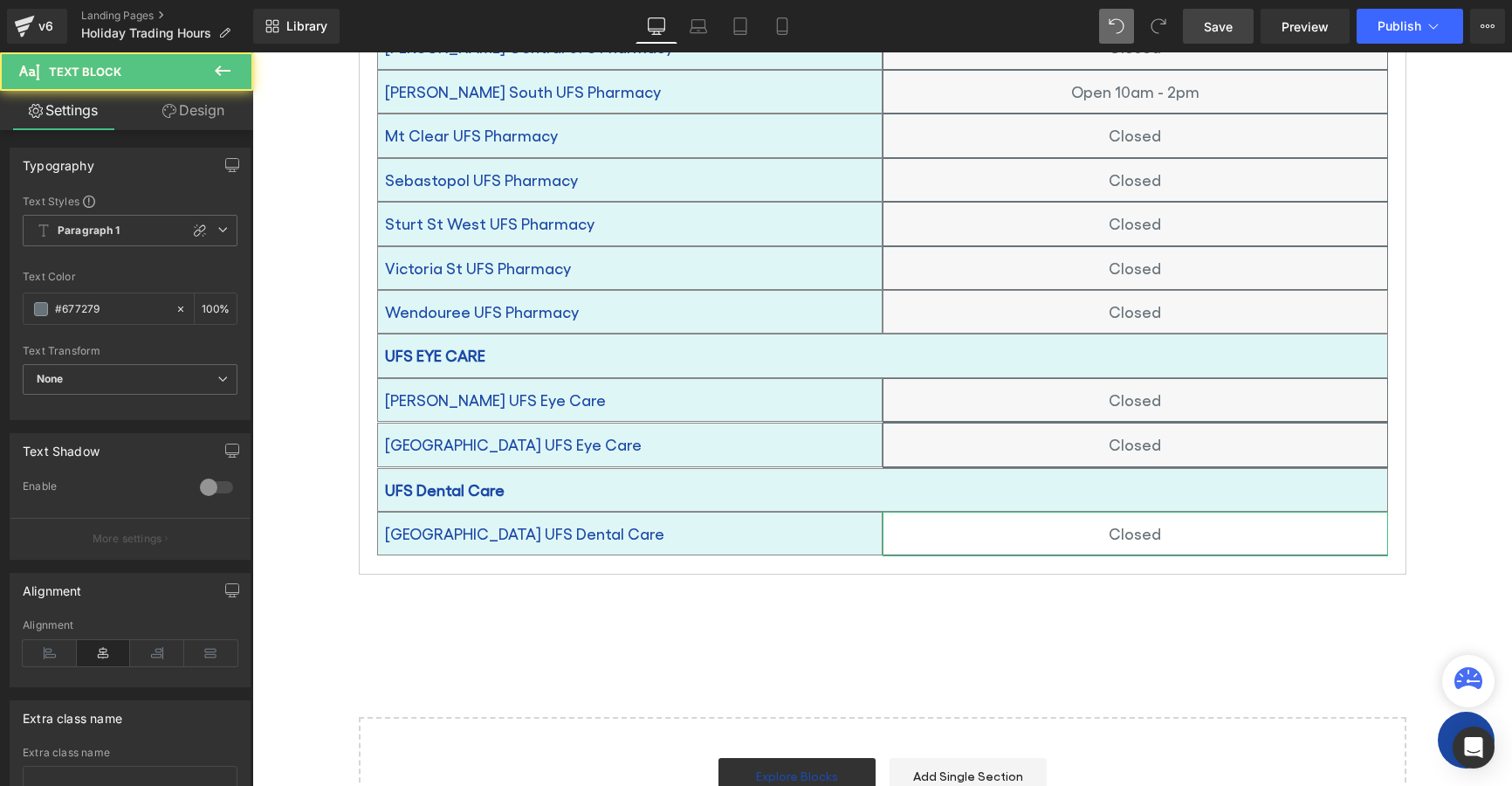
drag, startPoint x: 202, startPoint y: 113, endPoint x: 7, endPoint y: 378, distance: 329.0
click at [201, 113] on link "Design" at bounding box center [193, 110] width 126 height 39
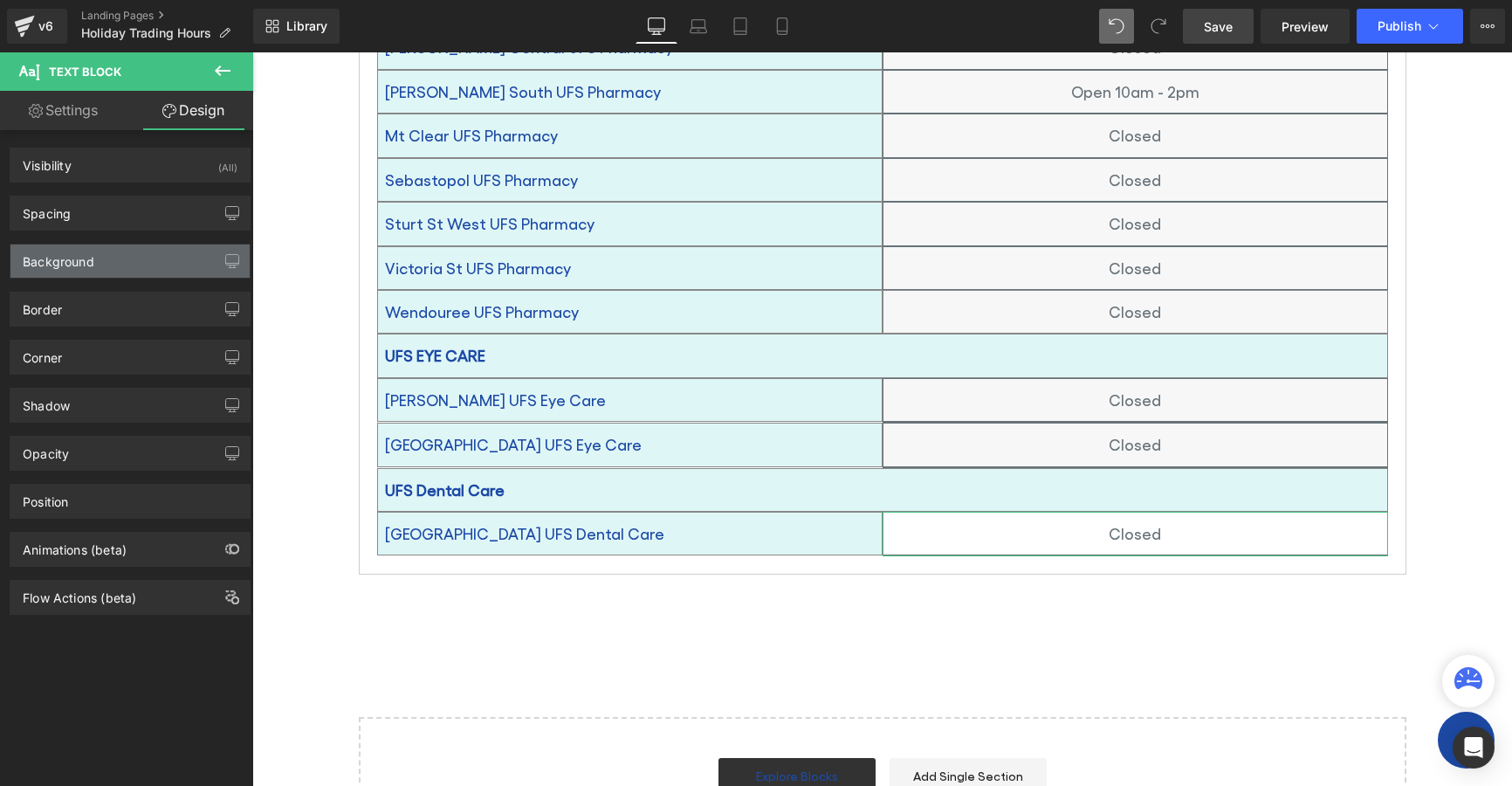
click at [64, 260] on div "Background" at bounding box center [58, 256] width 72 height 24
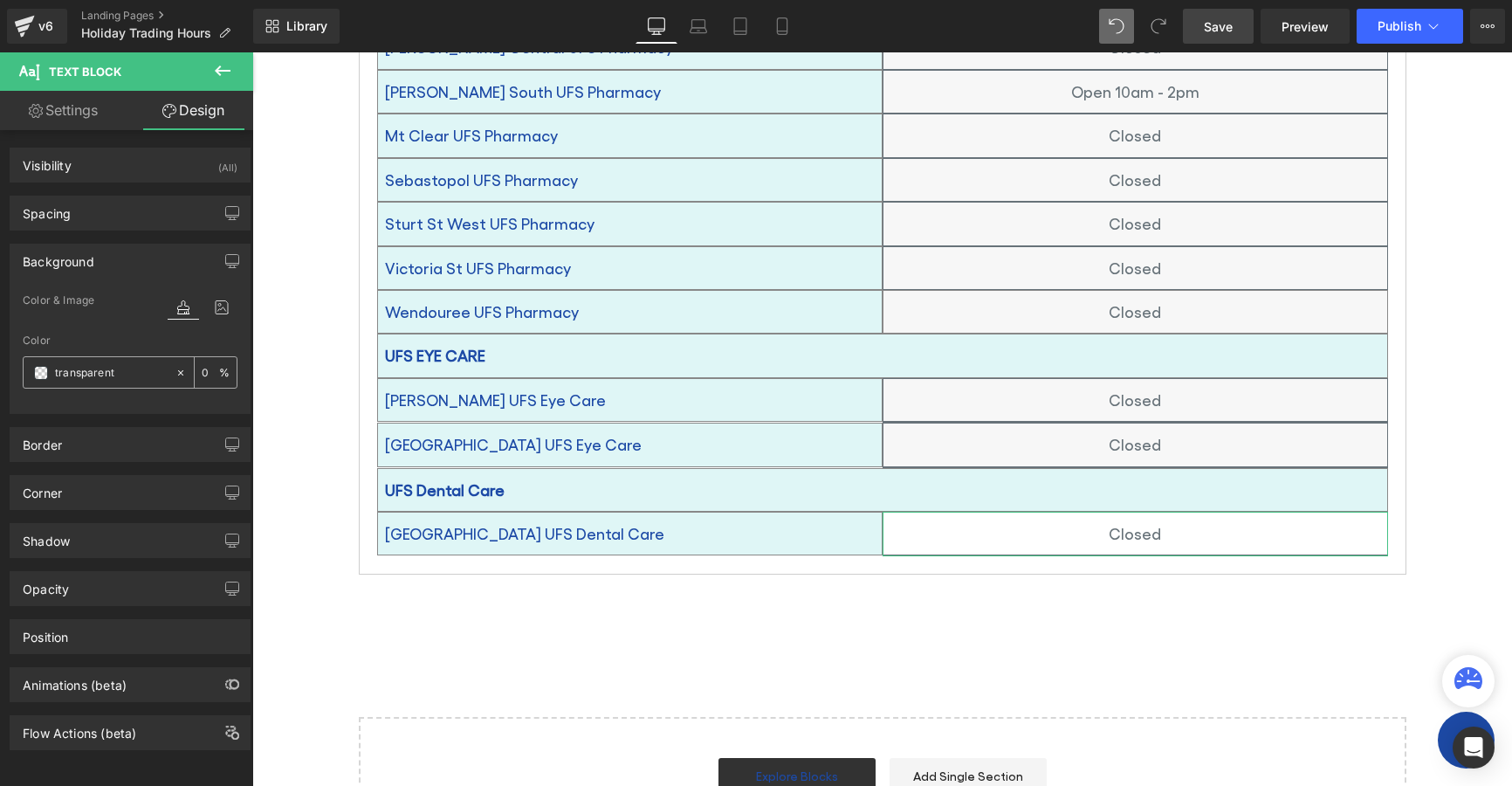
click at [41, 371] on span at bounding box center [41, 373] width 14 height 14
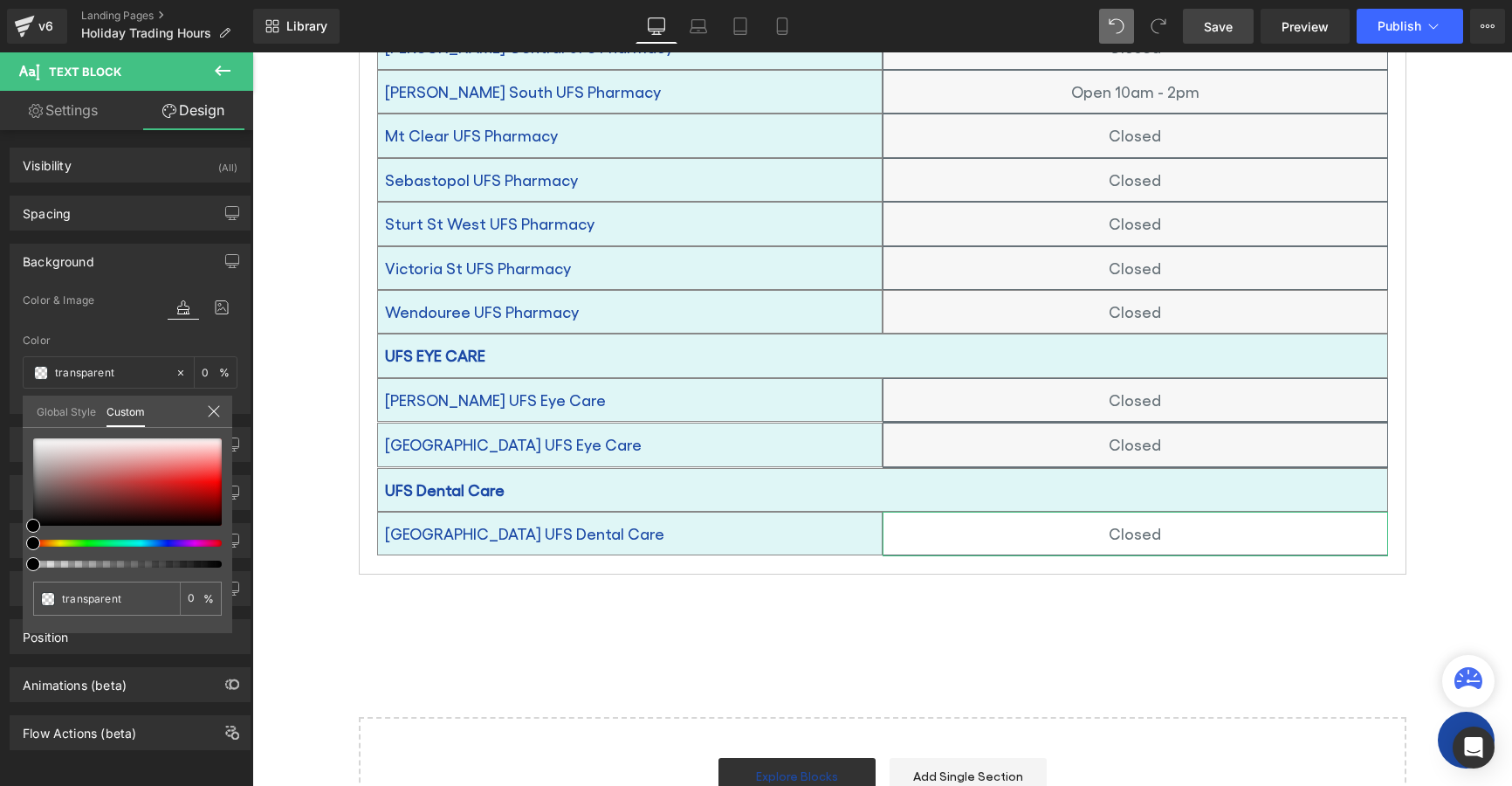
click at [64, 413] on link "Global Style" at bounding box center [66, 410] width 59 height 30
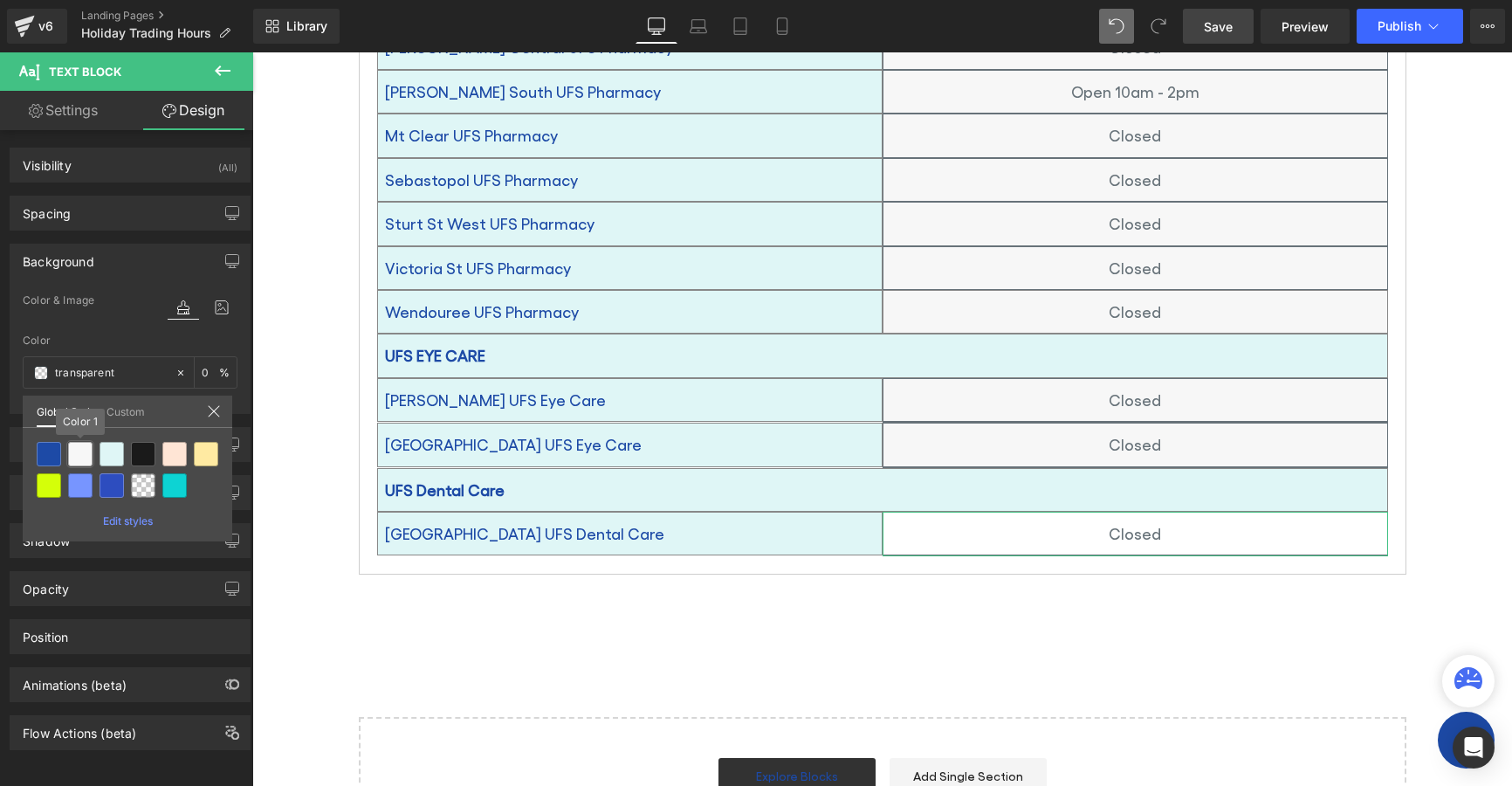
click at [77, 459] on div at bounding box center [80, 453] width 24 height 24
type input "Color 1"
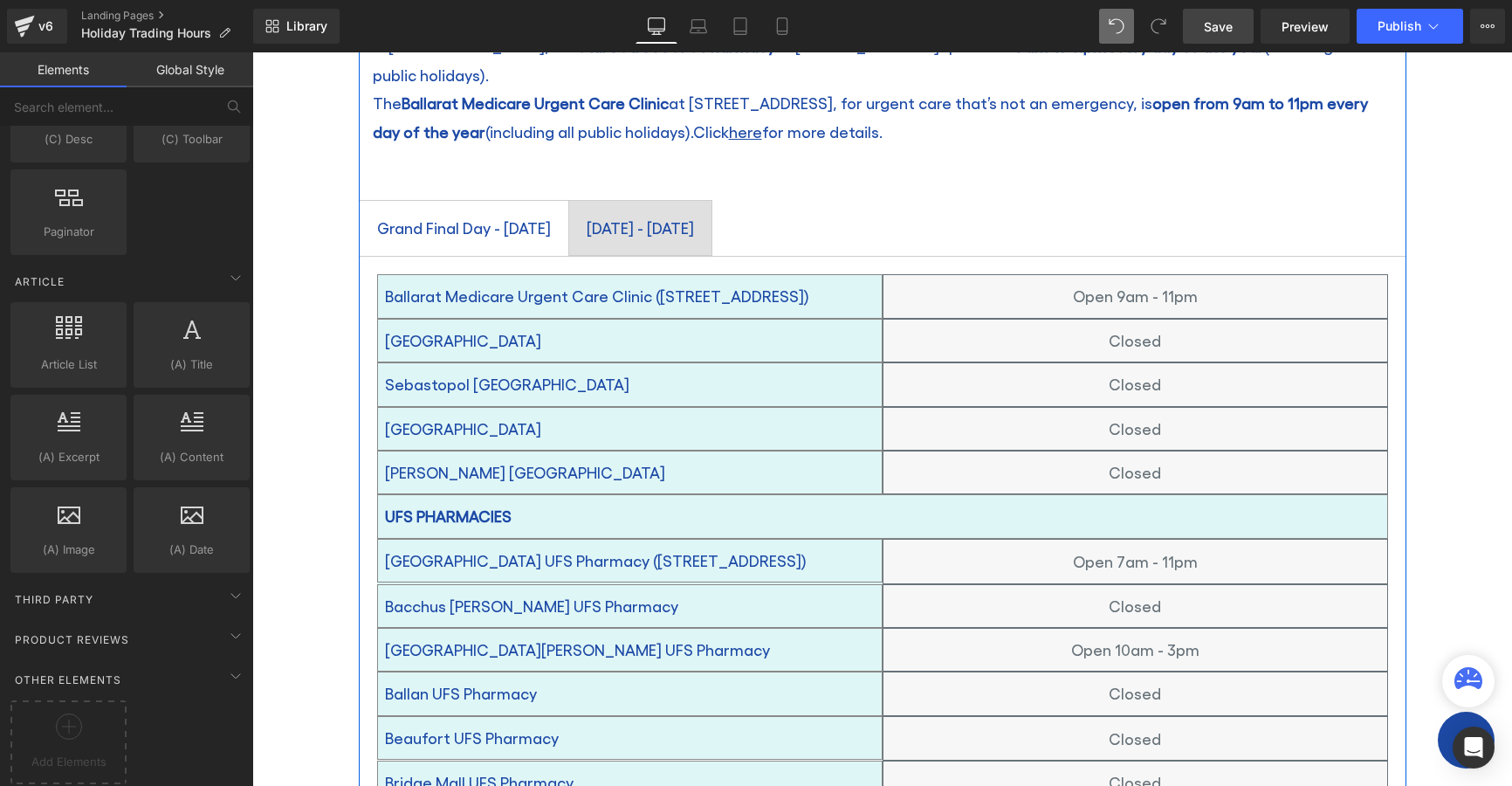
scroll to position [87, 0]
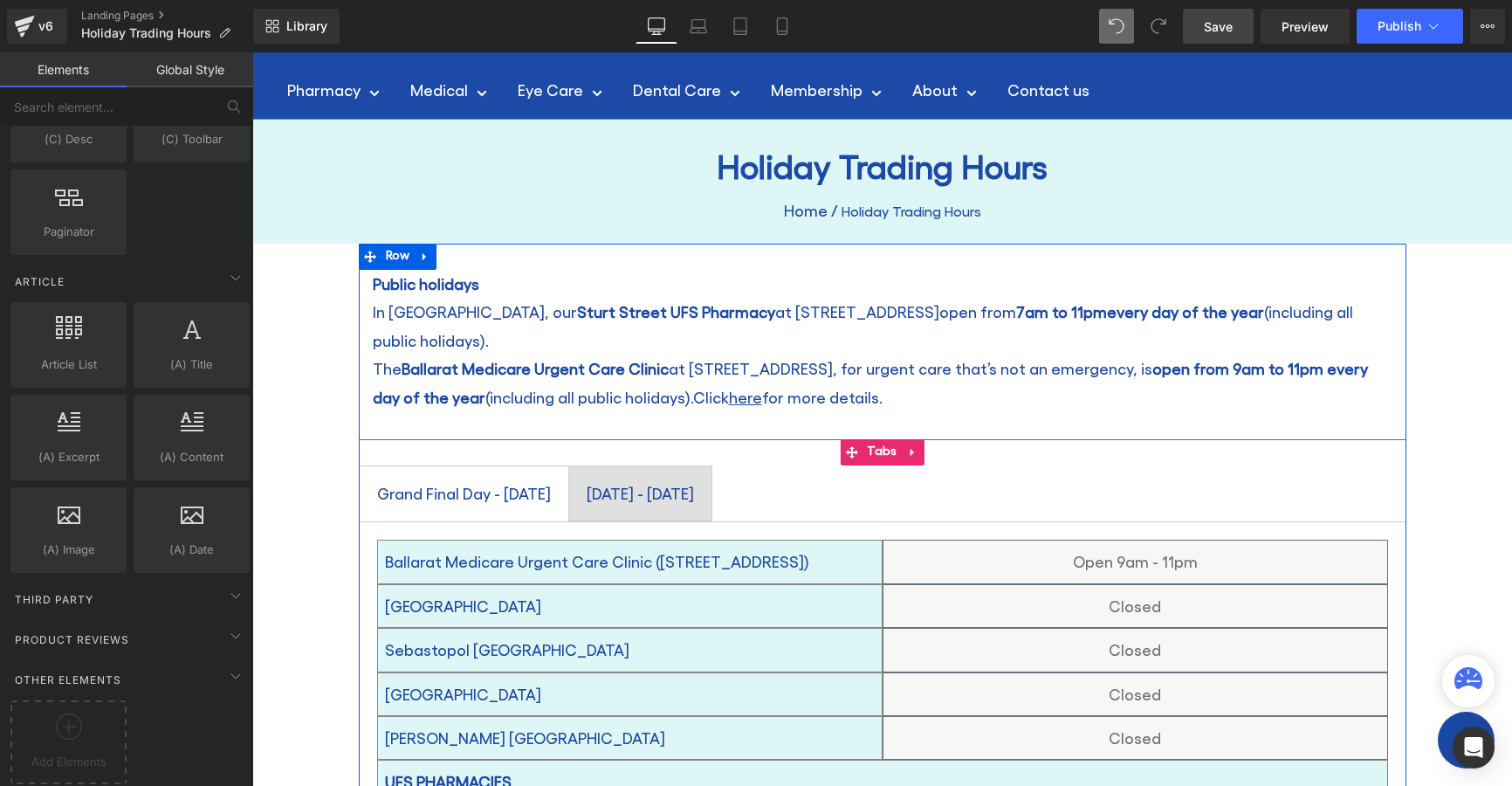
click at [547, 467] on span "Grand Final Day - [DATE] Text Block" at bounding box center [464, 494] width 209 height 54
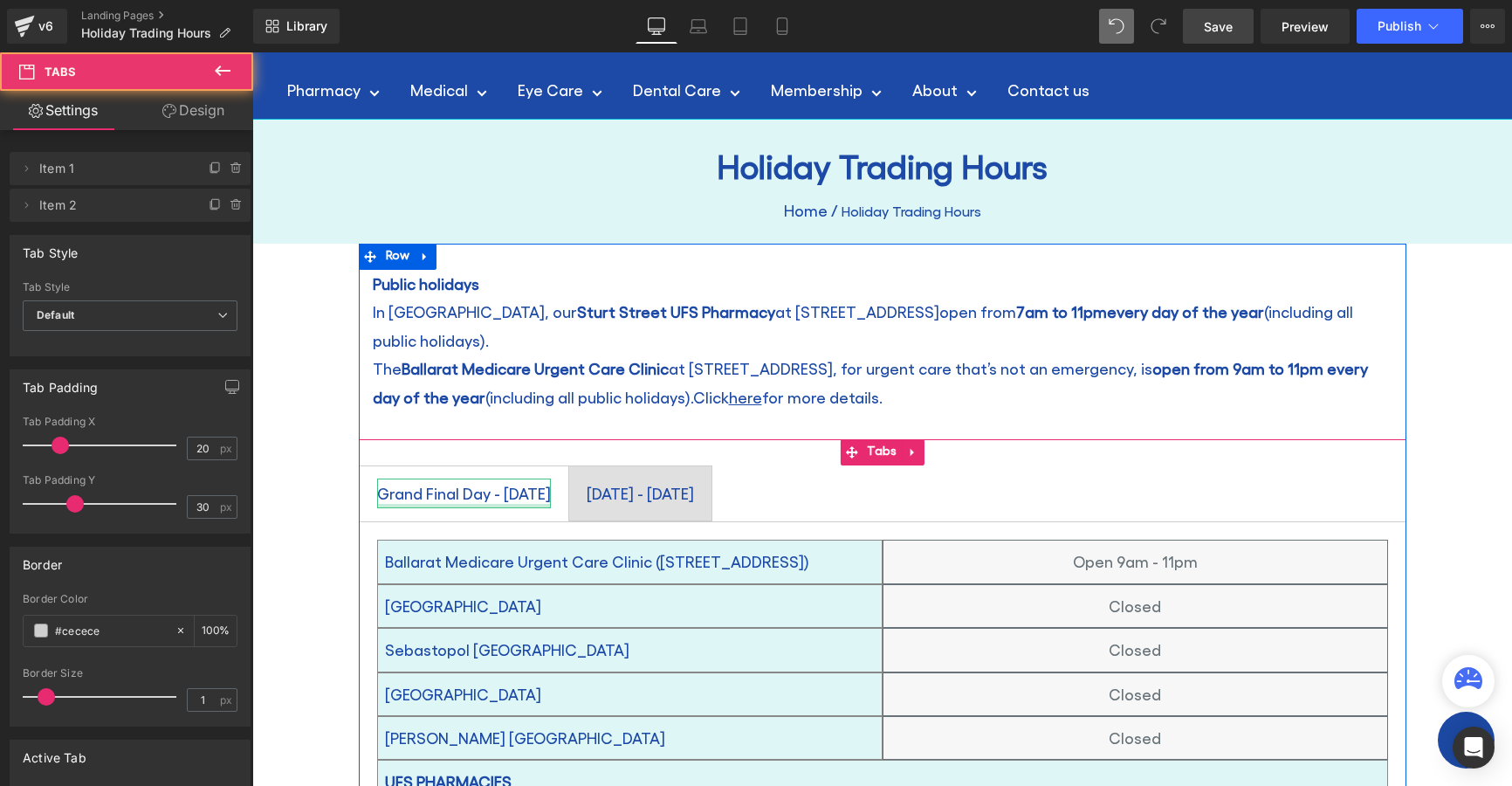
click at [551, 479] on div "Grand Final Day - [DATE] Text Block" at bounding box center [464, 493] width 174 height 30
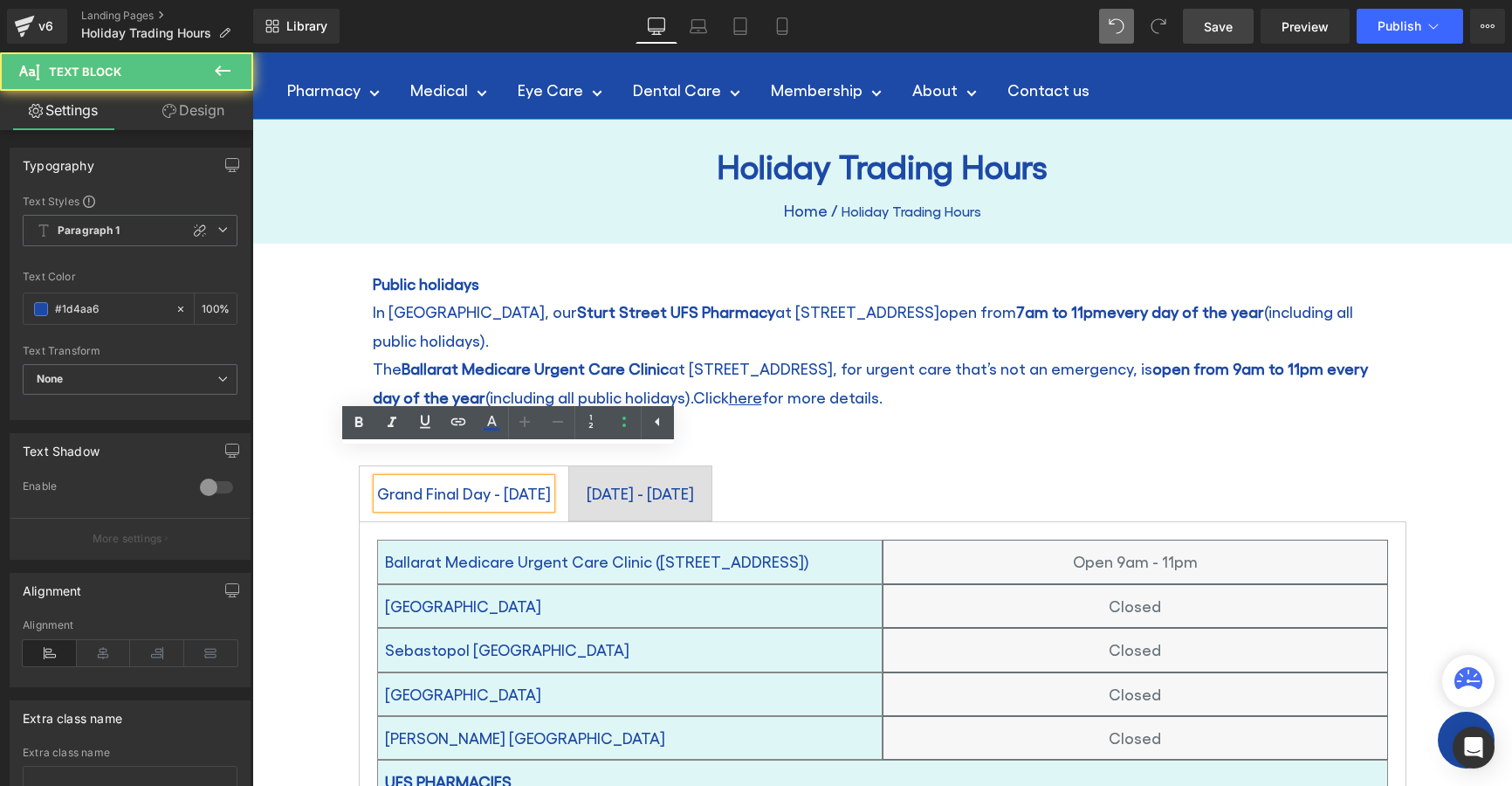
click at [551, 482] on div "Grand Final Day - [DATE]" at bounding box center [464, 493] width 174 height 30
click at [694, 479] on div "[DATE] - [DATE]" at bounding box center [640, 493] width 107 height 30
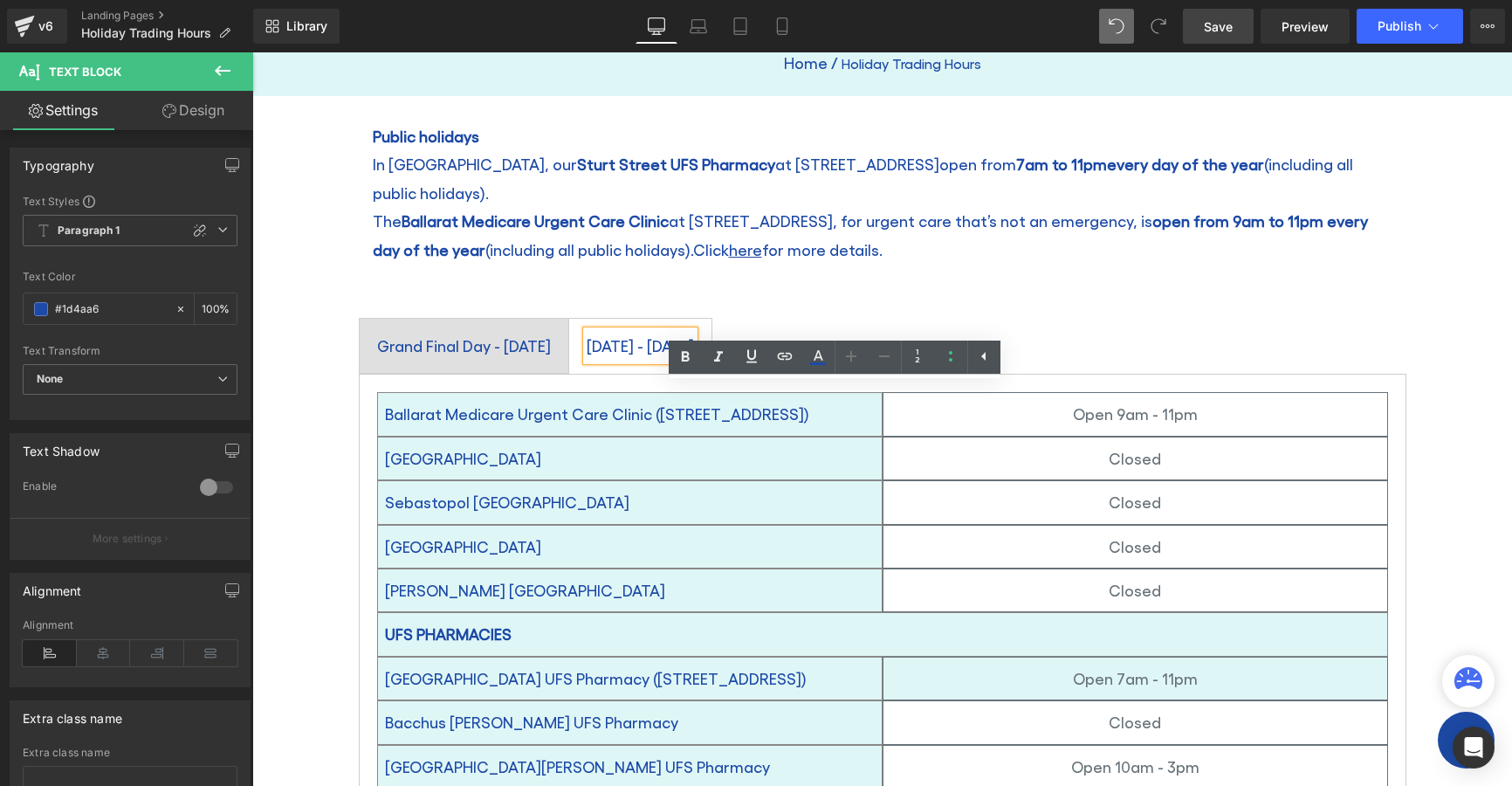
scroll to position [436, 0]
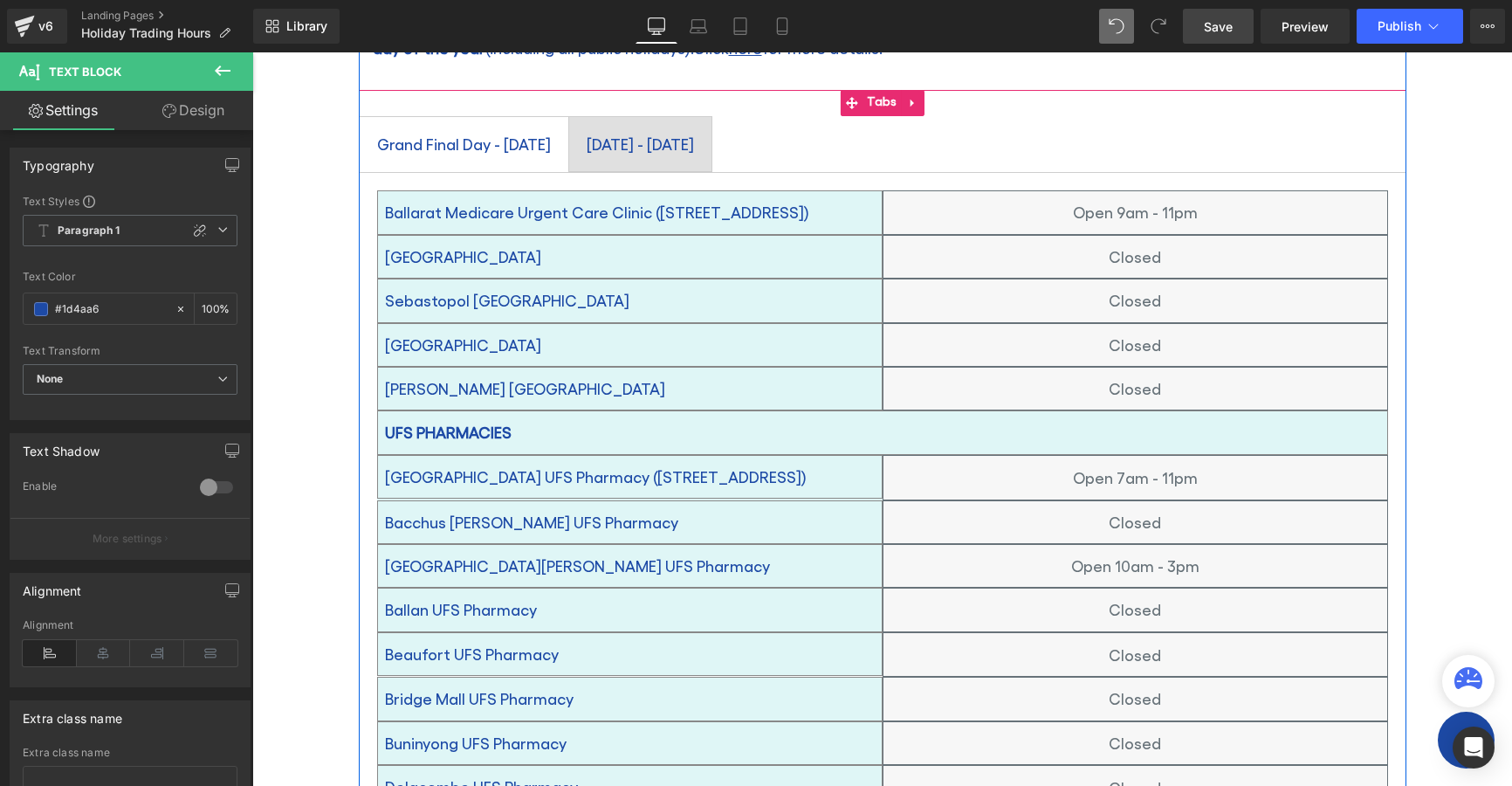
click at [512, 131] on span "Grand Final Day - [DATE] Text Block" at bounding box center [464, 144] width 209 height 54
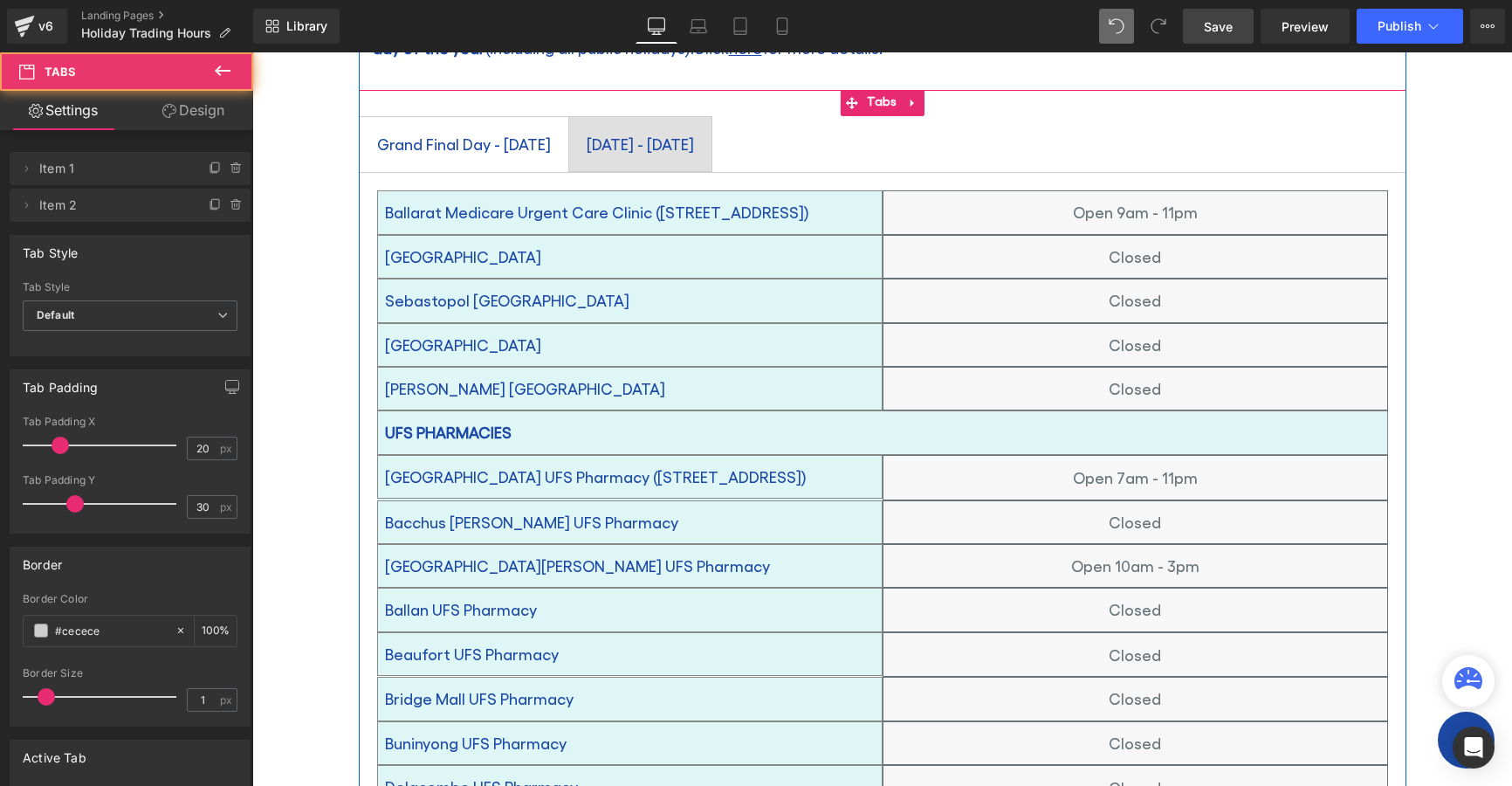
click at [694, 129] on div "[DATE] - [DATE]" at bounding box center [640, 143] width 107 height 30
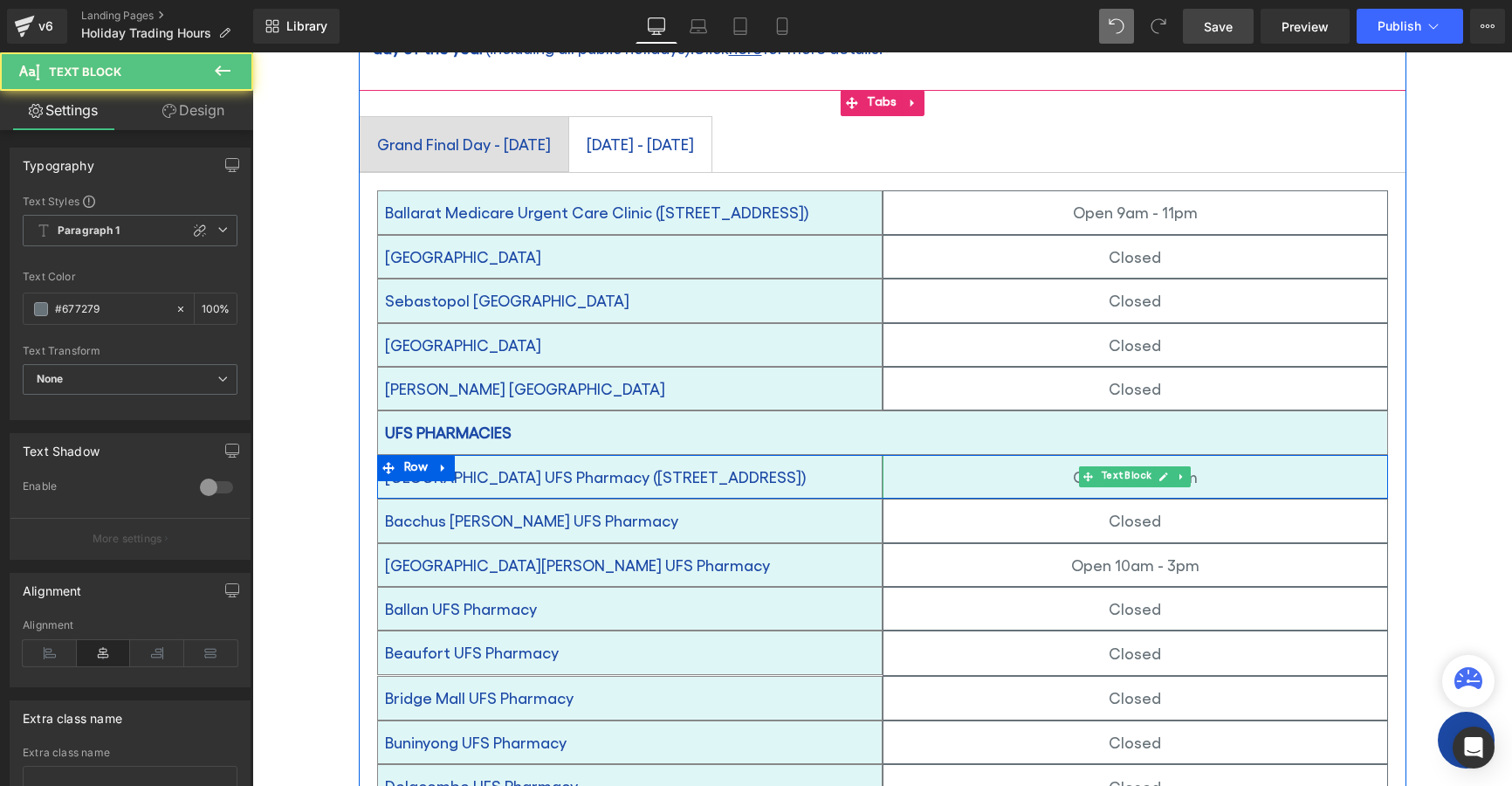
click at [989, 463] on p "Open 7am - 11pm" at bounding box center [1135, 477] width 503 height 28
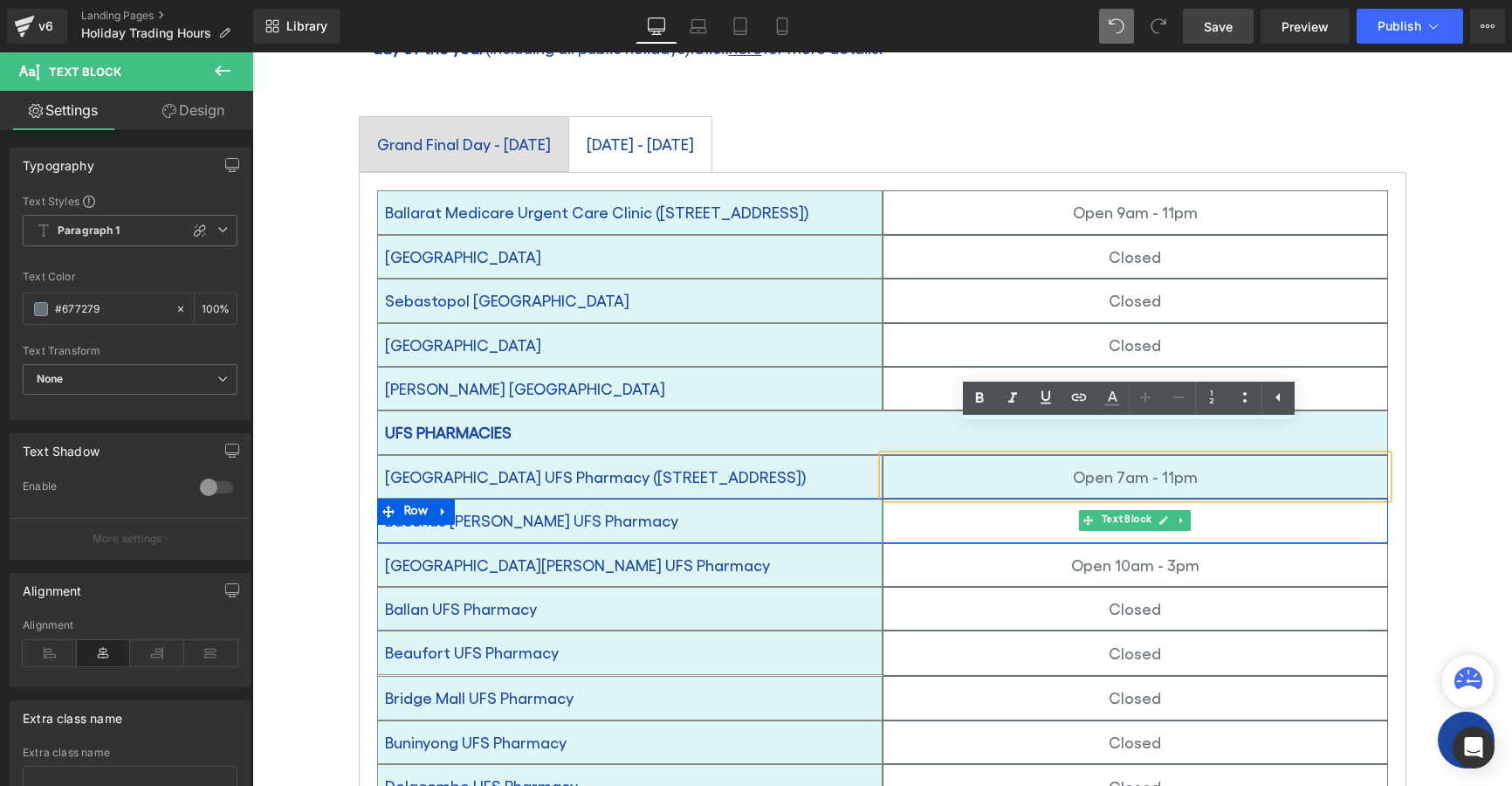
drag, startPoint x: 992, startPoint y: 484, endPoint x: 1502, endPoint y: 505, distance: 510.4
click at [992, 506] on p "Closed" at bounding box center [1135, 520] width 503 height 28
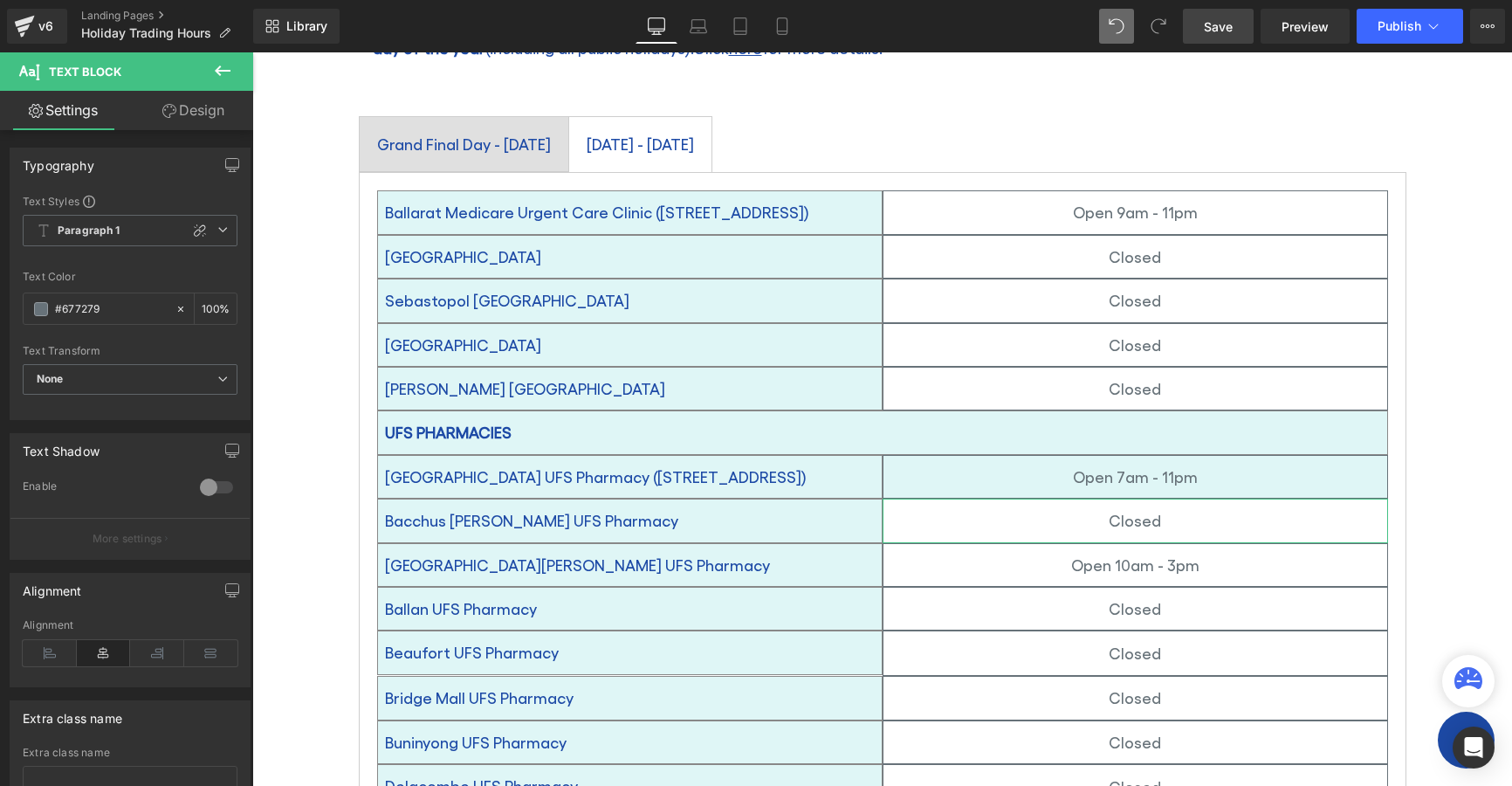
click at [191, 116] on link "Design" at bounding box center [193, 110] width 126 height 39
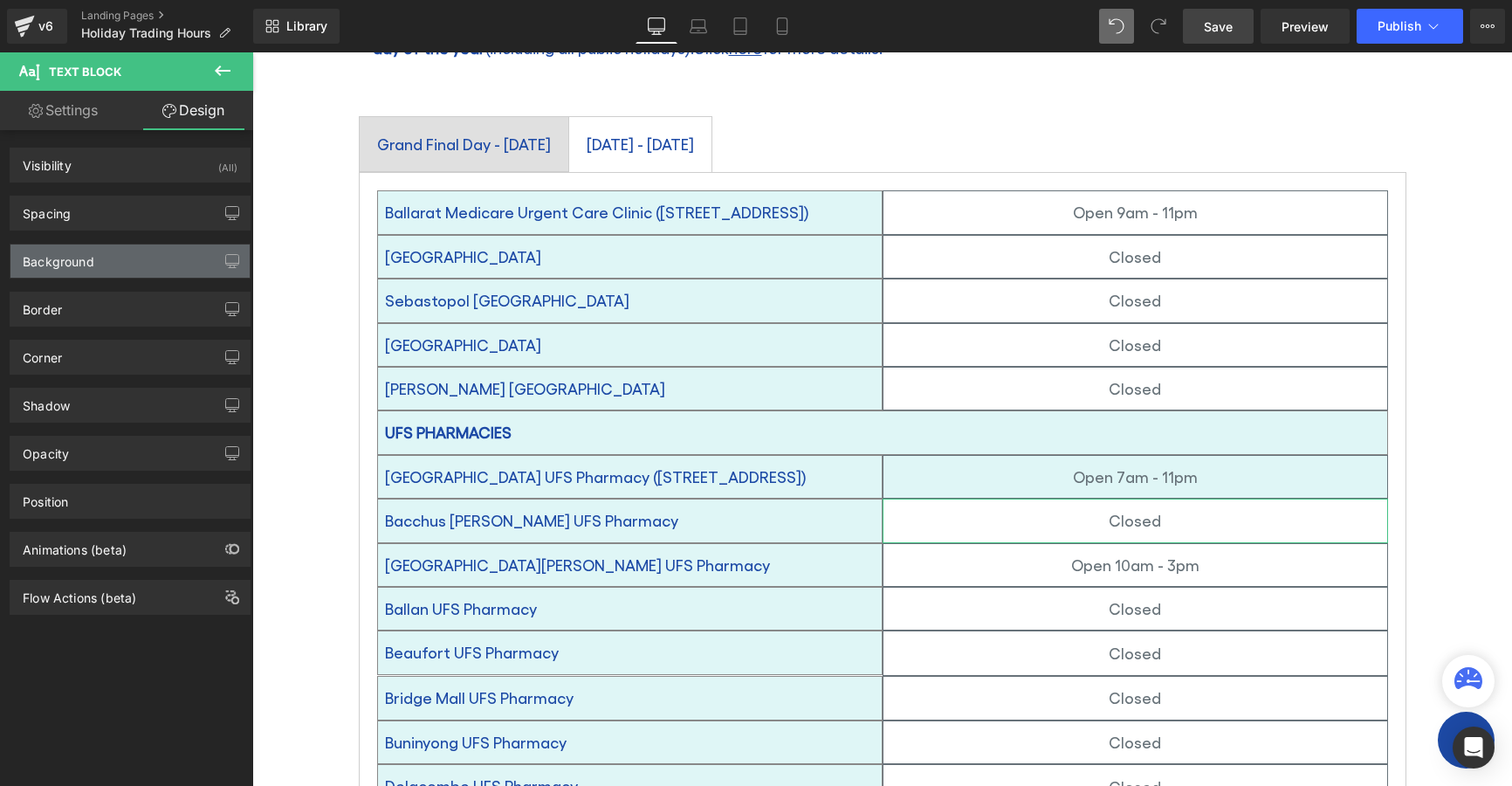
drag, startPoint x: 52, startPoint y: 259, endPoint x: 67, endPoint y: 266, distance: 16.6
click at [52, 258] on div "Background" at bounding box center [58, 256] width 72 height 24
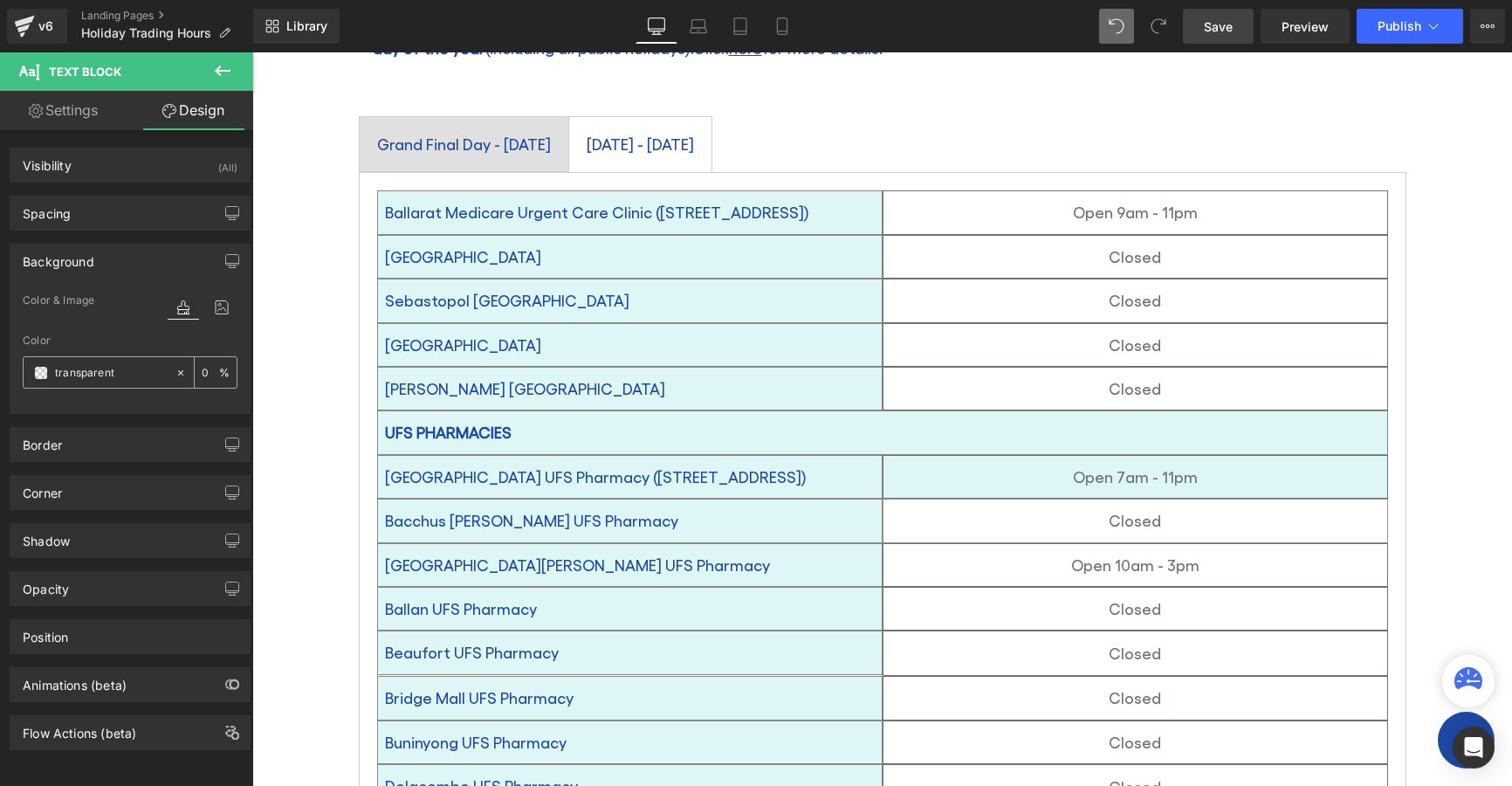
click at [39, 371] on span at bounding box center [41, 373] width 14 height 14
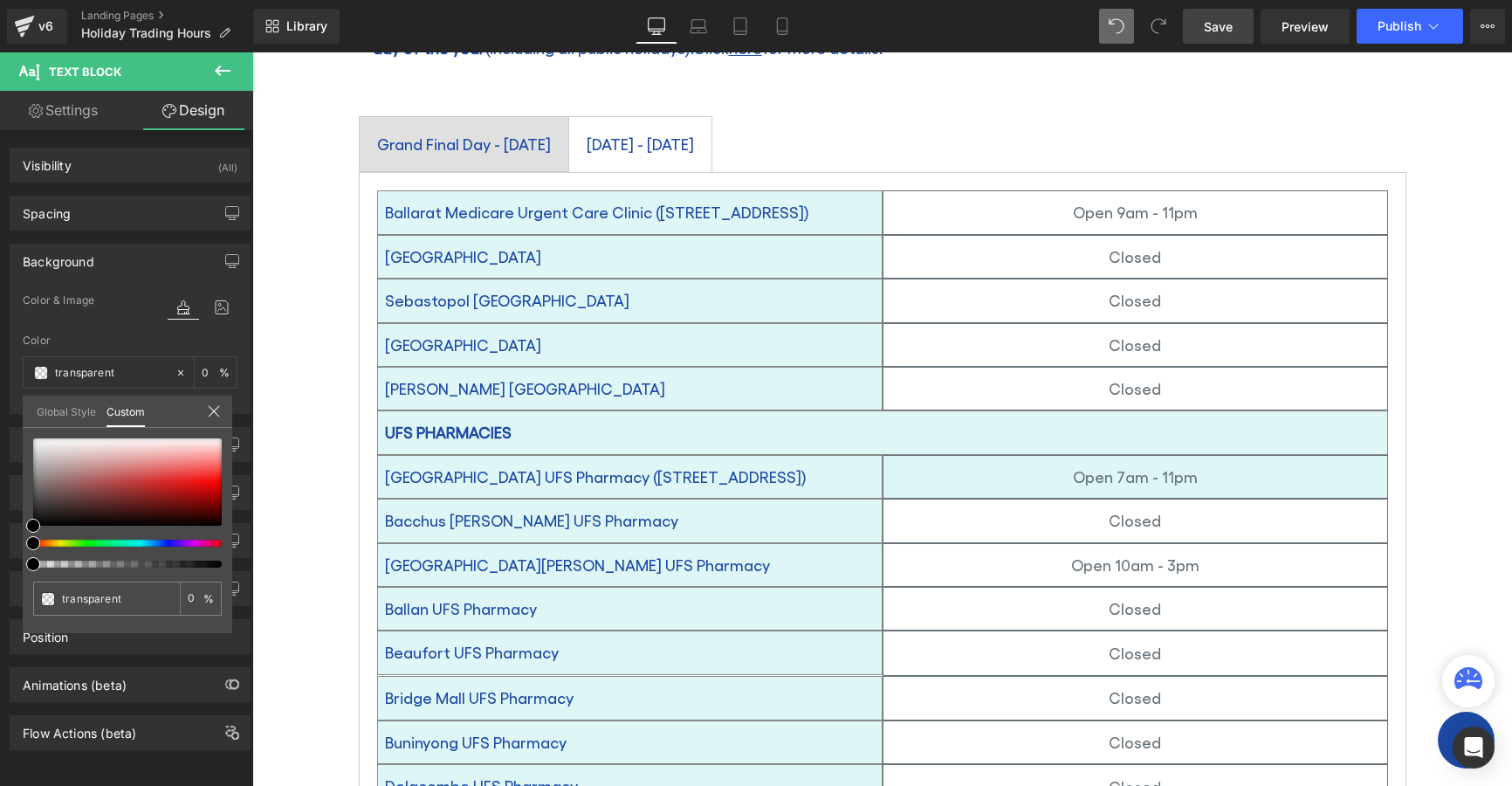
drag, startPoint x: 125, startPoint y: 597, endPoint x: -24, endPoint y: 580, distance: 150.0
click at [0, 580] on html "Text Block You are previewing how the will restyle your page. You can not edit …" at bounding box center [756, 393] width 1512 height 786
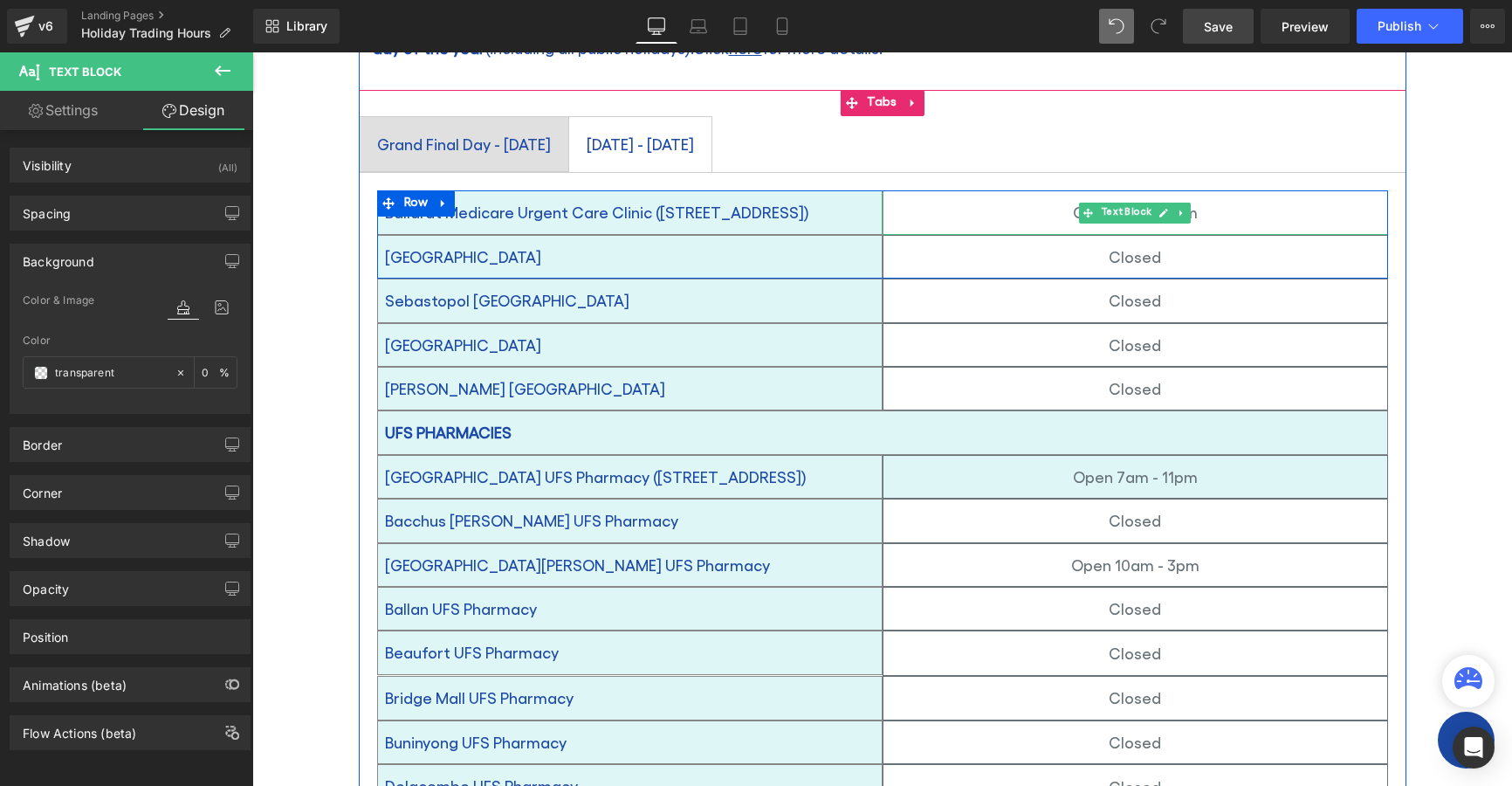
click at [1017, 198] on p "Open 9am - 11pm" at bounding box center [1135, 212] width 503 height 28
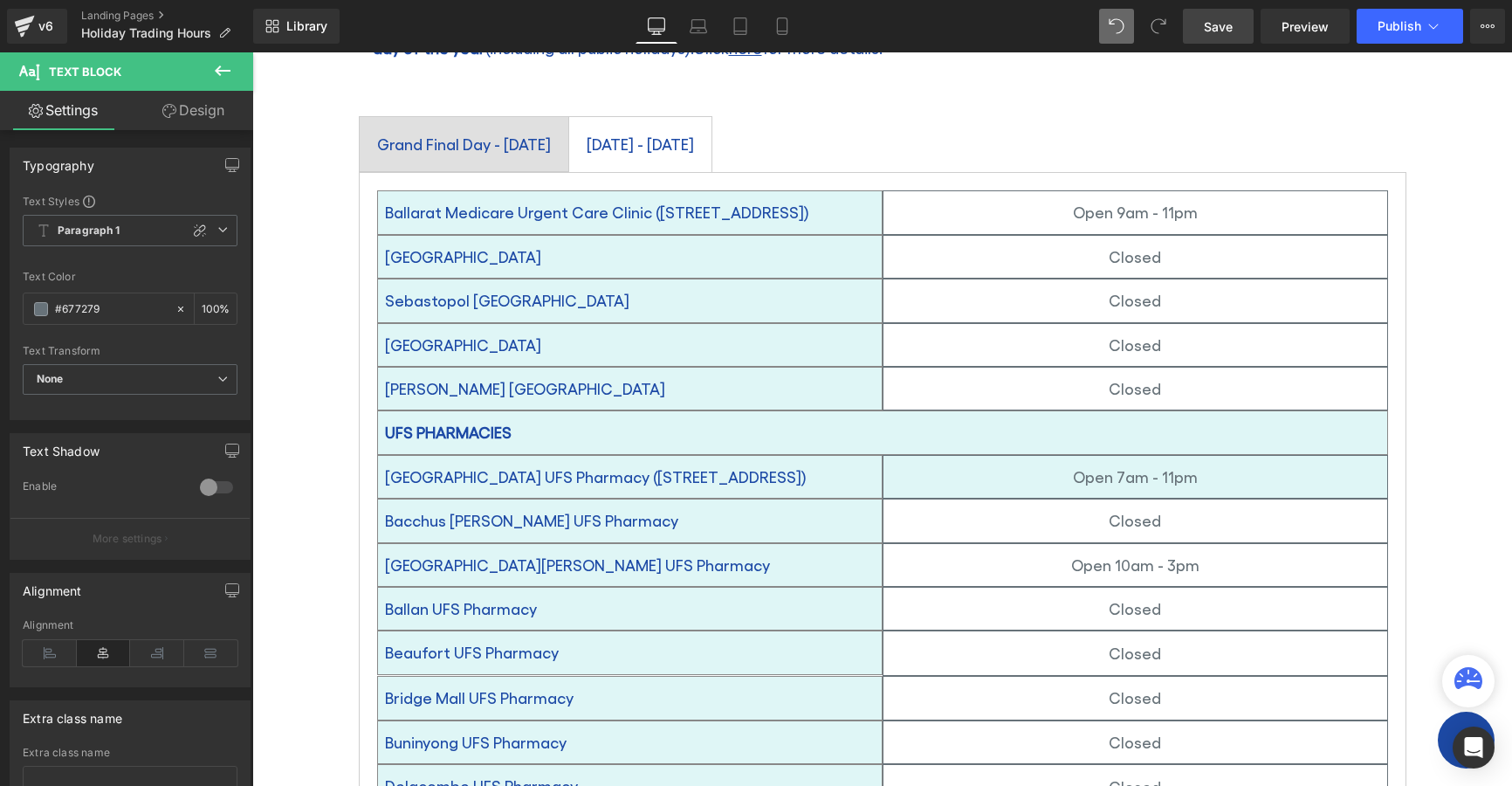
click at [194, 106] on link "Design" at bounding box center [193, 110] width 126 height 39
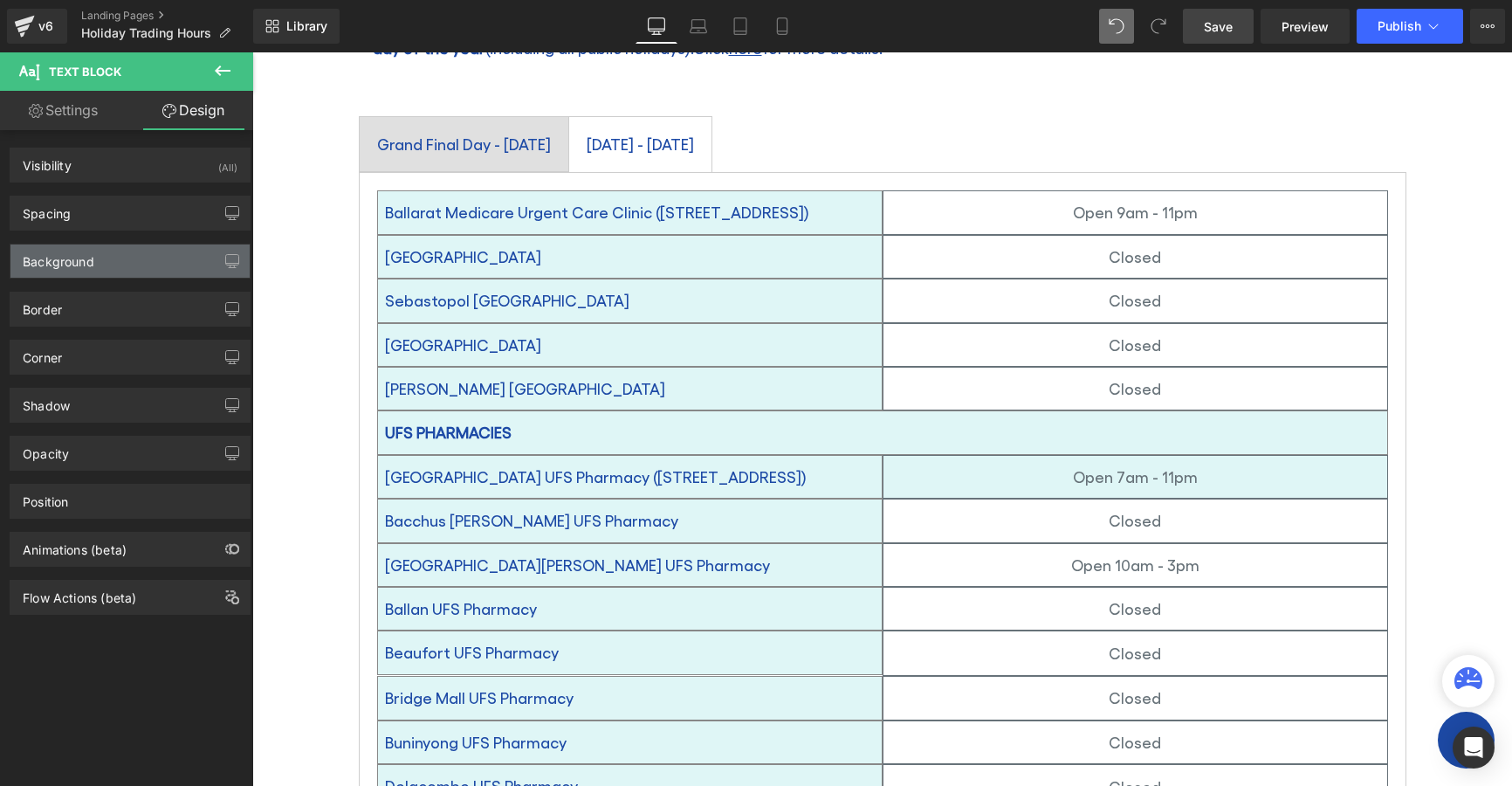
drag, startPoint x: 61, startPoint y: 260, endPoint x: 64, endPoint y: 272, distance: 12.4
click at [62, 260] on div "Background" at bounding box center [58, 256] width 72 height 24
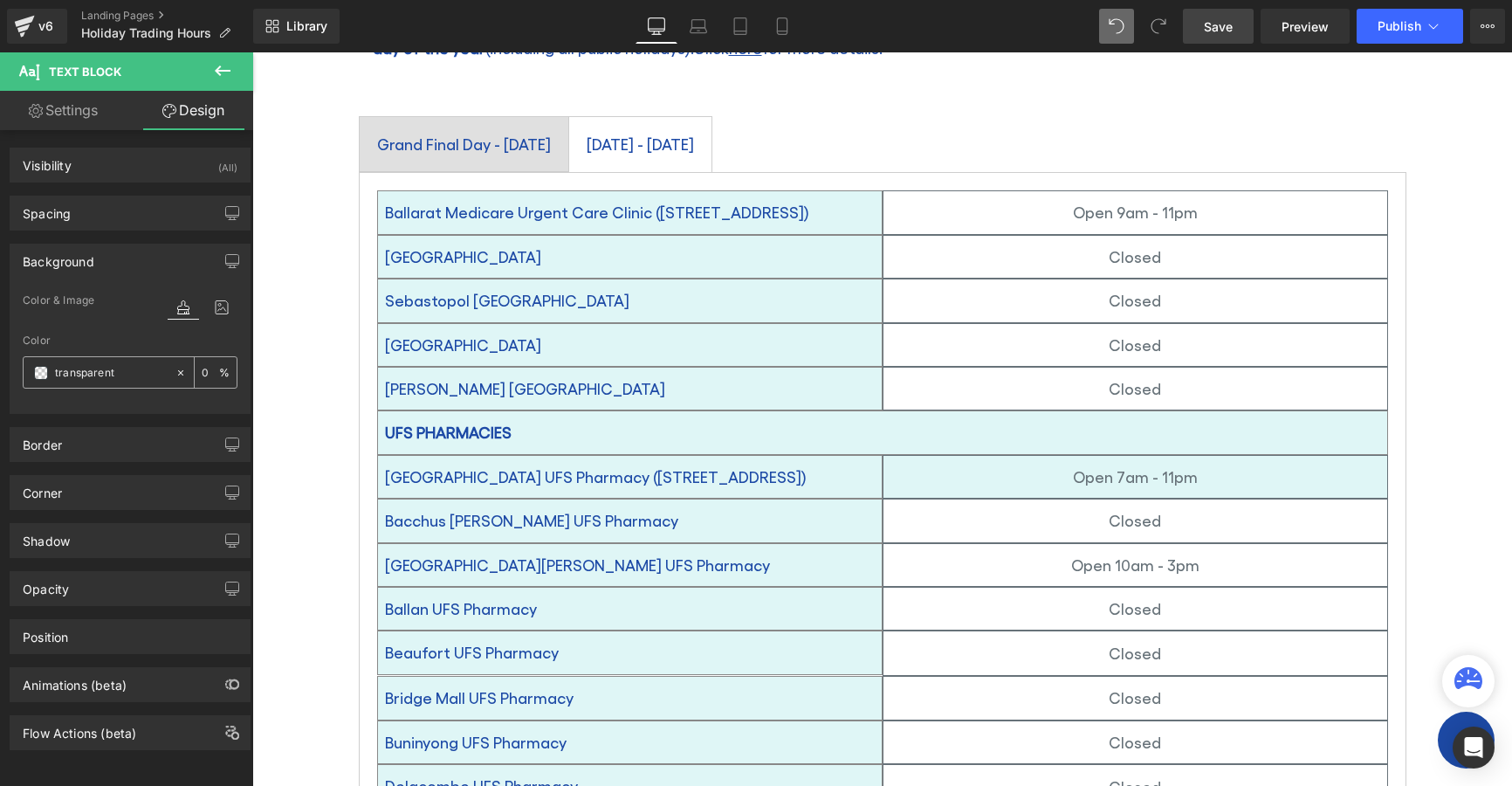
click at [35, 372] on span at bounding box center [41, 373] width 14 height 14
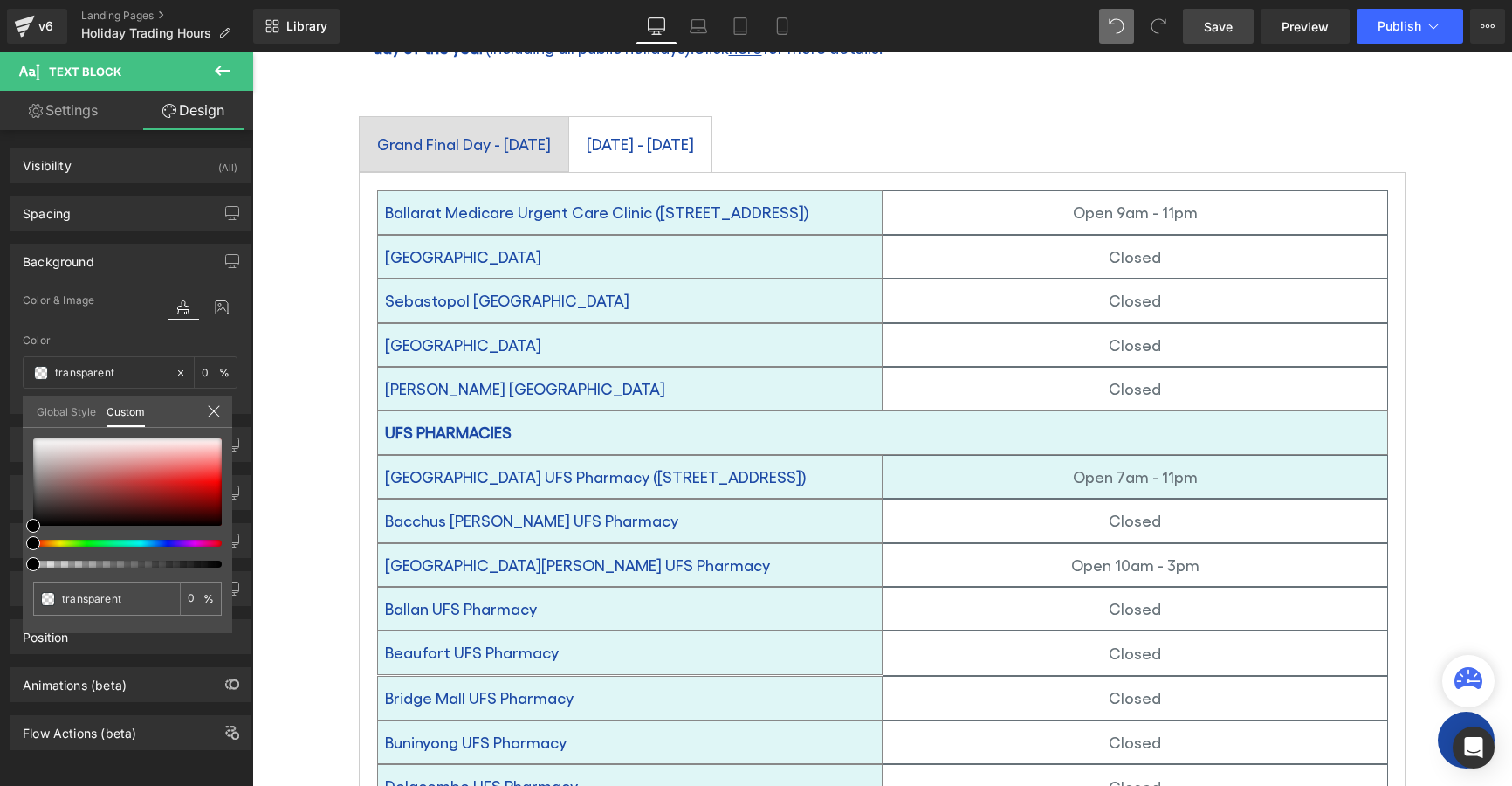
click at [52, 410] on link "Global Style" at bounding box center [66, 410] width 59 height 30
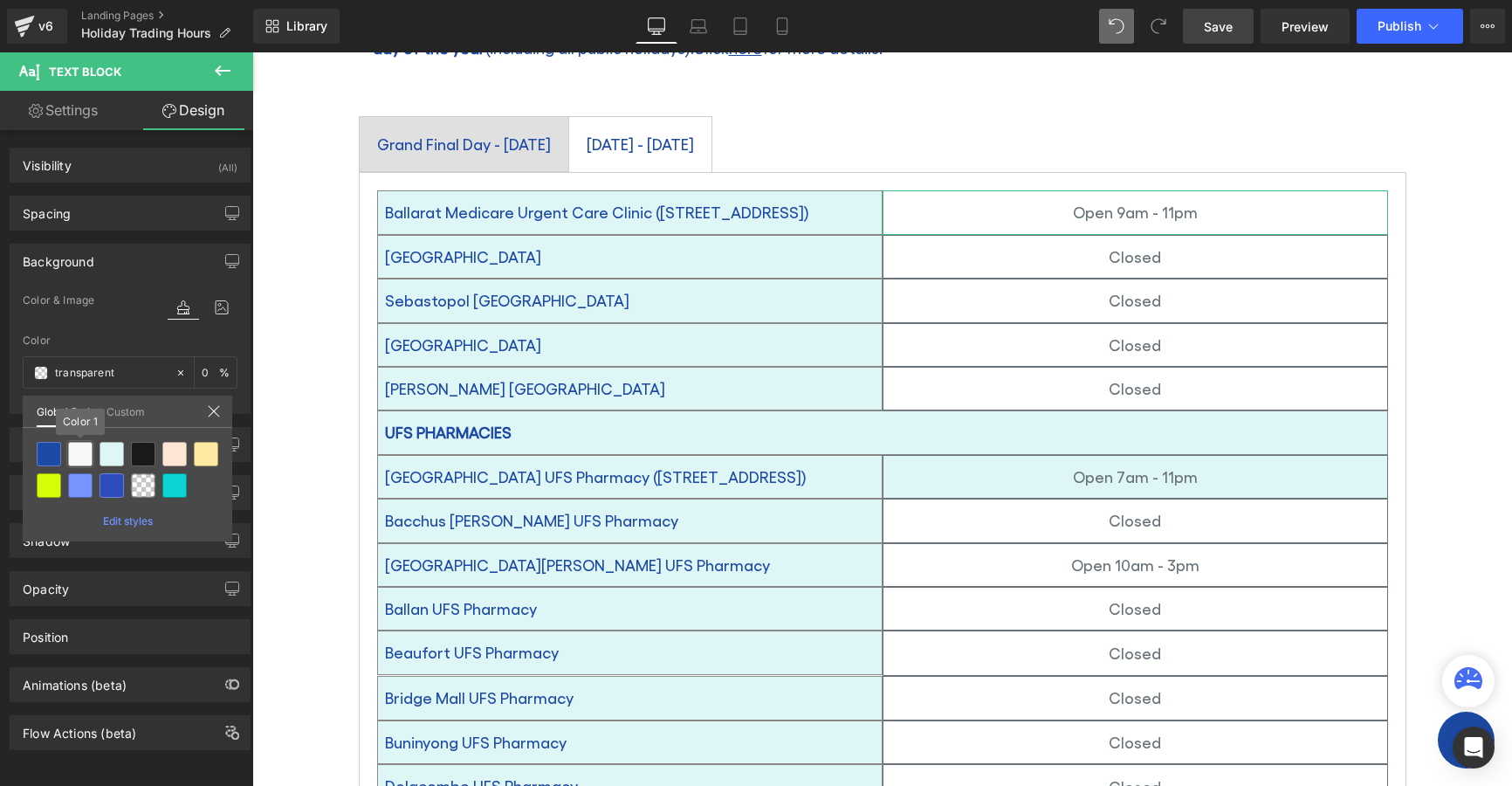
click at [75, 447] on div at bounding box center [80, 453] width 24 height 24
type input "Color 1"
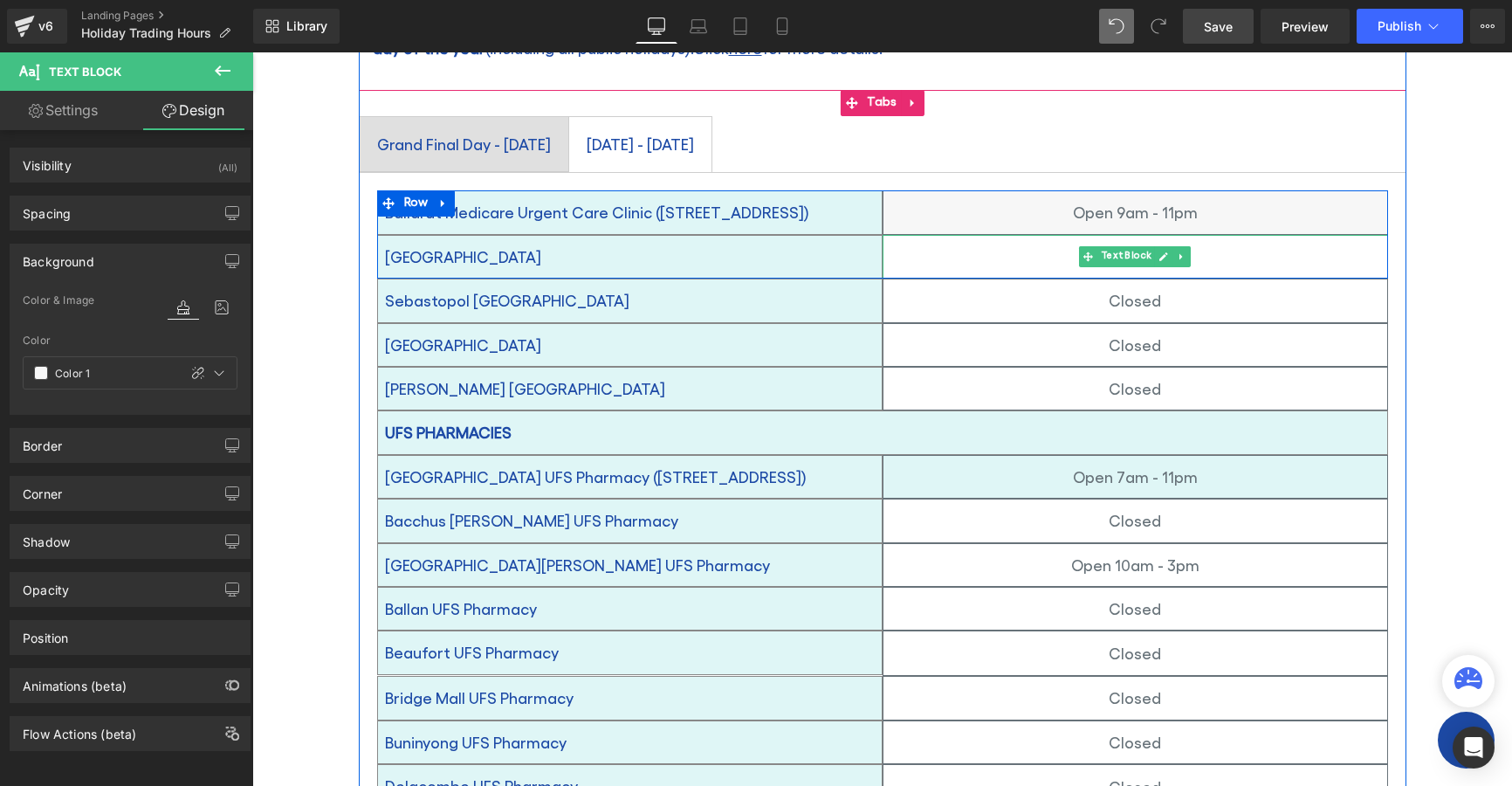
click at [926, 243] on p "Closed" at bounding box center [1135, 256] width 503 height 28
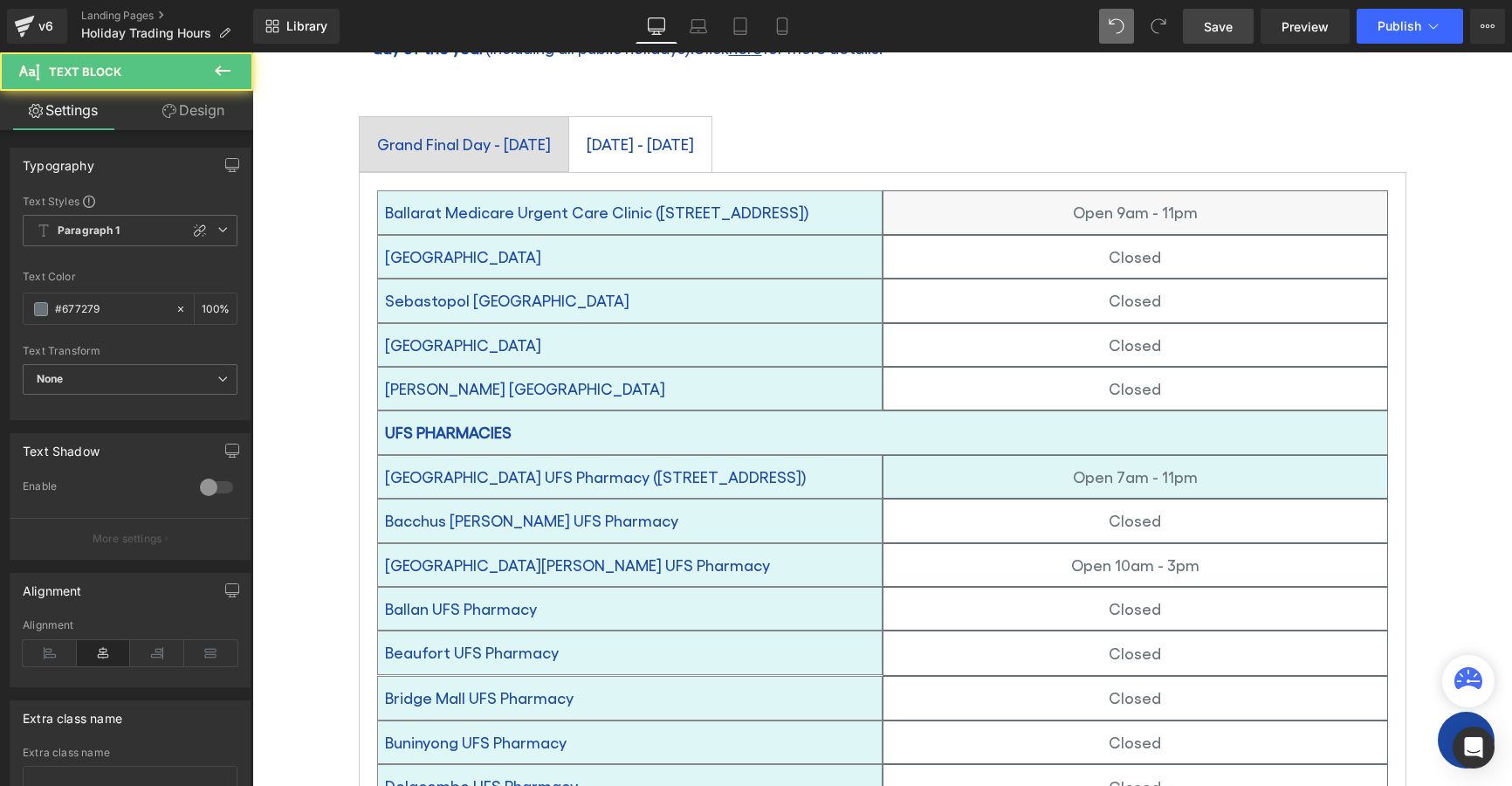
click at [190, 107] on link "Design" at bounding box center [193, 110] width 126 height 39
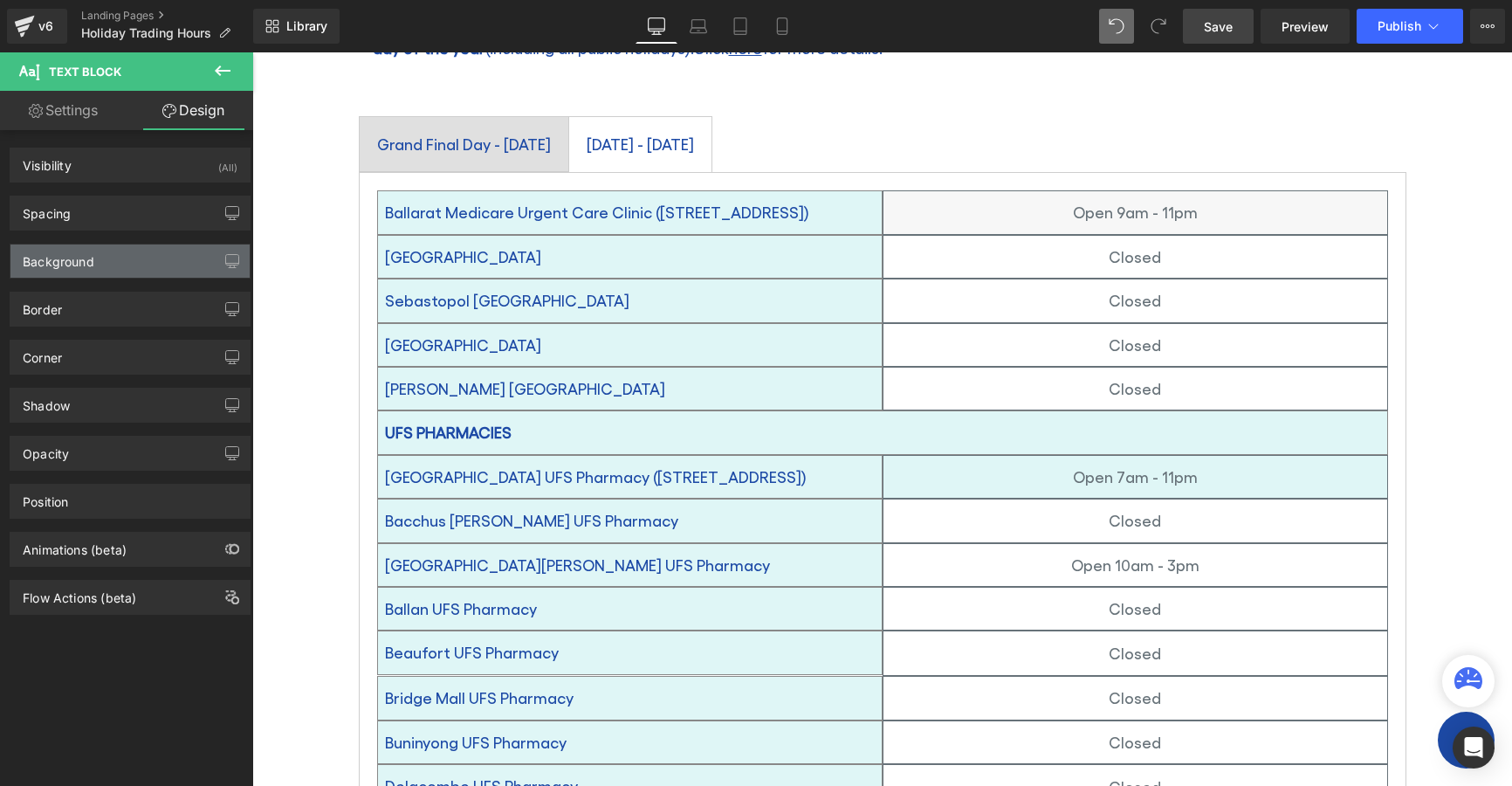
click at [73, 263] on div "Background" at bounding box center [58, 256] width 72 height 24
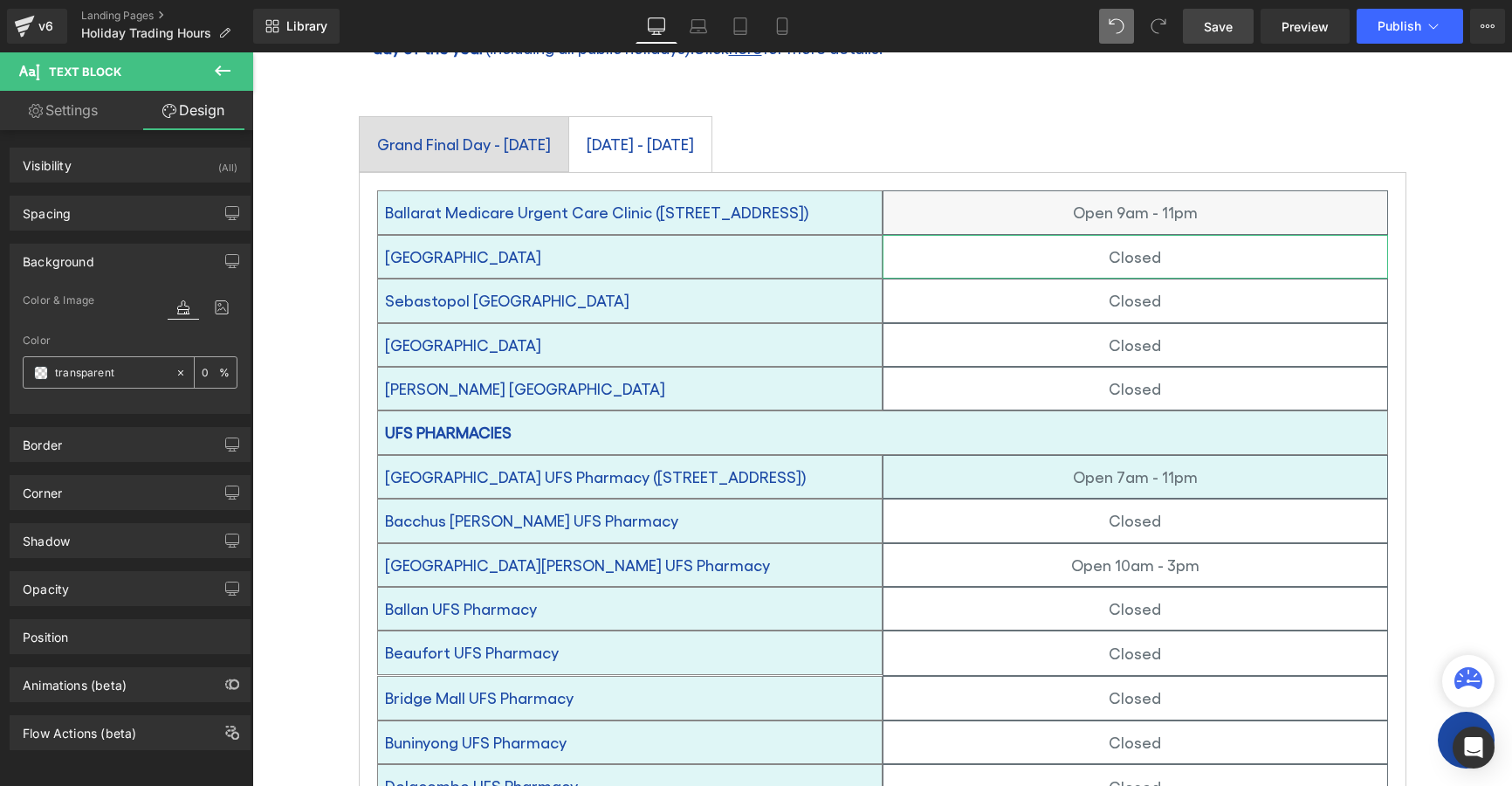
click at [41, 371] on span at bounding box center [41, 373] width 14 height 14
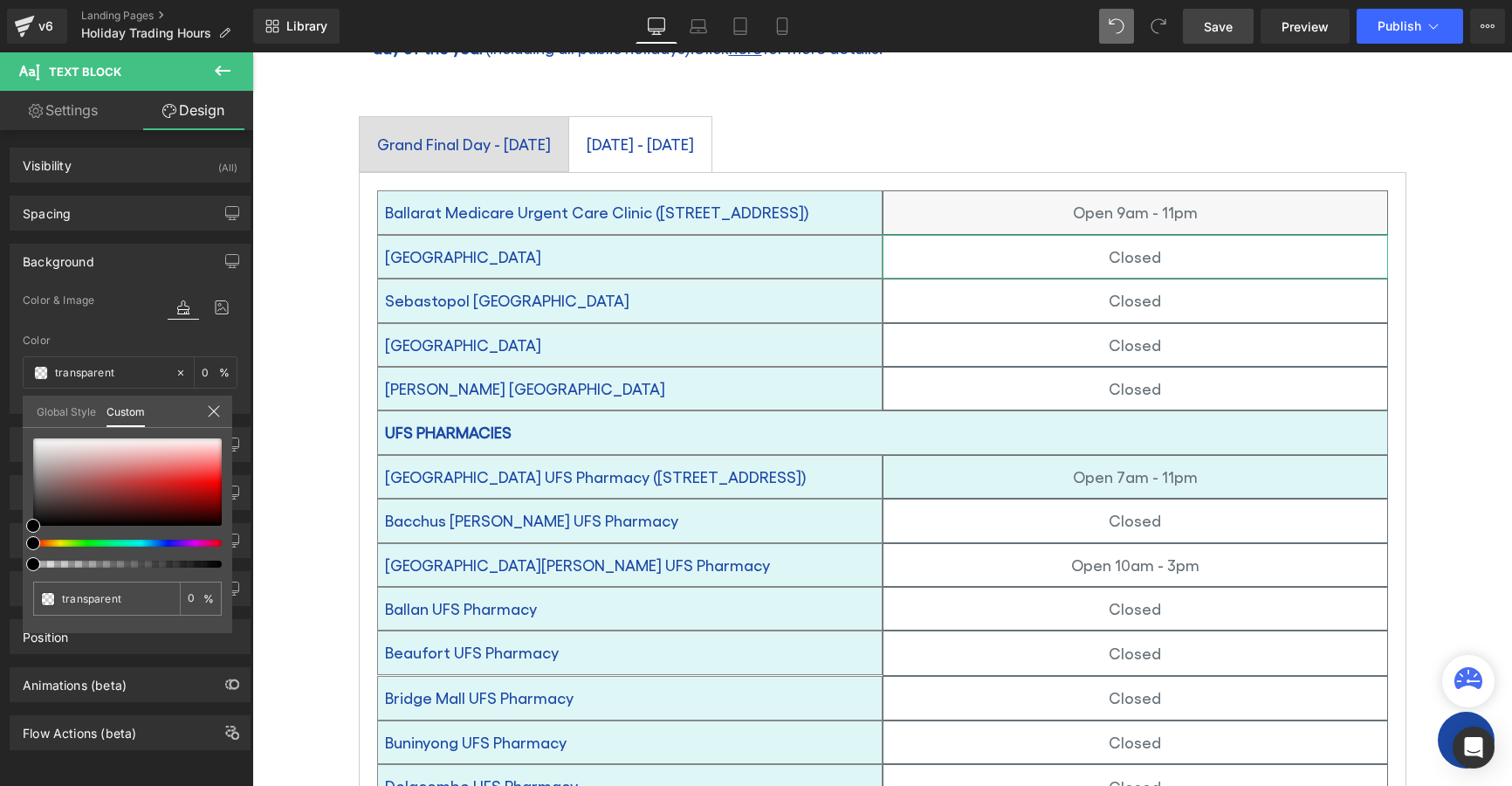
click at [64, 407] on link "Global Style" at bounding box center [66, 410] width 59 height 30
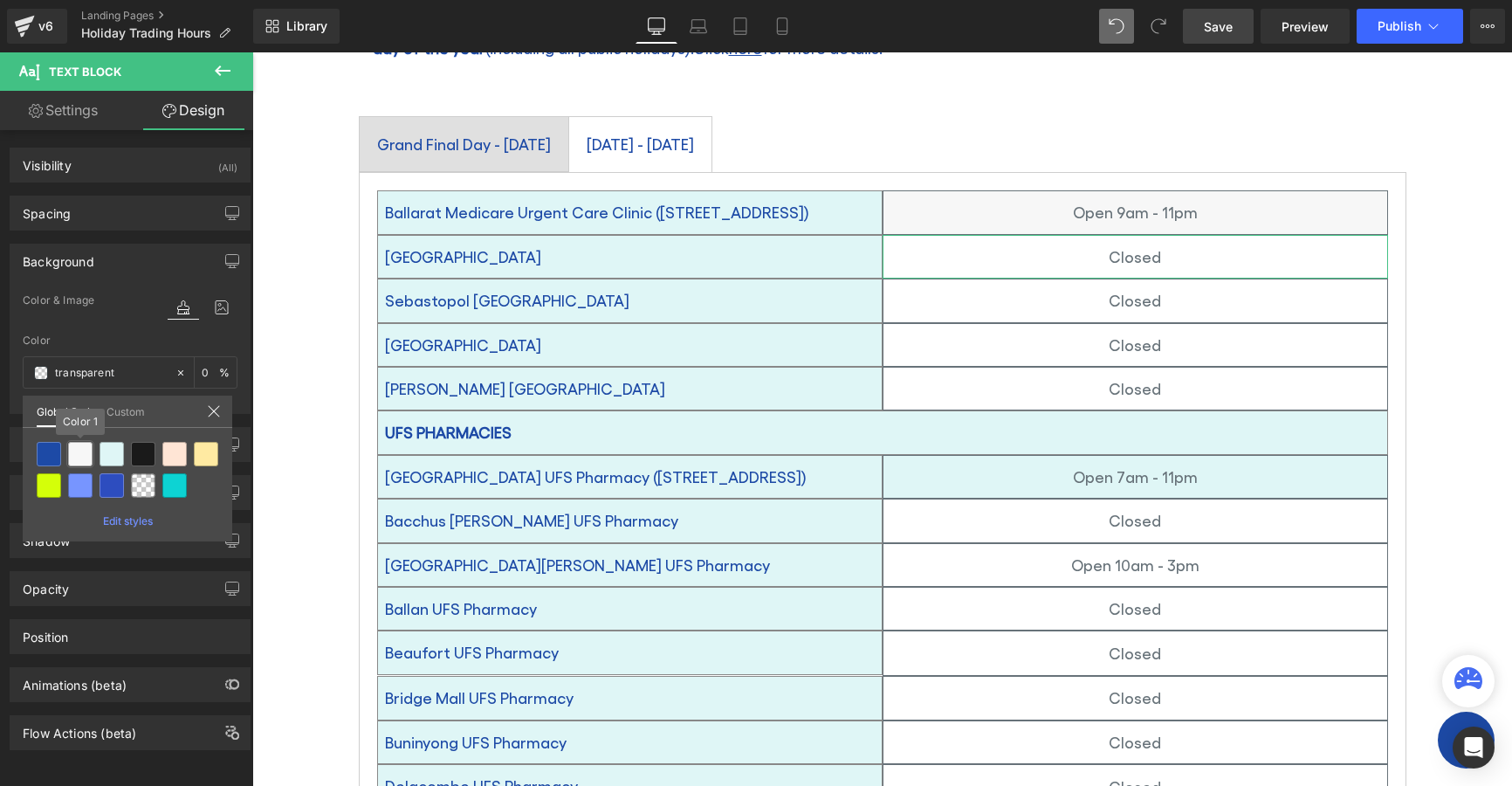
drag, startPoint x: 75, startPoint y: 450, endPoint x: 100, endPoint y: 445, distance: 25.5
click at [76, 450] on div at bounding box center [80, 453] width 24 height 24
type input "Color 1"
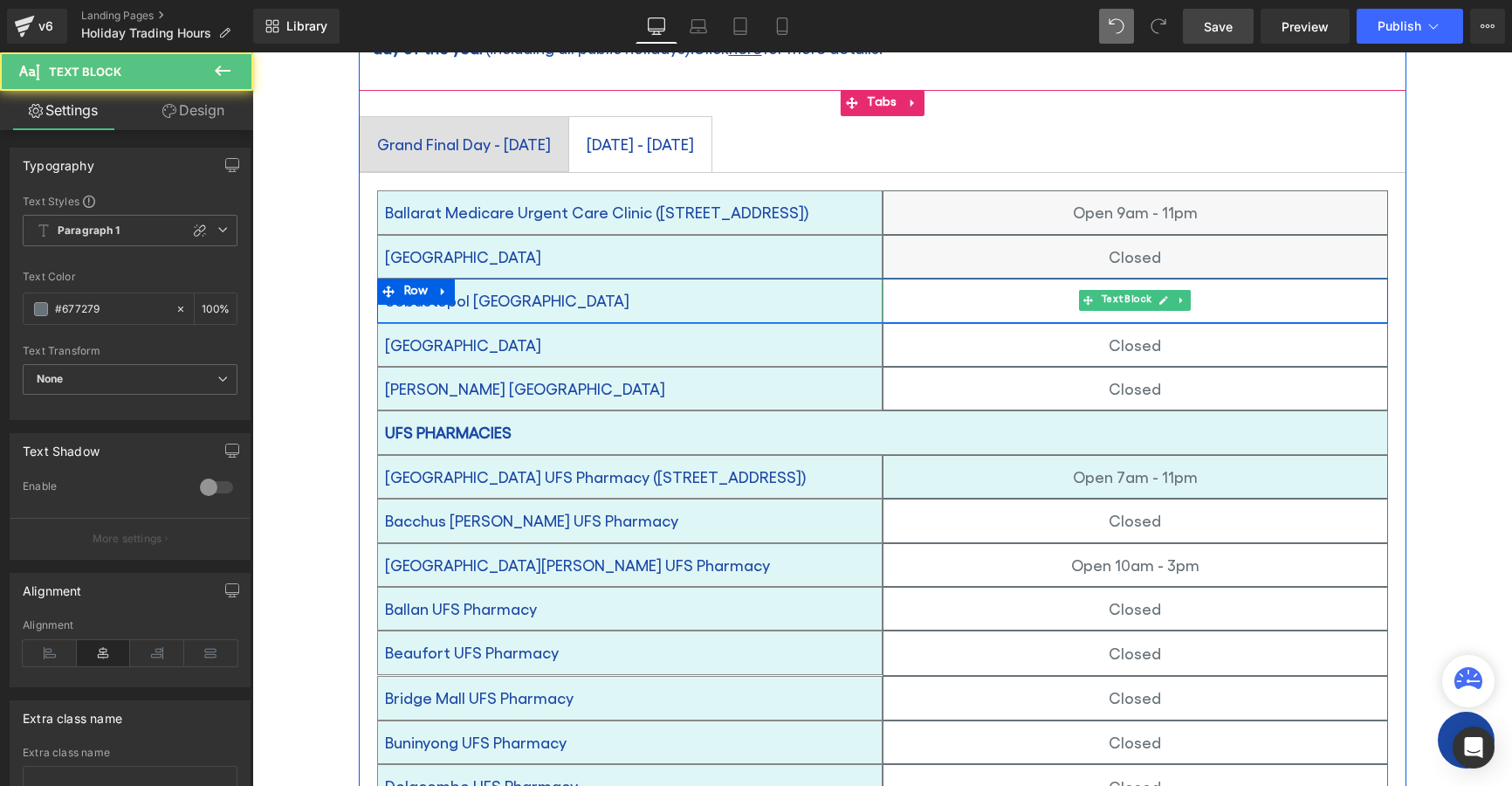
click at [958, 287] on p "Closed" at bounding box center [1135, 300] width 503 height 28
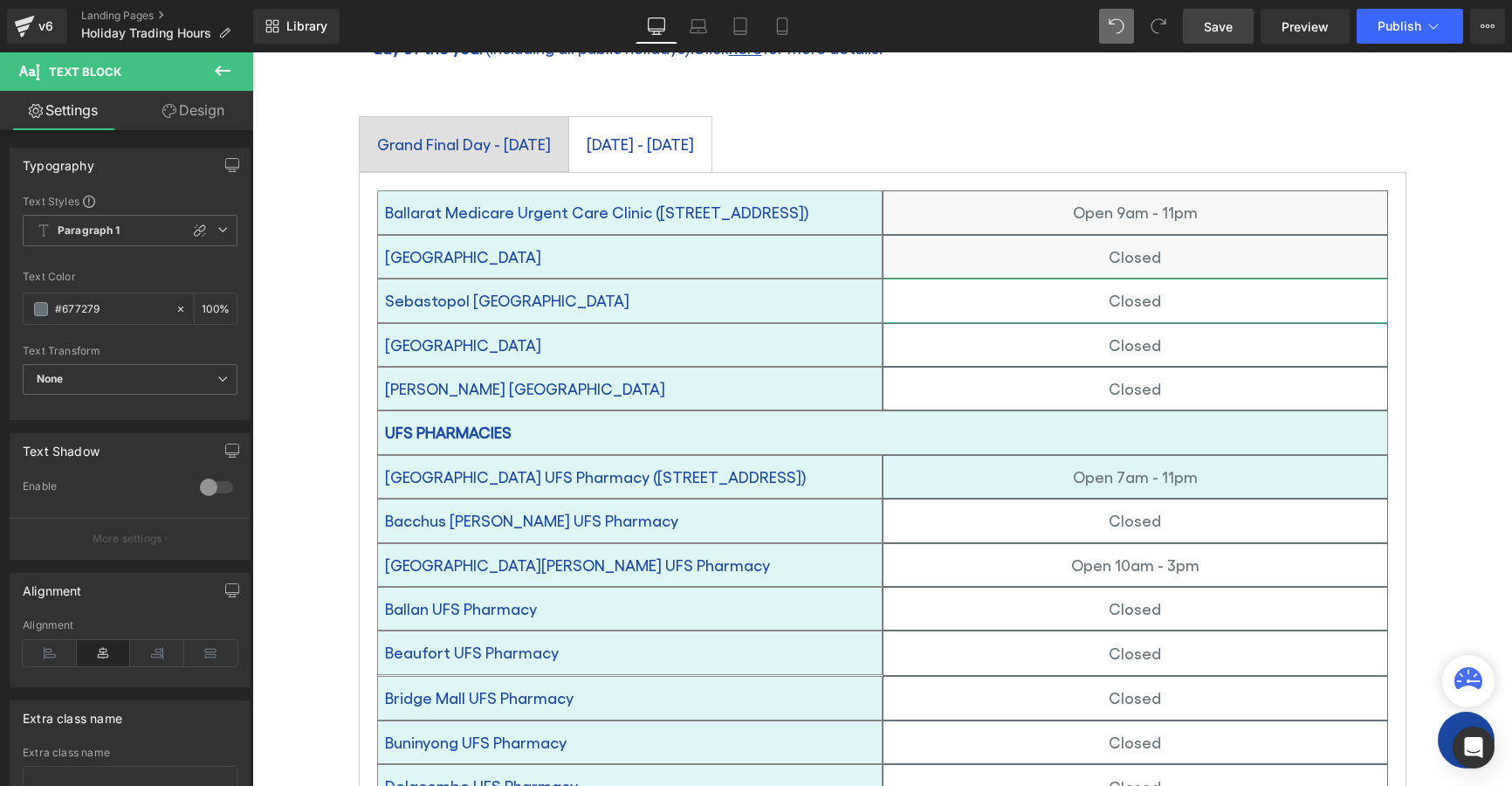
click at [182, 109] on link "Design" at bounding box center [193, 110] width 126 height 39
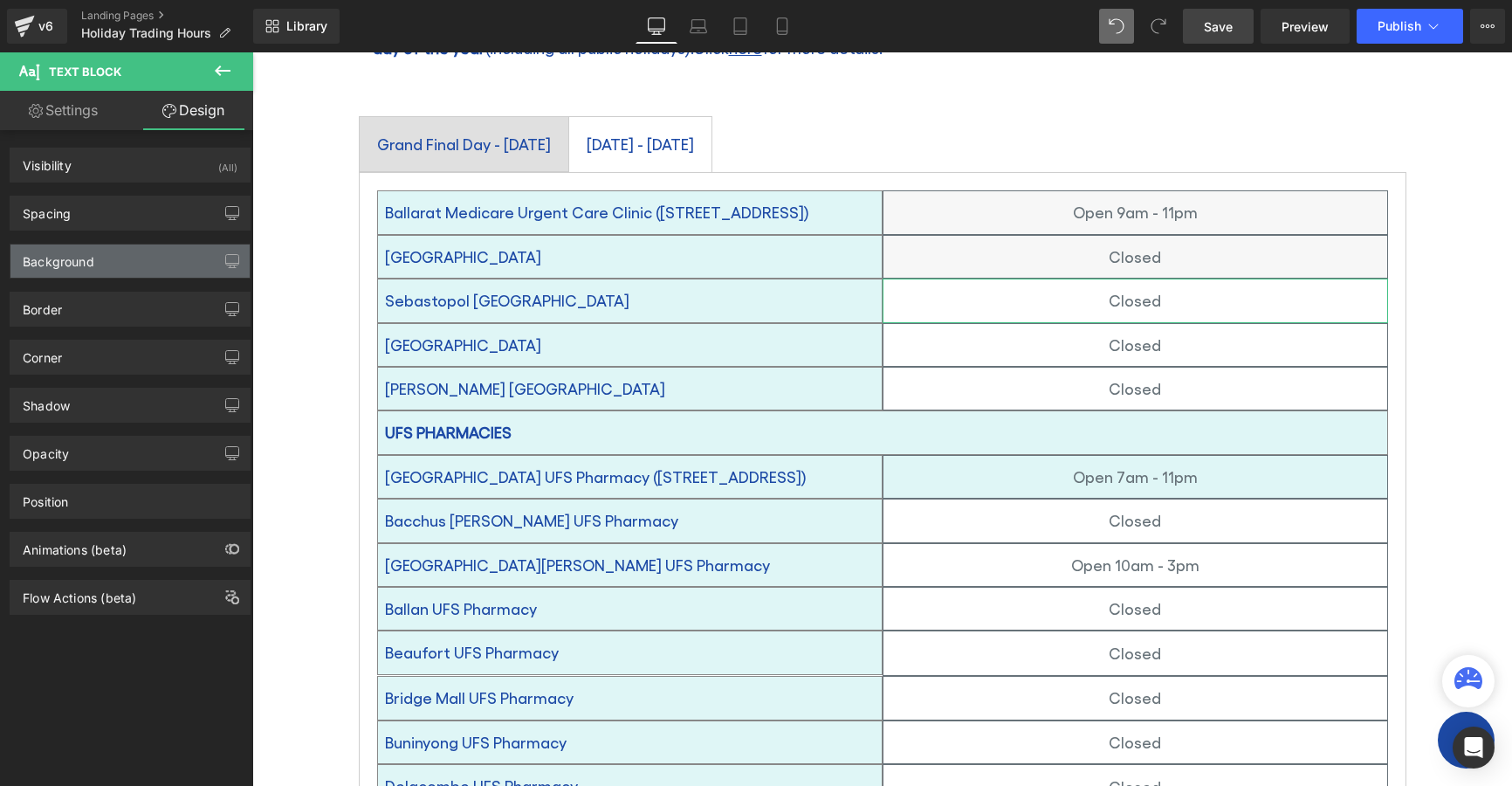
drag, startPoint x: 46, startPoint y: 264, endPoint x: 84, endPoint y: 255, distance: 39.1
click at [47, 263] on div "Background" at bounding box center [58, 256] width 72 height 24
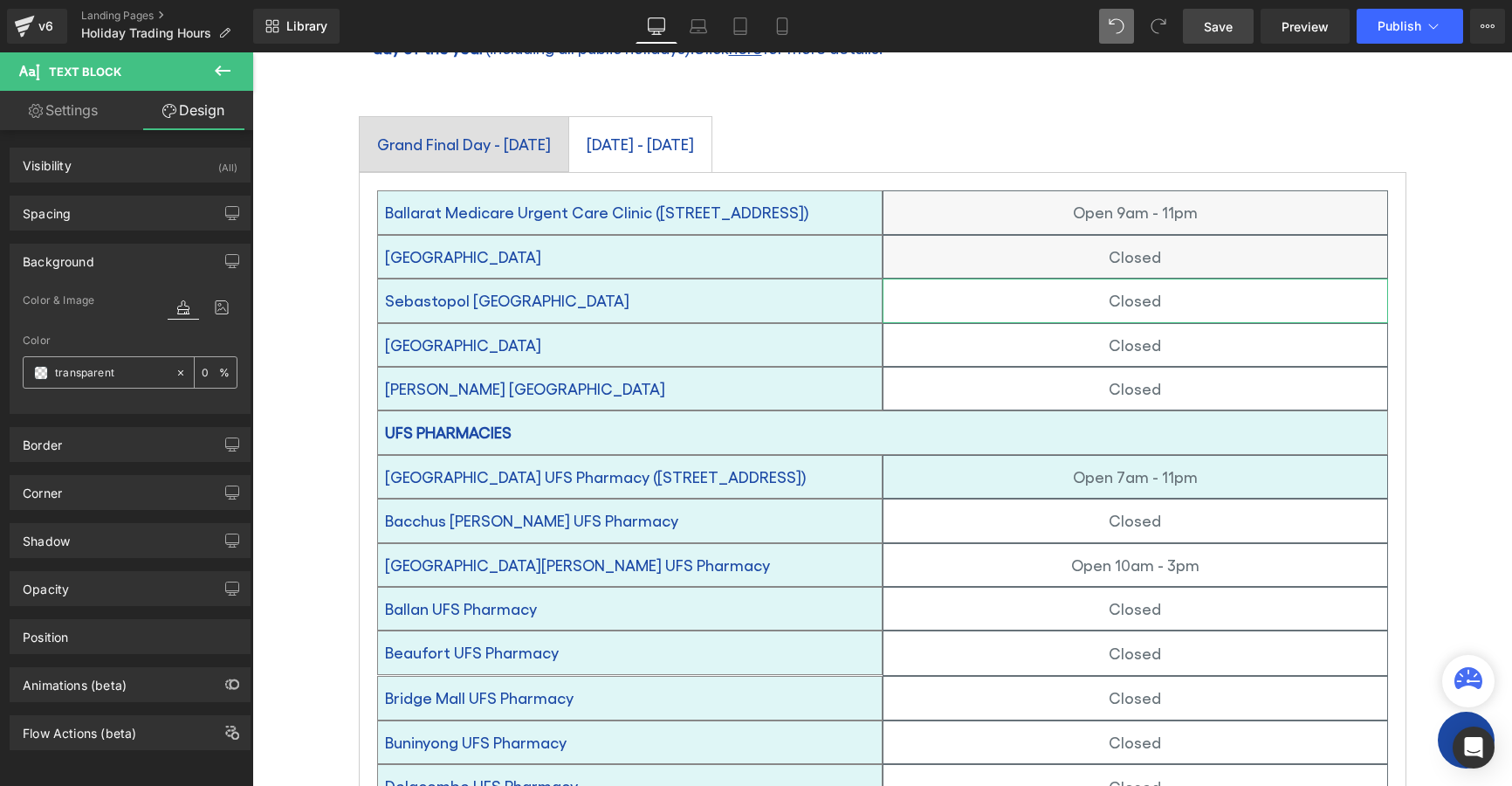
click at [37, 374] on span at bounding box center [41, 373] width 14 height 14
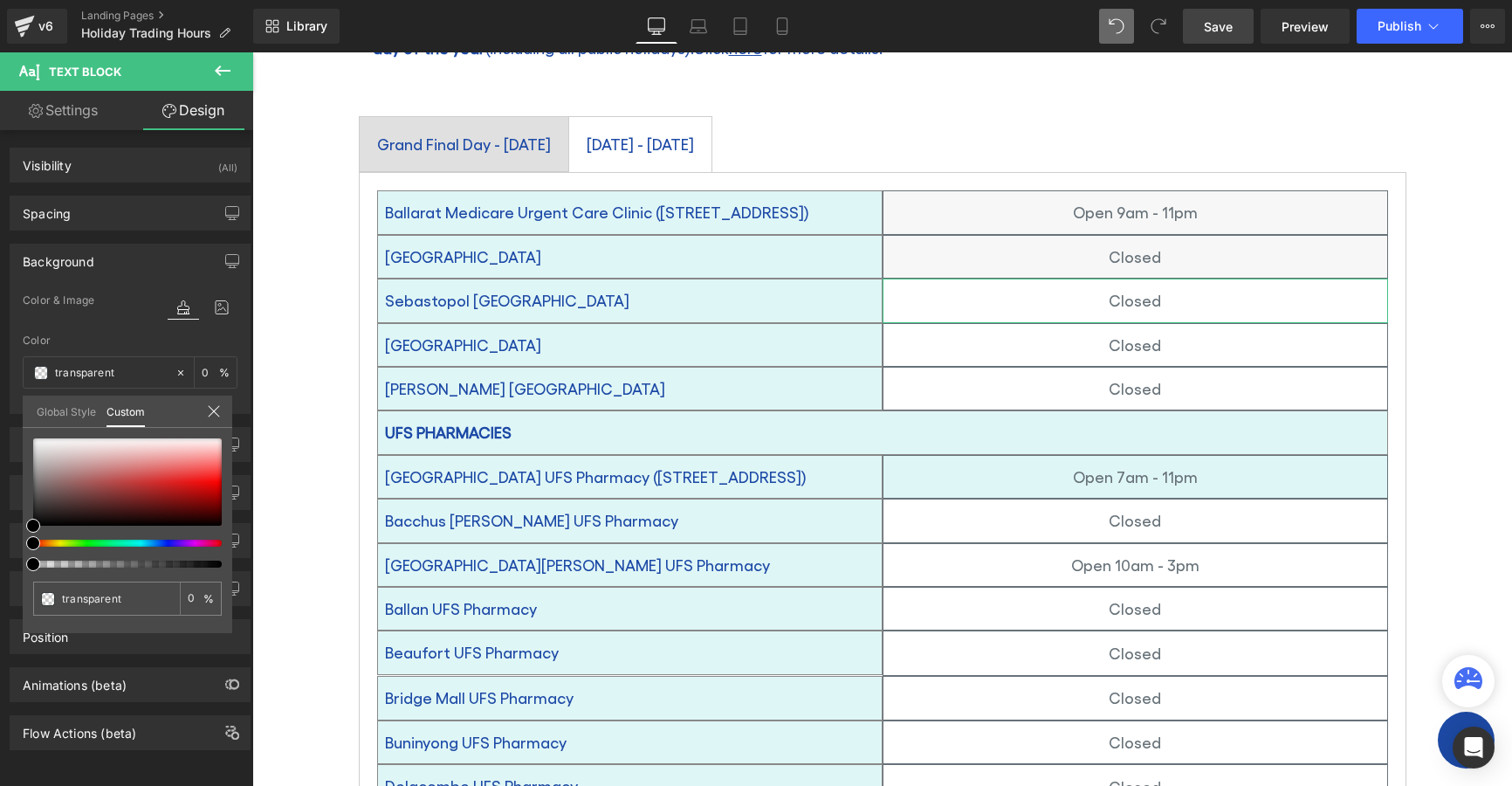
click at [59, 410] on link "Global Style" at bounding box center [66, 410] width 59 height 30
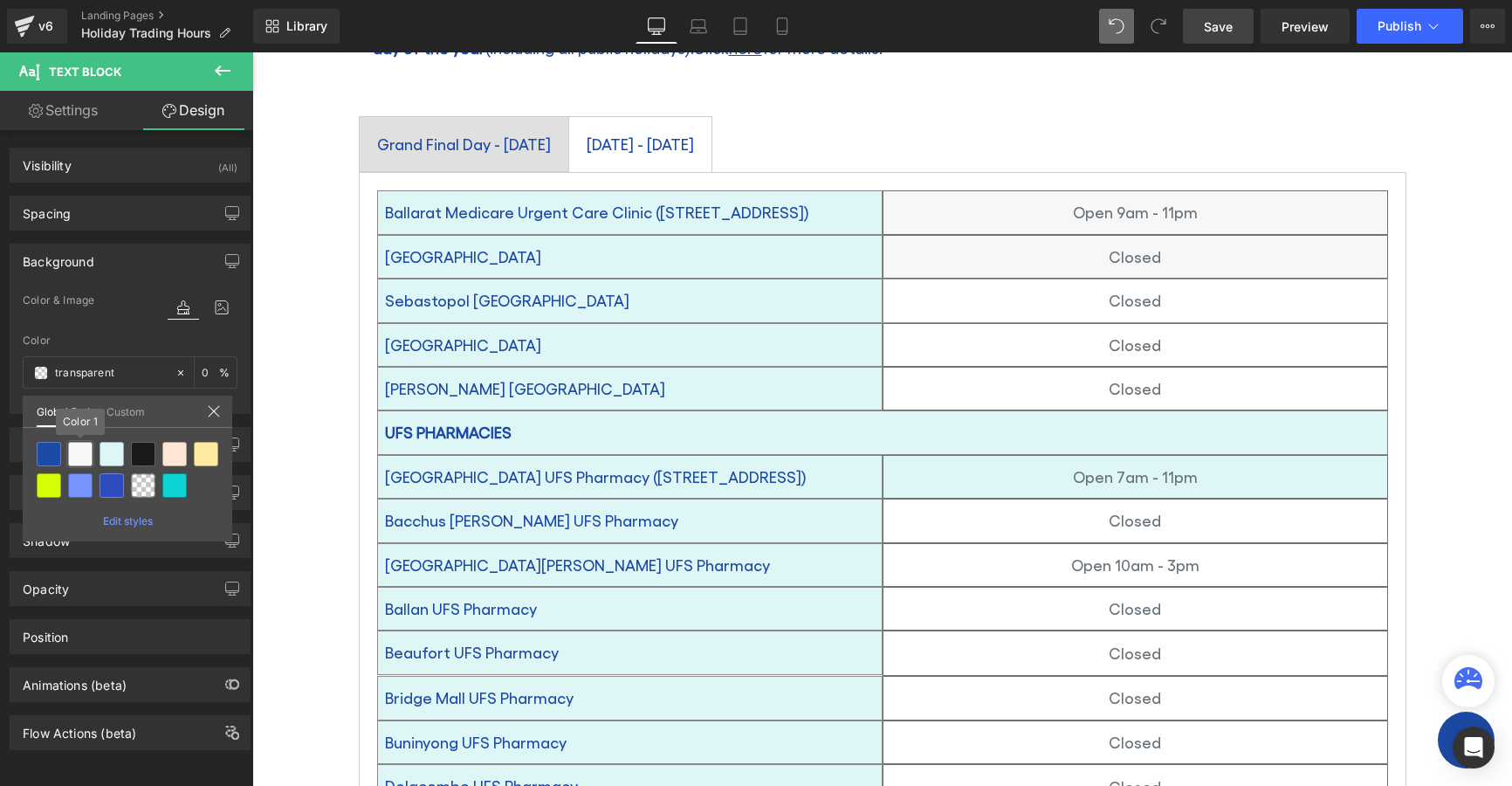
drag, startPoint x: 72, startPoint y: 458, endPoint x: 245, endPoint y: 437, distance: 174.3
click at [72, 456] on div at bounding box center [80, 453] width 24 height 24
type input "Color 1"
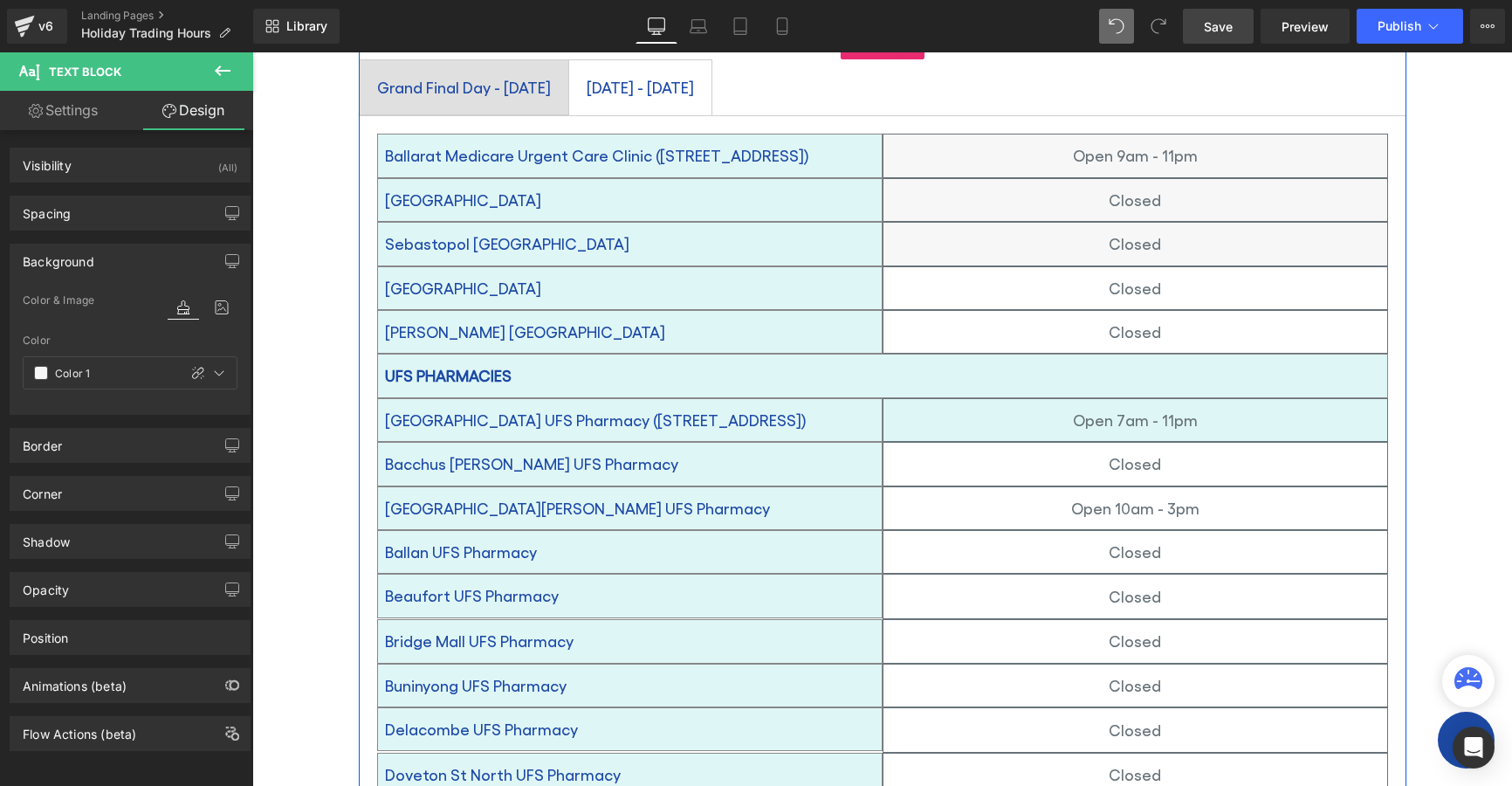
scroll to position [524, 0]
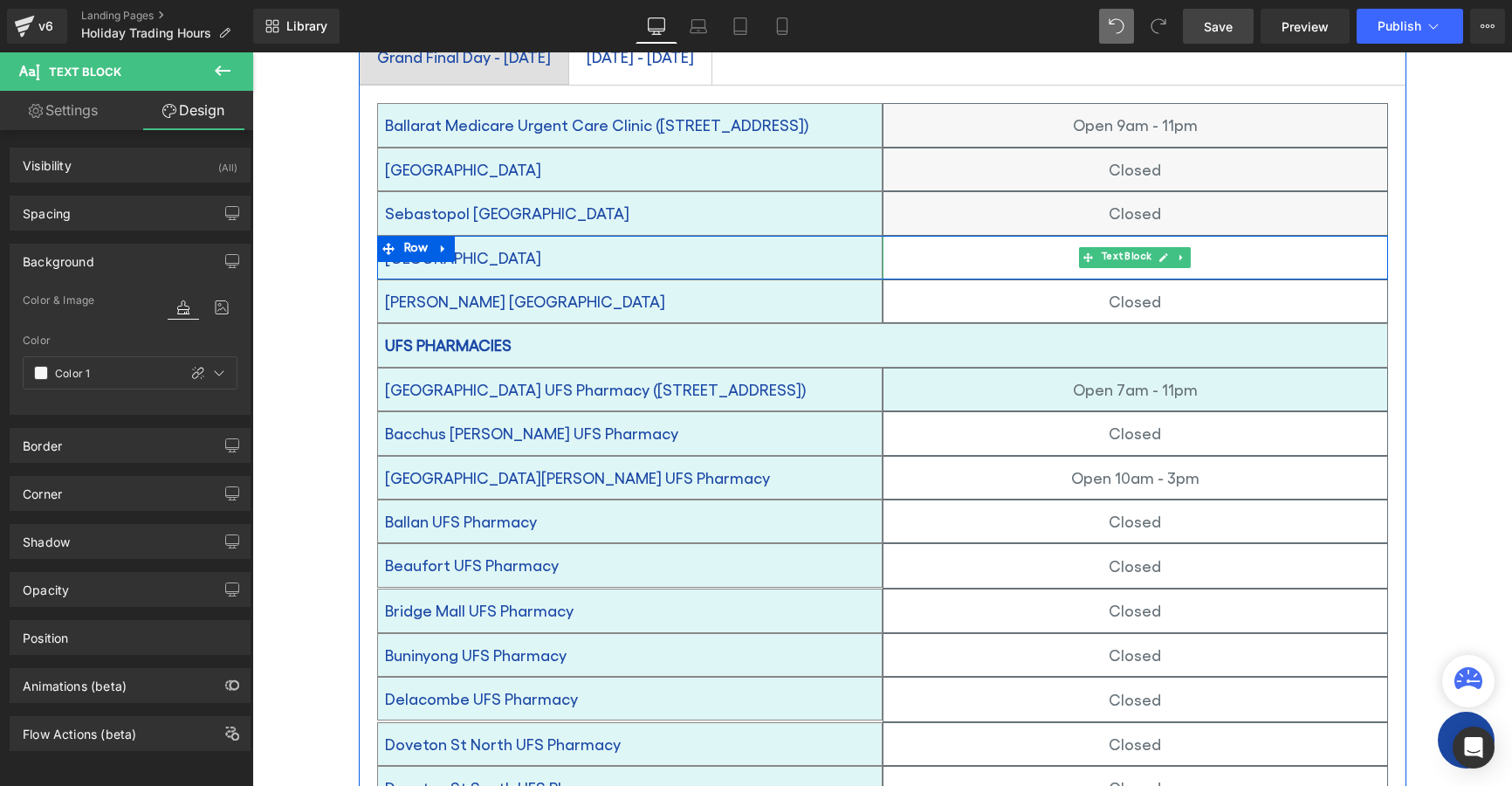
click at [1028, 244] on p "Closed" at bounding box center [1135, 257] width 503 height 28
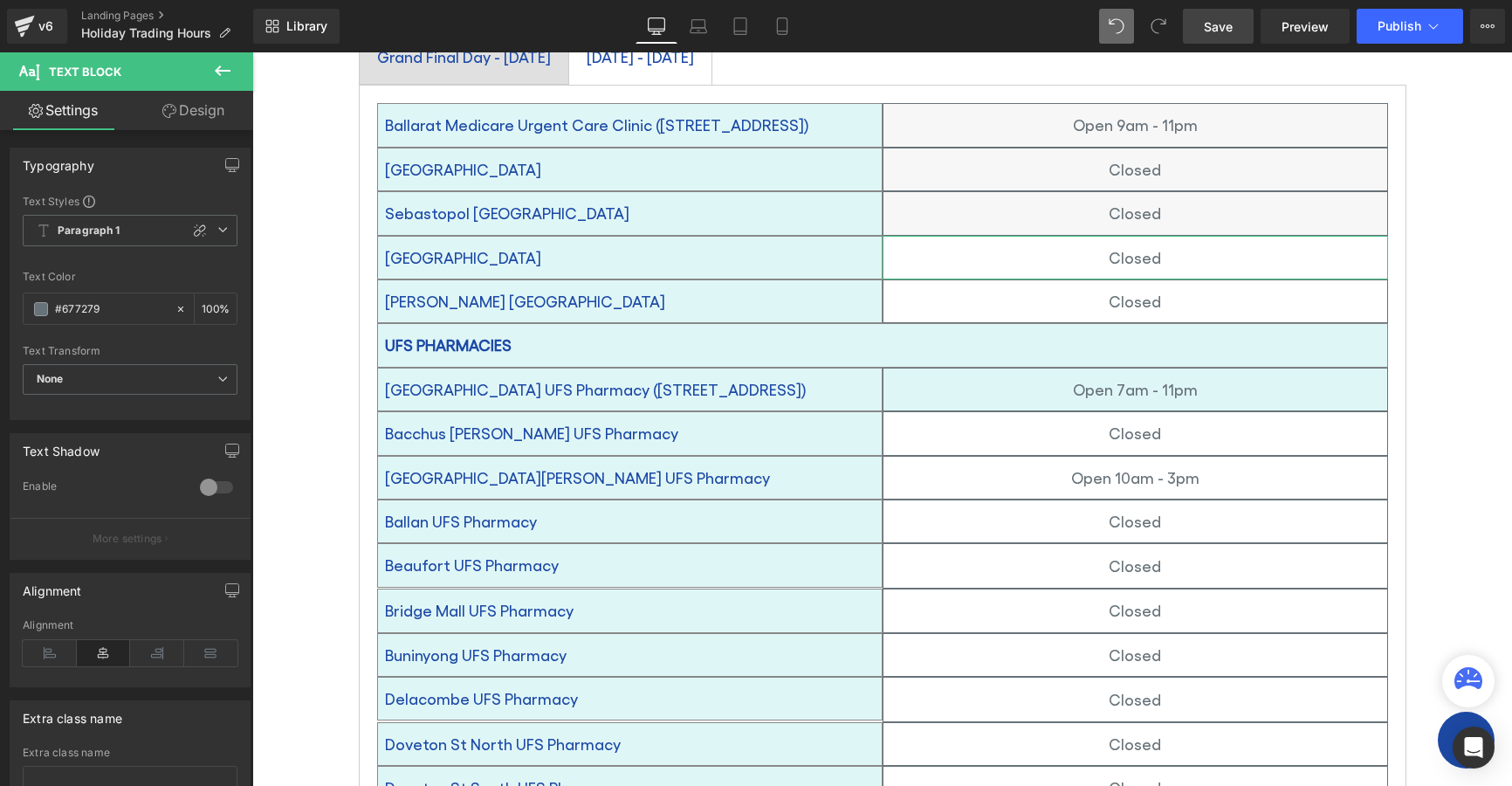
click at [193, 105] on link "Design" at bounding box center [193, 110] width 126 height 39
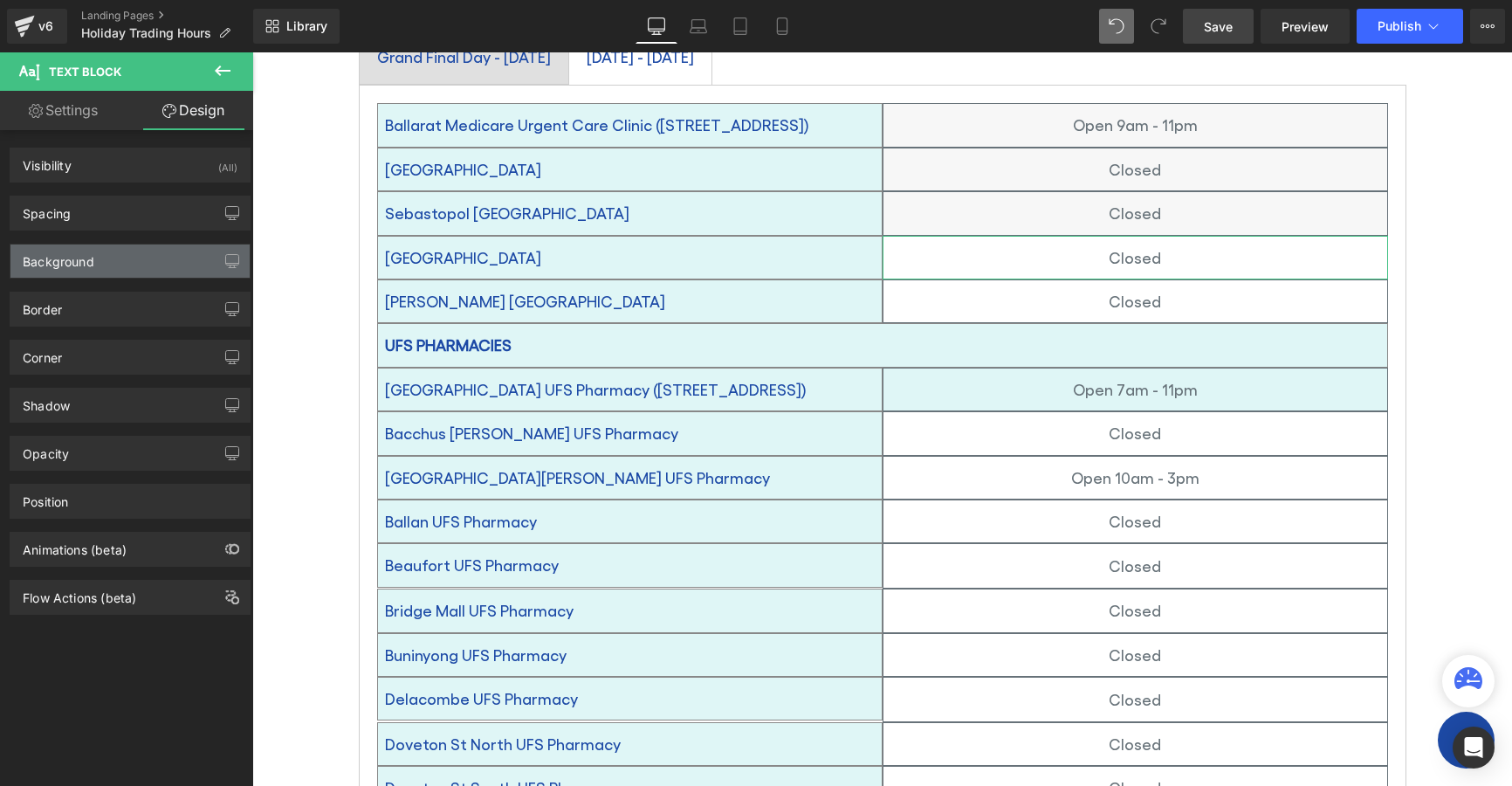
click at [56, 263] on div "Background" at bounding box center [58, 256] width 72 height 24
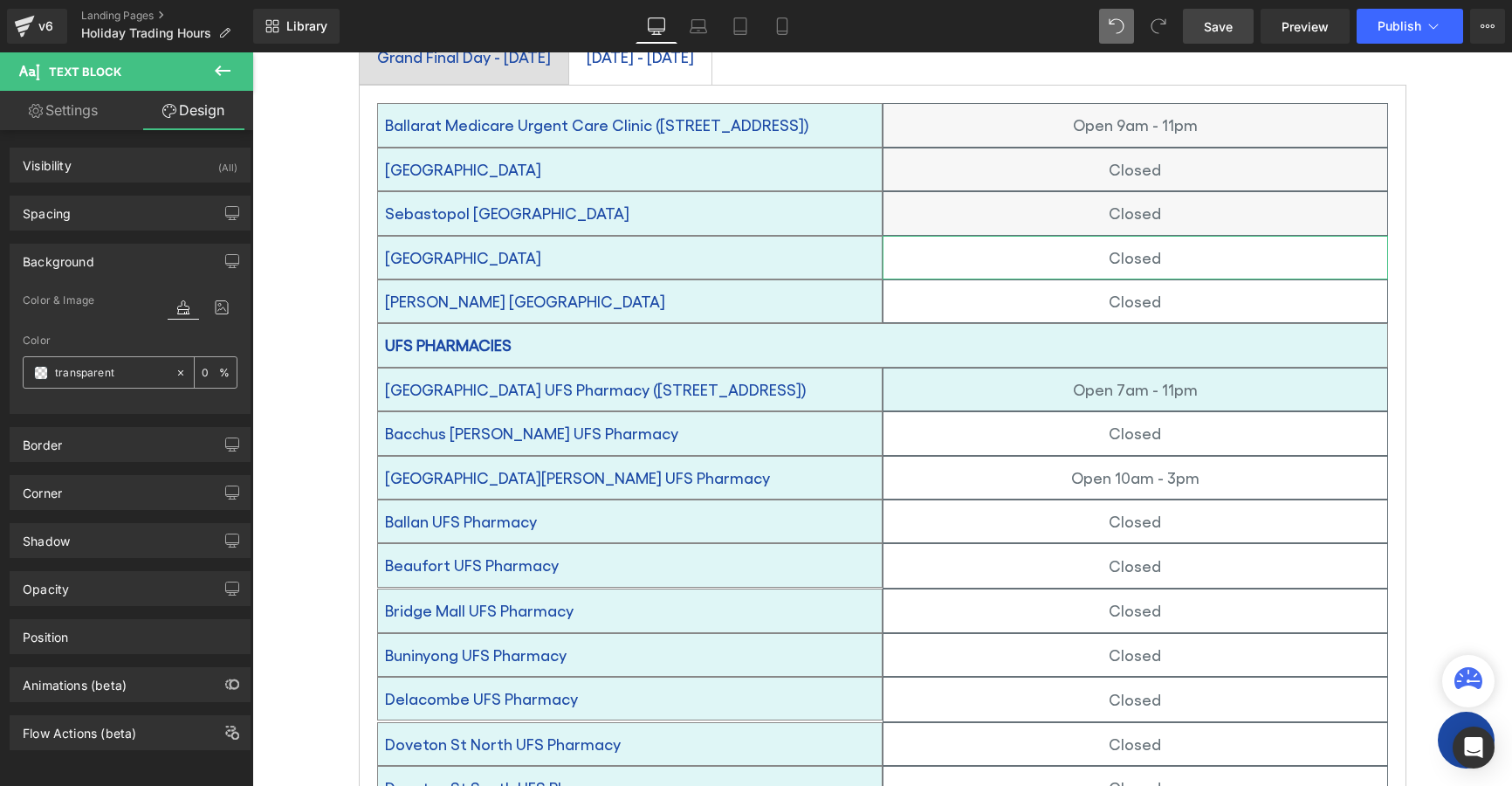
click at [43, 374] on span at bounding box center [41, 373] width 14 height 14
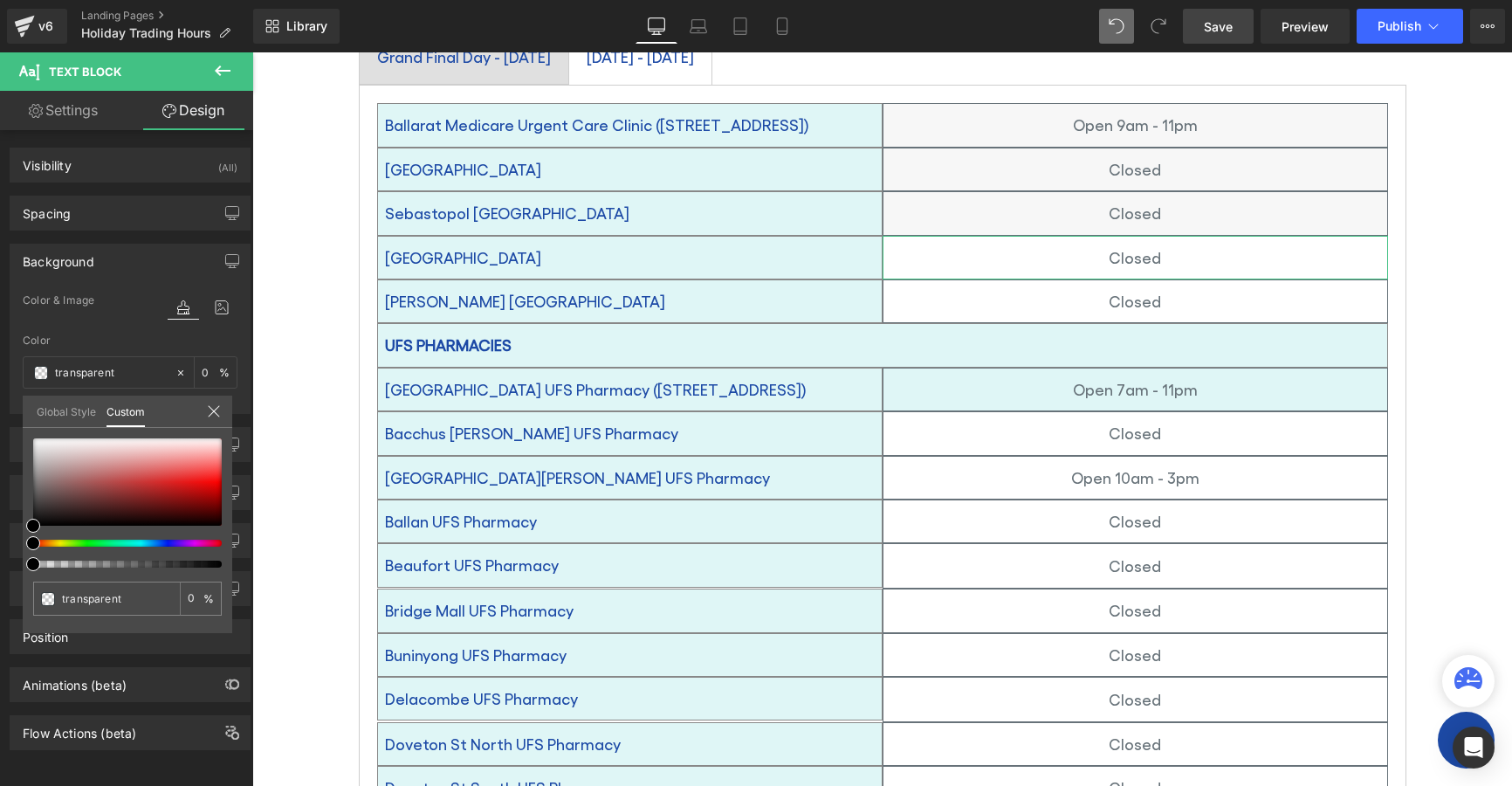
click at [43, 405] on link "Global Style" at bounding box center [66, 410] width 59 height 30
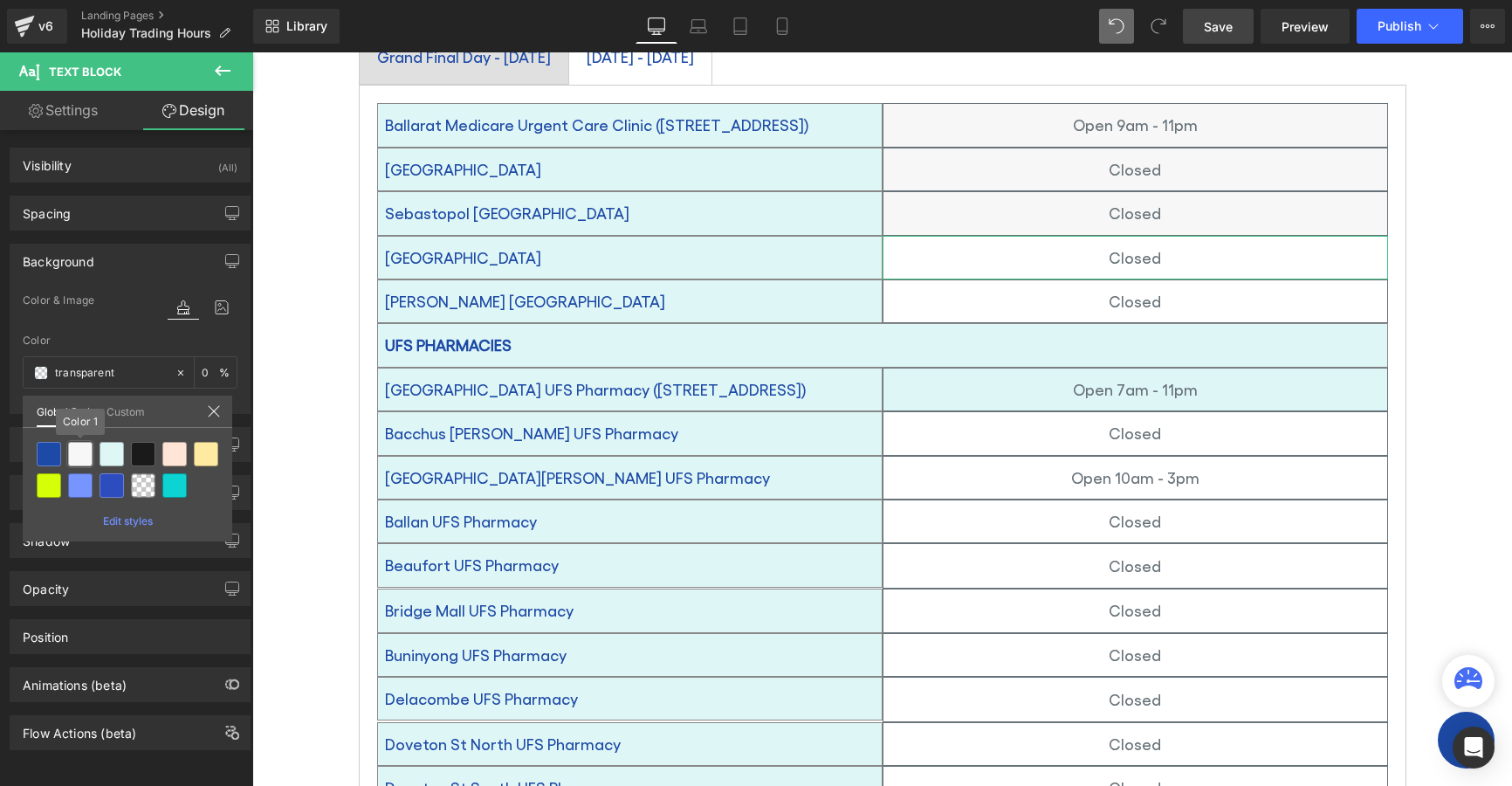
click at [75, 456] on div at bounding box center [80, 453] width 24 height 24
type input "Color 1"
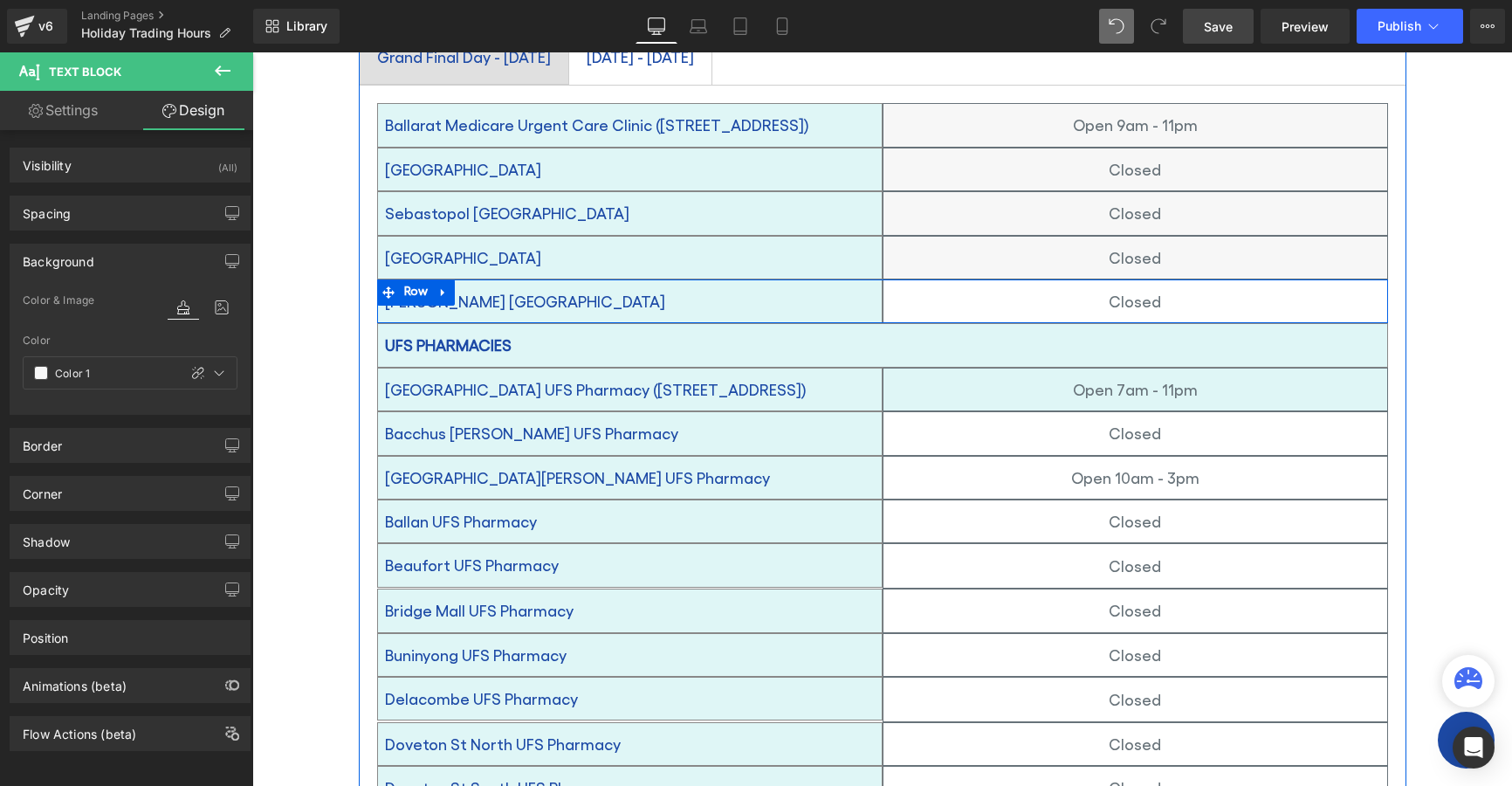
click at [1016, 288] on p "Closed" at bounding box center [1135, 301] width 503 height 28
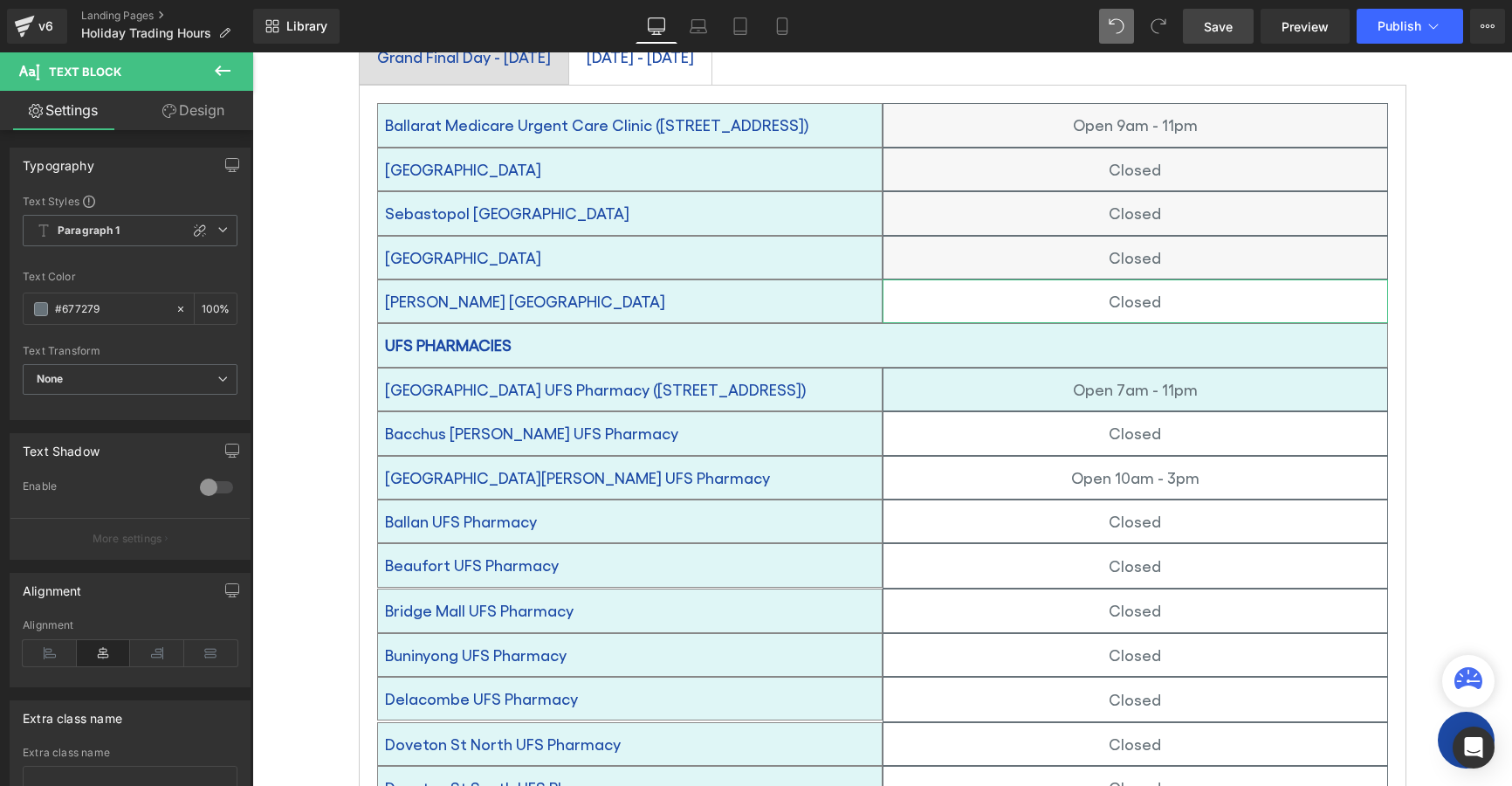
click at [206, 111] on link "Design" at bounding box center [193, 110] width 126 height 39
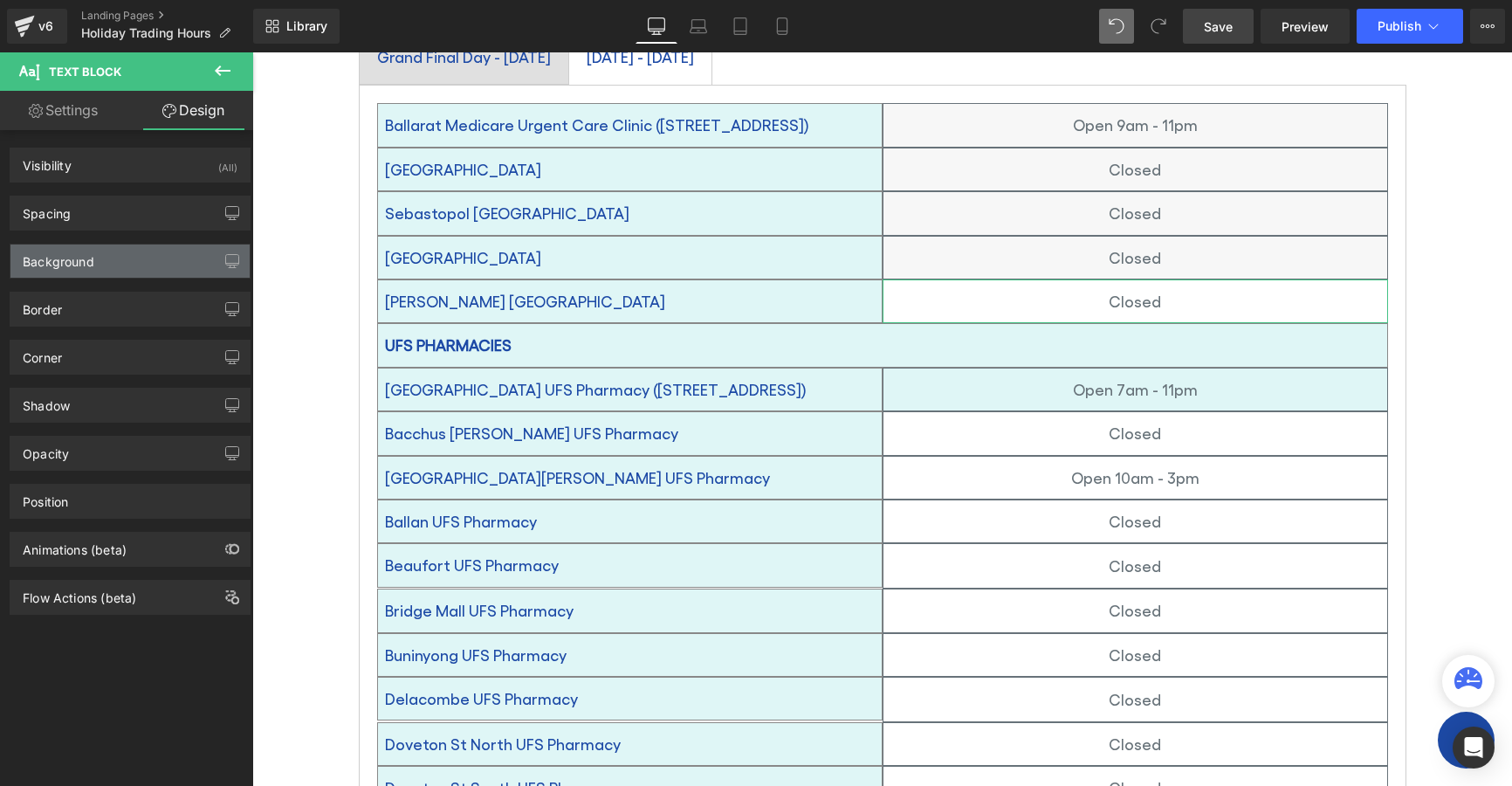
click at [50, 265] on div "Background" at bounding box center [58, 256] width 72 height 24
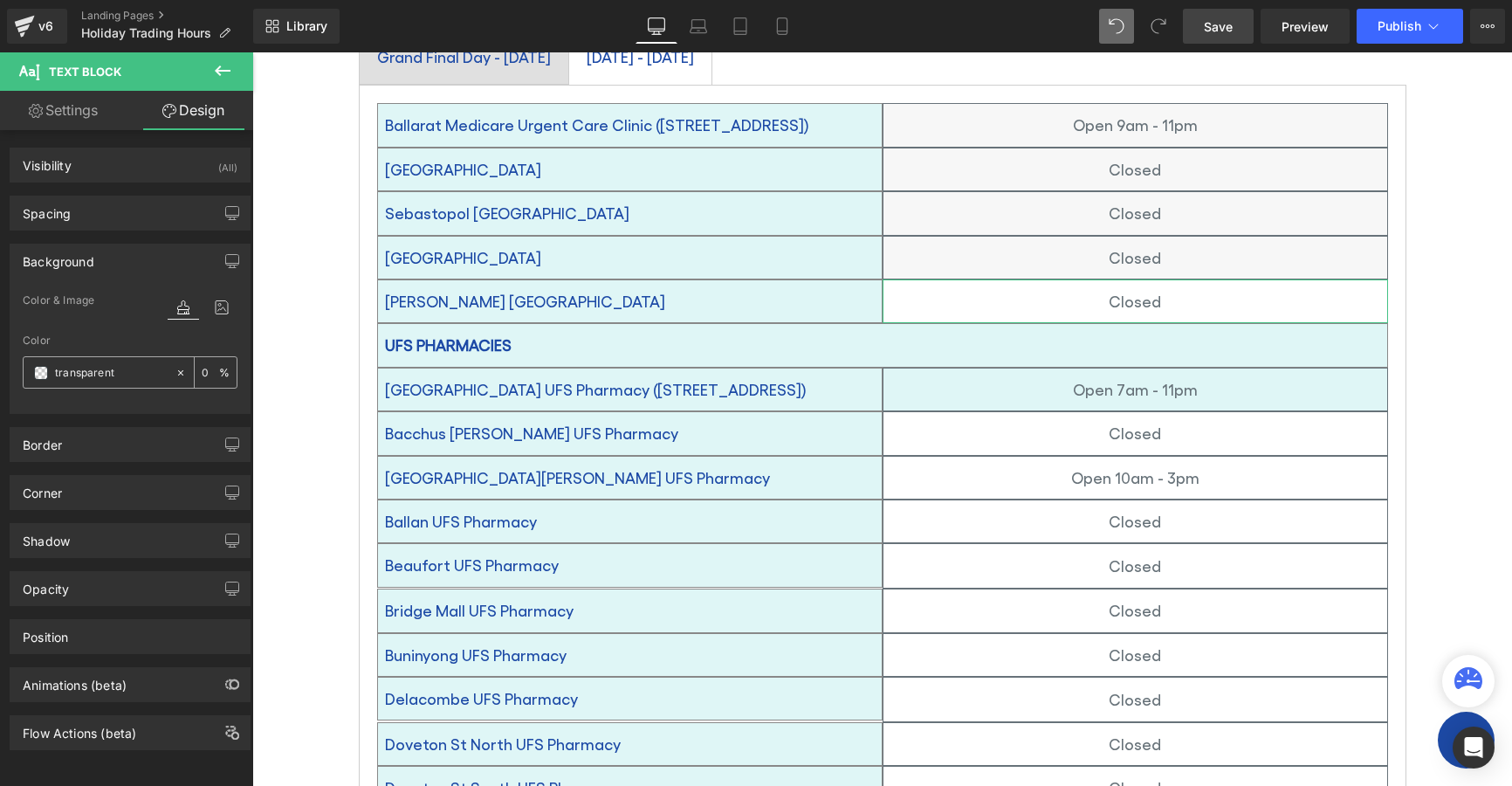
click at [34, 373] on span at bounding box center [41, 373] width 14 height 14
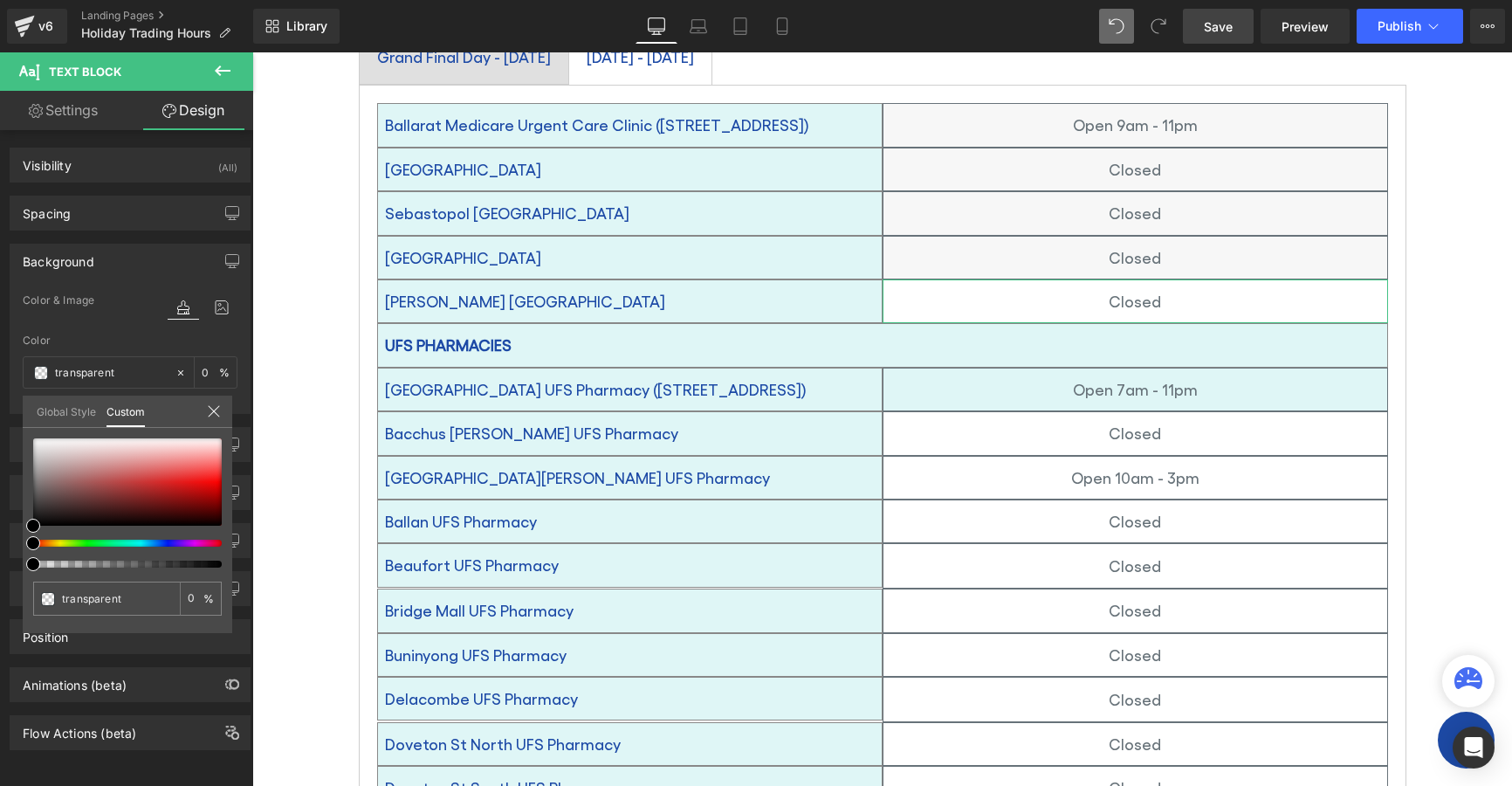
click at [59, 413] on link "Global Style" at bounding box center [66, 410] width 59 height 30
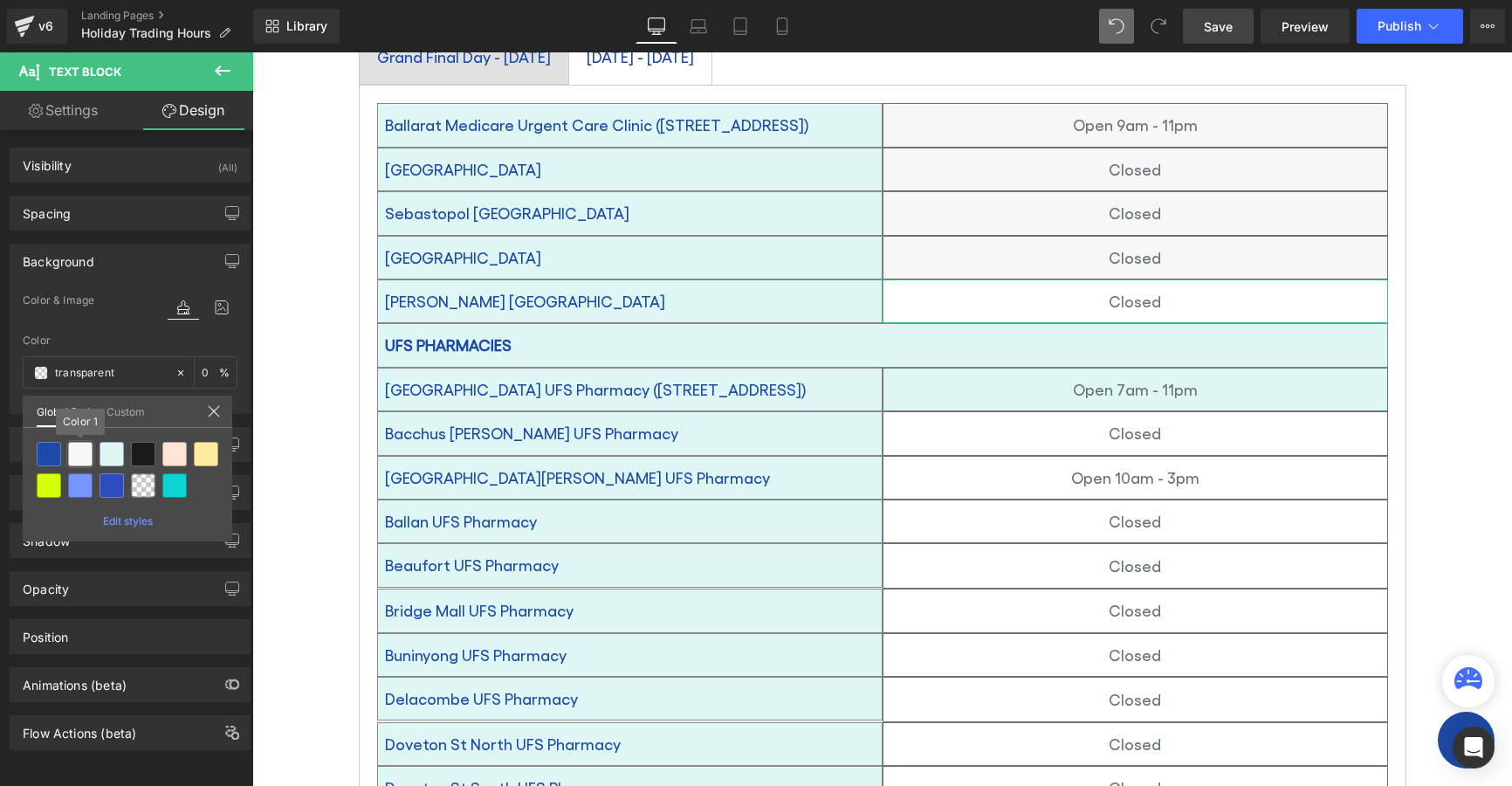
click at [74, 450] on div at bounding box center [80, 453] width 24 height 24
type input "Color 1"
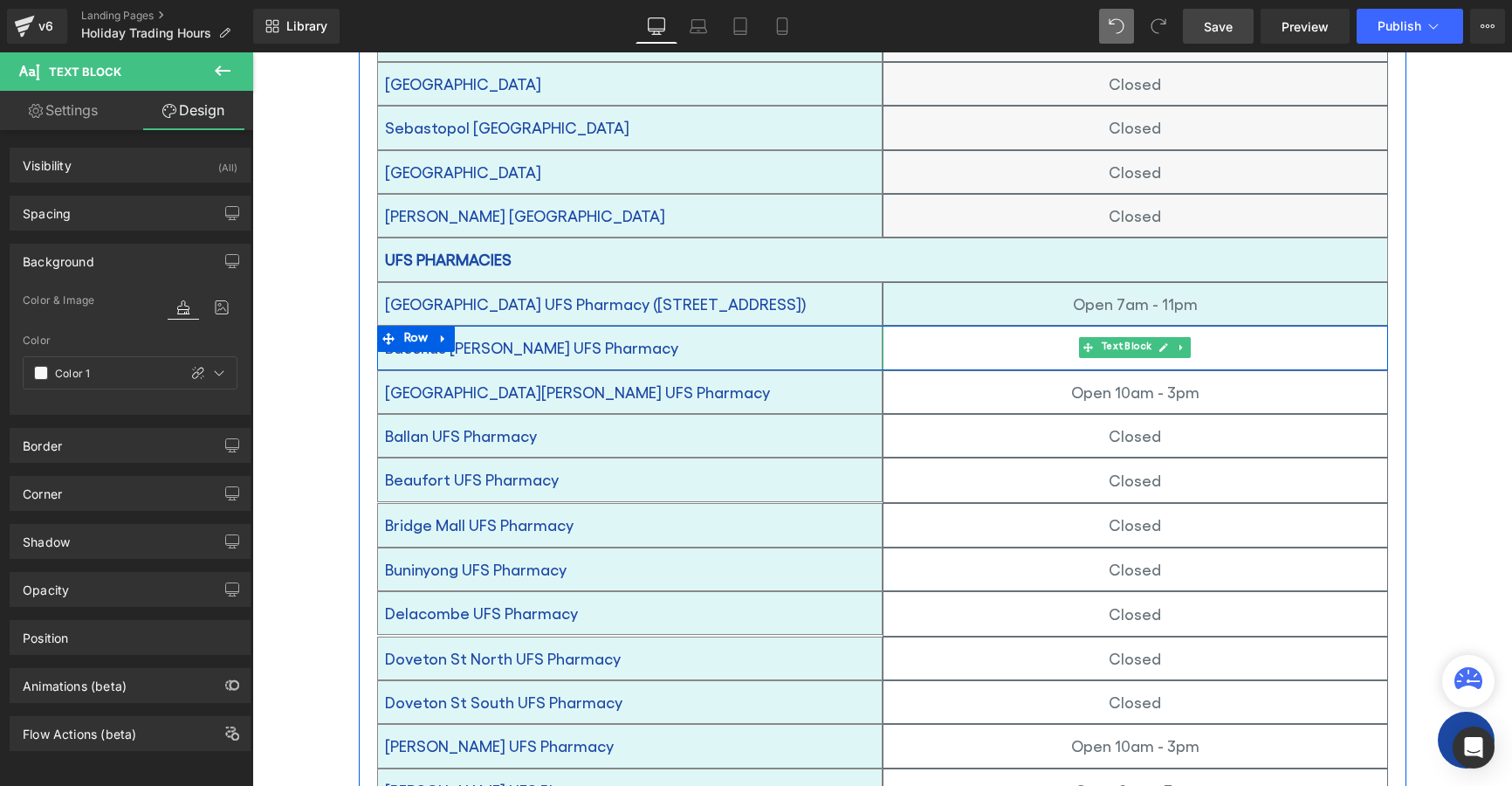
scroll to position [699, 0]
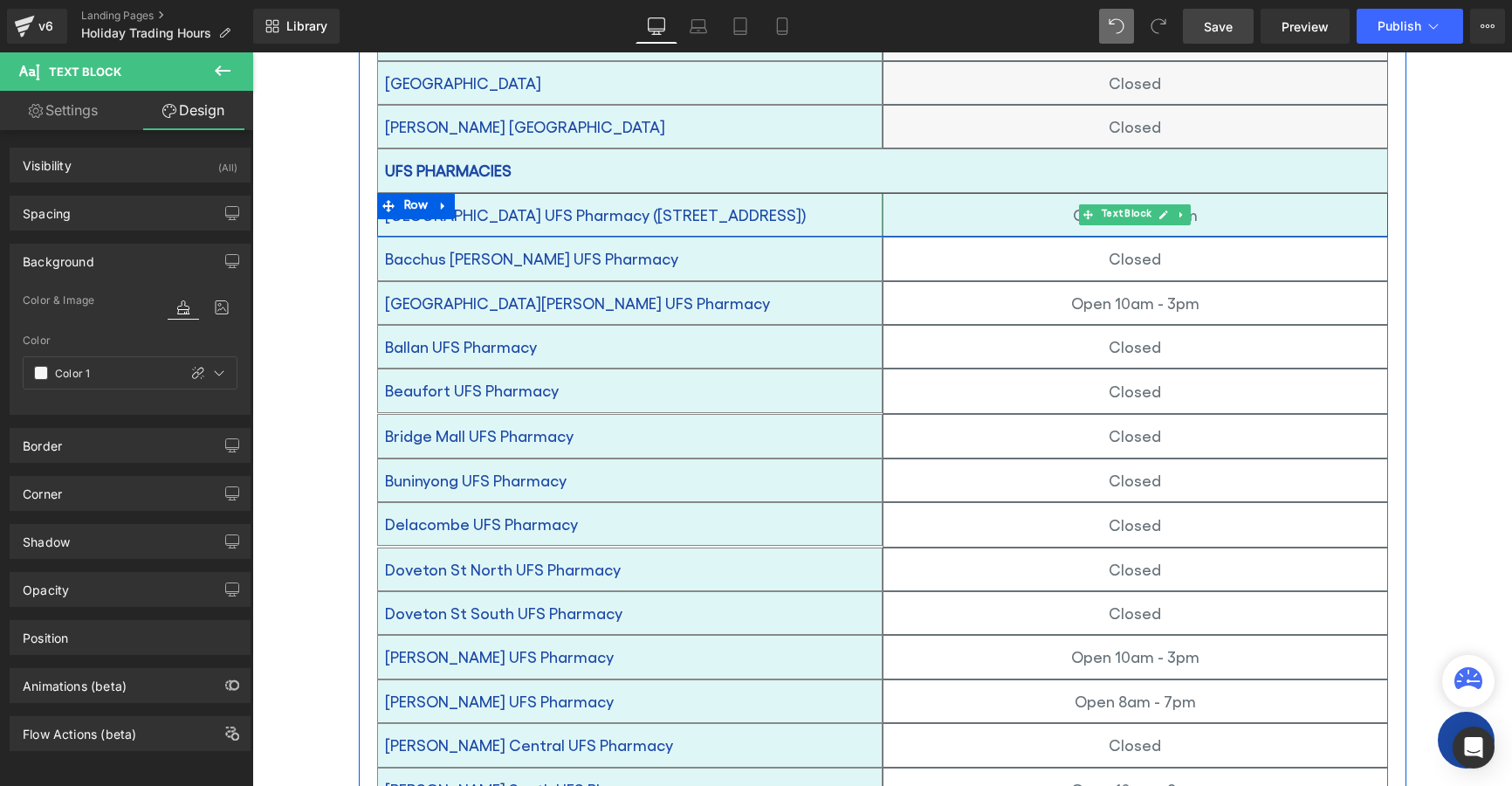
click at [913, 201] on p "Open 7am - 11pm" at bounding box center [1135, 214] width 503 height 28
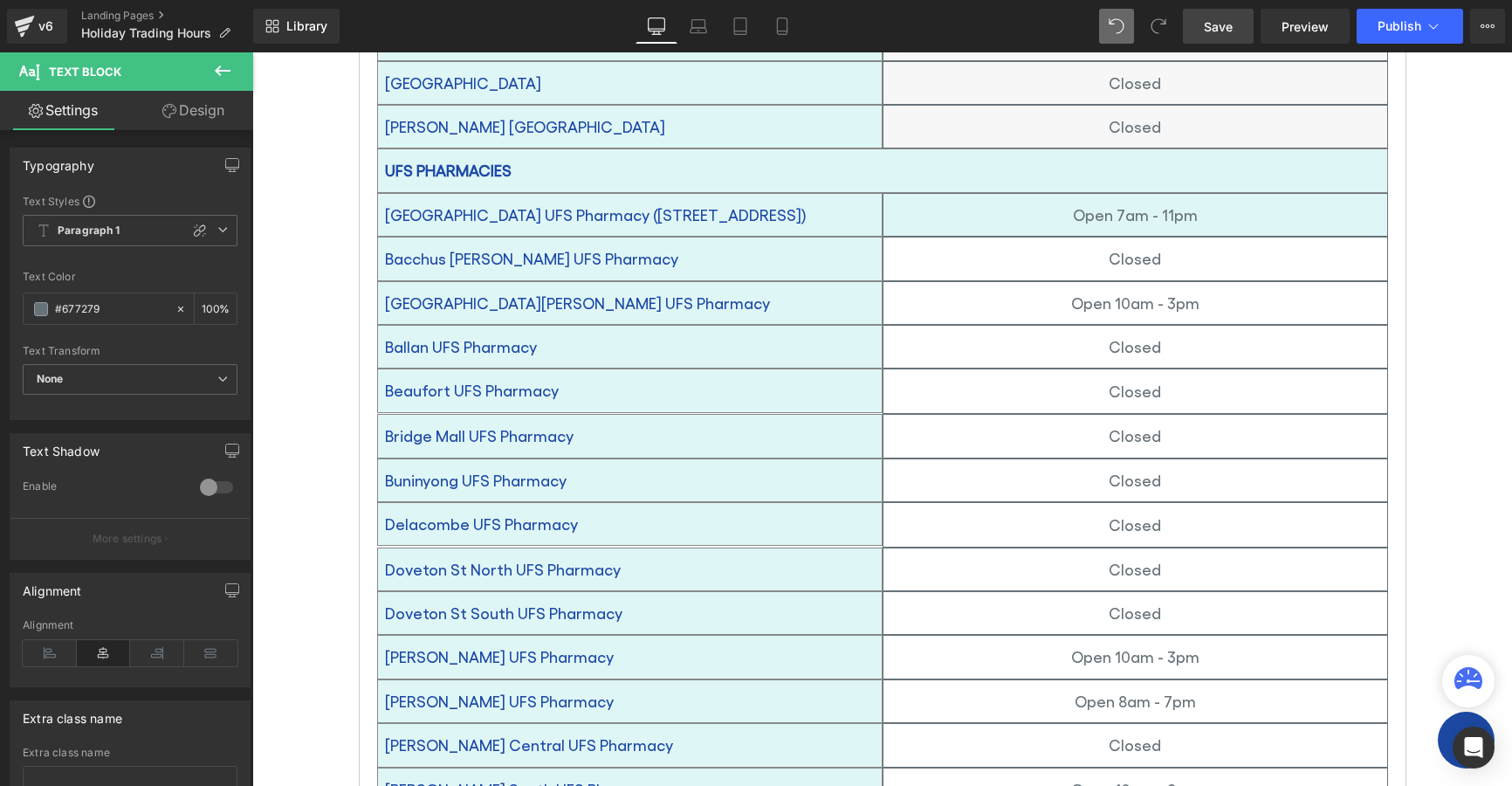
click at [200, 111] on link "Design" at bounding box center [193, 110] width 126 height 39
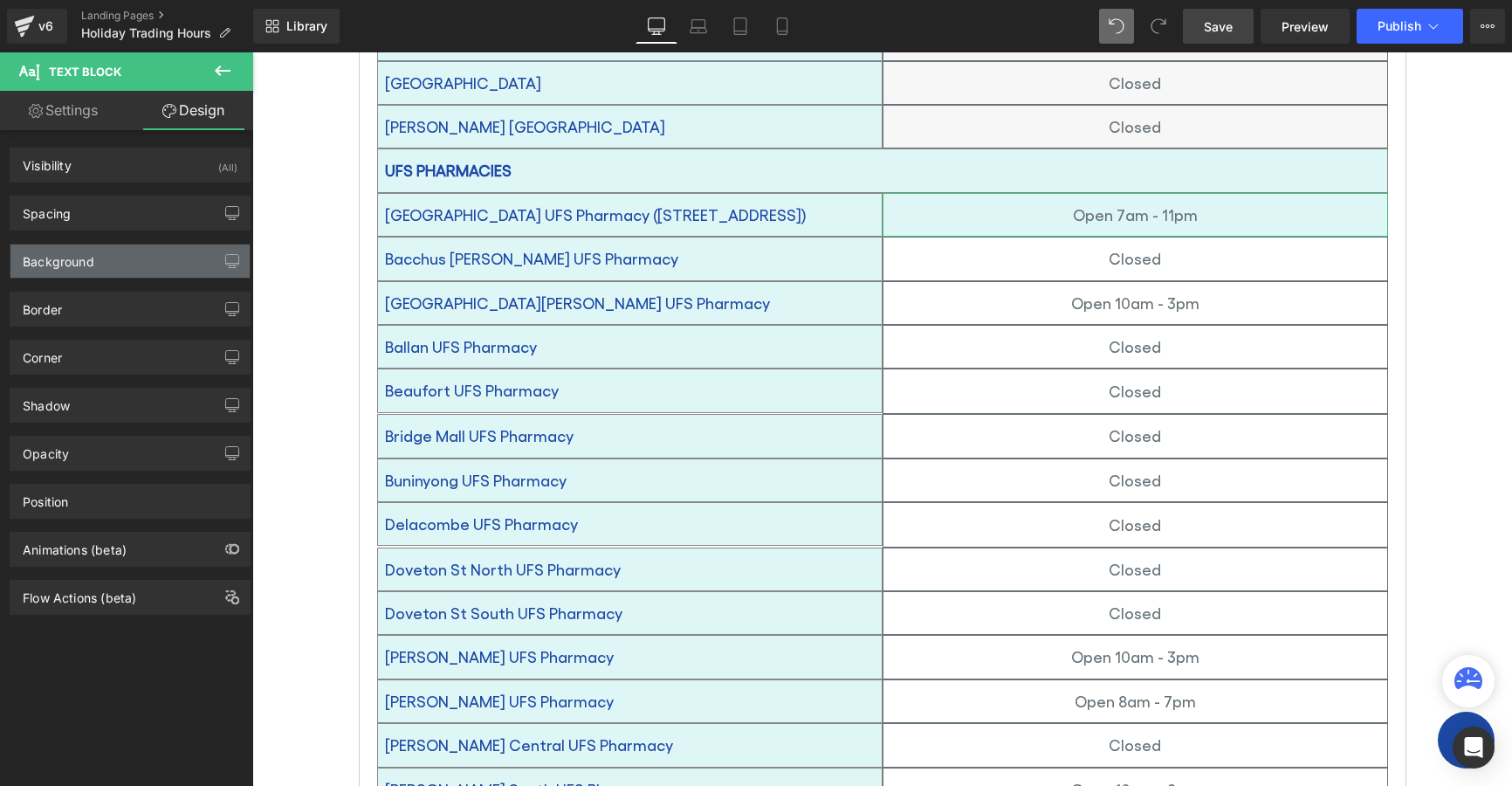
click at [45, 255] on div "Background" at bounding box center [58, 256] width 72 height 24
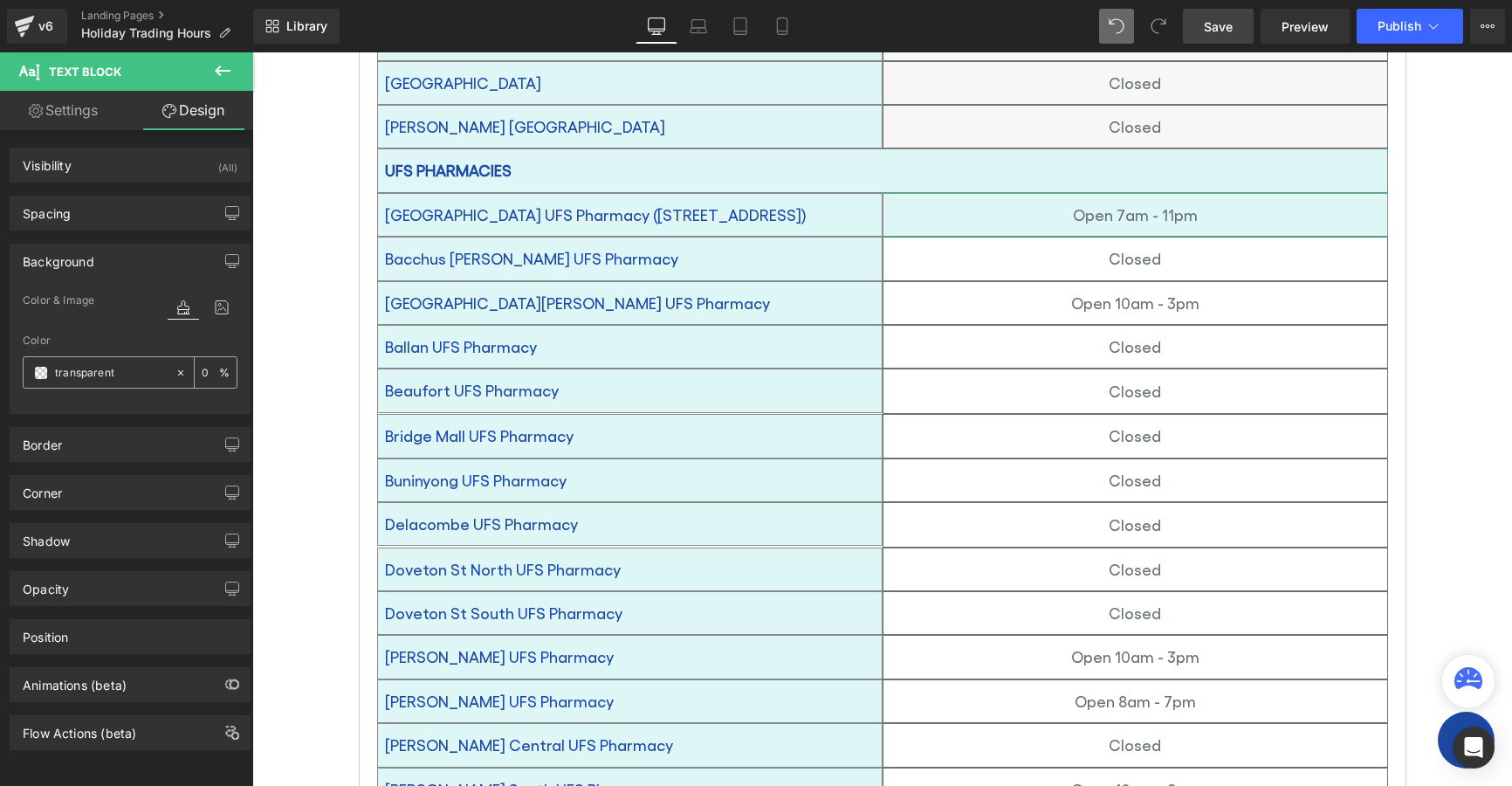
click at [43, 371] on span at bounding box center [41, 373] width 14 height 14
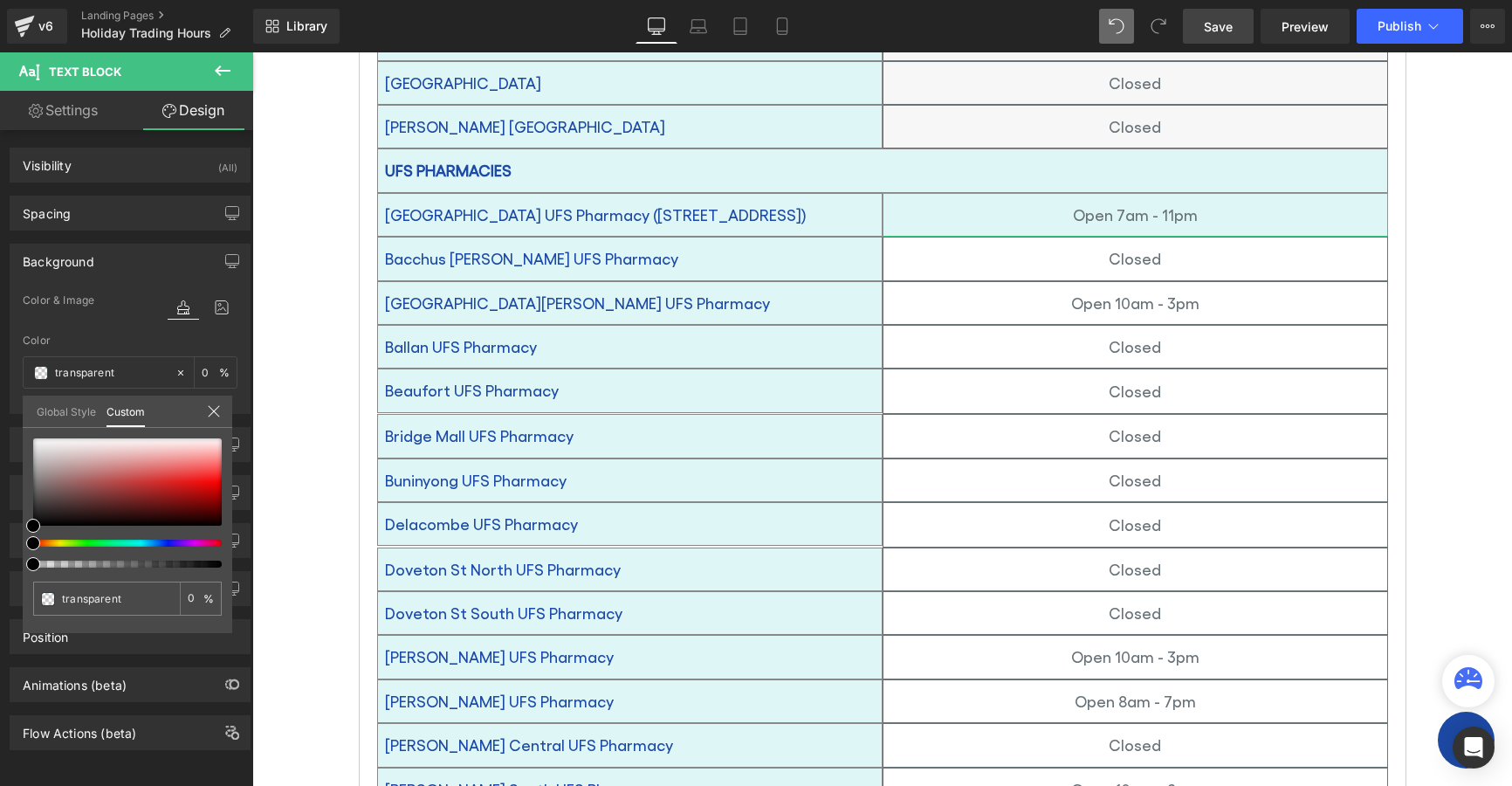
click at [63, 400] on link "Global Style" at bounding box center [66, 410] width 59 height 30
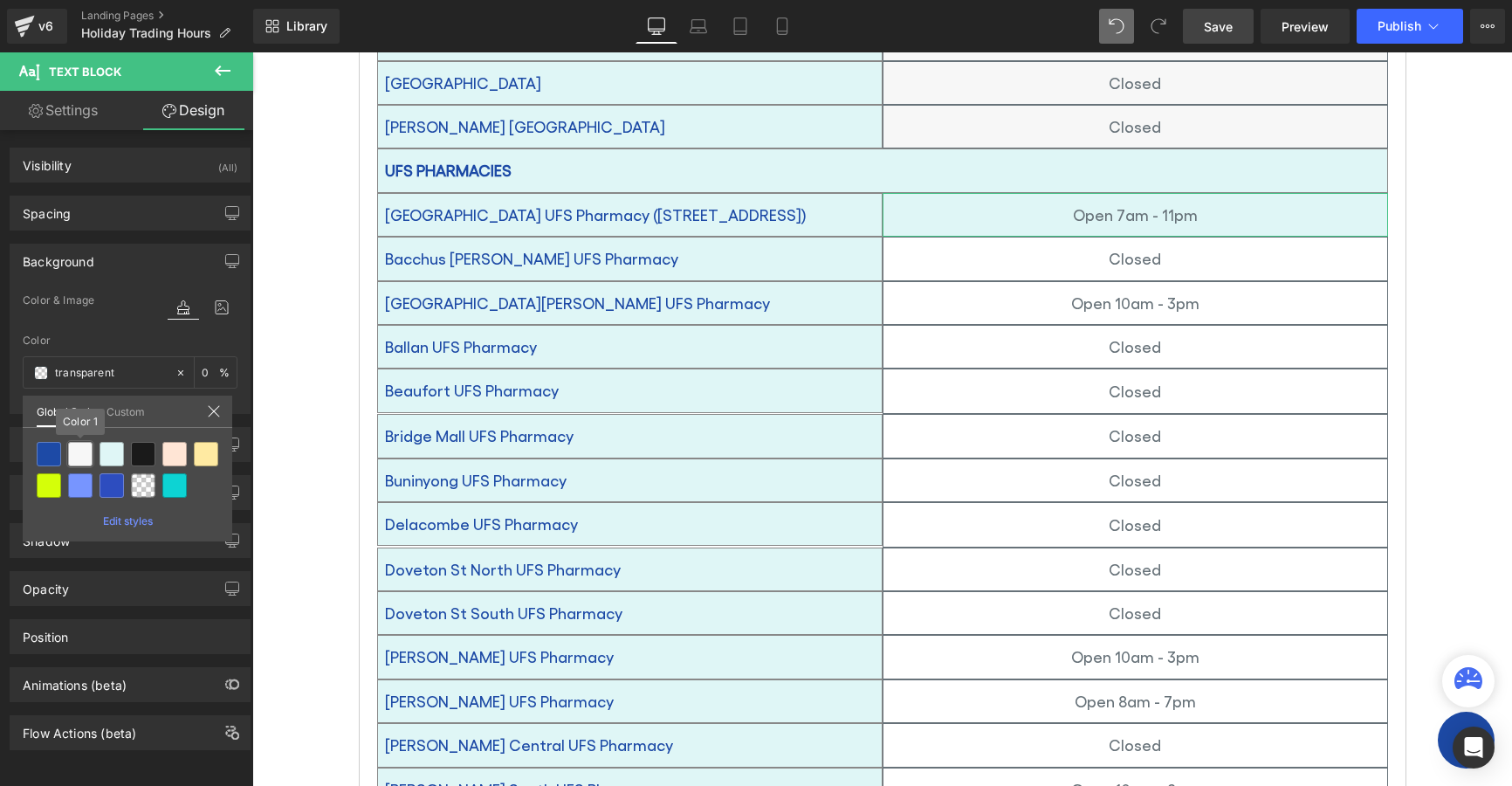
click at [85, 453] on div at bounding box center [80, 453] width 24 height 24
type input "Color 1"
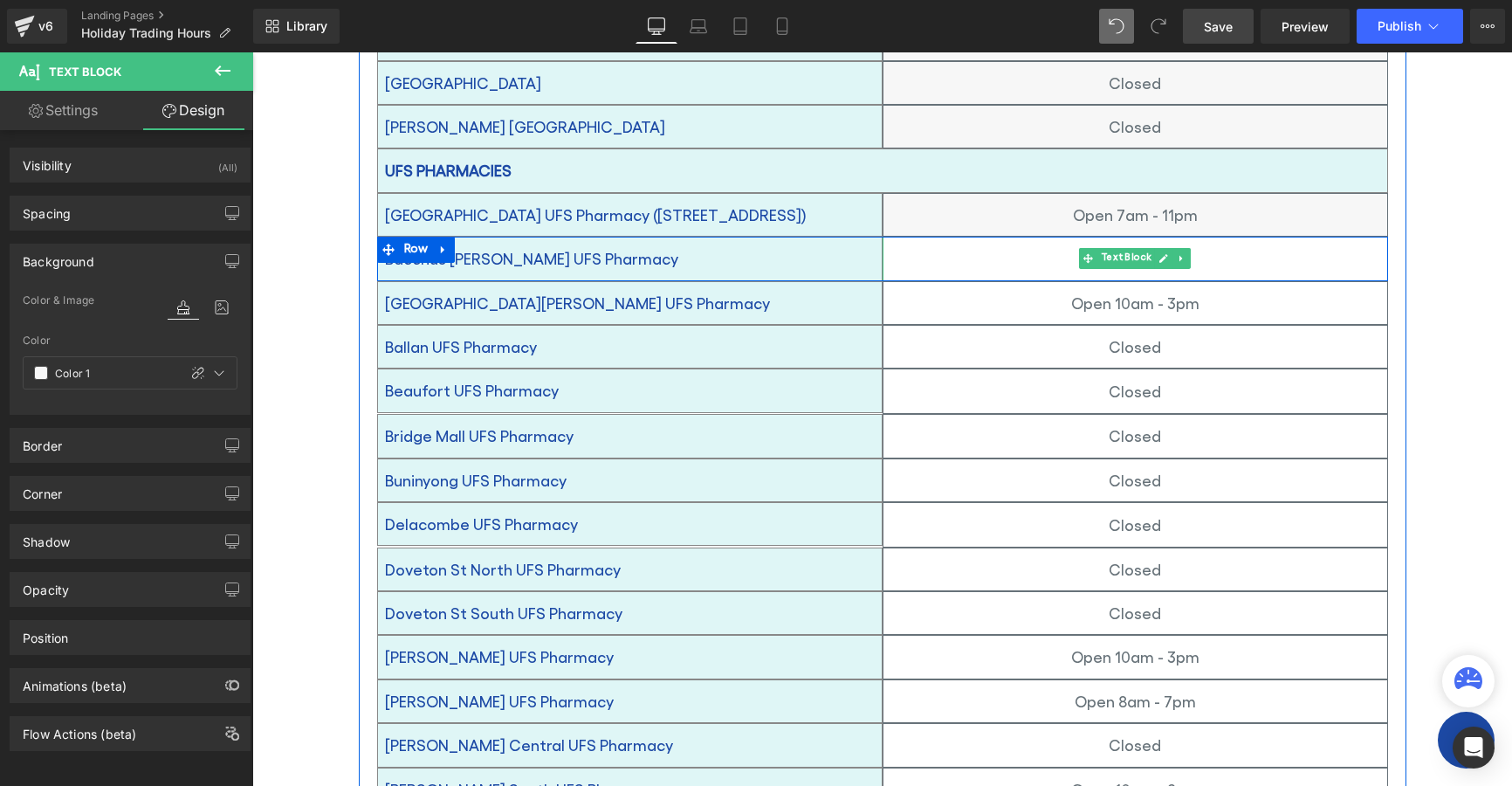
click at [942, 245] on p "Closed" at bounding box center [1135, 258] width 503 height 28
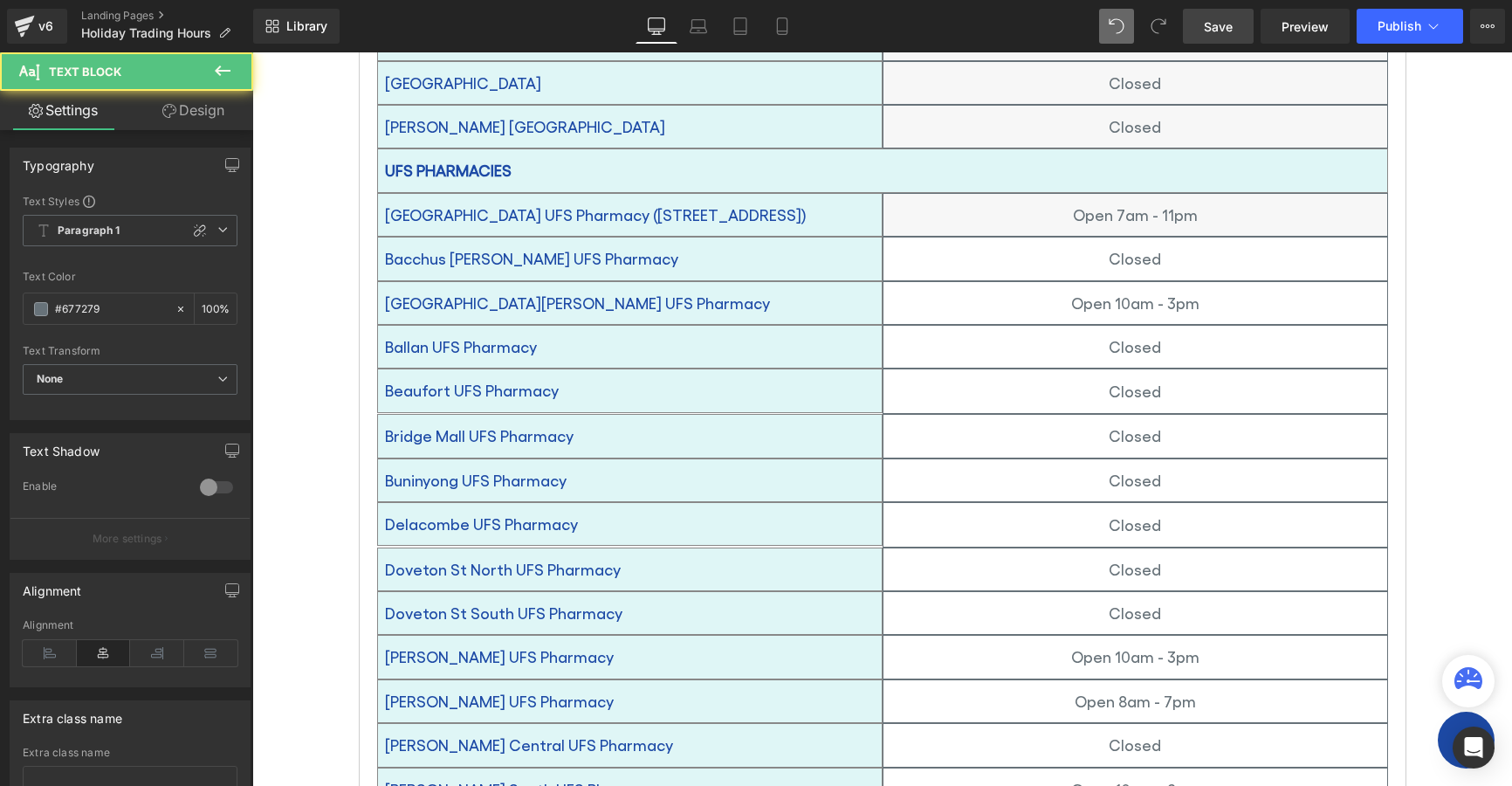
click at [187, 108] on link "Design" at bounding box center [193, 110] width 126 height 39
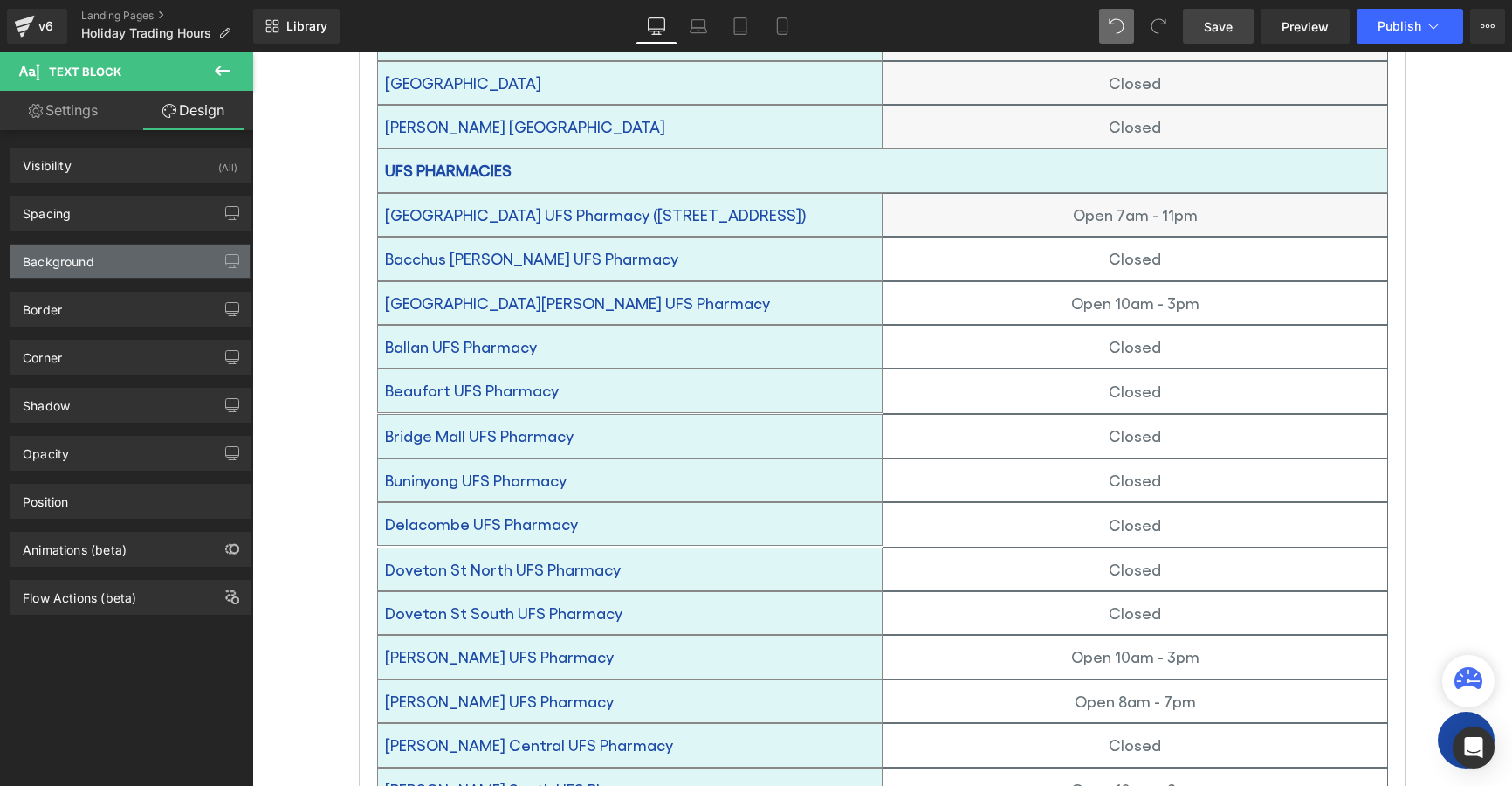
click at [36, 258] on div "Background" at bounding box center [58, 256] width 72 height 24
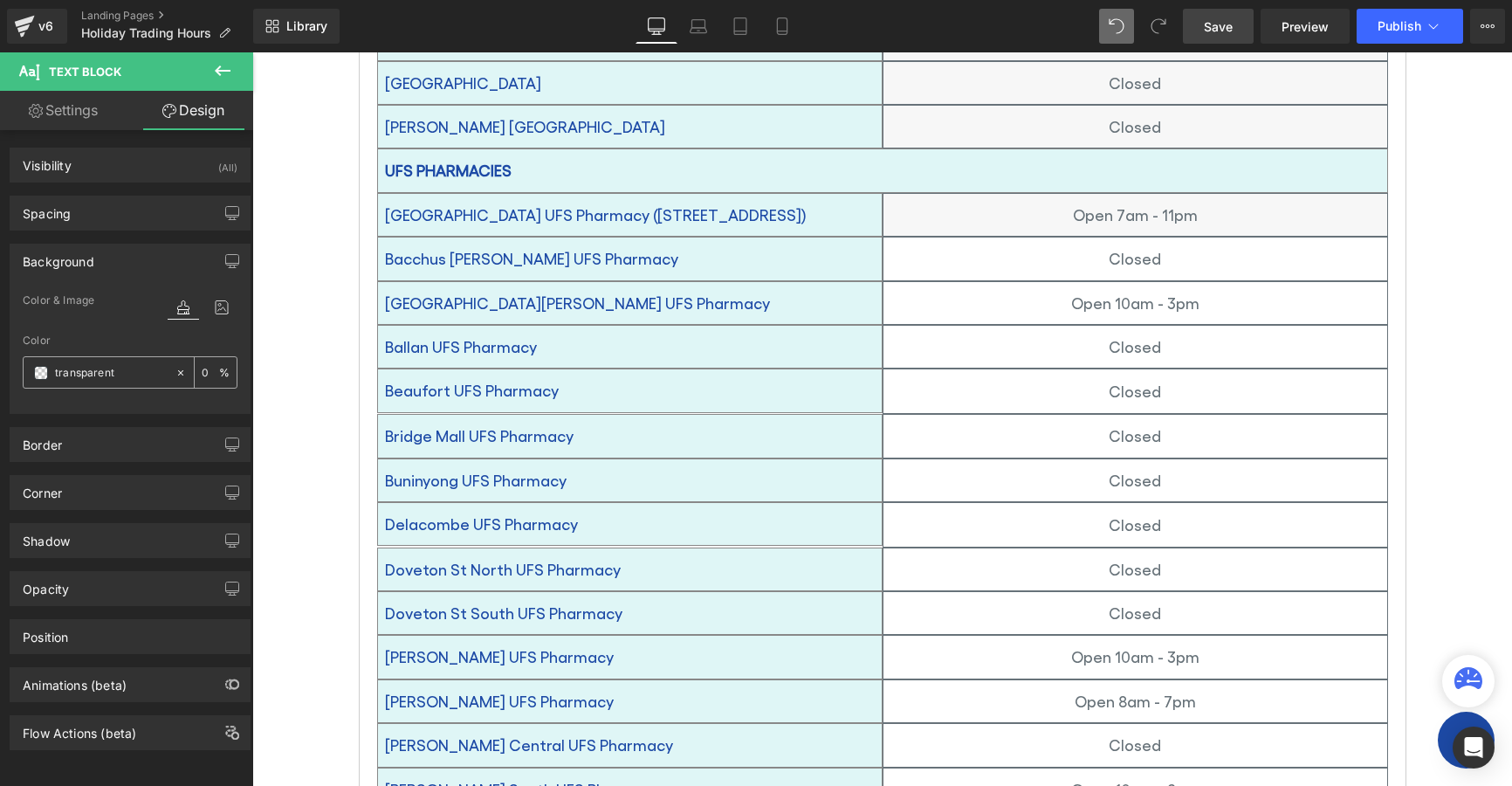
click at [35, 369] on span at bounding box center [41, 373] width 14 height 14
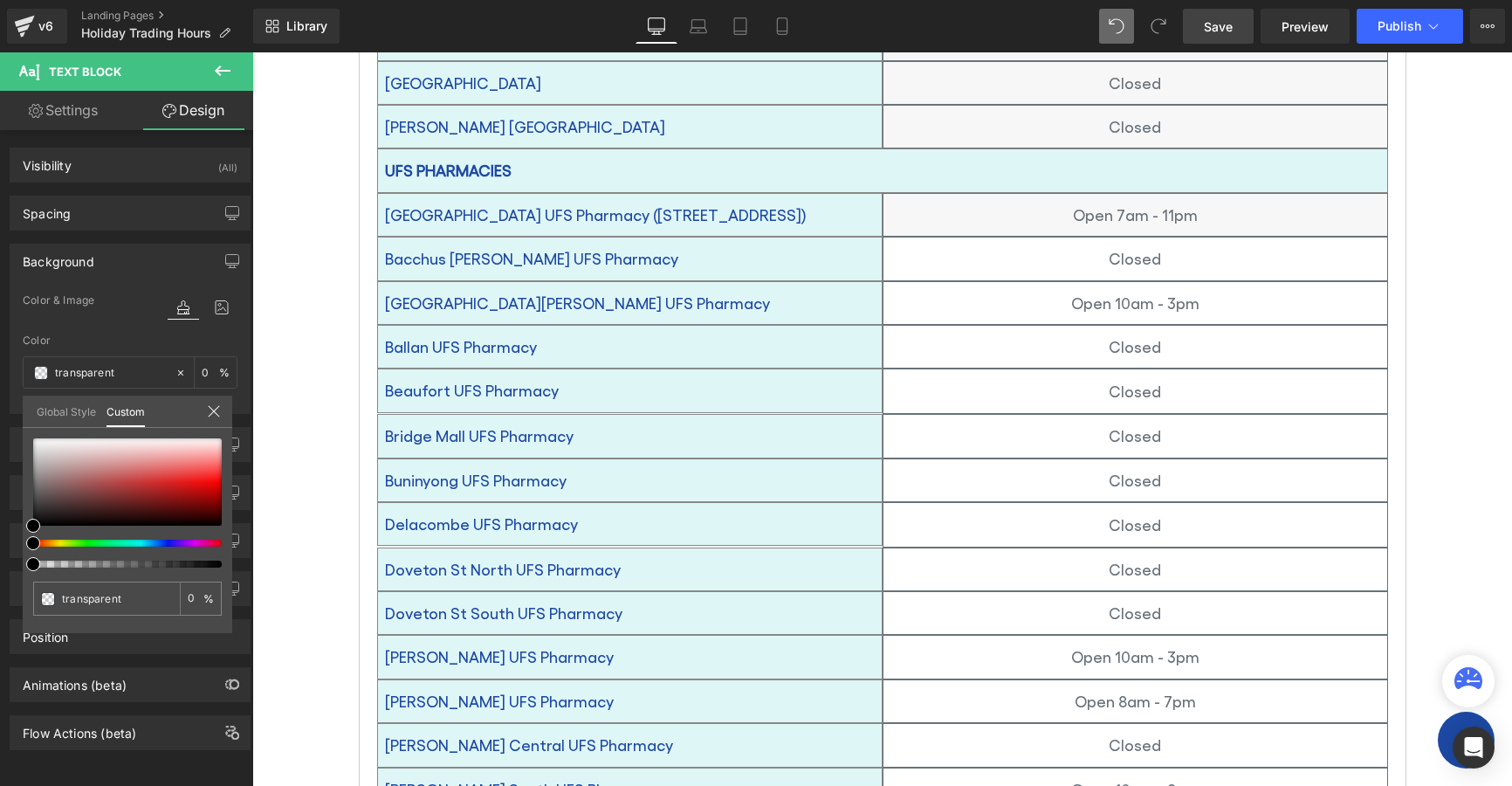
click at [53, 420] on link "Global Style" at bounding box center [66, 410] width 59 height 30
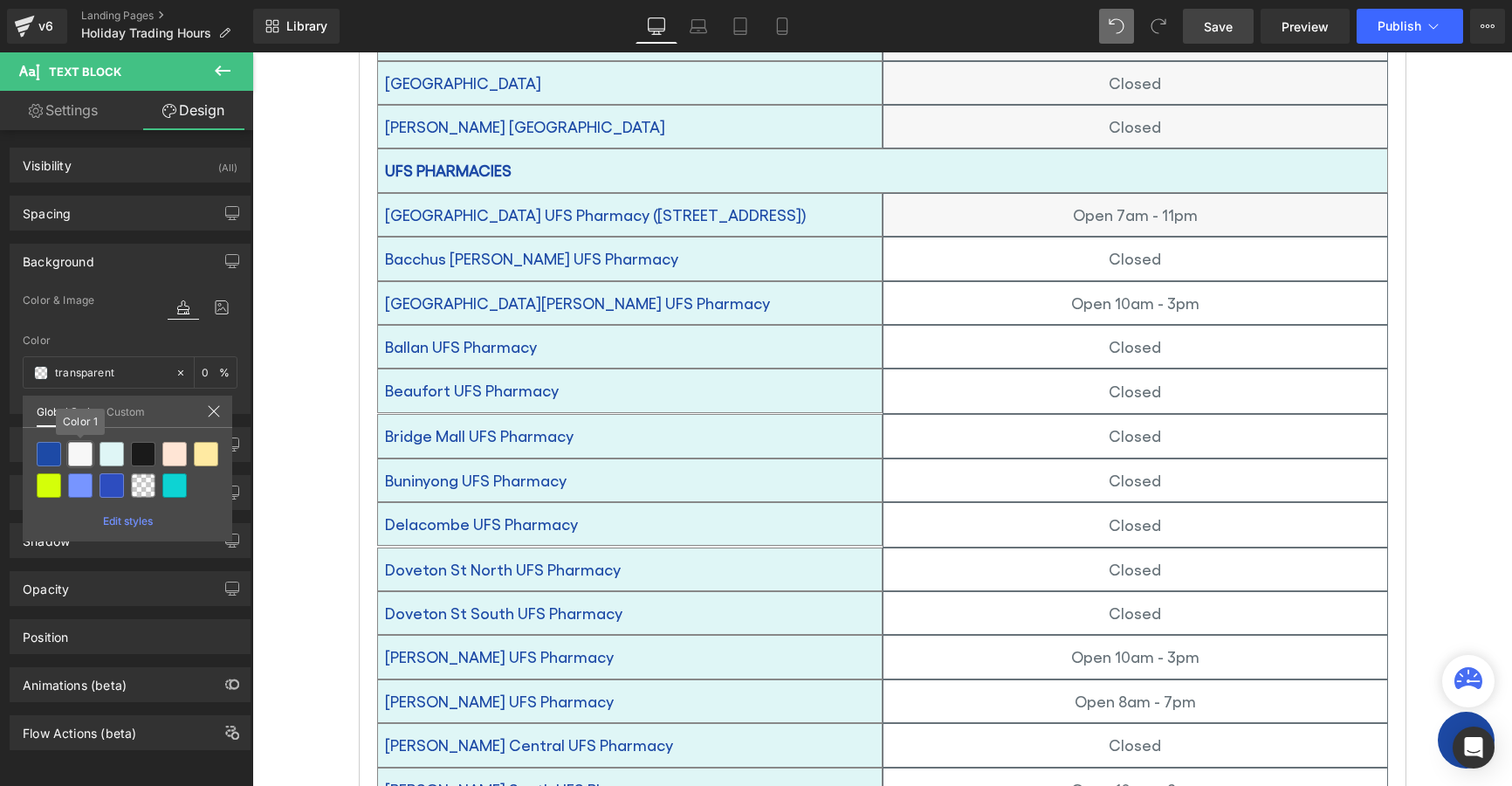
click at [82, 454] on div at bounding box center [80, 453] width 24 height 24
type input "Color 1"
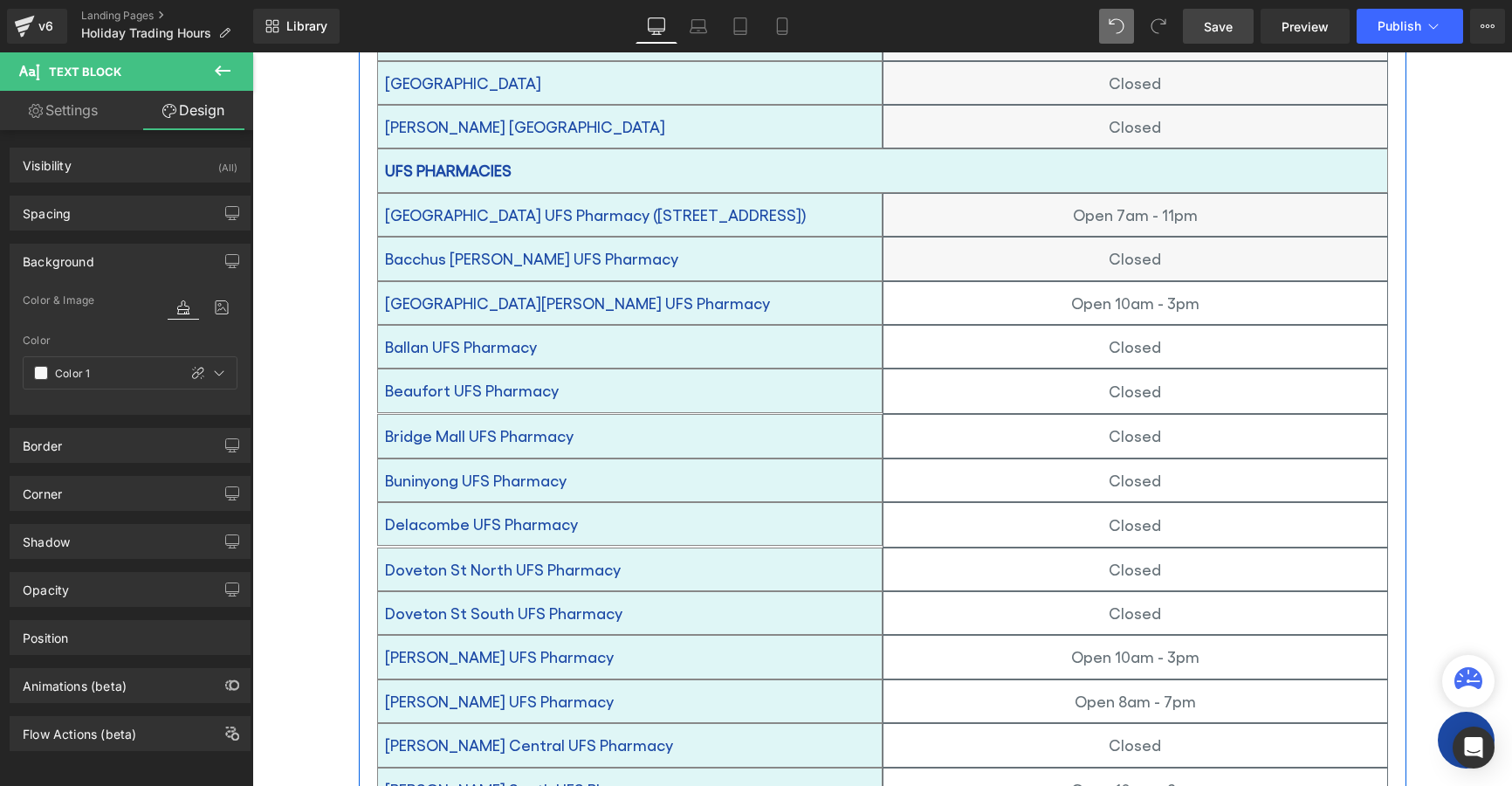
click at [953, 289] on p "Open 10am - 3pm" at bounding box center [1135, 303] width 503 height 28
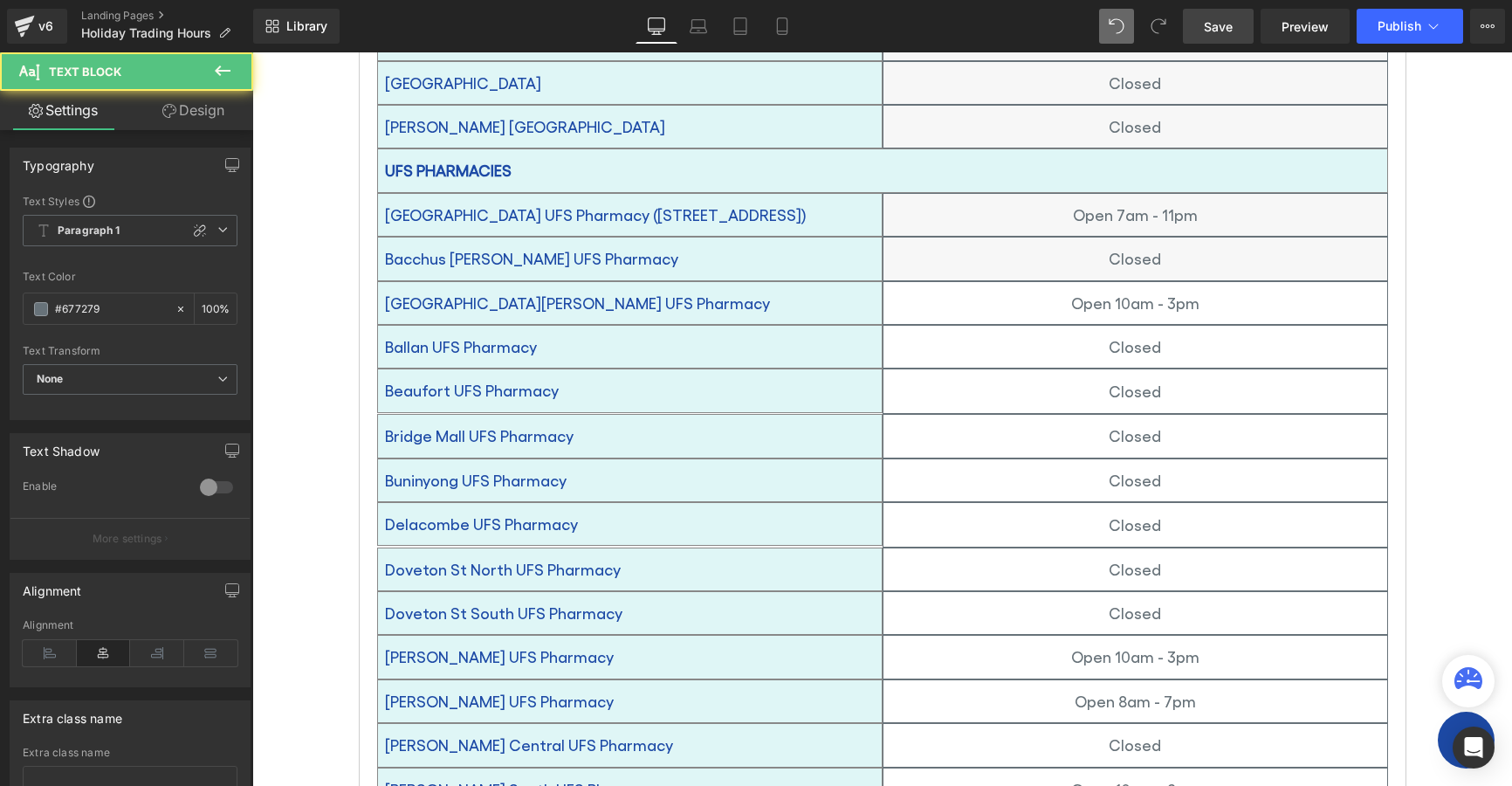
click at [185, 111] on link "Design" at bounding box center [193, 110] width 126 height 39
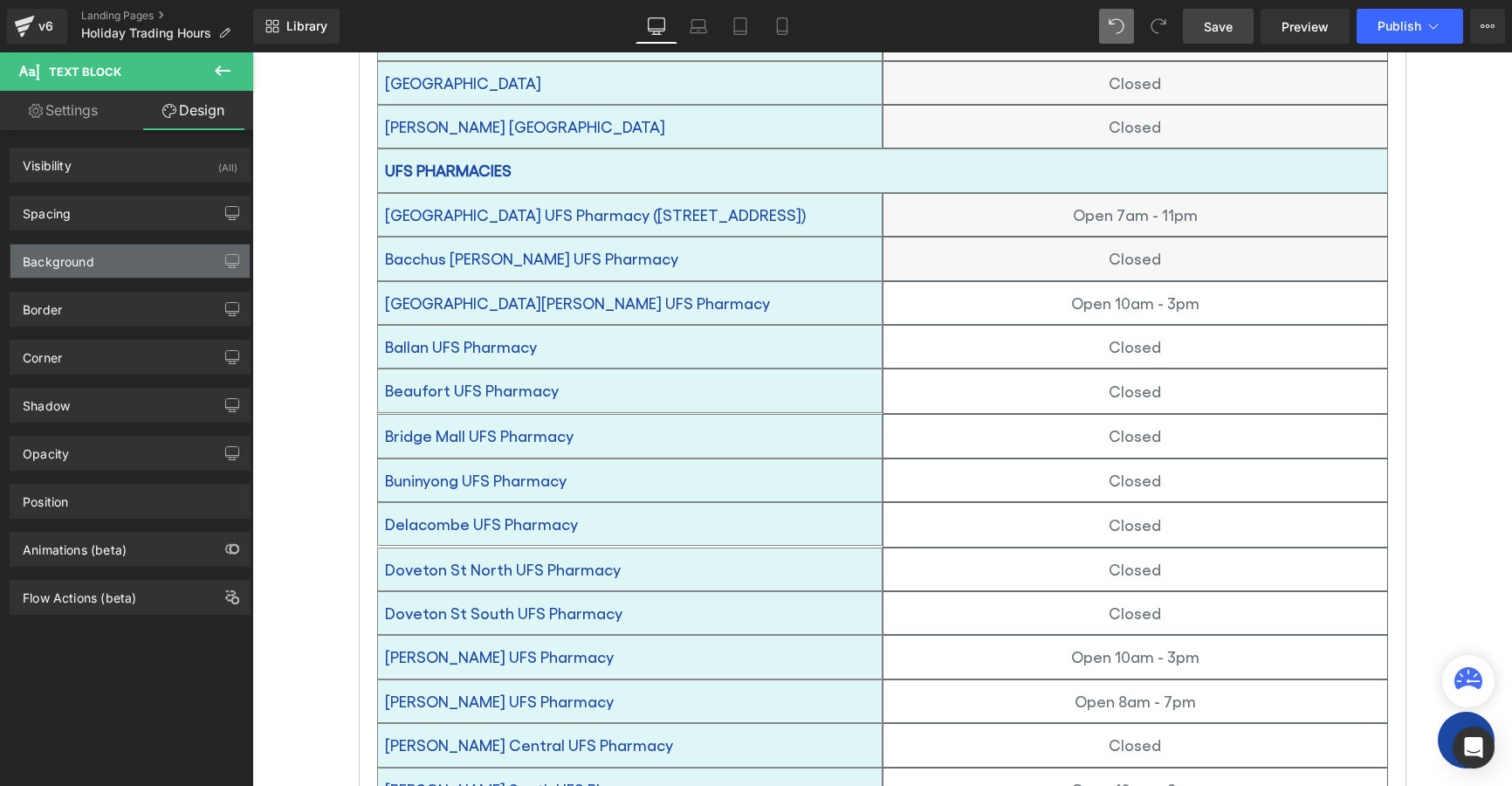
drag, startPoint x: 64, startPoint y: 269, endPoint x: 96, endPoint y: 267, distance: 32.1
click at [64, 268] on div "Background" at bounding box center [130, 261] width 239 height 33
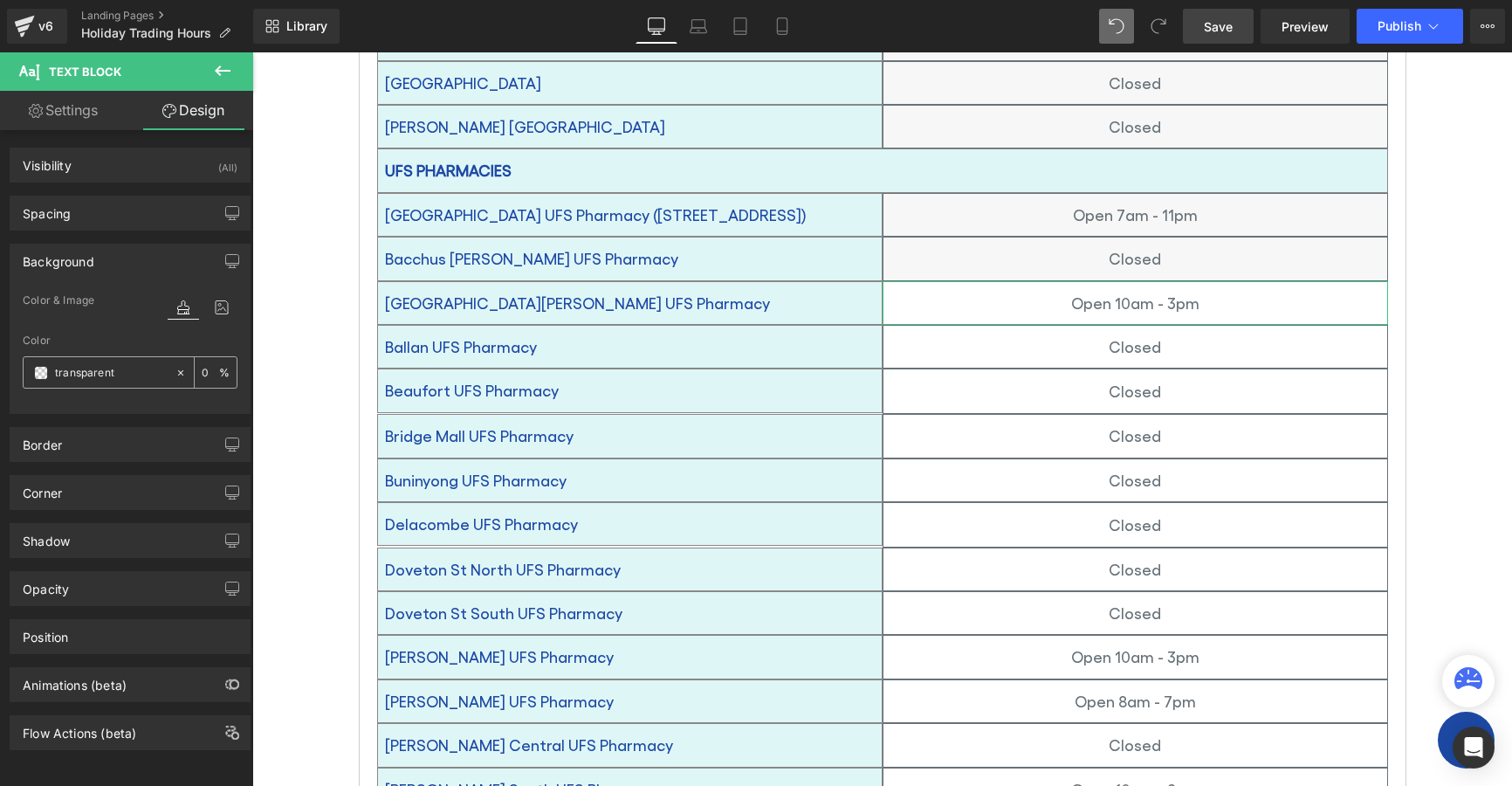
click at [45, 378] on span at bounding box center [41, 373] width 14 height 14
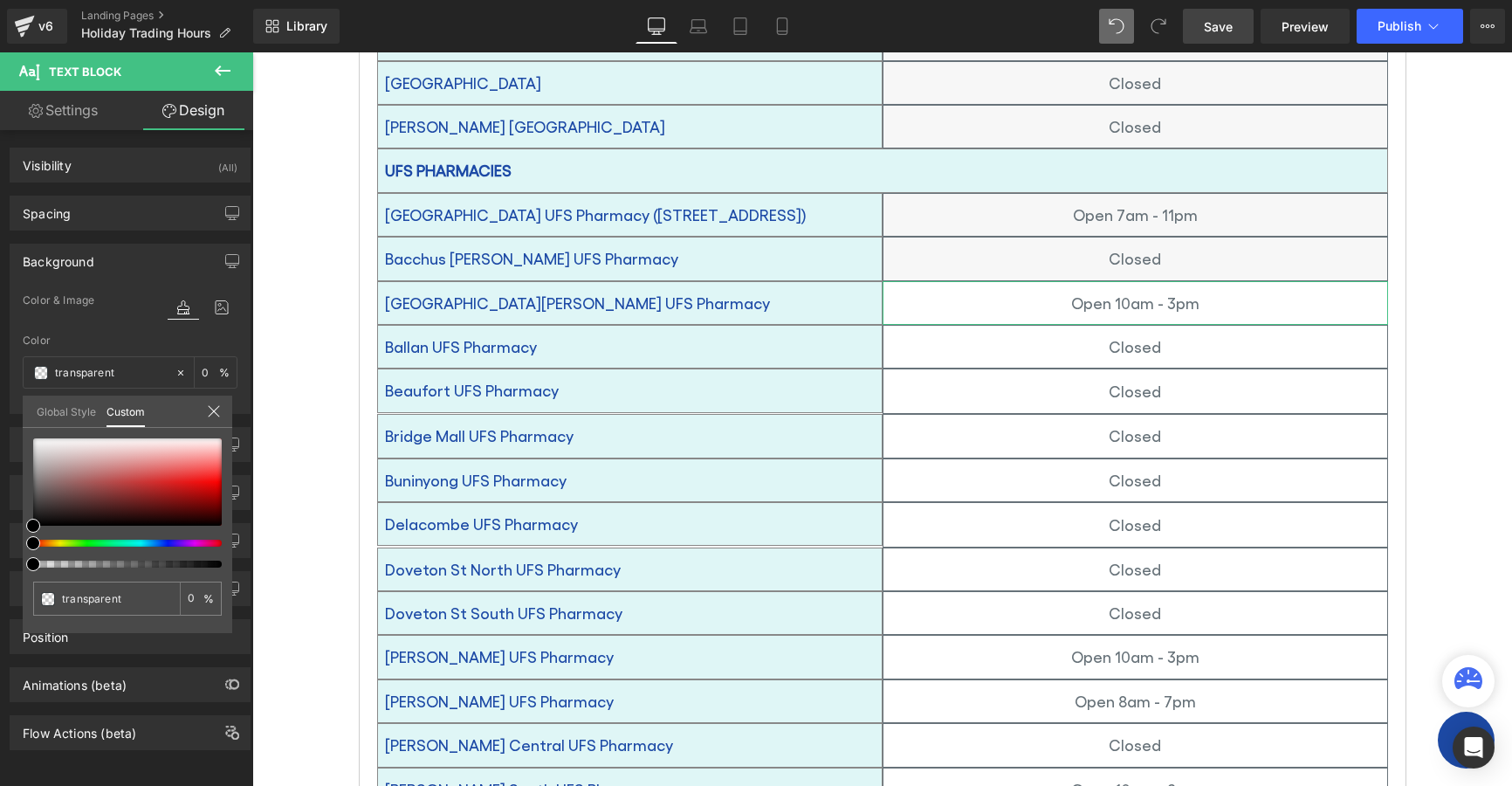
click at [70, 408] on link "Global Style" at bounding box center [66, 410] width 59 height 30
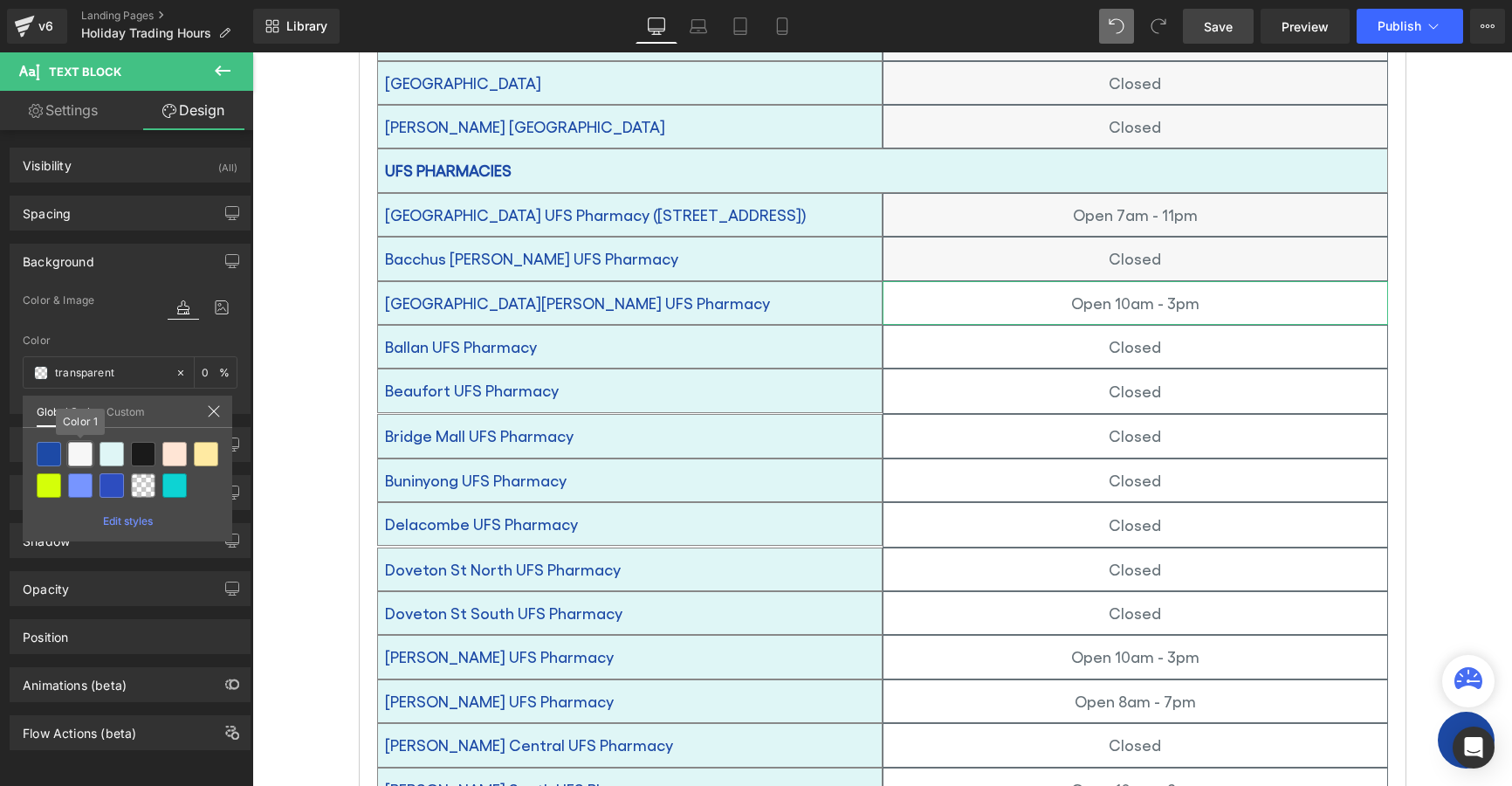
click at [85, 455] on div at bounding box center [80, 453] width 24 height 24
type input "Color 1"
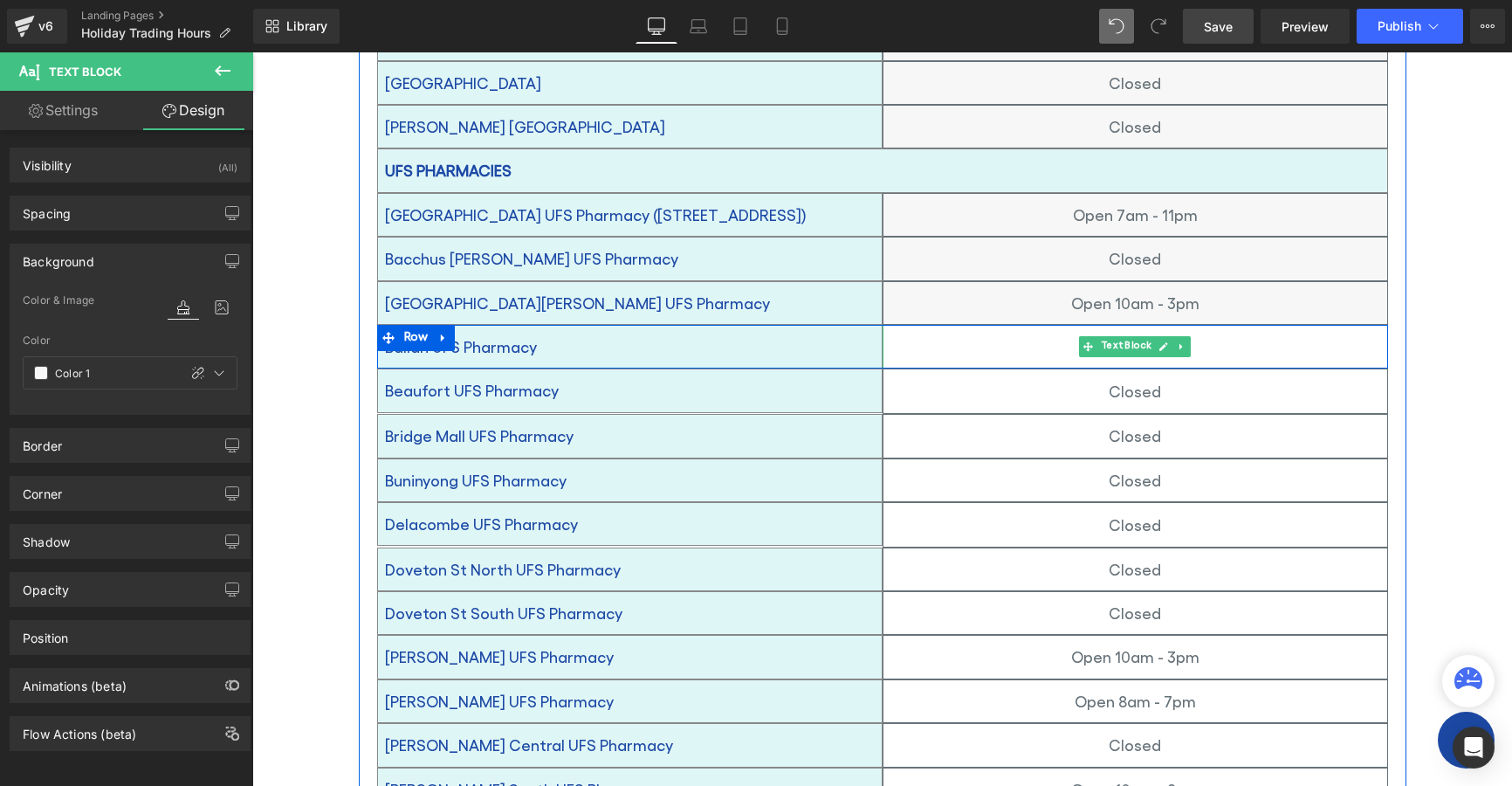
click at [1066, 333] on p "Closed" at bounding box center [1135, 346] width 503 height 28
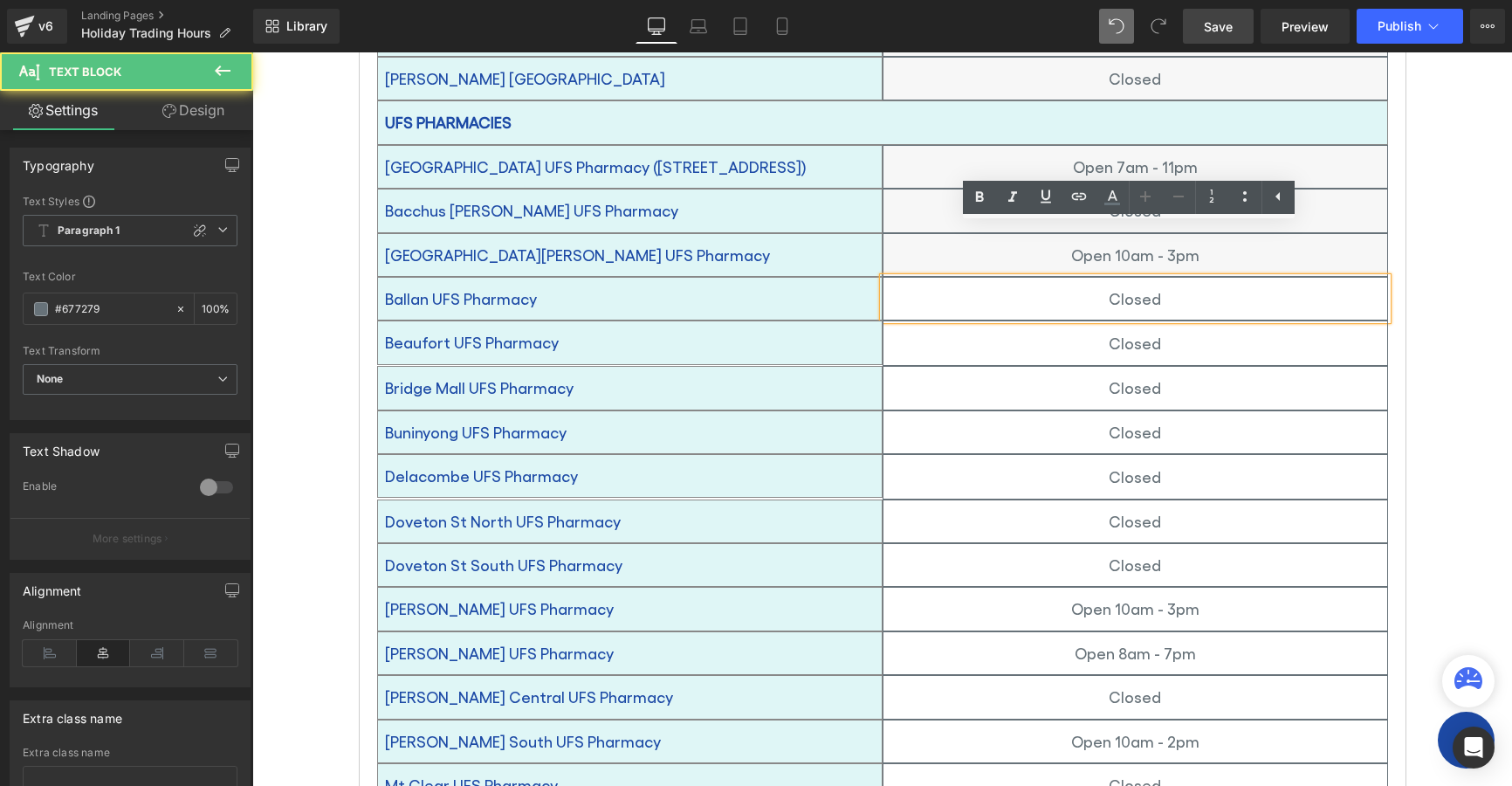
scroll to position [786, 0]
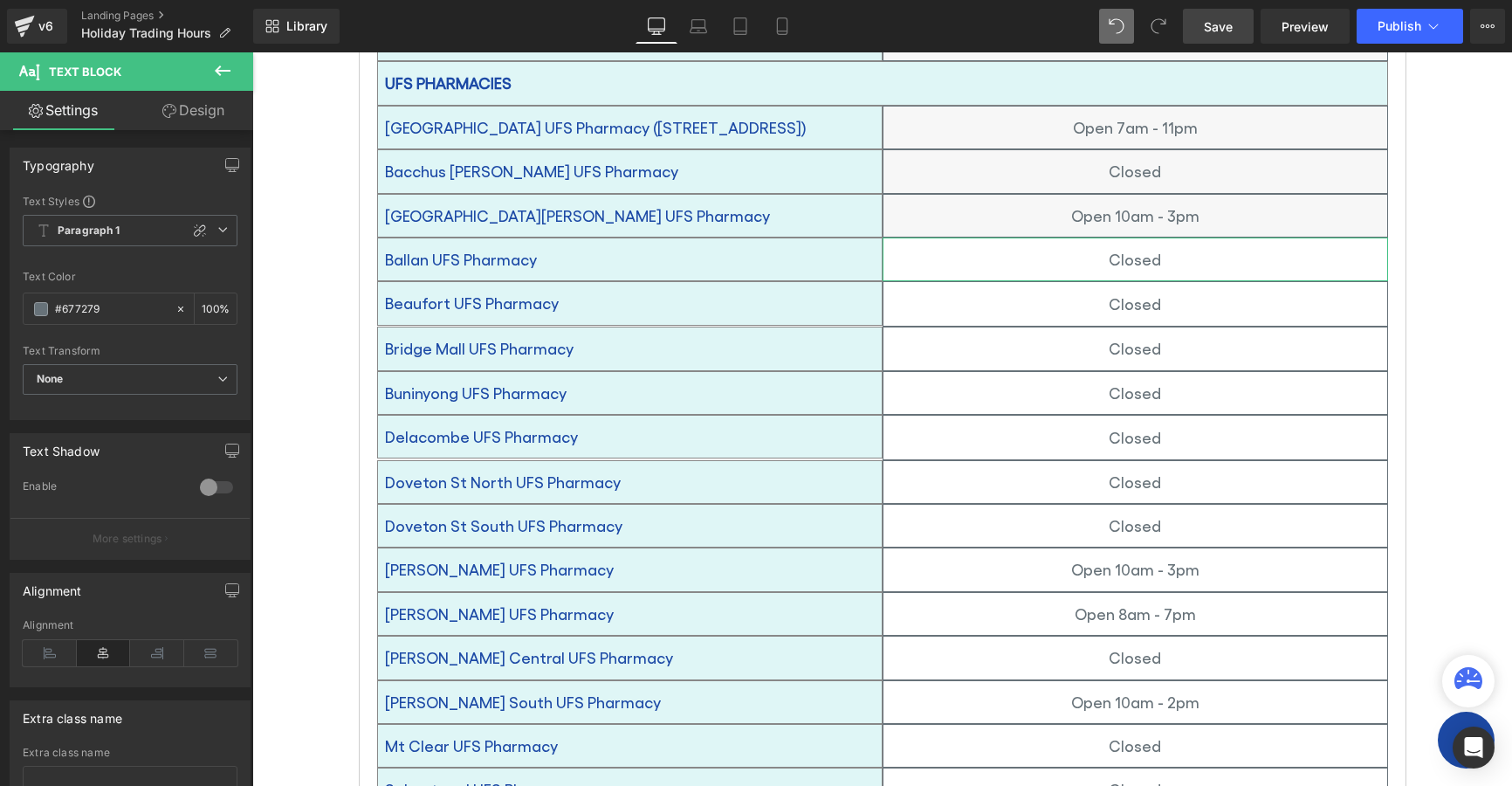
click at [205, 113] on link "Design" at bounding box center [193, 110] width 126 height 39
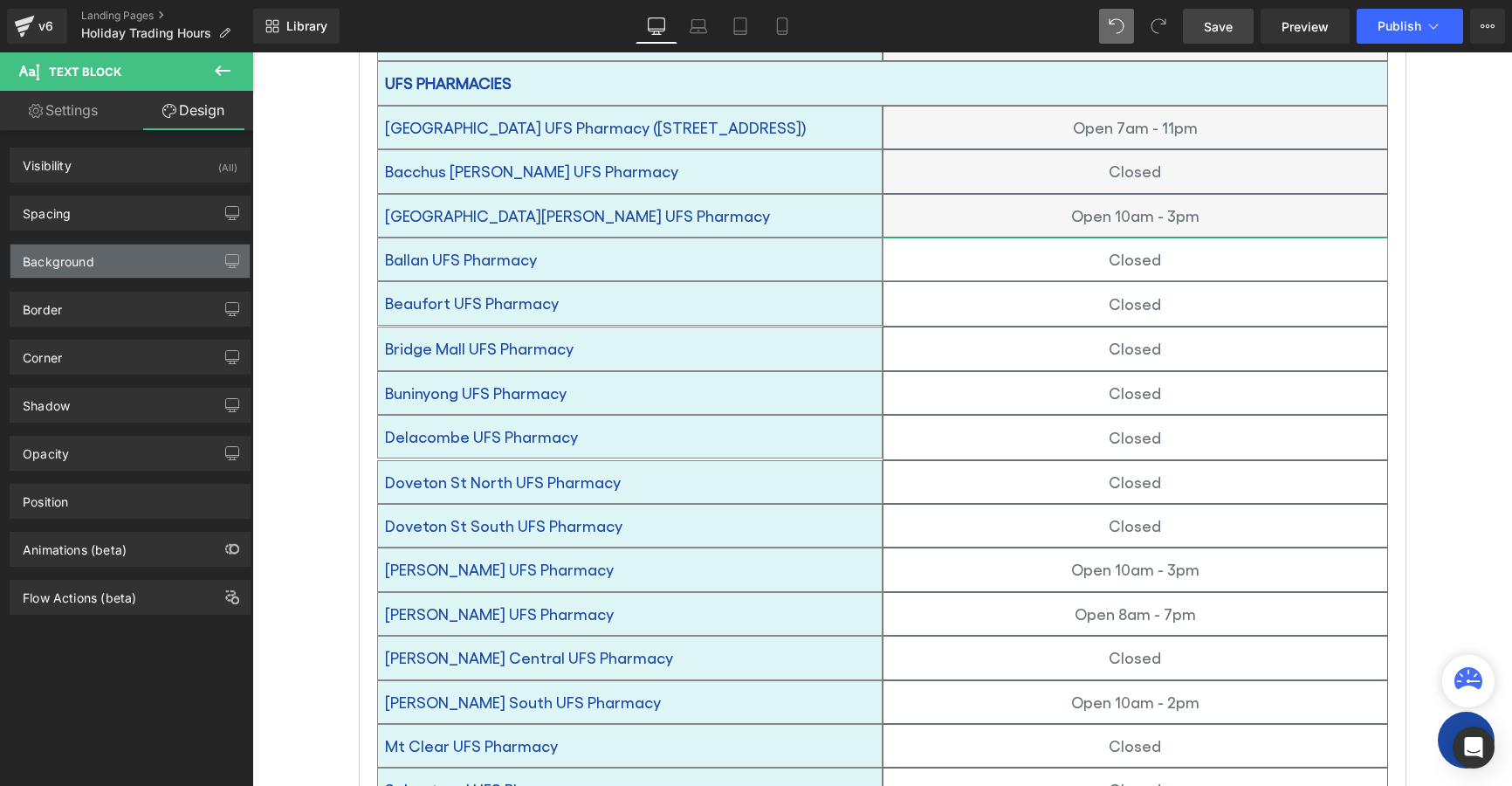
click at [60, 258] on div "Background" at bounding box center [58, 256] width 72 height 24
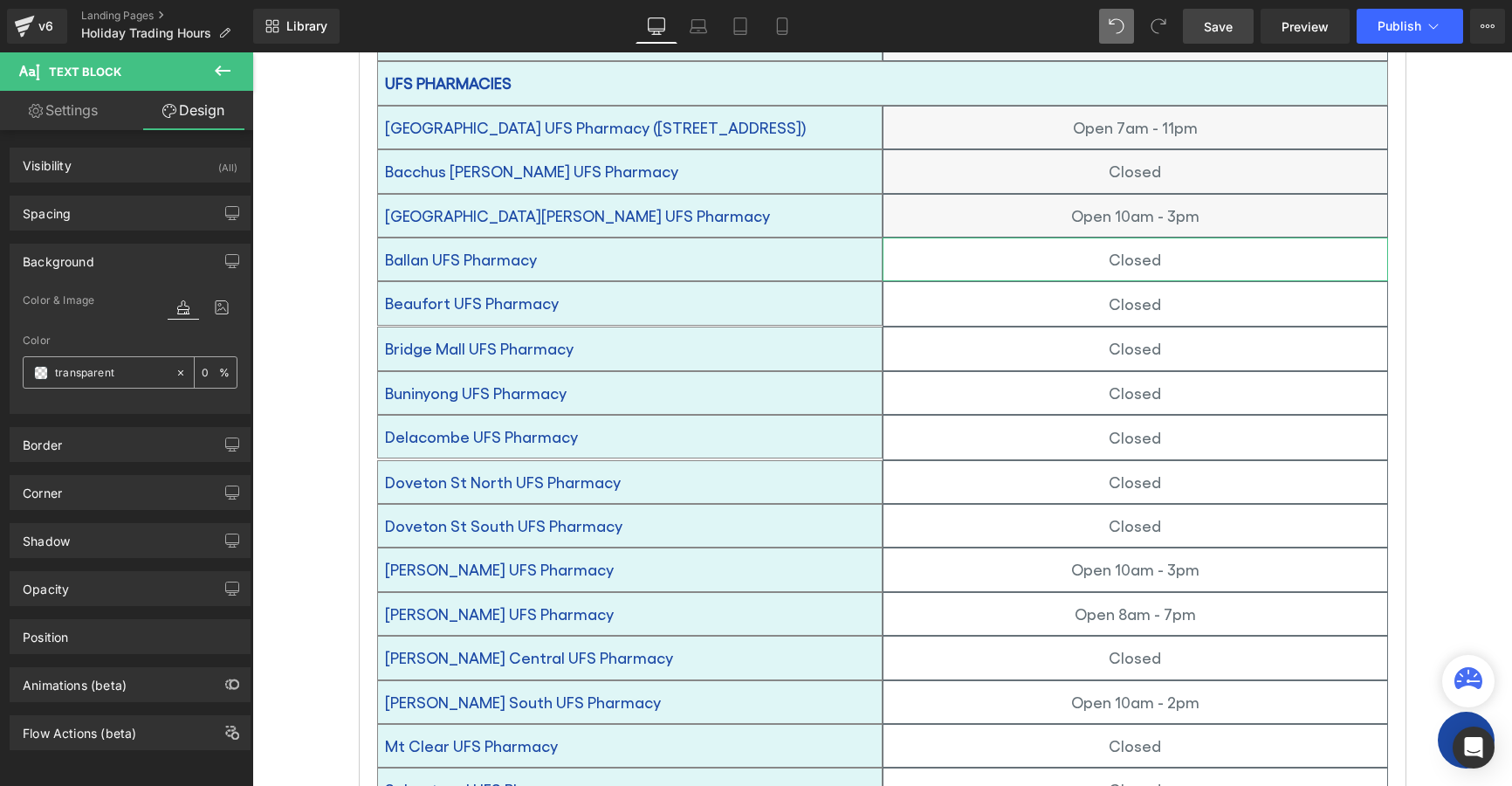
click at [39, 372] on span at bounding box center [41, 373] width 14 height 14
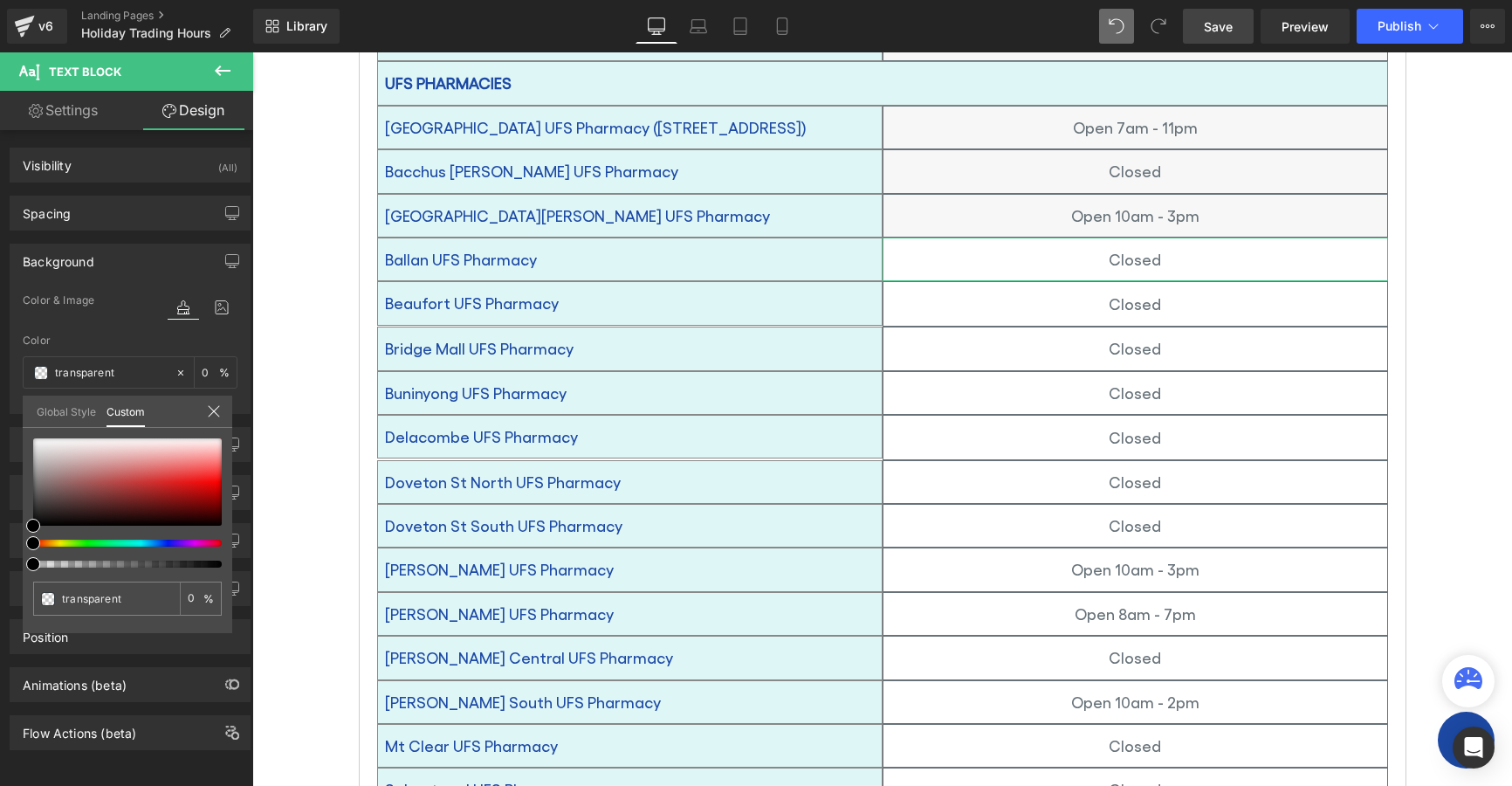
click at [45, 412] on link "Global Style" at bounding box center [66, 410] width 59 height 30
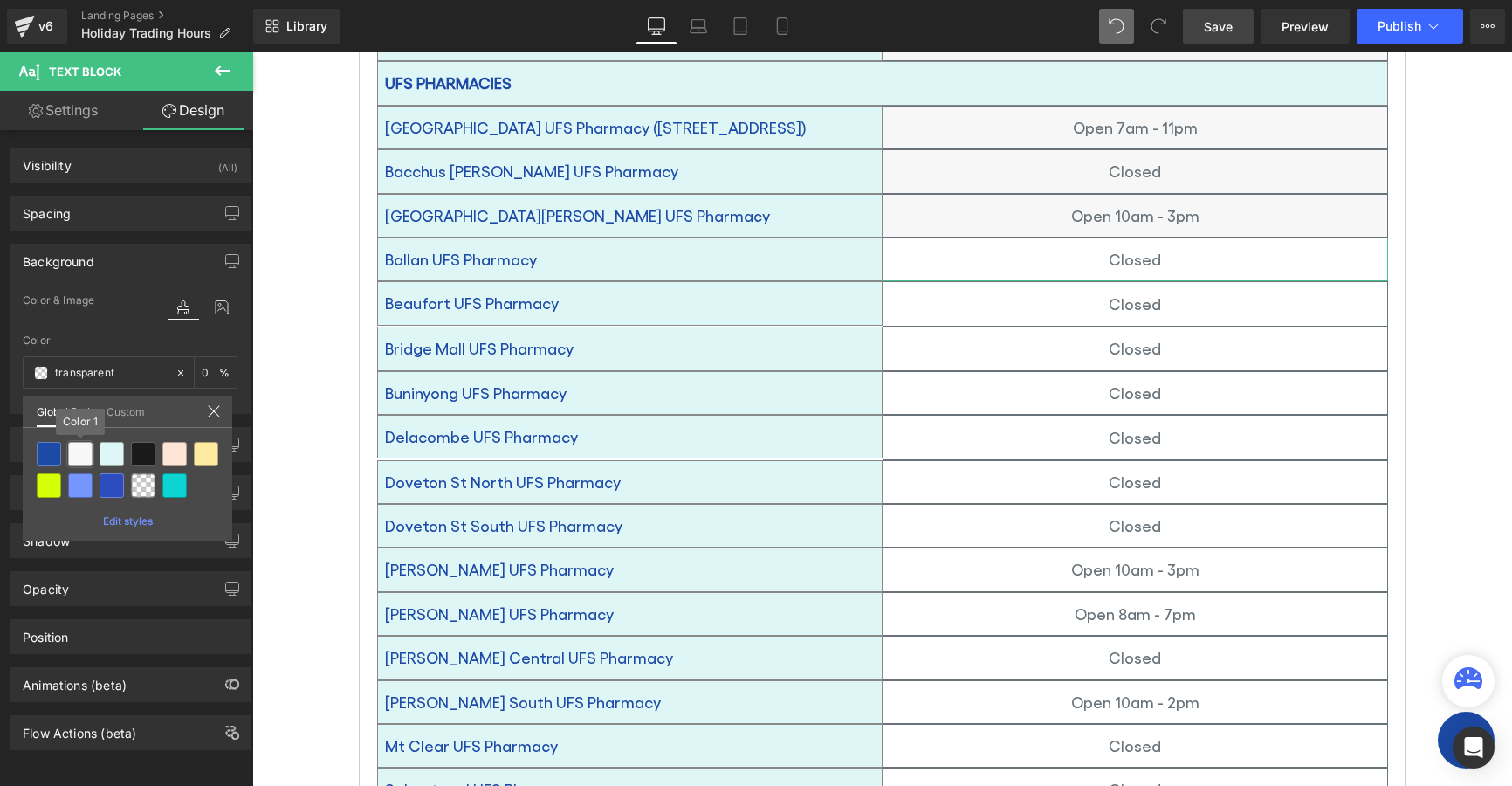
drag, startPoint x: 78, startPoint y: 455, endPoint x: 210, endPoint y: 421, distance: 136.3
click at [82, 453] on div at bounding box center [80, 453] width 24 height 24
type input "Color 1"
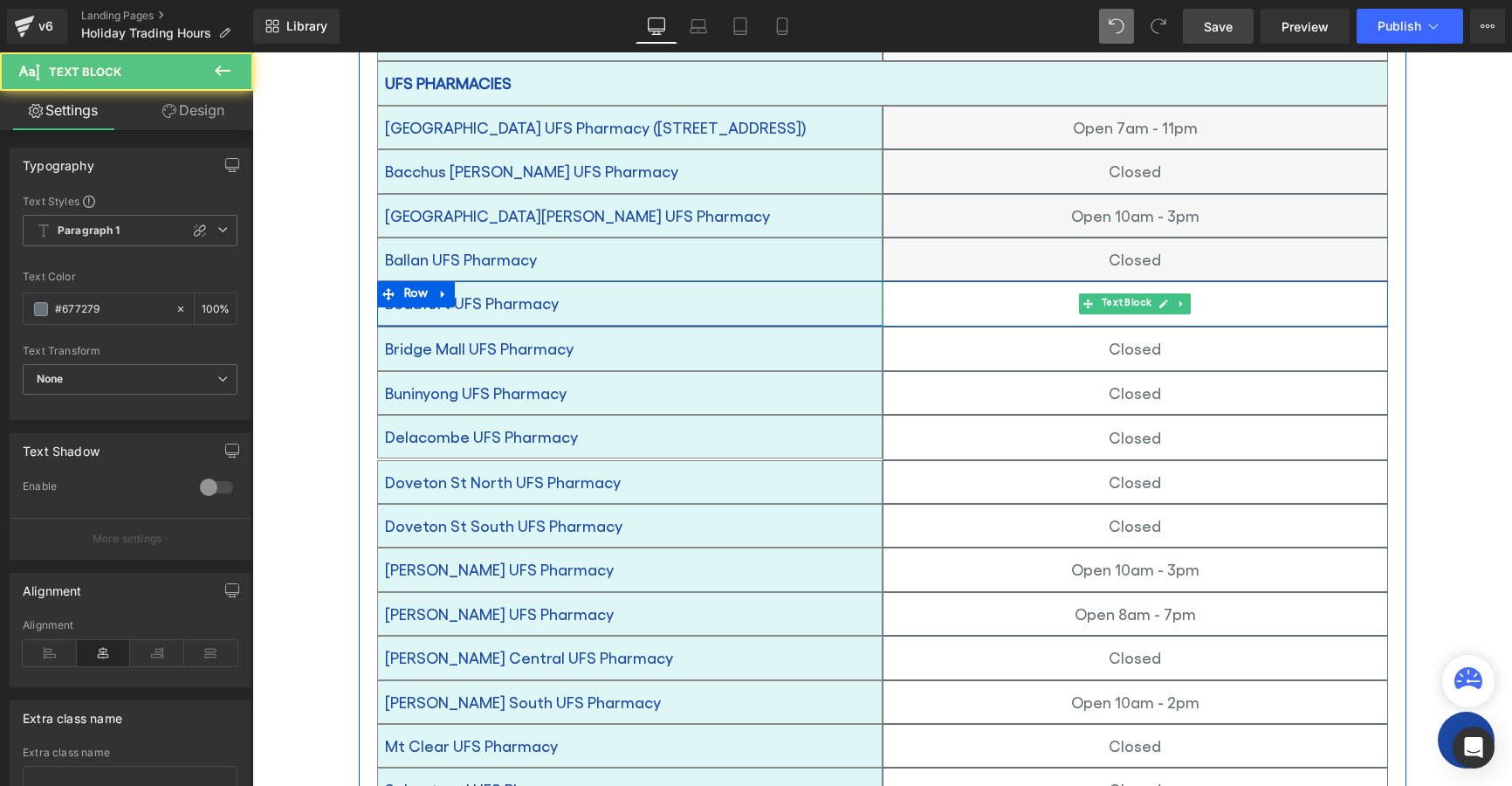
click at [954, 281] on div "Closed" at bounding box center [1135, 304] width 505 height 46
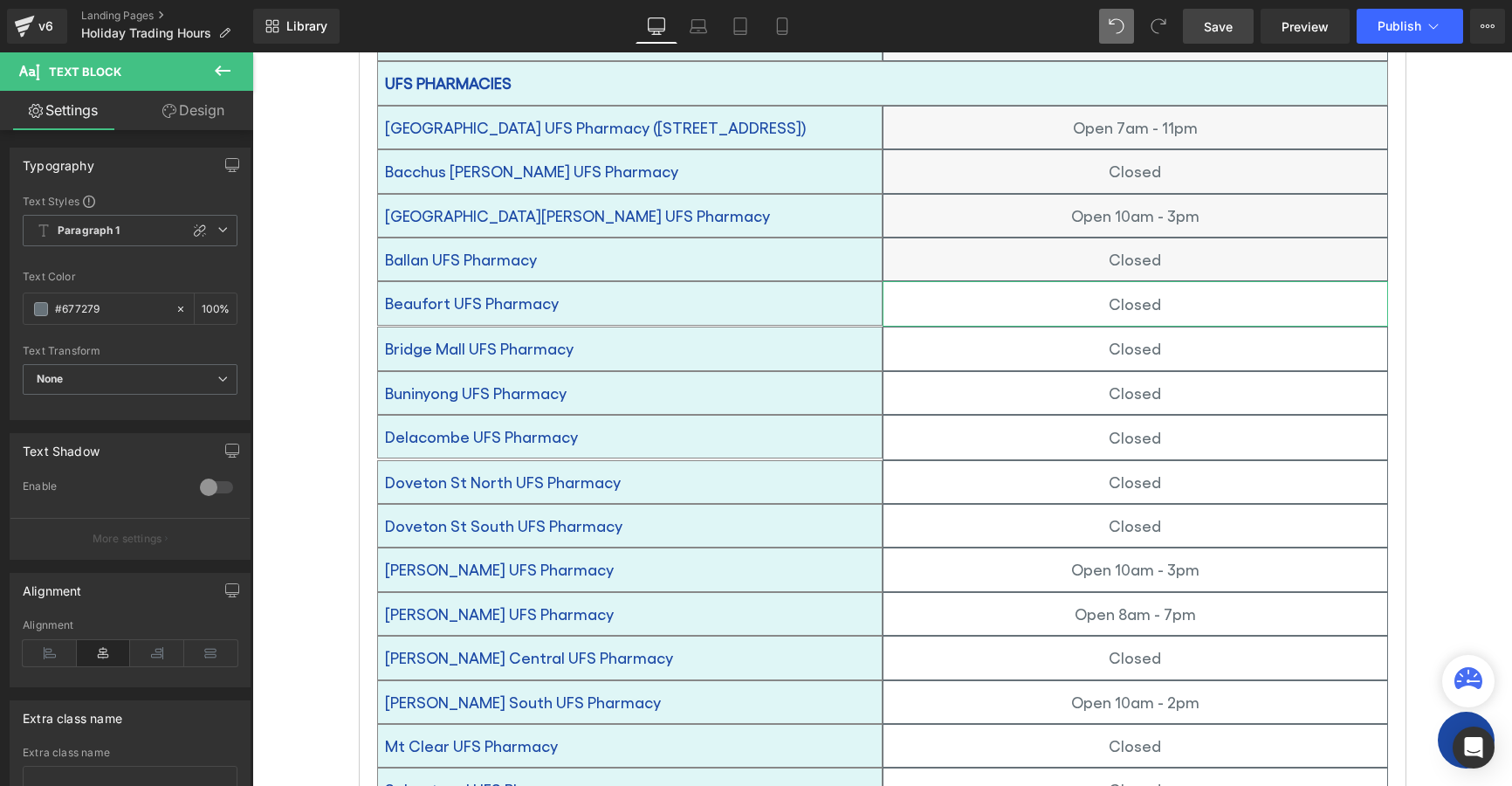
click at [184, 107] on link "Design" at bounding box center [193, 110] width 126 height 39
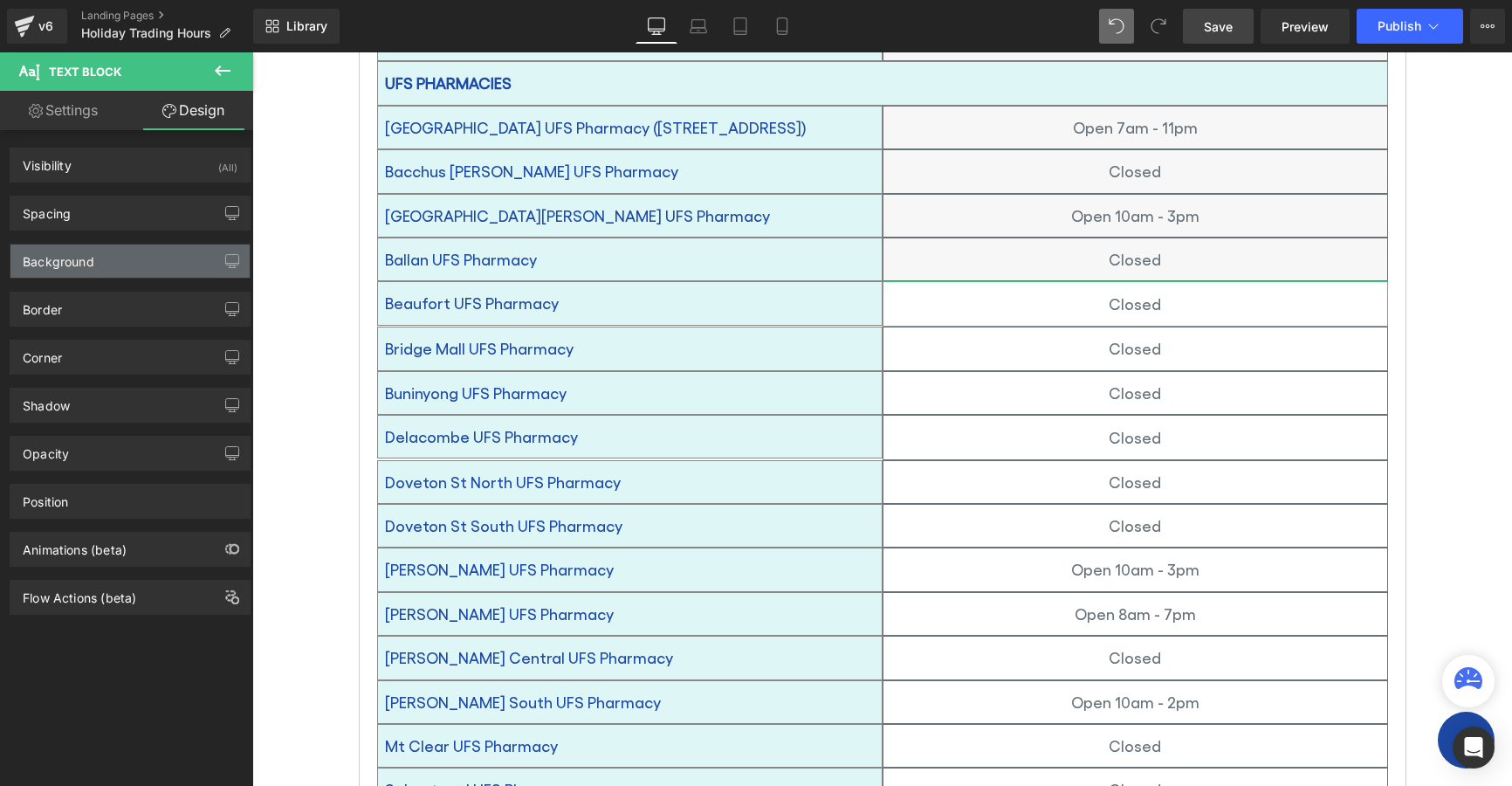
click at [71, 259] on div "Background" at bounding box center [58, 256] width 72 height 24
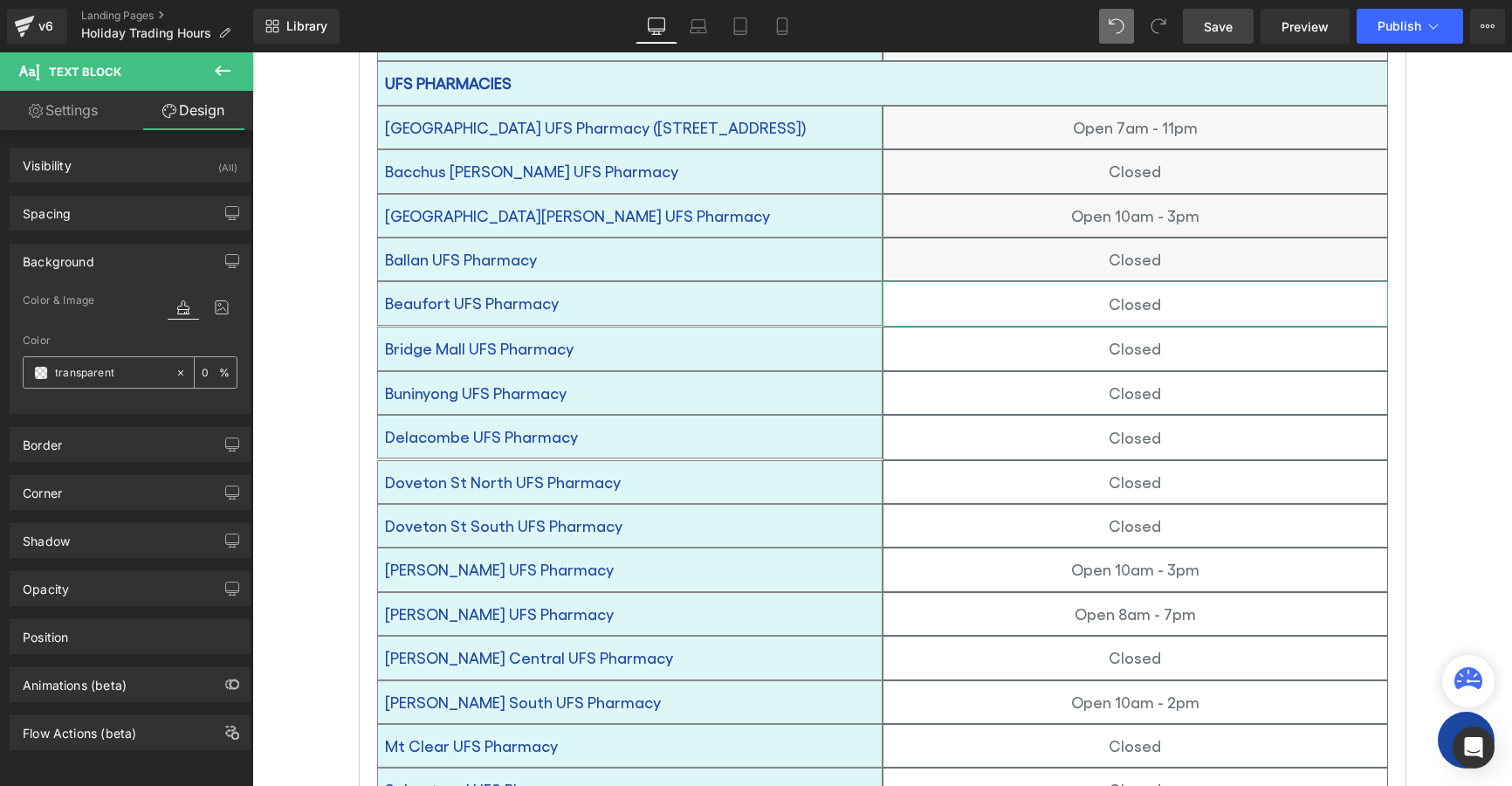
click at [41, 374] on span at bounding box center [41, 373] width 14 height 14
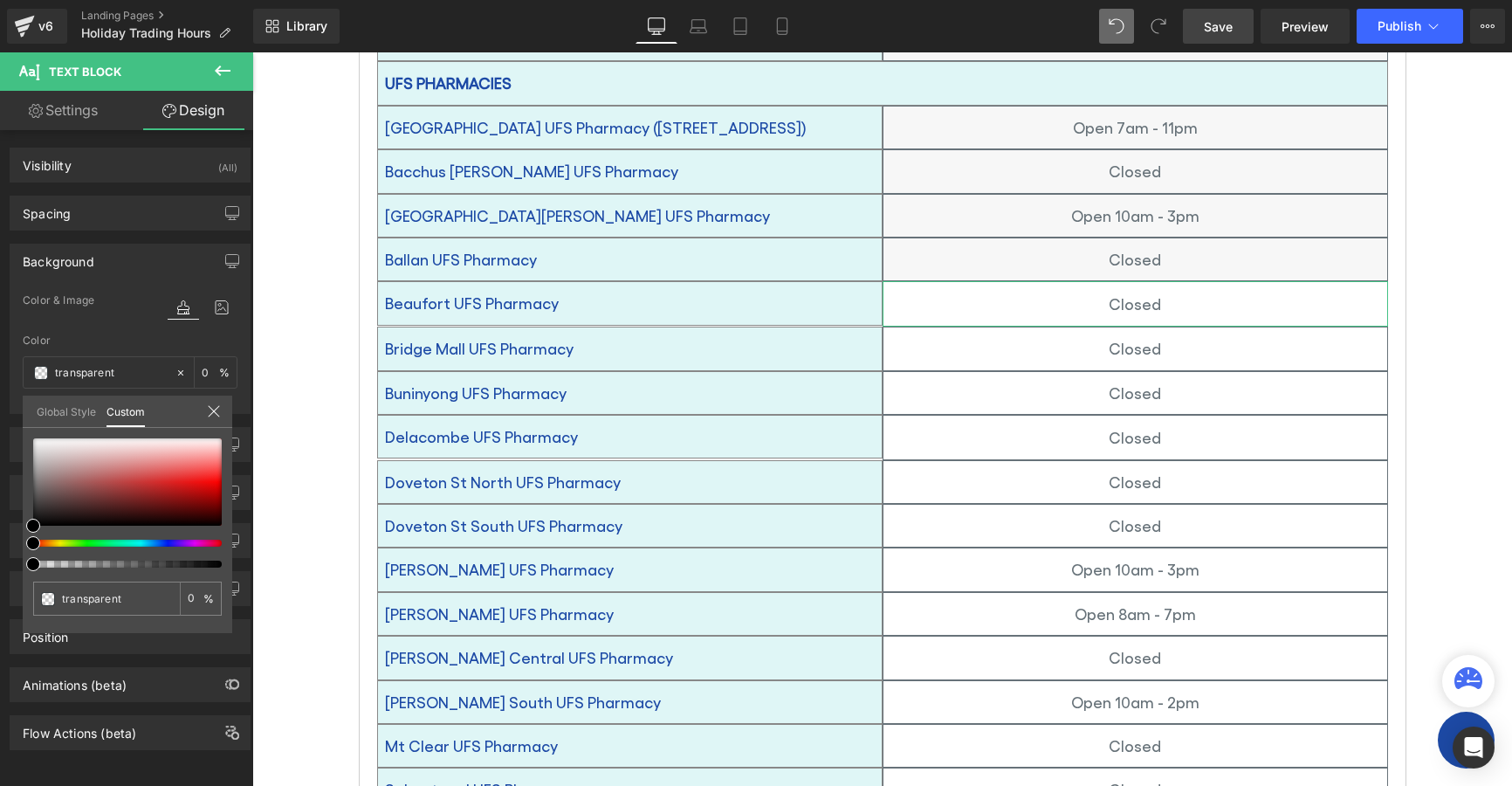
click at [72, 410] on link "Global Style" at bounding box center [66, 410] width 59 height 30
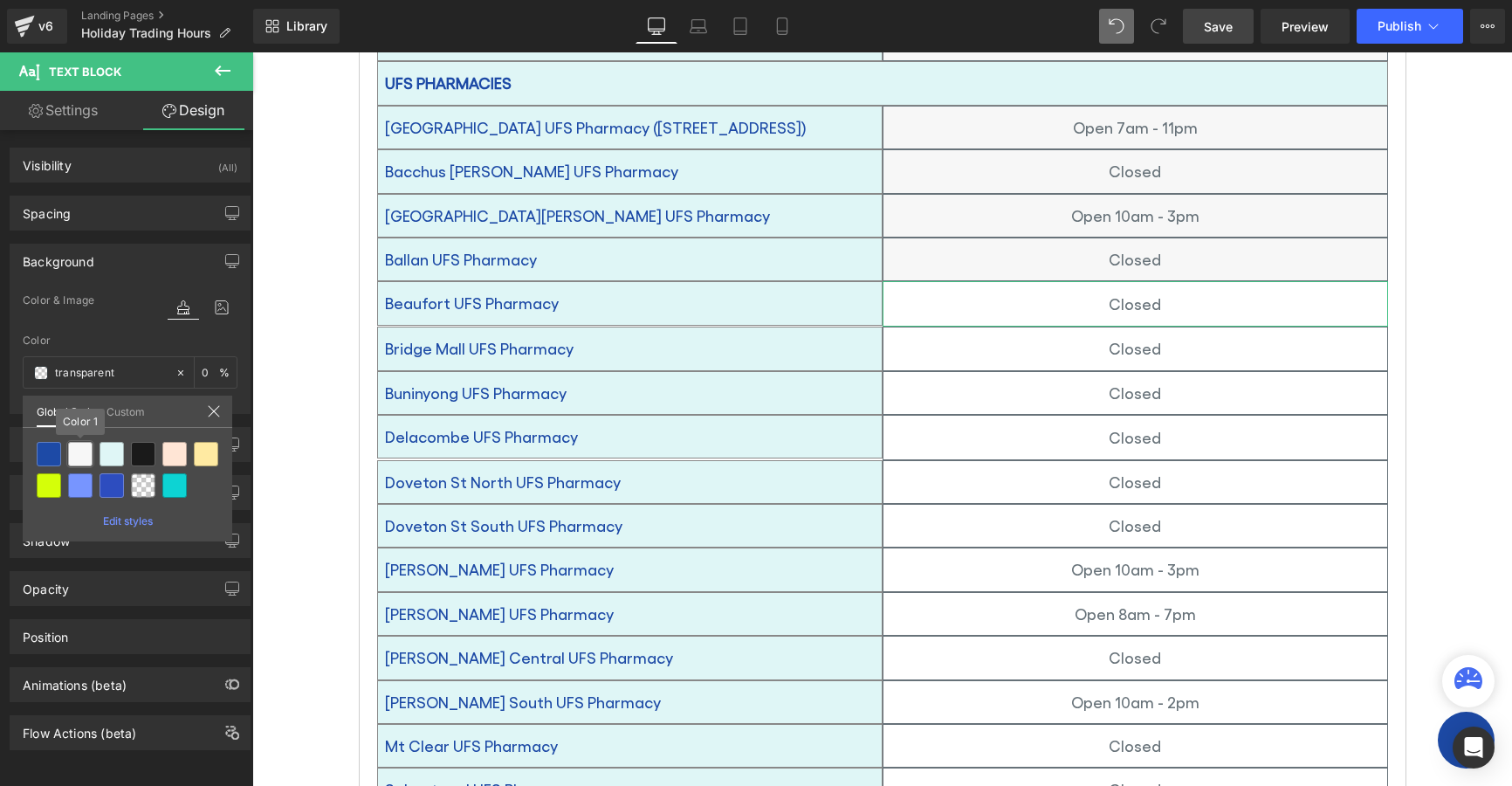
drag, startPoint x: 85, startPoint y: 457, endPoint x: 202, endPoint y: 439, distance: 118.4
click at [89, 455] on div at bounding box center [80, 453] width 24 height 24
type input "Color 1"
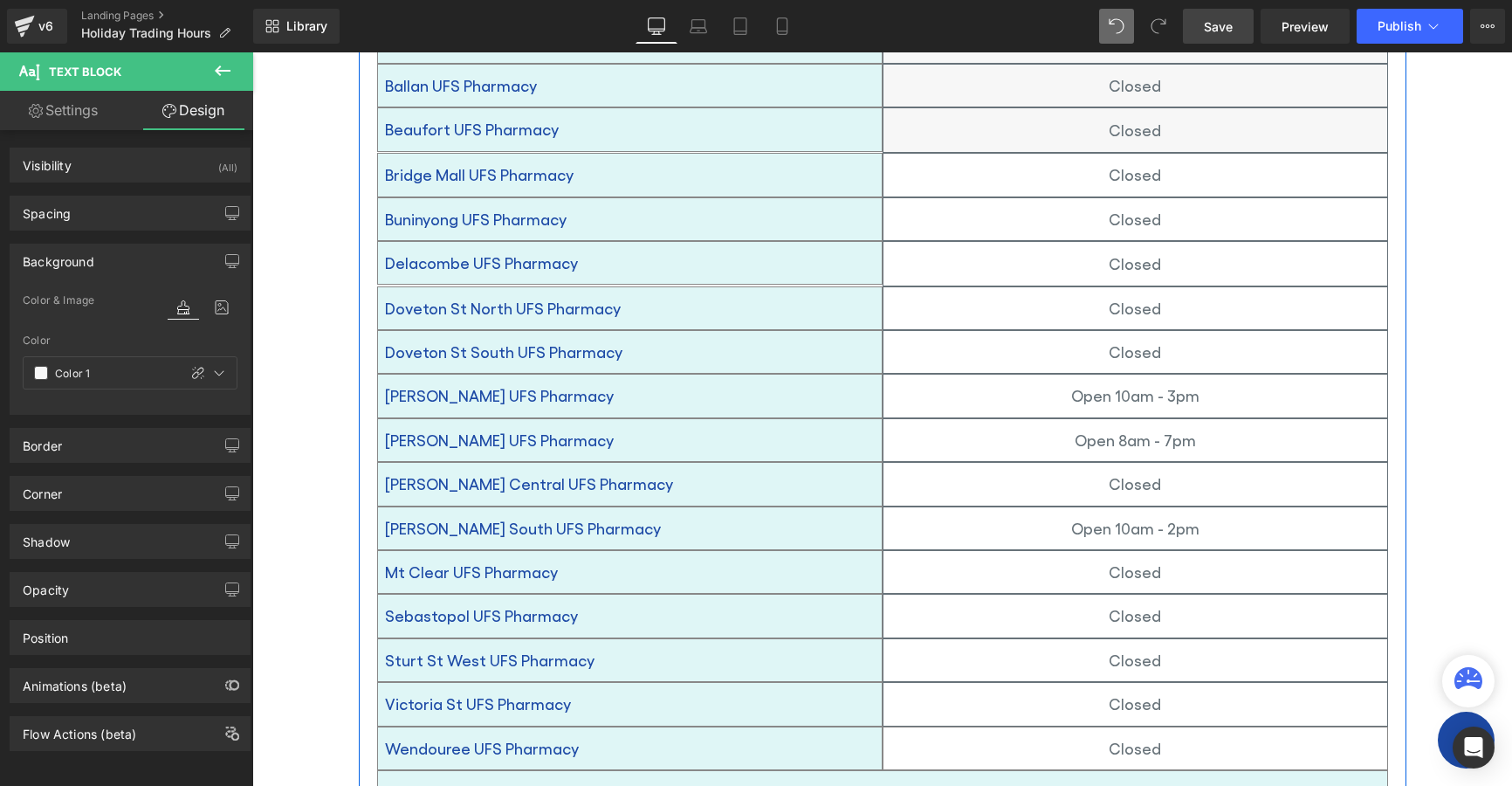
scroll to position [961, 0]
drag, startPoint x: 936, startPoint y: 153, endPoint x: 949, endPoint y: 150, distance: 13.3
click at [944, 160] on p "Closed" at bounding box center [1135, 173] width 503 height 28
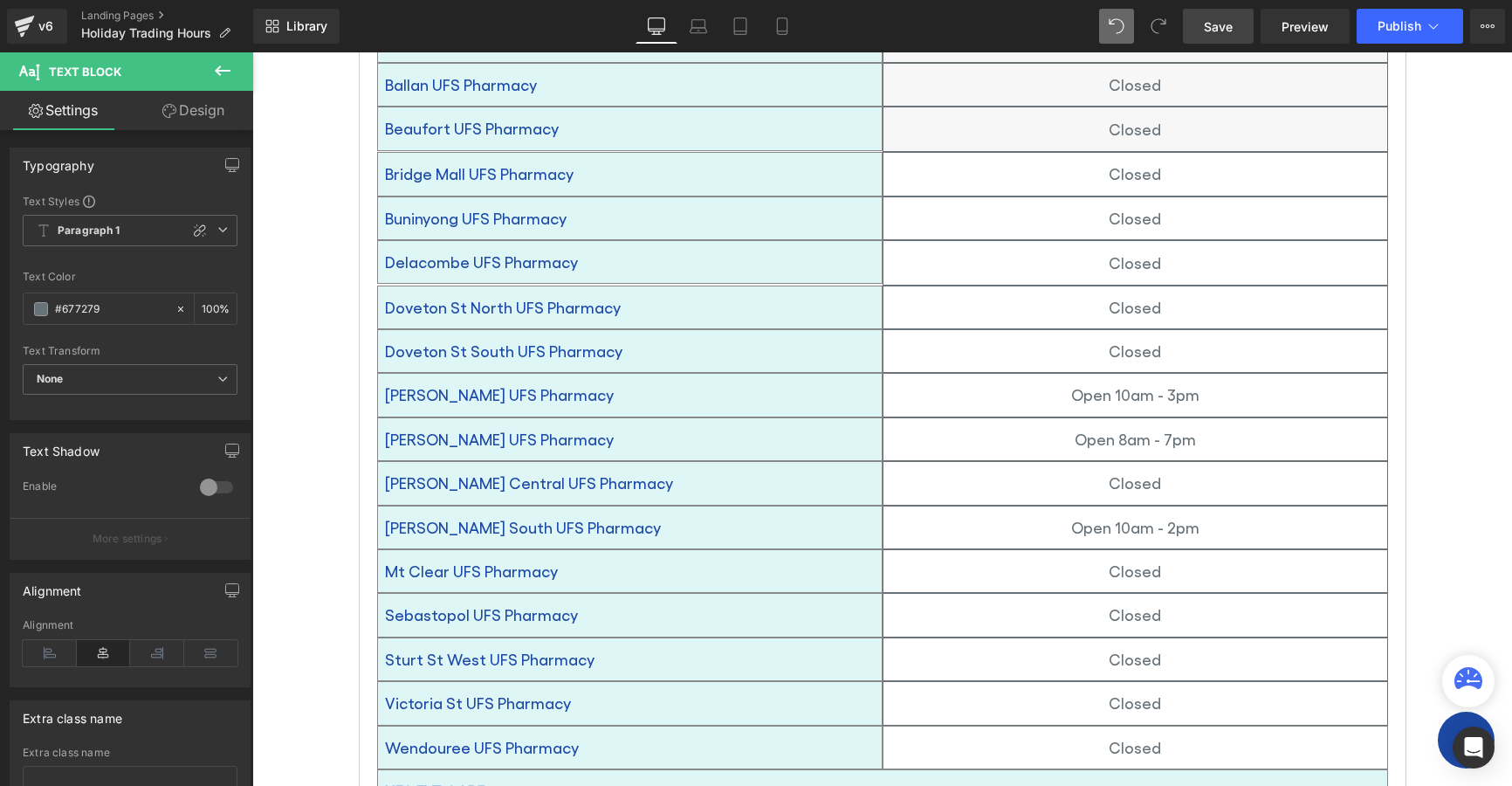
drag, startPoint x: 183, startPoint y: 109, endPoint x: 27, endPoint y: 66, distance: 161.8
click at [183, 109] on link "Design" at bounding box center [193, 110] width 126 height 39
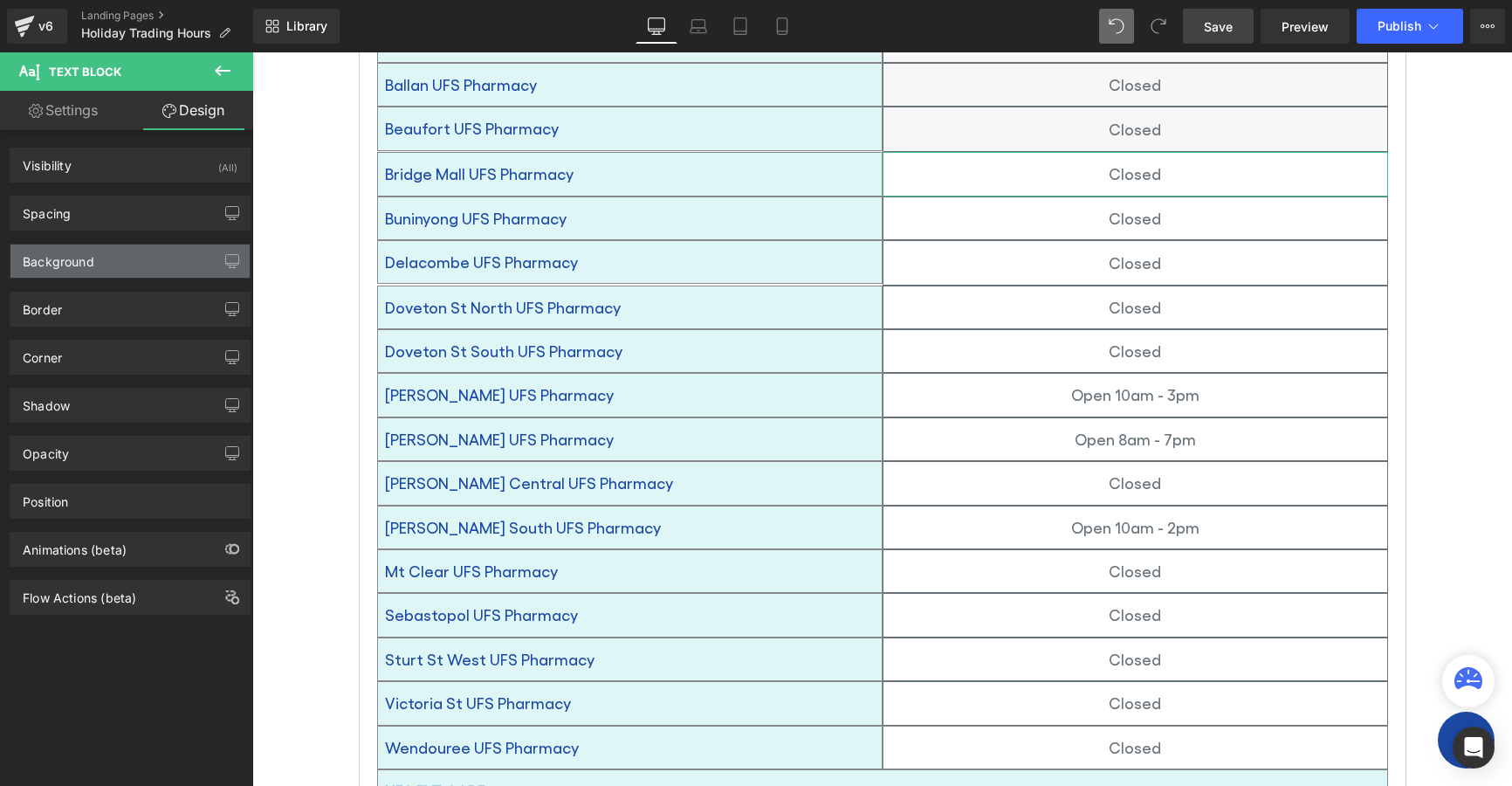
click at [52, 261] on div "Background" at bounding box center [58, 256] width 72 height 24
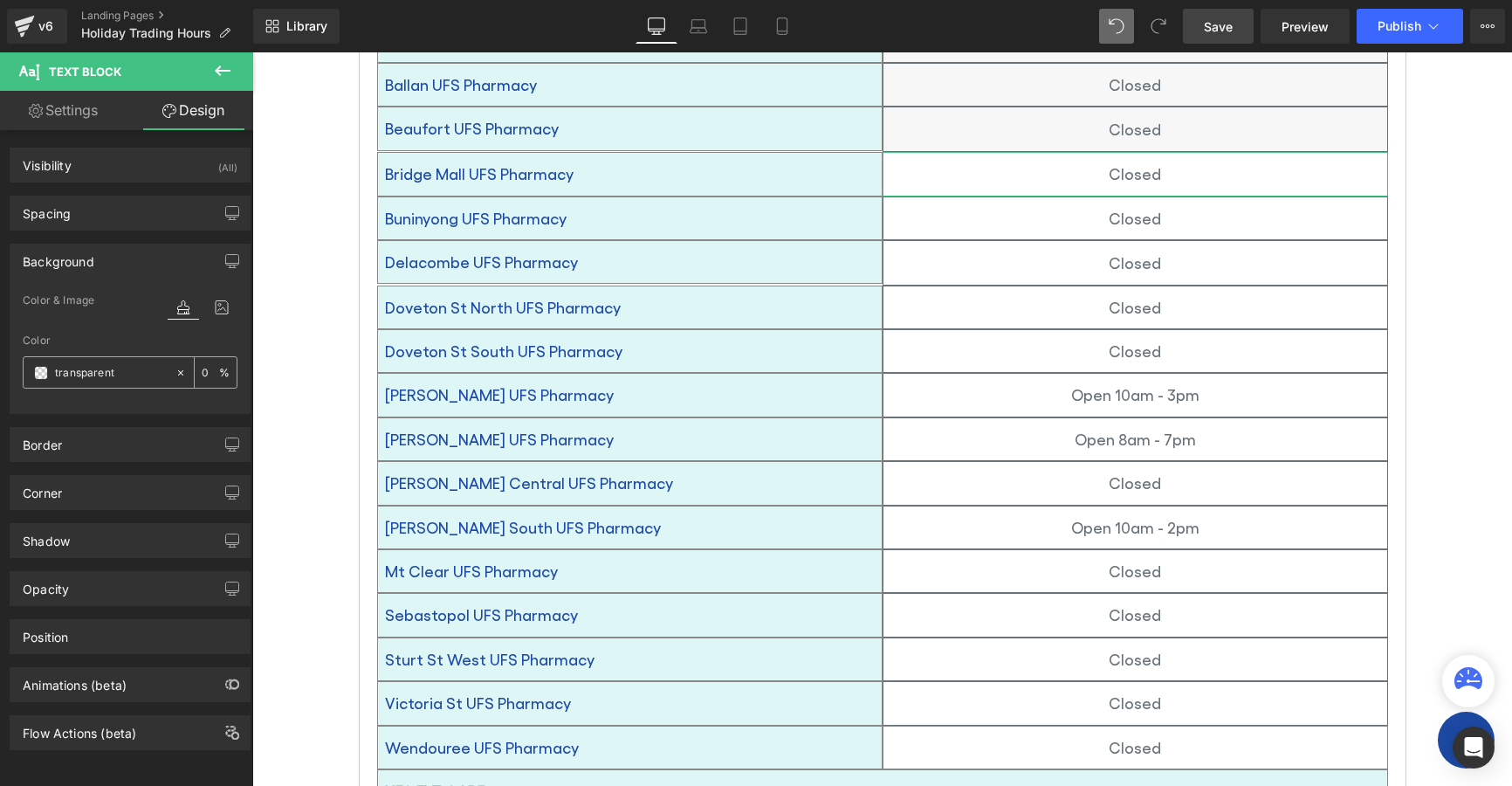
click at [39, 370] on span at bounding box center [41, 373] width 14 height 14
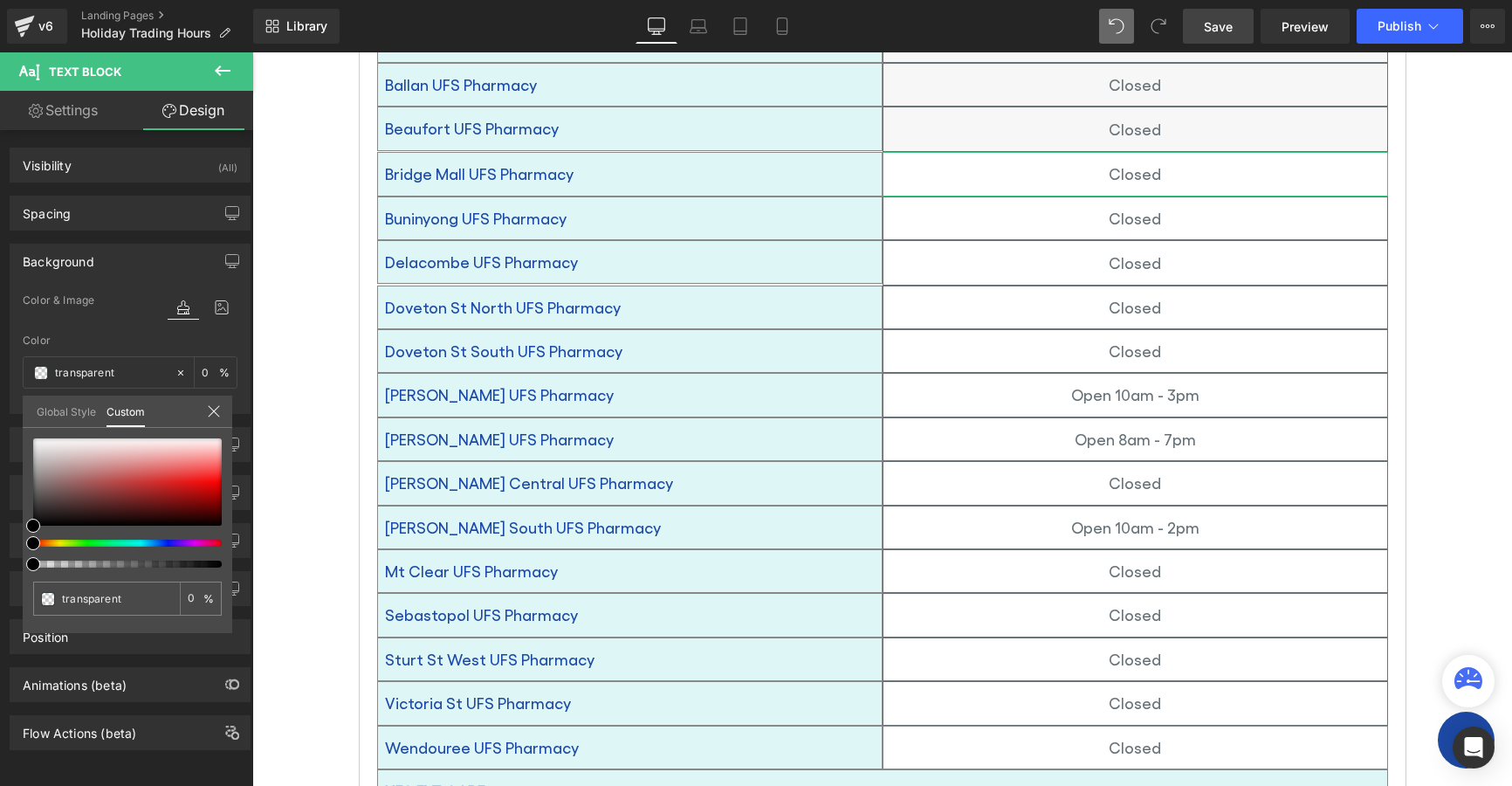
click at [60, 413] on link "Global Style" at bounding box center [66, 410] width 59 height 30
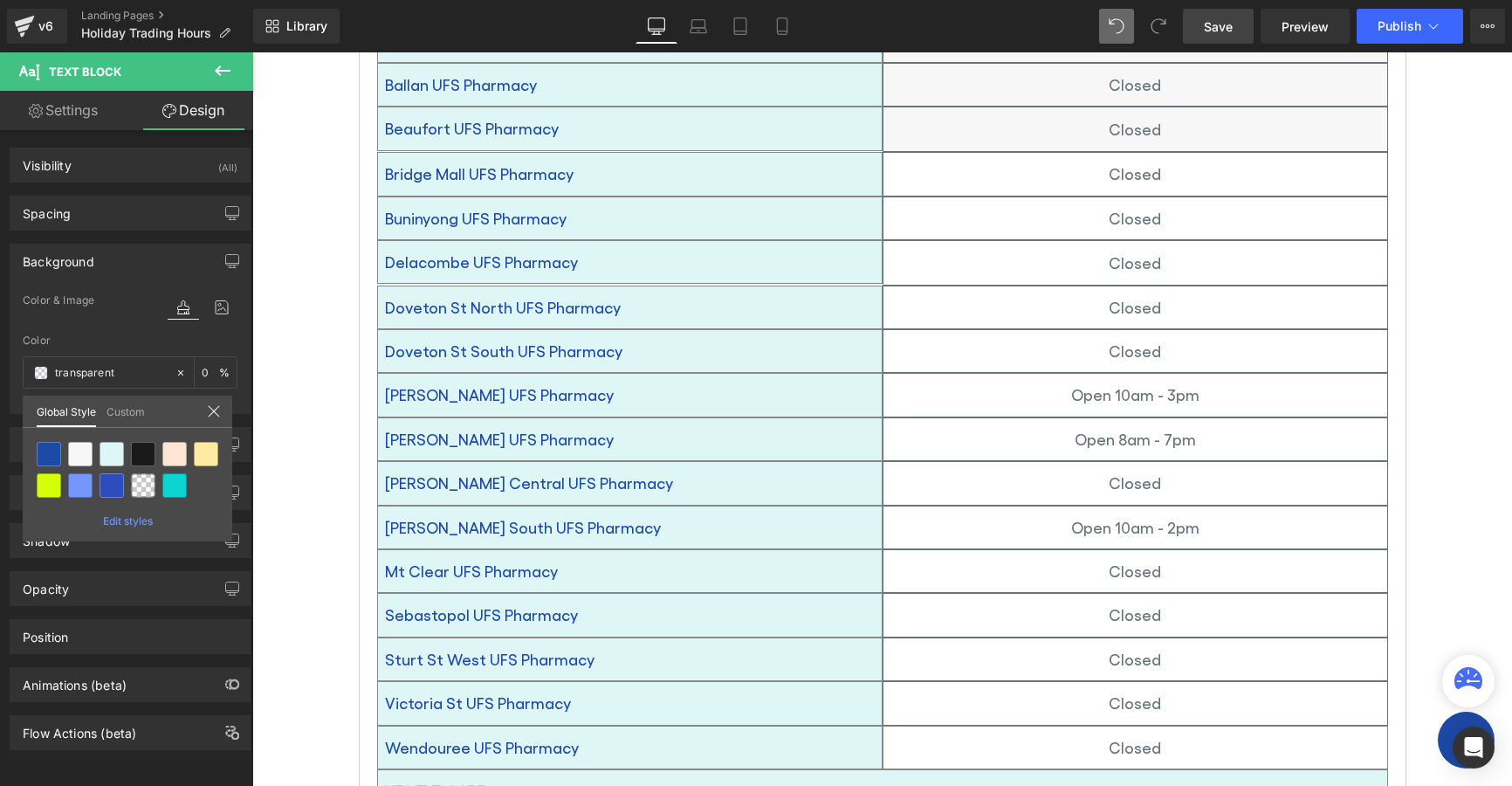
click at [1010, 150] on body "Skip to content Pharmacy Medical Eye Care Dental Care Membership About Careers …" at bounding box center [882, 474] width 1260 height 2767
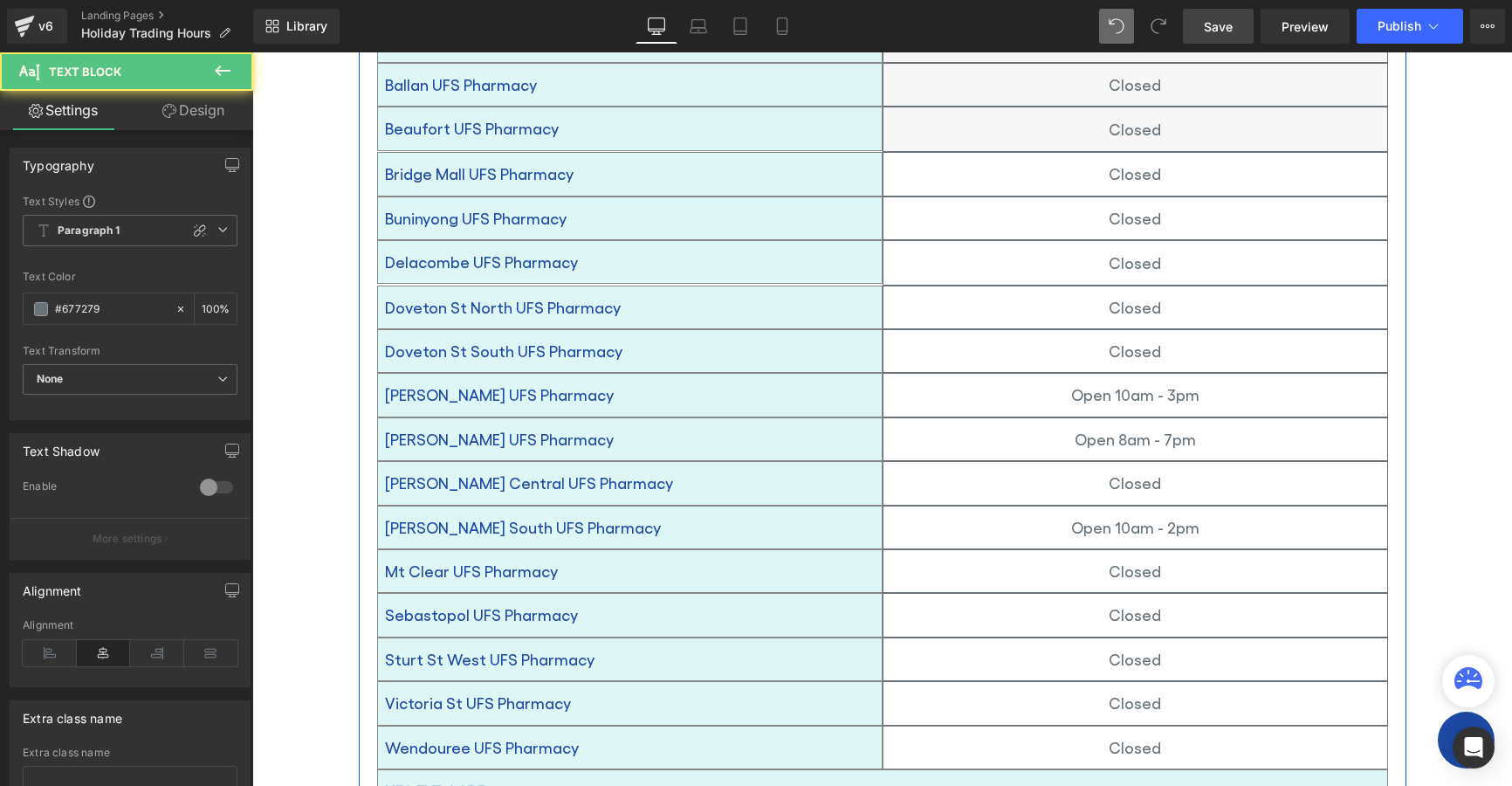
drag, startPoint x: 998, startPoint y: 144, endPoint x: 1069, endPoint y: 163, distance: 73.5
click at [999, 160] on p "Closed" at bounding box center [1135, 173] width 503 height 28
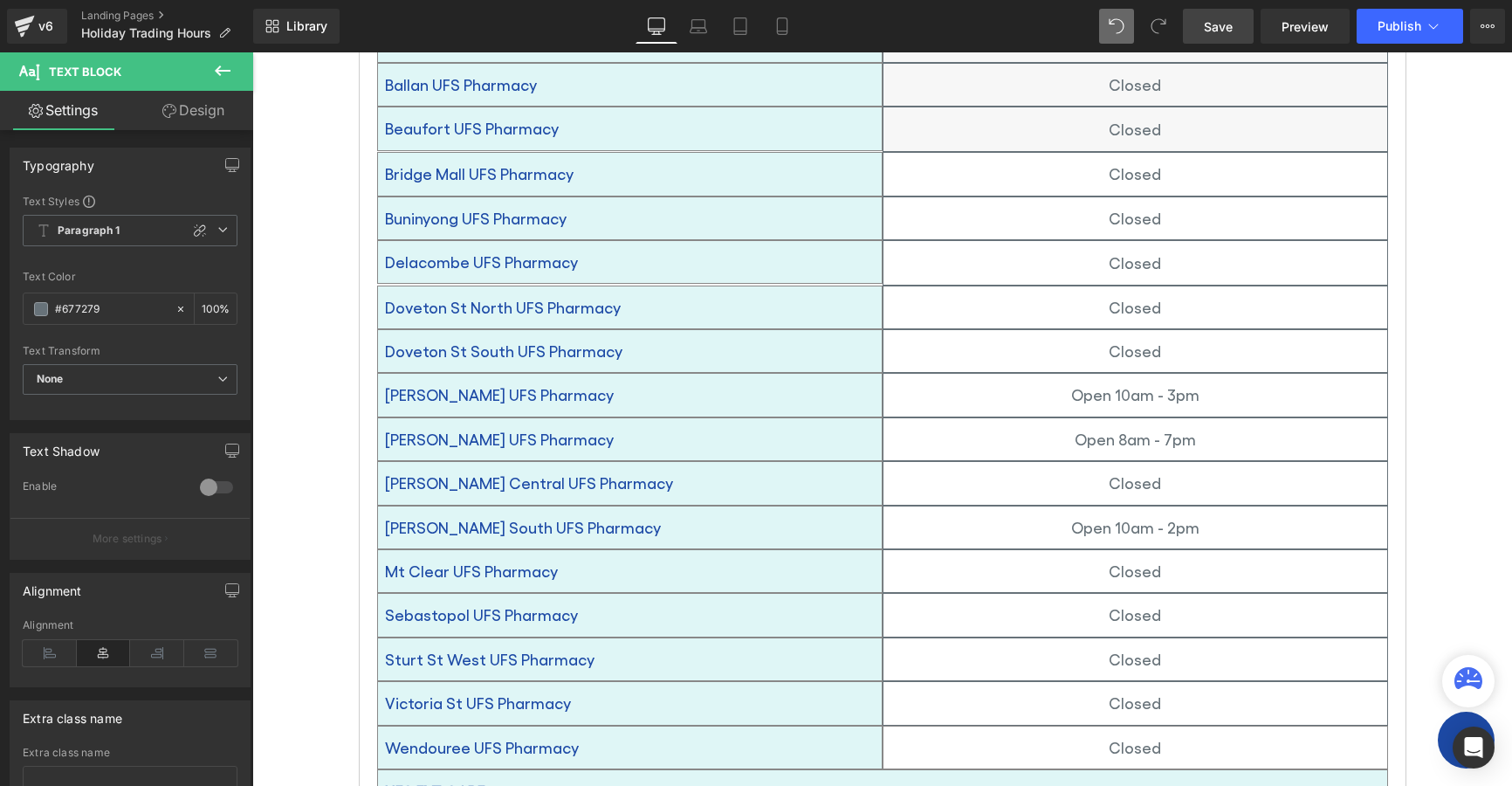
click at [178, 117] on link "Design" at bounding box center [193, 110] width 126 height 39
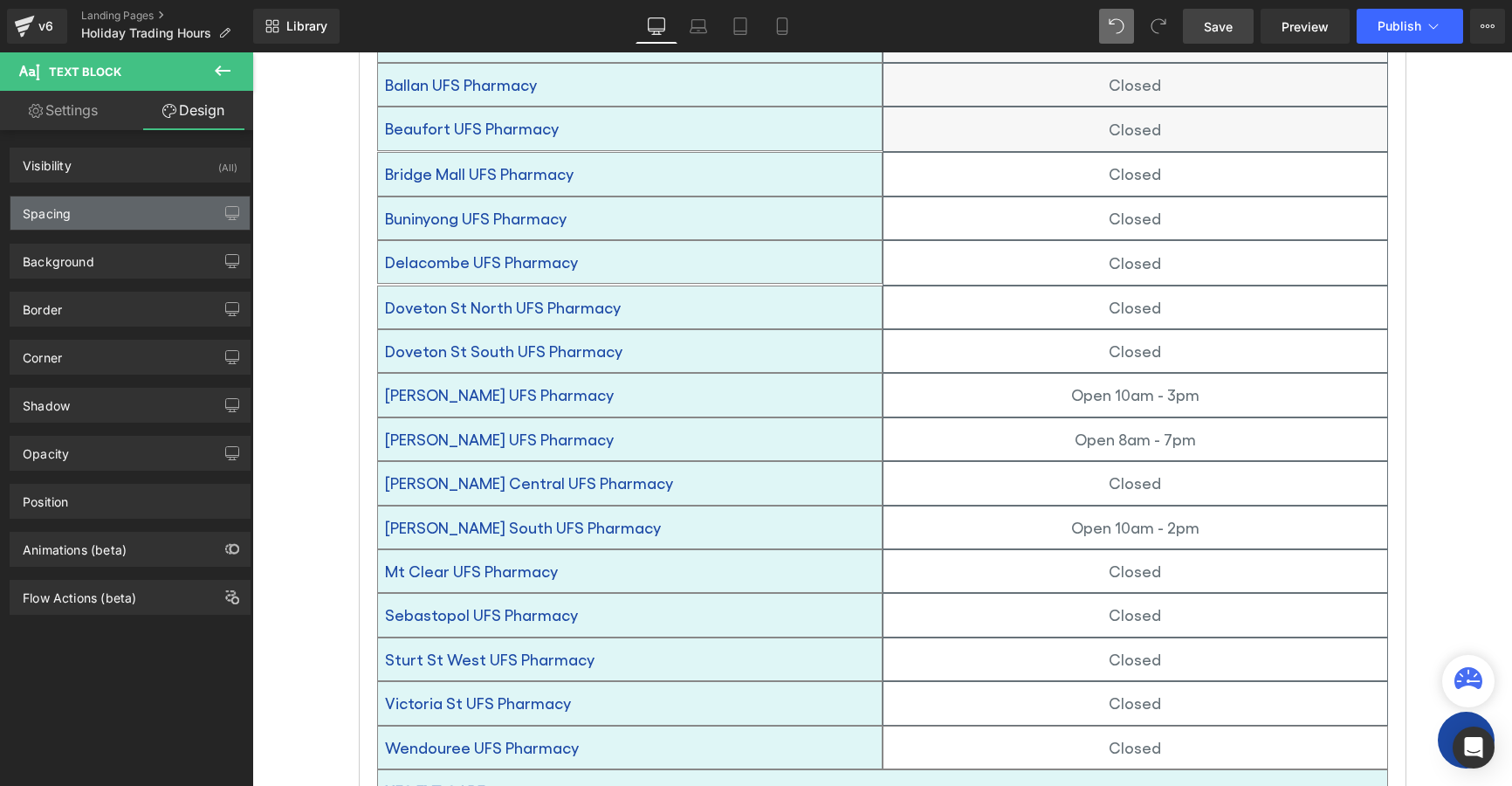
type input "transparent"
type input "0"
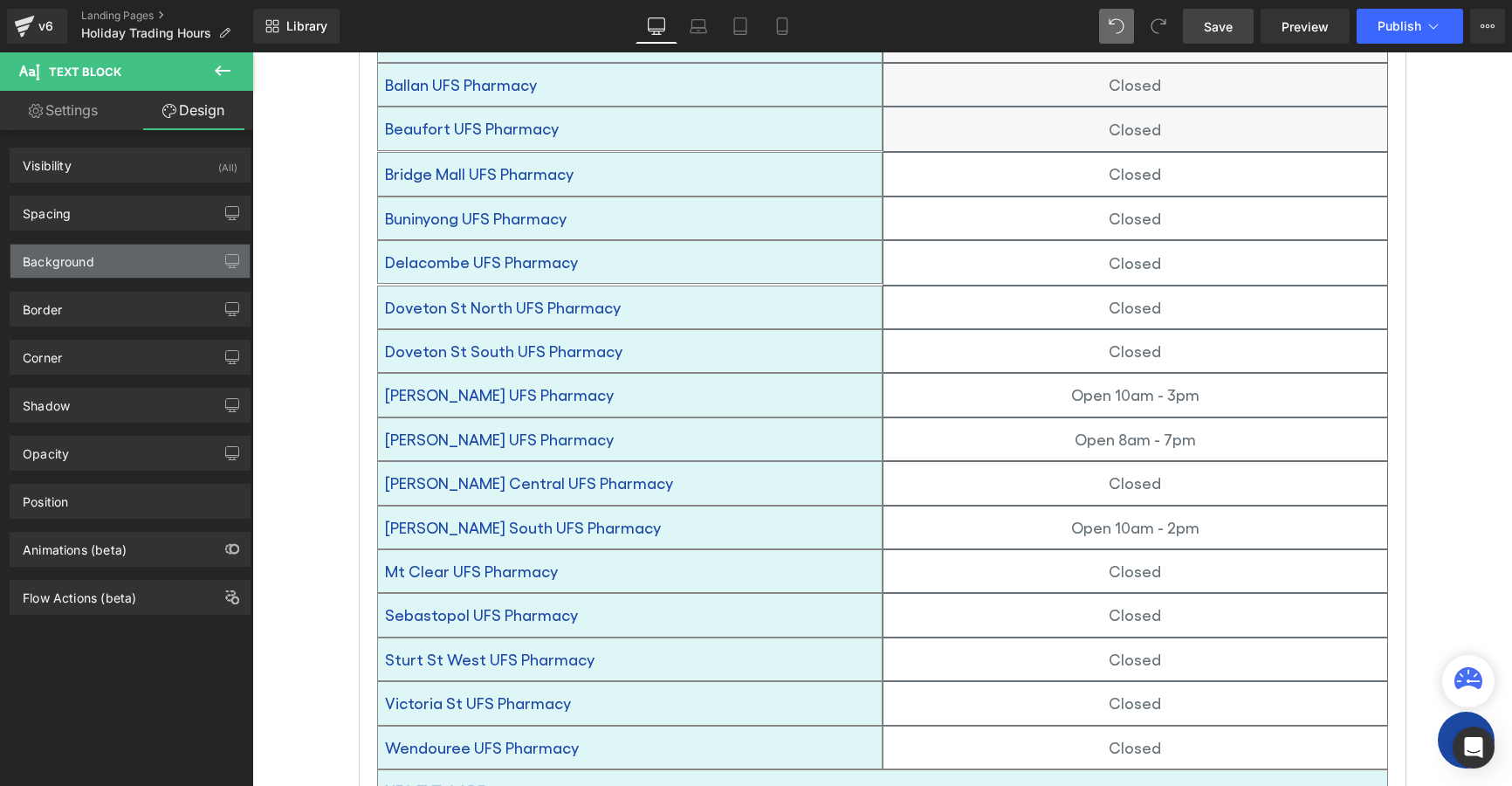
click at [57, 265] on div "Background" at bounding box center [58, 256] width 72 height 24
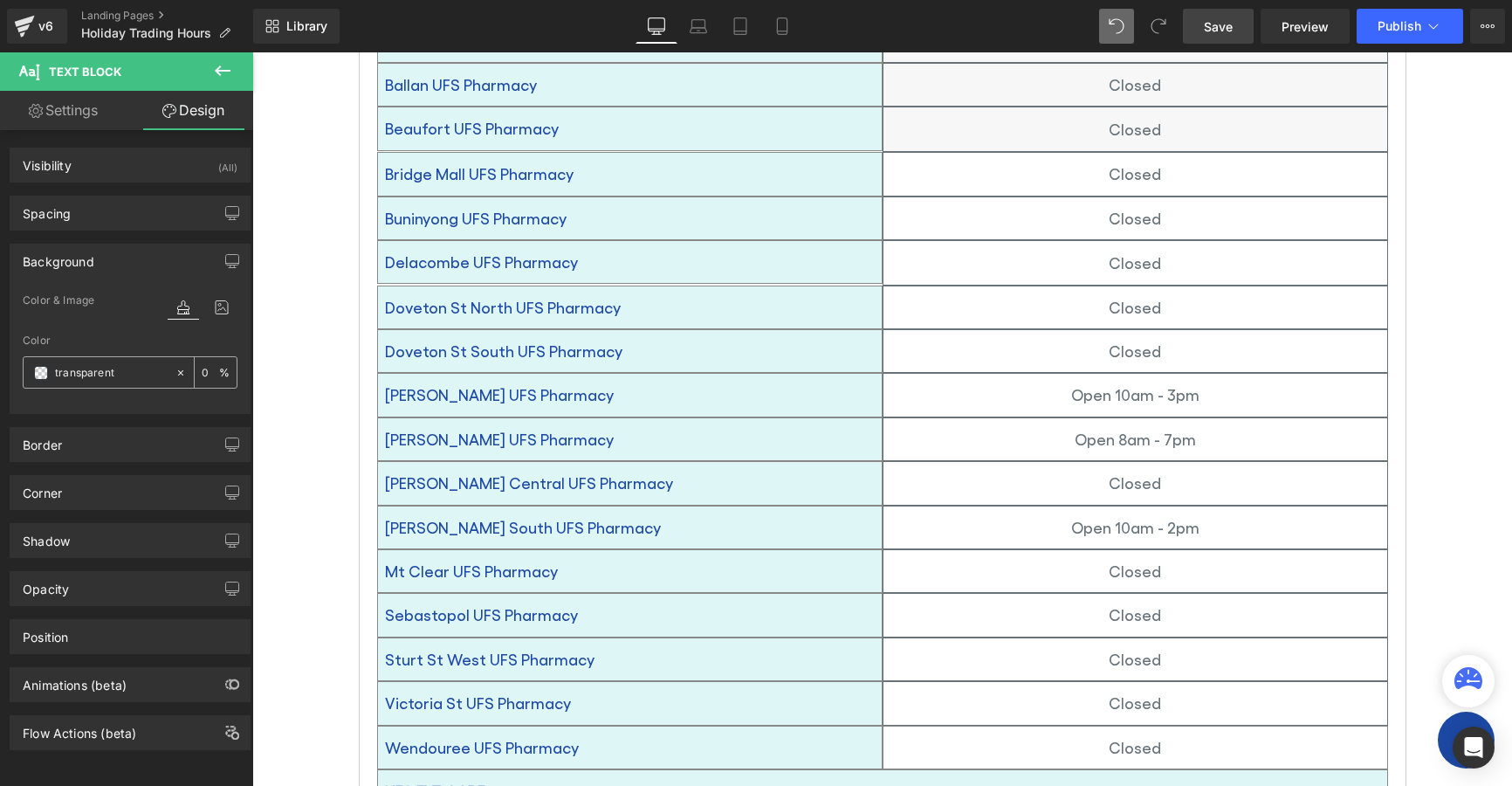
click at [39, 370] on span at bounding box center [41, 373] width 14 height 14
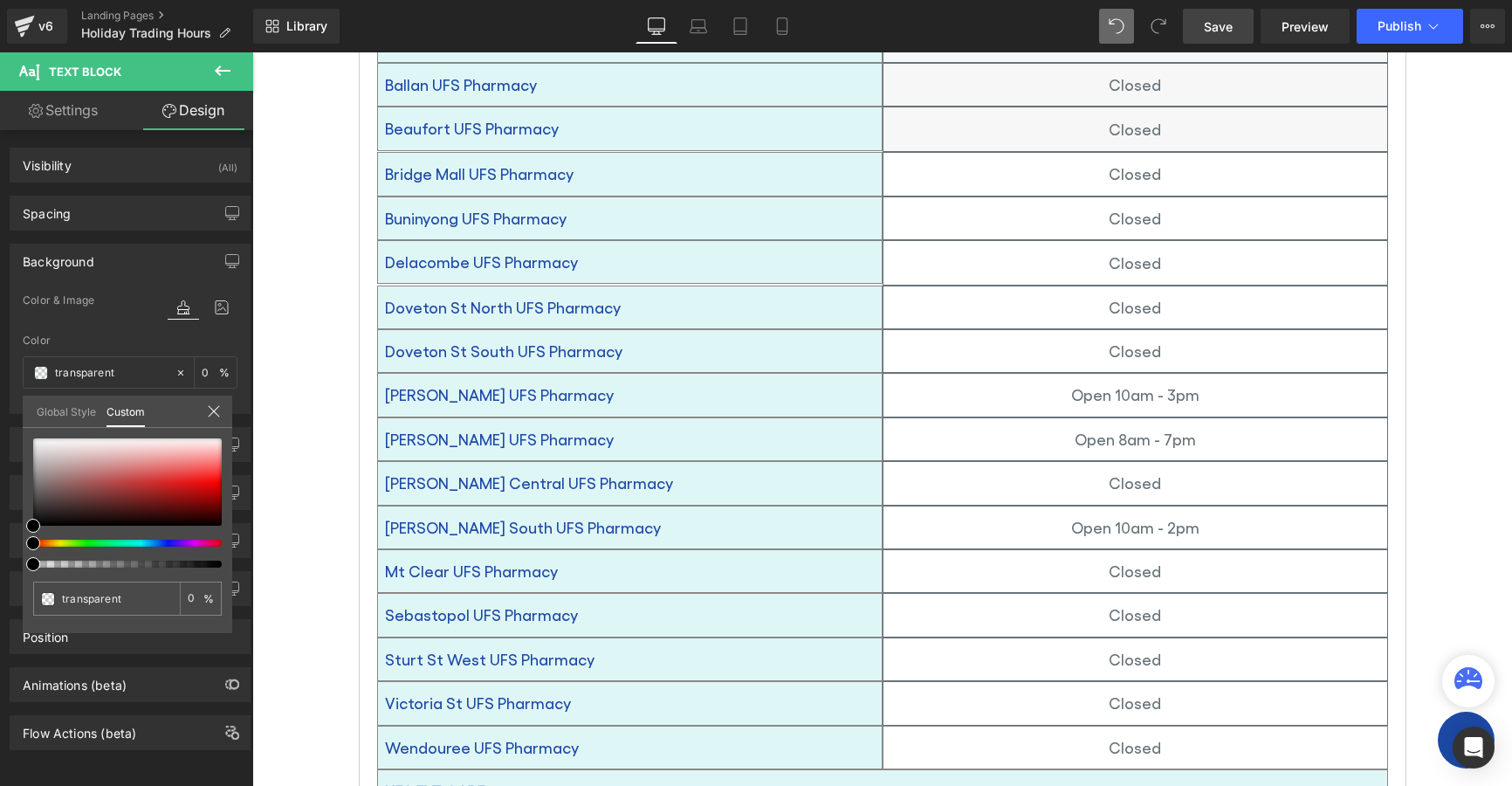
click at [59, 415] on link "Global Style" at bounding box center [66, 410] width 59 height 30
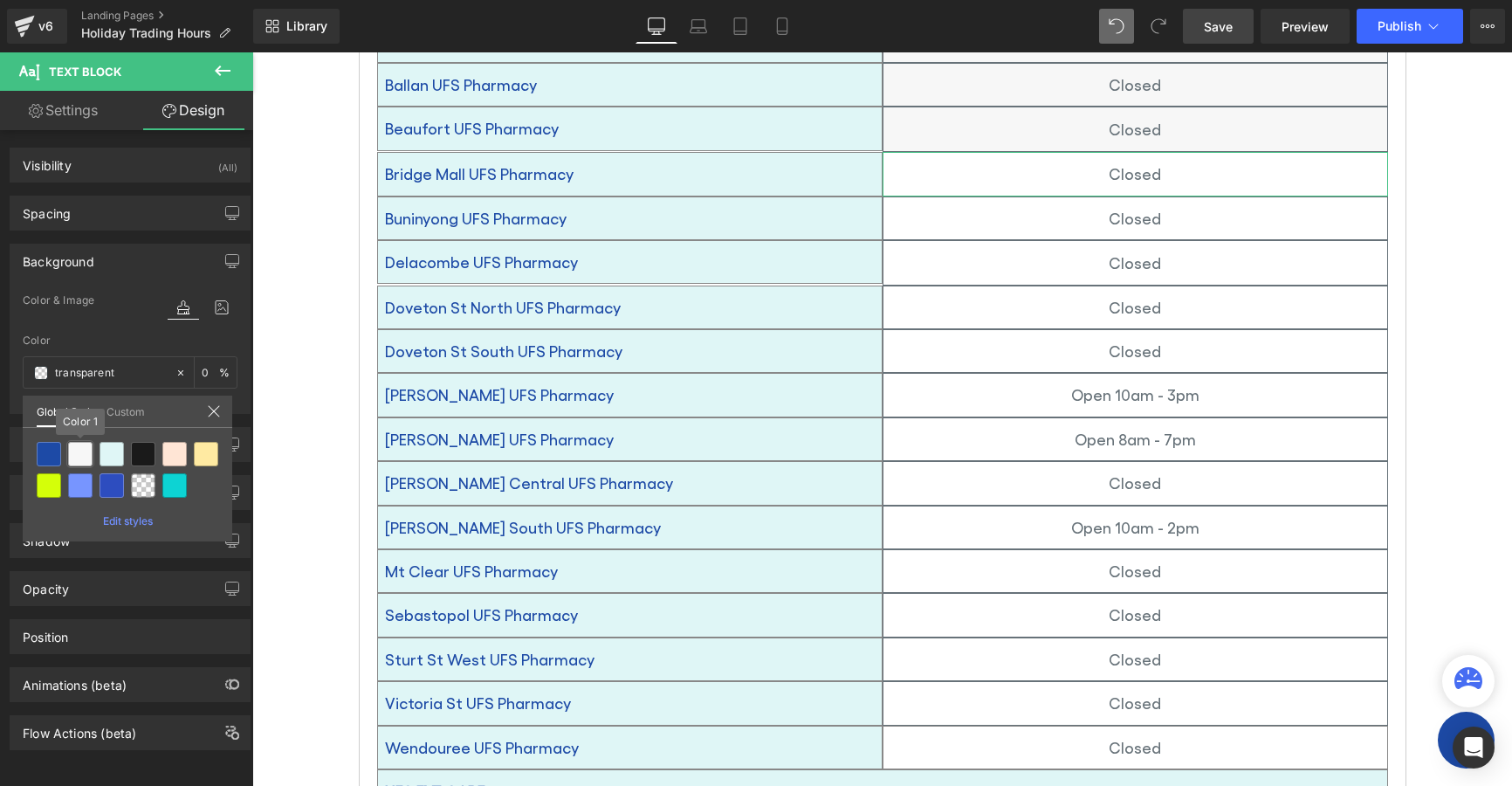
click at [84, 458] on div at bounding box center [80, 453] width 24 height 24
type input "Color 1"
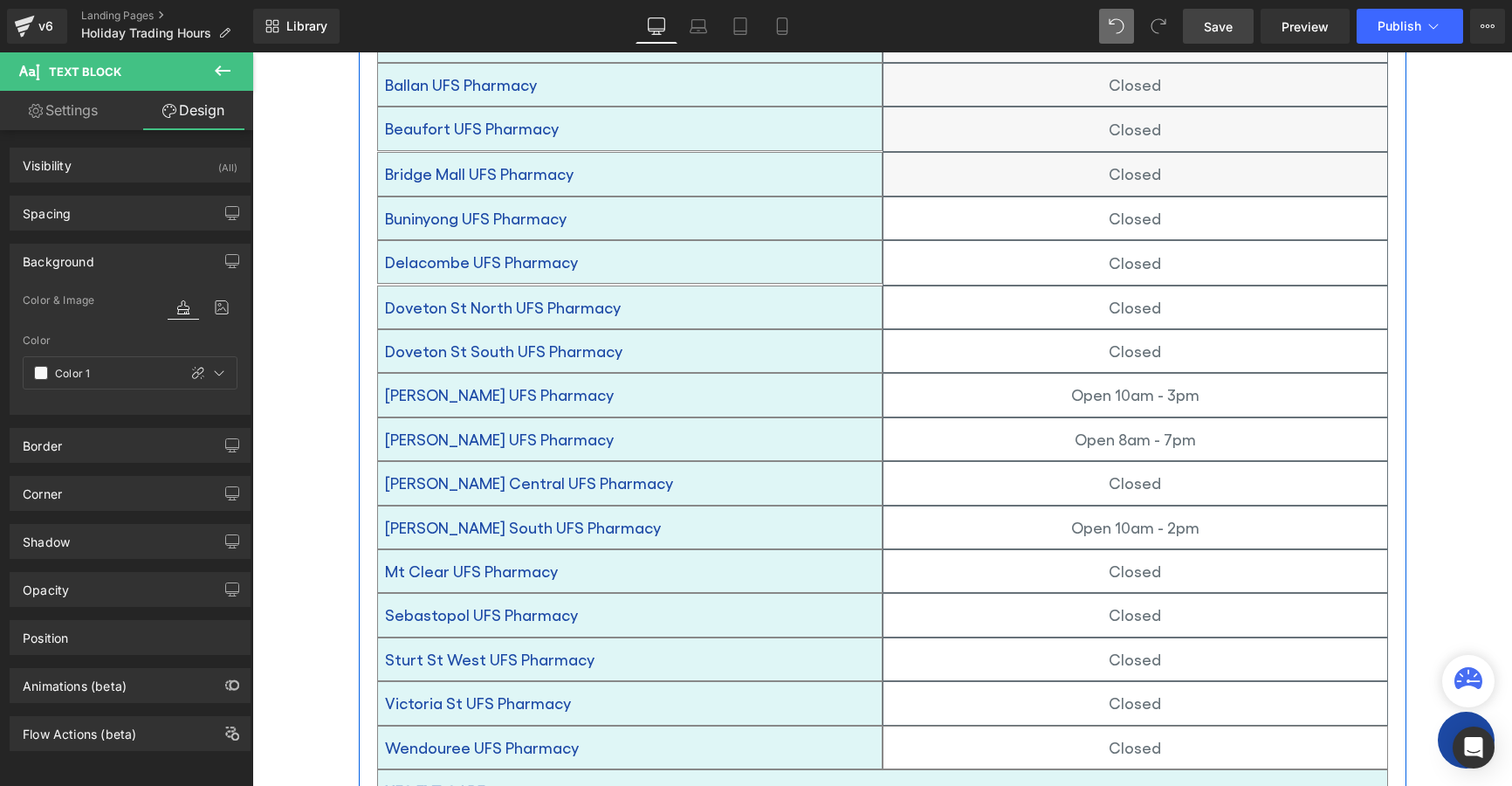
click at [988, 204] on p "Closed" at bounding box center [1135, 218] width 503 height 28
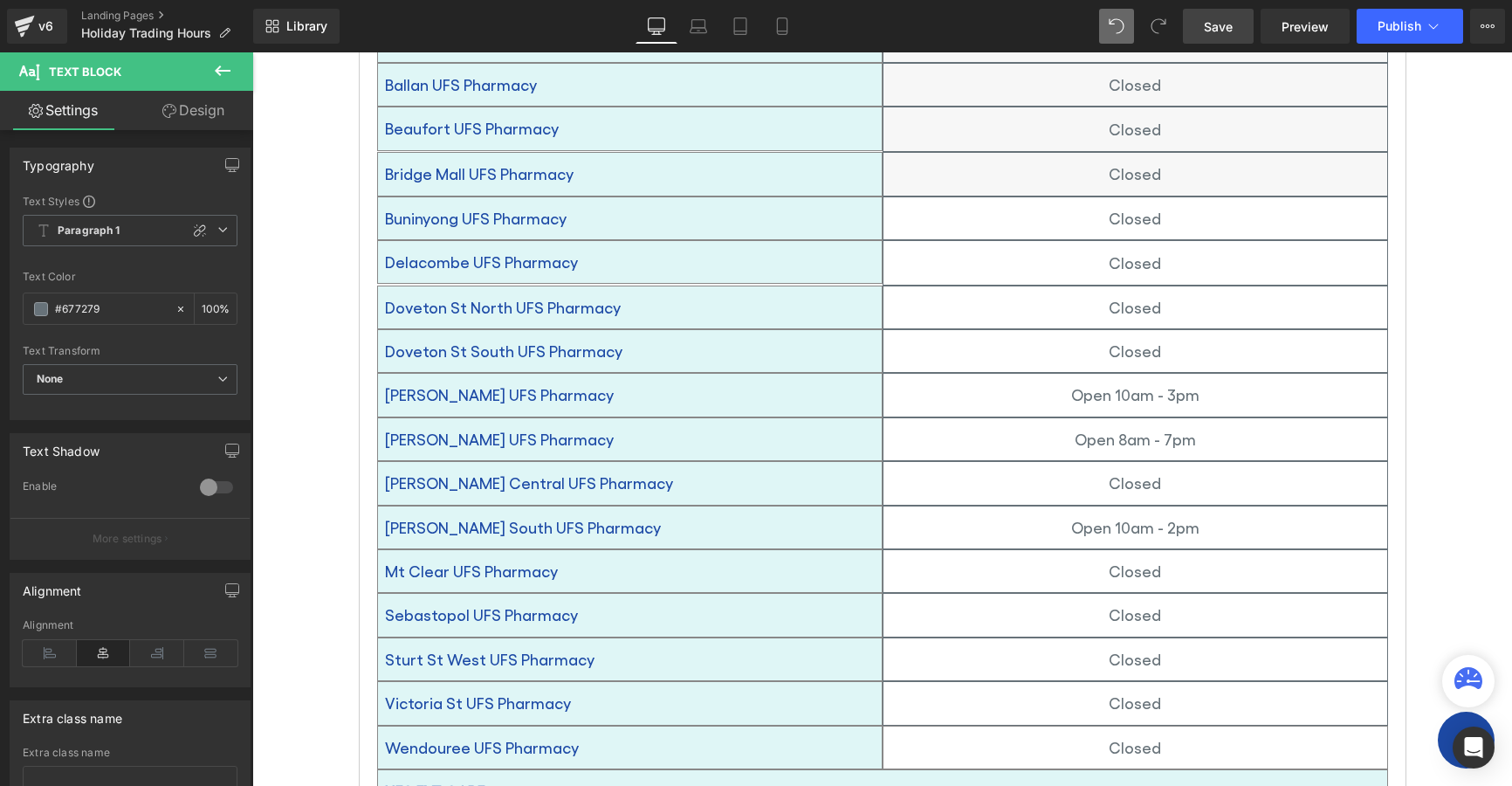
click at [172, 111] on icon at bounding box center [169, 111] width 14 height 14
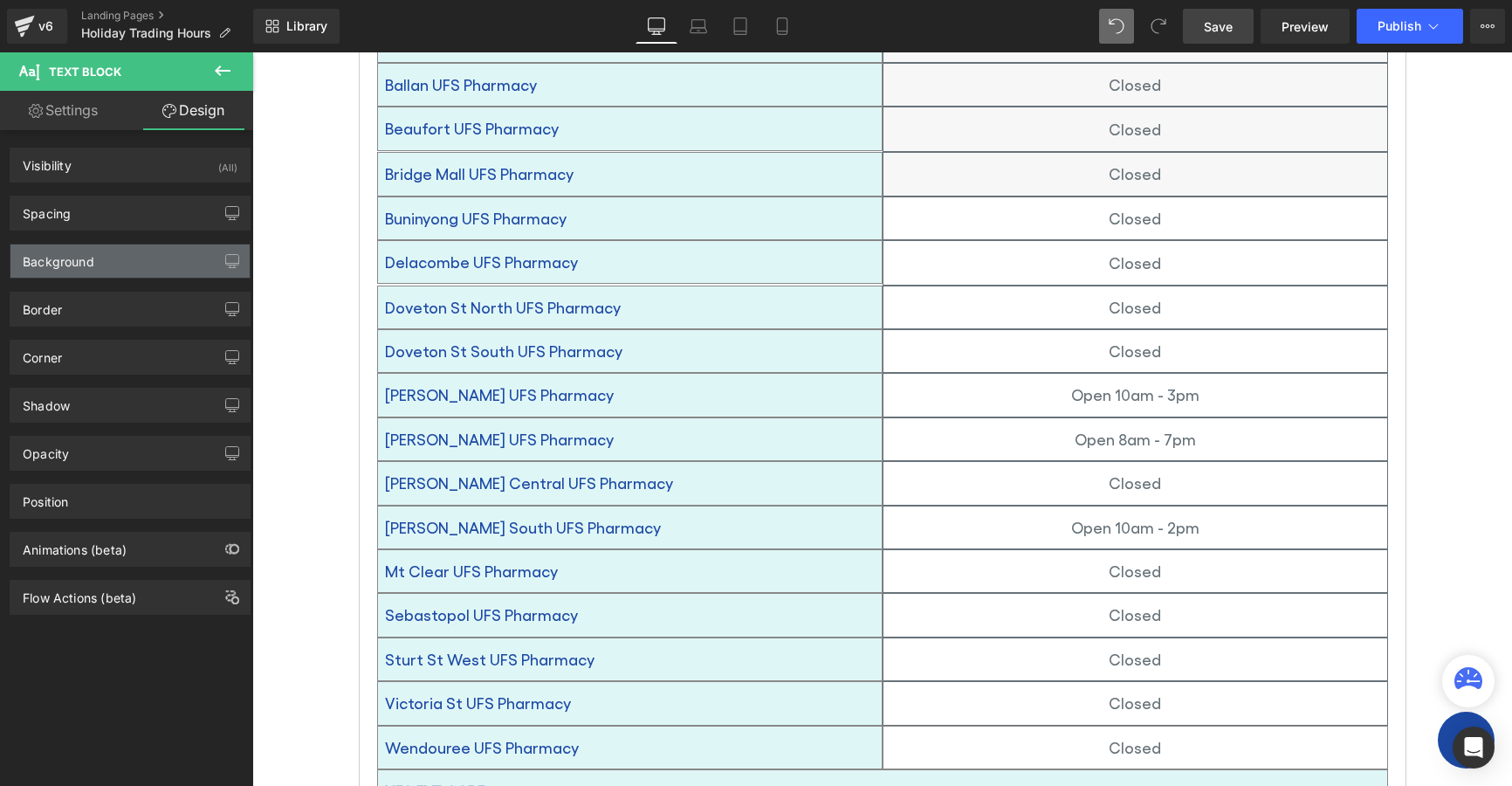
click at [80, 264] on div "Background" at bounding box center [58, 256] width 72 height 24
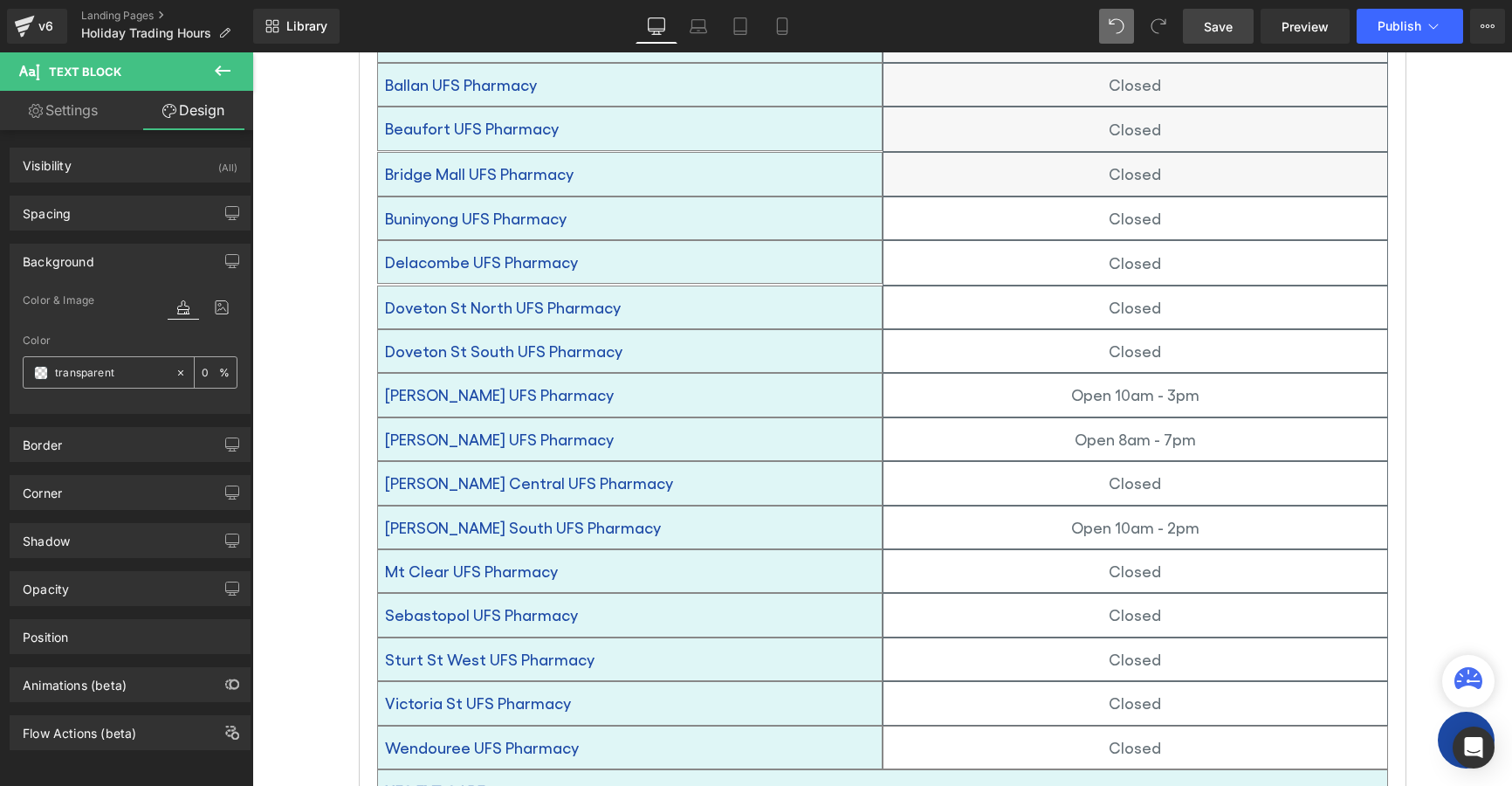
click at [39, 370] on span at bounding box center [41, 373] width 14 height 14
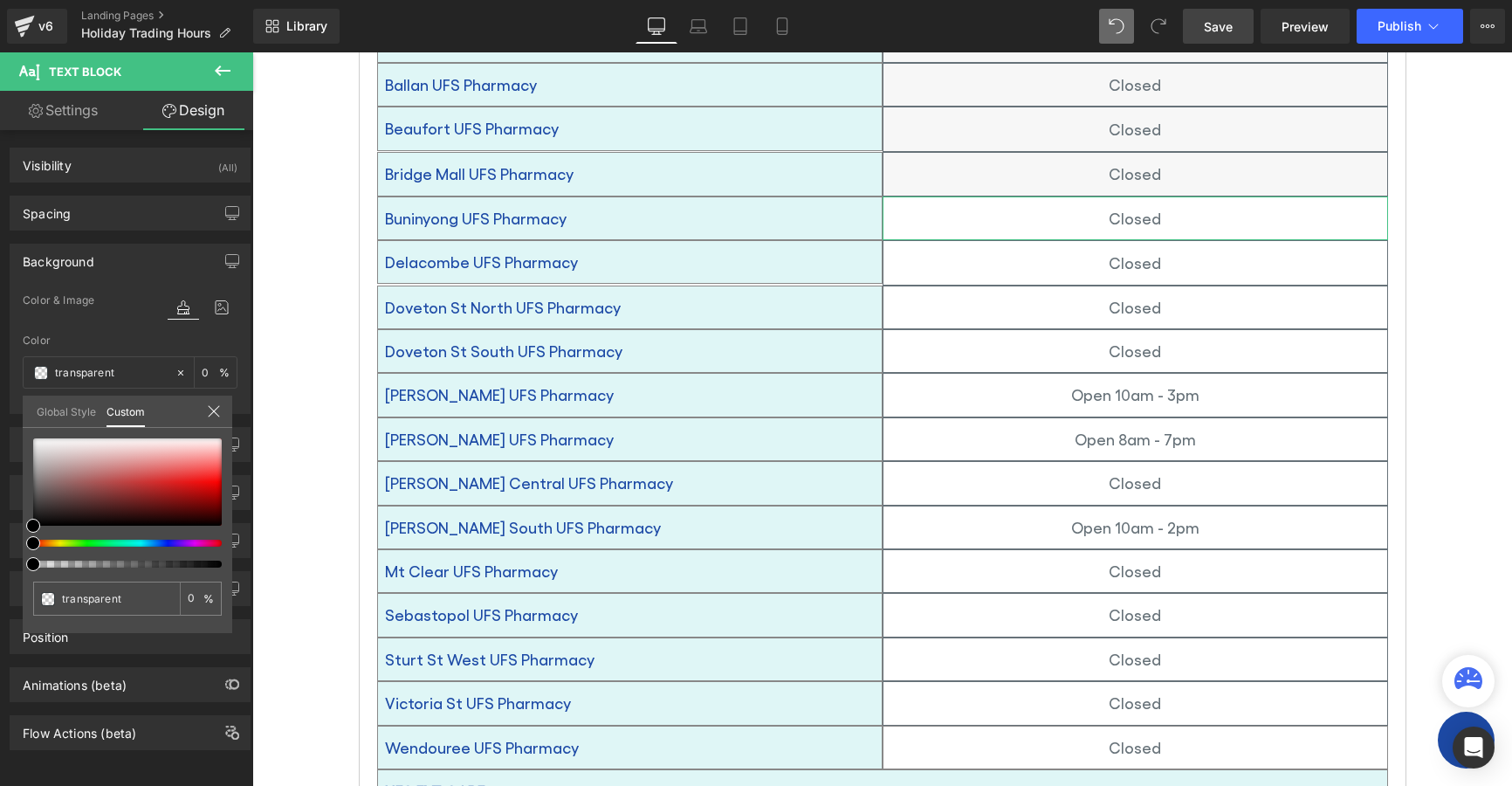
click at [57, 411] on link "Global Style" at bounding box center [66, 410] width 59 height 30
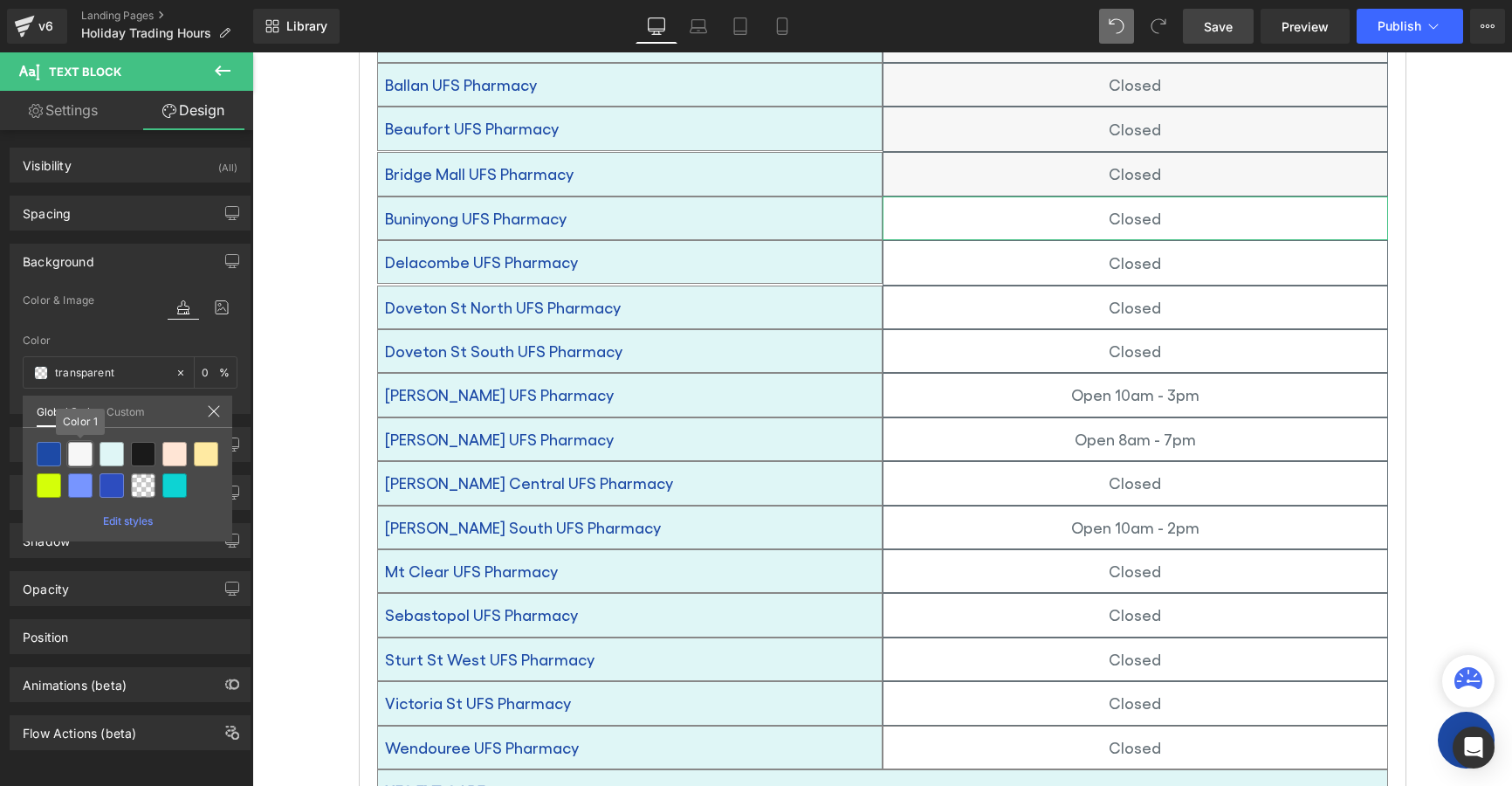
drag, startPoint x: 79, startPoint y: 458, endPoint x: 125, endPoint y: 442, distance: 48.7
click at [79, 457] on div at bounding box center [80, 453] width 24 height 24
type input "Color 1"
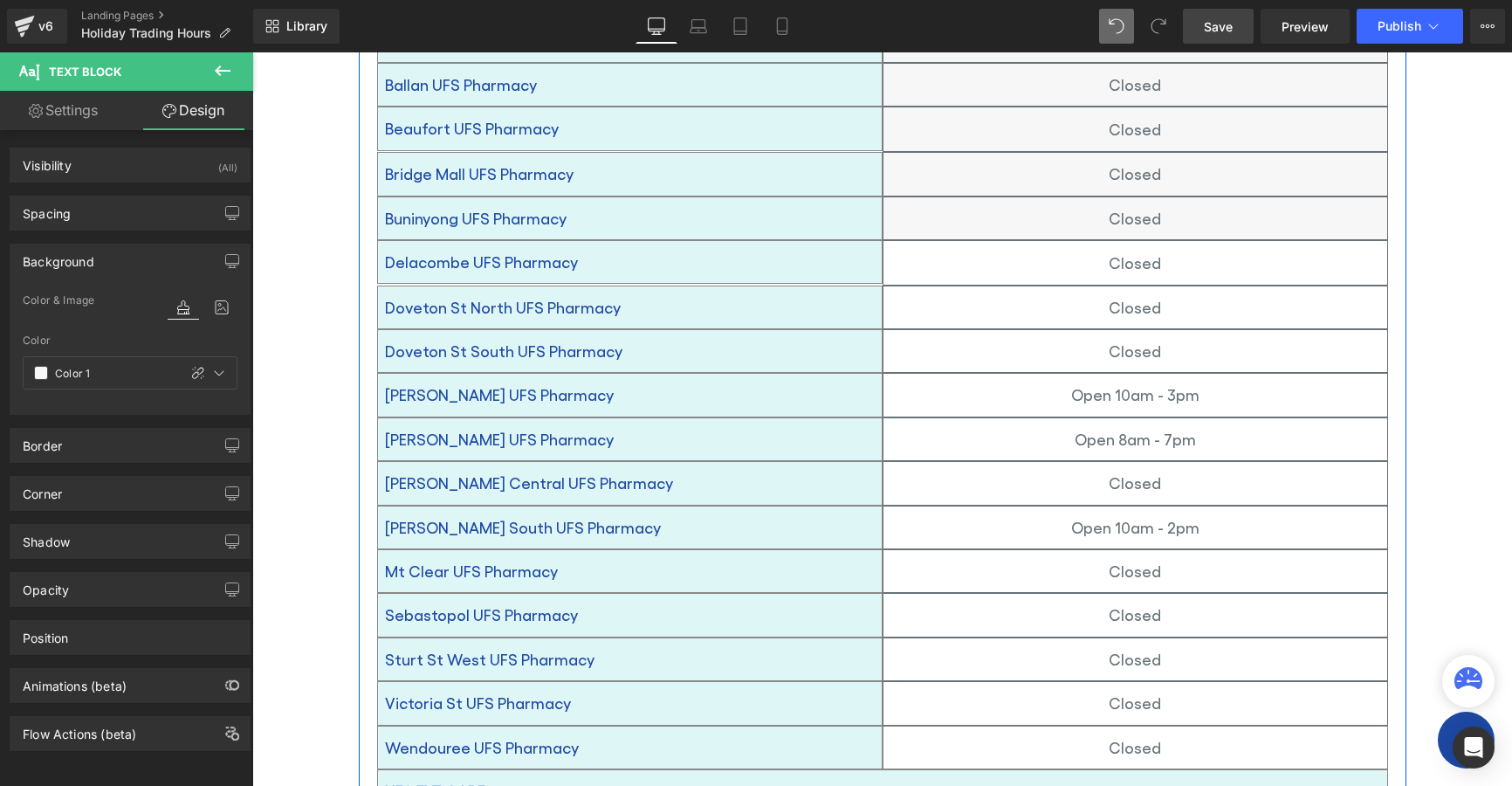
click at [998, 240] on div "Closed" at bounding box center [1135, 263] width 505 height 46
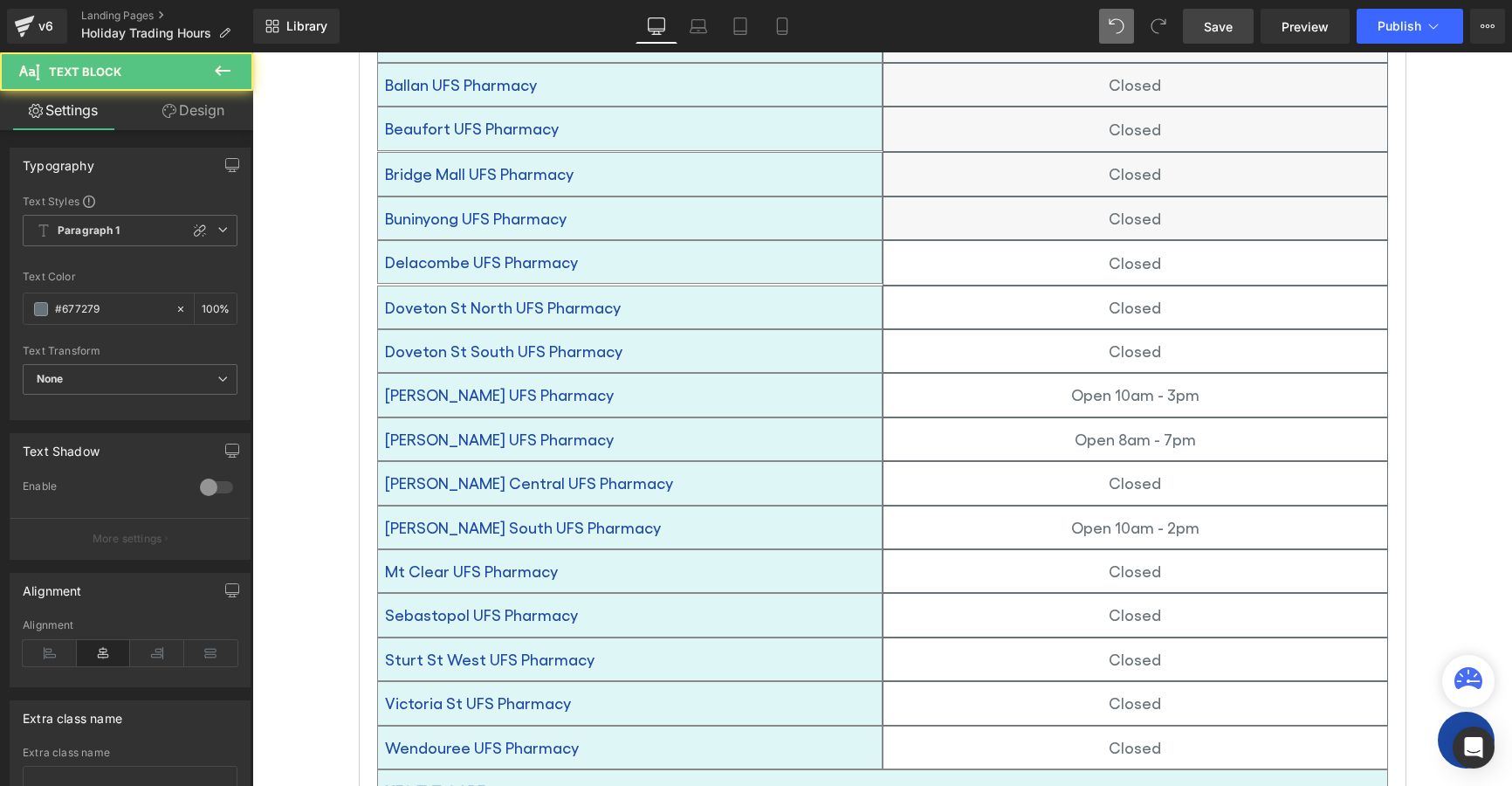
click at [174, 113] on icon at bounding box center [169, 111] width 14 height 14
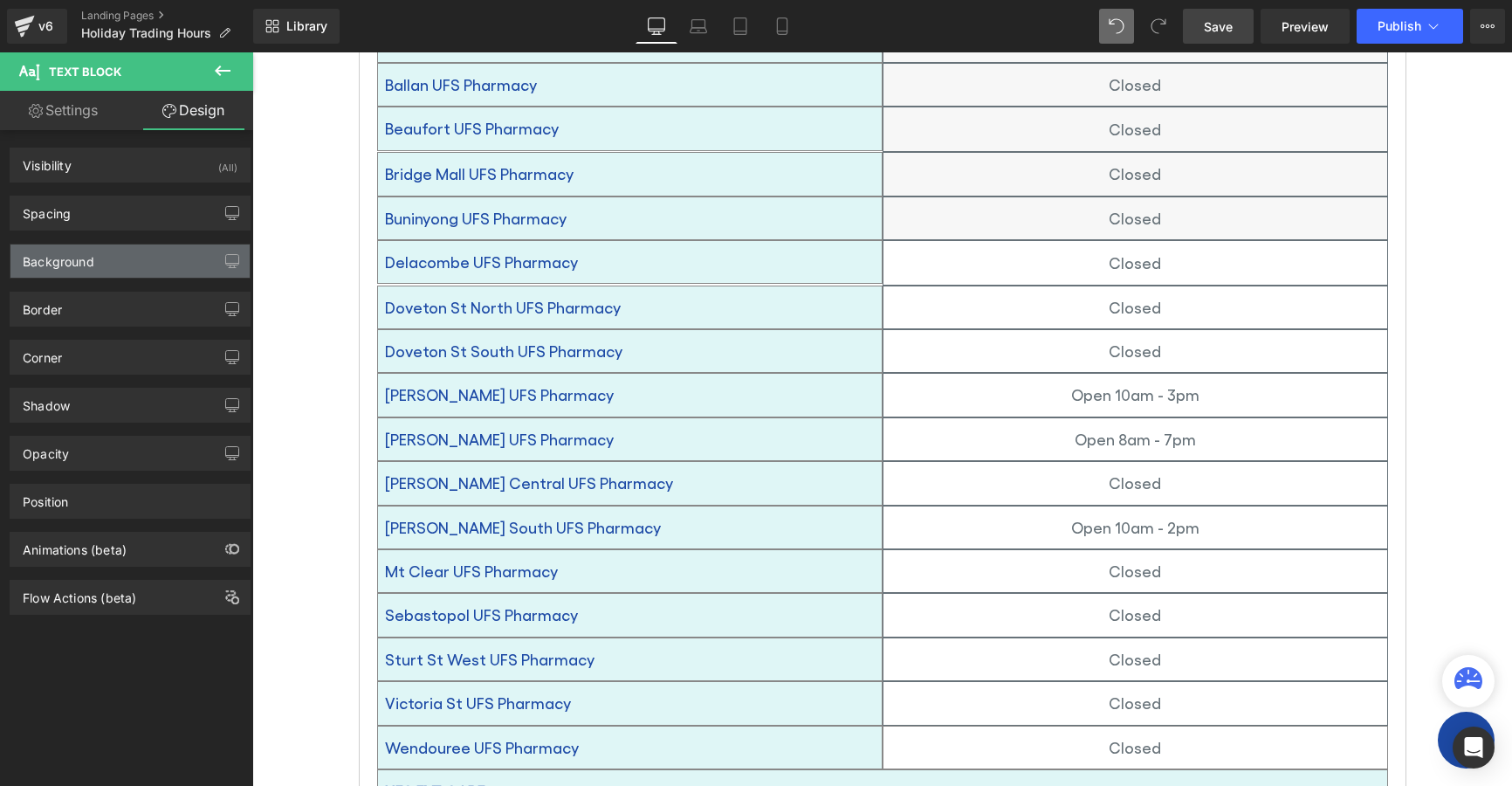
click at [60, 263] on div "Background" at bounding box center [58, 256] width 72 height 24
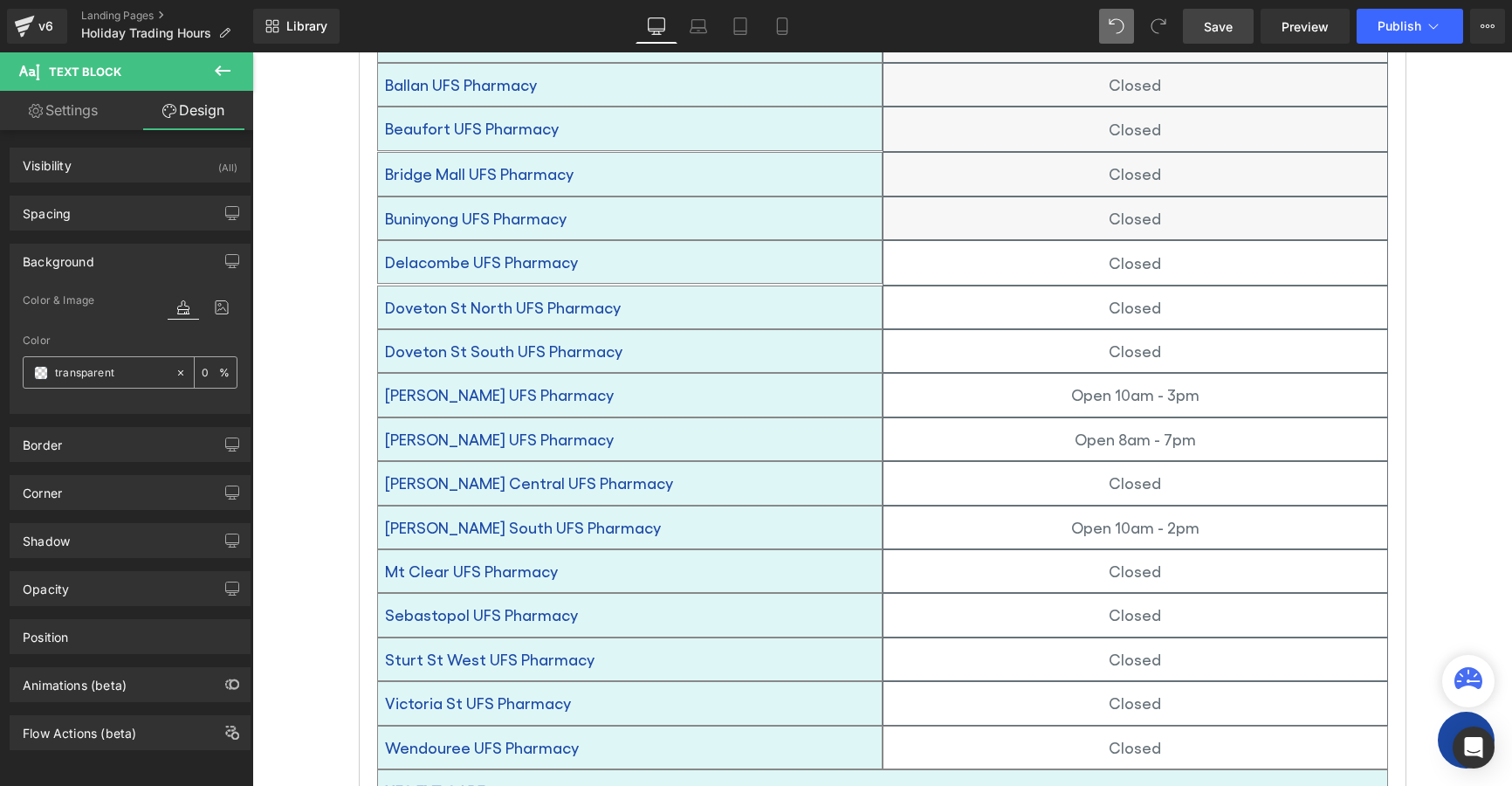
click at [40, 374] on span at bounding box center [41, 373] width 14 height 14
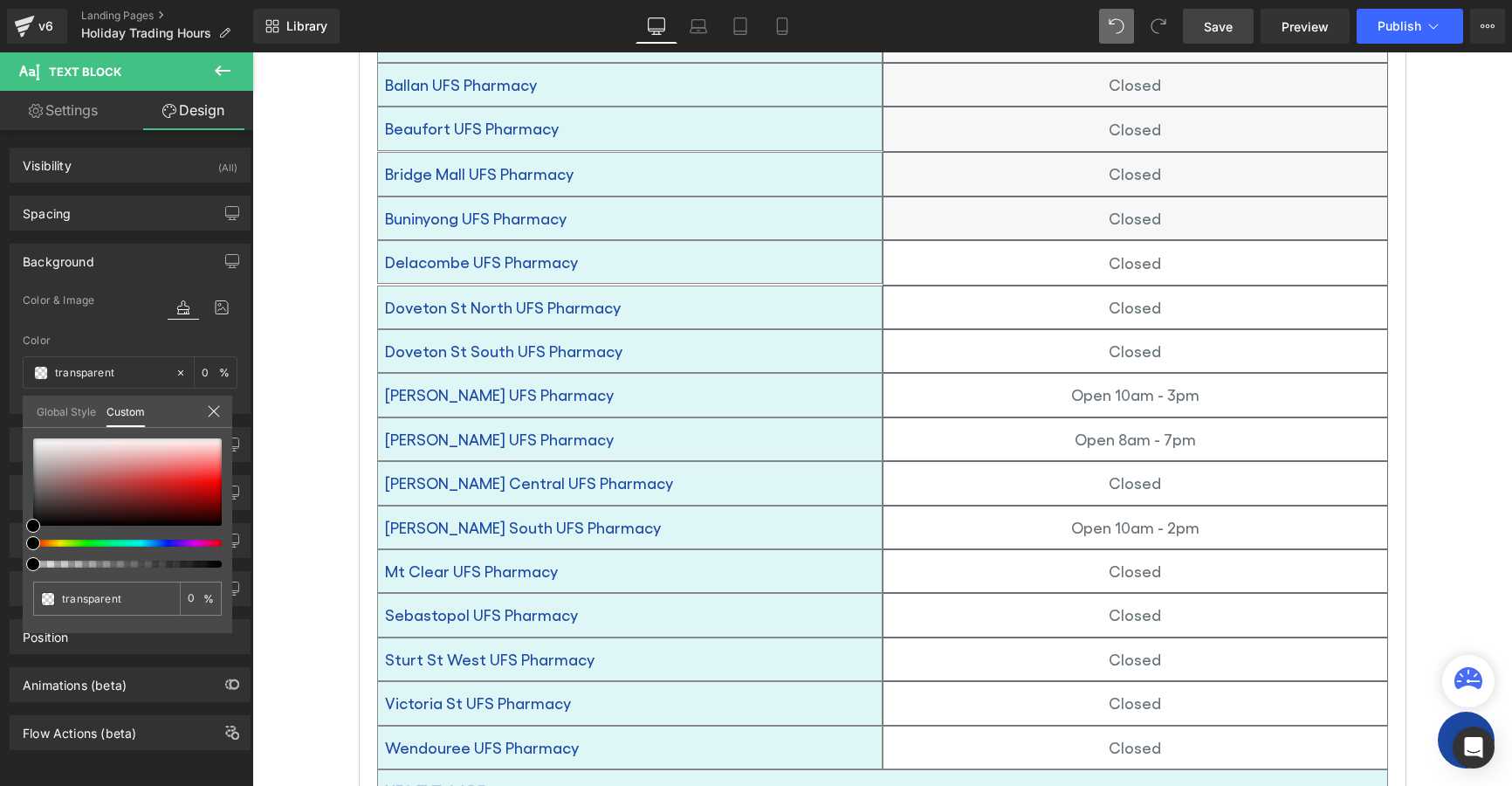
click at [59, 413] on link "Global Style" at bounding box center [66, 410] width 59 height 30
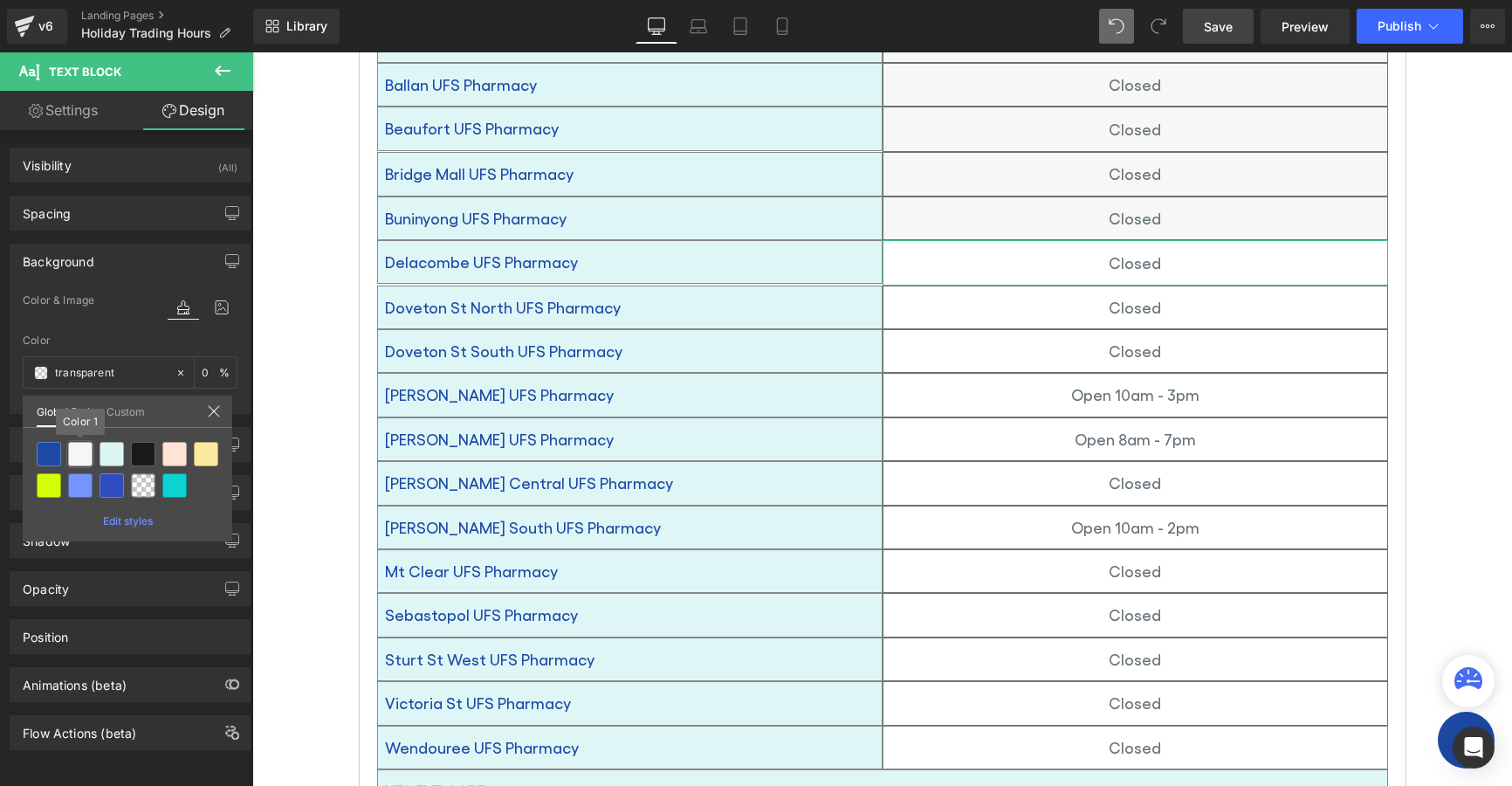
drag, startPoint x: 78, startPoint y: 451, endPoint x: 244, endPoint y: 419, distance: 169.1
click at [81, 450] on div at bounding box center [80, 453] width 24 height 24
type input "Color 1"
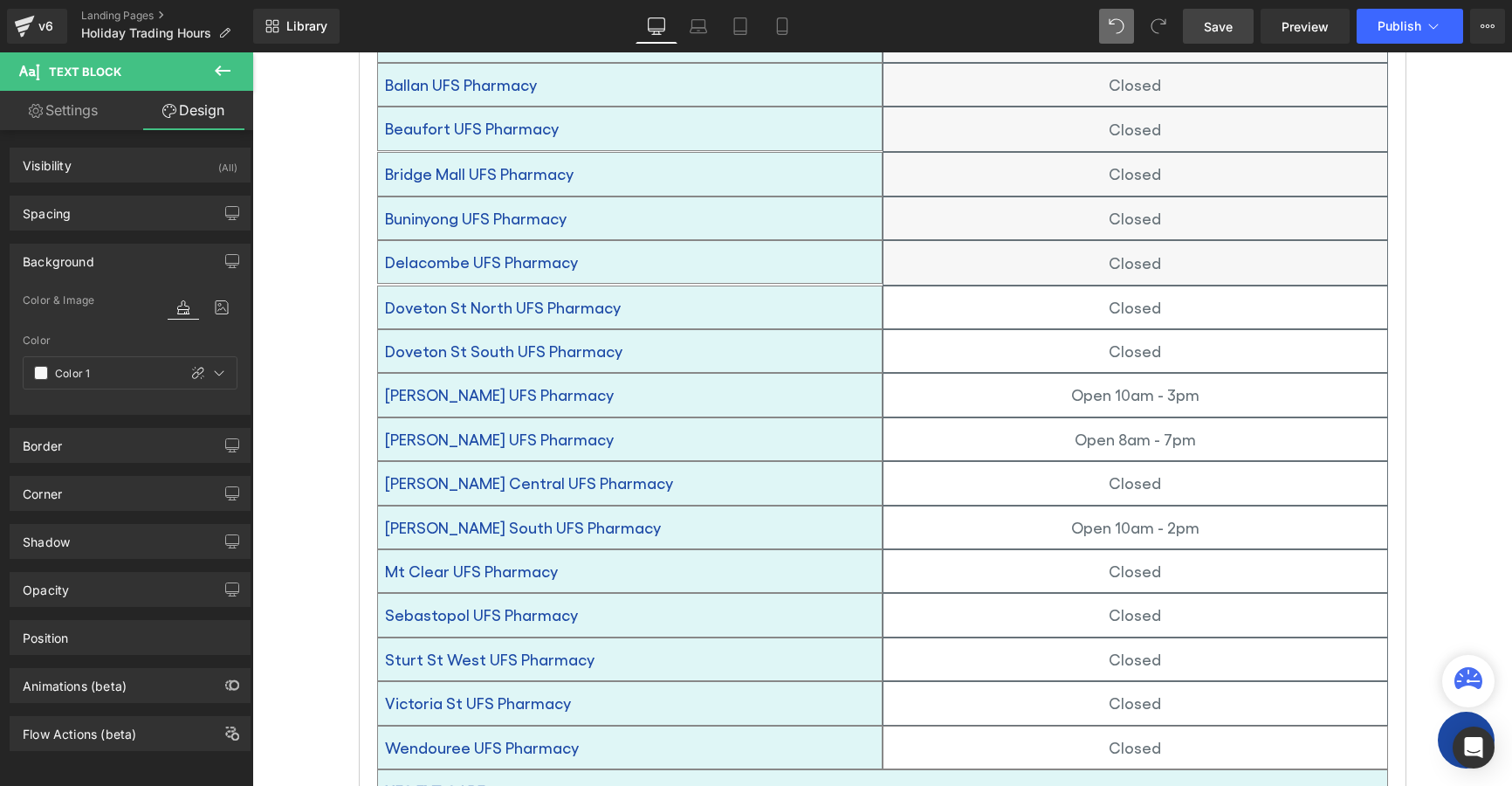
click at [966, 294] on p "Closed" at bounding box center [1135, 307] width 503 height 28
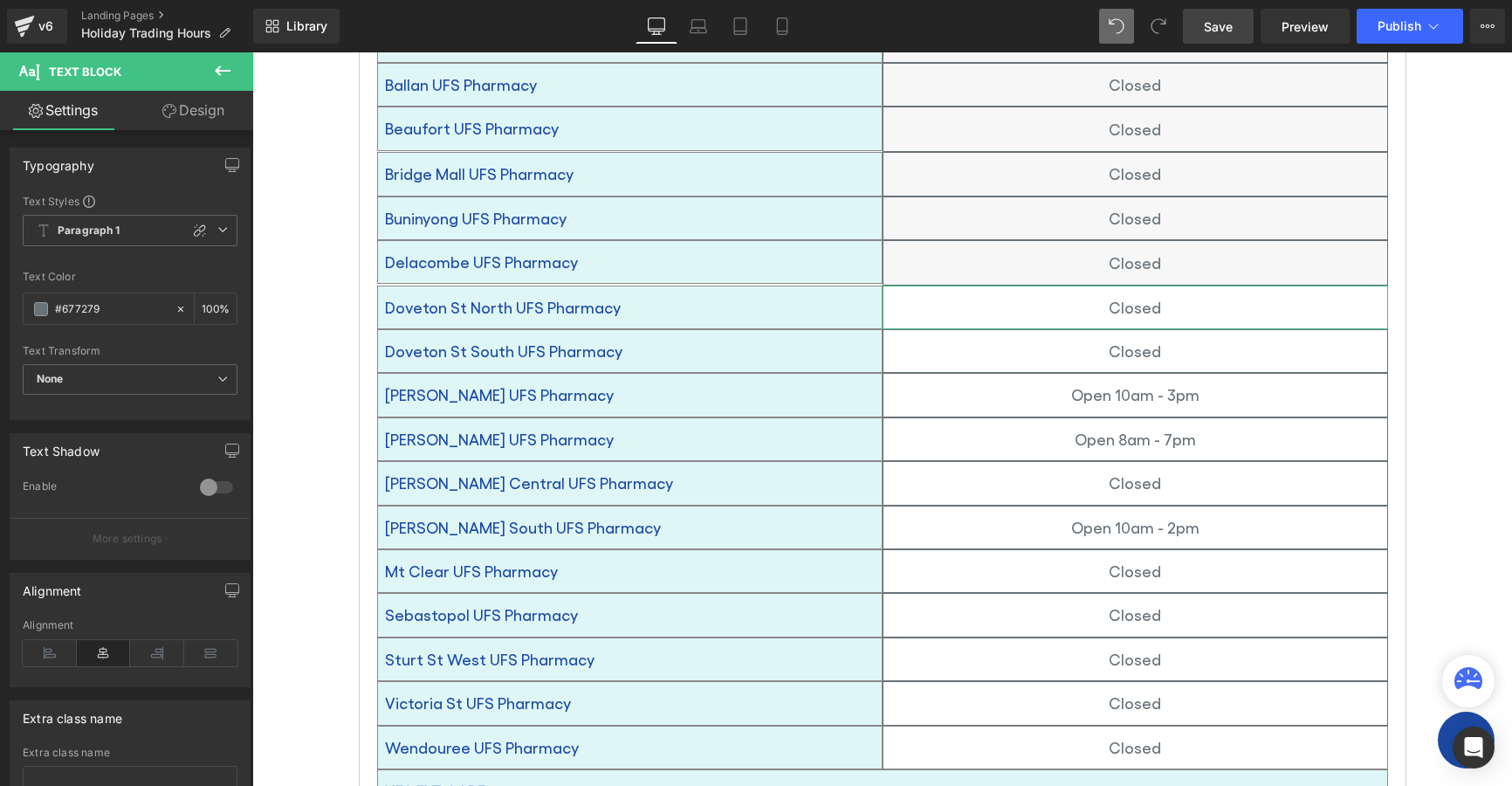
click at [180, 114] on link "Design" at bounding box center [193, 110] width 126 height 39
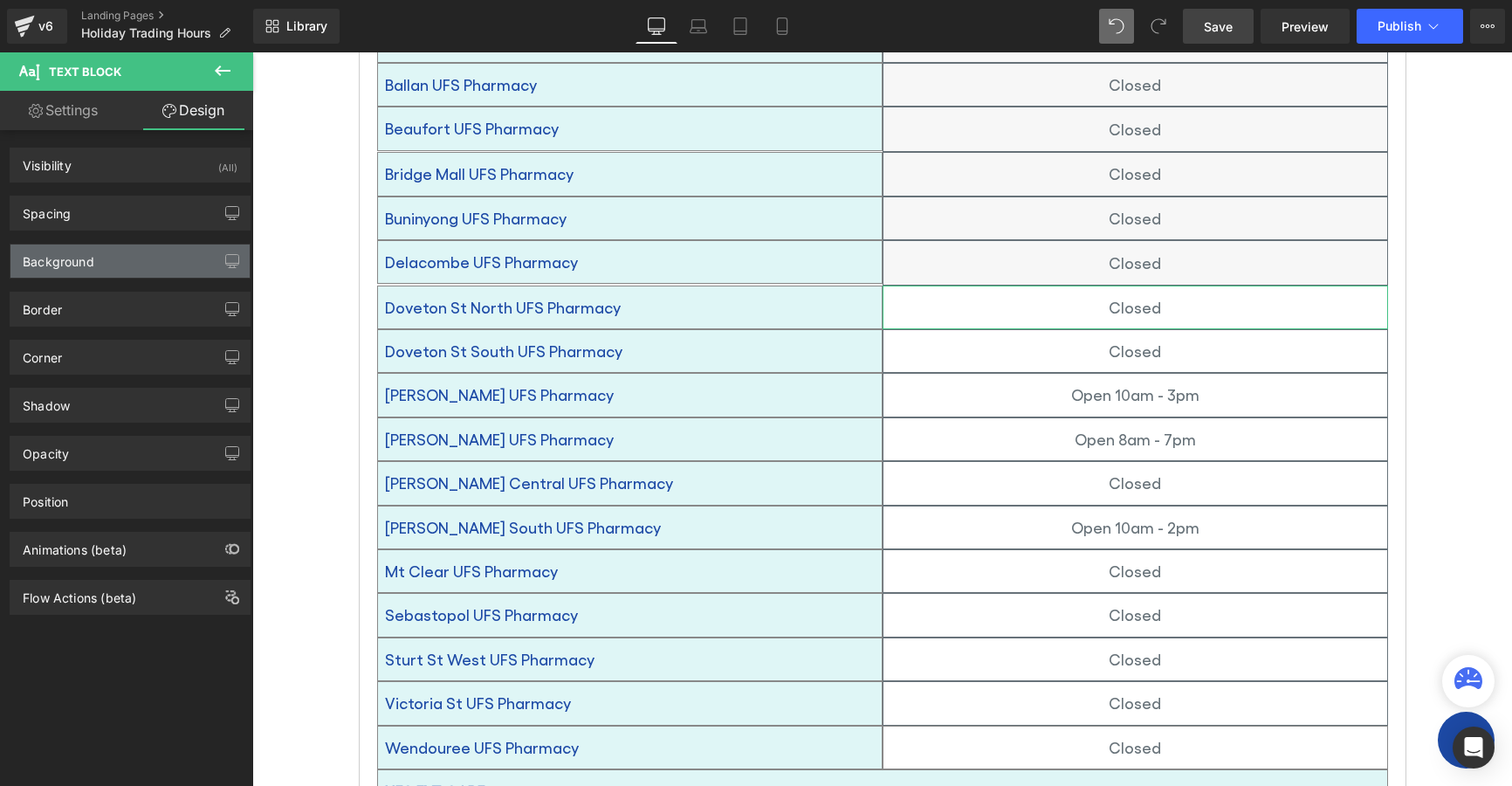
click at [75, 255] on div "Background" at bounding box center [58, 256] width 72 height 24
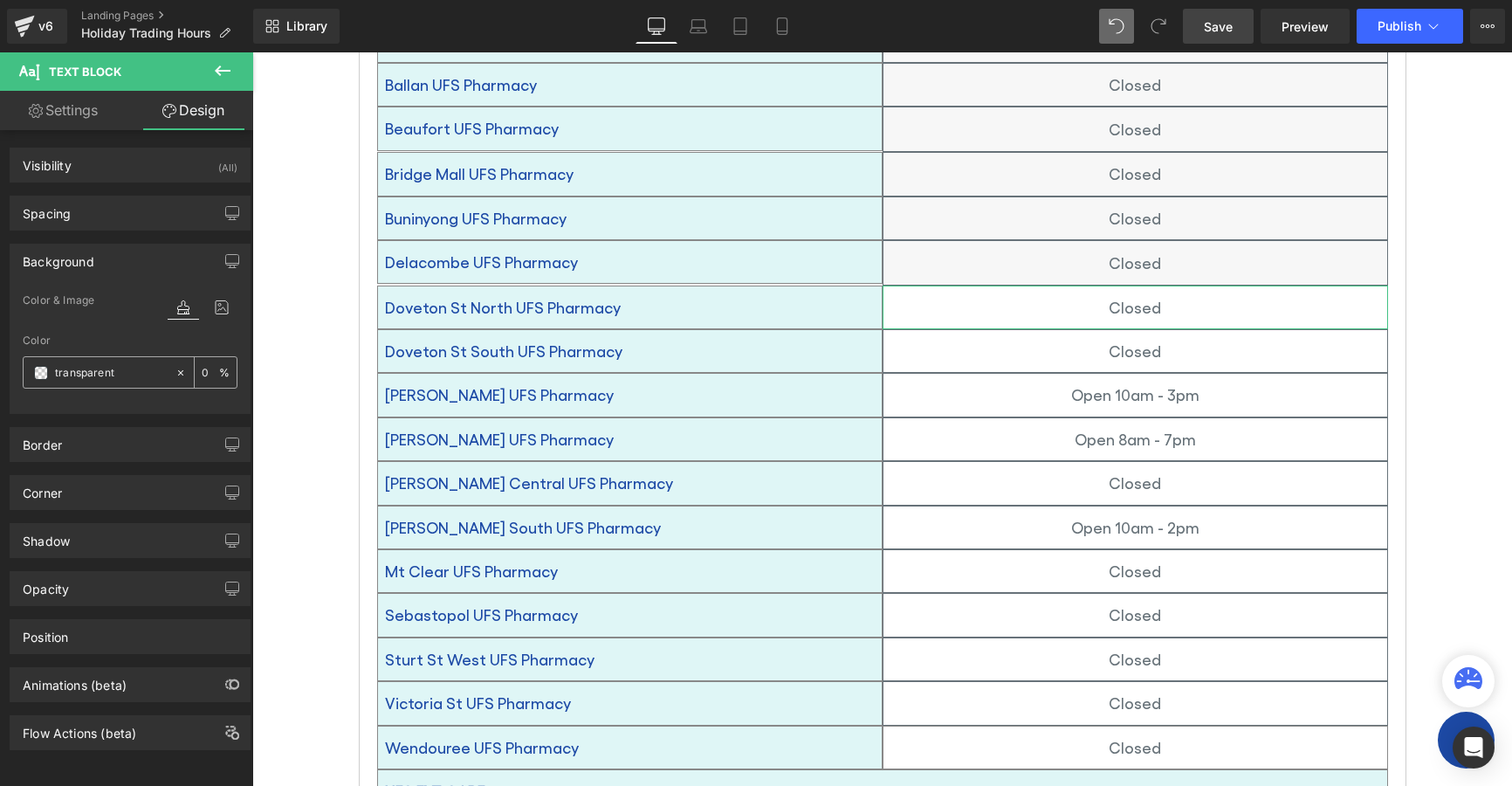
click at [36, 369] on span at bounding box center [41, 373] width 14 height 14
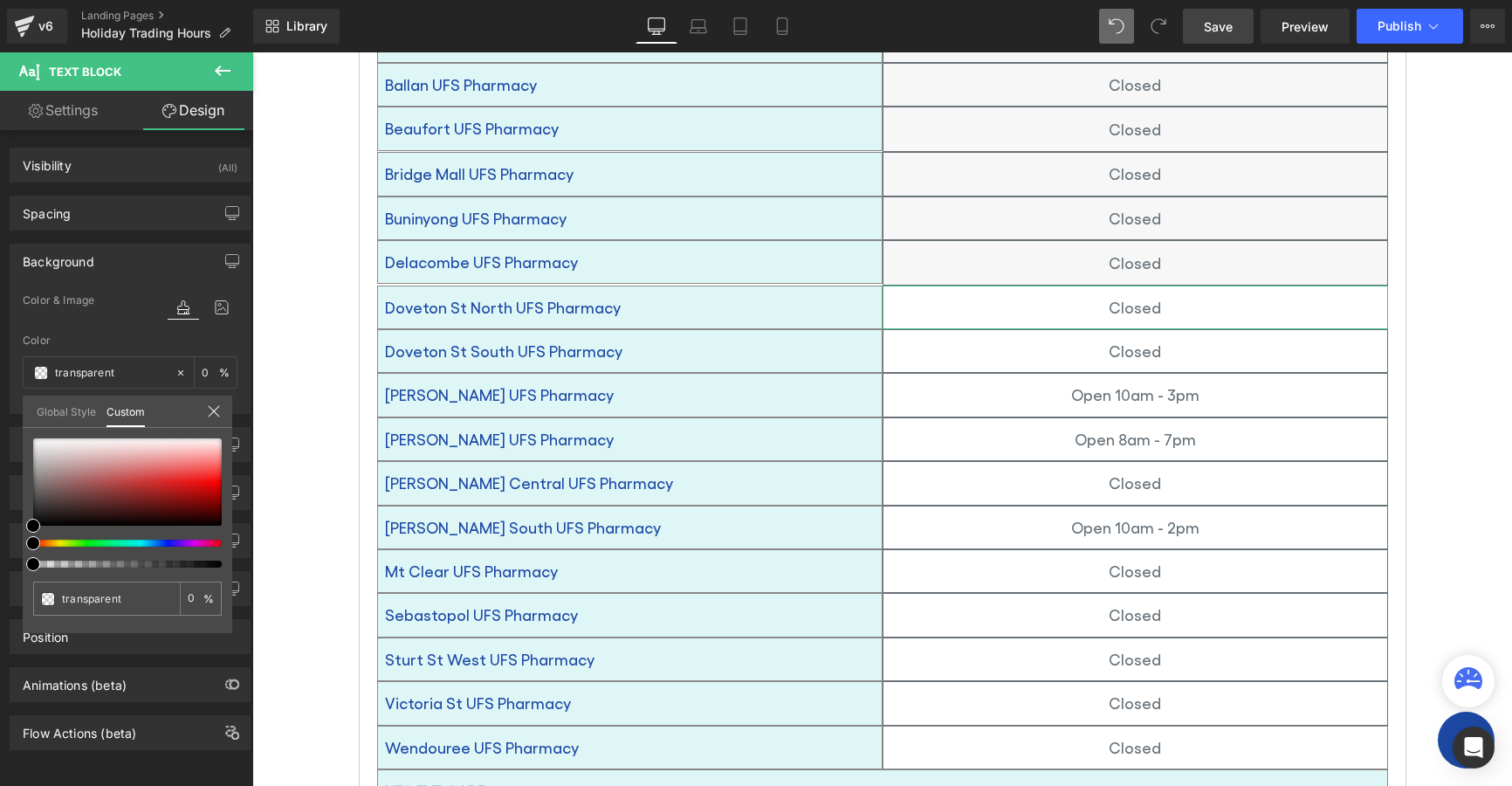
click at [68, 406] on link "Global Style" at bounding box center [66, 410] width 59 height 30
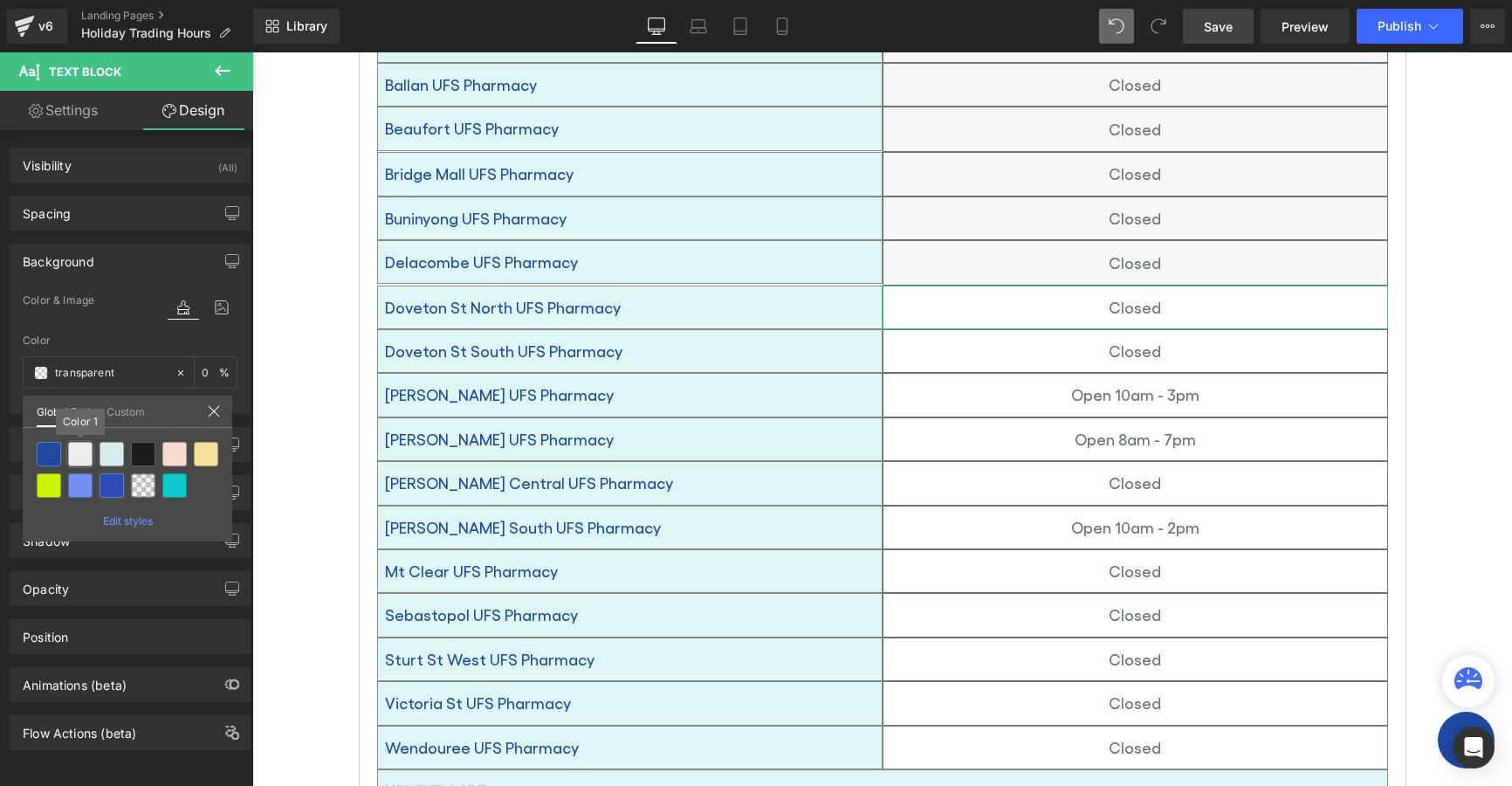
drag, startPoint x: 84, startPoint y: 454, endPoint x: 235, endPoint y: 427, distance: 153.4
click at [87, 452] on div at bounding box center [80, 453] width 24 height 24
type input "Color 1"
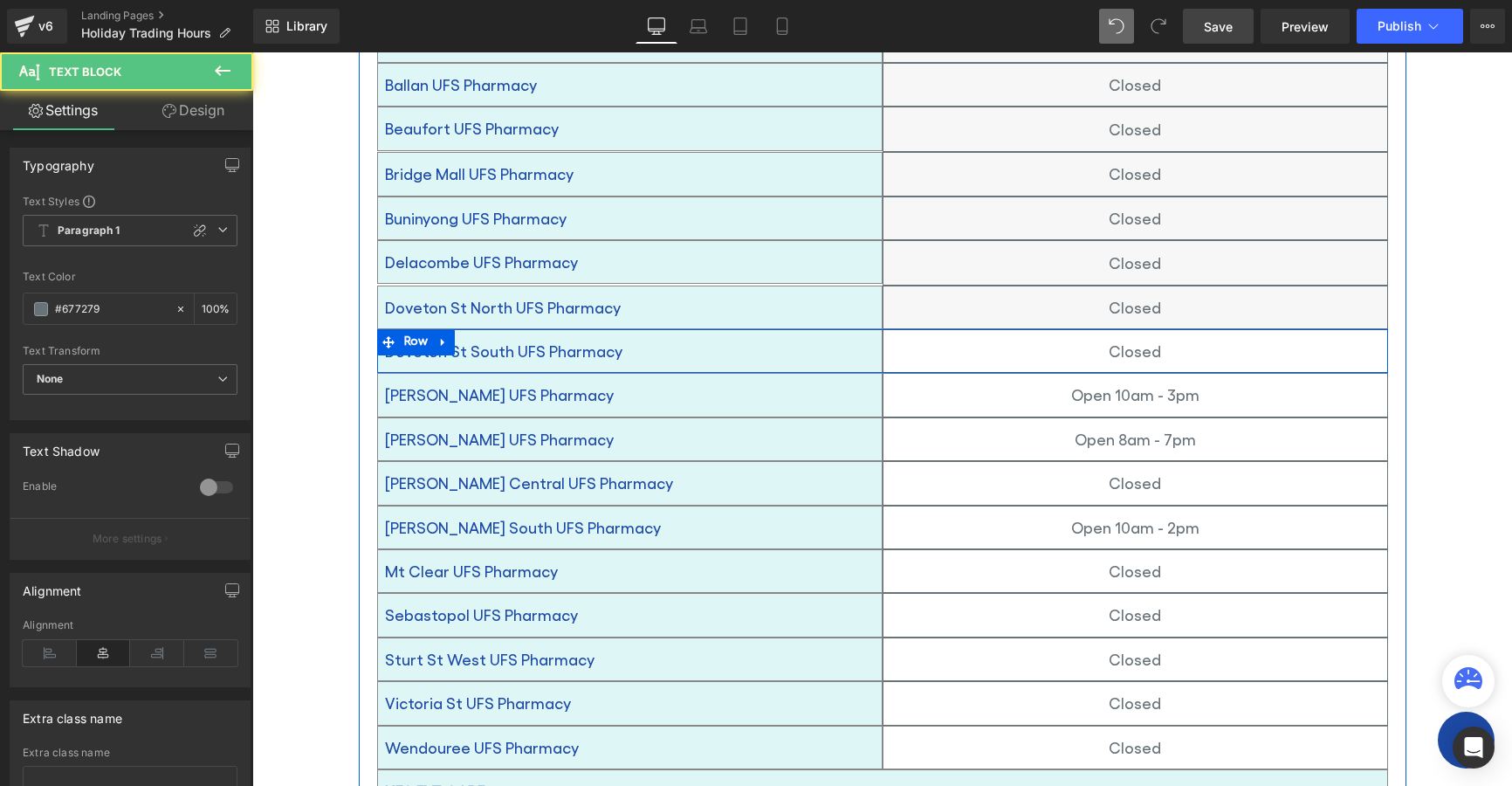
click at [957, 337] on p "Closed" at bounding box center [1135, 350] width 503 height 28
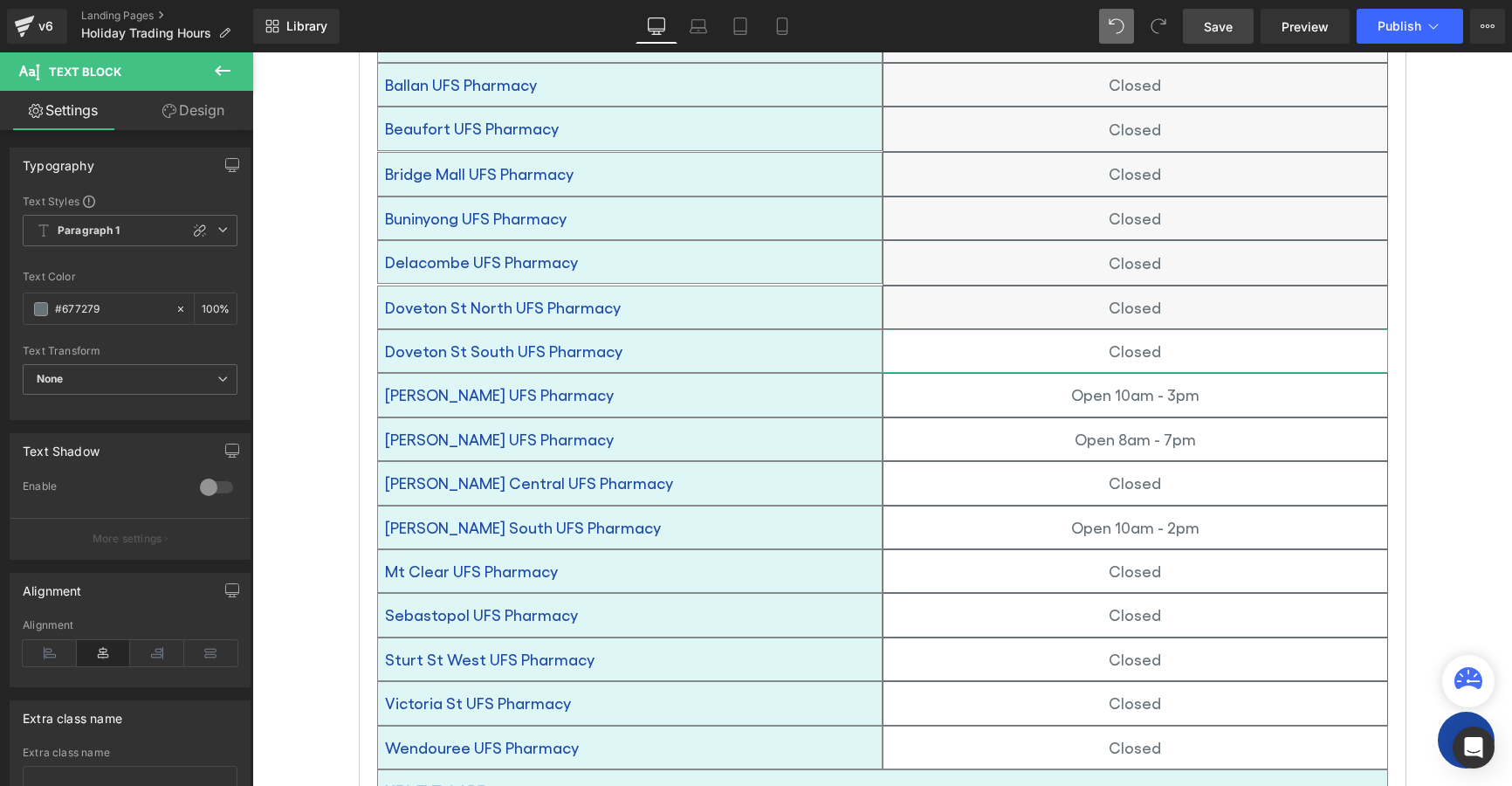
click at [171, 107] on icon at bounding box center [169, 111] width 14 height 14
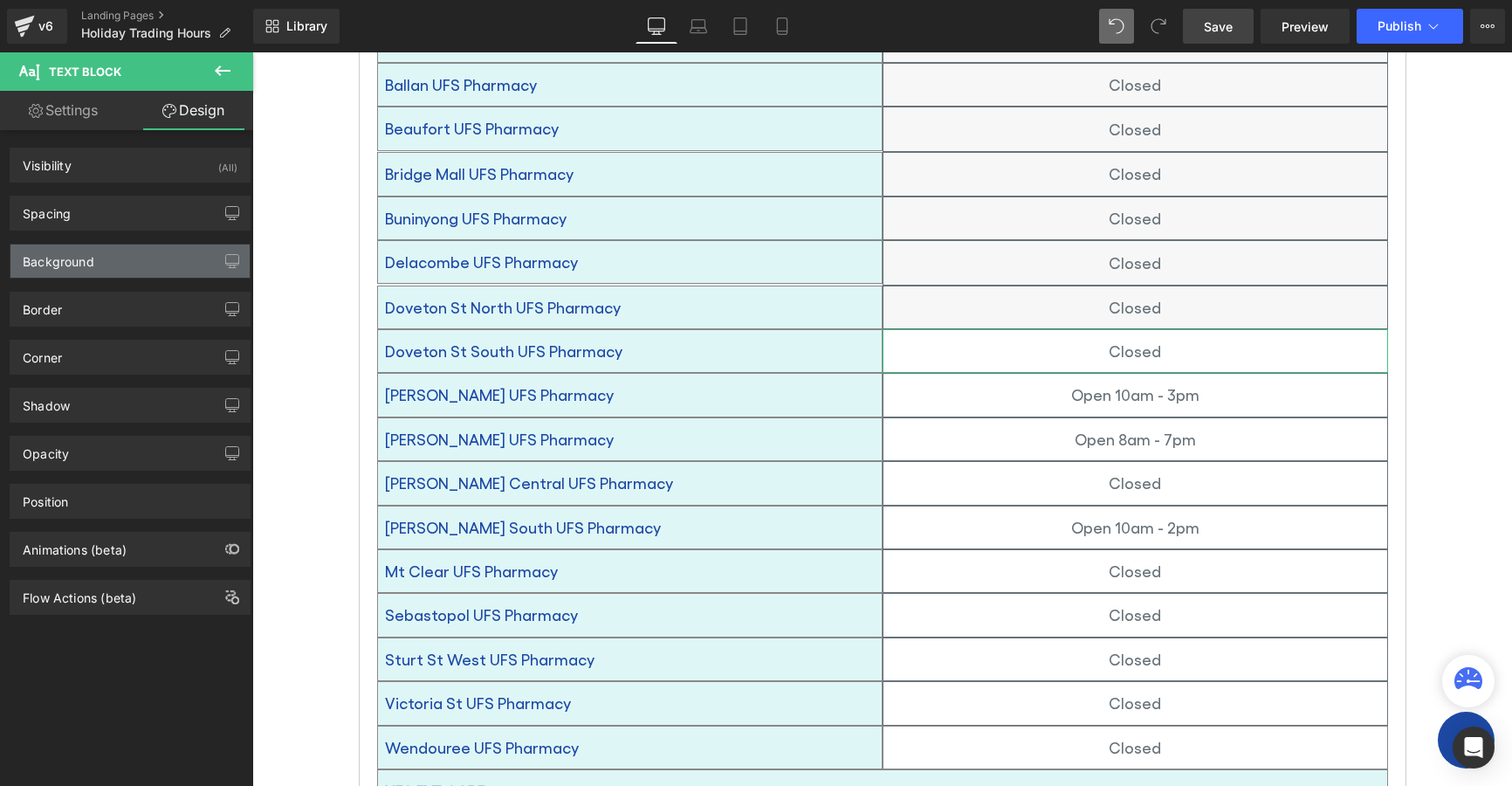
click at [54, 257] on div "Background" at bounding box center [58, 256] width 72 height 24
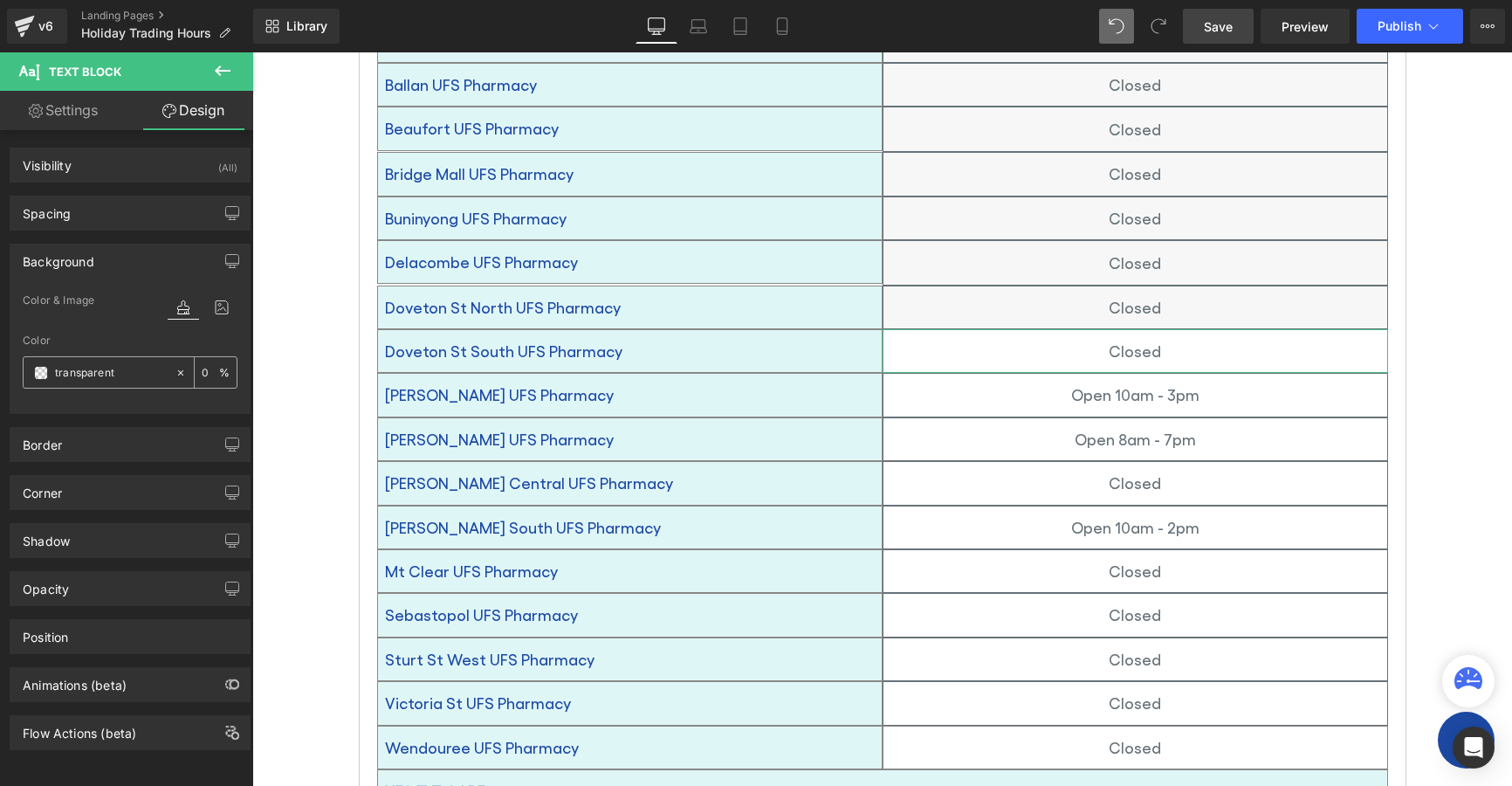
click at [43, 376] on span at bounding box center [41, 373] width 14 height 14
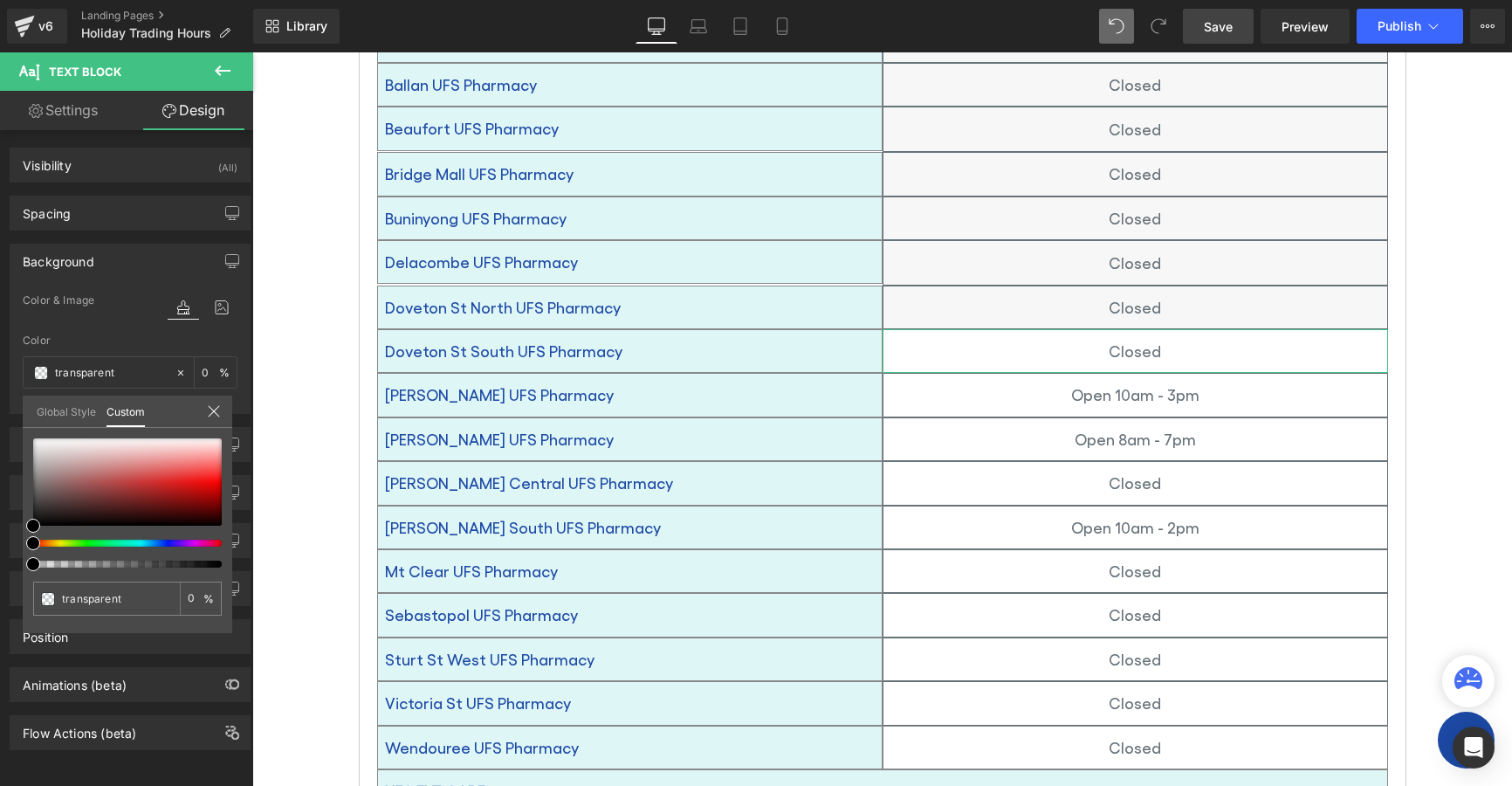
click at [73, 401] on link "Global Style" at bounding box center [66, 410] width 59 height 30
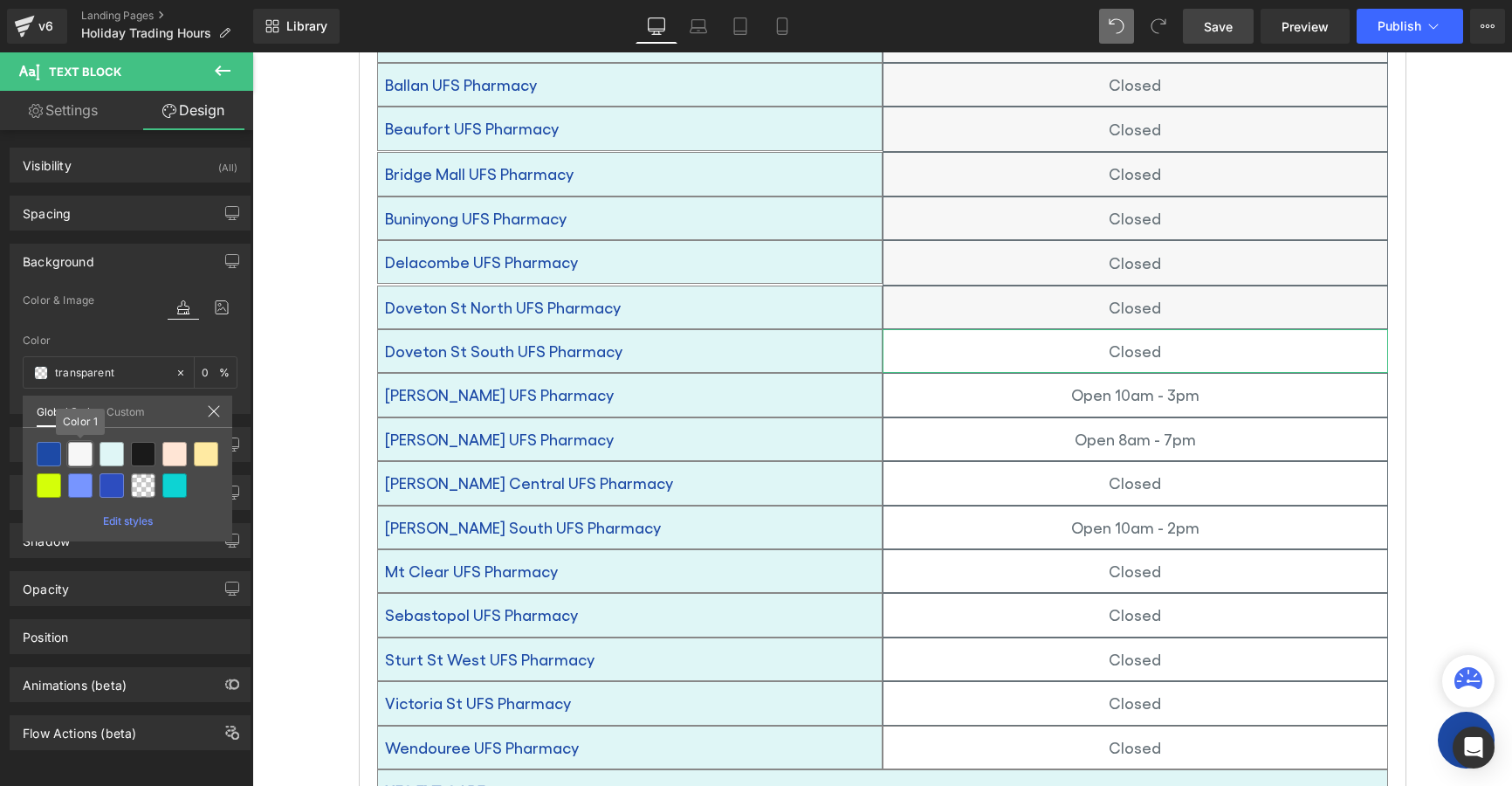
drag, startPoint x: 79, startPoint y: 449, endPoint x: 8, endPoint y: 437, distance: 72.0
click at [78, 449] on div at bounding box center [80, 453] width 24 height 24
type input "Color 1"
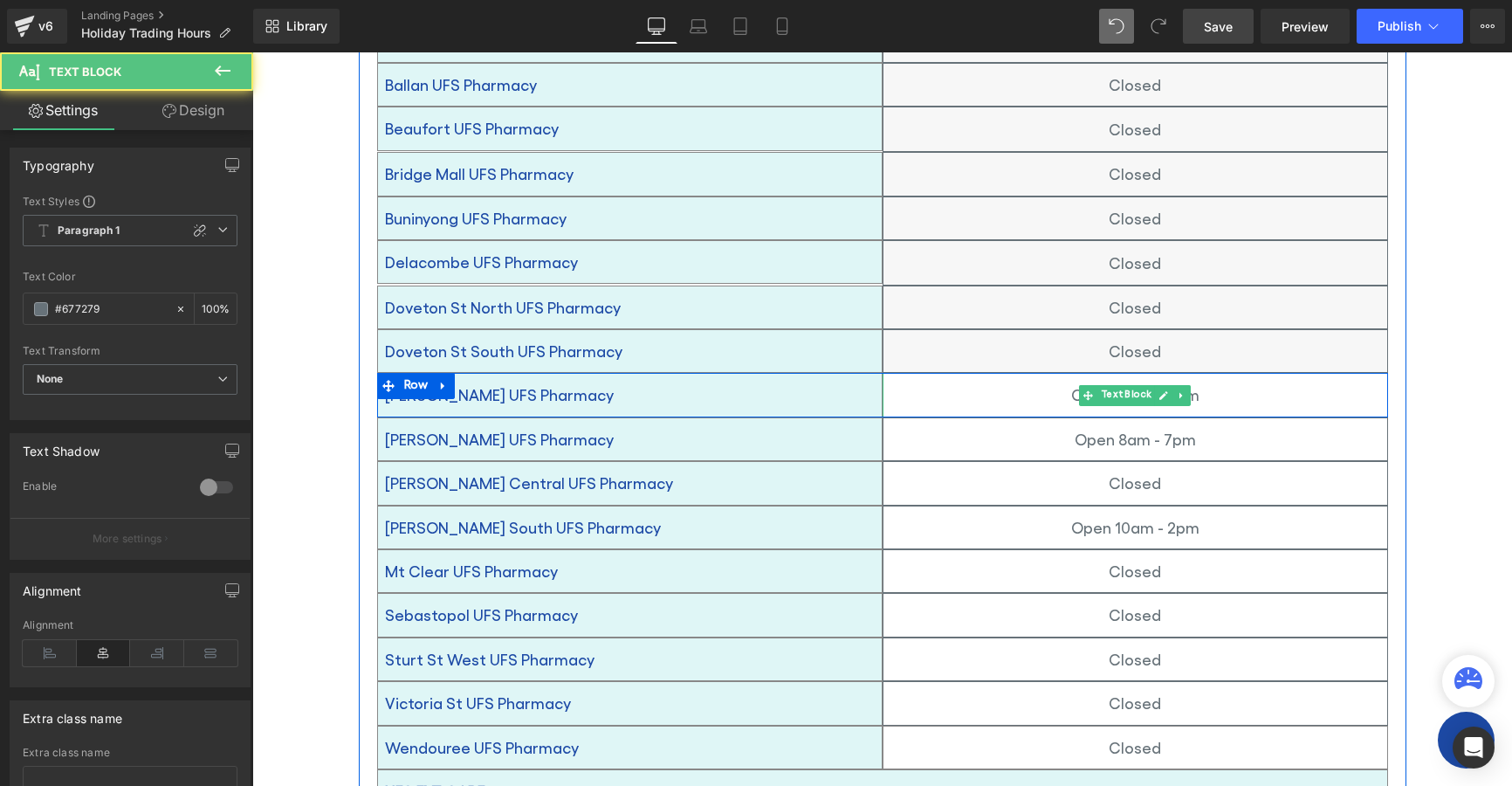
drag, startPoint x: 1043, startPoint y: 364, endPoint x: 1052, endPoint y: 358, distance: 10.8
click at [1043, 381] on p "Open 10am - 3pm" at bounding box center [1135, 394] width 503 height 28
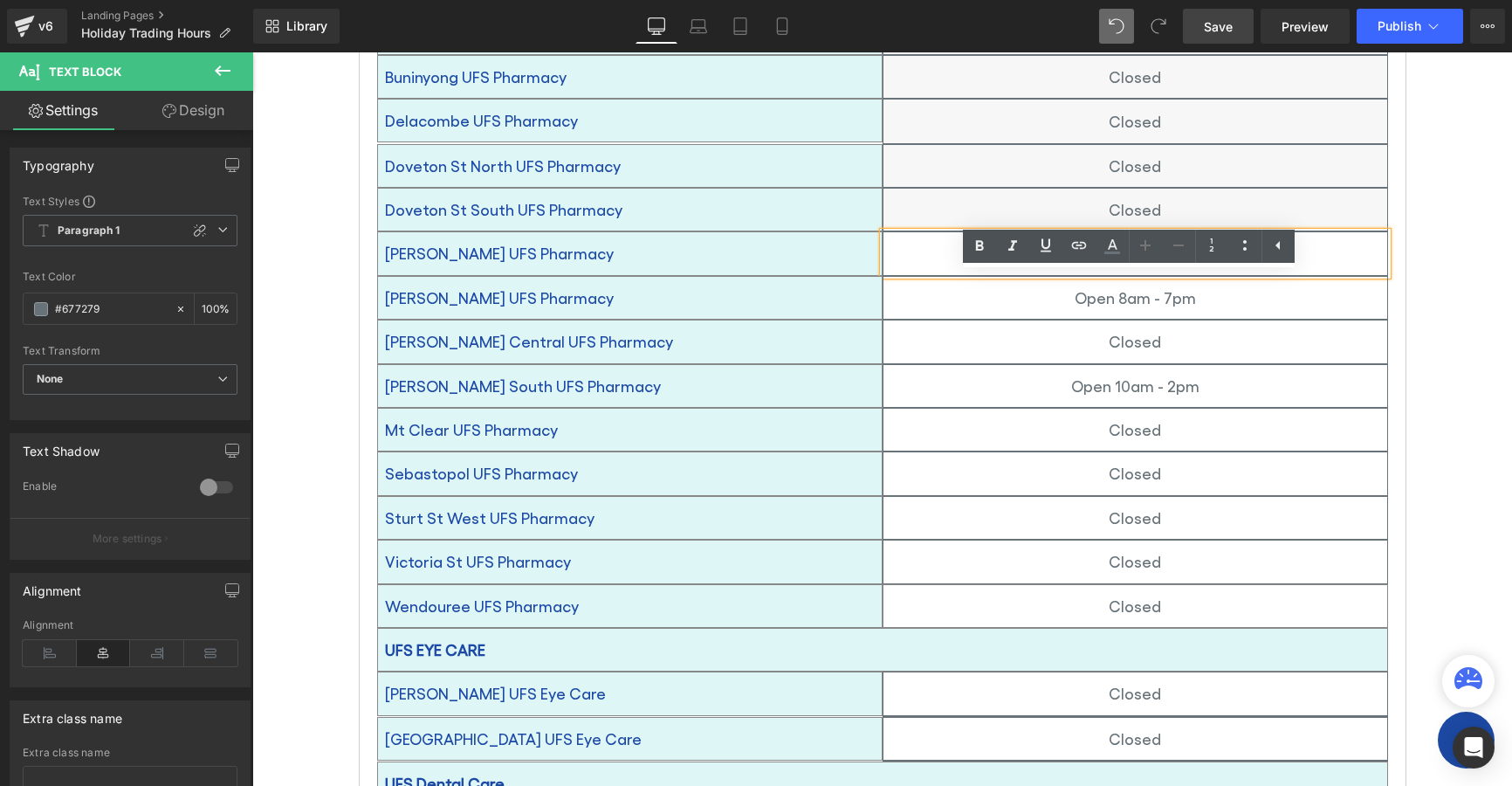
scroll to position [1136, 0]
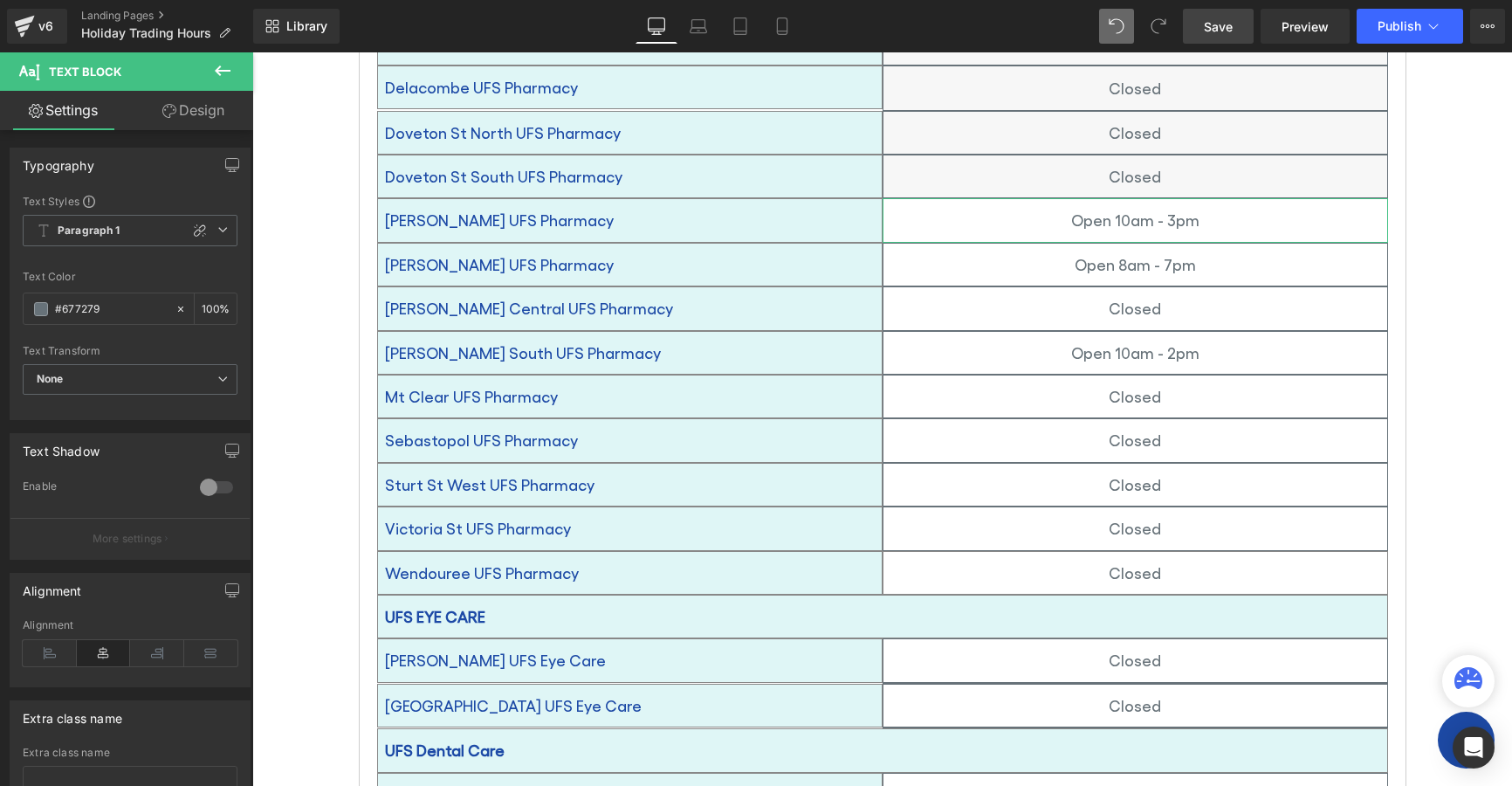
drag, startPoint x: 190, startPoint y: 111, endPoint x: 207, endPoint y: 103, distance: 18.8
click at [192, 111] on link "Design" at bounding box center [193, 110] width 126 height 39
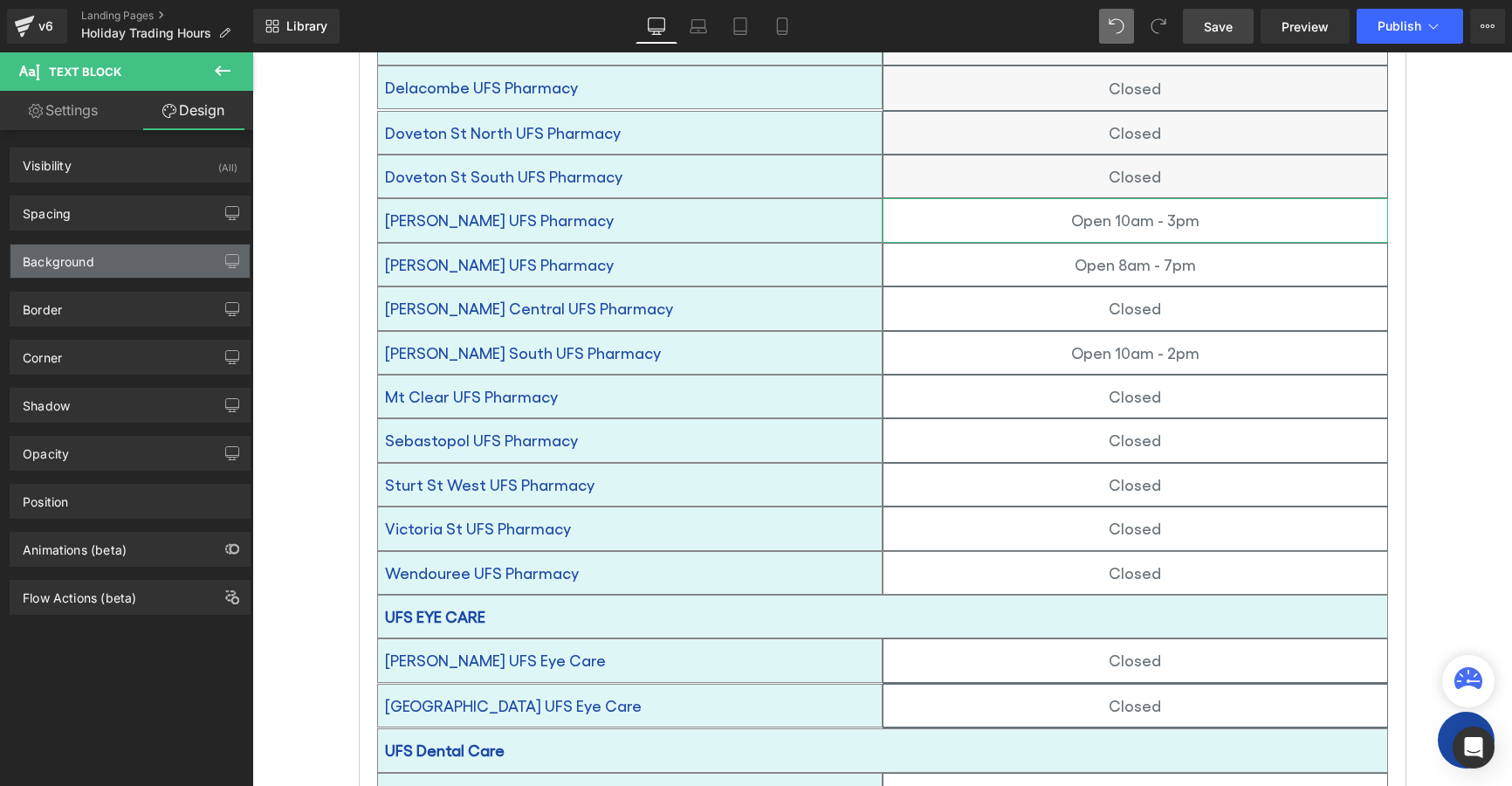
click at [62, 263] on div "Background" at bounding box center [58, 256] width 72 height 24
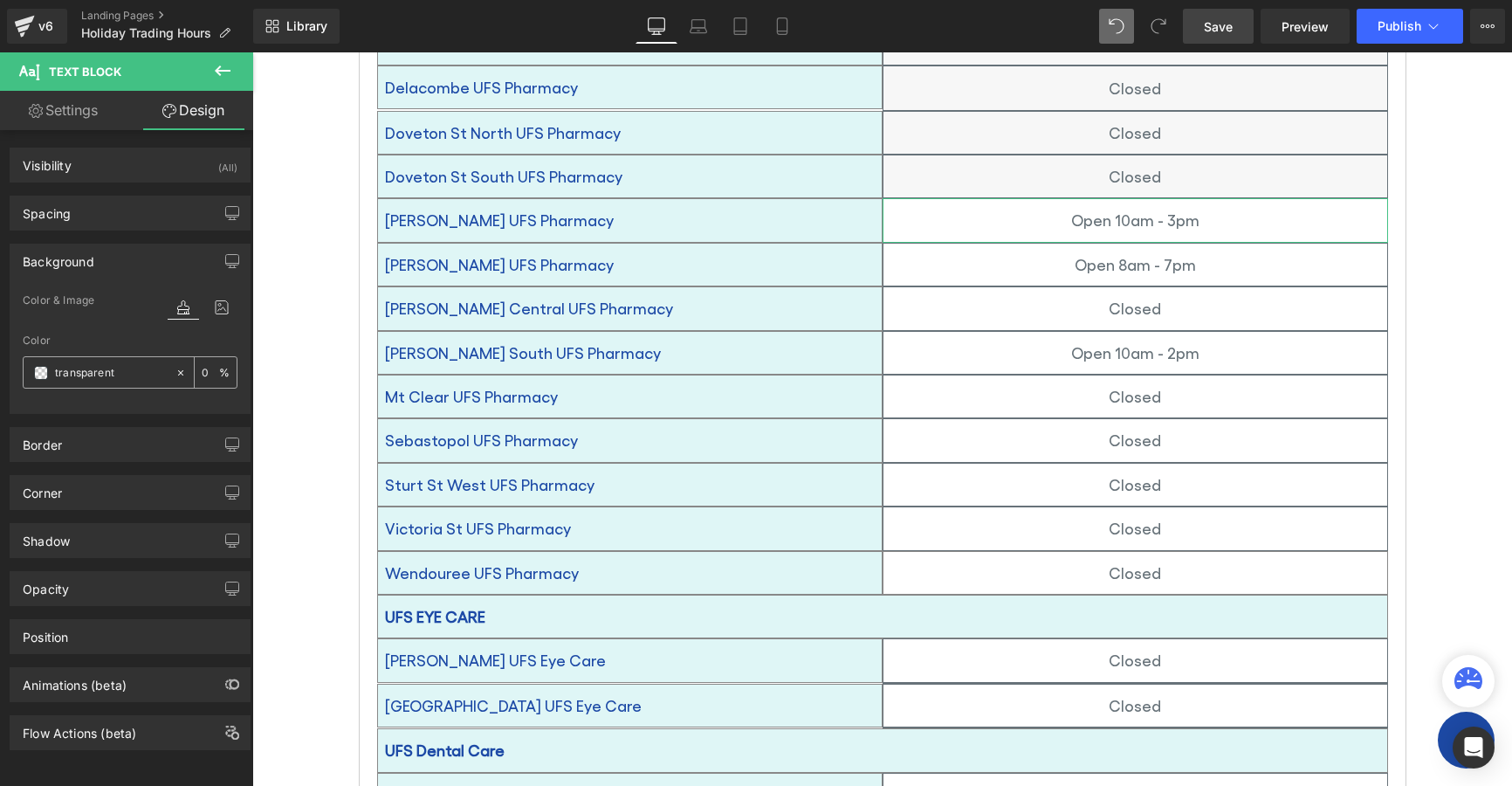
click at [39, 372] on span at bounding box center [41, 373] width 14 height 14
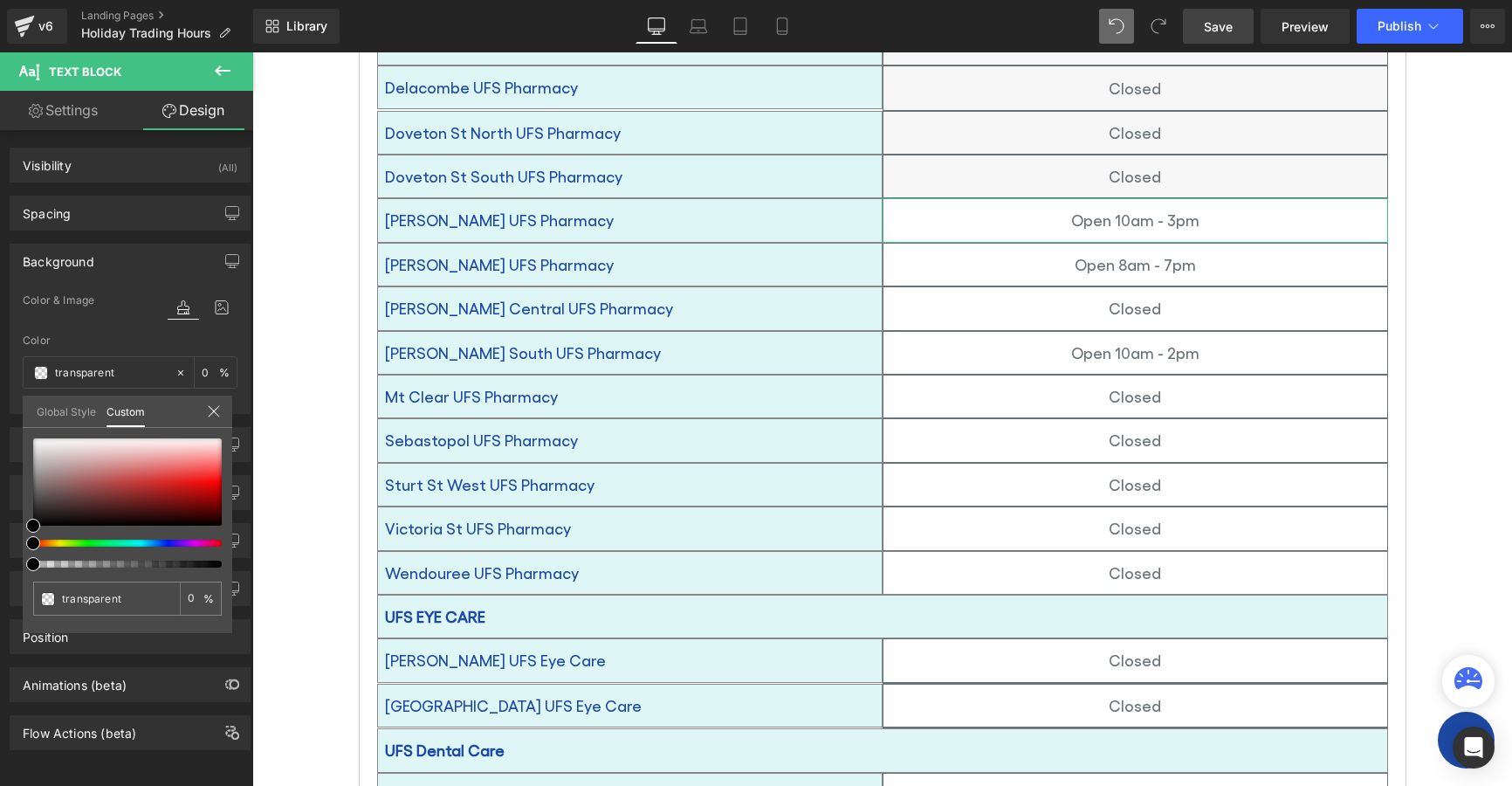
click at [56, 407] on link "Global Style" at bounding box center [66, 410] width 59 height 30
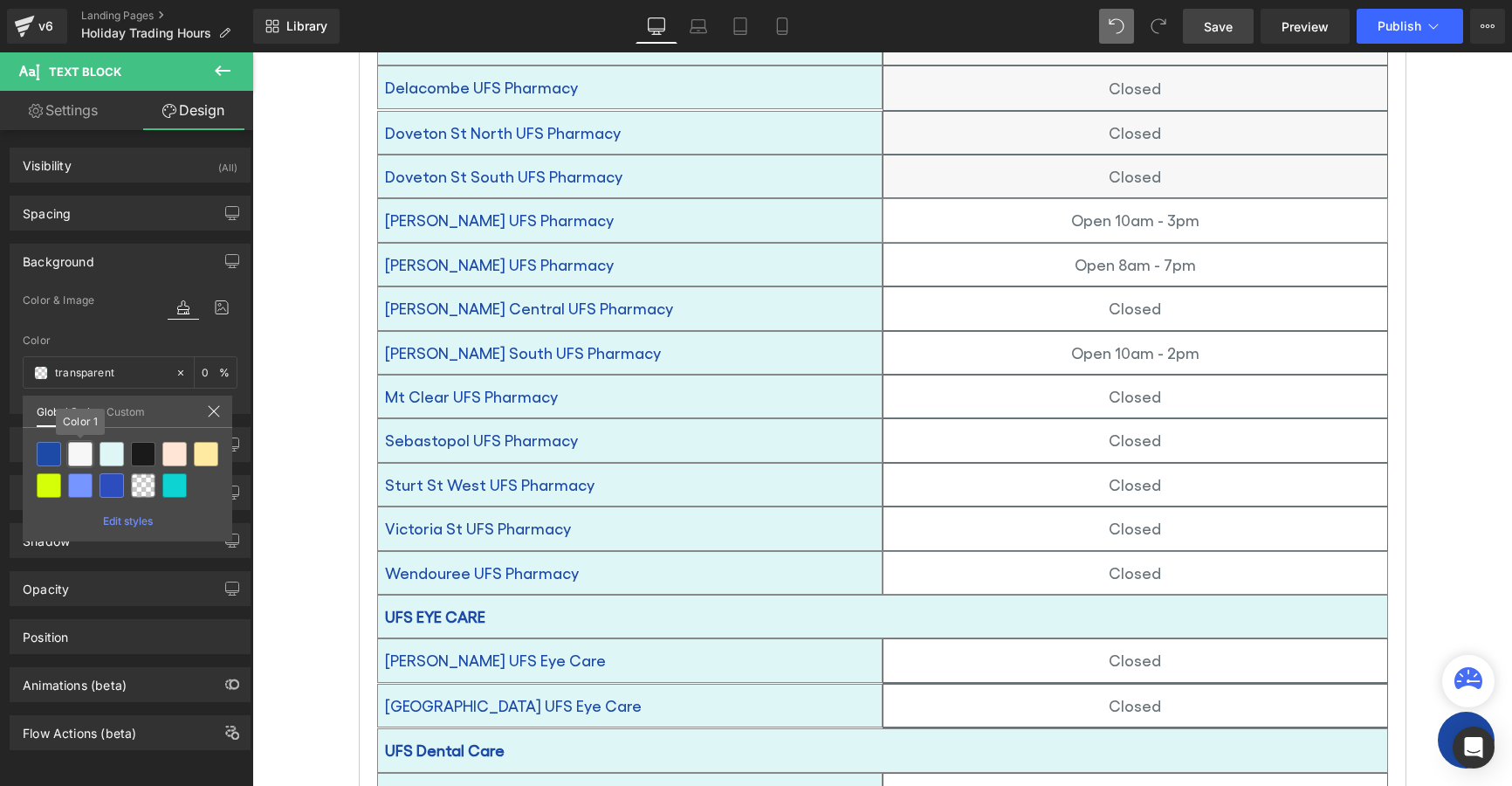
click at [78, 455] on div at bounding box center [80, 453] width 24 height 24
type input "Color 1"
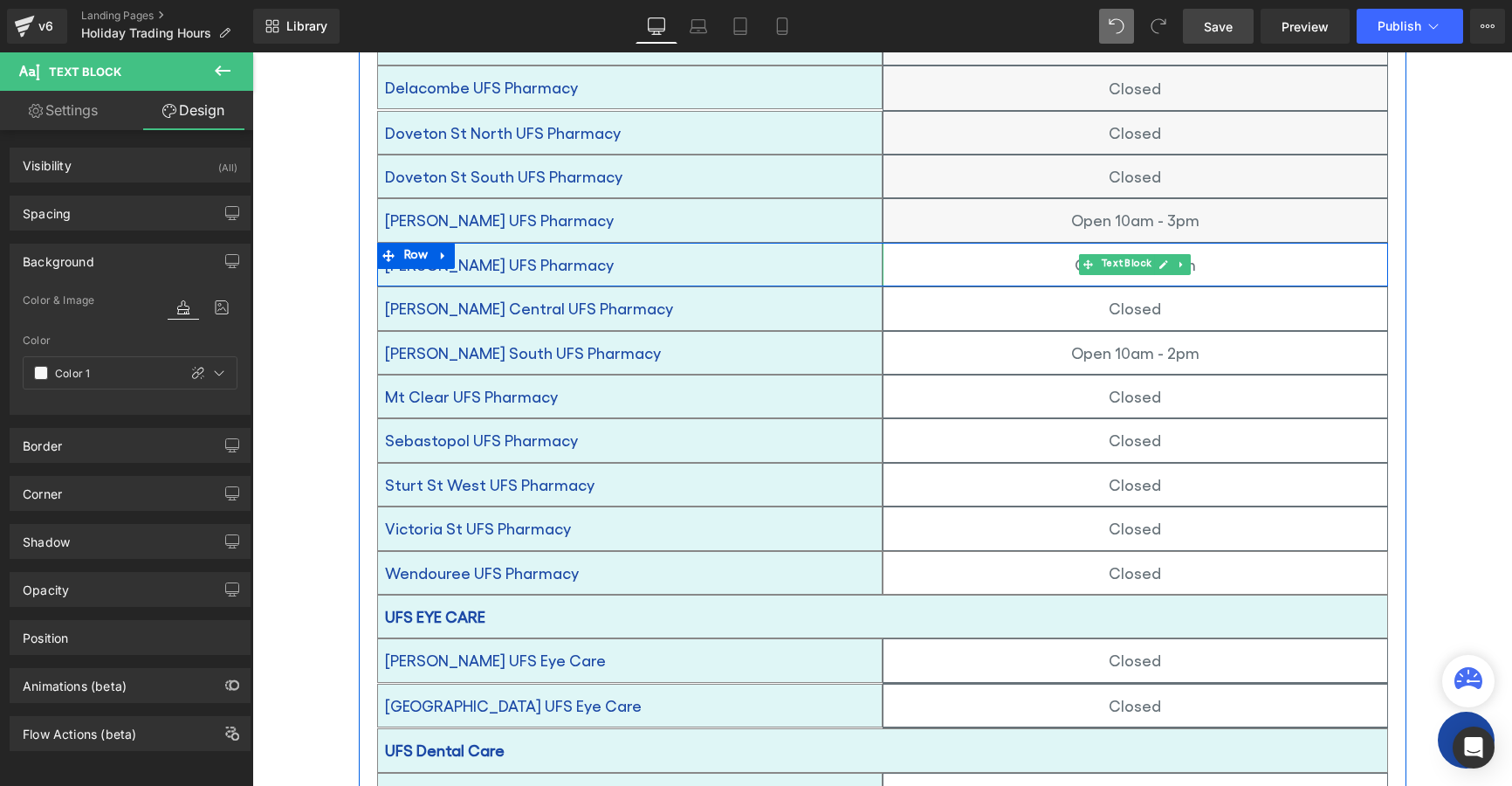
drag, startPoint x: 917, startPoint y: 233, endPoint x: 937, endPoint y: 234, distance: 20.0
click at [923, 251] on p "Open 8am - 7pm" at bounding box center [1135, 264] width 503 height 28
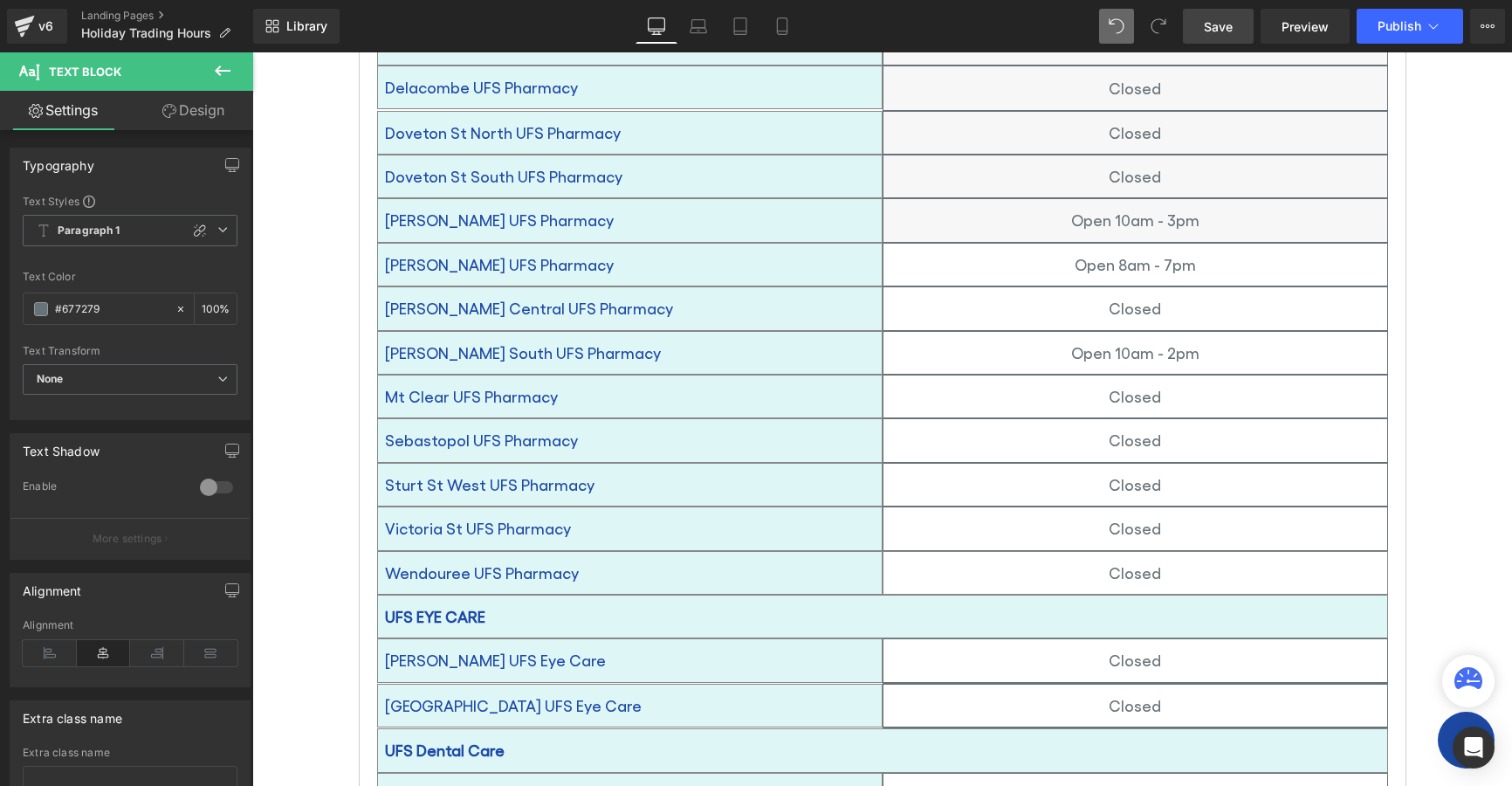
click at [180, 103] on link "Design" at bounding box center [193, 110] width 126 height 39
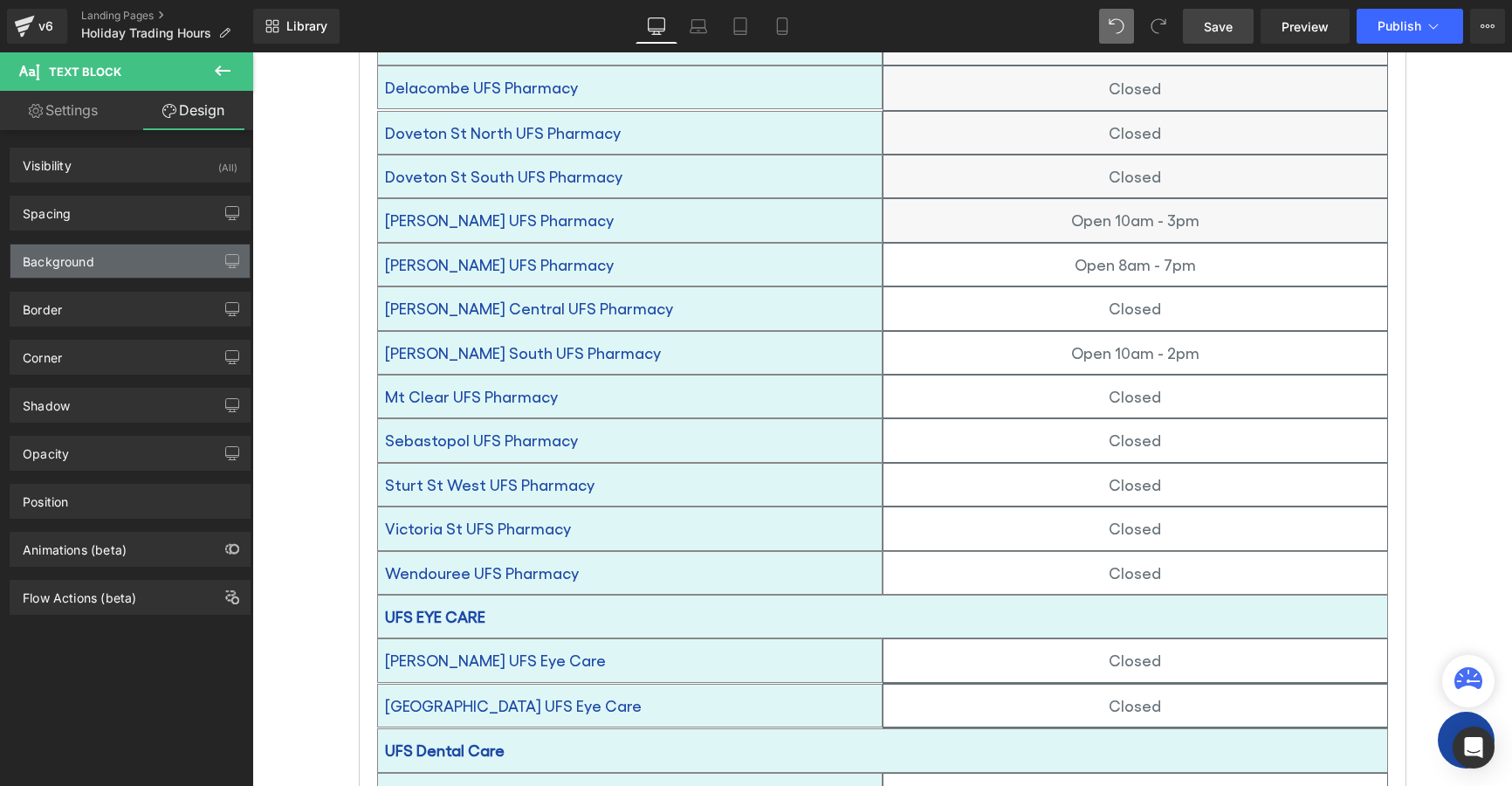
click at [43, 254] on div "Background" at bounding box center [58, 256] width 72 height 24
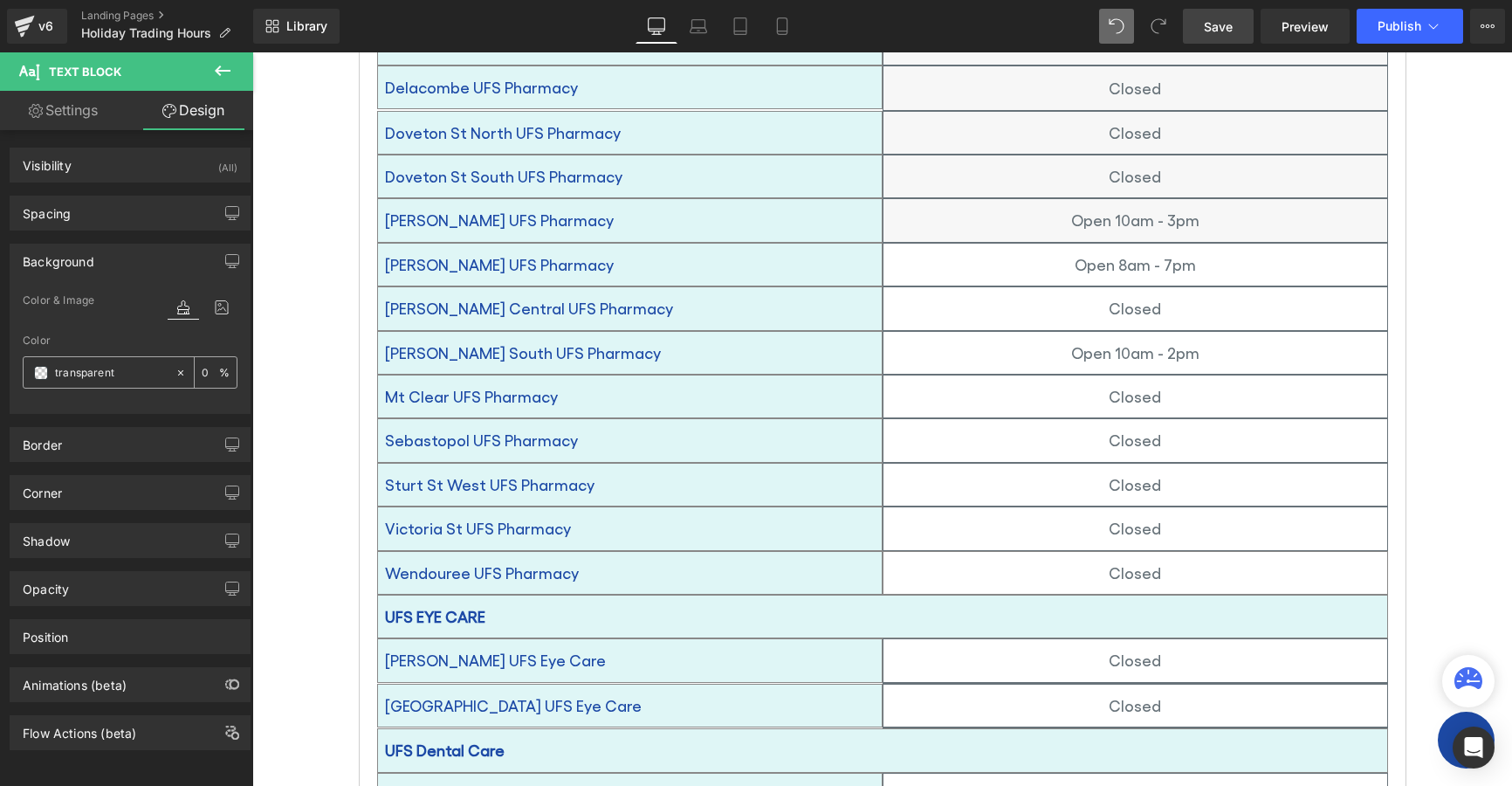
click at [40, 375] on span at bounding box center [41, 373] width 14 height 14
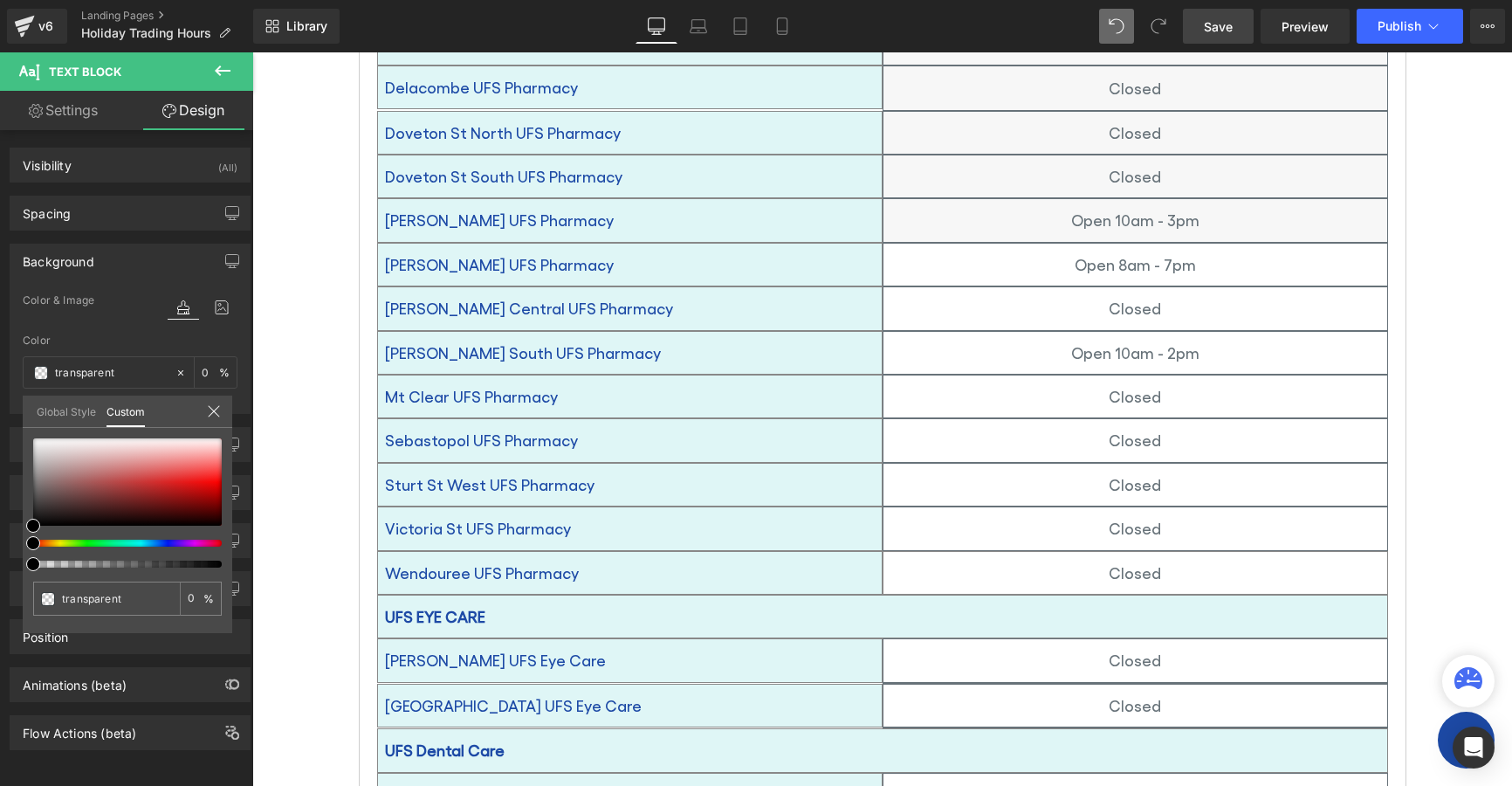
click at [65, 413] on link "Global Style" at bounding box center [66, 410] width 59 height 30
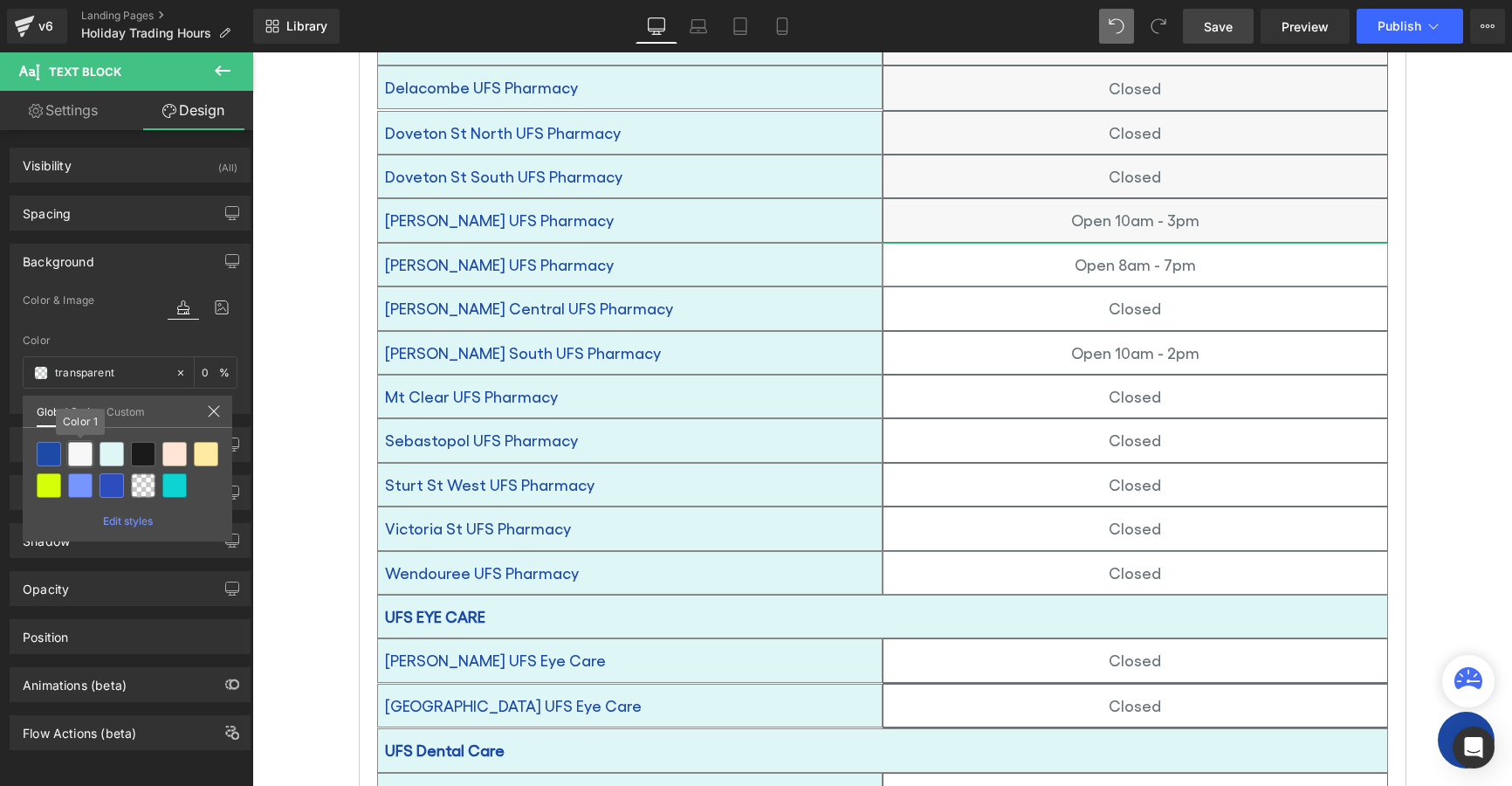
drag, startPoint x: 78, startPoint y: 453, endPoint x: 100, endPoint y: 450, distance: 22.2
click at [78, 453] on div at bounding box center [80, 453] width 24 height 24
type input "Color 1"
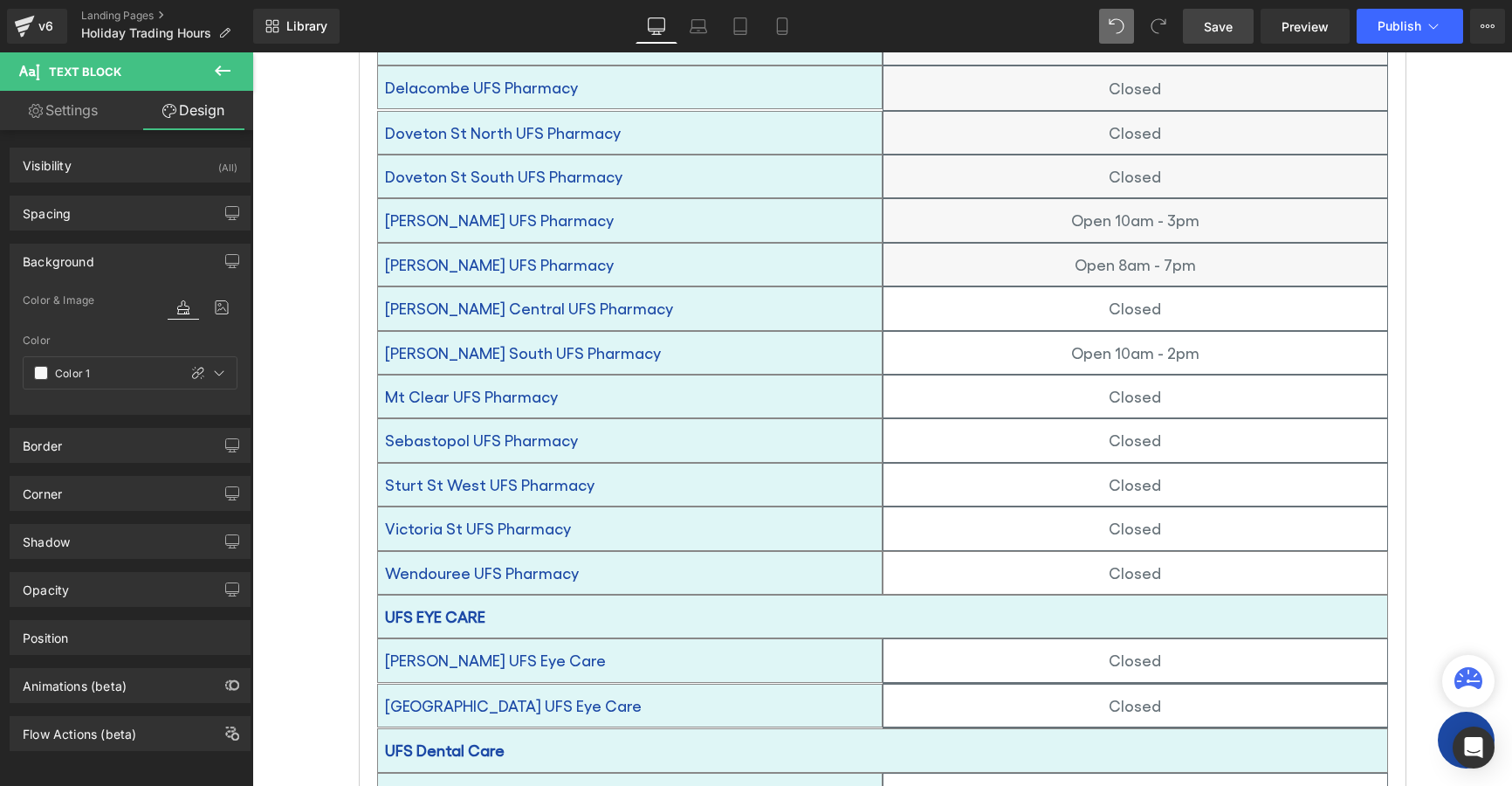
click at [943, 294] on p "Closed" at bounding box center [1135, 307] width 503 height 28
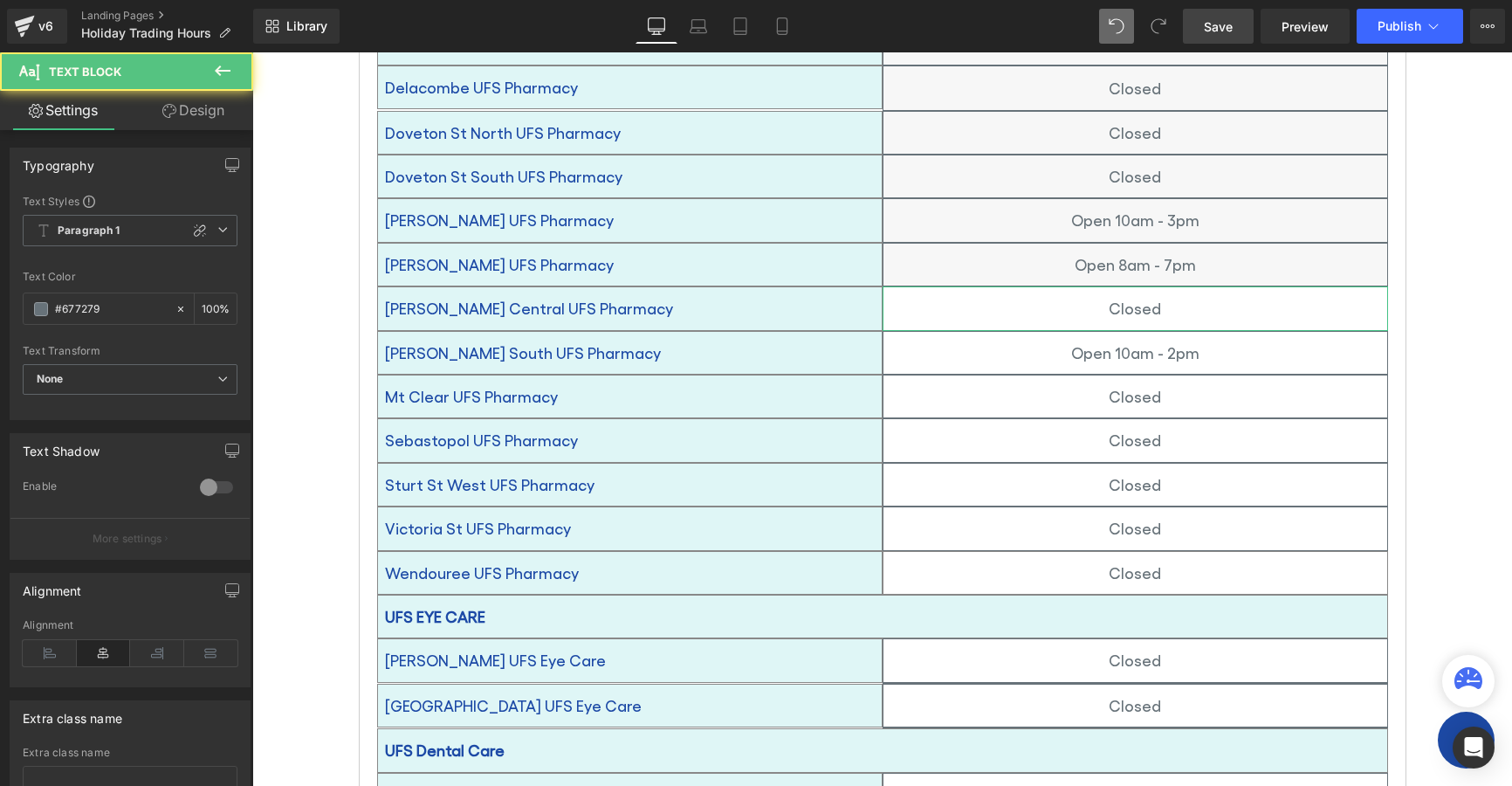
click at [177, 101] on link "Design" at bounding box center [193, 110] width 126 height 39
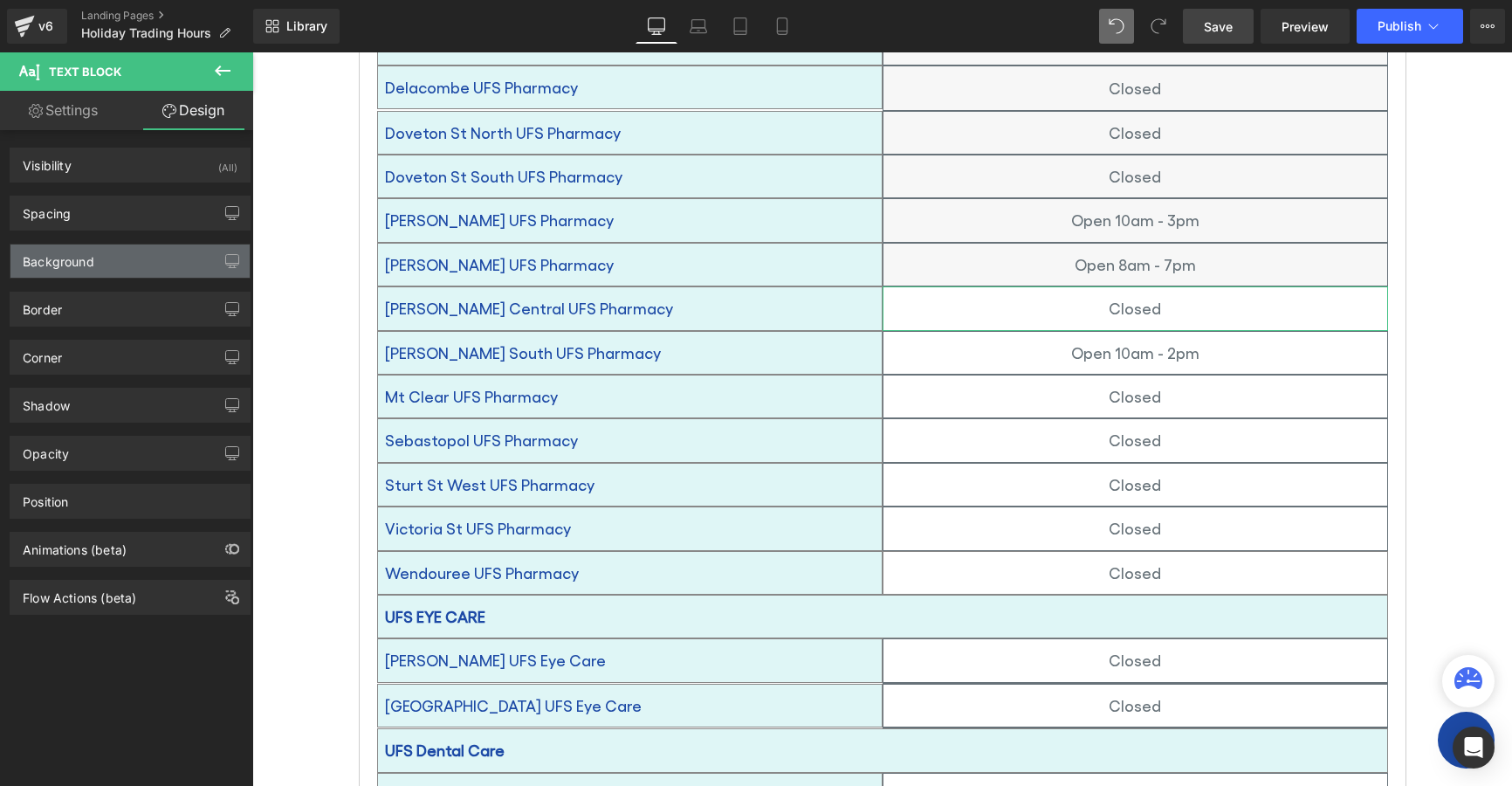
click at [56, 266] on div "Background" at bounding box center [58, 256] width 72 height 24
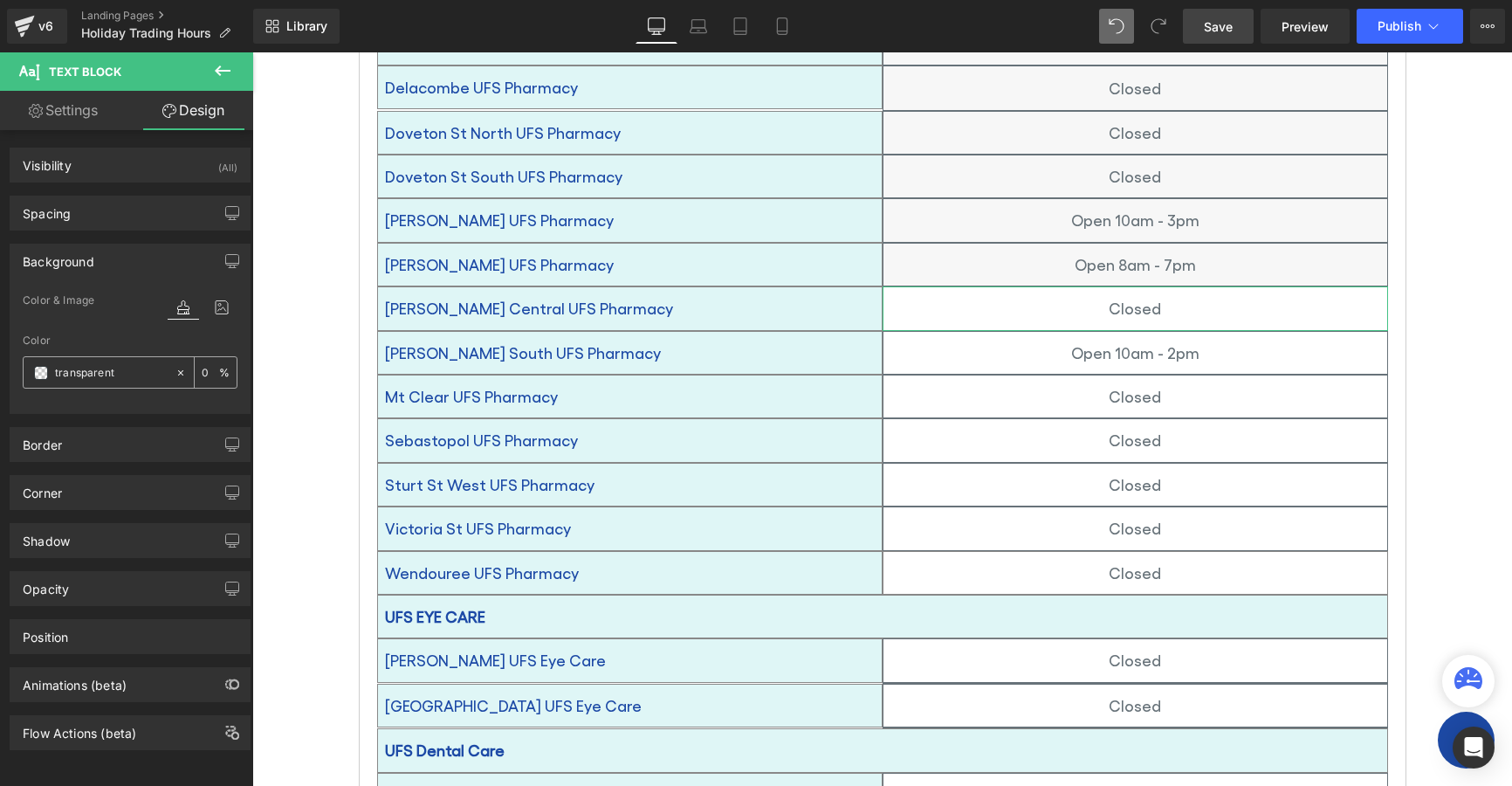
click at [38, 376] on span at bounding box center [41, 373] width 14 height 14
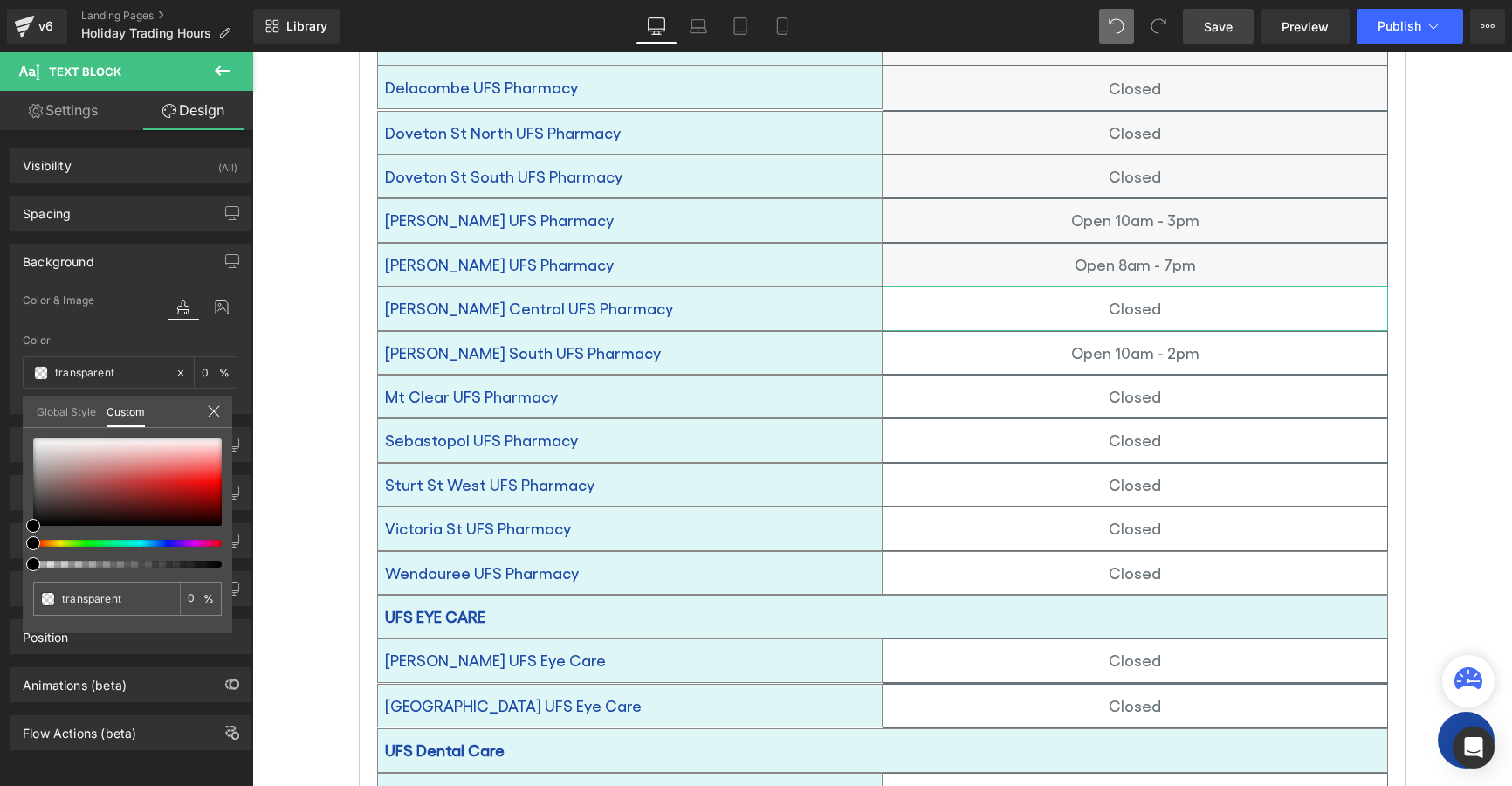
click at [75, 415] on link "Global Style" at bounding box center [66, 410] width 59 height 30
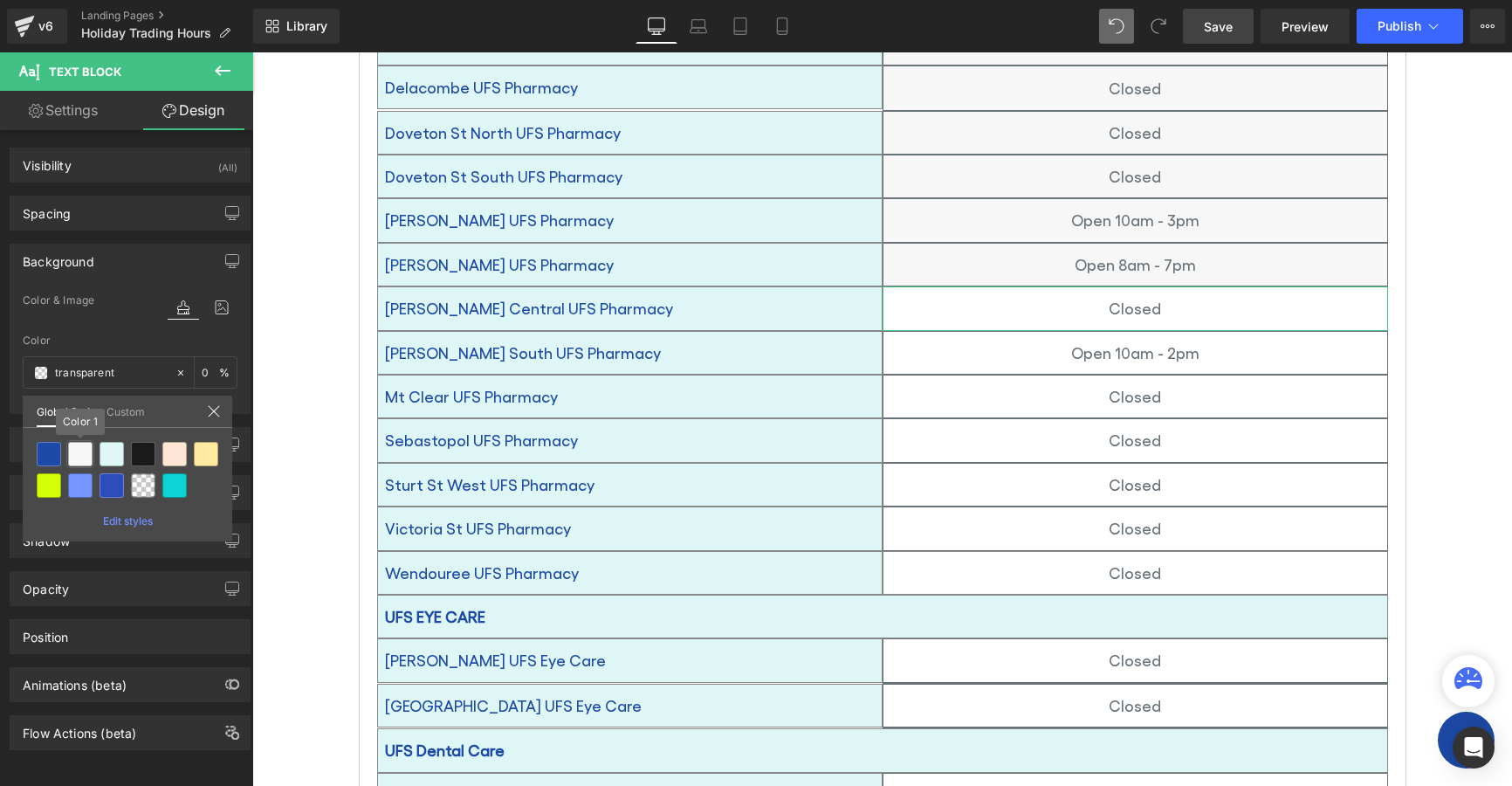
drag, startPoint x: 74, startPoint y: 450, endPoint x: 137, endPoint y: 319, distance: 145.4
click at [74, 450] on div at bounding box center [80, 453] width 24 height 24
type input "Color 1"
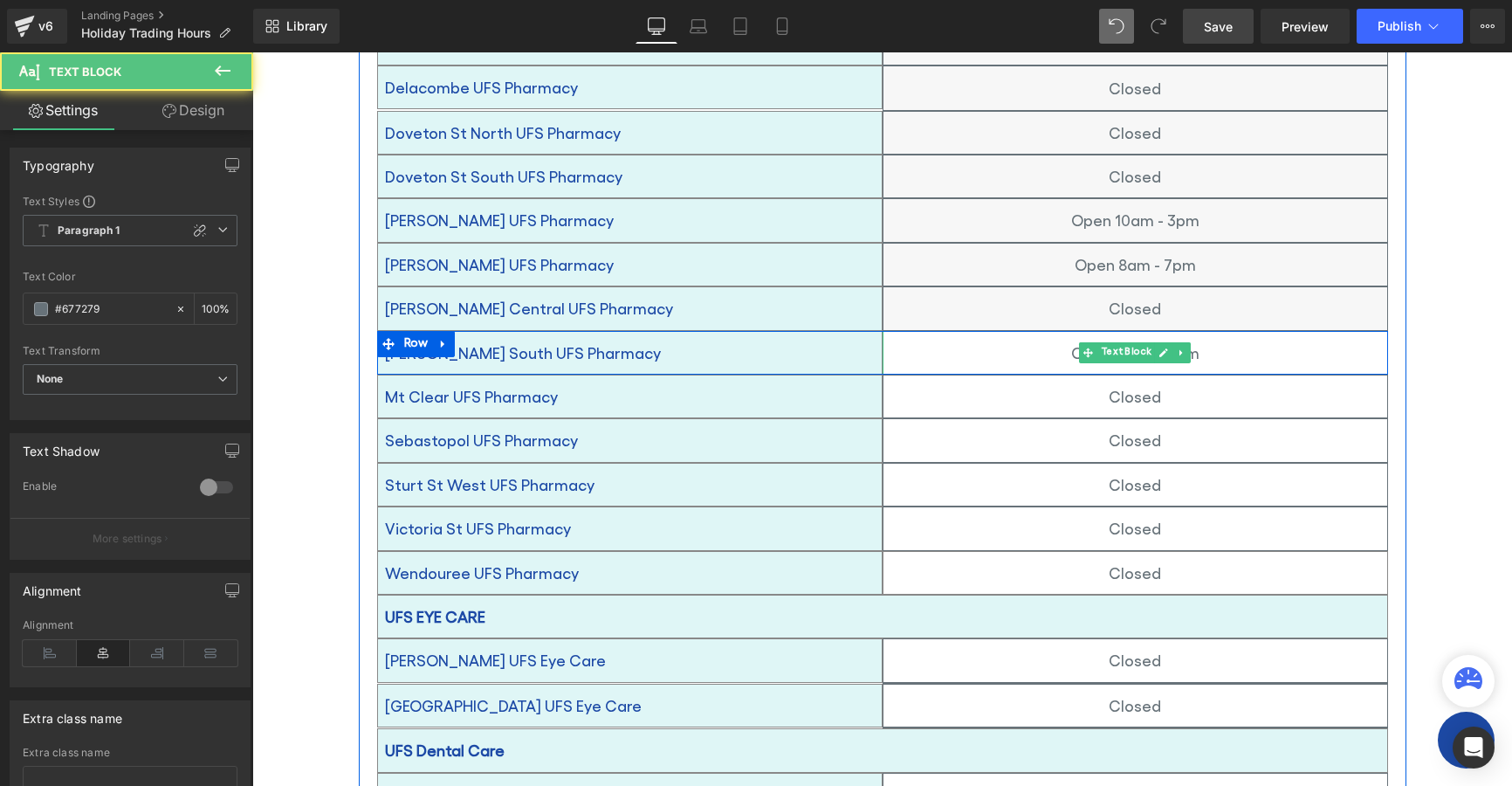
drag, startPoint x: 952, startPoint y: 318, endPoint x: 756, endPoint y: 285, distance: 198.8
click at [949, 339] on p "Open 10am - 2pm" at bounding box center [1135, 352] width 503 height 28
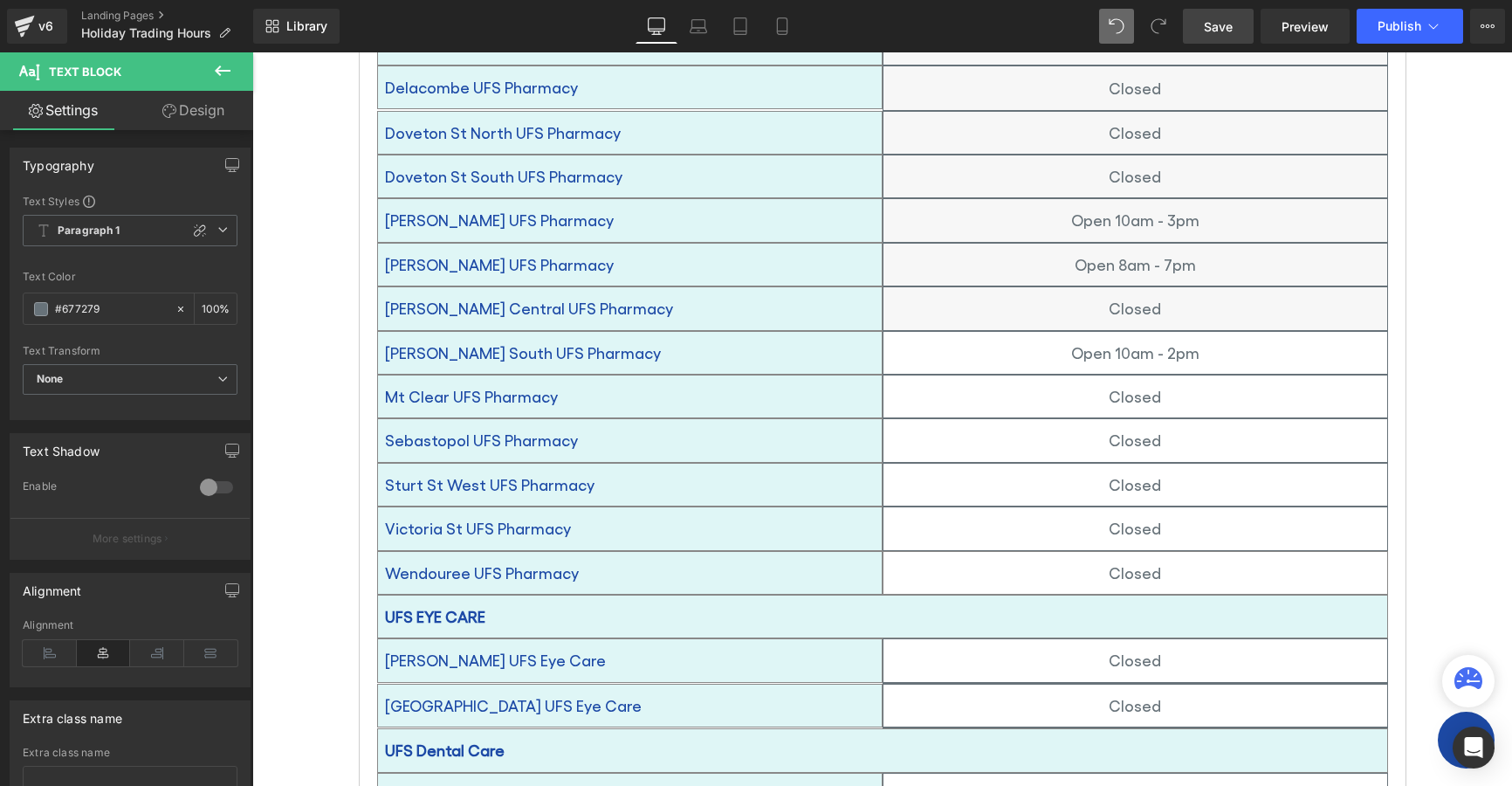
click at [213, 106] on link "Design" at bounding box center [193, 110] width 126 height 39
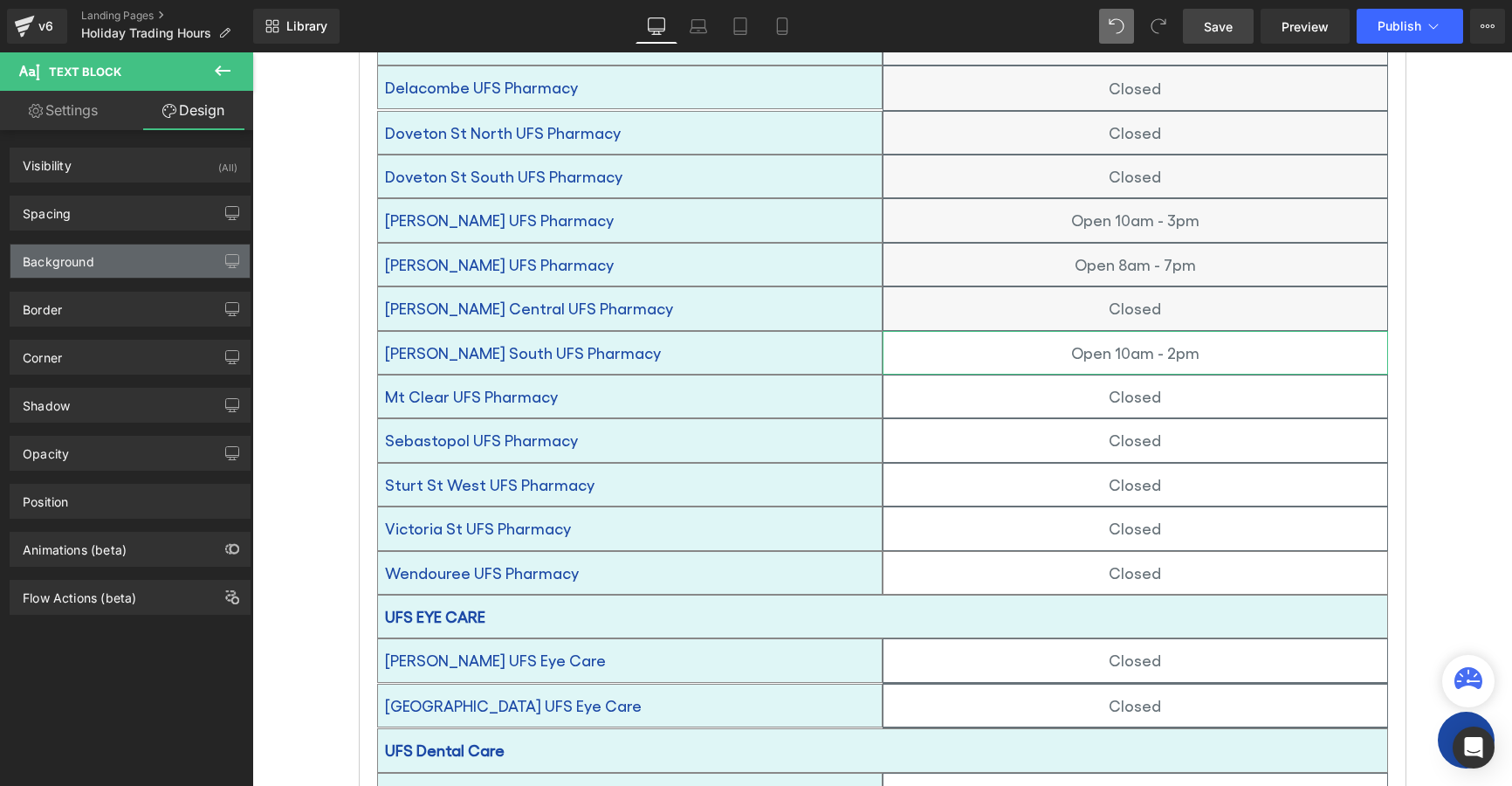
click at [79, 265] on div "Background" at bounding box center [58, 256] width 72 height 24
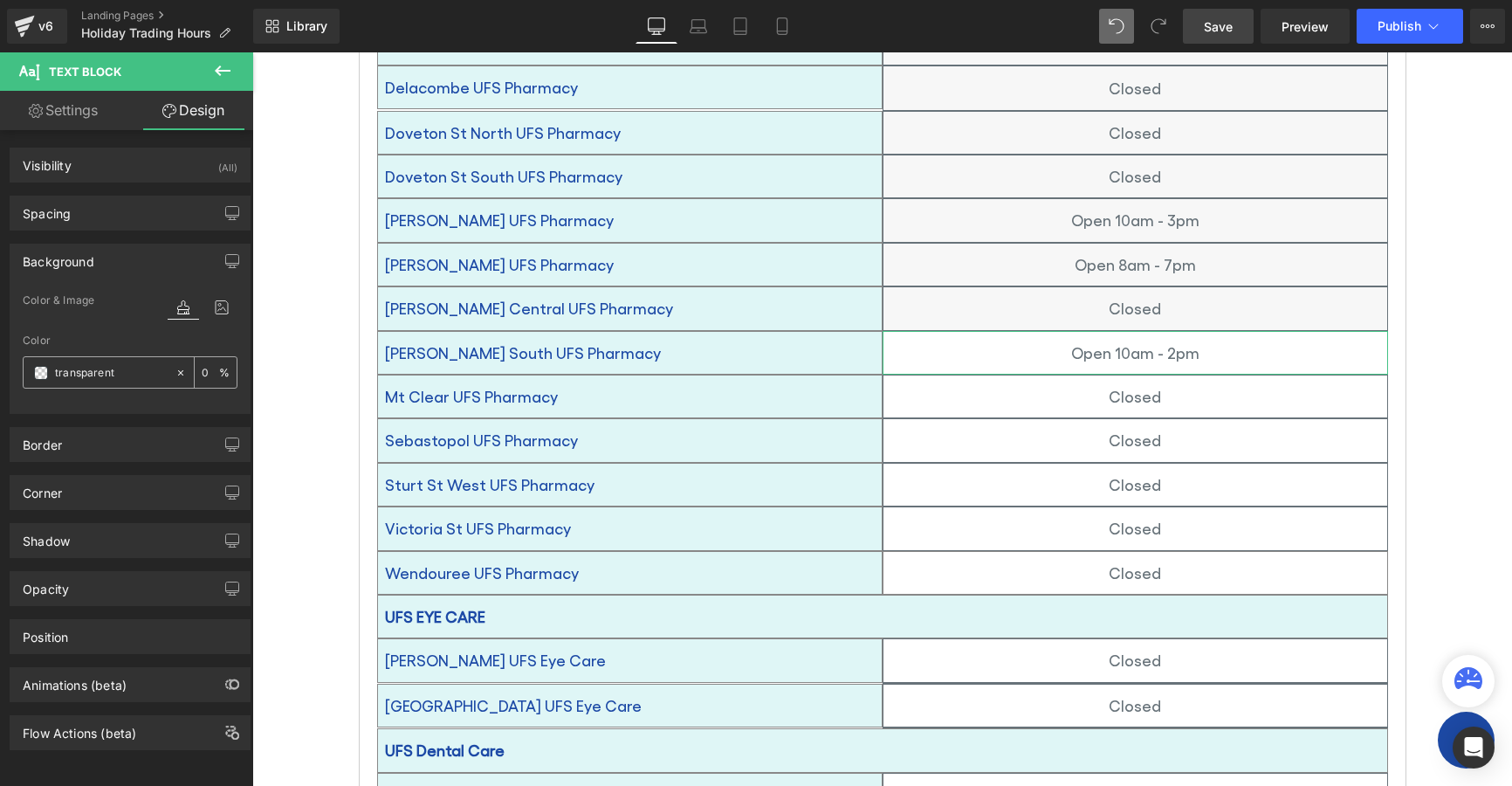
click at [47, 367] on span at bounding box center [41, 373] width 14 height 14
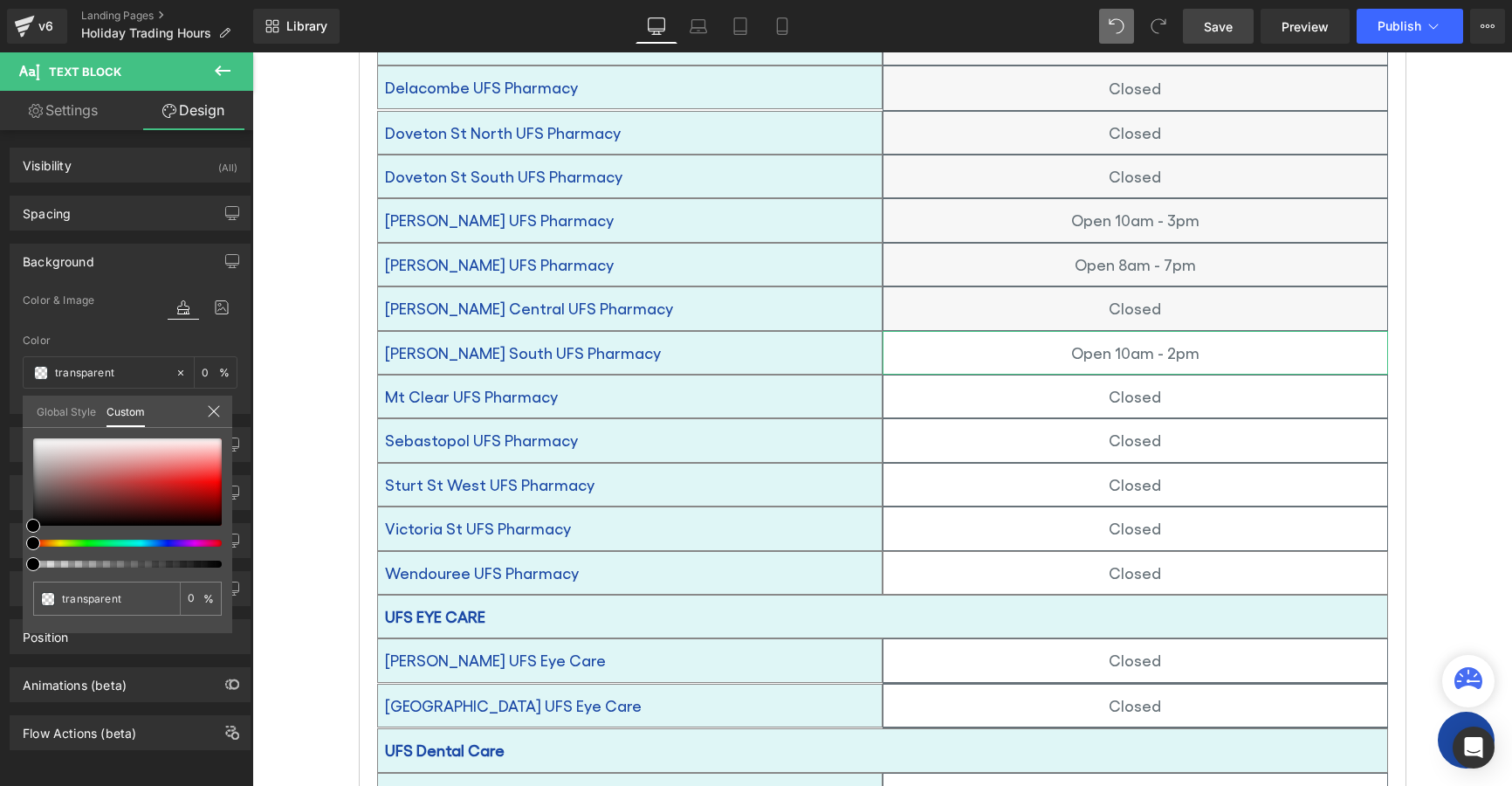
click at [86, 411] on link "Global Style" at bounding box center [66, 410] width 59 height 30
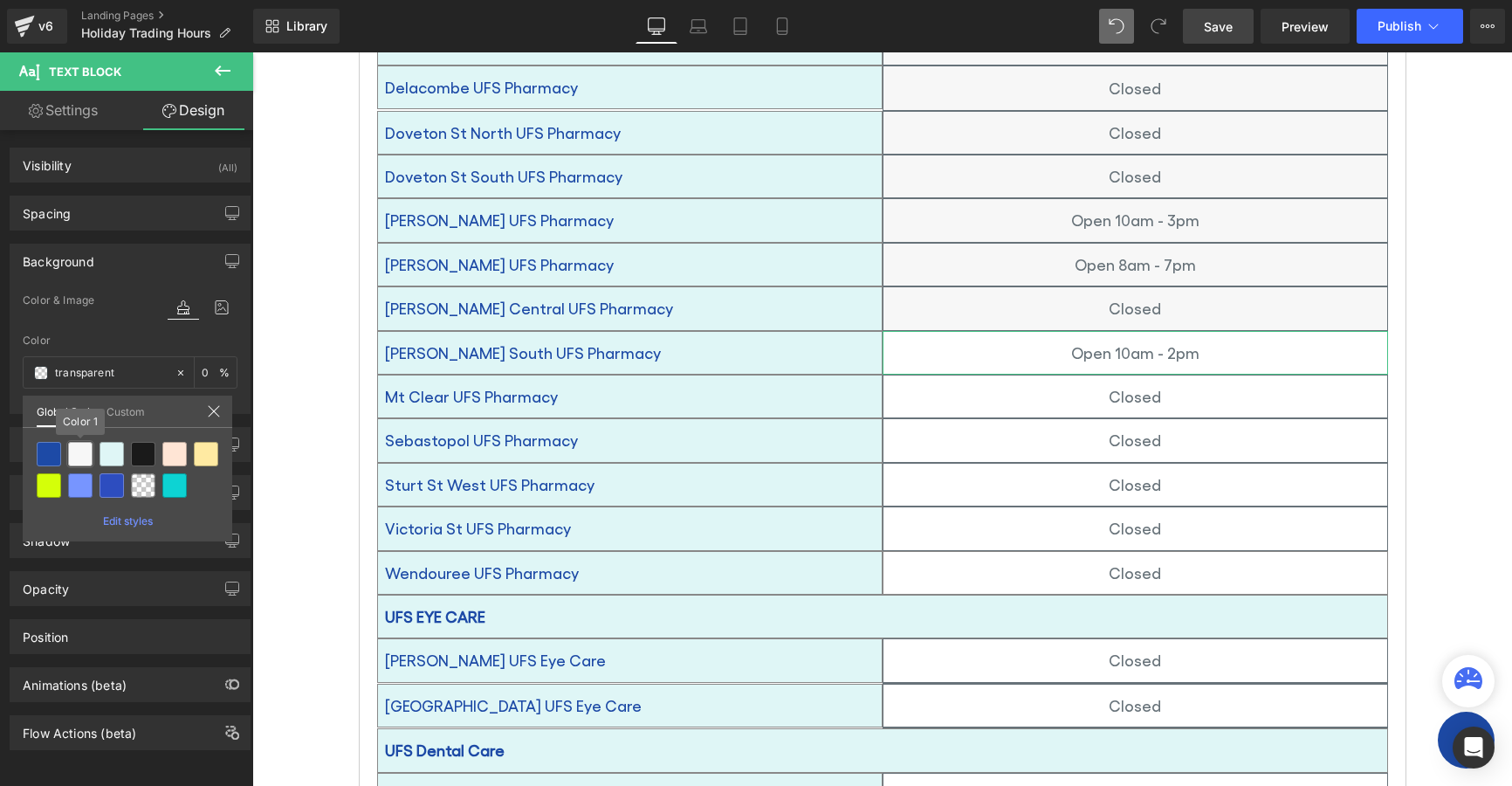
drag, startPoint x: 82, startPoint y: 456, endPoint x: 127, endPoint y: 467, distance: 46.3
click at [84, 456] on div at bounding box center [80, 453] width 24 height 24
type input "Color 1"
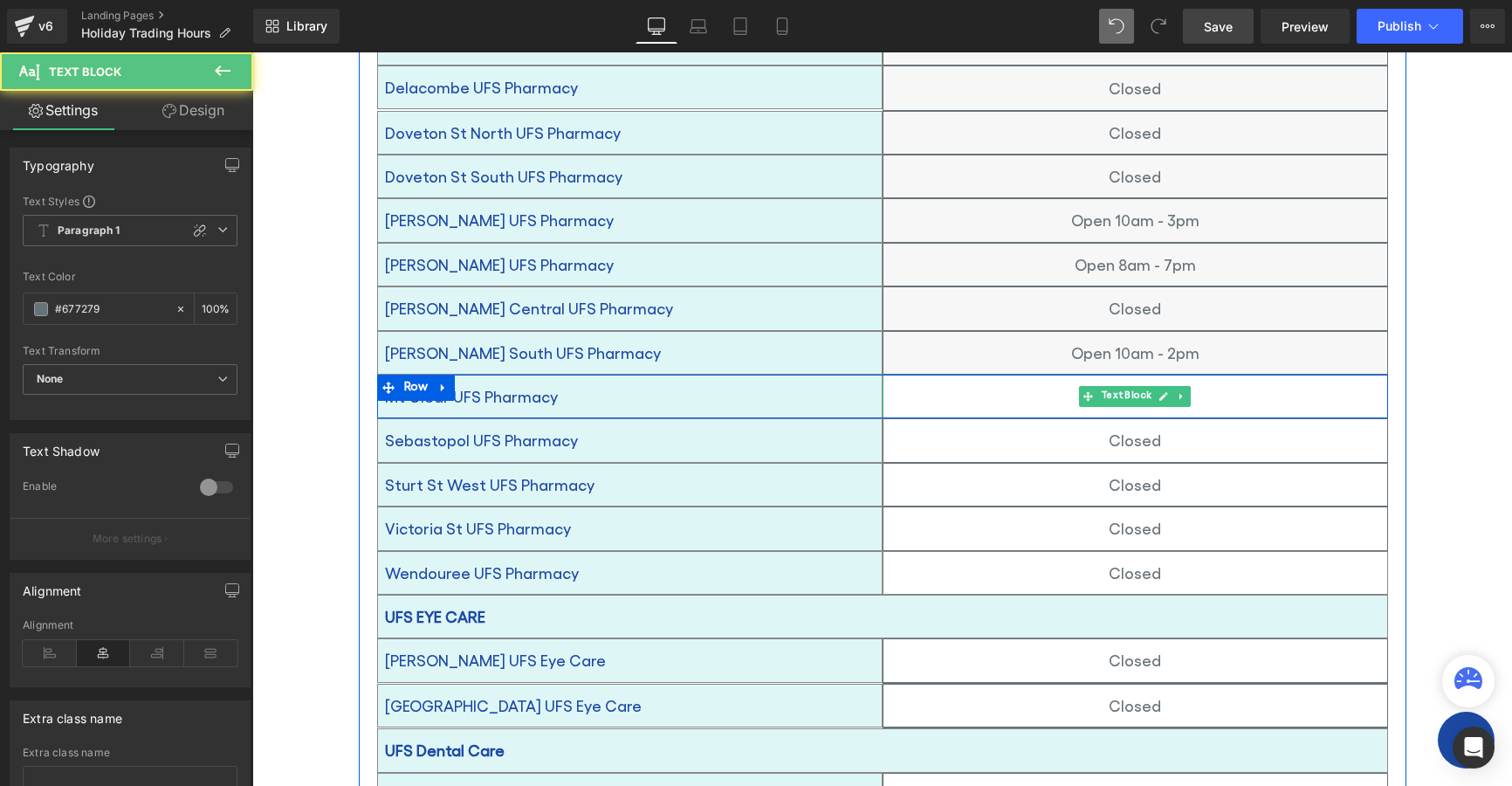
click at [949, 383] on p "Closed" at bounding box center [1135, 396] width 503 height 28
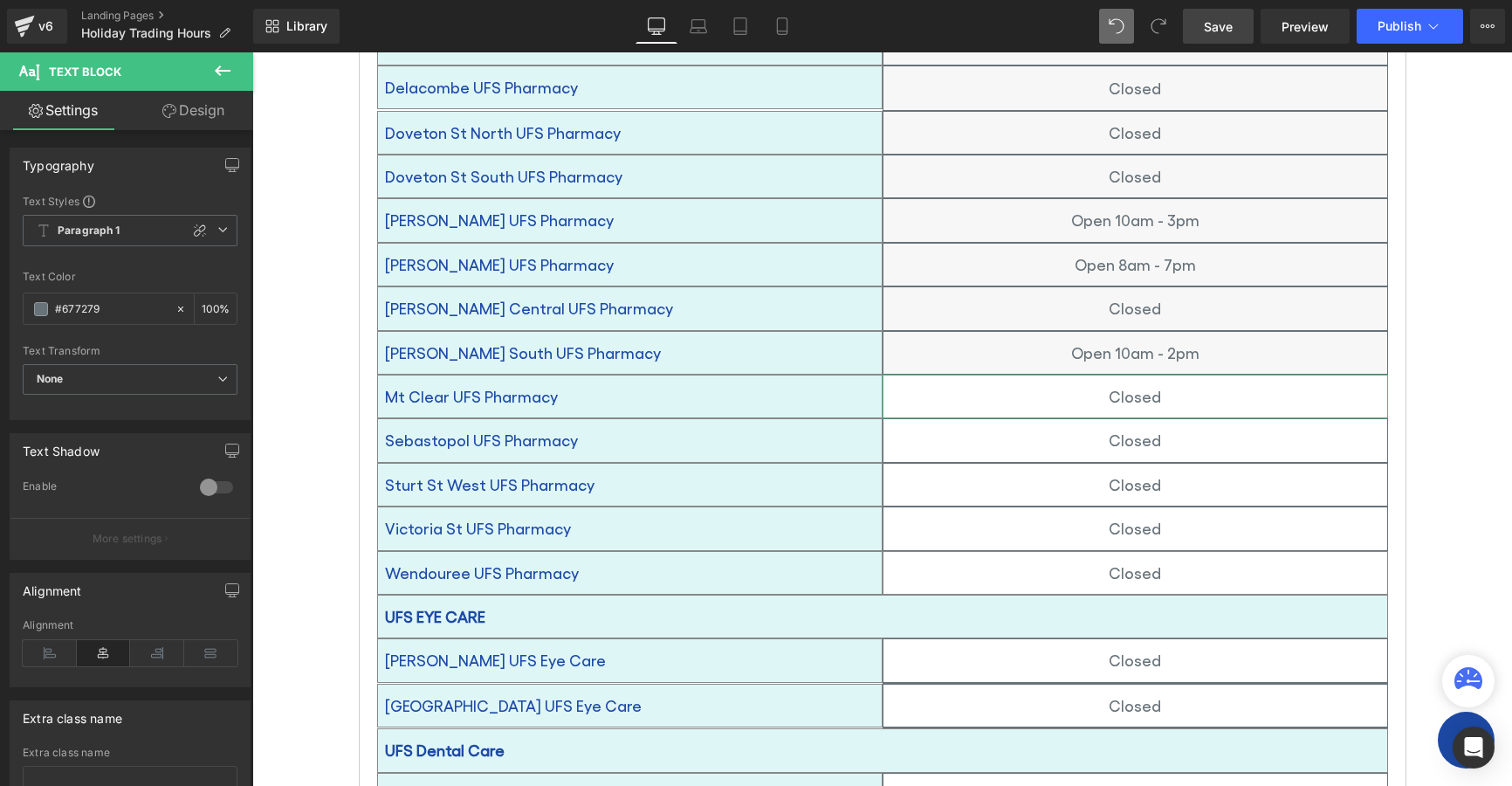
click at [199, 109] on link "Design" at bounding box center [193, 110] width 126 height 39
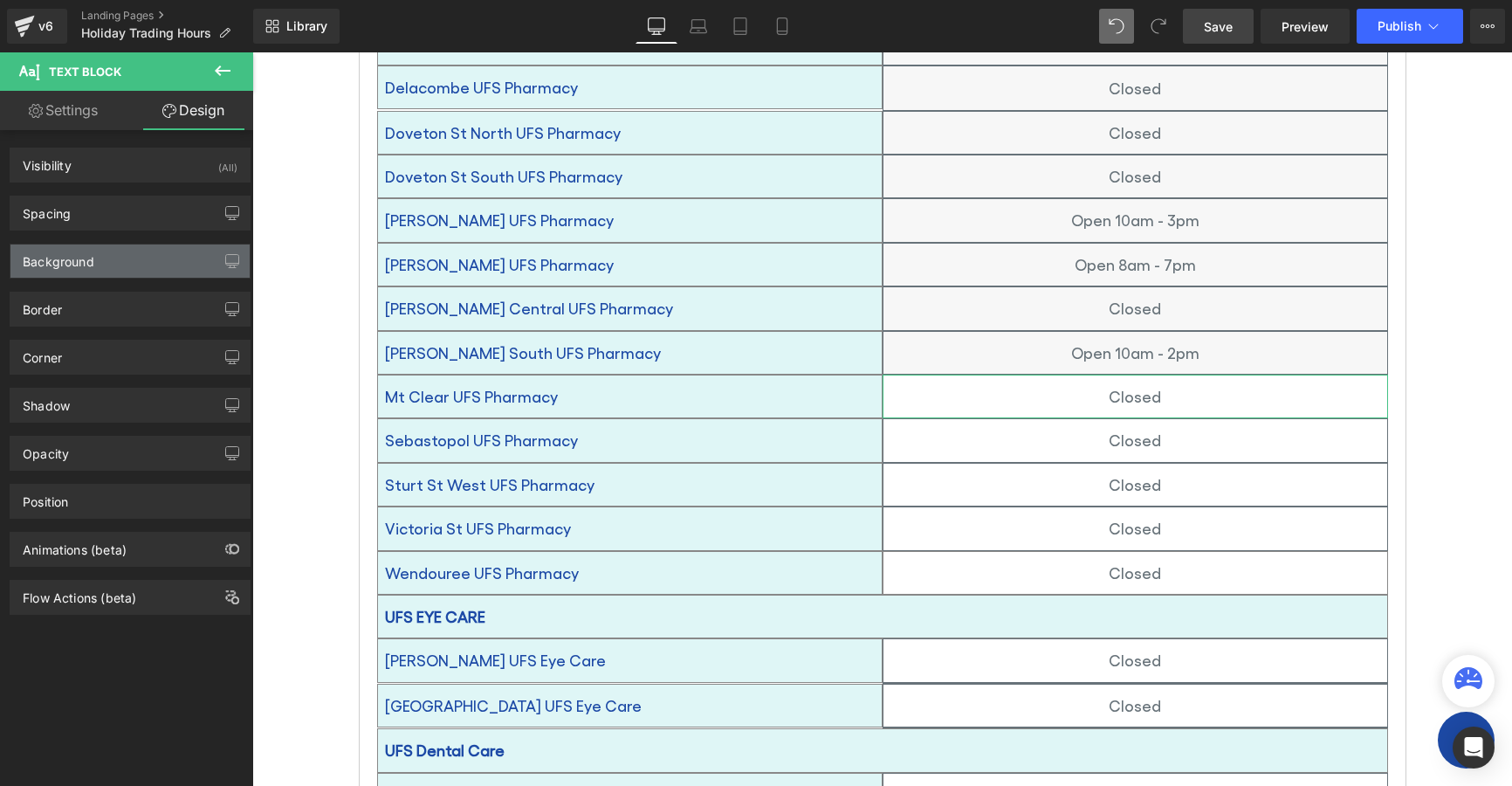
click at [55, 267] on div "Background" at bounding box center [58, 256] width 72 height 24
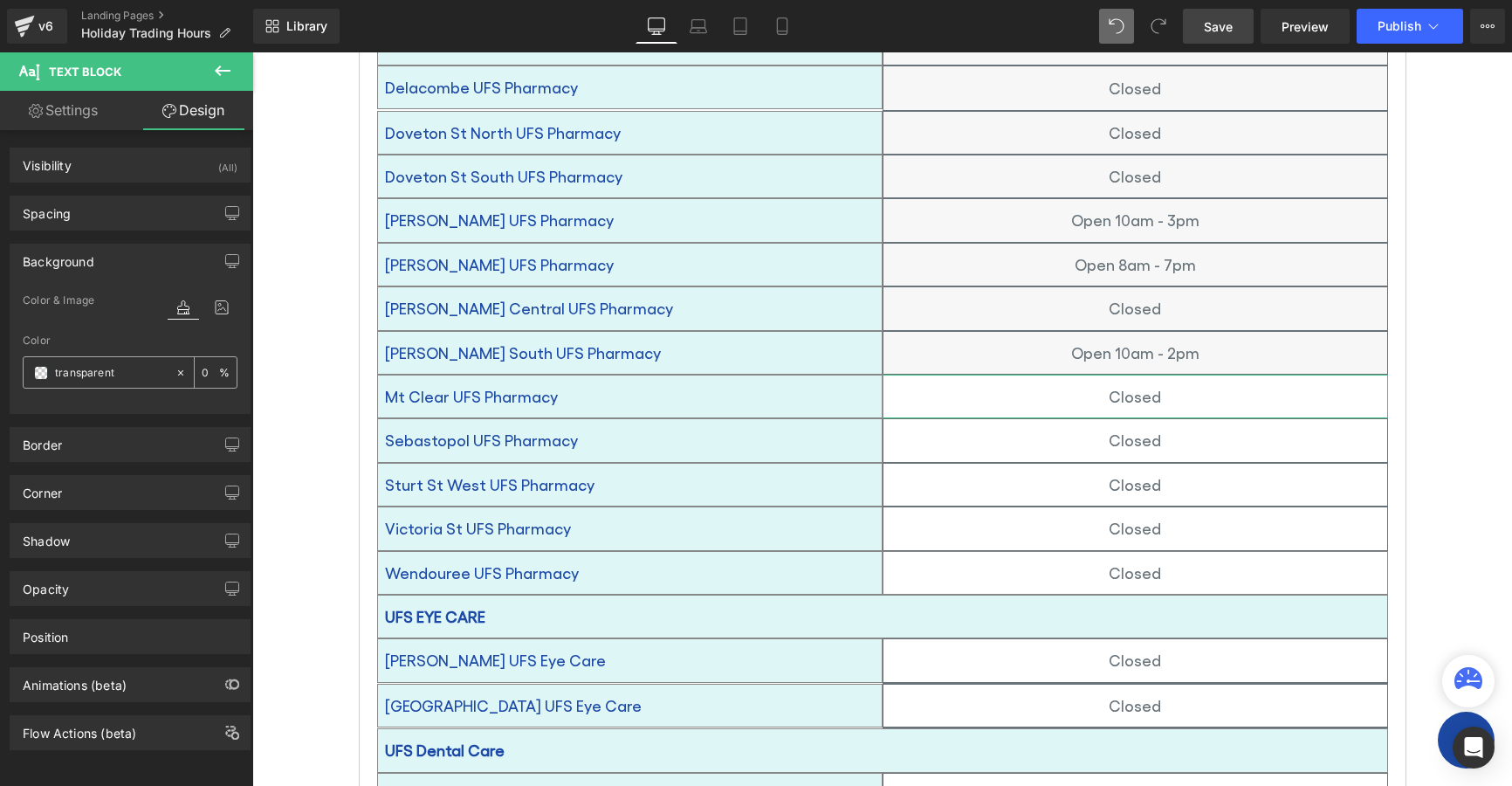
click at [40, 370] on span at bounding box center [41, 373] width 14 height 14
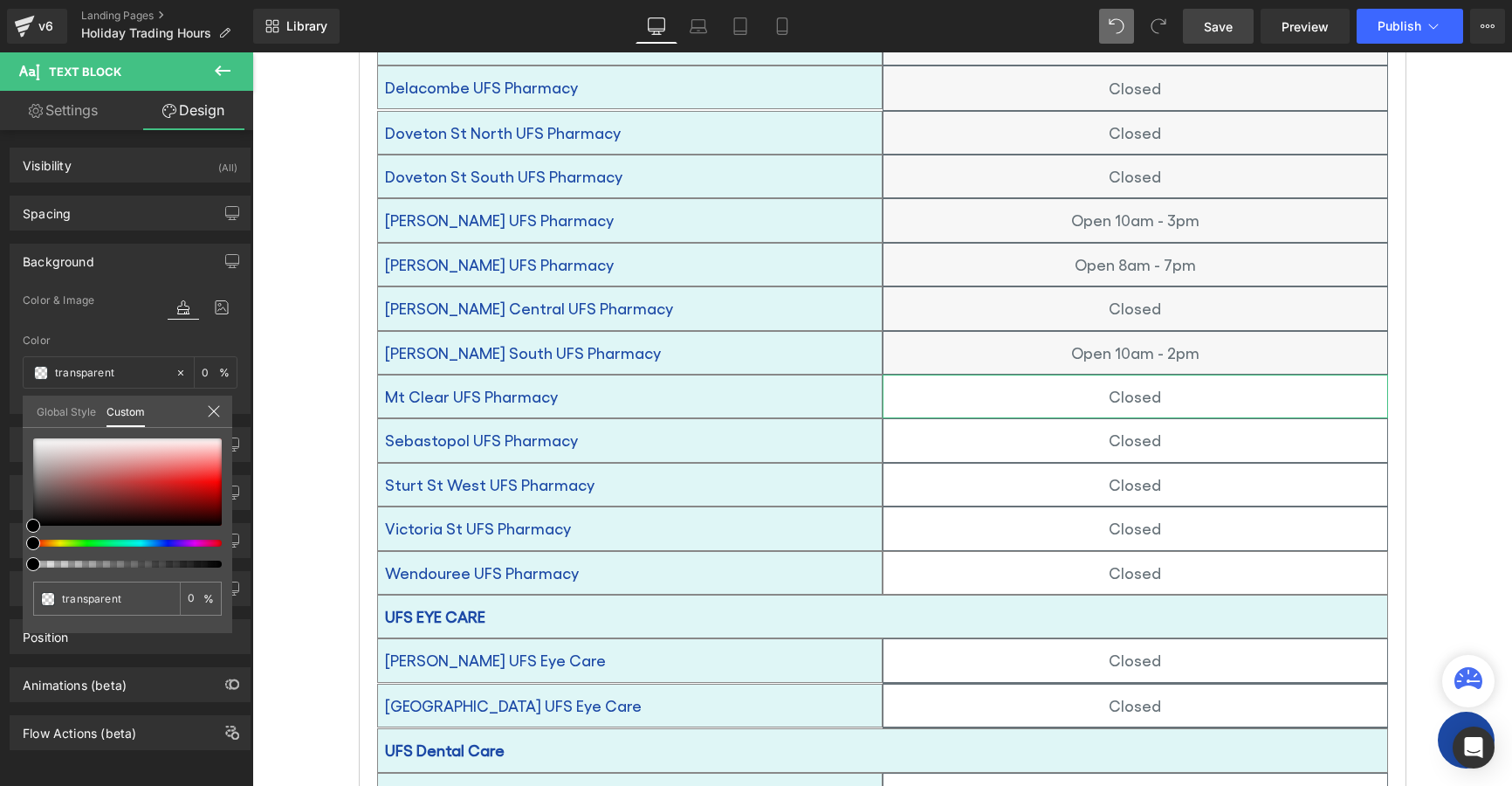
click at [53, 416] on link "Global Style" at bounding box center [66, 410] width 59 height 30
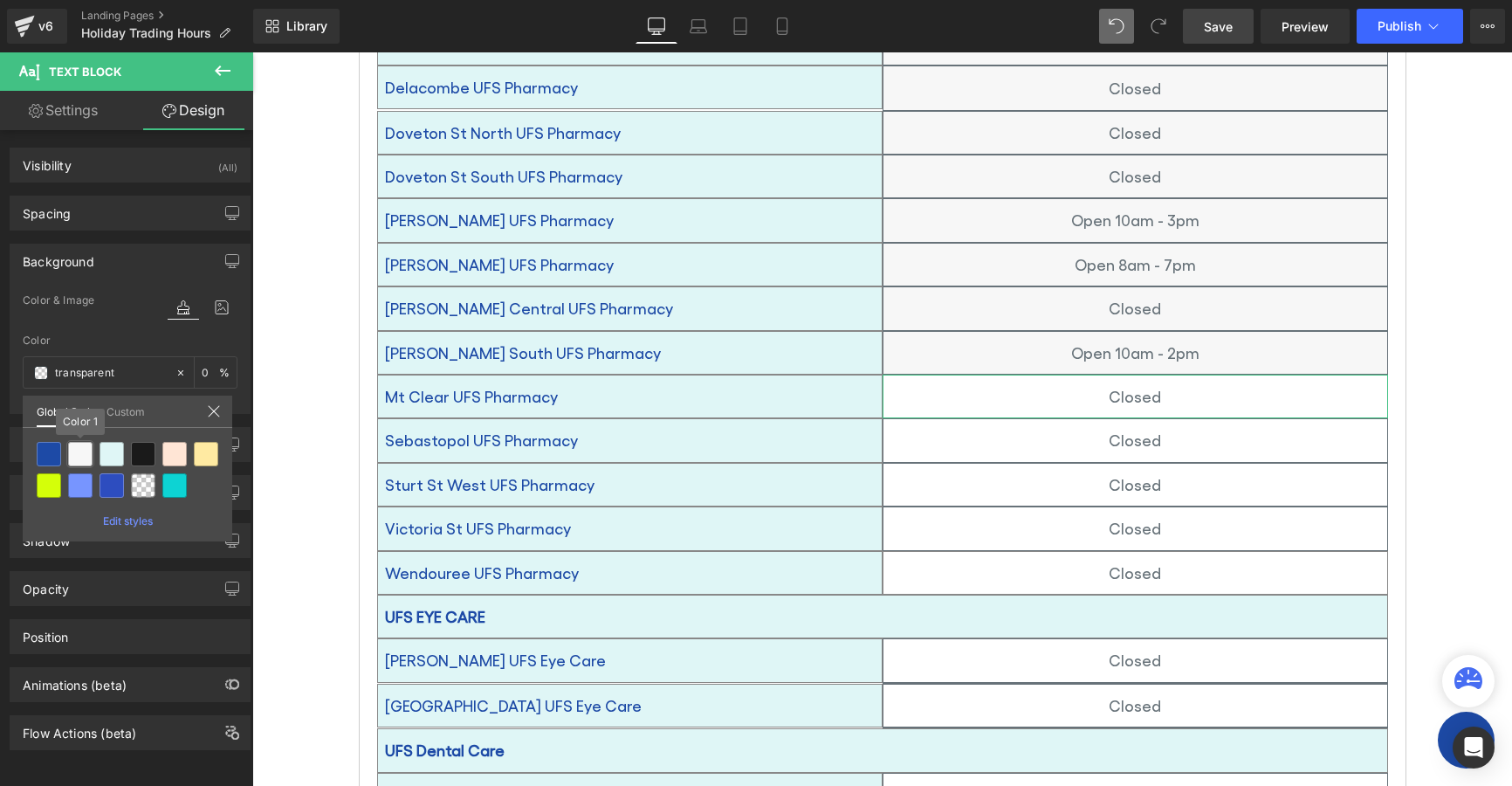
click at [82, 451] on div at bounding box center [80, 453] width 24 height 24
type input "Color 1"
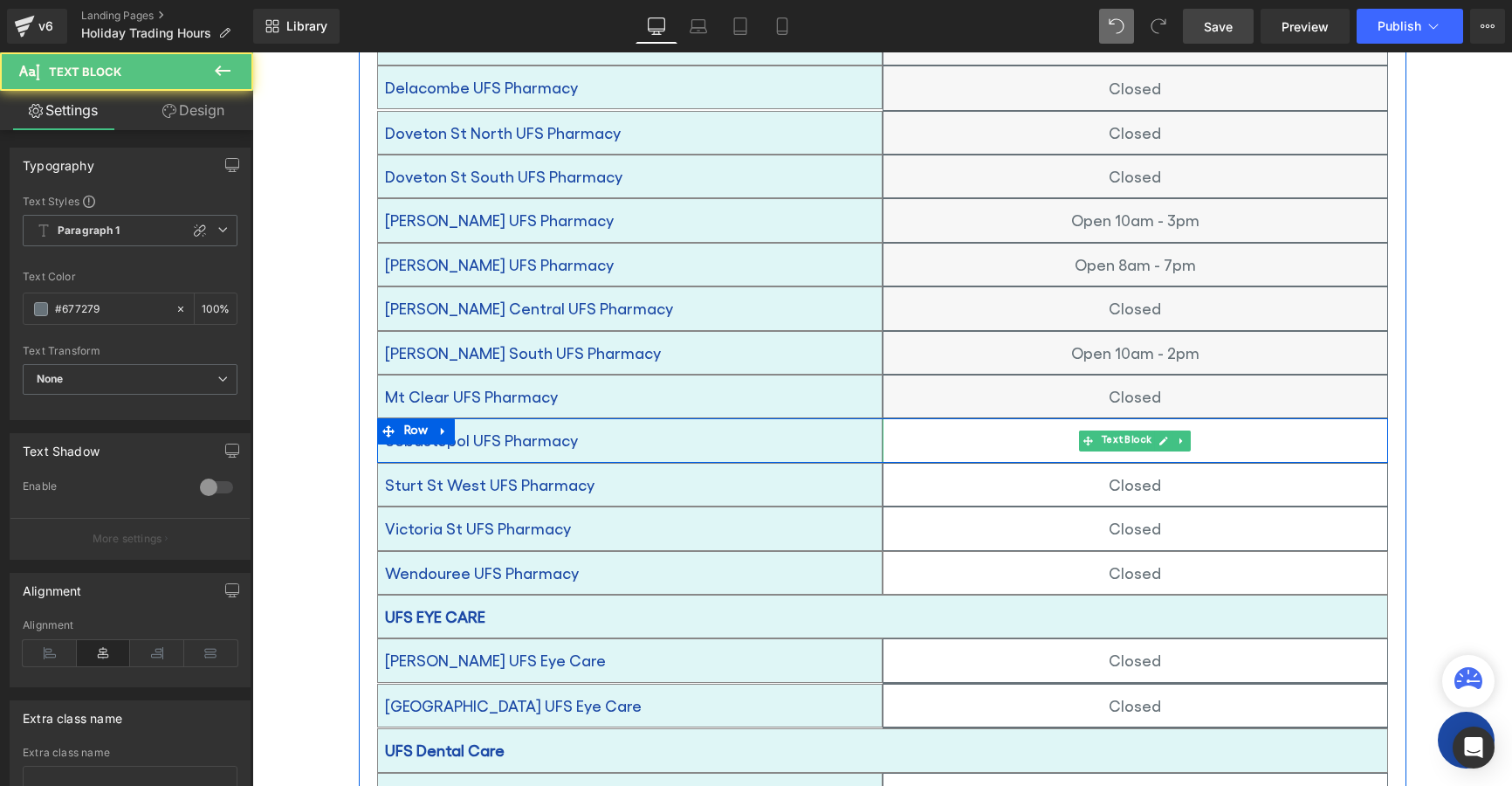
click at [975, 427] on p "Closed" at bounding box center [1135, 440] width 503 height 28
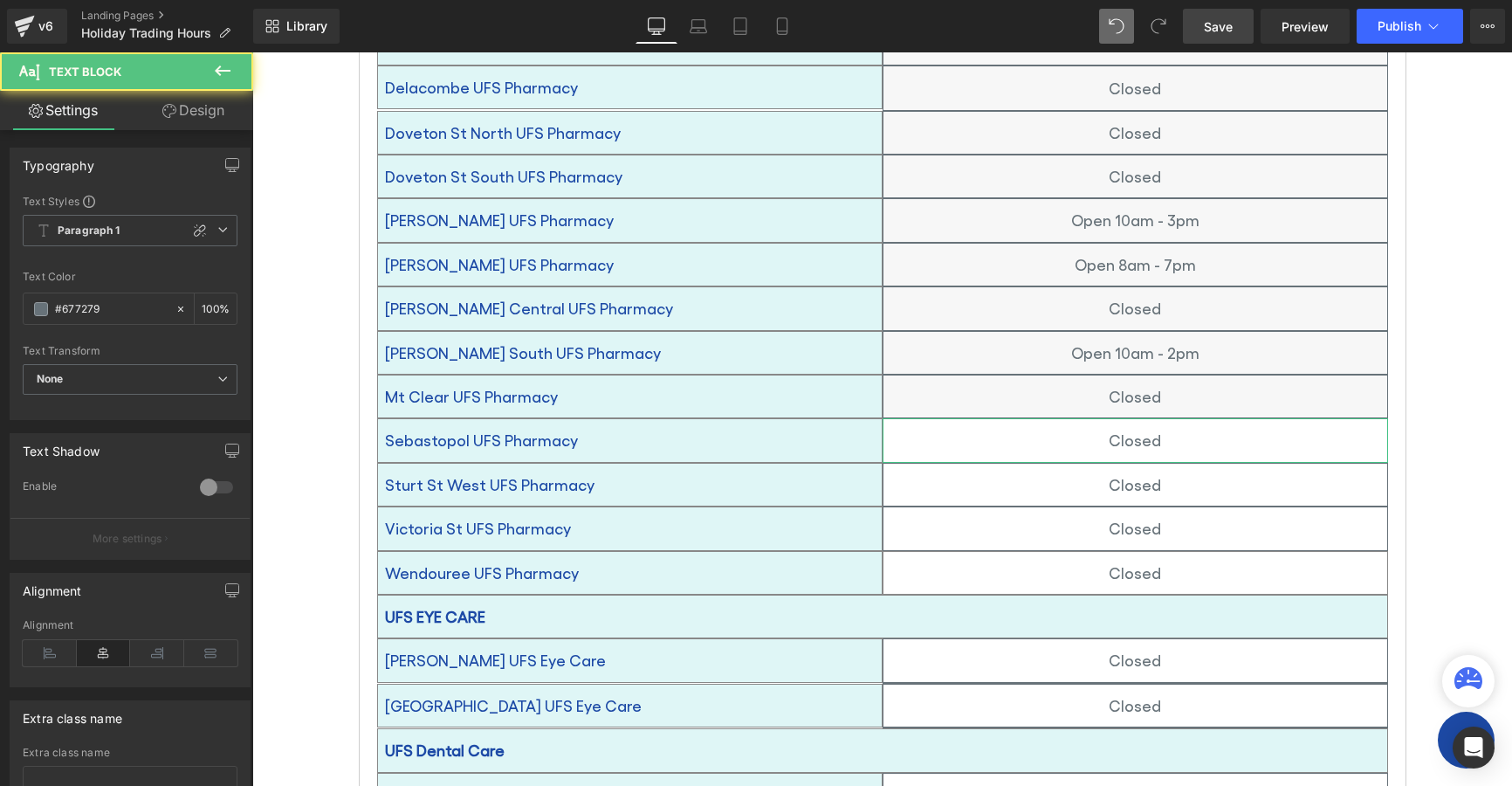
click at [213, 111] on link "Design" at bounding box center [193, 110] width 126 height 39
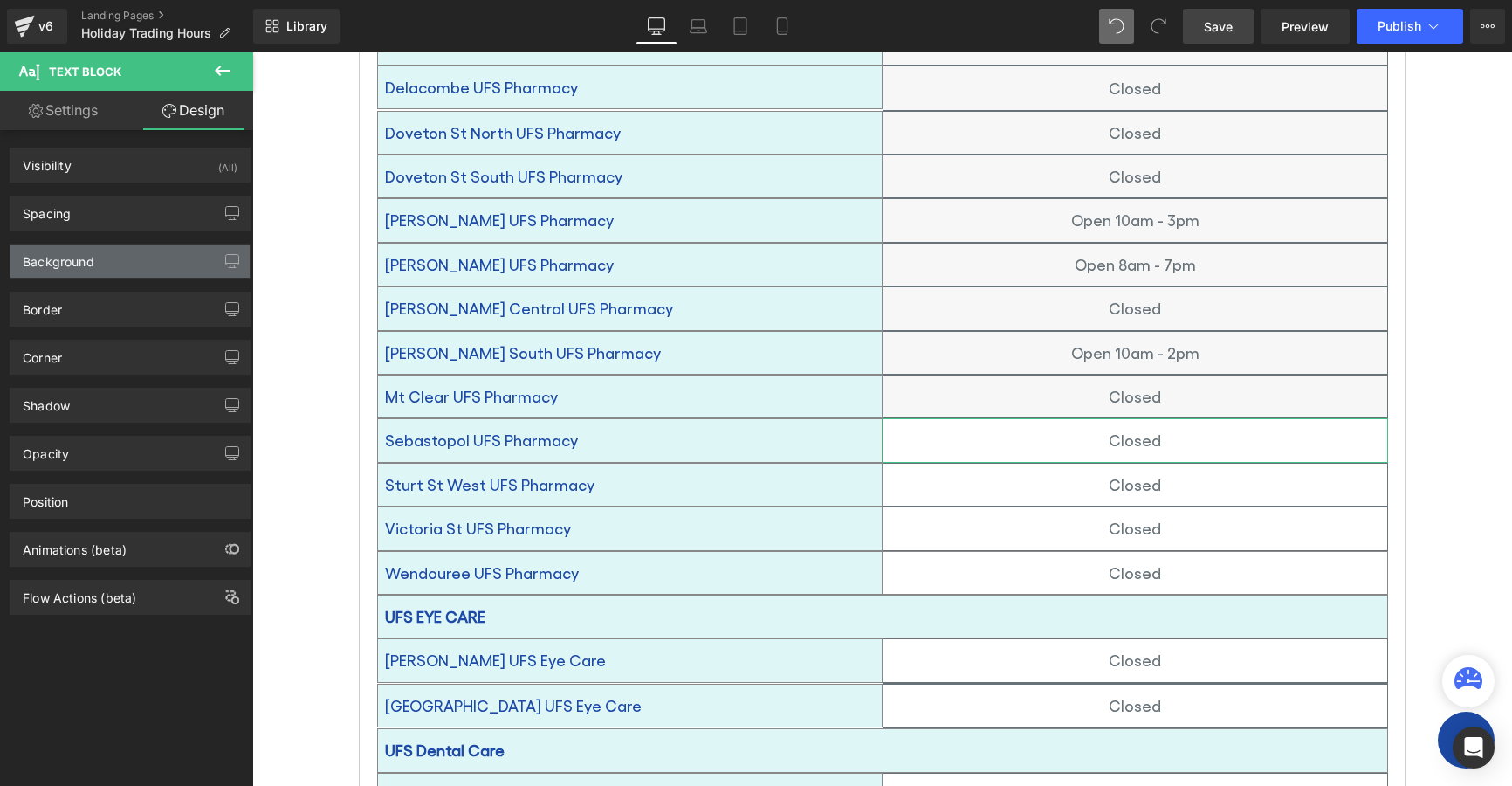
click at [63, 253] on div "Background" at bounding box center [58, 256] width 72 height 24
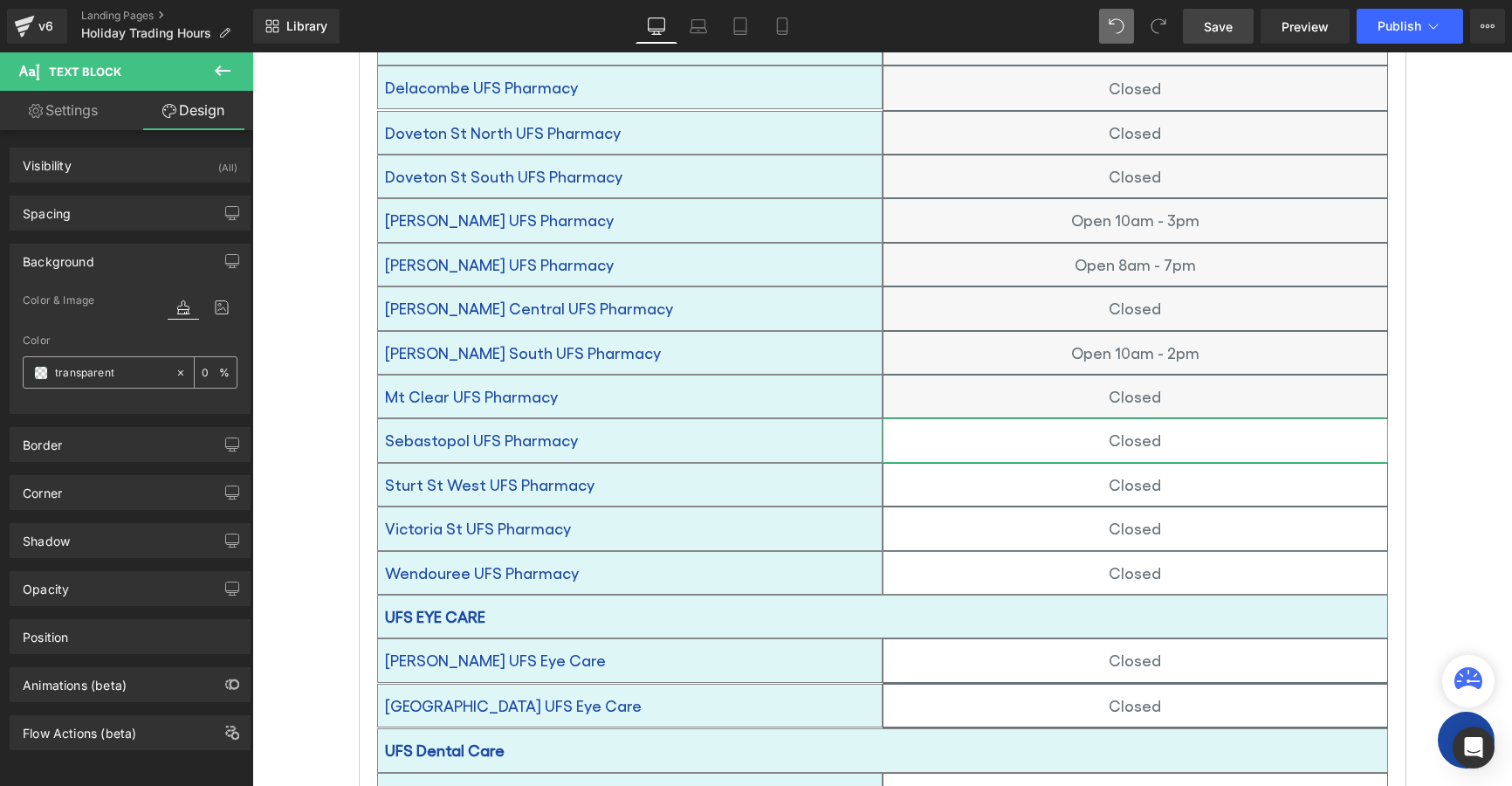
click at [40, 373] on span at bounding box center [41, 373] width 14 height 14
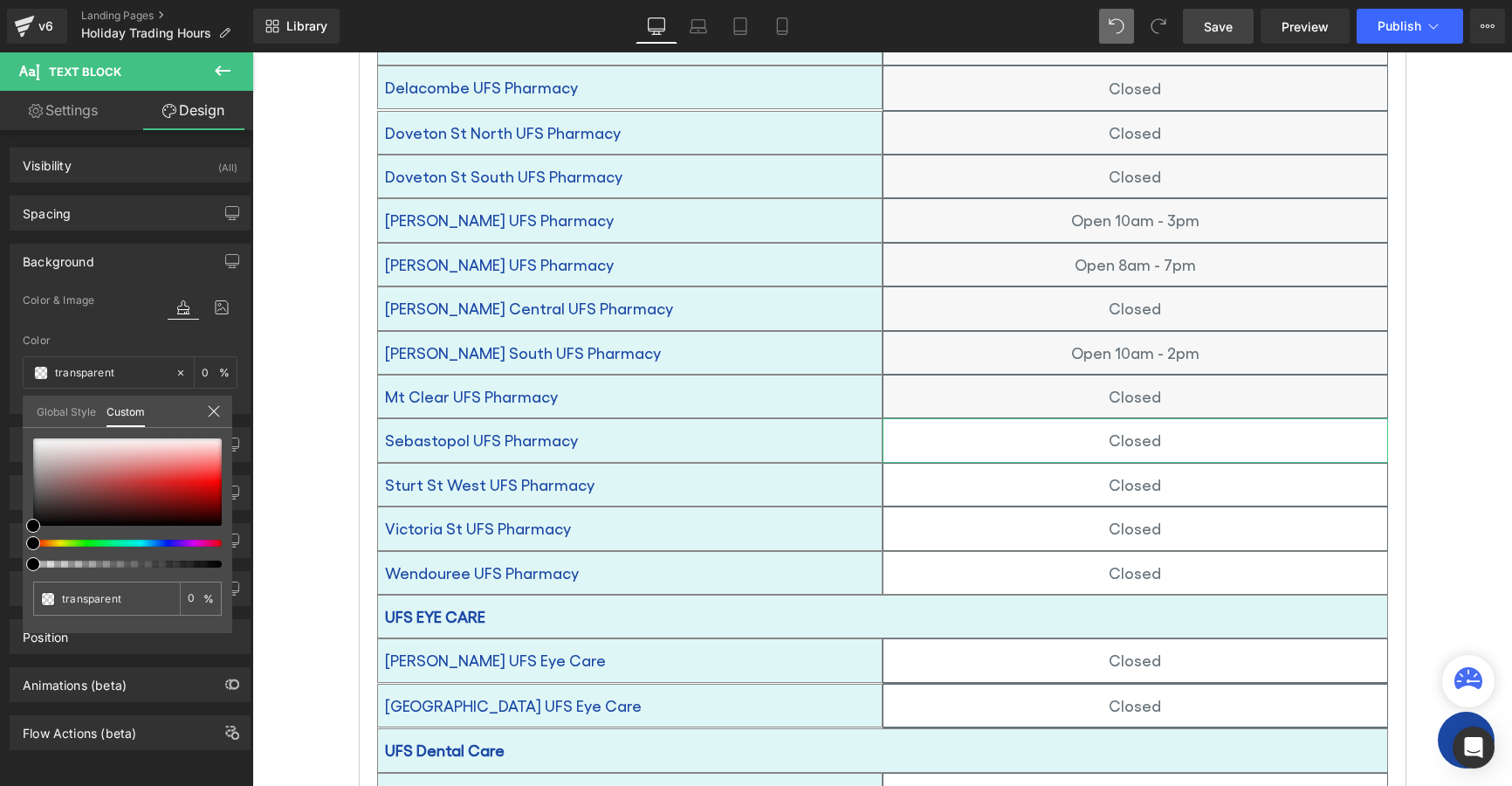
click at [66, 410] on link "Global Style" at bounding box center [66, 410] width 59 height 30
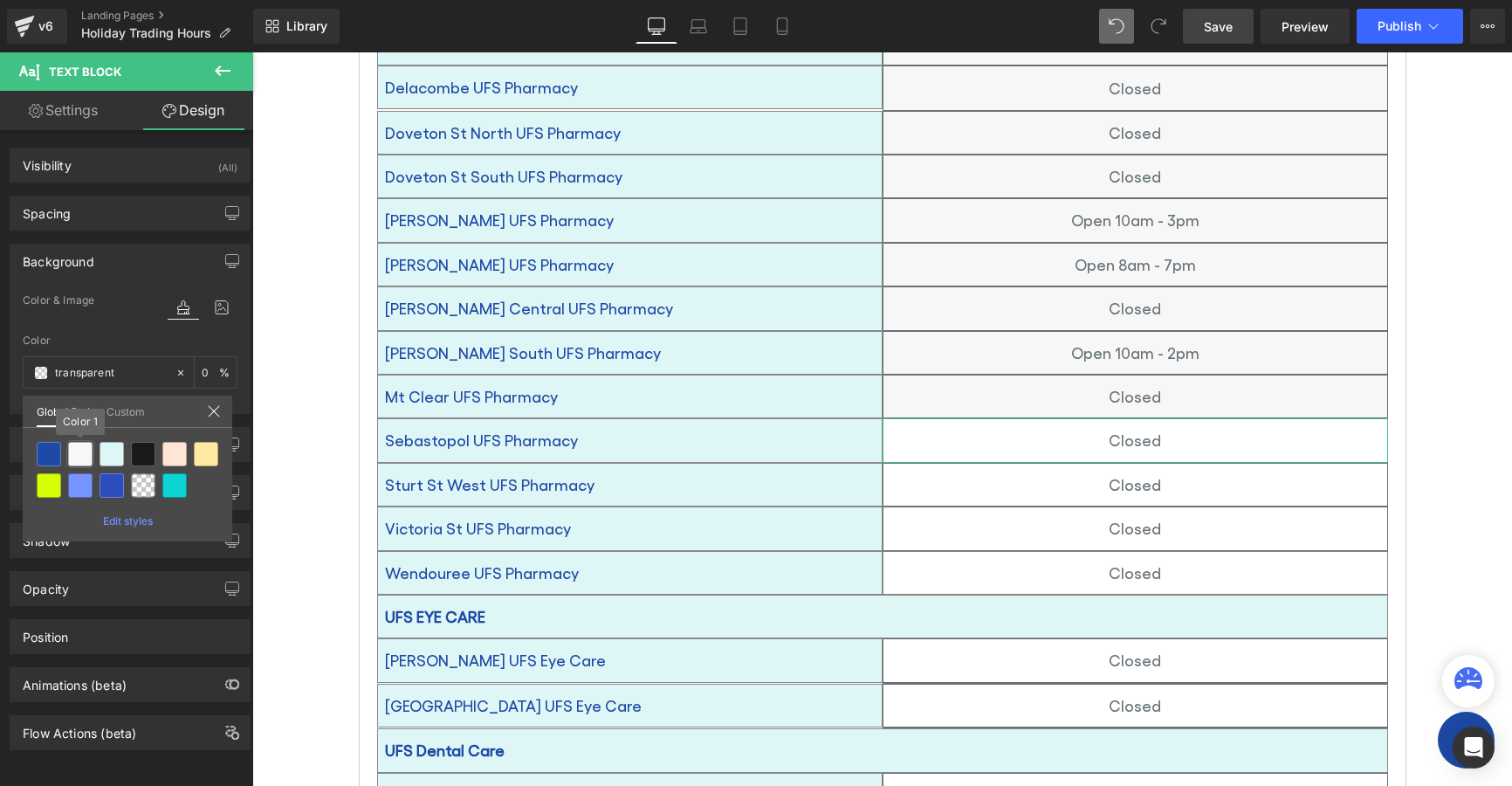
drag, startPoint x: 79, startPoint y: 457, endPoint x: 71, endPoint y: 465, distance: 11.3
click at [80, 456] on div at bounding box center [80, 453] width 24 height 24
type input "Color 1"
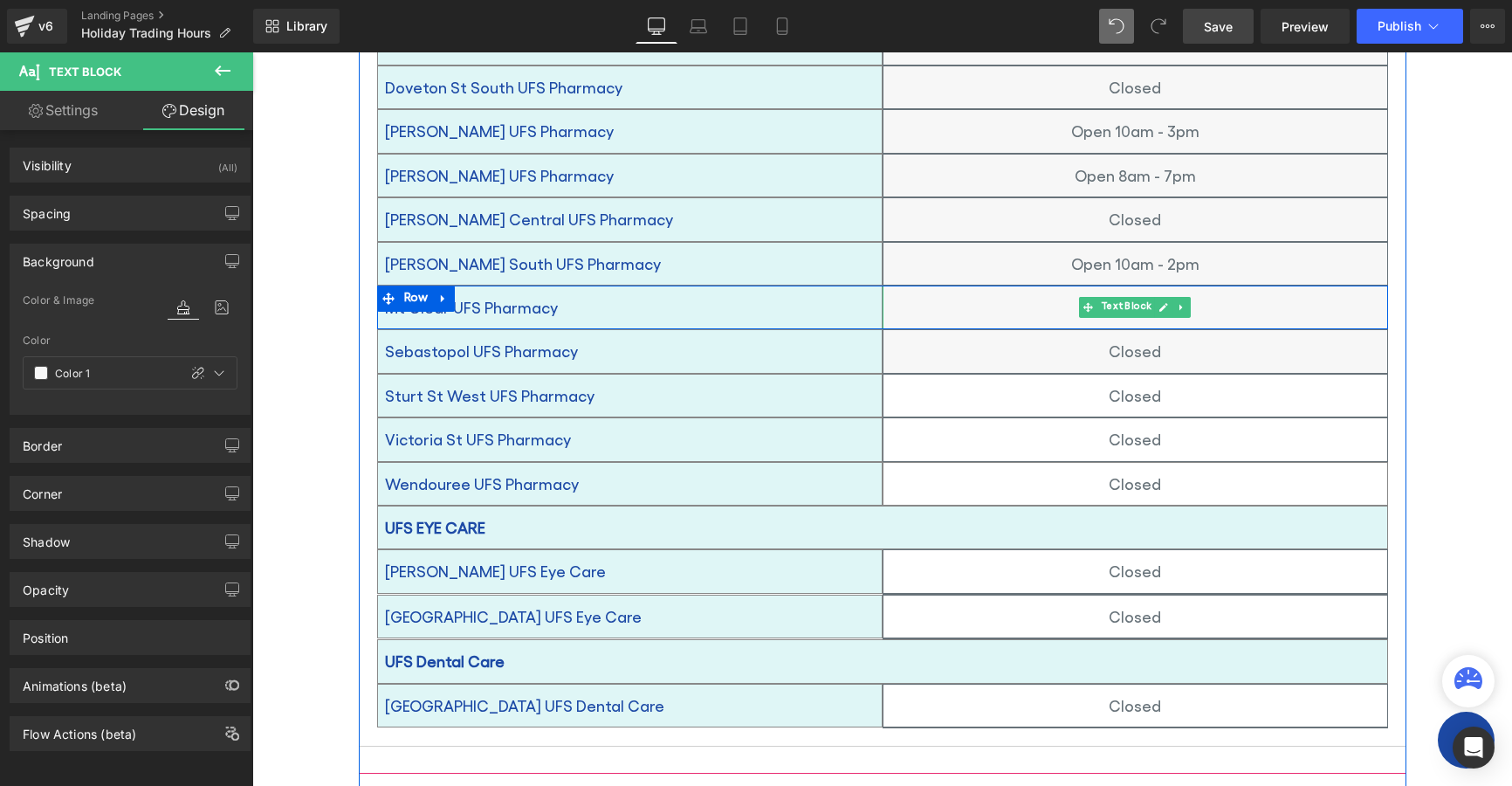
scroll to position [1310, 0]
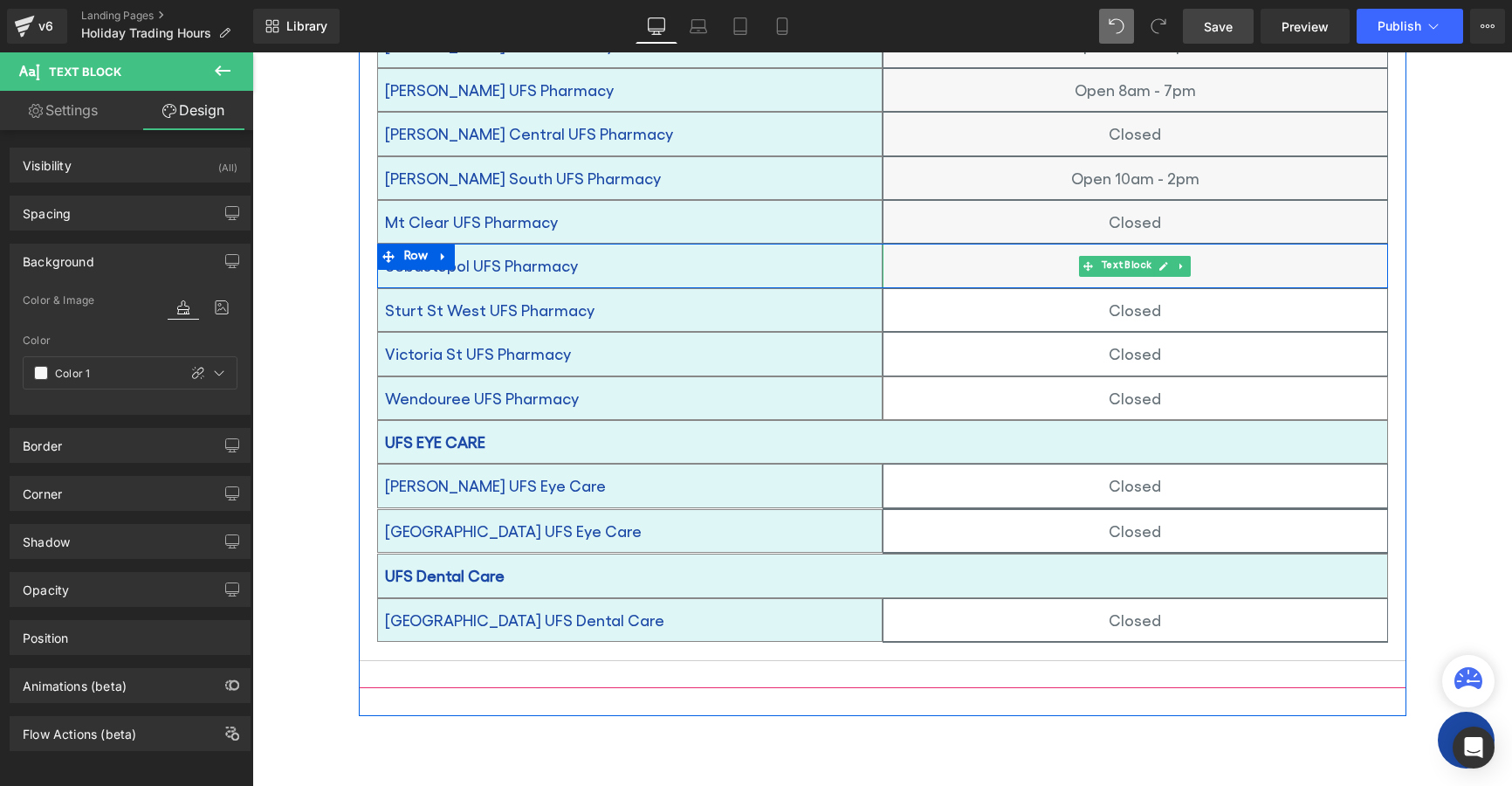
click at [974, 252] on p "Closed" at bounding box center [1135, 265] width 503 height 28
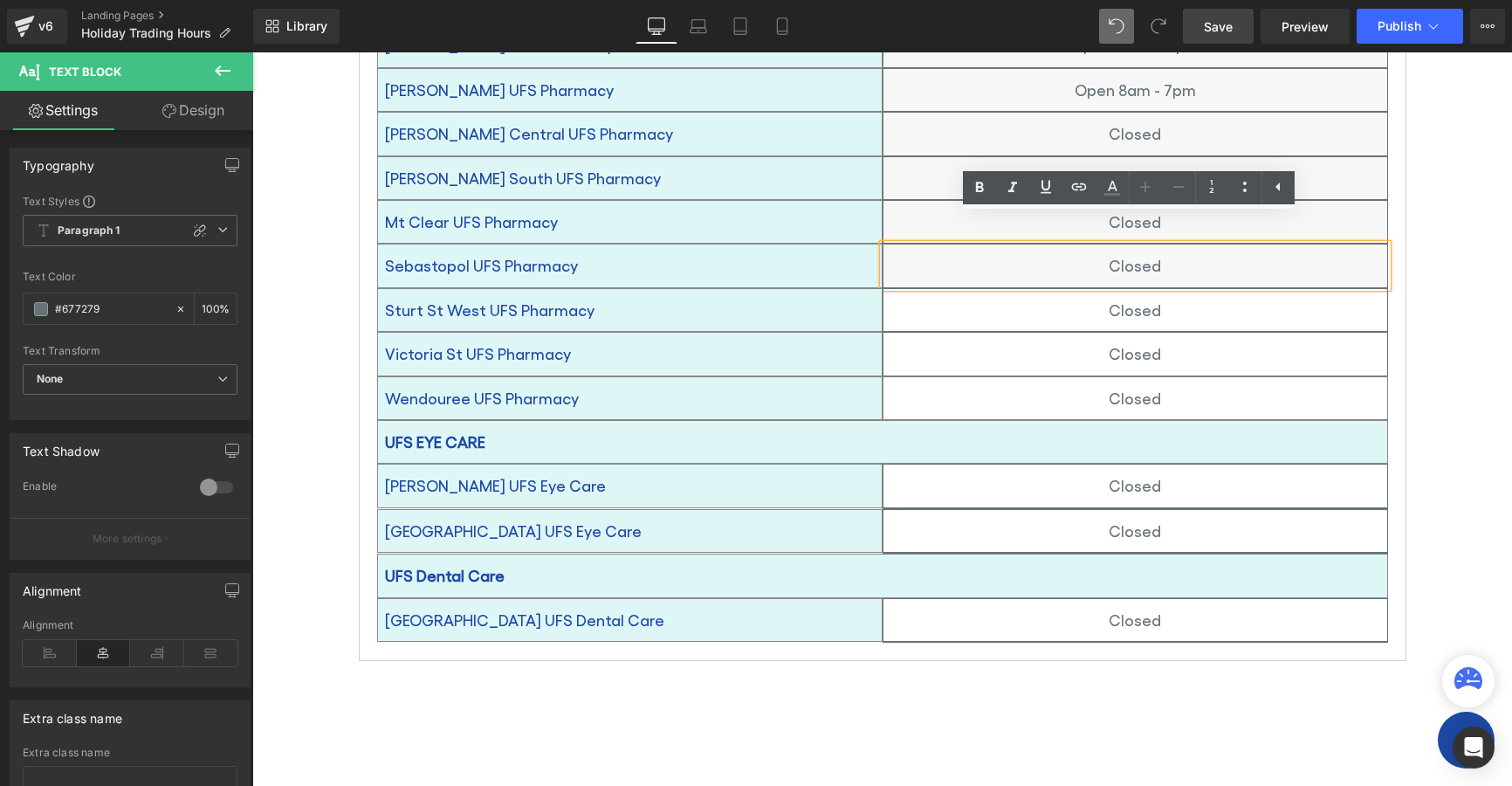
click at [975, 296] on p "Closed" at bounding box center [1135, 309] width 503 height 28
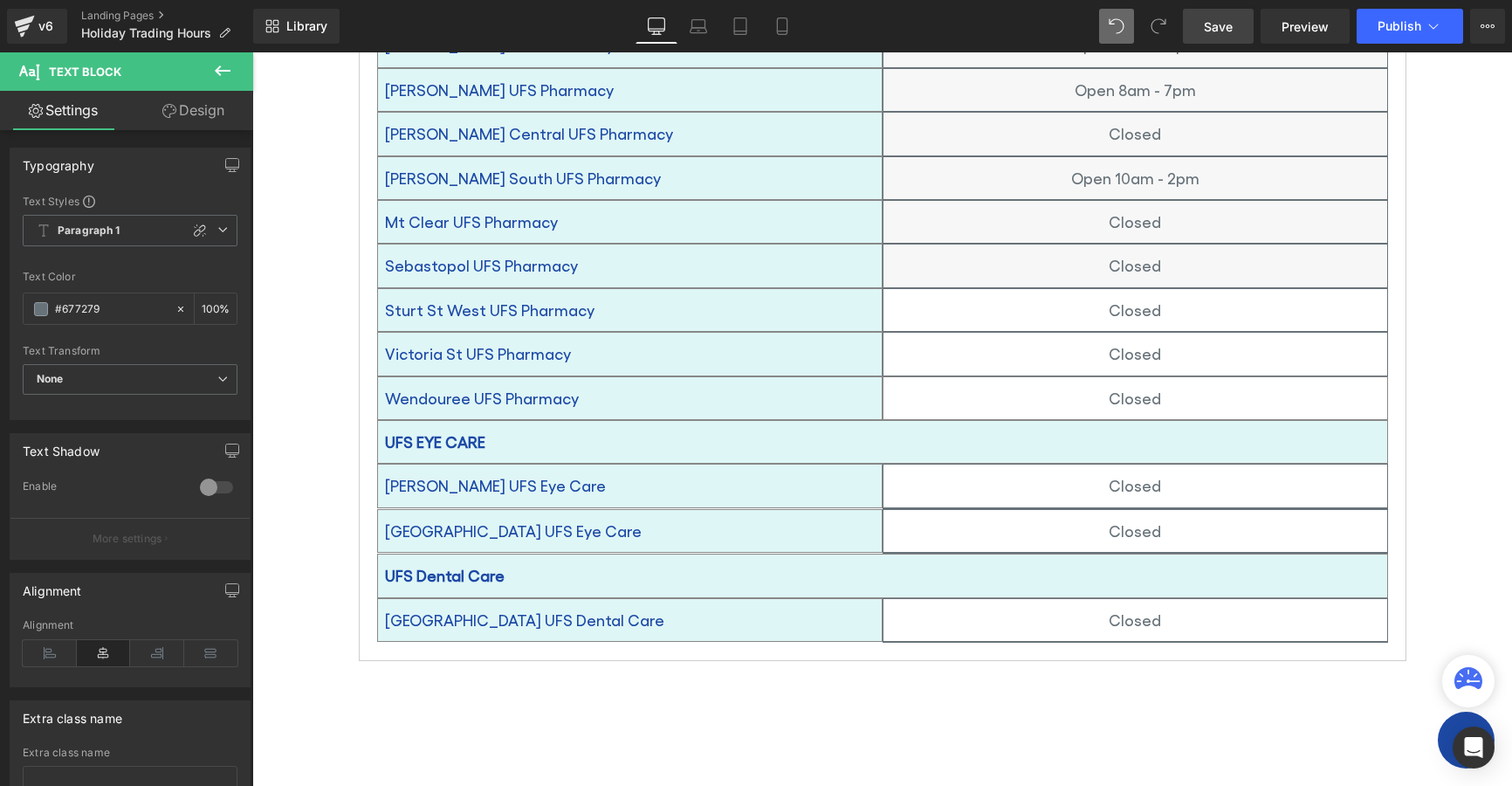
click at [193, 117] on link "Design" at bounding box center [193, 110] width 126 height 39
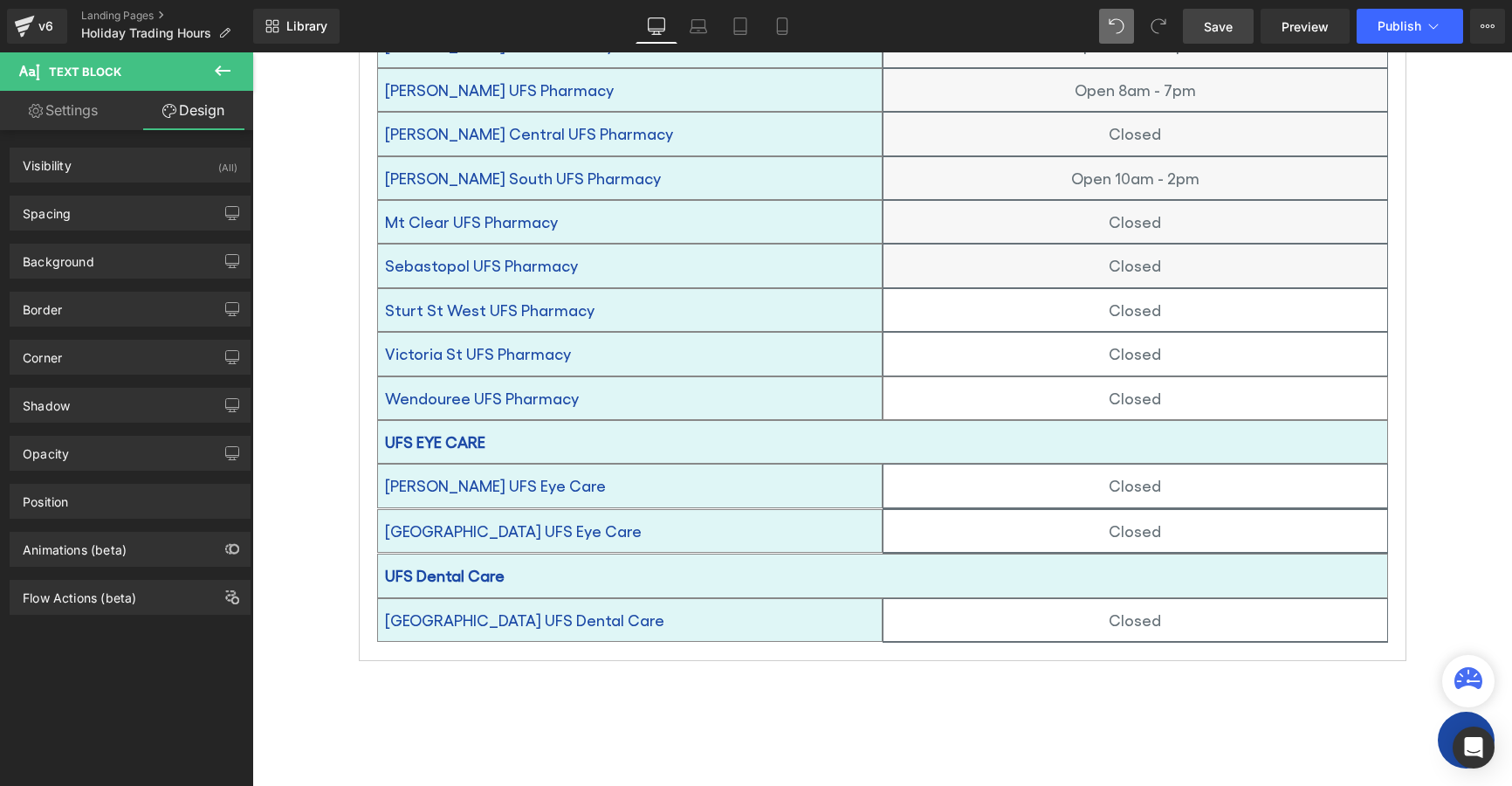
type input "transparent"
type input "0"
click at [48, 268] on div "Background" at bounding box center [58, 256] width 72 height 24
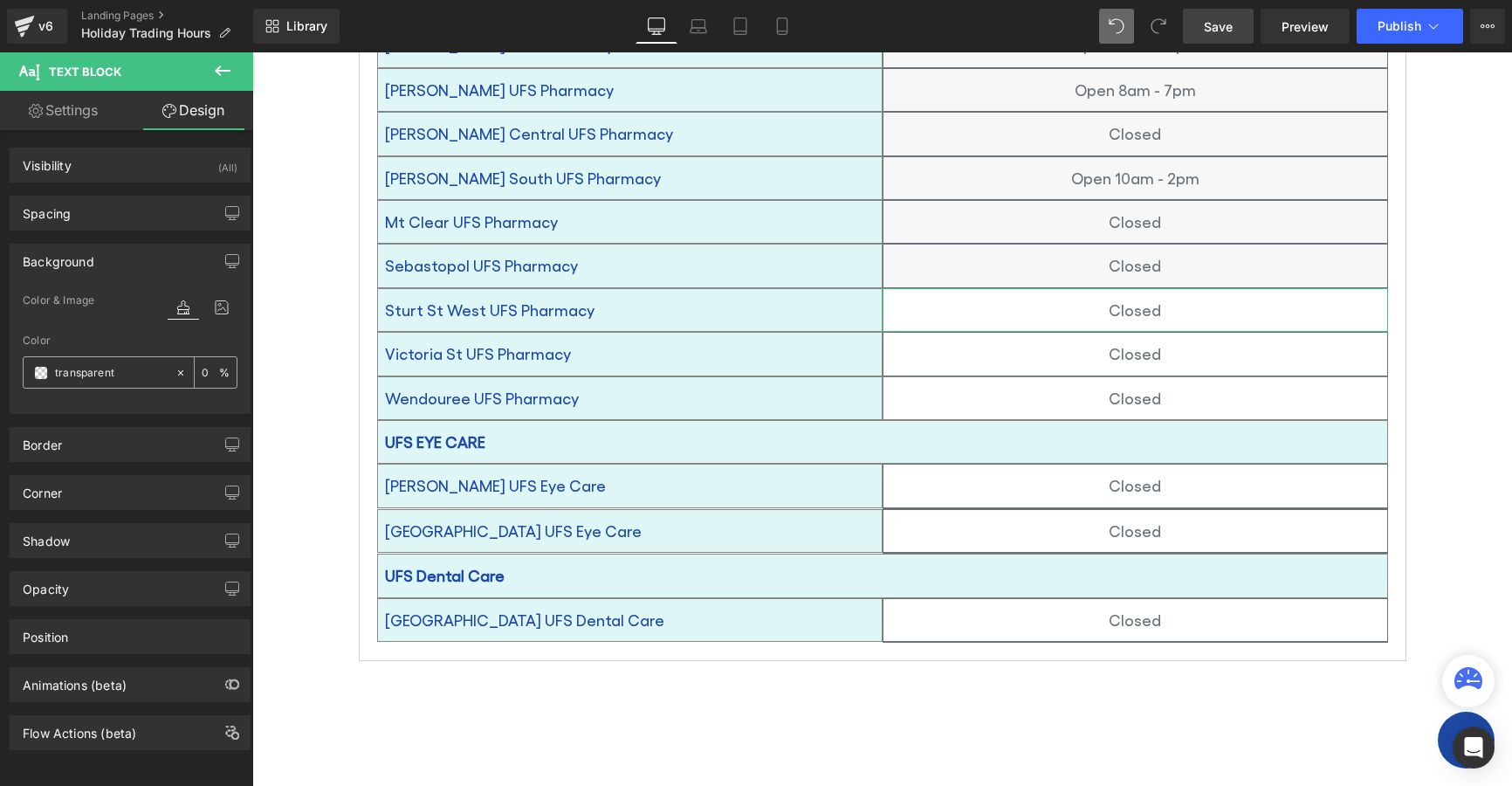
click at [40, 369] on span at bounding box center [41, 373] width 14 height 14
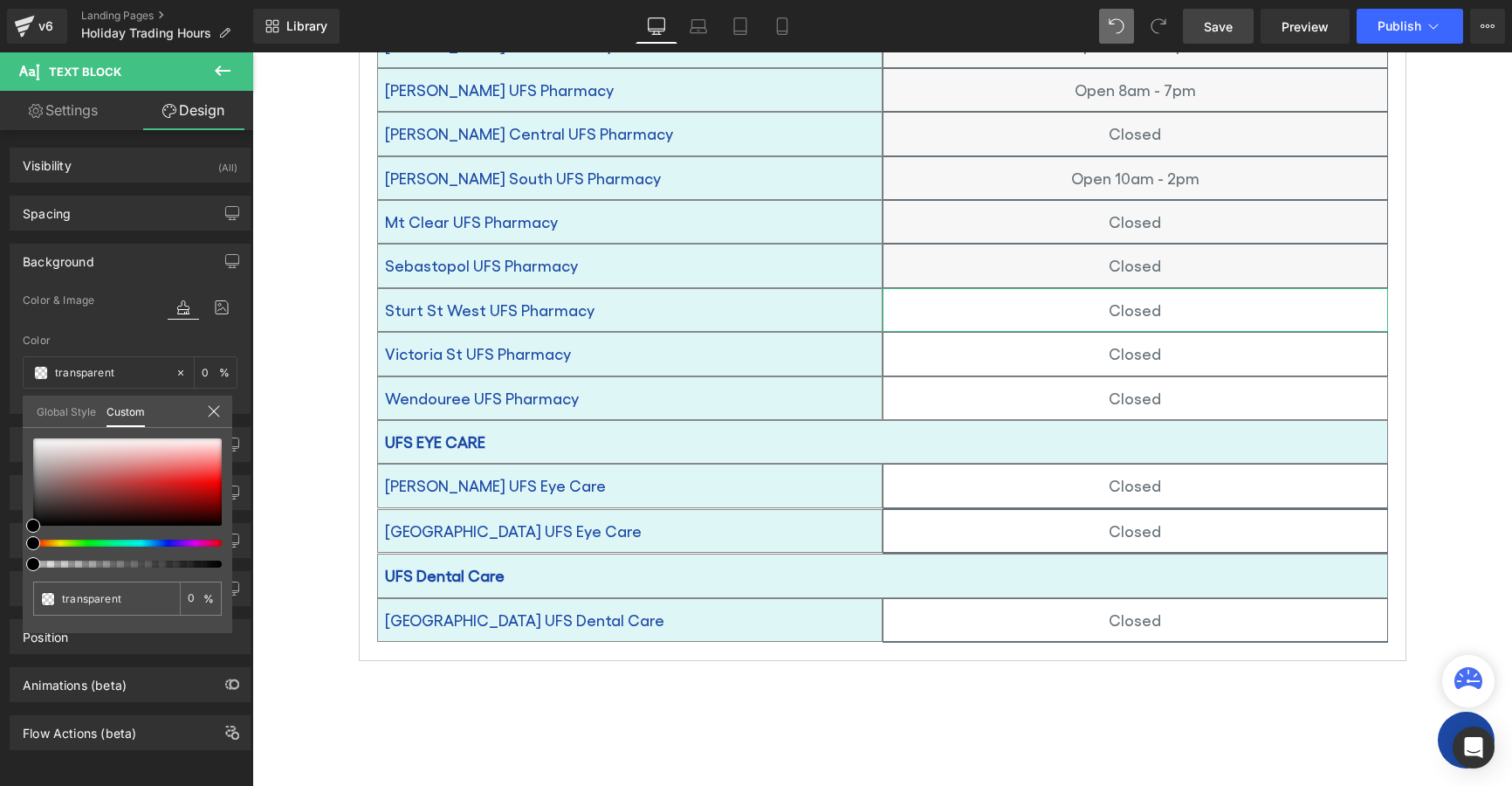
click at [69, 411] on link "Global Style" at bounding box center [66, 410] width 59 height 30
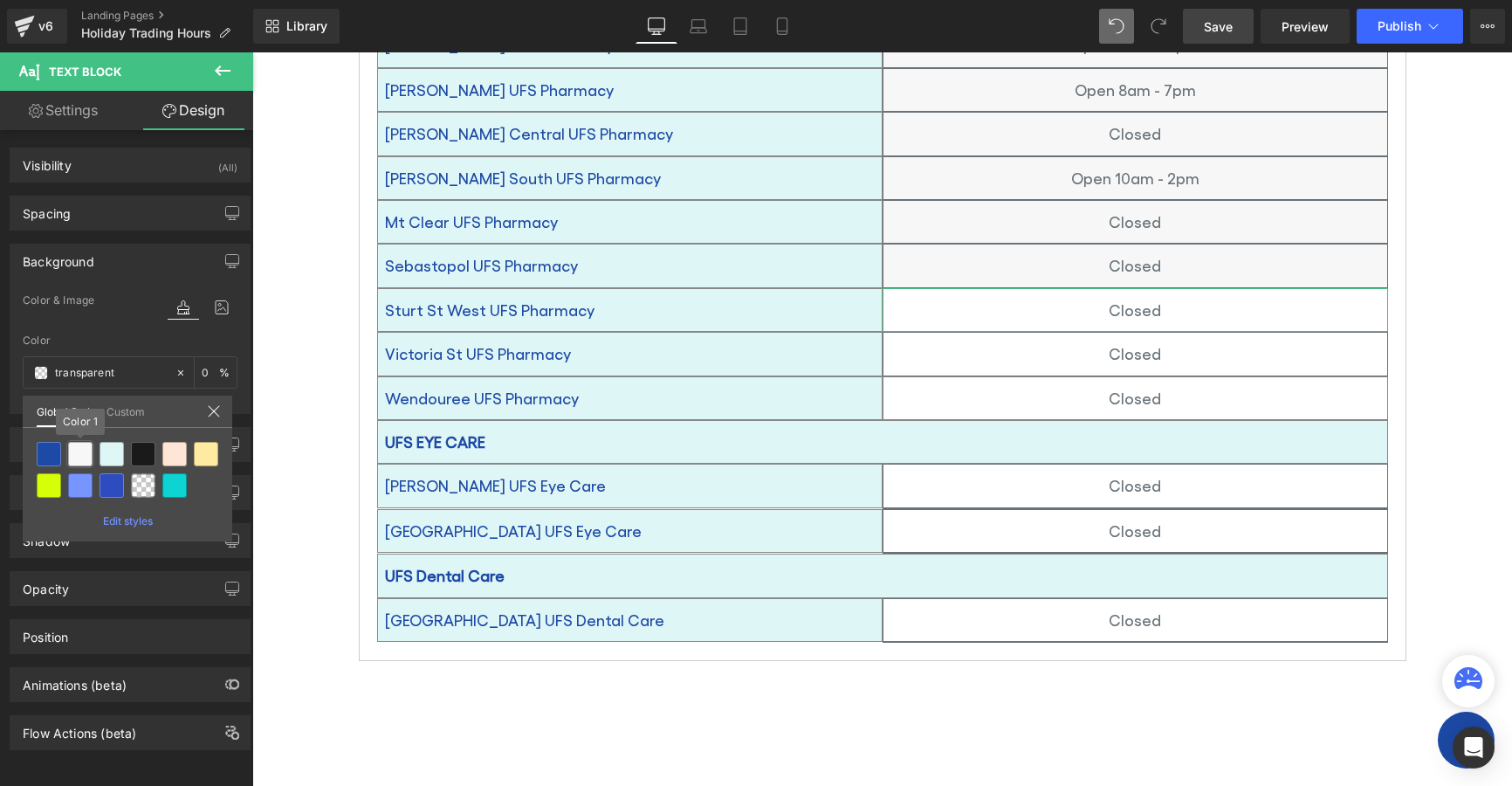
drag, startPoint x: 82, startPoint y: 454, endPoint x: 237, endPoint y: 434, distance: 156.3
click at [82, 453] on div at bounding box center [80, 453] width 24 height 24
type input "Color 1"
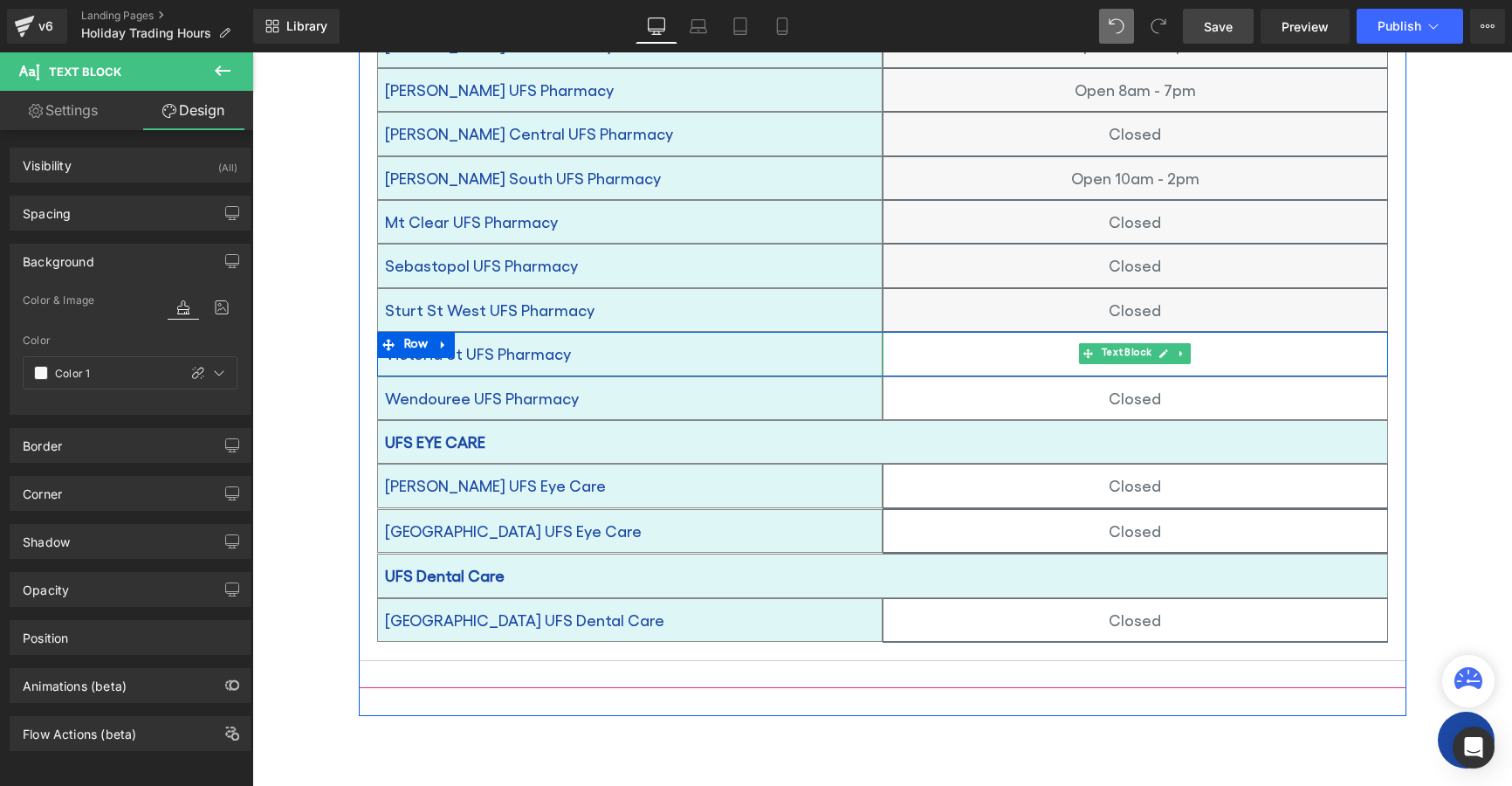
click at [1049, 340] on p "Closed" at bounding box center [1135, 353] width 503 height 28
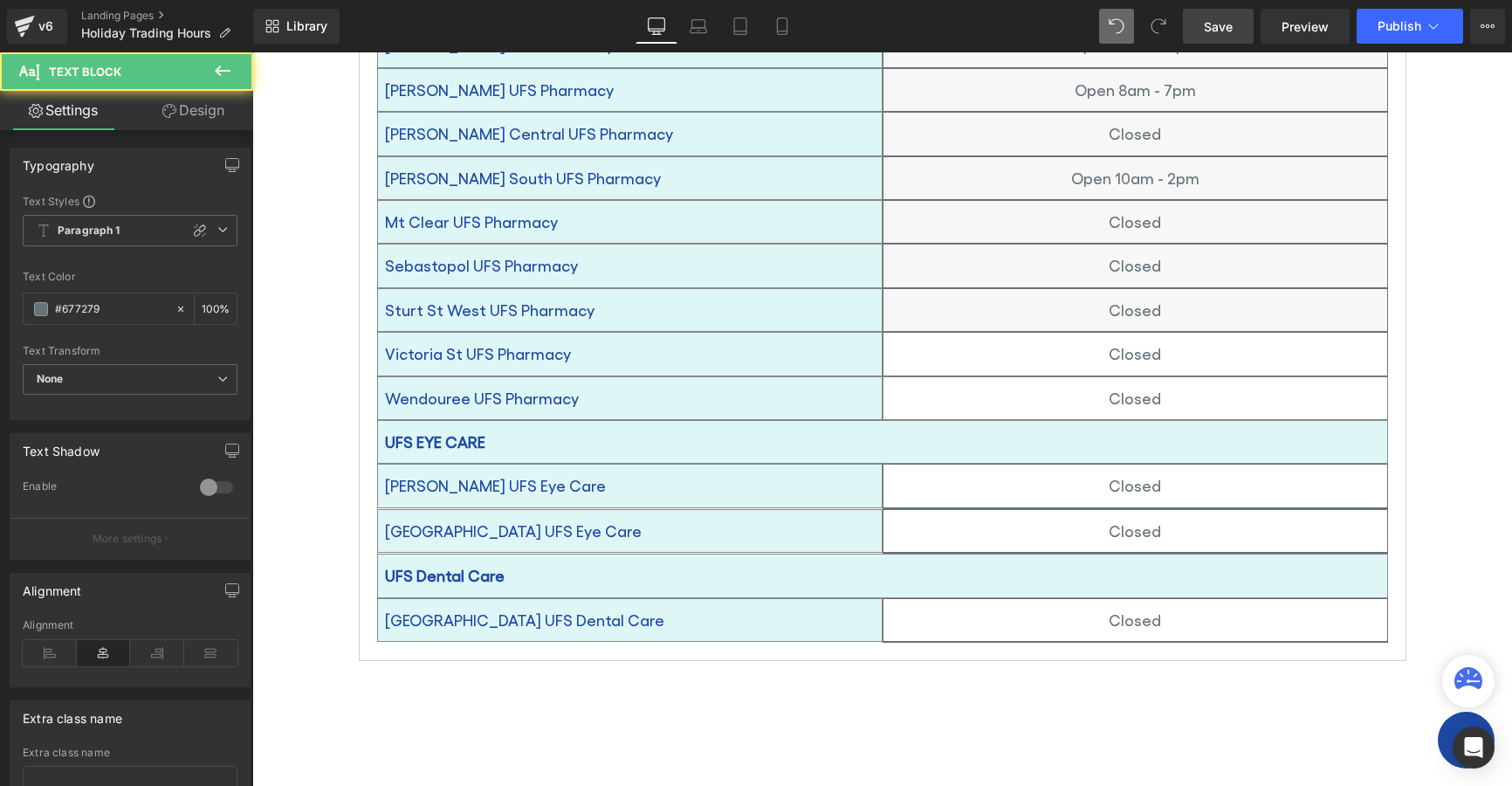
click at [184, 117] on link "Design" at bounding box center [193, 110] width 126 height 39
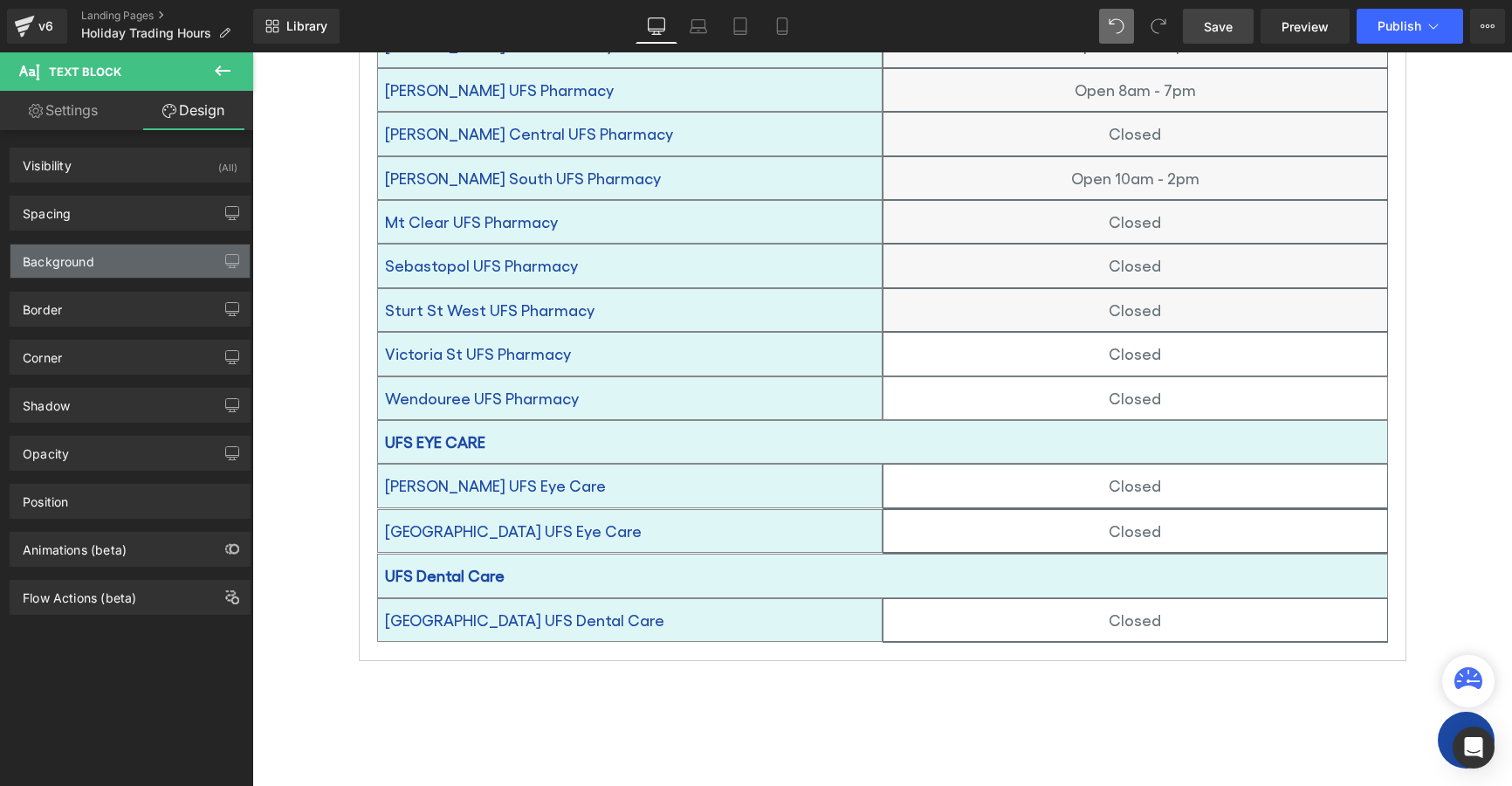
click at [63, 260] on div "Background" at bounding box center [58, 256] width 72 height 24
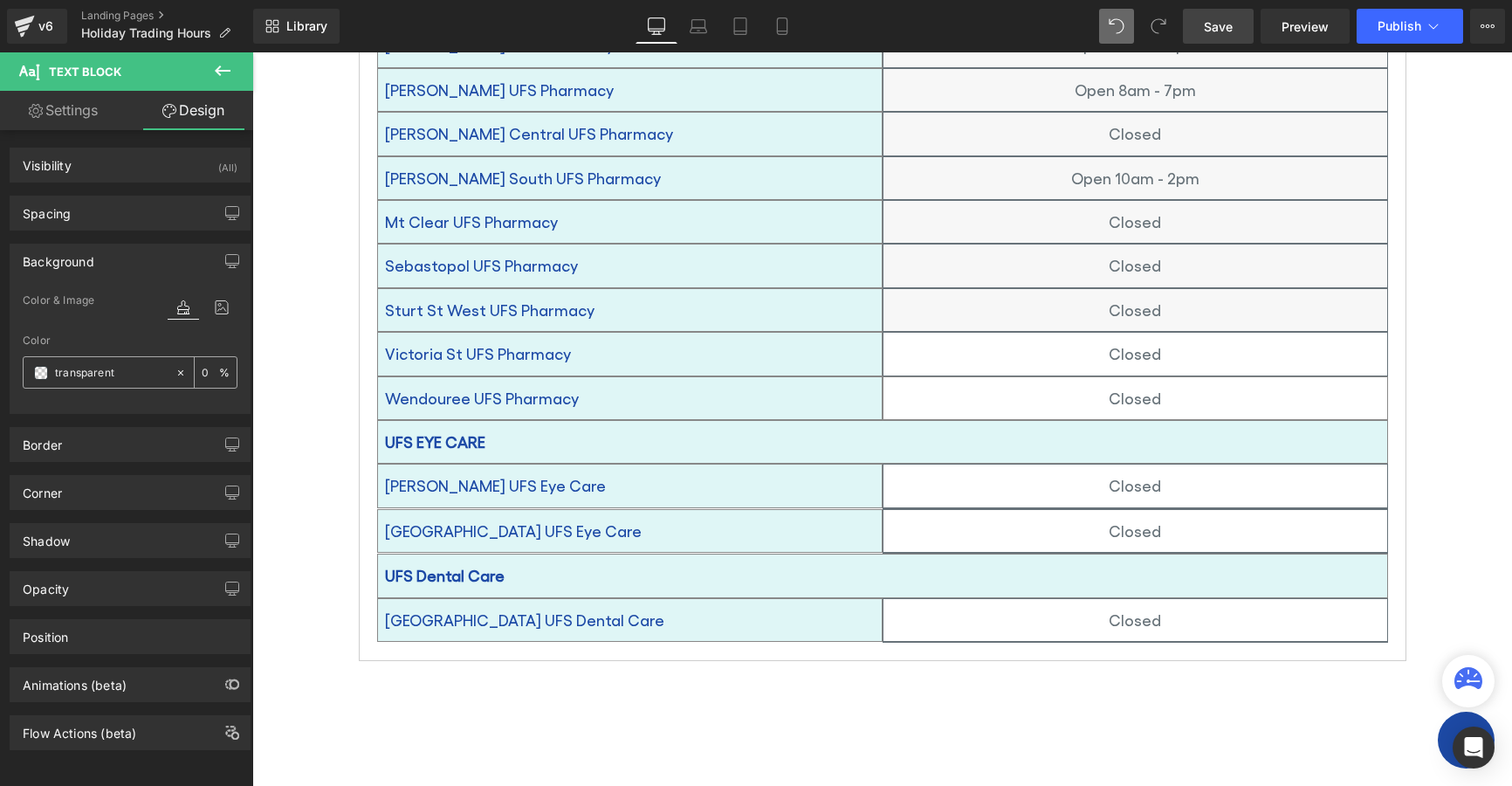
click at [40, 372] on span at bounding box center [41, 373] width 14 height 14
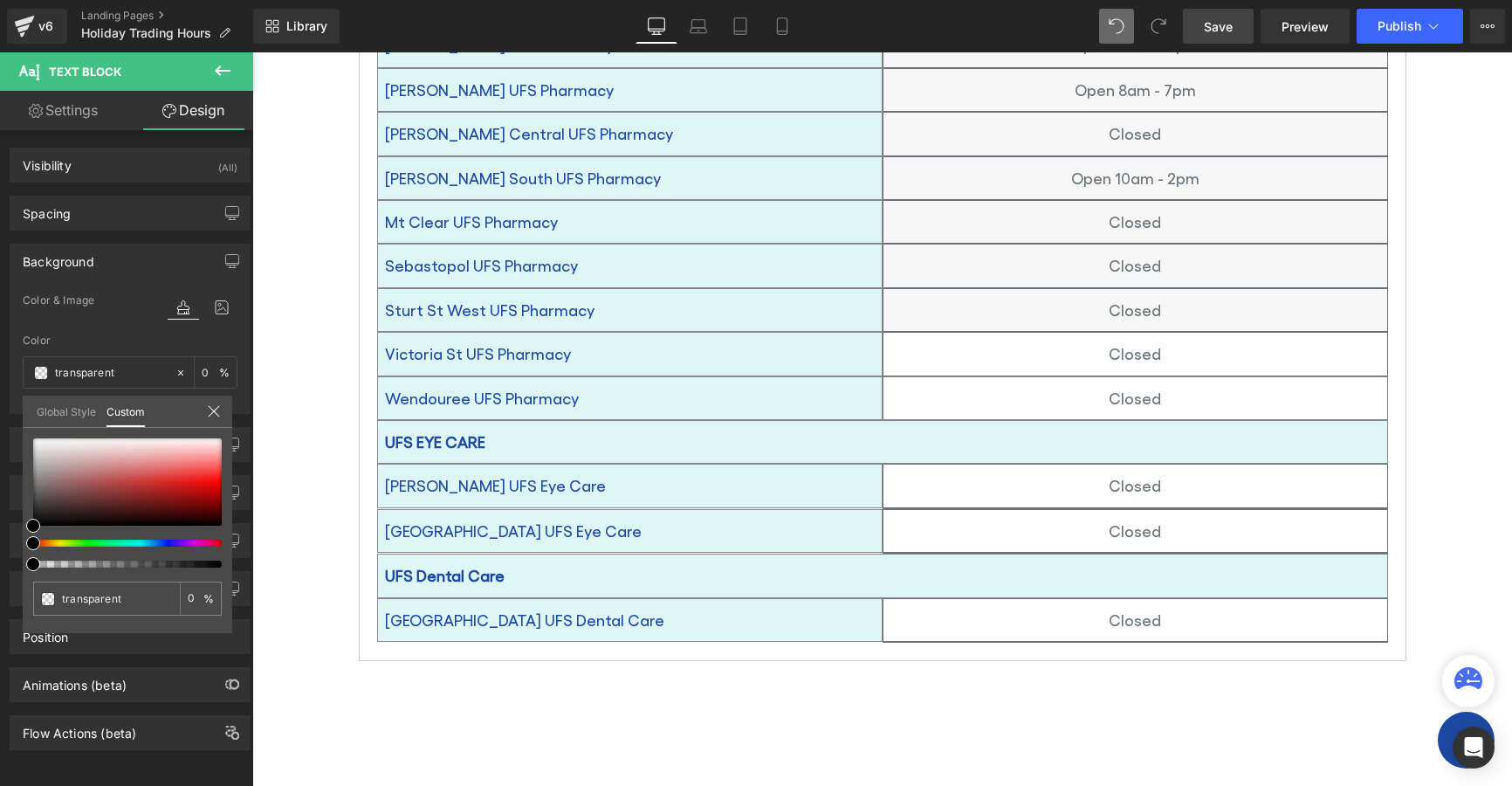
click at [48, 410] on link "Global Style" at bounding box center [66, 410] width 59 height 30
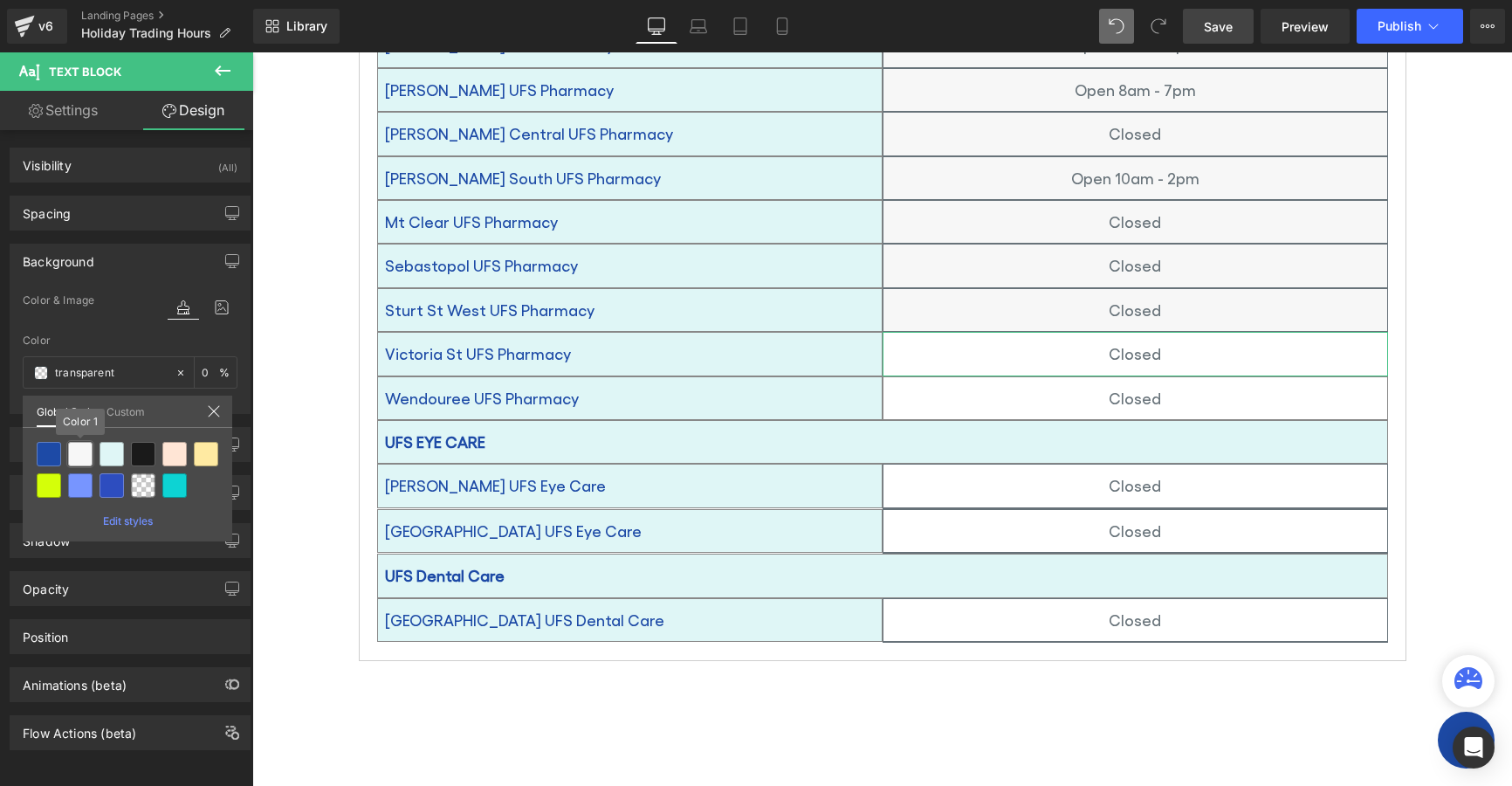
click at [79, 452] on div at bounding box center [80, 453] width 24 height 24
type input "Color 1"
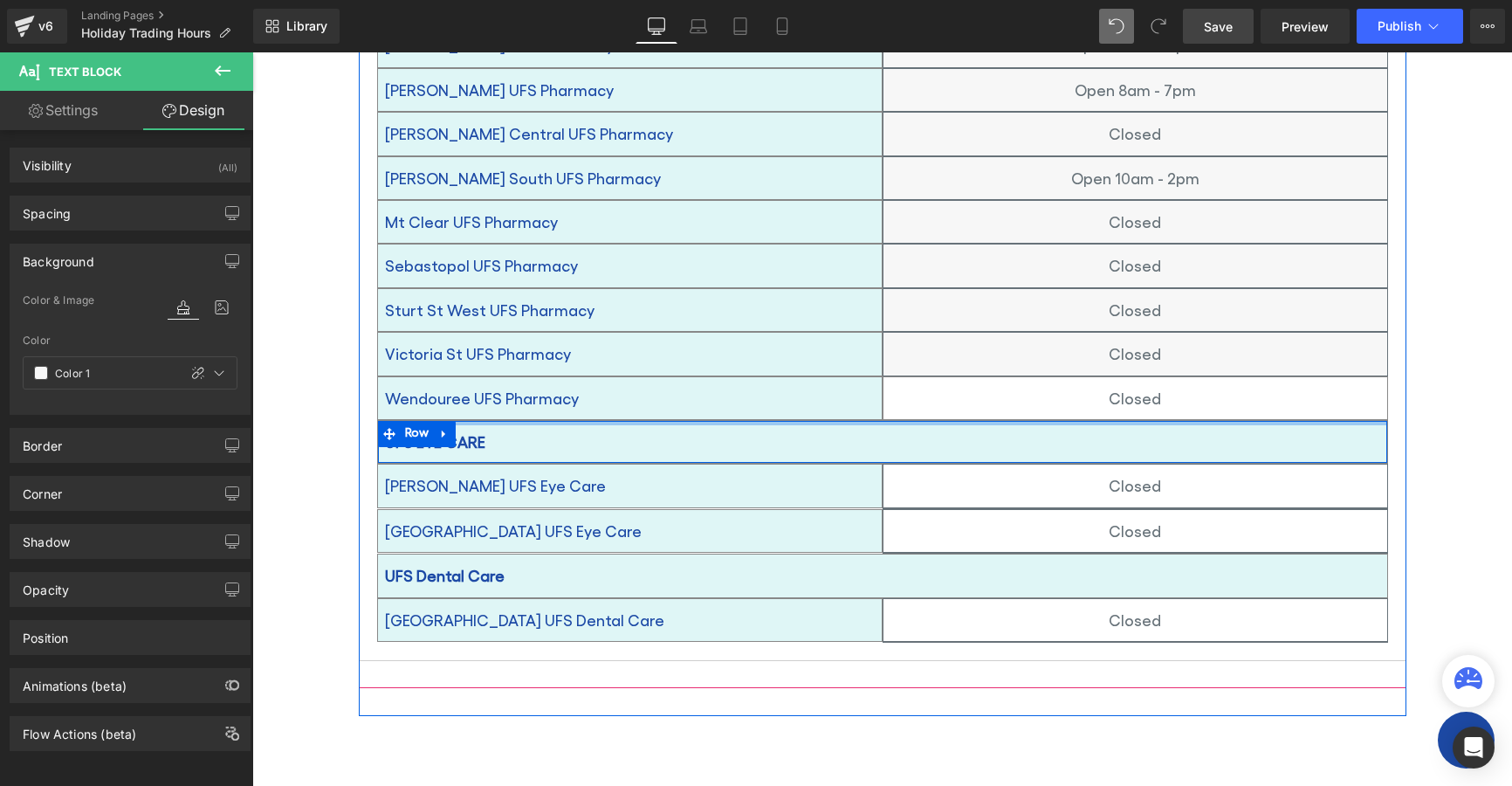
click at [1053, 384] on p "Closed" at bounding box center [1135, 398] width 503 height 28
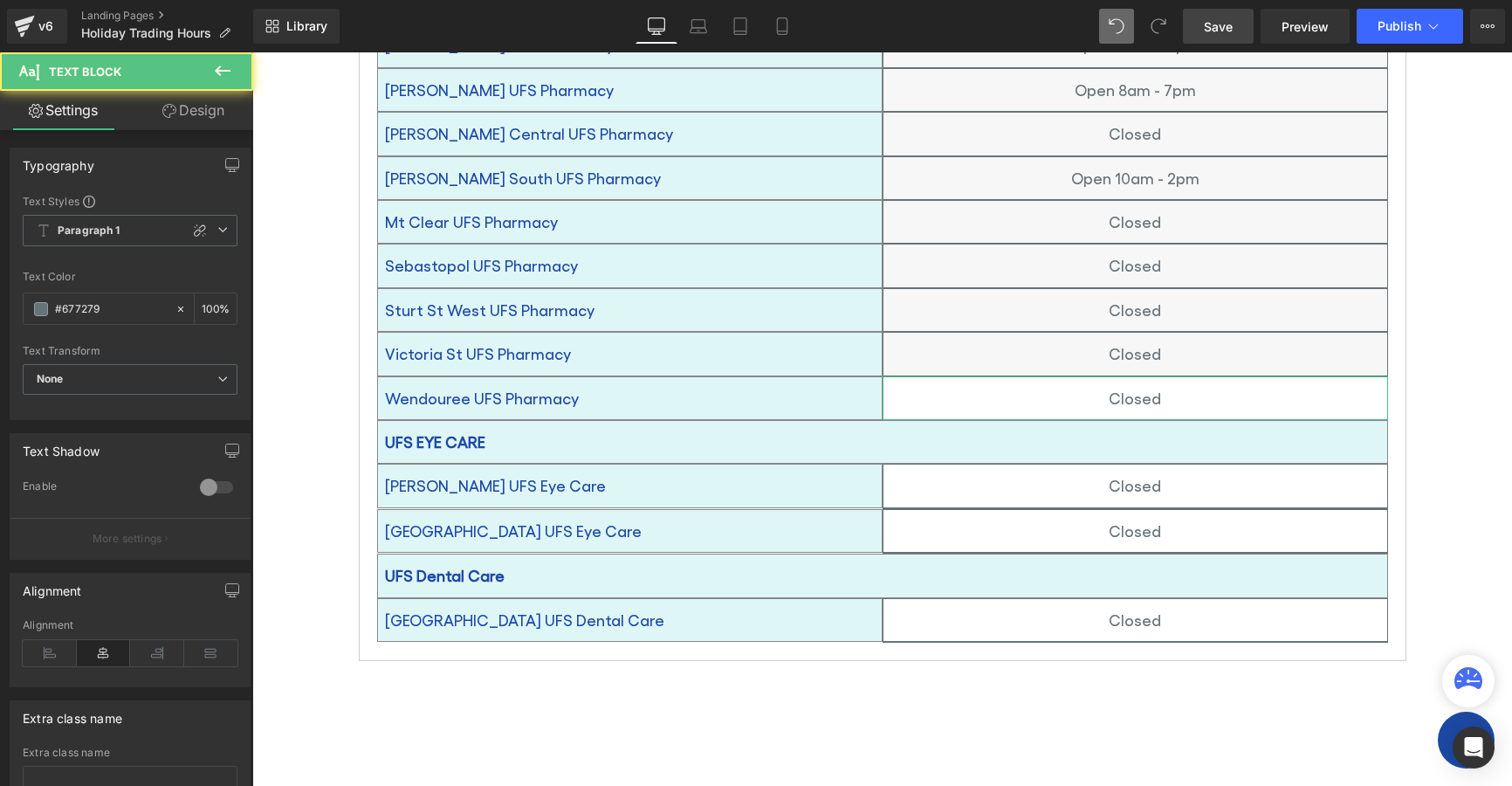
click at [201, 107] on link "Design" at bounding box center [193, 110] width 126 height 39
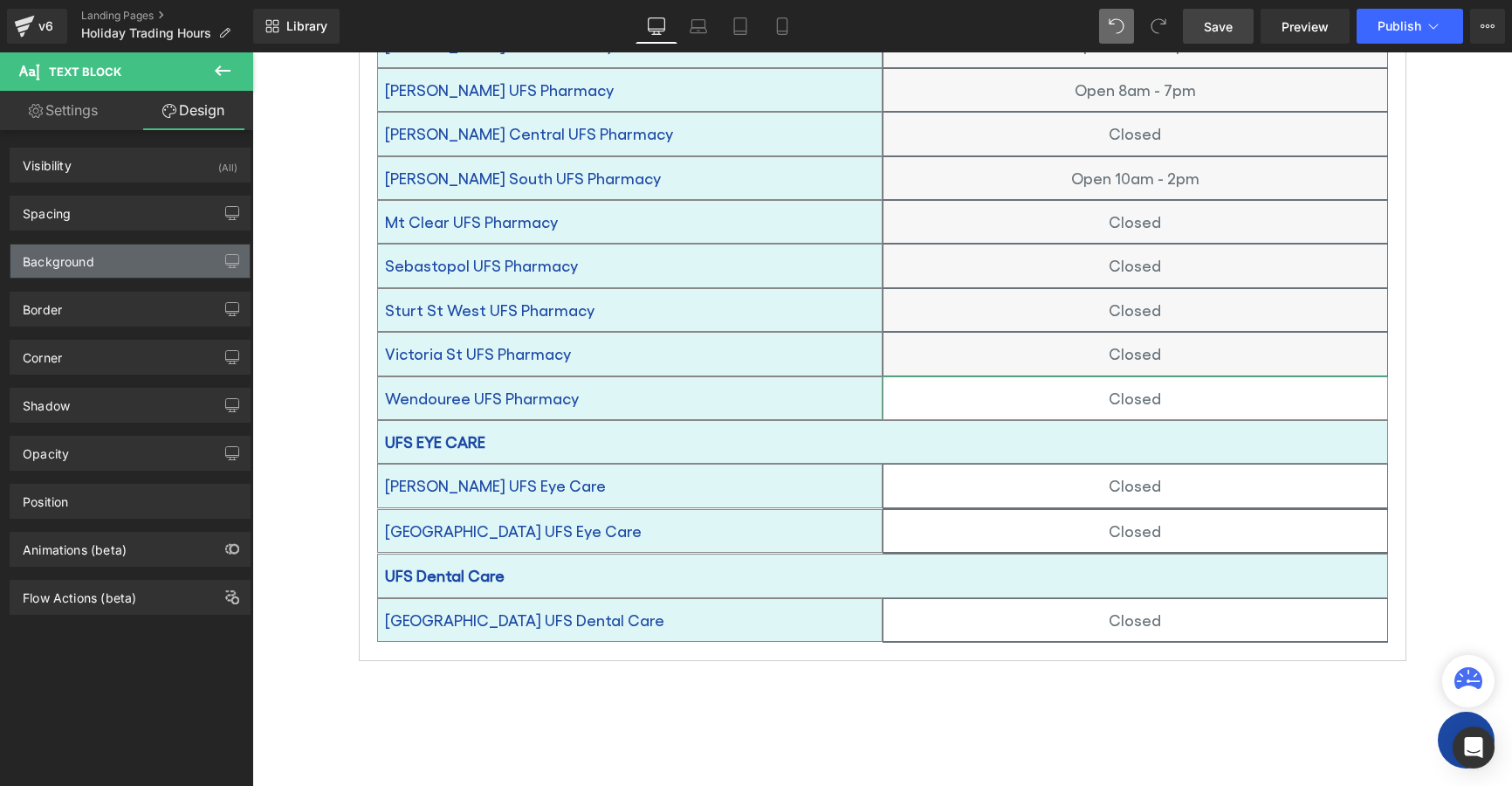
click at [49, 267] on div "Background" at bounding box center [58, 256] width 72 height 24
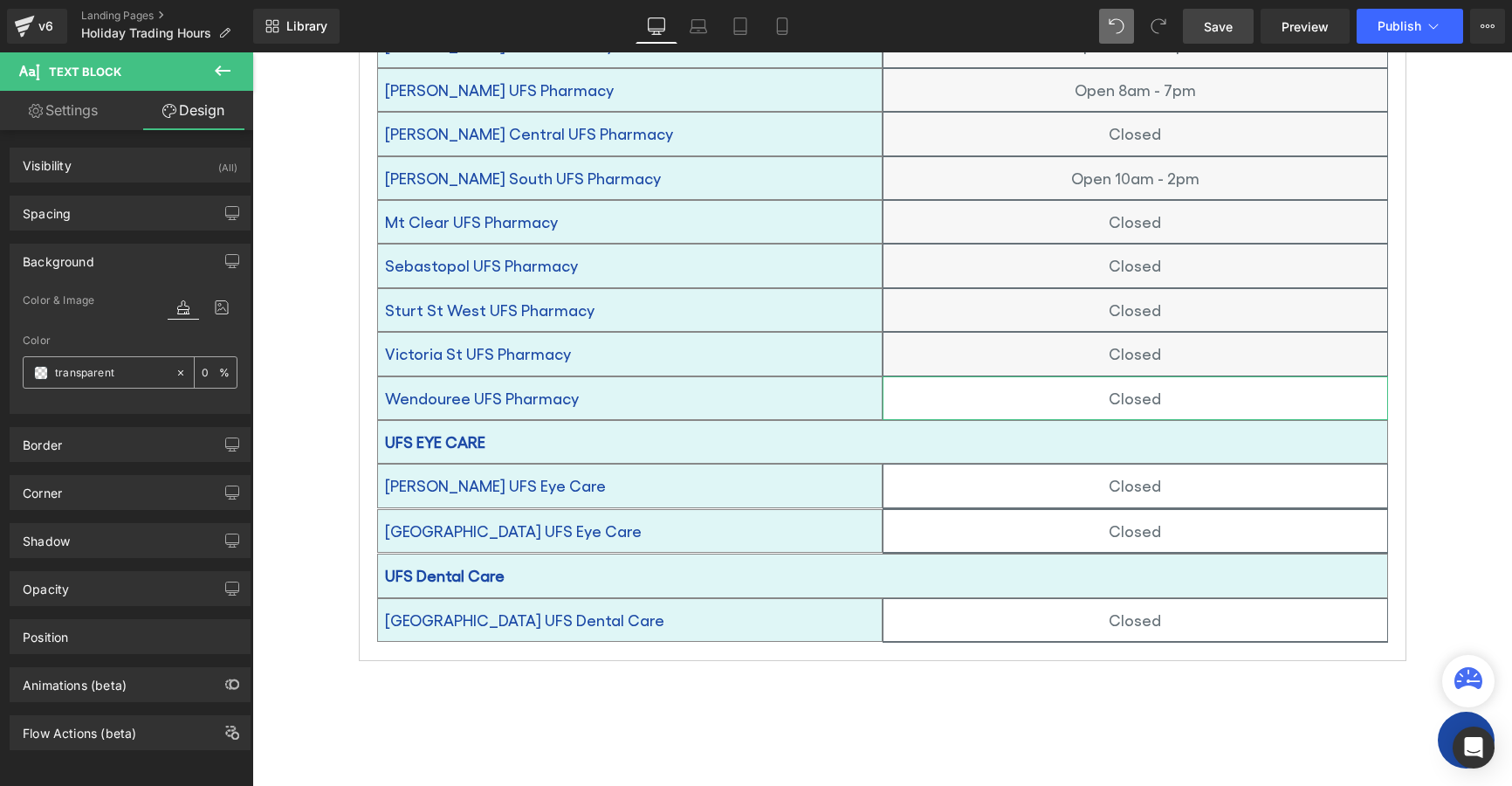
click at [41, 376] on span at bounding box center [41, 373] width 14 height 14
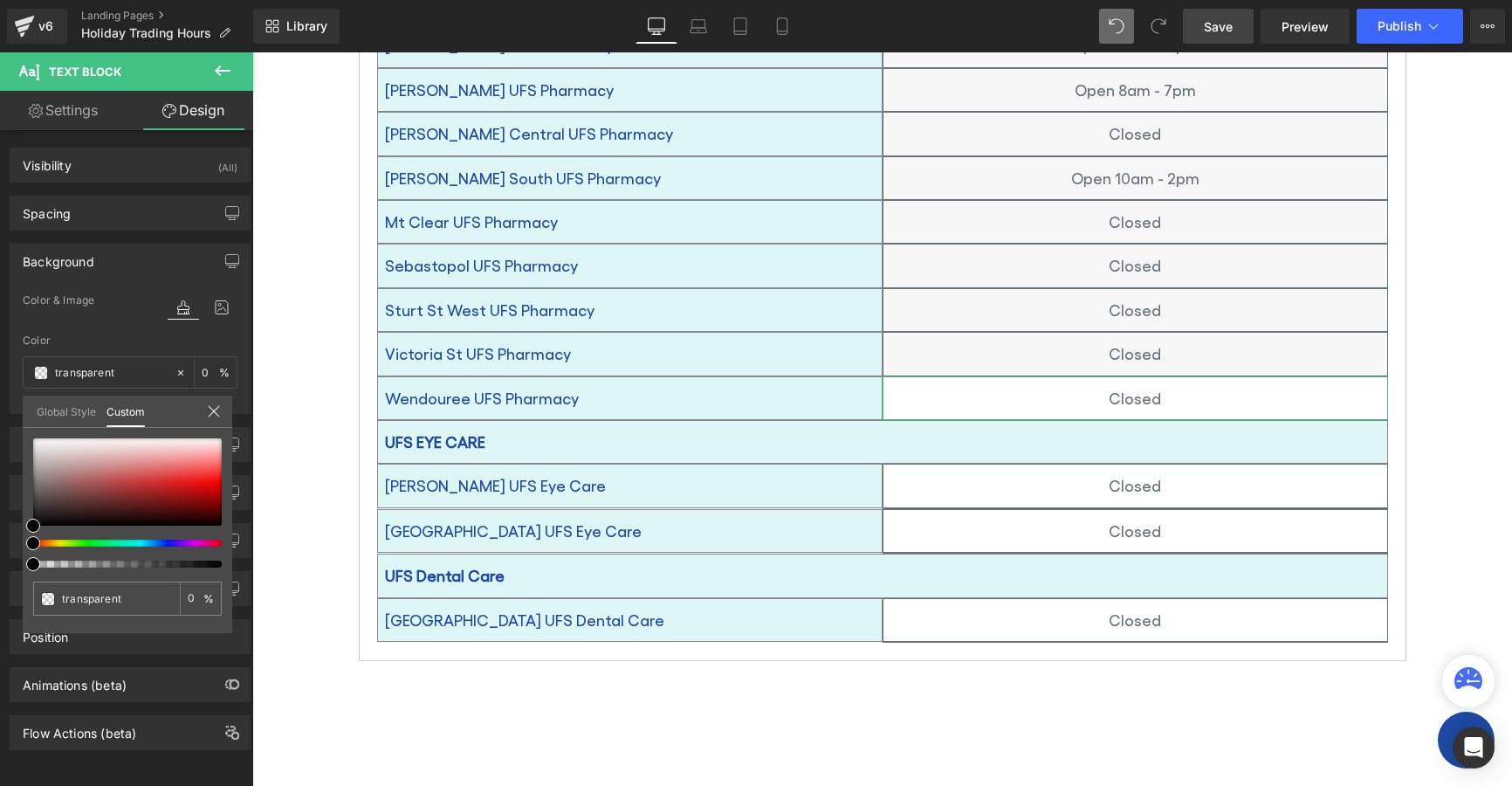
click at [52, 420] on link "Global Style" at bounding box center [66, 410] width 59 height 30
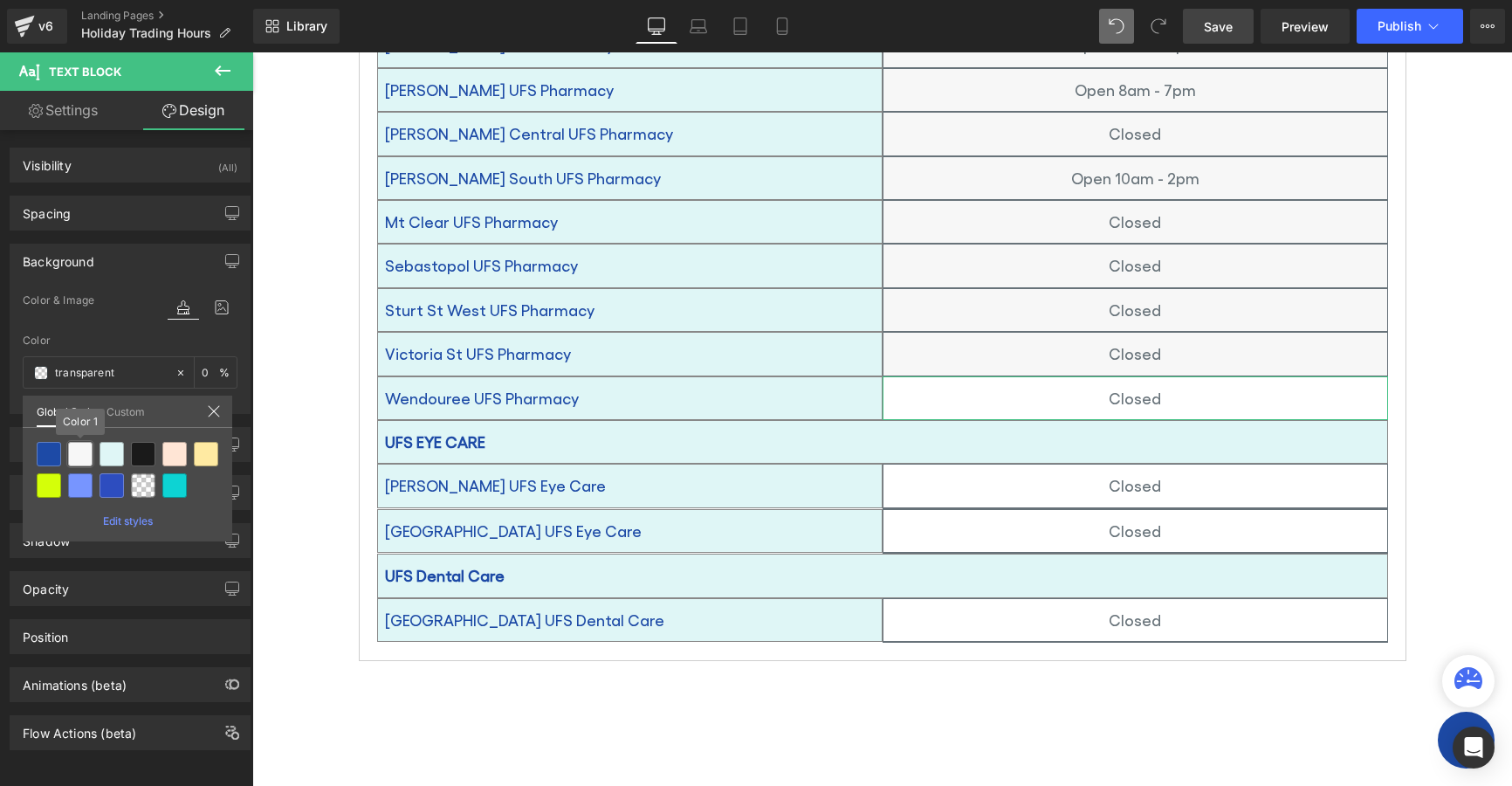
click at [77, 450] on div at bounding box center [80, 453] width 24 height 24
type input "Color 1"
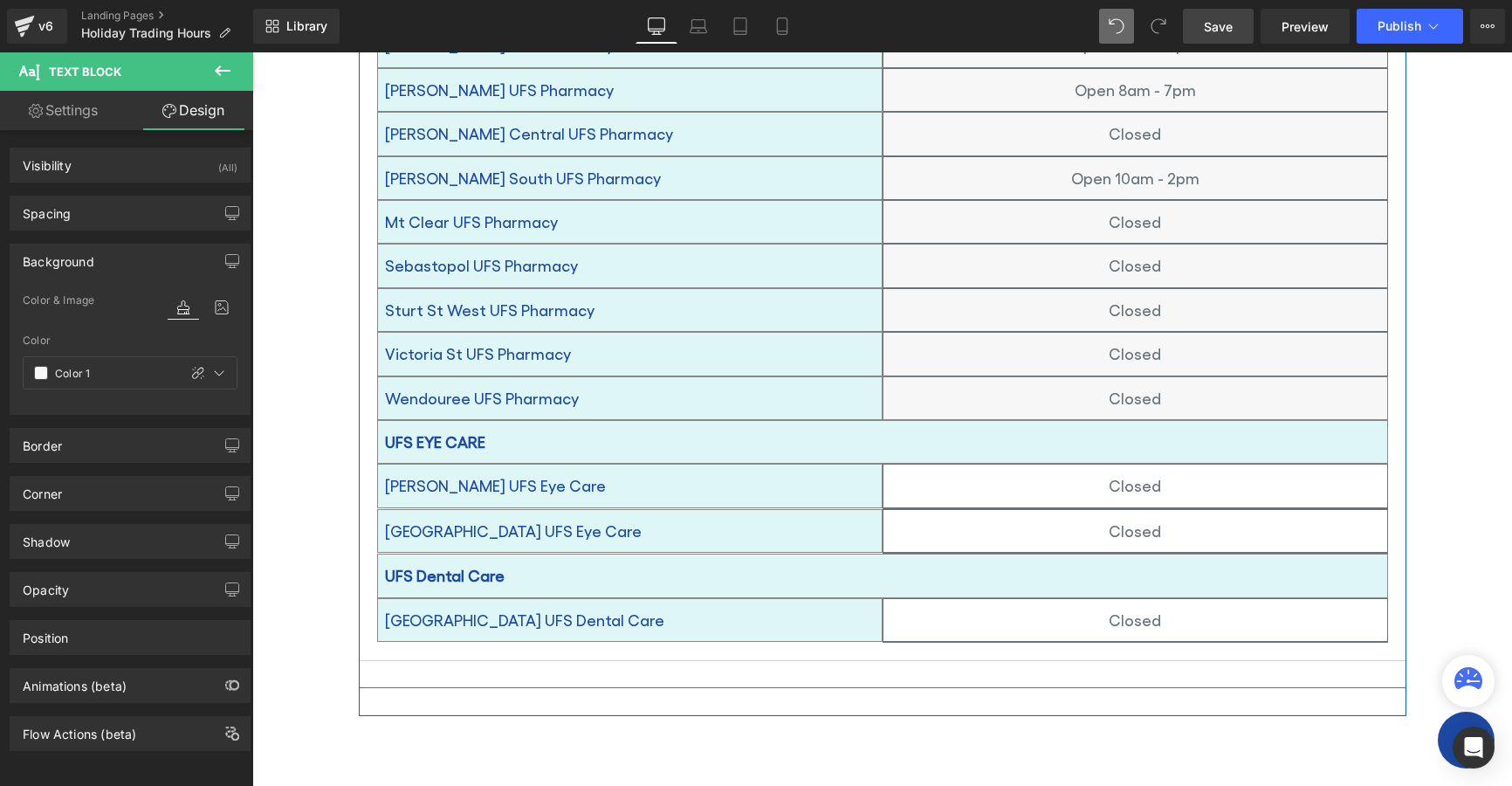
click at [943, 471] on p "Closed" at bounding box center [1135, 485] width 503 height 28
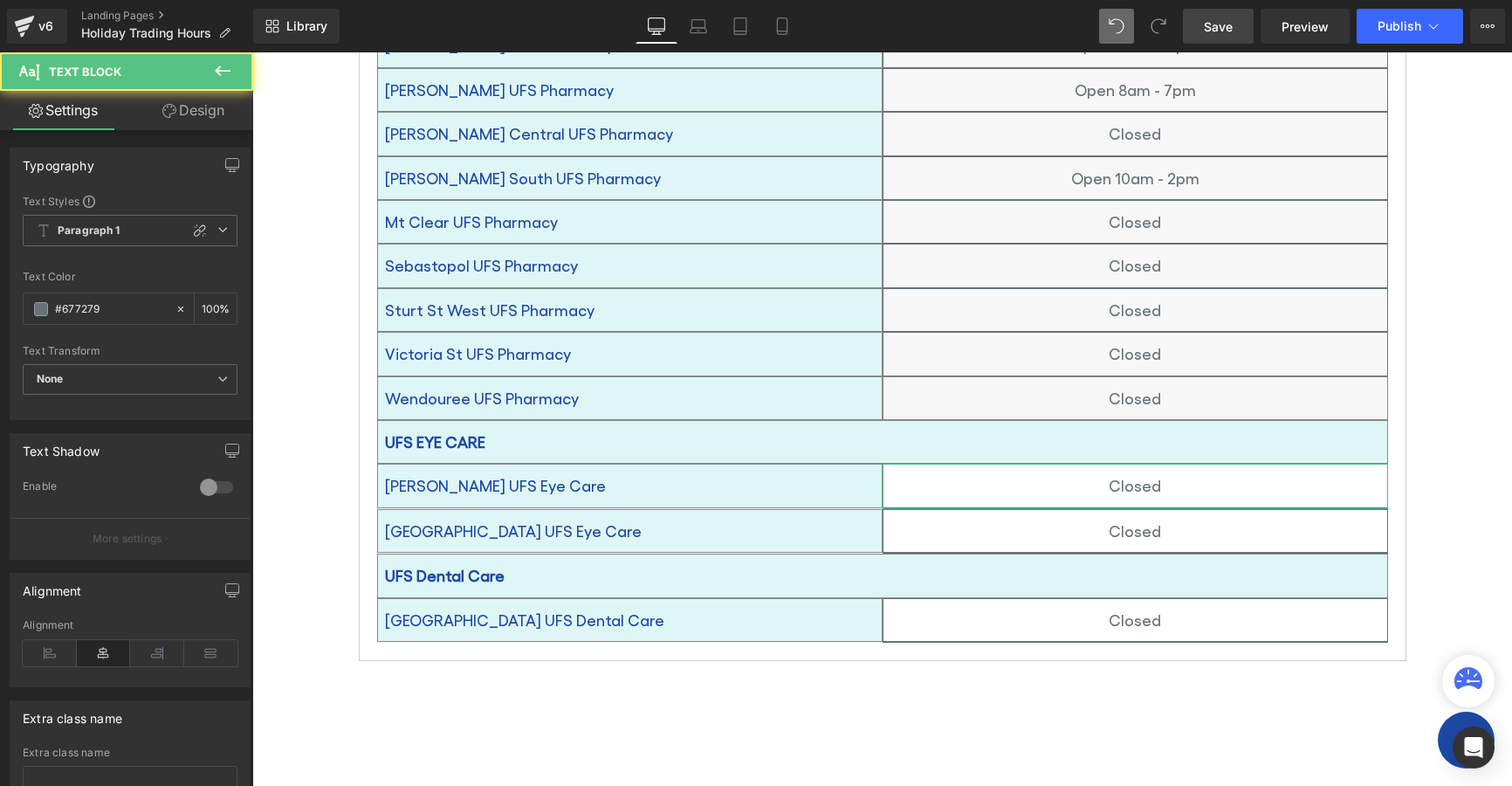
click at [168, 107] on icon at bounding box center [169, 111] width 14 height 14
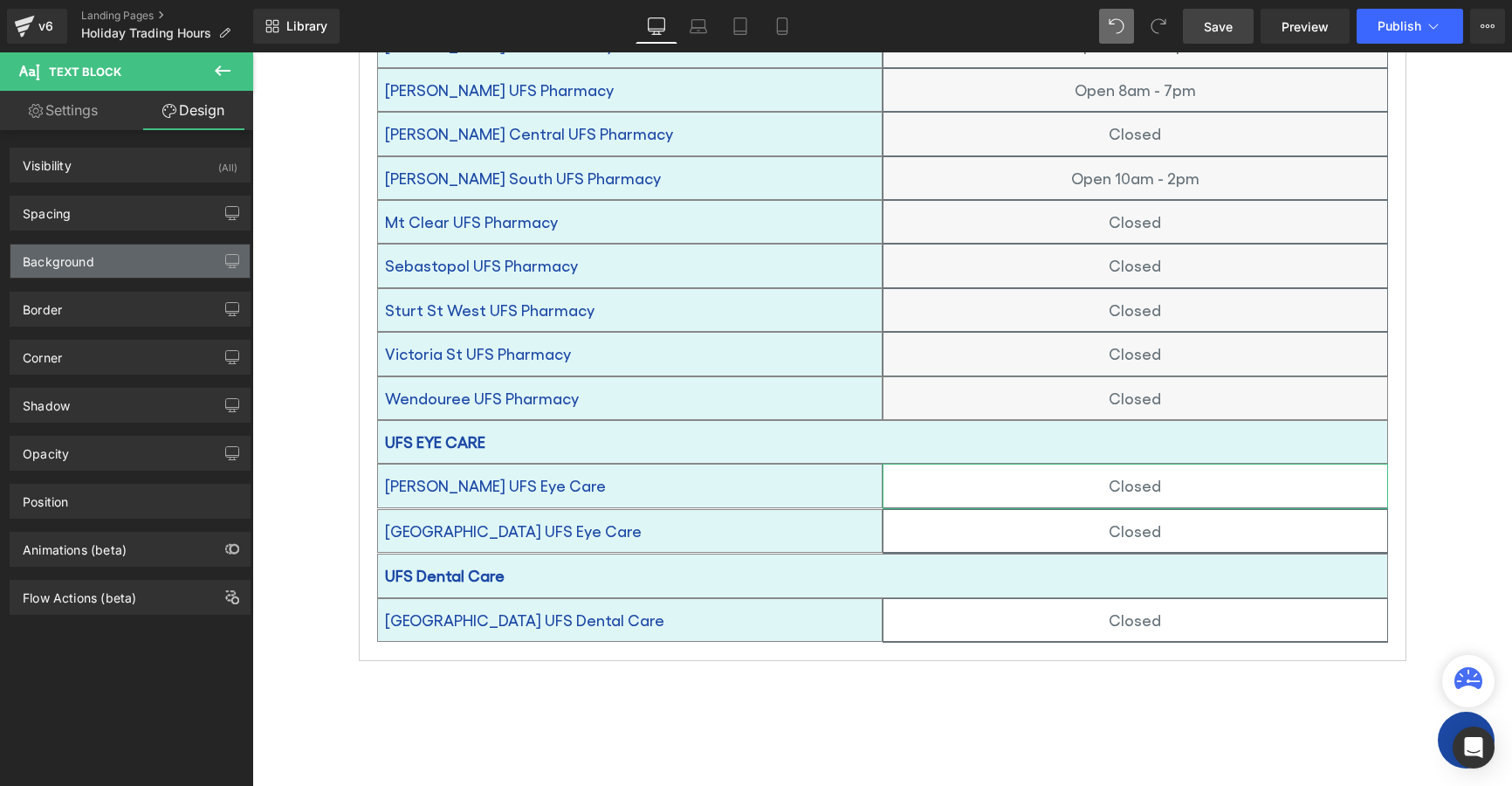
click at [50, 263] on div "Background" at bounding box center [58, 256] width 72 height 24
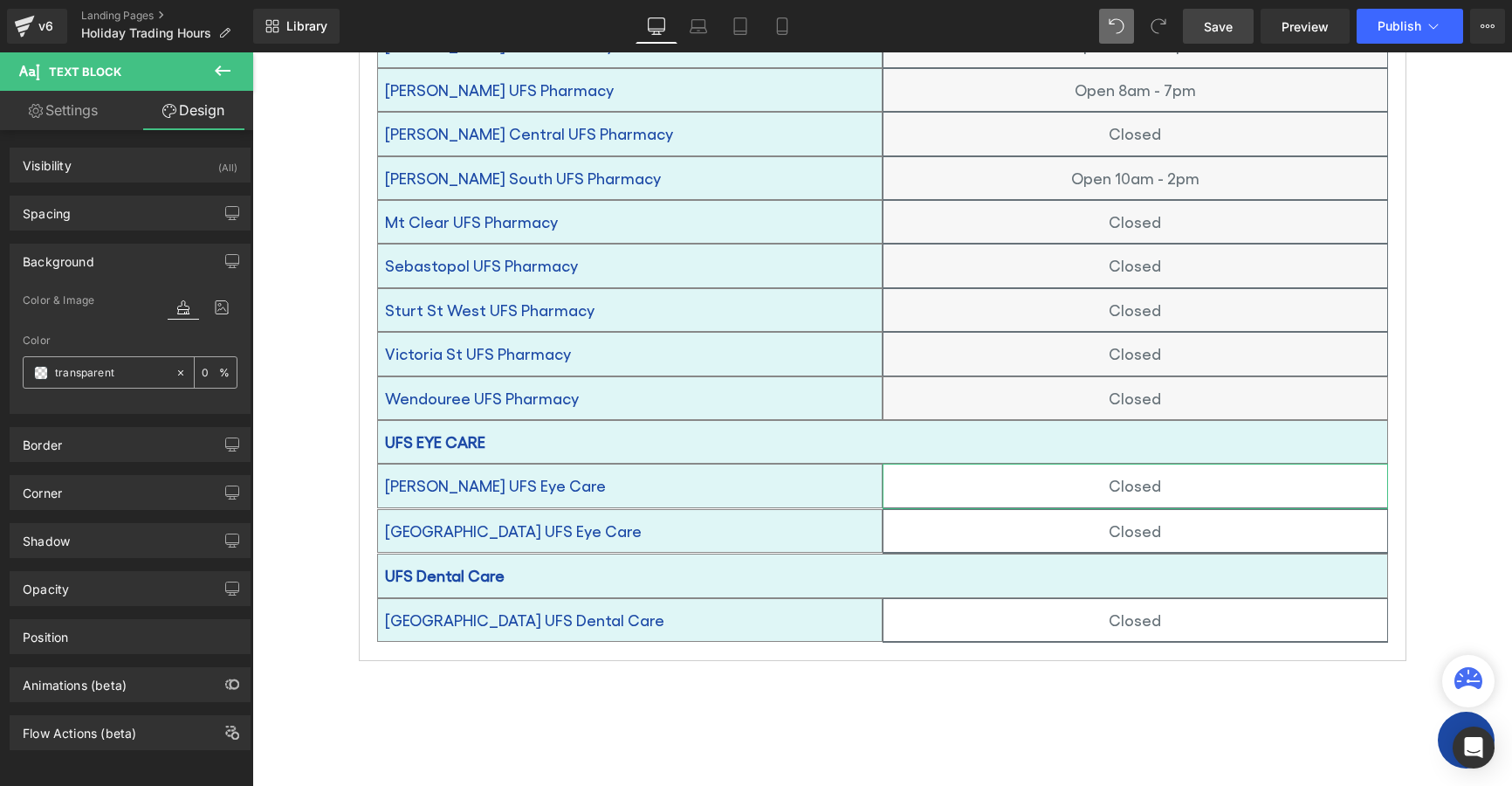
click at [40, 372] on span at bounding box center [41, 373] width 14 height 14
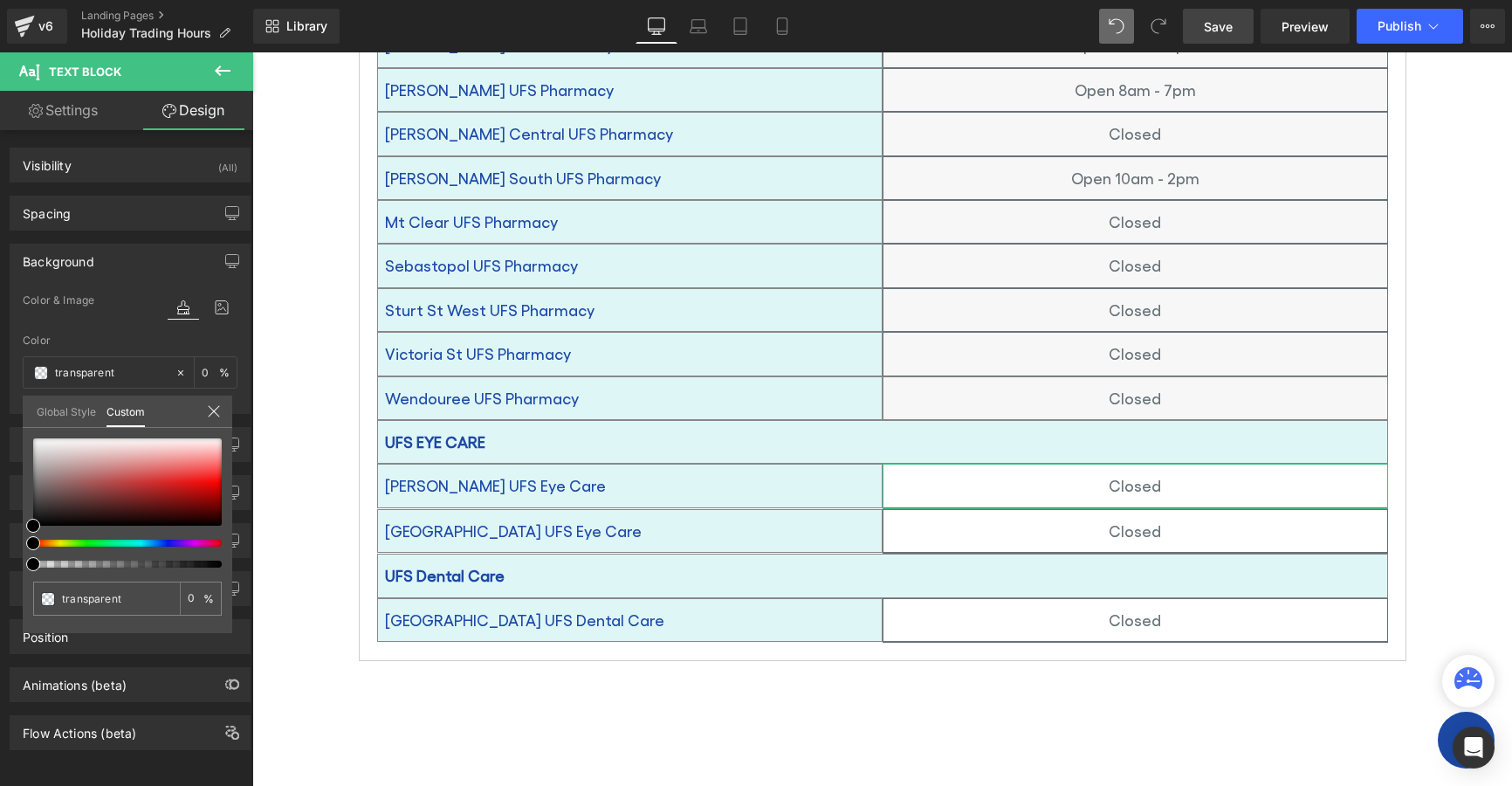
click at [56, 406] on link "Global Style" at bounding box center [66, 410] width 59 height 30
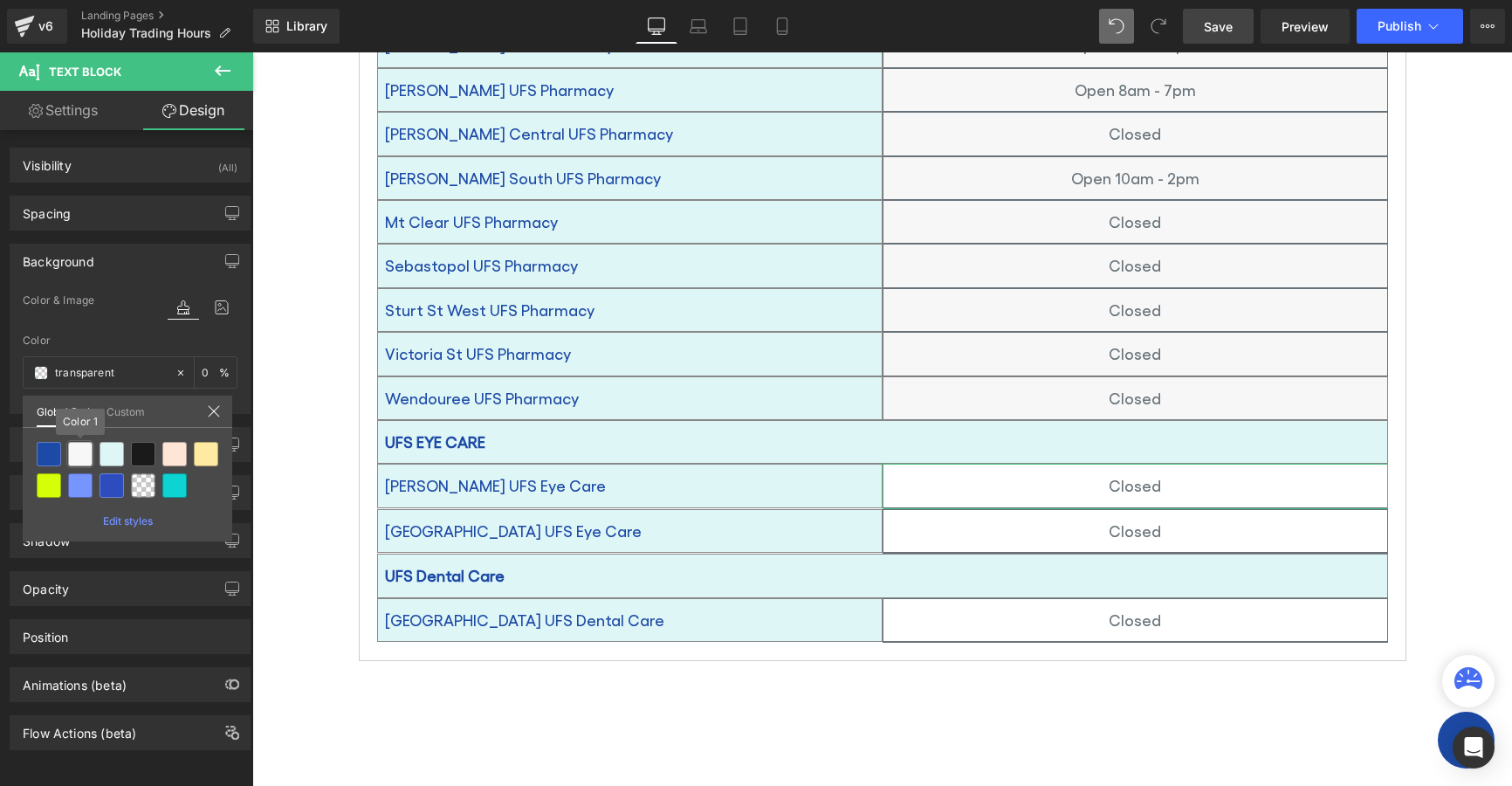
drag, startPoint x: 79, startPoint y: 452, endPoint x: 17, endPoint y: 372, distance: 101.2
click at [78, 451] on div at bounding box center [80, 453] width 24 height 24
type input "Color 1"
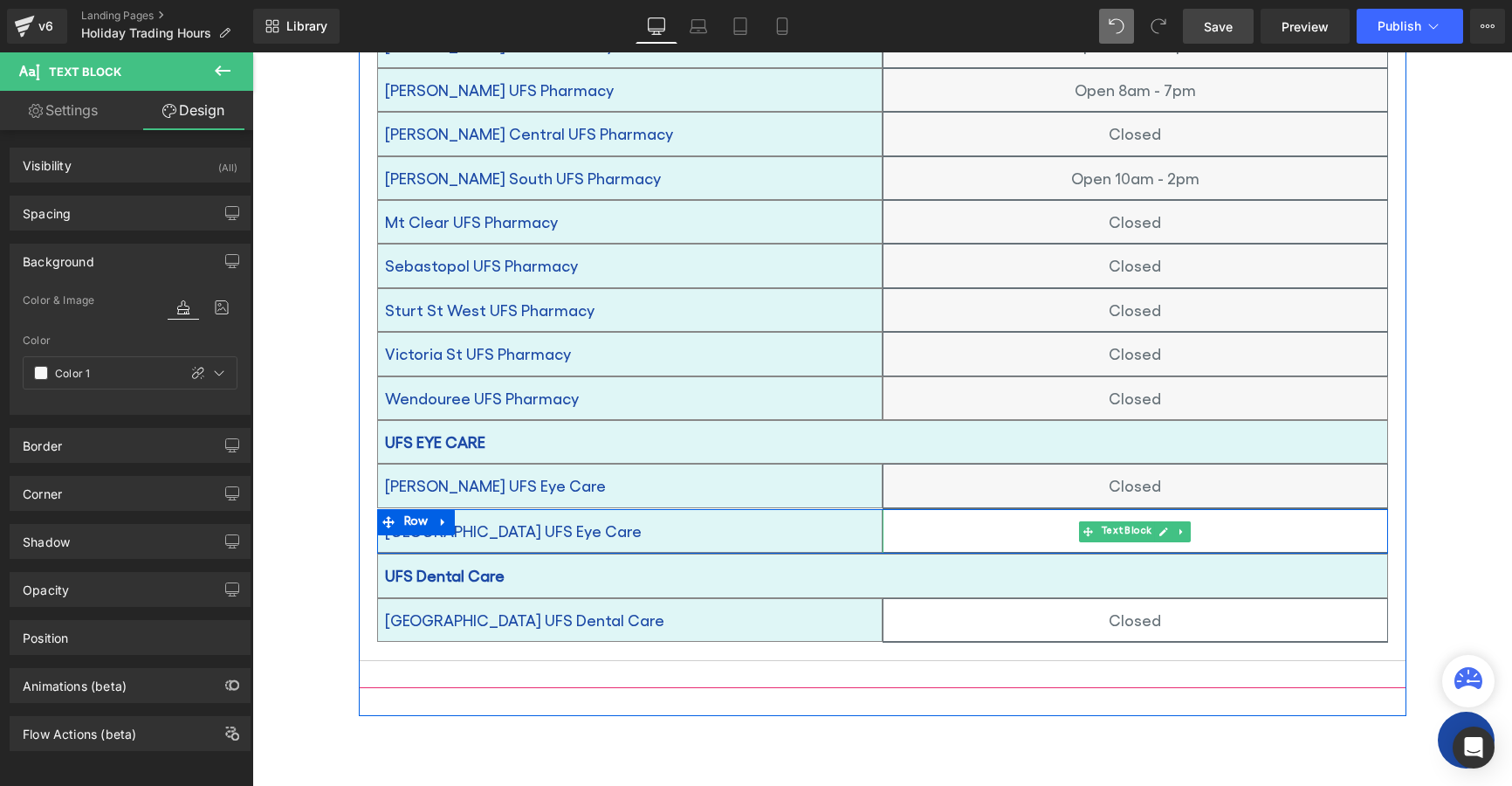
click at [1015, 517] on p "Closed" at bounding box center [1135, 531] width 503 height 28
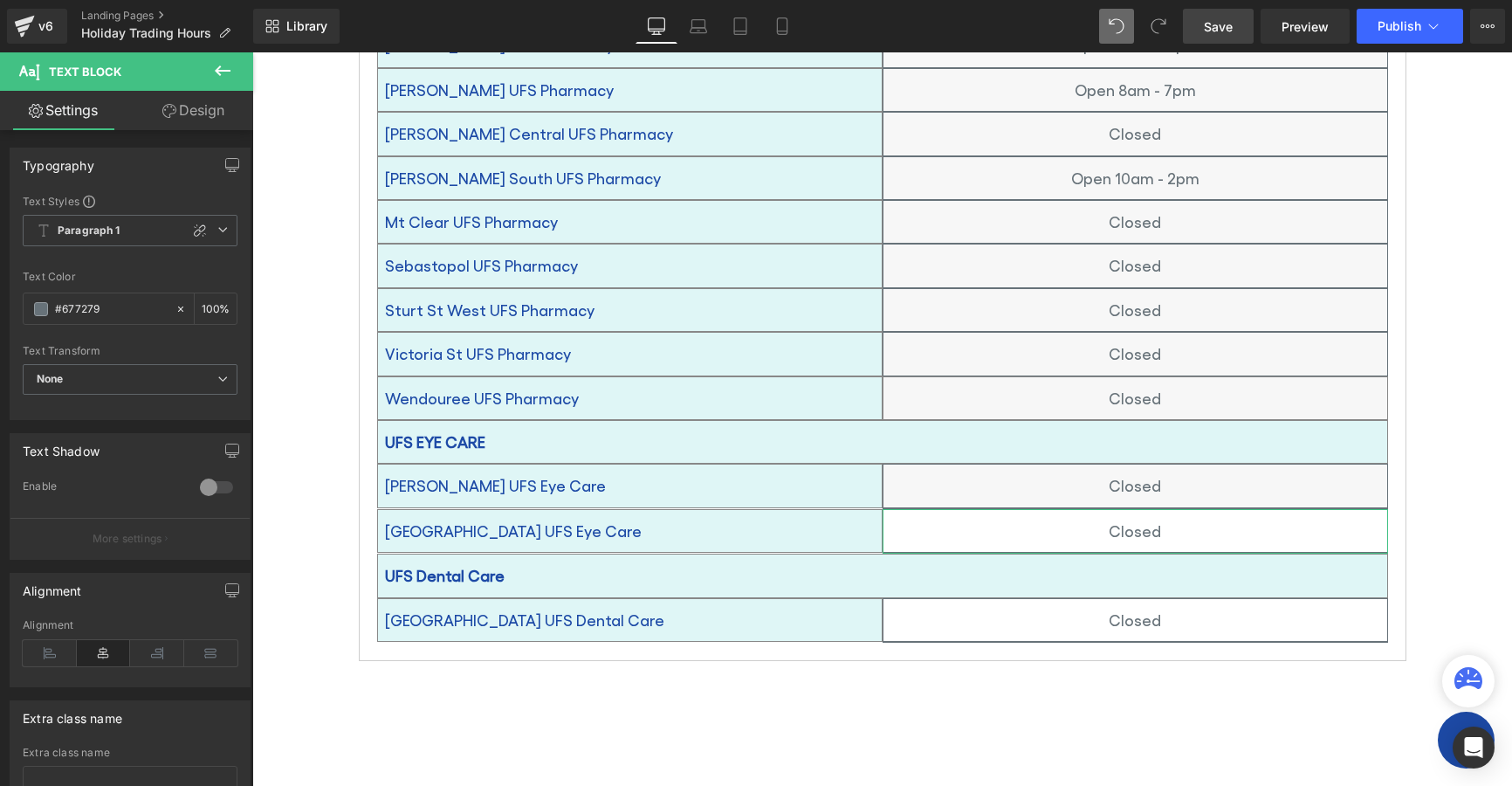
drag, startPoint x: 185, startPoint y: 108, endPoint x: 90, endPoint y: 307, distance: 220.5
click at [185, 107] on link "Design" at bounding box center [193, 110] width 126 height 39
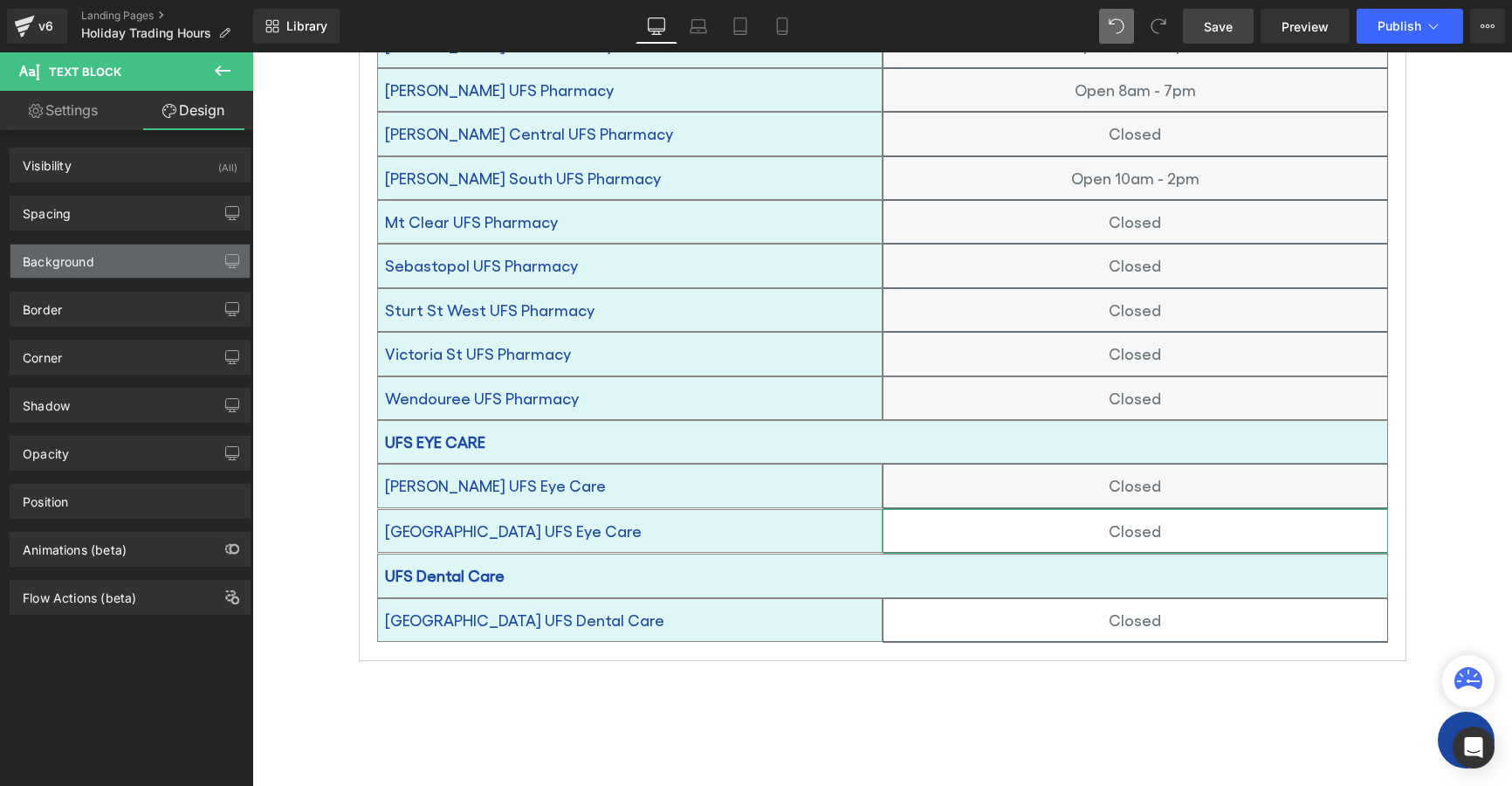
drag, startPoint x: 53, startPoint y: 269, endPoint x: 605, endPoint y: 15, distance: 607.6
click at [55, 269] on div "Background" at bounding box center [130, 261] width 239 height 33
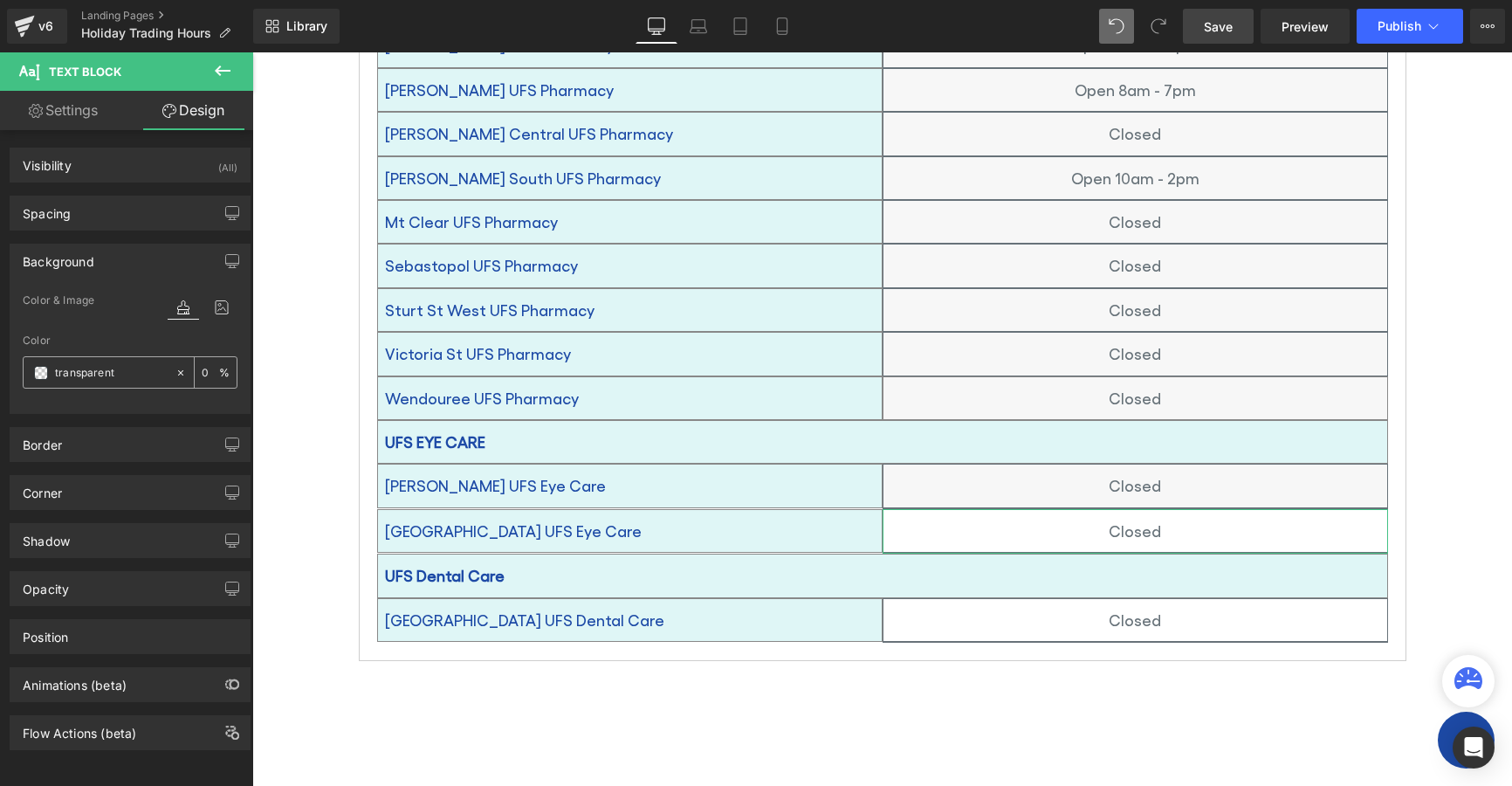
click at [40, 375] on span at bounding box center [41, 373] width 14 height 14
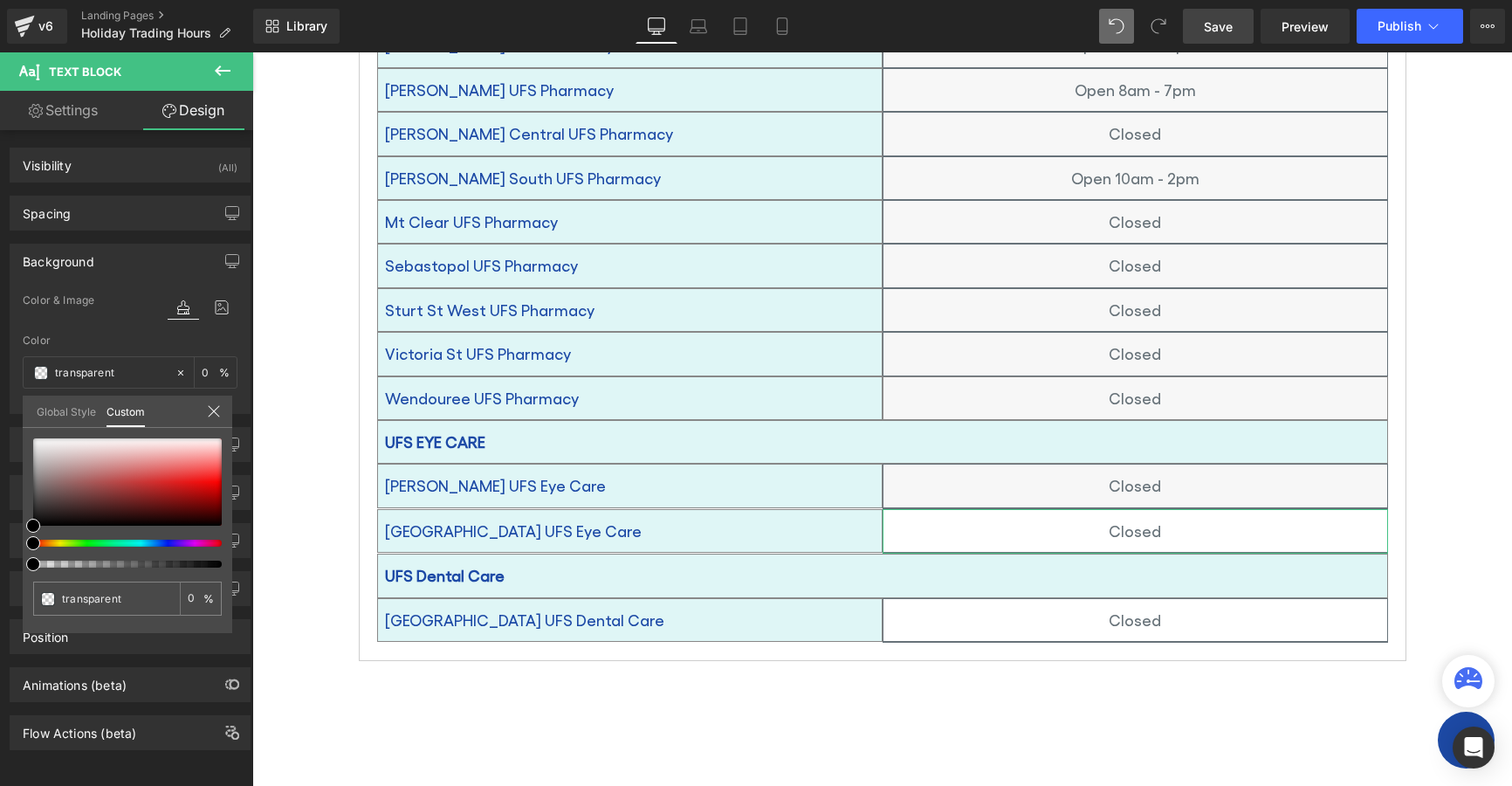
click at [67, 405] on link "Global Style" at bounding box center [66, 410] width 59 height 30
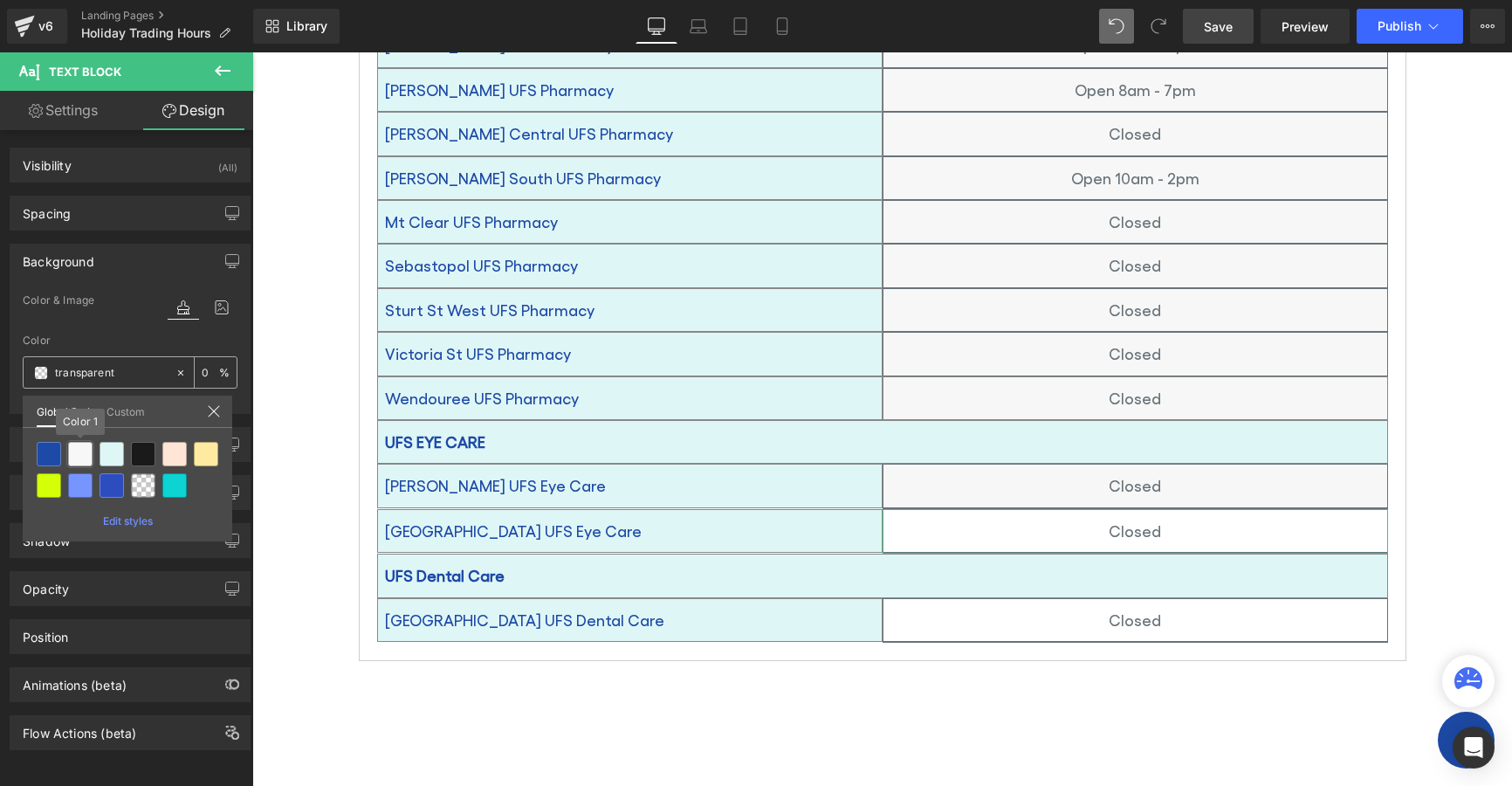
drag, startPoint x: 77, startPoint y: 451, endPoint x: 82, endPoint y: 372, distance: 79.2
click at [77, 447] on div at bounding box center [80, 453] width 24 height 24
type input "Color 1"
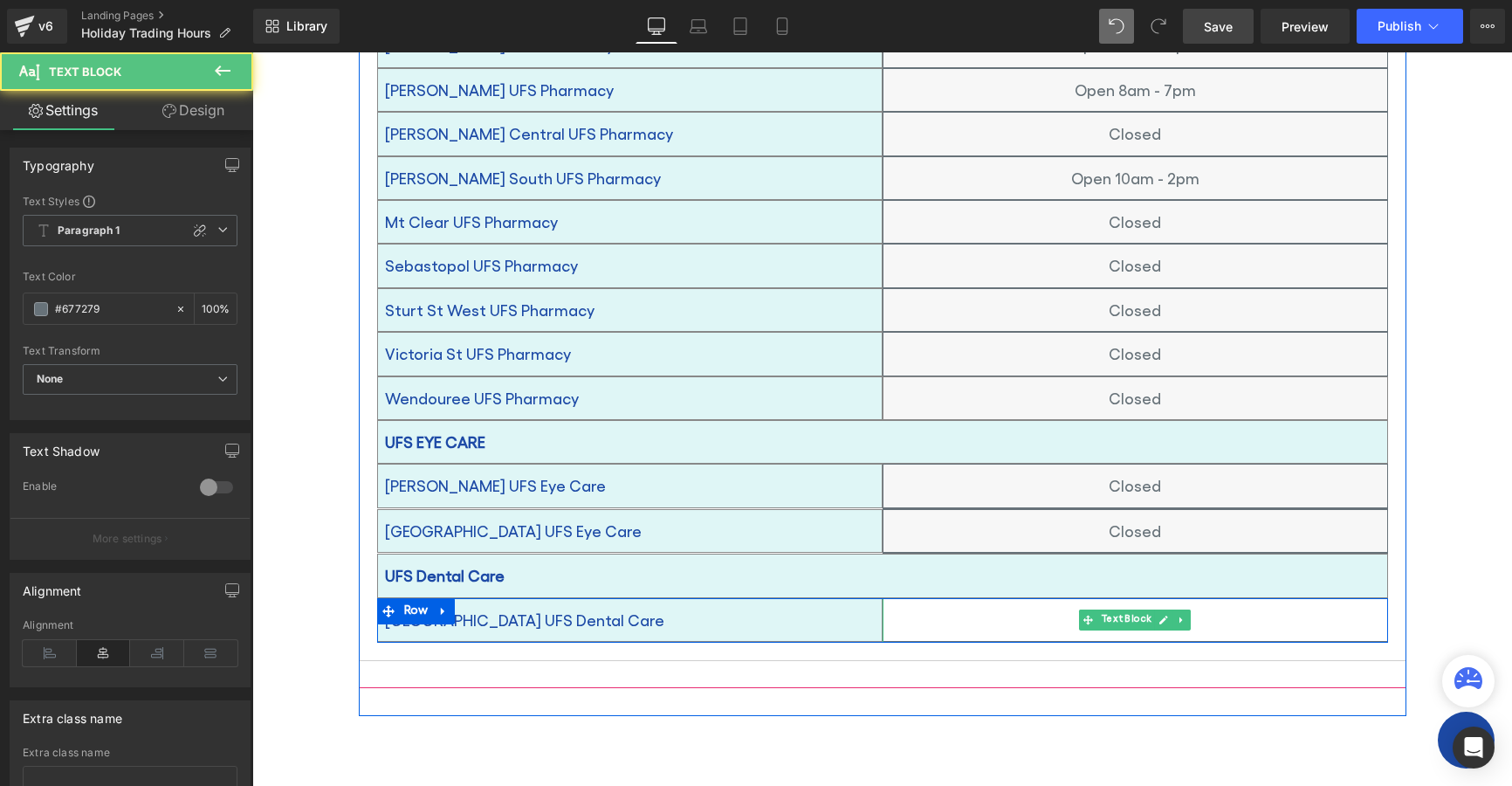
click at [1040, 606] on p "Closed" at bounding box center [1135, 619] width 503 height 28
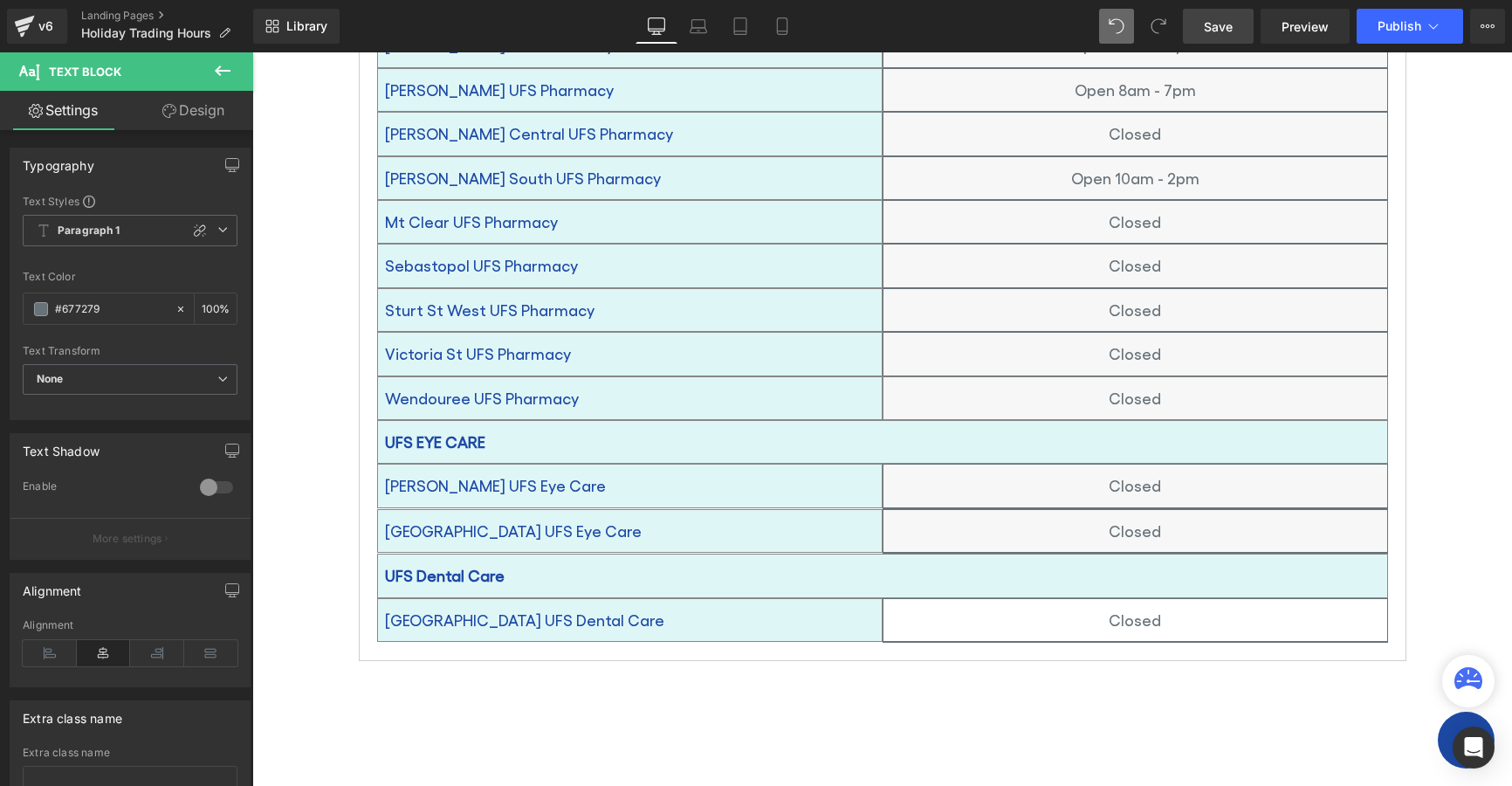
click at [202, 115] on link "Design" at bounding box center [193, 110] width 126 height 39
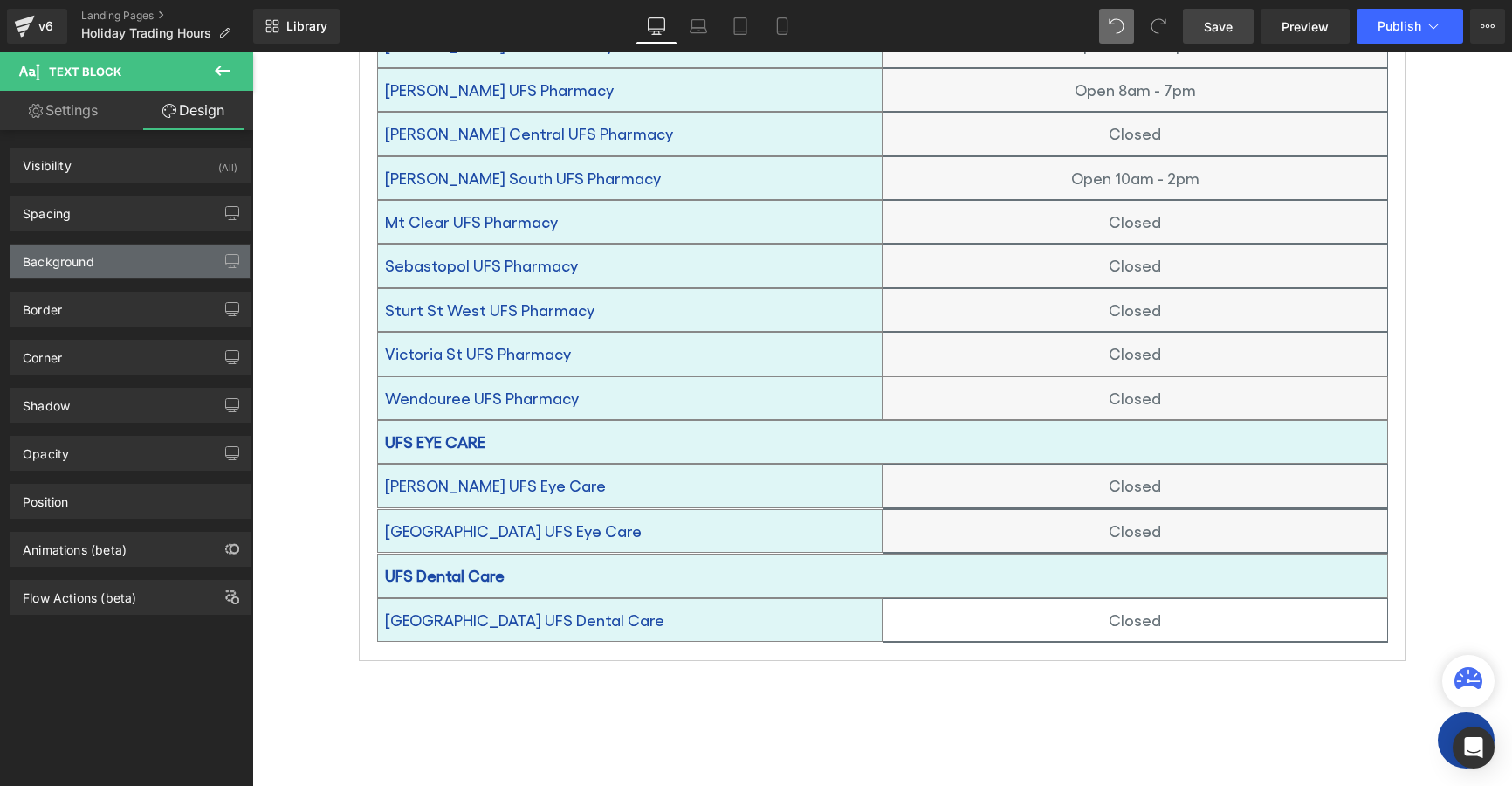
click at [50, 263] on div "Background" at bounding box center [58, 256] width 72 height 24
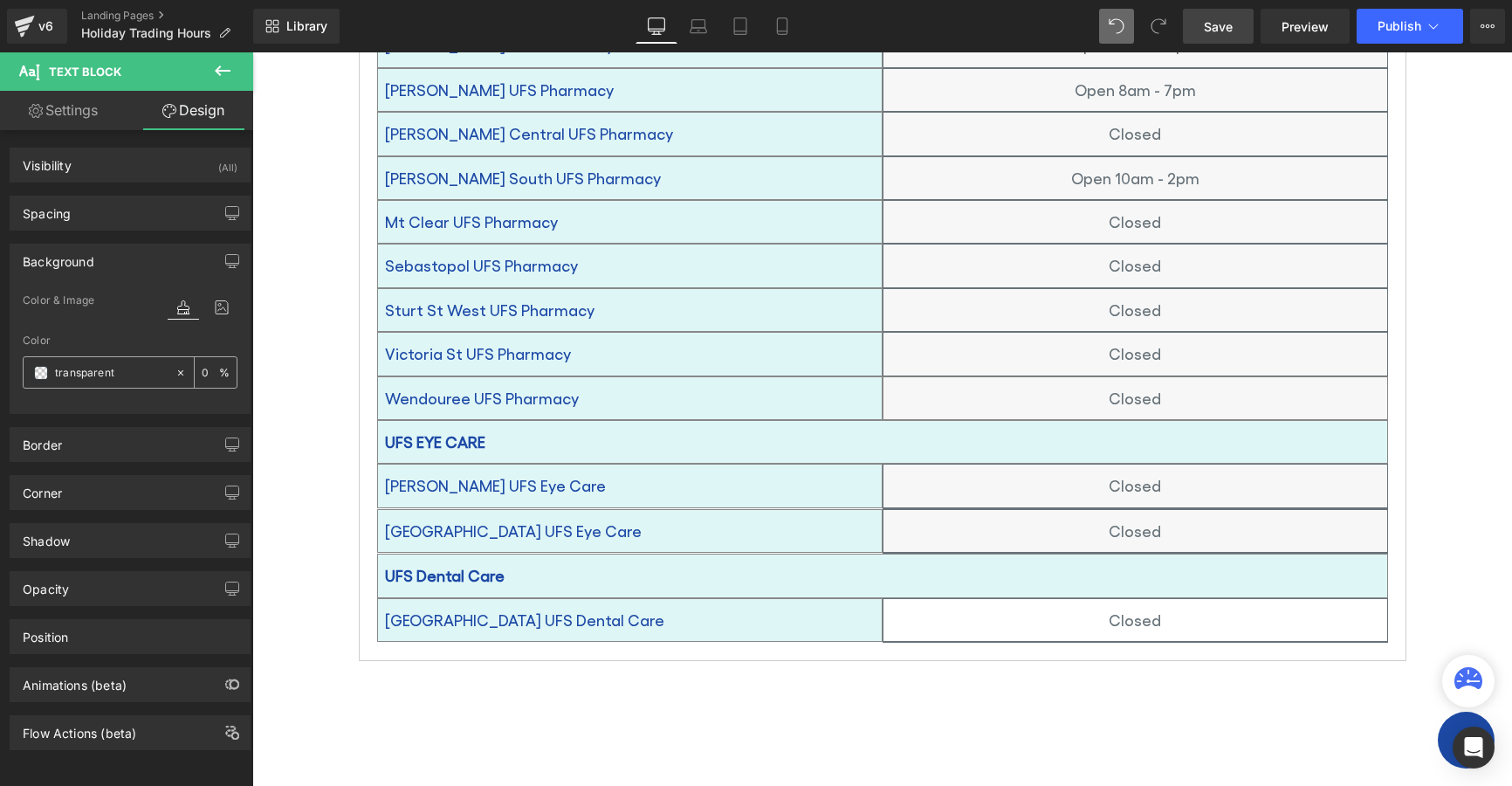
click at [36, 376] on span at bounding box center [41, 373] width 14 height 14
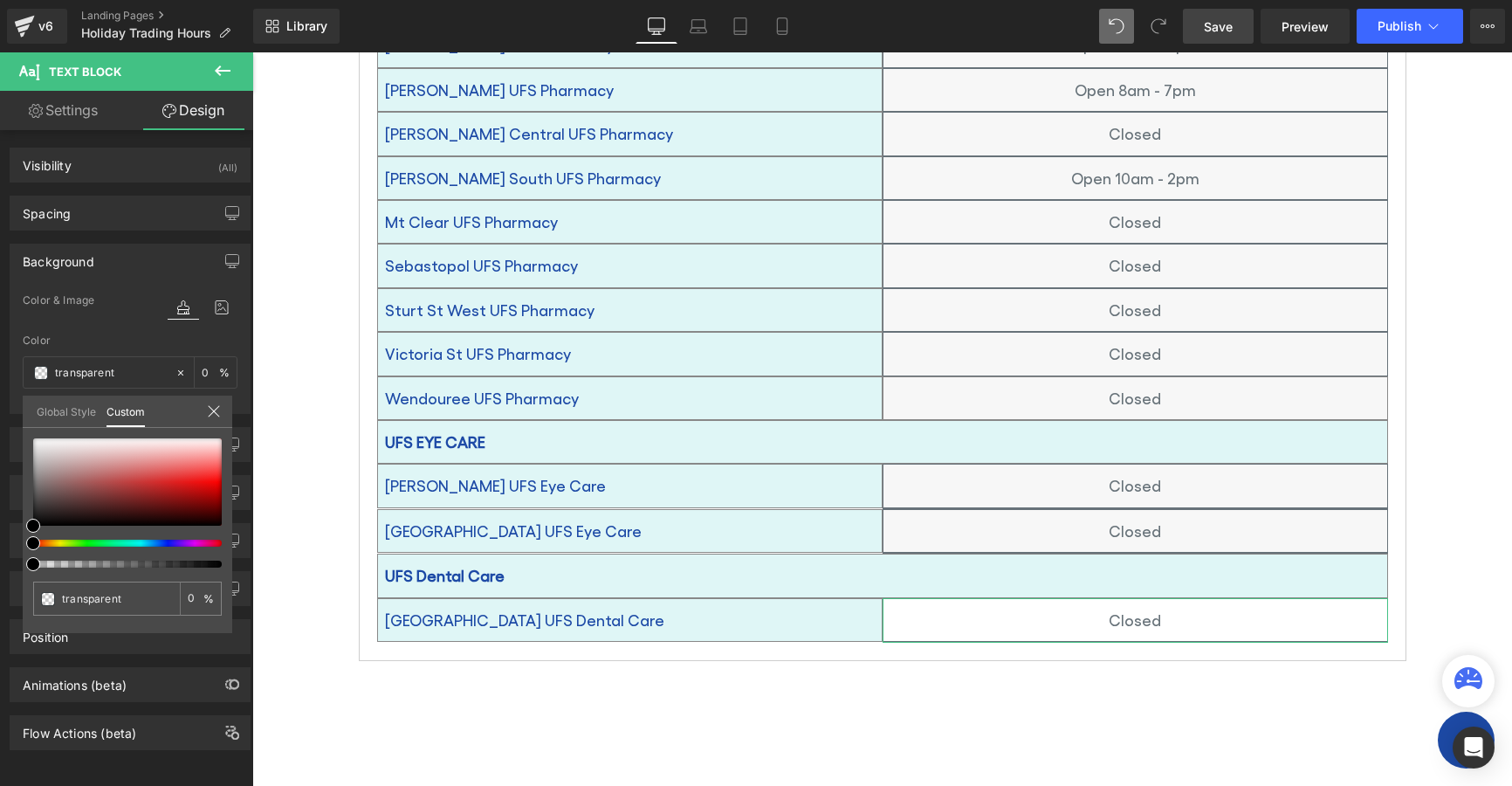
click at [46, 411] on link "Global Style" at bounding box center [66, 410] width 59 height 30
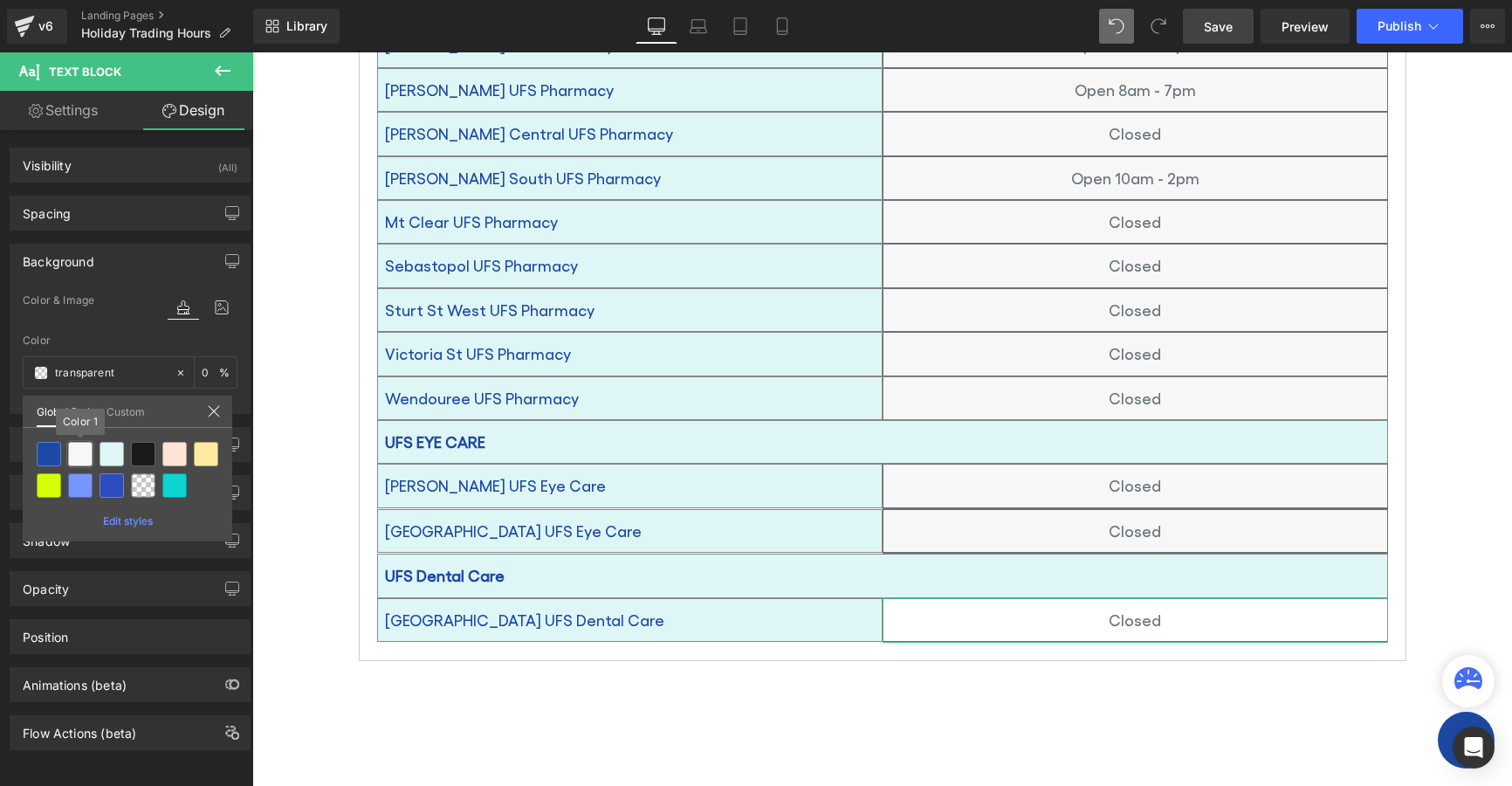
click at [80, 454] on div at bounding box center [80, 453] width 24 height 24
type input "Color 1"
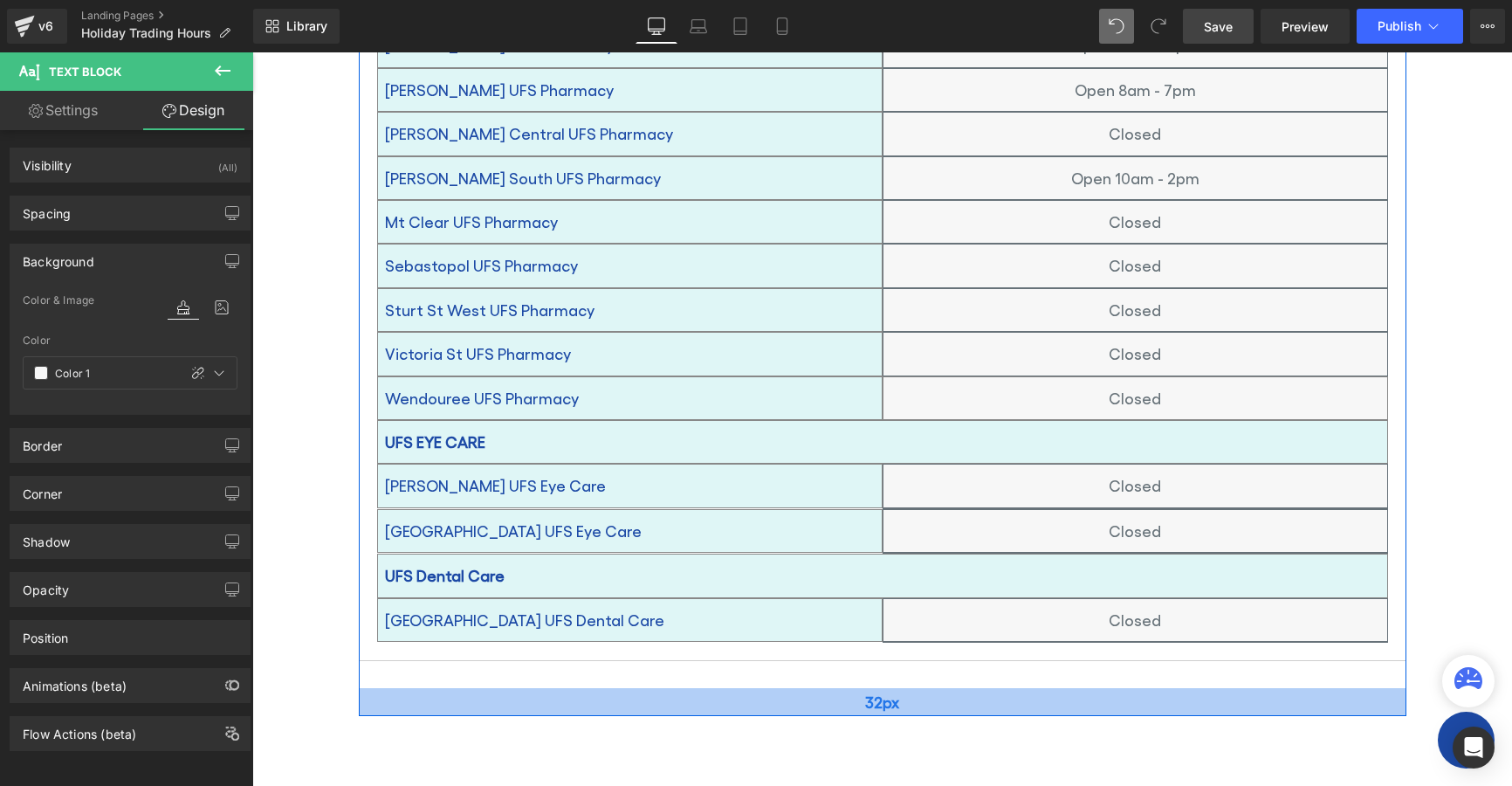
click at [880, 687] on span "32px" at bounding box center [882, 701] width 34 height 28
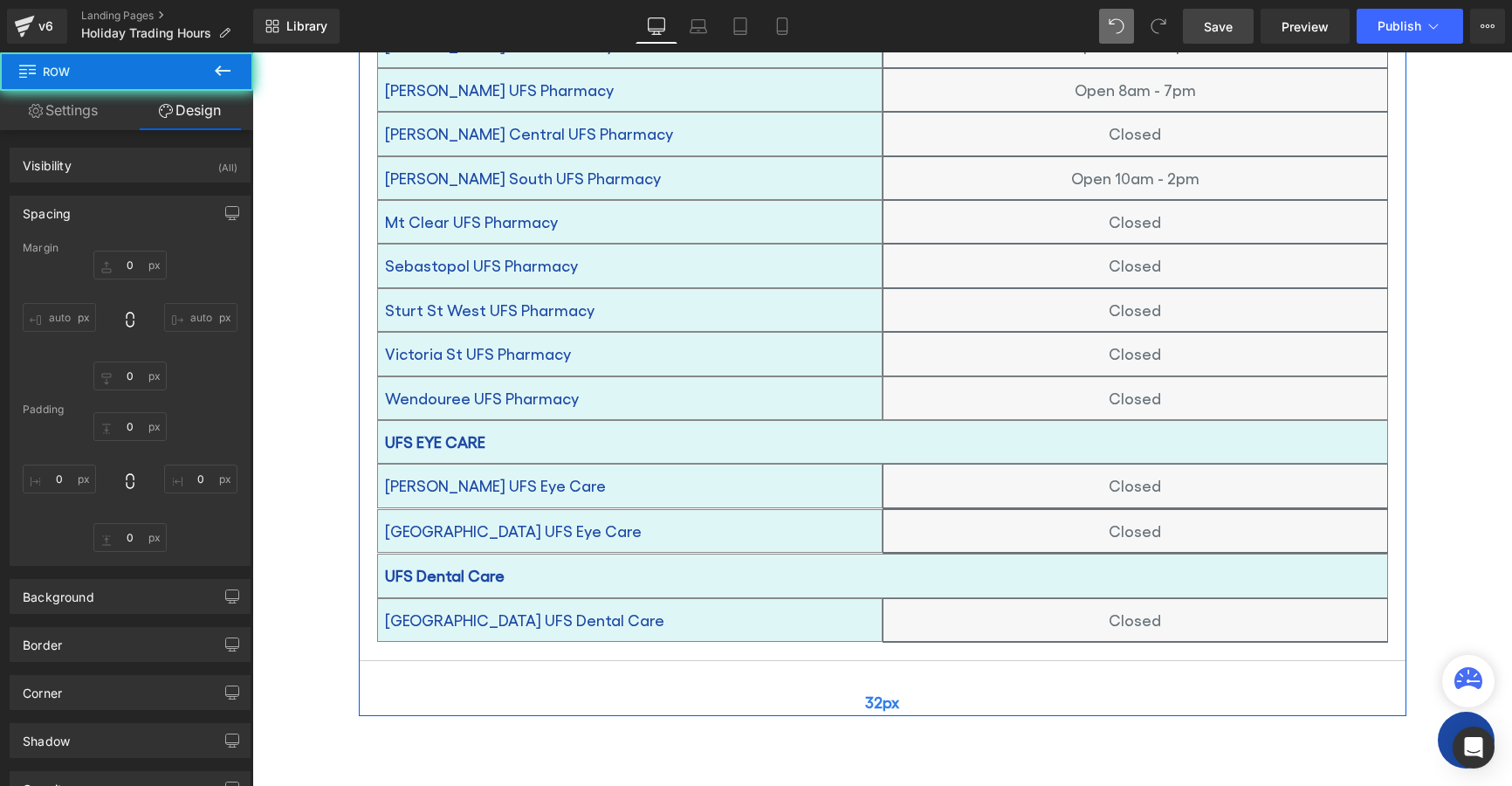
type input "0"
type input "30"
type input "0"
type input "32"
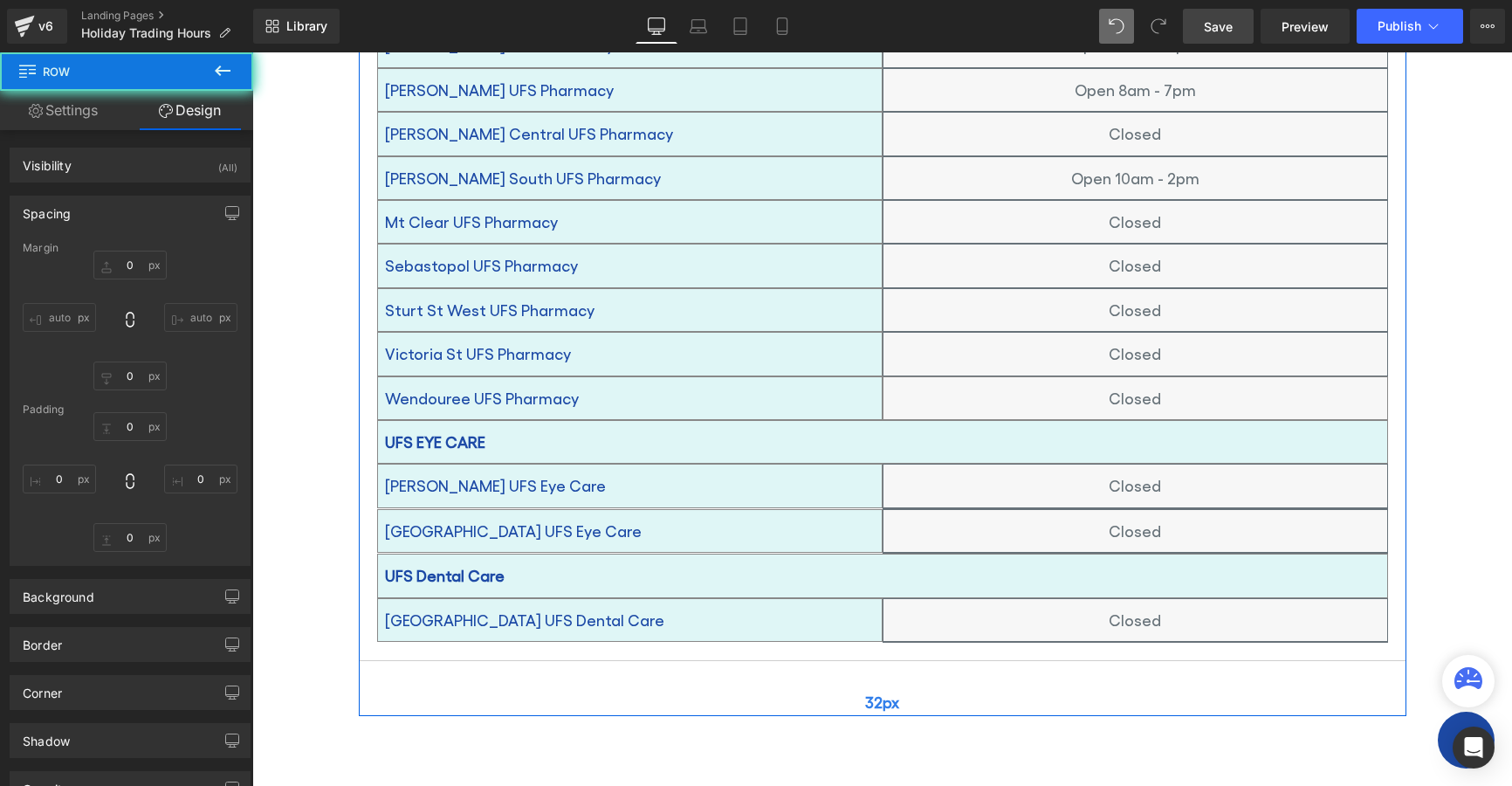
type input "0"
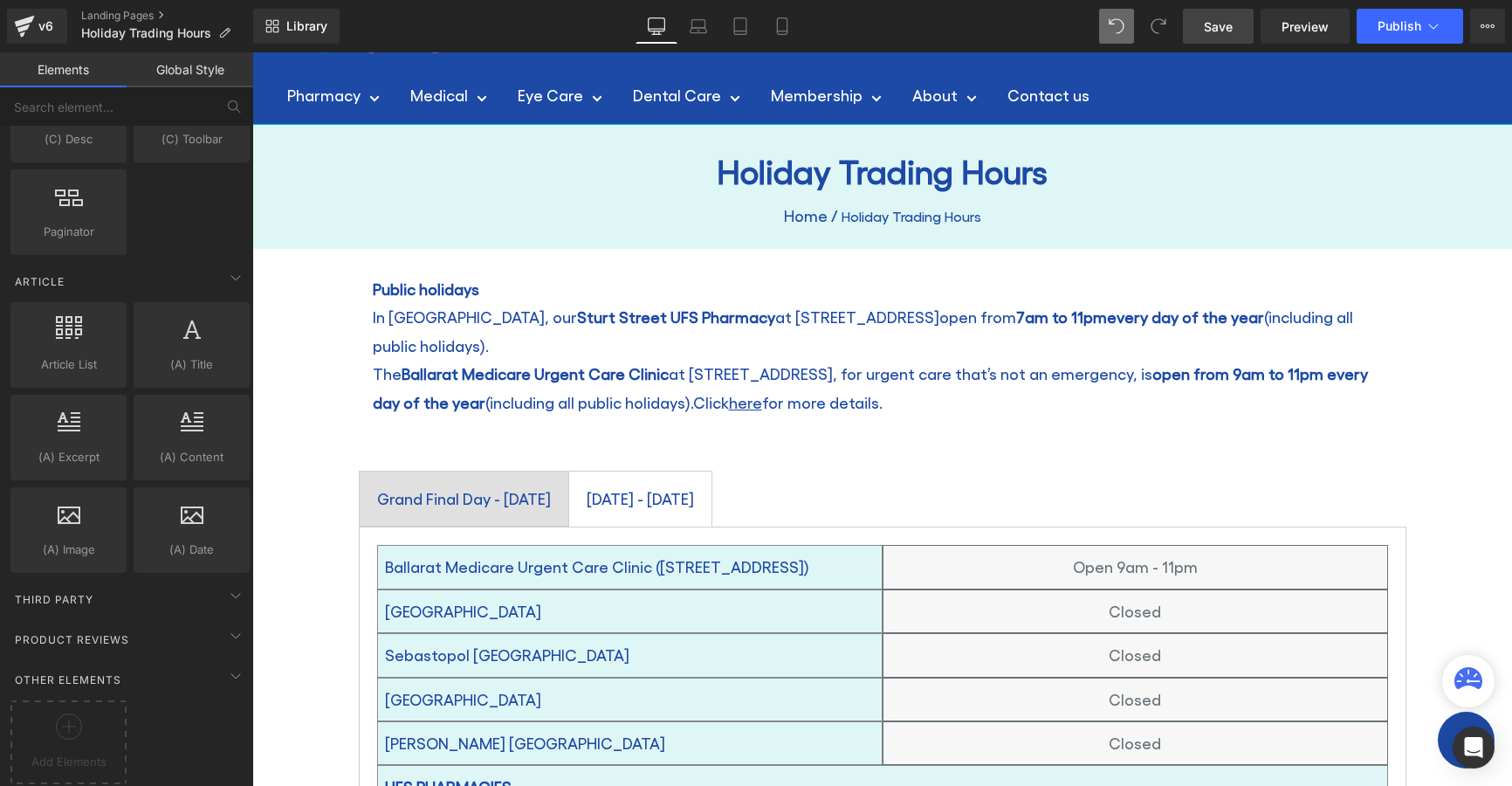
scroll to position [0, 0]
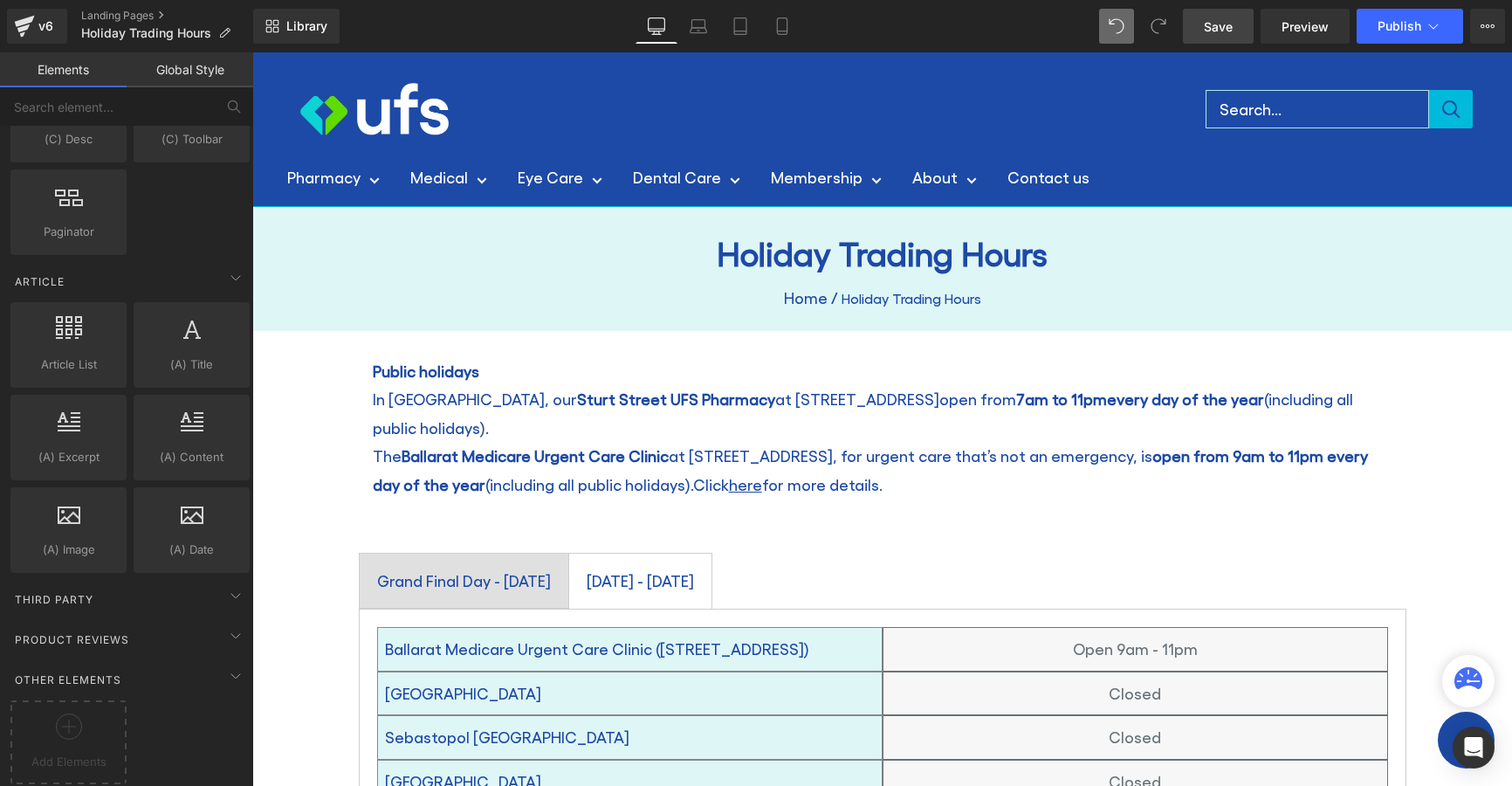
click at [1205, 25] on span "Save" at bounding box center [1218, 26] width 29 height 18
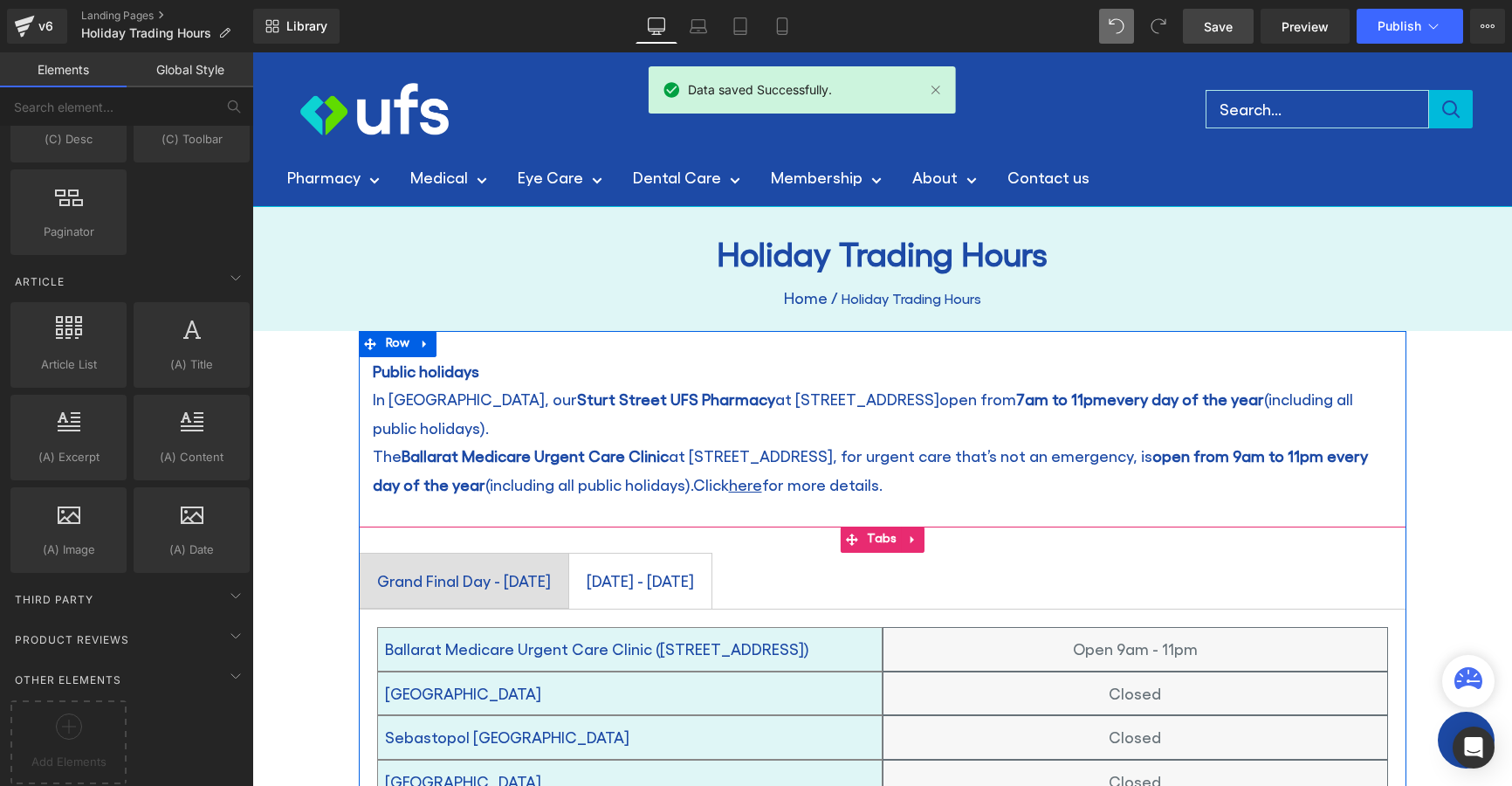
click at [569, 554] on span "Grand Final Day - [DATE] Text Block" at bounding box center [464, 581] width 209 height 54
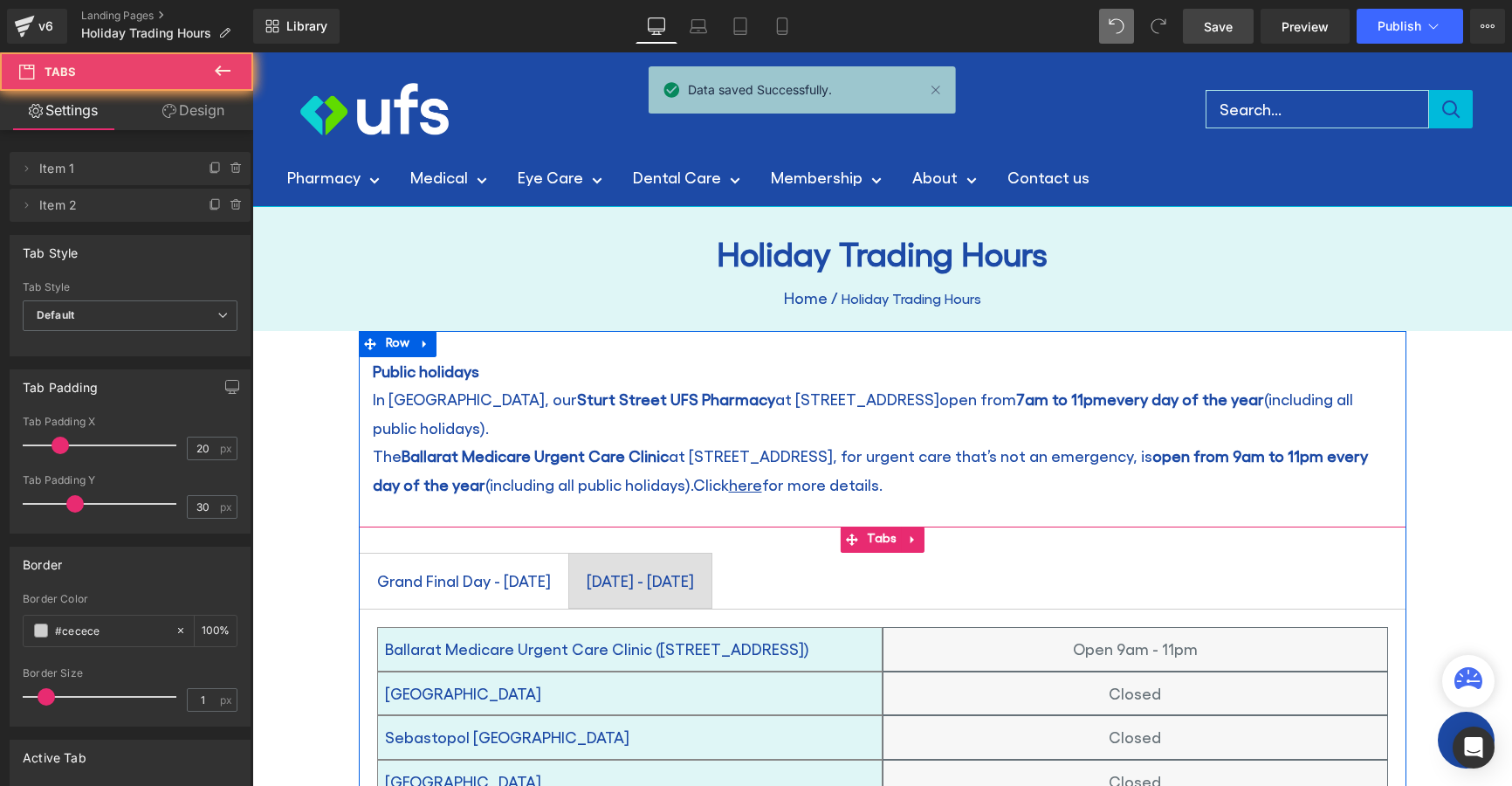
click at [710, 554] on span "[DATE] - [DATE] Text Block" at bounding box center [640, 581] width 142 height 54
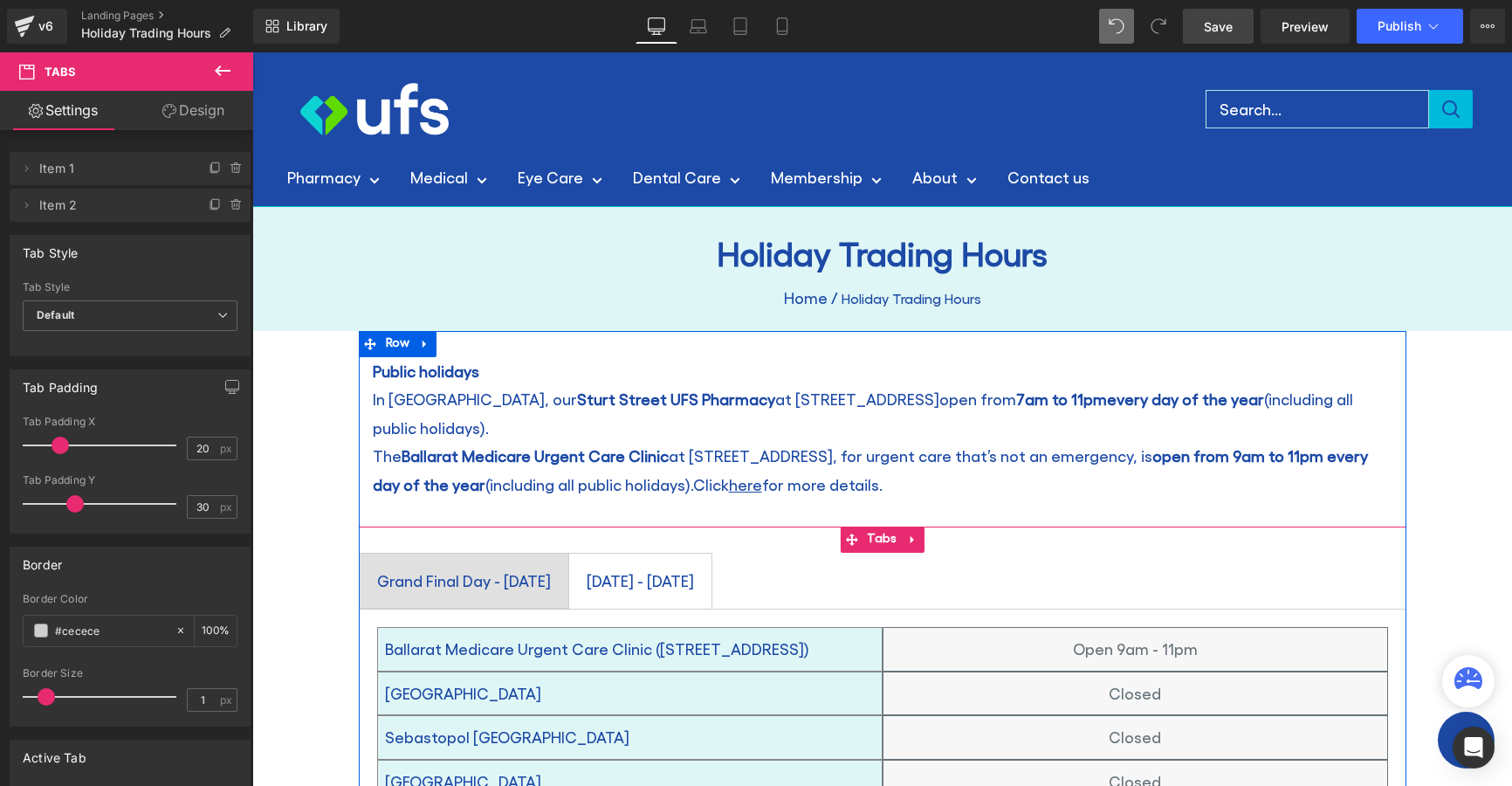
click at [253, 52] on div at bounding box center [253, 52] width 0 height 0
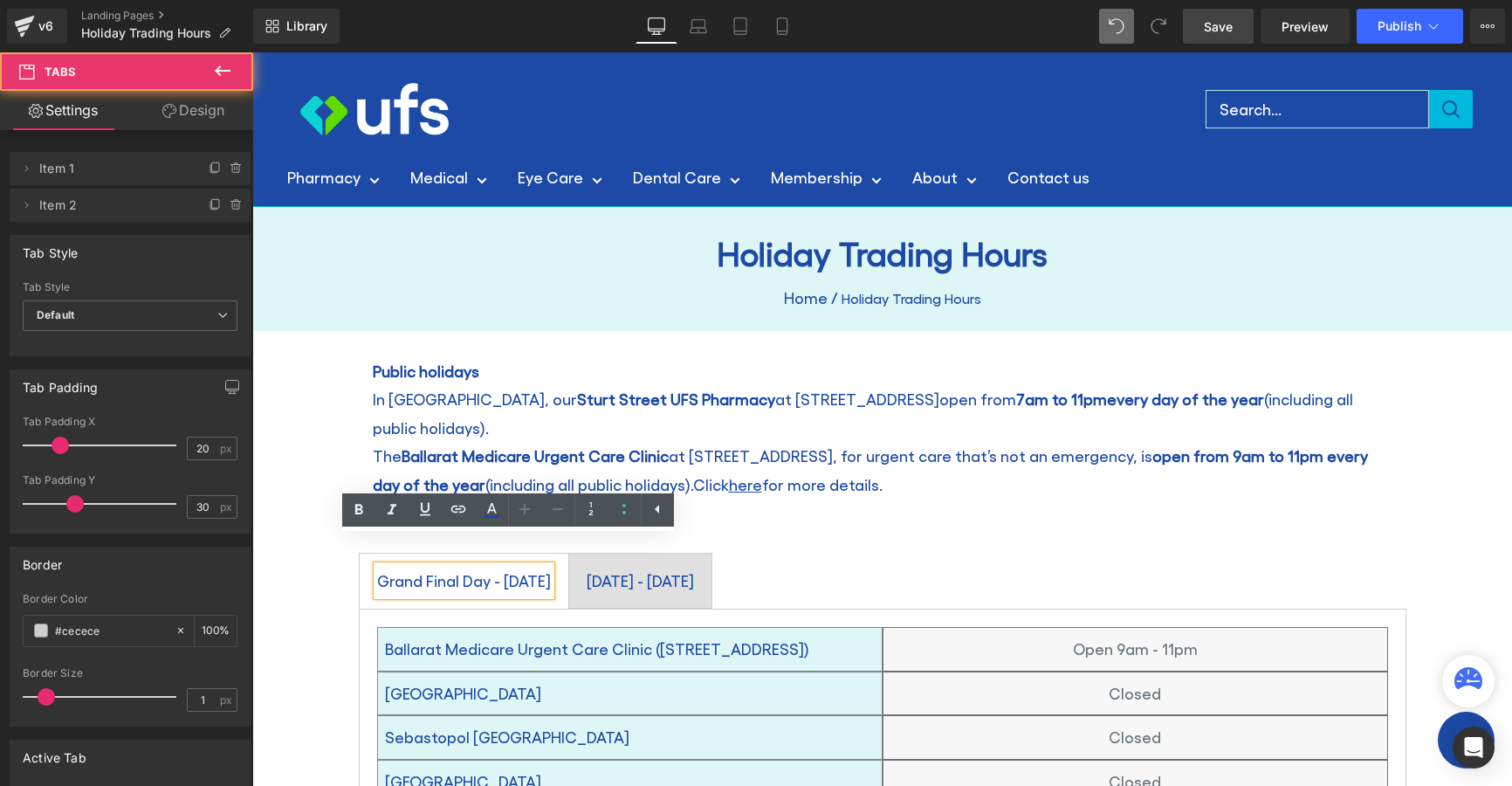
click at [712, 553] on li "[DATE] - [DATE] Text Block" at bounding box center [640, 581] width 144 height 56
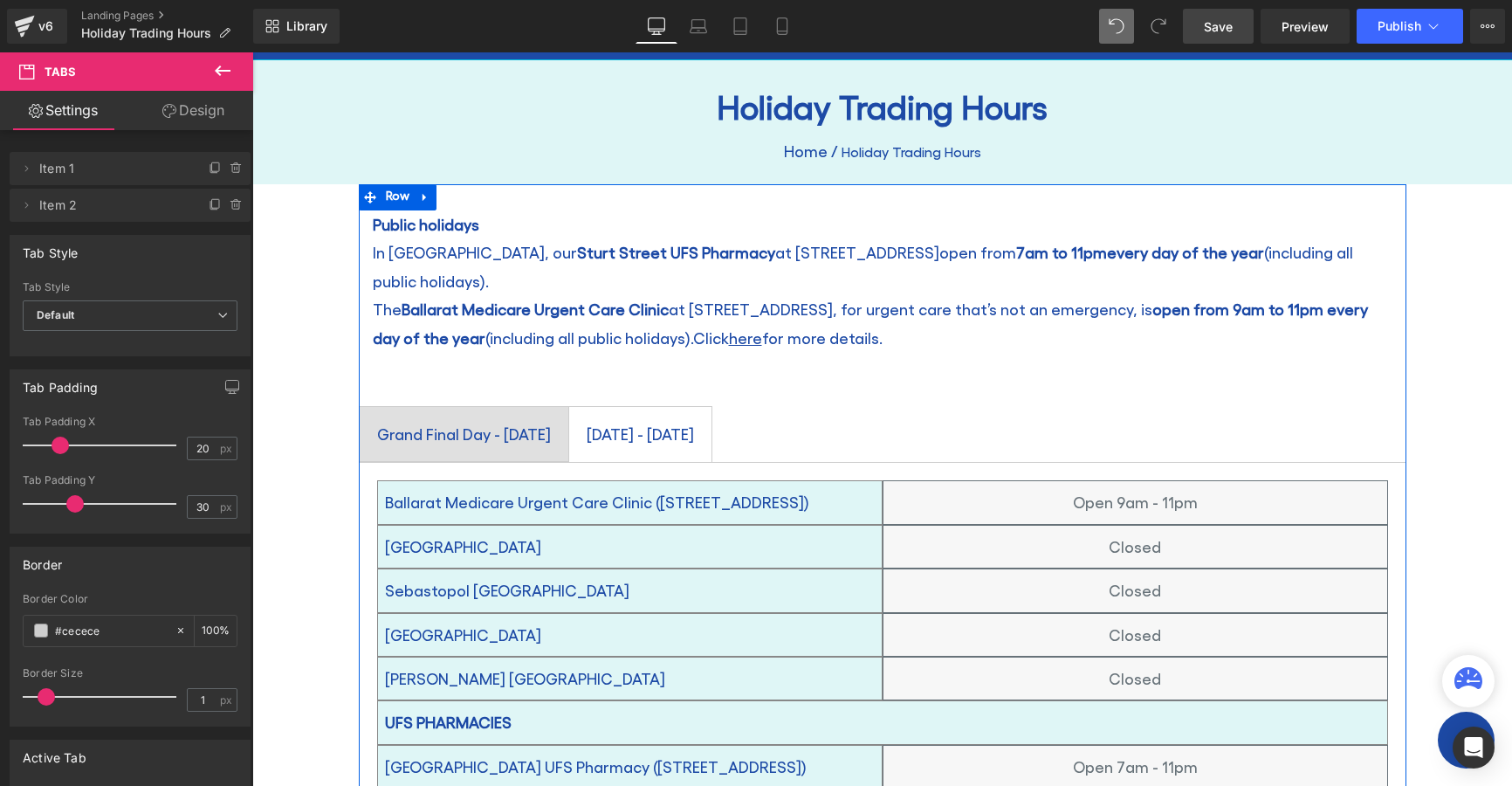
scroll to position [175, 0]
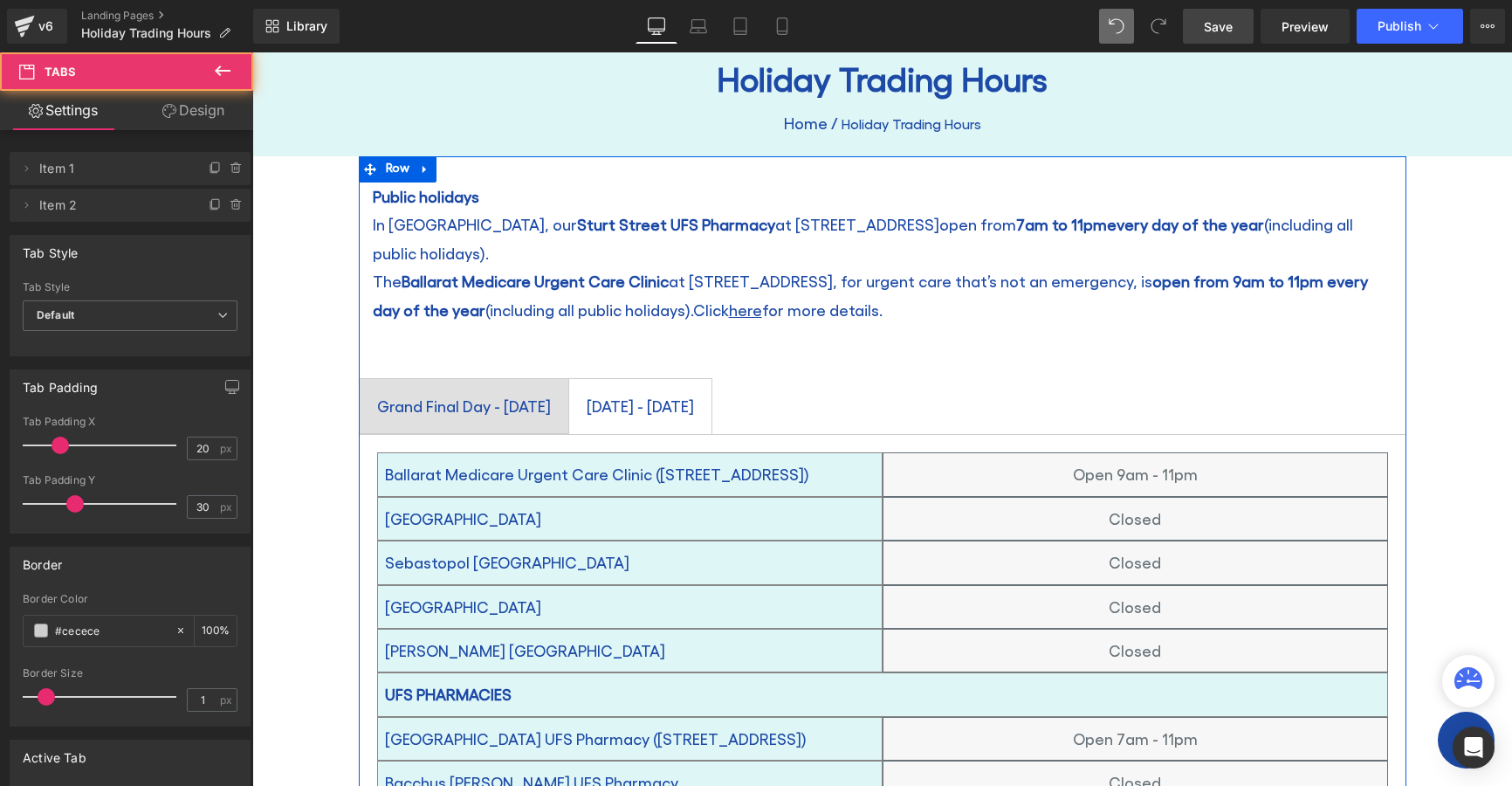
click at [569, 379] on span "Grand Final Day - [DATE] Text Block" at bounding box center [464, 406] width 209 height 54
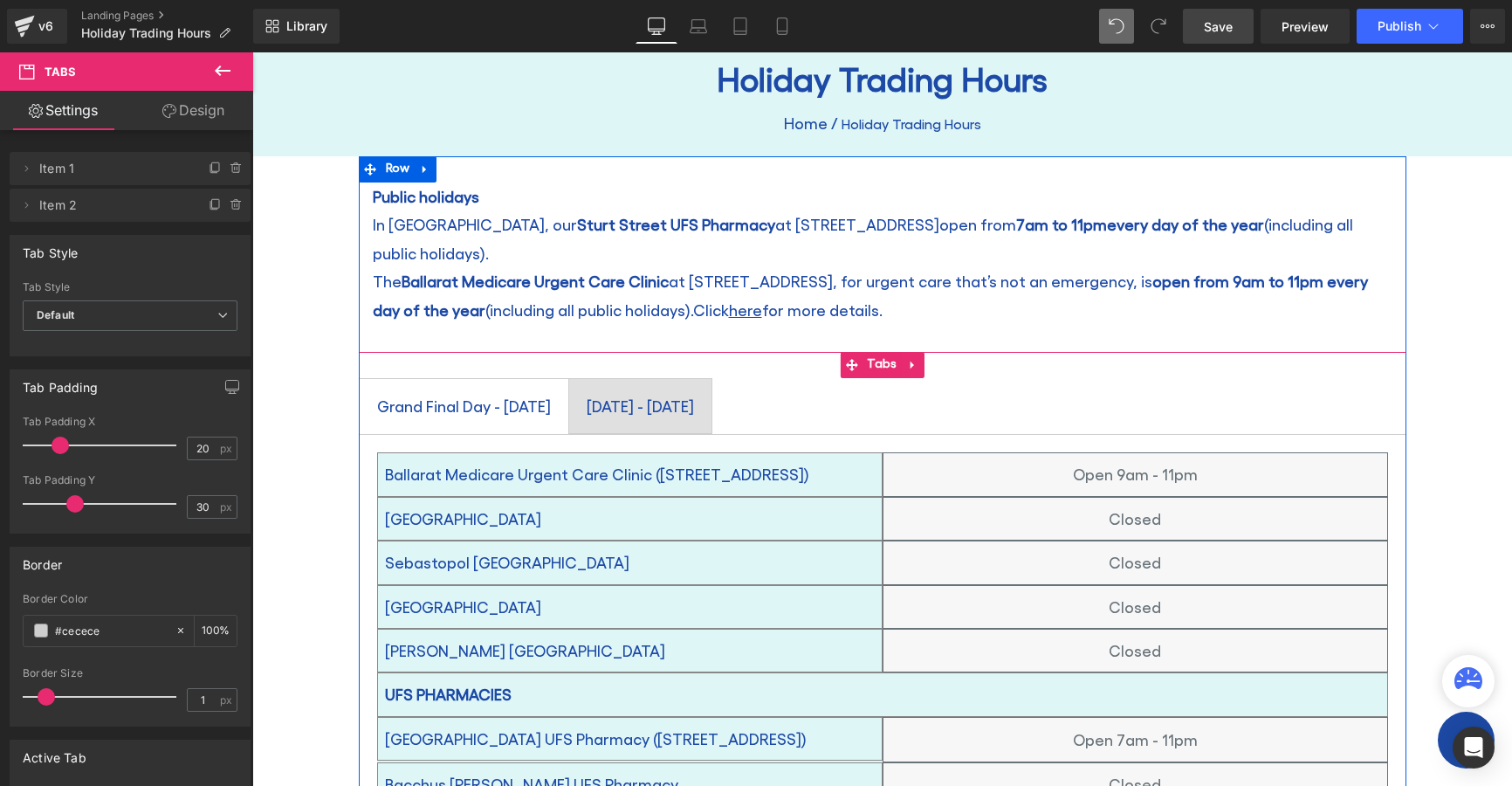
click at [711, 379] on span "[DATE] - [DATE] Text Block" at bounding box center [640, 406] width 142 height 54
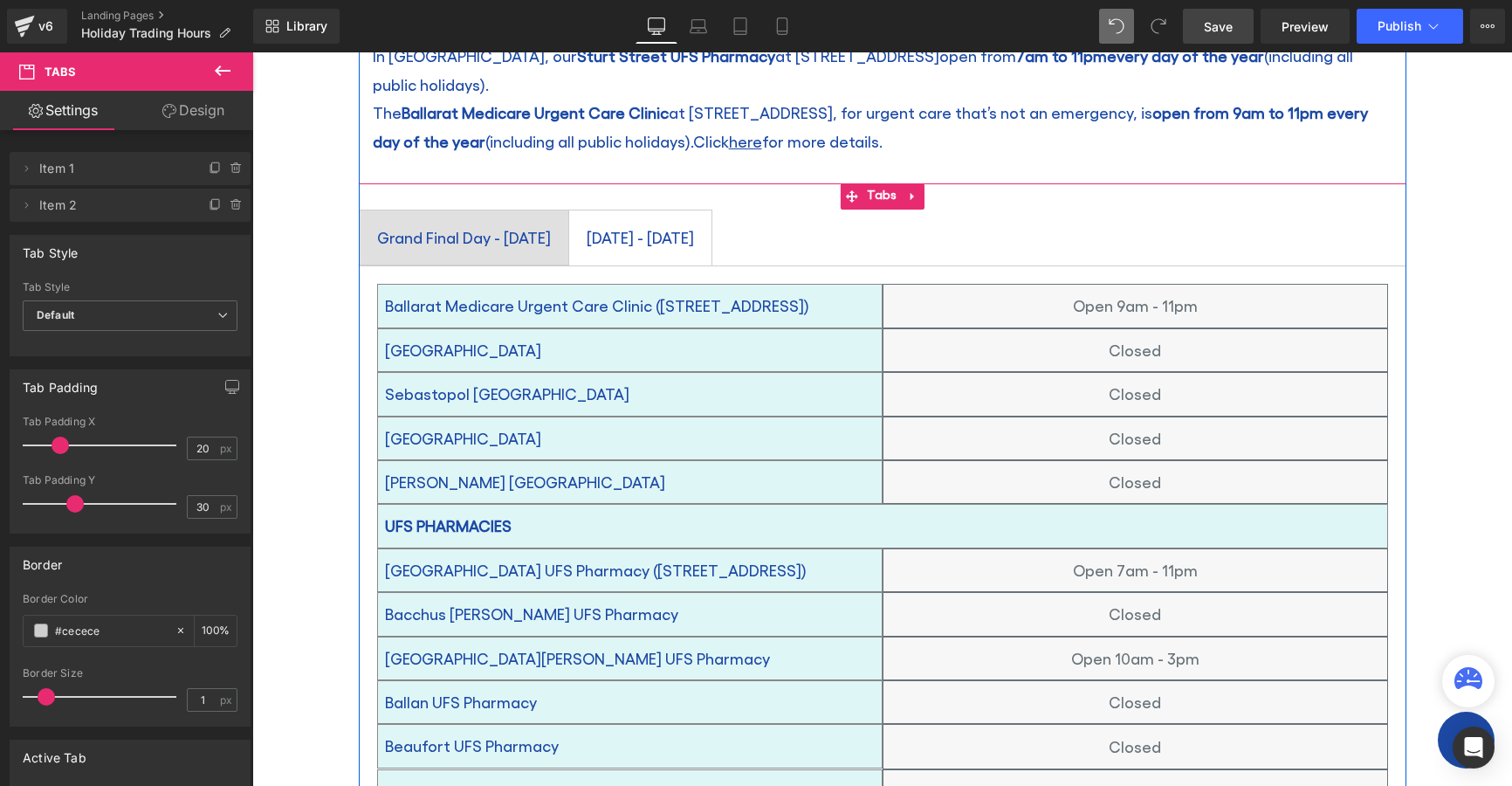
scroll to position [350, 0]
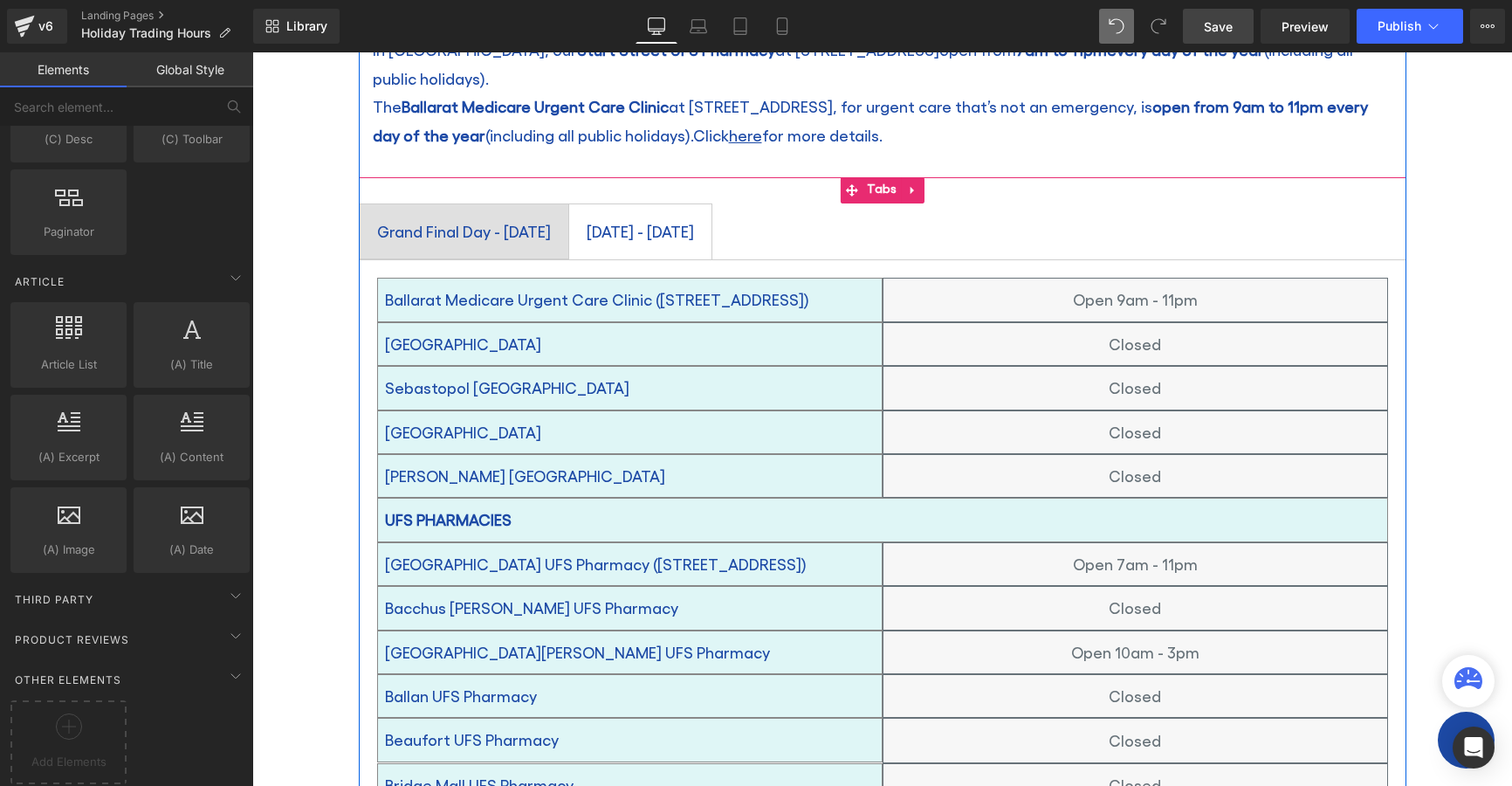
click at [711, 224] on span "[DATE] - [DATE] Text Block" at bounding box center [640, 231] width 142 height 54
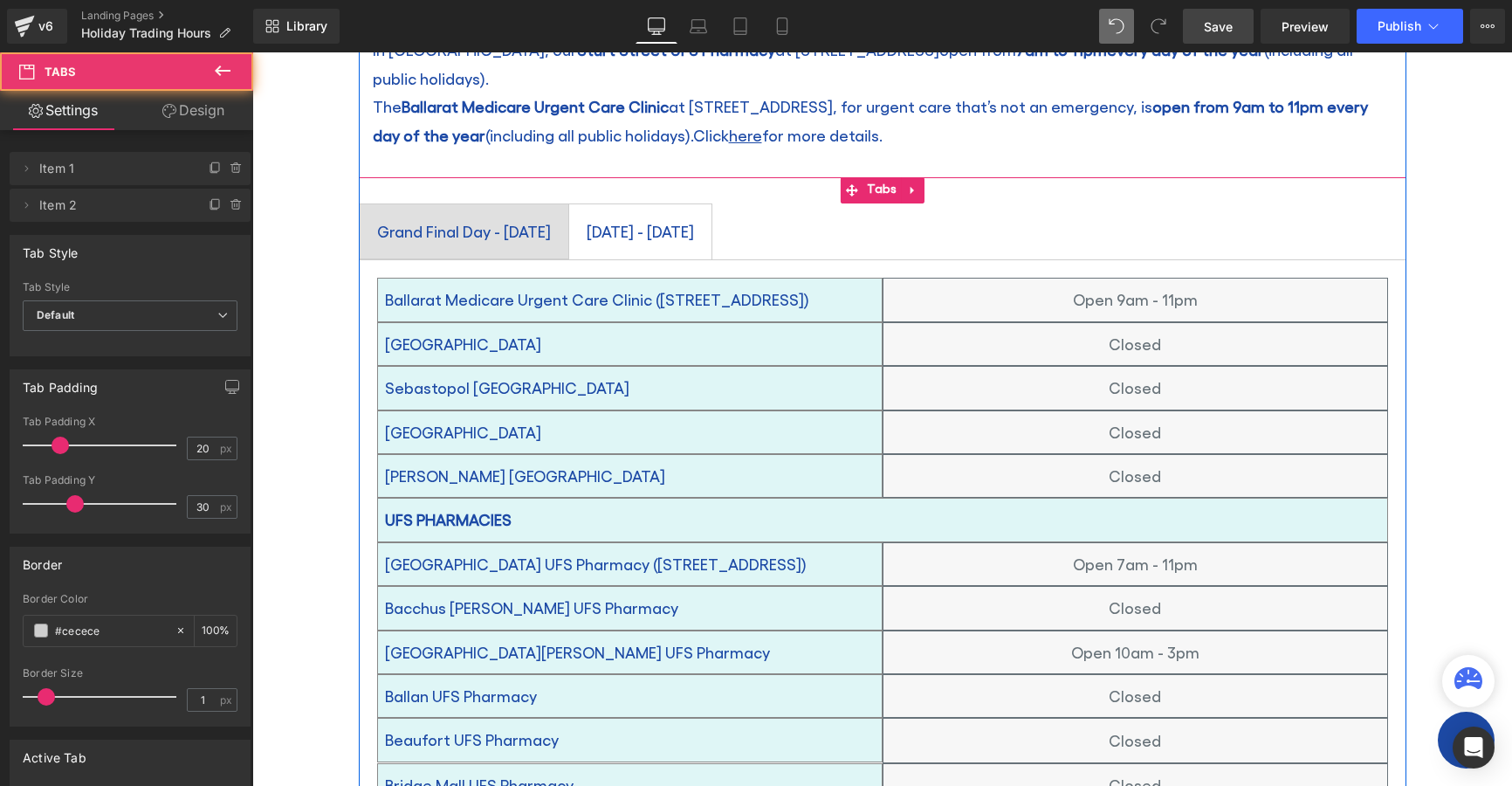
click at [711, 224] on span "[DATE] - [DATE] Text Block" at bounding box center [640, 231] width 142 height 54
click at [551, 217] on div "Grand Final Day - [DATE]" at bounding box center [464, 231] width 174 height 30
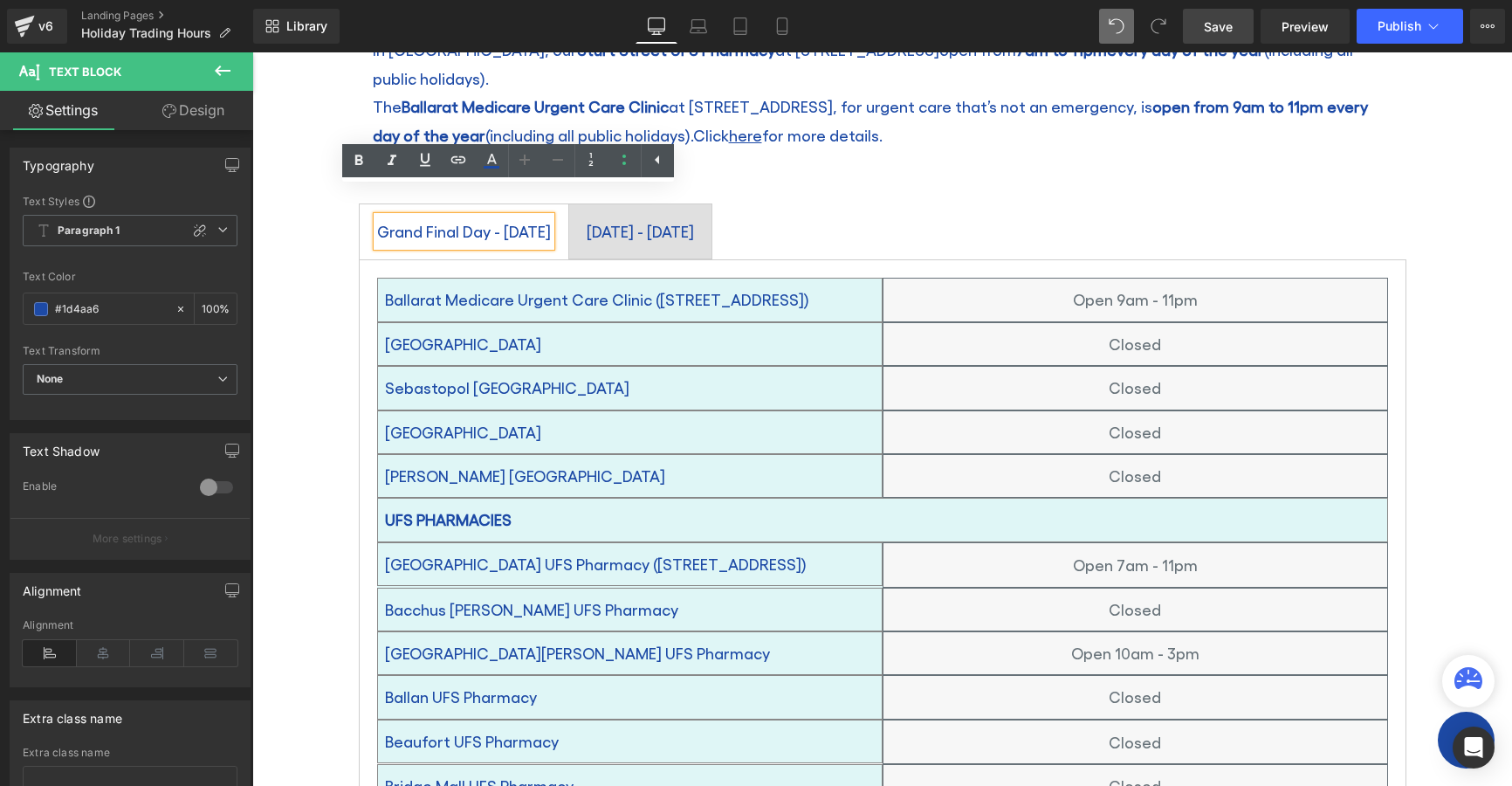
click at [711, 204] on span "[DATE] - [DATE] Text Block" at bounding box center [640, 231] width 142 height 54
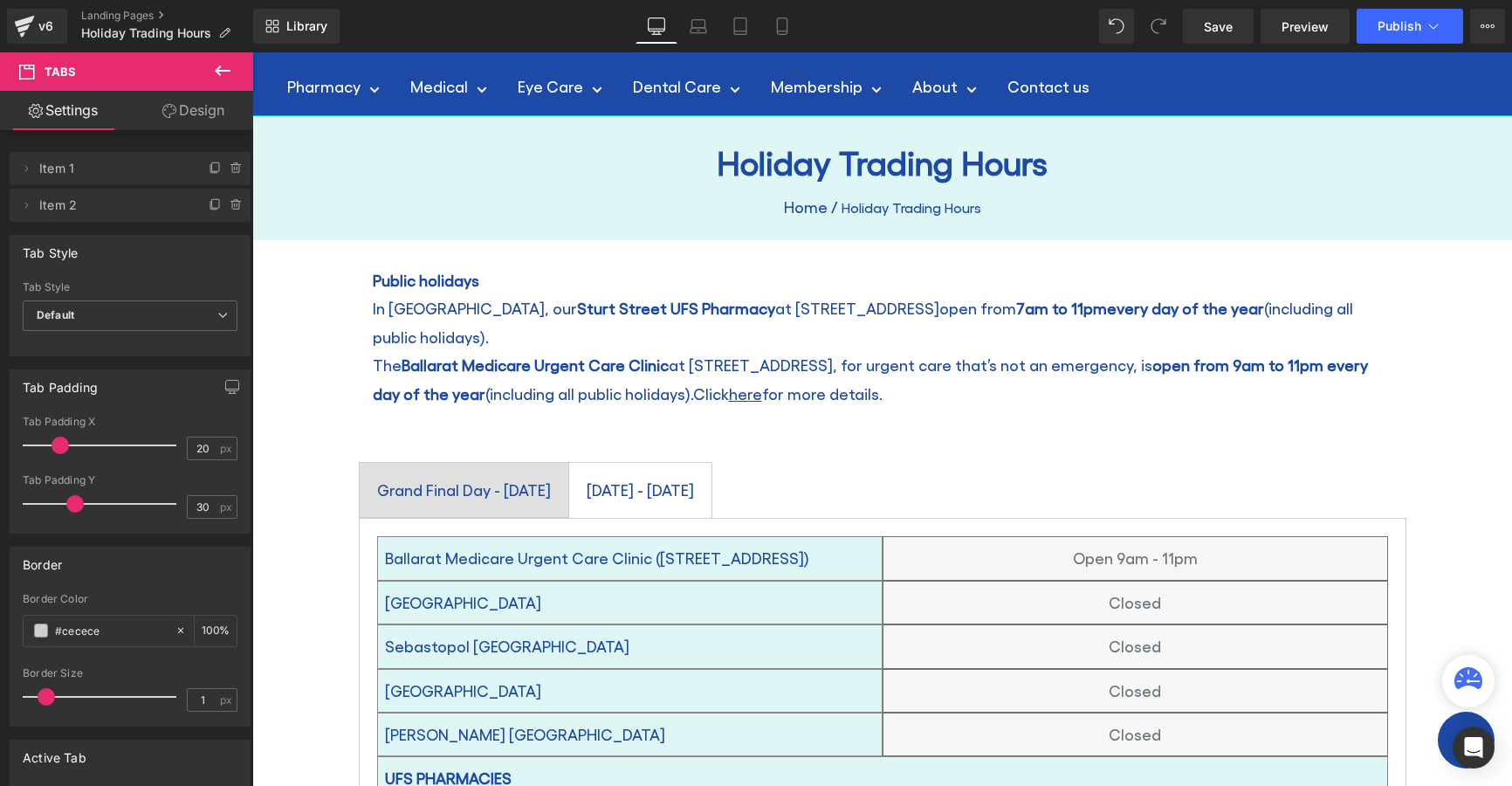
scroll to position [262, 0]
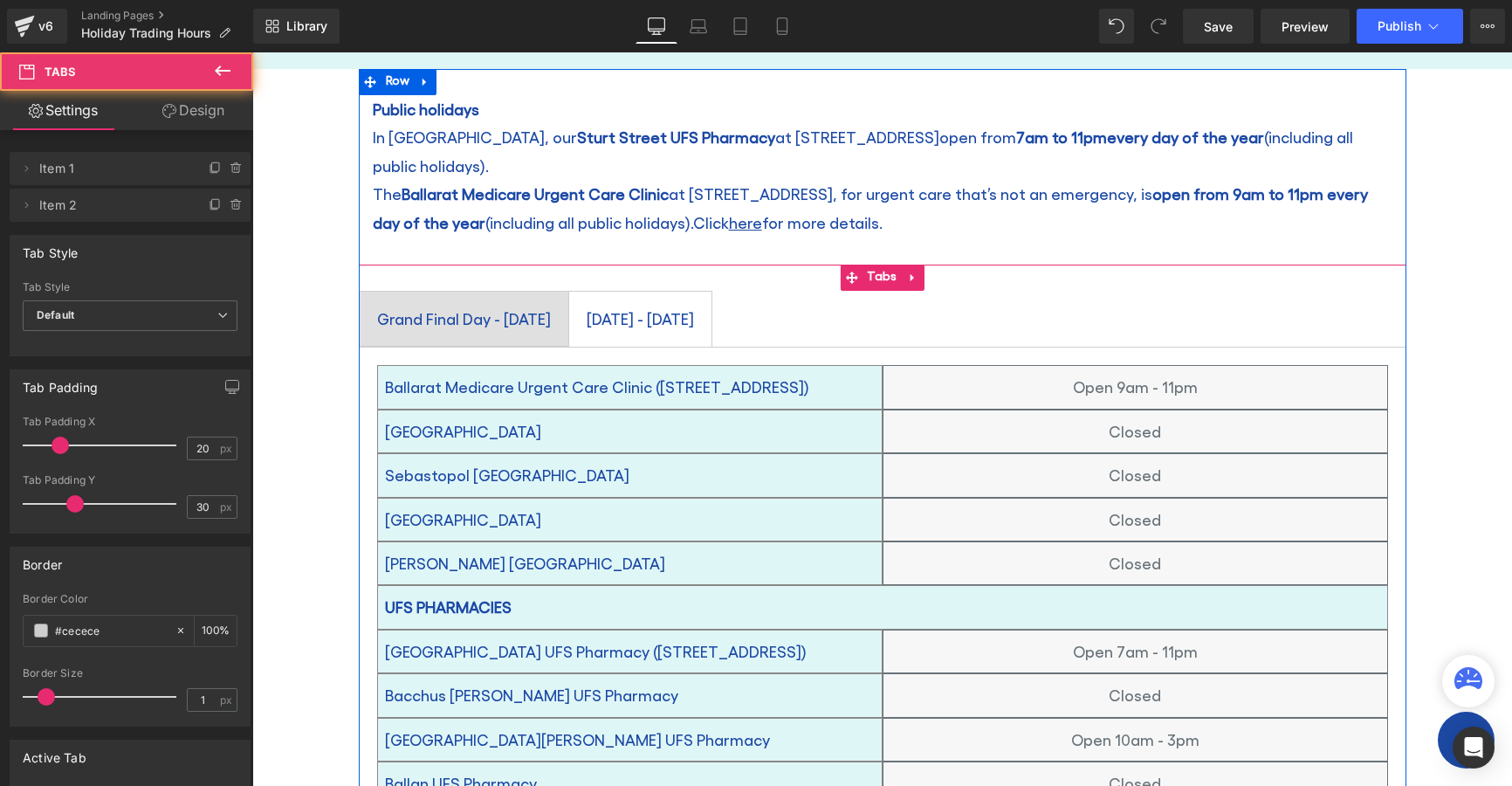
click at [711, 292] on span "[DATE] - [DATE] Text Block" at bounding box center [640, 319] width 142 height 54
click at [694, 304] on div "[DATE] - [DATE]" at bounding box center [640, 318] width 107 height 30
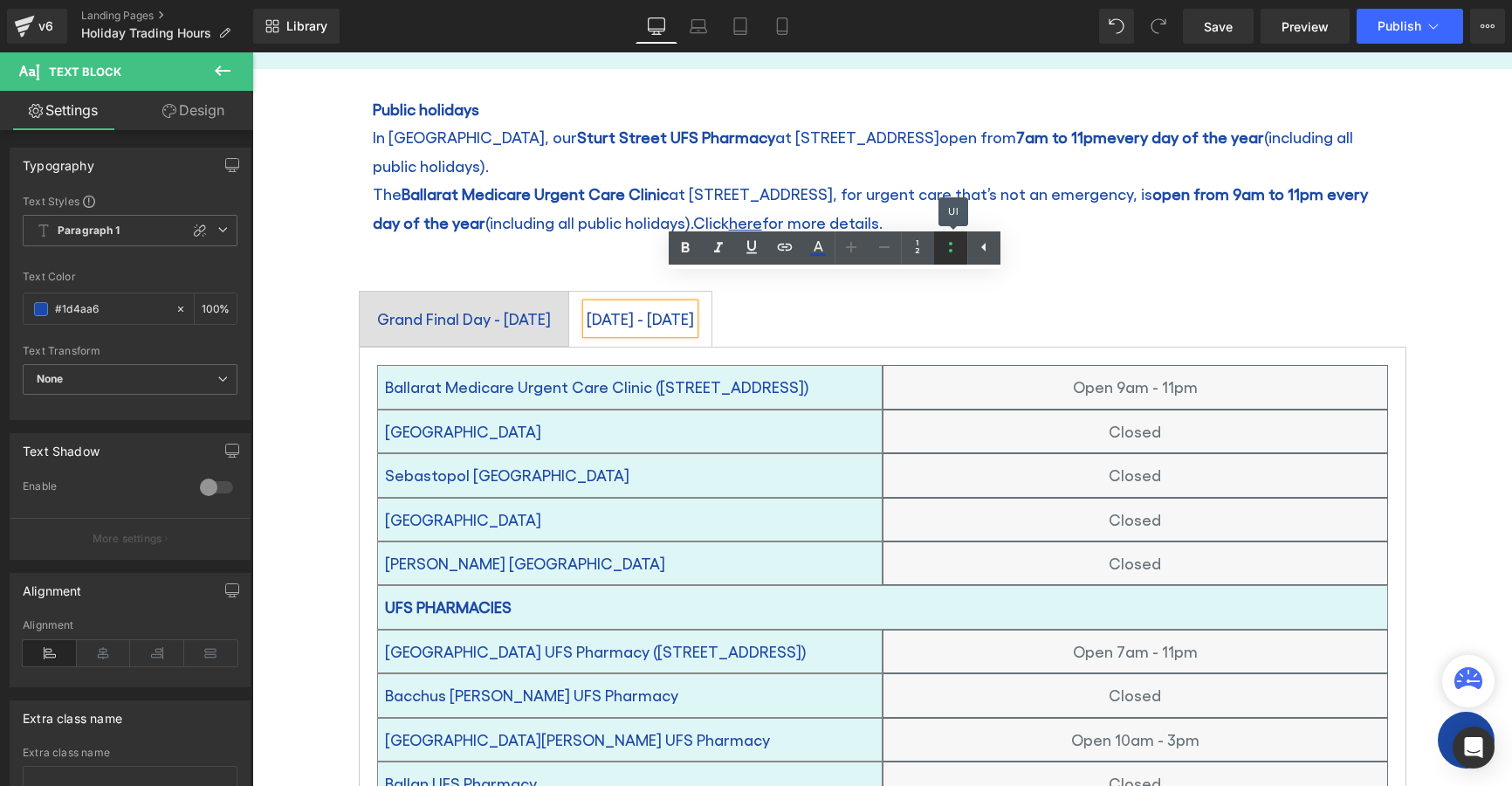
click at [949, 252] on icon at bounding box center [950, 246] width 21 height 21
click at [984, 252] on icon at bounding box center [984, 246] width 21 height 21
click at [946, 251] on icon at bounding box center [950, 246] width 21 height 21
click at [954, 246] on icon at bounding box center [950, 246] width 21 height 21
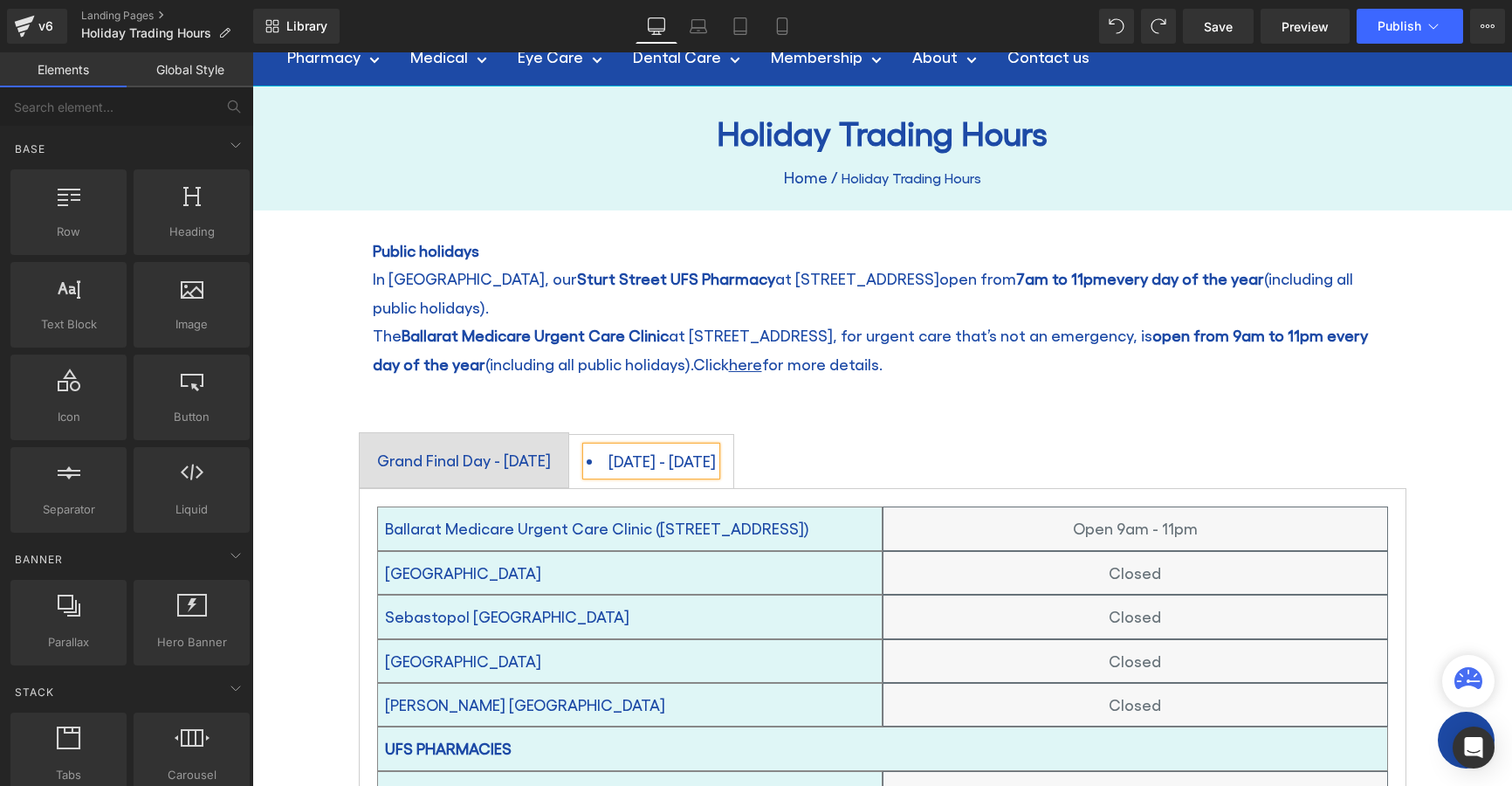
scroll to position [0, 0]
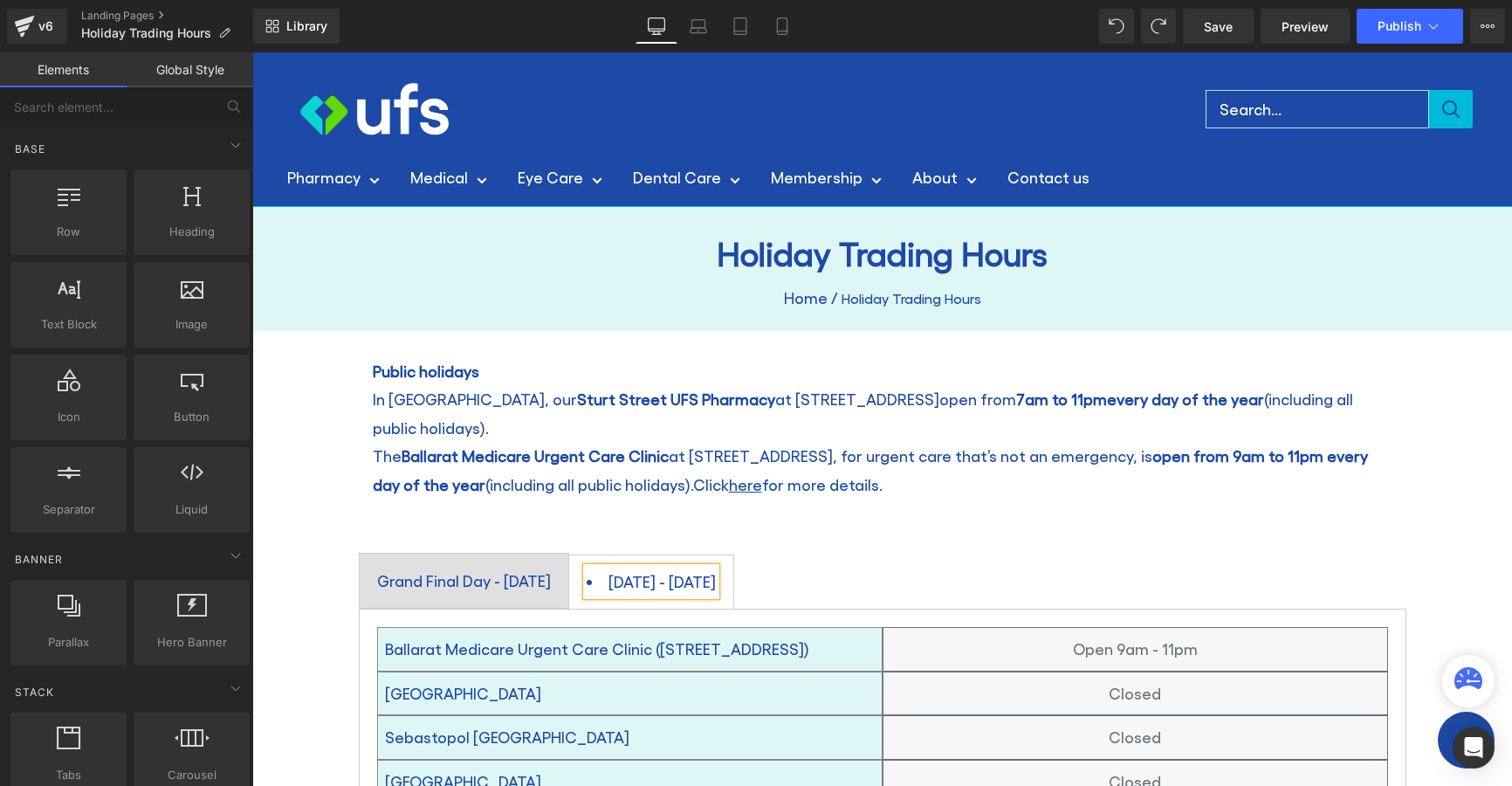
click at [1014, 460] on p "The Ballarat Medicare Urgent Care Clinic at [STREET_ADDRESS], for urgent care t…" at bounding box center [882, 470] width 1019 height 56
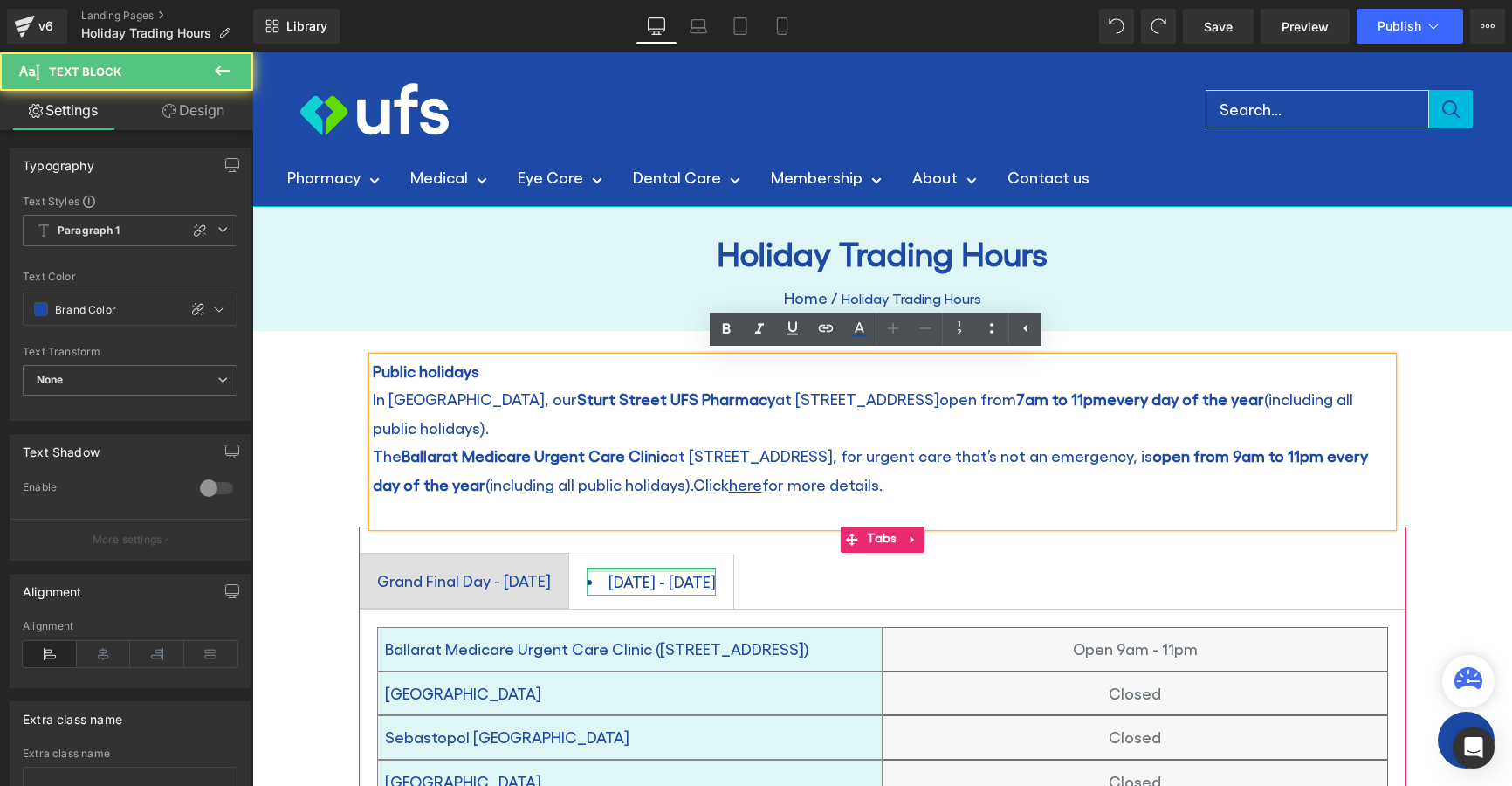
click at [716, 568] on div at bounding box center [651, 570] width 129 height 4
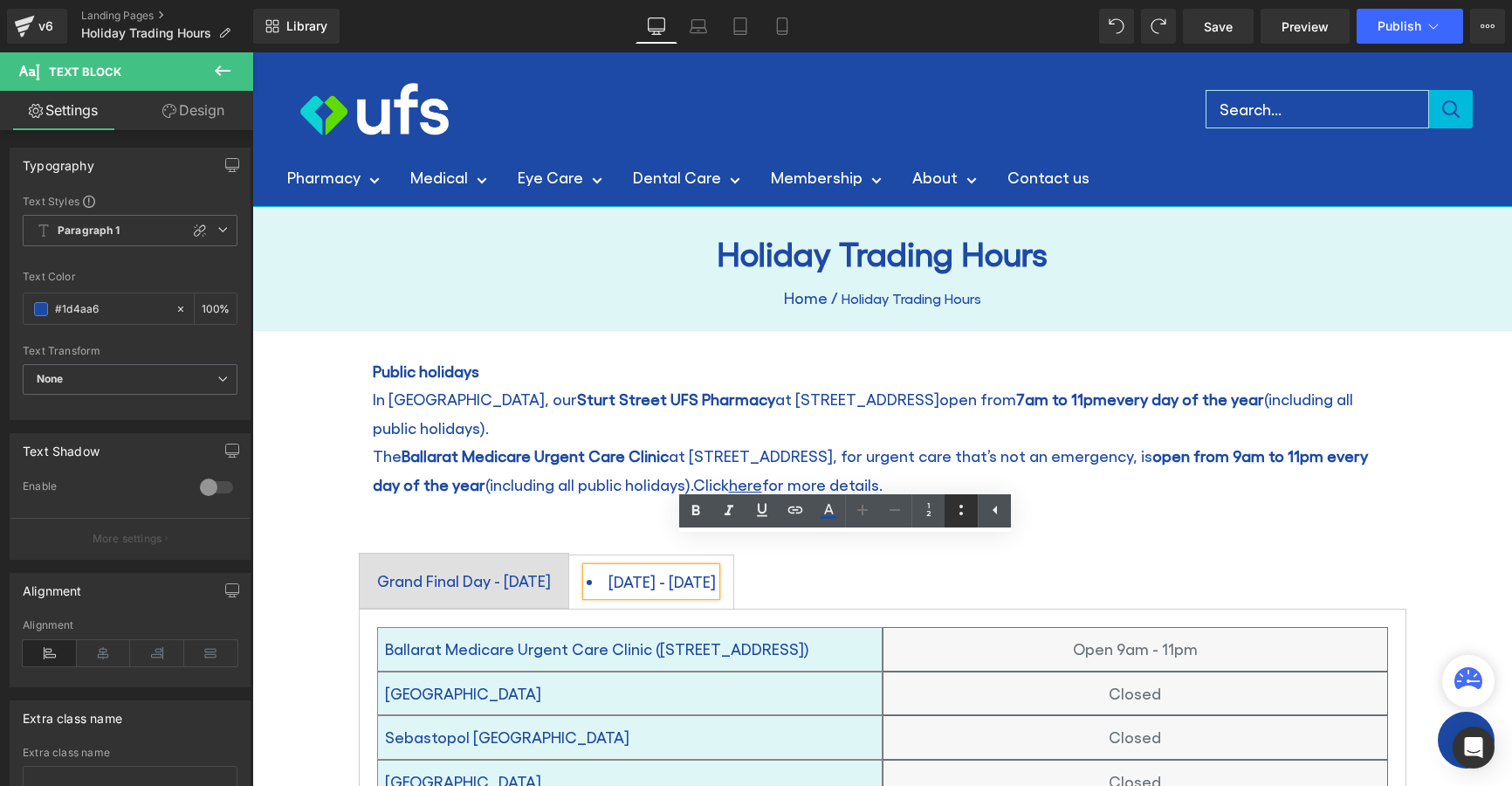
click at [960, 516] on icon at bounding box center [960, 510] width 21 height 21
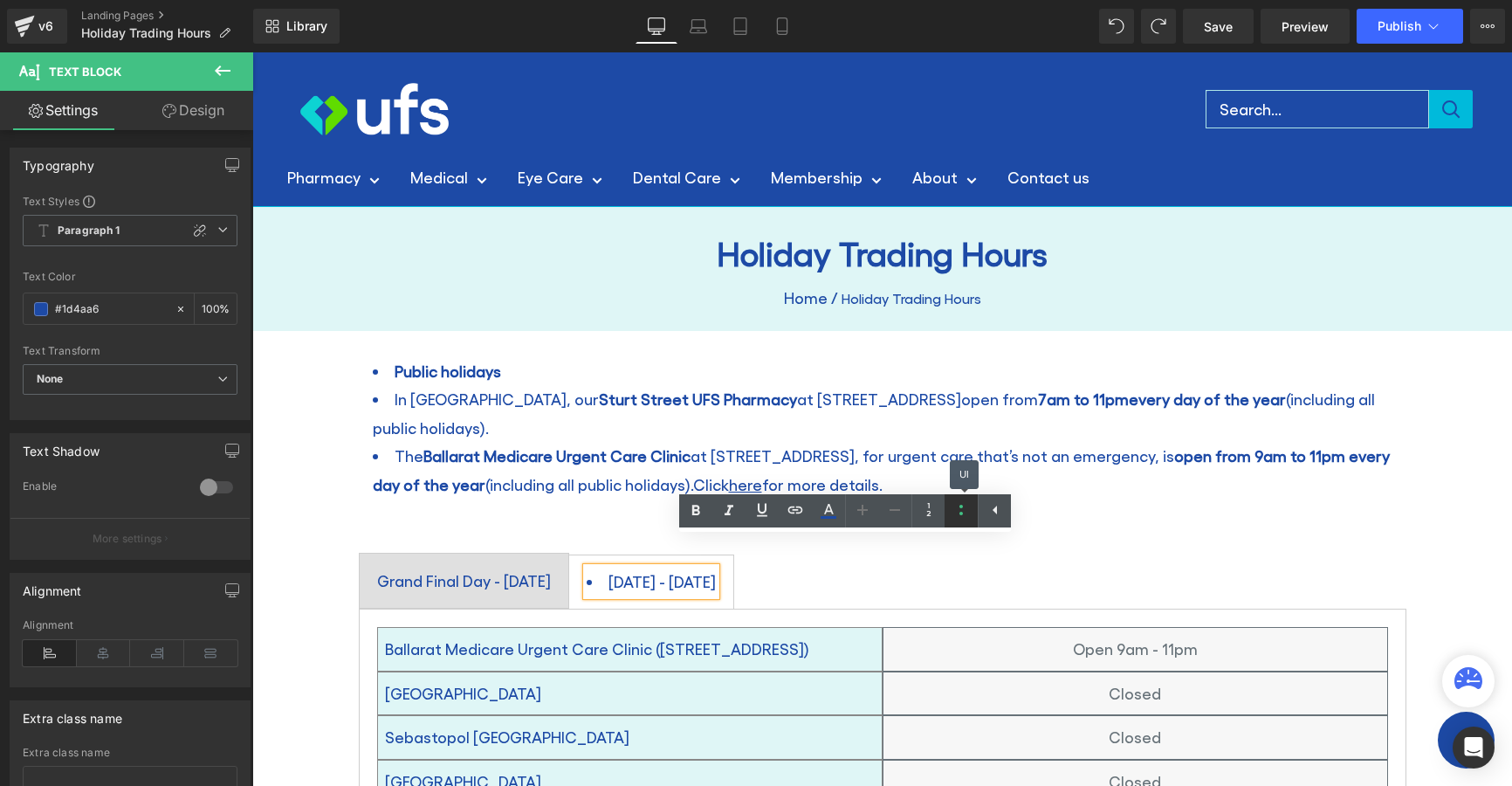
drag, startPoint x: 959, startPoint y: 506, endPoint x: 697, endPoint y: 512, distance: 262.1
click at [959, 506] on icon at bounding box center [960, 510] width 21 height 21
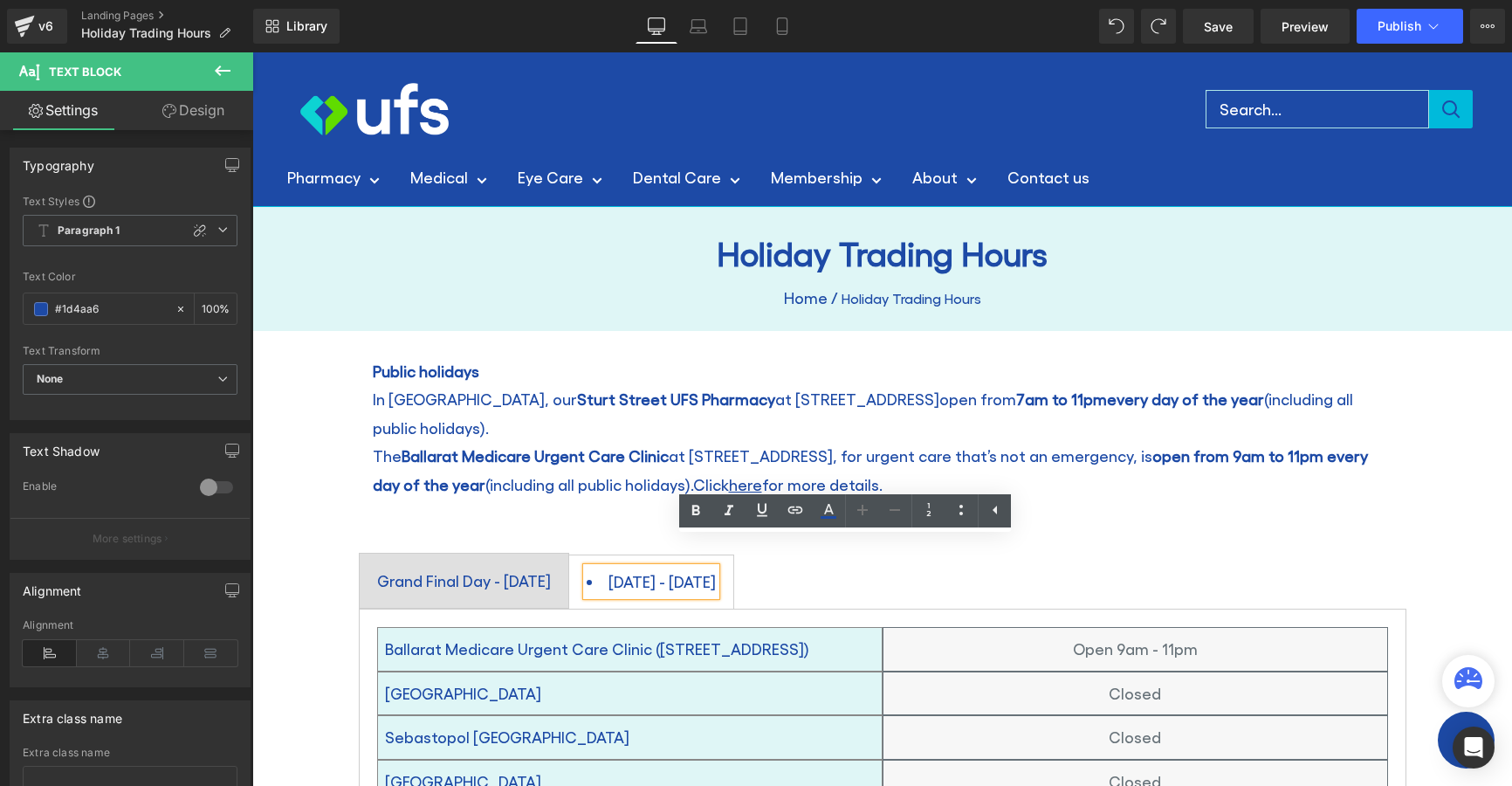
click at [710, 568] on li "[DATE] - [DATE]" at bounding box center [651, 582] width 129 height 28
click at [704, 568] on li "[DATE] - [DATE]" at bounding box center [651, 582] width 129 height 28
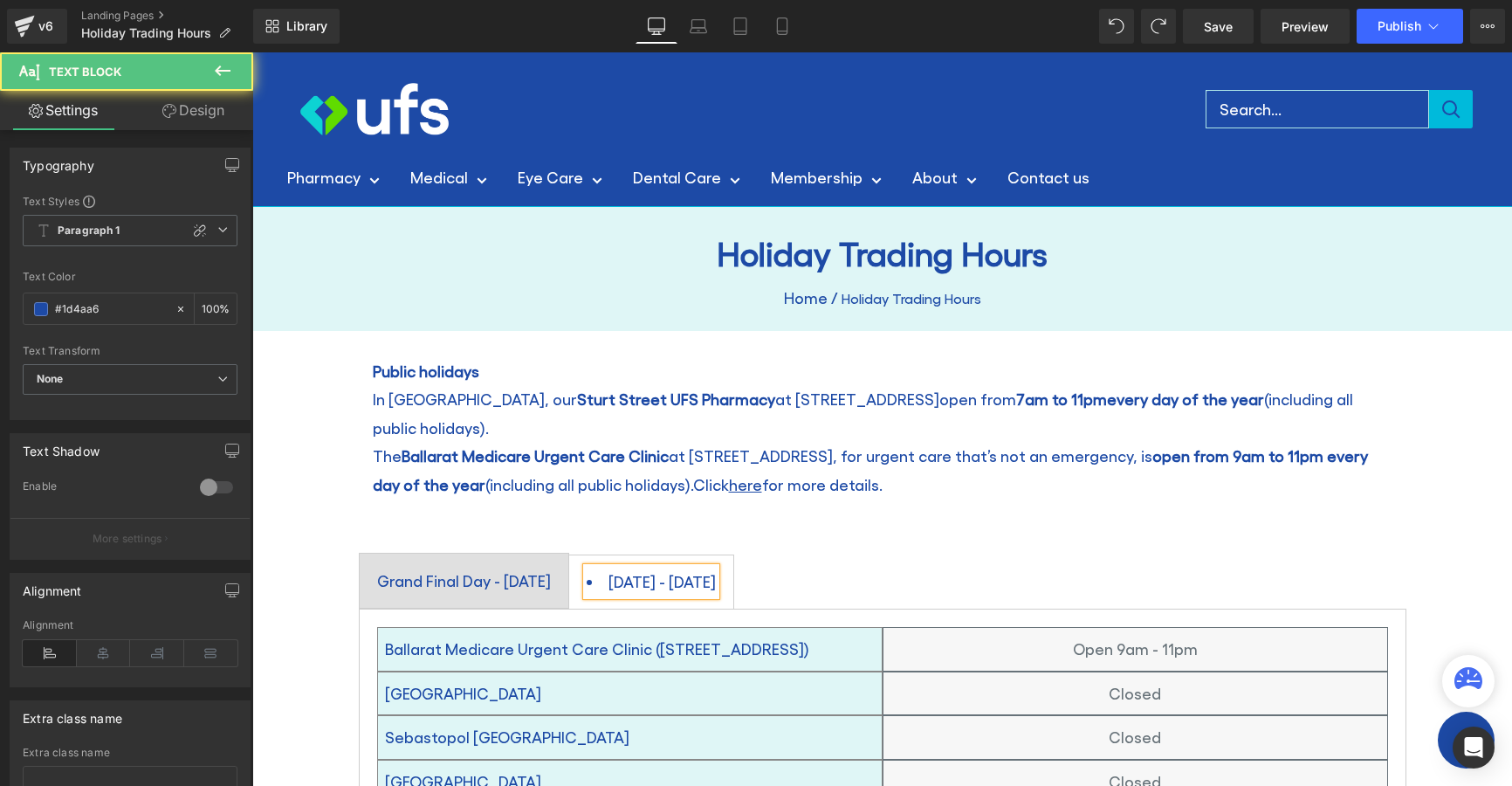
drag, startPoint x: 699, startPoint y: 555, endPoint x: 676, endPoint y: 553, distance: 23.1
click at [676, 568] on div "[DATE] - [DATE]" at bounding box center [651, 582] width 129 height 28
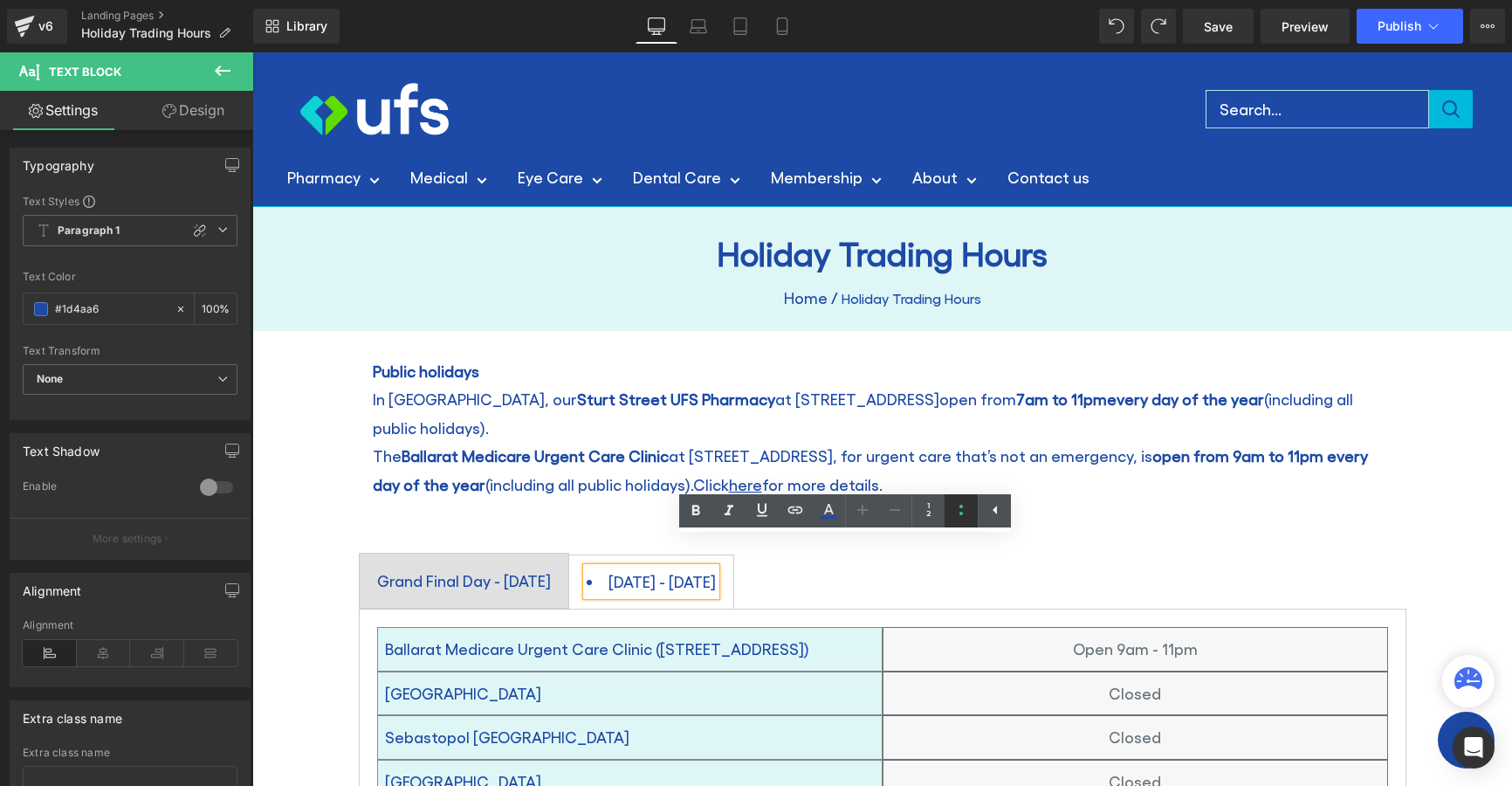
click at [958, 504] on icon at bounding box center [960, 510] width 21 height 21
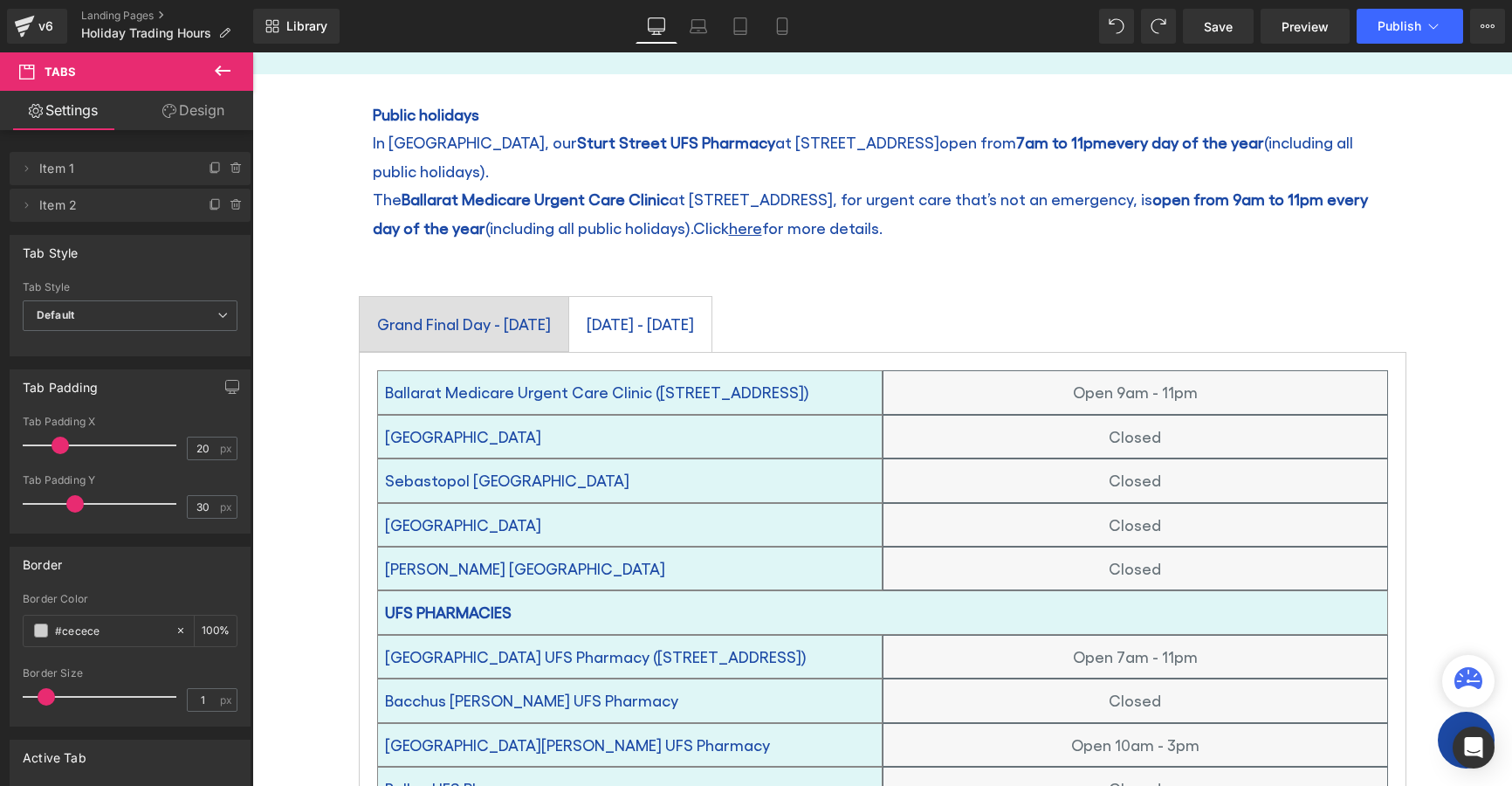
scroll to position [87, 0]
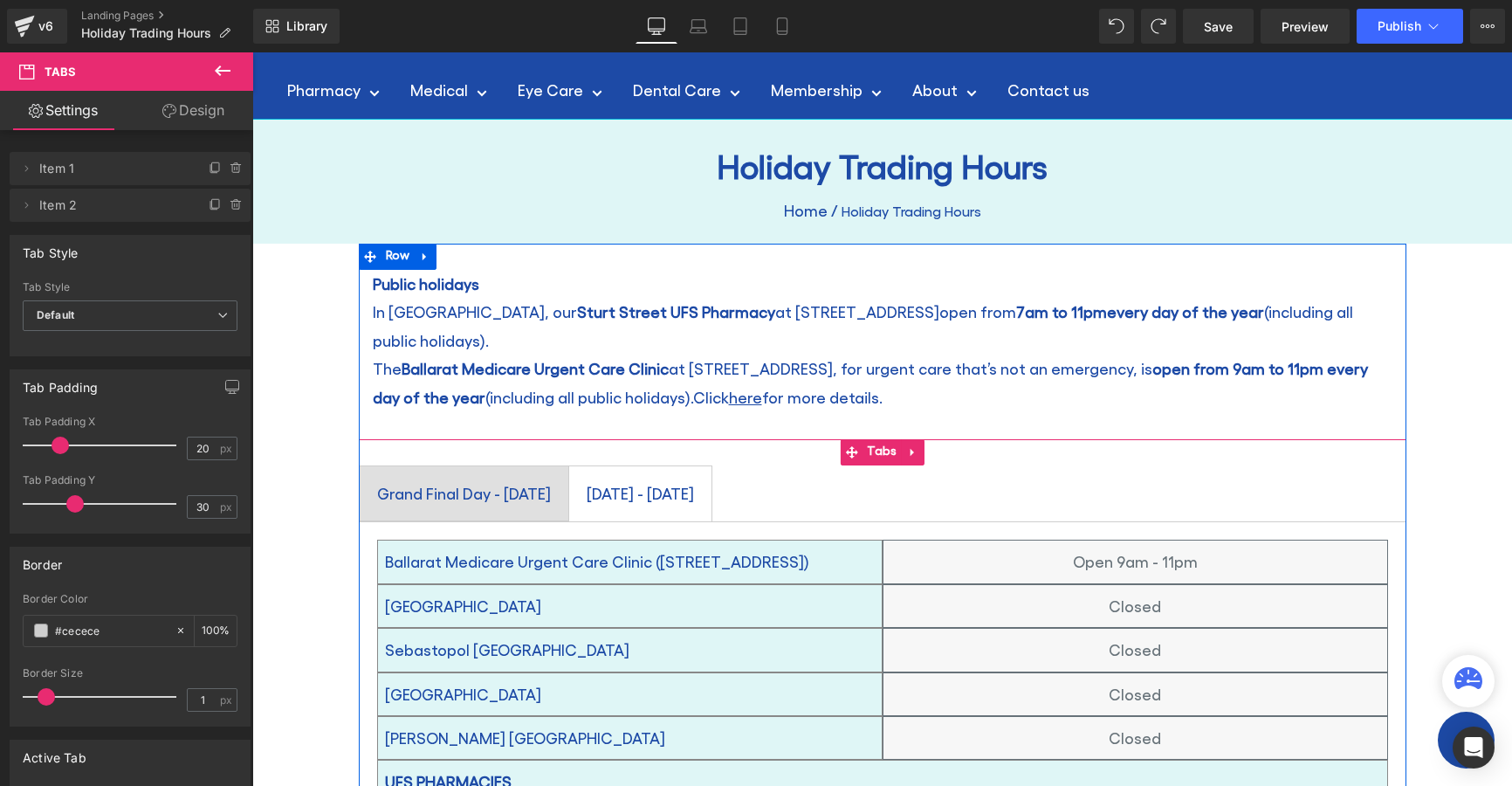
click at [1096, 471] on ul "Grand Final Day - [DATE] Text Block [DATE] - [DATE] Text Block" at bounding box center [883, 494] width 1048 height 56
click at [910, 449] on icon at bounding box center [912, 453] width 4 height 8
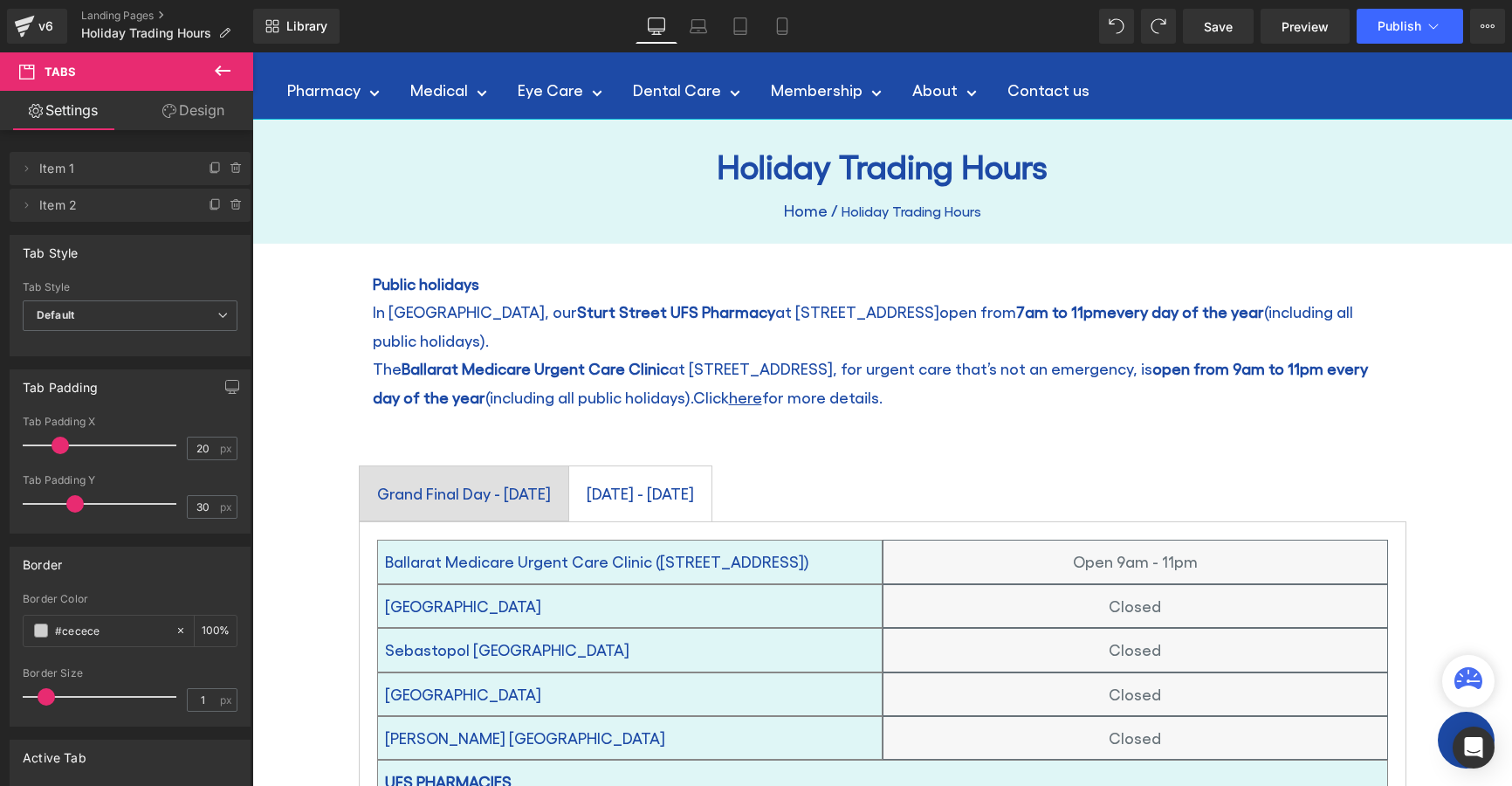
click at [77, 80] on span "Tabs" at bounding box center [104, 71] width 175 height 39
click at [224, 70] on icon at bounding box center [223, 71] width 16 height 11
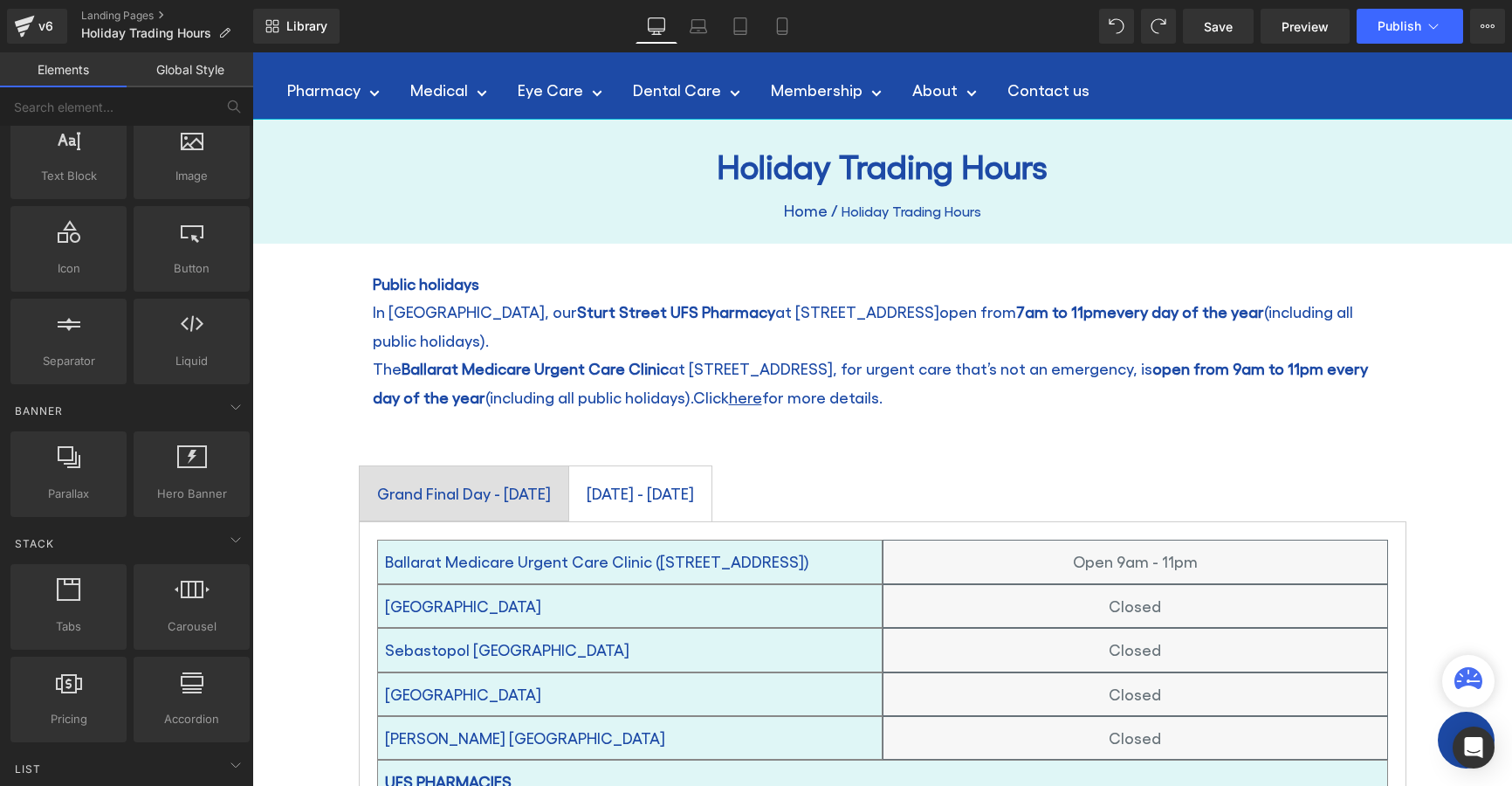
scroll to position [135, 0]
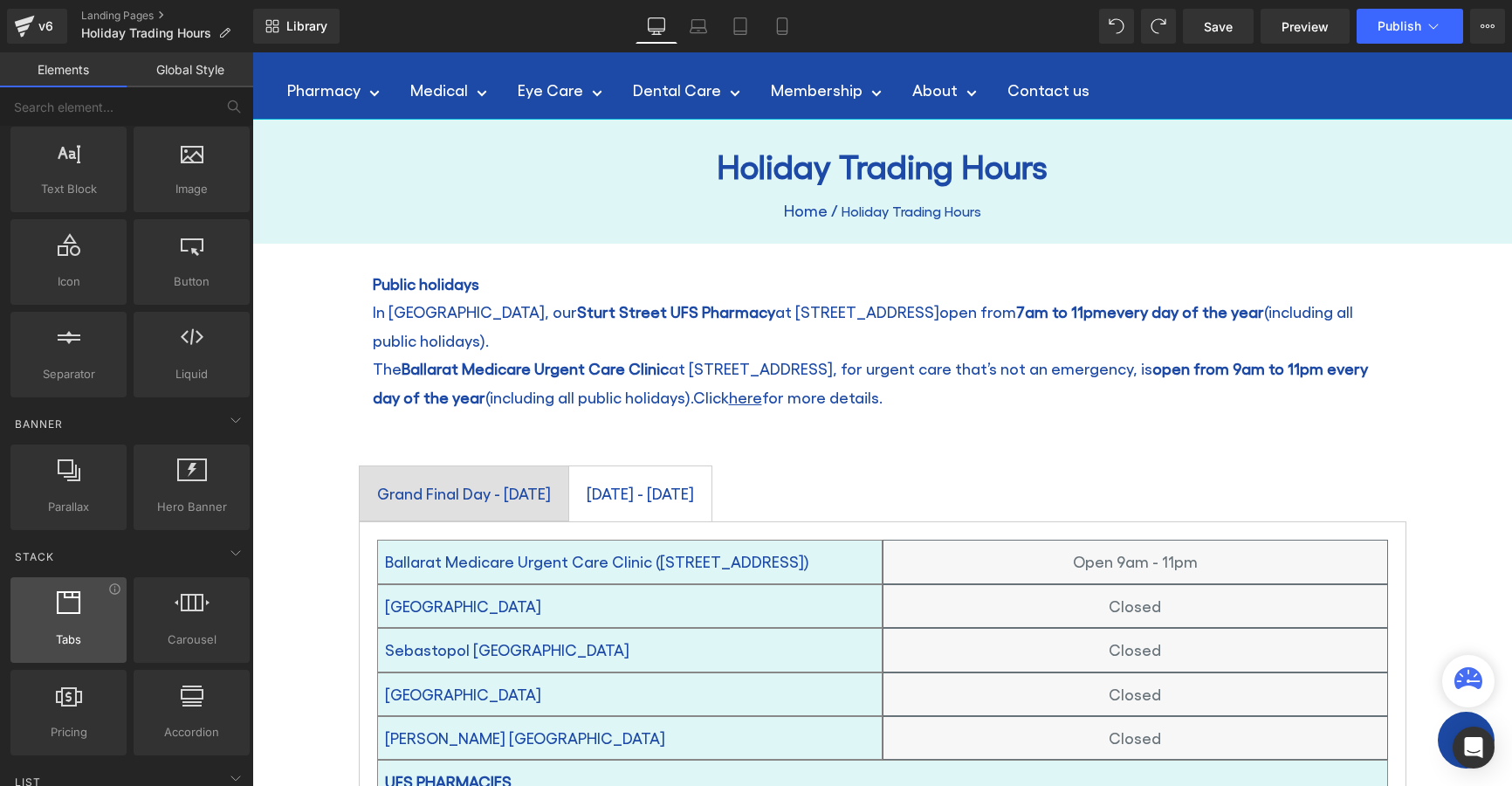
click at [69, 608] on icon at bounding box center [68, 602] width 23 height 22
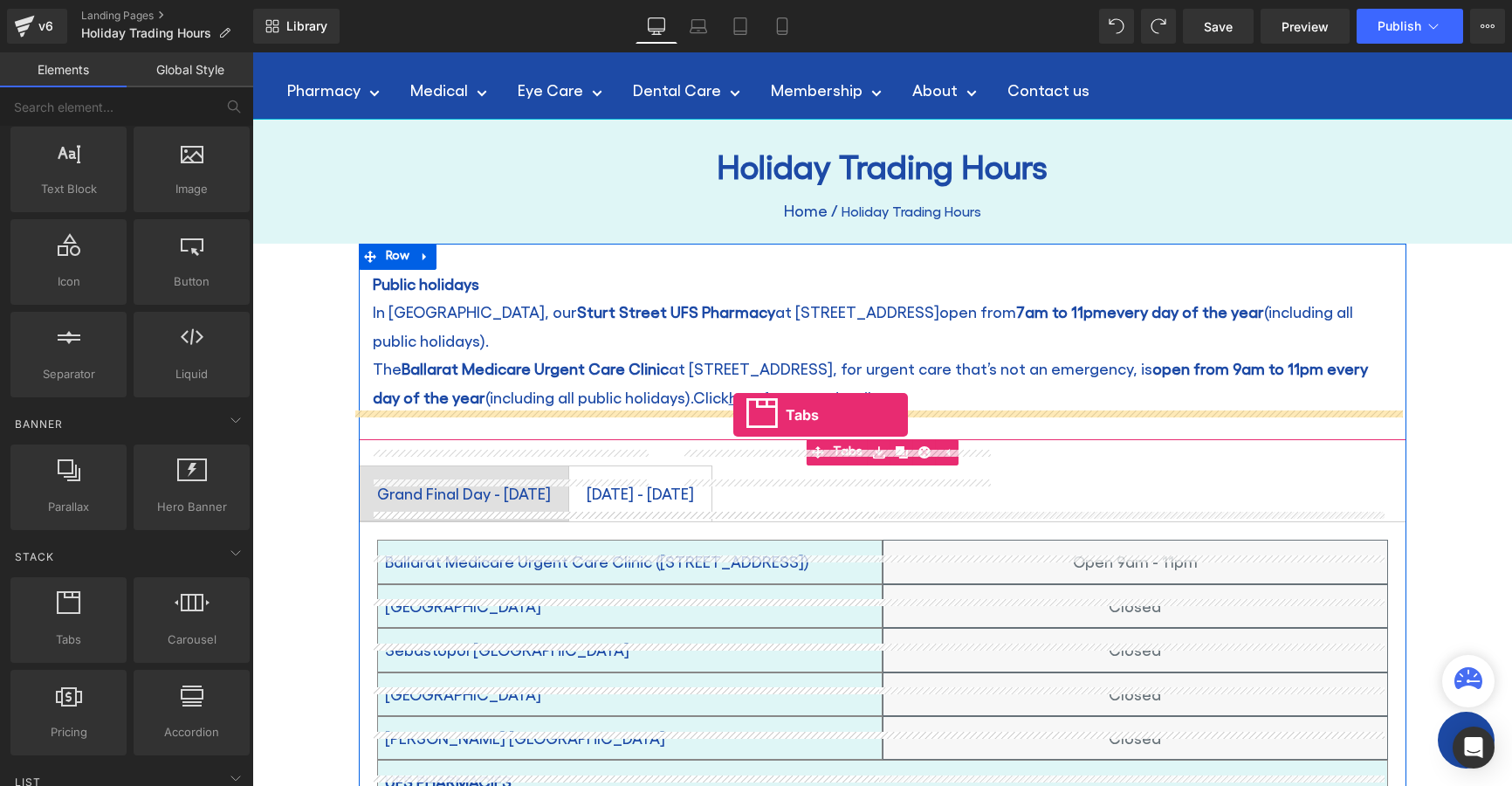
drag, startPoint x: 349, startPoint y: 678, endPoint x: 734, endPoint y: 415, distance: 466.3
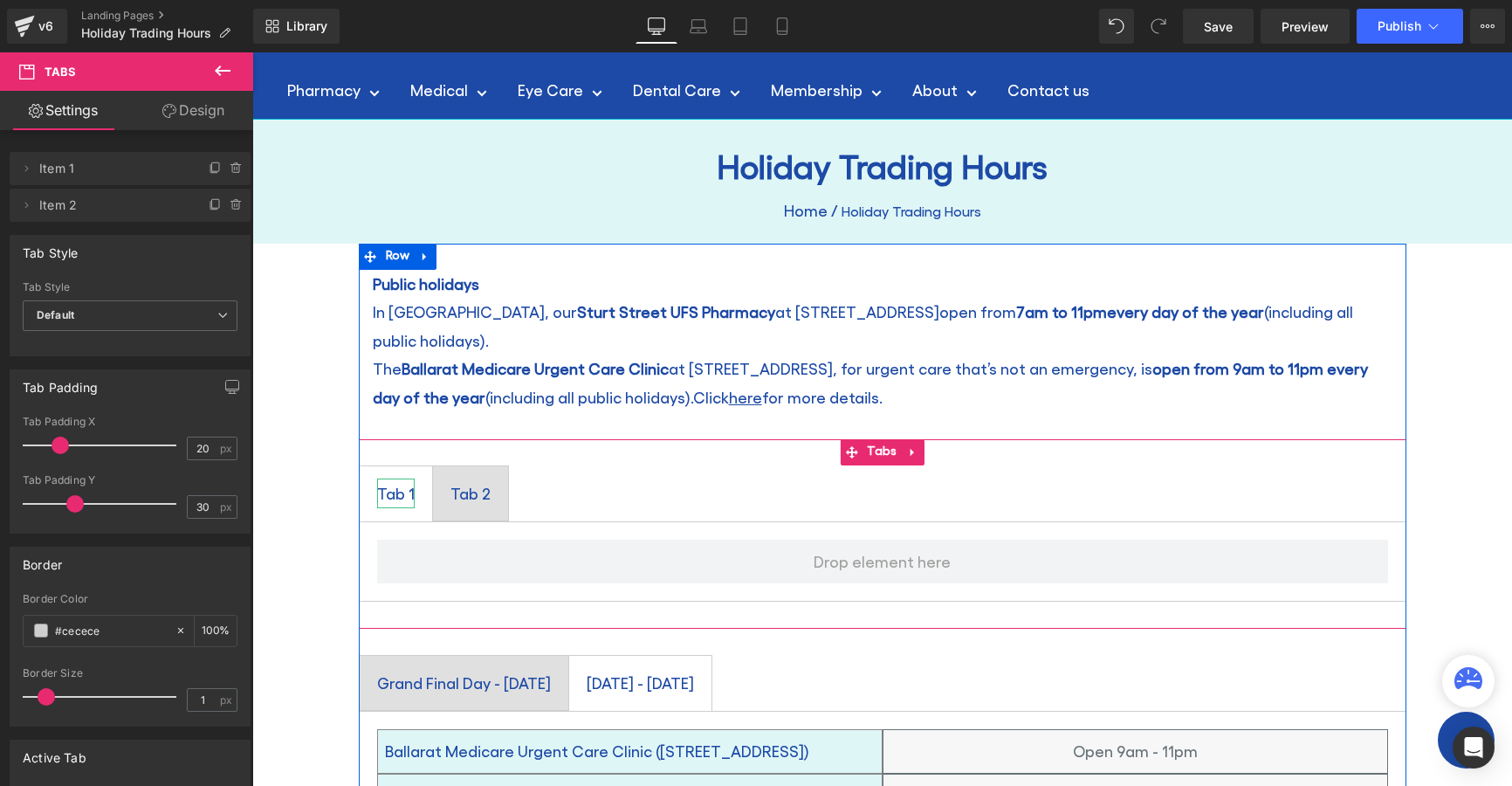
click at [382, 479] on div "Tab 1" at bounding box center [396, 493] width 38 height 30
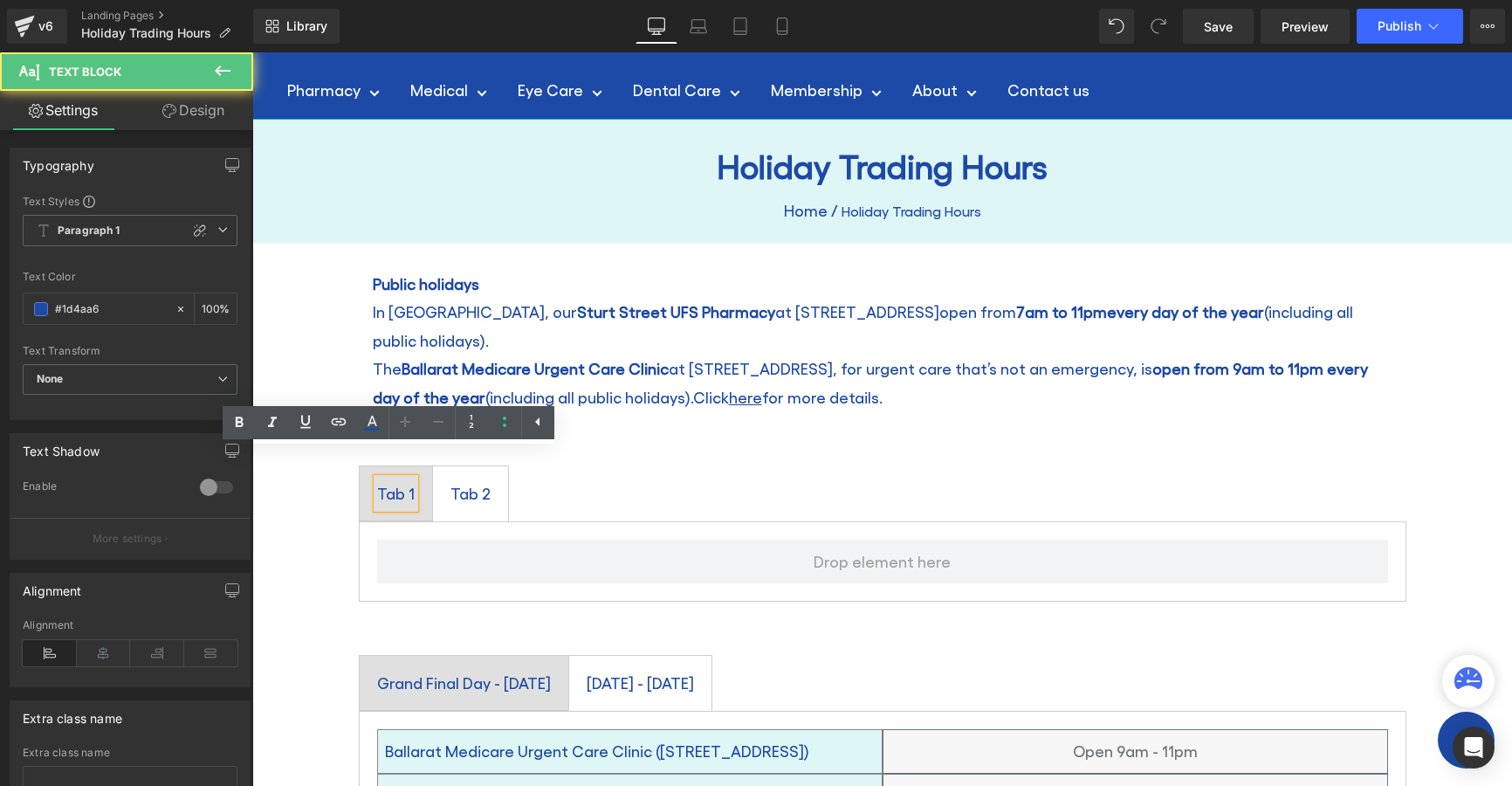
drag, startPoint x: 471, startPoint y: 480, endPoint x: 671, endPoint y: 491, distance: 200.3
click at [472, 480] on span "Tab 2 Text Block" at bounding box center [470, 494] width 75 height 54
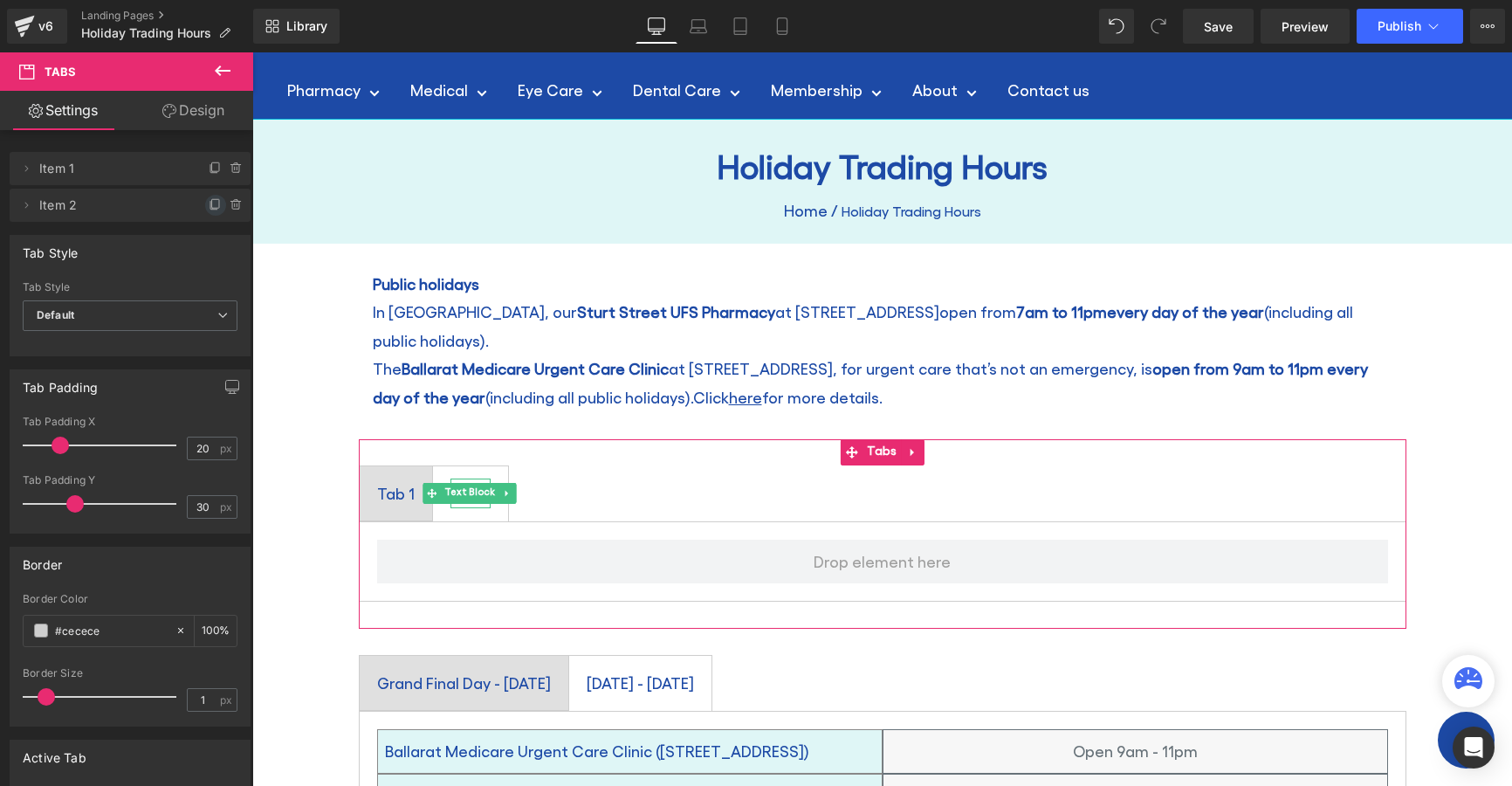
click at [212, 205] on icon at bounding box center [216, 203] width 7 height 9
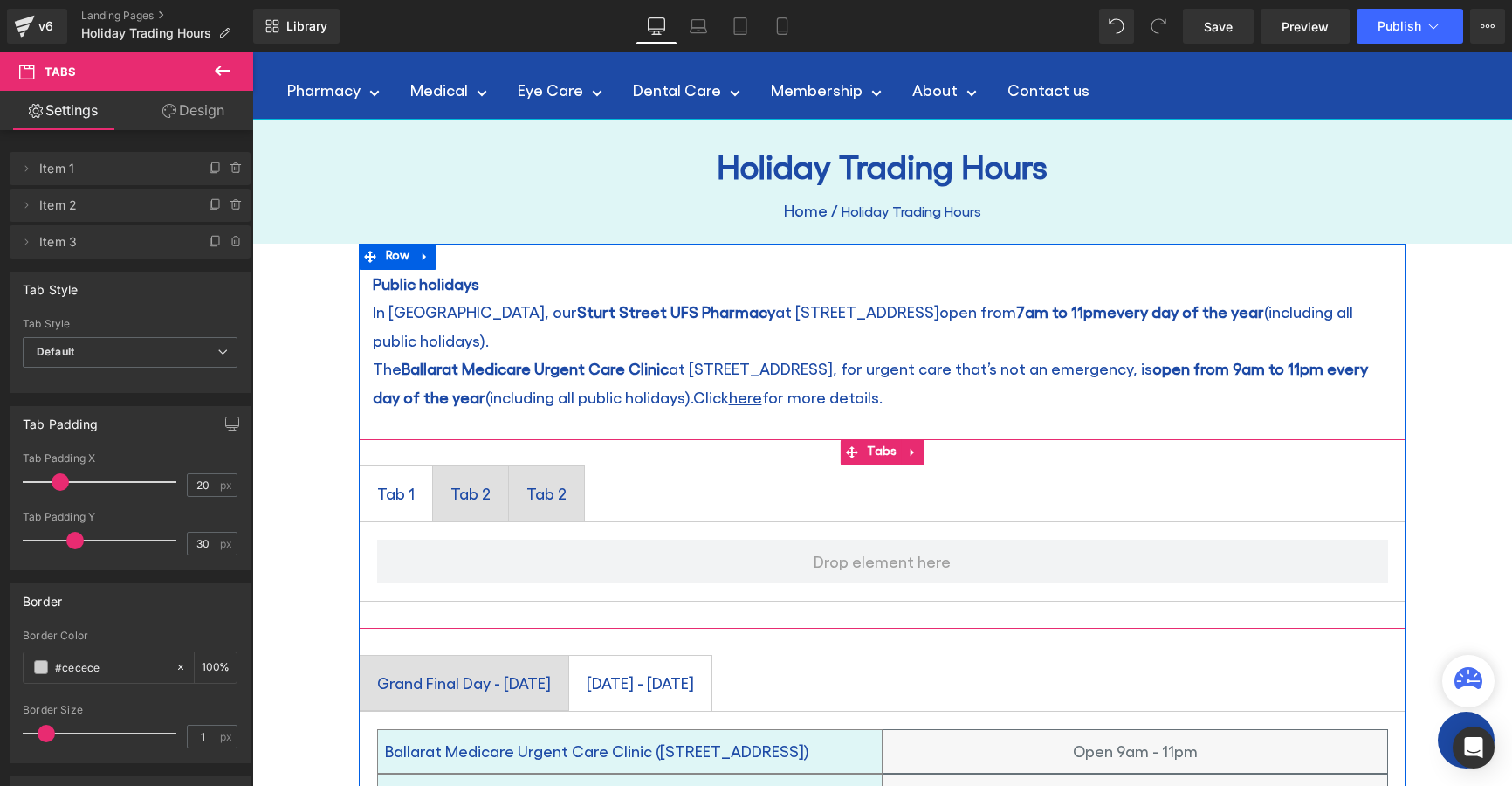
click at [1157, 466] on ul "Tab 1 Text Block Tab 2 Text Block Tab 2 Text Block" at bounding box center [883, 494] width 1048 height 56
click at [907, 446] on icon at bounding box center [914, 453] width 13 height 13
click at [923, 439] on link at bounding box center [924, 452] width 22 height 26
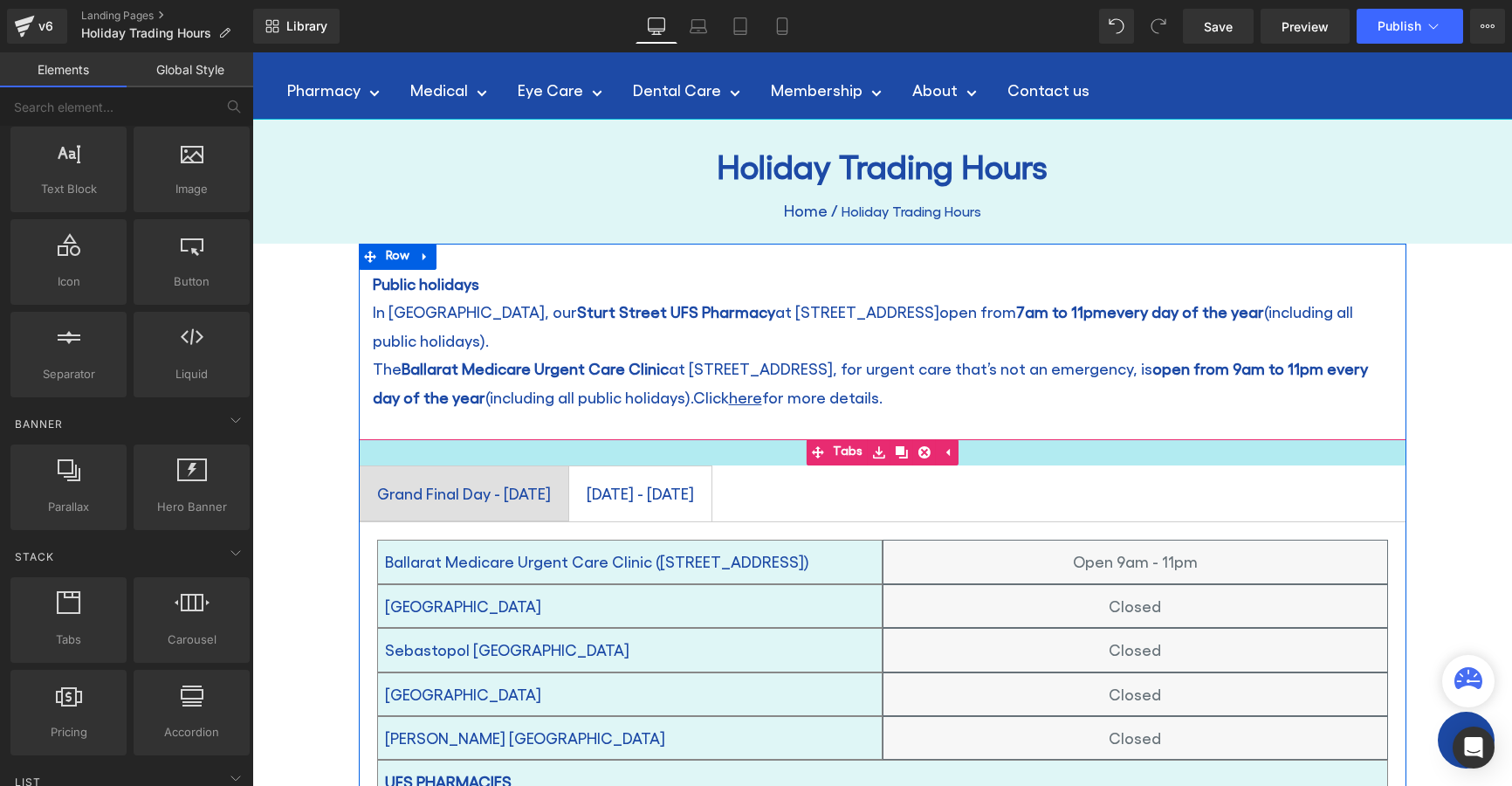
click at [778, 439] on div at bounding box center [883, 452] width 1048 height 26
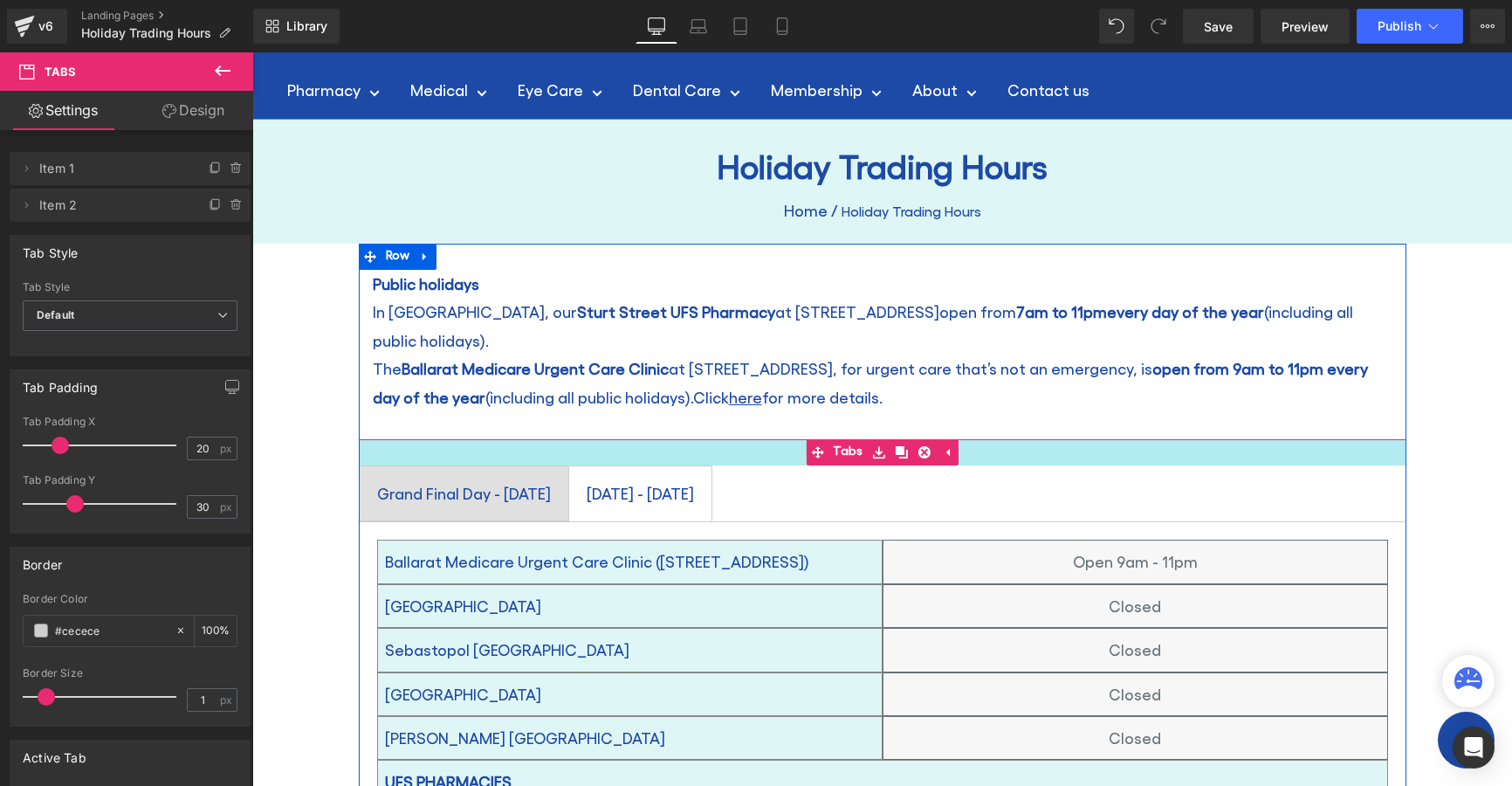
click at [791, 439] on div at bounding box center [883, 452] width 1048 height 26
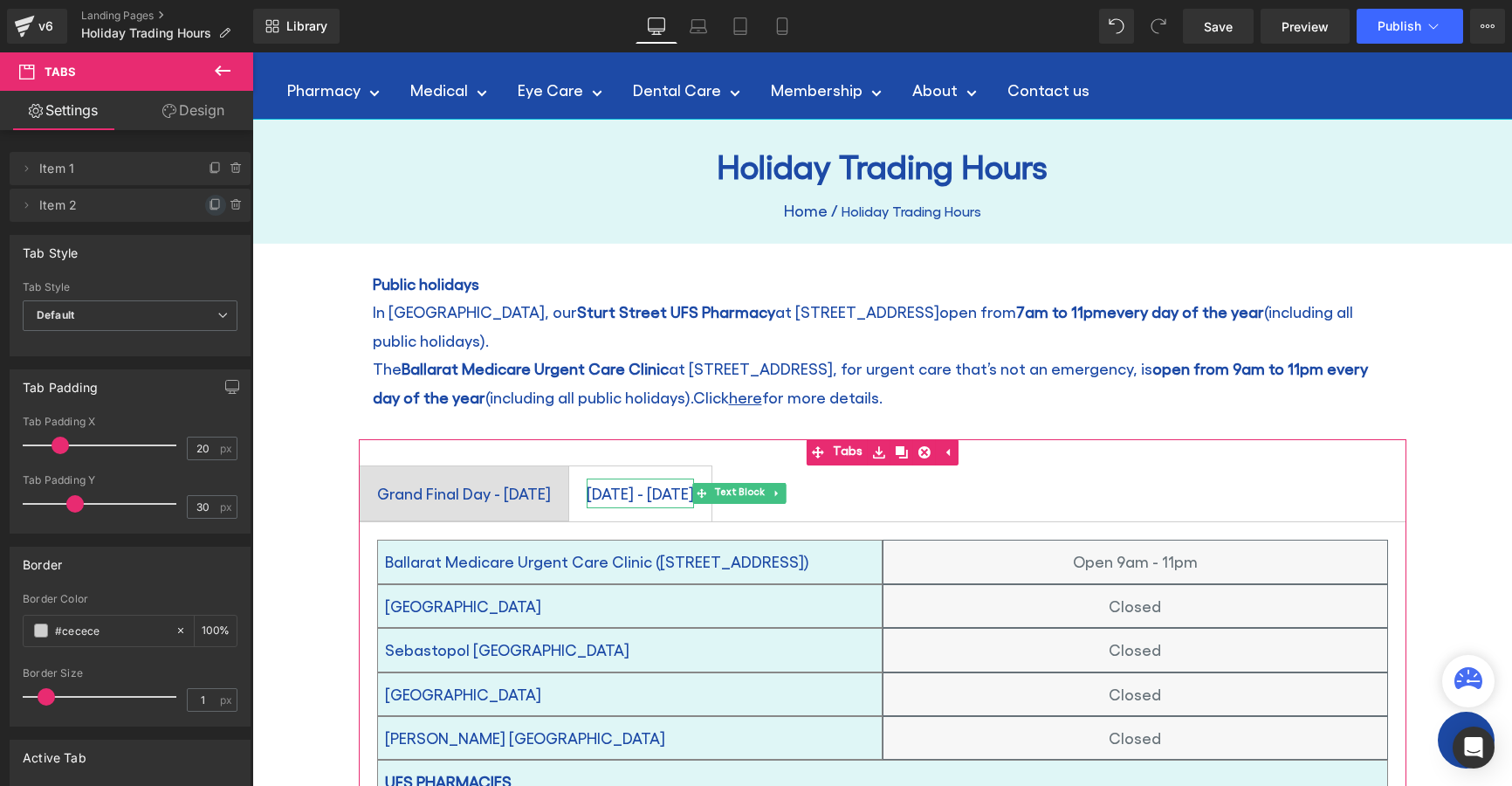
click at [209, 205] on icon at bounding box center [216, 205] width 14 height 14
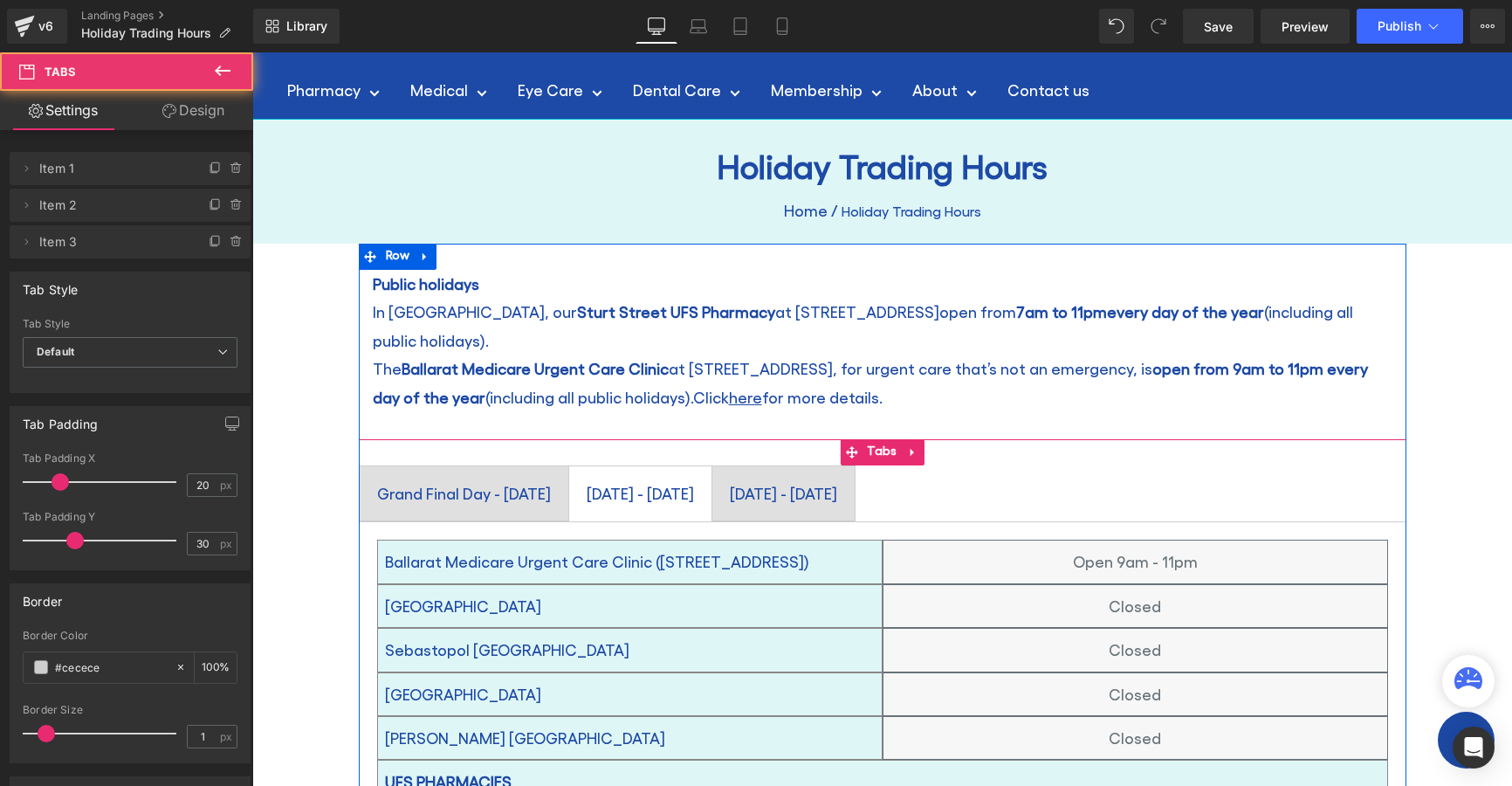
click at [711, 467] on span "[DATE] - [DATE] Text Block" at bounding box center [640, 494] width 142 height 54
click at [838, 479] on div at bounding box center [784, 480] width 107 height 4
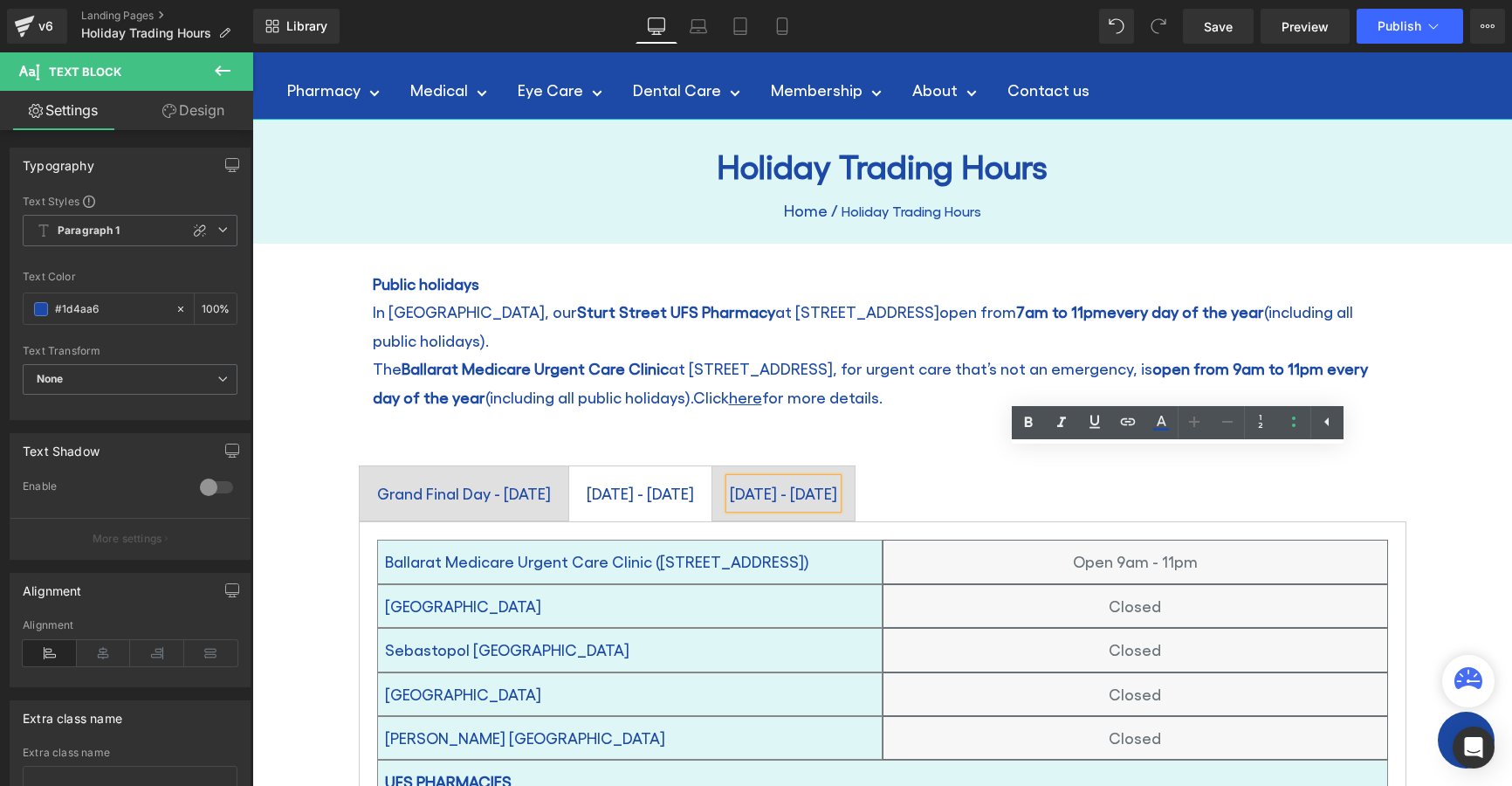
drag, startPoint x: 943, startPoint y: 442, endPoint x: 885, endPoint y: 464, distance: 62.0
click at [711, 467] on span "[DATE] - [DATE] Text Block" at bounding box center [640, 494] width 142 height 54
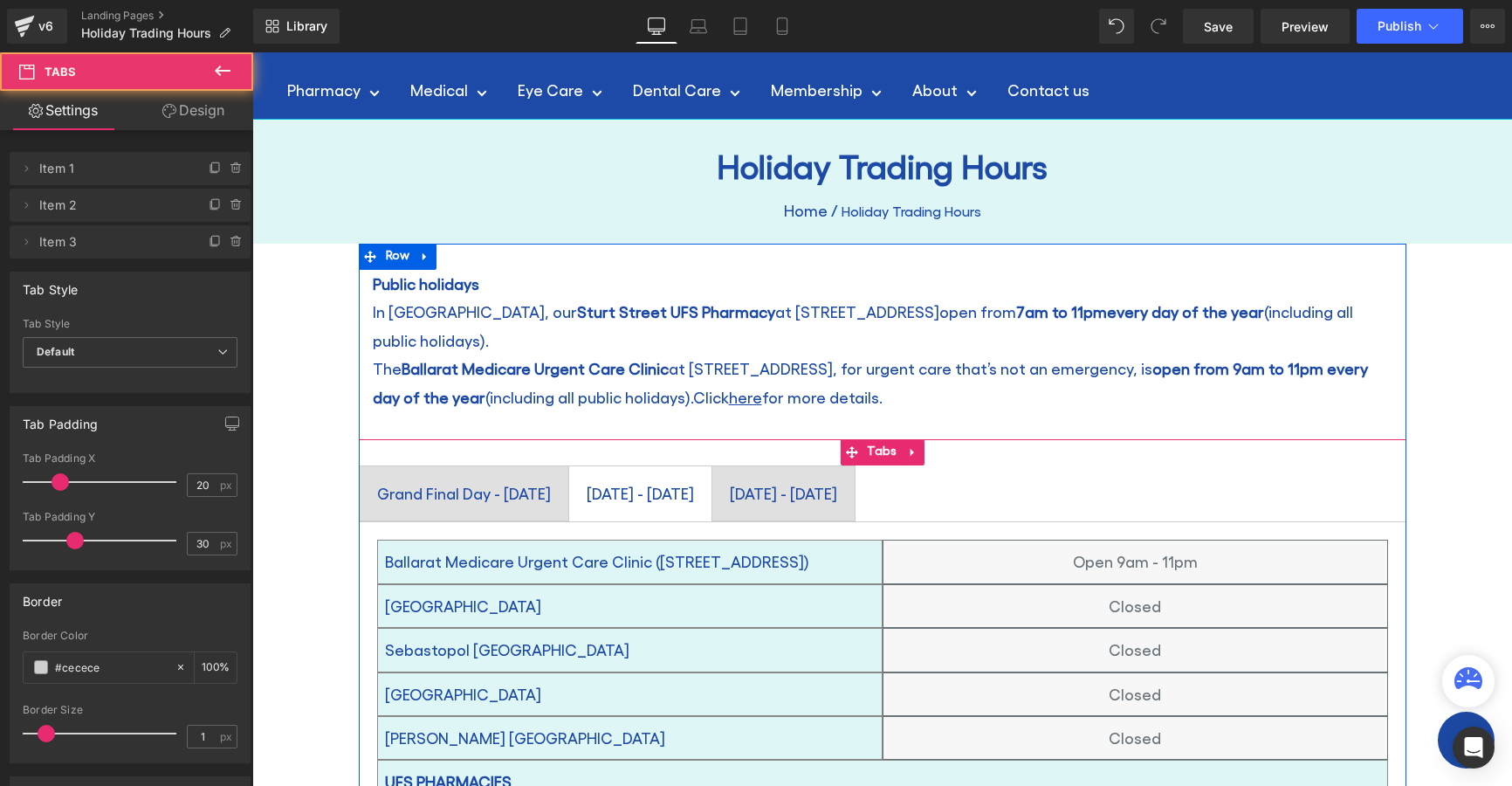
click at [569, 467] on span "Grand Final Day - [DATE] Text Block" at bounding box center [464, 494] width 209 height 54
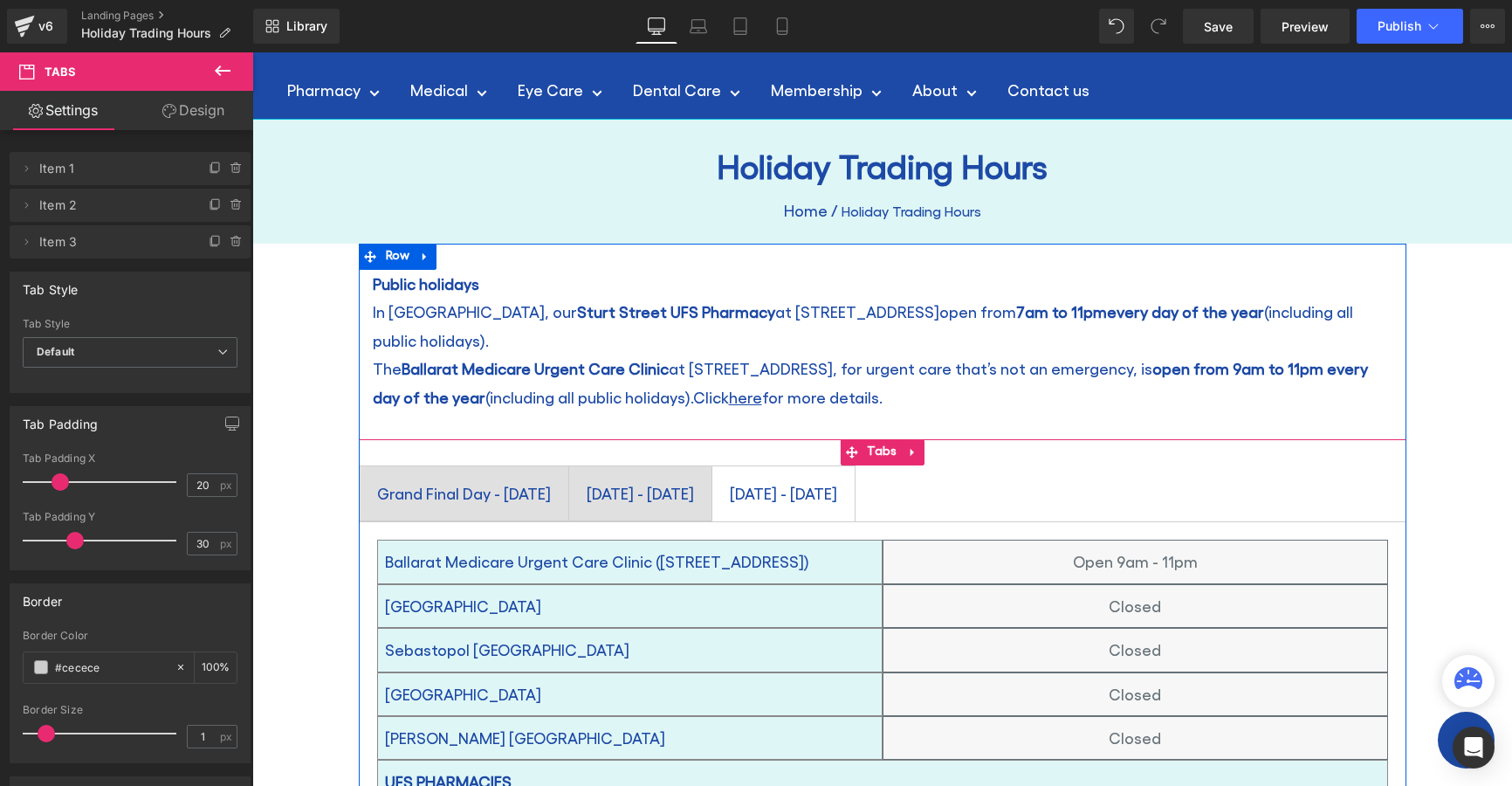
click at [855, 467] on span "[DATE] - [DATE] Text Block" at bounding box center [783, 494] width 142 height 54
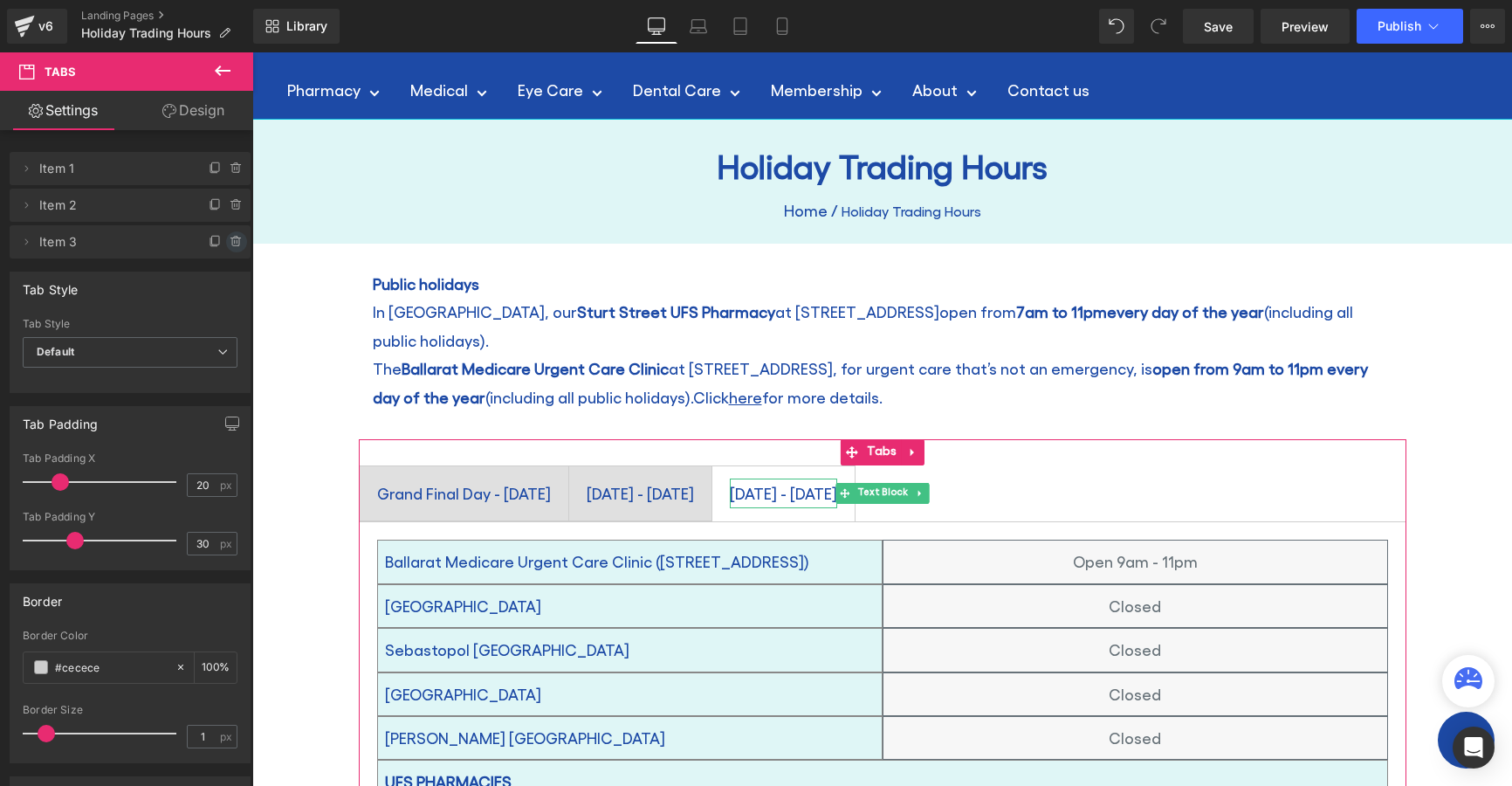
click at [229, 239] on icon at bounding box center [236, 242] width 14 height 14
click at [199, 241] on button "Delete" at bounding box center [217, 242] width 55 height 22
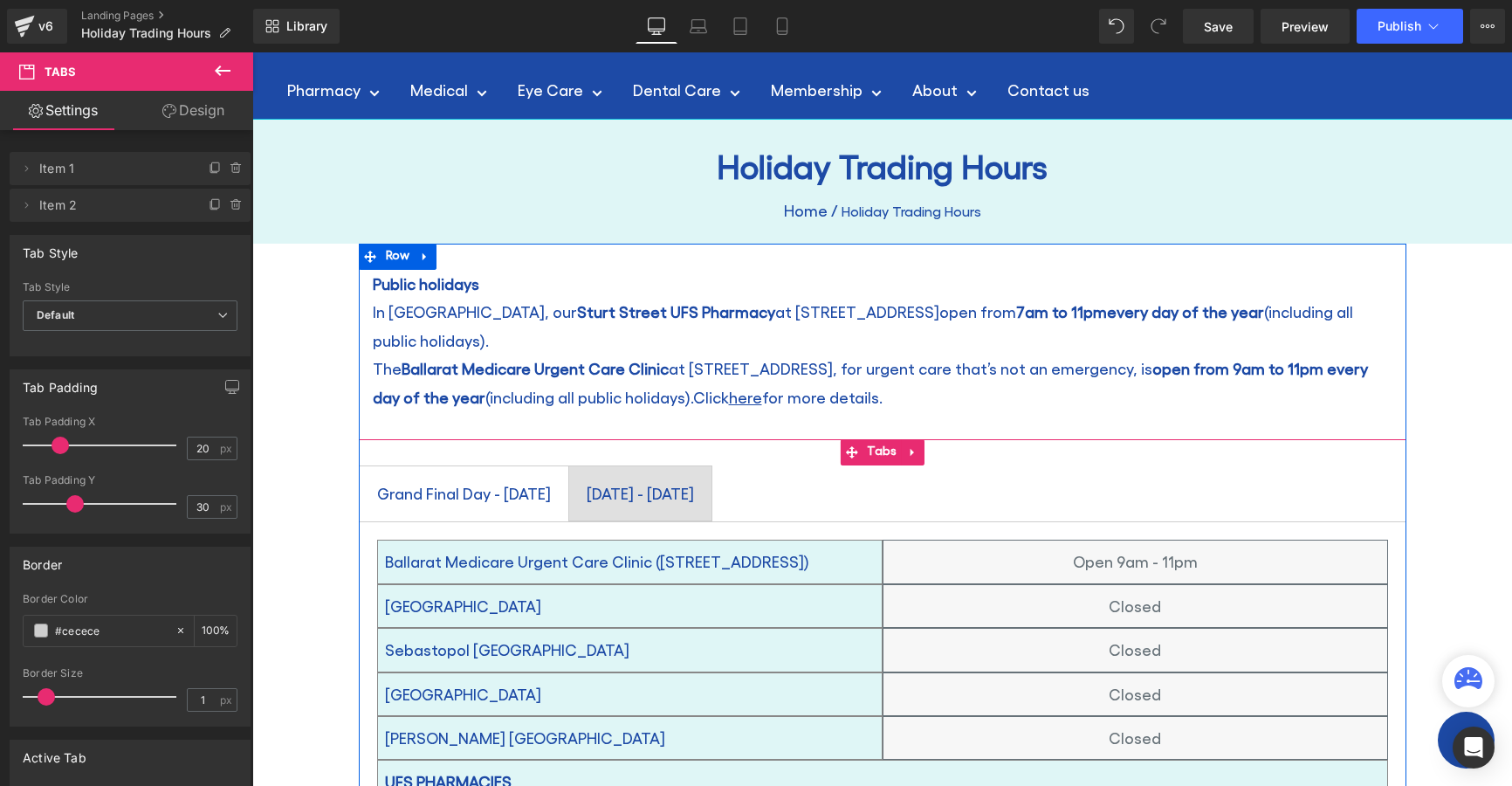
click at [569, 467] on span "Grand Final Day - [DATE] Text Block" at bounding box center [464, 494] width 209 height 54
click at [711, 467] on span "[DATE] - [DATE] Text Block" at bounding box center [640, 494] width 142 height 54
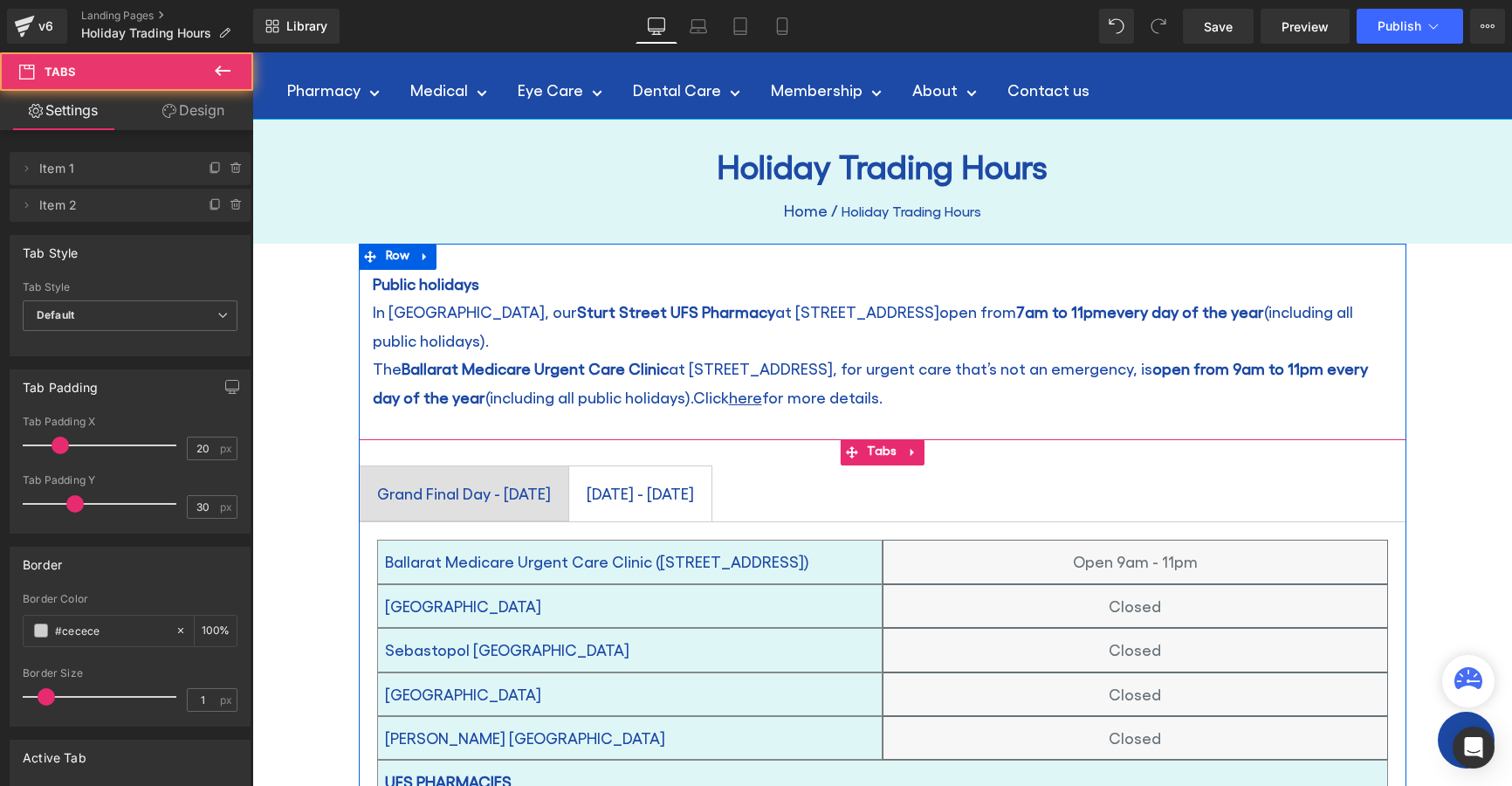
click at [569, 467] on span "Grand Final Day - [DATE] Text Block" at bounding box center [464, 494] width 209 height 54
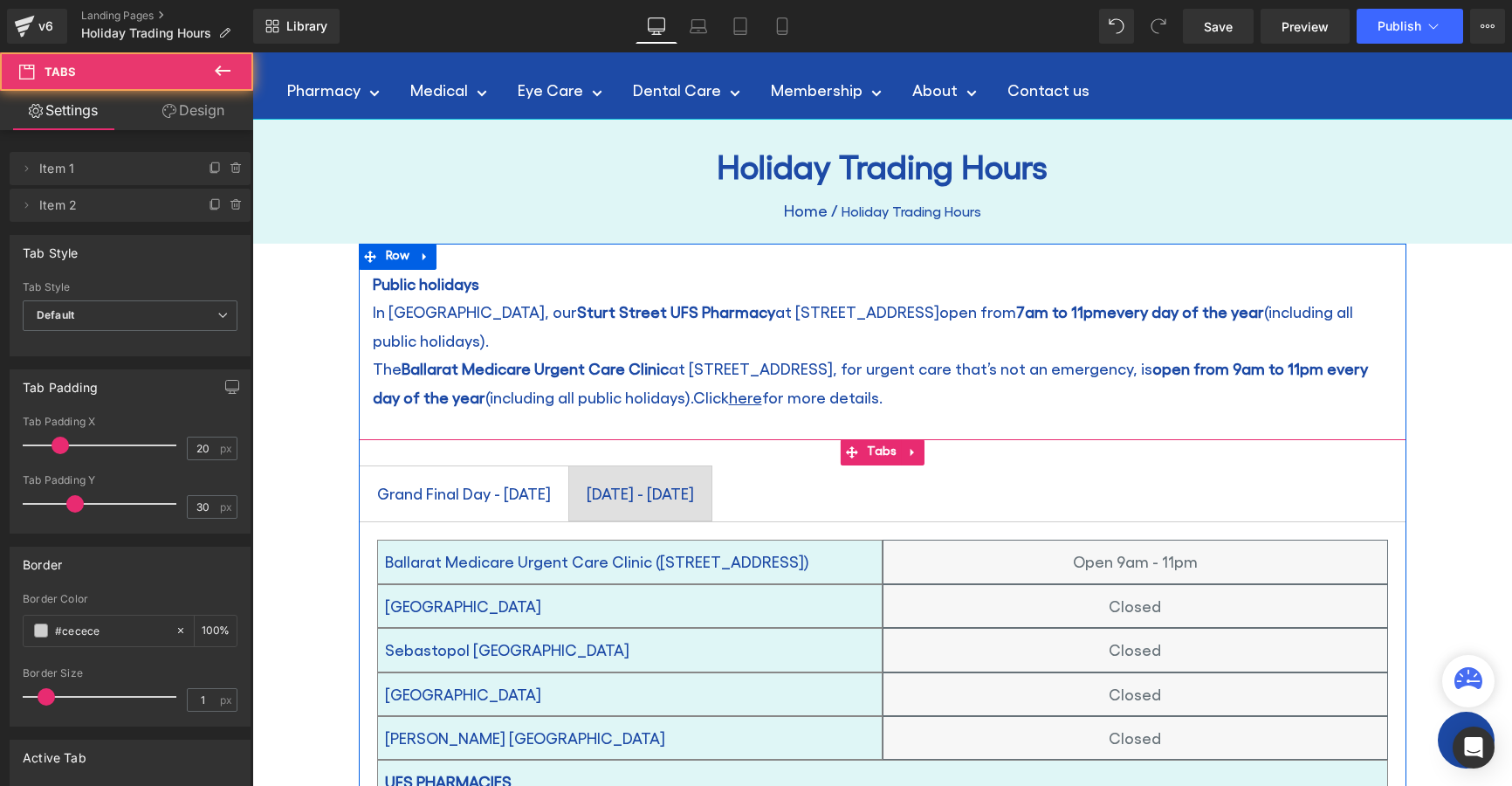
click at [253, 52] on div at bounding box center [253, 52] width 0 height 0
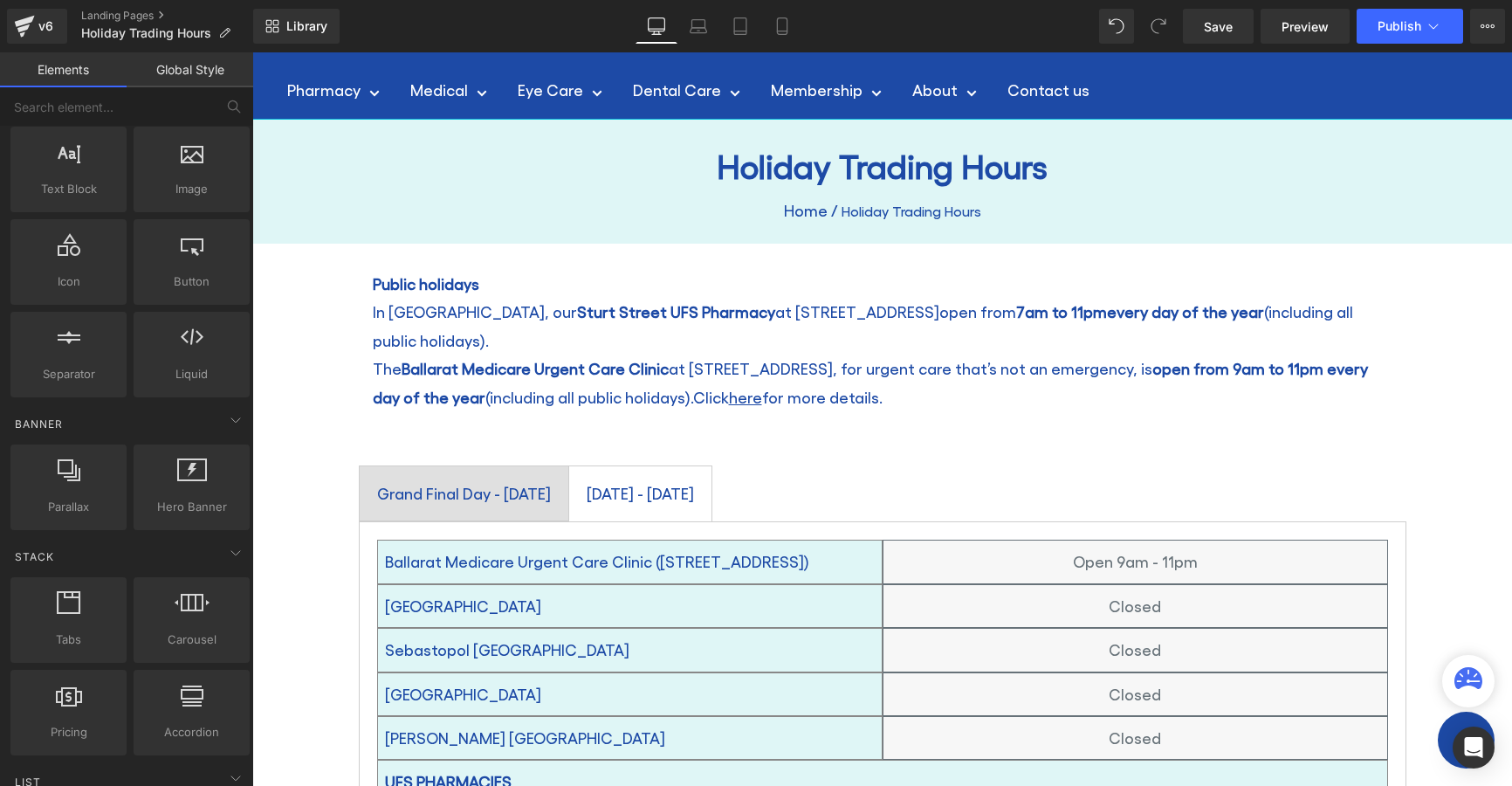
scroll to position [730, 0]
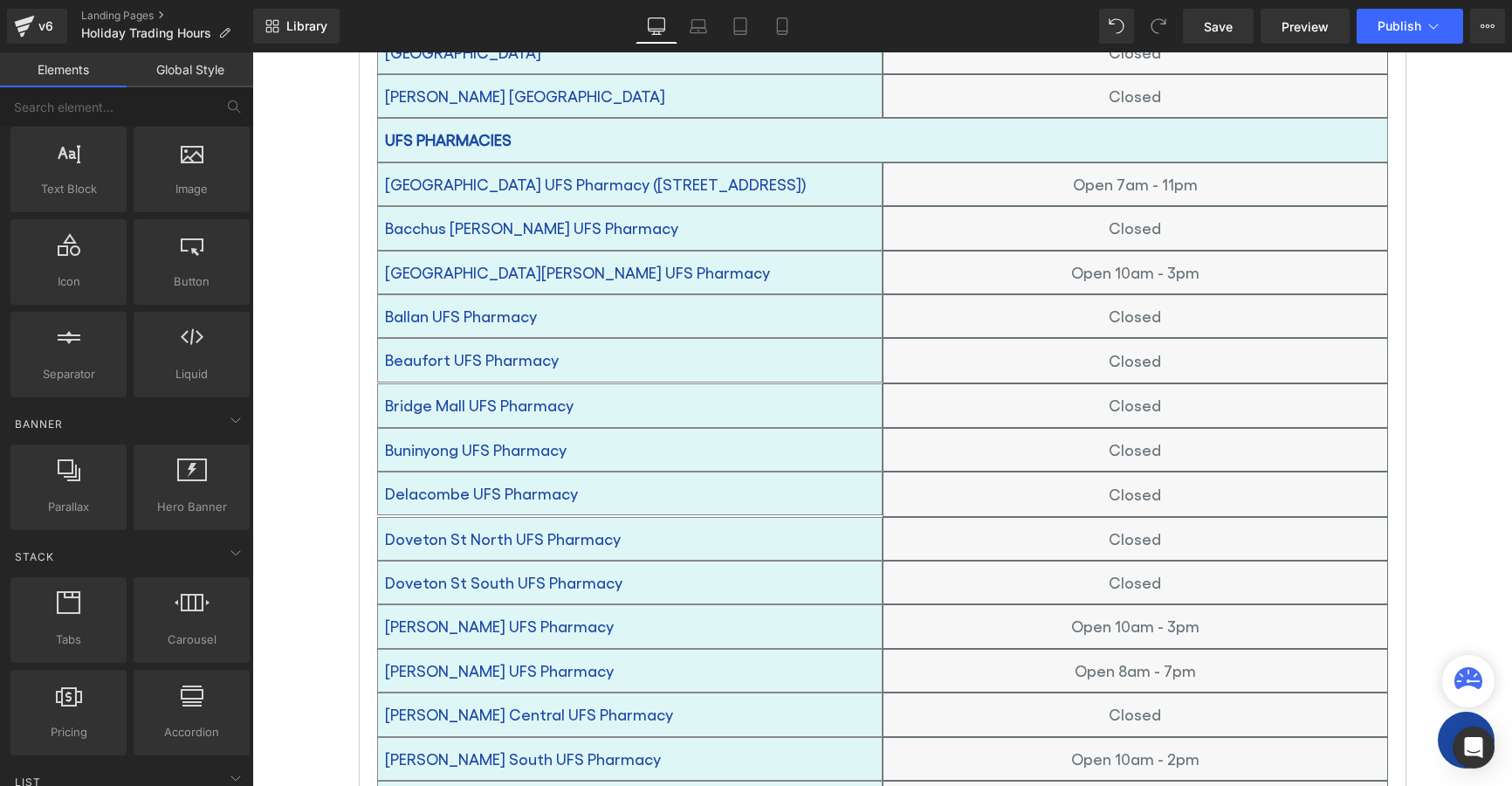
click at [315, 187] on div "Holiday Trading Hours Heading Home / Holiday Trading Hours Breadcrumbs Row Row …" at bounding box center [882, 503] width 1260 height 2051
click at [1491, 23] on icon at bounding box center [1488, 26] width 14 height 14
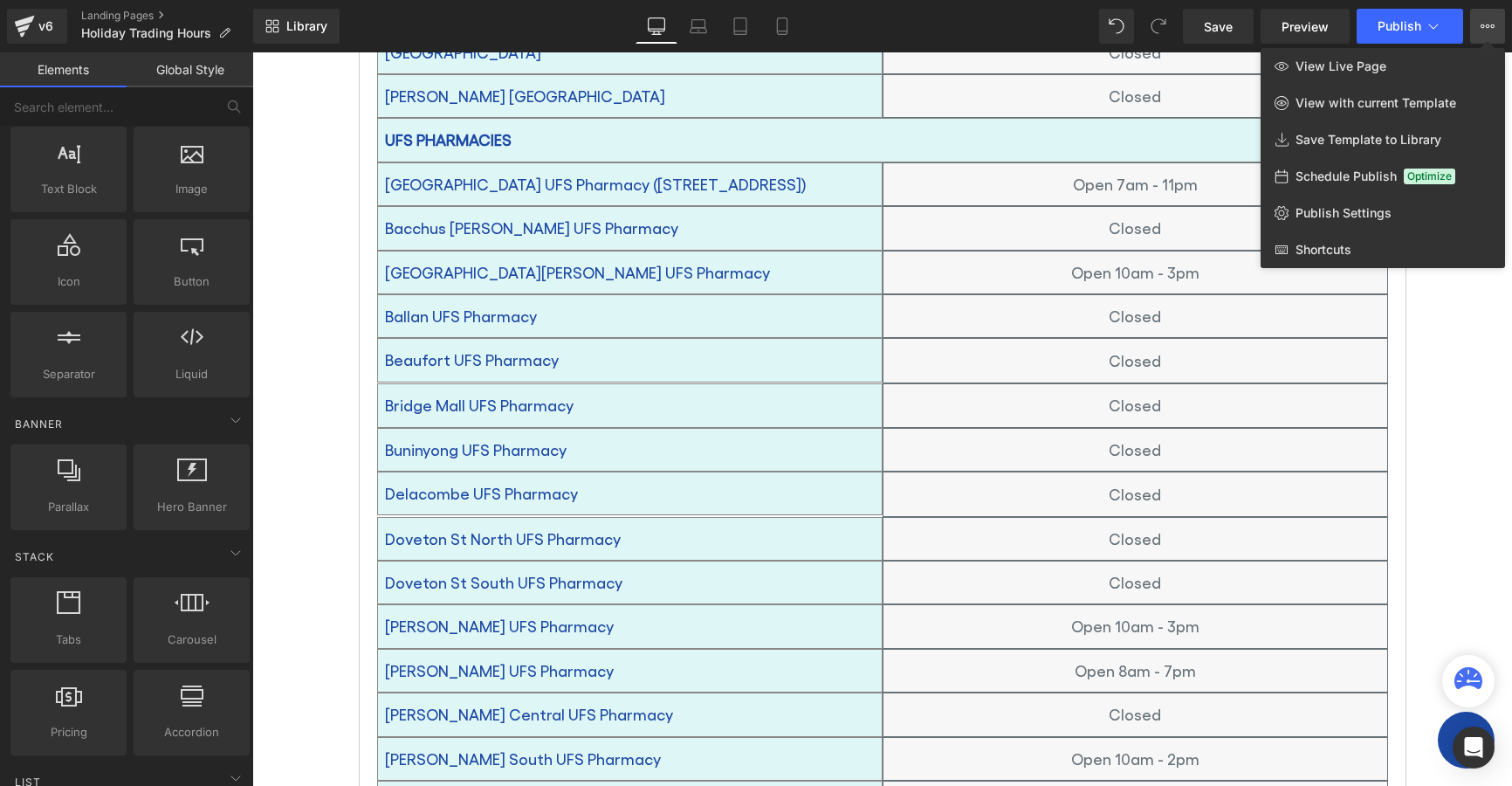
click at [304, 254] on div at bounding box center [882, 419] width 1260 height 734
